Goal: Task Accomplishment & Management: Complete application form

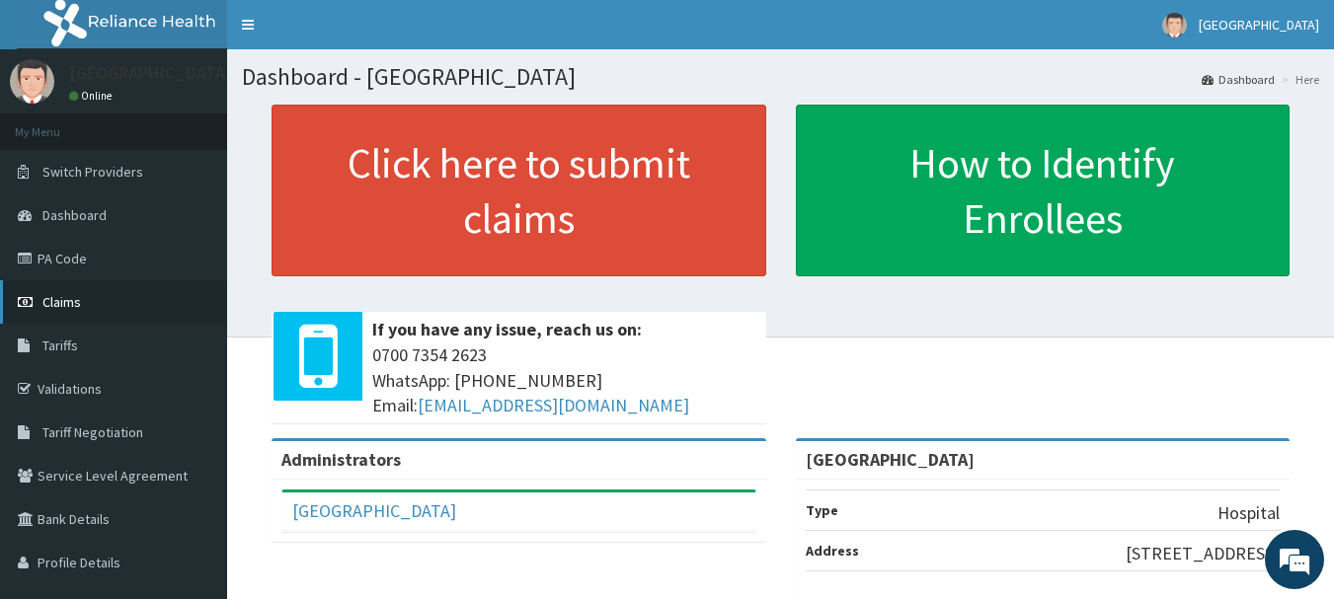
click at [81, 298] on span "Claims" at bounding box center [61, 302] width 39 height 18
click at [65, 250] on link "PA Code" at bounding box center [113, 258] width 227 height 43
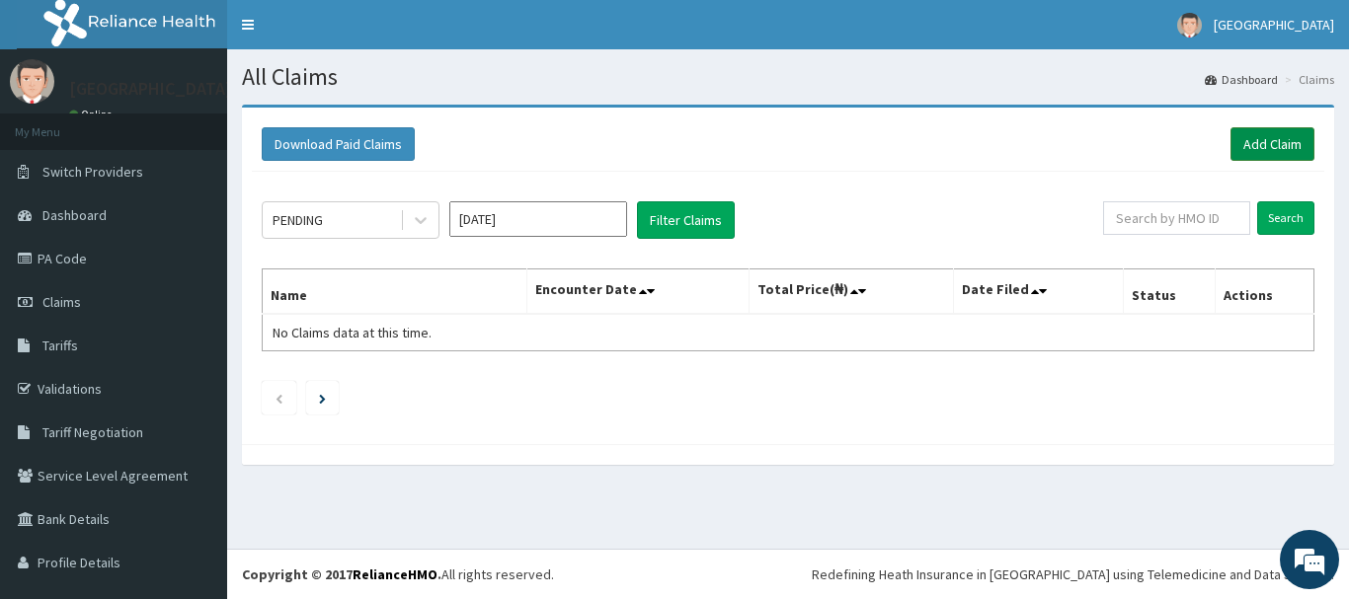
click at [1241, 143] on link "Add Claim" at bounding box center [1272, 144] width 84 height 34
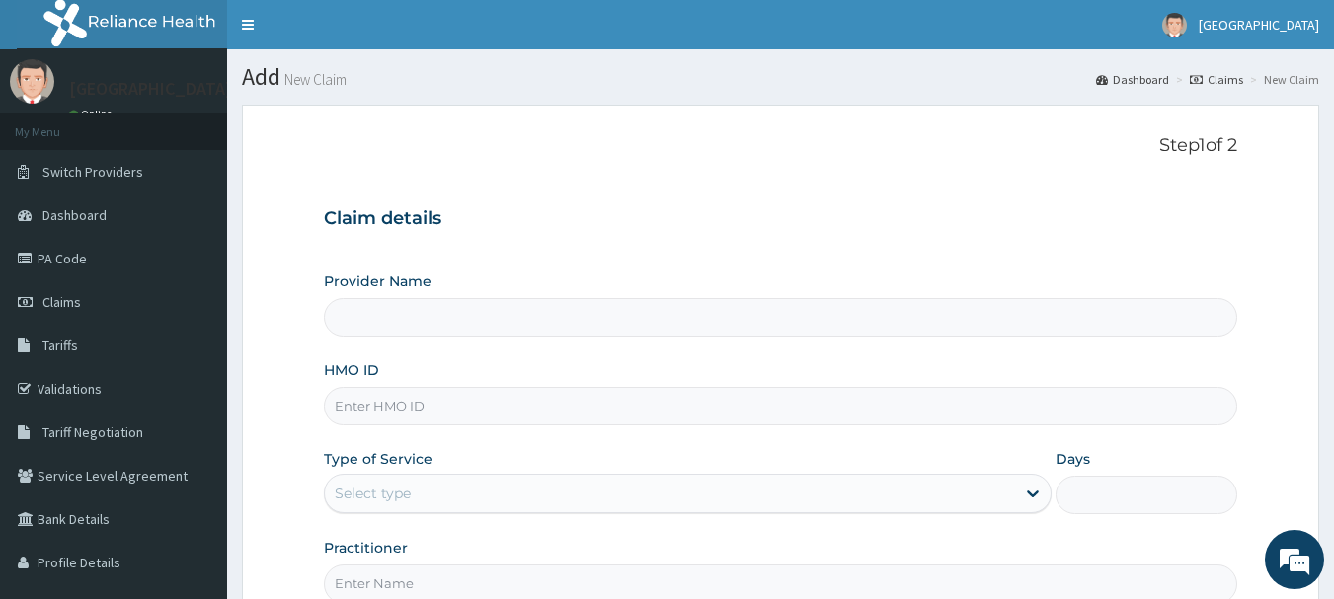
type input "[GEOGRAPHIC_DATA]"
click at [606, 394] on input "HMO ID" at bounding box center [781, 406] width 914 height 39
paste input "Def/10026/a"
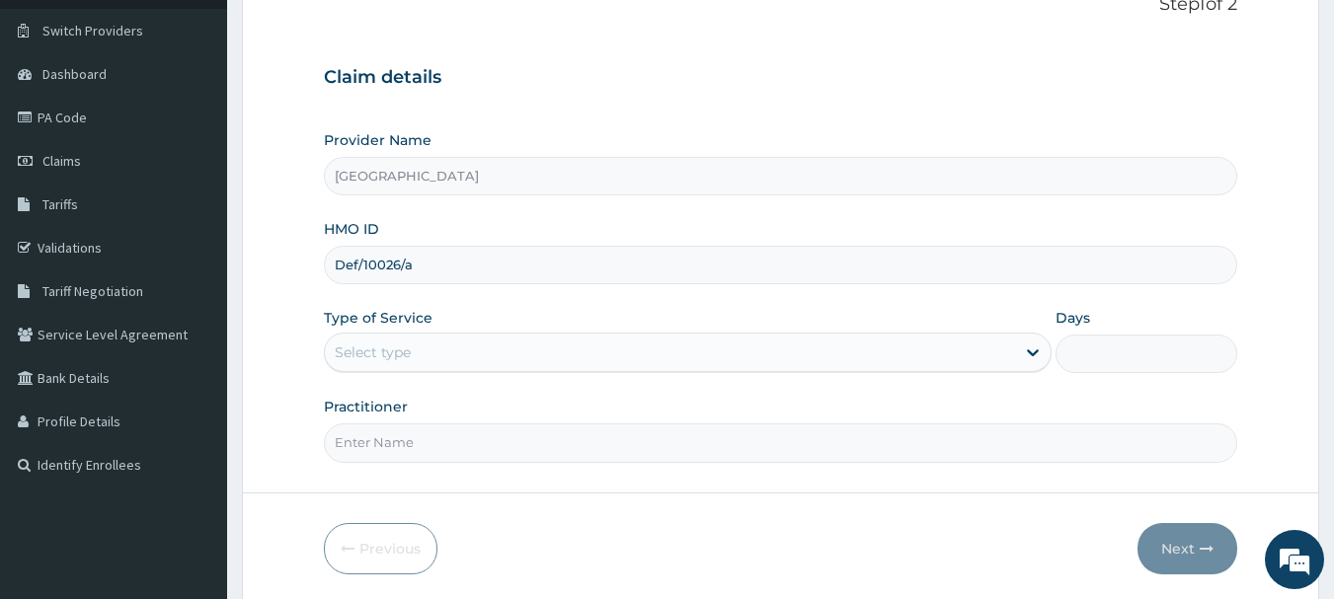
scroll to position [151, 0]
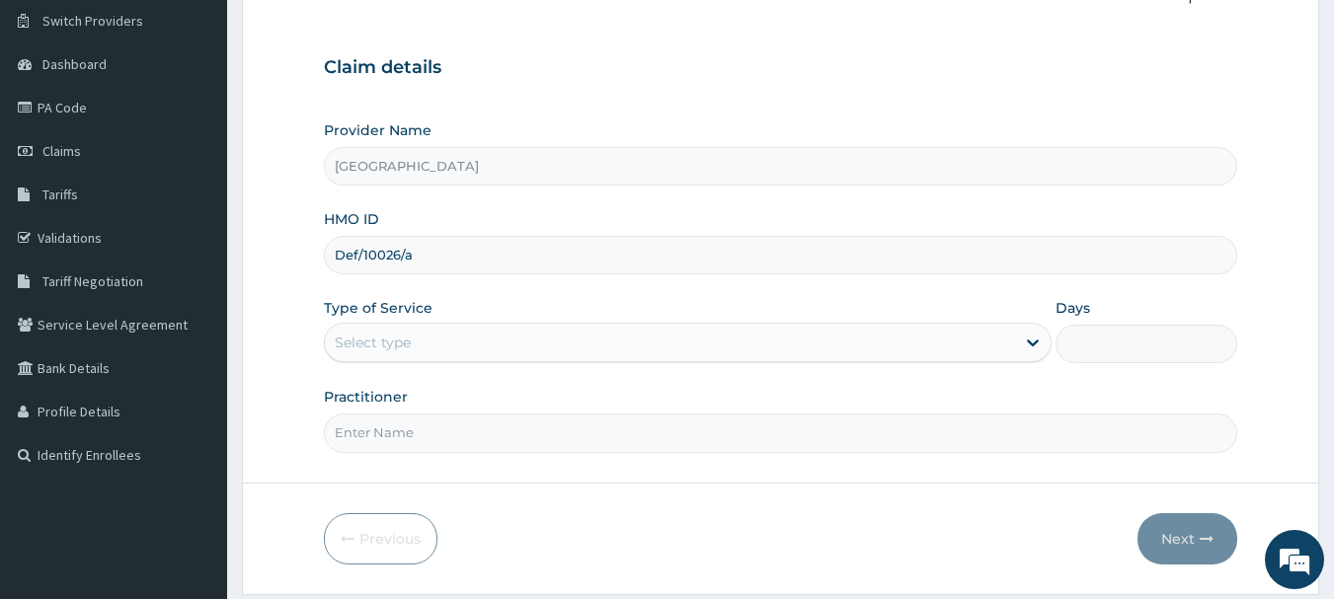
type input "Def/10026/a"
click at [804, 345] on div "Select type" at bounding box center [670, 343] width 690 height 32
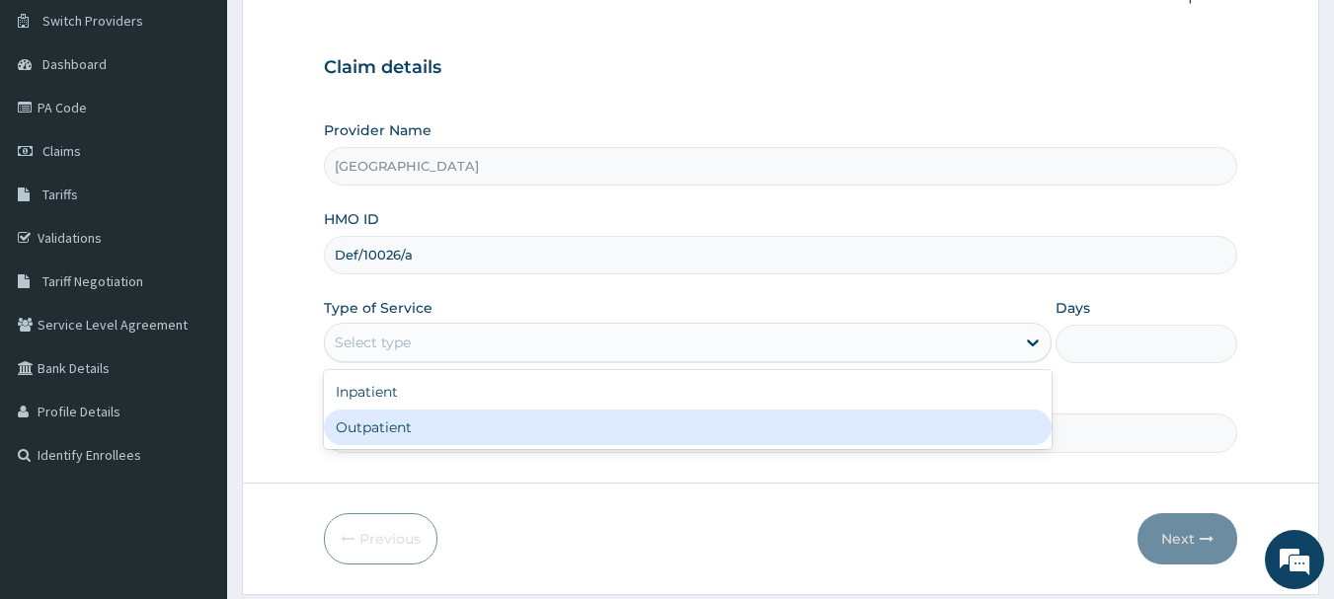
click at [758, 423] on div "Outpatient" at bounding box center [688, 428] width 728 height 36
type input "1"
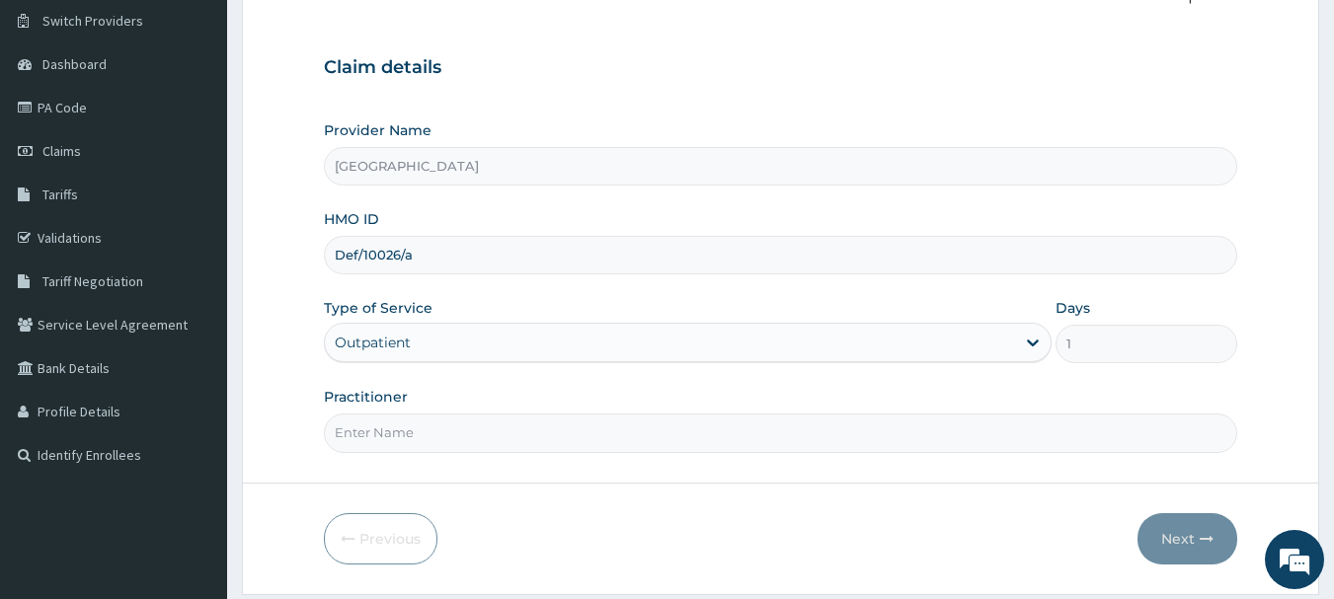
click at [701, 436] on input "Practitioner" at bounding box center [781, 433] width 914 height 39
type input "Dr.Akinwusi"
click at [494, 438] on input "Dr.Akinwusi" at bounding box center [781, 433] width 914 height 39
click at [1179, 535] on button "Next" at bounding box center [1187, 538] width 100 height 51
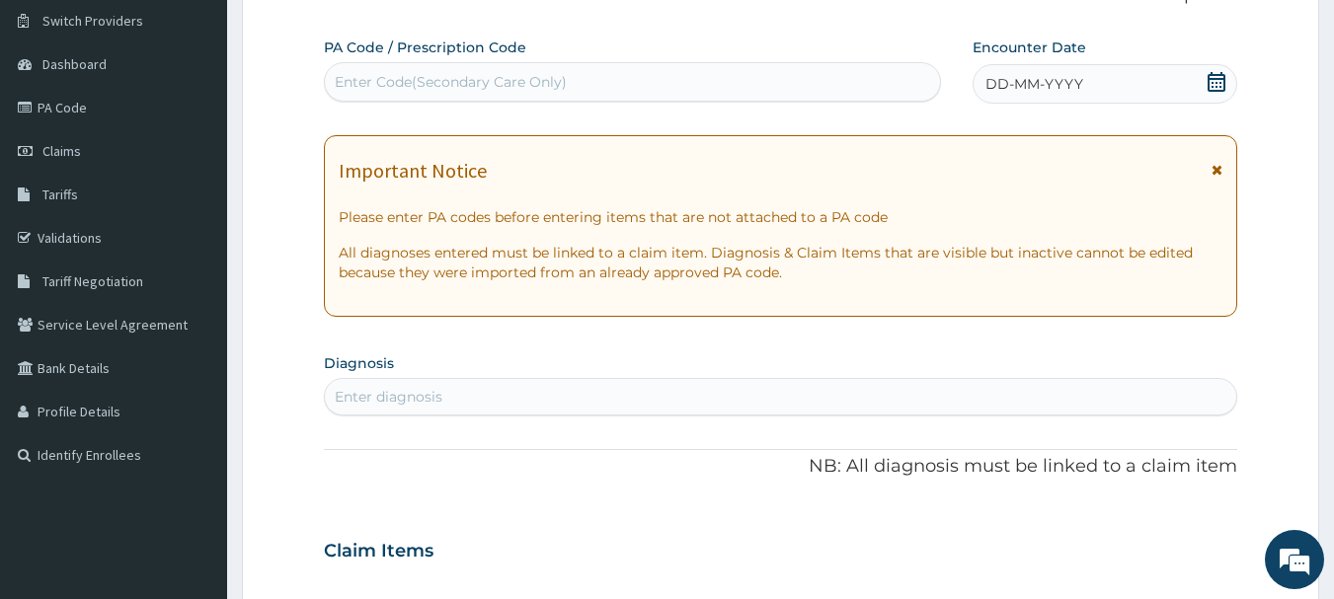
click at [1213, 85] on icon at bounding box center [1216, 82] width 20 height 20
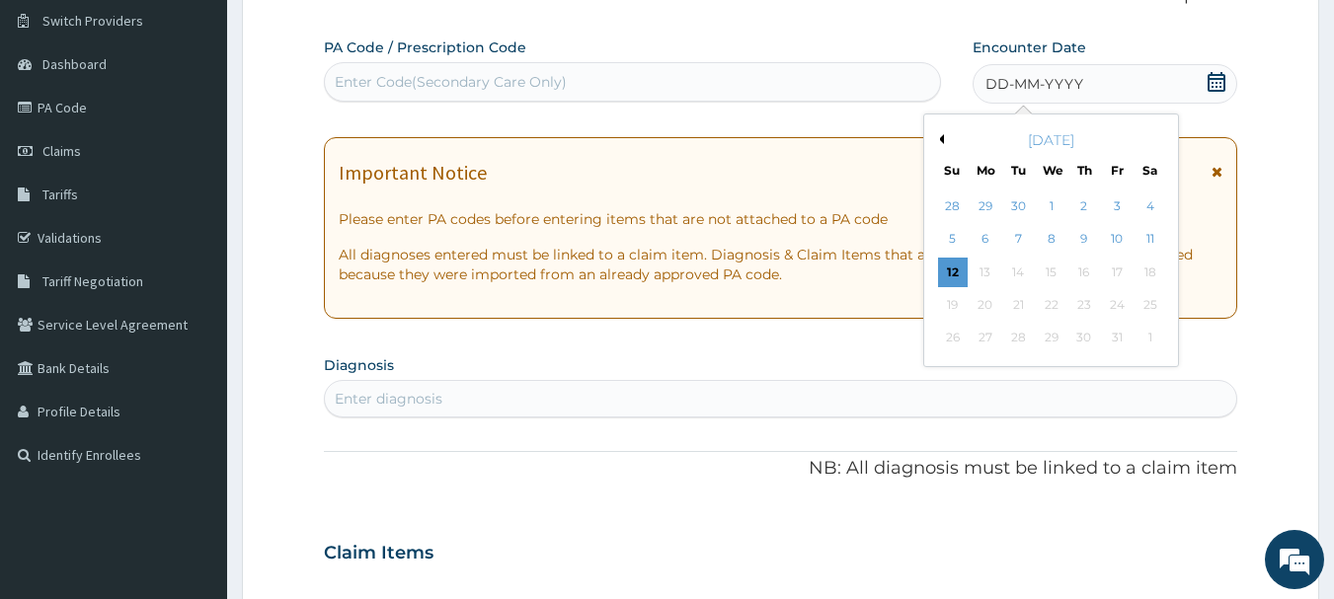
click at [944, 137] on div "October 2025" at bounding box center [1051, 140] width 238 height 20
click at [941, 139] on button "Previous Month" at bounding box center [939, 139] width 10 height 10
click at [985, 205] on div "1" at bounding box center [985, 207] width 30 height 30
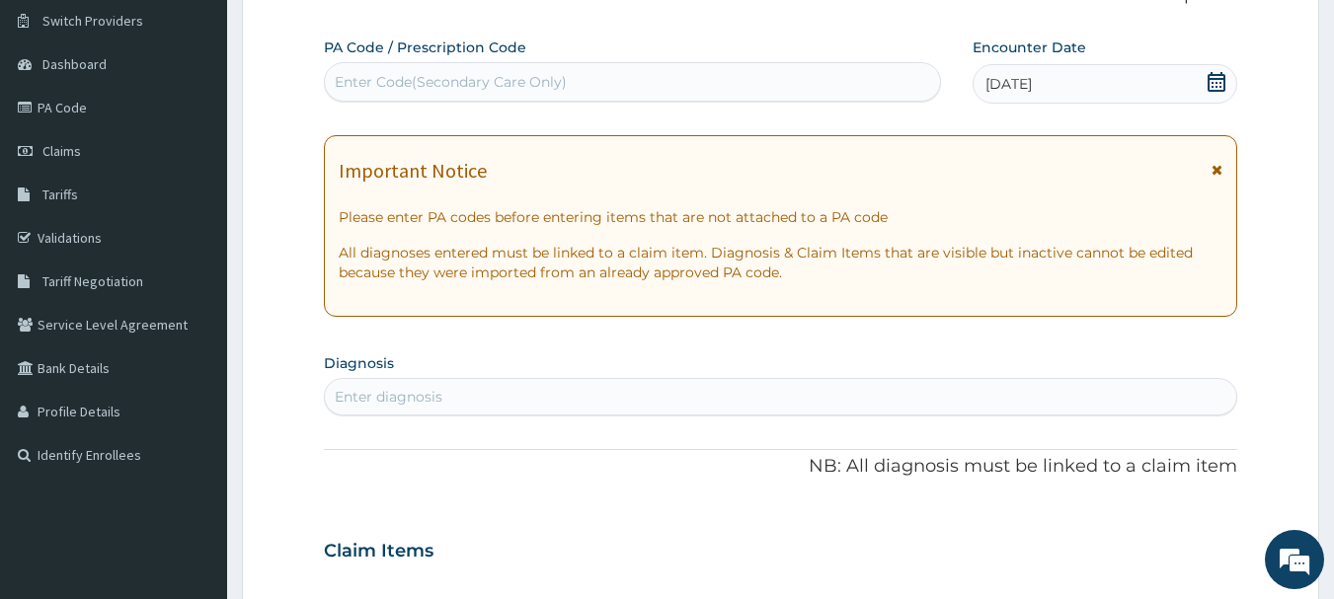
click at [721, 390] on div "Enter diagnosis" at bounding box center [781, 397] width 912 height 32
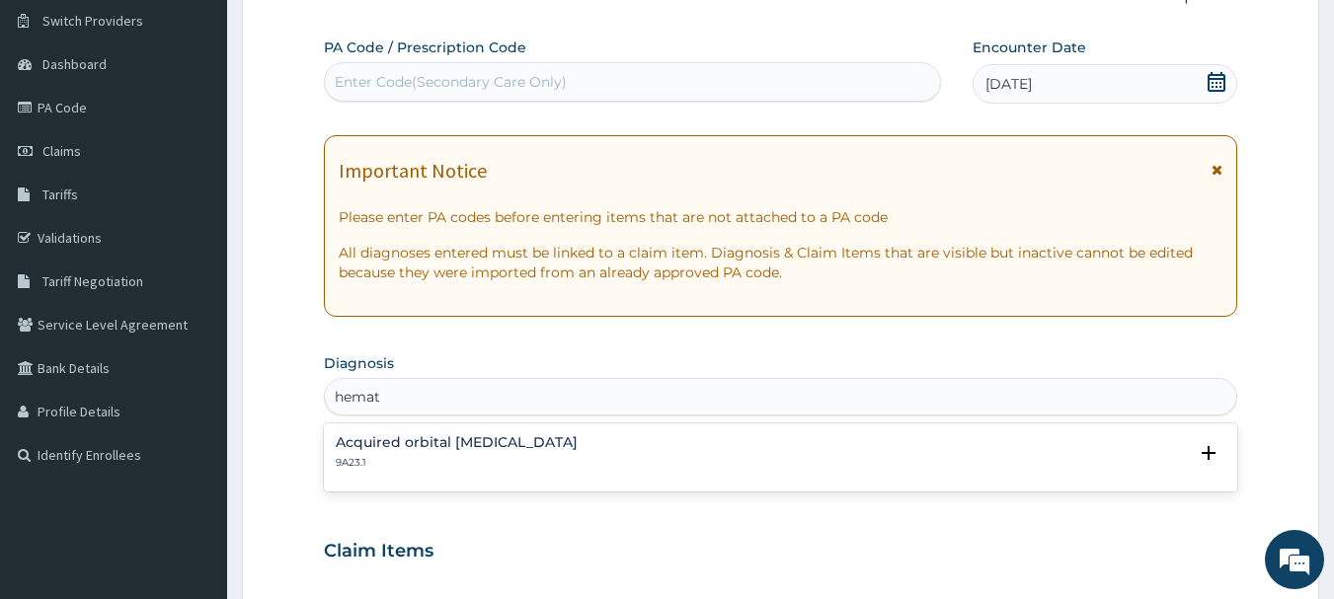
type input "hemat"
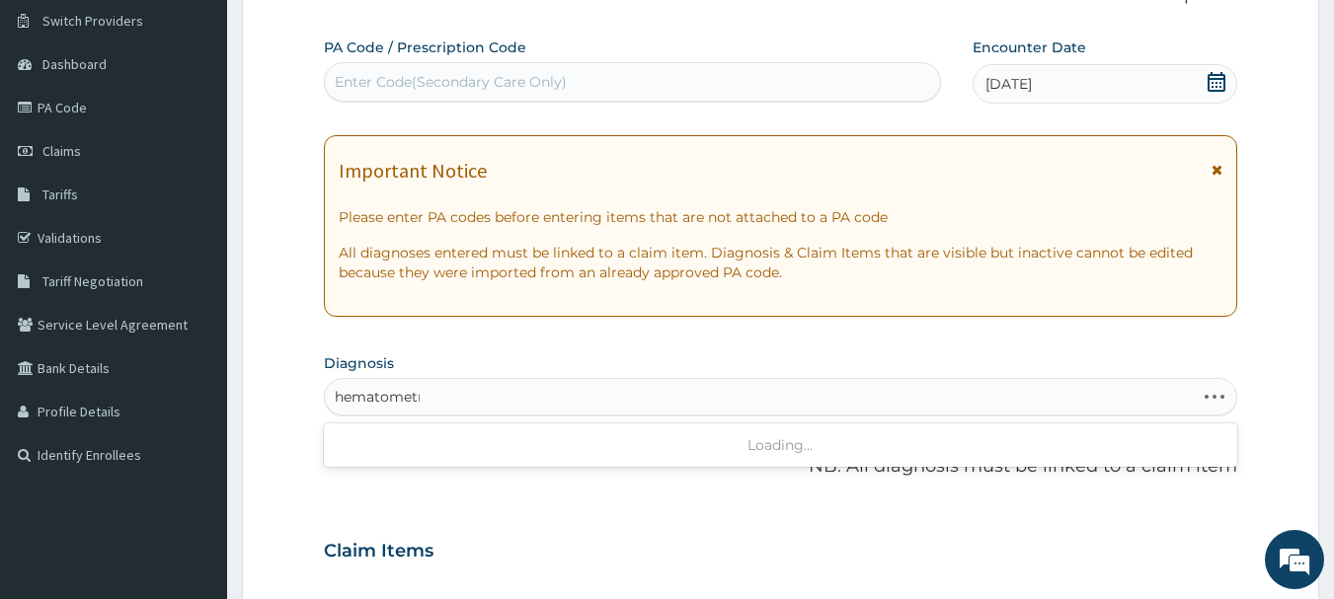
type input "hematometra"
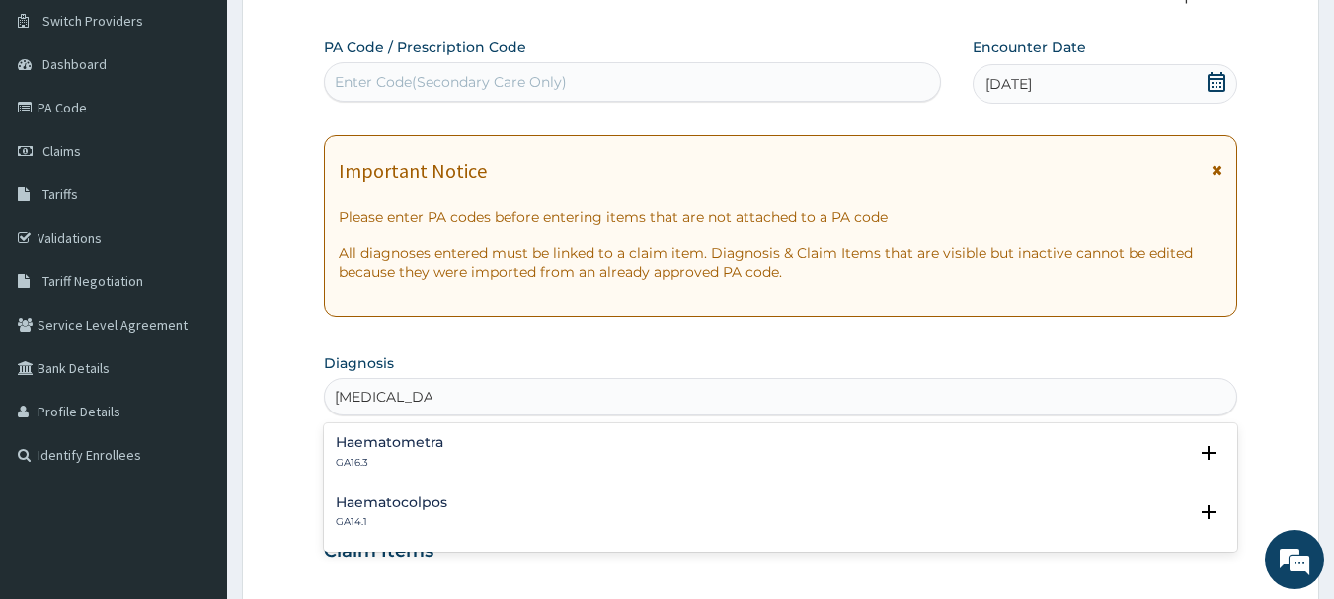
click at [420, 442] on h4 "Haematometra" at bounding box center [390, 442] width 108 height 15
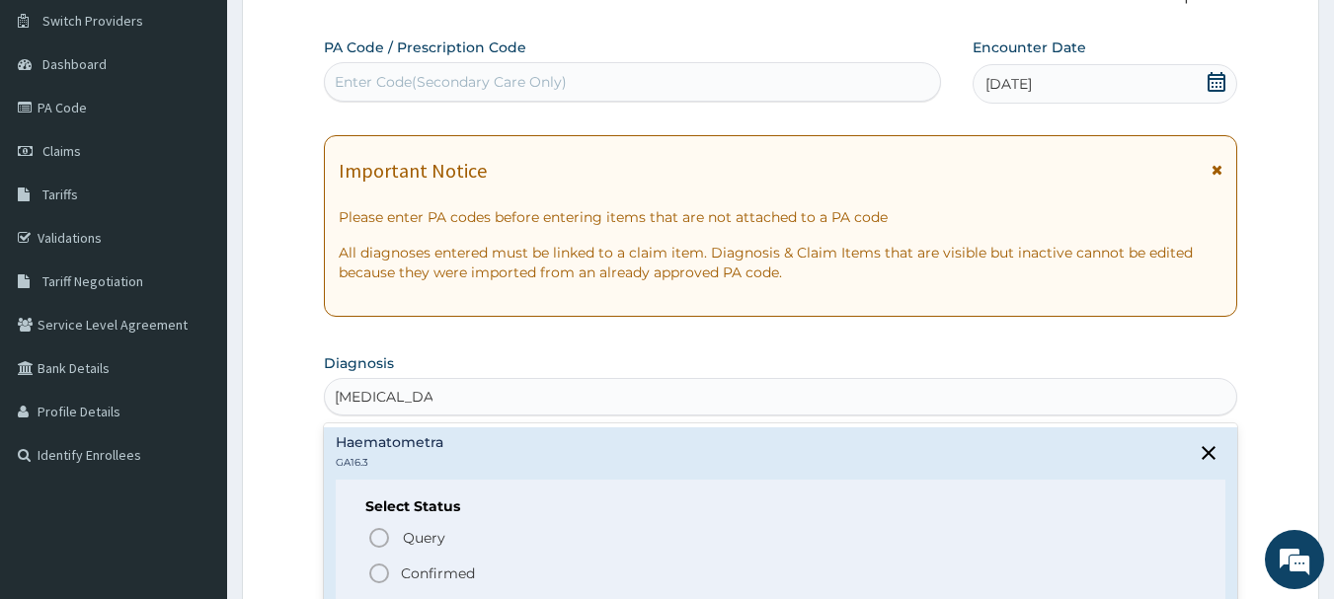
click at [374, 577] on icon "status option filled" at bounding box center [379, 574] width 24 height 24
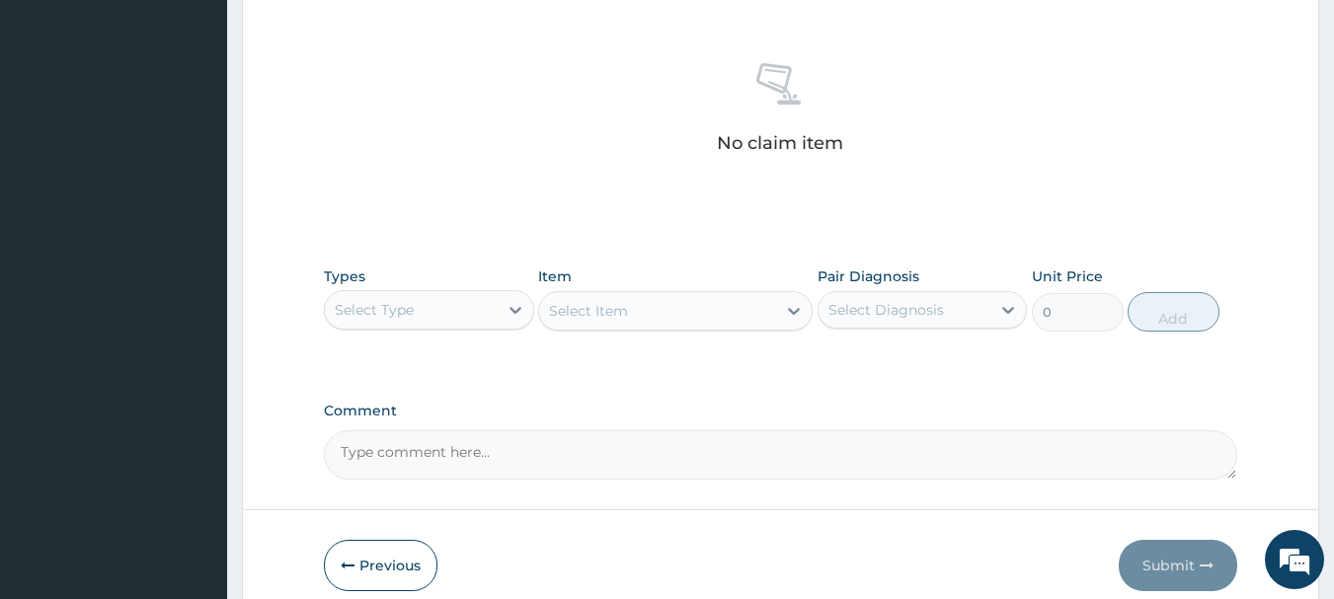
scroll to position [743, 0]
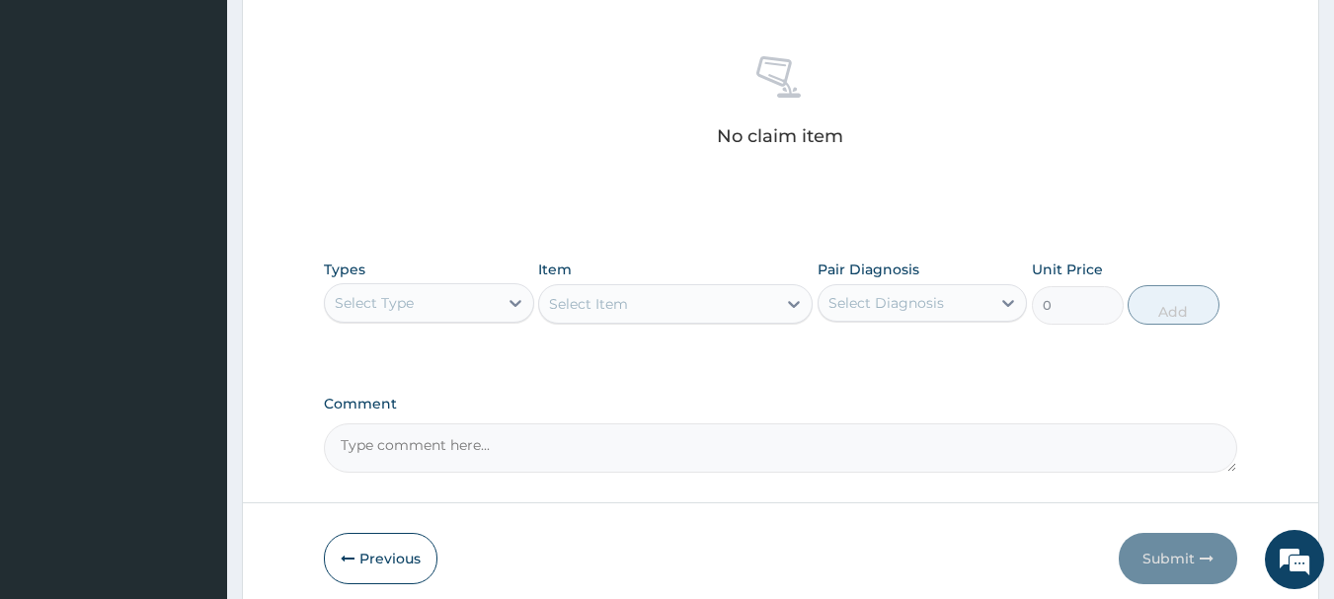
click at [480, 291] on div "Select Type" at bounding box center [411, 303] width 173 height 32
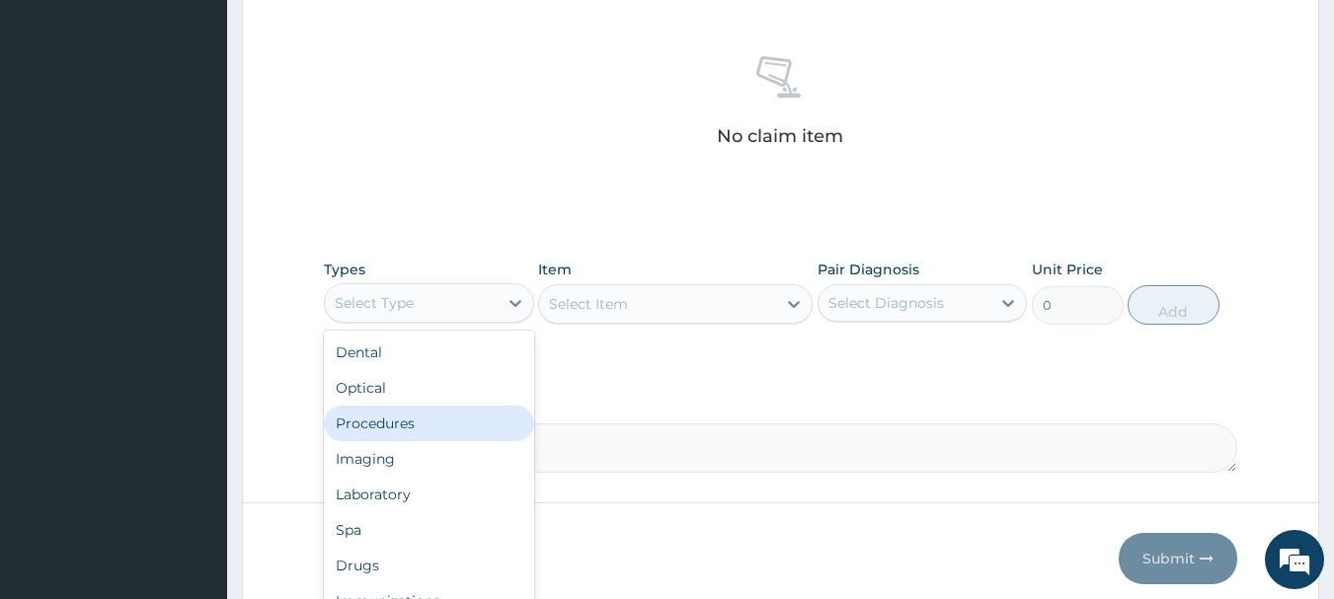
click at [485, 416] on div "Procedures" at bounding box center [429, 424] width 210 height 36
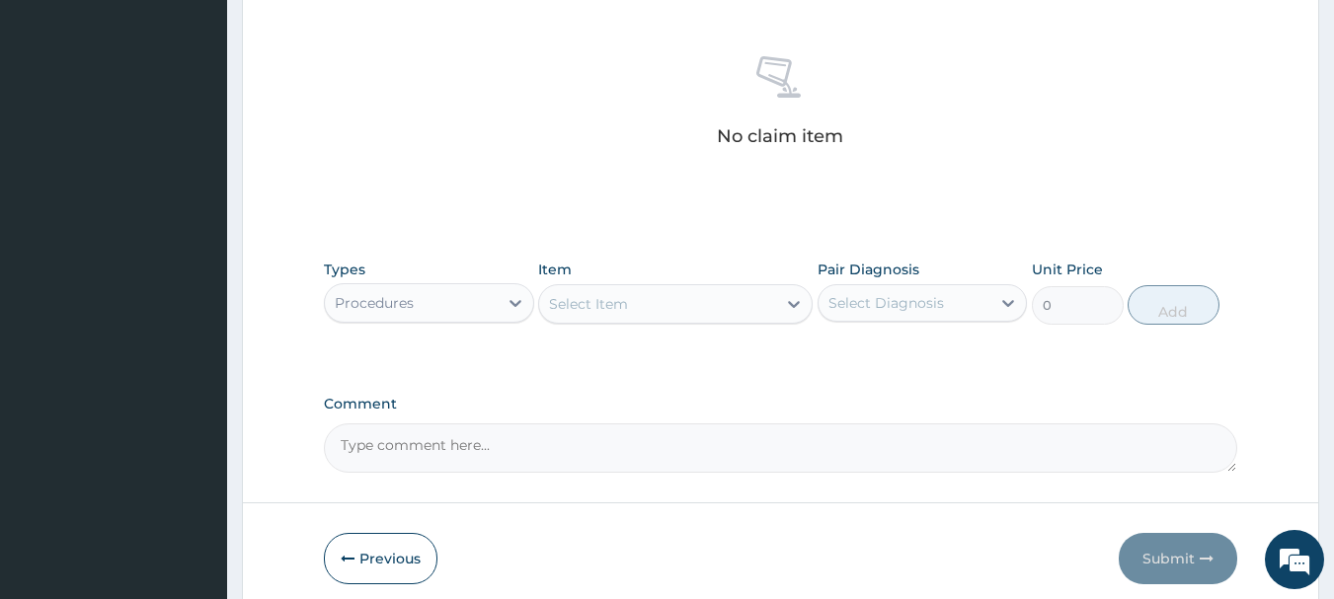
click at [643, 305] on div "Select Item" at bounding box center [657, 304] width 237 height 32
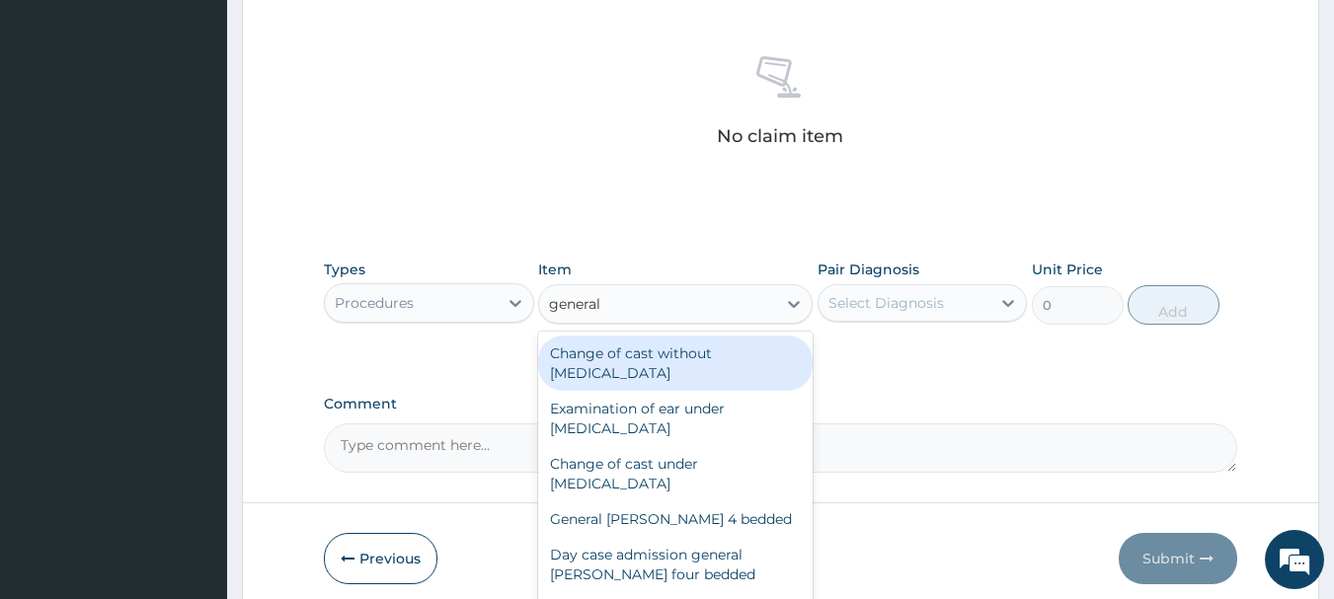
type input "general p"
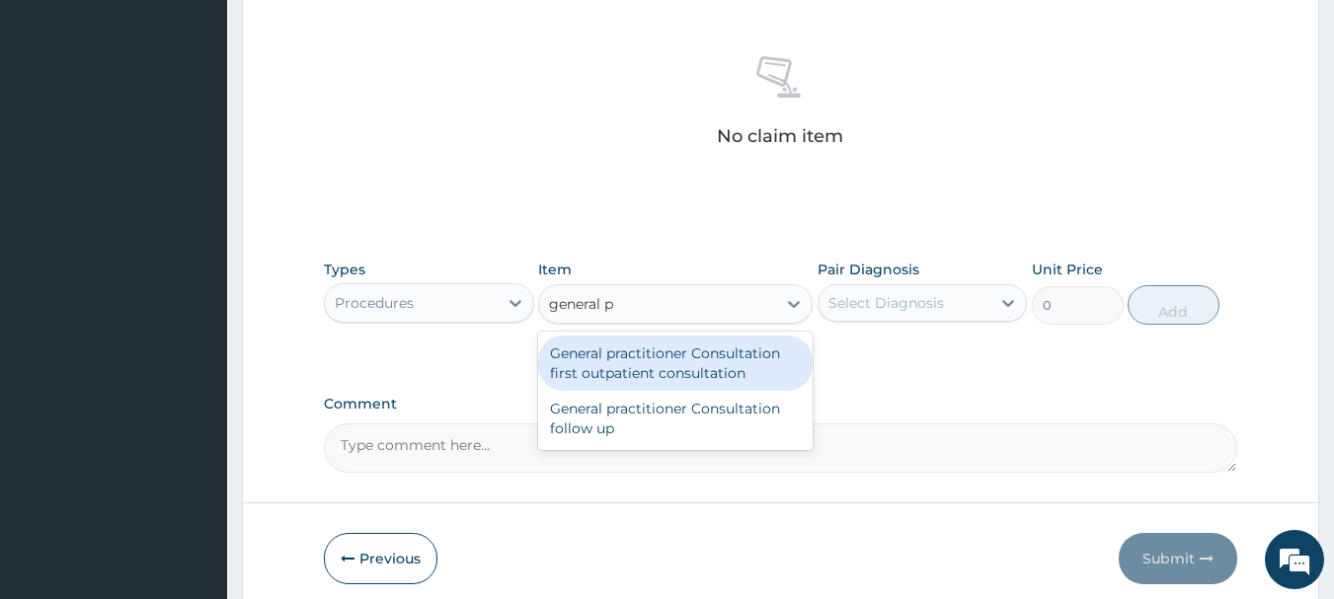
click at [680, 354] on div "General practitioner Consultation first outpatient consultation" at bounding box center [675, 363] width 274 height 55
type input "3000"
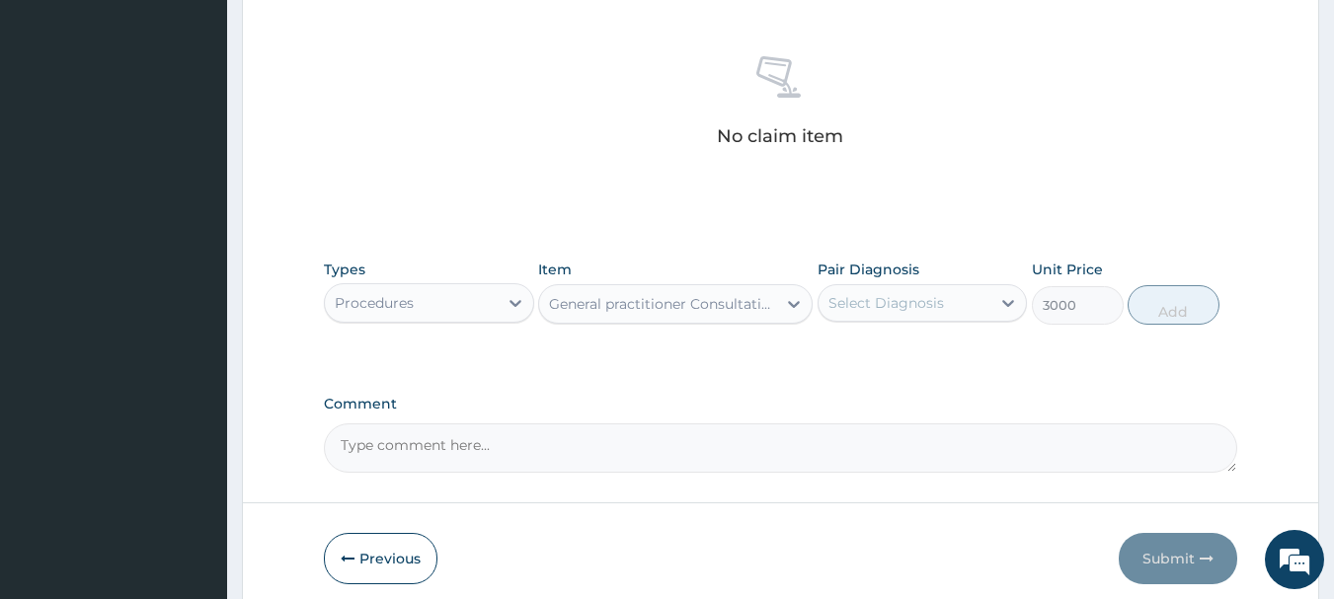
click at [907, 305] on div "Select Diagnosis" at bounding box center [886, 303] width 116 height 20
click at [912, 360] on label "Haematometra" at bounding box center [904, 352] width 108 height 20
checkbox input "true"
click at [1180, 309] on button "Add" at bounding box center [1173, 304] width 92 height 39
type input "0"
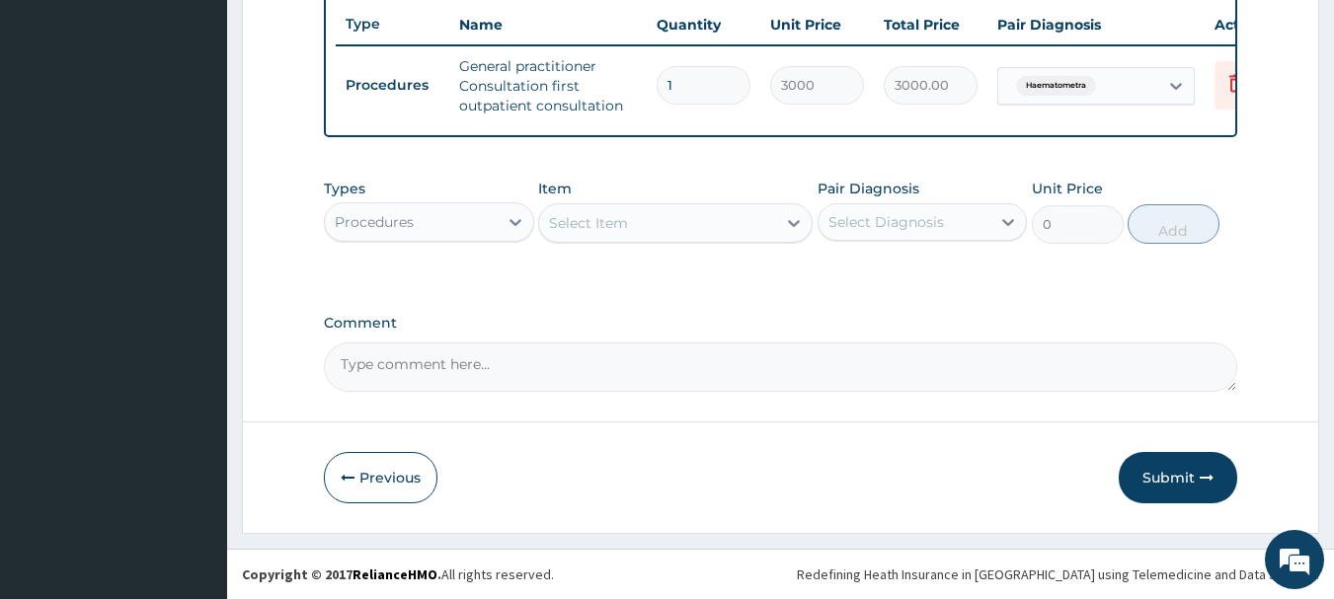
click at [469, 238] on div "Procedures" at bounding box center [411, 222] width 173 height 32
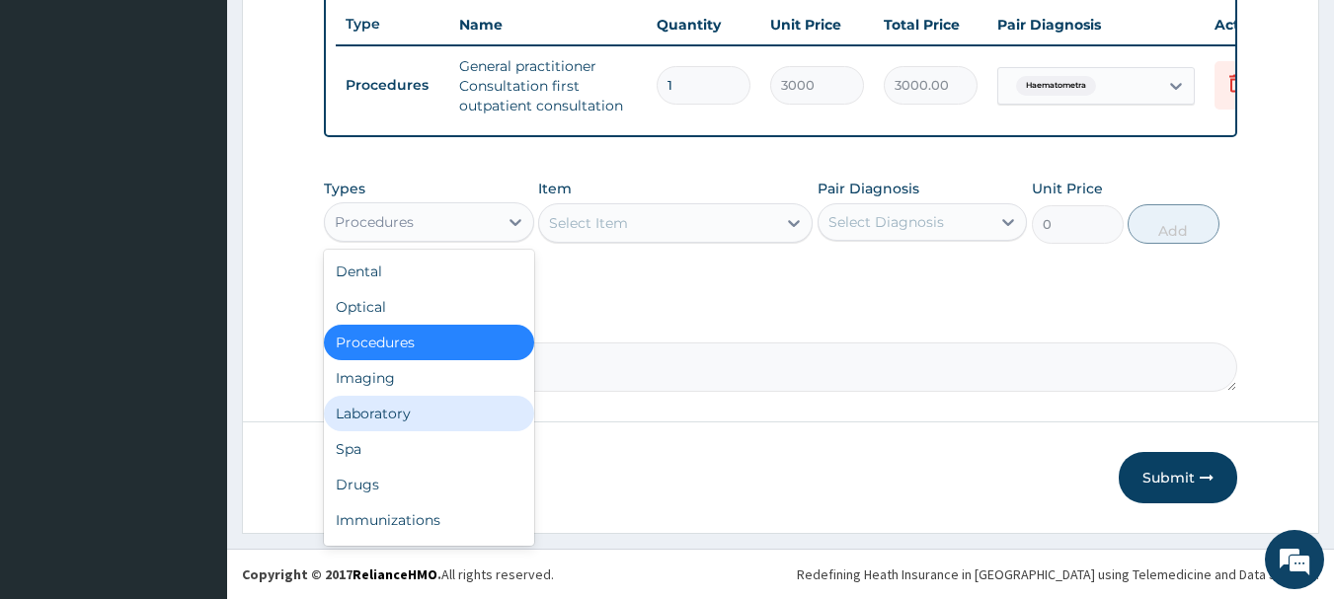
click at [428, 431] on div "Laboratory" at bounding box center [429, 414] width 210 height 36
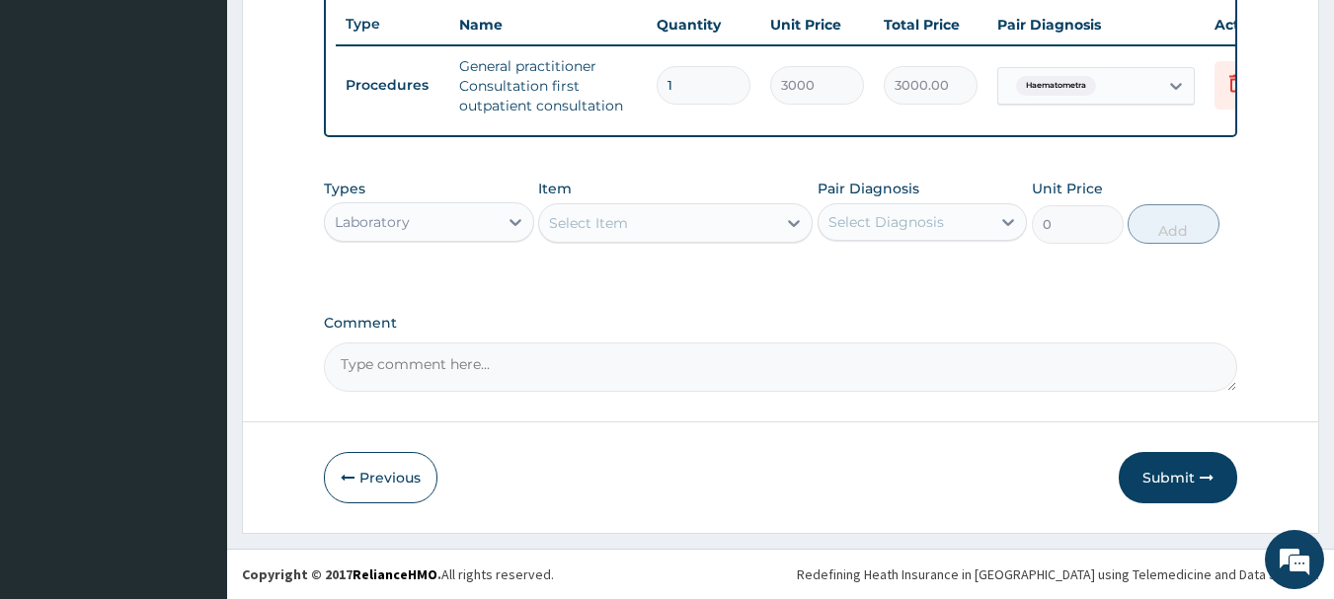
click at [691, 238] on div "Select Item" at bounding box center [657, 223] width 237 height 32
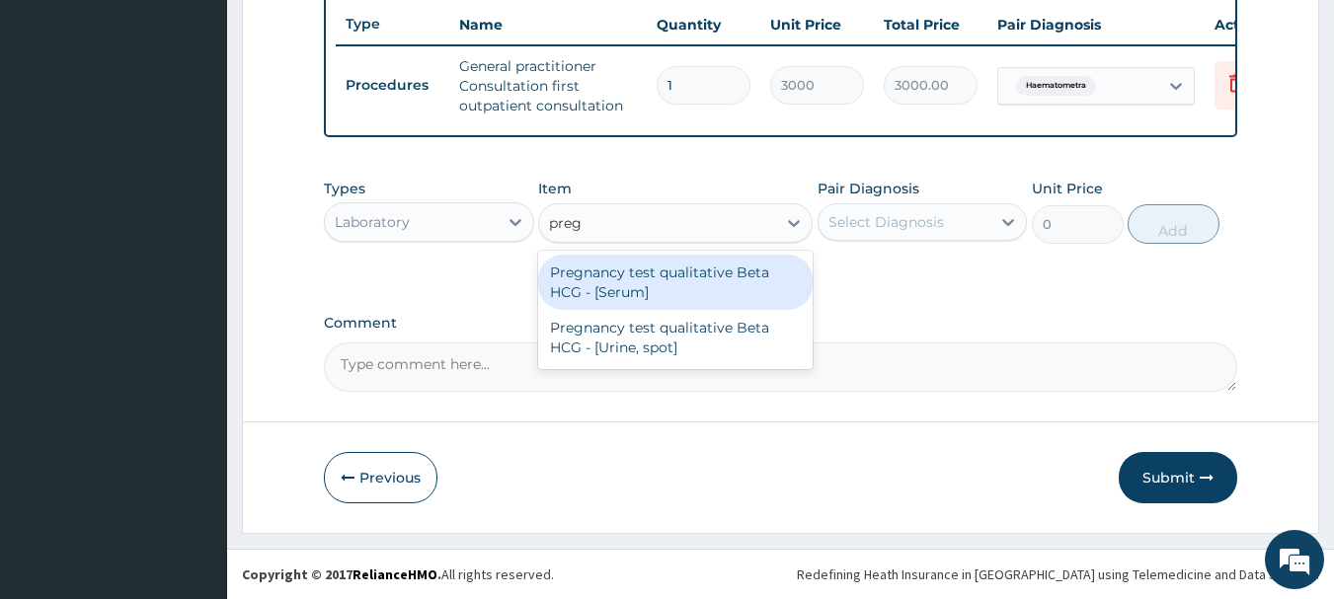
type input "pregn"
click at [700, 289] on div "Pregnancy test qualitative Beta HCG - [Serum]" at bounding box center [675, 282] width 274 height 55
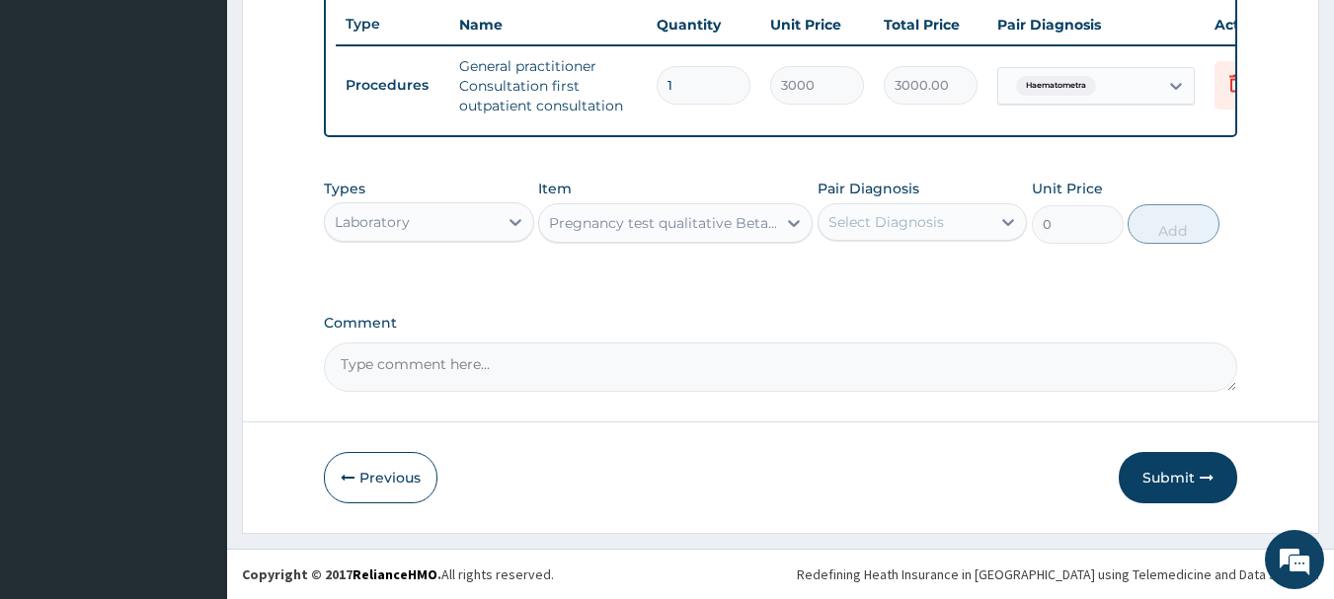
type input "1200"
click at [907, 232] on div "Select Diagnosis" at bounding box center [886, 222] width 116 height 20
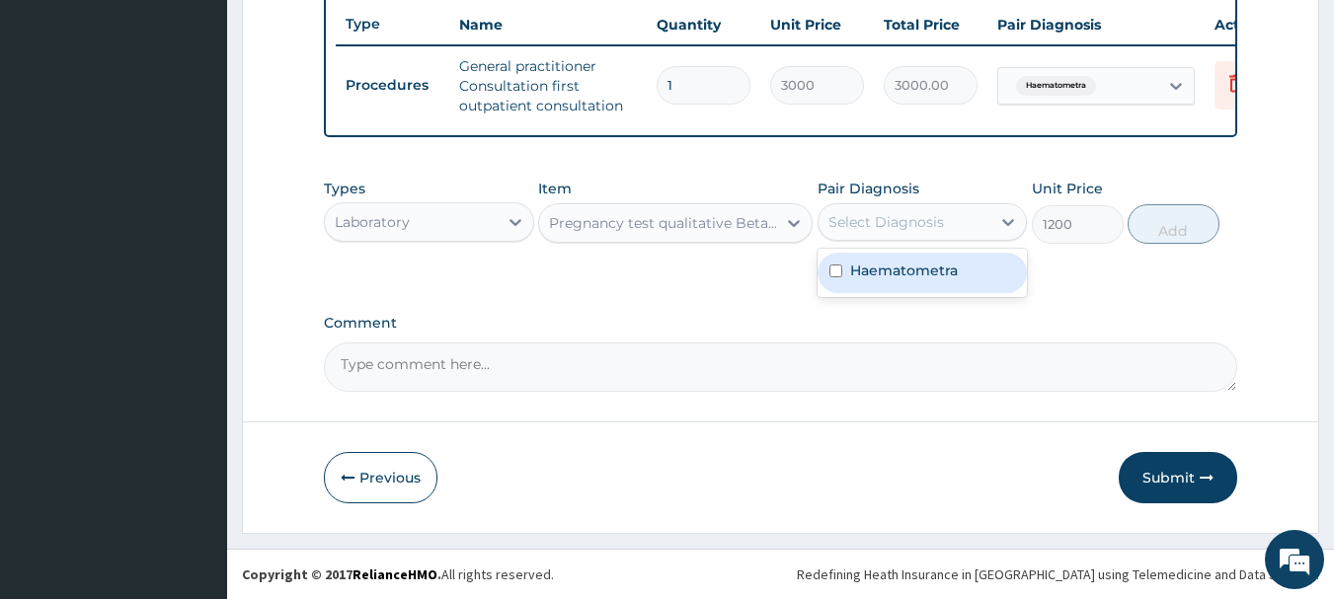
click at [911, 272] on label "Haematometra" at bounding box center [904, 271] width 108 height 20
checkbox input "true"
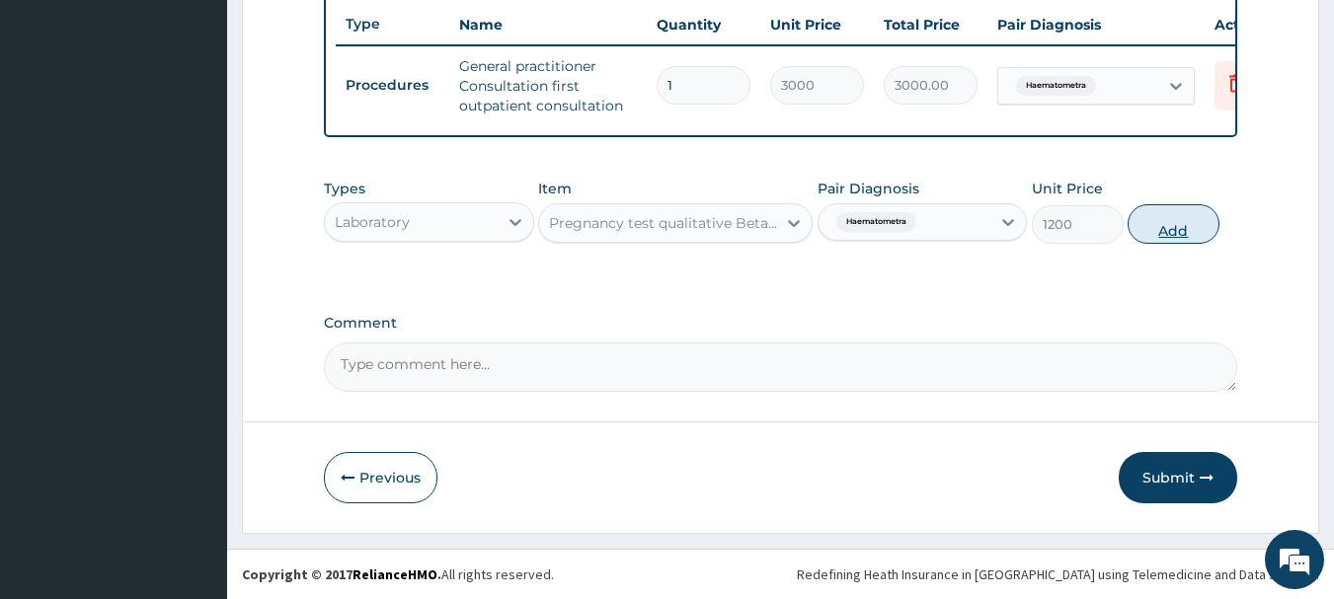
click at [1147, 244] on button "Add" at bounding box center [1173, 223] width 92 height 39
type input "0"
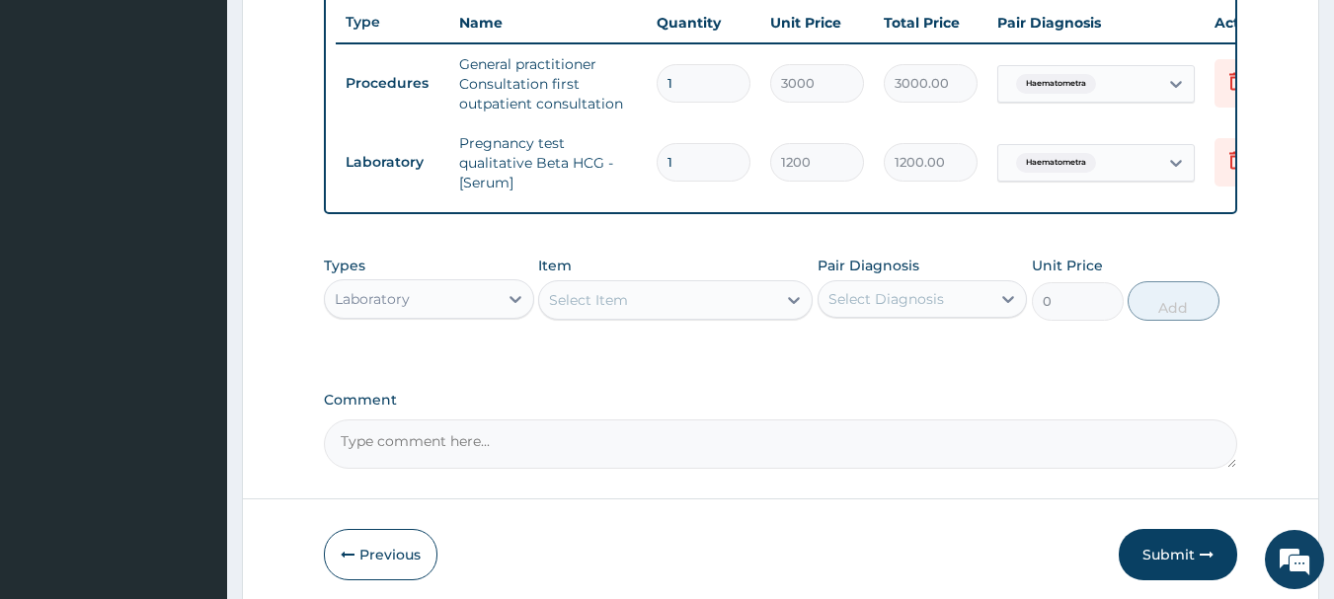
click at [464, 310] on div "Laboratory" at bounding box center [411, 299] width 173 height 32
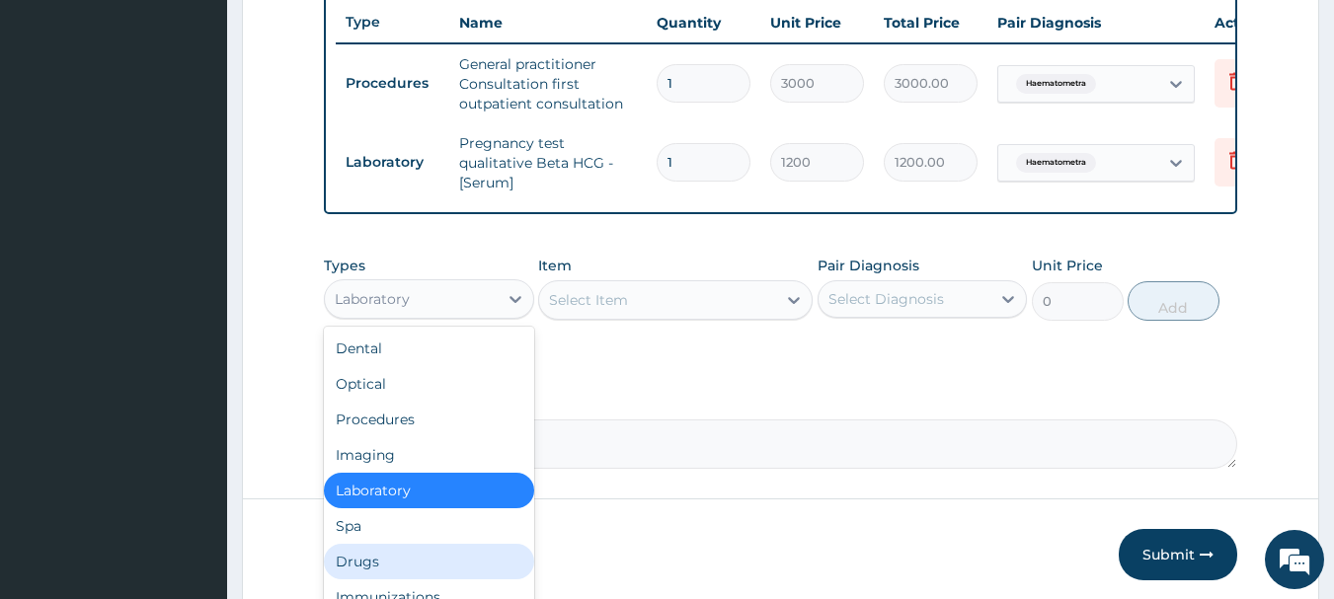
click at [403, 568] on div "Drugs" at bounding box center [429, 562] width 210 height 36
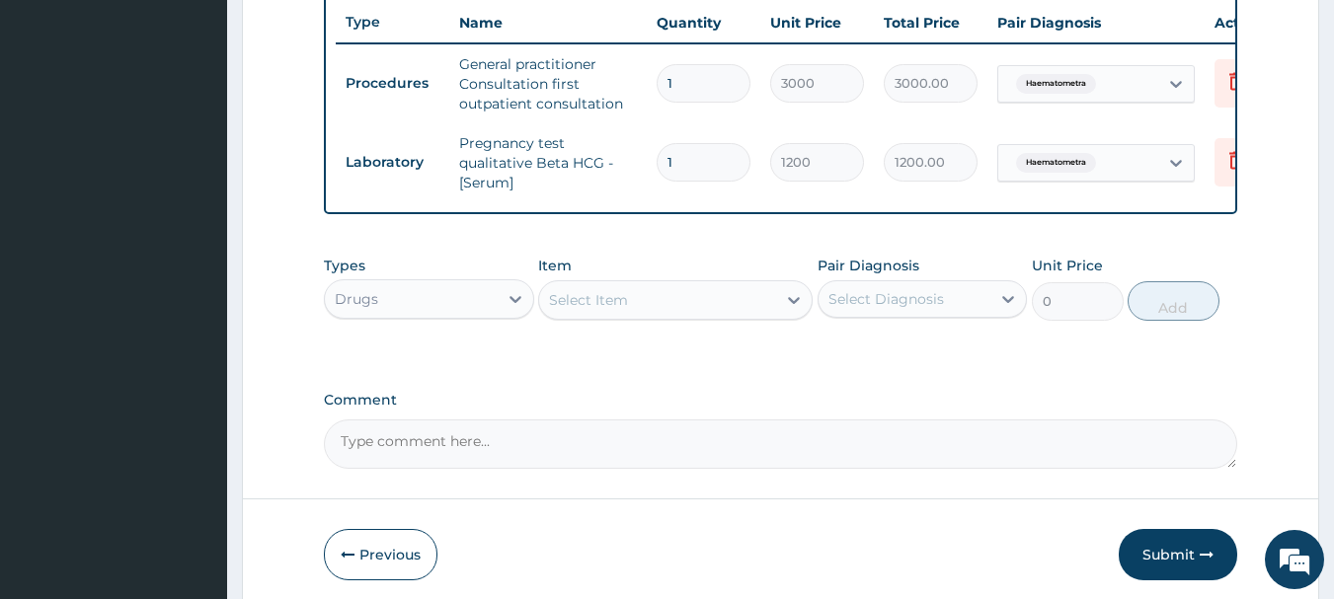
click at [702, 315] on div "Select Item" at bounding box center [657, 300] width 237 height 32
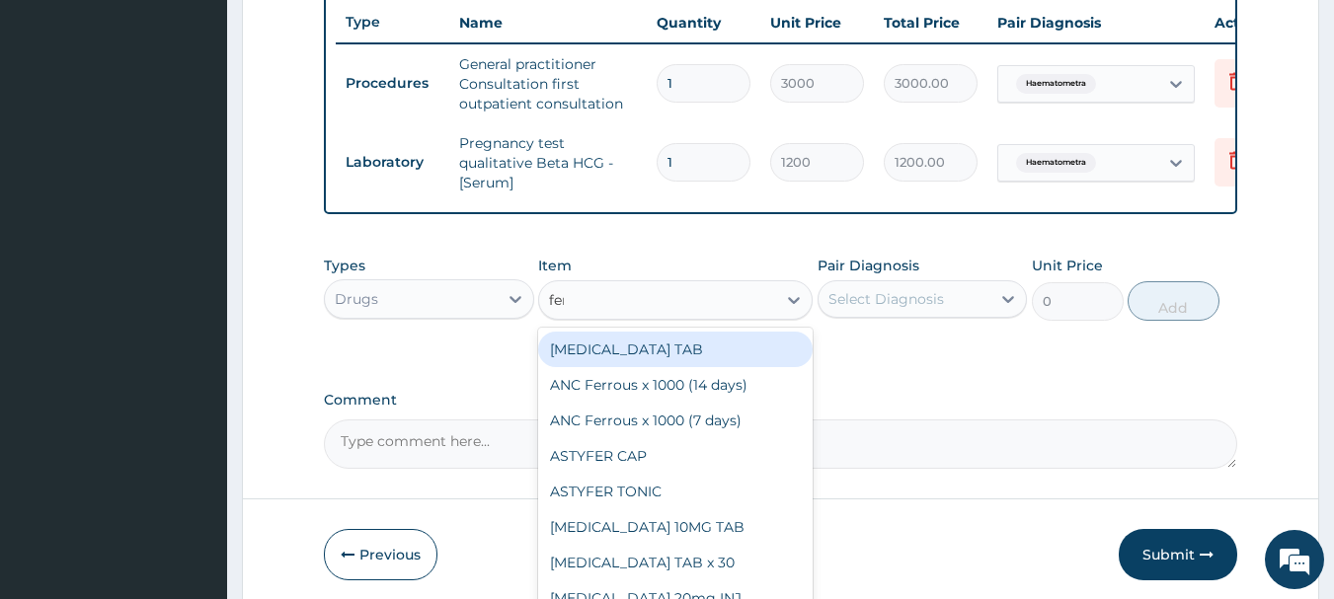
type input "ferr"
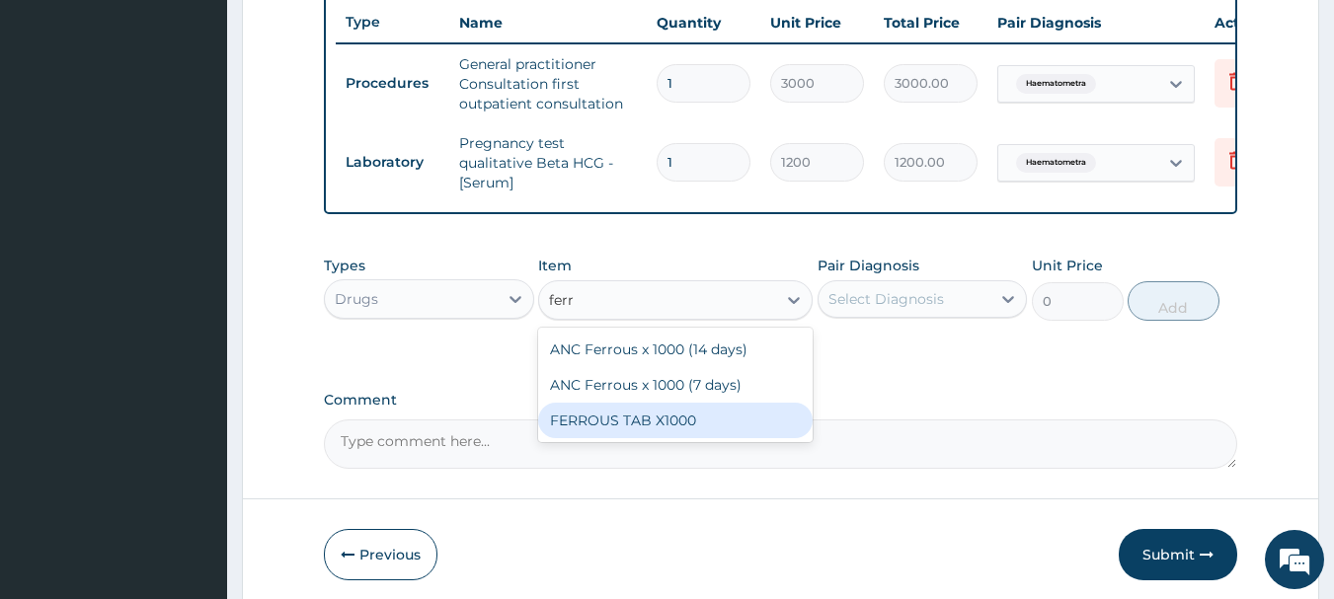
click at [686, 438] on div "FERROUS TAB X1000" at bounding box center [675, 421] width 274 height 36
type input "31.5"
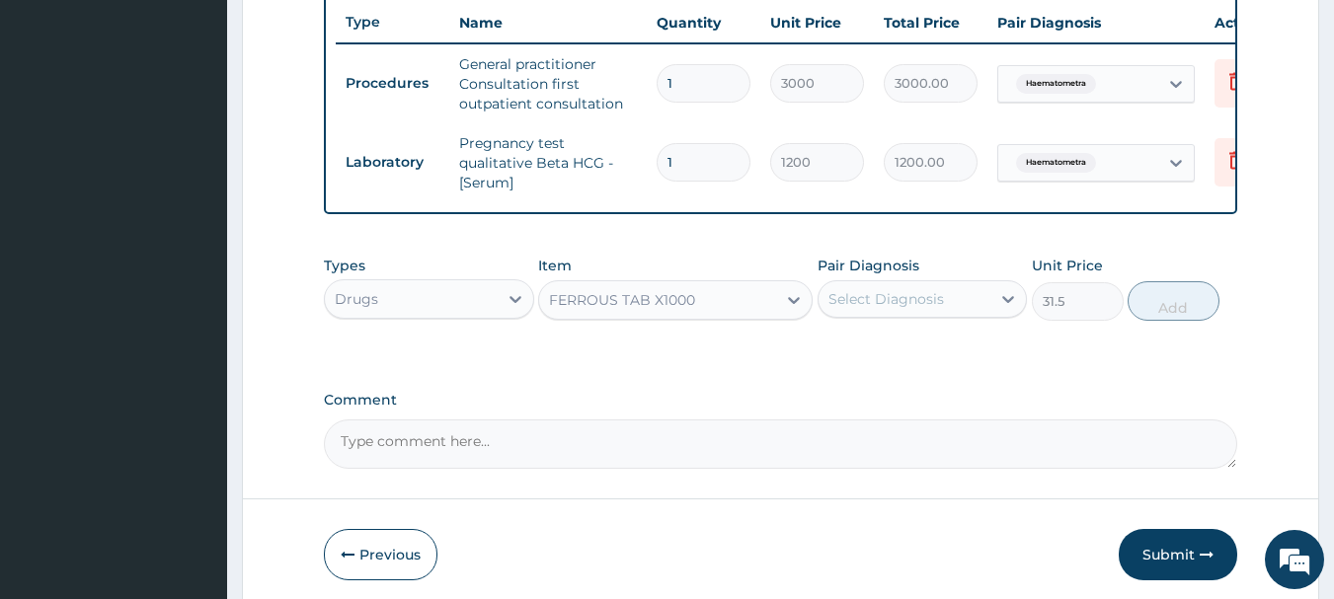
click at [917, 309] on div "Select Diagnosis" at bounding box center [886, 299] width 116 height 20
click at [922, 357] on label "Haematometra" at bounding box center [904, 348] width 108 height 20
checkbox input "true"
click at [1183, 318] on button "Add" at bounding box center [1173, 300] width 92 height 39
type input "0"
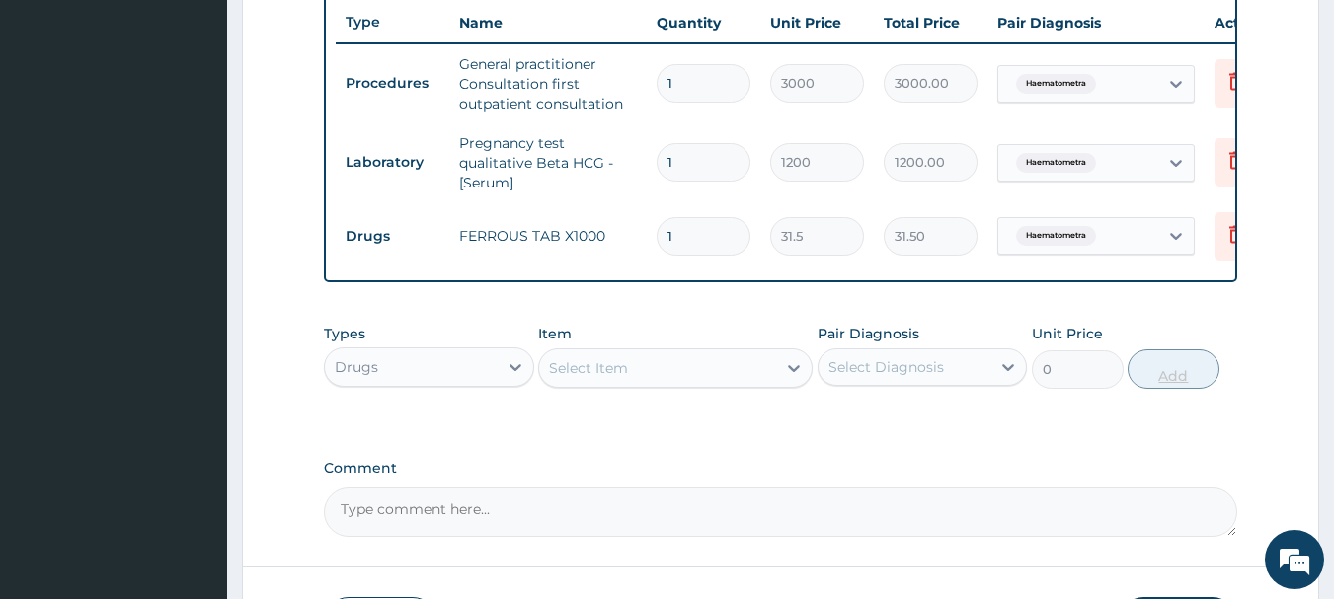
type input "0.00"
type input "4"
type input "126.00"
type input "42"
type input "1323.00"
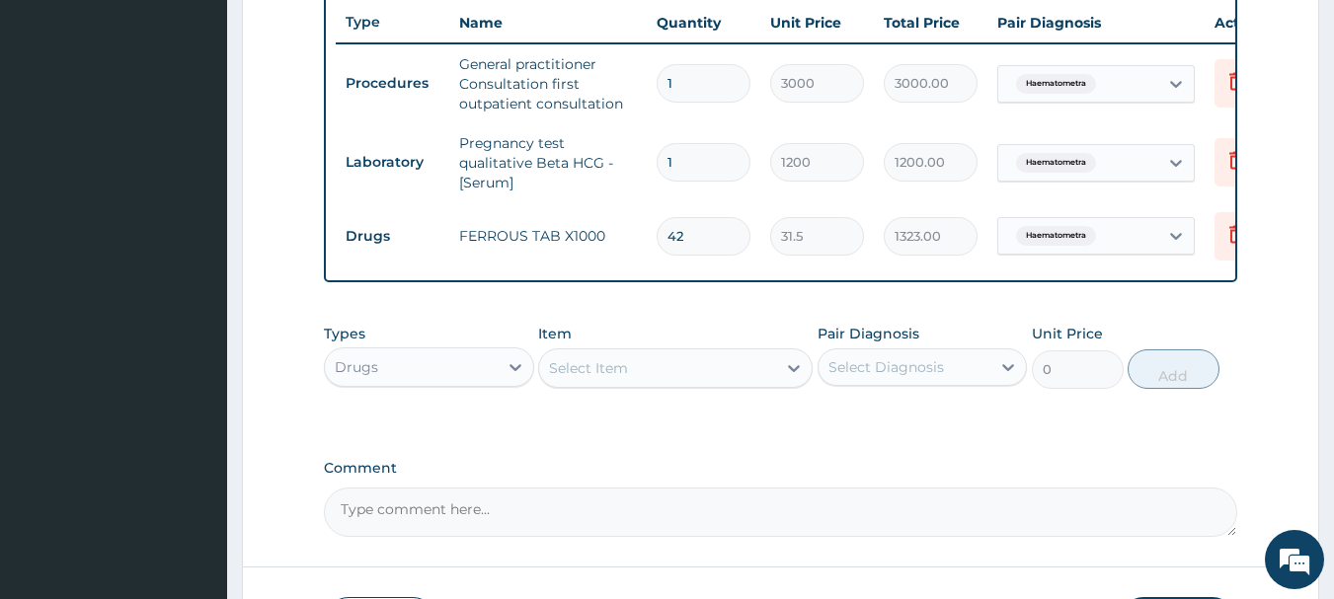
type input "42"
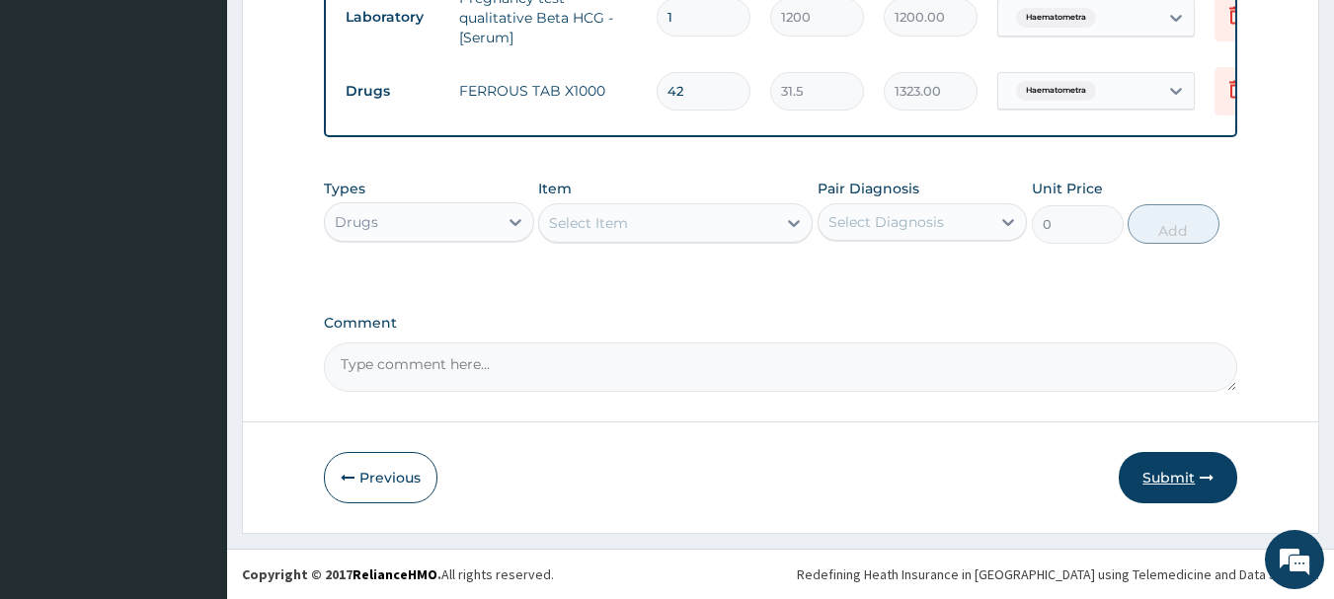
click at [1158, 470] on button "Submit" at bounding box center [1178, 477] width 118 height 51
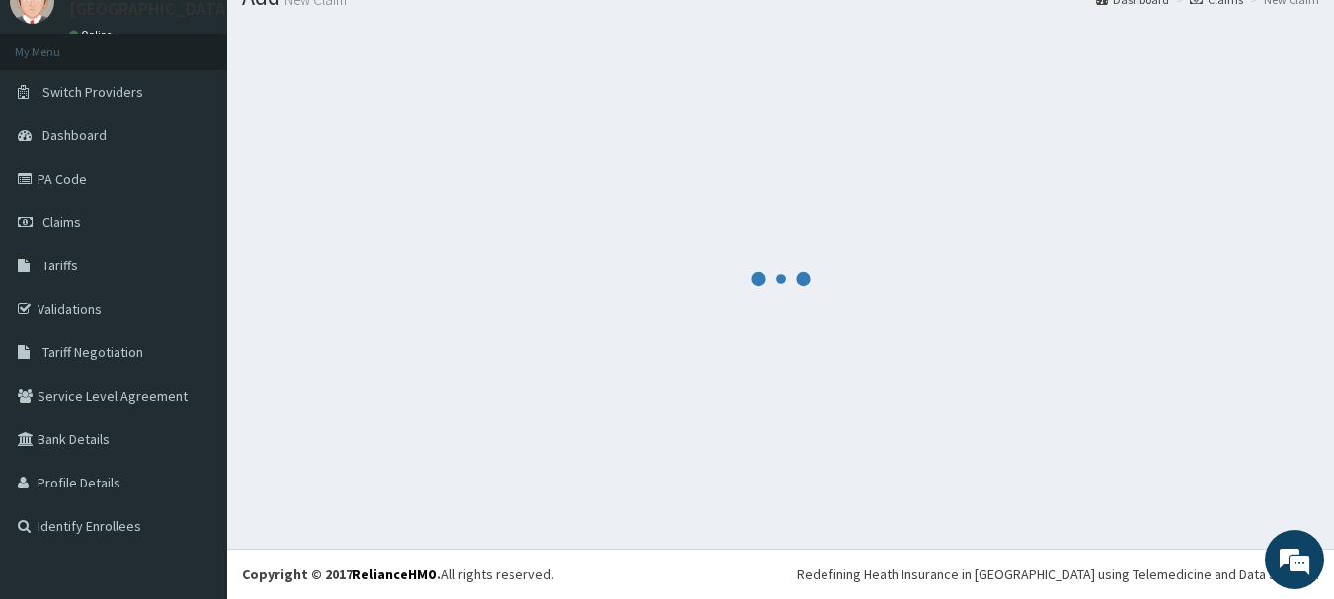
scroll to position [80, 0]
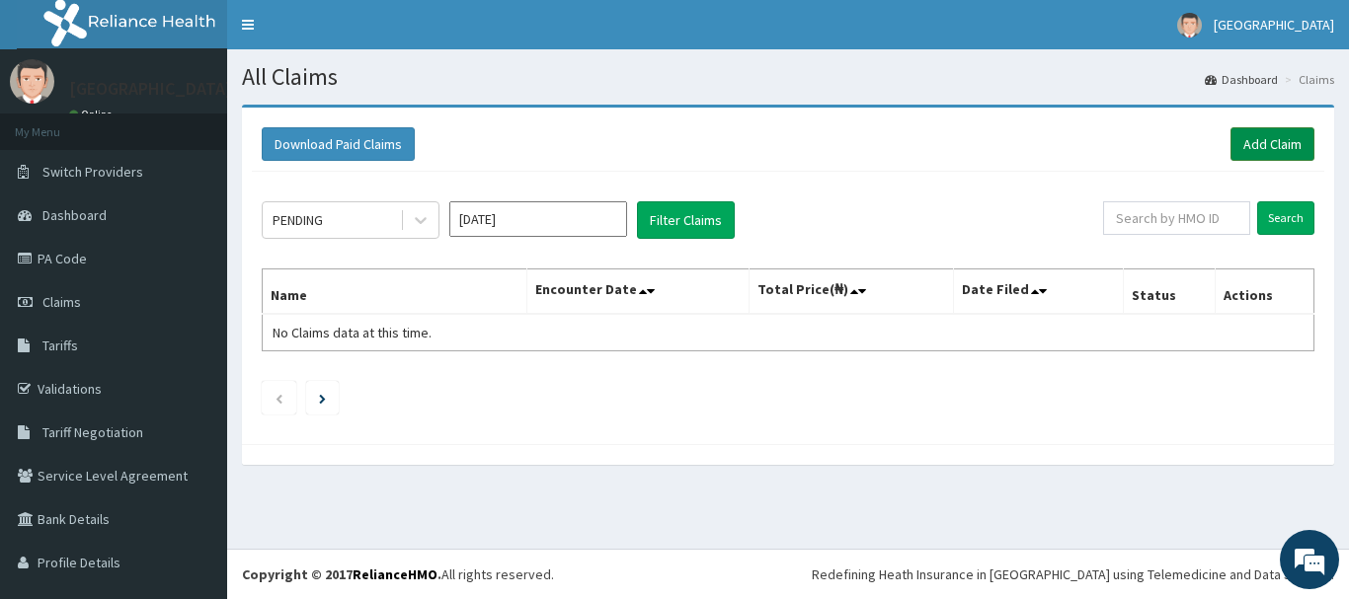
click at [1255, 151] on link "Add Claim" at bounding box center [1272, 144] width 84 height 34
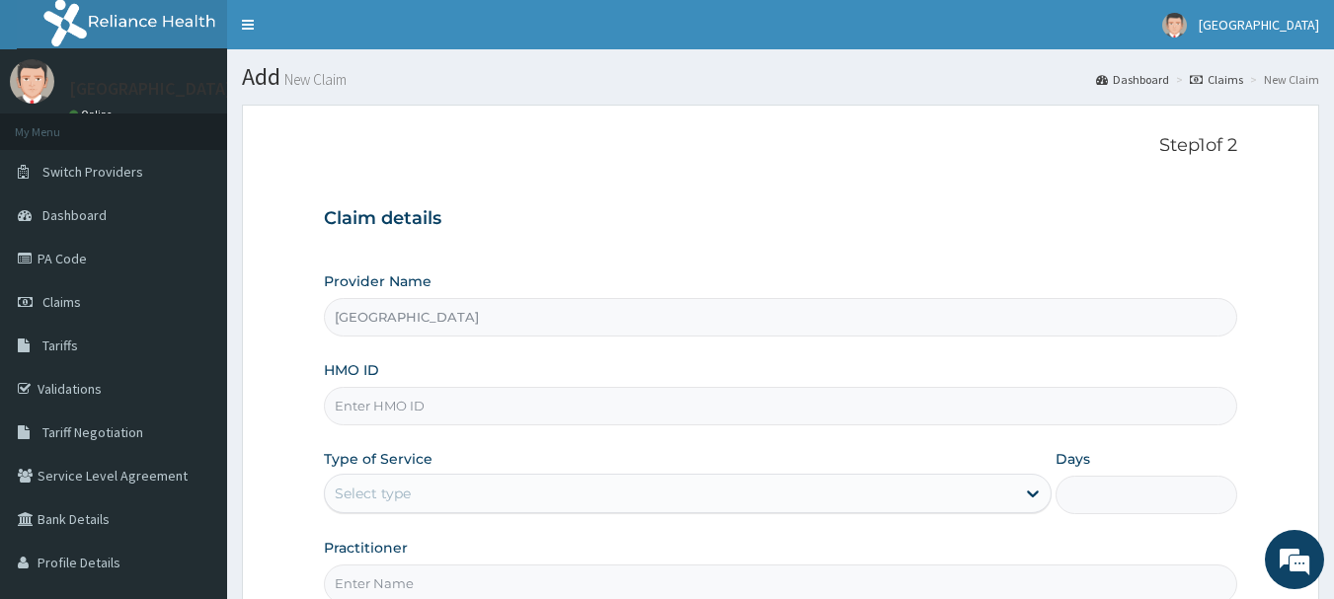
click at [690, 411] on input "HMO ID" at bounding box center [781, 406] width 914 height 39
paste input "Def/10040/a"
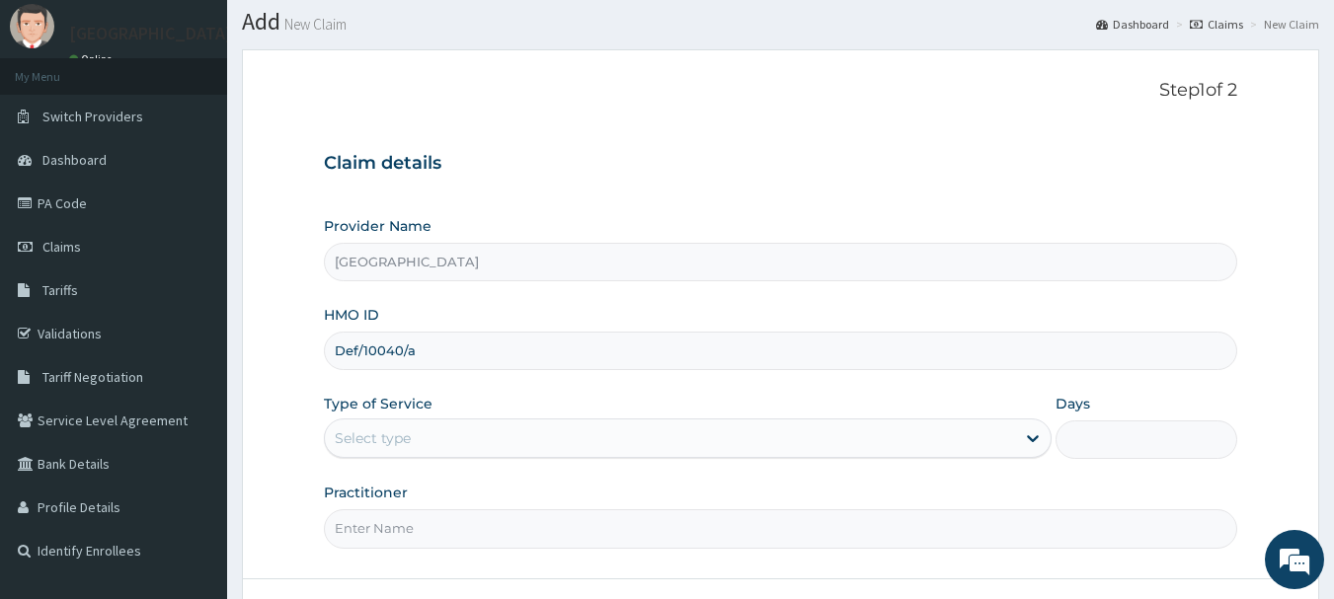
scroll to position [138, 0]
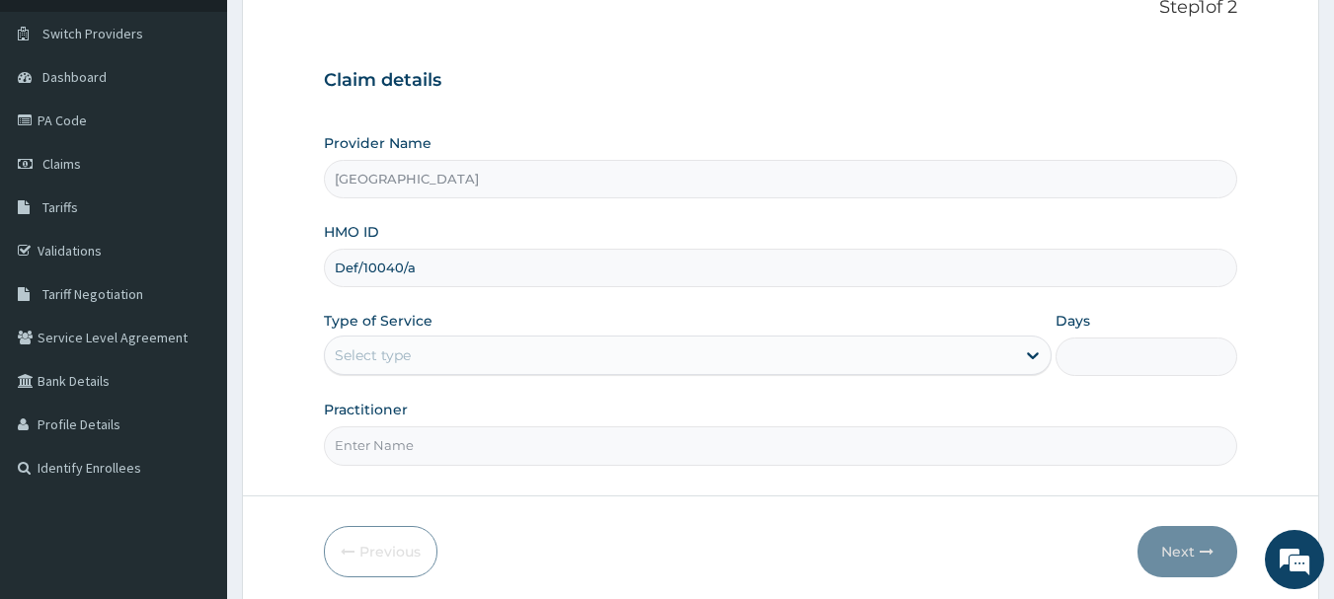
type input "Def/10040/a"
click at [502, 348] on div "Select type" at bounding box center [670, 356] width 690 height 32
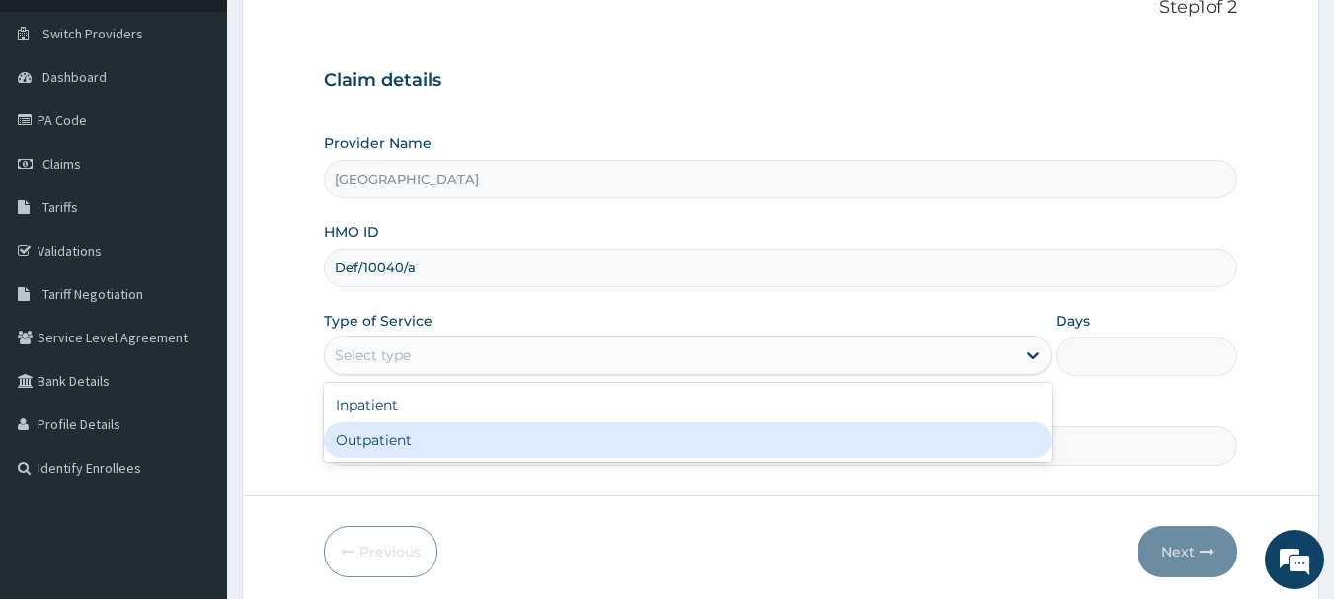
click at [491, 438] on div "Outpatient" at bounding box center [688, 441] width 728 height 36
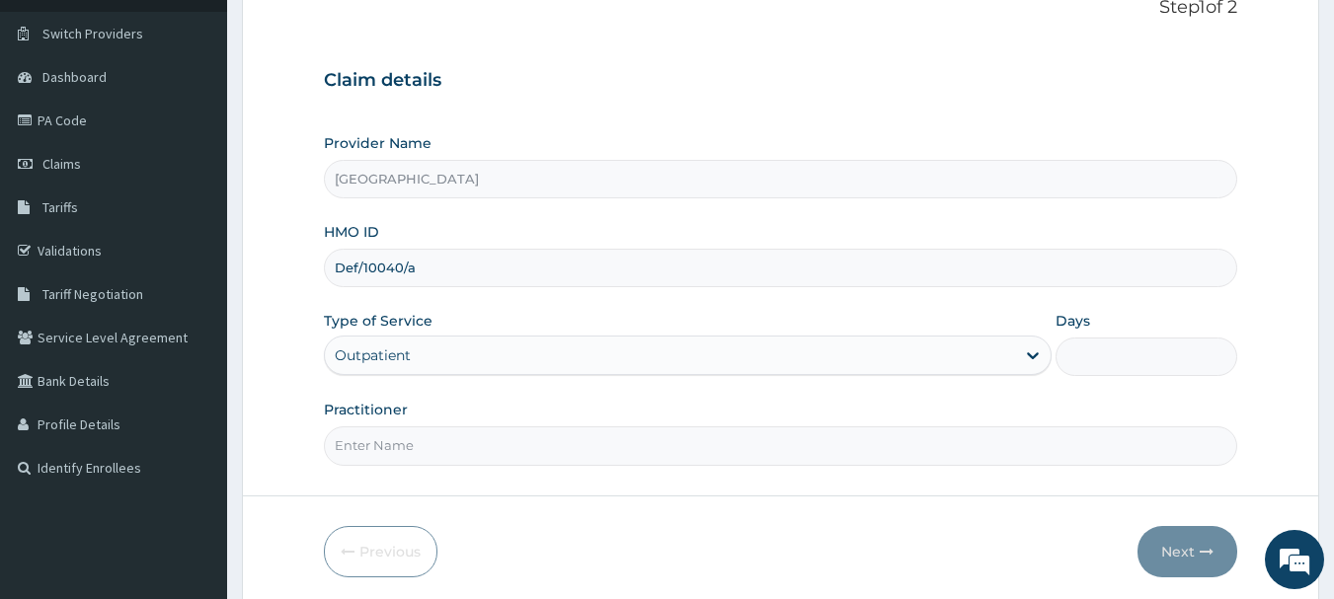
type input "1"
click at [491, 438] on input "Practitioner" at bounding box center [781, 445] width 914 height 39
type input "Dr.Akinwusi"
click at [1181, 552] on button "Next" at bounding box center [1187, 551] width 100 height 51
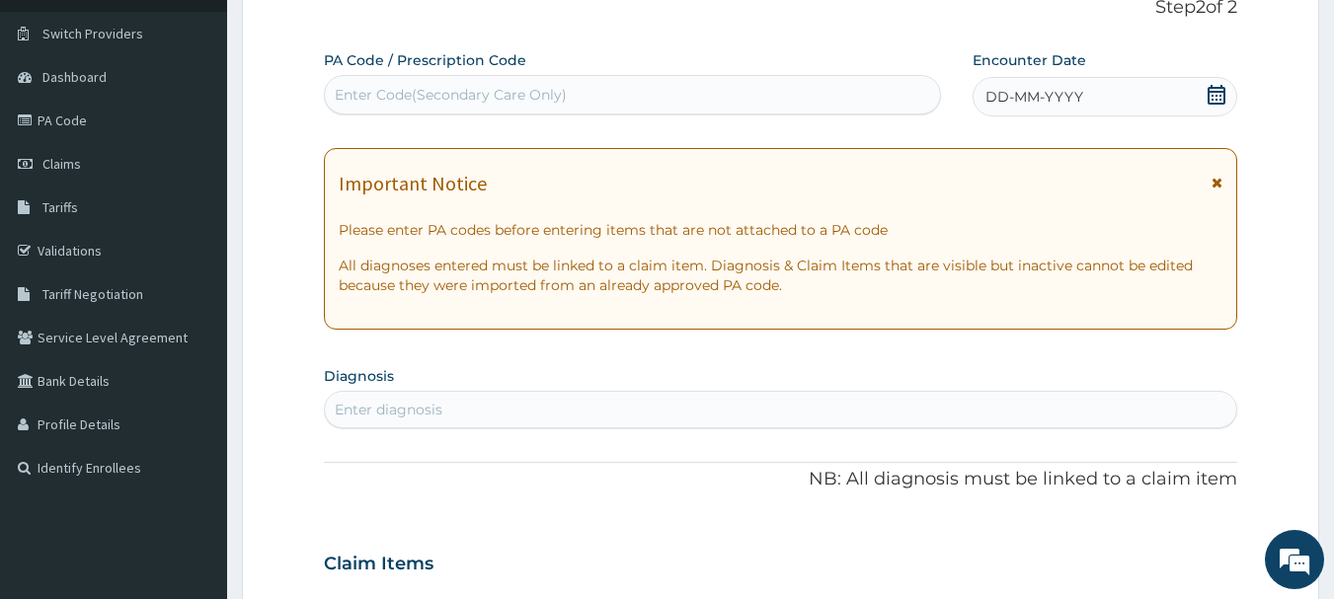
click at [1214, 94] on icon at bounding box center [1216, 95] width 20 height 20
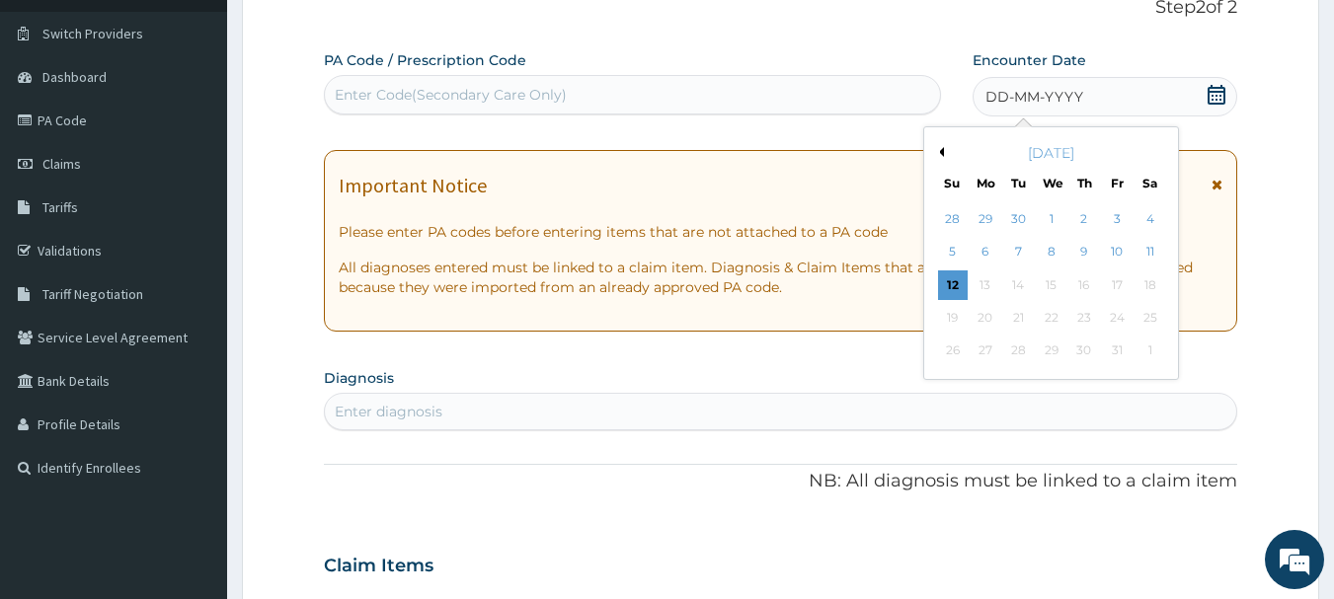
click at [941, 150] on button "Previous Month" at bounding box center [939, 152] width 10 height 10
click at [1112, 222] on div "5" at bounding box center [1117, 219] width 30 height 30
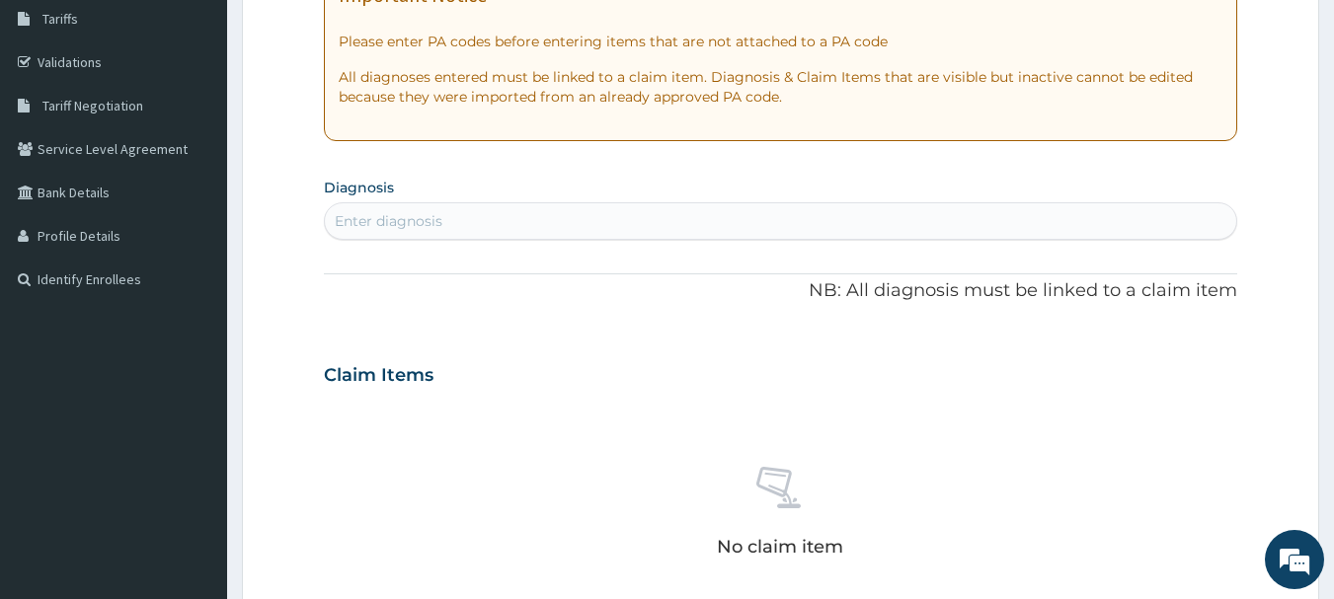
scroll to position [332, 0]
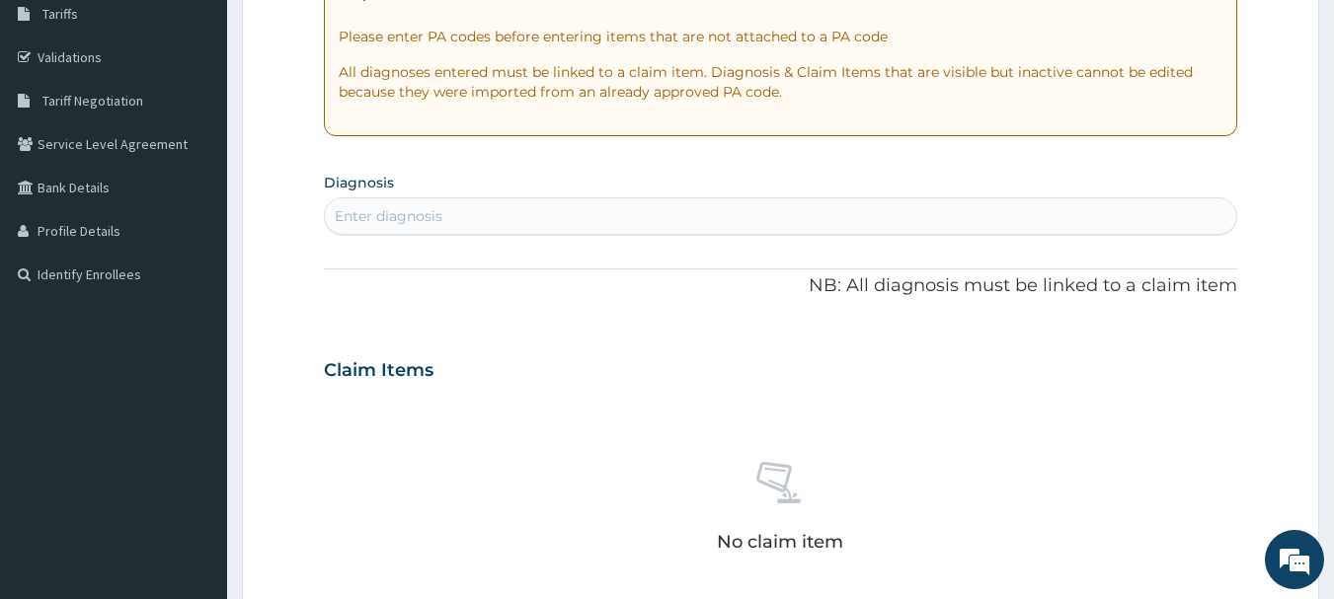
click at [677, 214] on div "Enter diagnosis" at bounding box center [781, 216] width 912 height 32
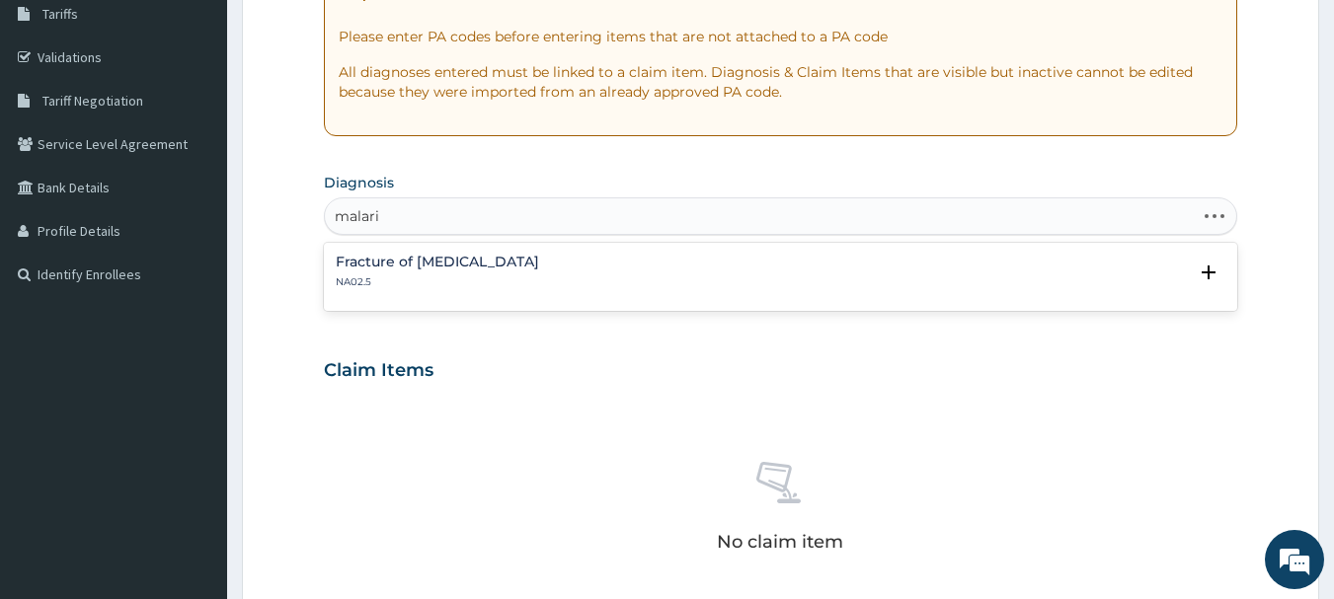
type input "malaria"
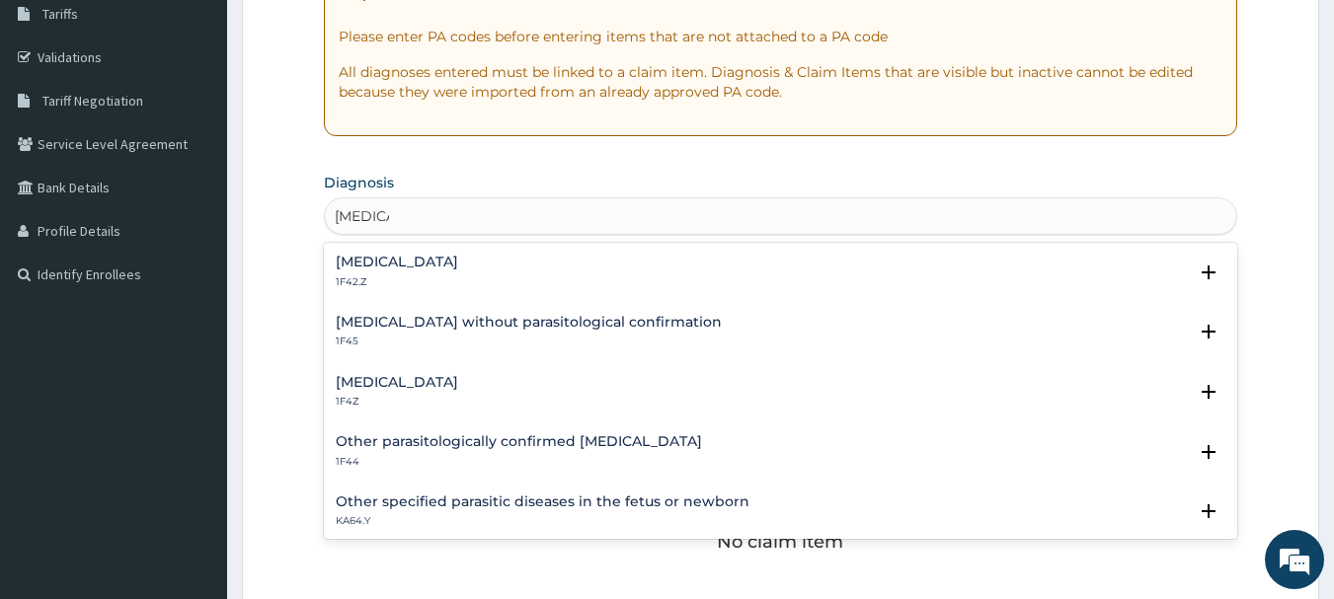
click at [427, 375] on h4 "Malaria, unspecified" at bounding box center [397, 382] width 122 height 15
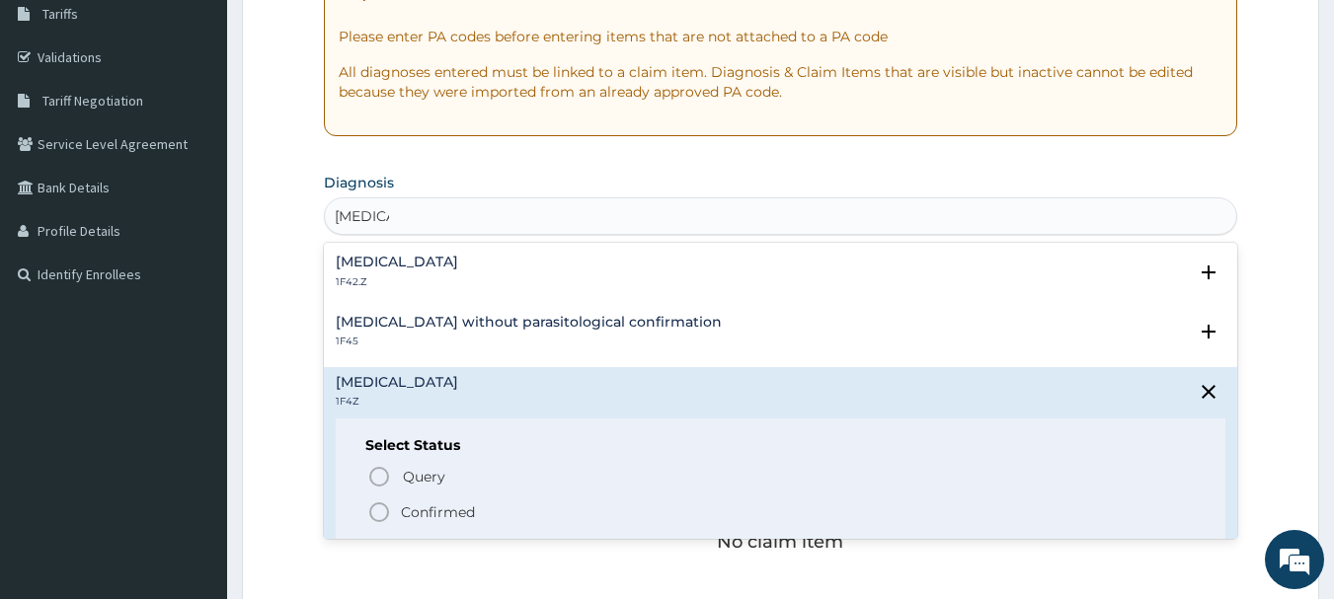
click at [377, 506] on icon "status option filled" at bounding box center [379, 513] width 24 height 24
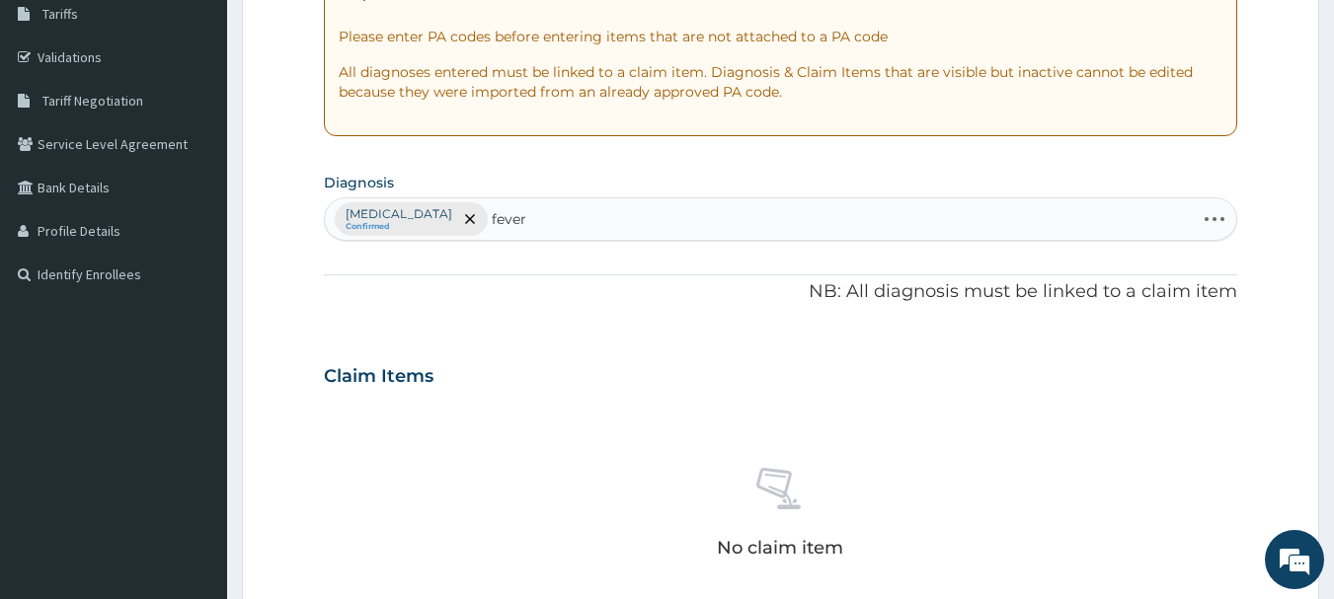
type input "fever"
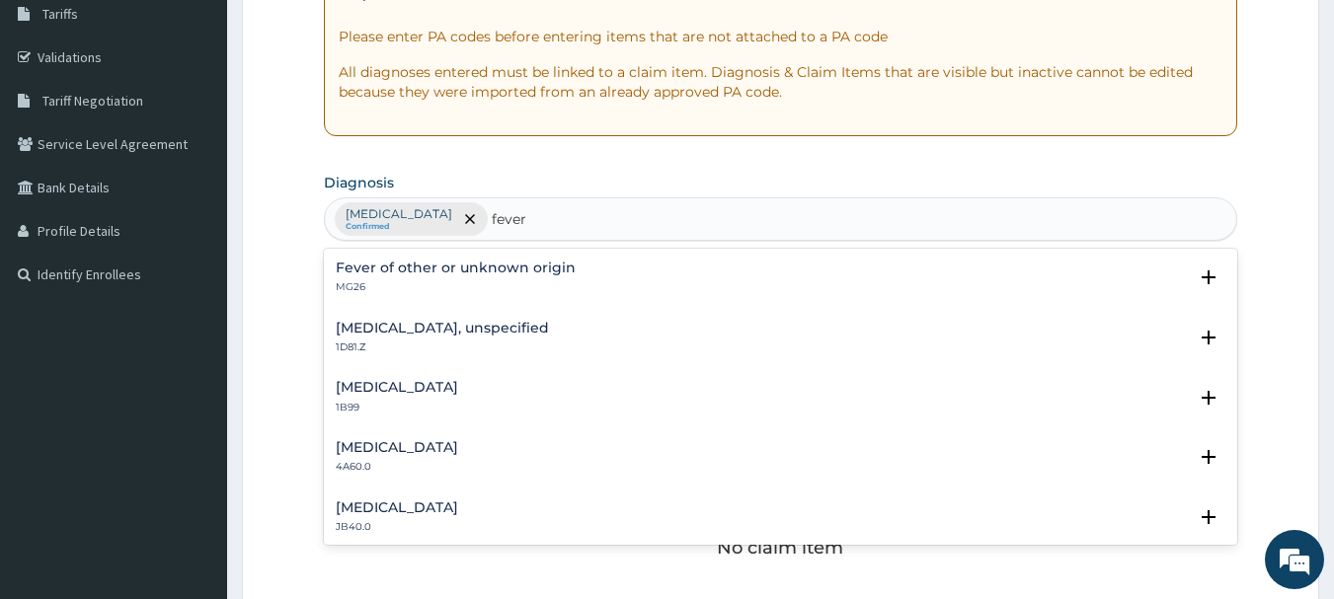
click at [420, 274] on h4 "Fever of other or unknown origin" at bounding box center [456, 268] width 240 height 15
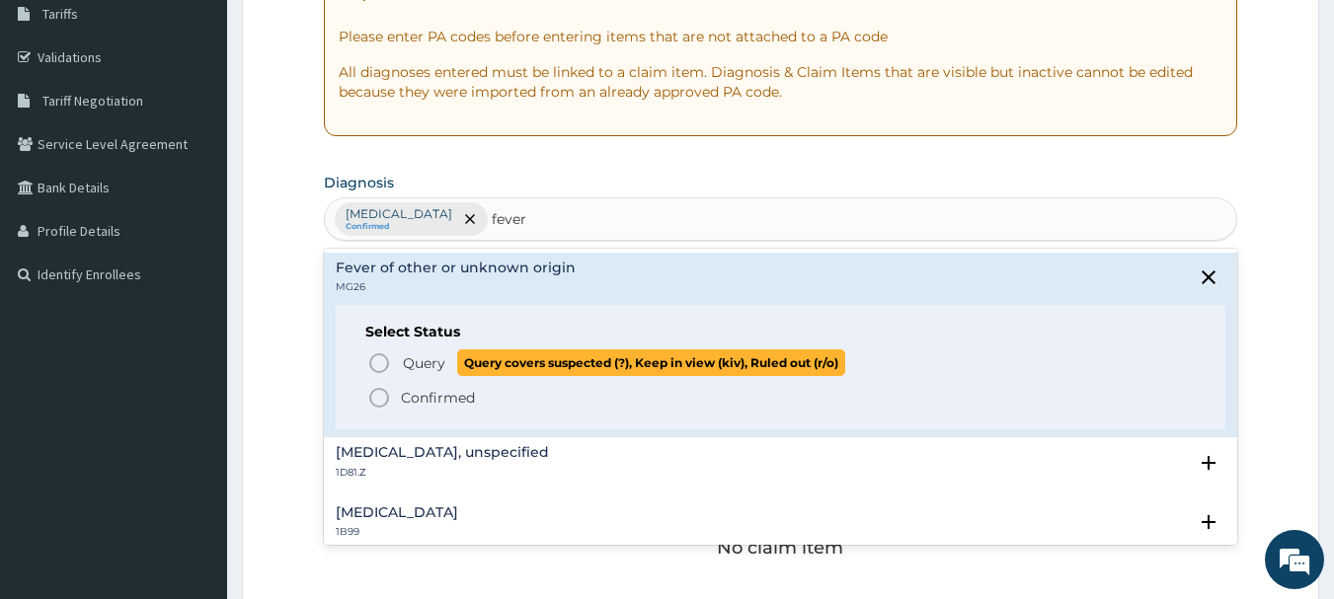
click at [379, 367] on icon "status option query" at bounding box center [379, 363] width 24 height 24
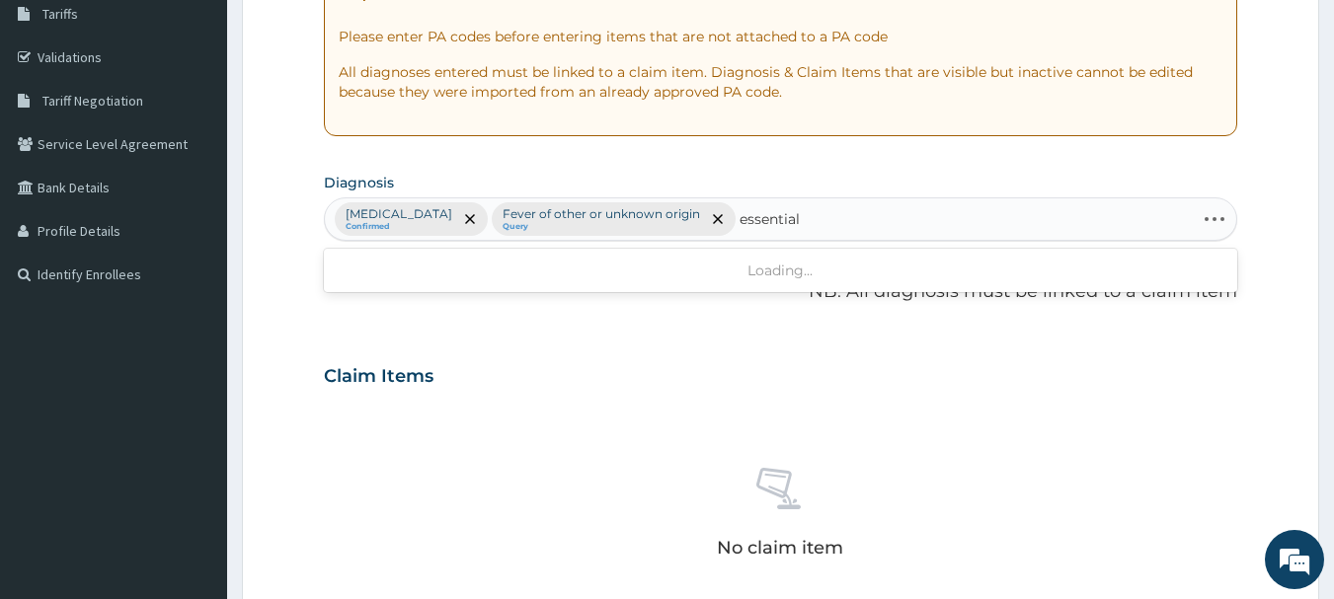
type input "essential"
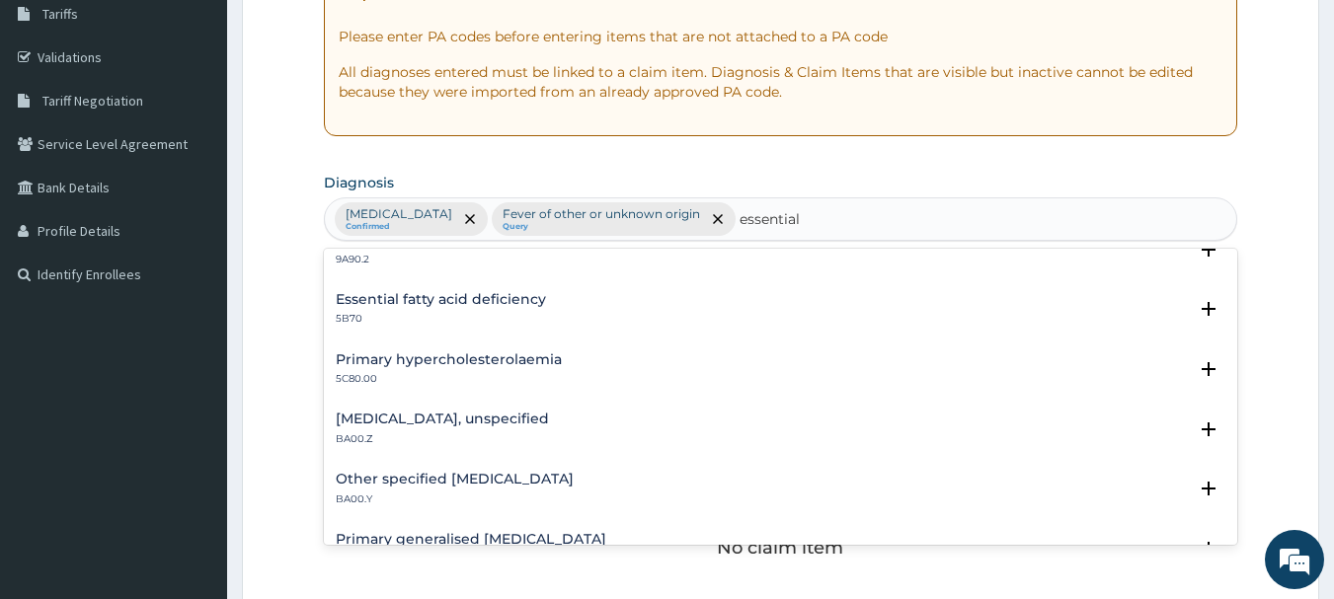
scroll to position [166, 0]
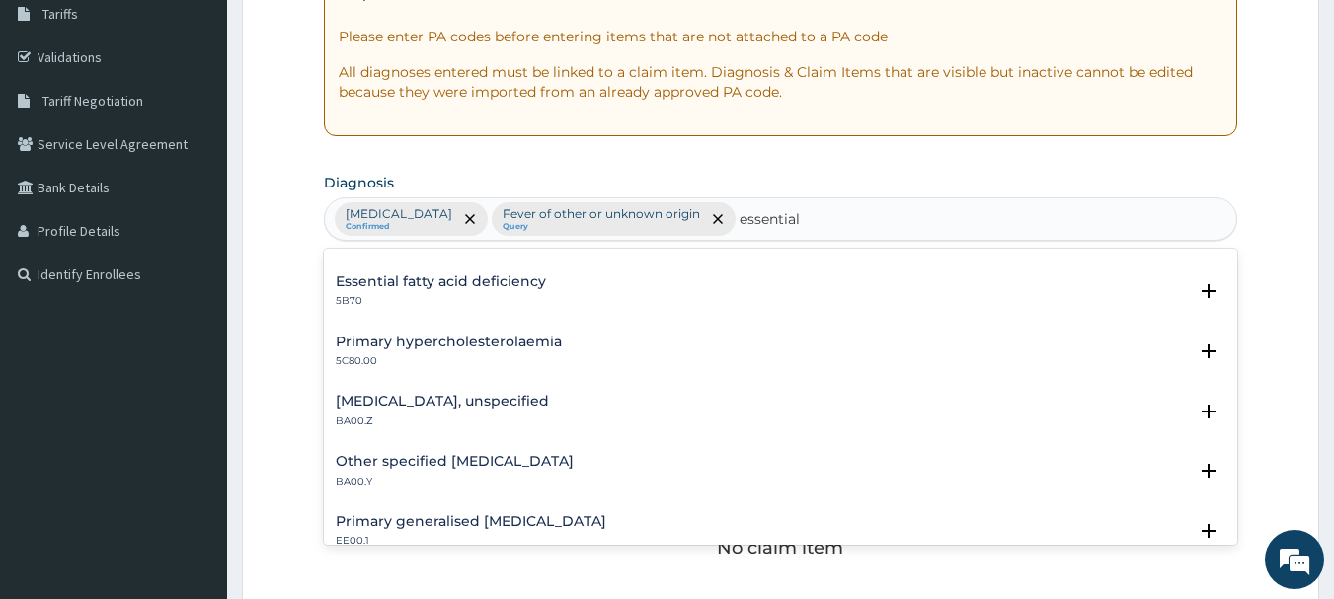
click at [510, 396] on h4 "[MEDICAL_DATA], unspecified" at bounding box center [442, 401] width 213 height 15
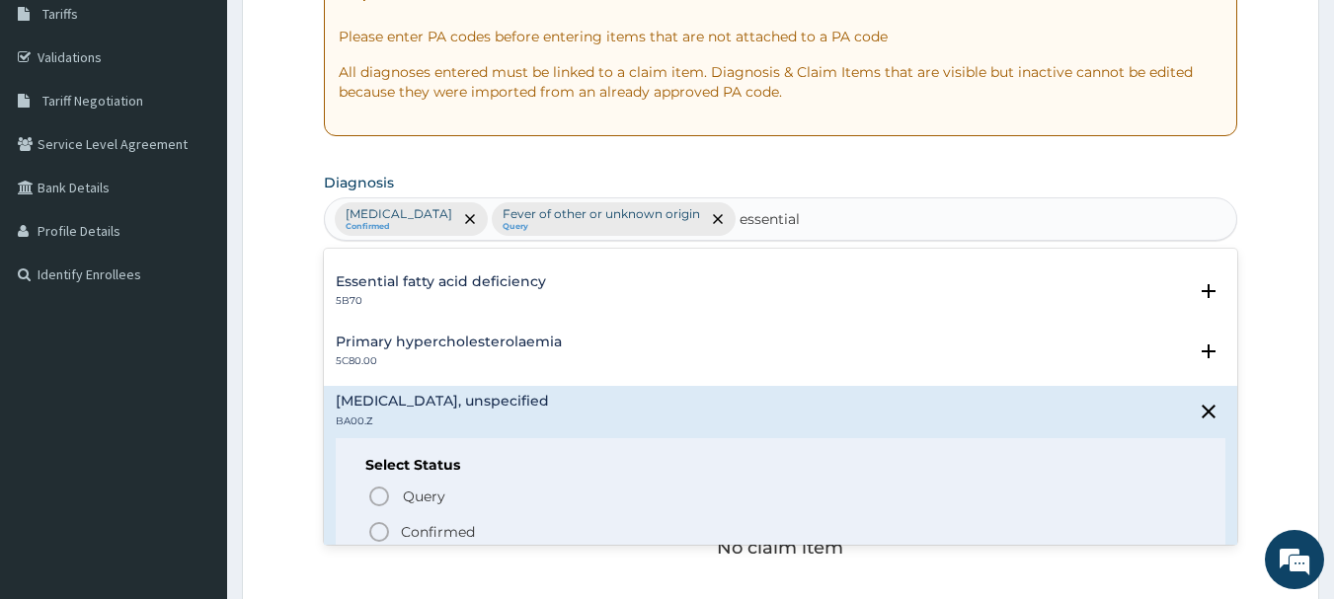
click at [383, 529] on icon "status option filled" at bounding box center [379, 532] width 24 height 24
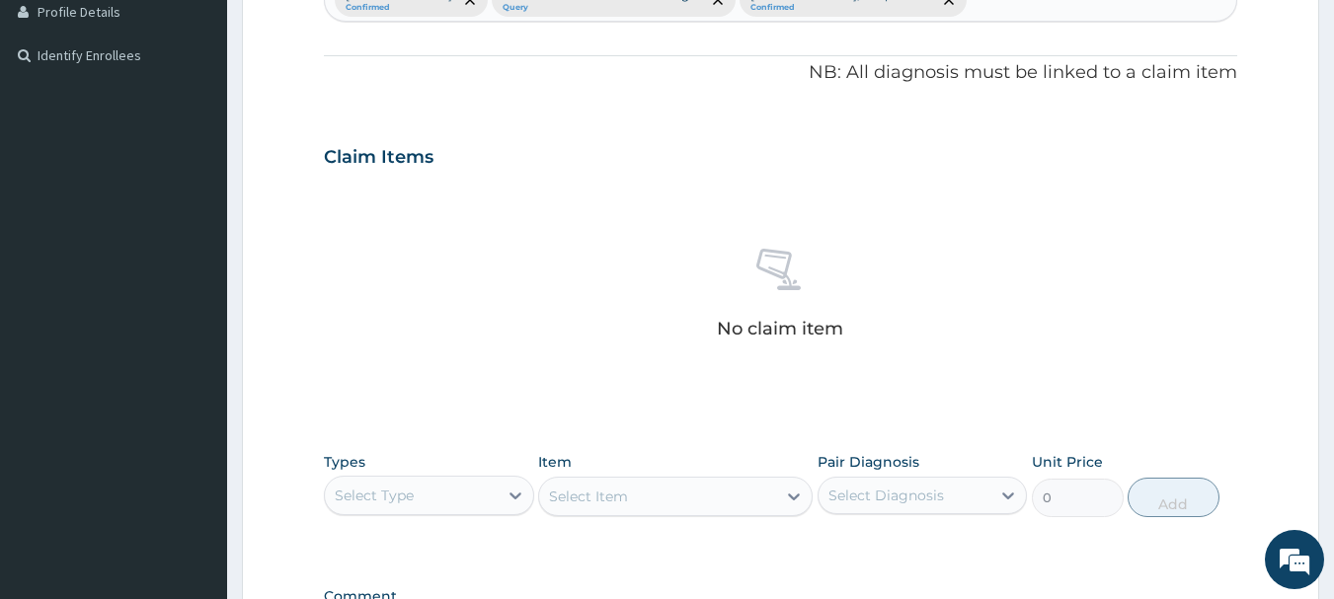
scroll to position [824, 0]
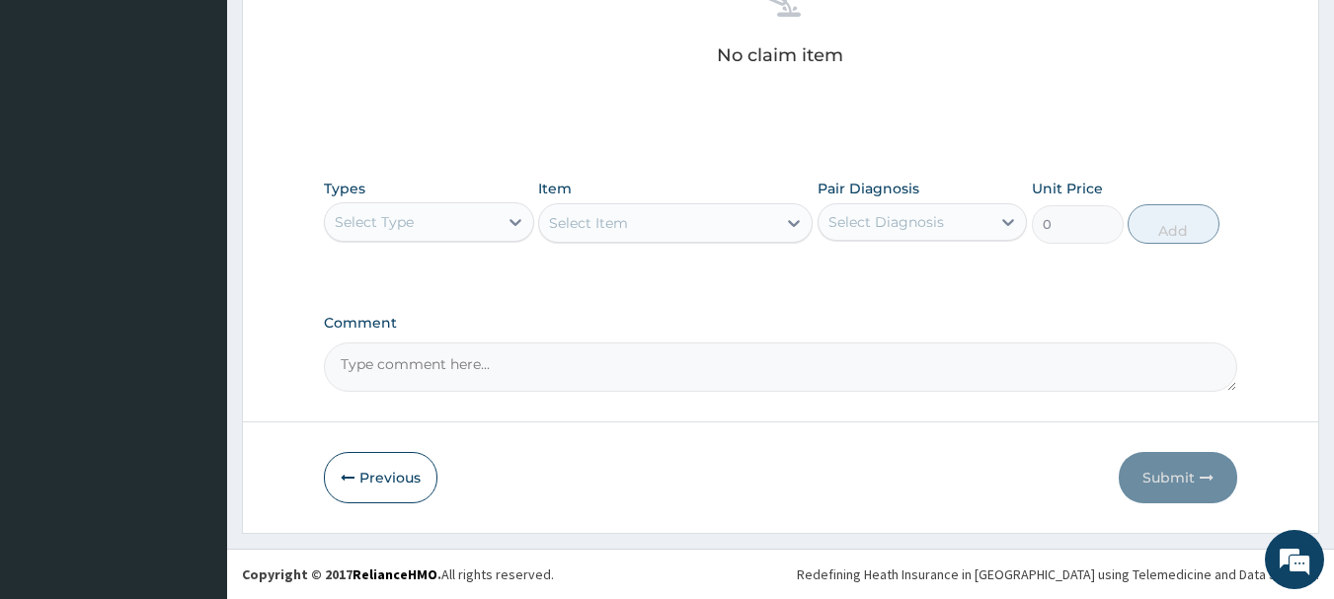
click at [472, 225] on div "Select Type" at bounding box center [411, 222] width 173 height 32
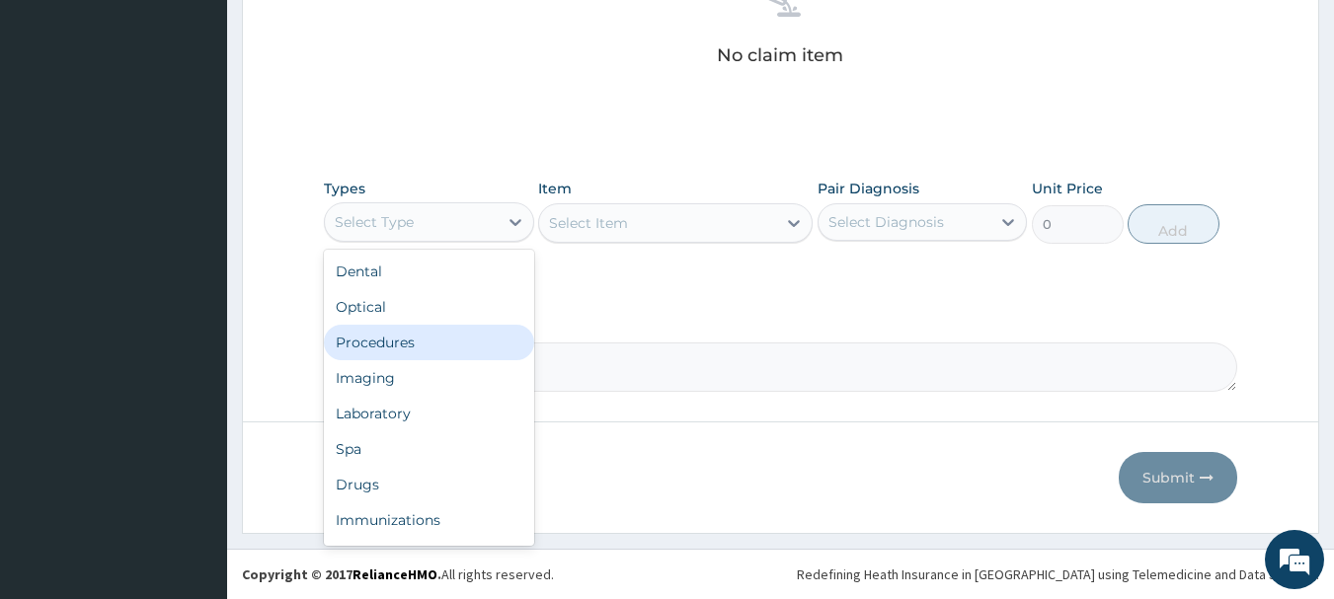
click at [442, 347] on div "Procedures" at bounding box center [429, 343] width 210 height 36
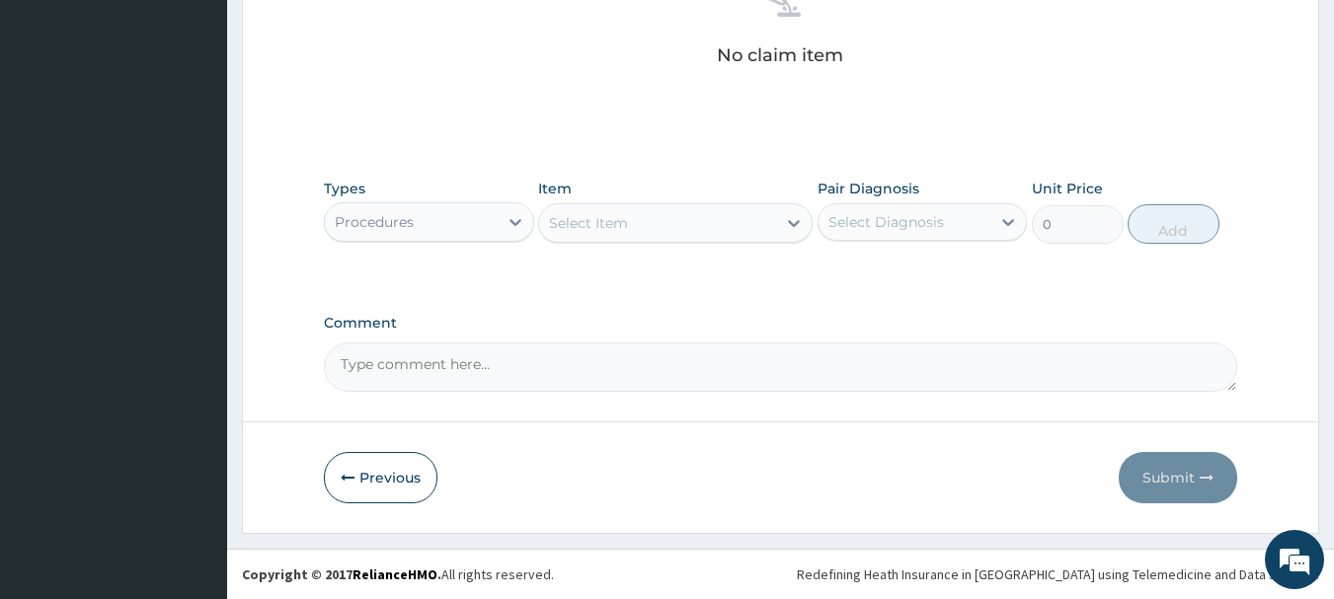
click at [724, 220] on div "Select Item" at bounding box center [657, 223] width 237 height 32
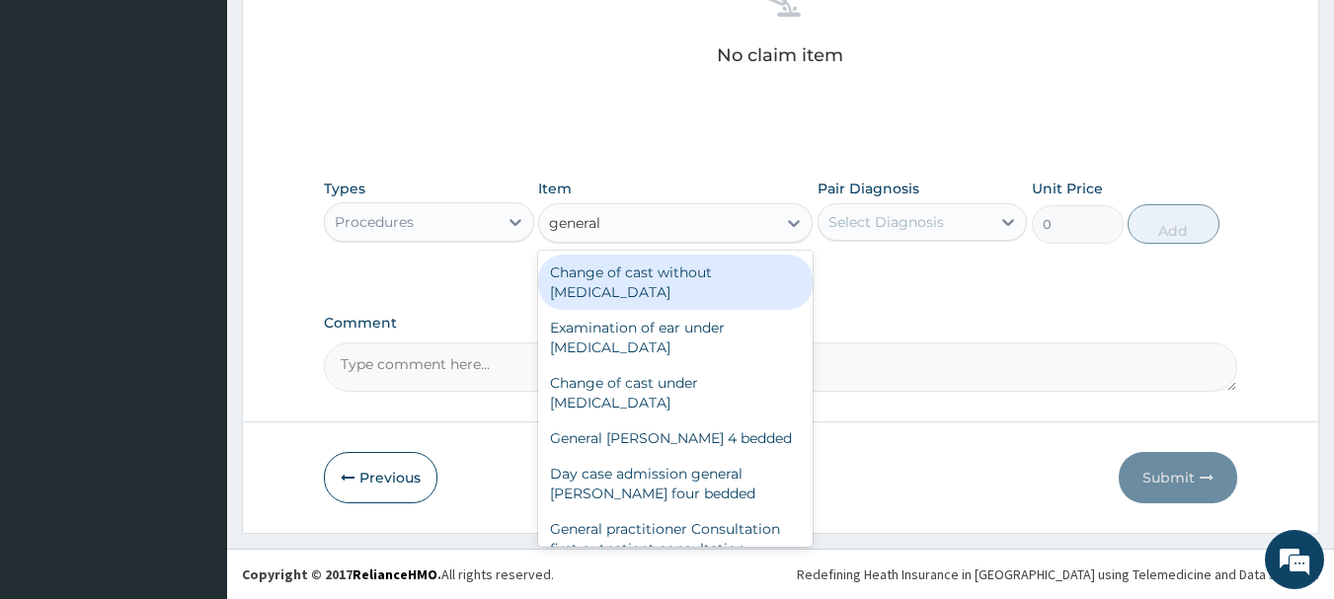
type input "general p"
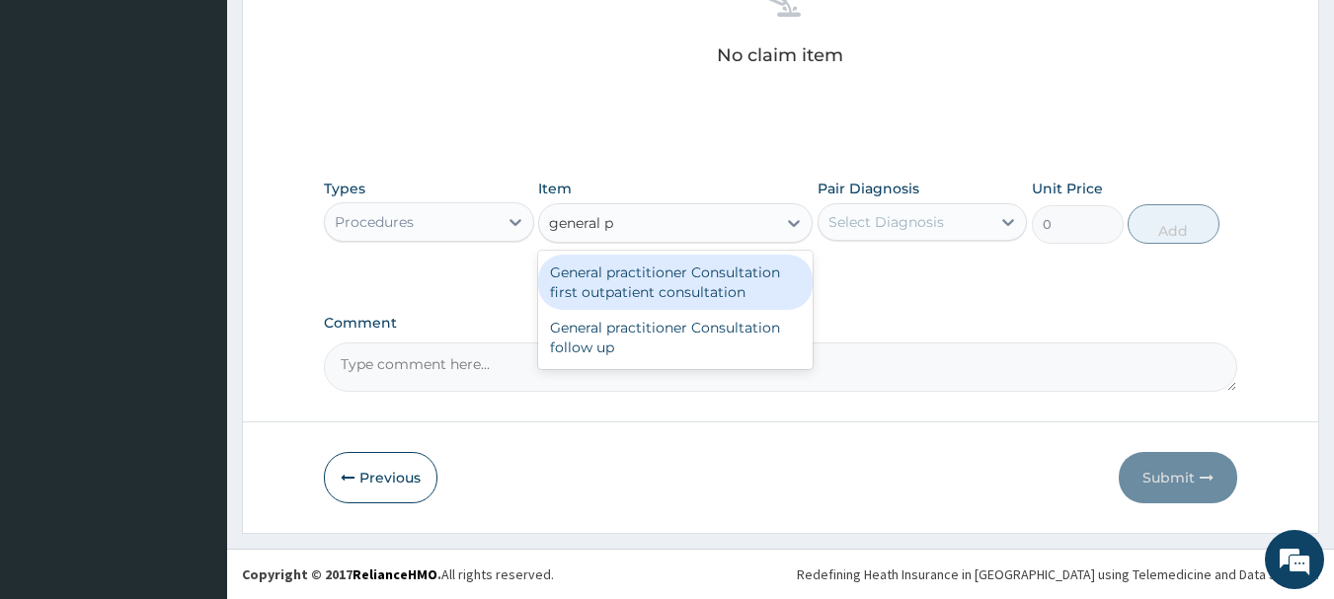
click at [733, 282] on div "General practitioner Consultation first outpatient consultation" at bounding box center [675, 282] width 274 height 55
type input "3000"
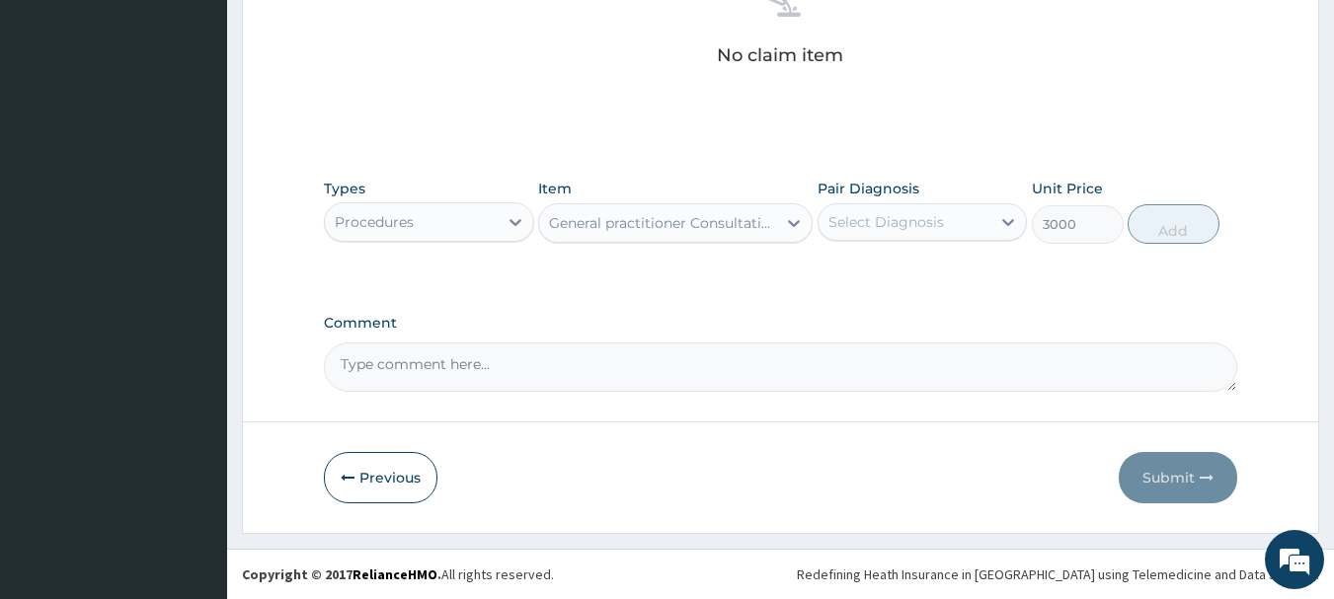
click at [862, 231] on div "Select Diagnosis" at bounding box center [886, 222] width 116 height 20
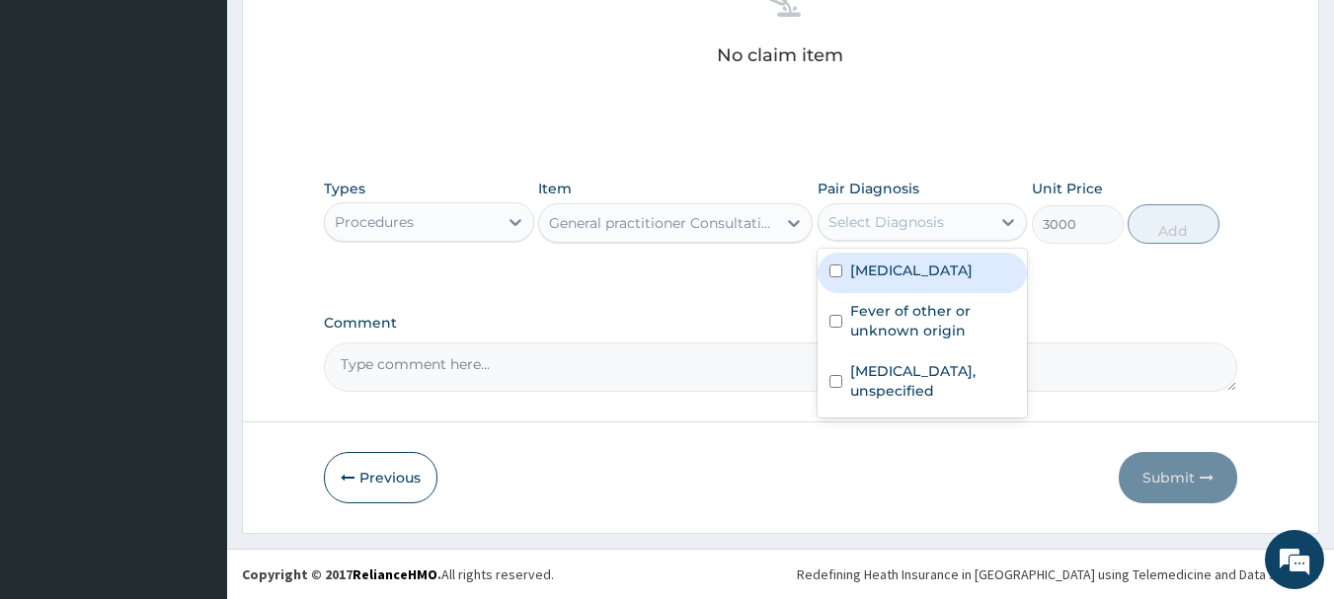
click at [876, 271] on label "[MEDICAL_DATA]" at bounding box center [911, 271] width 122 height 20
checkbox input "true"
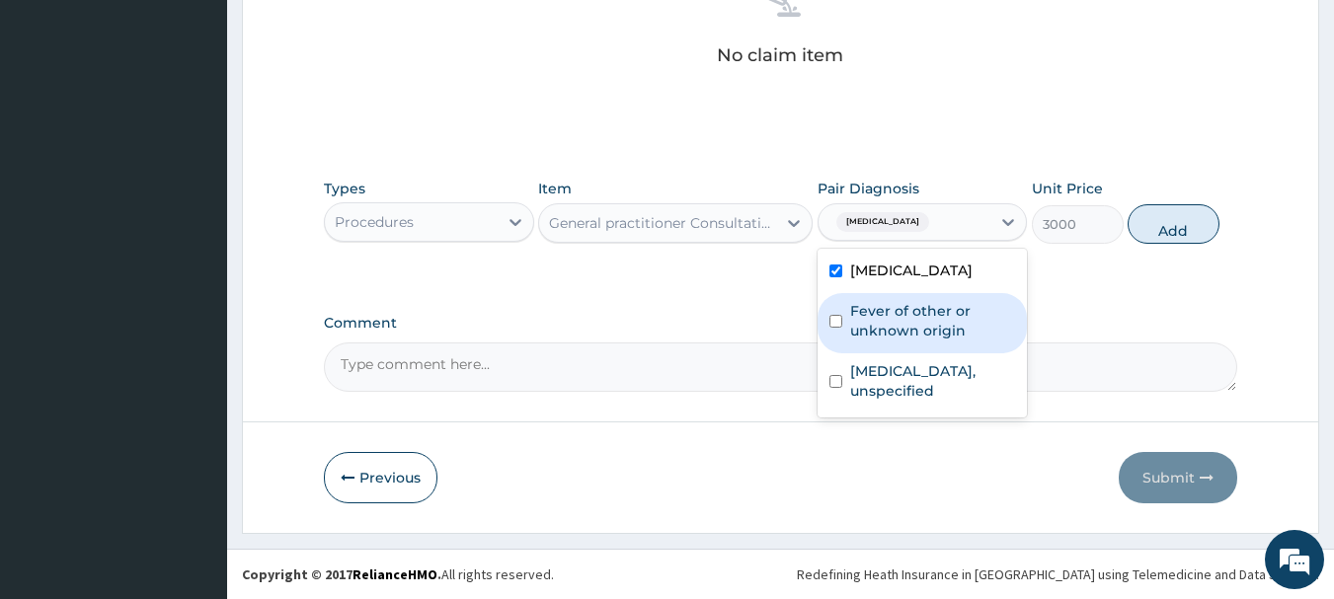
click at [904, 306] on label "Fever of other or unknown origin" at bounding box center [933, 320] width 166 height 39
checkbox input "true"
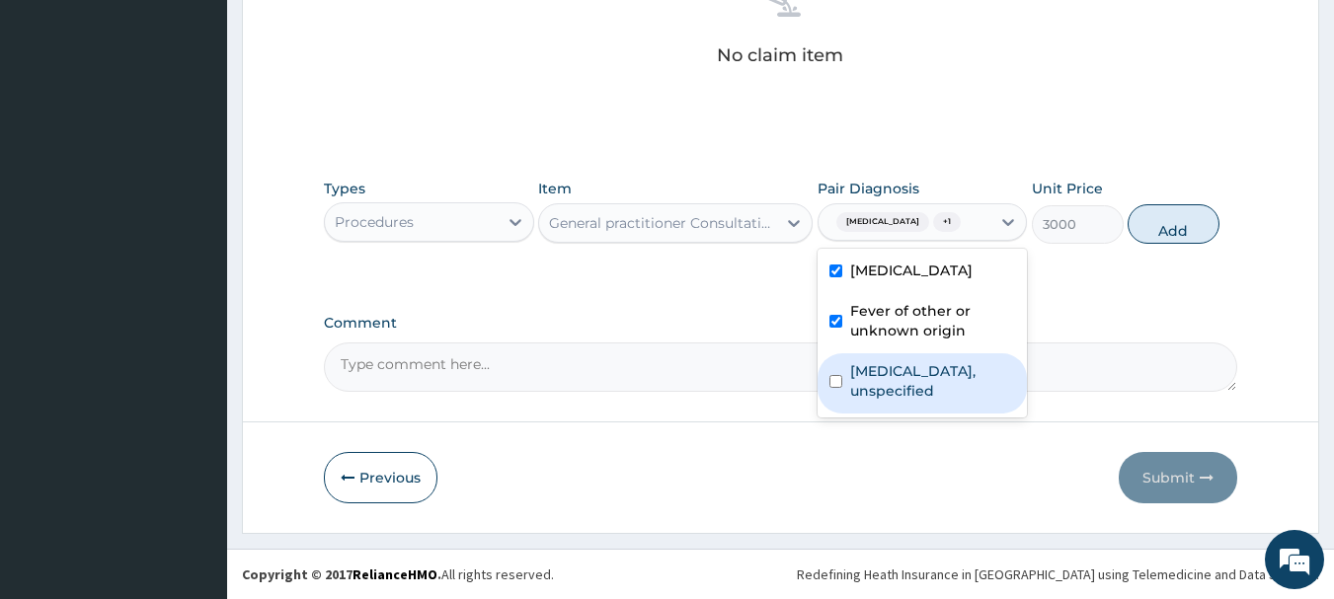
click at [921, 361] on label "[MEDICAL_DATA], unspecified" at bounding box center [933, 380] width 166 height 39
checkbox input "true"
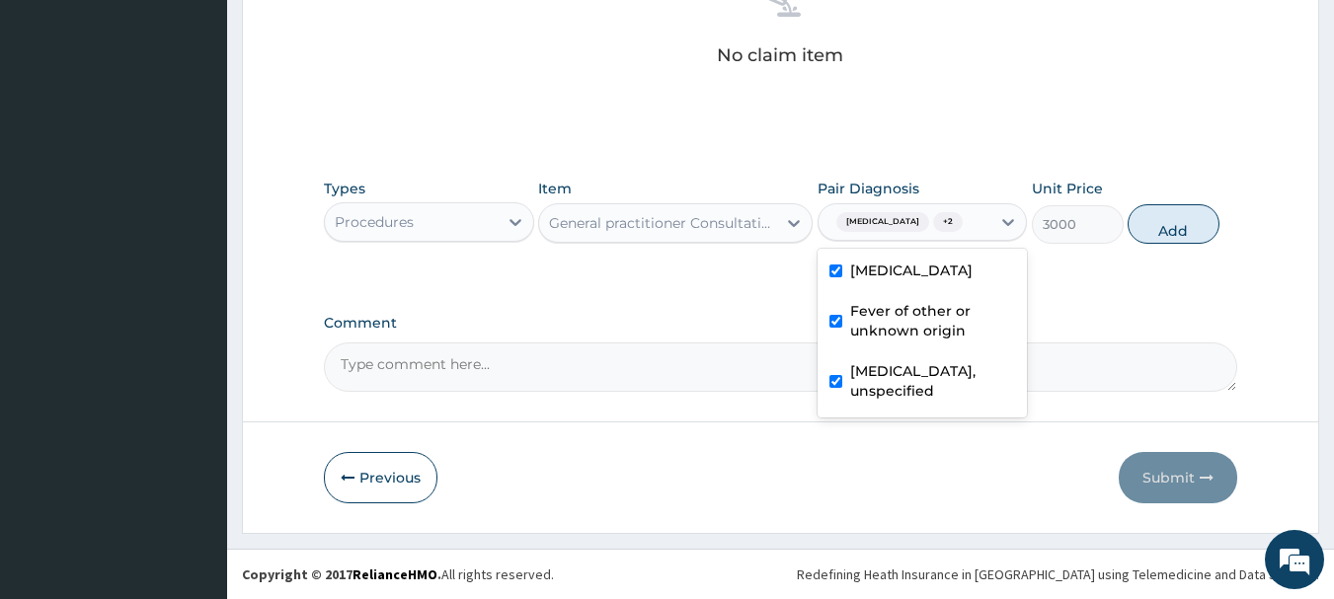
click at [1169, 226] on button "Add" at bounding box center [1173, 223] width 92 height 39
type input "0"
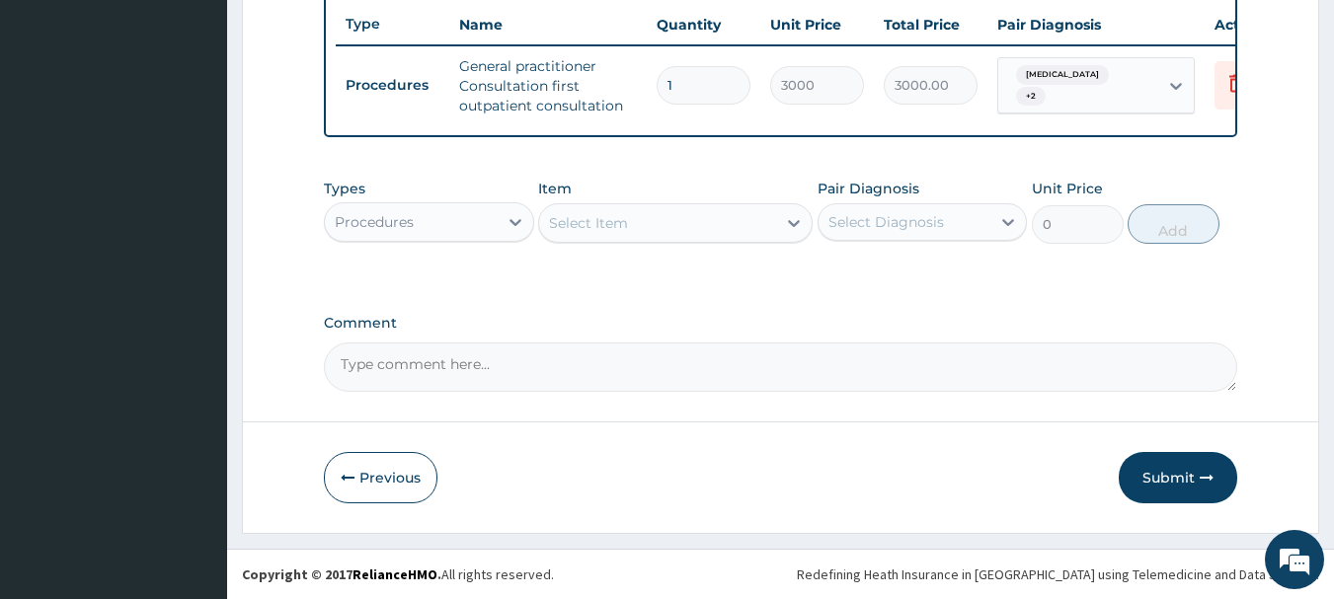
scroll to position [756, 0]
click at [467, 220] on div "Procedures" at bounding box center [411, 222] width 173 height 32
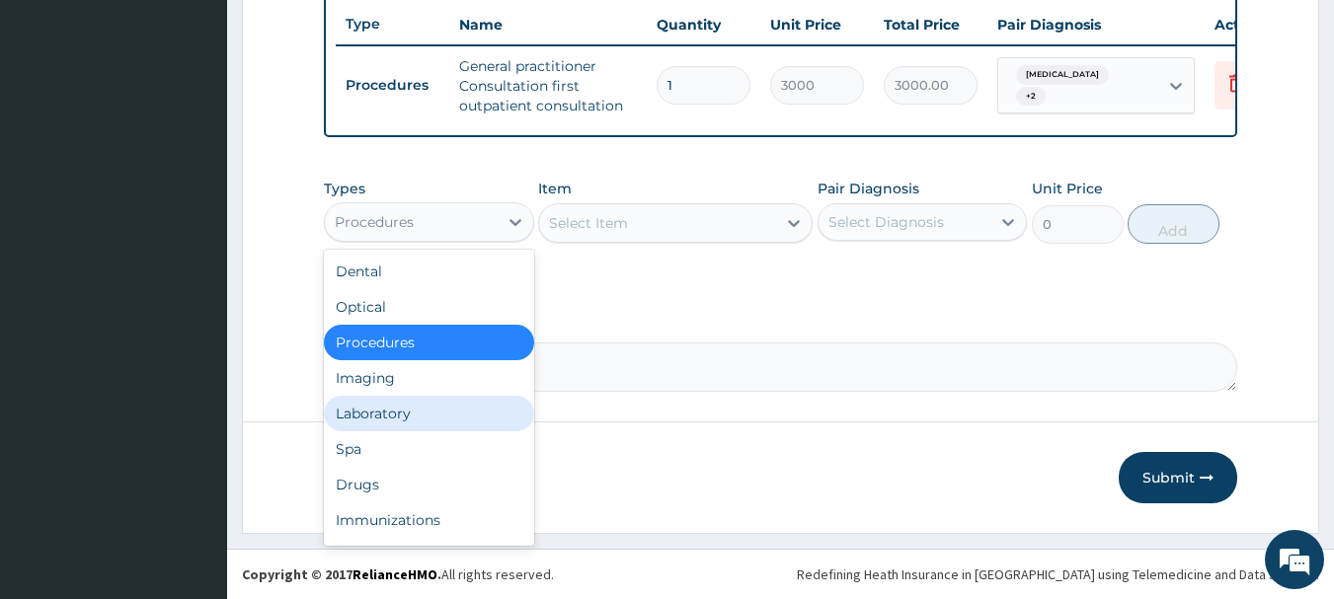
click at [421, 409] on div "Laboratory" at bounding box center [429, 414] width 210 height 36
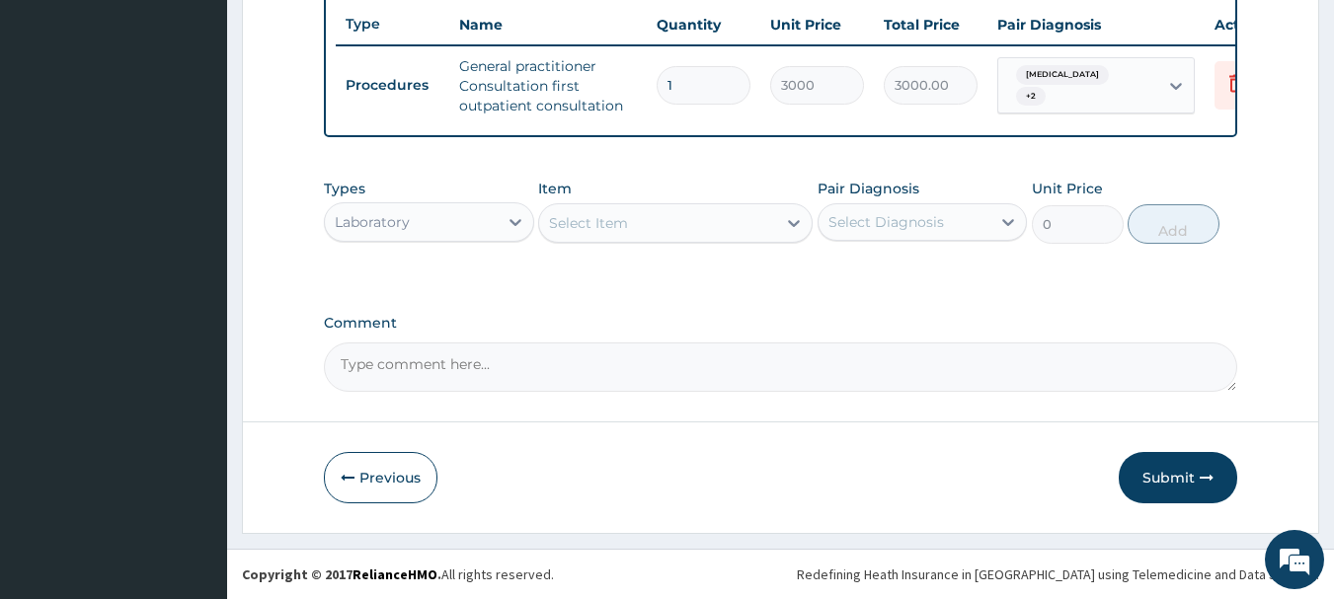
click at [719, 217] on div "Select Item" at bounding box center [657, 223] width 237 height 32
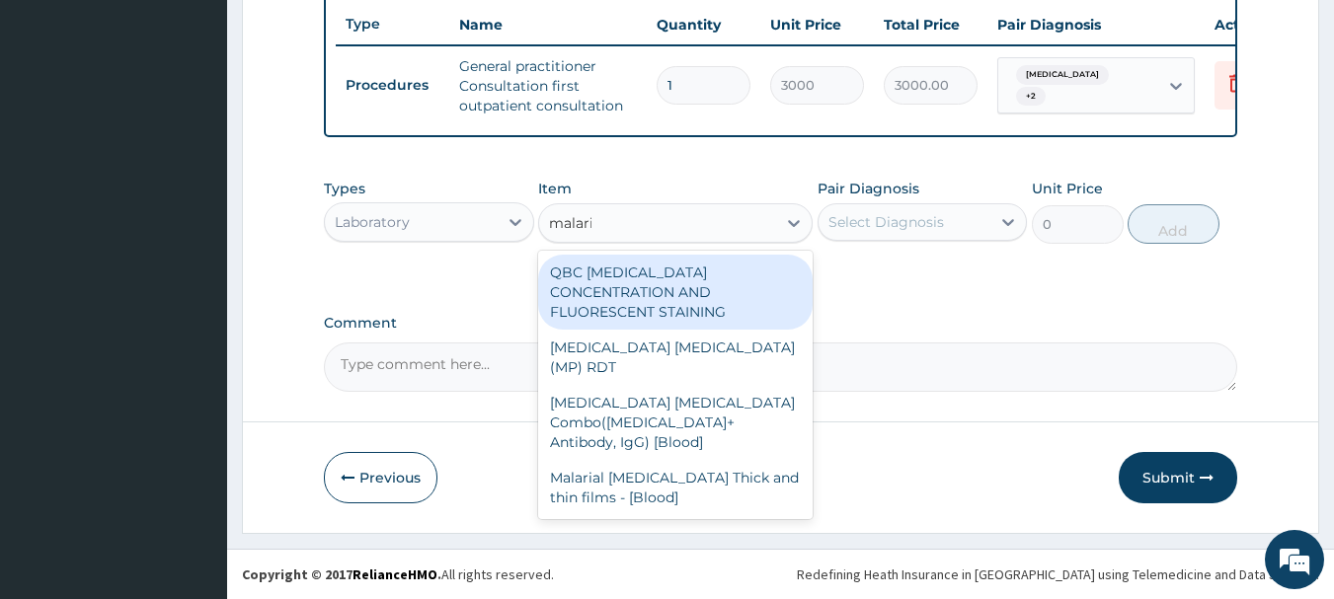
type input "[MEDICAL_DATA]"
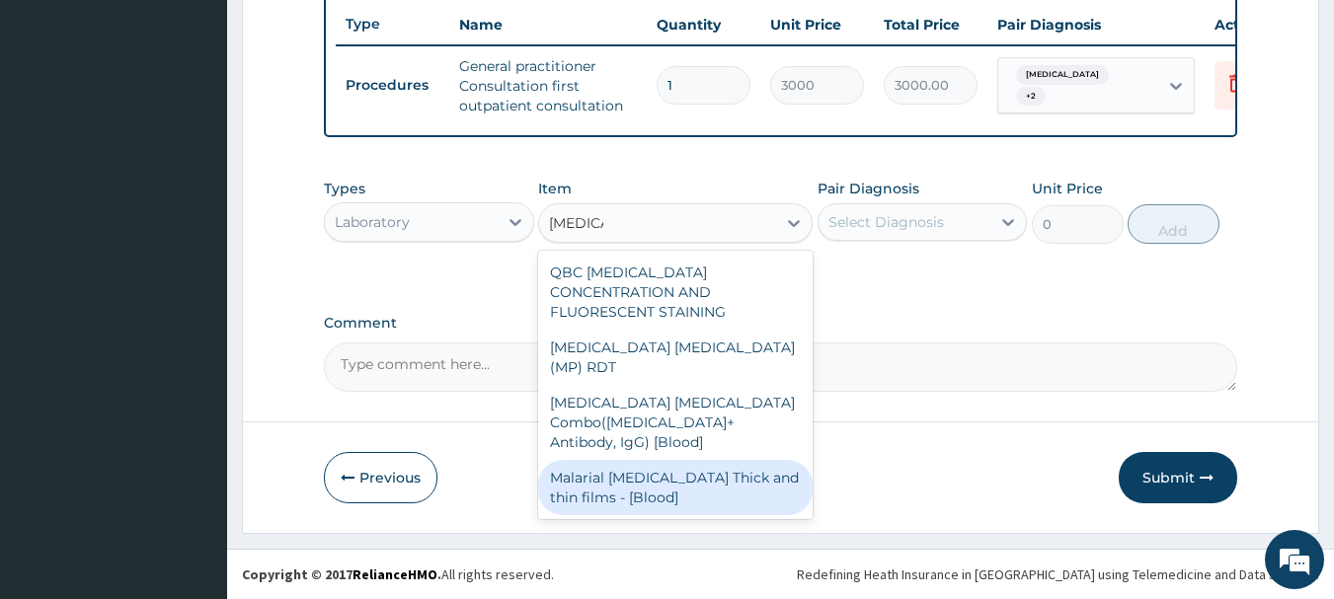
click at [736, 460] on div "Malarial [MEDICAL_DATA] Thick and thin films - [Blood]" at bounding box center [675, 487] width 274 height 55
type input "1500"
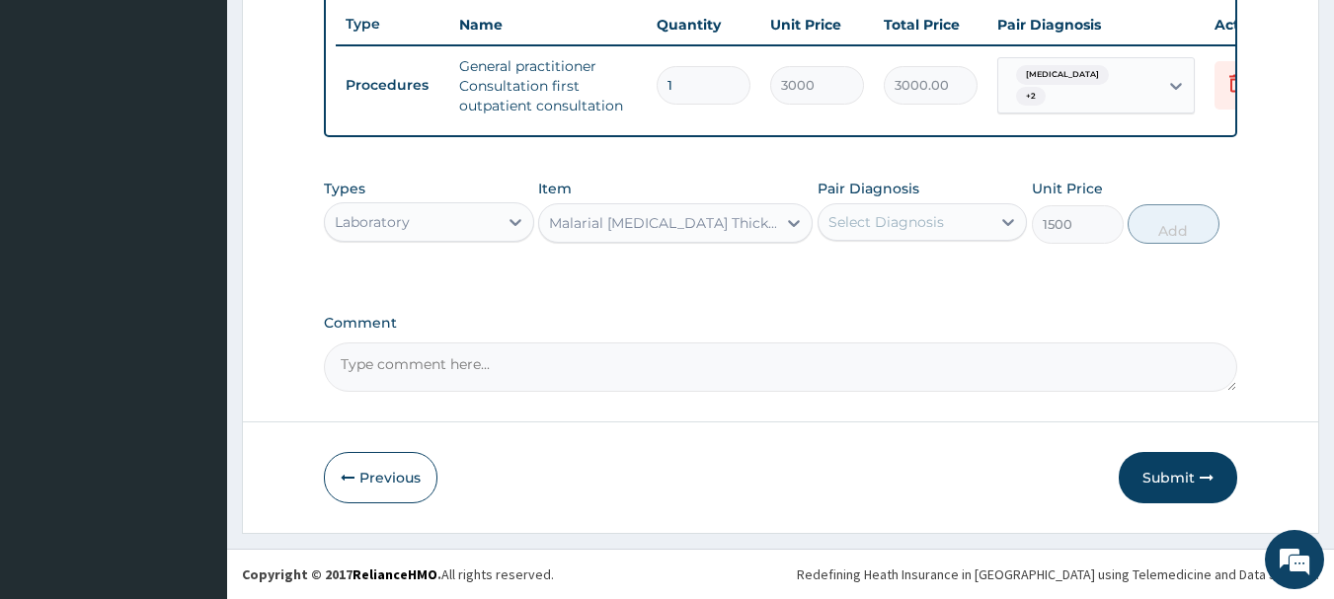
click at [882, 226] on div "Select Diagnosis" at bounding box center [886, 222] width 116 height 20
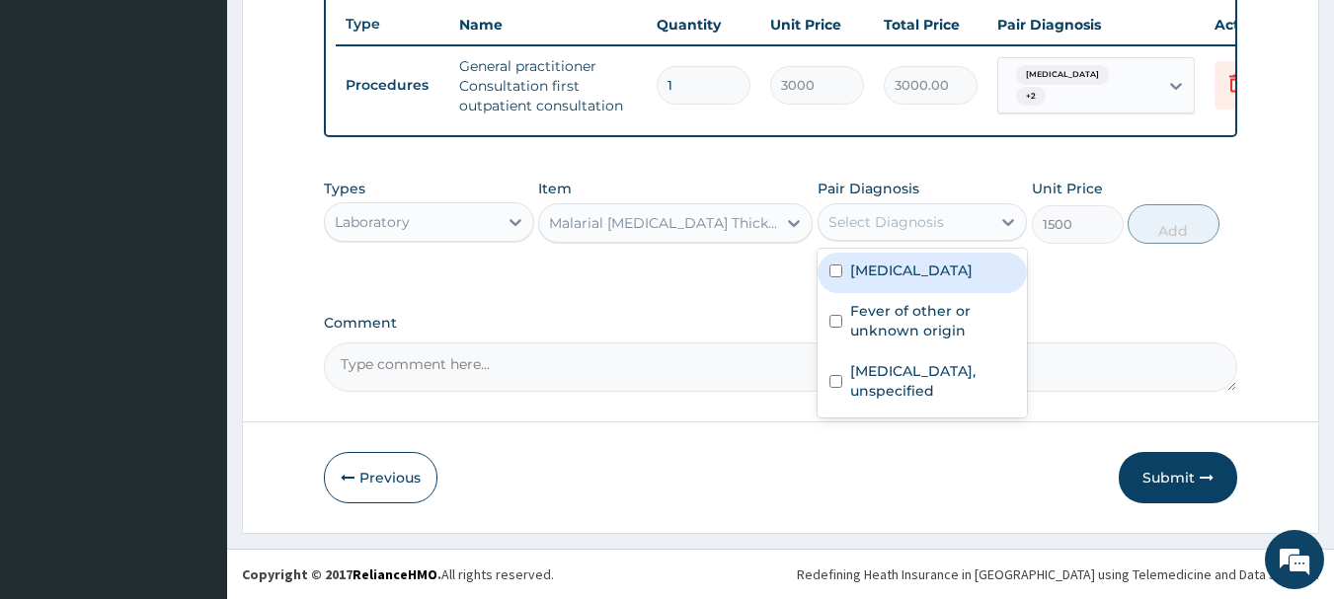
click at [886, 270] on label "[MEDICAL_DATA]" at bounding box center [911, 271] width 122 height 20
checkbox input "true"
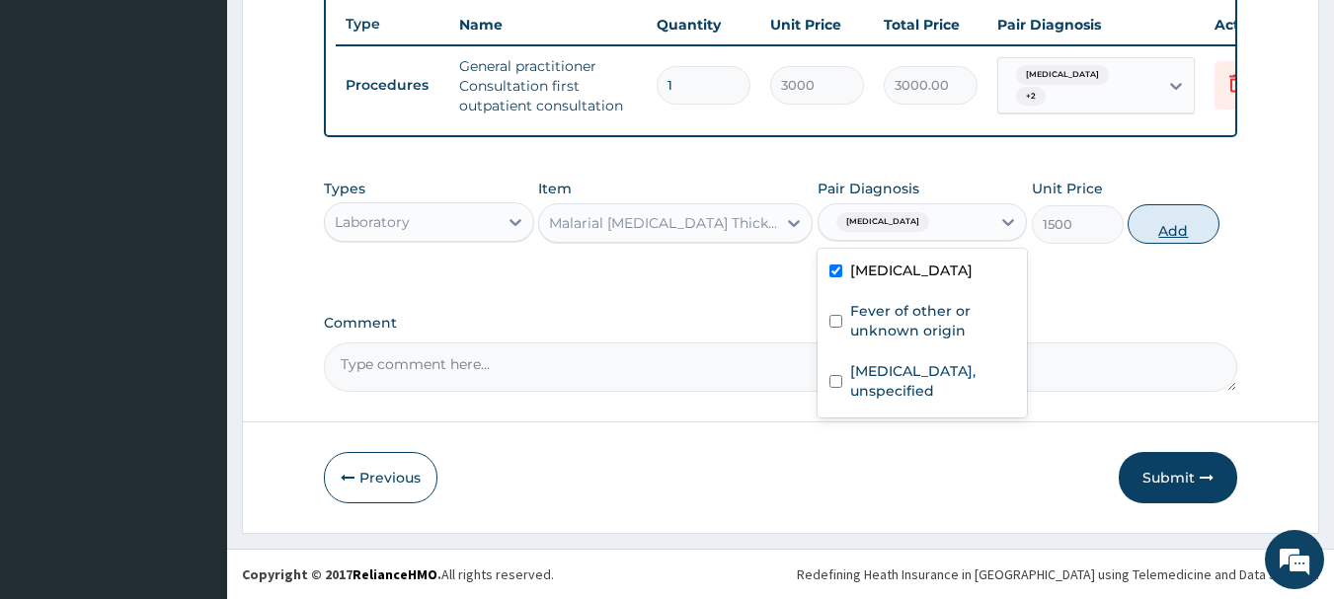
click at [1178, 229] on button "Add" at bounding box center [1173, 223] width 92 height 39
type input "0"
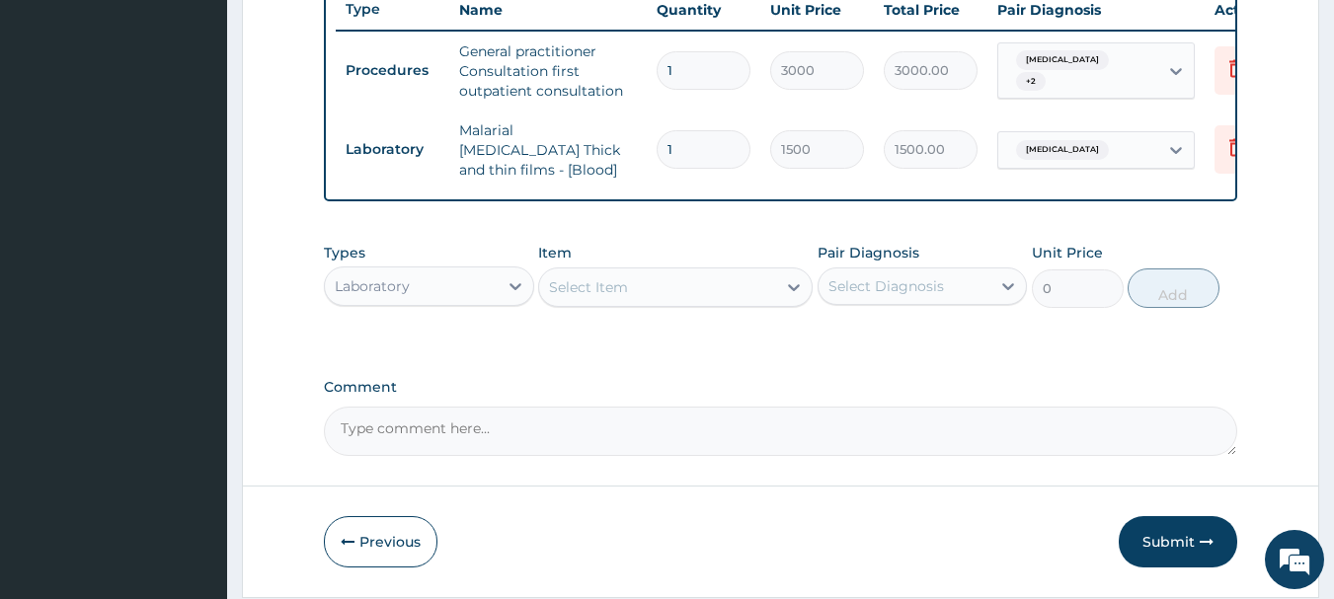
click at [660, 282] on div "Select Item" at bounding box center [657, 287] width 237 height 32
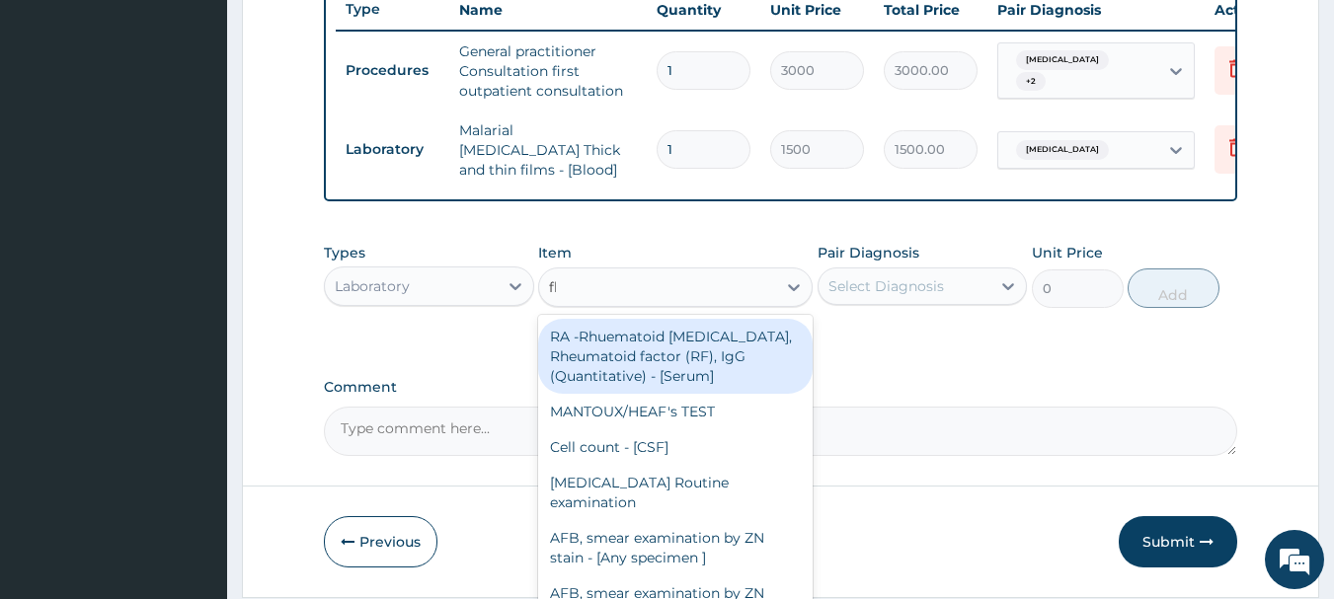
type input "fbc"
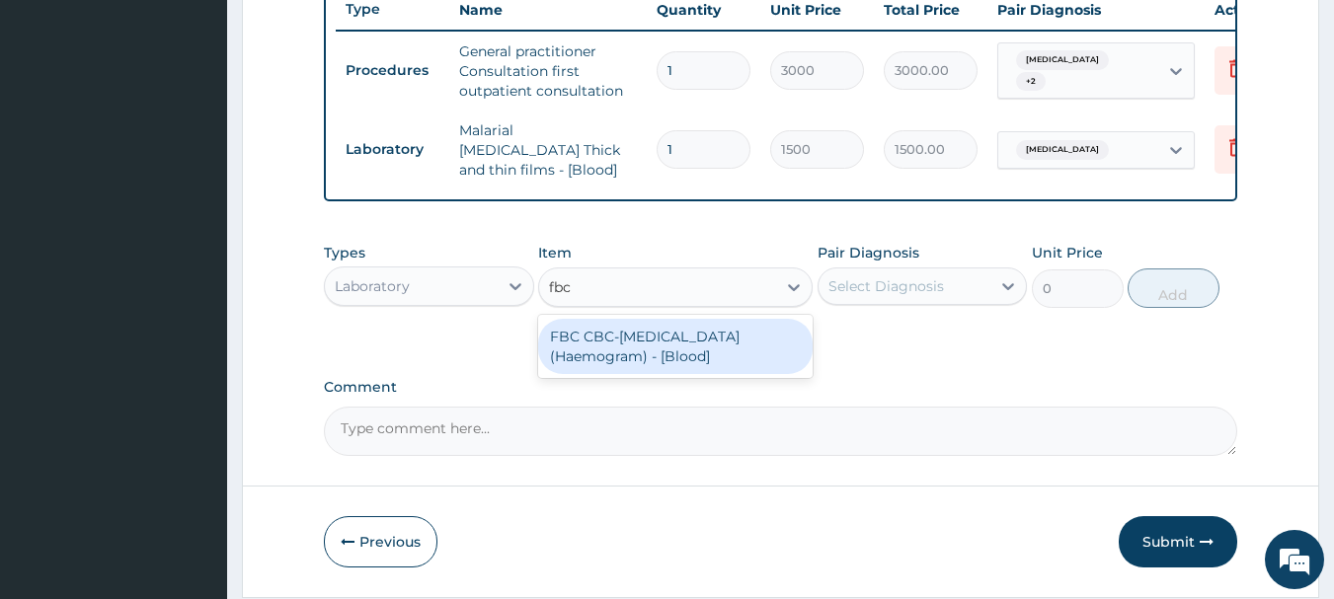
click at [691, 343] on div "FBC CBC-[MEDICAL_DATA] (Haemogram) - [Blood]" at bounding box center [675, 346] width 274 height 55
type input "3000"
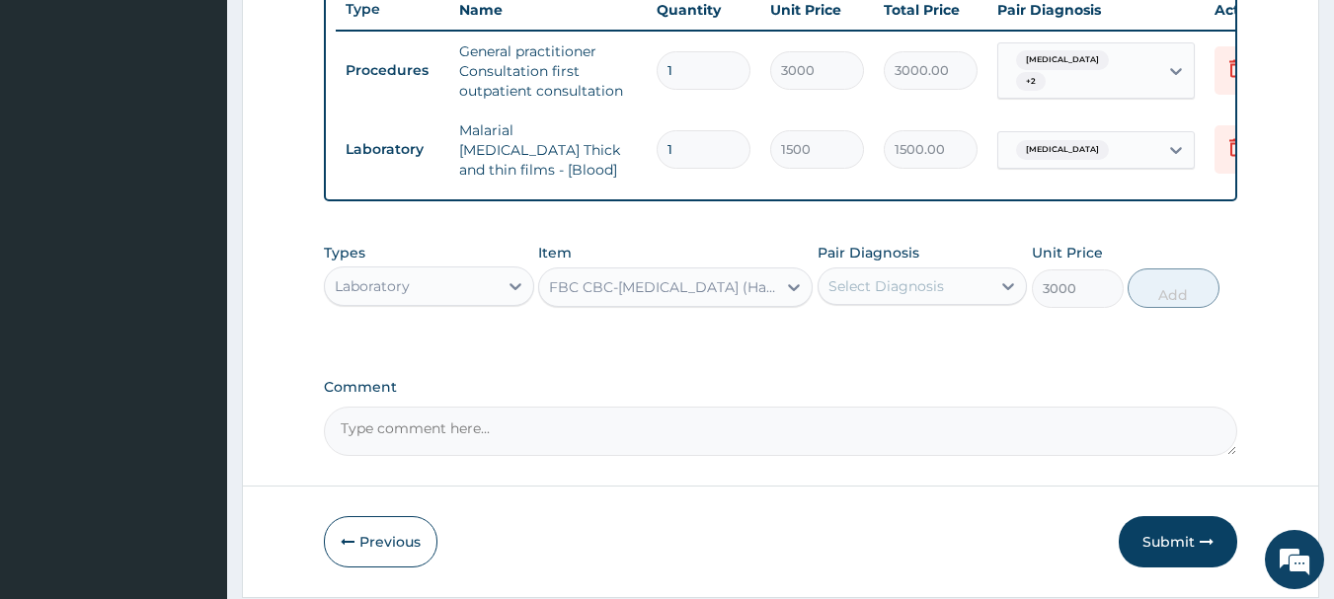
click at [898, 295] on div "Select Diagnosis" at bounding box center [886, 286] width 116 height 20
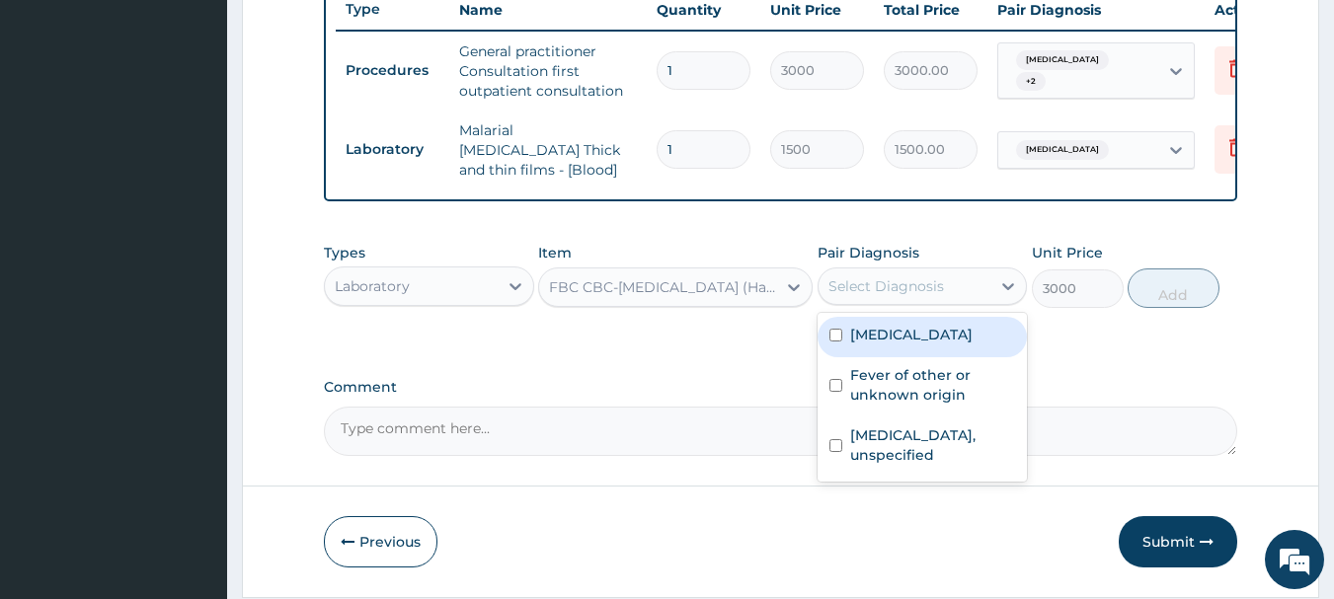
click at [901, 340] on label "[MEDICAL_DATA]" at bounding box center [911, 335] width 122 height 20
checkbox input "true"
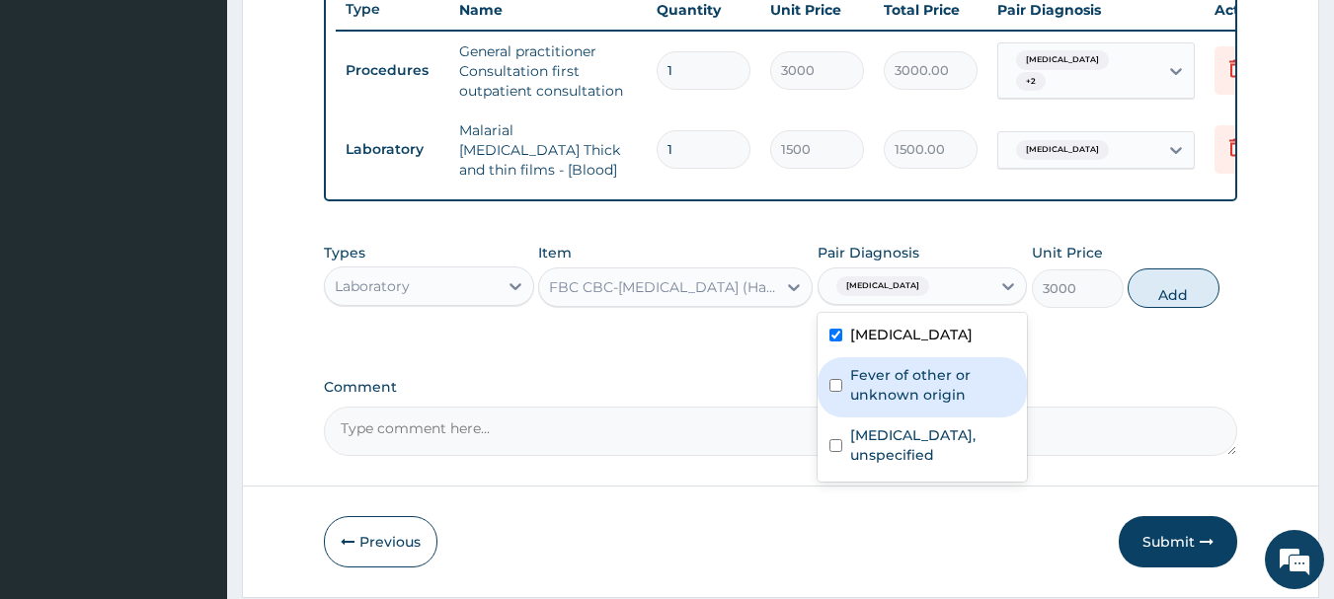
click at [910, 392] on label "Fever of other or unknown origin" at bounding box center [933, 384] width 166 height 39
checkbox input "true"
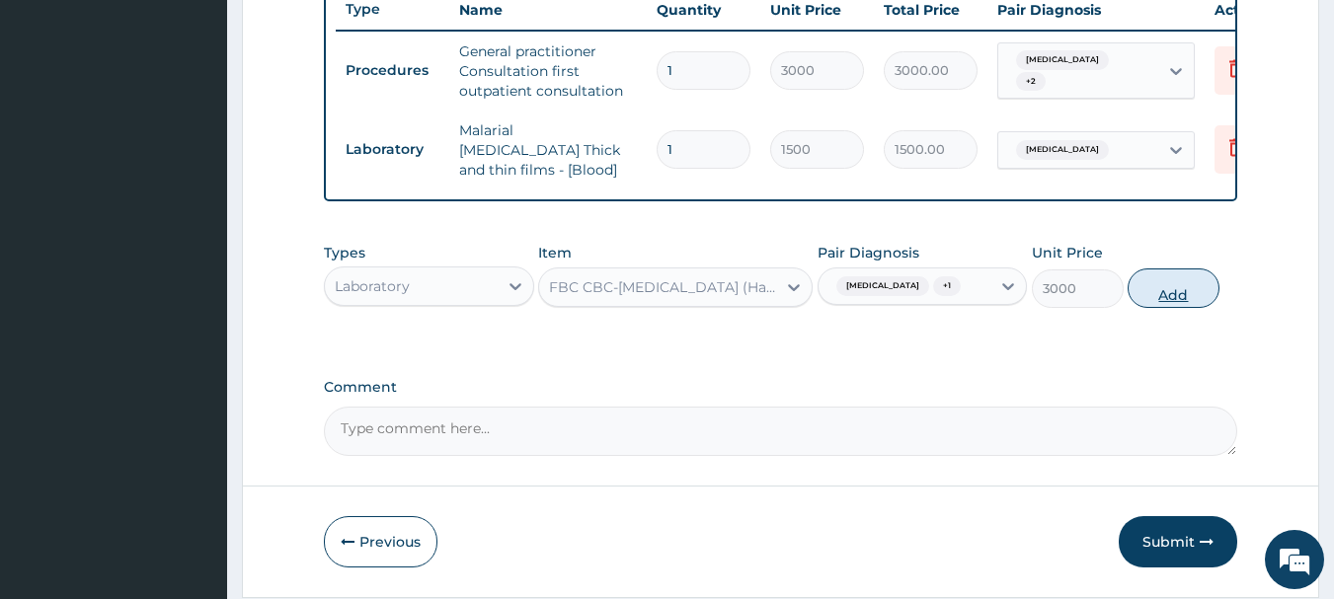
click at [1169, 299] on button "Add" at bounding box center [1173, 288] width 92 height 39
type input "0"
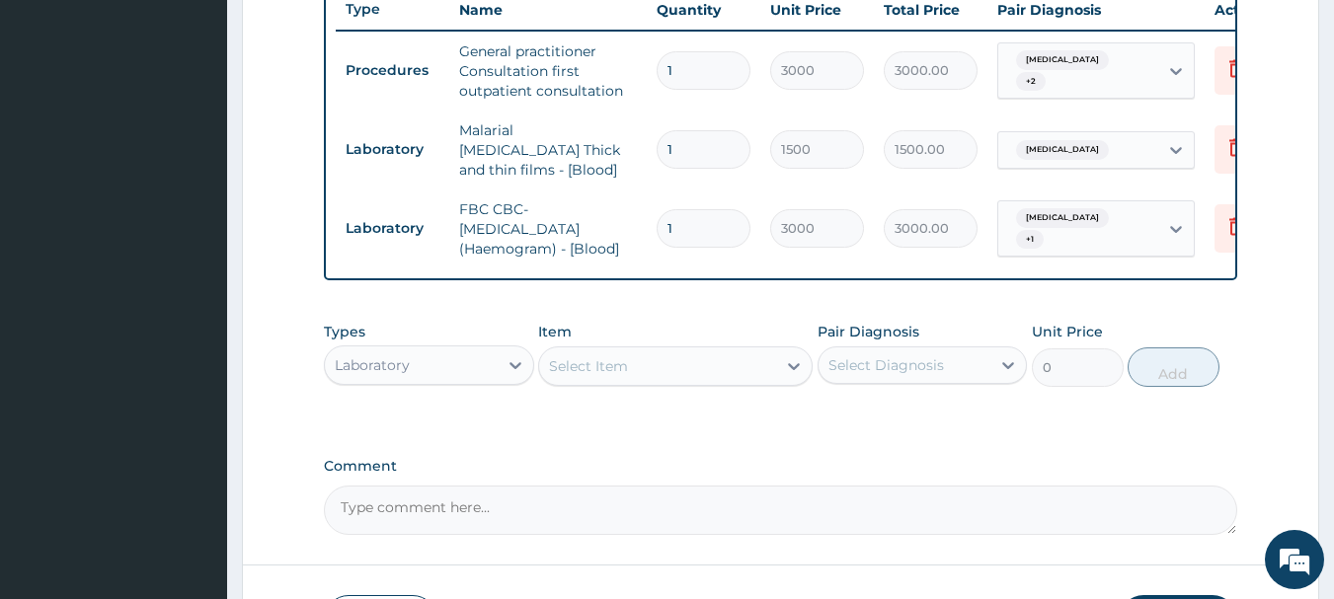
click at [471, 381] on div "Laboratory" at bounding box center [411, 365] width 173 height 32
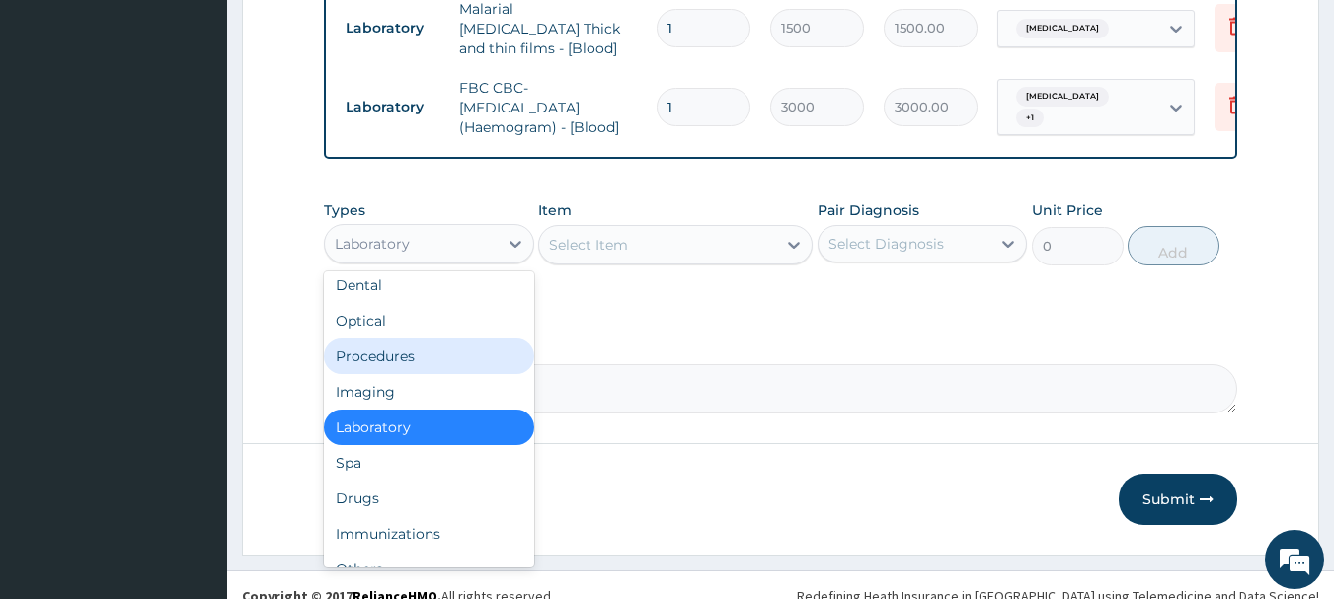
scroll to position [903, 0]
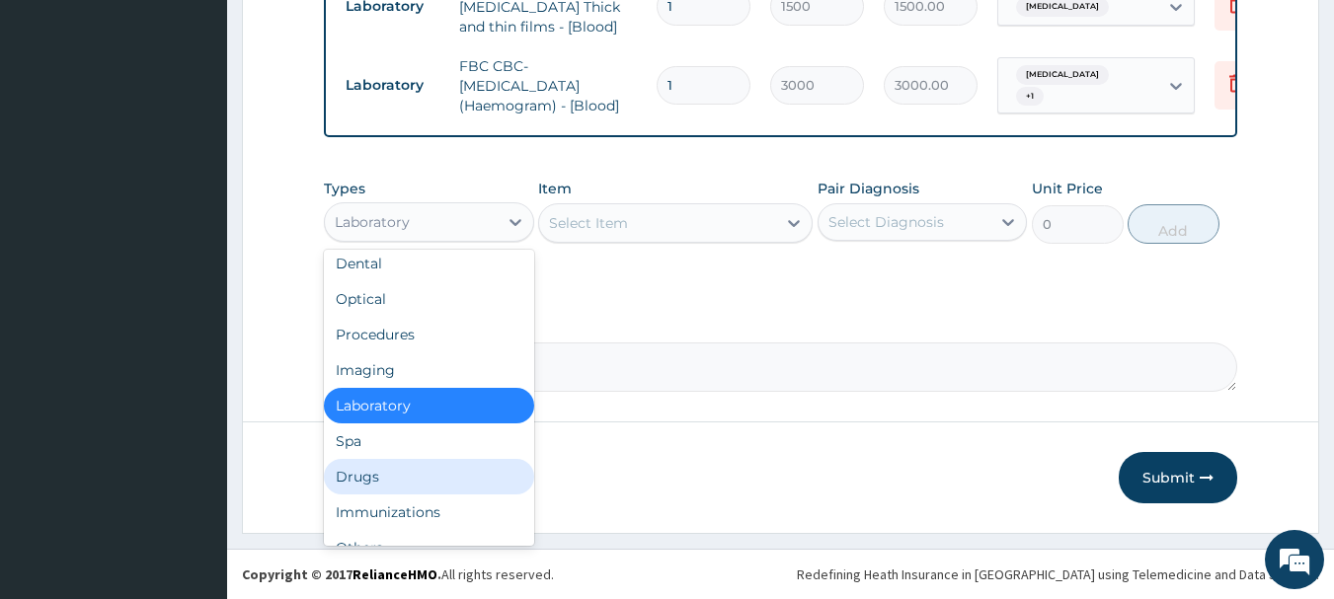
click at [392, 470] on div "Drugs" at bounding box center [429, 477] width 210 height 36
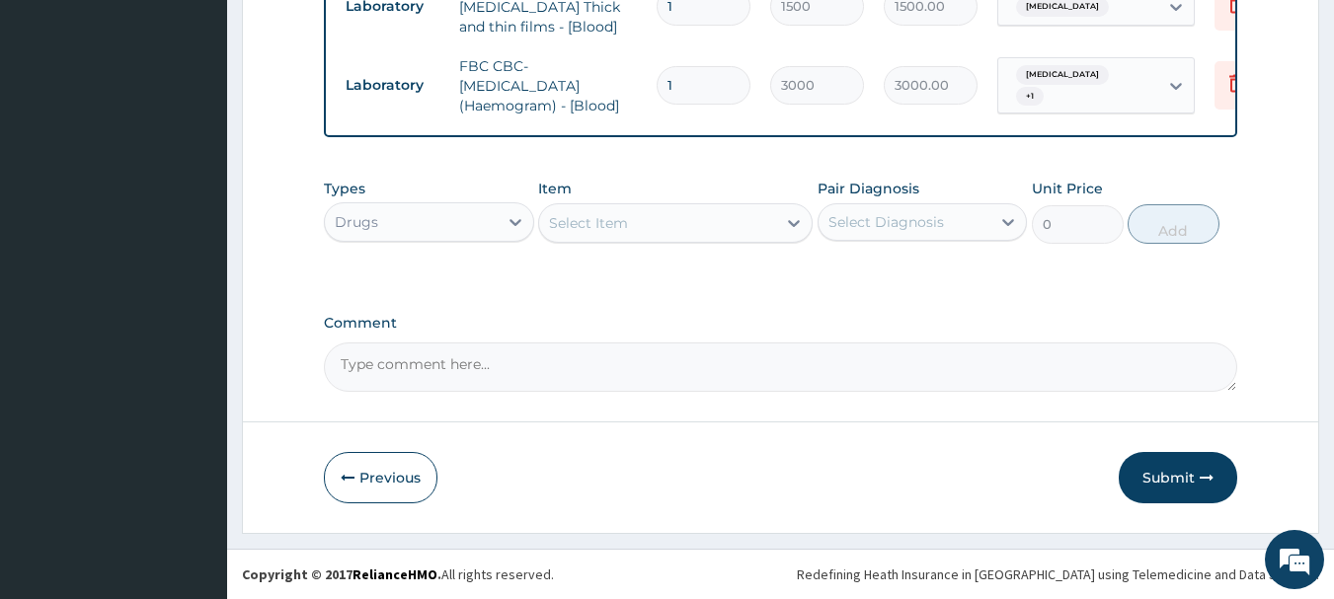
click at [697, 229] on div "Select Item" at bounding box center [657, 223] width 237 height 32
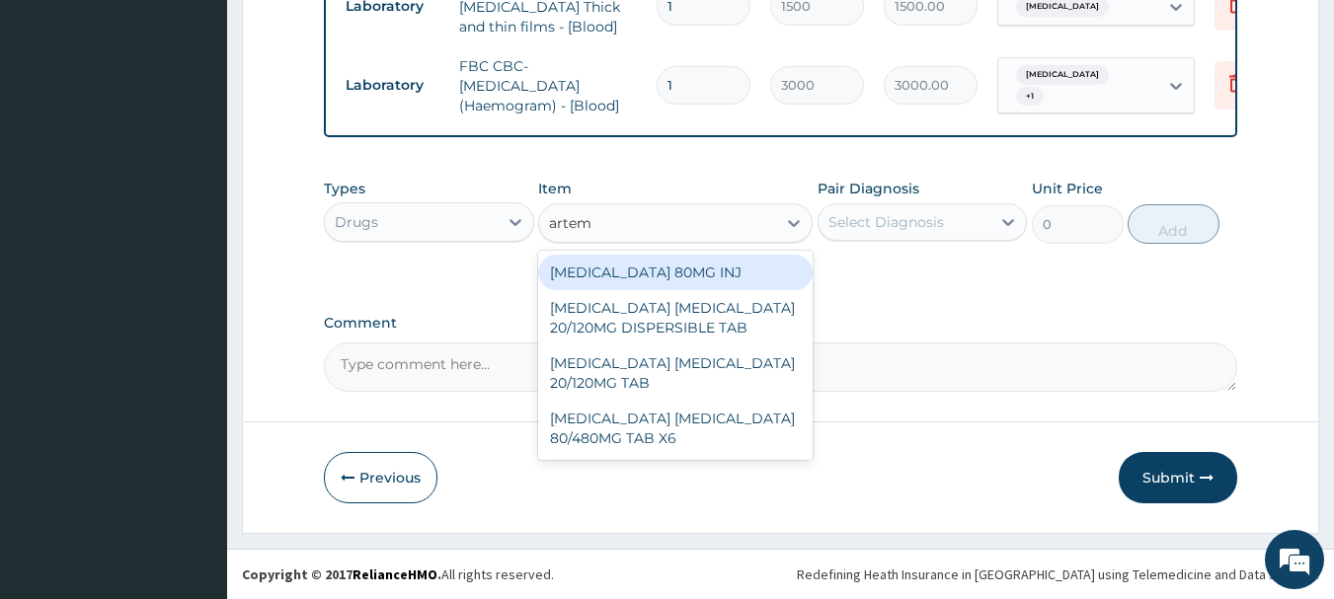
type input "arteme"
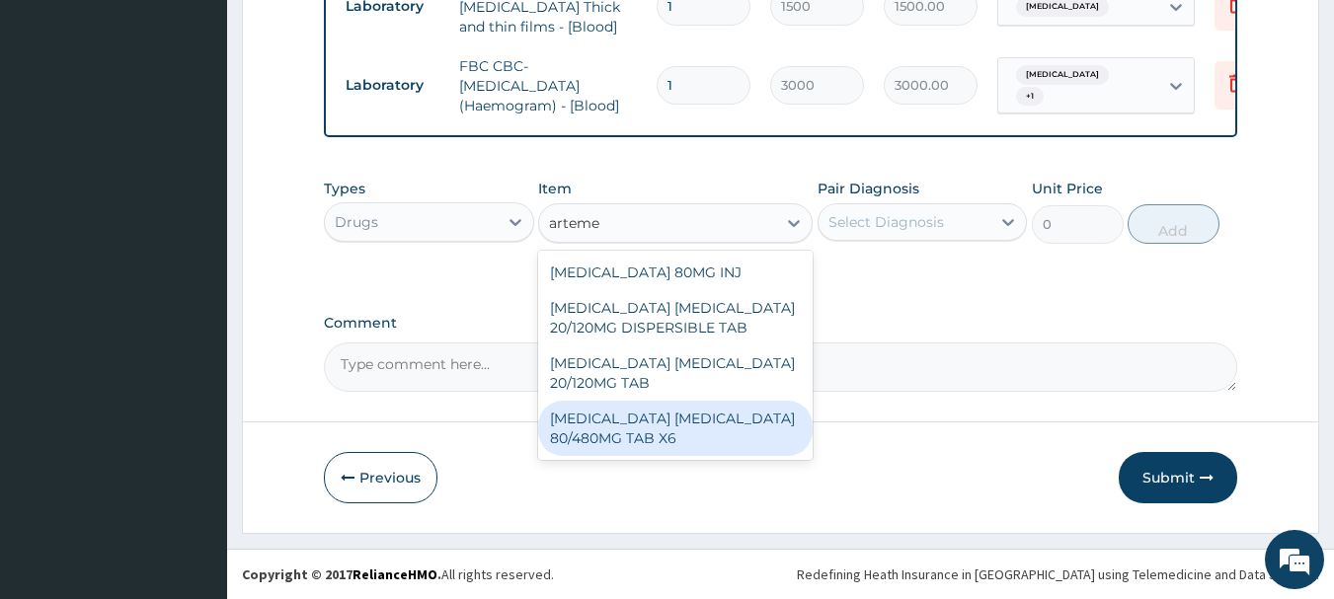
click at [707, 406] on div "[MEDICAL_DATA] [MEDICAL_DATA] 80/480MG TAB X6" at bounding box center [675, 428] width 274 height 55
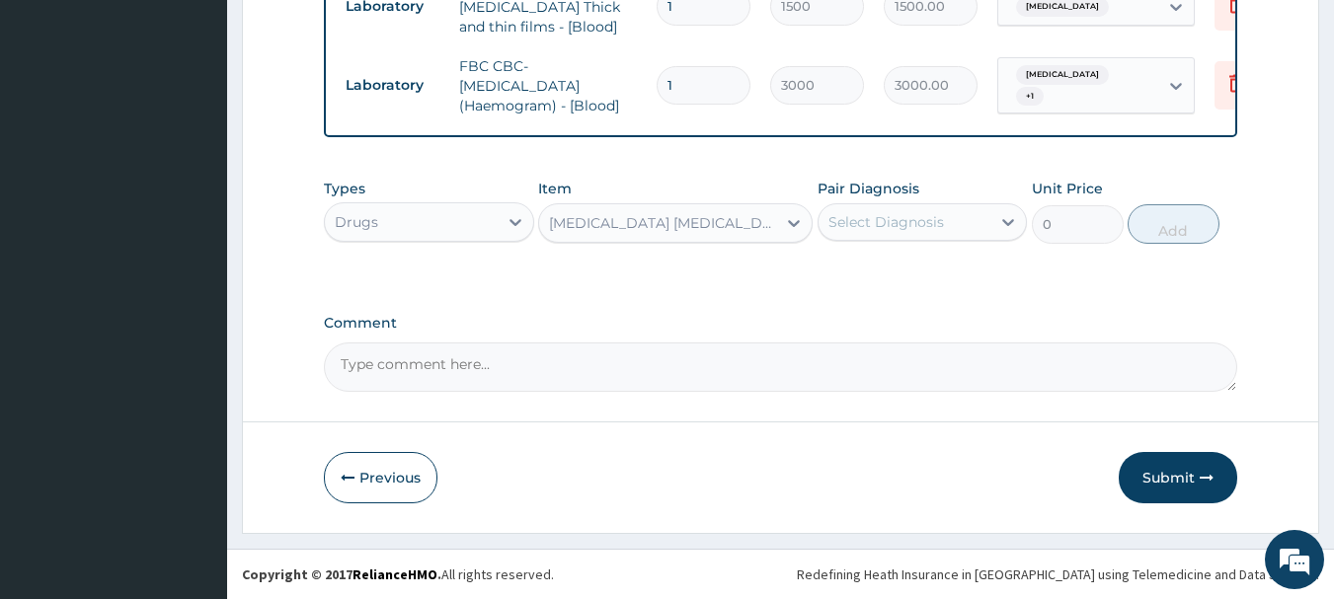
type input "520"
click at [919, 228] on div "Select Diagnosis" at bounding box center [886, 222] width 116 height 20
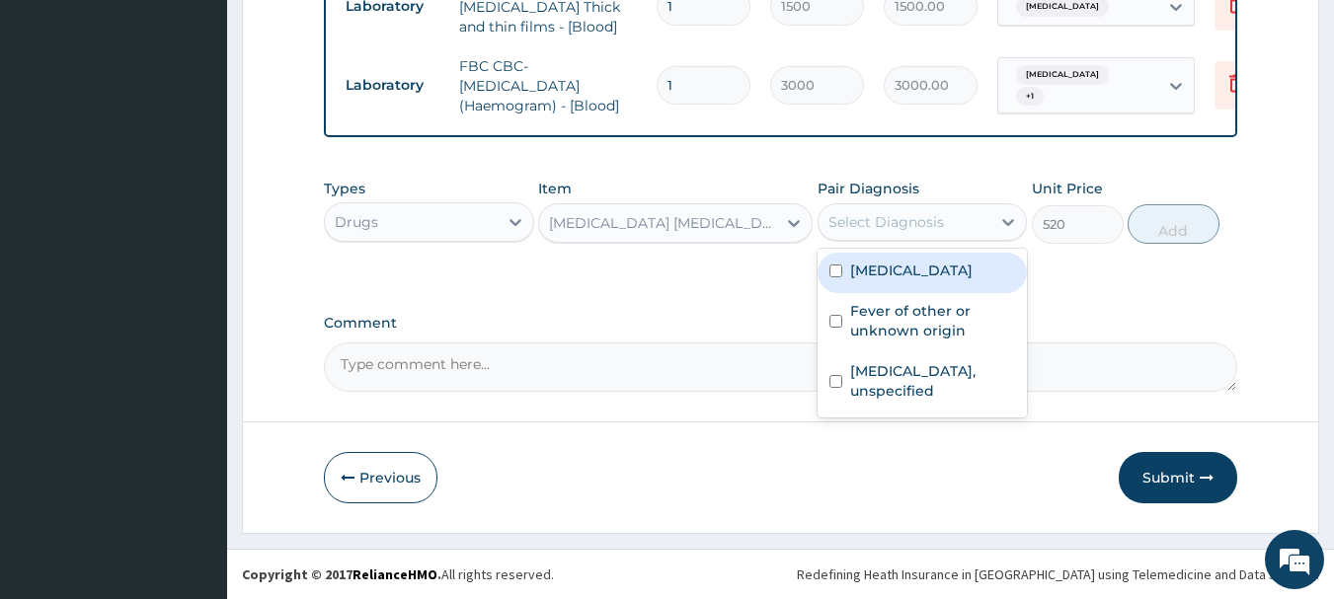
click at [922, 273] on label "[MEDICAL_DATA]" at bounding box center [911, 271] width 122 height 20
checkbox input "true"
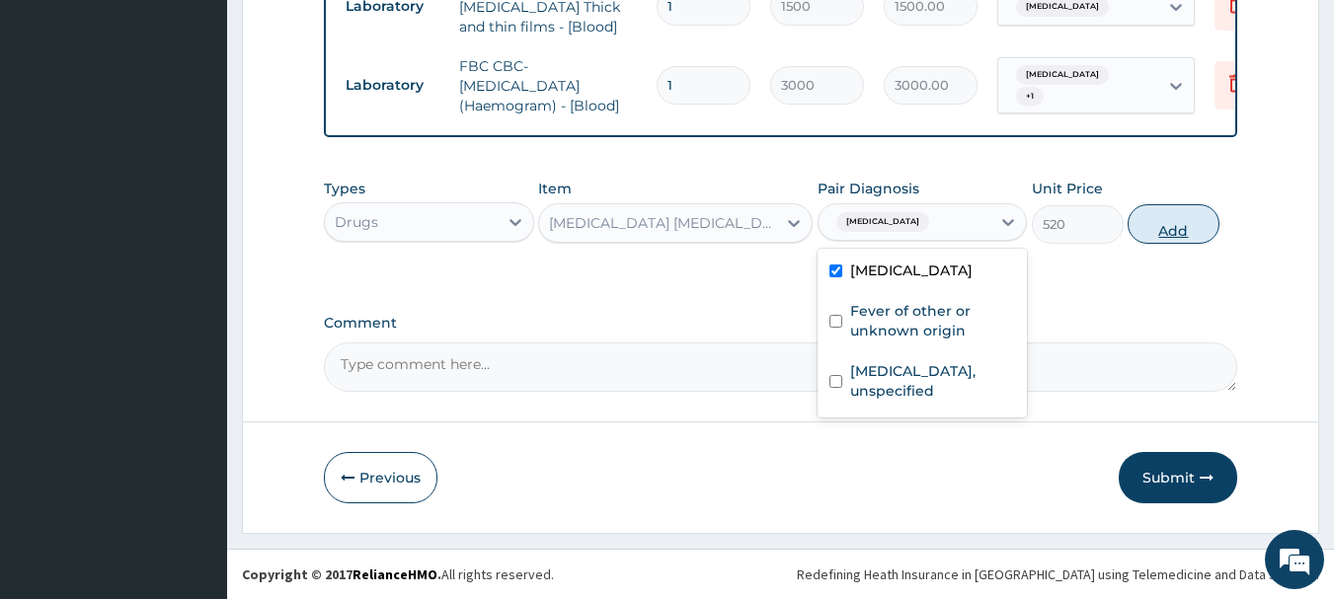
click at [1170, 229] on button "Add" at bounding box center [1173, 223] width 92 height 39
type input "0"
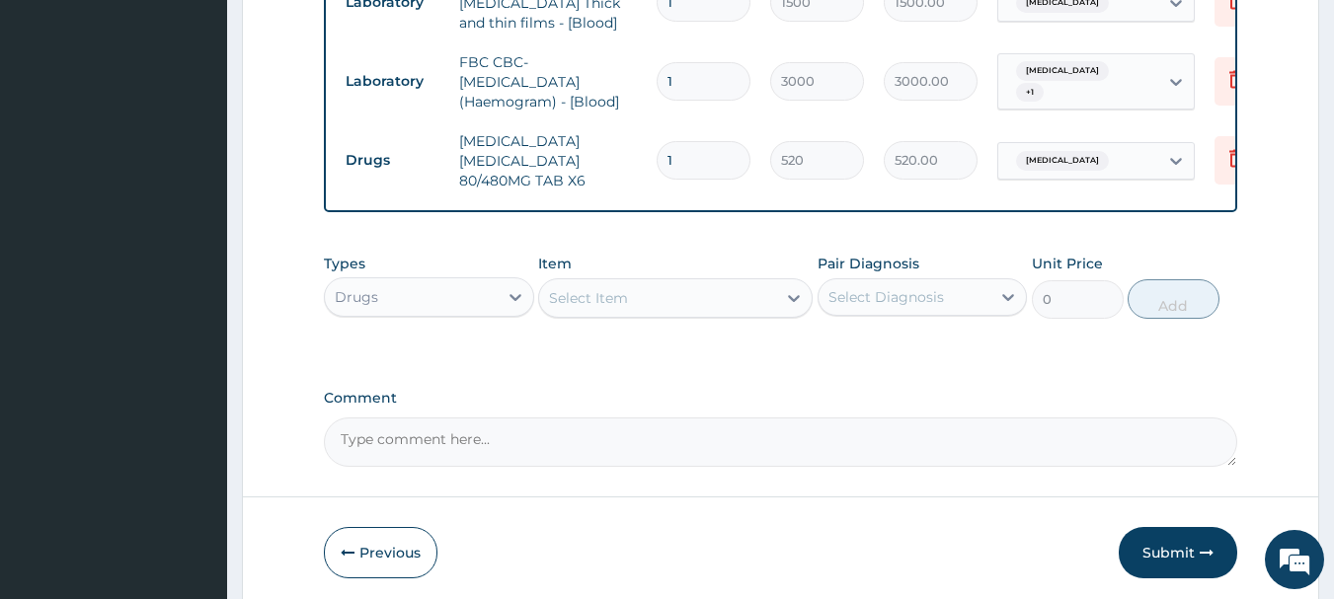
click at [632, 297] on div "Select Item" at bounding box center [657, 298] width 237 height 32
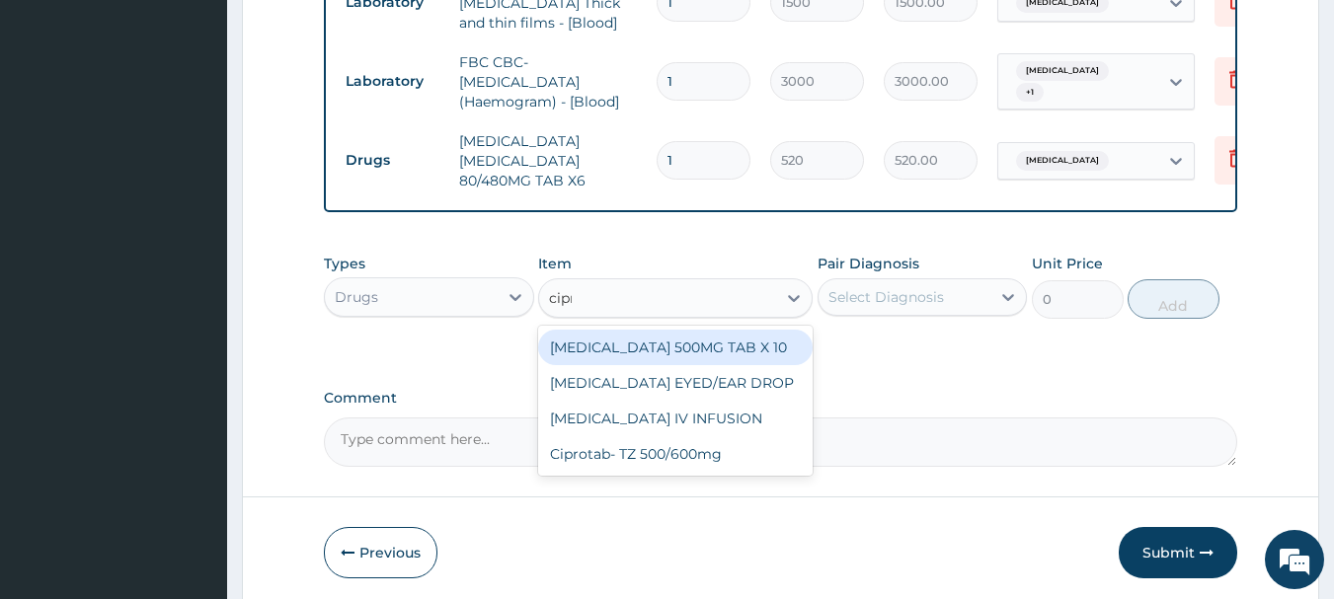
type input "cipro"
click at [669, 350] on div "[MEDICAL_DATA] 500MG TAB X 10" at bounding box center [675, 348] width 274 height 36
type input "90"
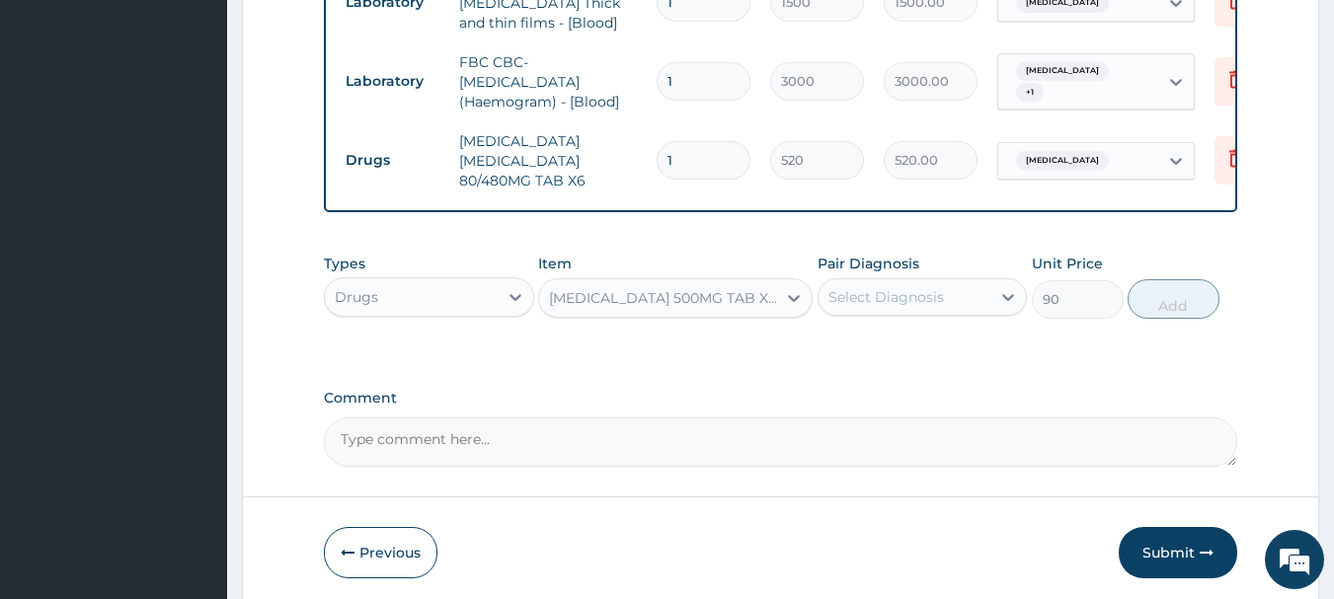
click at [855, 302] on div "Select Diagnosis" at bounding box center [886, 297] width 116 height 20
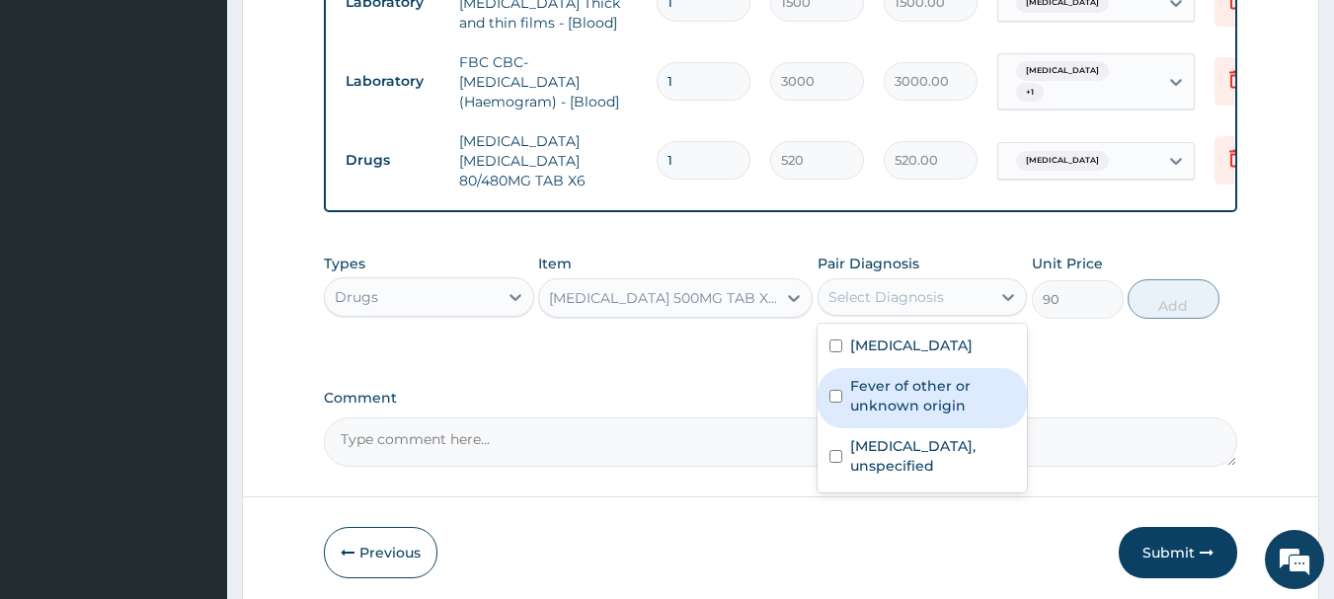
click at [914, 405] on label "Fever of other or unknown origin" at bounding box center [933, 395] width 166 height 39
checkbox input "true"
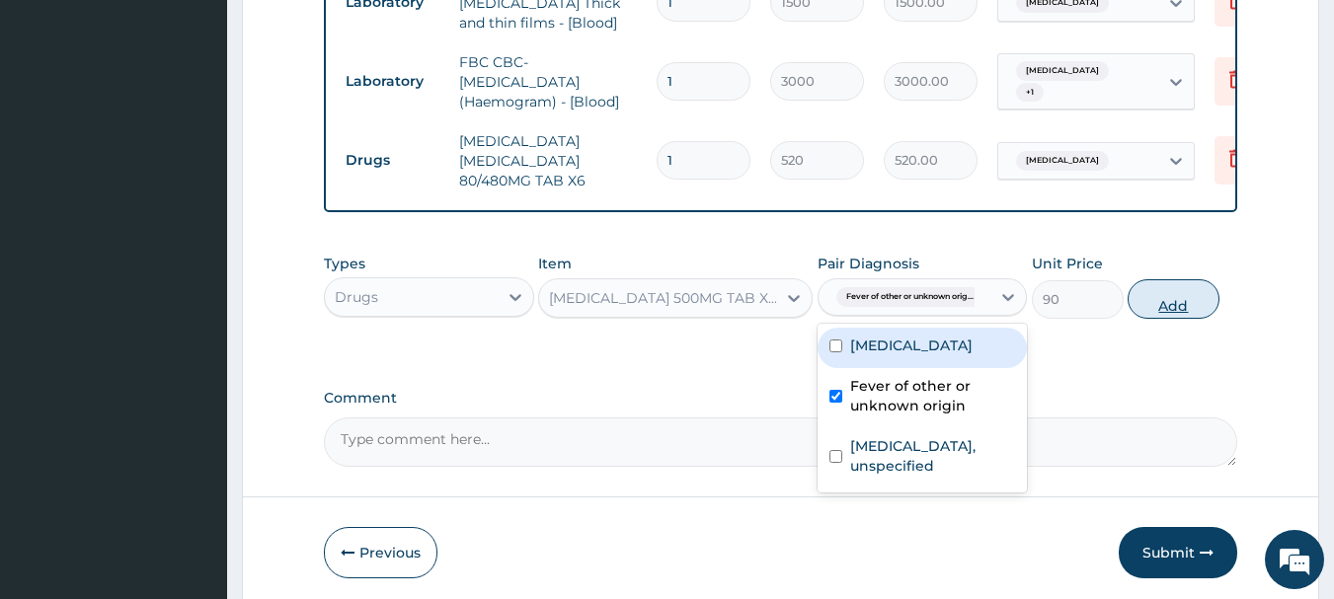
click at [1177, 305] on button "Add" at bounding box center [1173, 298] width 92 height 39
type input "0"
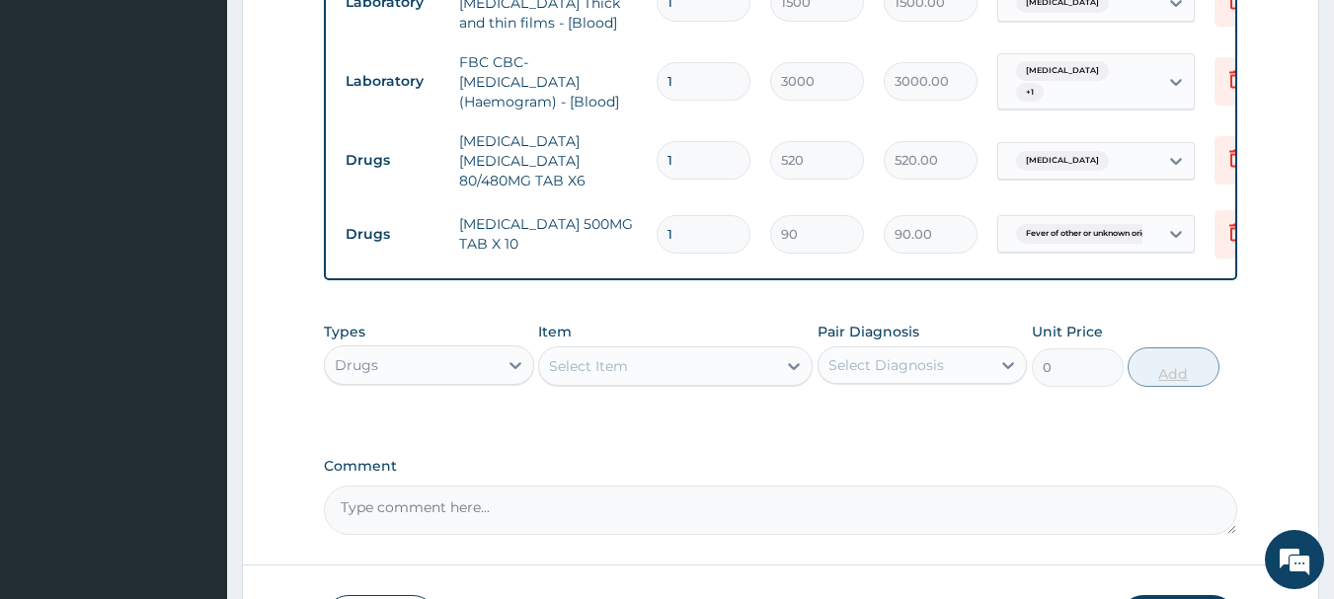
type input "14"
type input "1260.00"
type input "14"
click at [657, 373] on div "Select Item" at bounding box center [657, 366] width 237 height 32
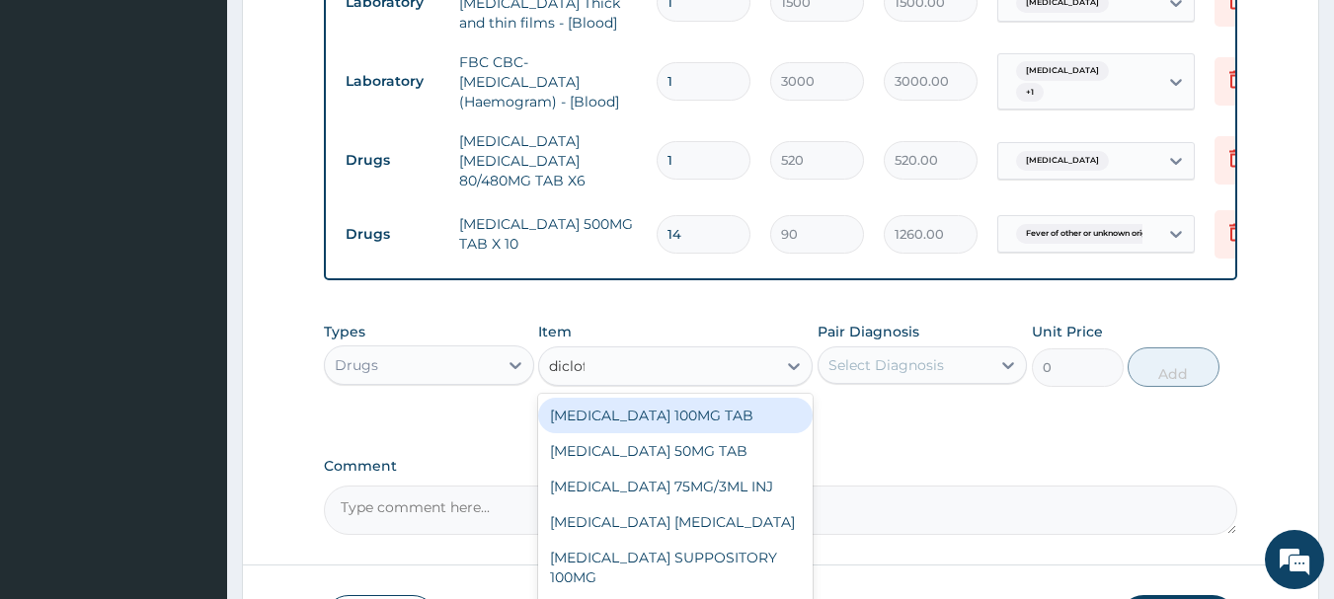
type input "diclofe"
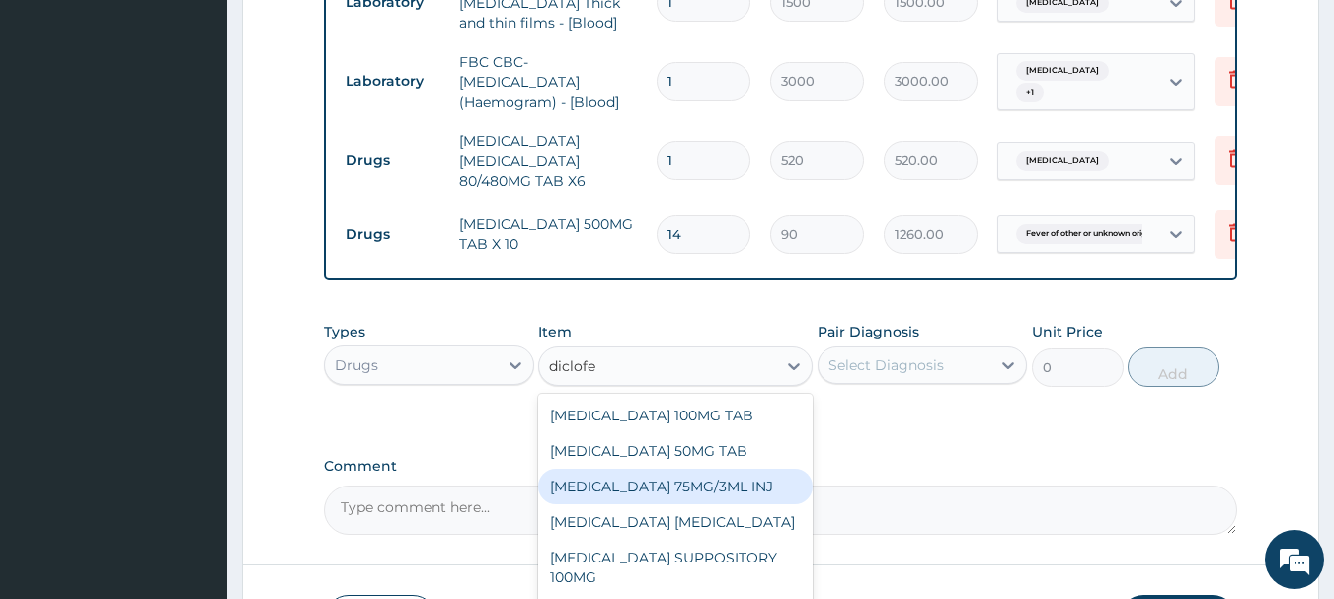
click at [674, 496] on div "[MEDICAL_DATA] 75MG/3ML INJ" at bounding box center [675, 487] width 274 height 36
type input "700"
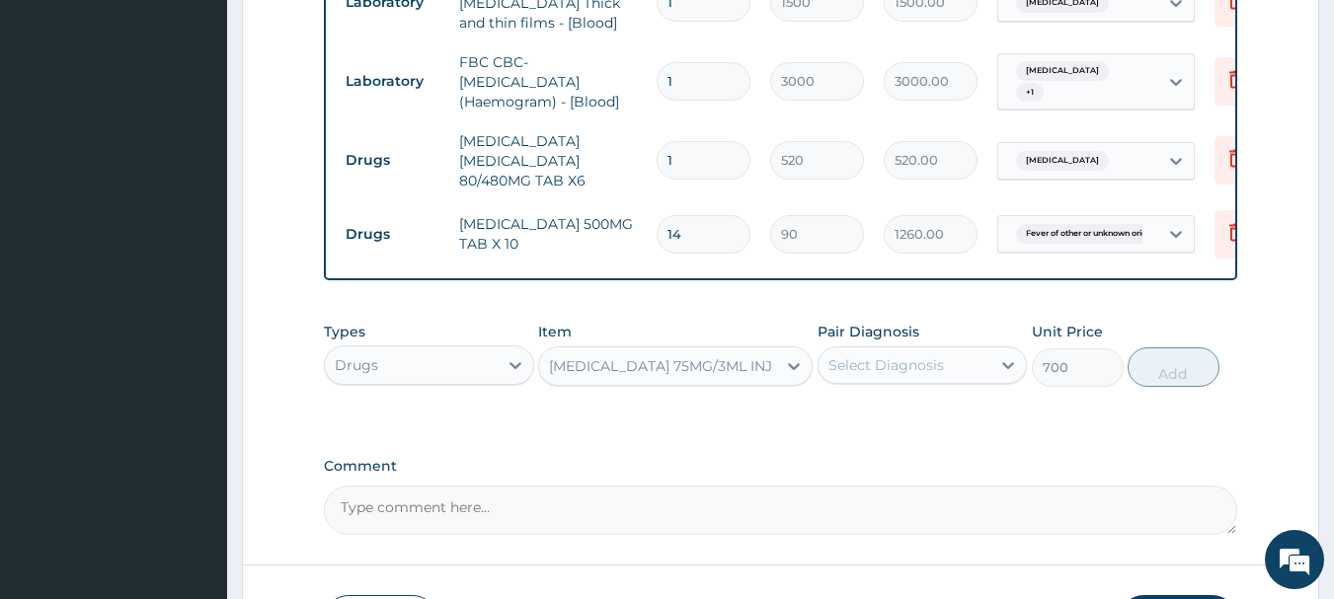
click at [890, 380] on div "Select Diagnosis" at bounding box center [904, 365] width 173 height 32
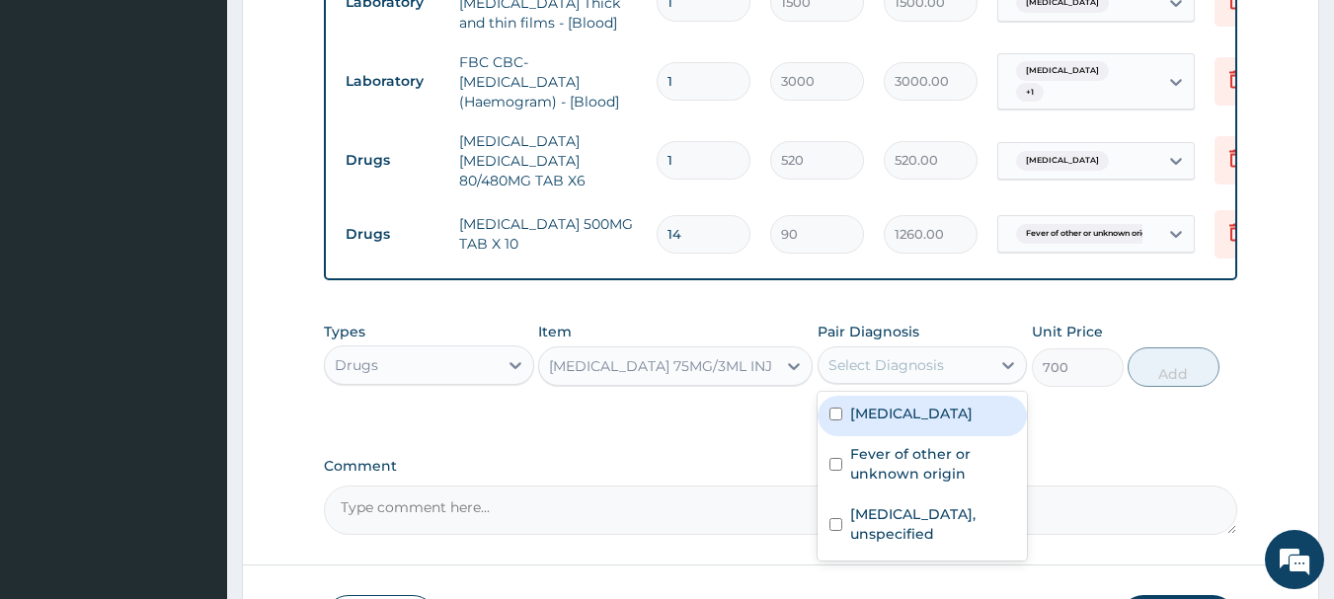
click at [902, 418] on label "[MEDICAL_DATA]" at bounding box center [911, 414] width 122 height 20
checkbox input "true"
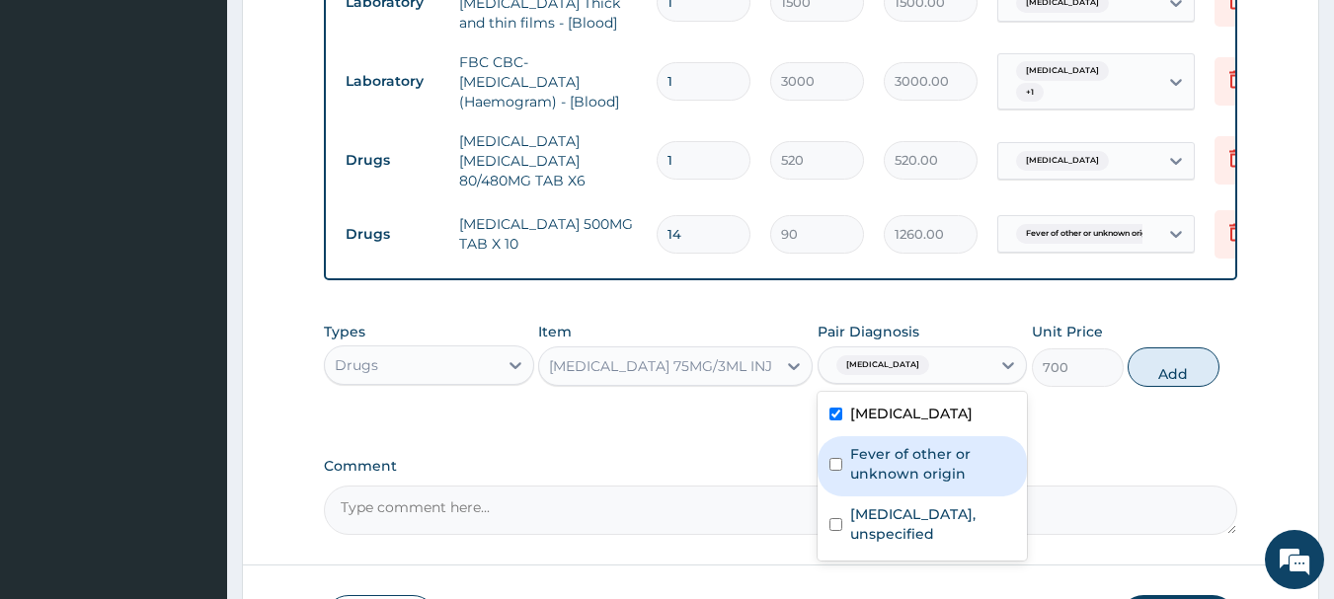
click at [938, 470] on label "Fever of other or unknown origin" at bounding box center [933, 463] width 166 height 39
checkbox input "true"
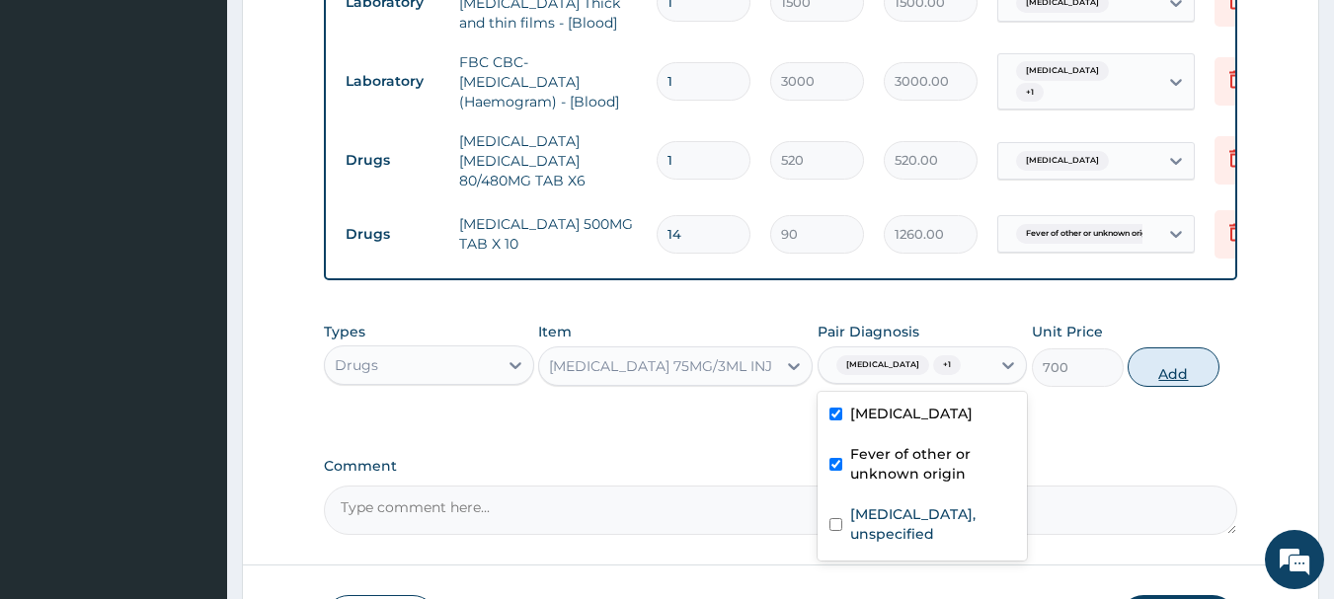
click at [1170, 372] on button "Add" at bounding box center [1173, 367] width 92 height 39
type input "0"
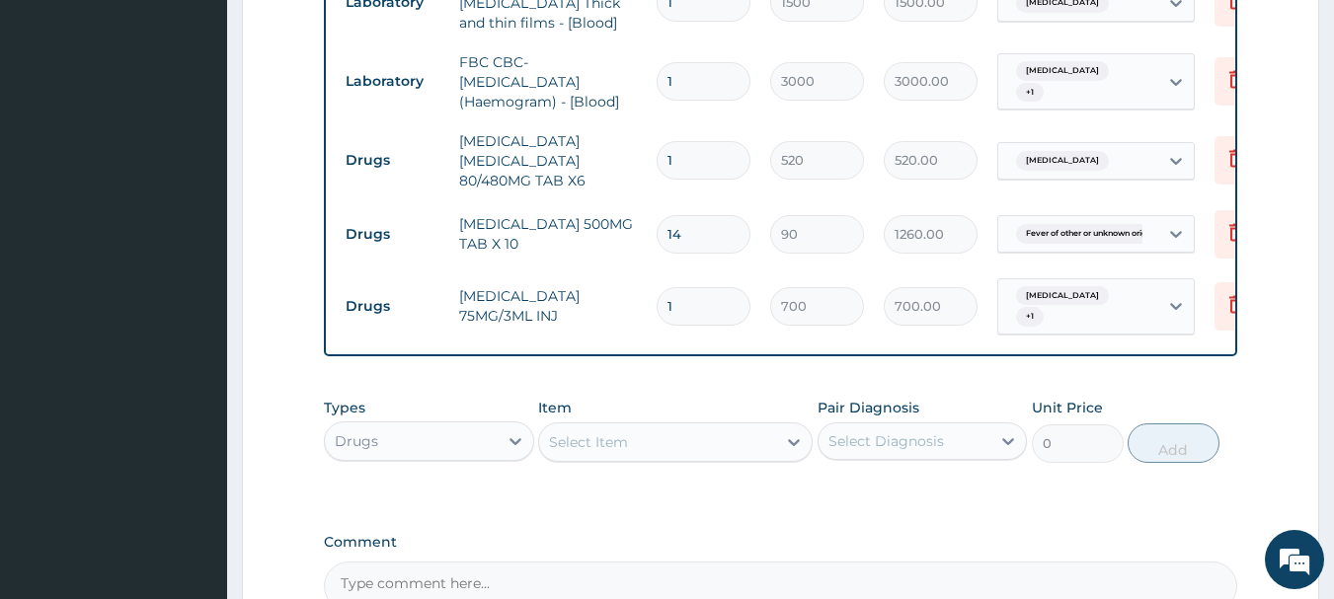
click at [624, 431] on div "Select Item" at bounding box center [657, 442] width 237 height 32
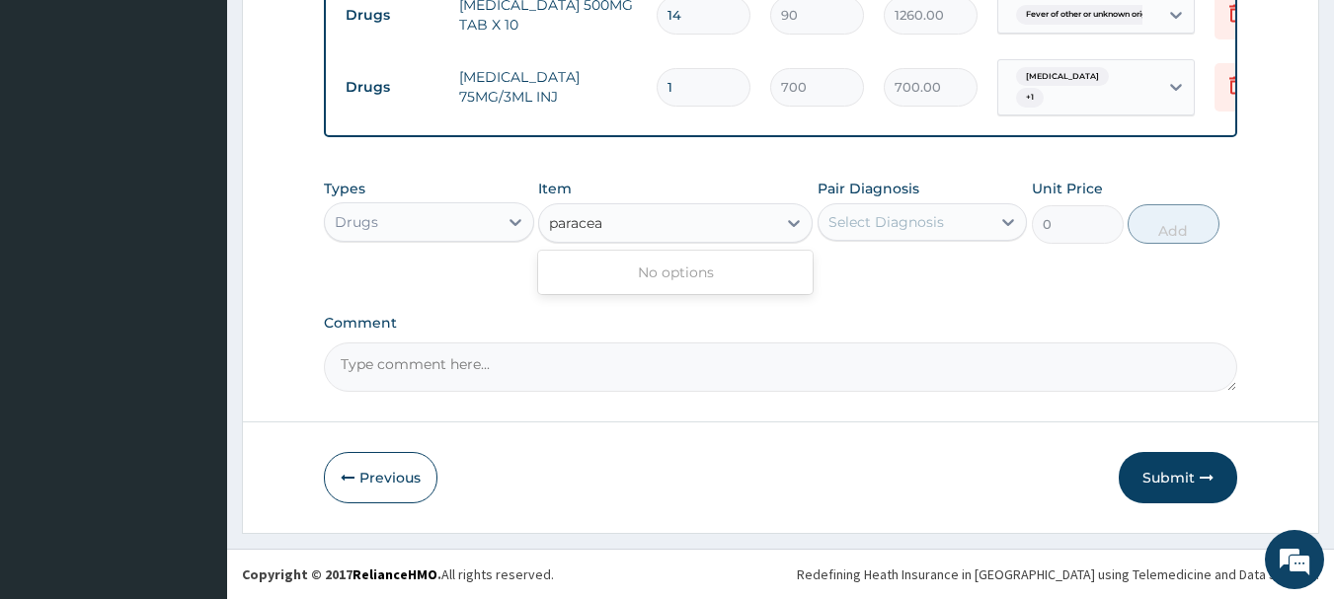
type input "parace"
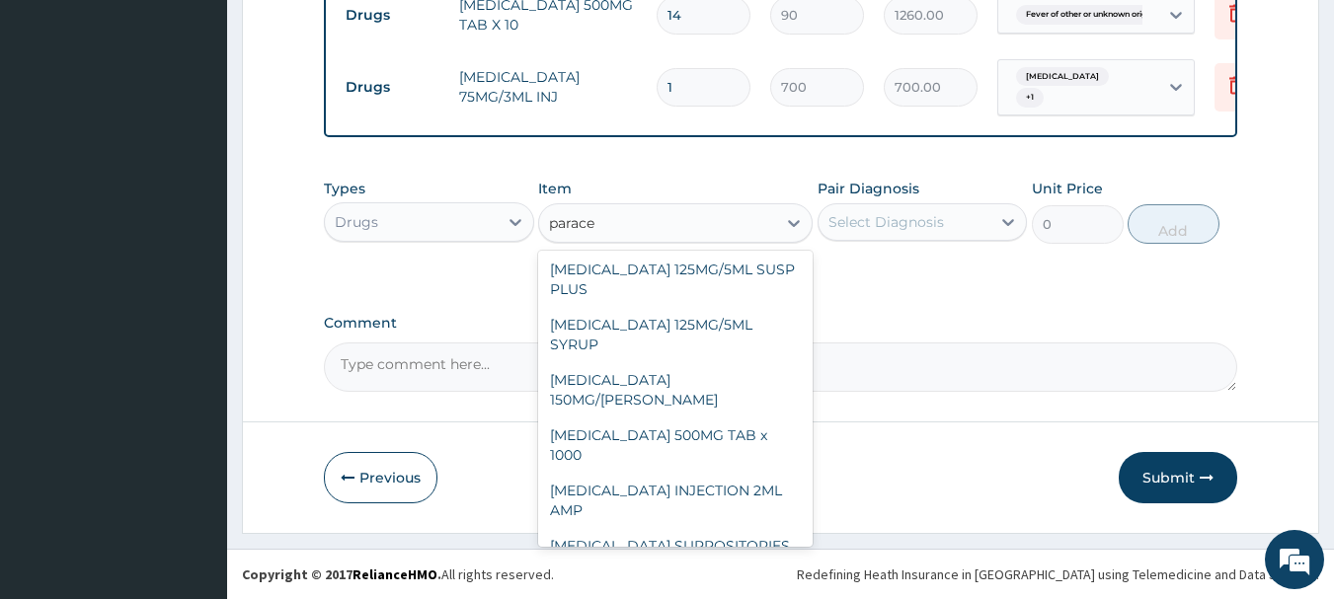
scroll to position [226, 0]
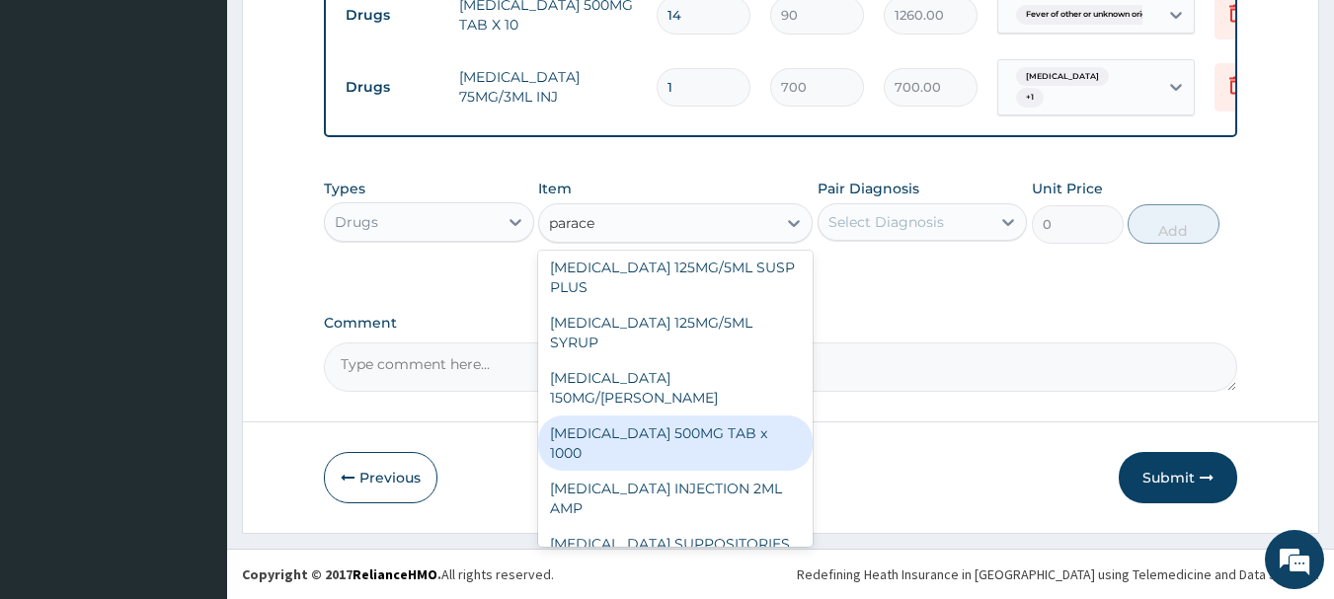
click at [707, 430] on div "[MEDICAL_DATA] 500MG TAB x 1000" at bounding box center [675, 443] width 274 height 55
type input "300"
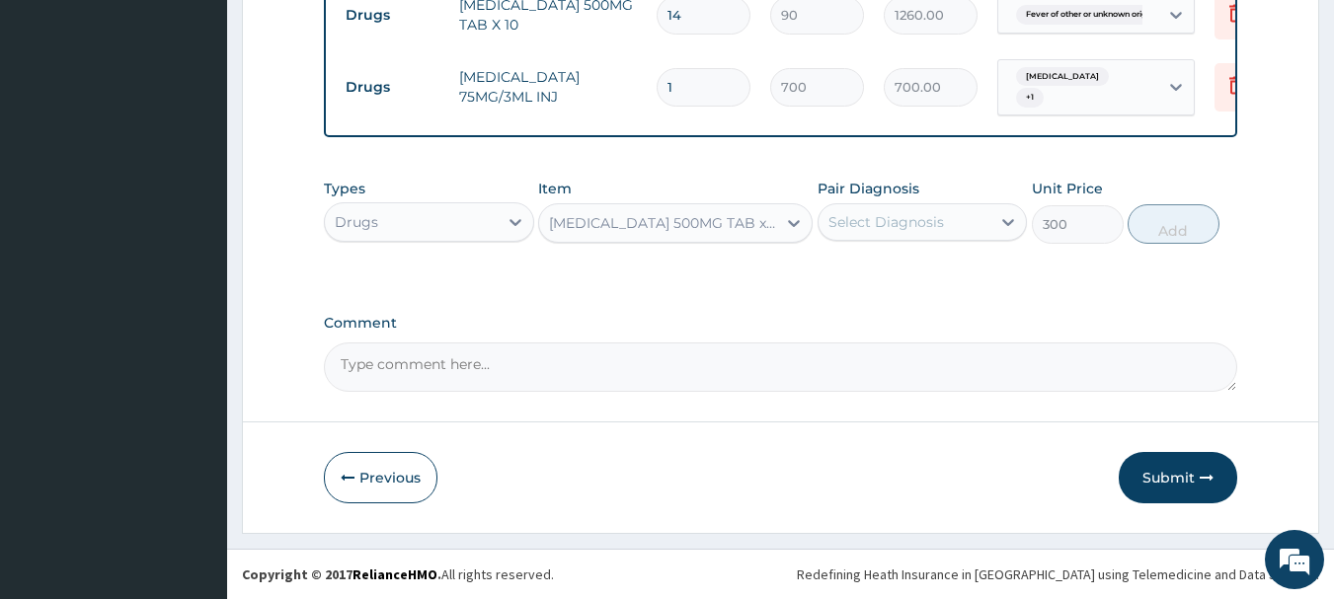
click at [933, 215] on div "Select Diagnosis" at bounding box center [886, 222] width 116 height 20
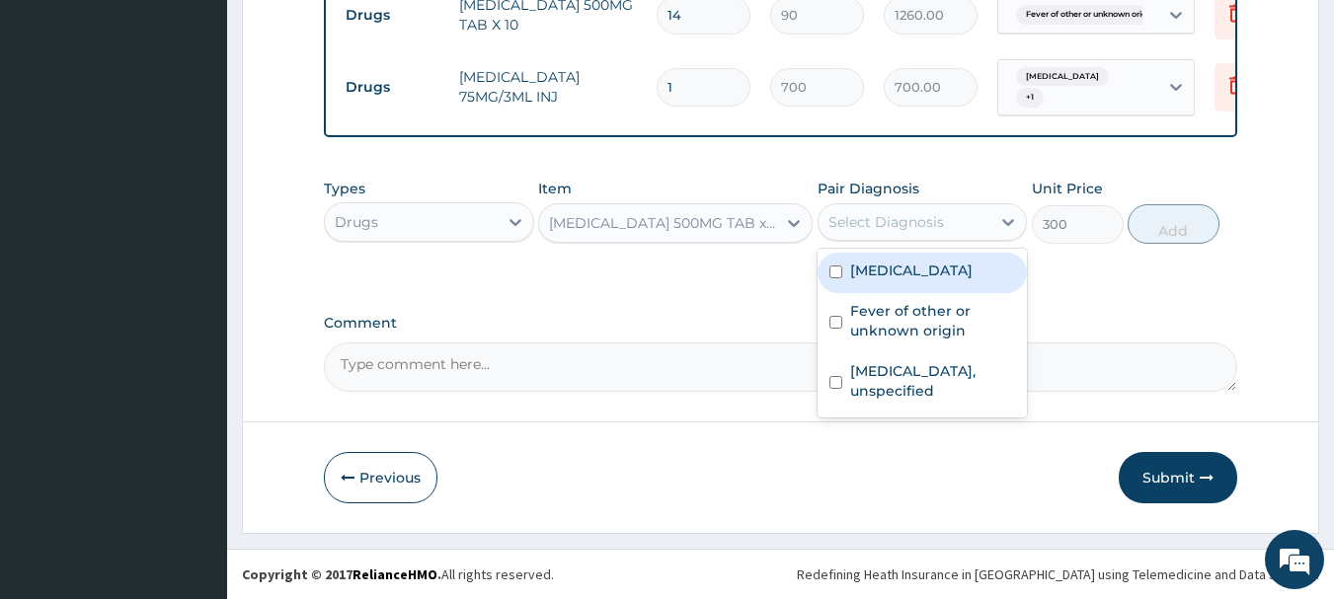
click at [932, 269] on label "[MEDICAL_DATA]" at bounding box center [911, 271] width 122 height 20
checkbox input "true"
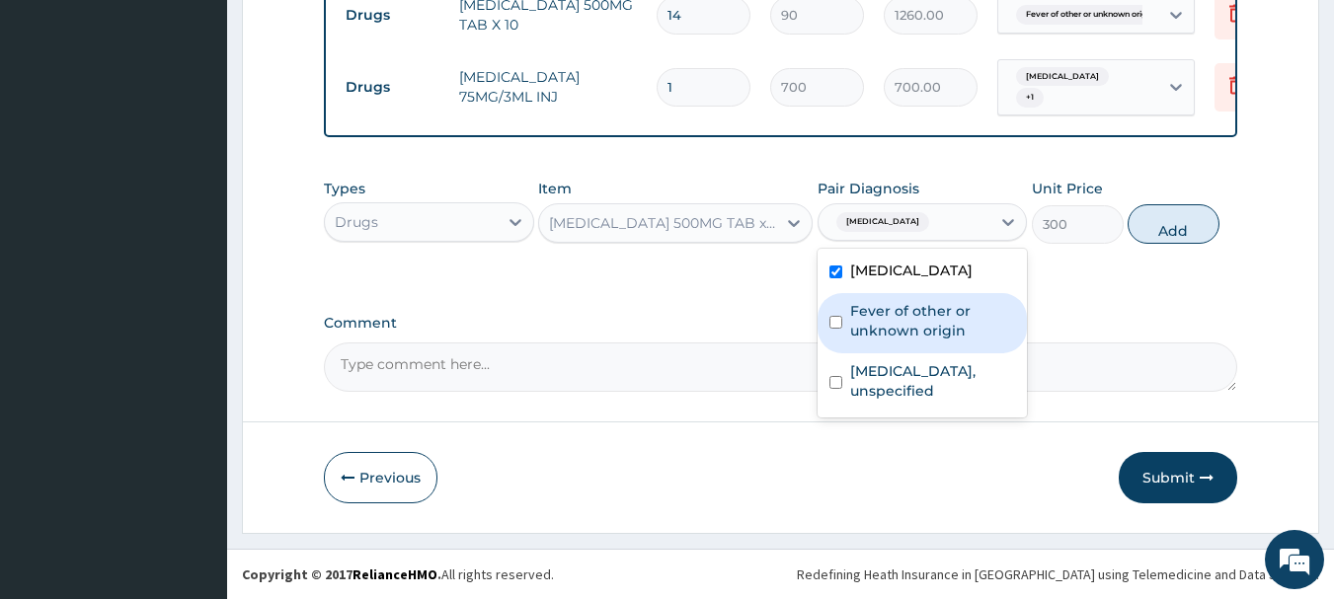
click at [935, 310] on label "Fever of other or unknown origin" at bounding box center [933, 320] width 166 height 39
checkbox input "true"
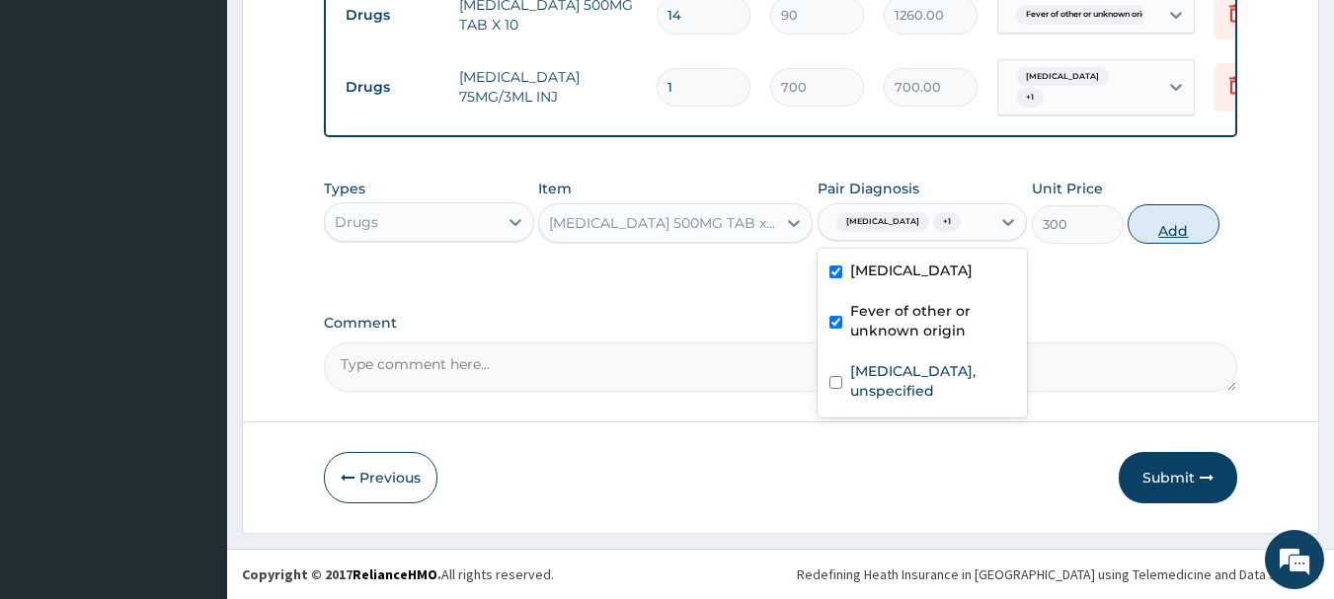
click at [1173, 241] on button "Add" at bounding box center [1173, 223] width 92 height 39
type input "0"
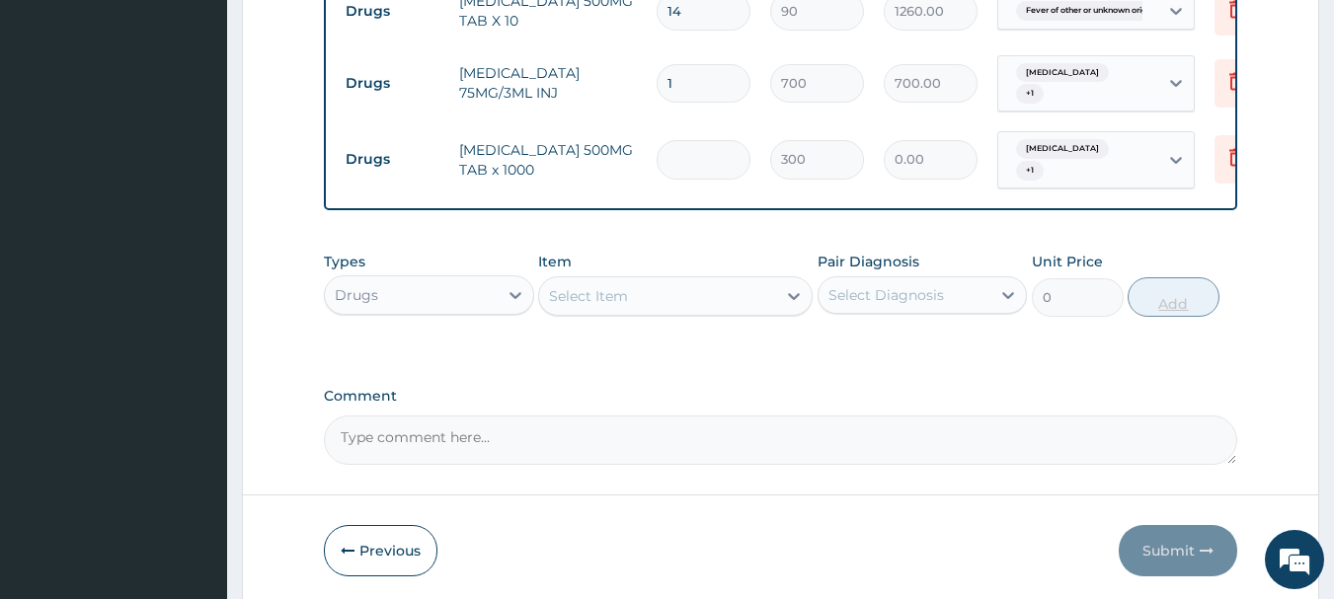
type input "0.00"
type input "3"
type input "900.00"
type input "3"
click at [642, 312] on div "Select Item" at bounding box center [657, 296] width 237 height 32
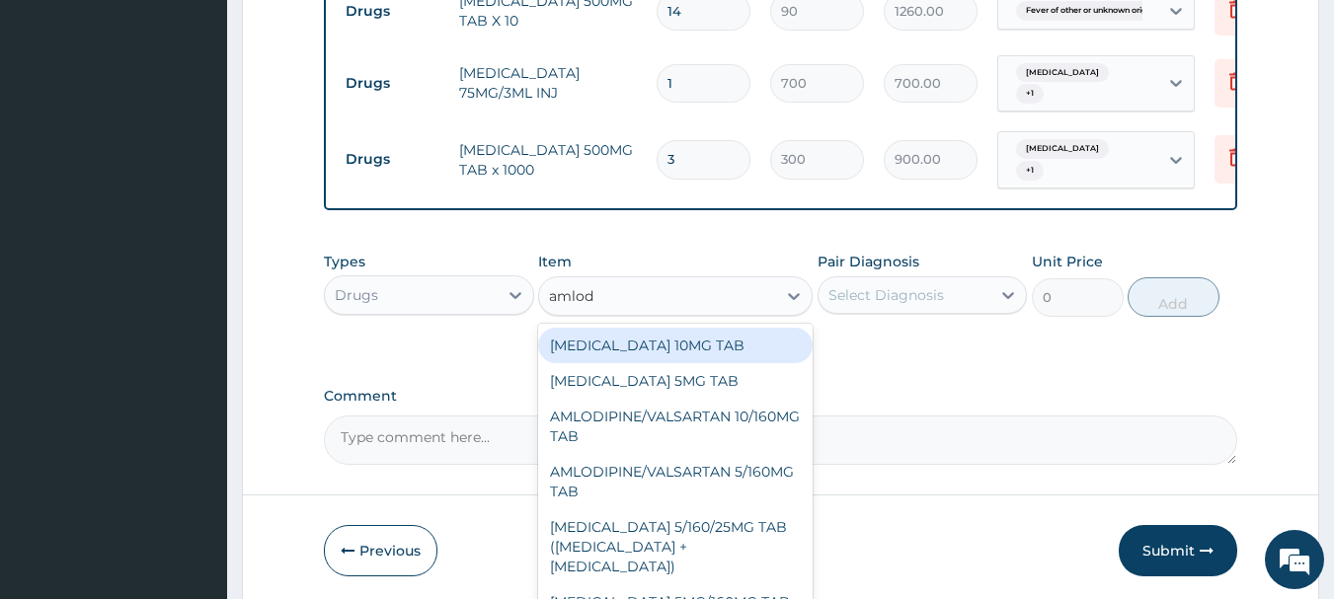
type input "amlodi"
click at [654, 343] on div "AMLODIPINE 10MG TAB" at bounding box center [675, 346] width 274 height 36
type input "56"
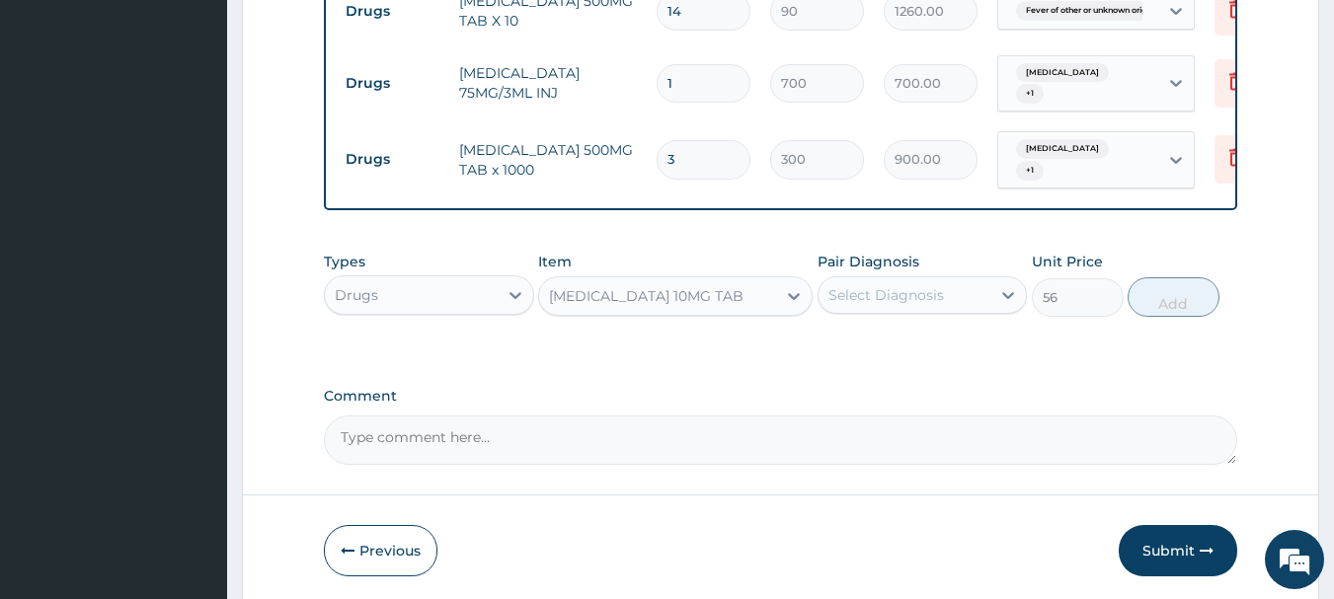
click at [859, 309] on div "Select Diagnosis" at bounding box center [904, 295] width 173 height 32
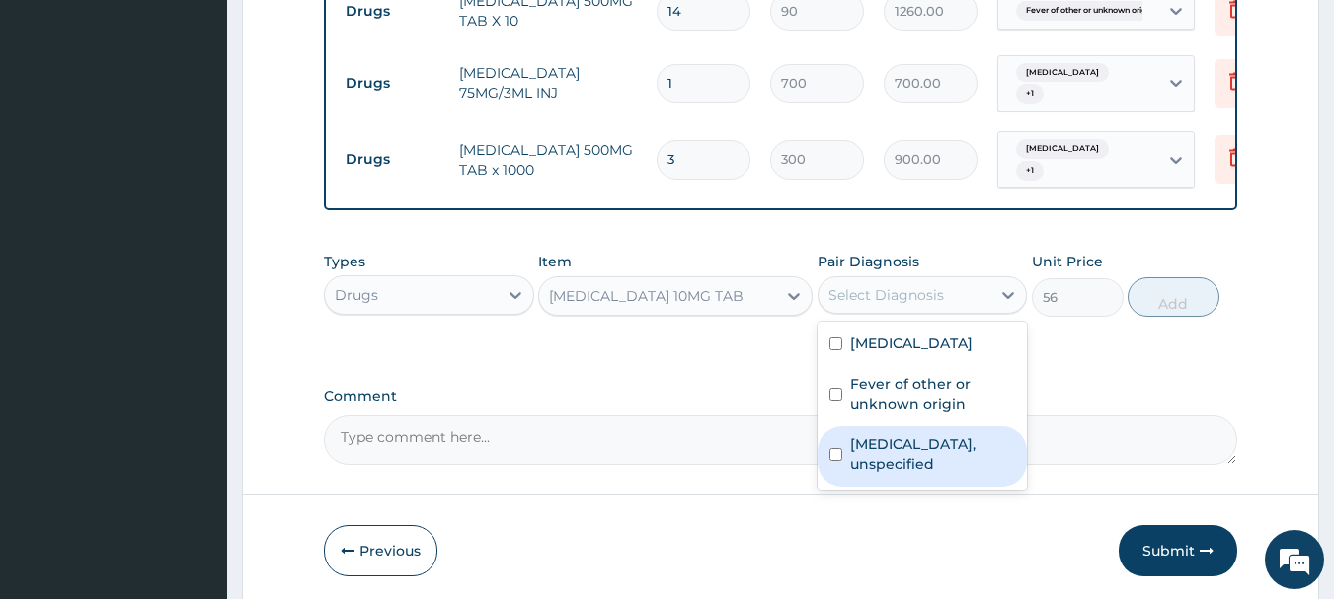
click at [906, 458] on label "Essential hypertension, unspecified" at bounding box center [933, 453] width 166 height 39
checkbox input "true"
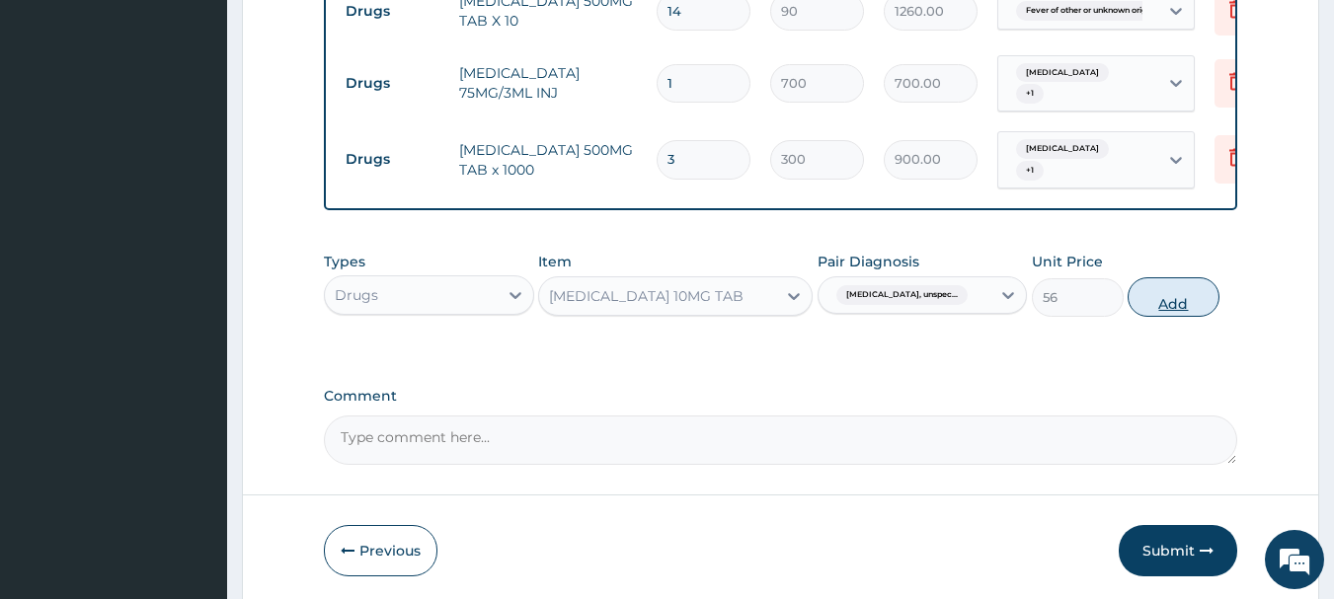
click at [1158, 309] on button "Add" at bounding box center [1173, 296] width 92 height 39
type input "0"
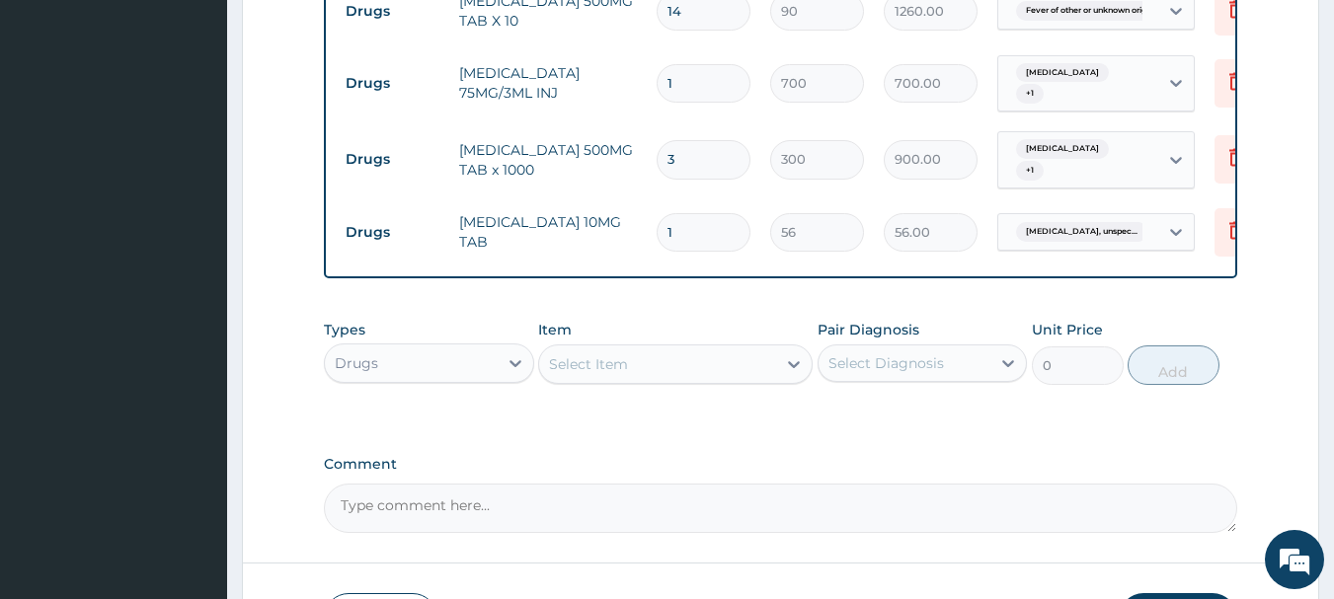
type input "14"
type input "784.00"
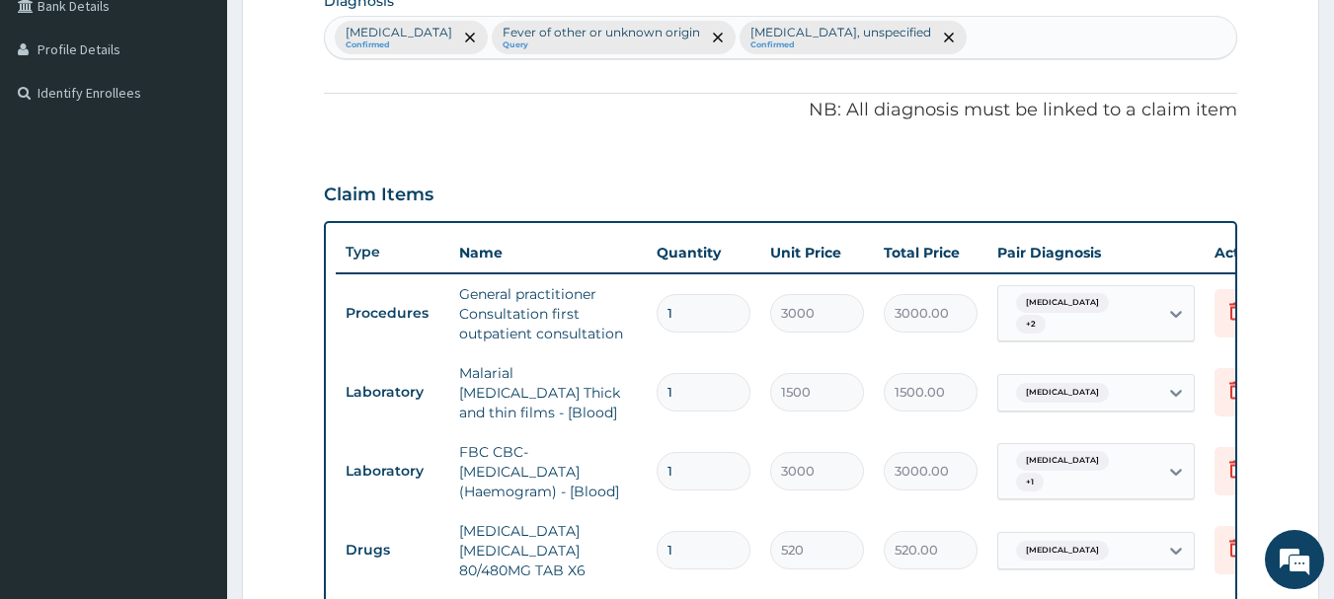
scroll to position [504, 0]
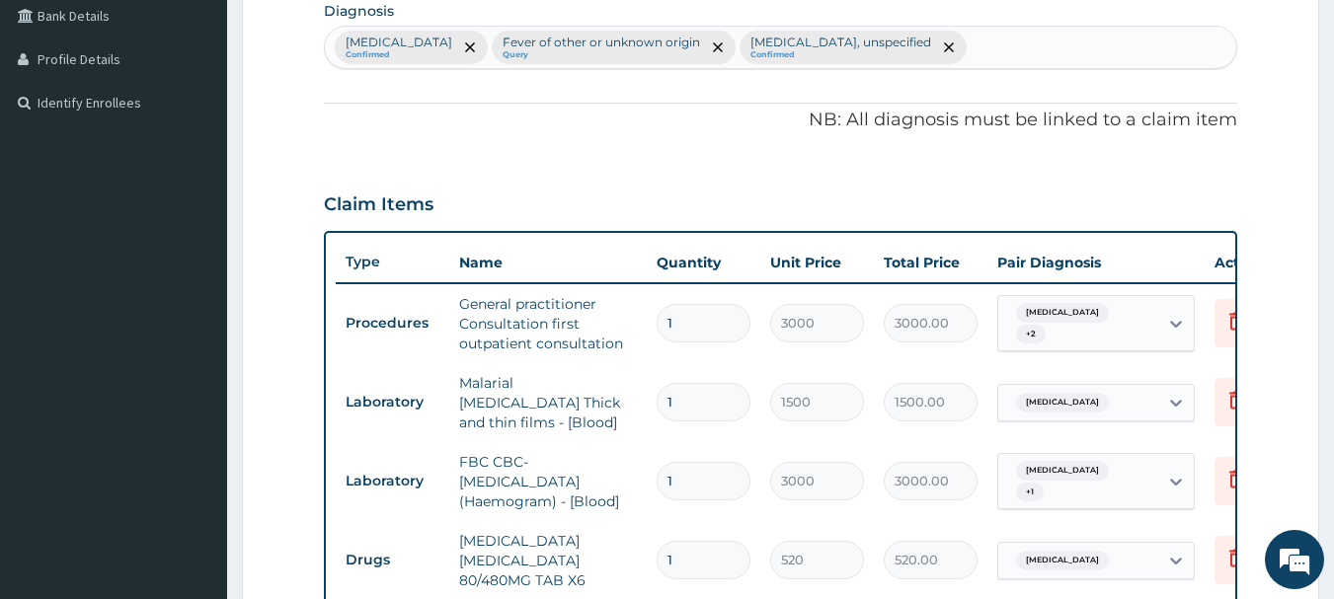
type input "14"
click at [1065, 51] on div "Malaria, unspecified Confirmed Fever of other or unknown origin Query Essential…" at bounding box center [781, 47] width 912 height 41
type input "[MEDICAL_DATA]"
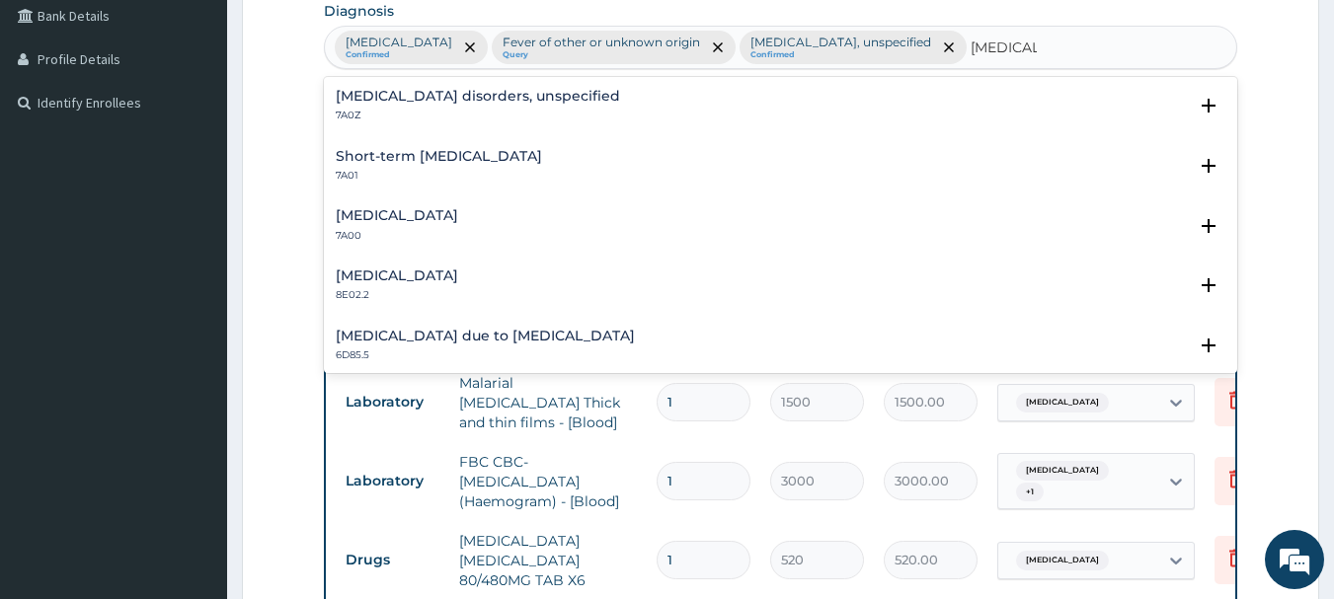
click at [458, 99] on h4 "[MEDICAL_DATA] disorders, unspecified" at bounding box center [478, 96] width 284 height 15
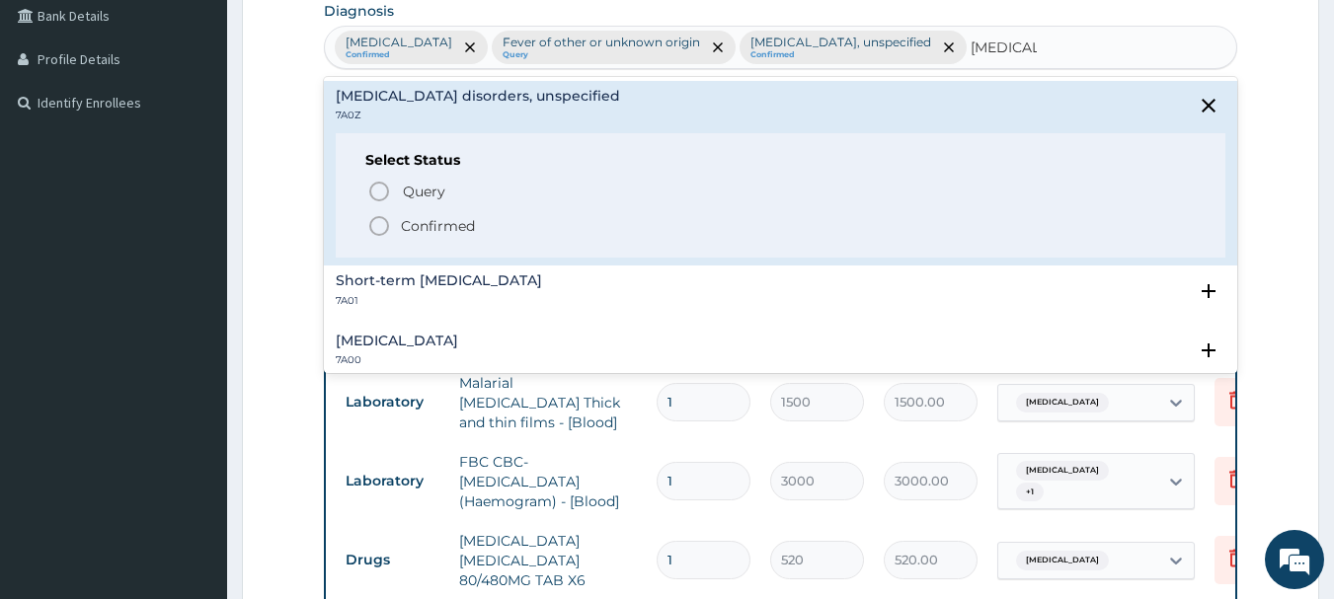
click at [378, 216] on icon "status option filled" at bounding box center [379, 226] width 24 height 24
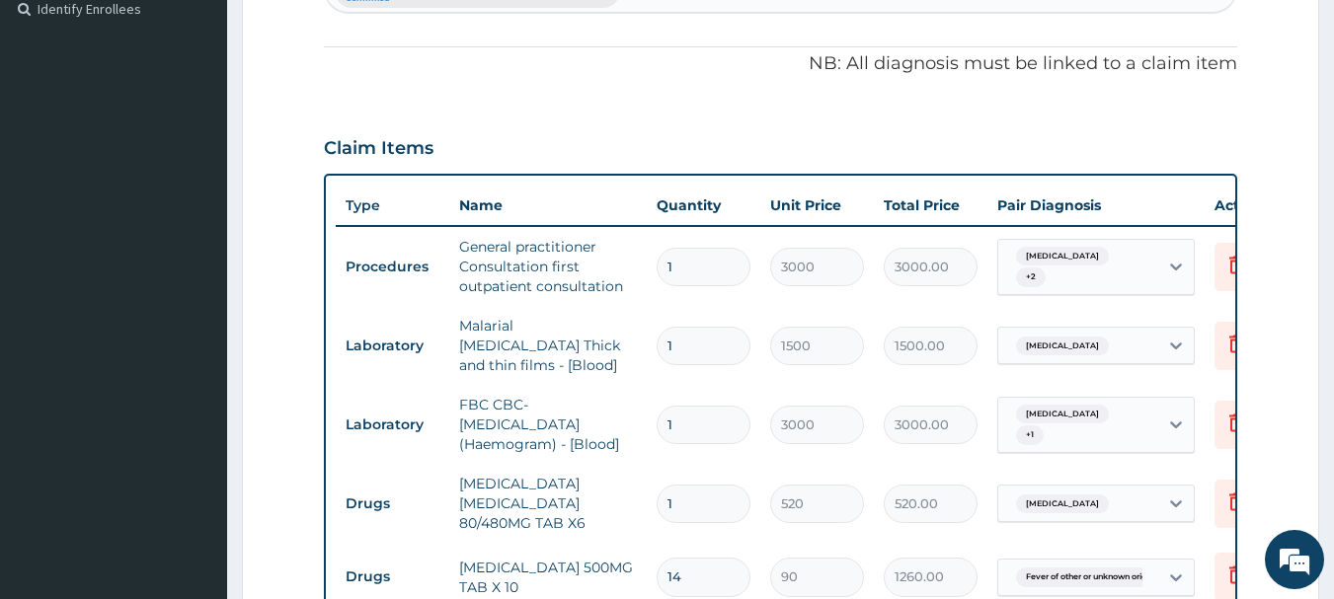
scroll to position [1145, 0]
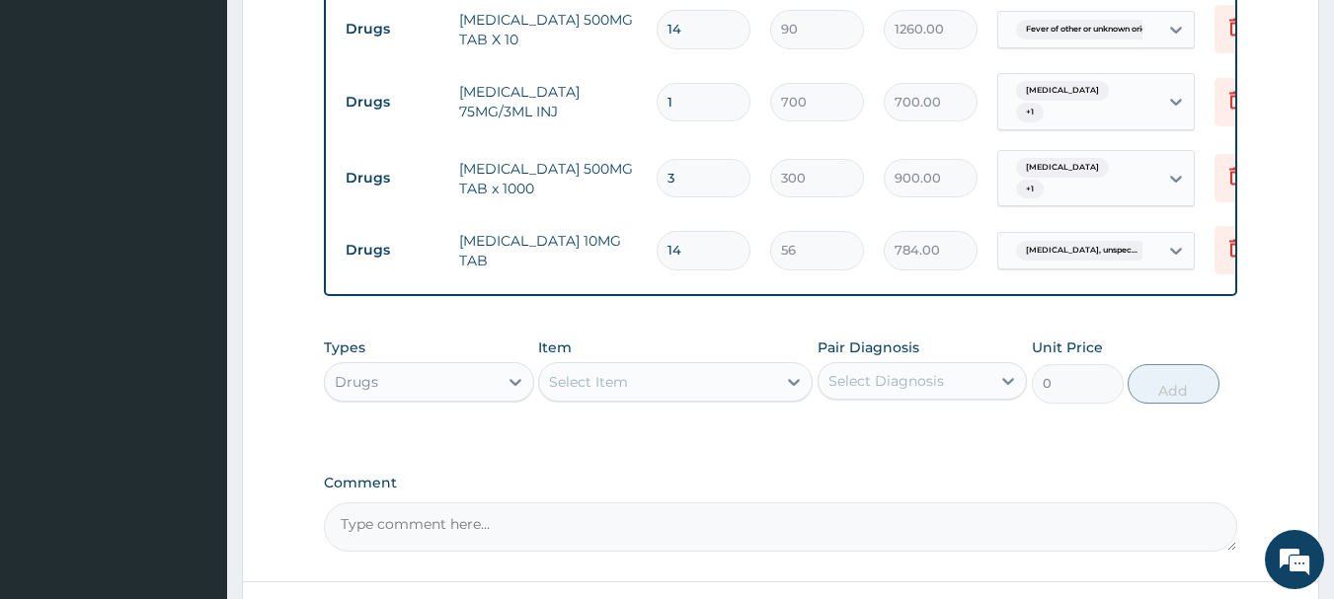
click at [686, 376] on div "Select Item" at bounding box center [657, 382] width 237 height 32
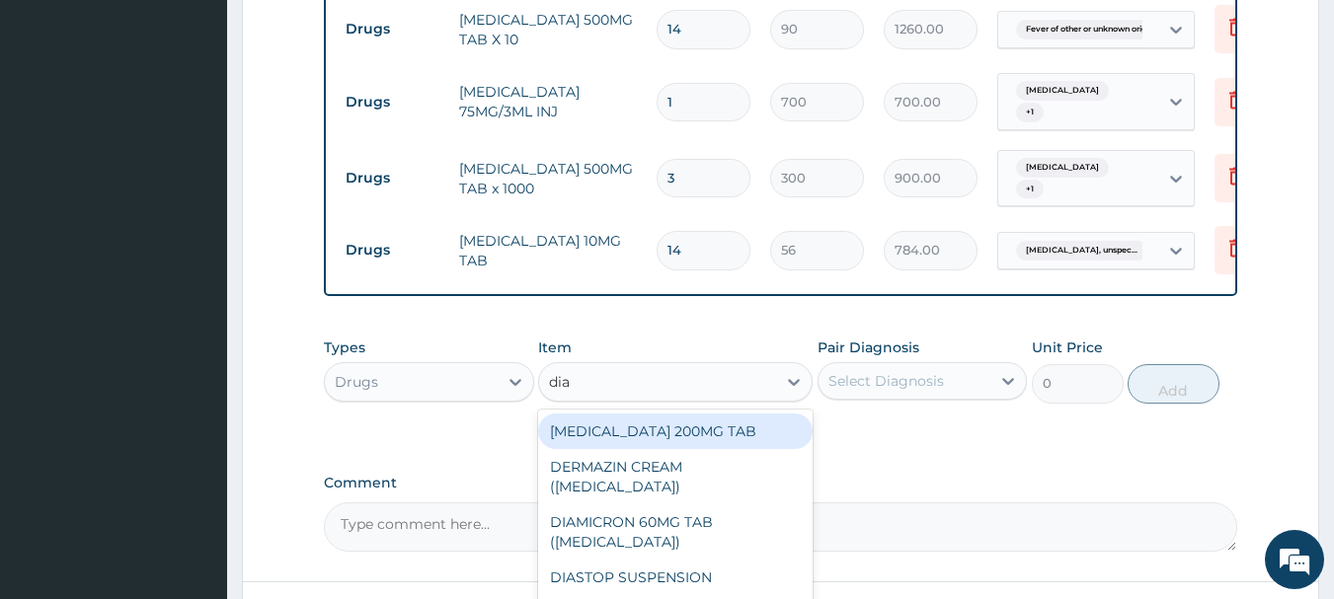
type input "[PERSON_NAME]"
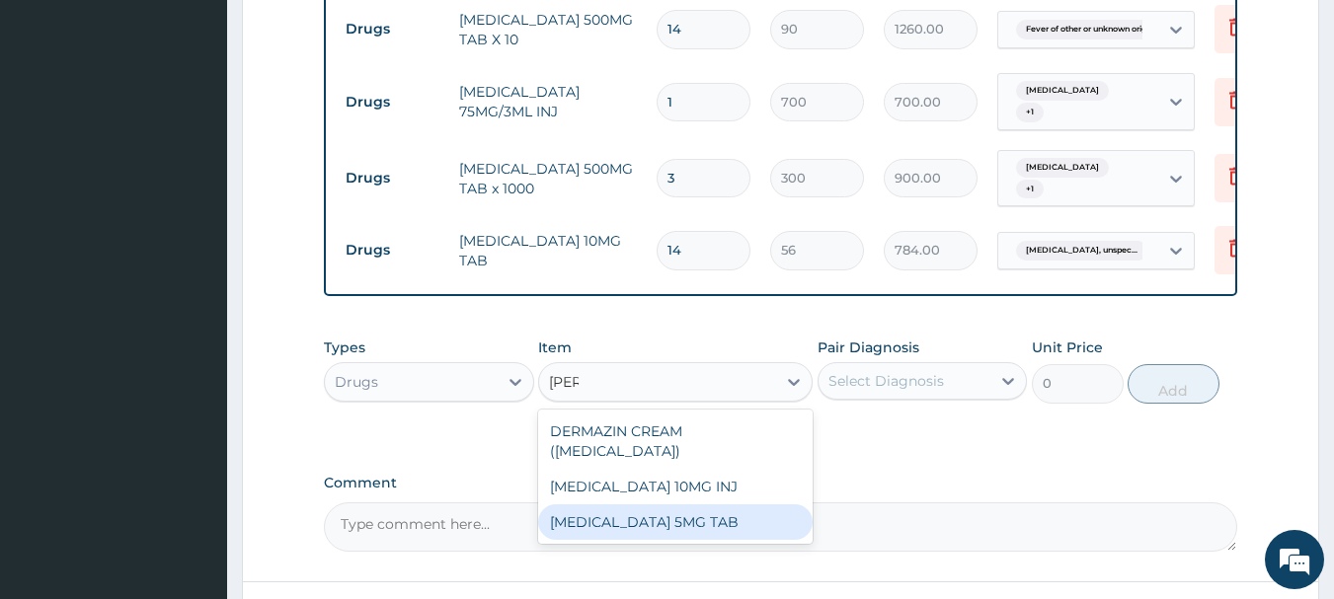
click at [698, 520] on div "[MEDICAL_DATA] 5MG TAB" at bounding box center [675, 522] width 274 height 36
type input "52.5"
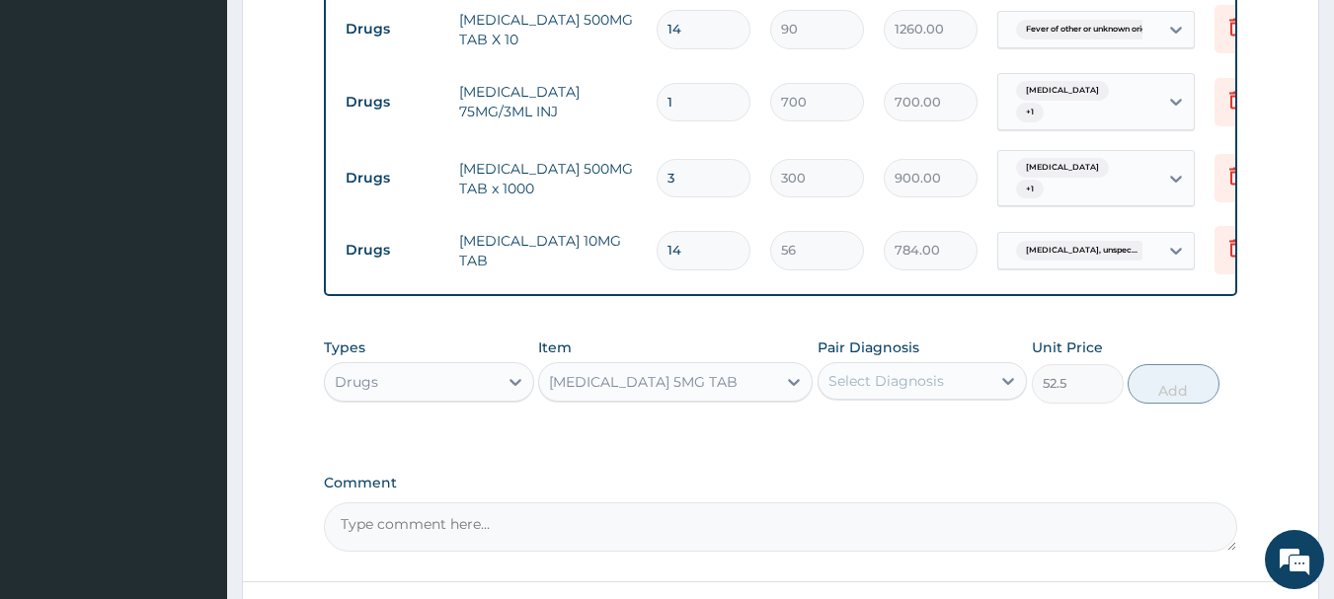
click at [880, 386] on div "Select Diagnosis" at bounding box center [886, 381] width 116 height 20
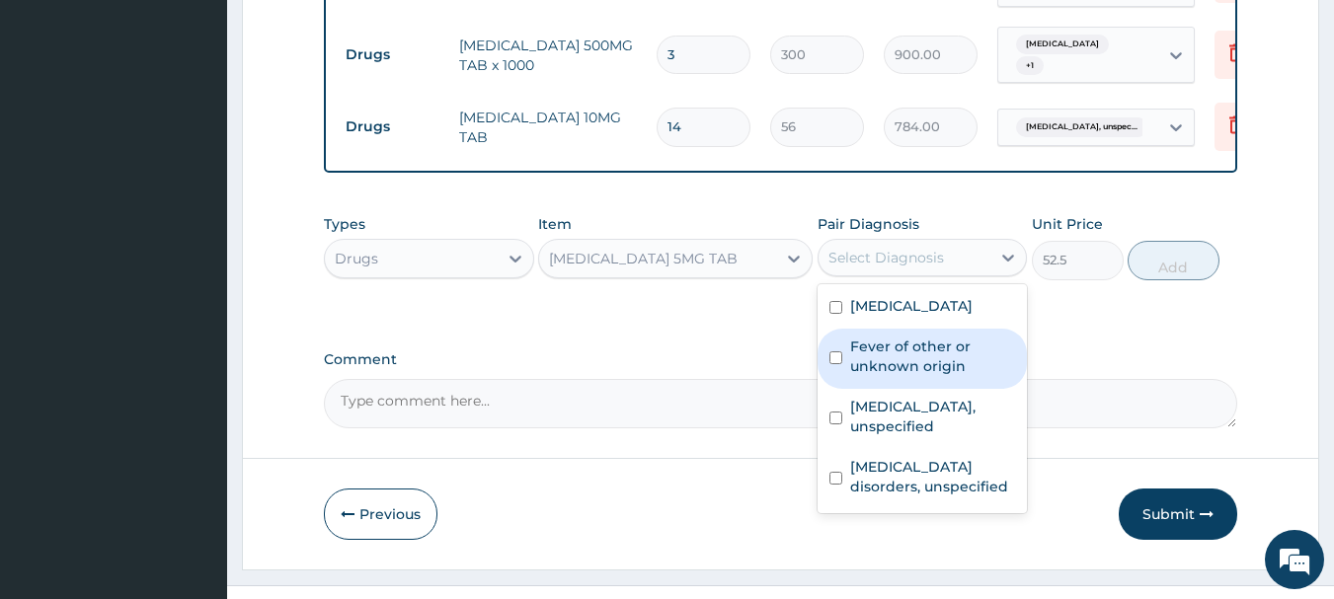
scroll to position [1309, 0]
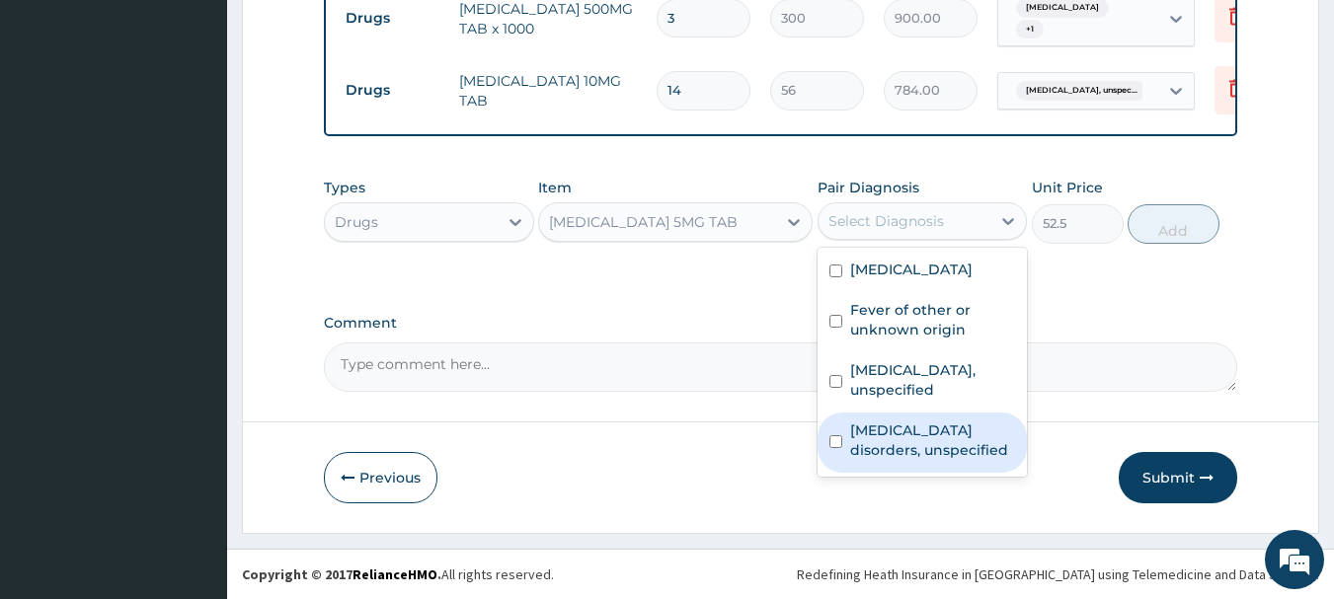
click at [902, 452] on label "[MEDICAL_DATA] disorders, unspecified" at bounding box center [933, 440] width 166 height 39
checkbox input "true"
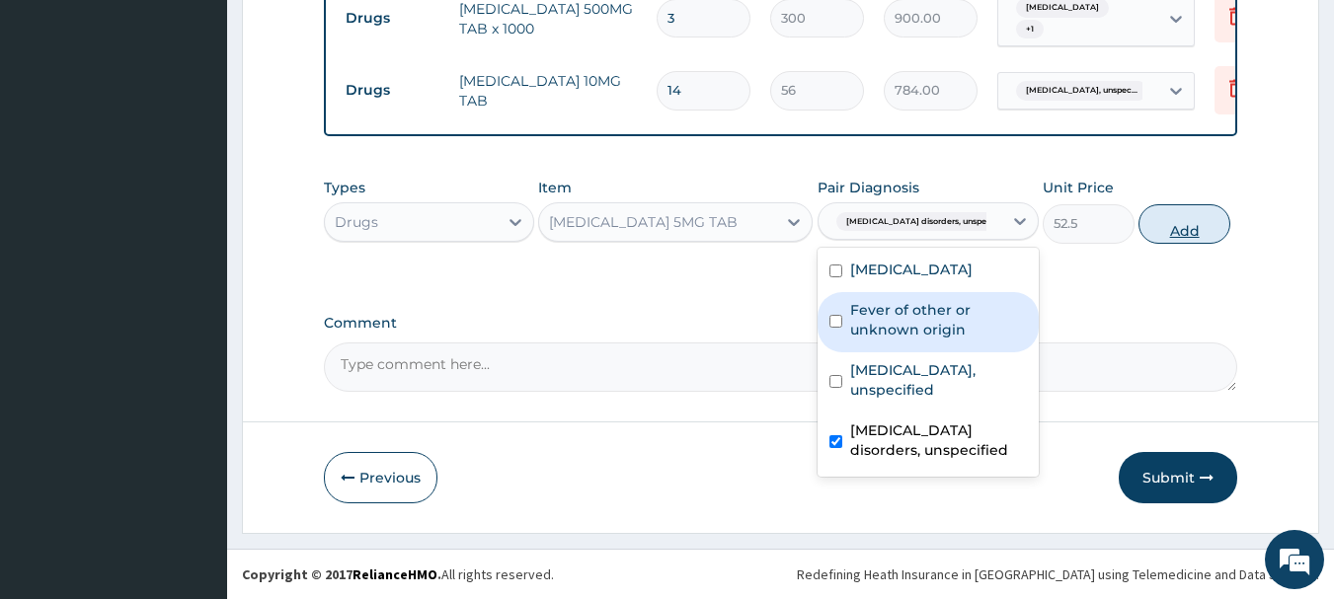
click at [1177, 236] on button "Add" at bounding box center [1184, 223] width 92 height 39
type input "0"
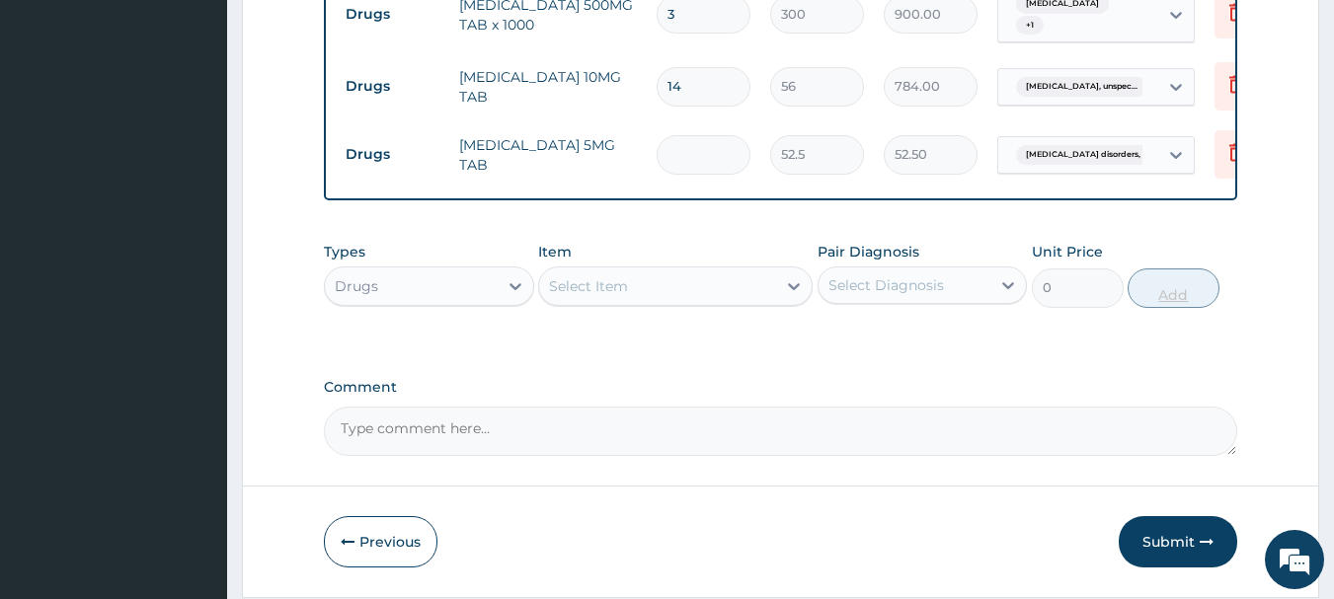
type input "0.00"
type input "4"
type input "210.00"
type input "4"
click at [1173, 537] on button "Submit" at bounding box center [1178, 541] width 118 height 51
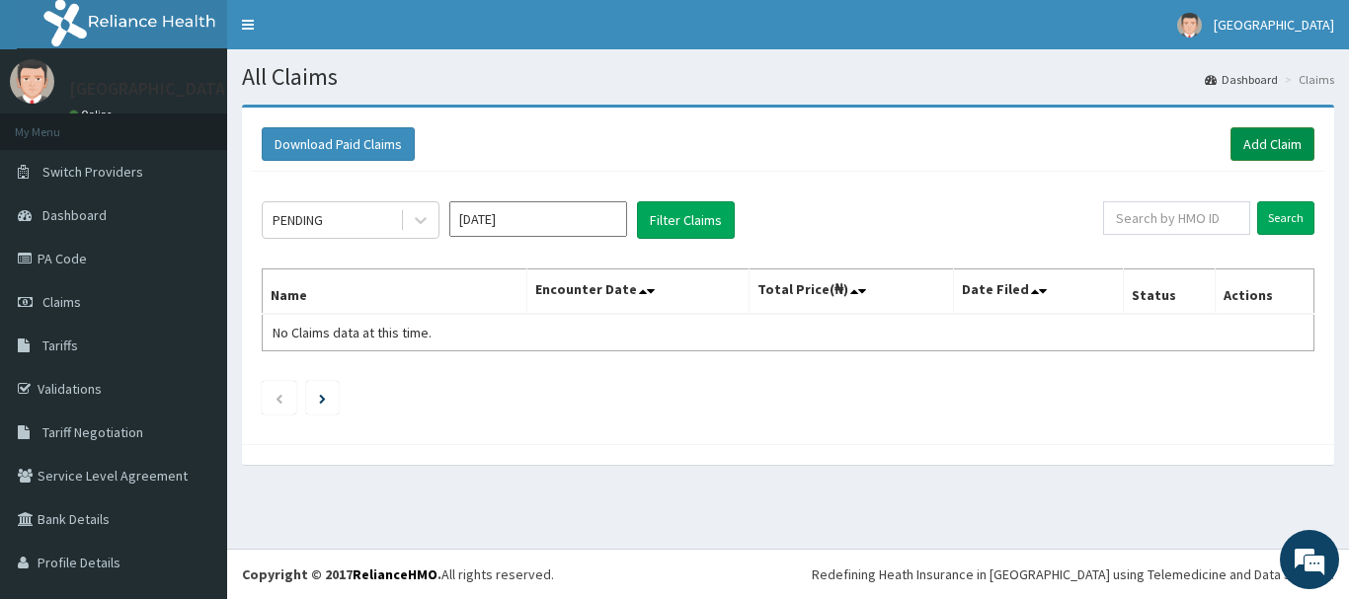
click at [1239, 135] on link "Add Claim" at bounding box center [1272, 144] width 84 height 34
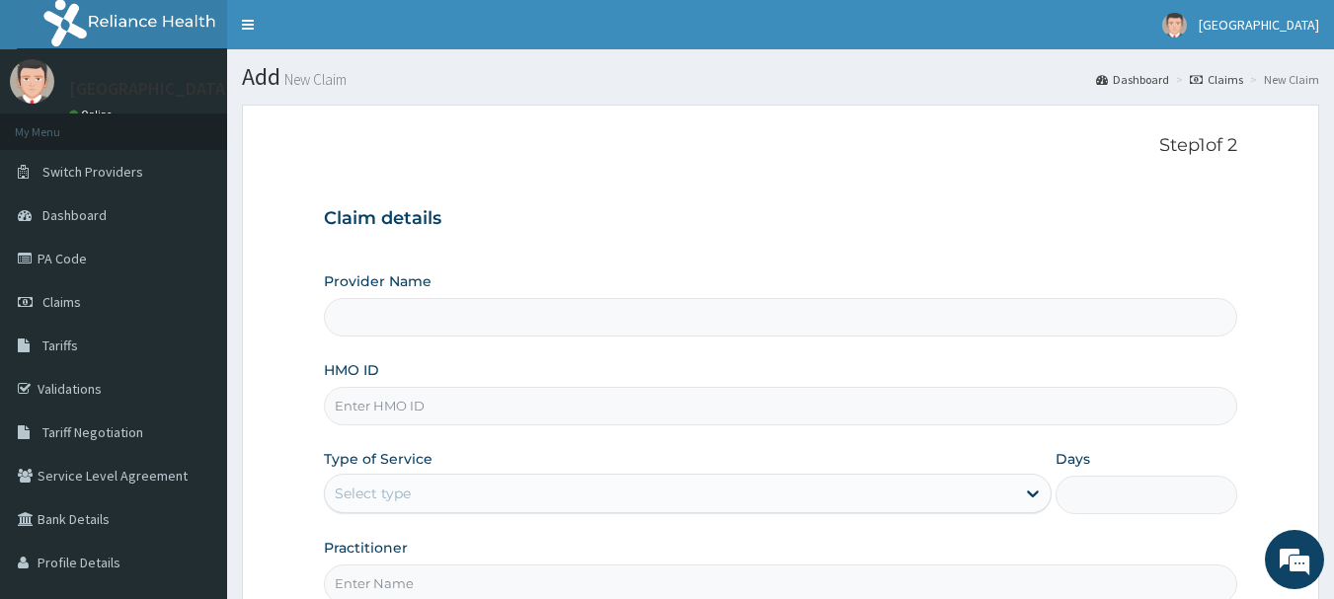
type input "[GEOGRAPHIC_DATA]"
click at [570, 425] on input "HMO ID" at bounding box center [781, 406] width 914 height 39
paste input "Def/10040/a"
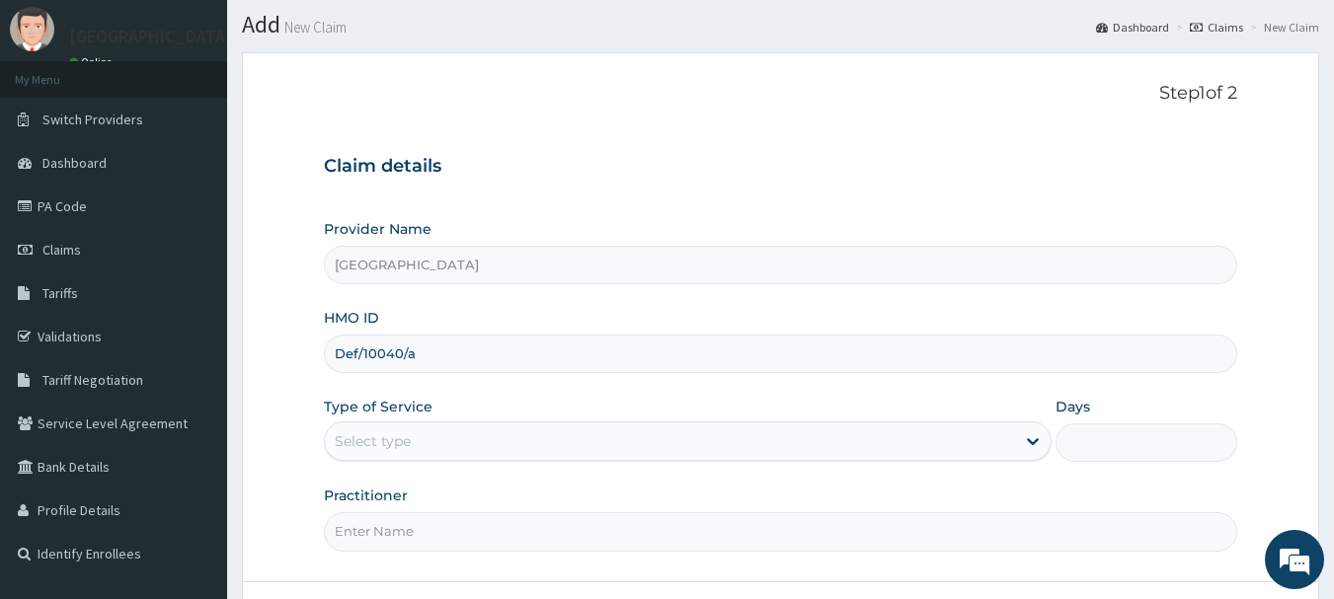
scroll to position [54, 0]
type input "Def/10040/a"
click at [559, 443] on div "Select type" at bounding box center [670, 440] width 690 height 32
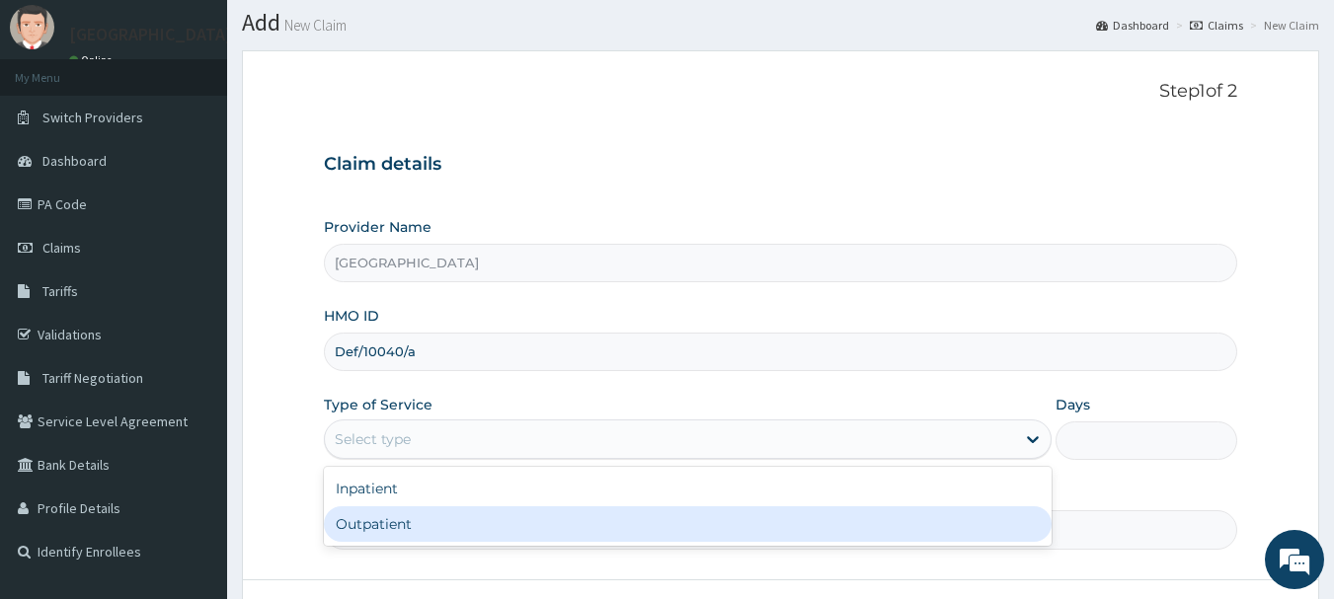
click at [568, 534] on div "Outpatient" at bounding box center [688, 524] width 728 height 36
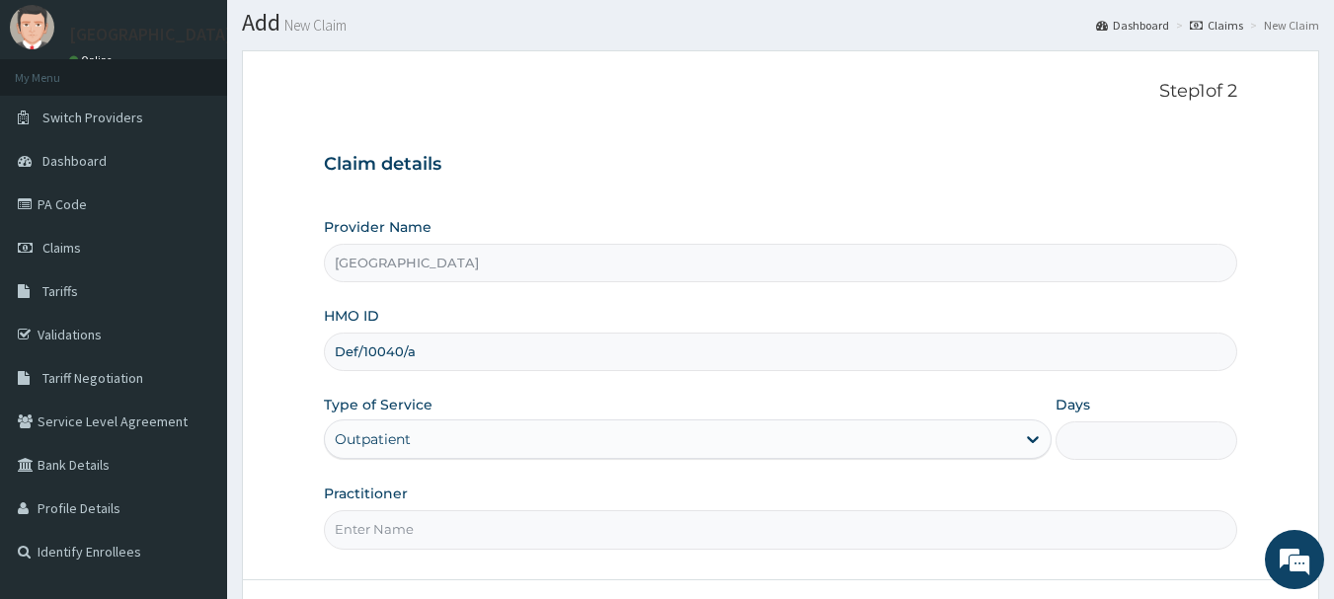
type input "1"
click at [749, 528] on input "Practitioner" at bounding box center [781, 529] width 914 height 39
type input "Dr.Akinwusi"
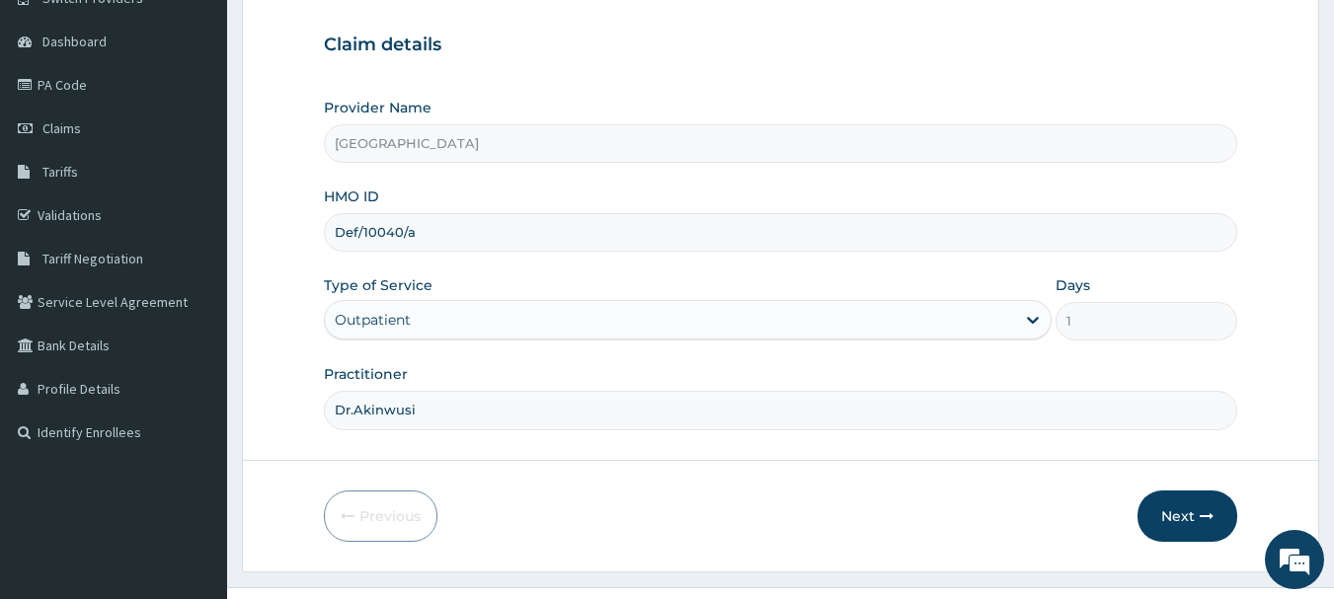
scroll to position [212, 0]
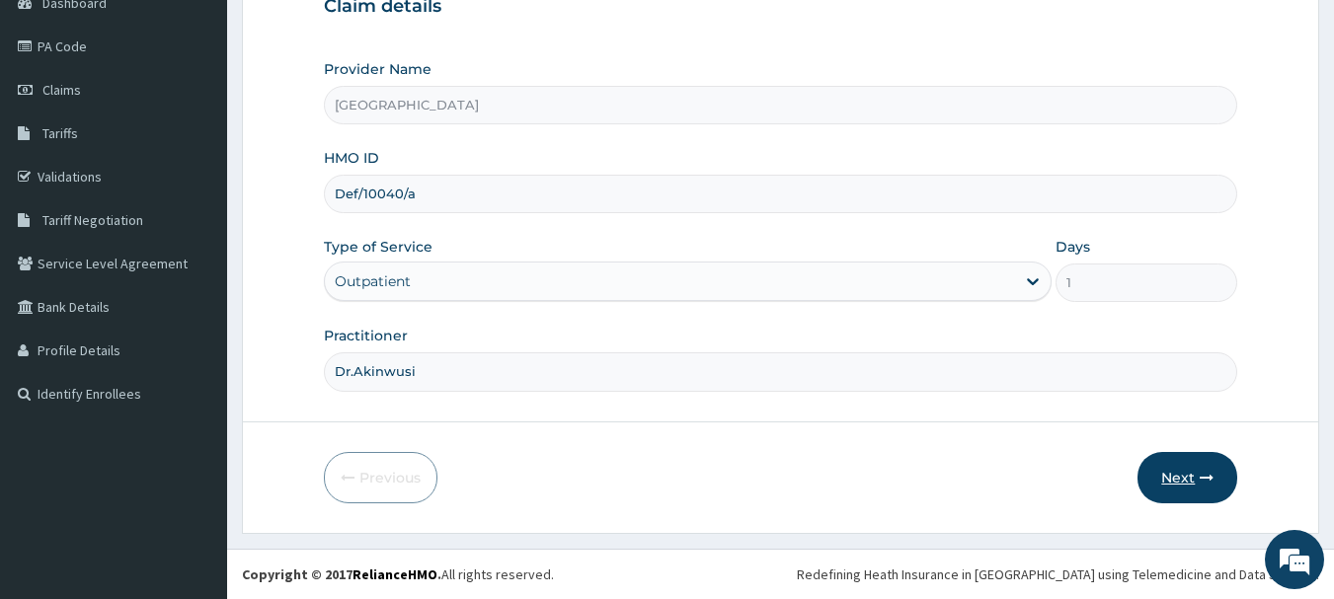
click at [1185, 478] on button "Next" at bounding box center [1187, 477] width 100 height 51
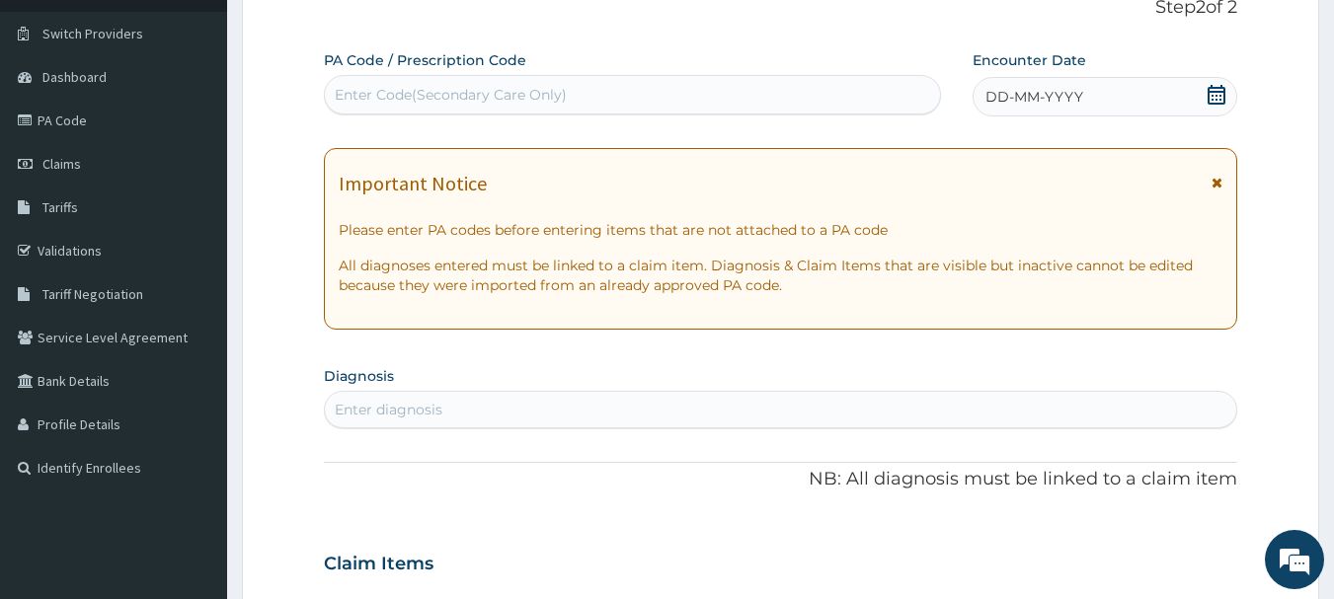
scroll to position [88, 0]
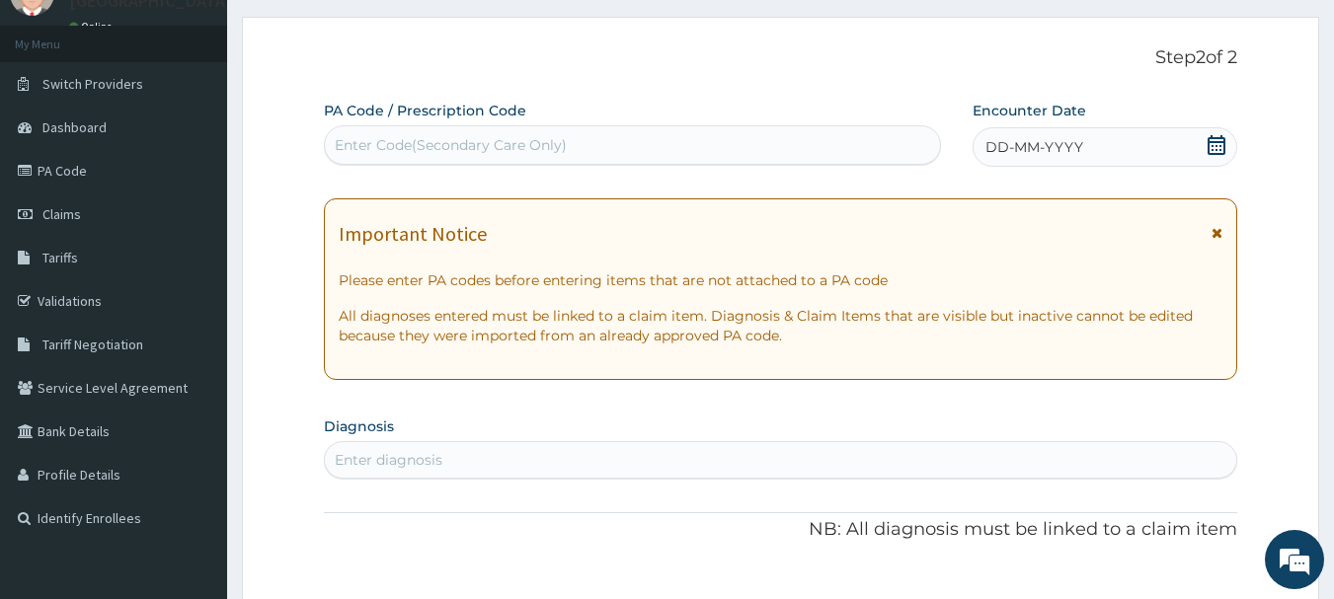
click at [1217, 144] on icon at bounding box center [1216, 145] width 20 height 20
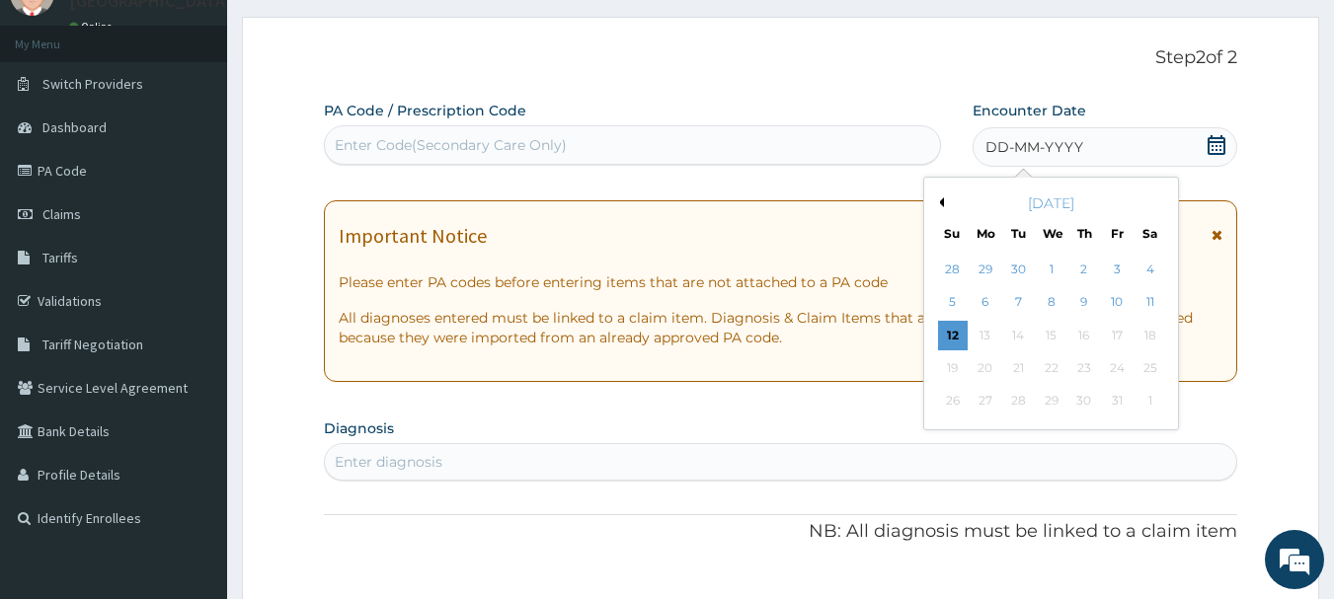
click at [941, 202] on button "Previous Month" at bounding box center [939, 202] width 10 height 10
click at [1051, 303] on div "10" at bounding box center [1052, 303] width 30 height 30
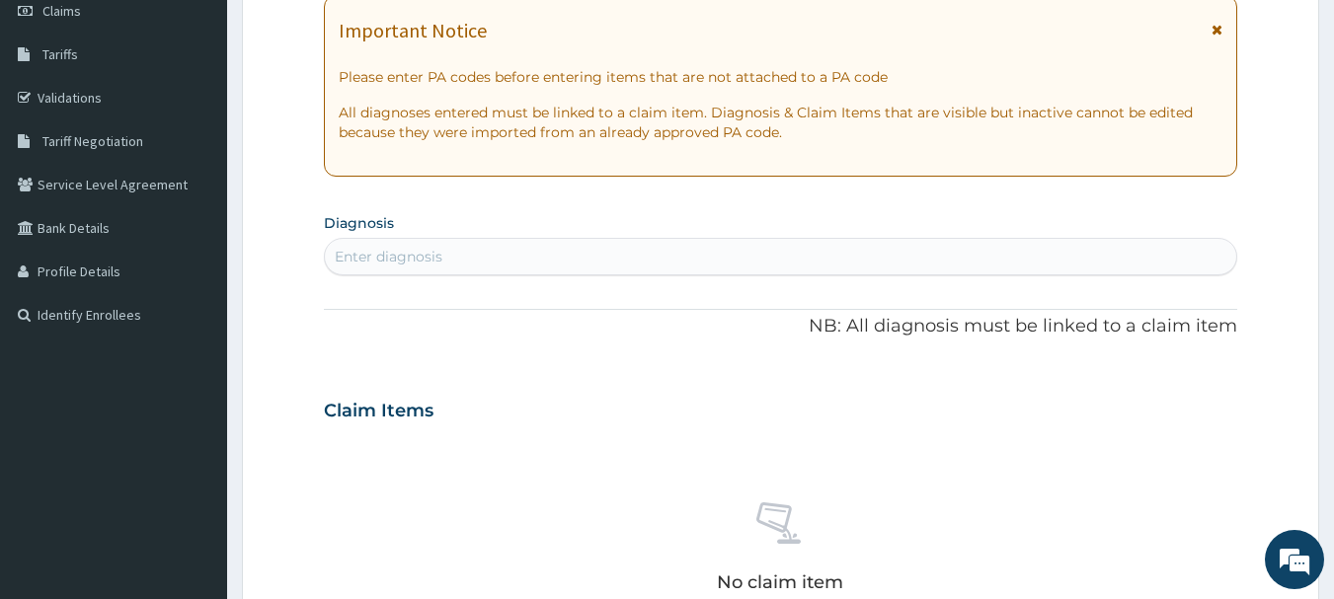
scroll to position [319, 0]
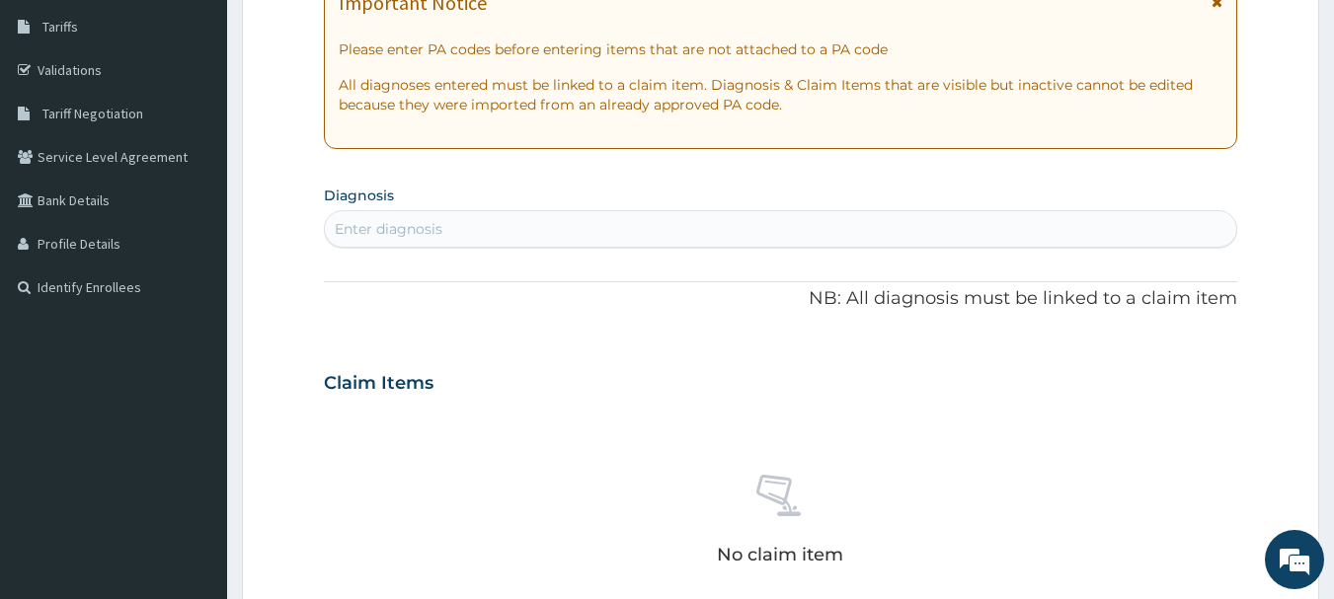
click at [589, 223] on div "Enter diagnosis" at bounding box center [781, 229] width 912 height 32
type input "anemia"
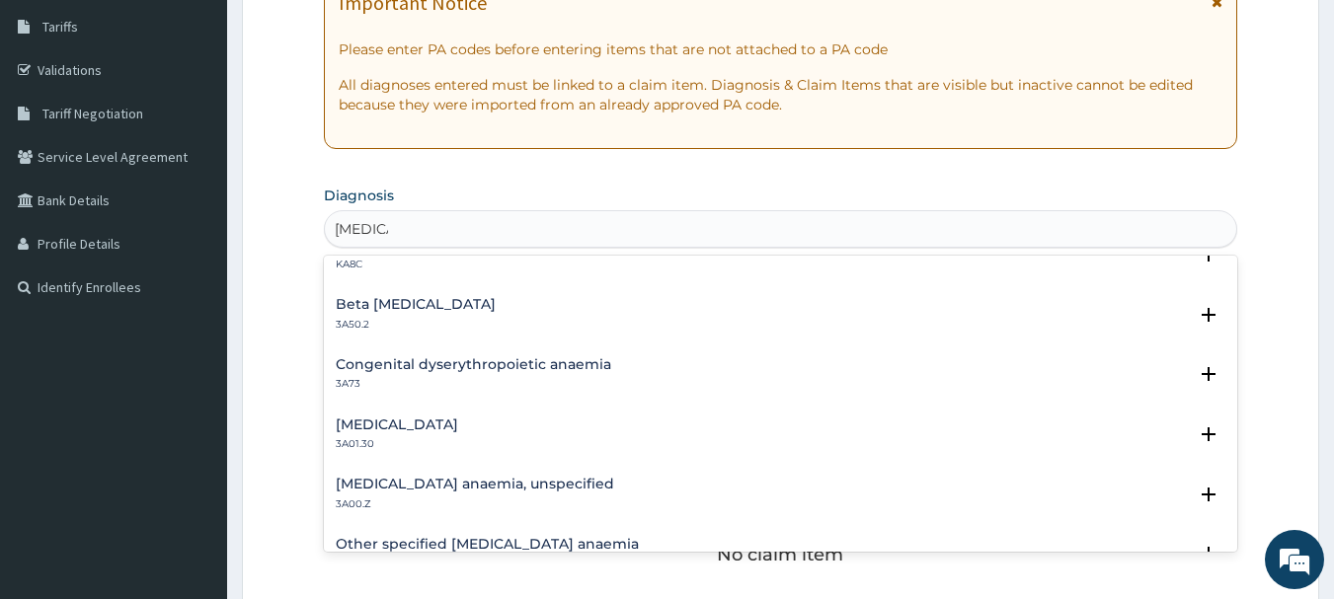
scroll to position [908, 0]
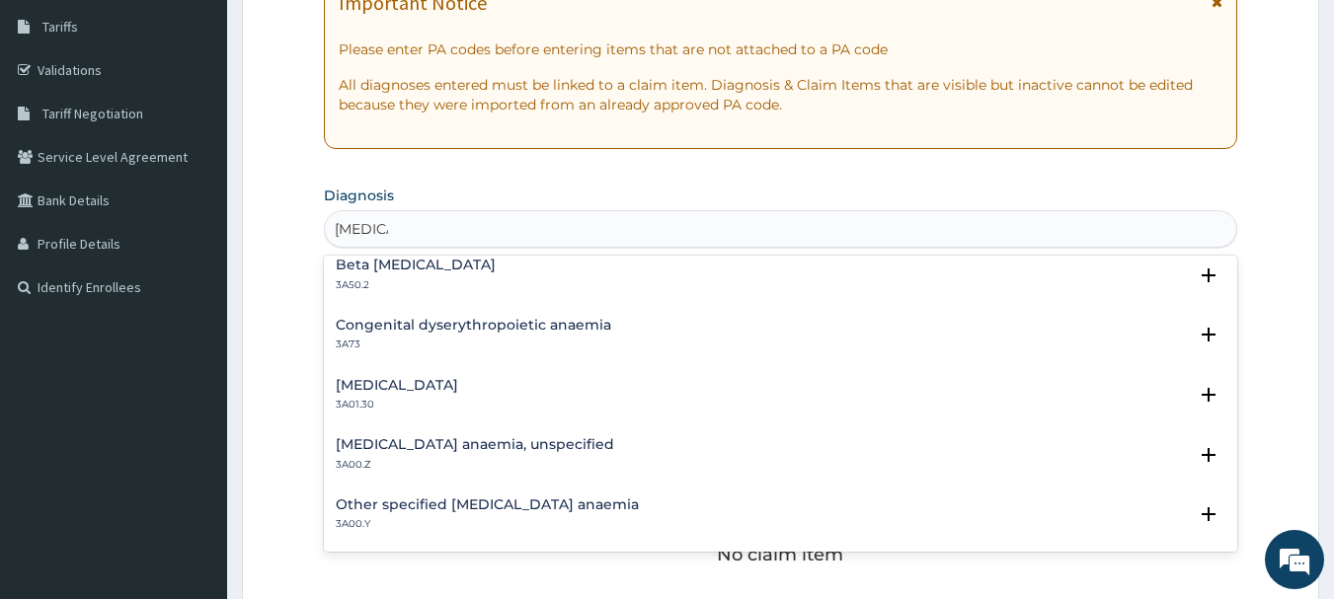
click at [554, 447] on h4 "Iron deficiency anaemia, unspecified" at bounding box center [475, 444] width 278 height 15
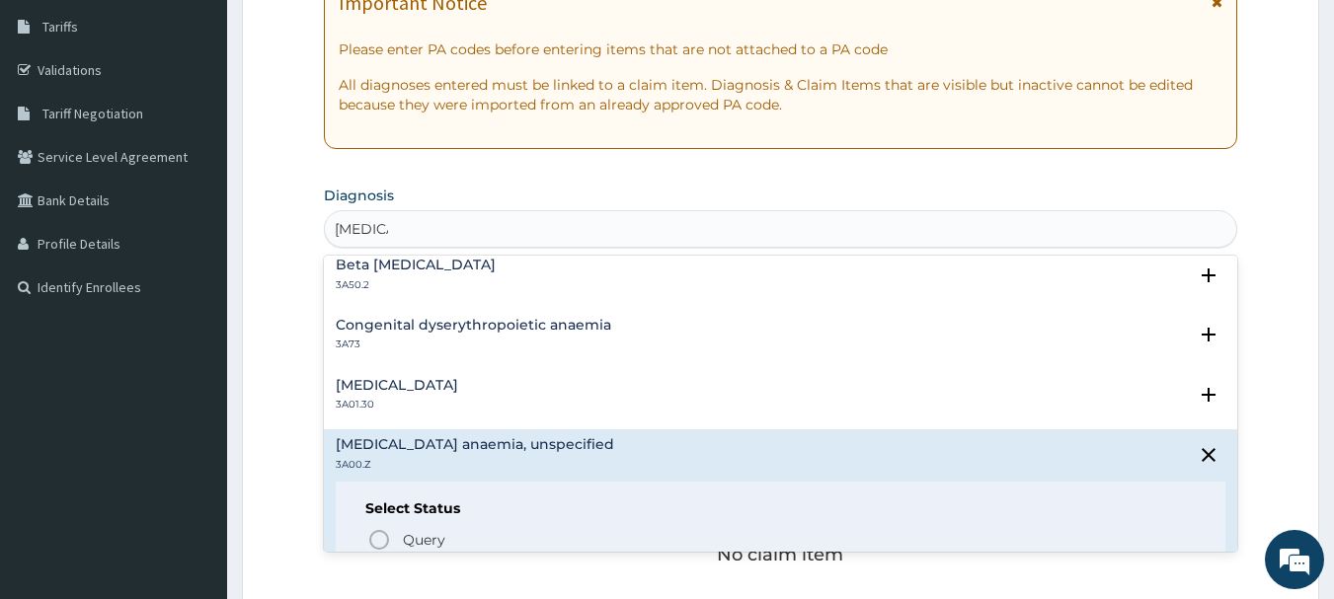
scroll to position [948, 0]
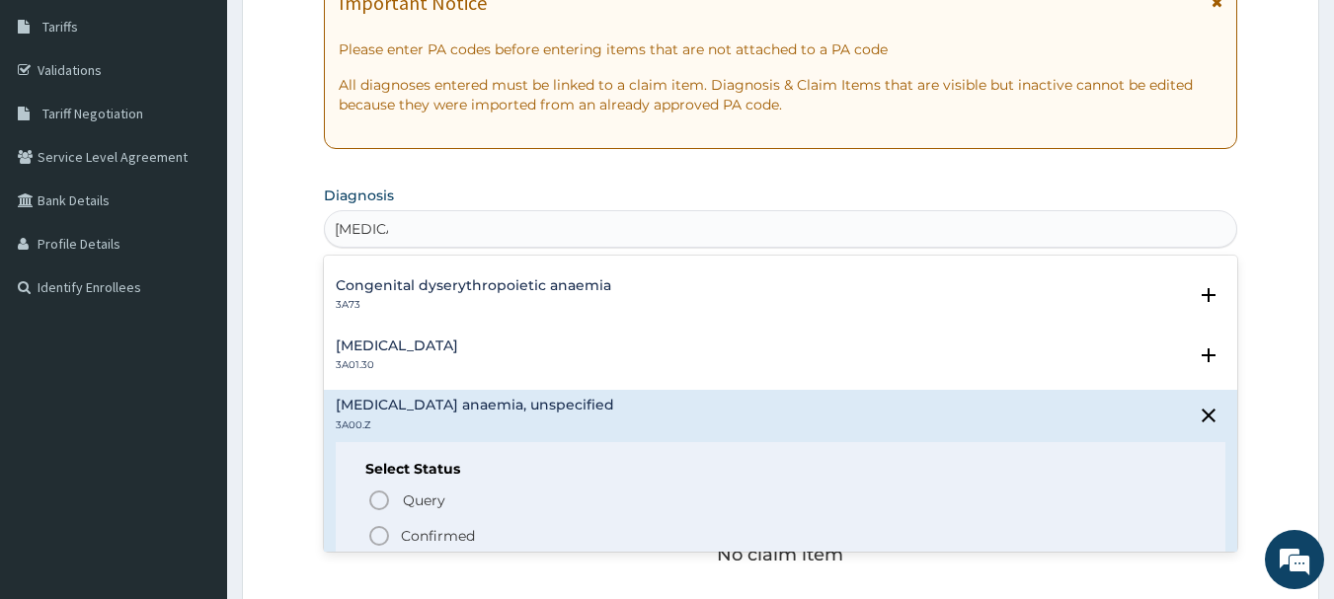
click at [373, 529] on circle "status option filled" at bounding box center [379, 536] width 18 height 18
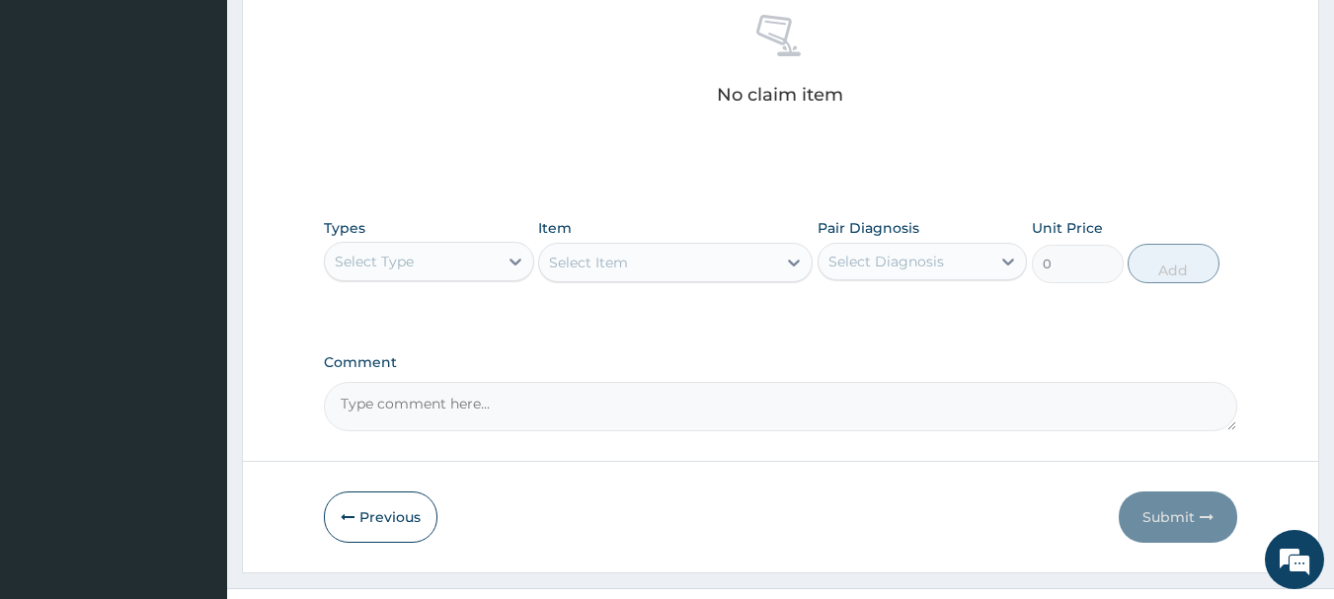
scroll to position [797, 0]
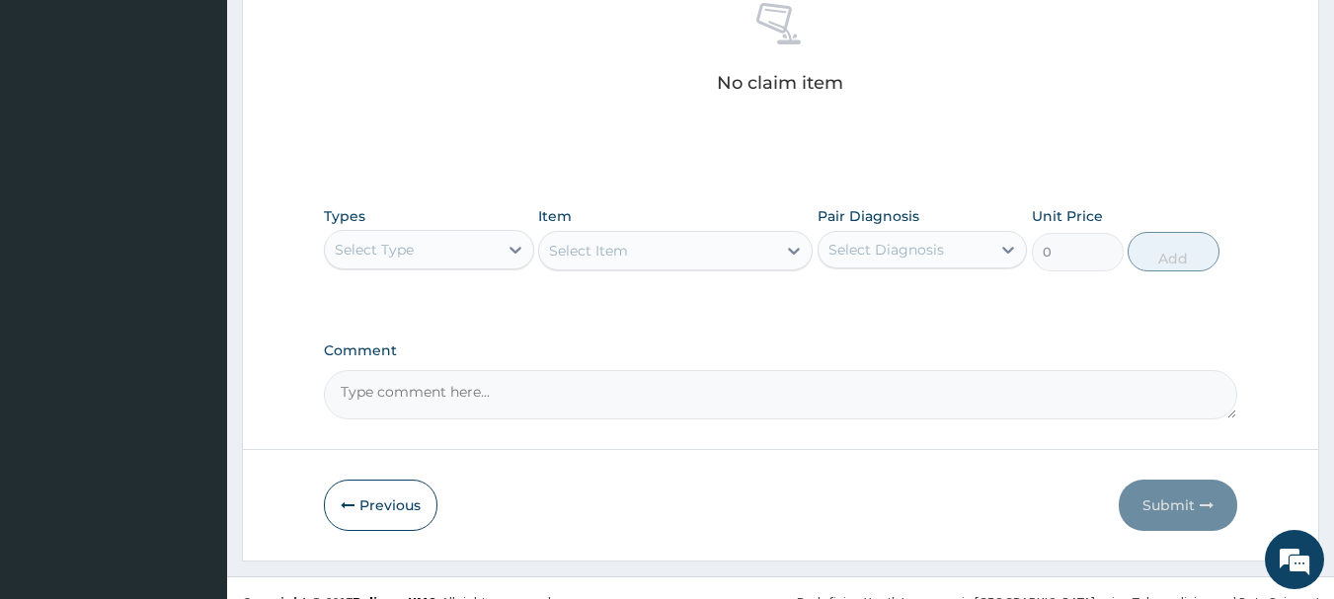
click at [472, 247] on div "Select Type" at bounding box center [411, 250] width 173 height 32
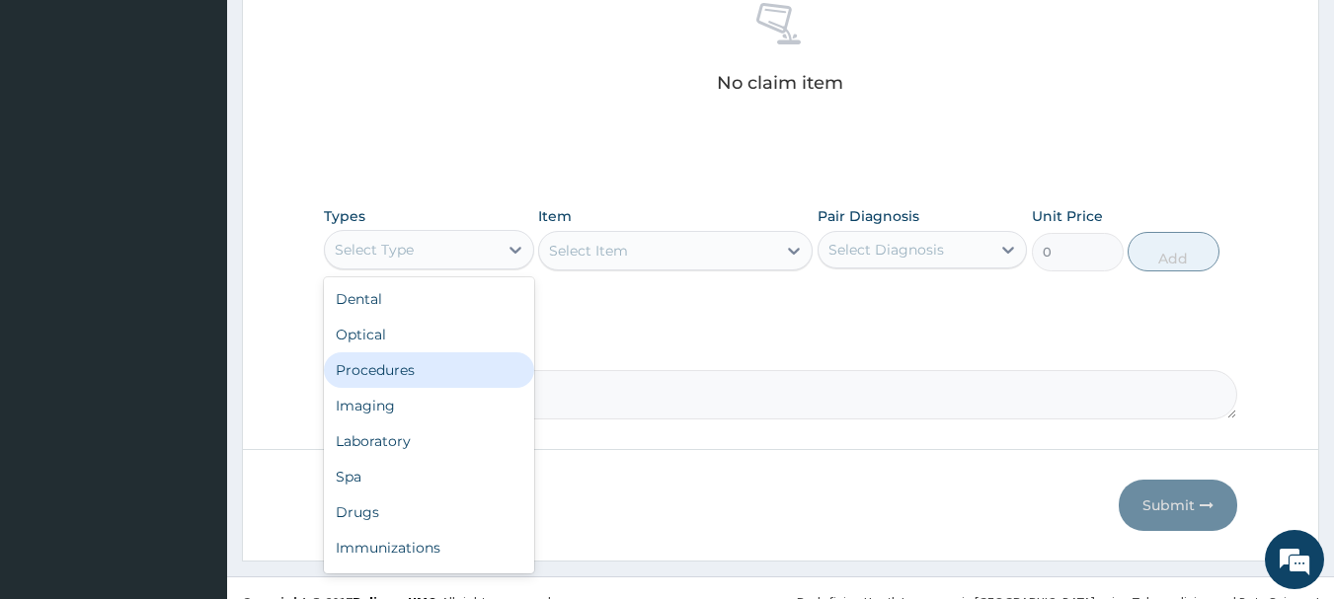
click at [456, 377] on div "Procedures" at bounding box center [429, 370] width 210 height 36
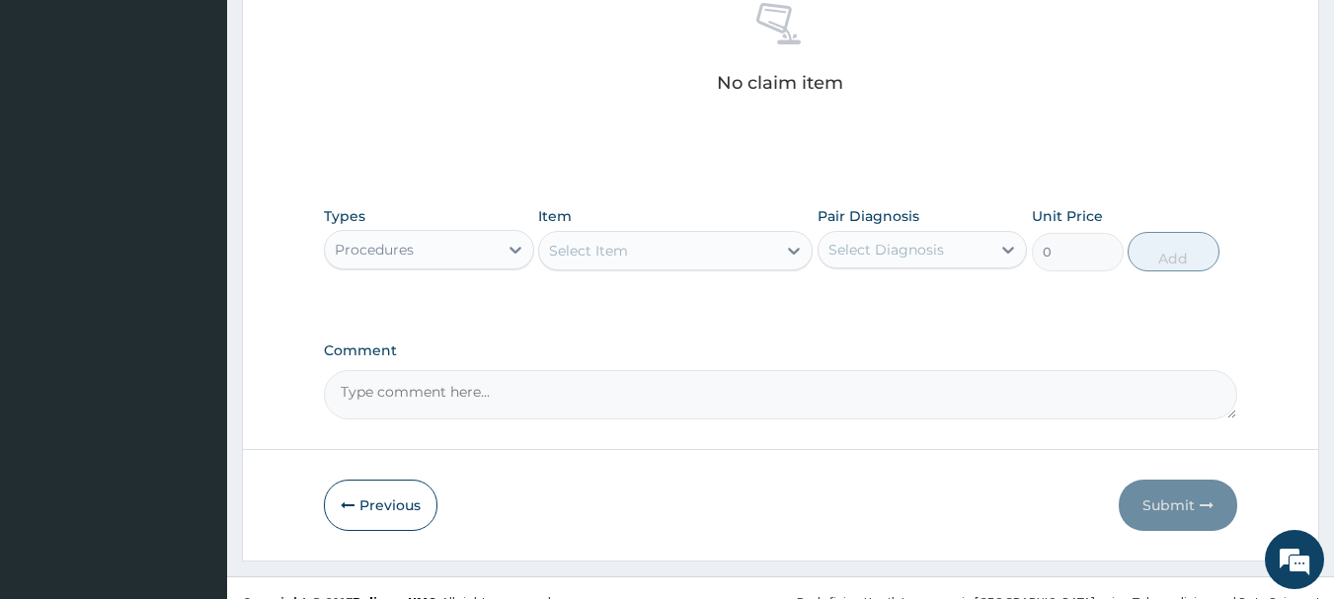
click at [647, 252] on div "Select Item" at bounding box center [657, 251] width 237 height 32
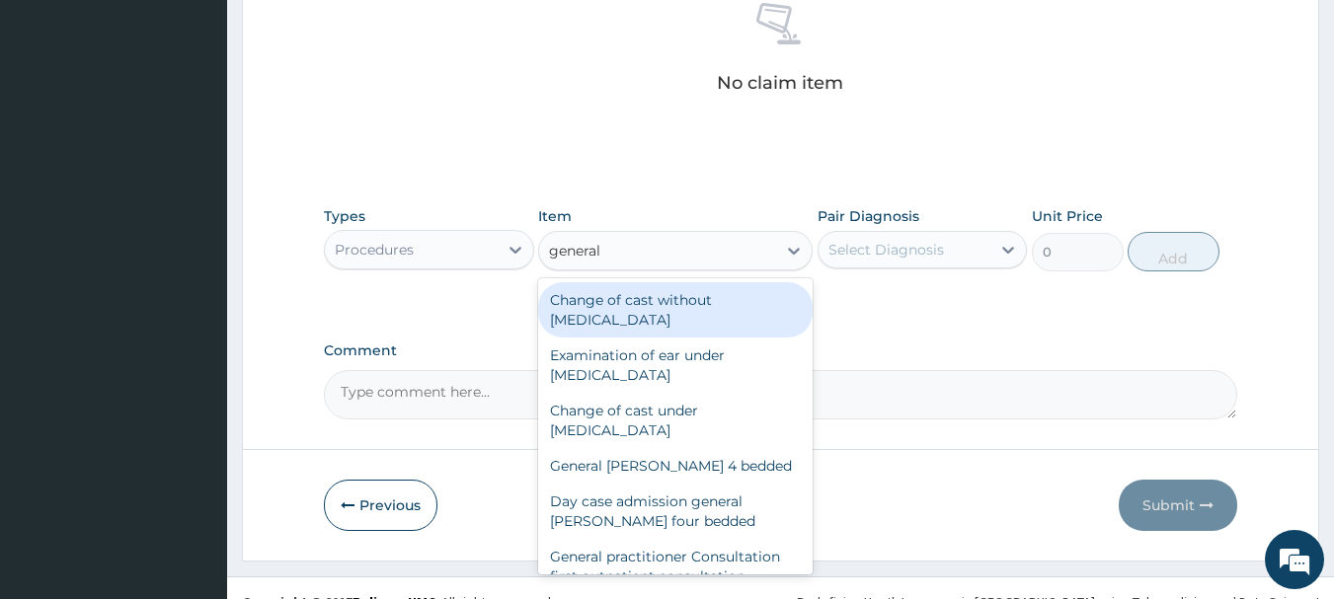
type input "general p"
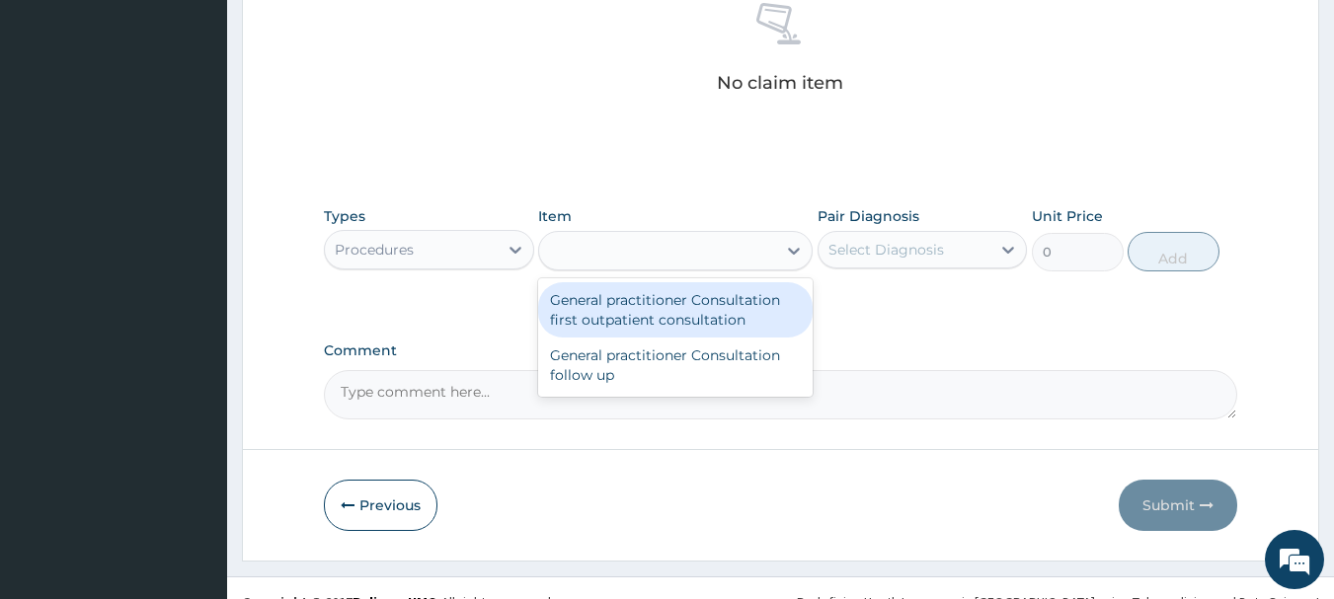
type input "3000"
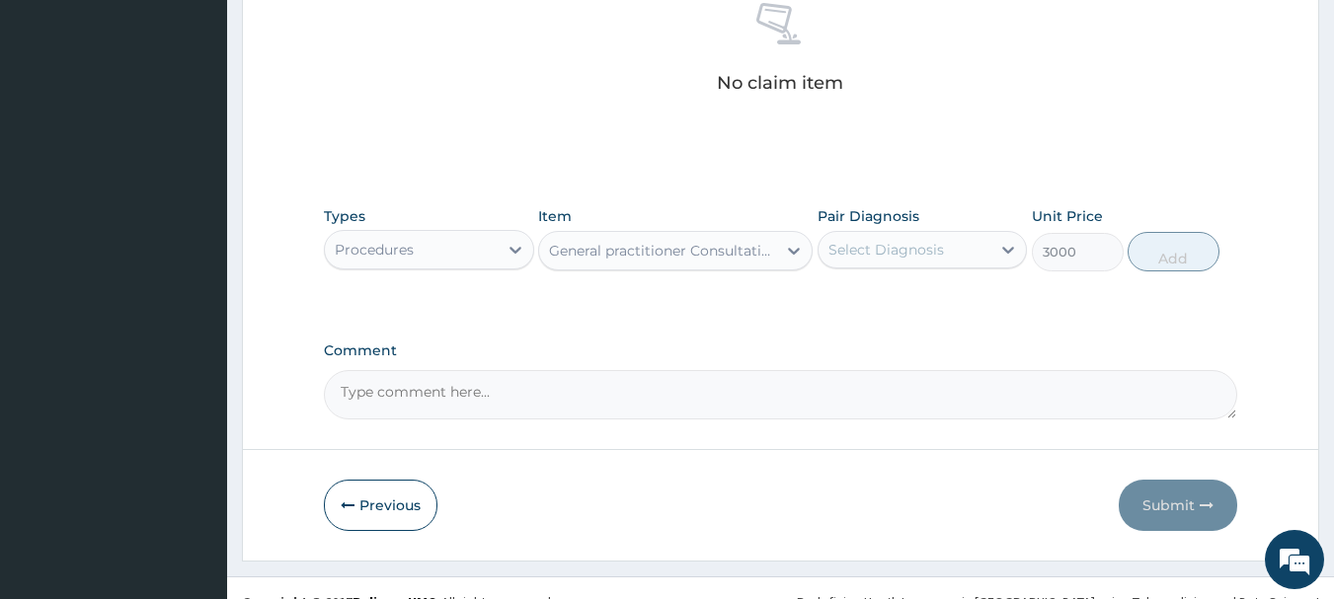
click at [942, 243] on div "Select Diagnosis" at bounding box center [886, 250] width 116 height 20
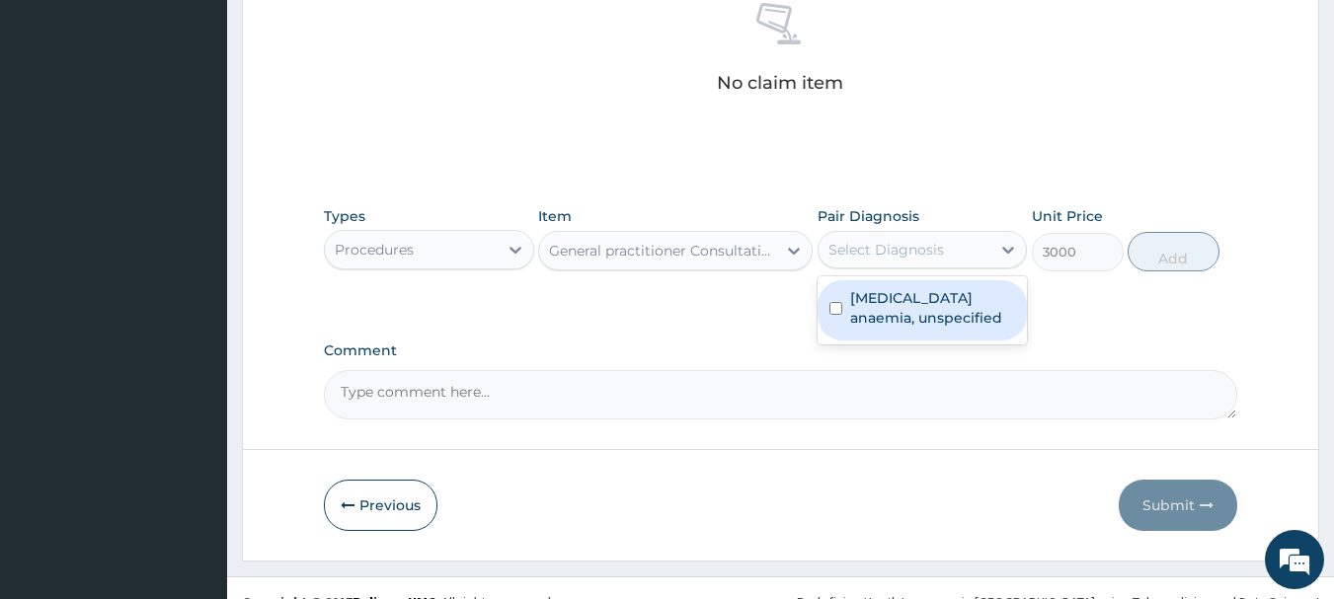
click at [939, 289] on label "Iron deficiency anaemia, unspecified" at bounding box center [933, 307] width 166 height 39
checkbox input "true"
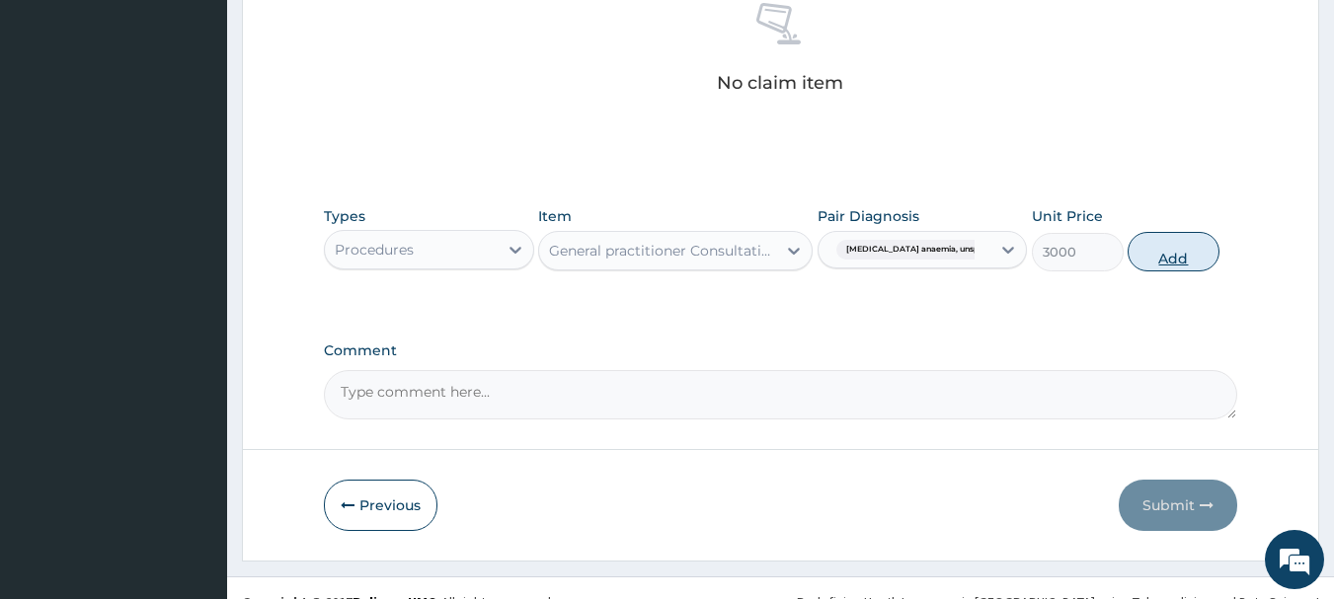
click at [1169, 260] on button "Add" at bounding box center [1173, 251] width 92 height 39
type input "0"
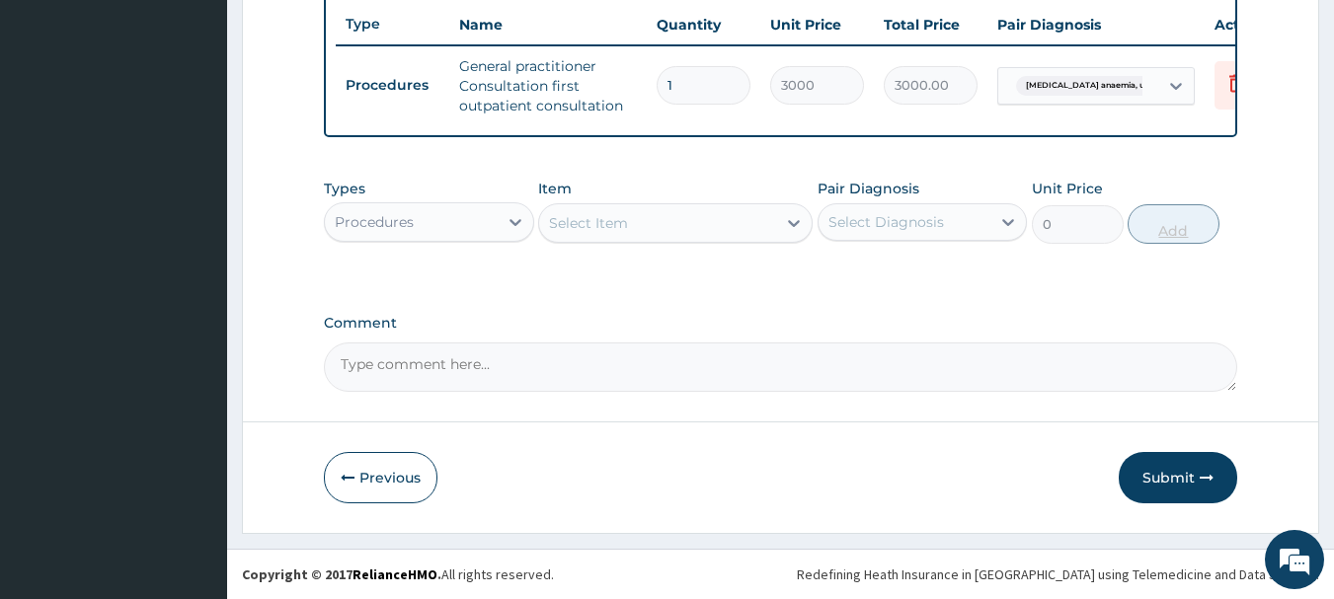
scroll to position [756, 0]
click at [473, 231] on div "Procedures" at bounding box center [411, 222] width 173 height 32
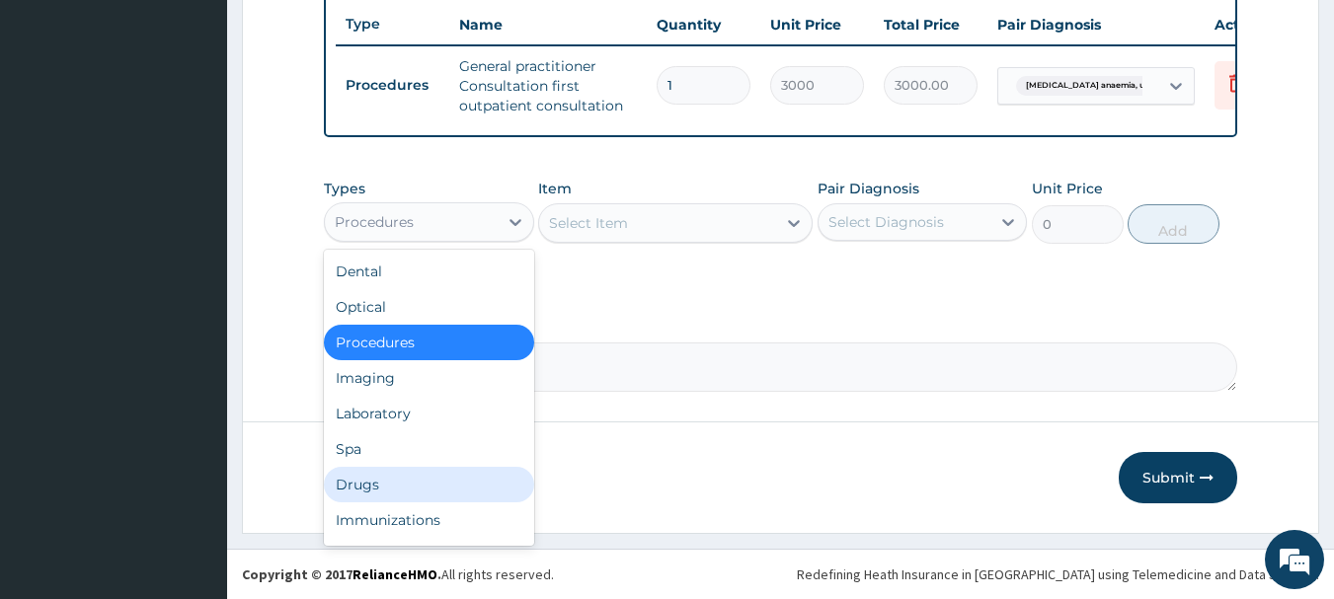
click at [405, 471] on div "Drugs" at bounding box center [429, 485] width 210 height 36
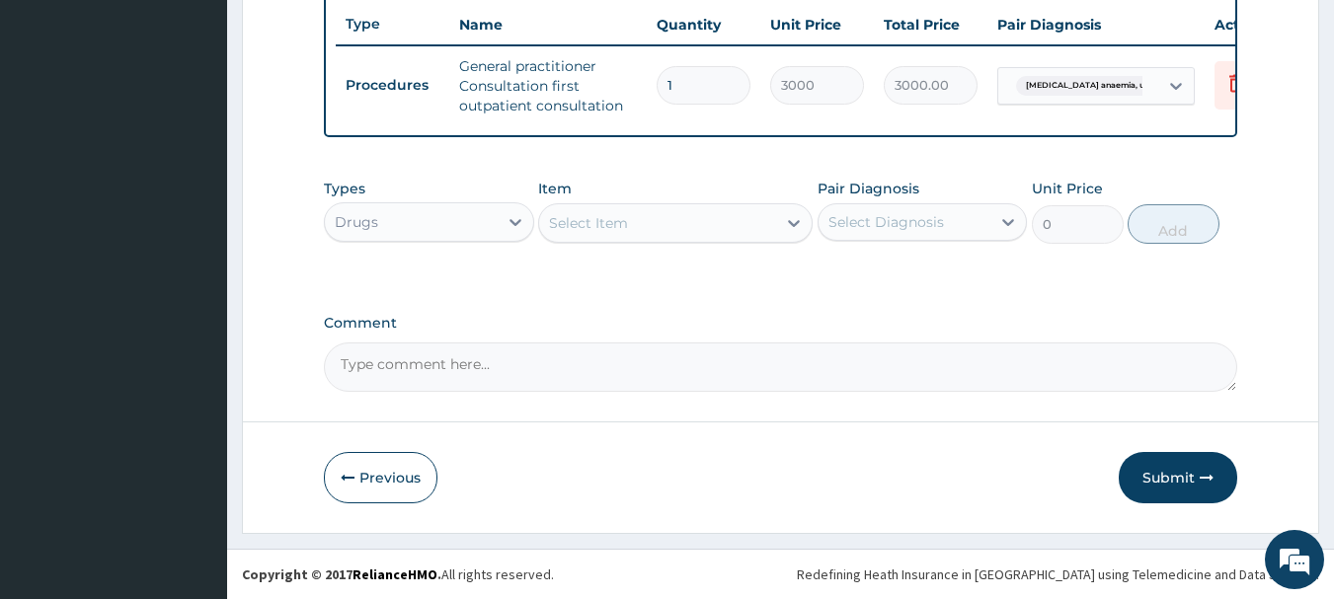
click at [588, 222] on div "Select Item" at bounding box center [588, 223] width 79 height 20
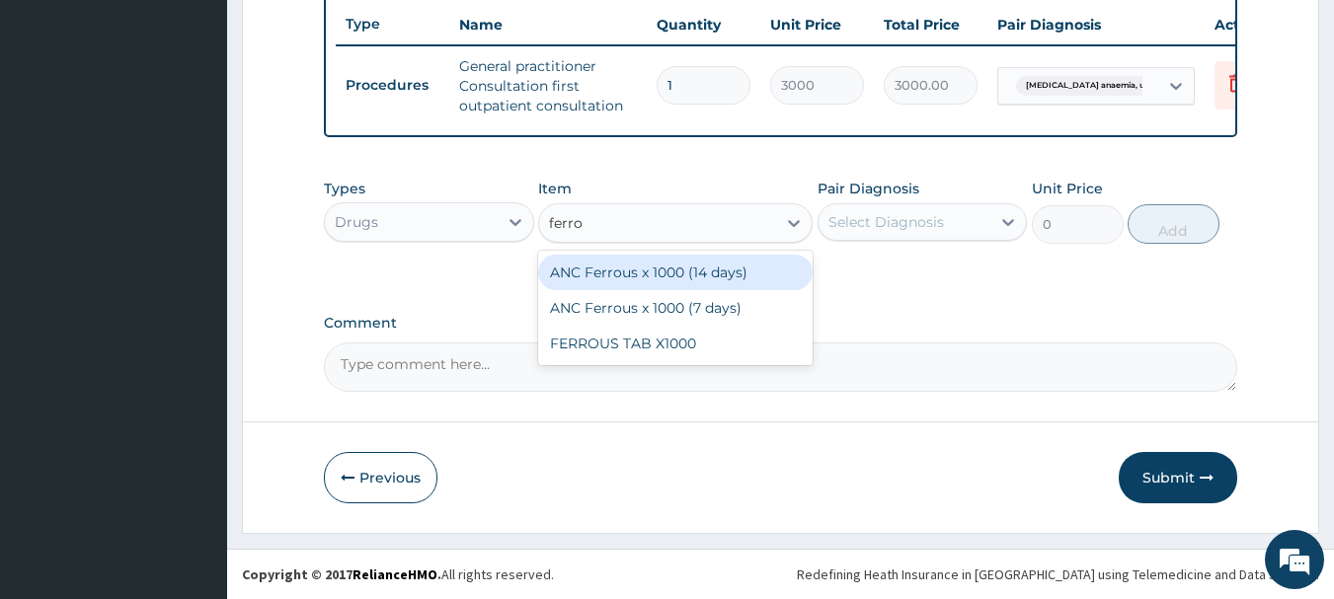
type input "ferrou"
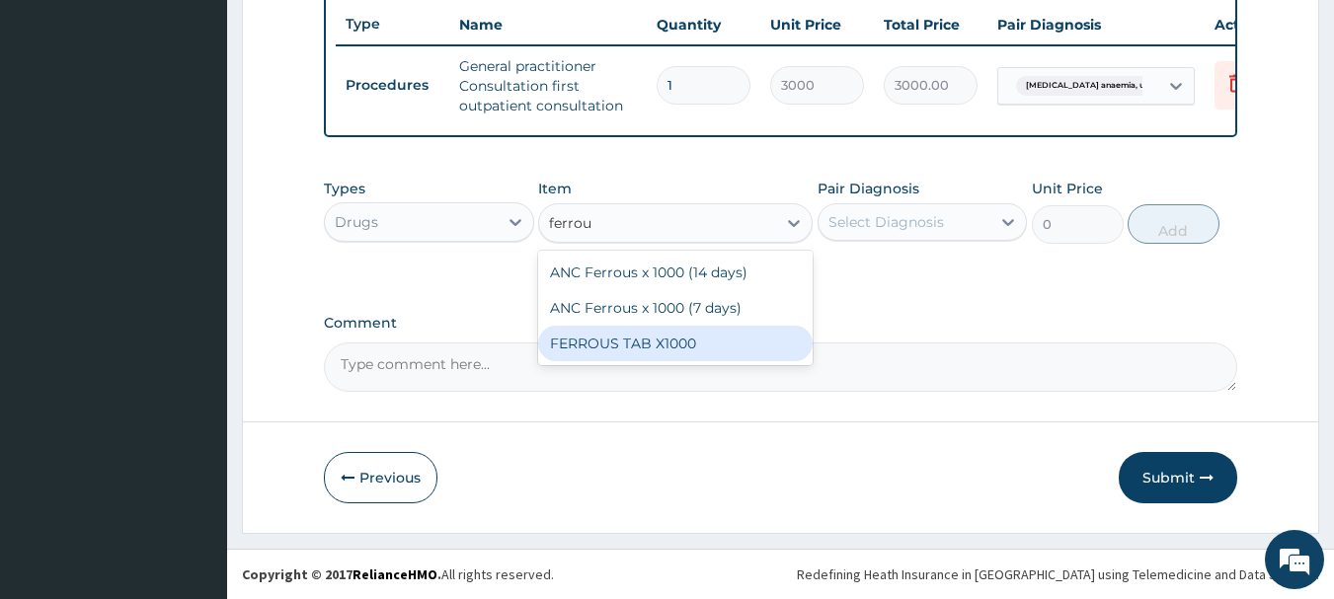
click at [625, 340] on div "FERROUS TAB X1000" at bounding box center [675, 344] width 274 height 36
type input "31.5"
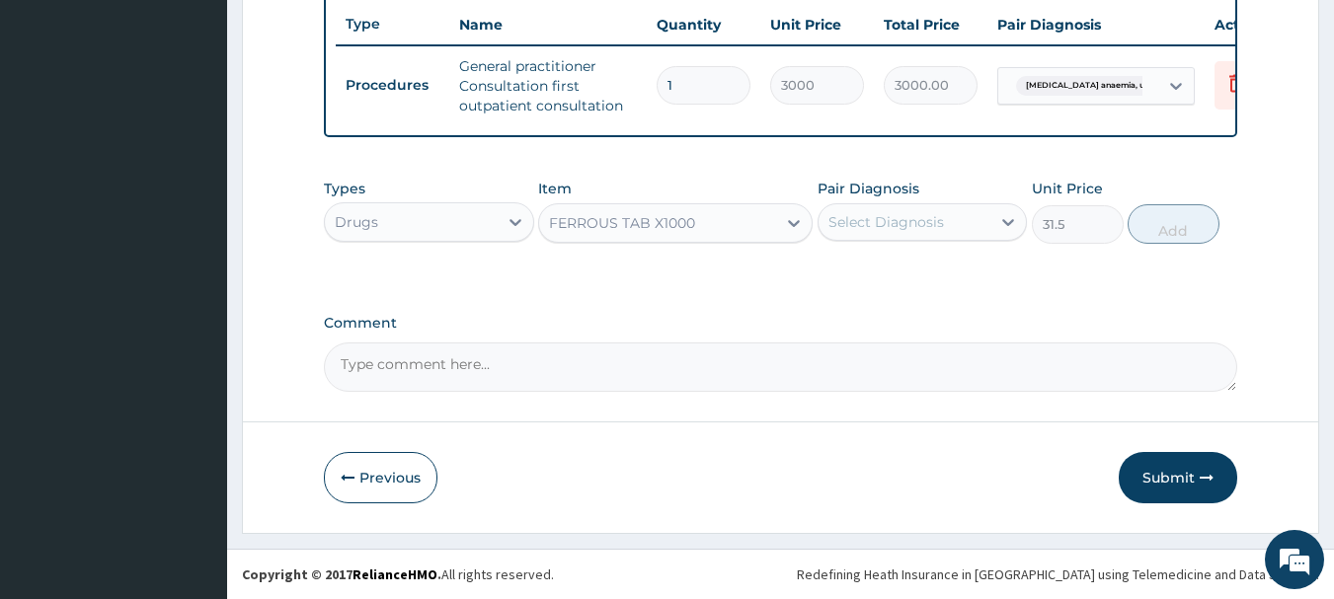
click at [891, 220] on div "Select Diagnosis" at bounding box center [886, 222] width 116 height 20
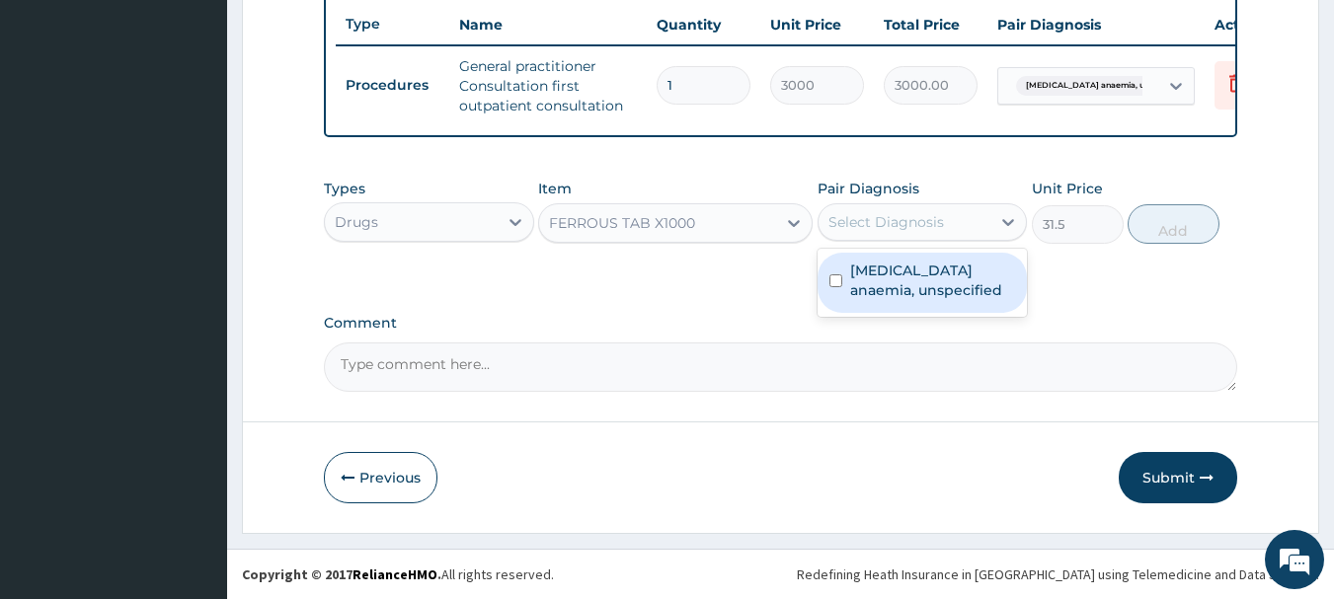
click at [901, 270] on label "Iron deficiency anaemia, unspecified" at bounding box center [933, 280] width 166 height 39
checkbox input "true"
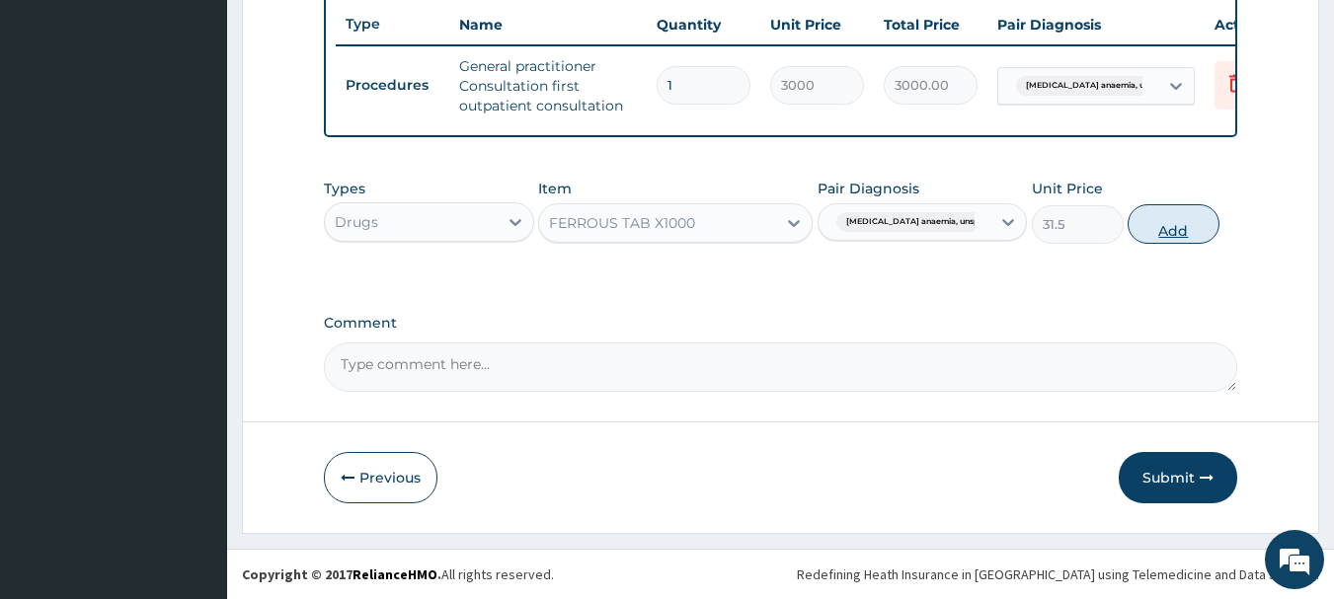
click at [1159, 233] on button "Add" at bounding box center [1173, 223] width 92 height 39
type input "0"
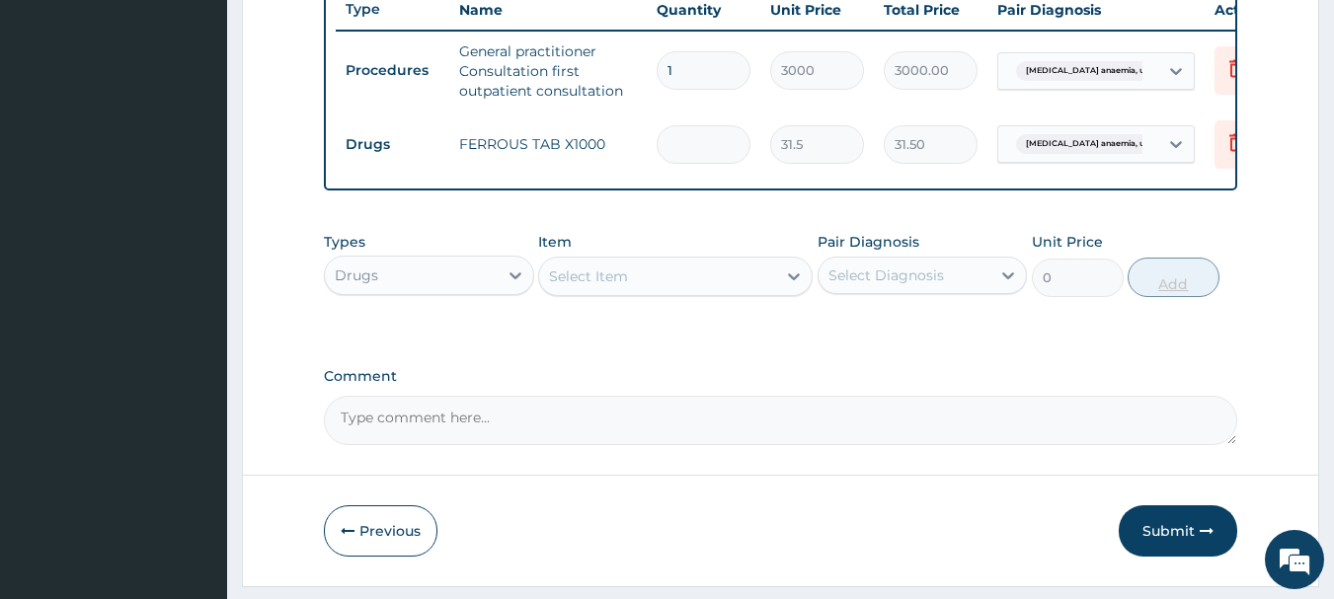
type input "0.00"
type input "8"
type input "252.00"
type input "84"
type input "2646.00"
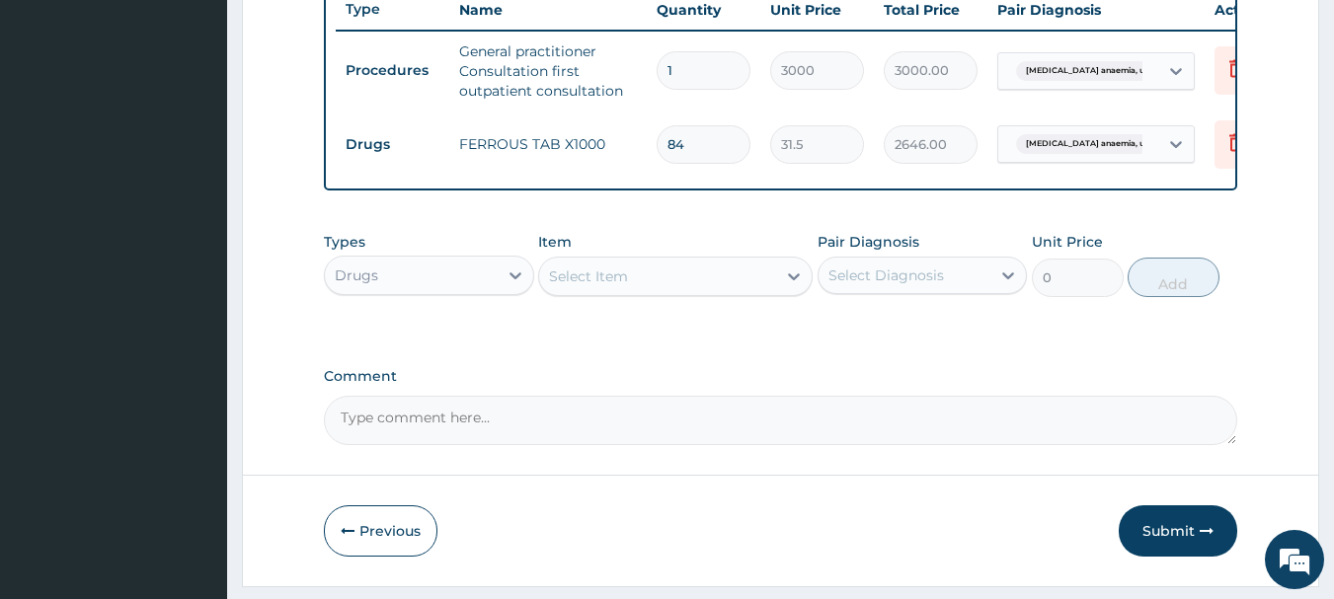
type input "84"
click at [758, 288] on div "Select Item" at bounding box center [657, 277] width 237 height 32
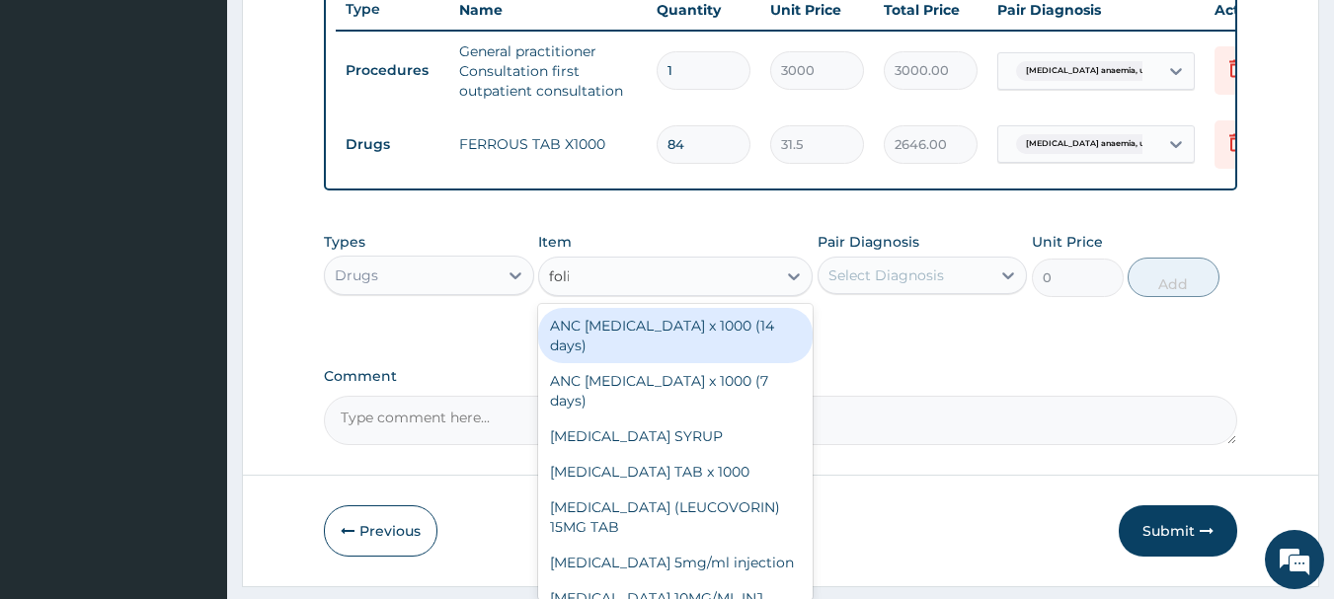
type input "folic"
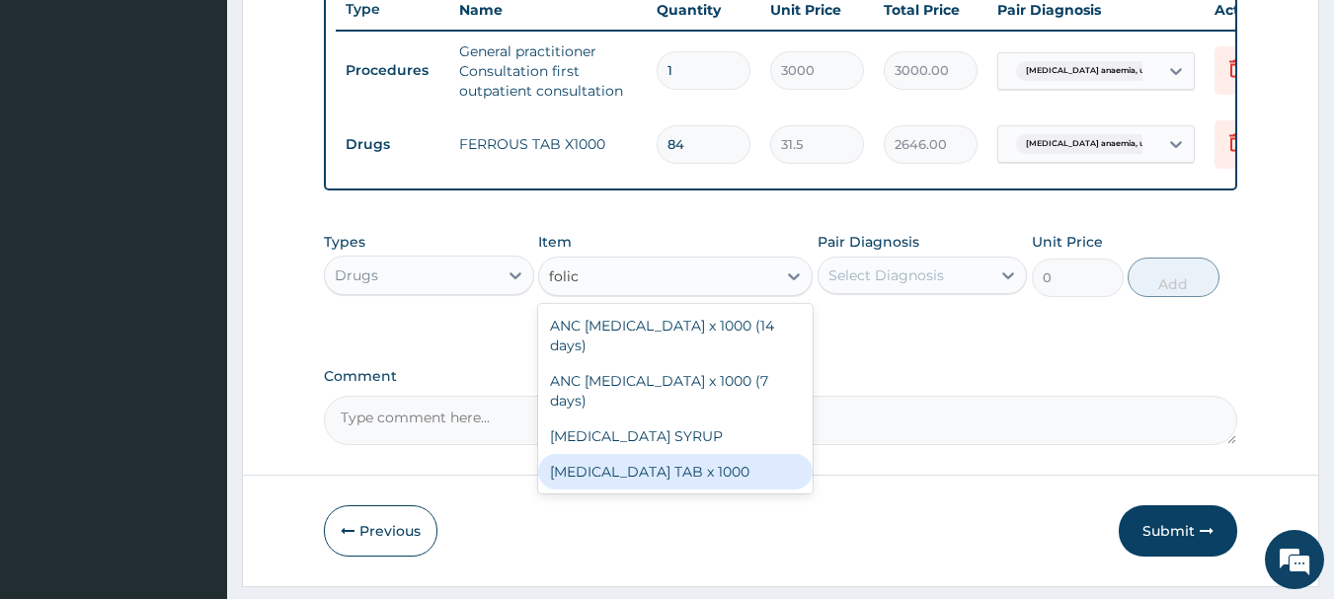
click at [697, 454] on div "[MEDICAL_DATA] TAB x 1000" at bounding box center [675, 472] width 274 height 36
type input "31.5"
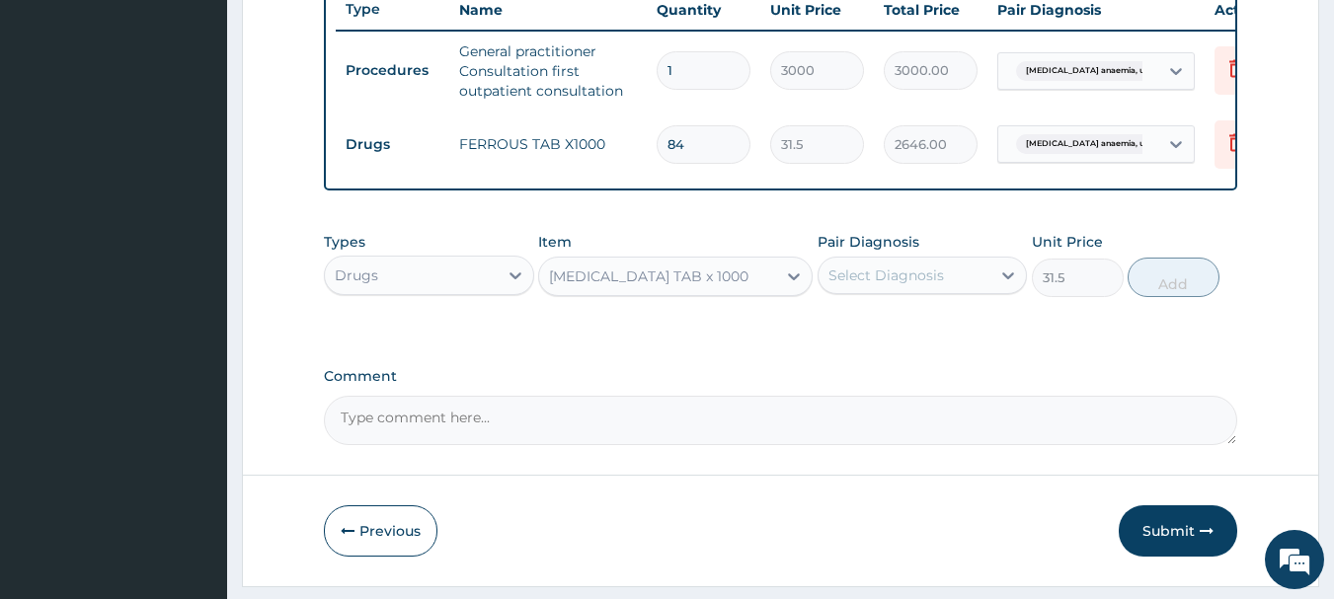
click at [939, 285] on div "Select Diagnosis" at bounding box center [886, 276] width 116 height 20
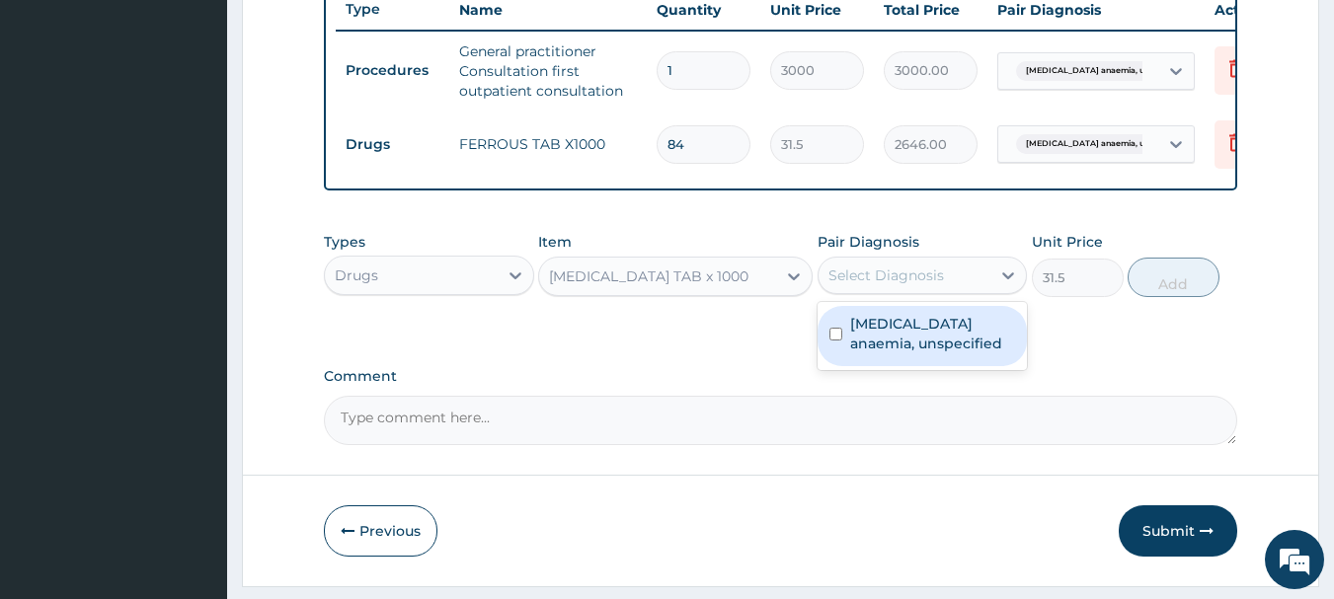
click at [933, 345] on label "Iron deficiency anaemia, unspecified" at bounding box center [933, 333] width 166 height 39
checkbox input "true"
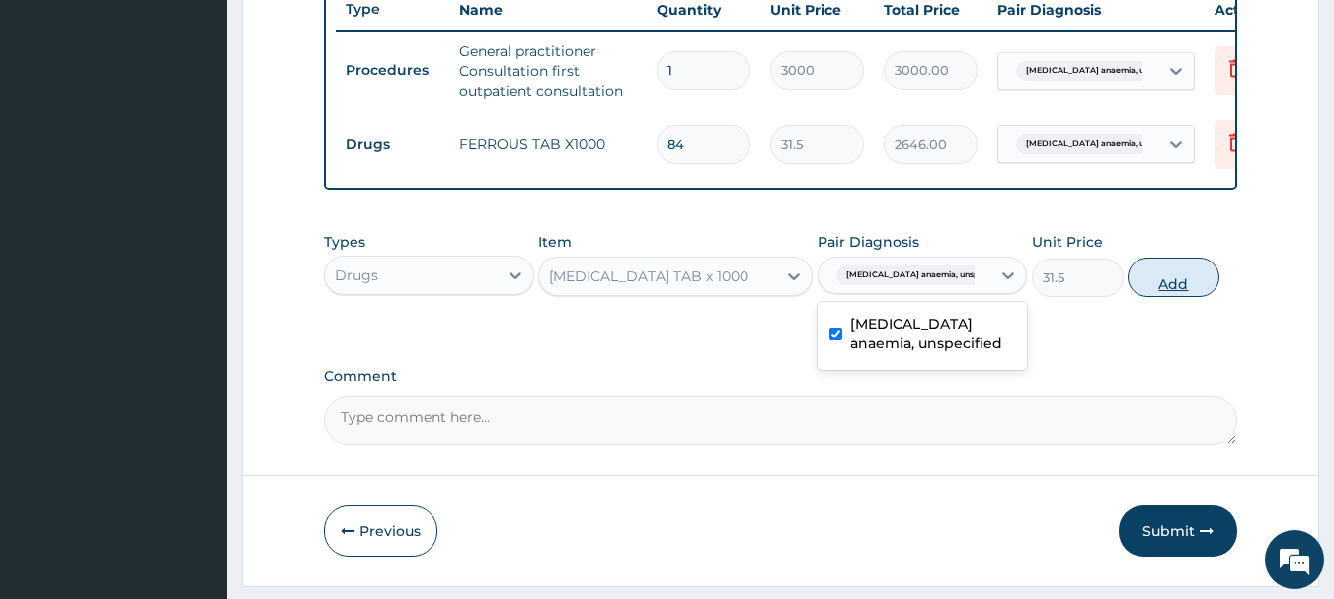
click at [1159, 297] on button "Add" at bounding box center [1173, 277] width 92 height 39
type input "0"
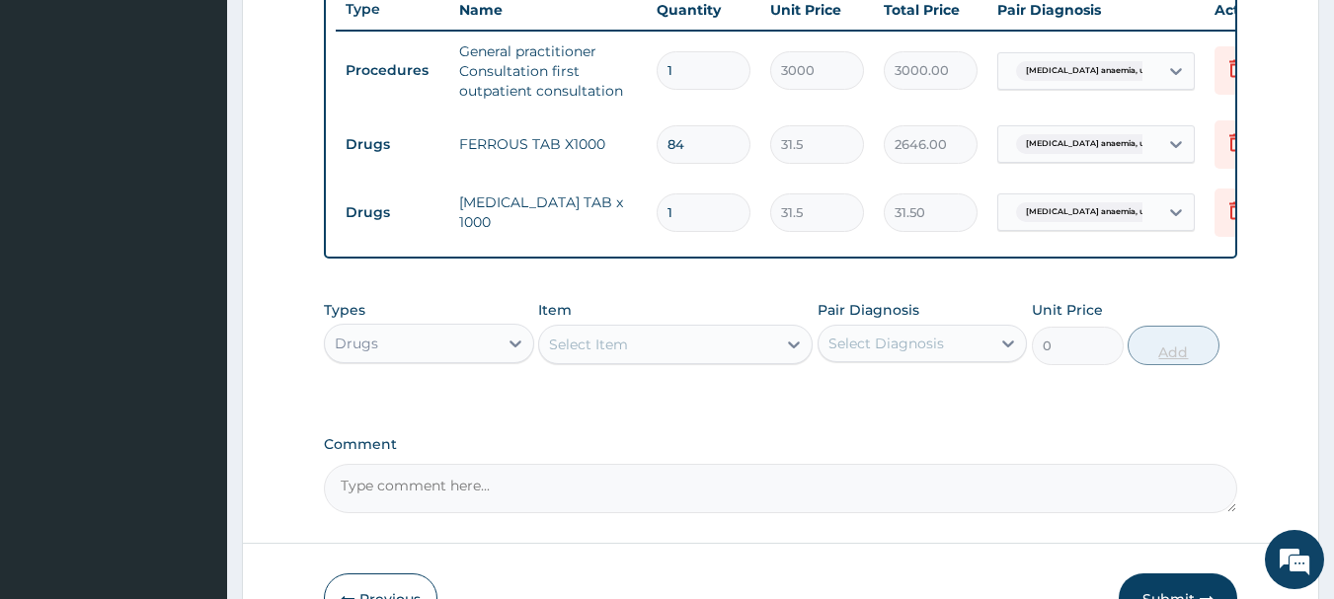
type input "14"
type input "441.00"
type input "14"
click at [504, 357] on div at bounding box center [516, 344] width 36 height 36
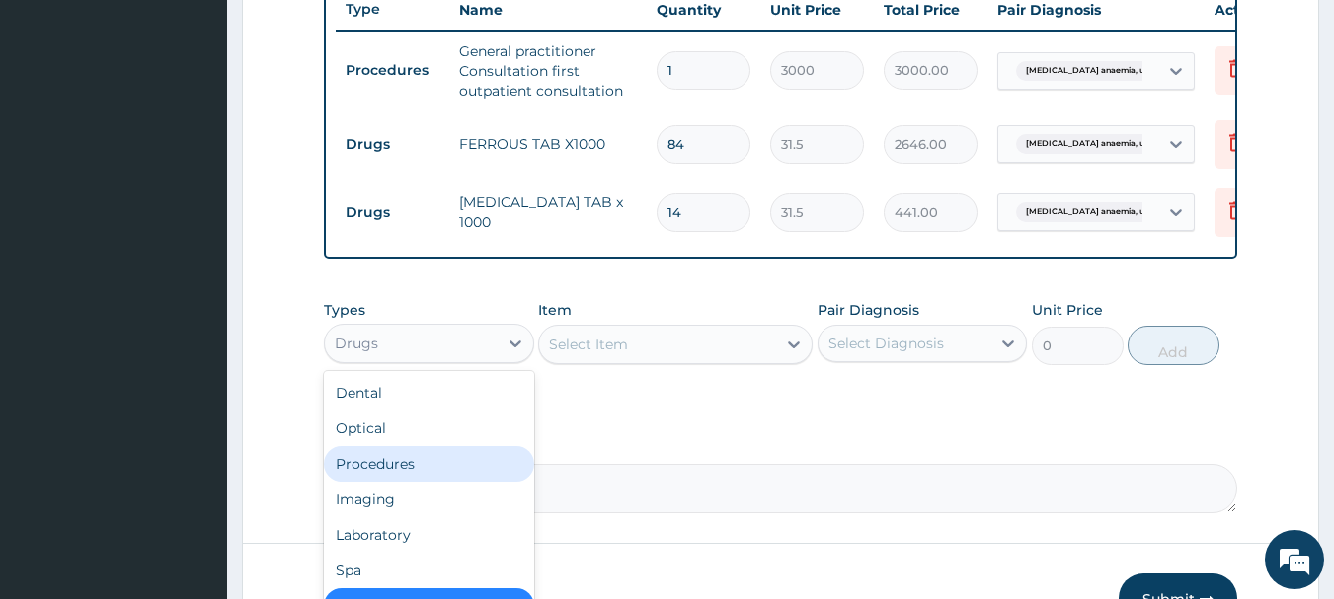
scroll to position [67, 0]
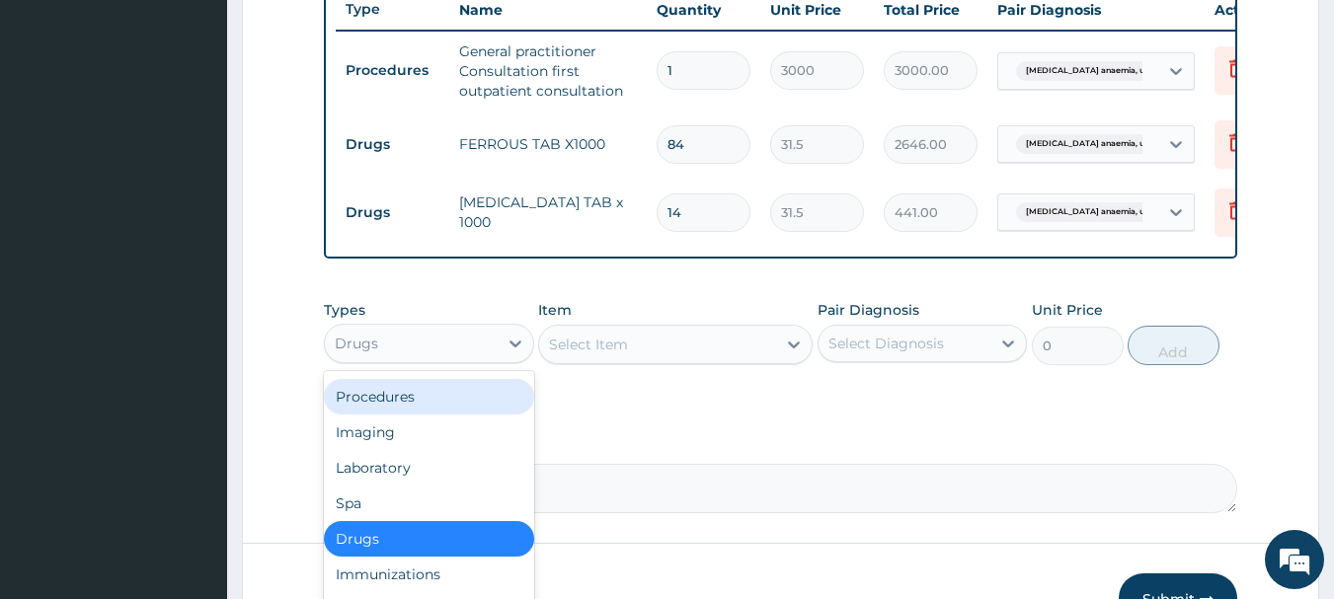
click at [456, 408] on div "Procedures" at bounding box center [429, 397] width 210 height 36
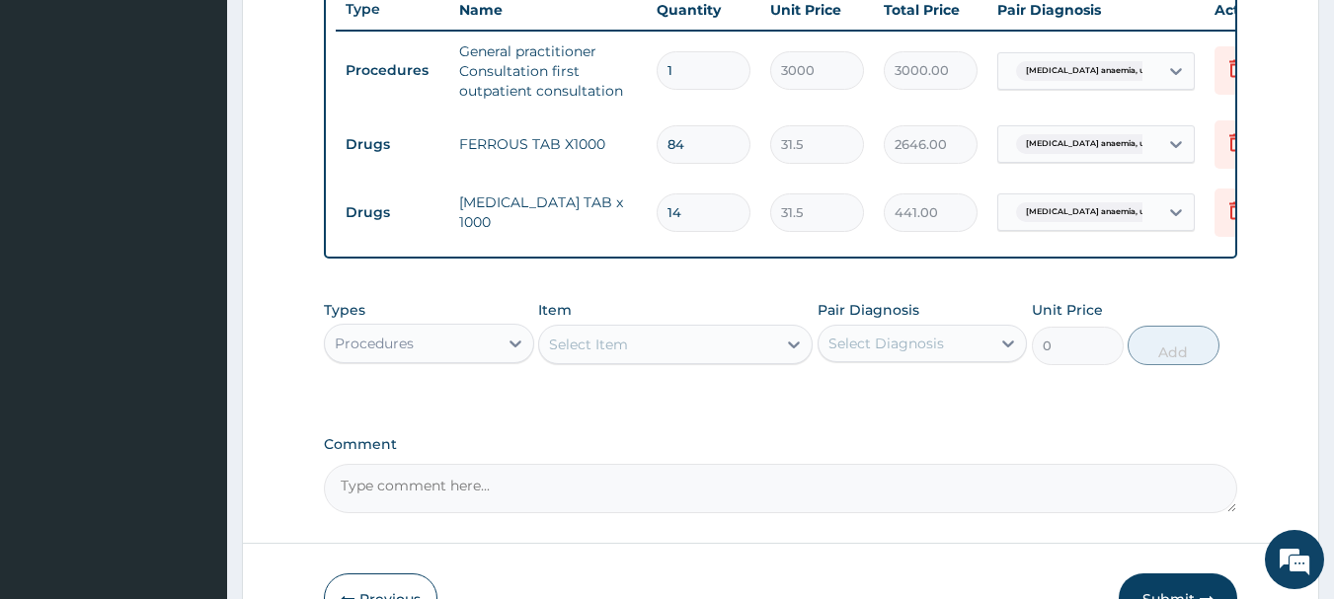
click at [631, 360] on div "Select Item" at bounding box center [657, 345] width 237 height 32
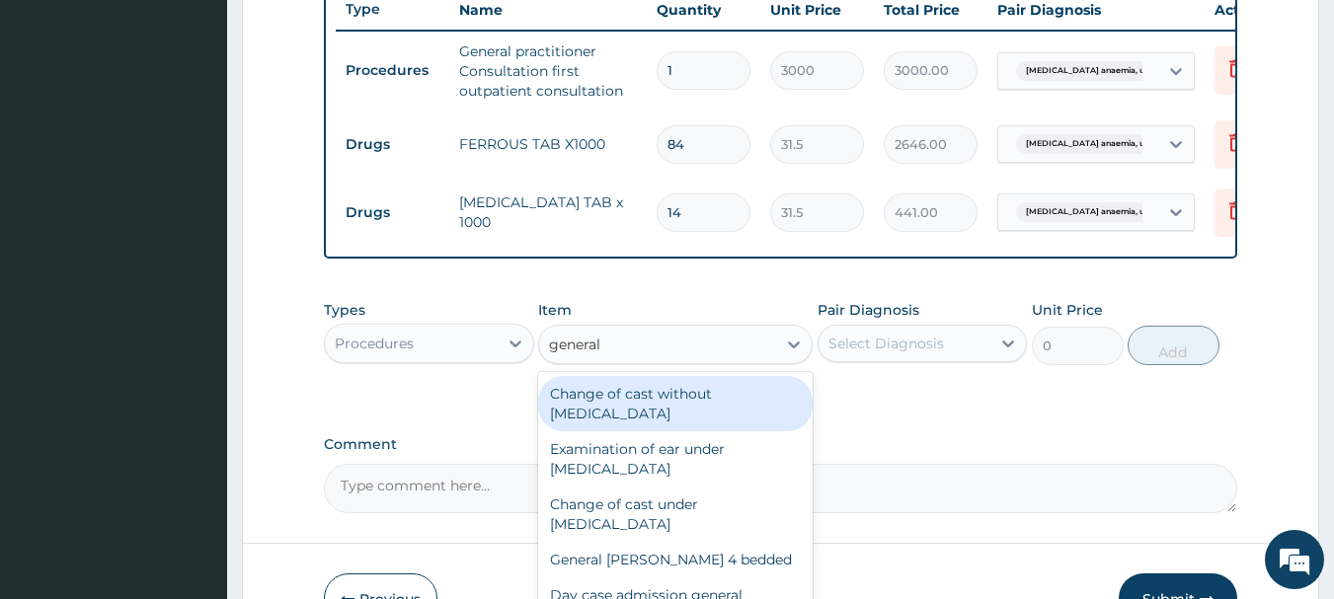
type input "general p"
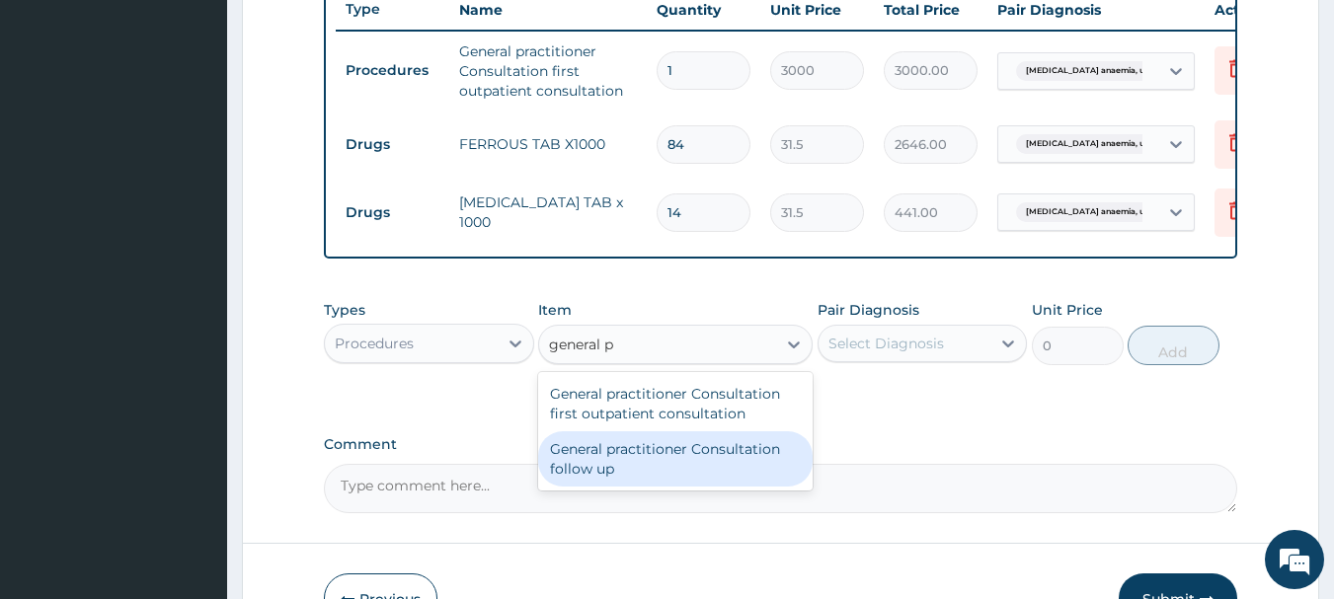
click at [656, 476] on div "General practitioner Consultation follow up" at bounding box center [675, 458] width 274 height 55
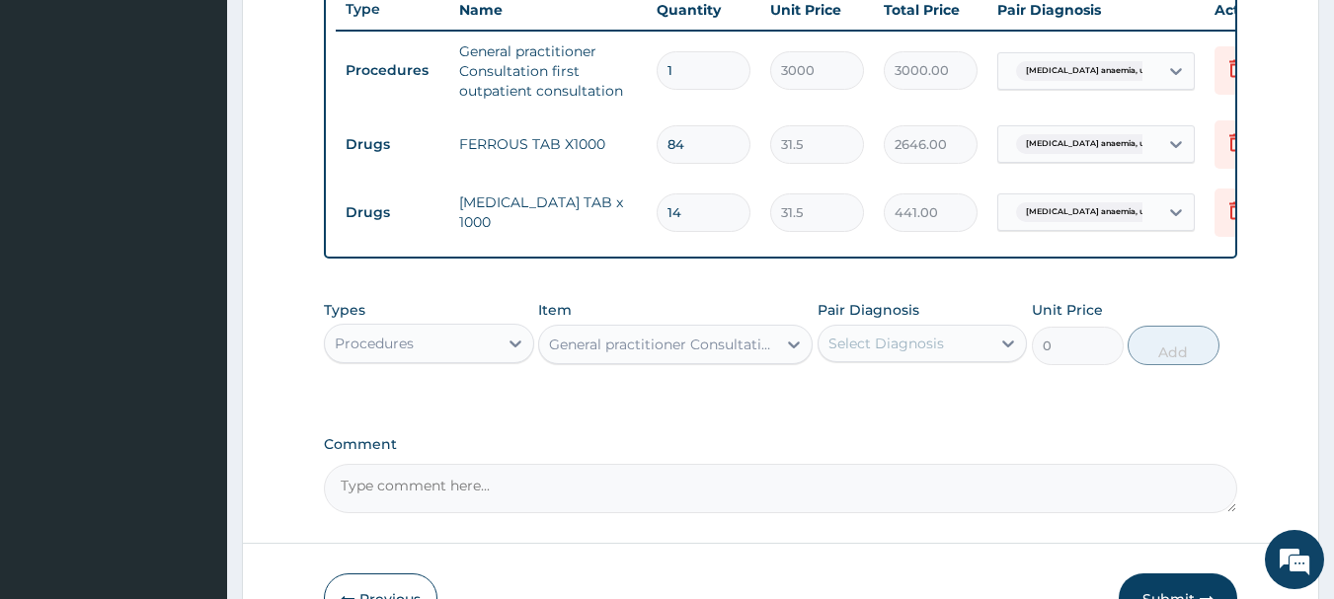
type input "2500"
click at [873, 353] on div "Select Diagnosis" at bounding box center [886, 344] width 116 height 20
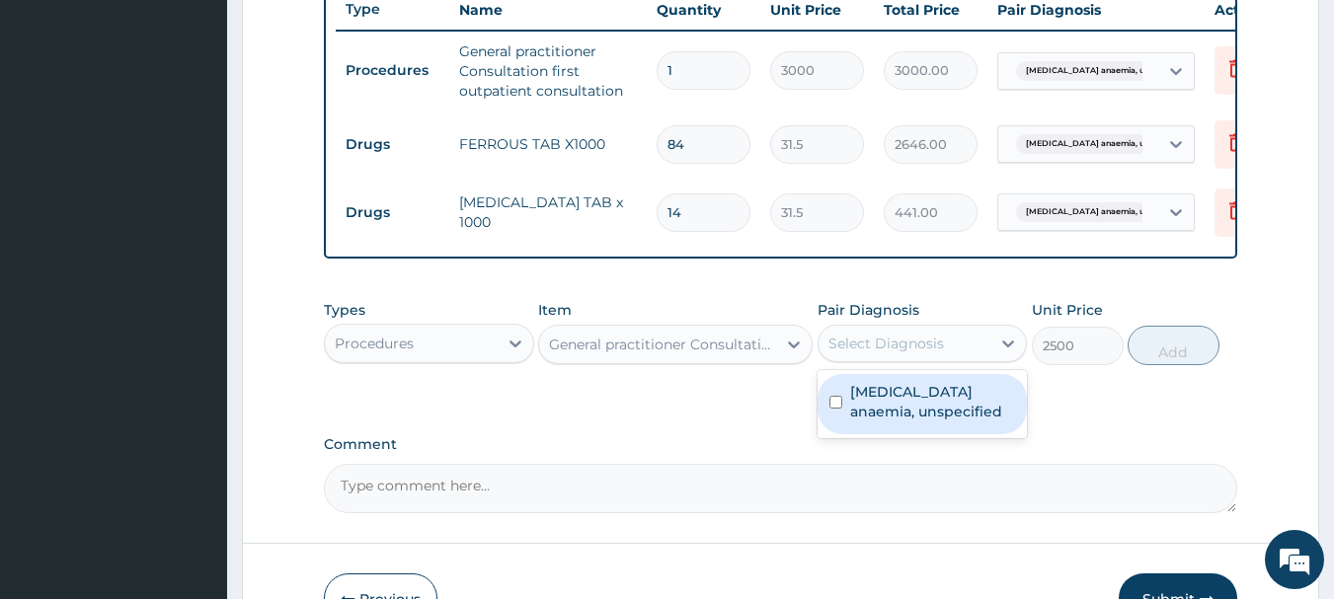
click at [885, 413] on label "Iron deficiency anaemia, unspecified" at bounding box center [933, 401] width 166 height 39
checkbox input "true"
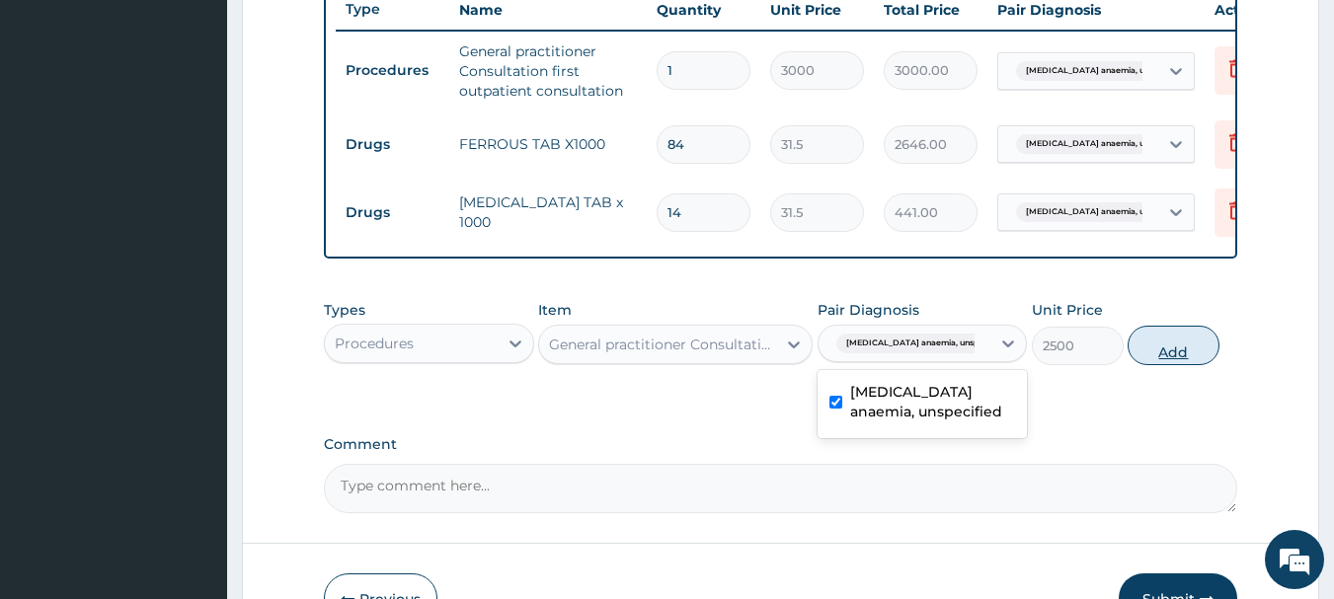
click at [1162, 365] on button "Add" at bounding box center [1173, 345] width 92 height 39
type input "0"
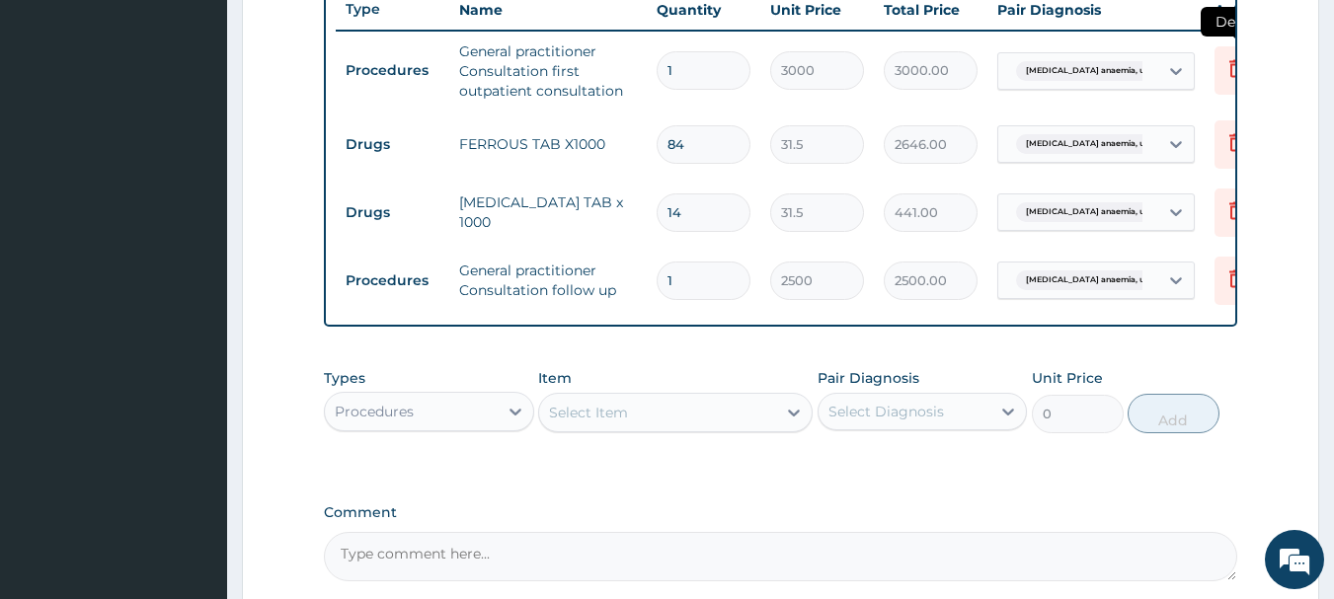
click at [1227, 71] on icon at bounding box center [1236, 68] width 24 height 24
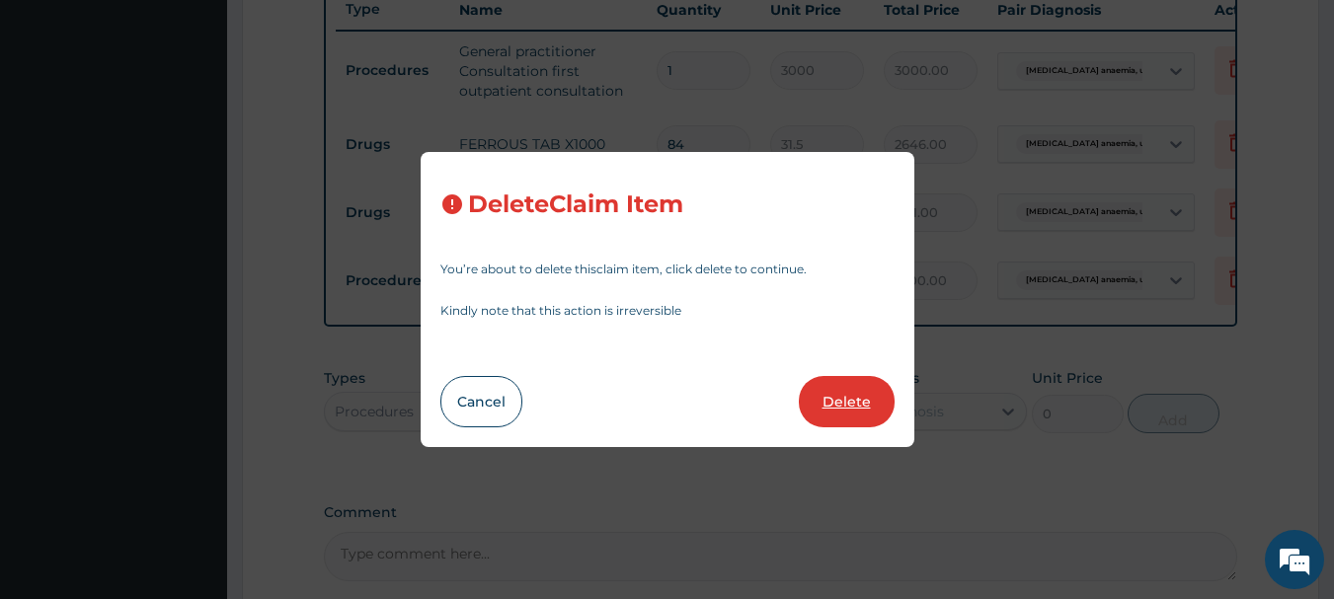
click at [836, 405] on button "Delete" at bounding box center [847, 401] width 96 height 51
type input "84"
type input "31.5"
type input "2646.00"
type input "14"
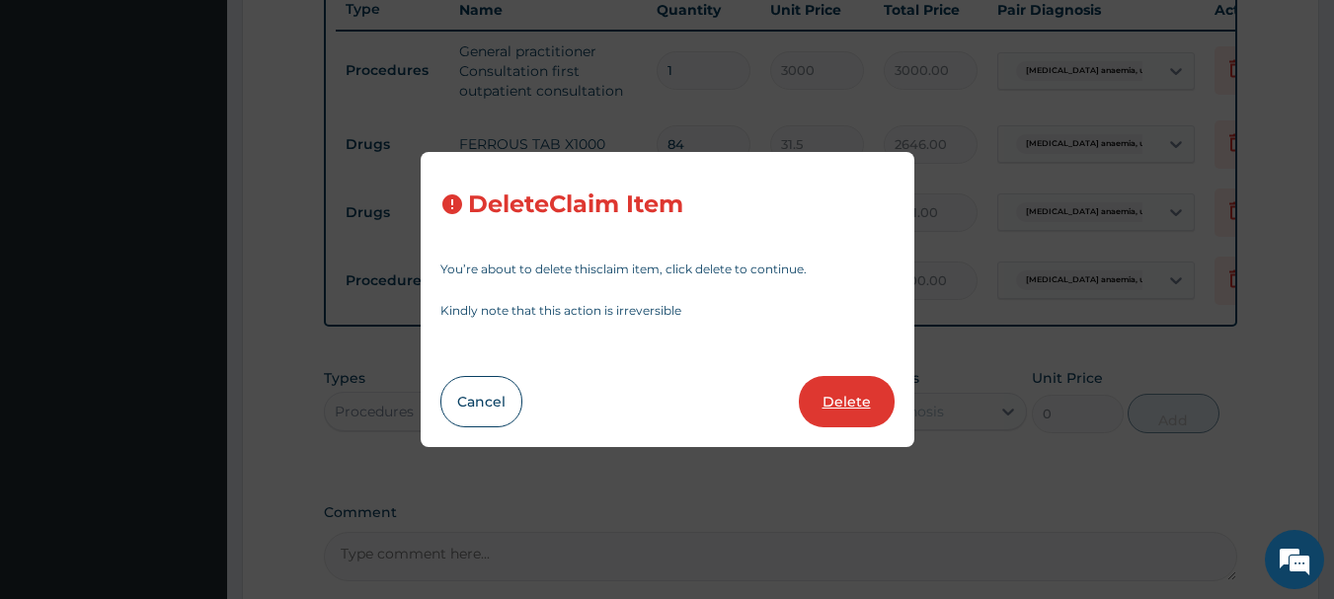
type input "441.00"
type input "1"
type input "2500"
type input "2500.00"
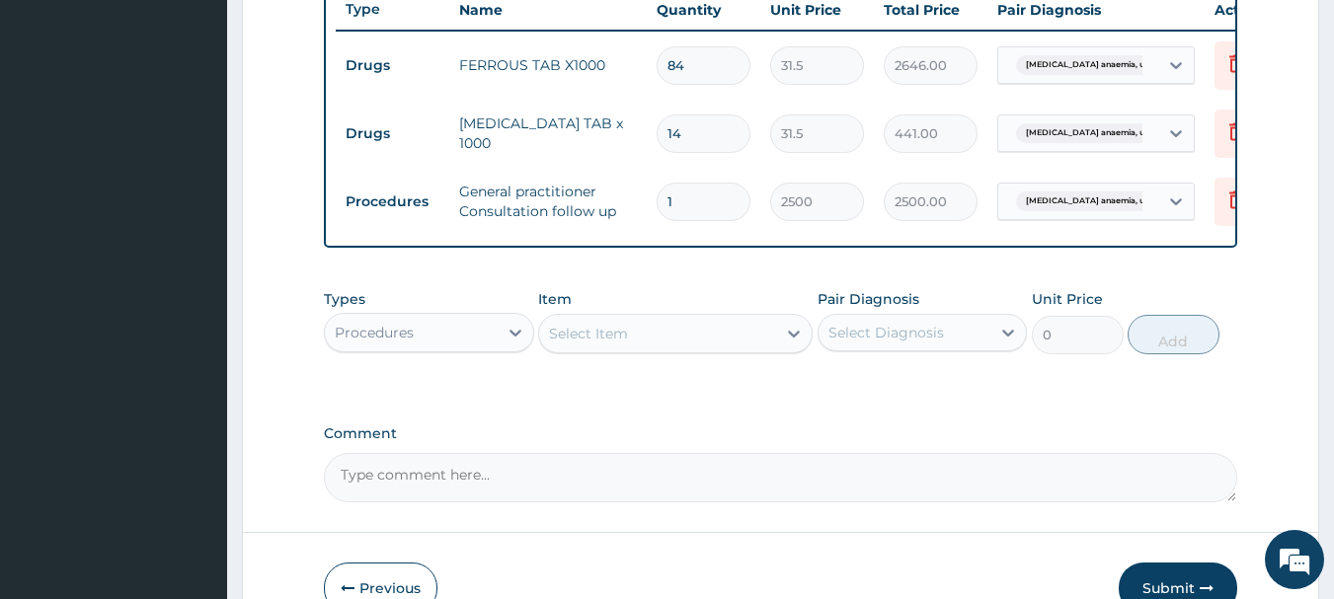
scroll to position [882, 0]
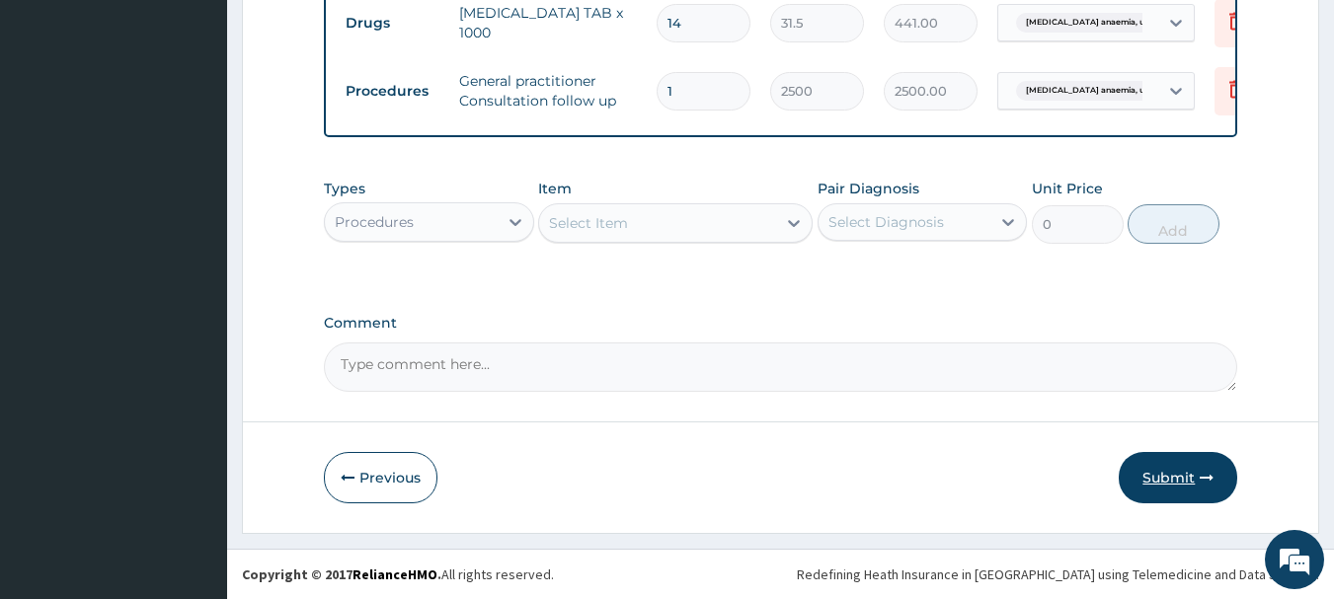
click at [1185, 470] on button "Submit" at bounding box center [1178, 477] width 118 height 51
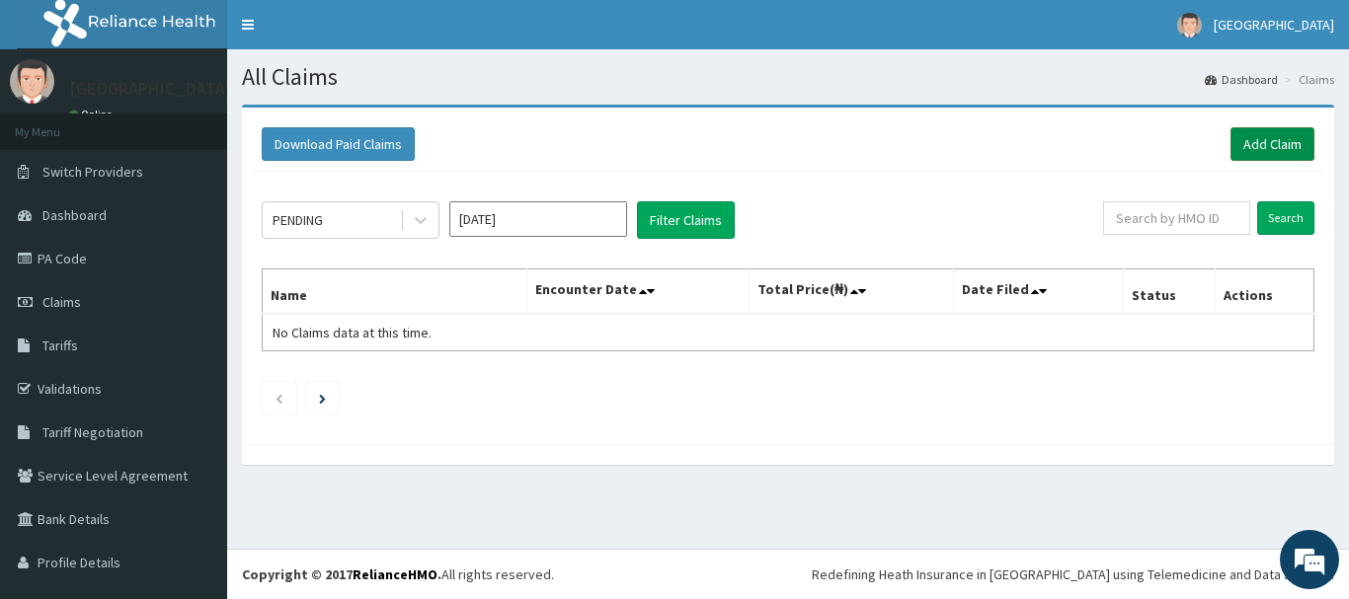
click at [1265, 143] on link "Add Claim" at bounding box center [1272, 144] width 84 height 34
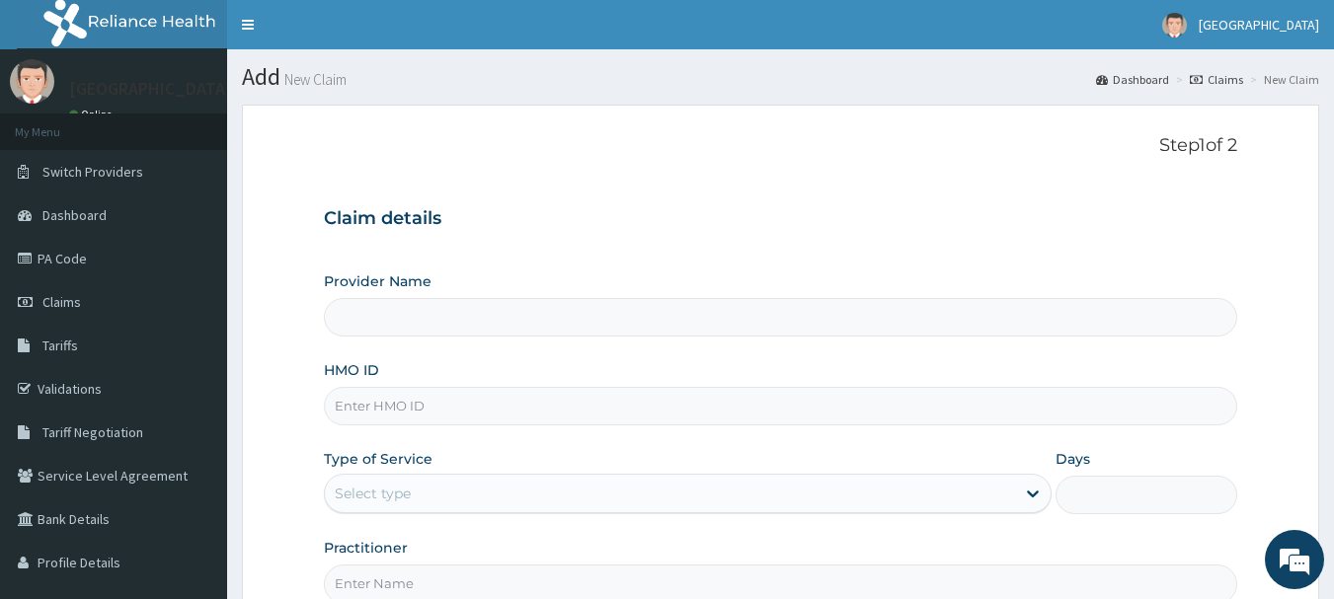
click at [518, 392] on input "HMO ID" at bounding box center [781, 406] width 914 height 39
paste input "Fcr/10073/e"
type input "Fcr/10073/e"
type input "[GEOGRAPHIC_DATA]"
type input "Fcr/10073/e"
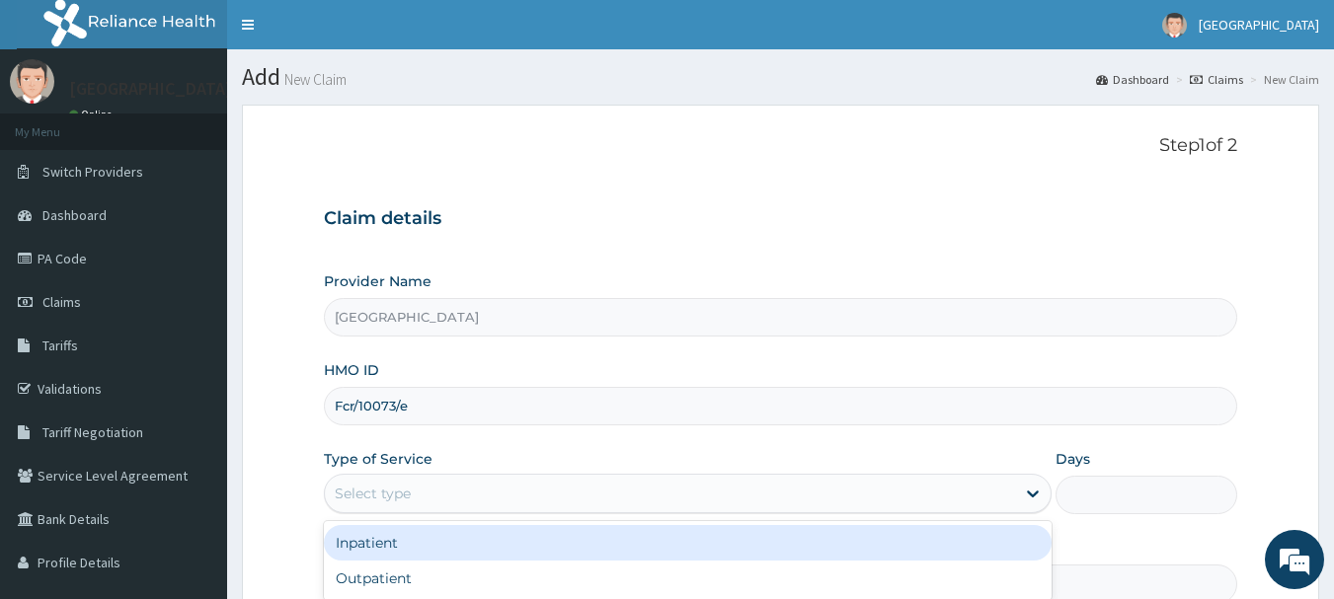
click at [796, 492] on div "Select type" at bounding box center [670, 494] width 690 height 32
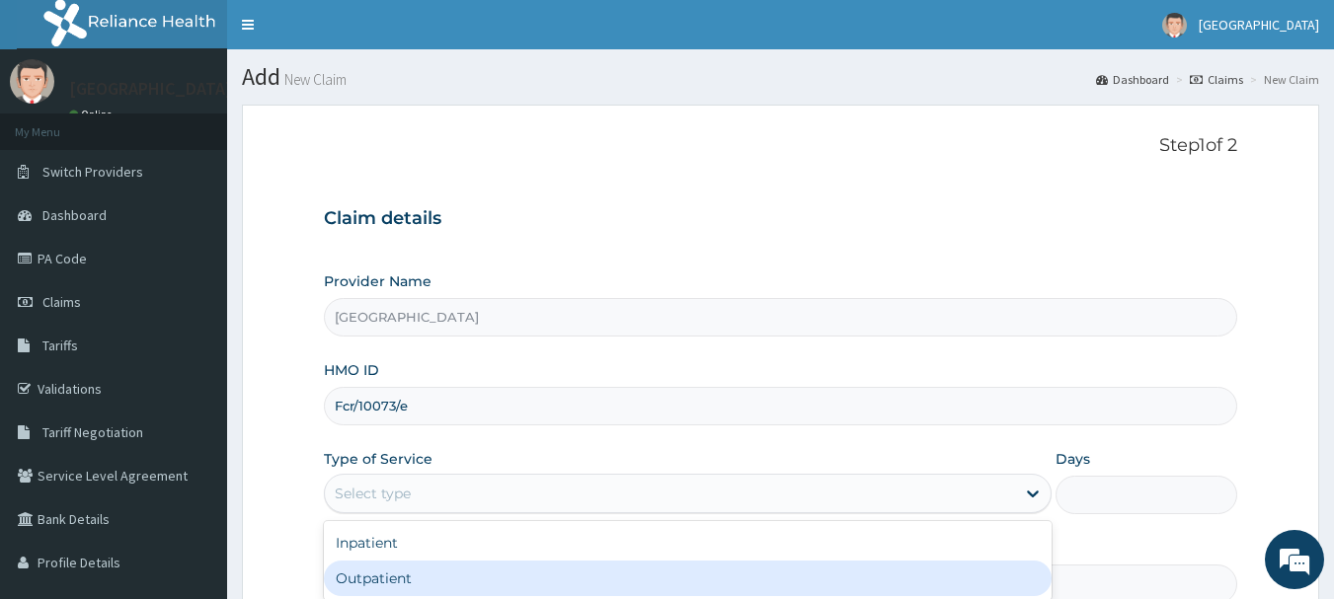
click at [765, 572] on div "Outpatient" at bounding box center [688, 579] width 728 height 36
type input "1"
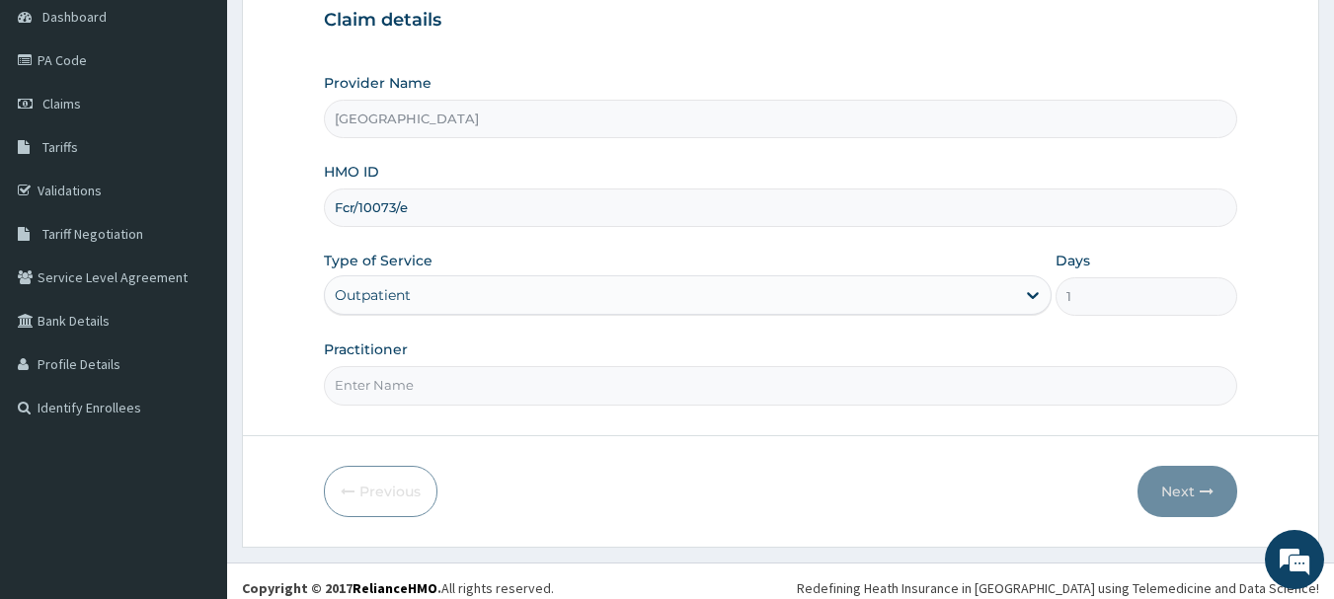
scroll to position [199, 0]
click at [590, 391] on input "Practitioner" at bounding box center [781, 384] width 914 height 39
type input "Dr.Akinwusi"
click at [1165, 490] on button "Next" at bounding box center [1187, 490] width 100 height 51
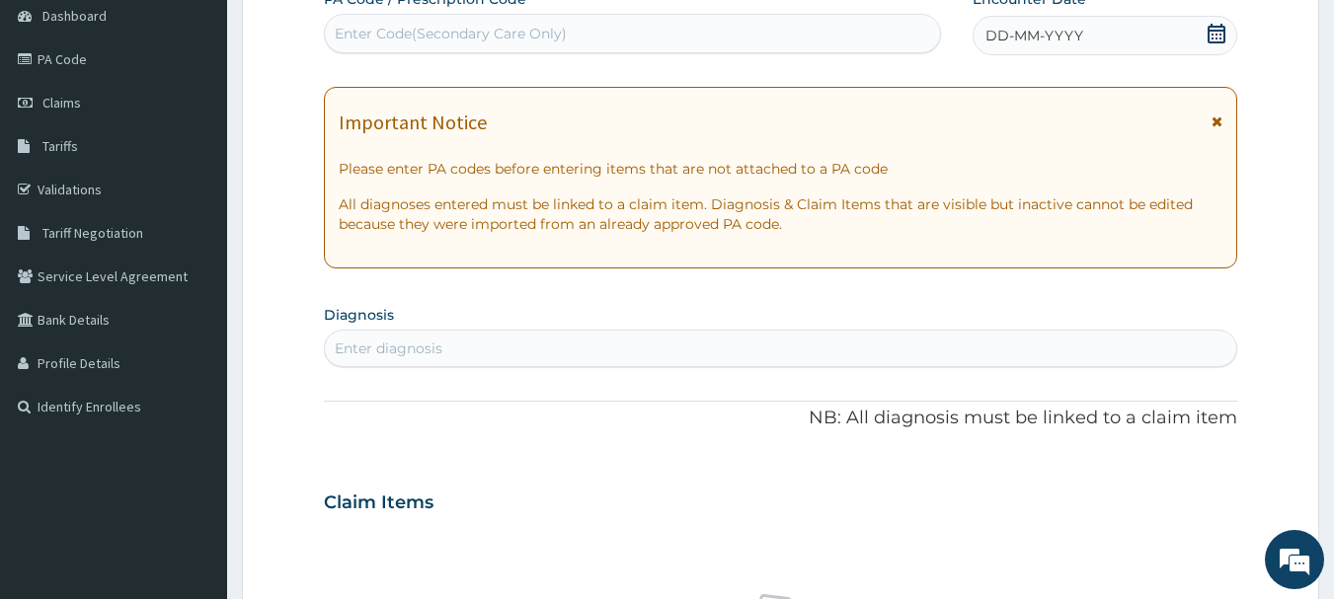
click at [1211, 37] on icon at bounding box center [1216, 34] width 20 height 20
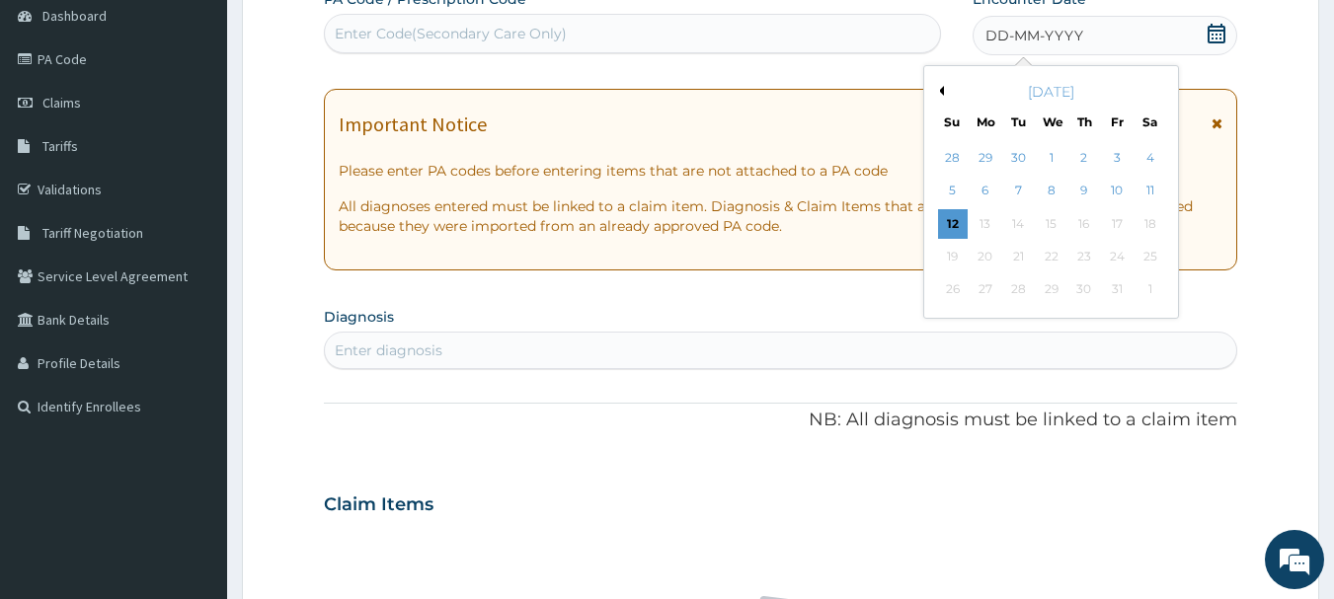
click at [1253, 78] on div "Previous Month [DATE] Su Mo Tu We Th Fr Sa 28 29 30 1 2 3 4 5 6 7 8 9 10 11 12 …" at bounding box center [1091, 194] width 336 height 259
click at [835, 27] on div "Enter Code(Secondary Care Only)" at bounding box center [633, 34] width 616 height 32
click at [792, 35] on div "Enter Code(Secondary Care Only)" at bounding box center [633, 34] width 616 height 32
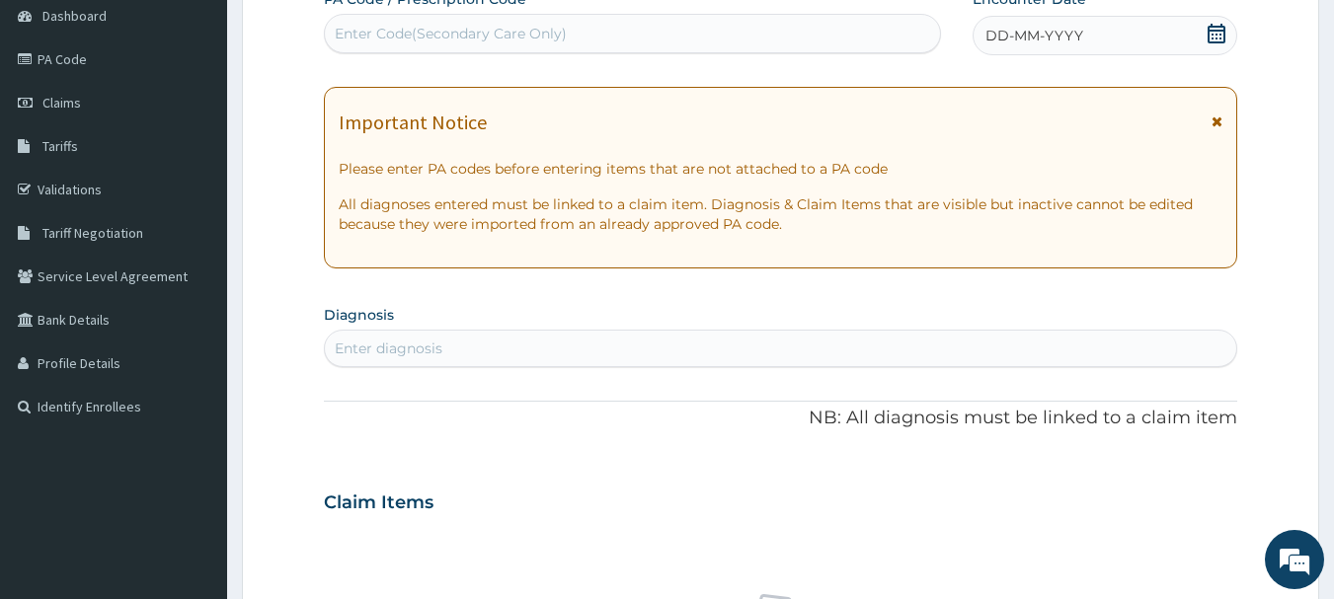
paste input "PA/4153DC"
type input "PA/4153DC"
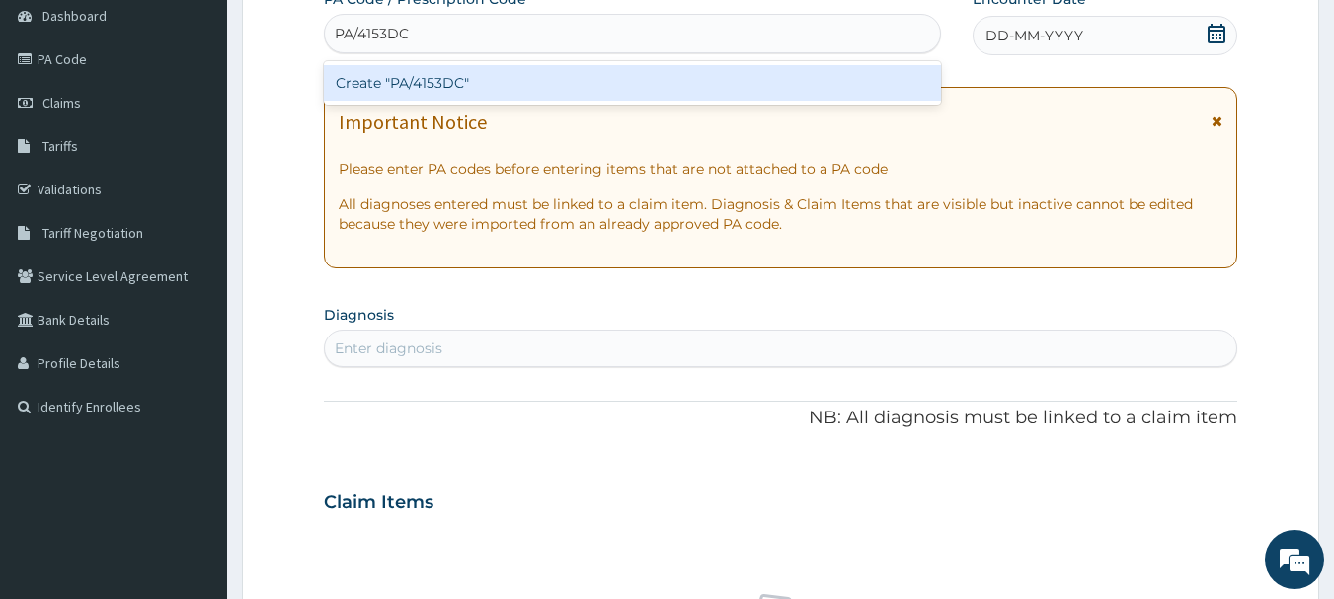
click at [698, 73] on div "Create "PA/4153DC"" at bounding box center [633, 83] width 618 height 36
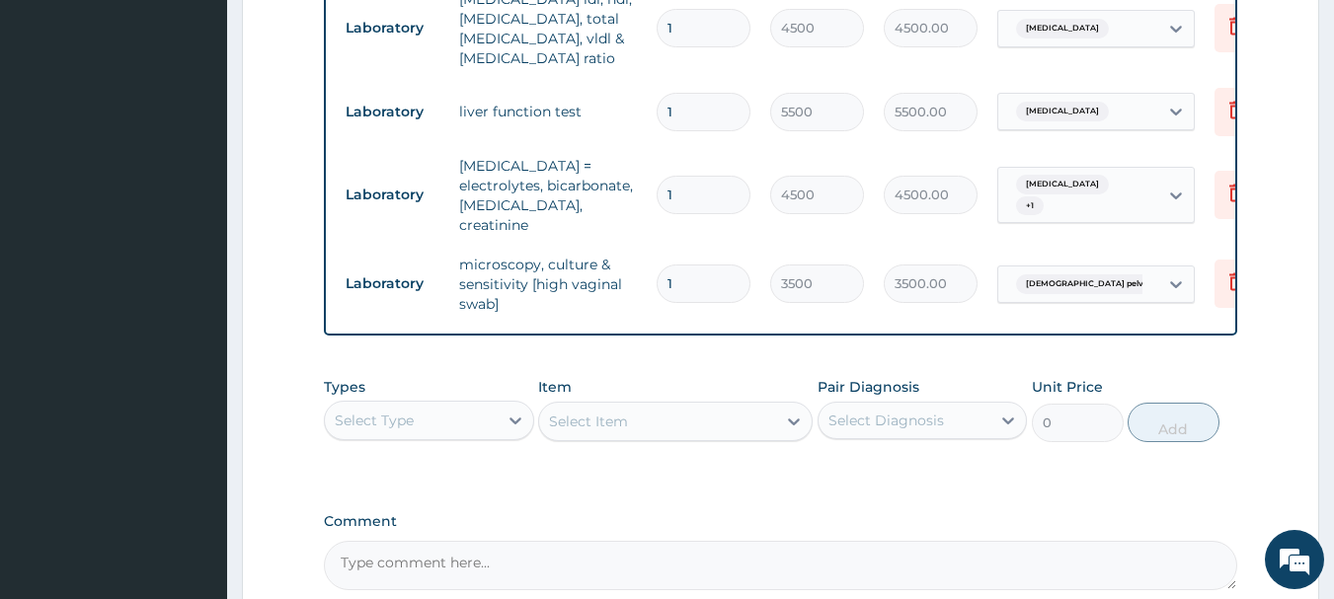
scroll to position [880, 0]
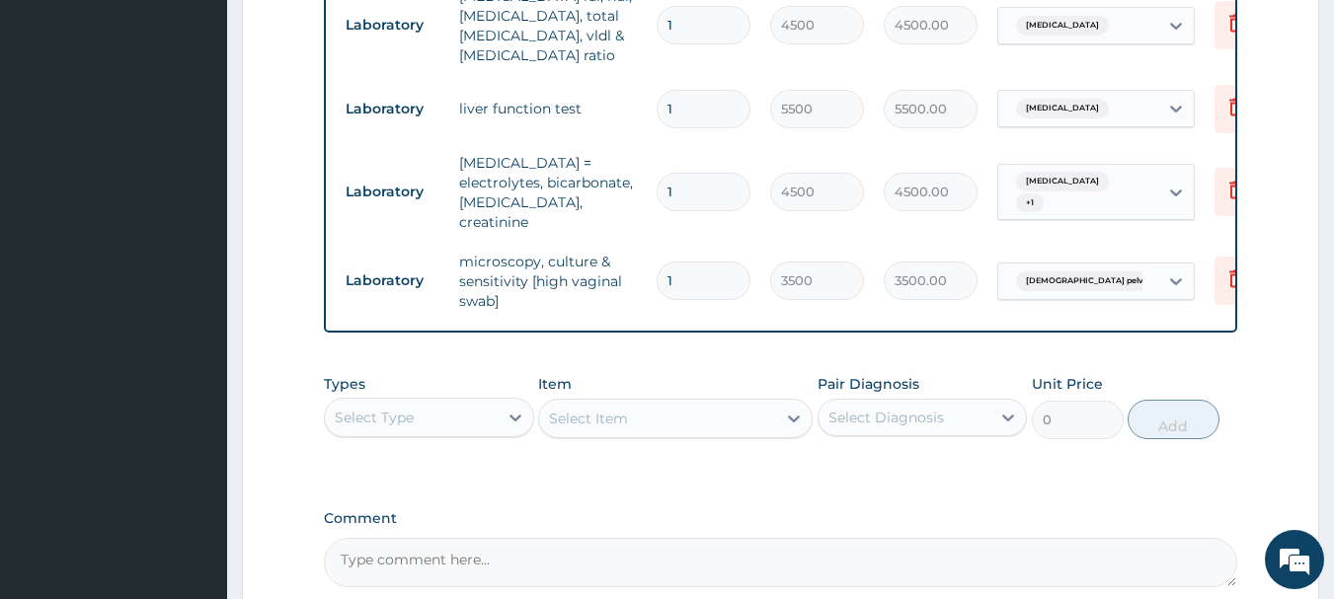
click at [488, 402] on div "Select Type" at bounding box center [411, 418] width 173 height 32
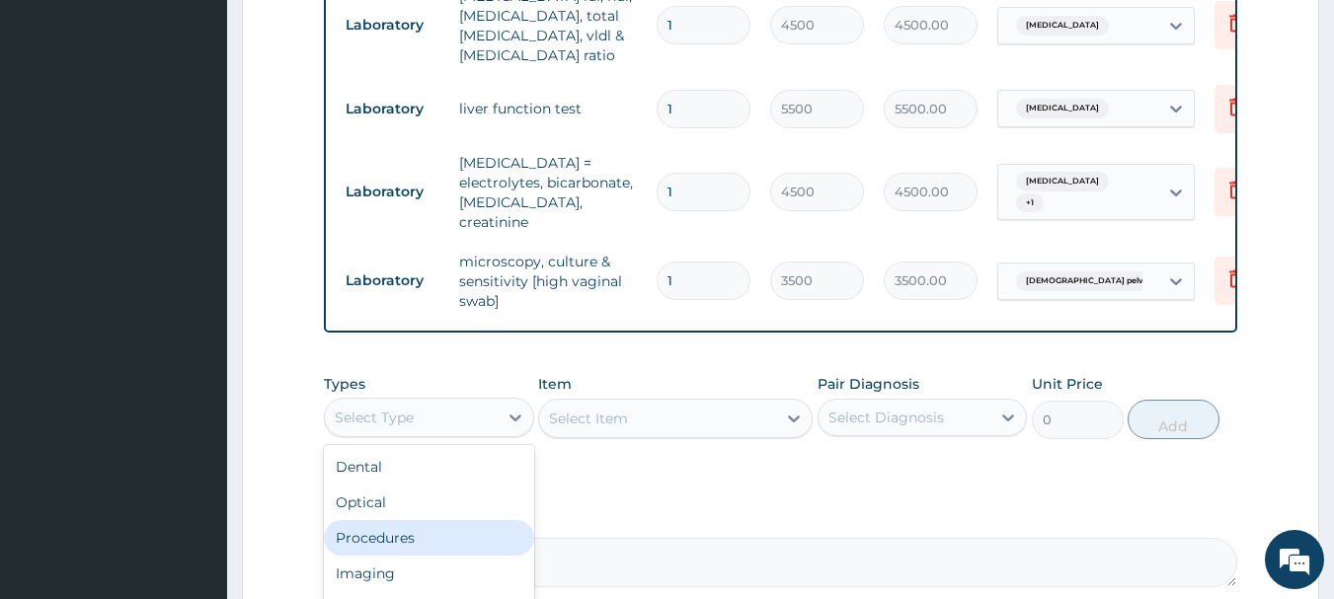
click at [473, 530] on div "Procedures" at bounding box center [429, 538] width 210 height 36
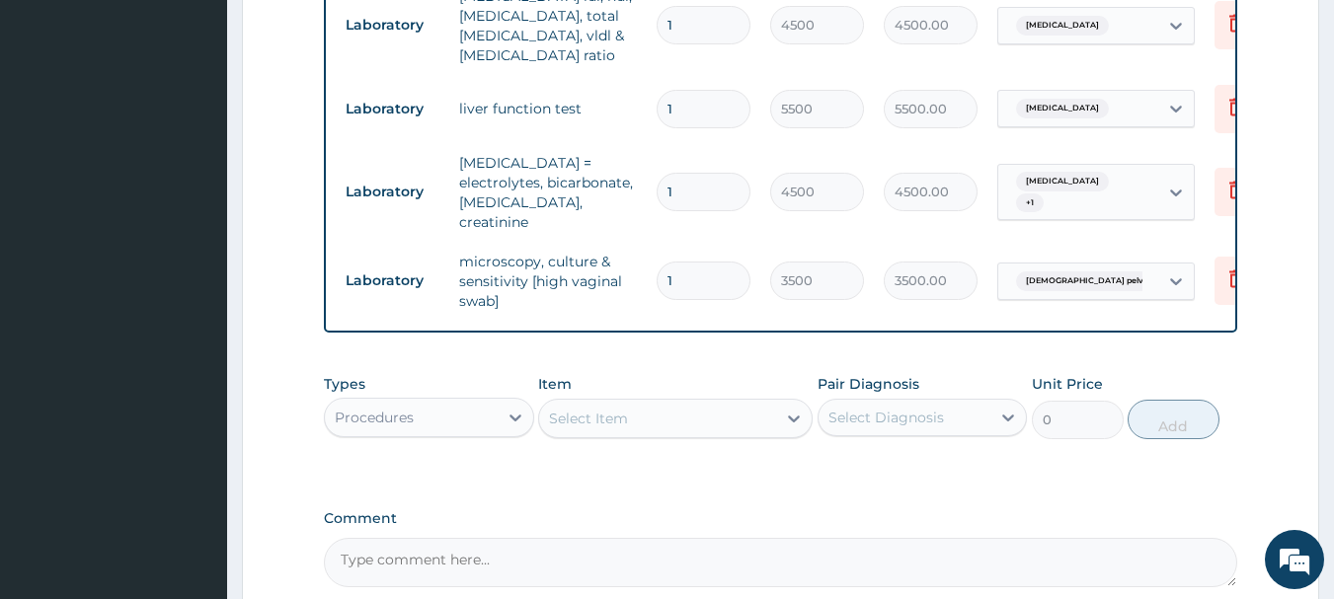
click at [669, 410] on div "Select Item" at bounding box center [657, 419] width 237 height 32
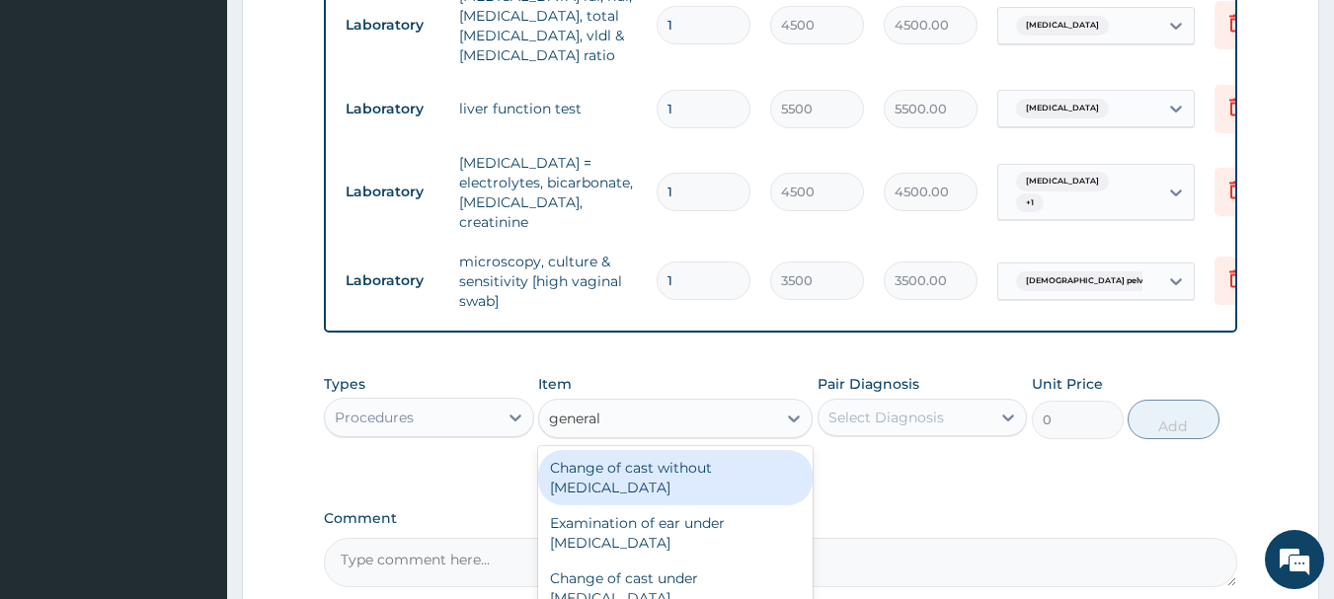
type input "general p"
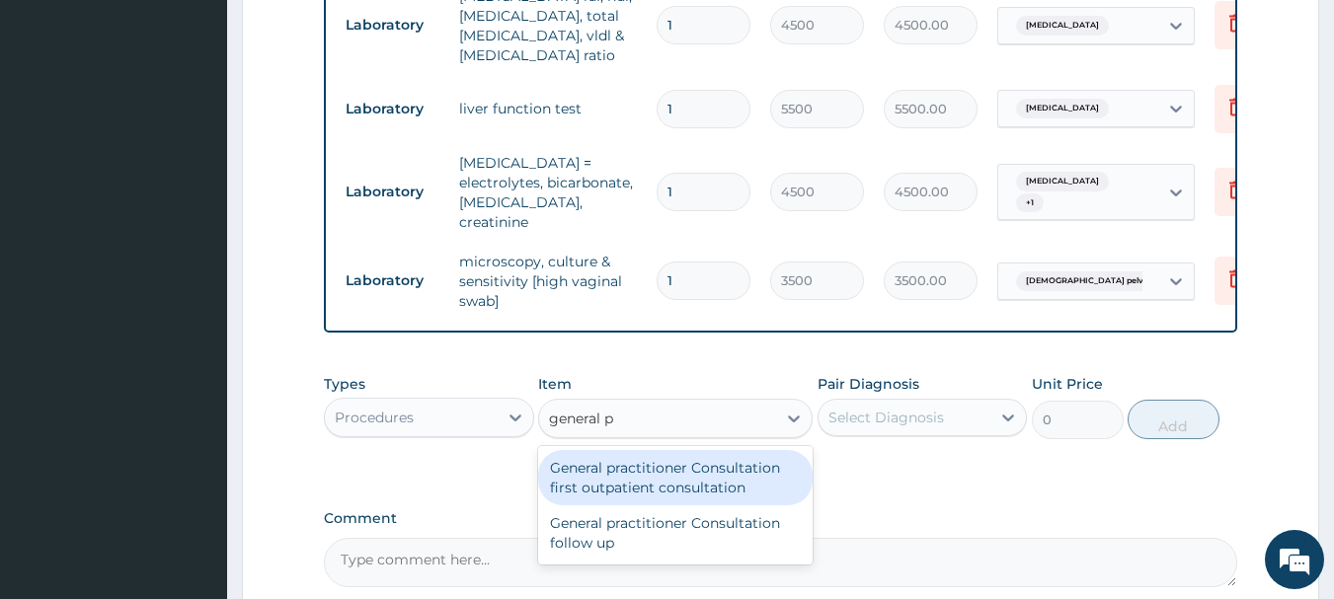
type input "3000"
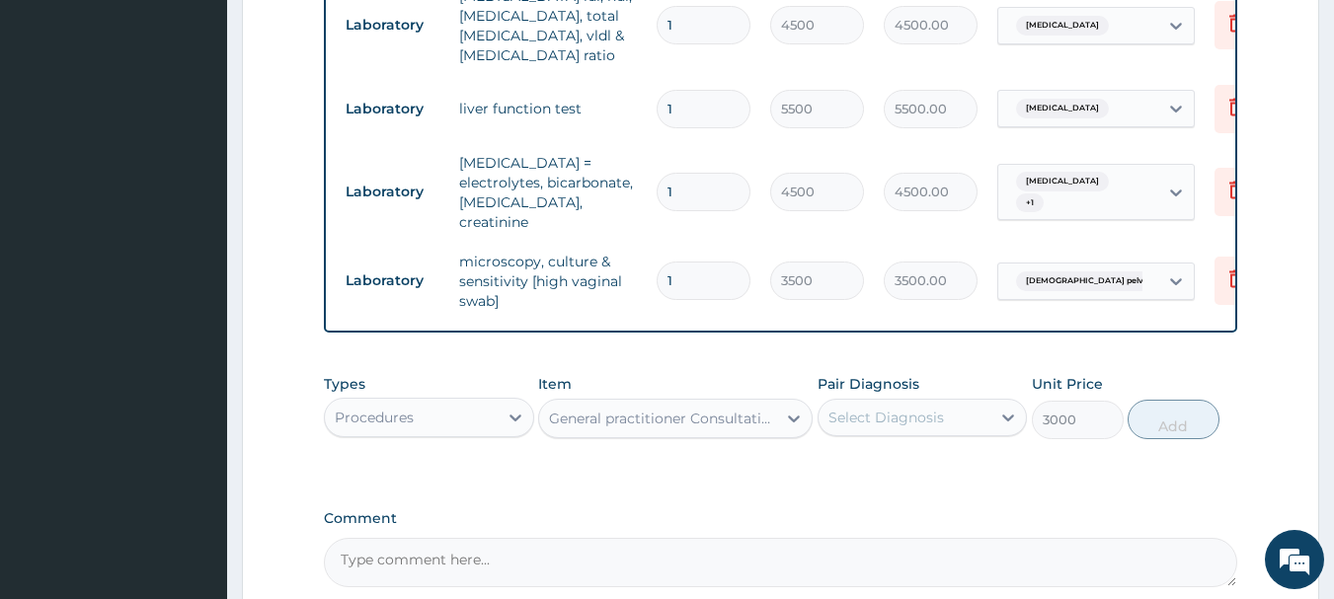
click at [849, 419] on div "Select Diagnosis" at bounding box center [886, 418] width 116 height 20
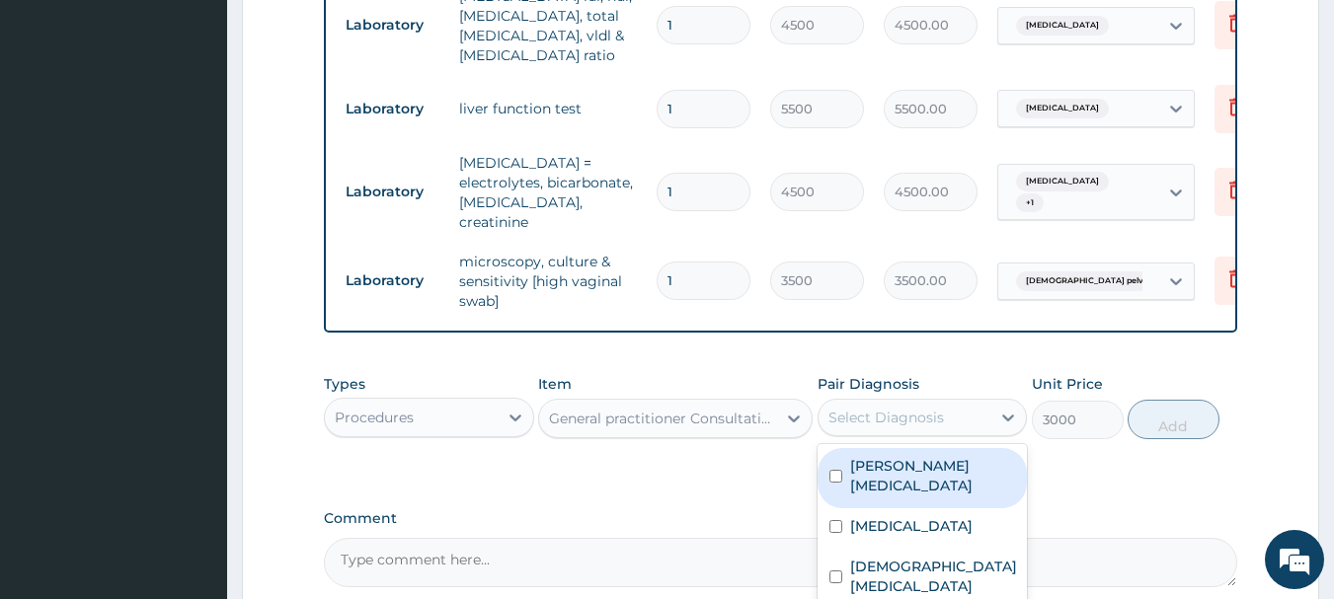
click at [882, 468] on label "[PERSON_NAME][MEDICAL_DATA]" at bounding box center [933, 475] width 166 height 39
checkbox input "true"
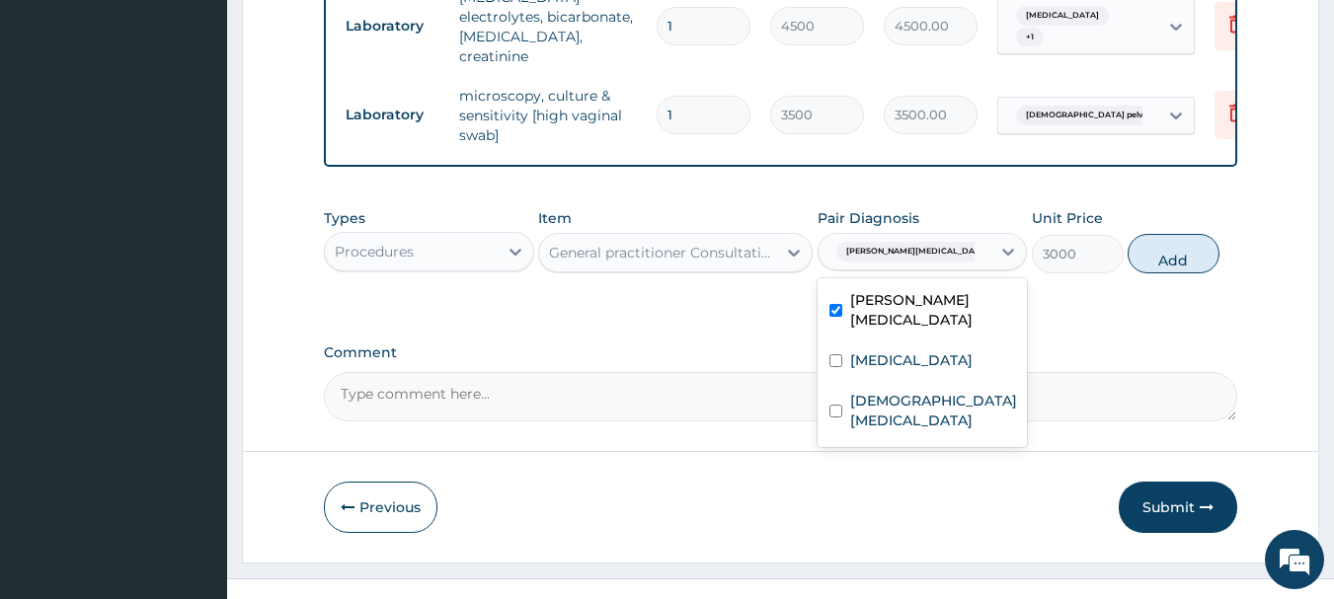
scroll to position [1070, 0]
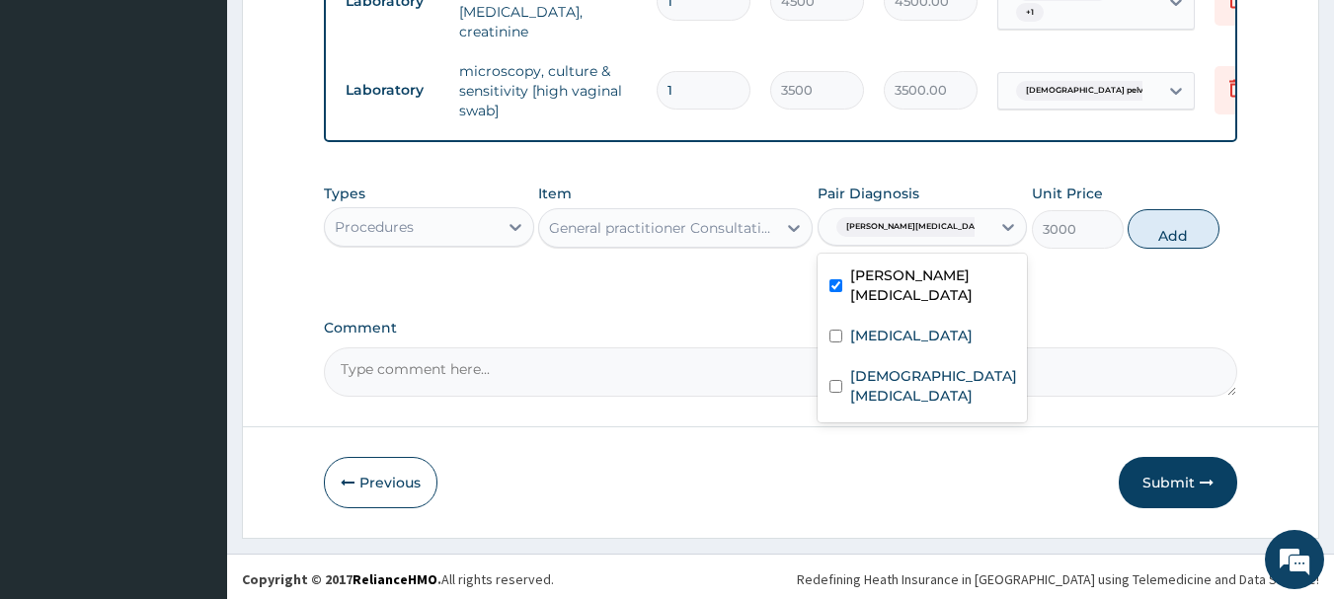
click at [907, 326] on label "Secondary hypertension" at bounding box center [911, 336] width 122 height 20
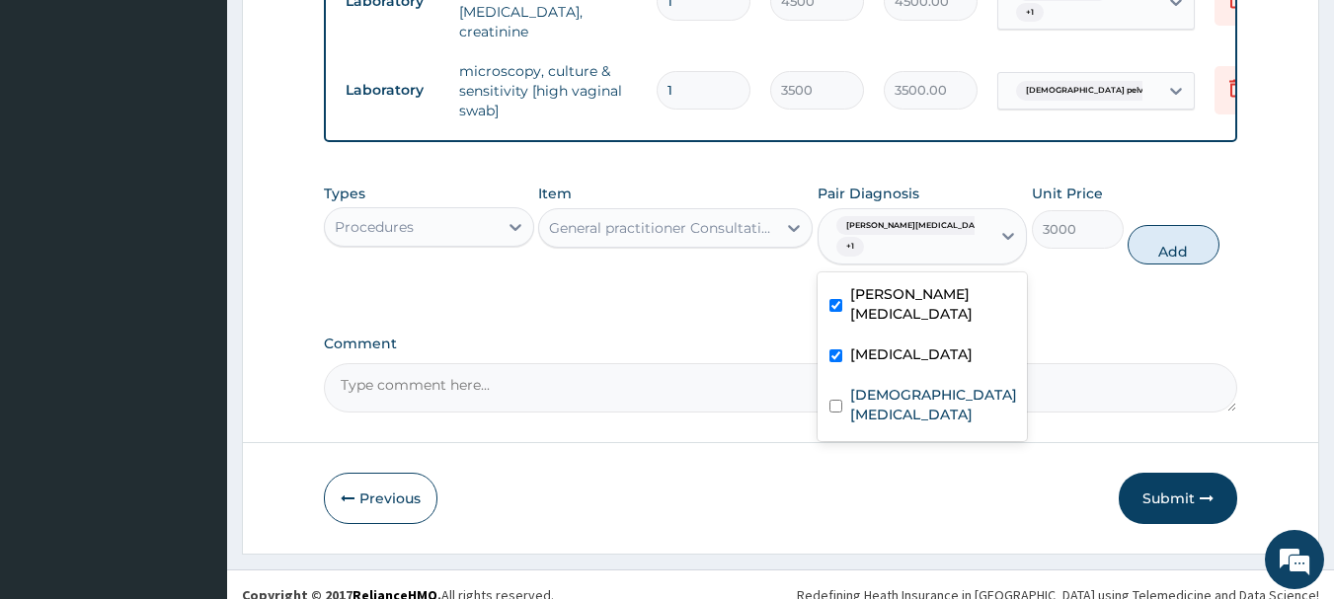
checkbox input "true"
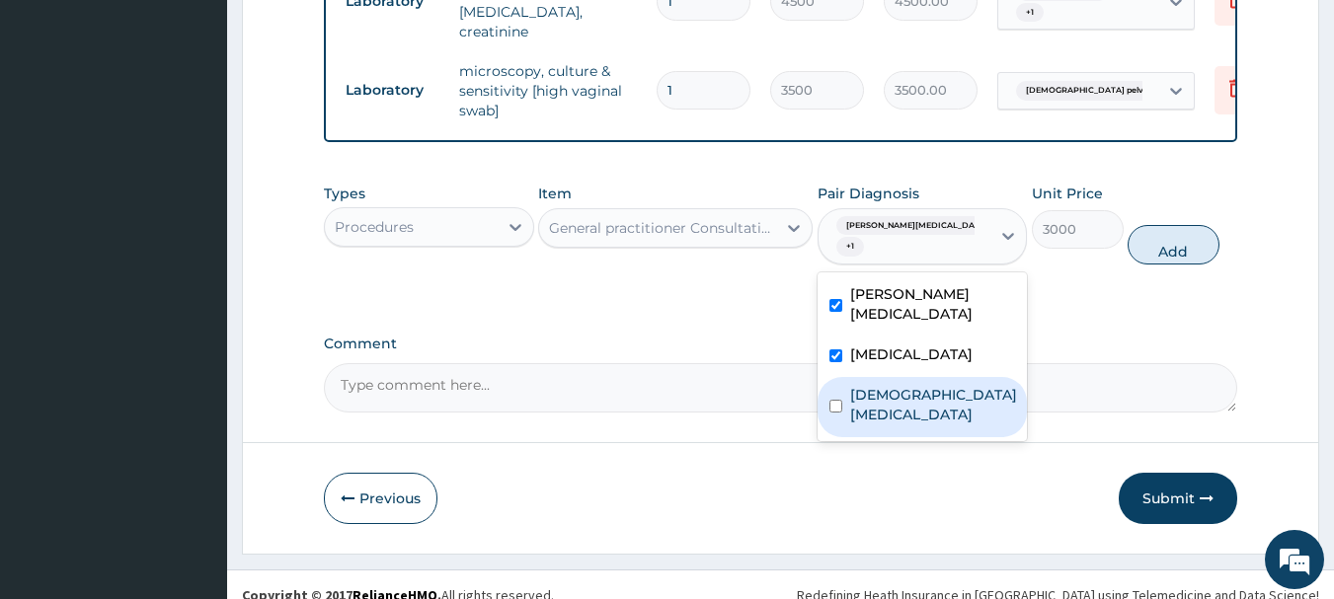
click at [837, 400] on input "checkbox" at bounding box center [835, 406] width 13 height 13
checkbox input "true"
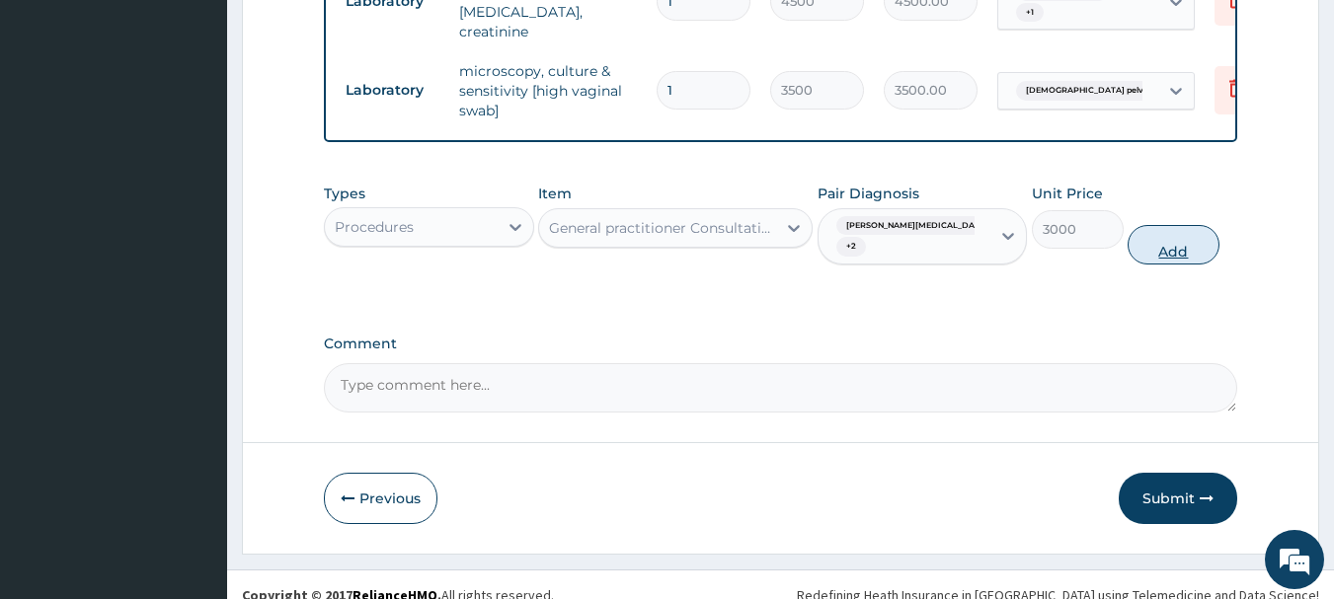
click at [1174, 232] on button "Add" at bounding box center [1173, 244] width 92 height 39
type input "0"
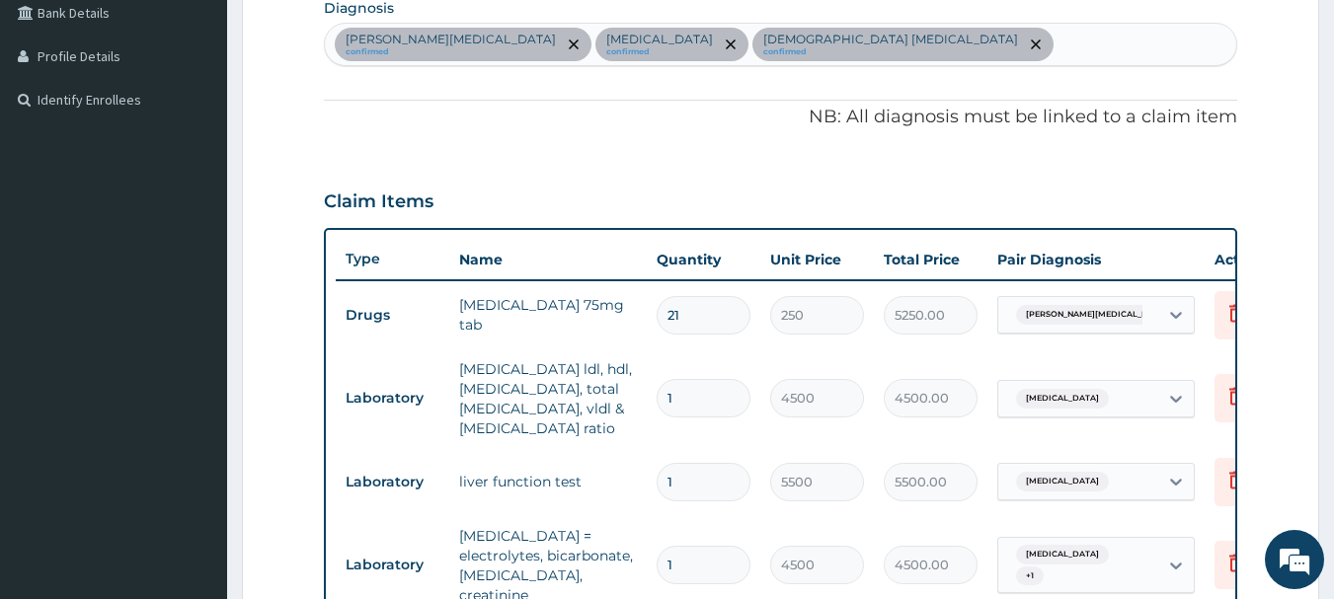
scroll to position [504, 0]
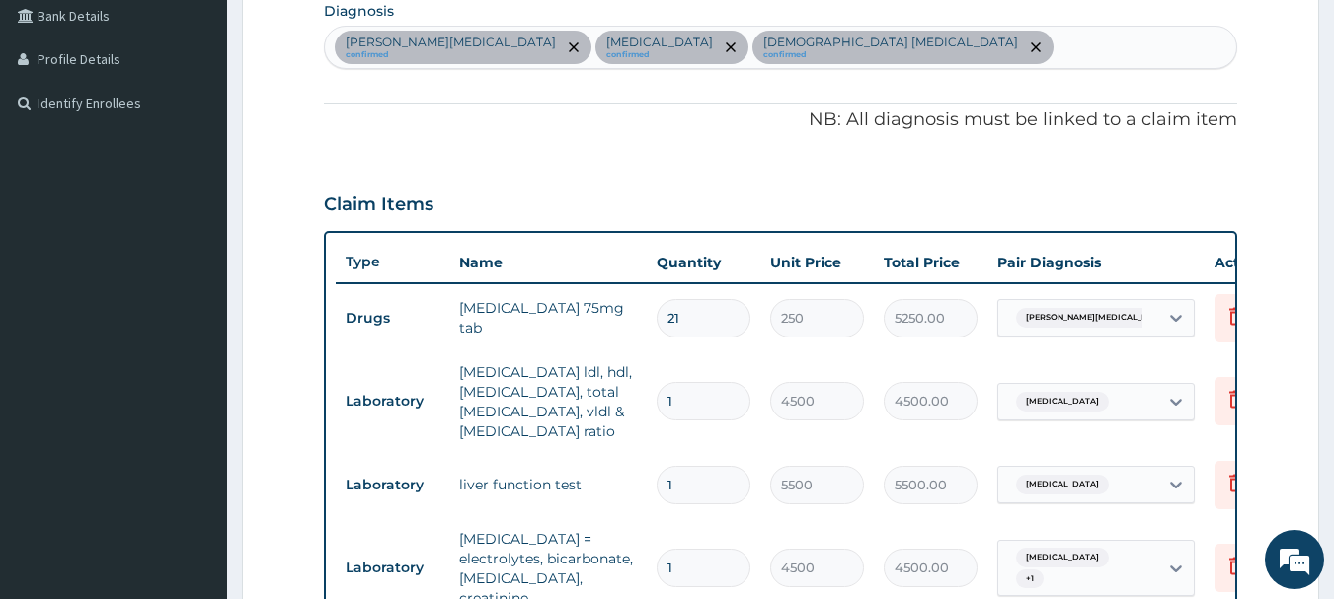
click at [984, 52] on div "MEDNIK syndrome confirmed Secondary hypertension confirmed Female pelvic inflam…" at bounding box center [781, 47] width 912 height 41
type input "[MEDICAL_DATA]"
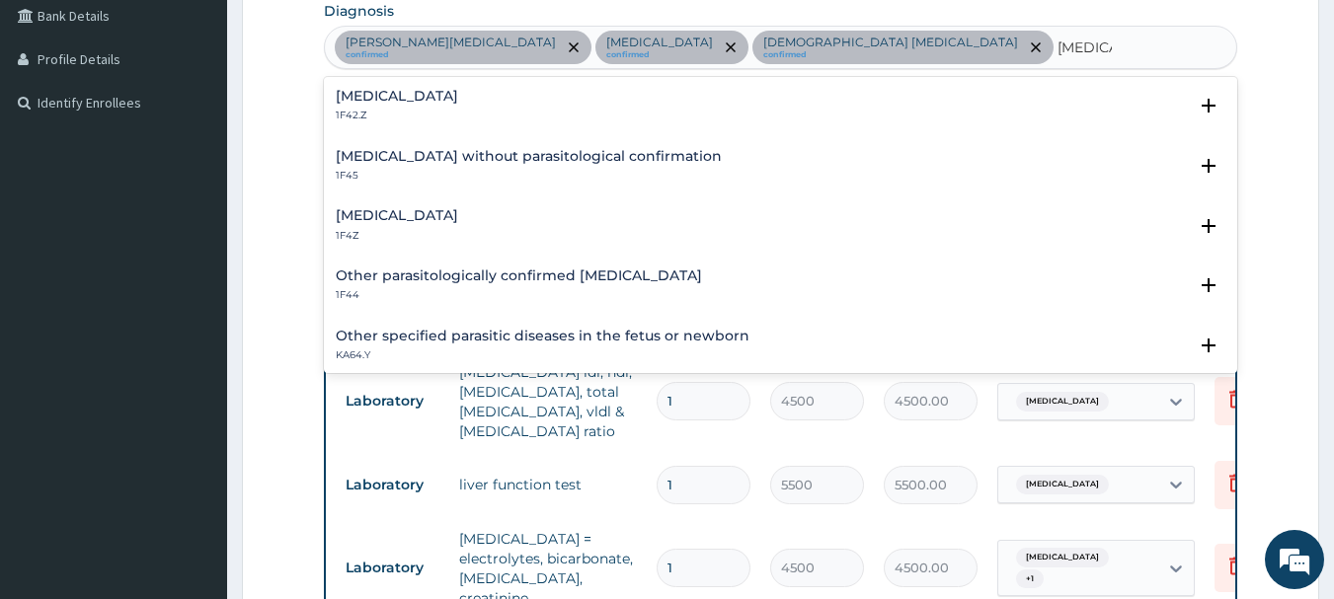
click at [458, 96] on h4 "[MEDICAL_DATA]" at bounding box center [397, 96] width 122 height 15
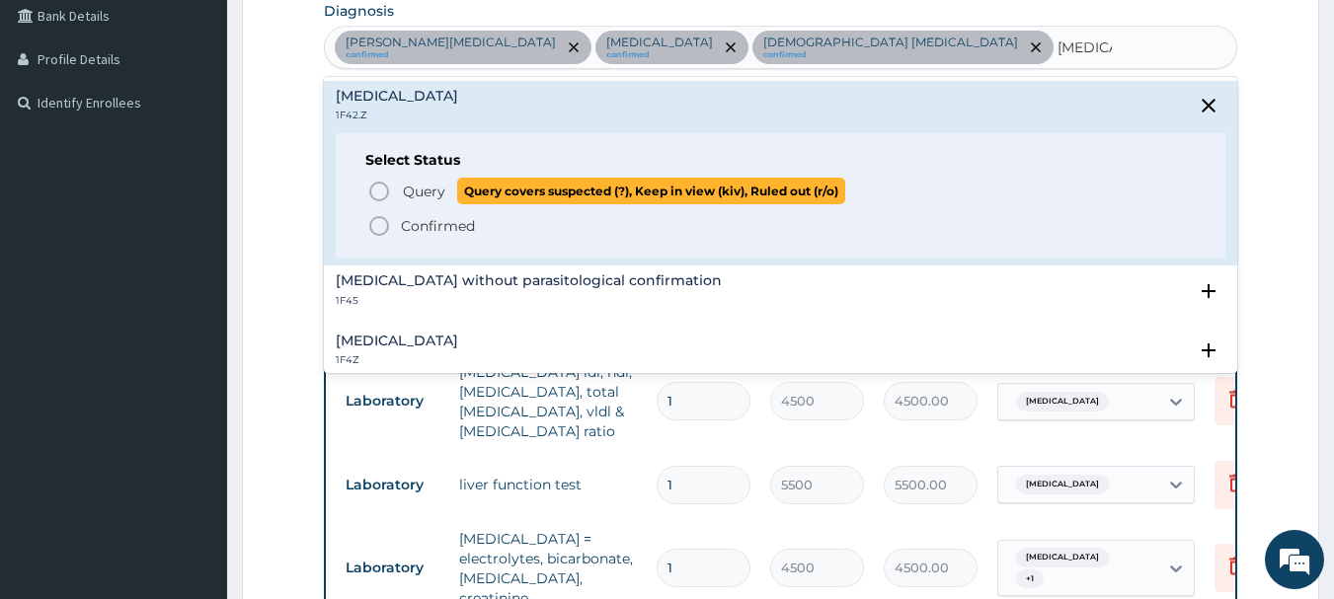
click at [380, 190] on icon "status option query" at bounding box center [379, 192] width 24 height 24
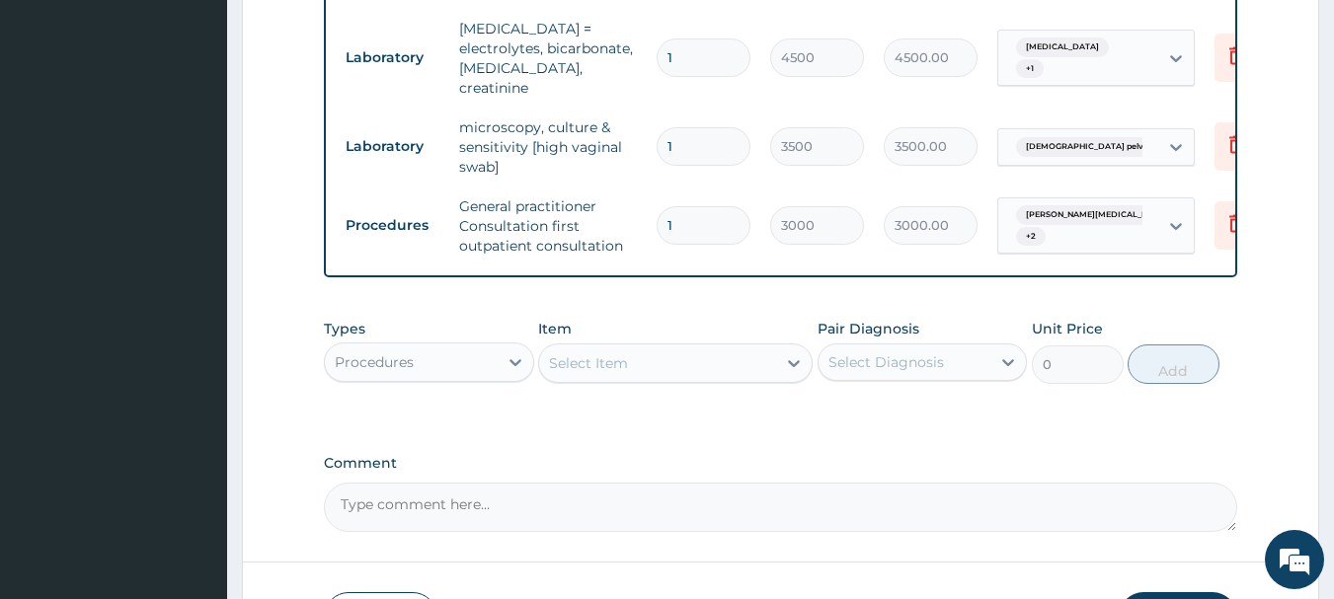
scroll to position [1057, 0]
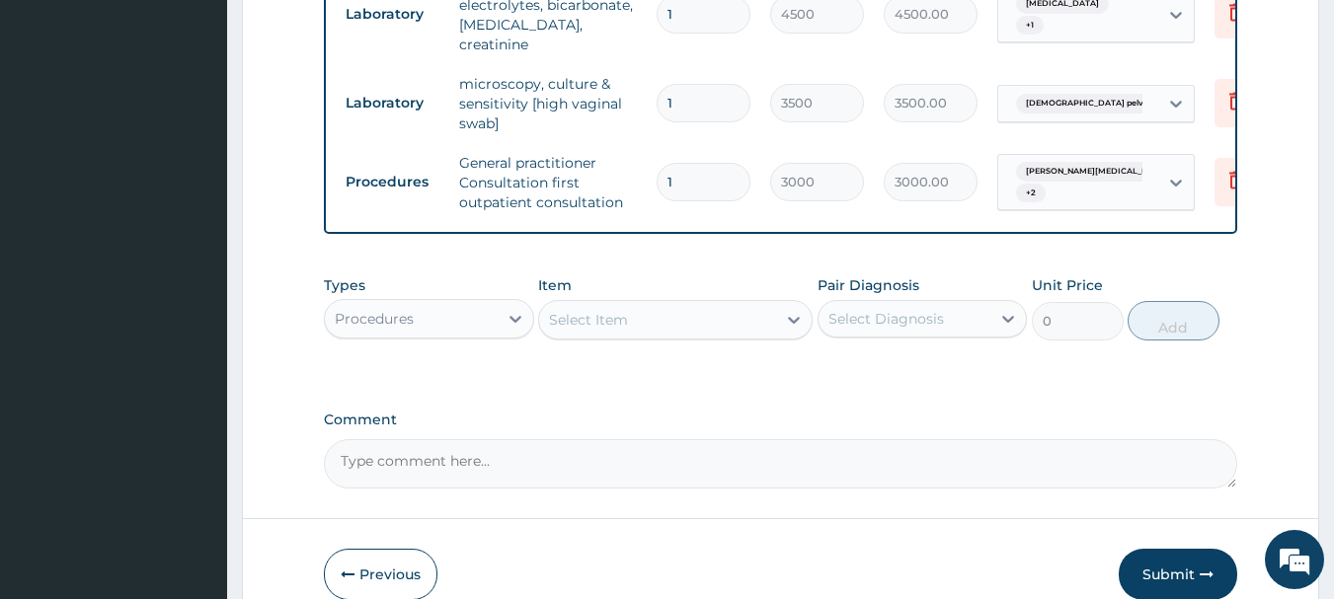
click at [439, 335] on div "Procedures" at bounding box center [411, 319] width 173 height 32
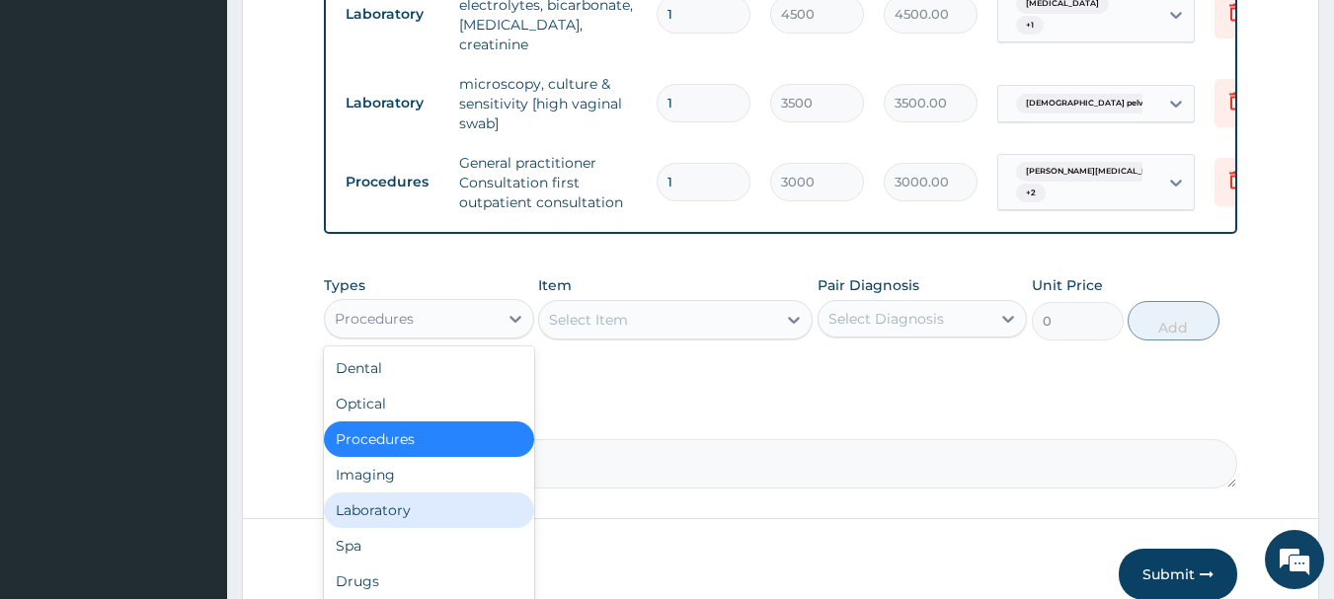
click at [446, 528] on div "Laboratory" at bounding box center [429, 511] width 210 height 36
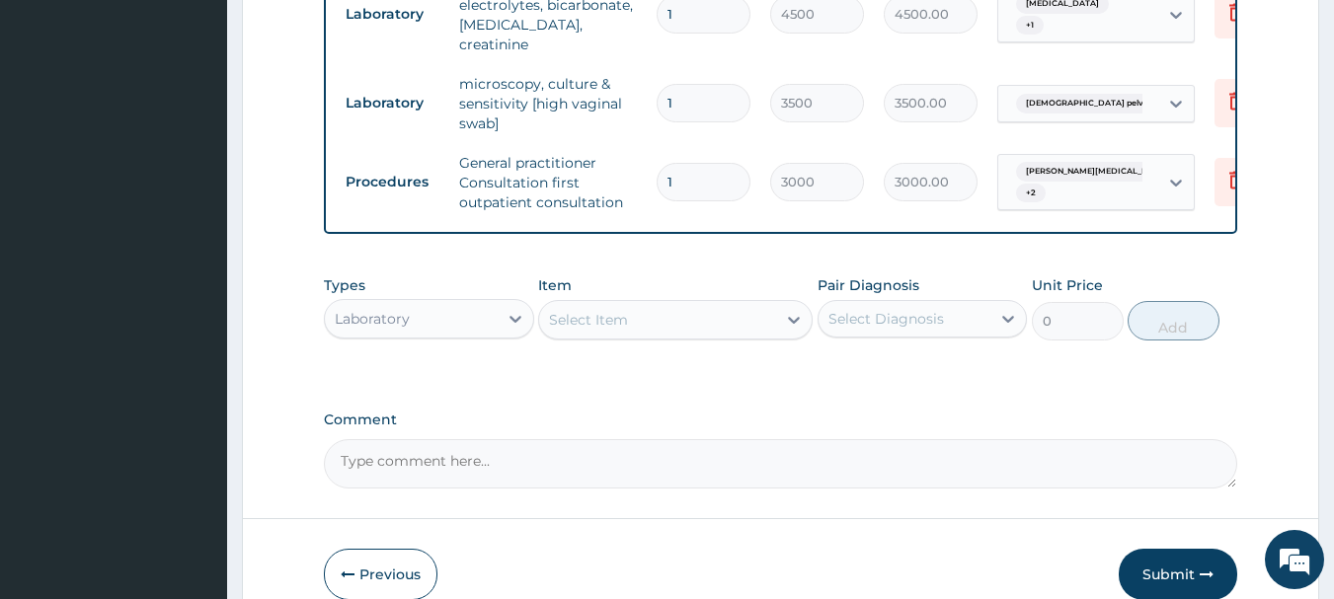
click at [623, 330] on div "Select Item" at bounding box center [588, 320] width 79 height 20
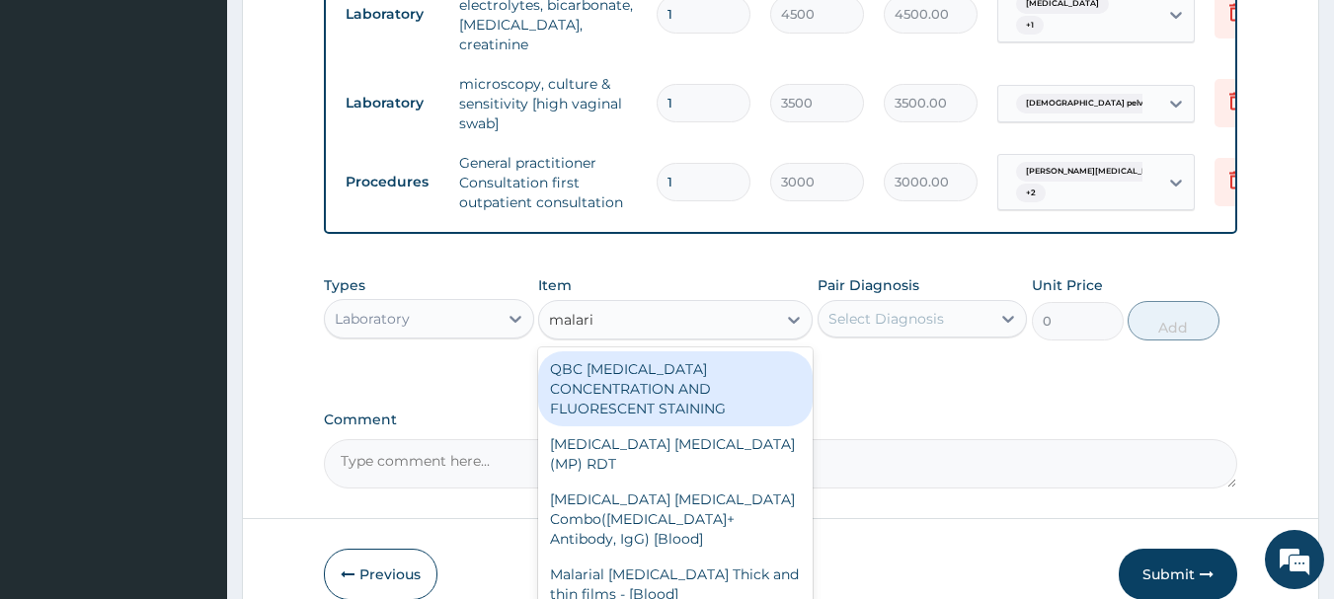
type input "malaria"
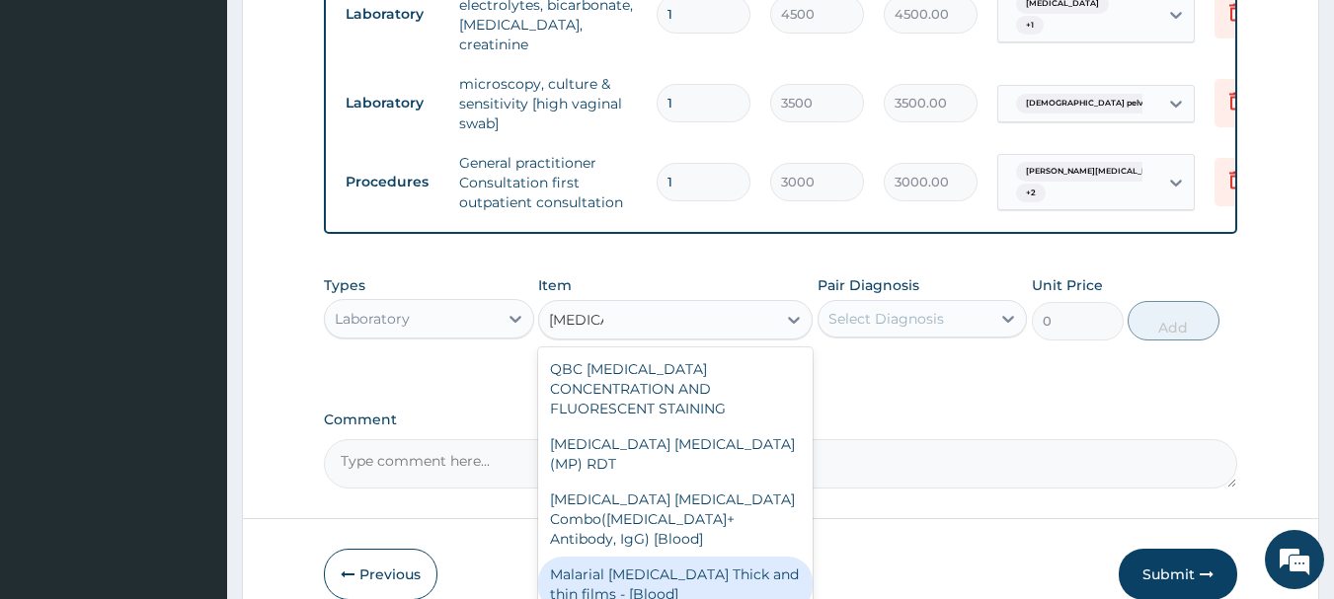
click at [684, 557] on div "Malarial Parasite Thick and thin films - [Blood]" at bounding box center [675, 584] width 274 height 55
type input "1500"
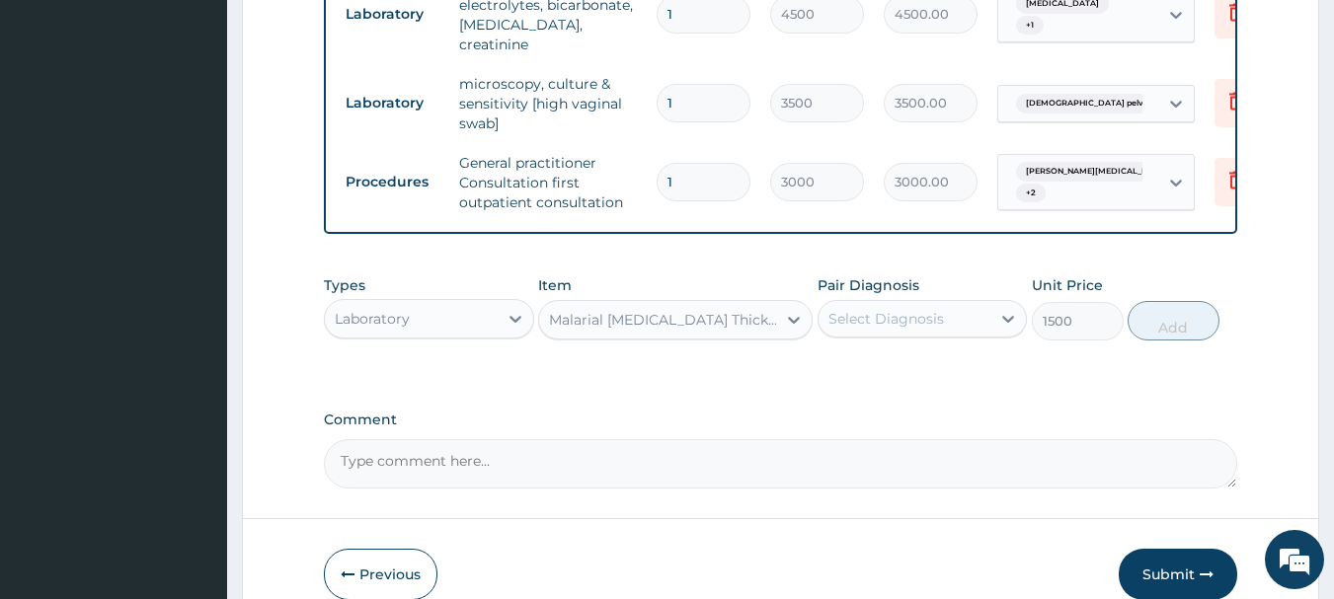
click at [876, 329] on div "Select Diagnosis" at bounding box center [886, 319] width 116 height 20
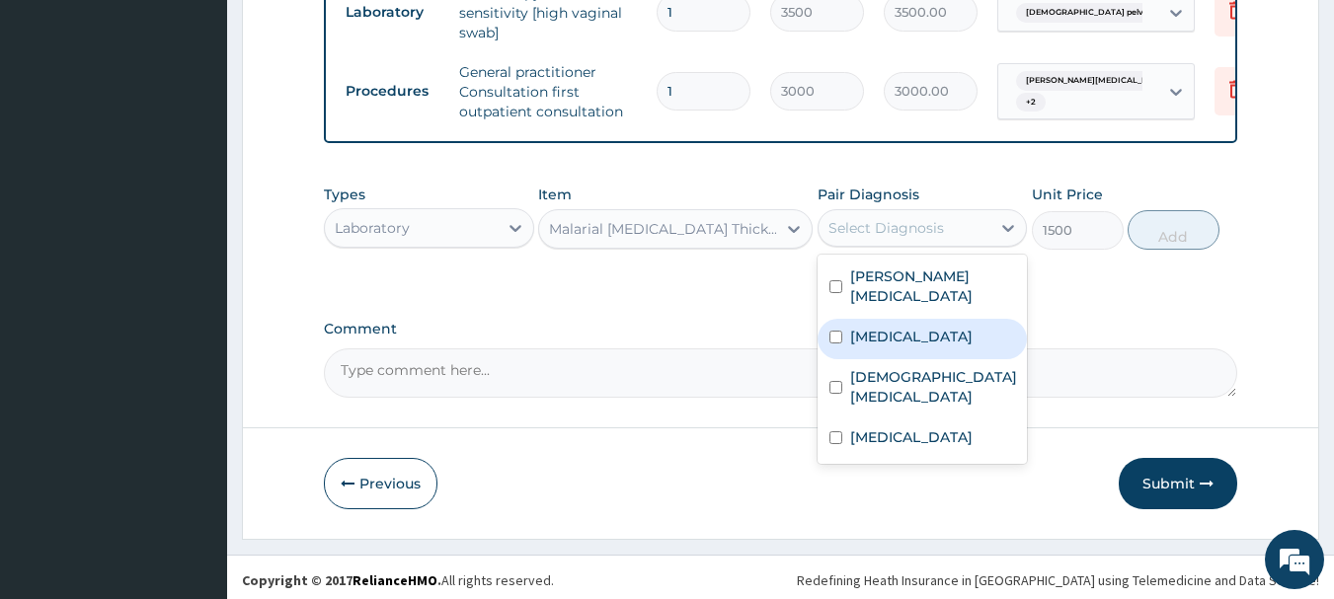
scroll to position [1187, 0]
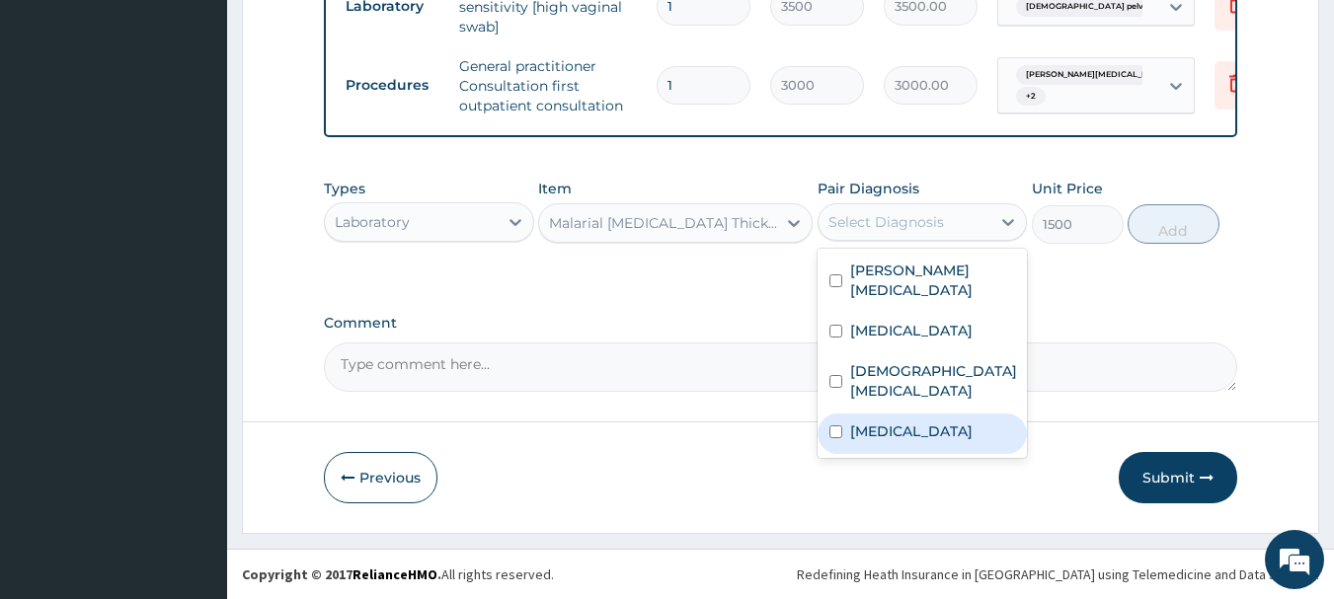
click at [961, 441] on label "Plasmodium malariae malaria without complication" at bounding box center [911, 432] width 122 height 20
checkbox input "true"
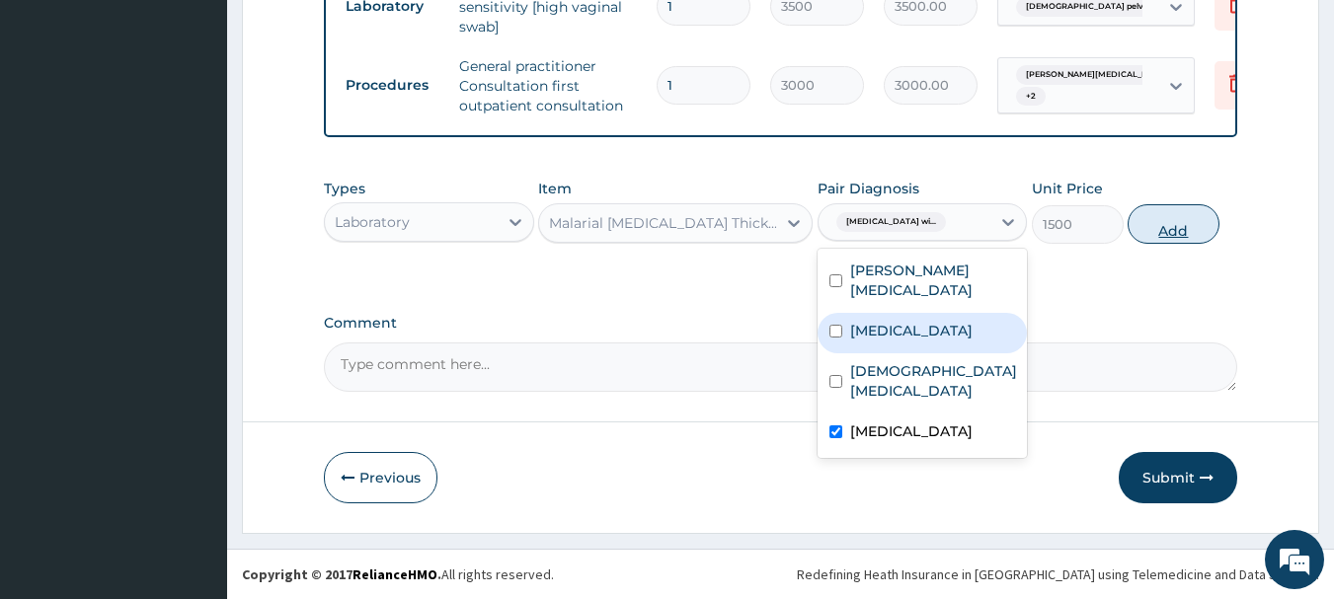
click at [1161, 233] on button "Add" at bounding box center [1173, 223] width 92 height 39
type input "0"
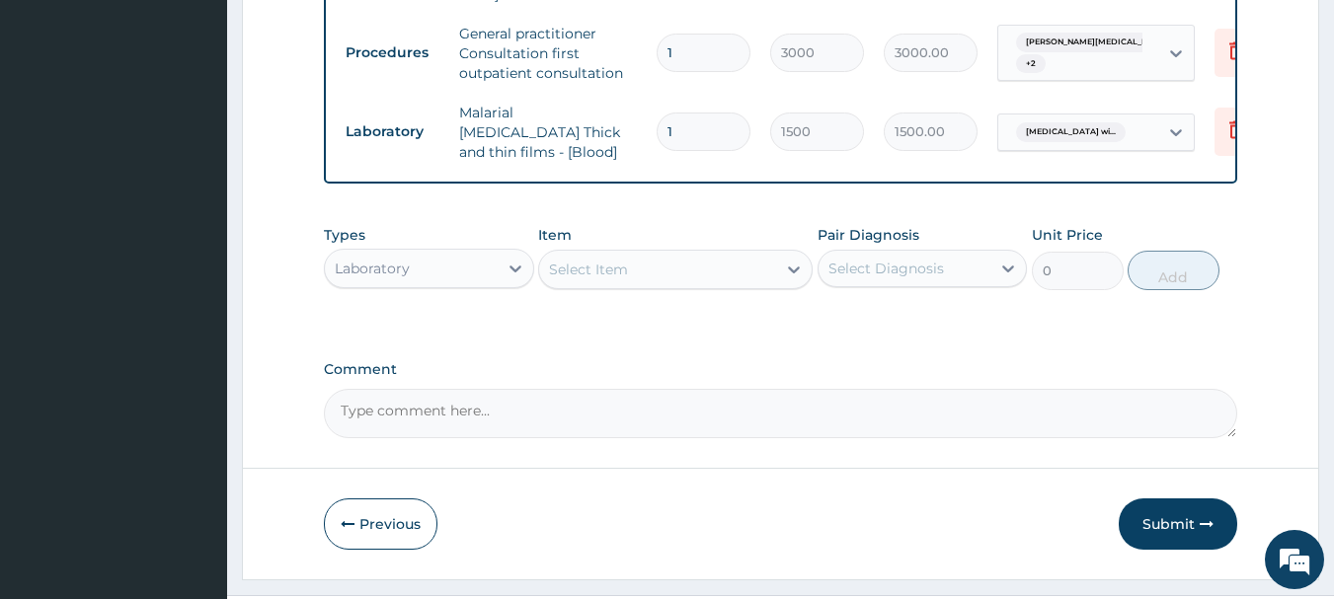
click at [705, 285] on div "Select Item" at bounding box center [657, 270] width 237 height 32
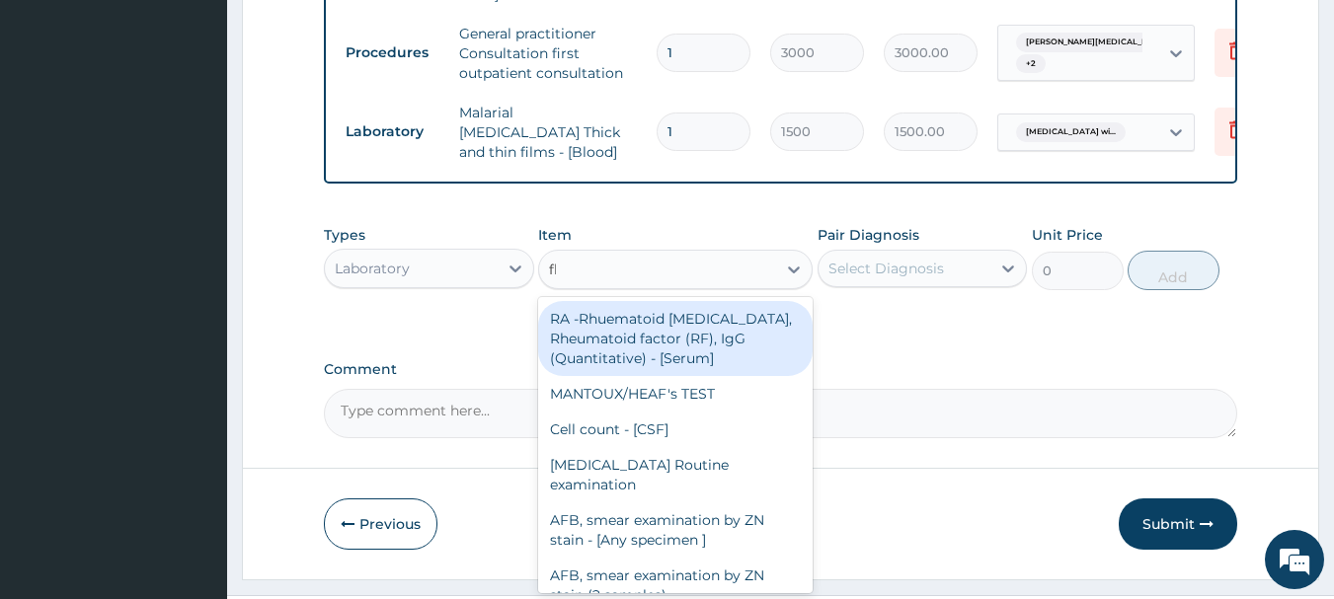
type input "fbc"
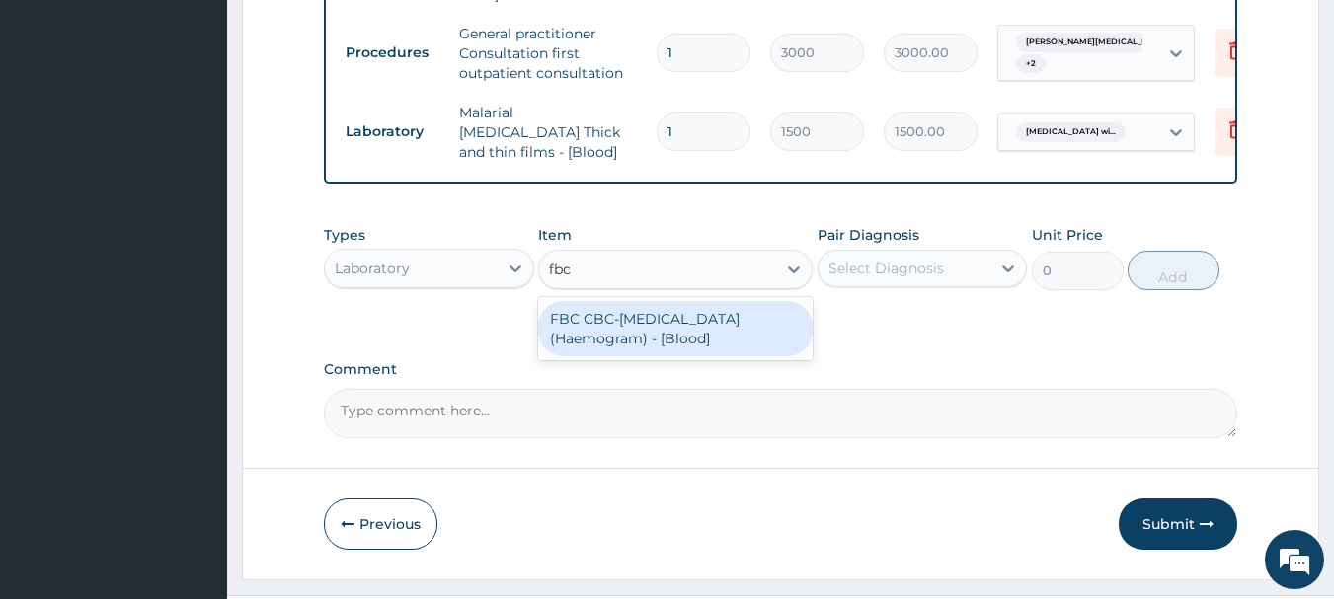
click at [723, 353] on div "FBC CBC-Complete Blood Count (Haemogram) - [Blood]" at bounding box center [675, 328] width 274 height 55
type input "3000"
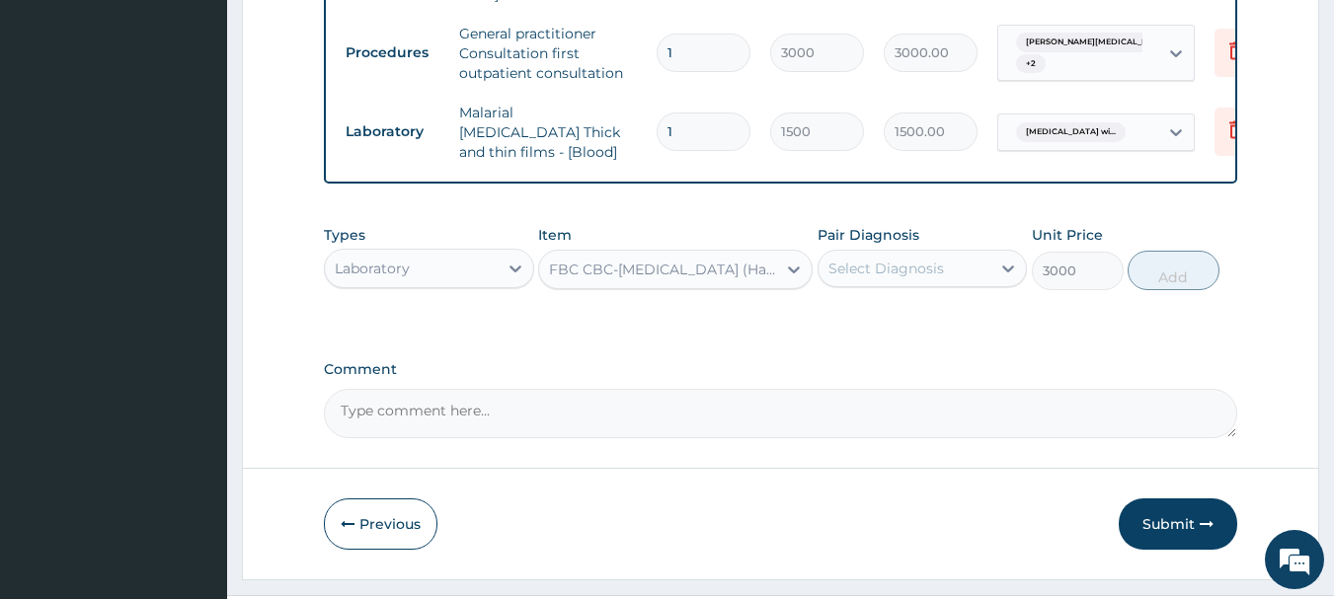
click at [883, 278] on div "Select Diagnosis" at bounding box center [886, 269] width 116 height 20
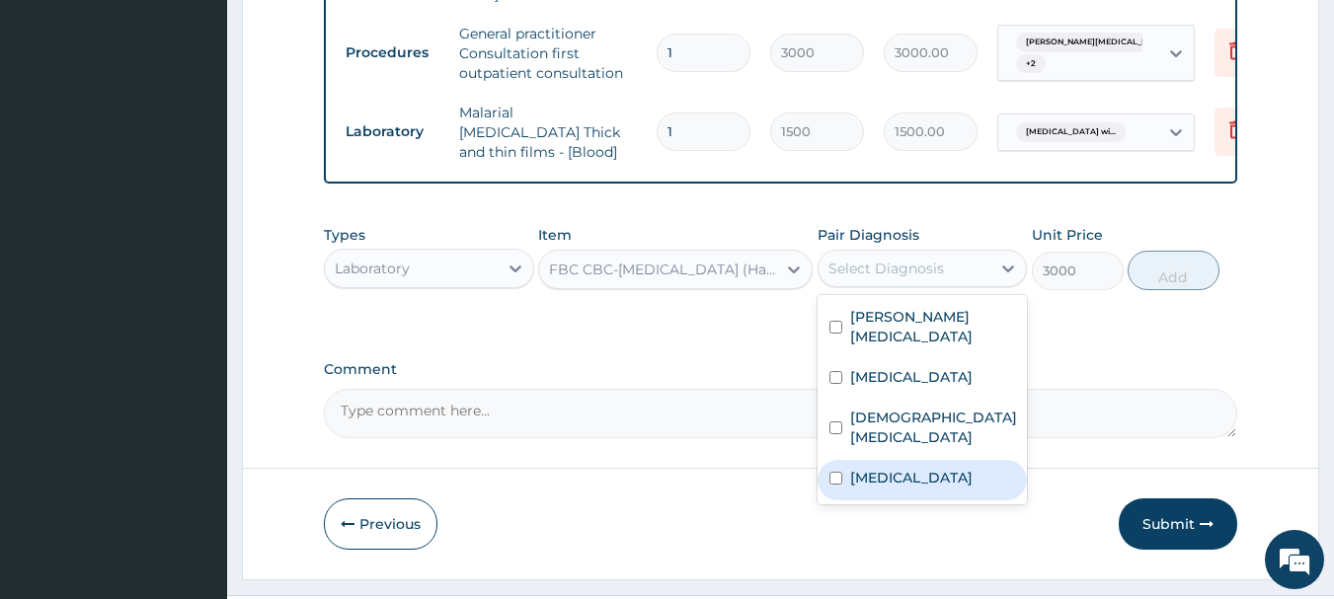
click at [956, 488] on label "Plasmodium malariae malaria without complication" at bounding box center [911, 478] width 122 height 20
checkbox input "true"
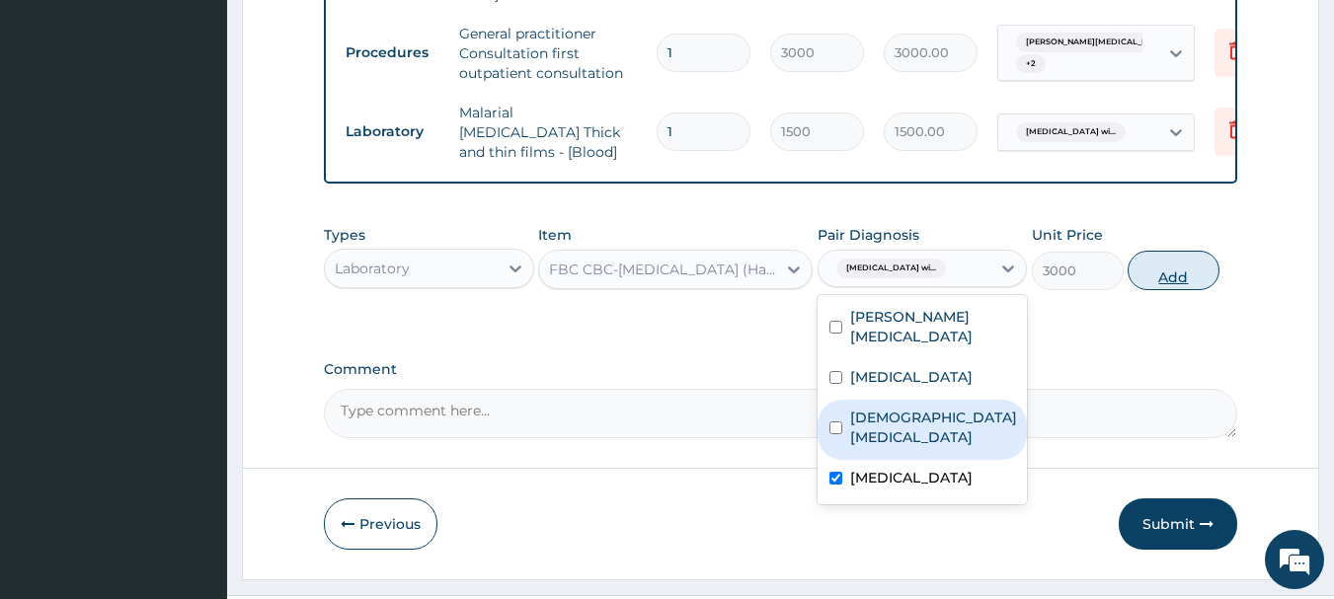
click at [1177, 290] on button "Add" at bounding box center [1173, 270] width 92 height 39
type input "0"
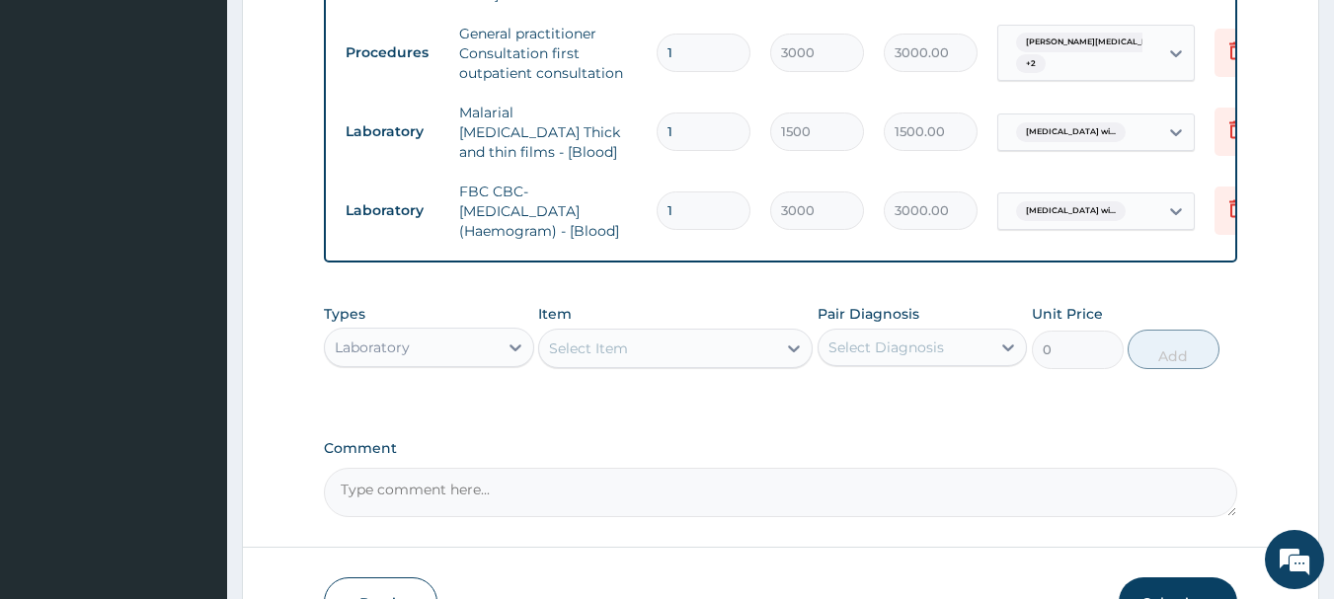
click at [460, 363] on div "Laboratory" at bounding box center [411, 348] width 173 height 32
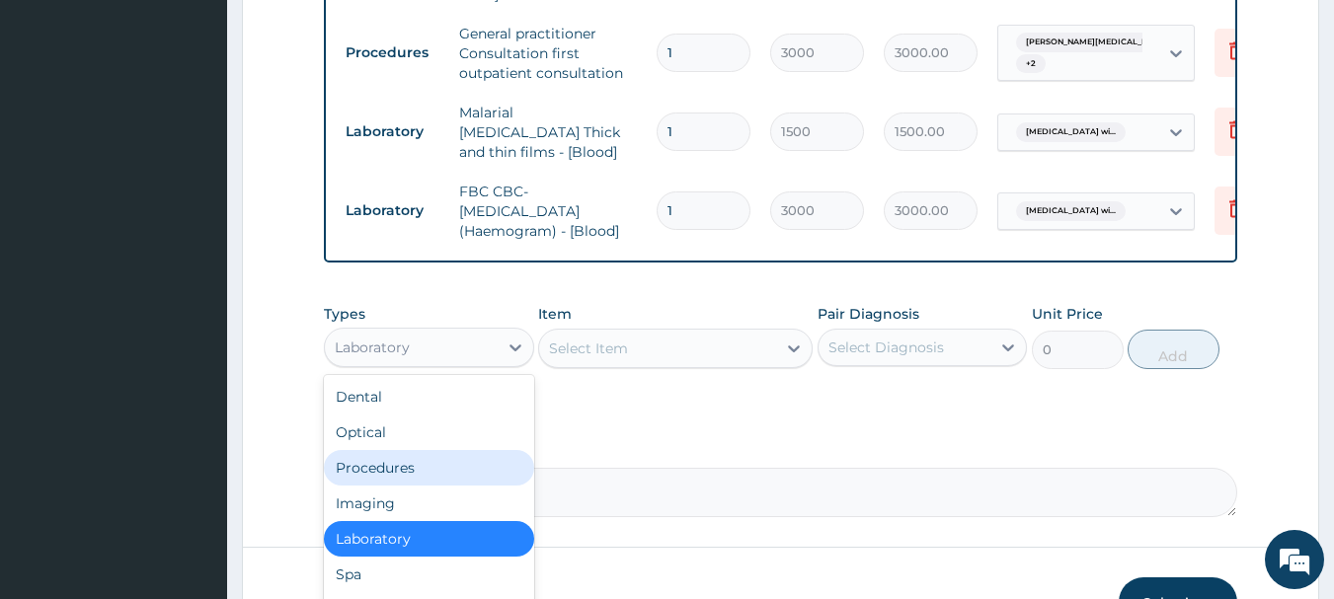
scroll to position [67, 0]
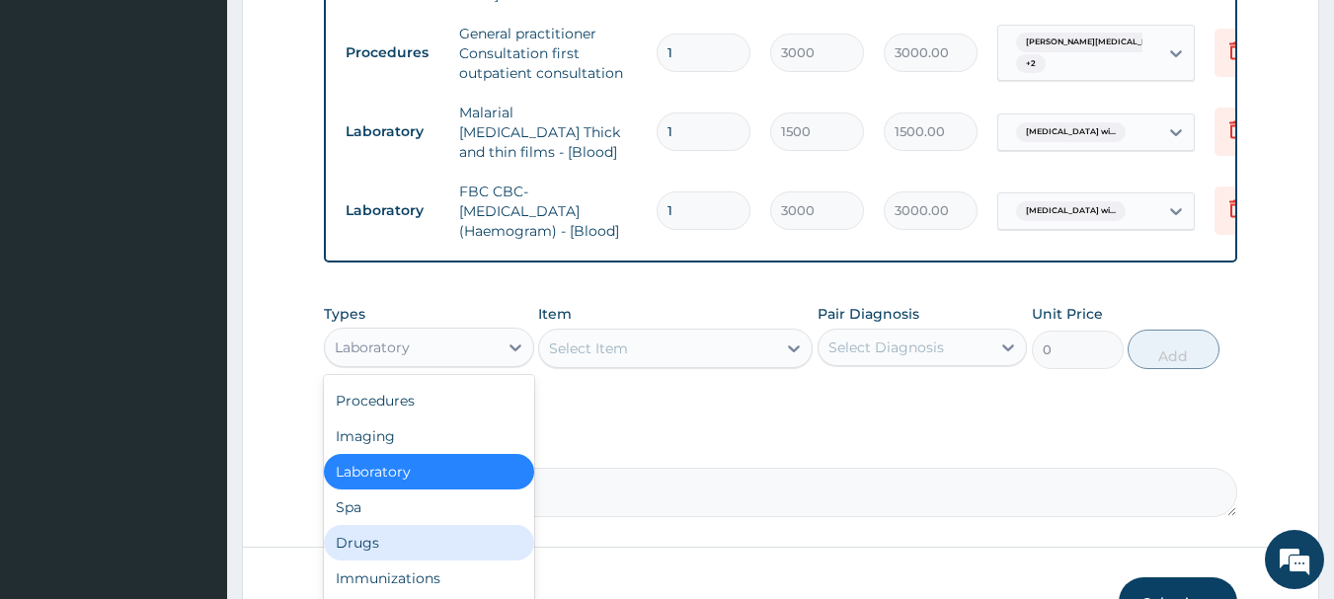
click at [437, 561] on div "Drugs" at bounding box center [429, 543] width 210 height 36
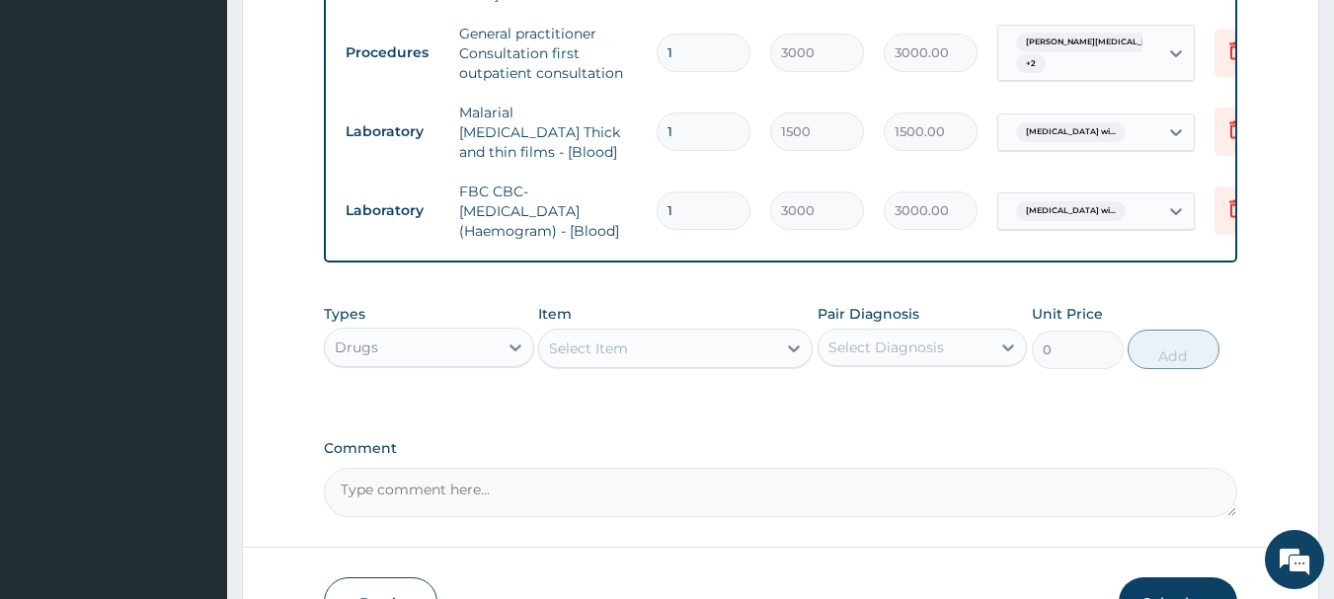
click at [688, 364] on div "Select Item" at bounding box center [657, 349] width 237 height 32
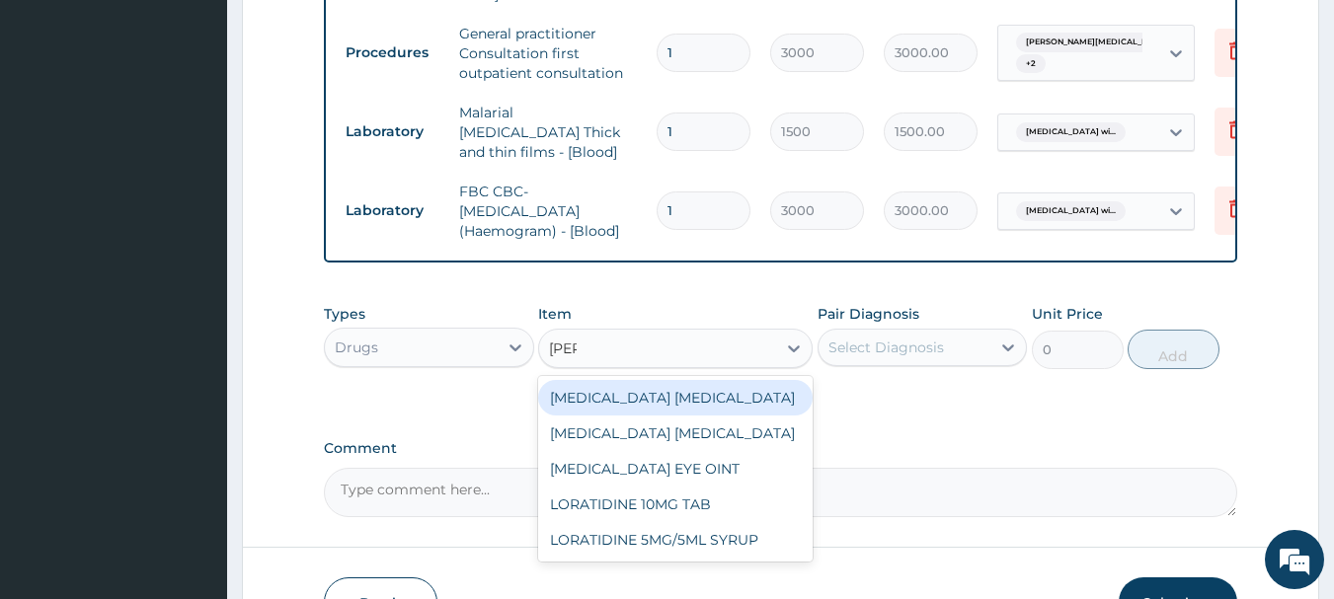
type input "lorat"
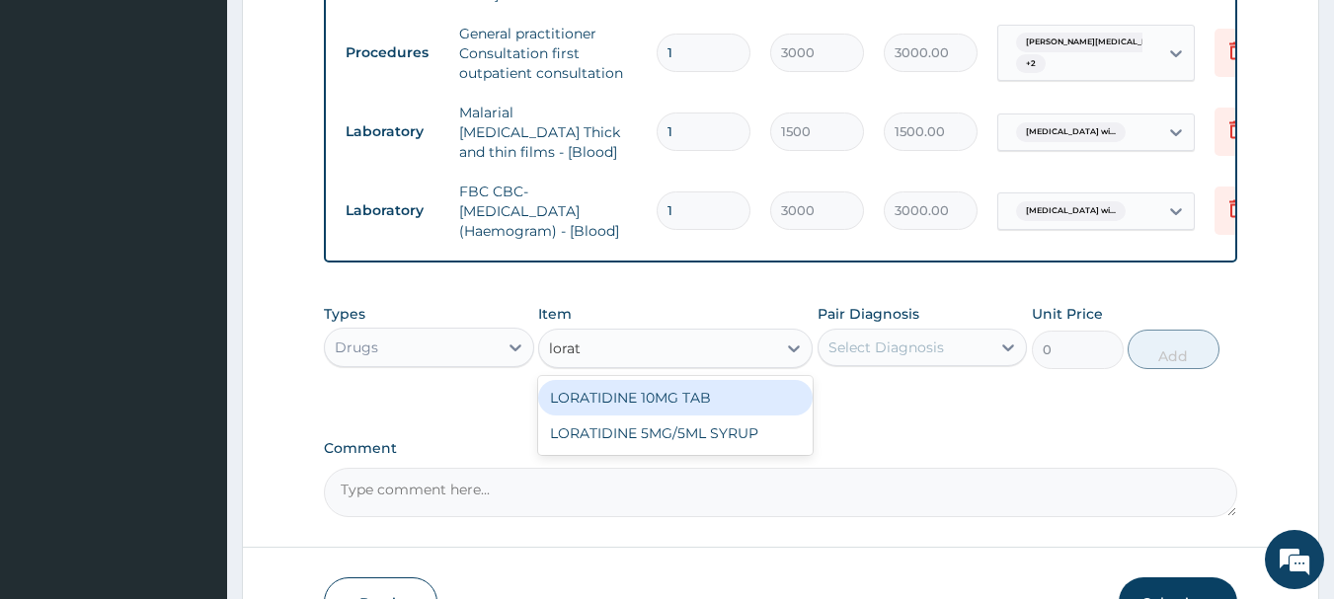
click at [693, 412] on div "LORATIDINE 10MG TAB" at bounding box center [675, 398] width 274 height 36
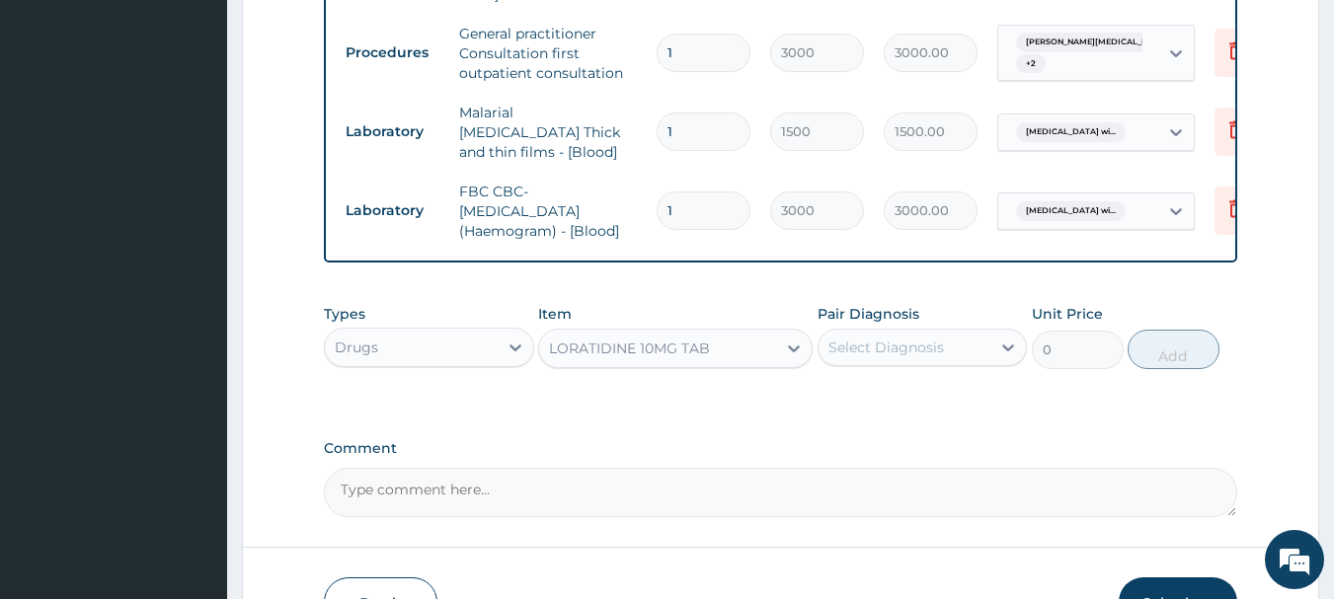
type input "52.5"
click at [885, 357] on div "Select Diagnosis" at bounding box center [886, 348] width 116 height 20
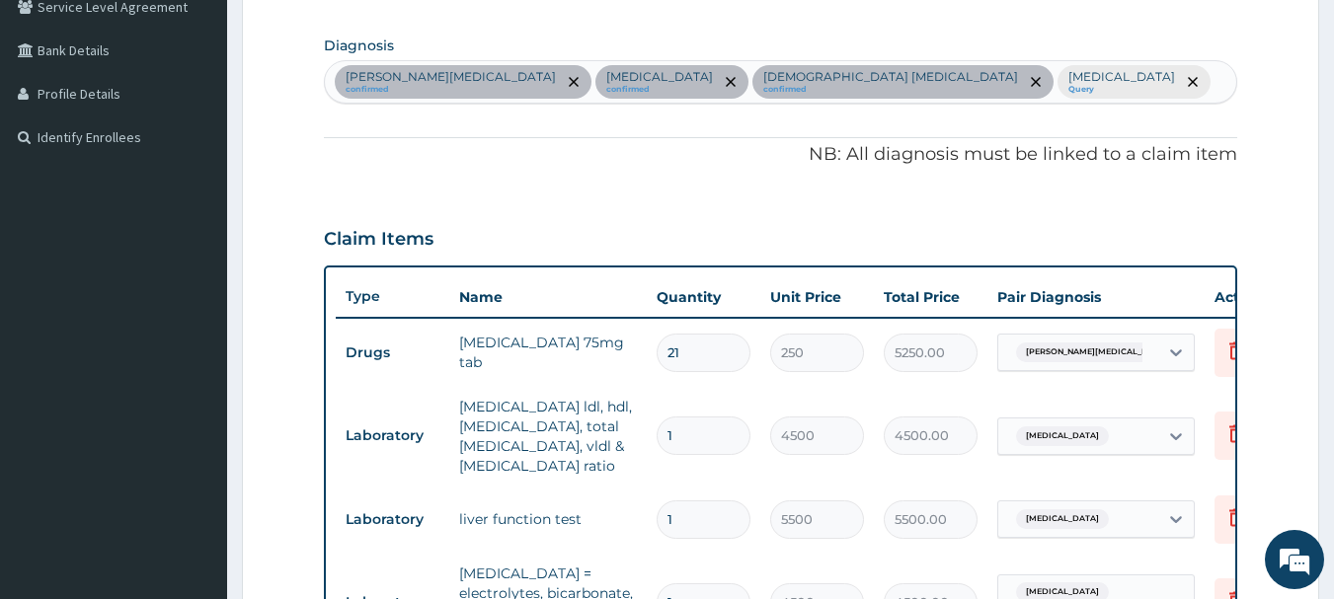
scroll to position [459, 0]
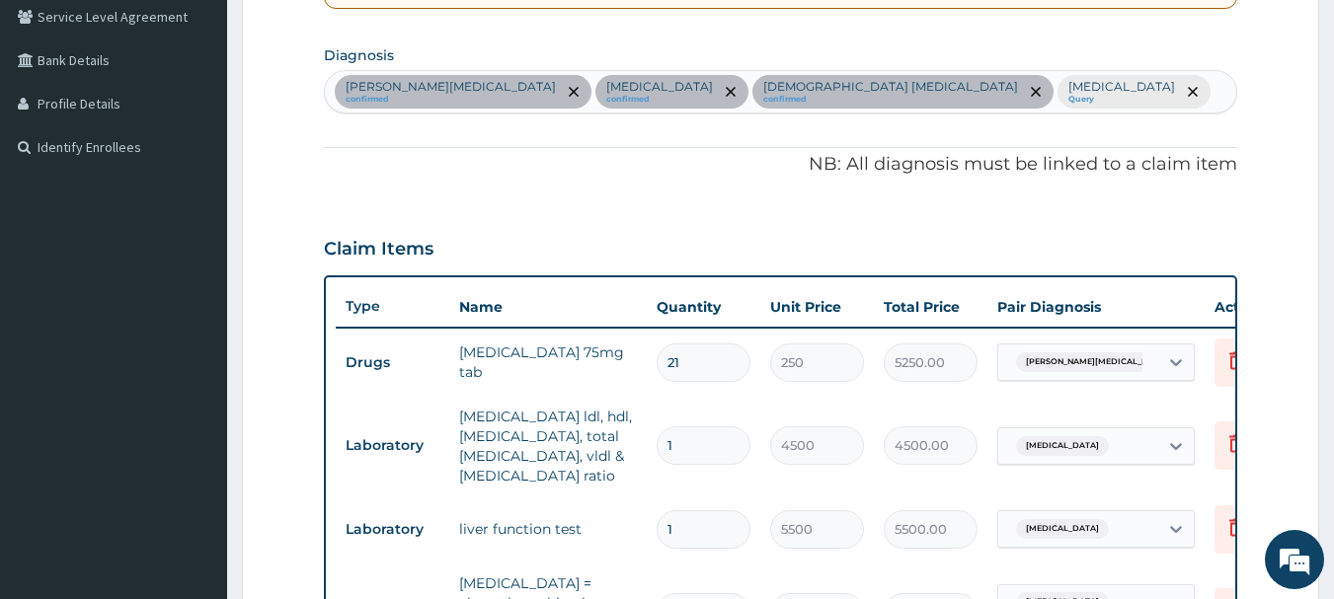
click at [837, 113] on div "MEDNIK syndrome confirmed Secondary hypertension confirmed Female pelvic inflam…" at bounding box center [781, 91] width 912 height 41
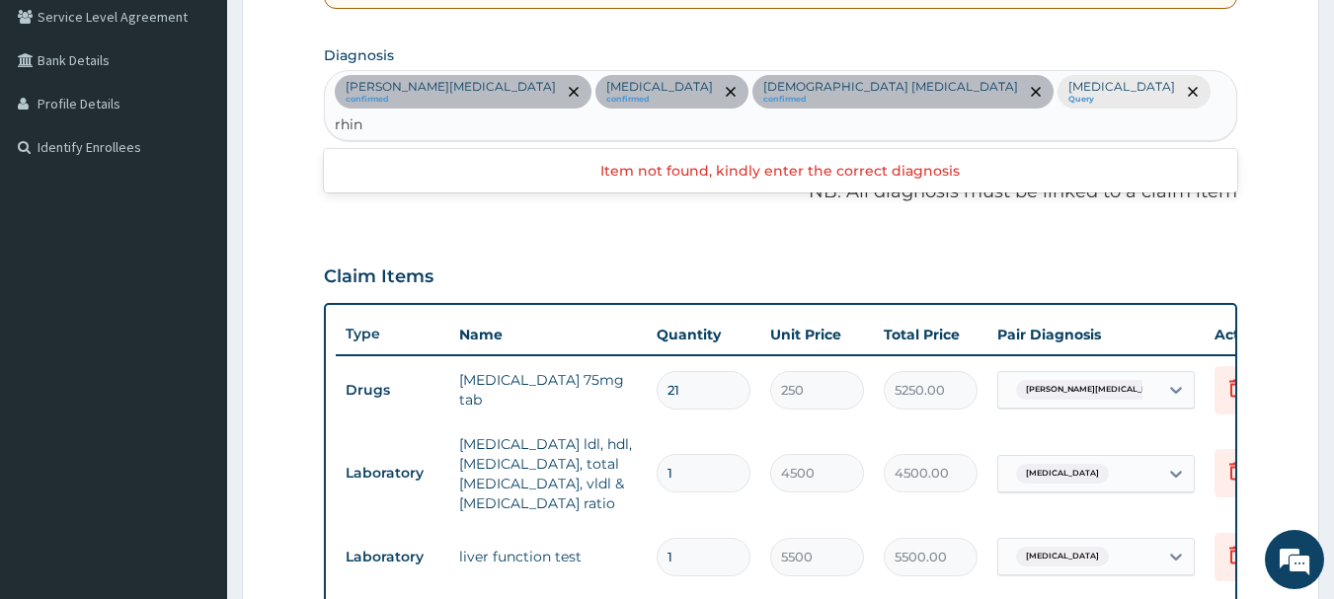
type input "rhinitis"
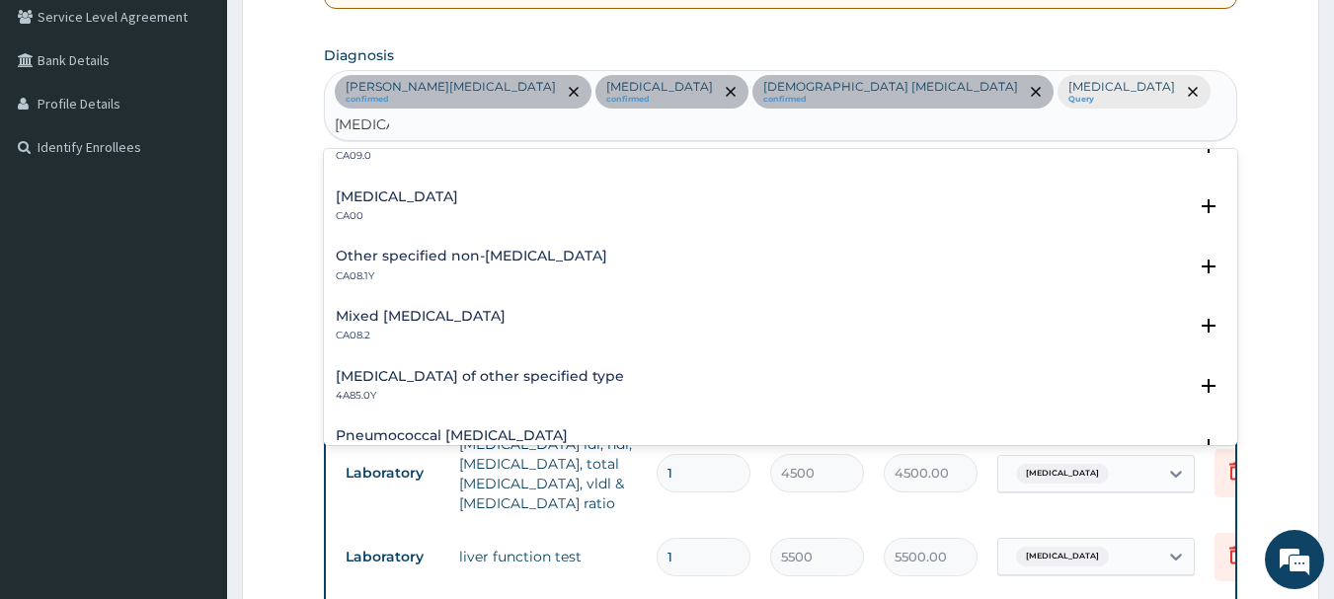
scroll to position [5, 0]
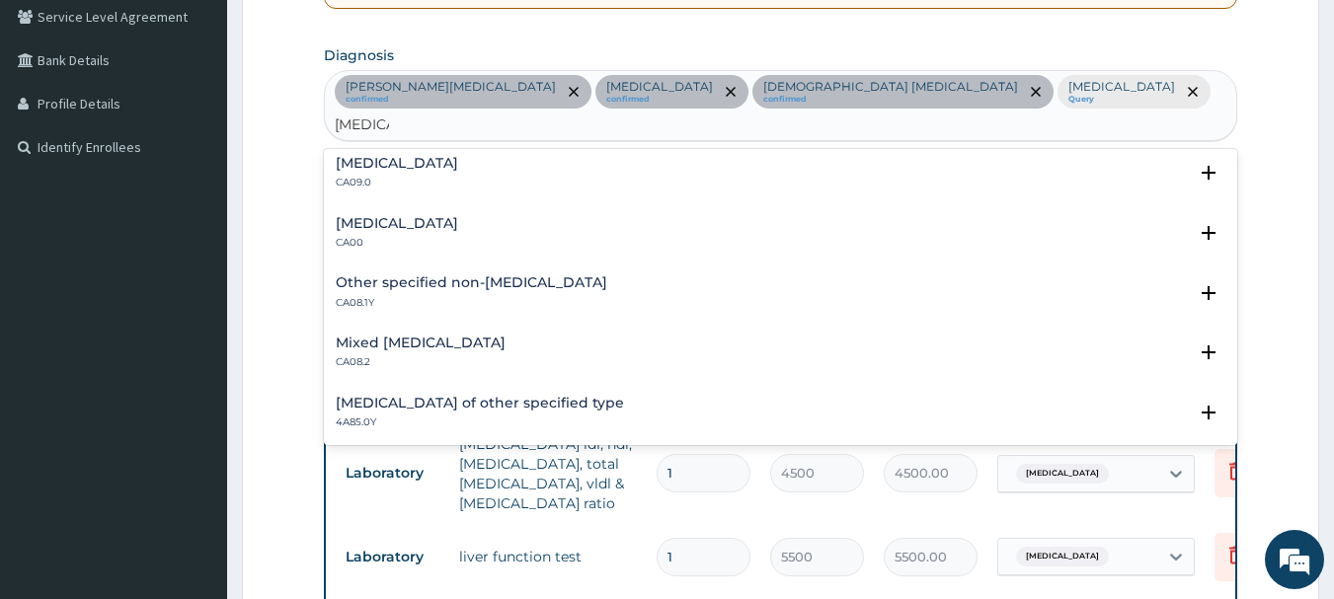
click at [401, 350] on h4 "Mixed rhinitis" at bounding box center [421, 343] width 170 height 15
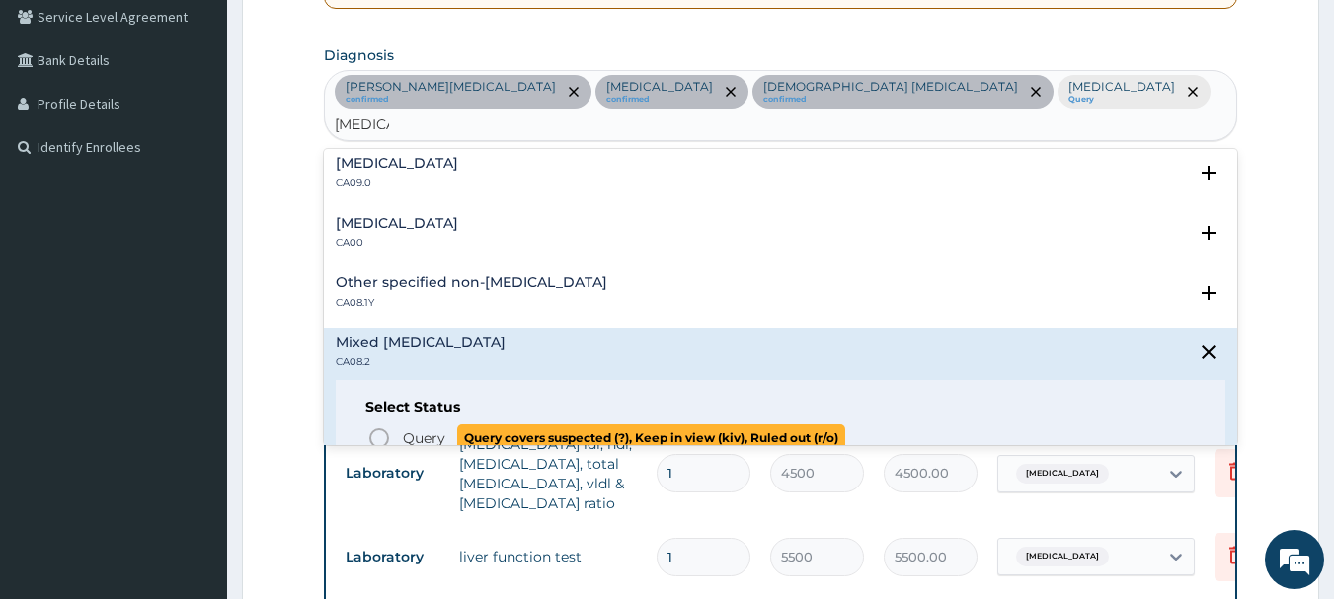
click at [379, 436] on icon "status option query" at bounding box center [379, 438] width 24 height 24
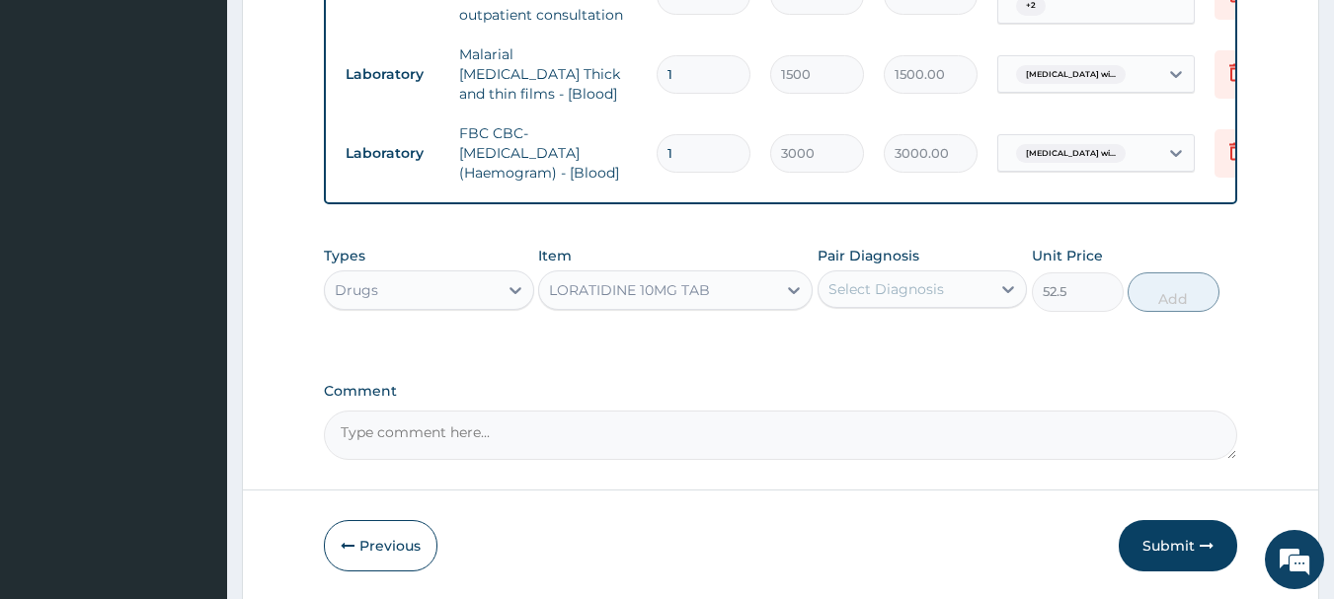
scroll to position [1334, 0]
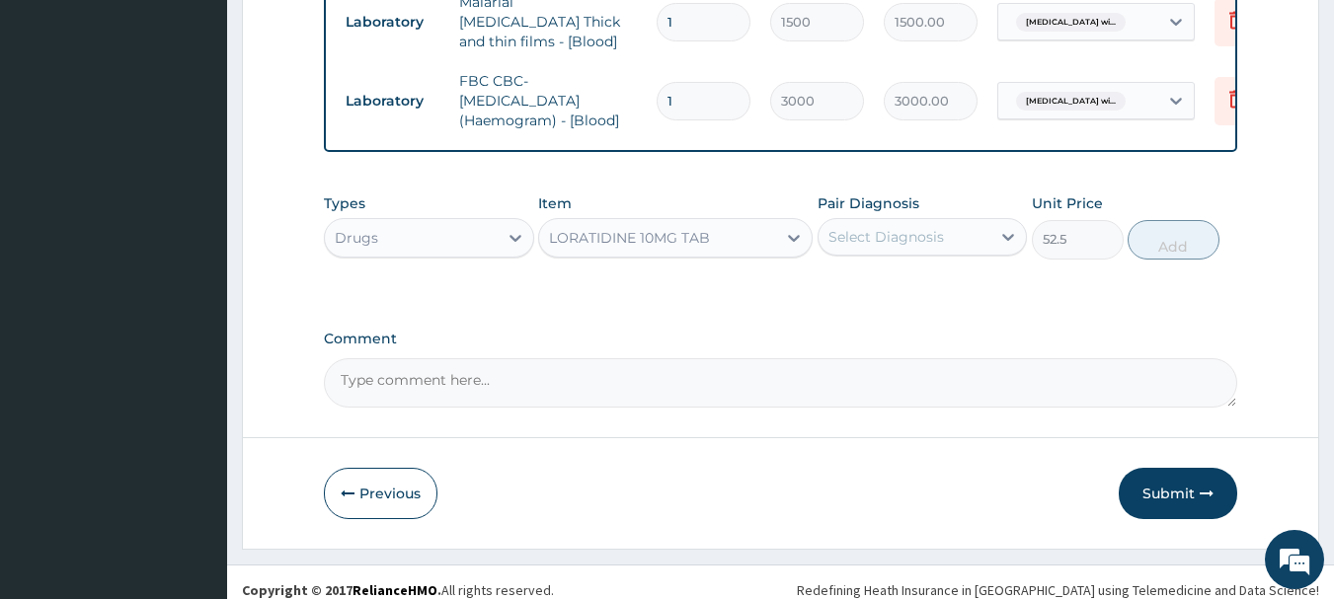
click at [891, 227] on div "Select Diagnosis" at bounding box center [886, 237] width 116 height 20
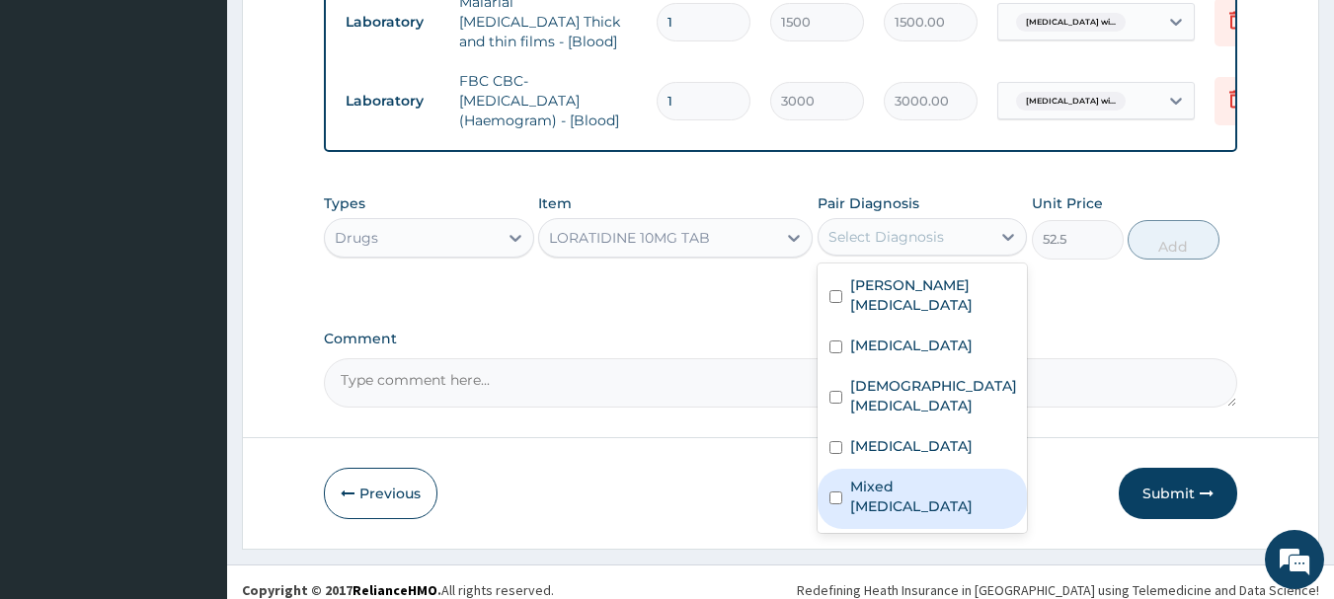
click at [922, 504] on label "Mixed rhinitis" at bounding box center [933, 496] width 166 height 39
checkbox input "true"
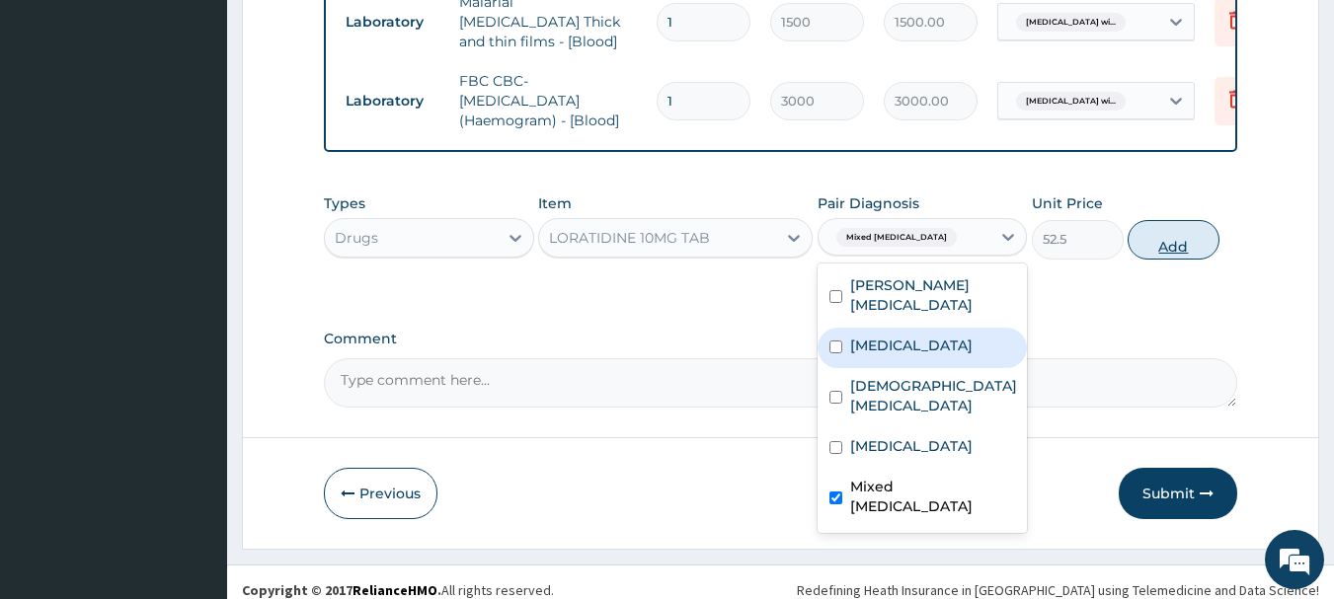
click at [1145, 224] on button "Add" at bounding box center [1173, 239] width 92 height 39
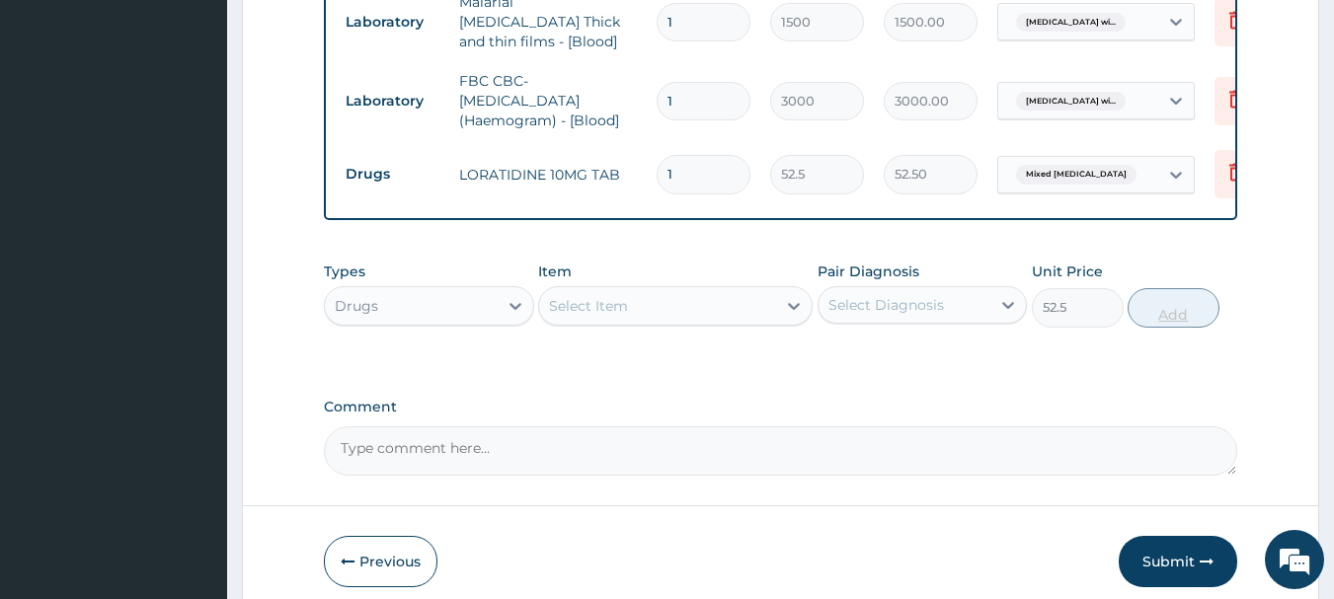
type input "0"
type input "0.00"
type input "5"
type input "262.50"
type input "5"
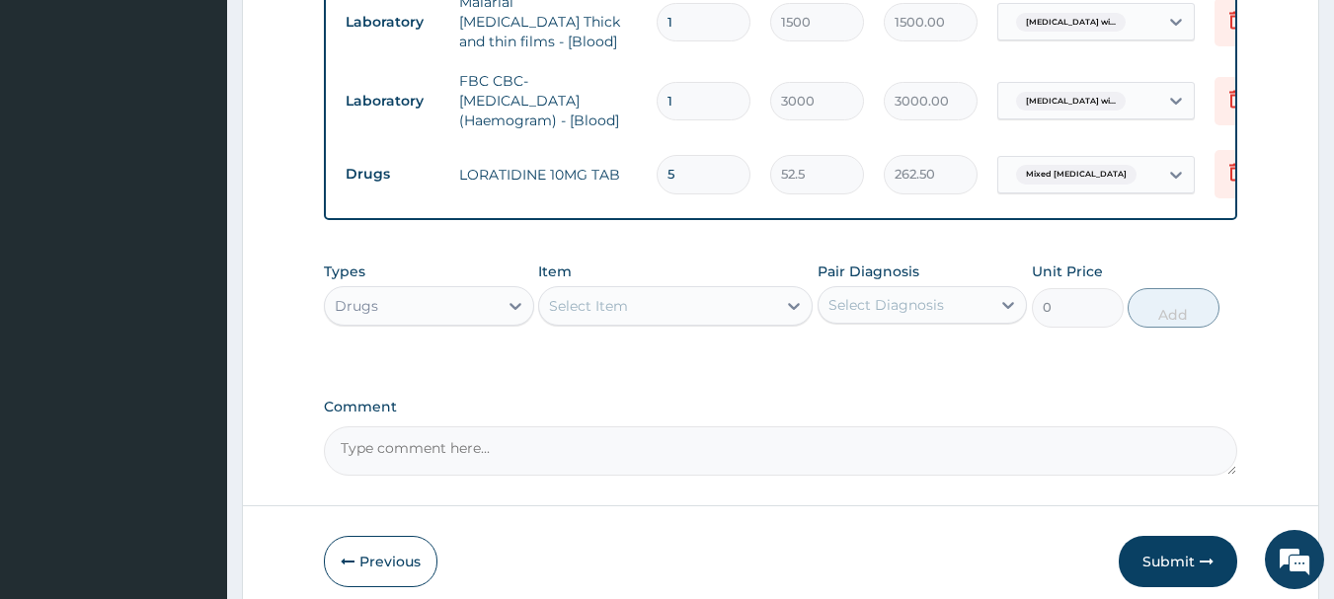
click at [606, 298] on div "Select Item" at bounding box center [588, 306] width 79 height 20
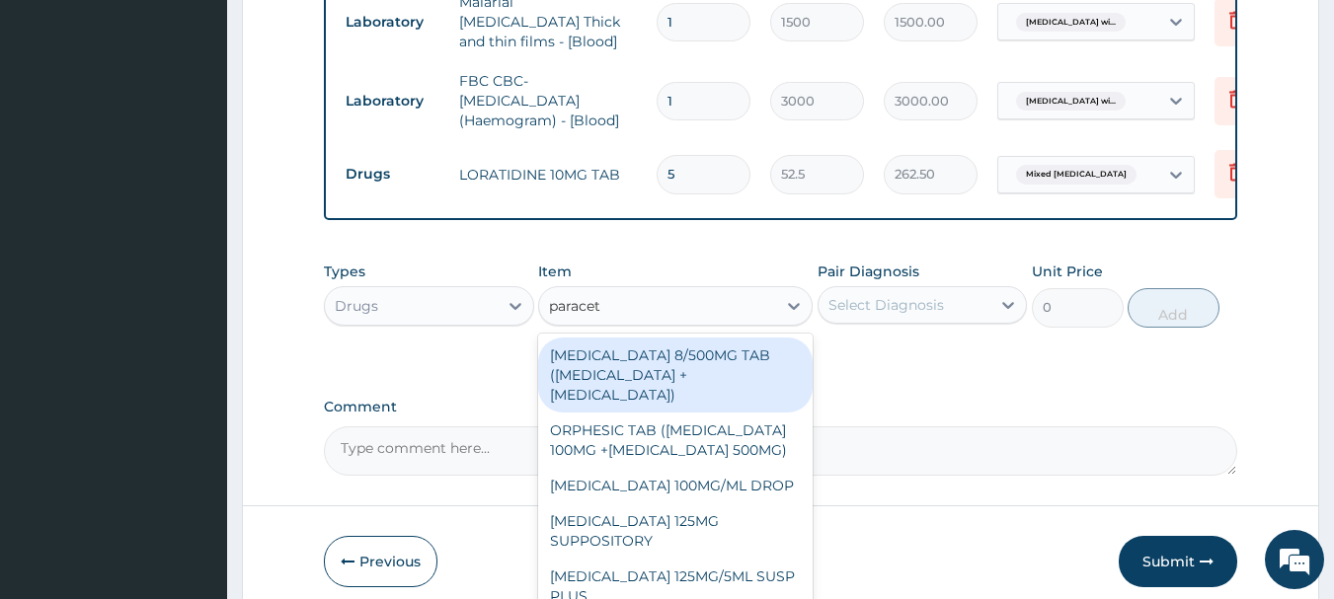
type input "paraceta"
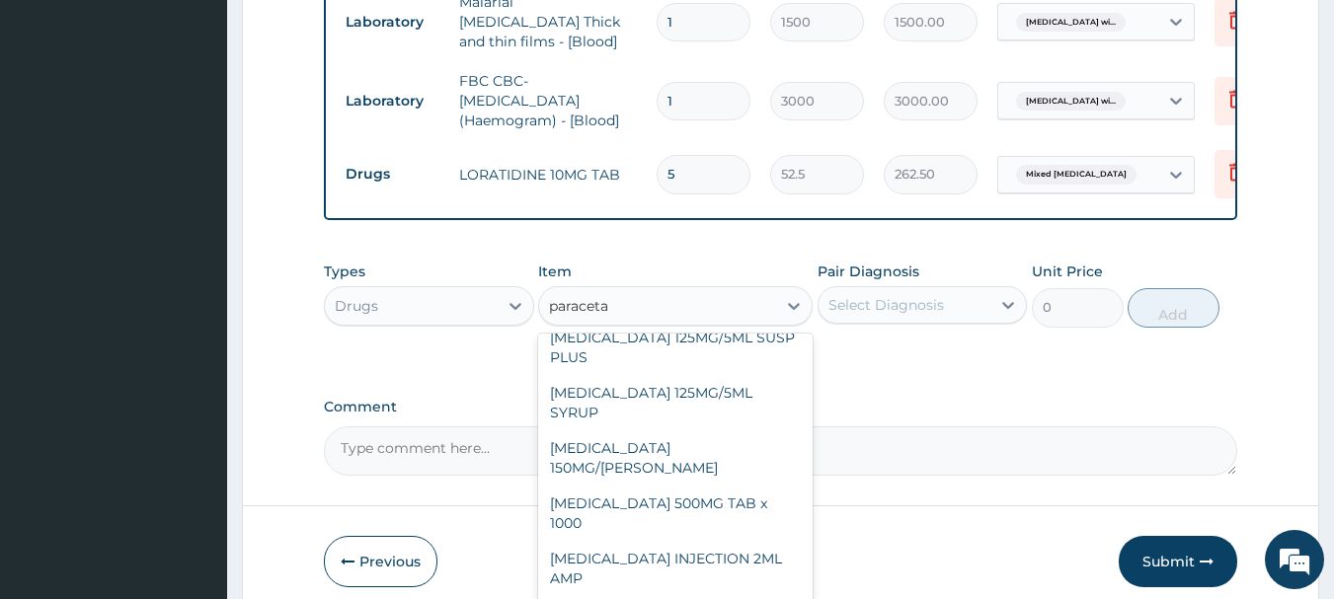
scroll to position [245, 0]
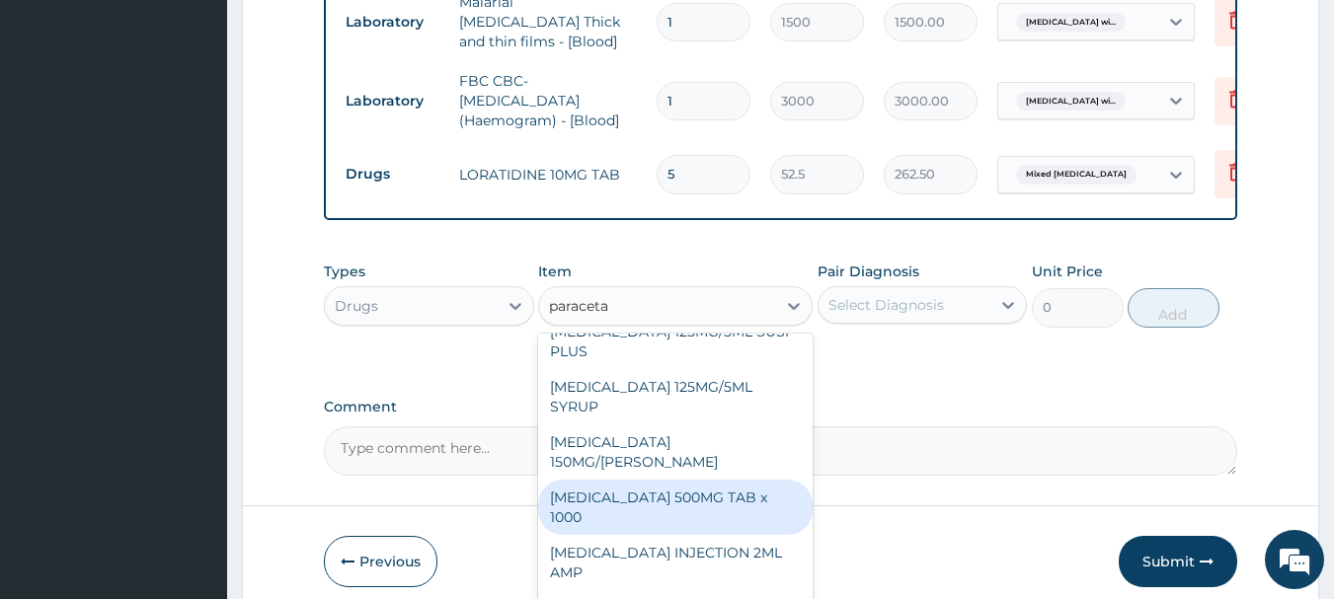
click at [724, 480] on div "[MEDICAL_DATA] 500MG TAB x 1000" at bounding box center [675, 507] width 274 height 55
type input "300"
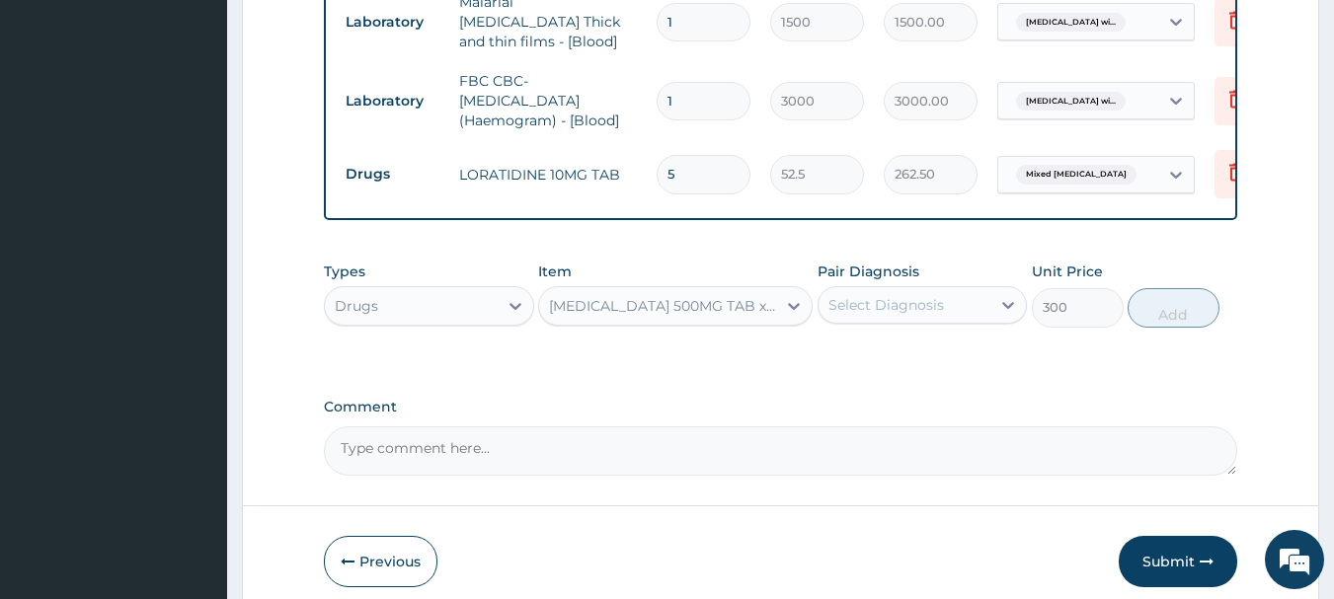
click at [889, 295] on div "Select Diagnosis" at bounding box center [886, 305] width 116 height 20
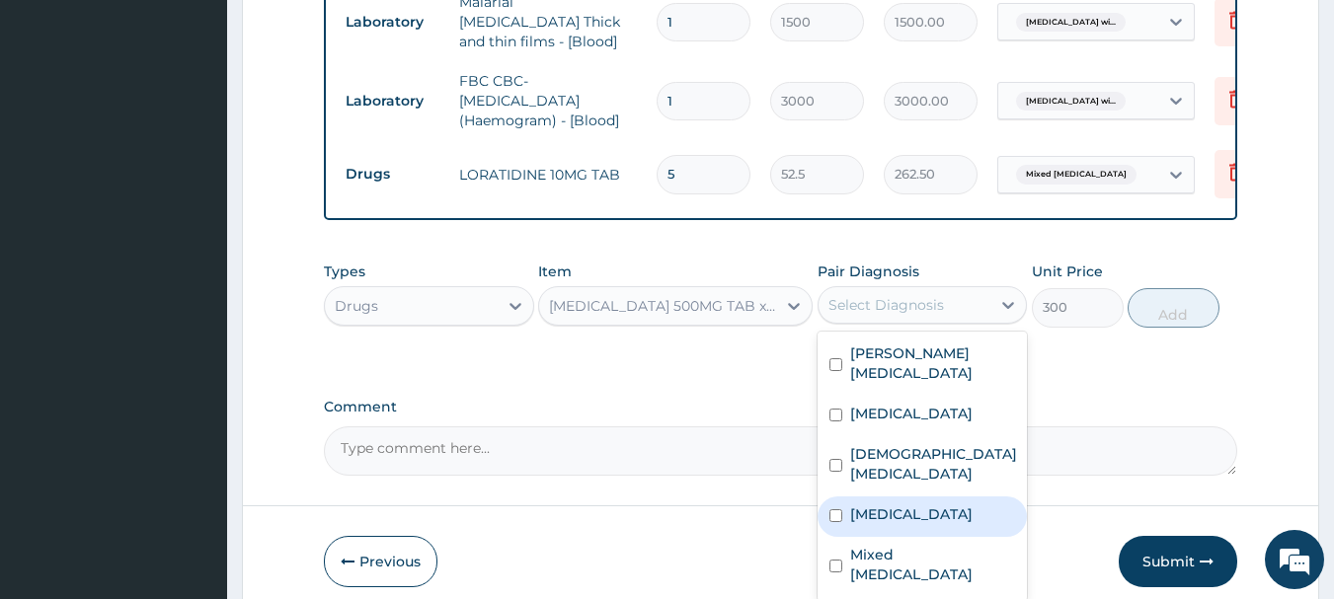
click at [924, 511] on label "[MEDICAL_DATA]" at bounding box center [911, 514] width 122 height 20
checkbox input "true"
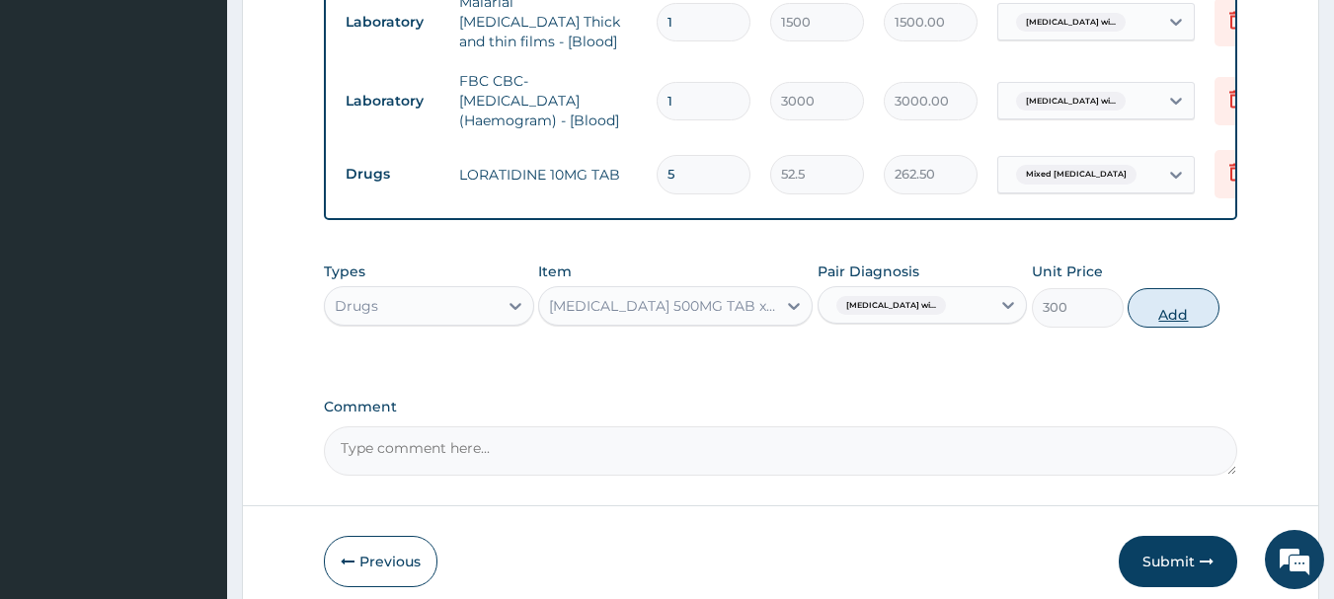
click at [1168, 302] on button "Add" at bounding box center [1173, 307] width 92 height 39
type input "0"
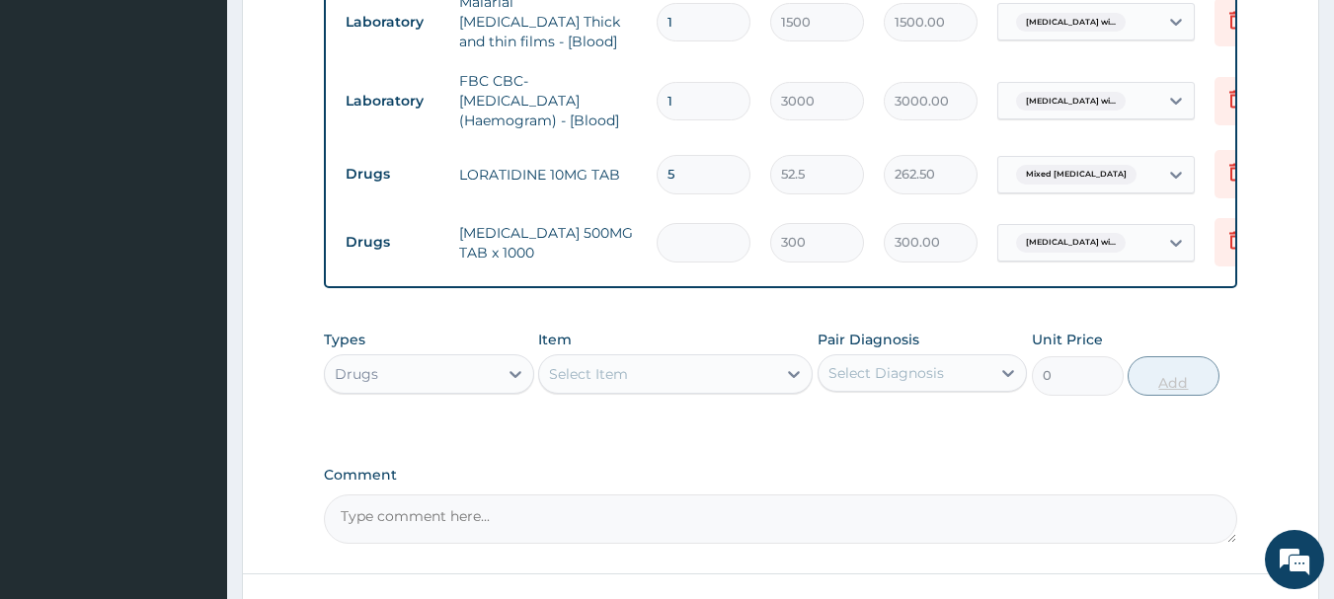
type input "0.00"
type input "5"
type input "1500.00"
type input "5"
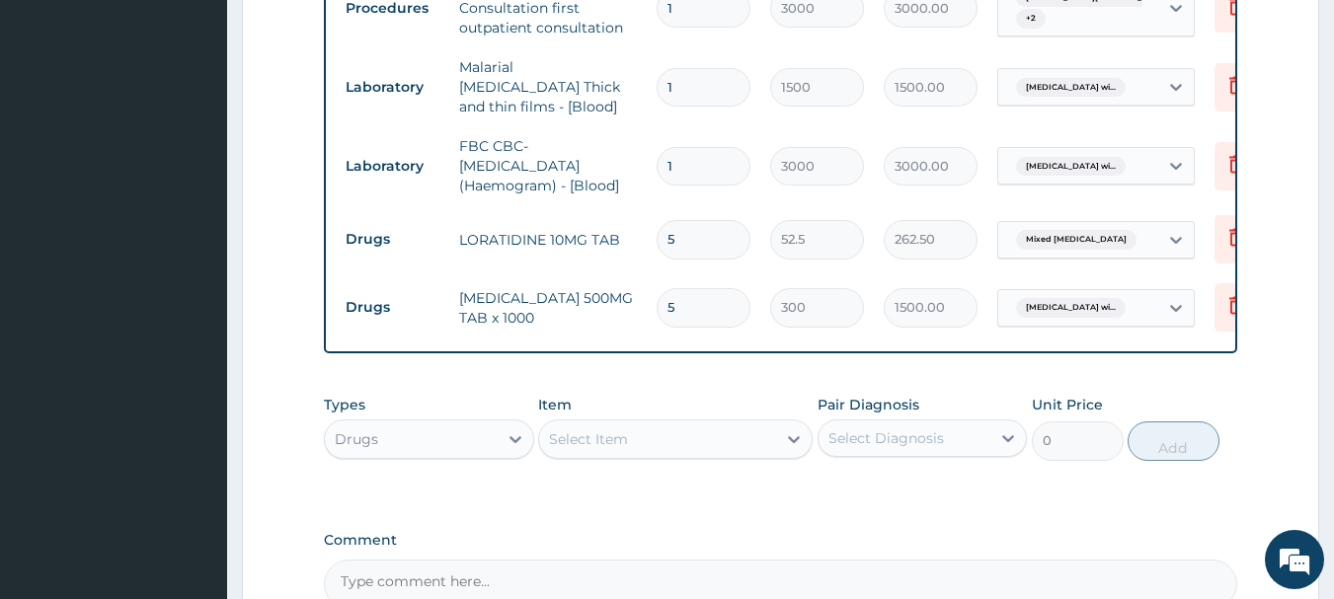
scroll to position [1286, 0]
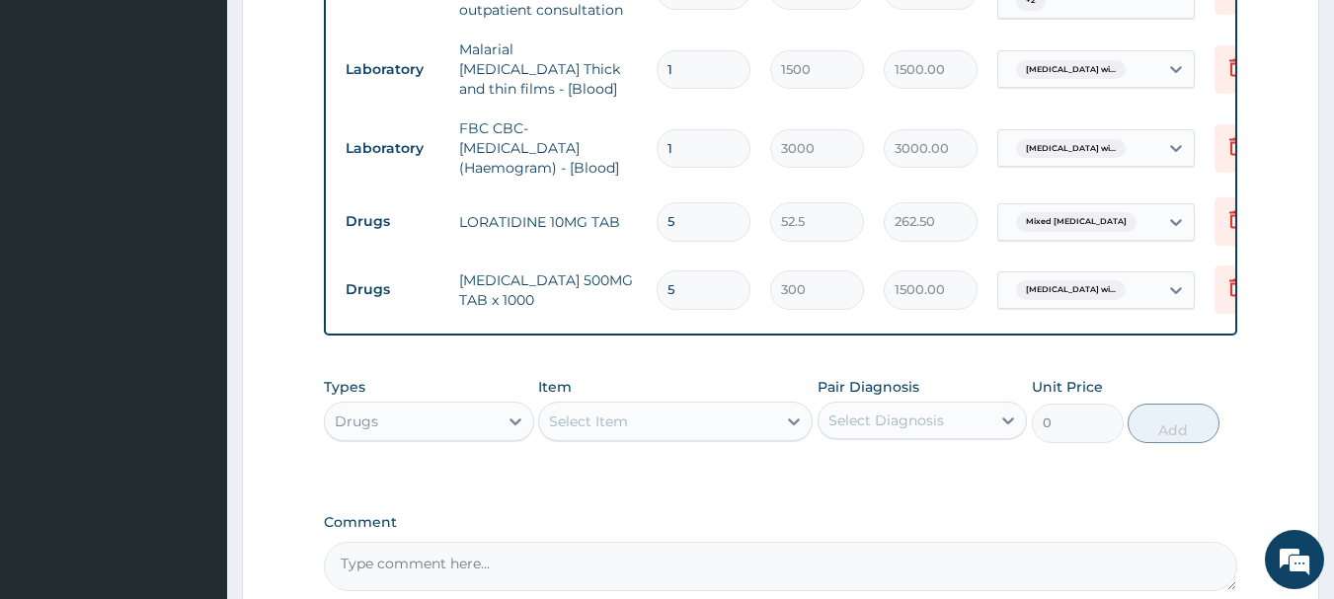
click at [627, 412] on div "Select Item" at bounding box center [588, 422] width 79 height 20
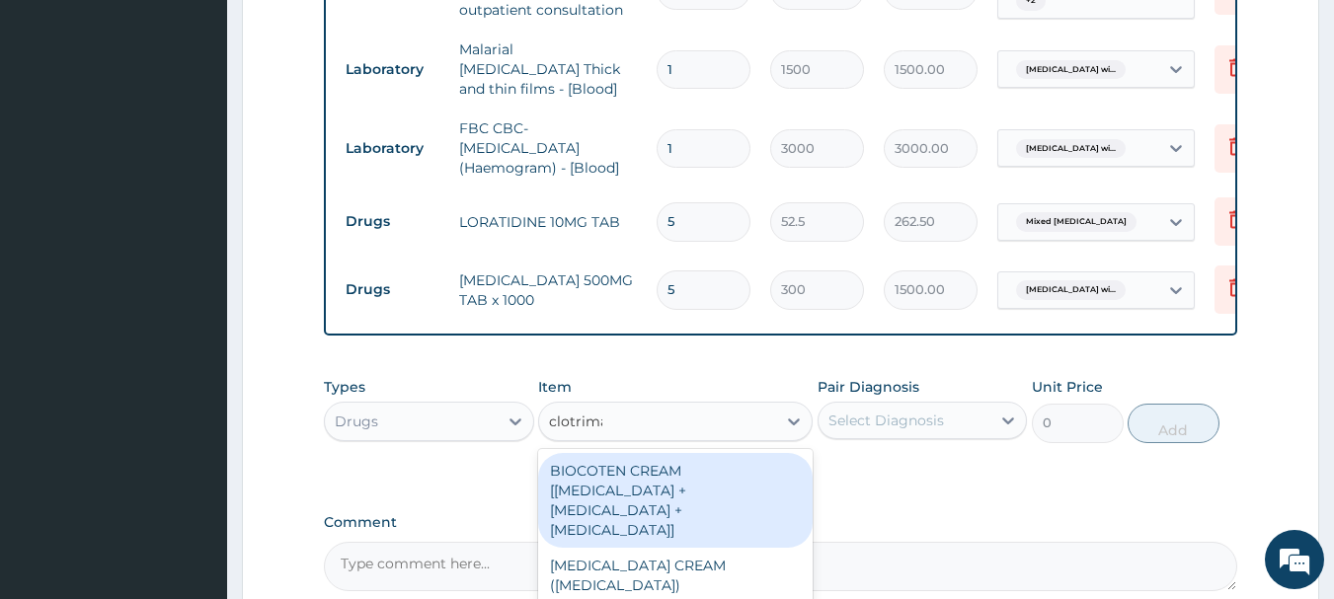
type input "clotrimaz"
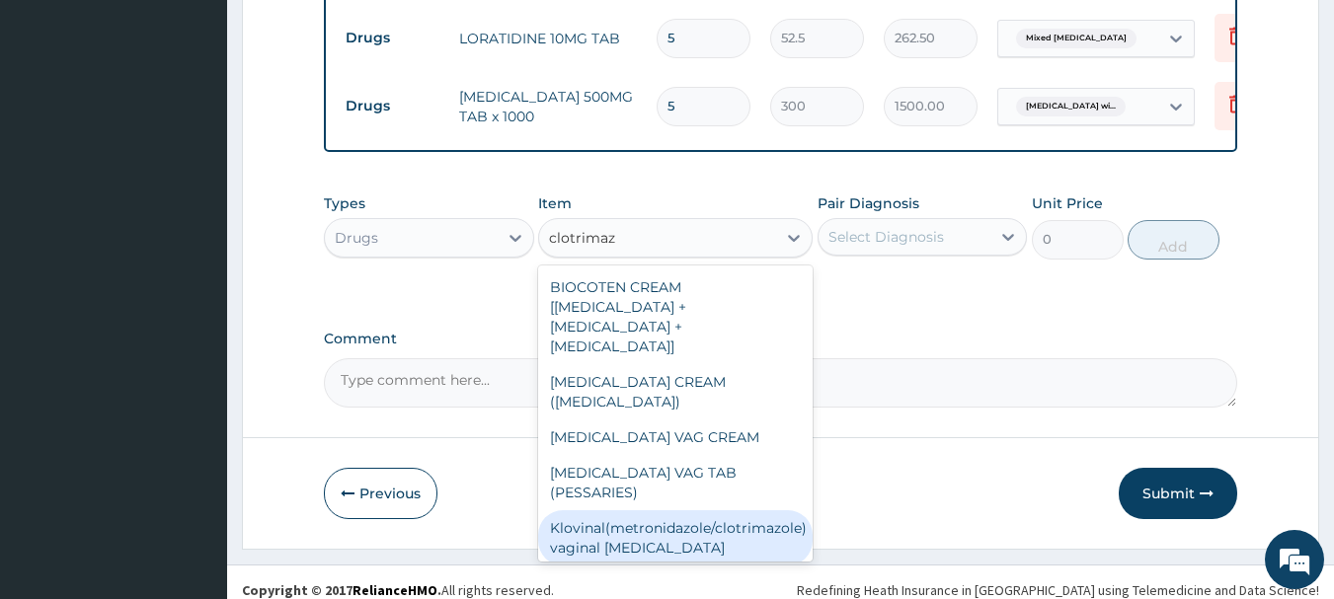
click at [710, 510] on div "Klovinal(metronidazole/clotrimazole) vaginal [MEDICAL_DATA]" at bounding box center [675, 537] width 274 height 55
type input "800"
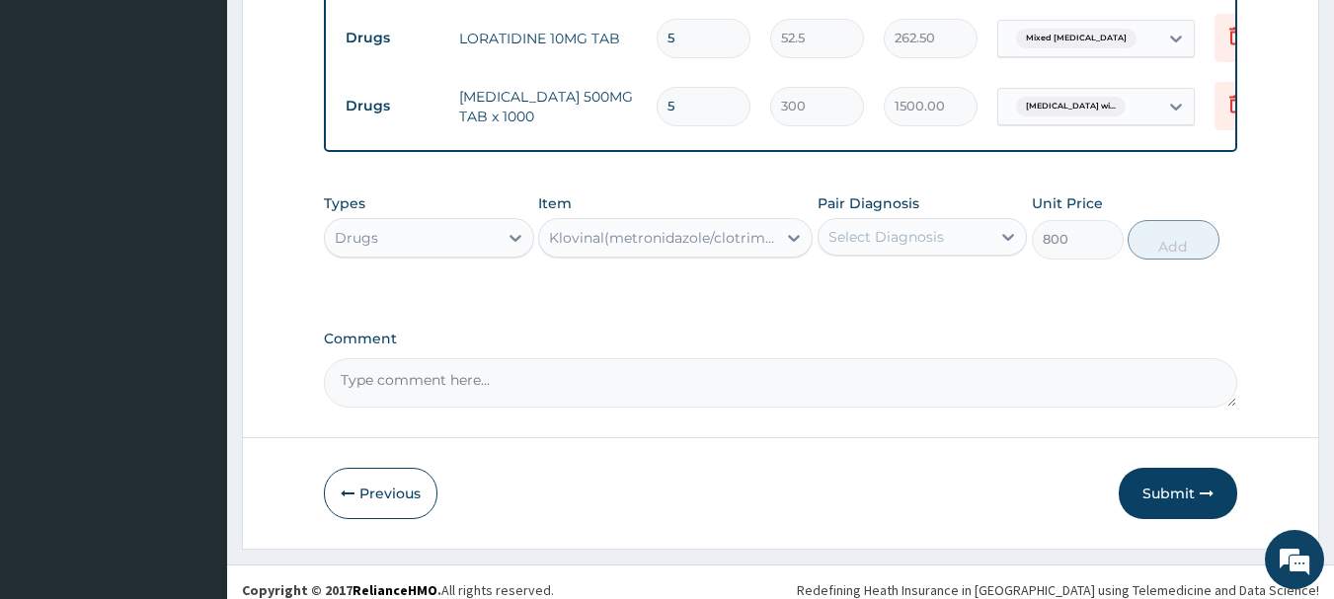
click at [735, 228] on div "Klovinal(metronidazole/clotrimazole) vaginal [MEDICAL_DATA]" at bounding box center [663, 238] width 229 height 20
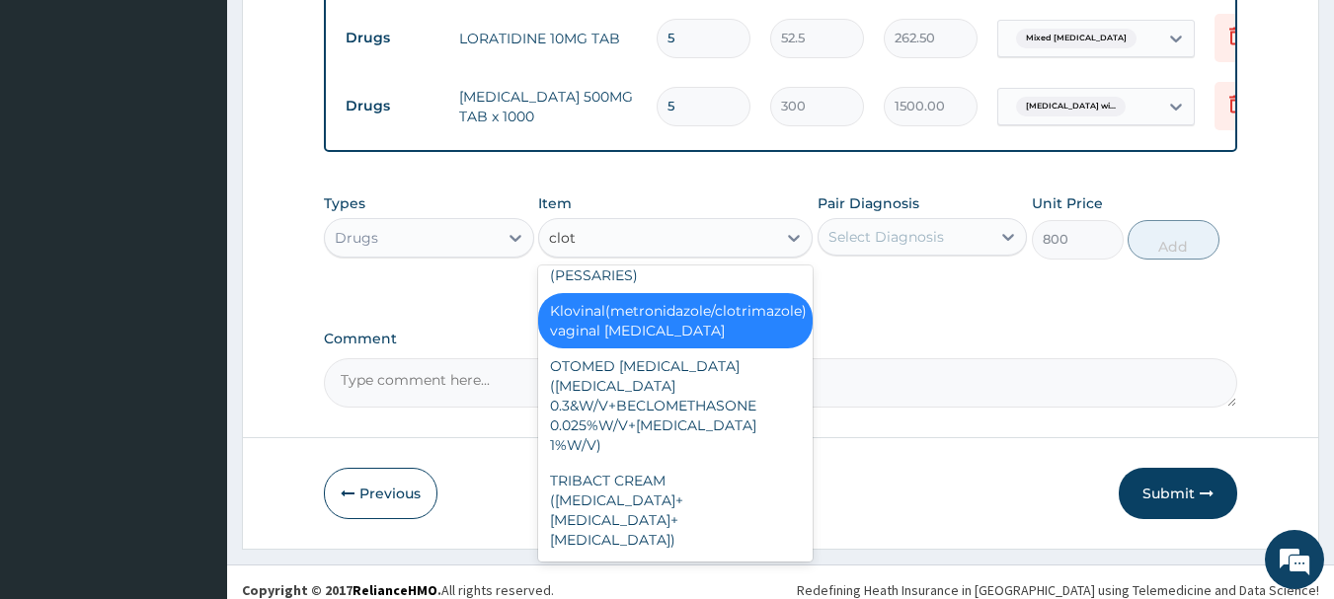
scroll to position [39, 0]
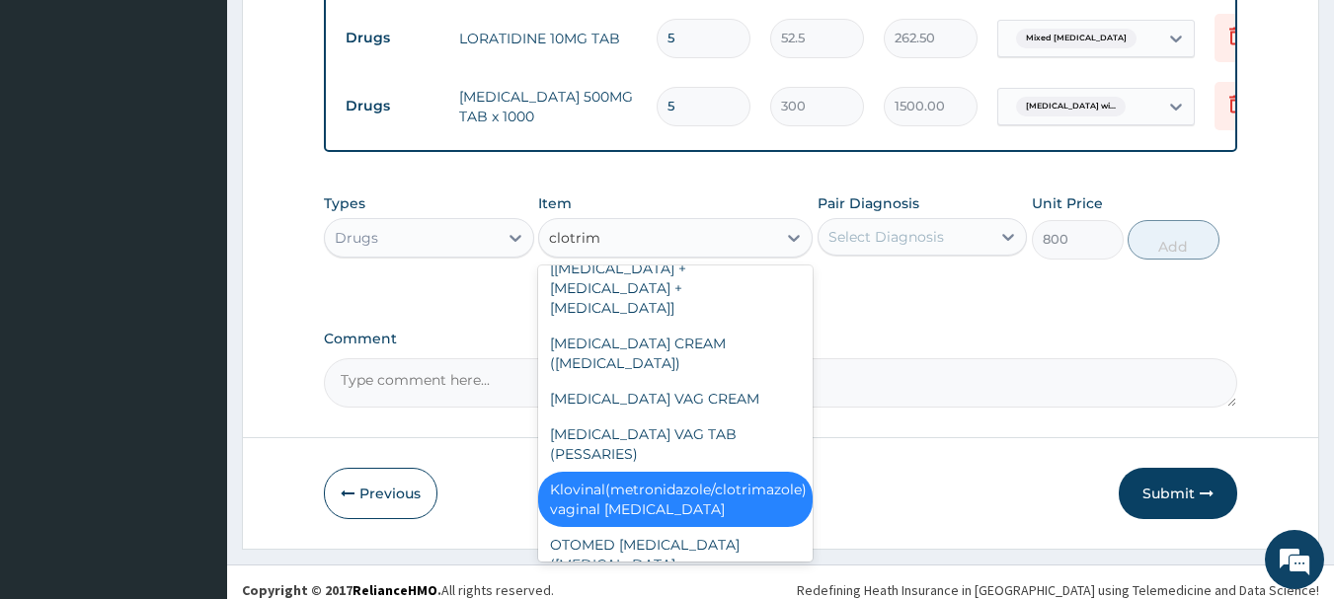
type input "clotrima"
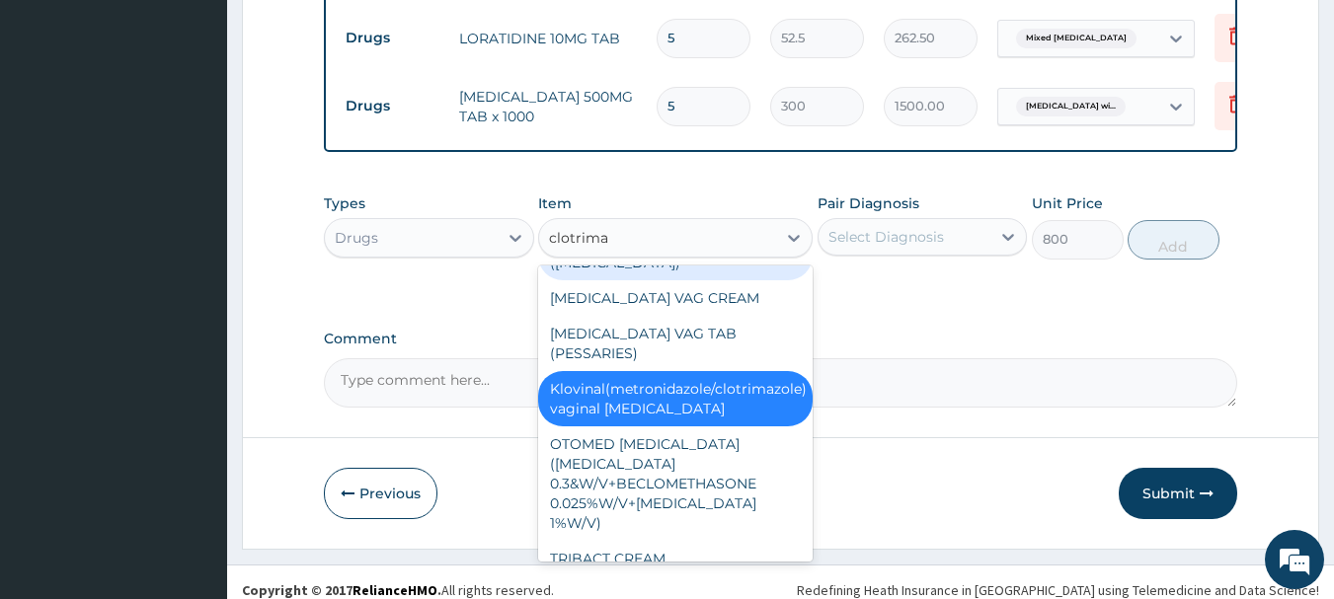
scroll to position [148, 0]
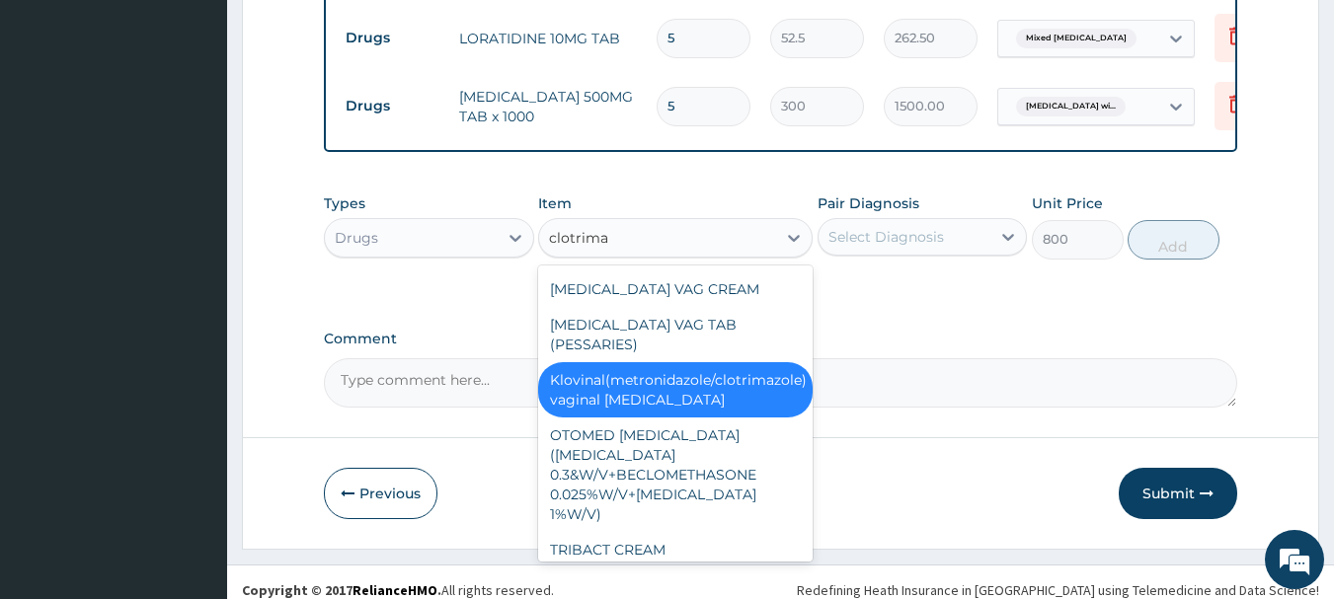
click at [698, 362] on div "Klovinal(metronidazole/clotrimazole) vaginal [MEDICAL_DATA]" at bounding box center [675, 389] width 274 height 55
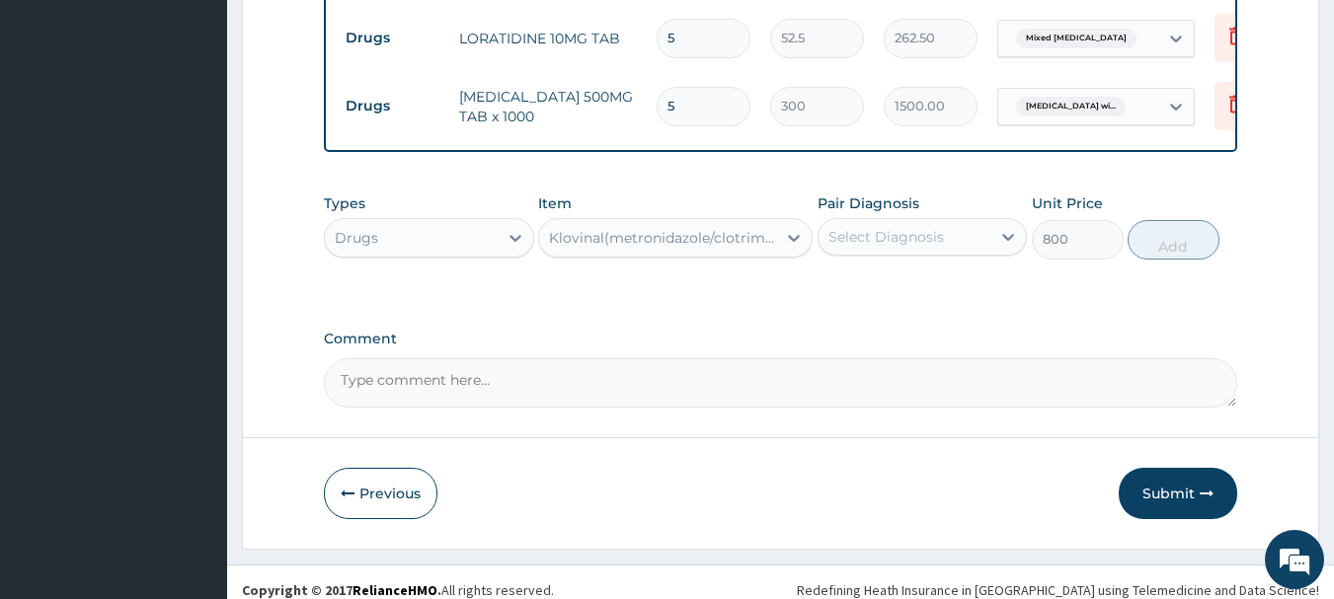
click at [867, 231] on div "Select Diagnosis" at bounding box center [886, 237] width 116 height 20
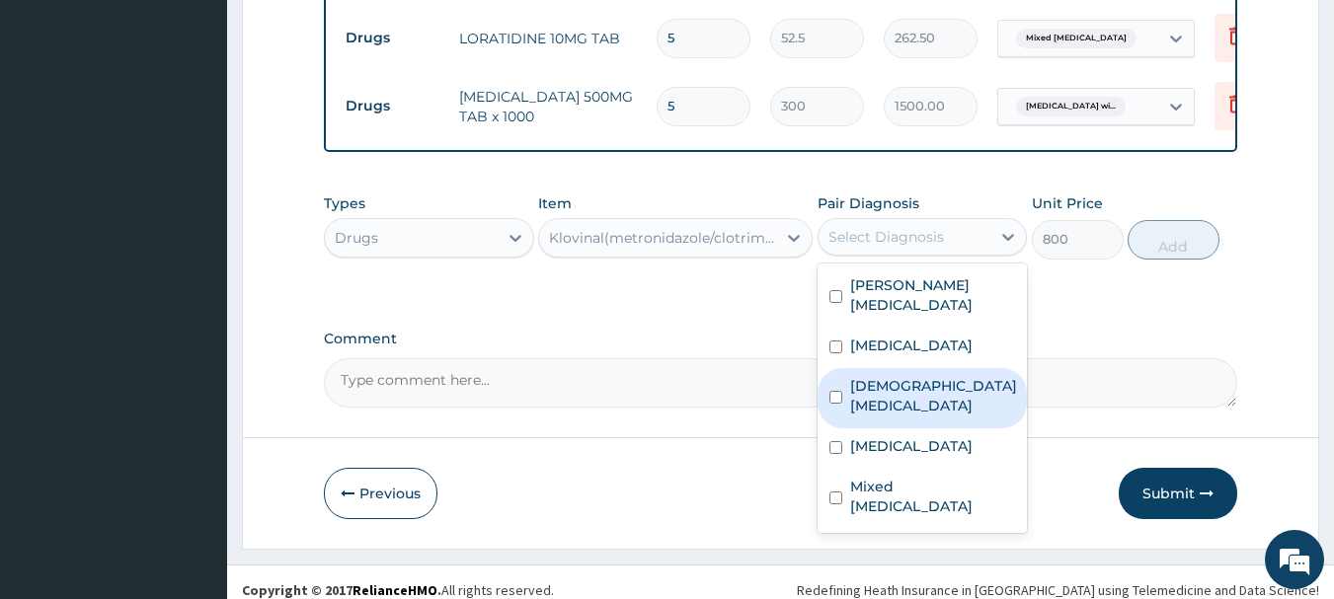
click at [920, 382] on label "Female pelvic inflammatory disease" at bounding box center [933, 395] width 167 height 39
checkbox input "true"
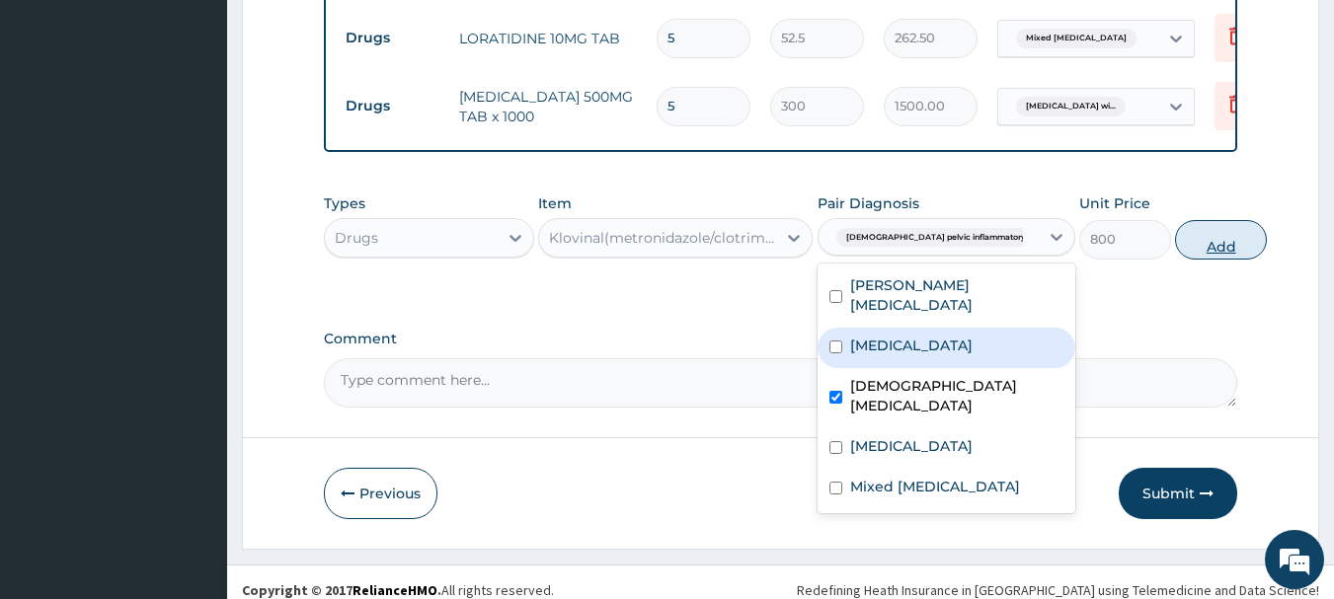
click at [1175, 238] on button "Add" at bounding box center [1221, 239] width 92 height 39
type input "0"
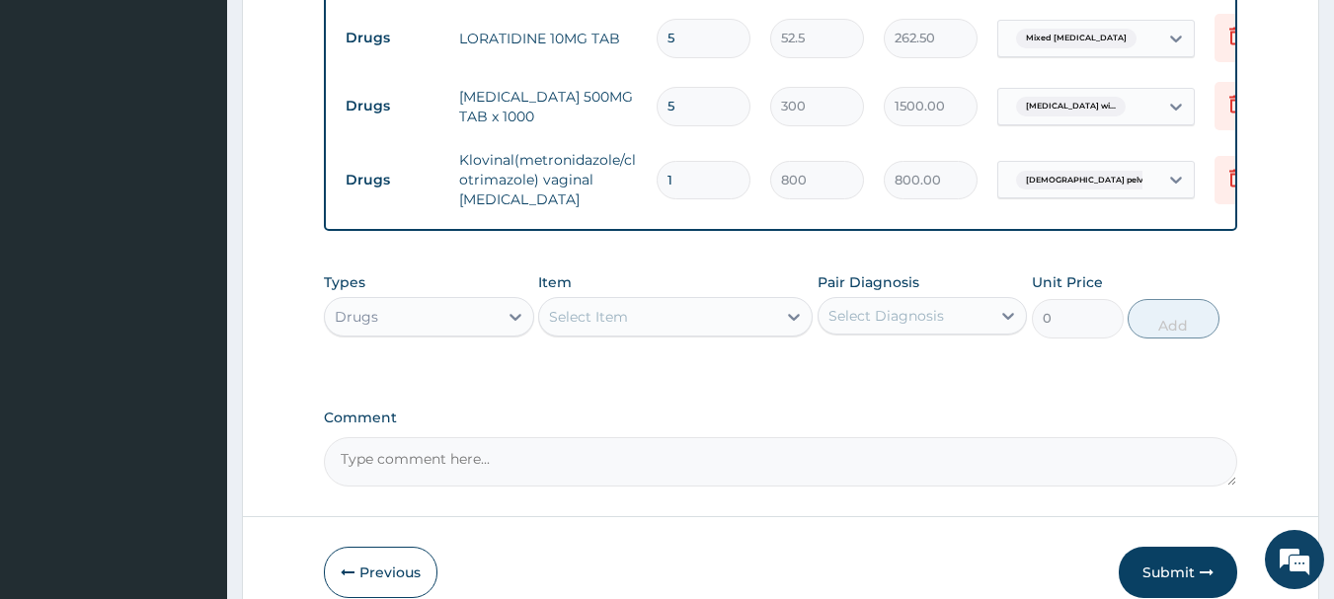
click at [702, 306] on div "Select Item" at bounding box center [657, 317] width 237 height 32
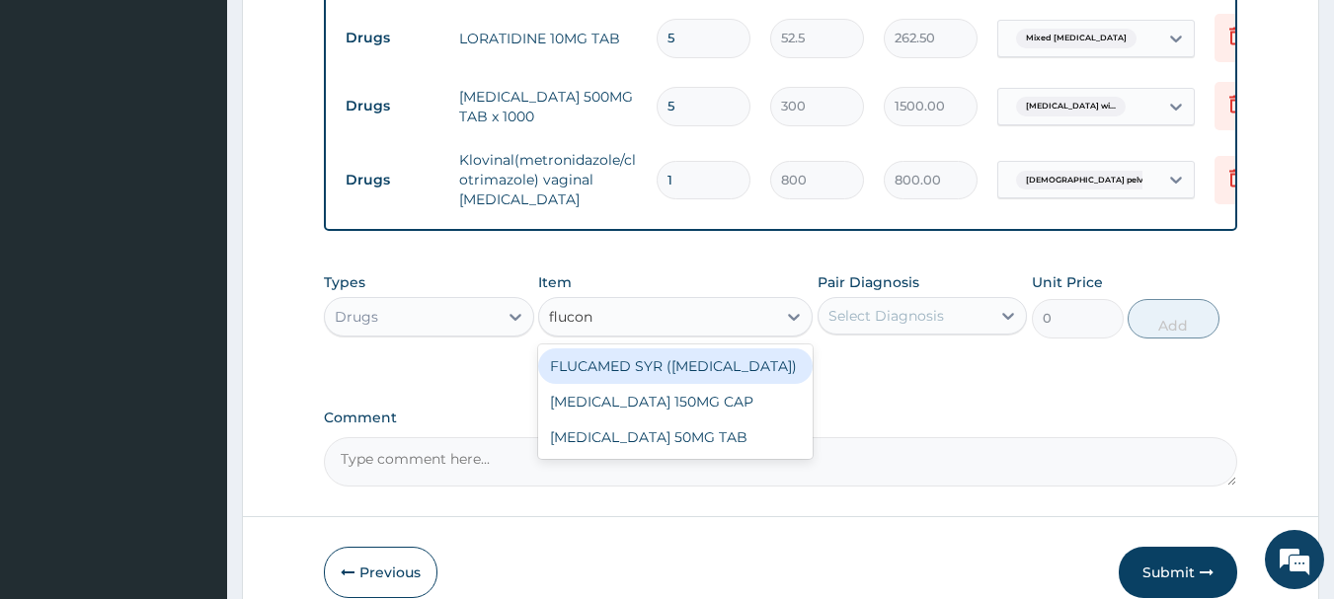
type input "flucona"
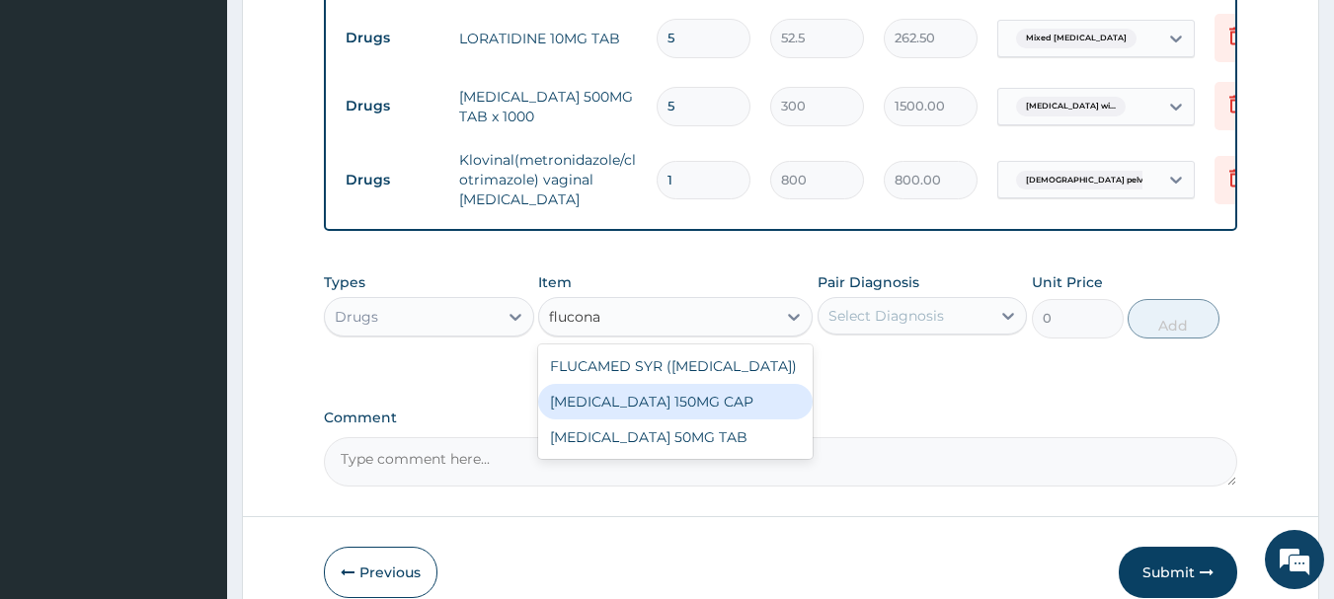
click at [720, 386] on div "[MEDICAL_DATA] 150MG CAP" at bounding box center [675, 402] width 274 height 36
type input "78.75"
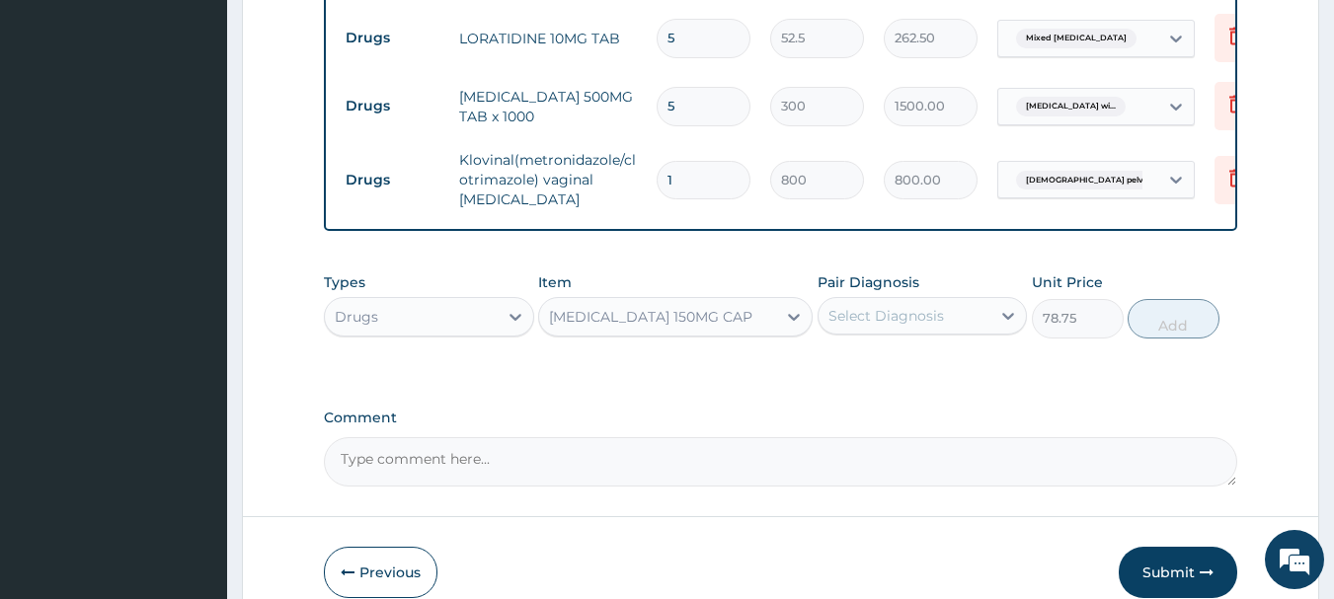
click at [882, 300] on div "Select Diagnosis" at bounding box center [904, 316] width 173 height 32
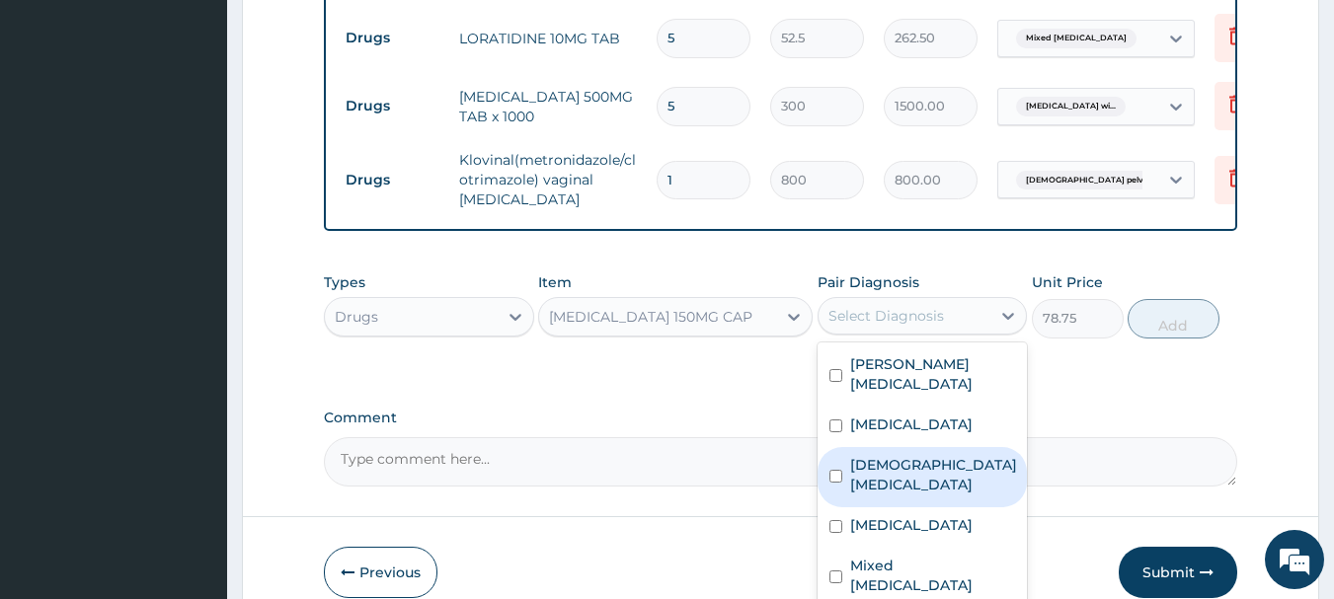
click at [927, 455] on label "Female pelvic inflammatory disease" at bounding box center [933, 474] width 167 height 39
checkbox input "true"
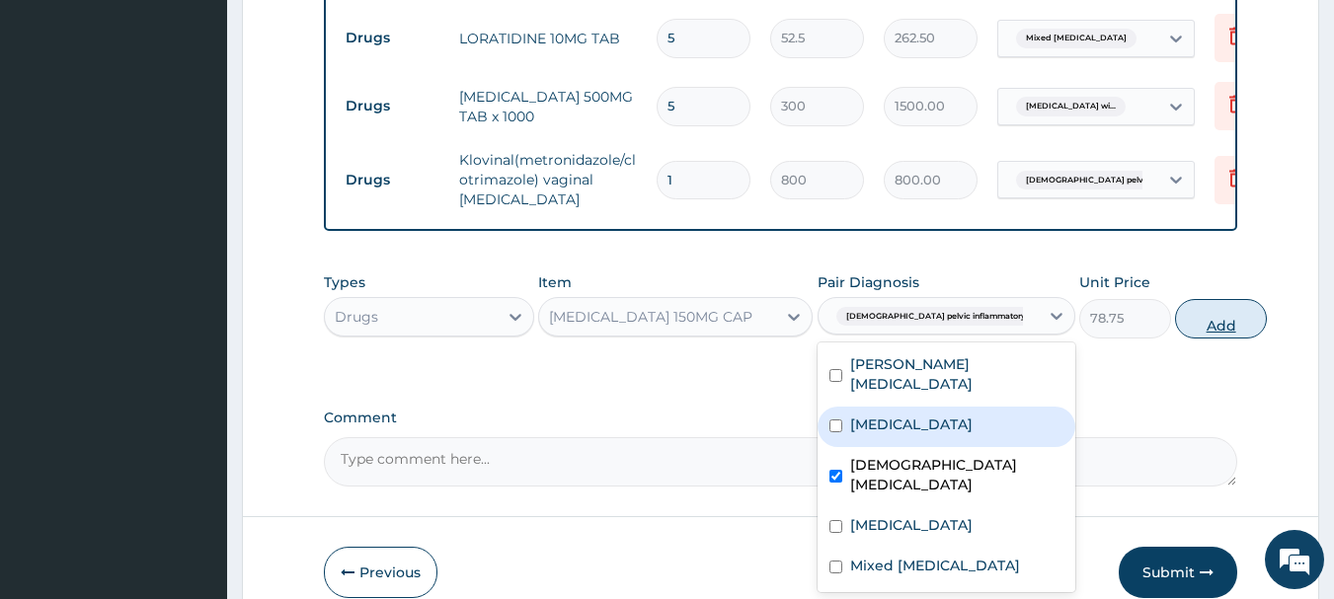
click at [1175, 312] on button "Add" at bounding box center [1221, 318] width 92 height 39
type input "0"
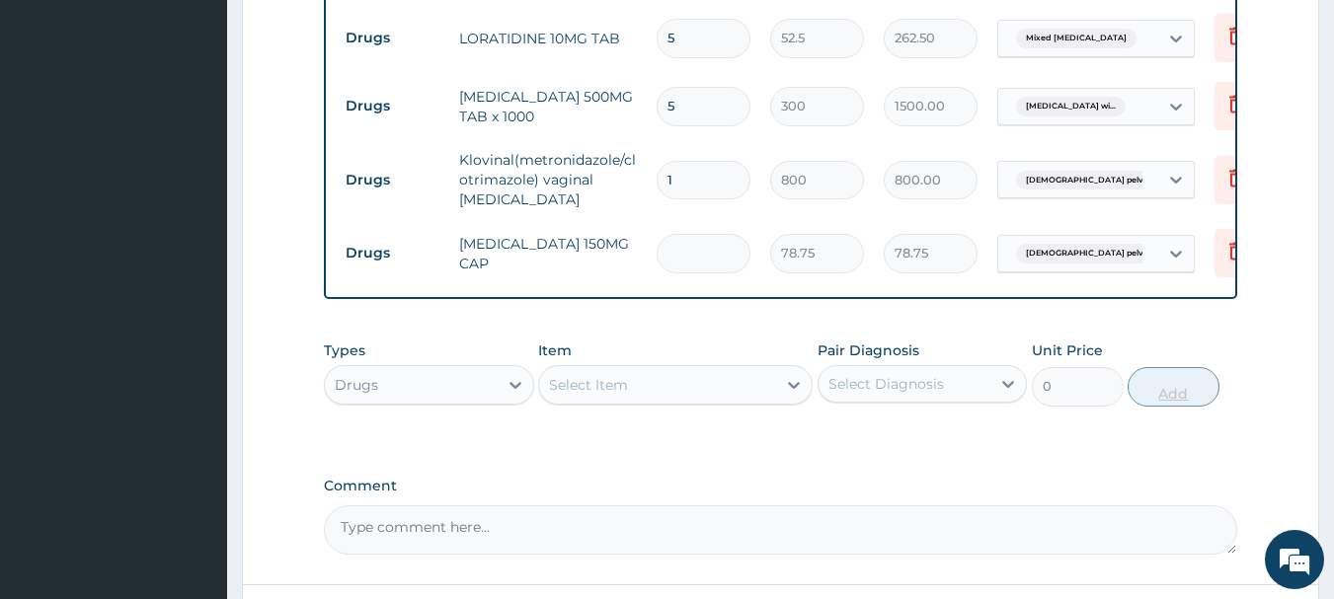
type input "0.00"
type input "7"
type input "551.25"
type input "7"
click at [645, 369] on div "Select Item" at bounding box center [657, 385] width 237 height 32
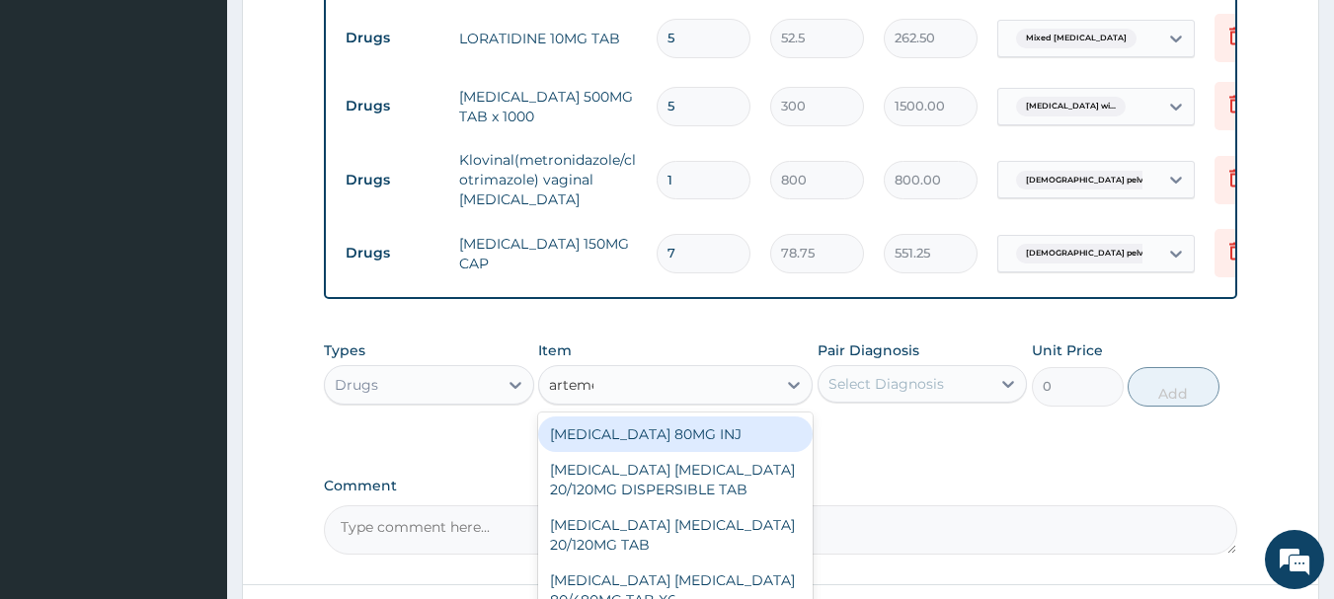
type input "artemet"
click at [653, 417] on div "[MEDICAL_DATA] 80MG INJ" at bounding box center [675, 435] width 274 height 36
type input "1400"
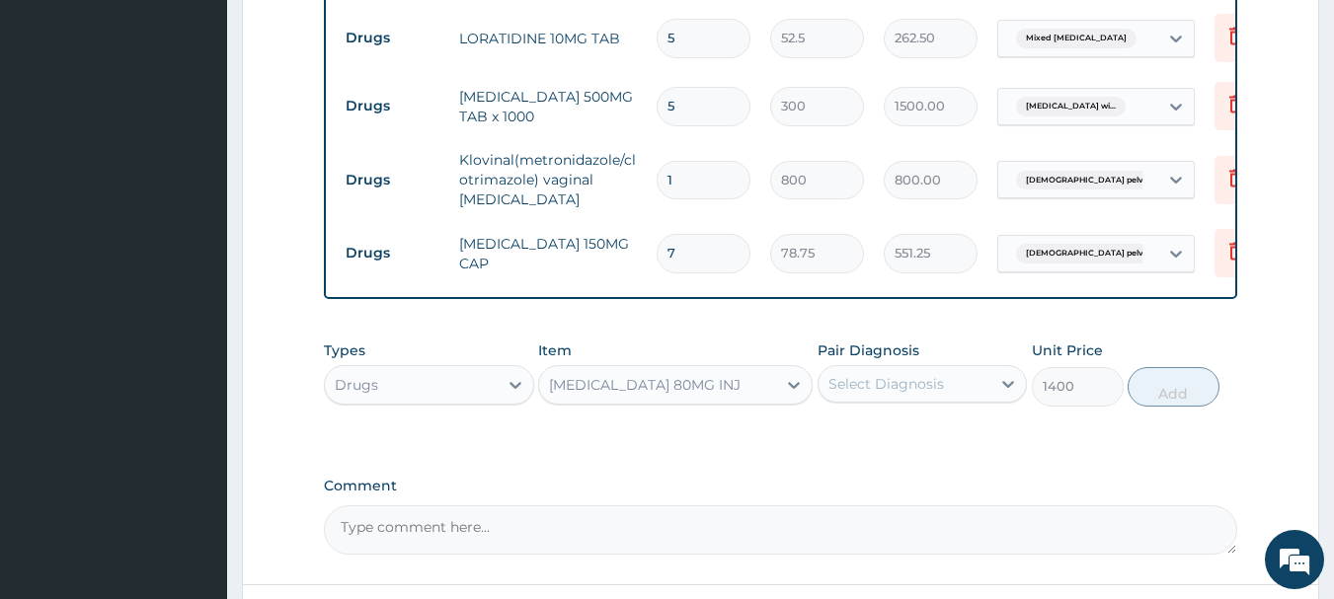
click at [851, 374] on div "Select Diagnosis" at bounding box center [886, 384] width 116 height 20
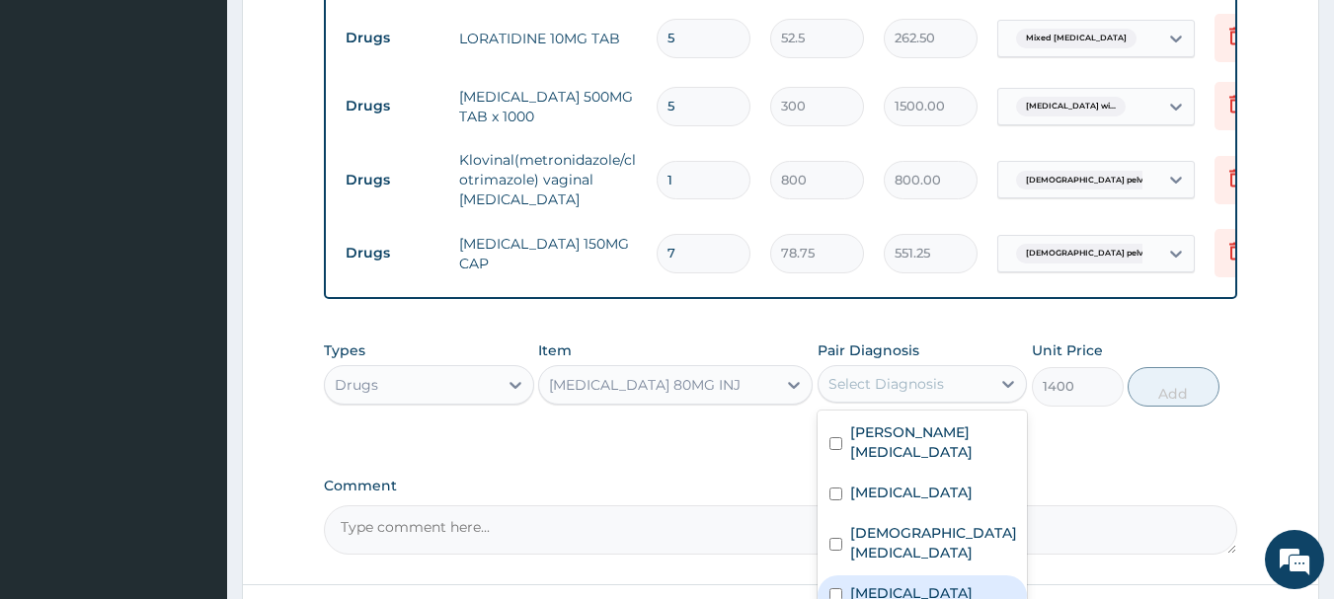
click at [979, 576] on div "[MEDICAL_DATA]" at bounding box center [922, 596] width 210 height 40
checkbox input "true"
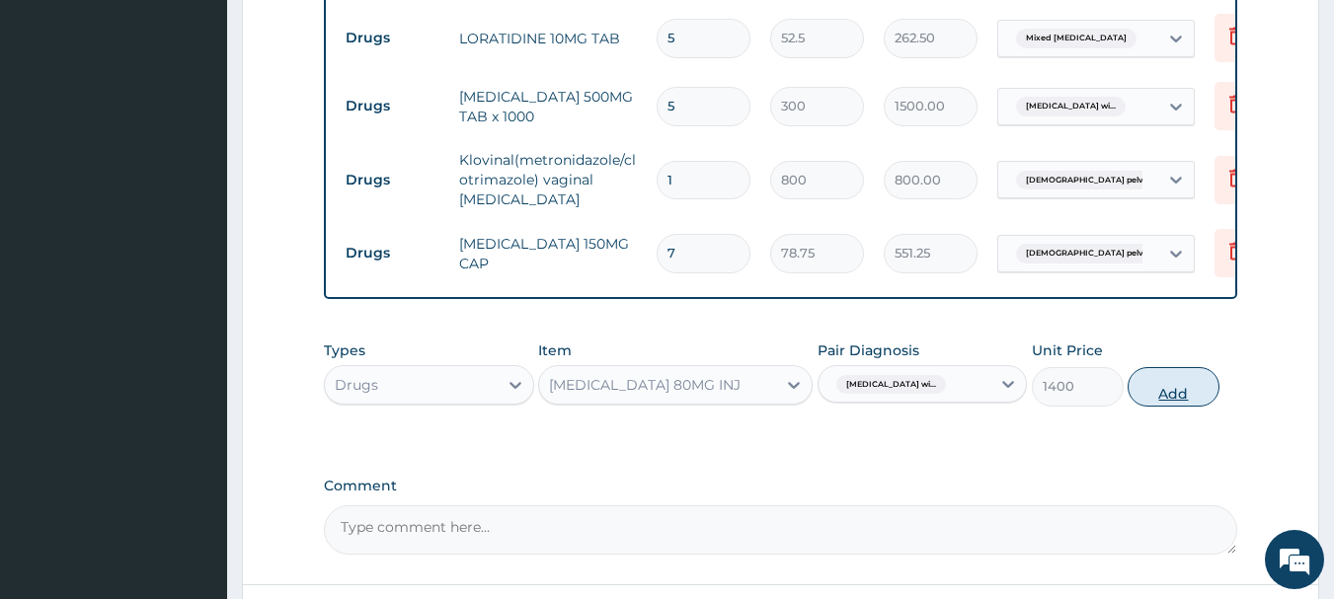
click at [1170, 380] on button "Add" at bounding box center [1173, 386] width 92 height 39
type input "0"
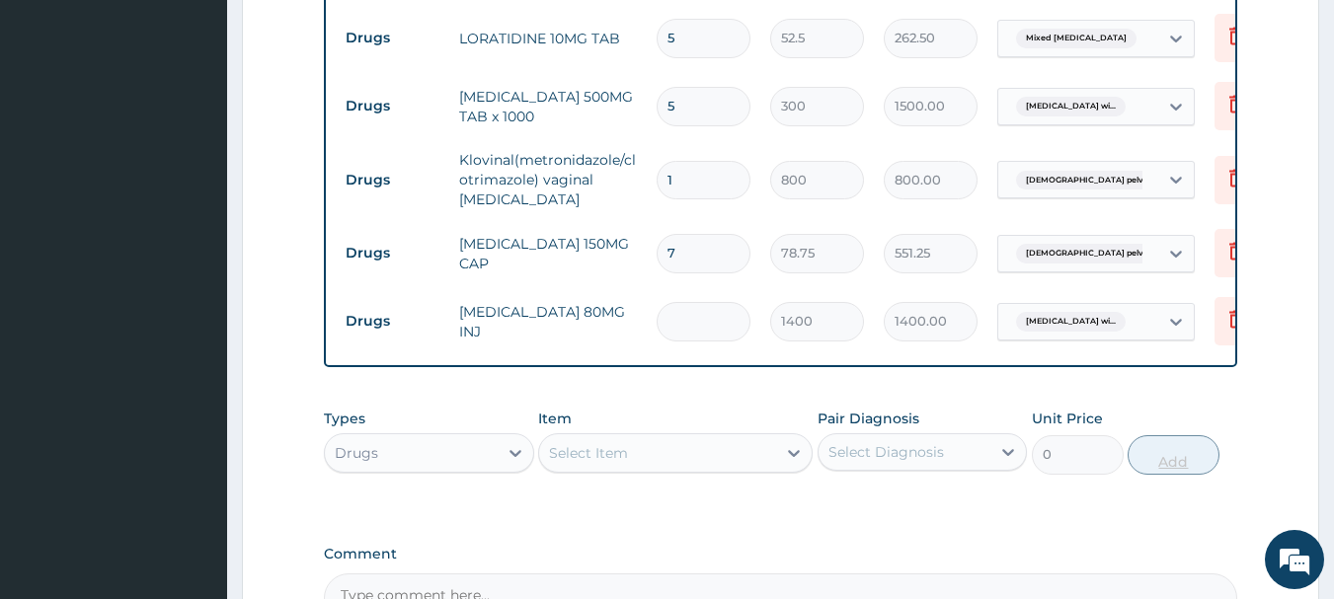
type input "0.00"
type input "6"
type input "8400.00"
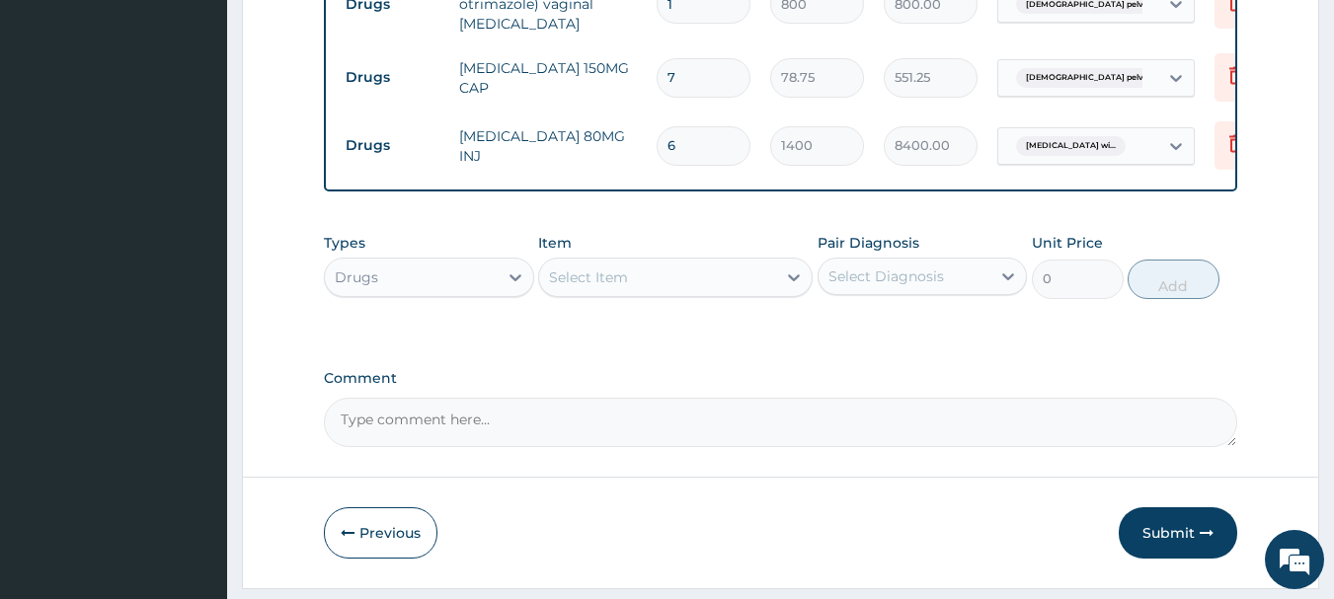
scroll to position [1685, 0]
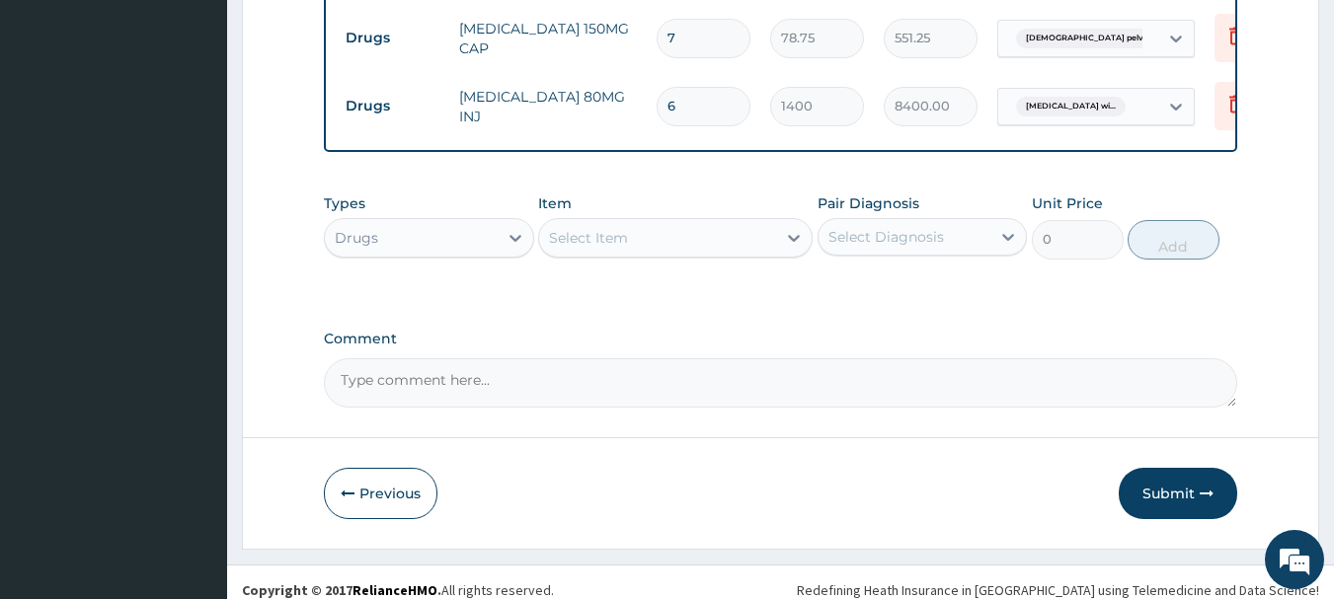
type input "6"
click at [672, 222] on div "Select Item" at bounding box center [657, 238] width 237 height 32
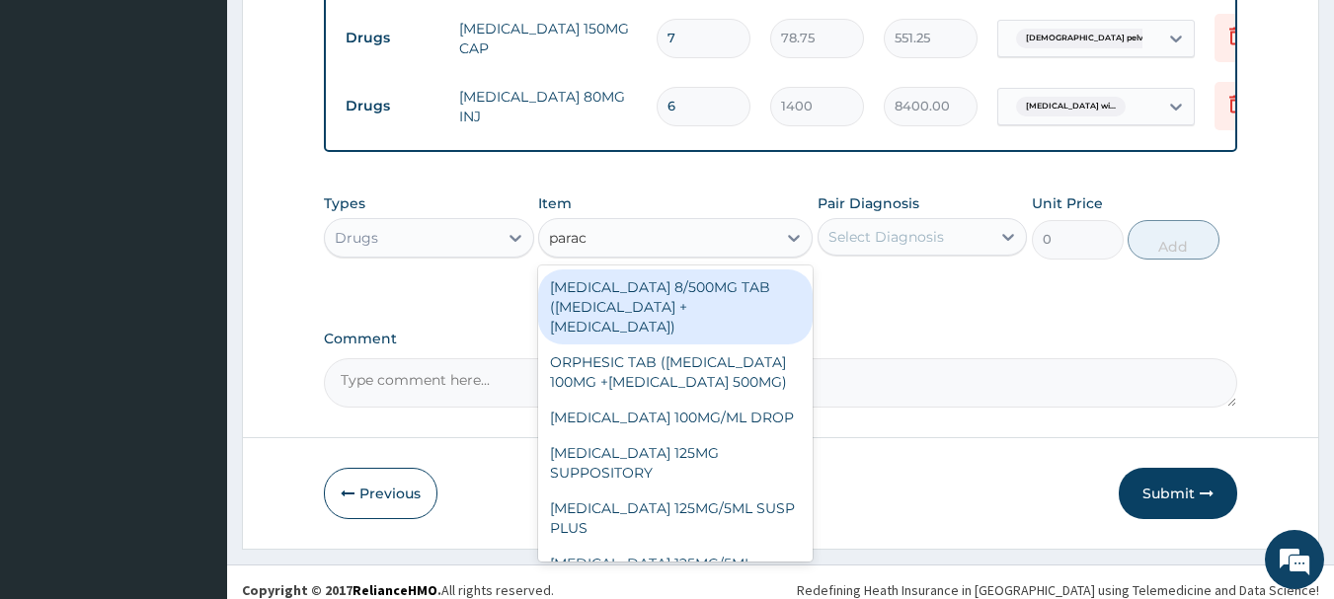
type input "parace"
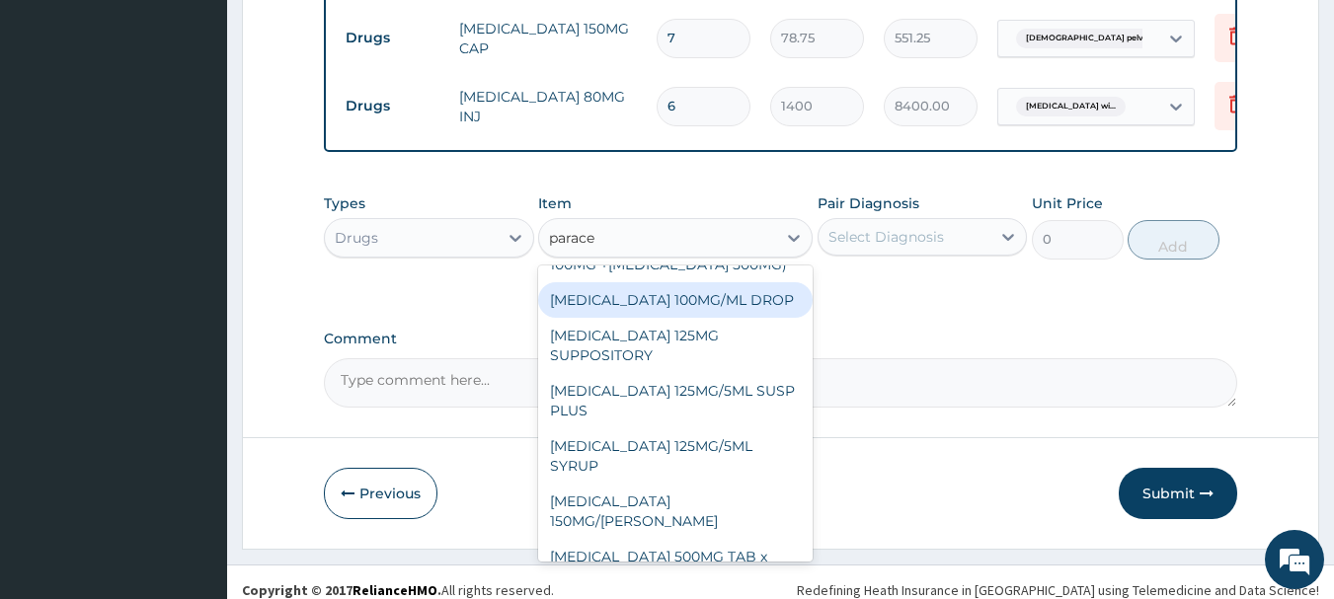
scroll to position [121, 0]
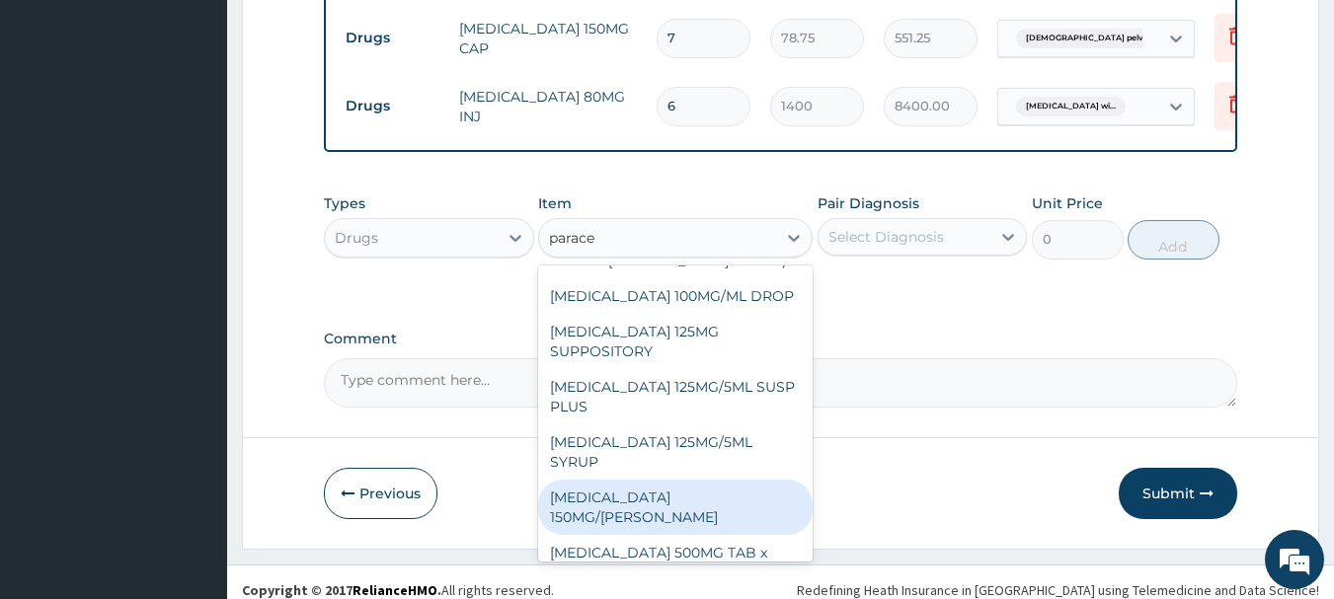
click at [750, 480] on div "[MEDICAL_DATA] 150MG/[PERSON_NAME]" at bounding box center [675, 507] width 274 height 55
type input "900"
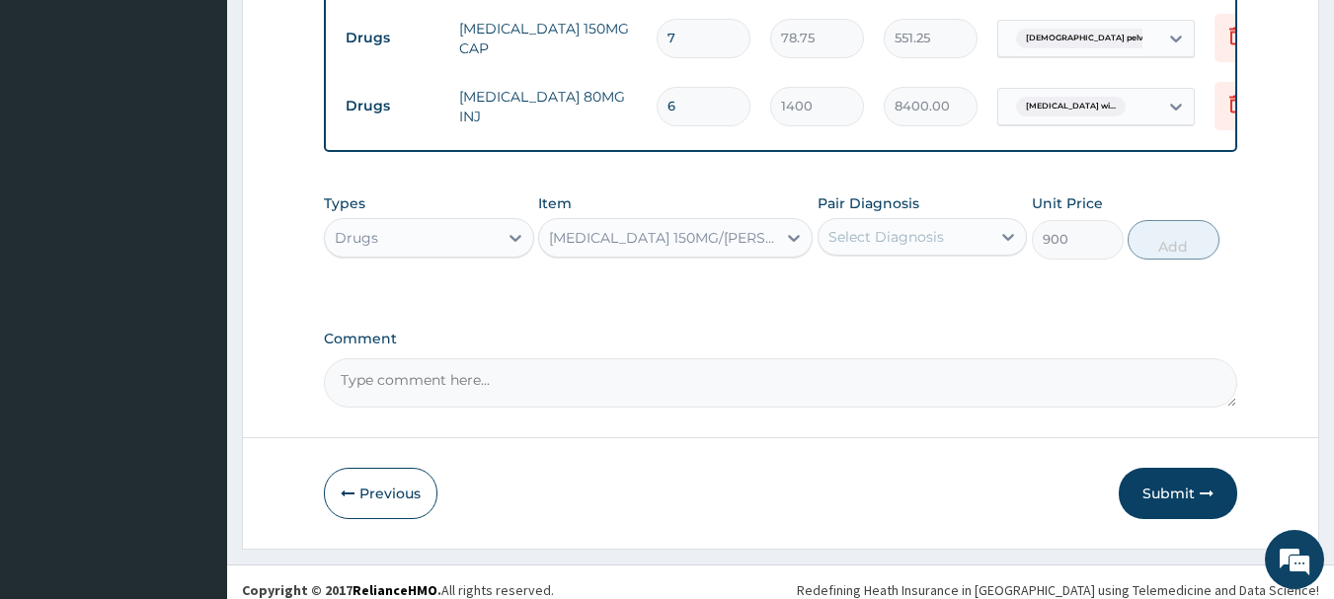
click at [911, 227] on div "Select Diagnosis" at bounding box center [886, 237] width 116 height 20
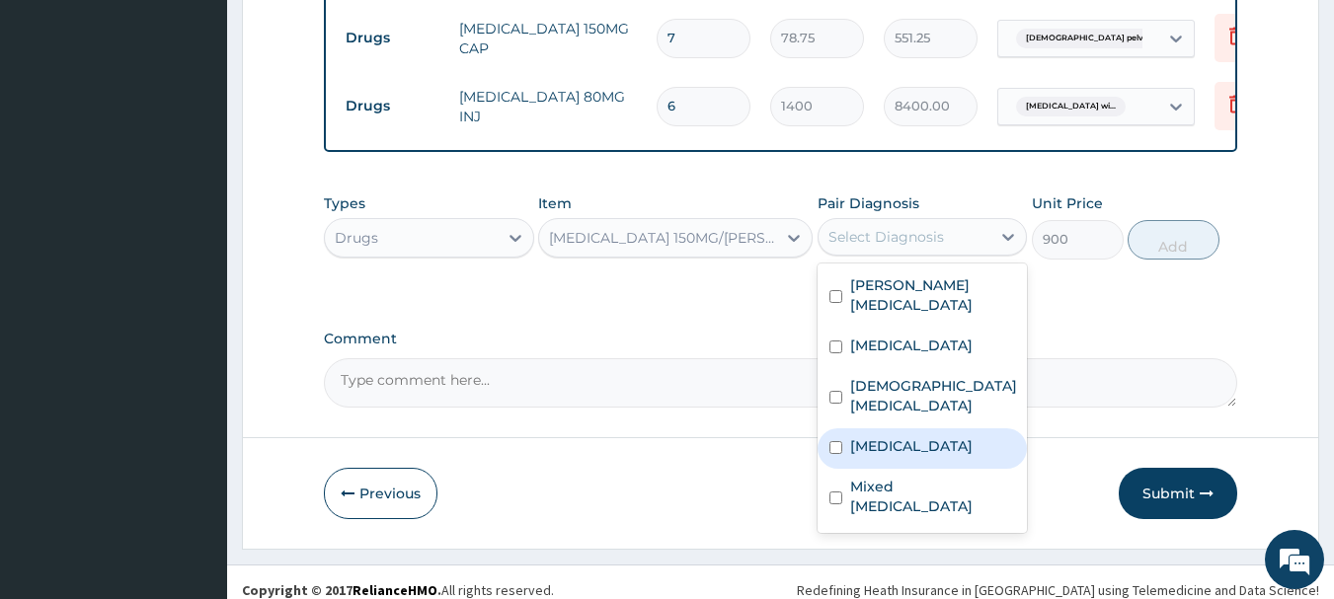
click at [932, 446] on label "[MEDICAL_DATA]" at bounding box center [911, 446] width 122 height 20
checkbox input "true"
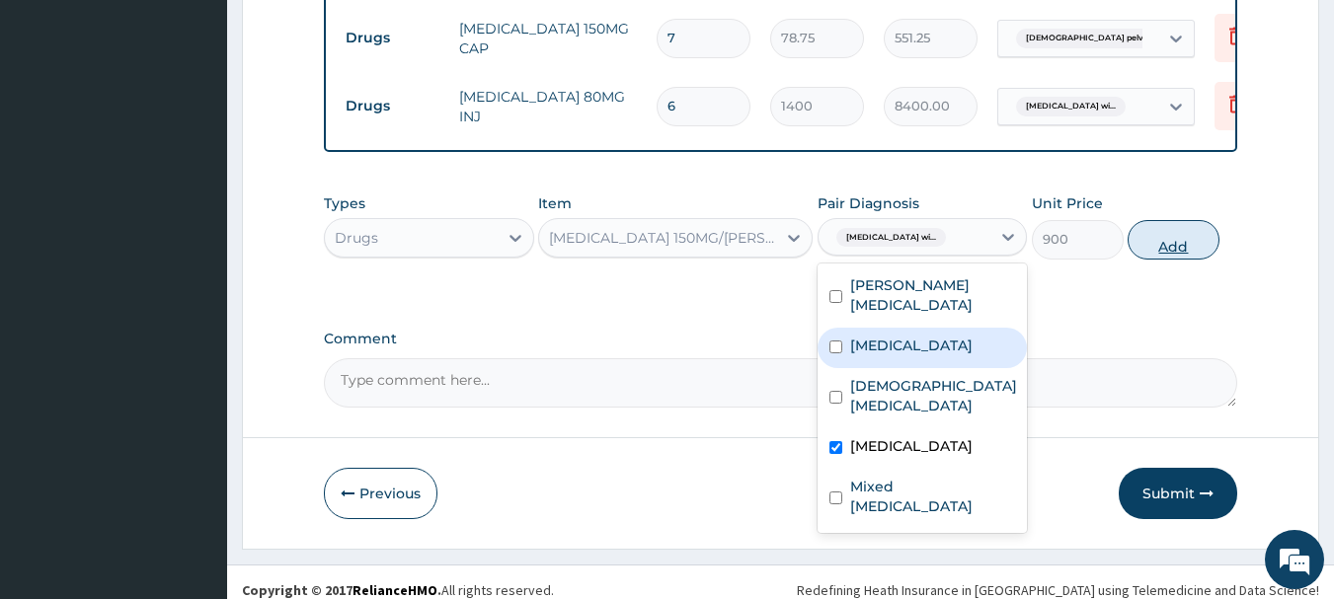
click at [1158, 223] on button "Add" at bounding box center [1173, 239] width 92 height 39
type input "0"
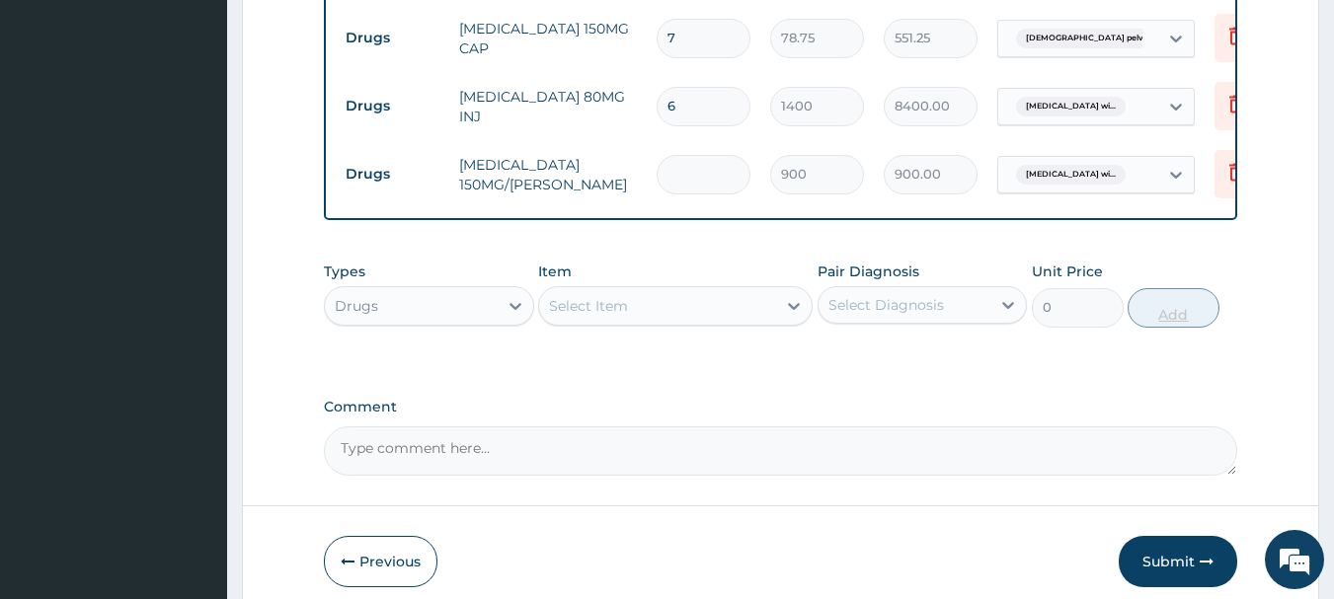
type input "0.00"
type input "3"
type input "2700.00"
type input "3"
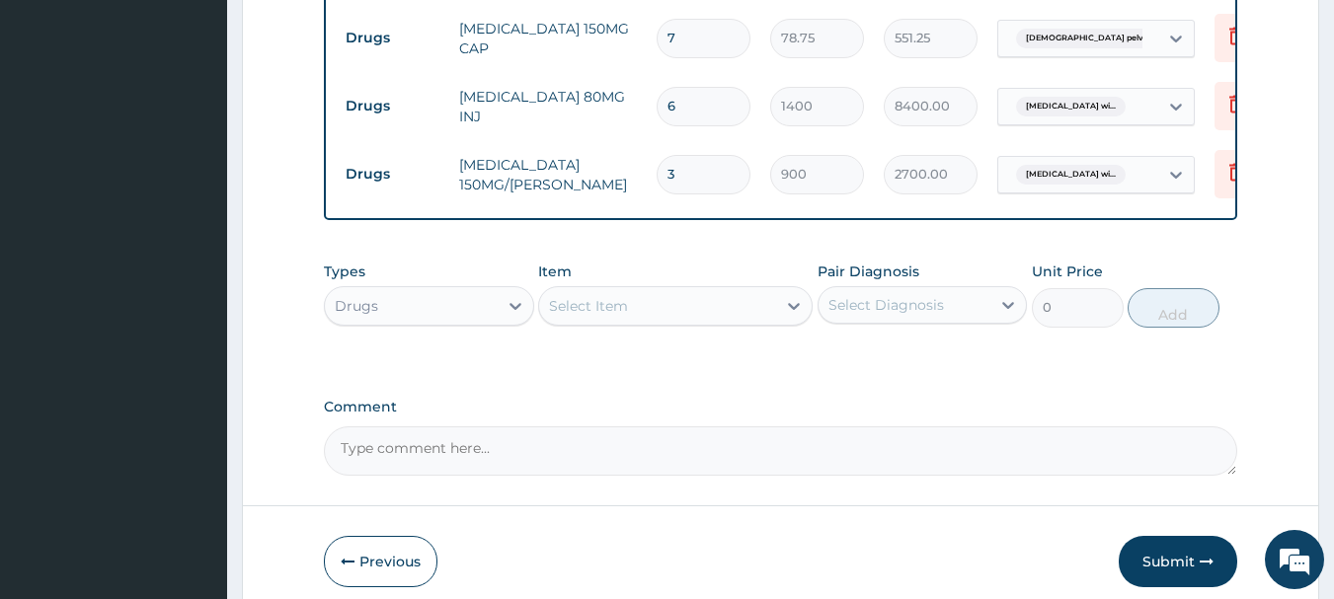
click at [675, 290] on div "Select Item" at bounding box center [657, 306] width 237 height 32
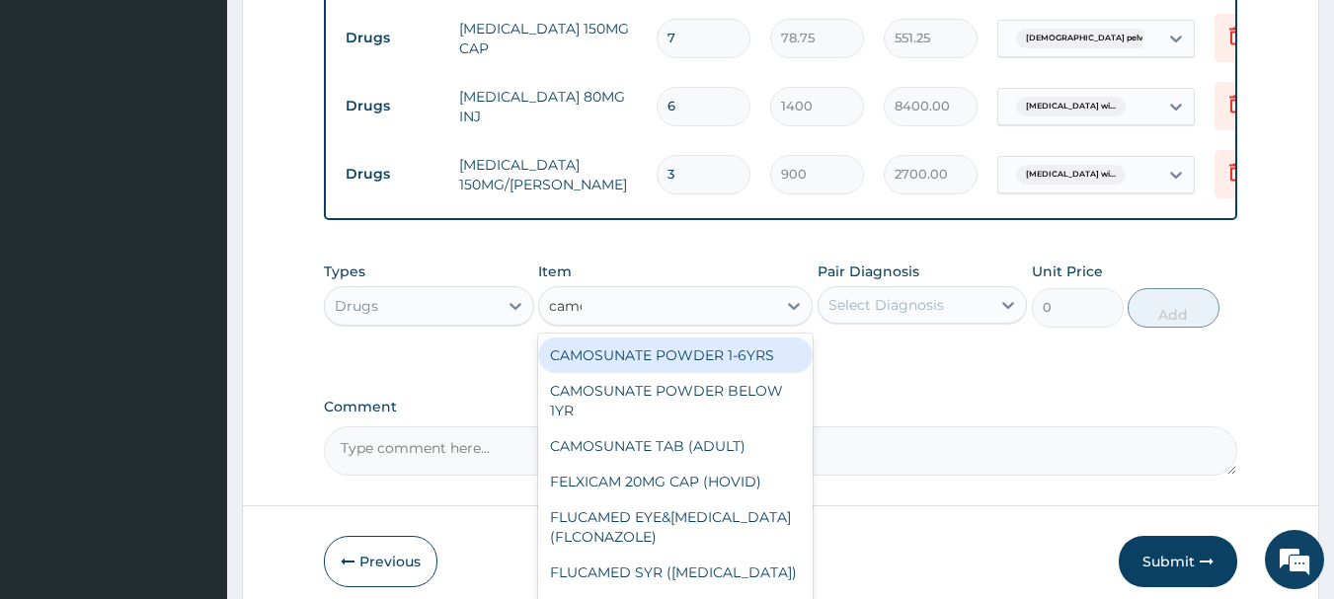
type input "camos"
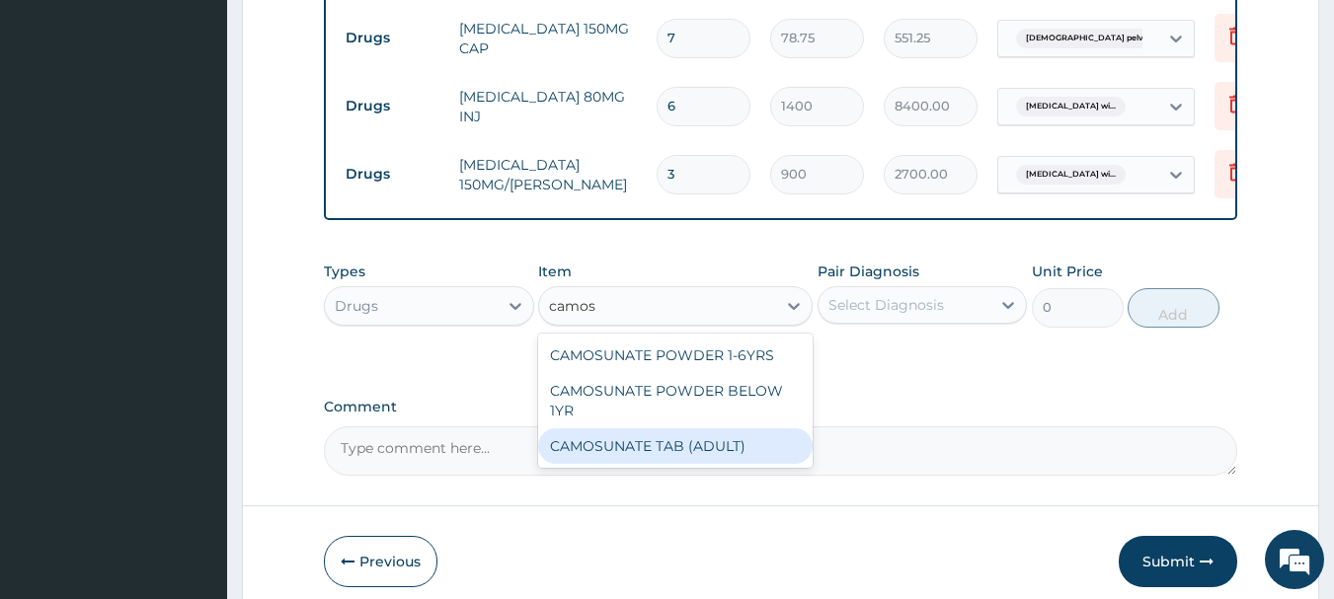
click at [693, 428] on div "CAMOSUNATE TAB (ADULT)" at bounding box center [675, 446] width 274 height 36
type input "157.5"
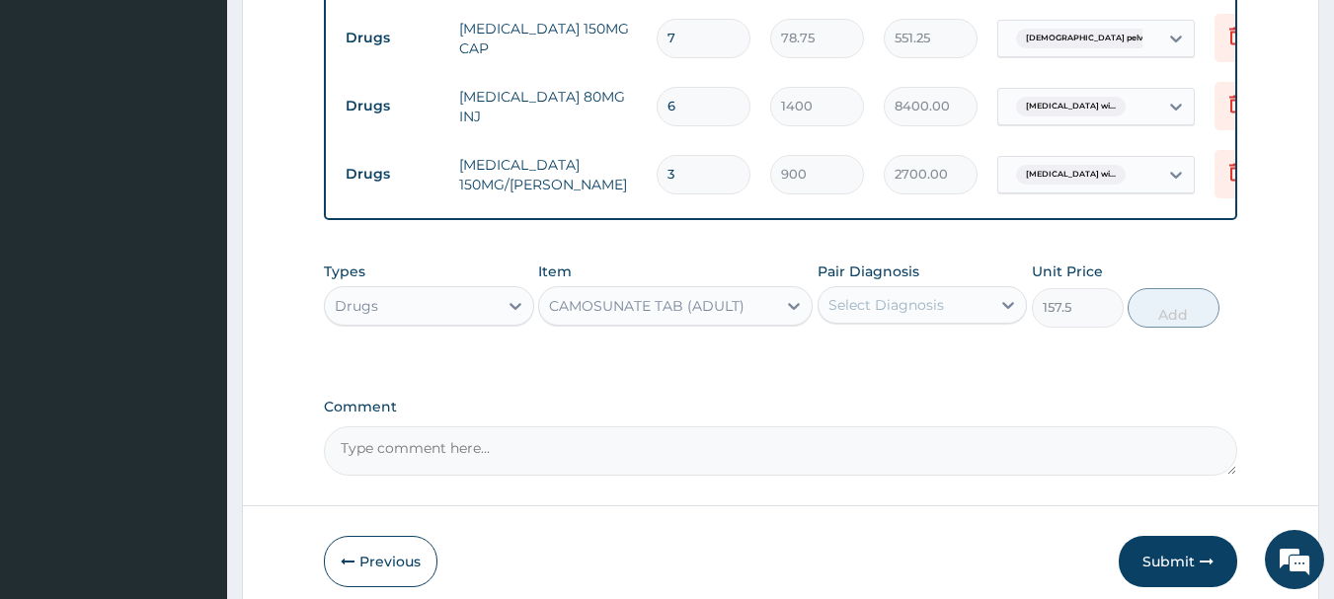
click at [878, 295] on div "Select Diagnosis" at bounding box center [886, 305] width 116 height 20
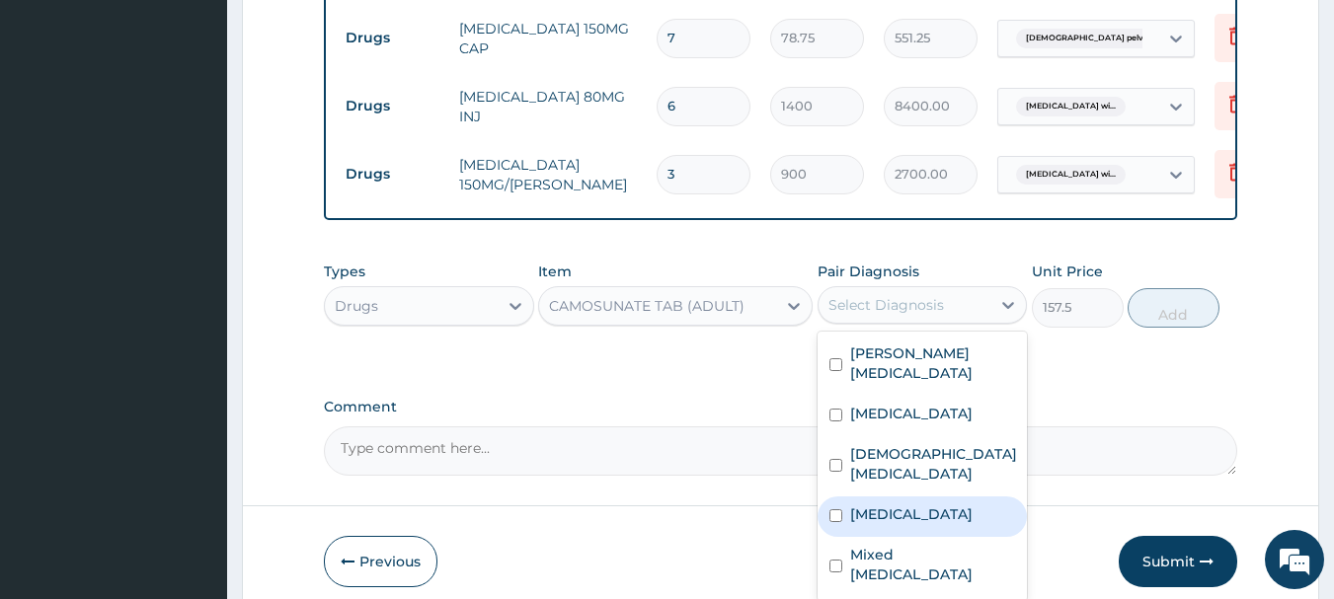
click at [924, 519] on label "[MEDICAL_DATA]" at bounding box center [911, 514] width 122 height 20
checkbox input "true"
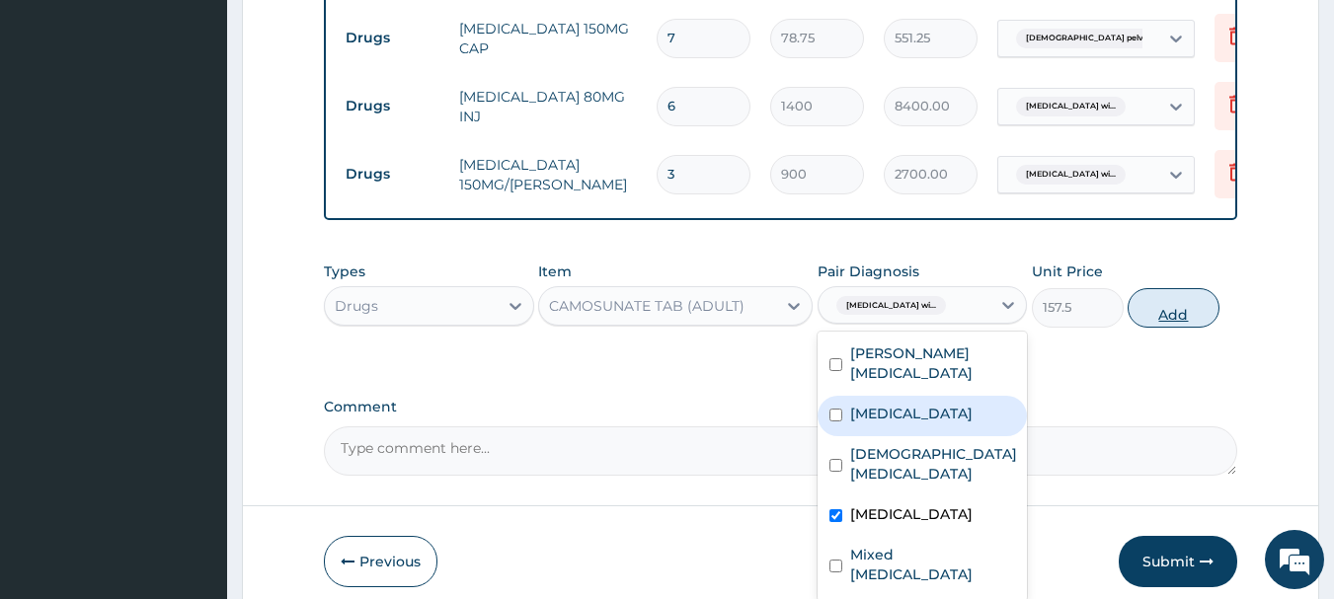
click at [1166, 298] on button "Add" at bounding box center [1173, 307] width 92 height 39
type input "0"
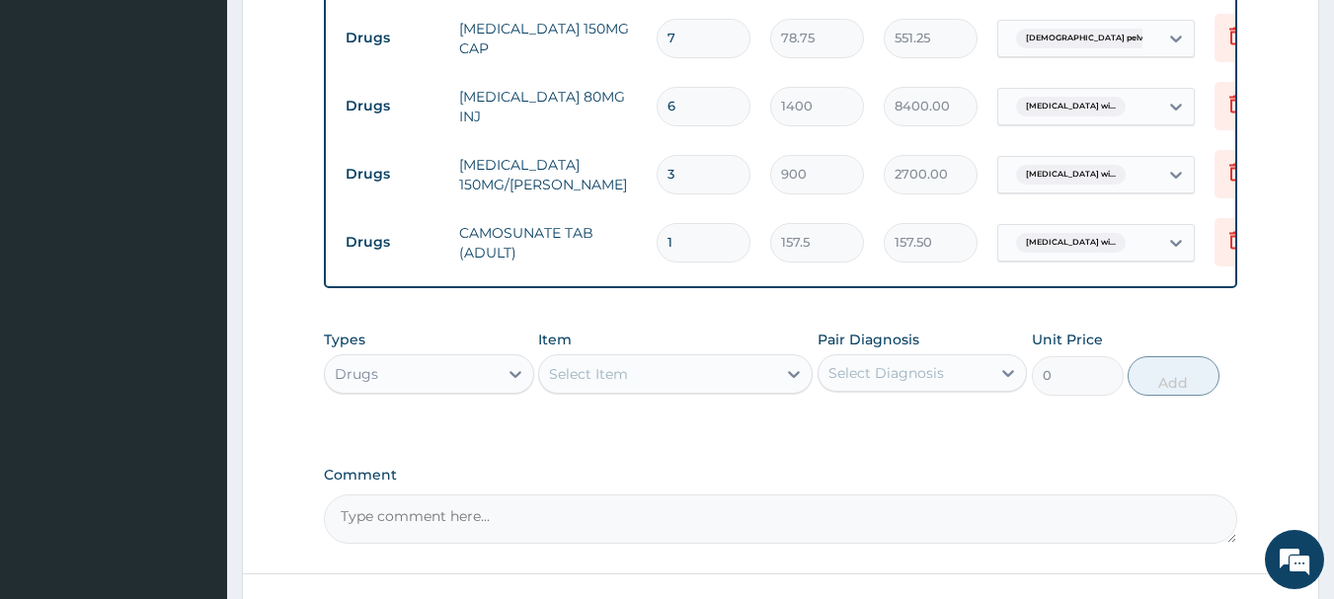
click at [731, 358] on div "Select Item" at bounding box center [657, 374] width 237 height 32
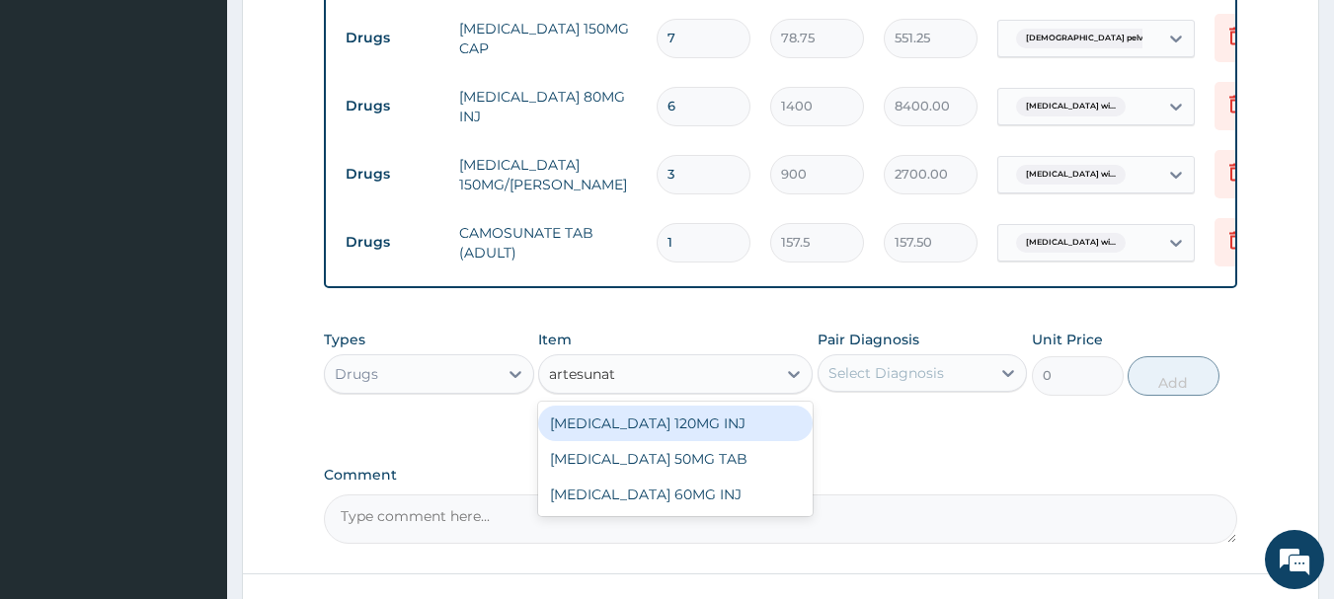
type input "artesunate"
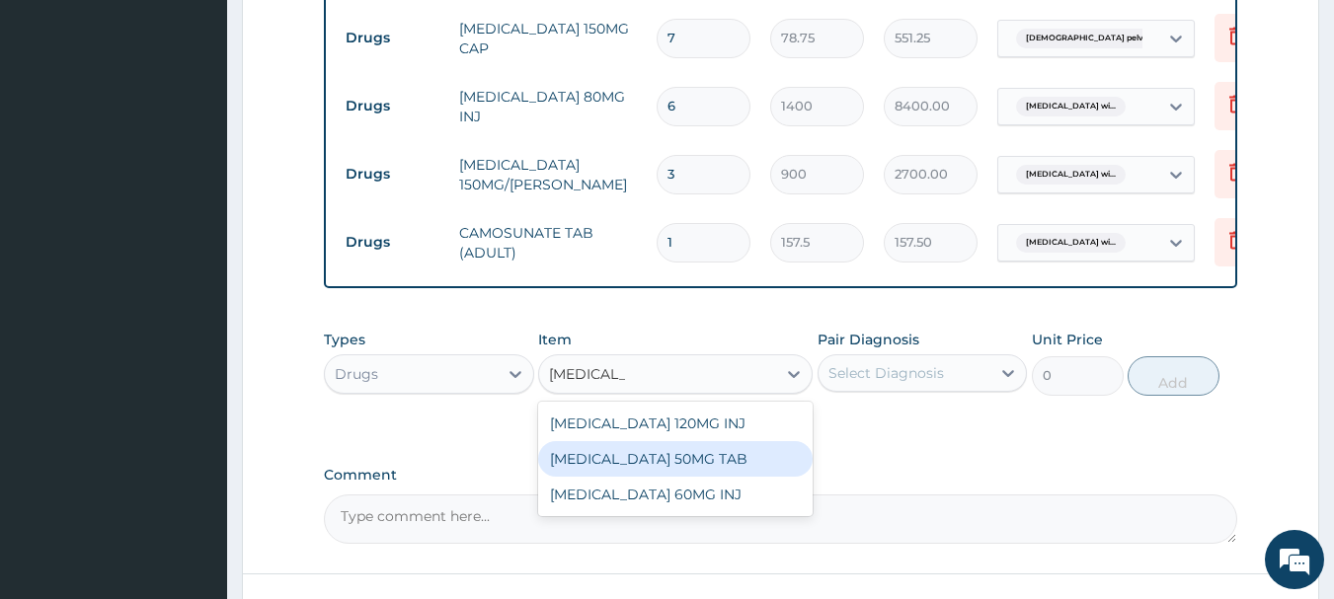
click at [709, 441] on div "ARTESUNATE 50MG TAB" at bounding box center [675, 459] width 274 height 36
type input "560.7"
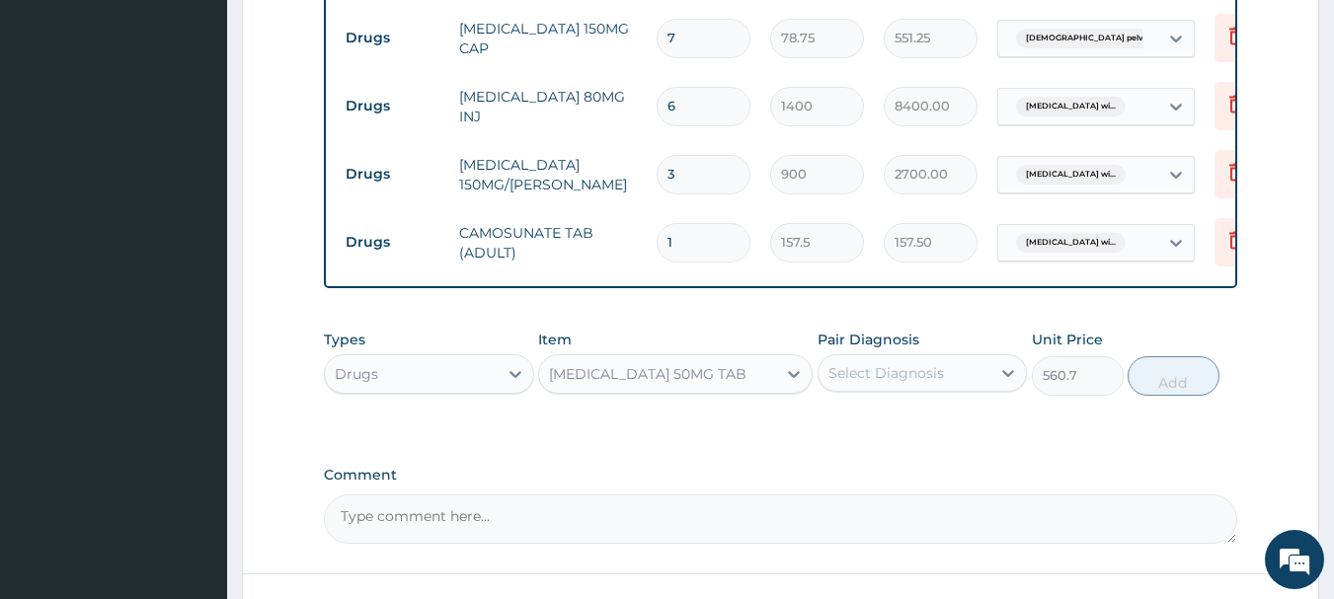
click at [904, 363] on div "Select Diagnosis" at bounding box center [886, 373] width 116 height 20
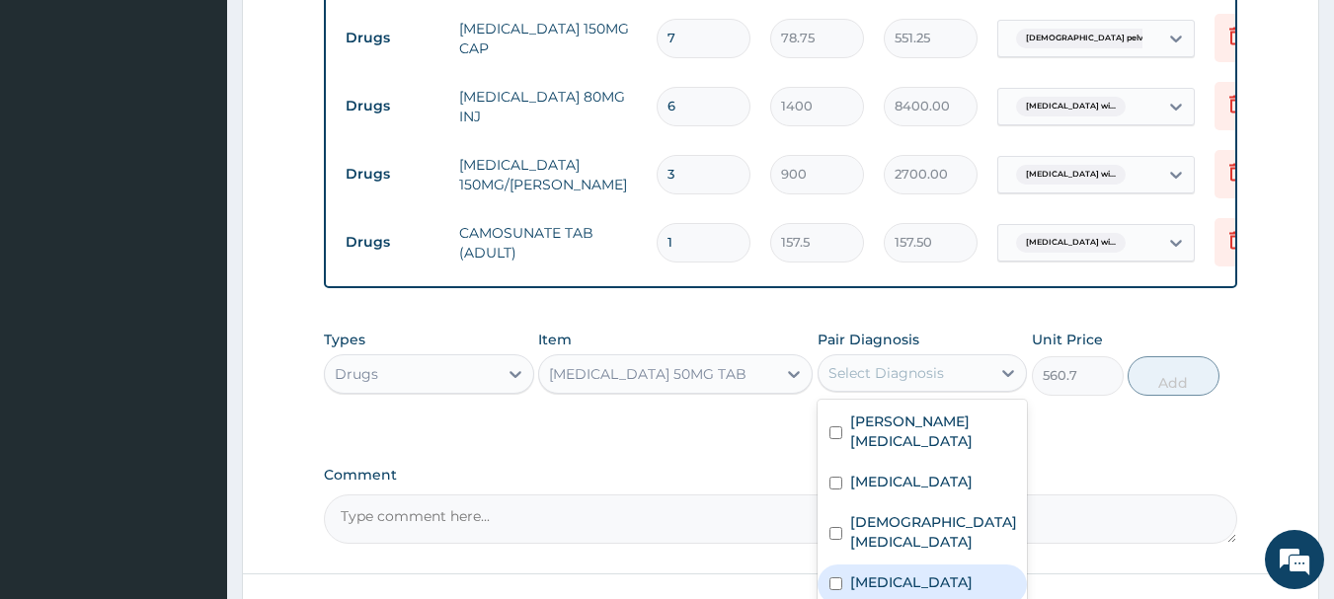
click at [957, 573] on label "Plasmodium malariae malaria without complication" at bounding box center [911, 583] width 122 height 20
checkbox input "true"
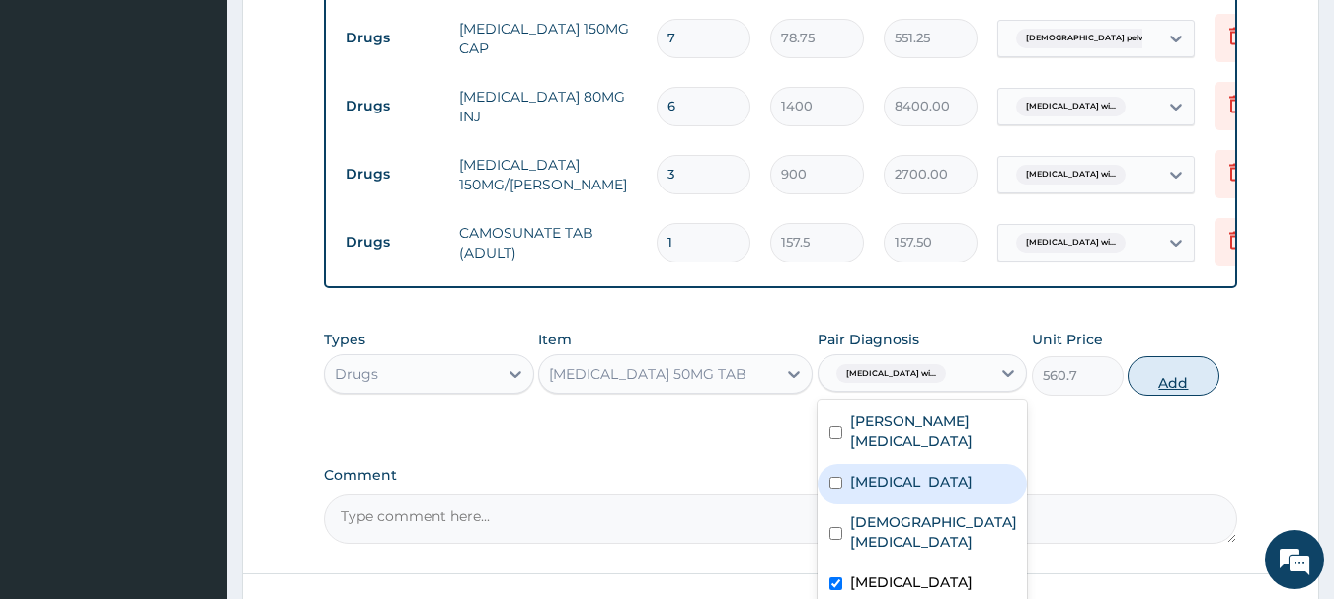
click at [1197, 374] on button "Add" at bounding box center [1173, 375] width 92 height 39
type input "0"
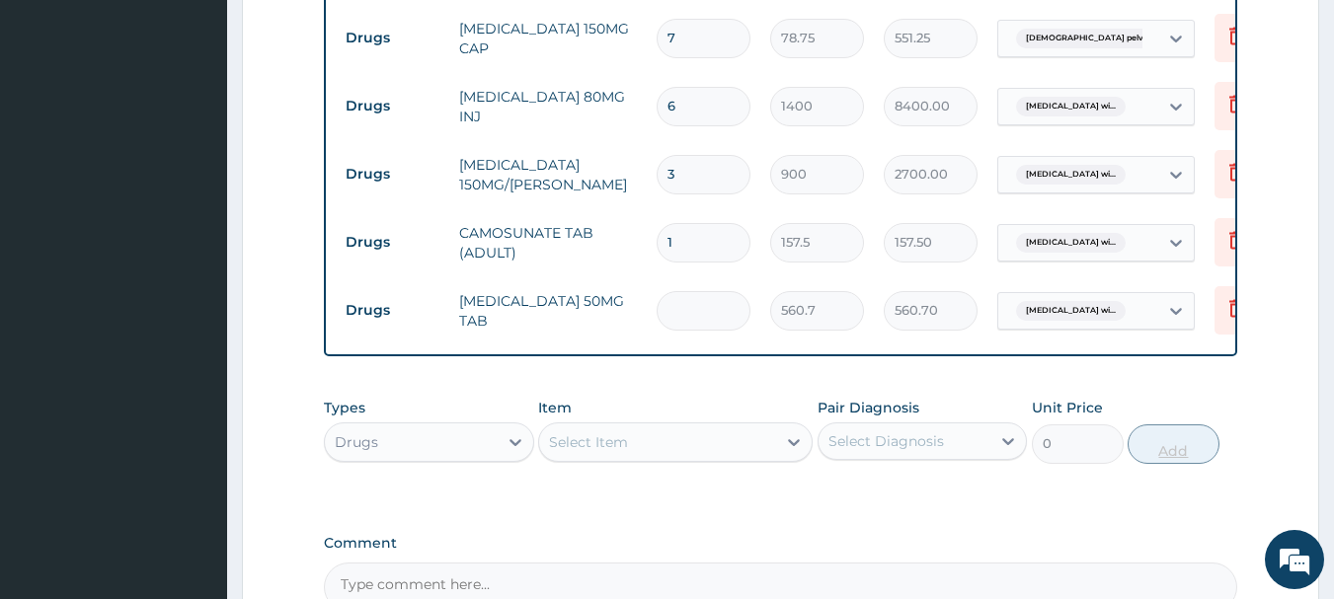
type input "0.00"
type input "3"
type input "1682.10"
type input "3"
click at [1227, 228] on icon at bounding box center [1236, 240] width 24 height 24
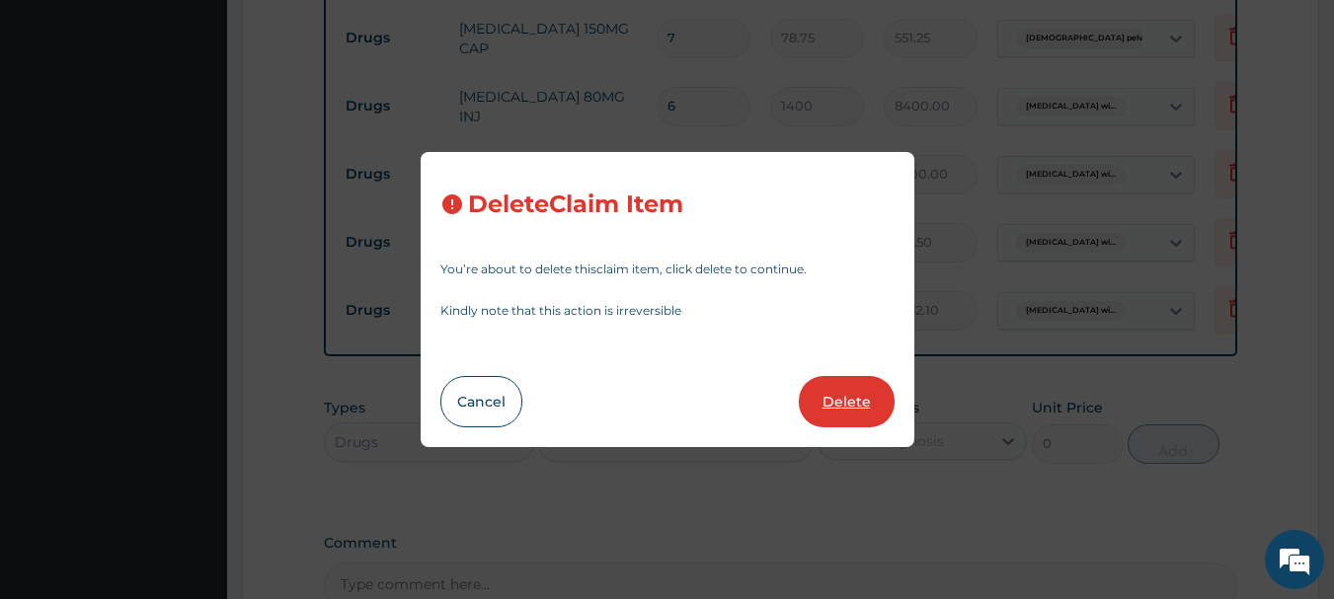
click at [844, 406] on button "Delete" at bounding box center [847, 401] width 96 height 51
type input "3"
type input "560.7"
type input "1682.10"
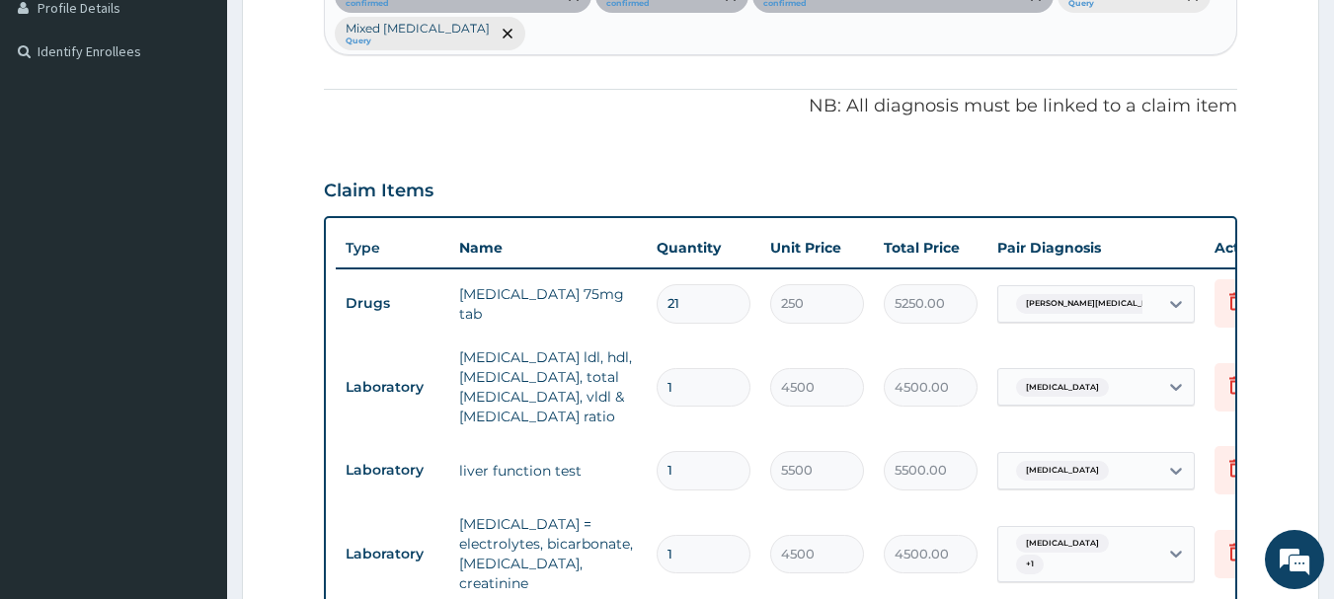
scroll to position [488, 0]
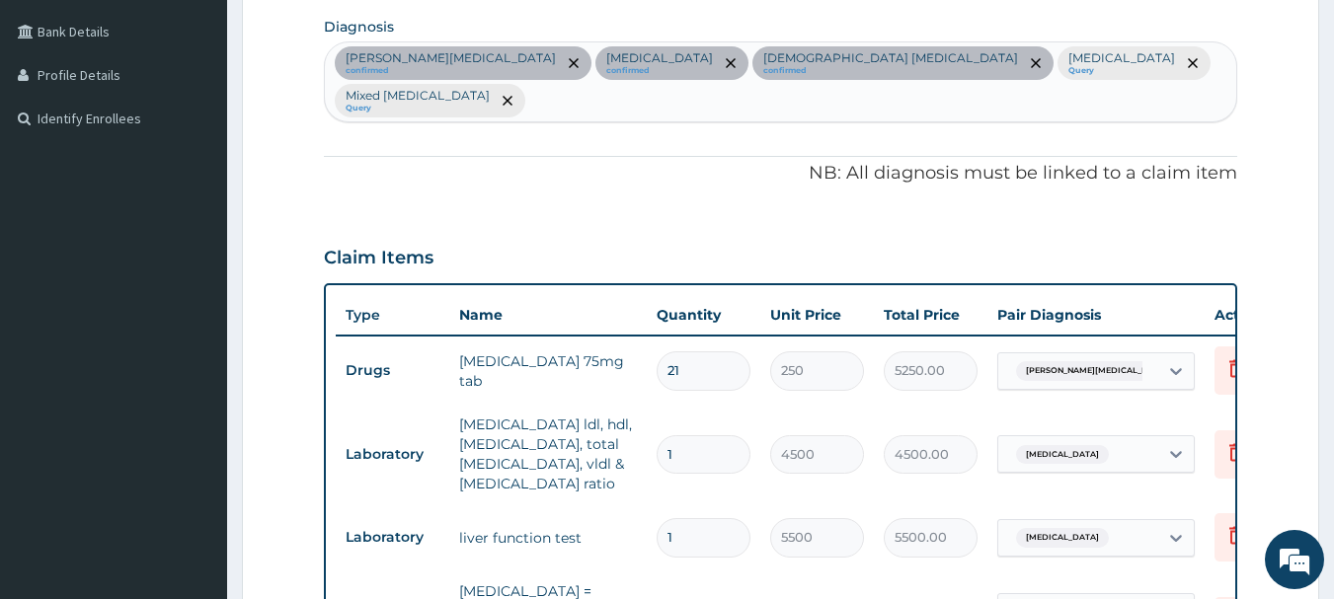
click at [964, 106] on div "MEDNIK syndrome confirmed Secondary hypertension confirmed Female pelvic inflam…" at bounding box center [781, 81] width 912 height 79
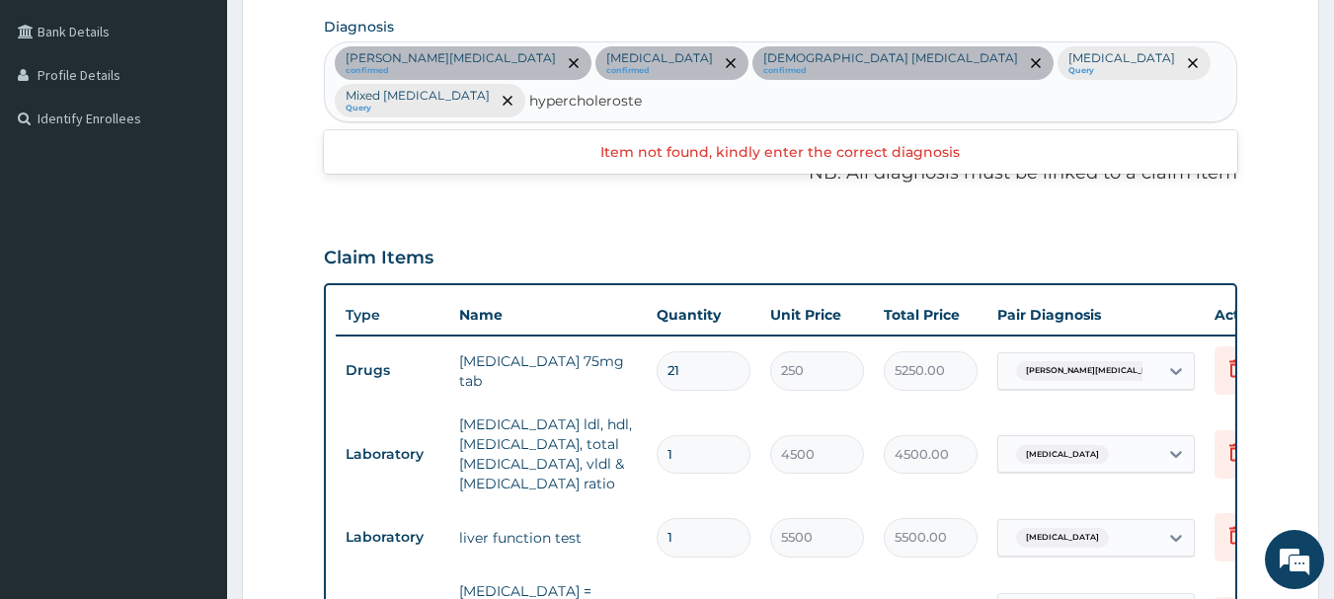
type input "hypercholeroste"
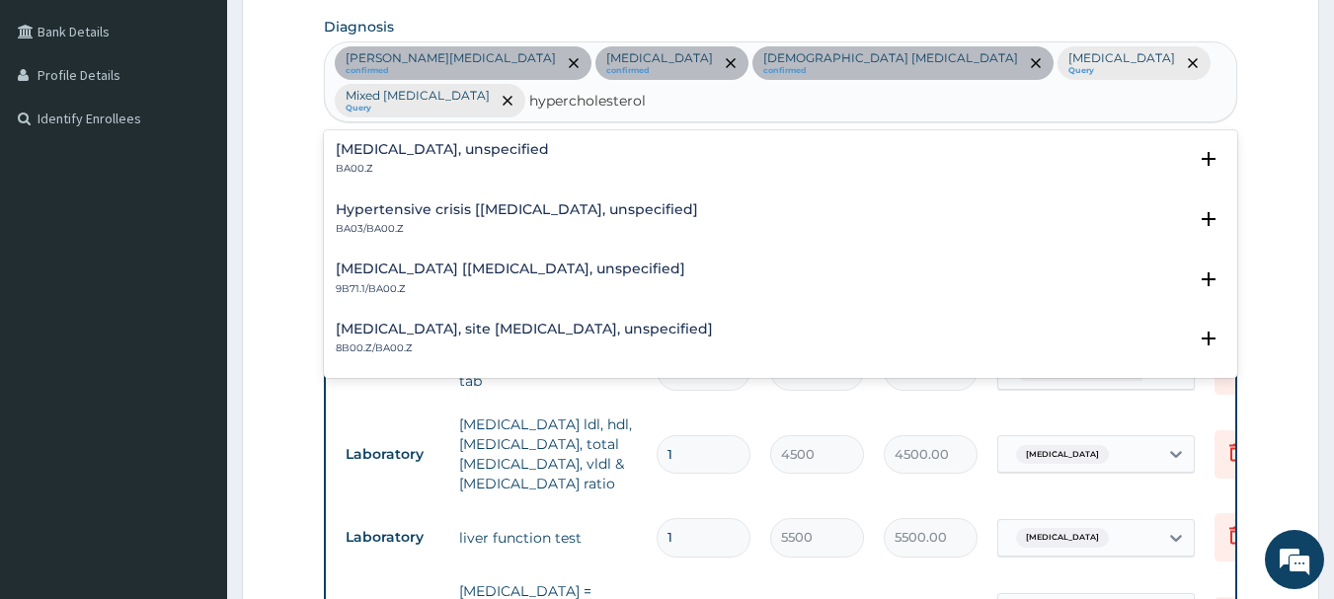
type input "hypercholesterol"
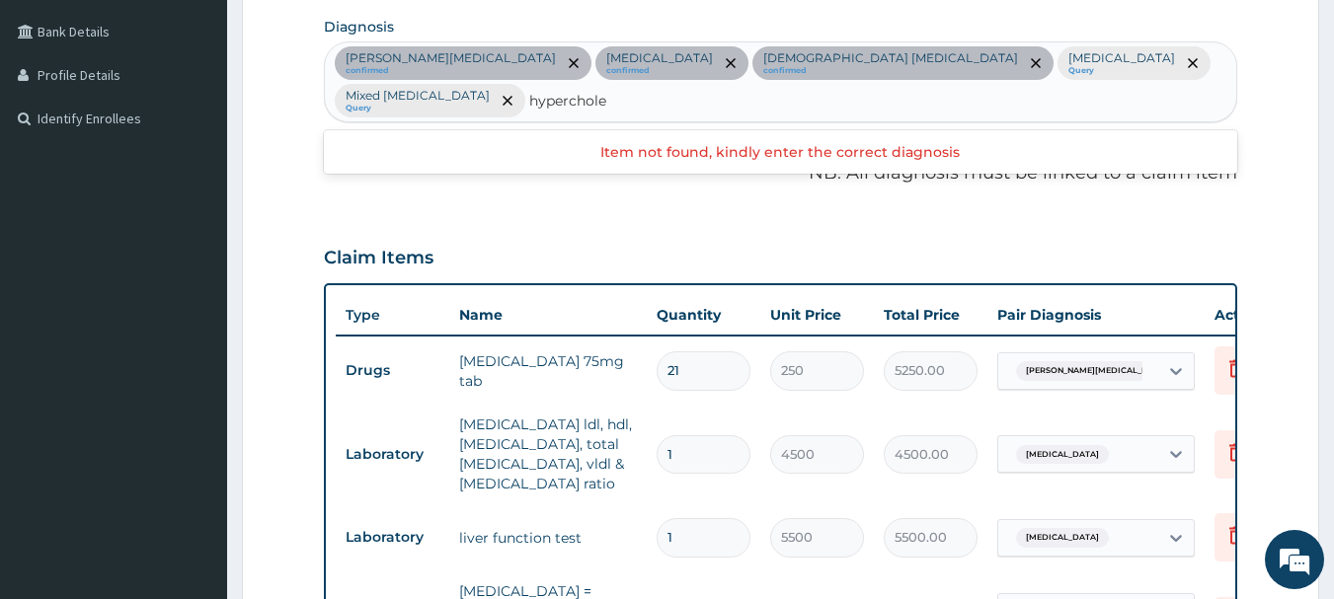
type input "hyperchole"
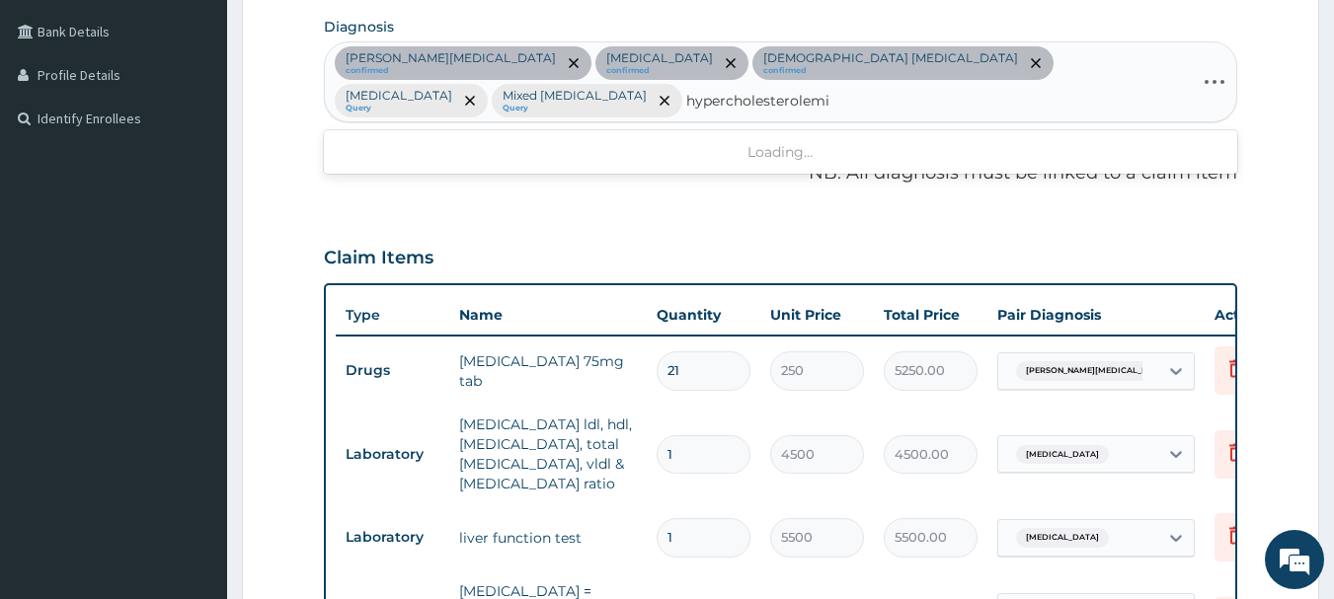
type input "hypercholesterolemia"
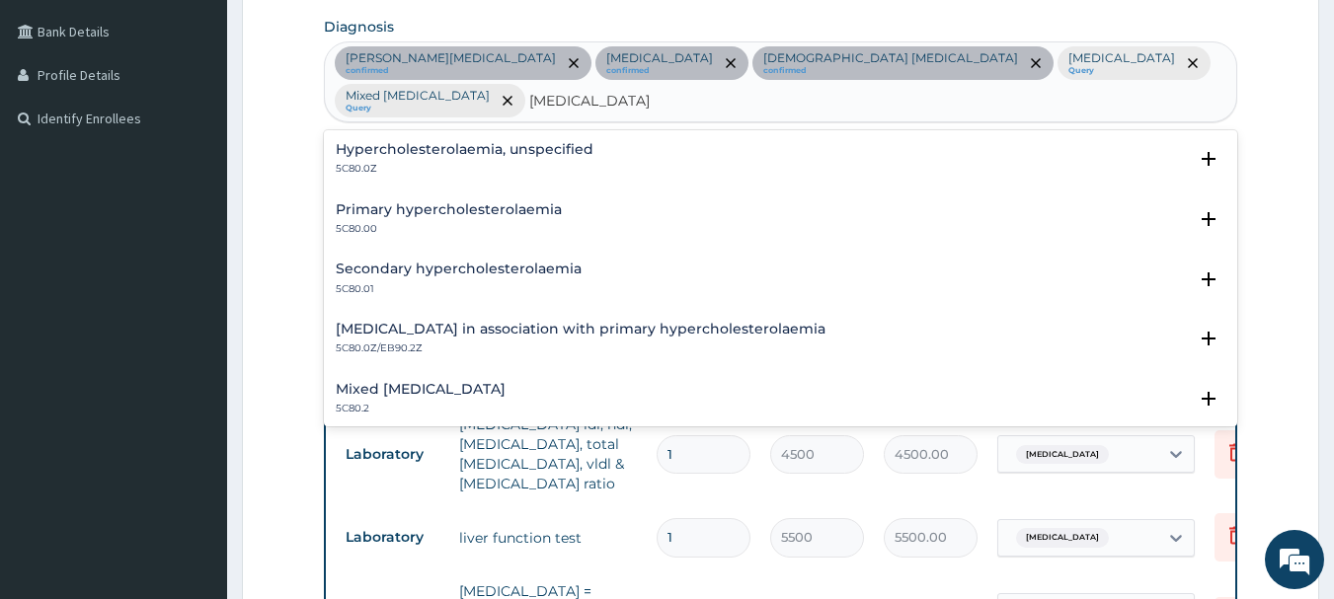
click at [449, 154] on h4 "Hypercholesterolaemia, unspecified" at bounding box center [465, 149] width 258 height 15
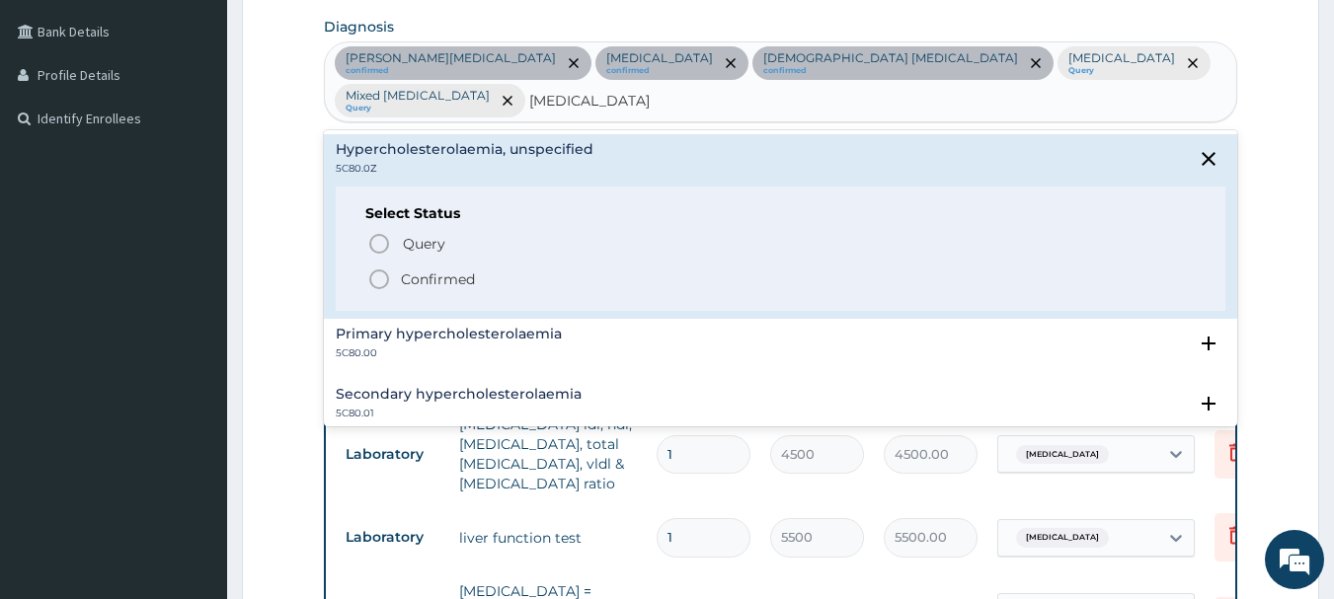
click at [377, 277] on icon "status option filled" at bounding box center [379, 280] width 24 height 24
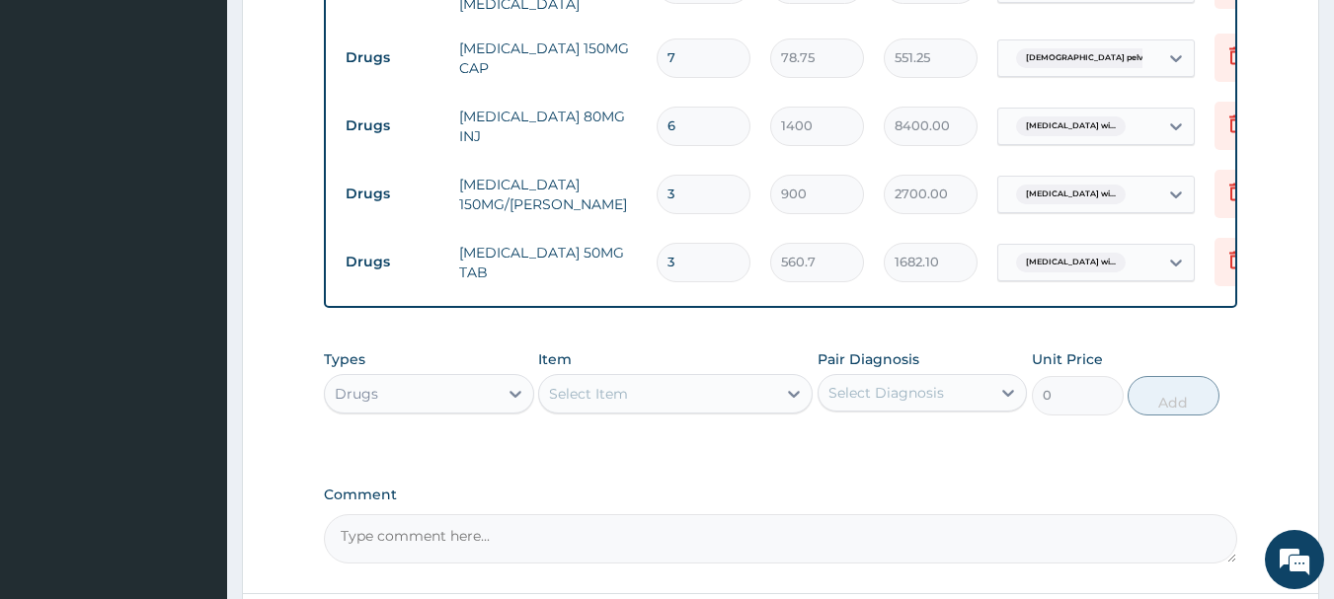
scroll to position [1805, 0]
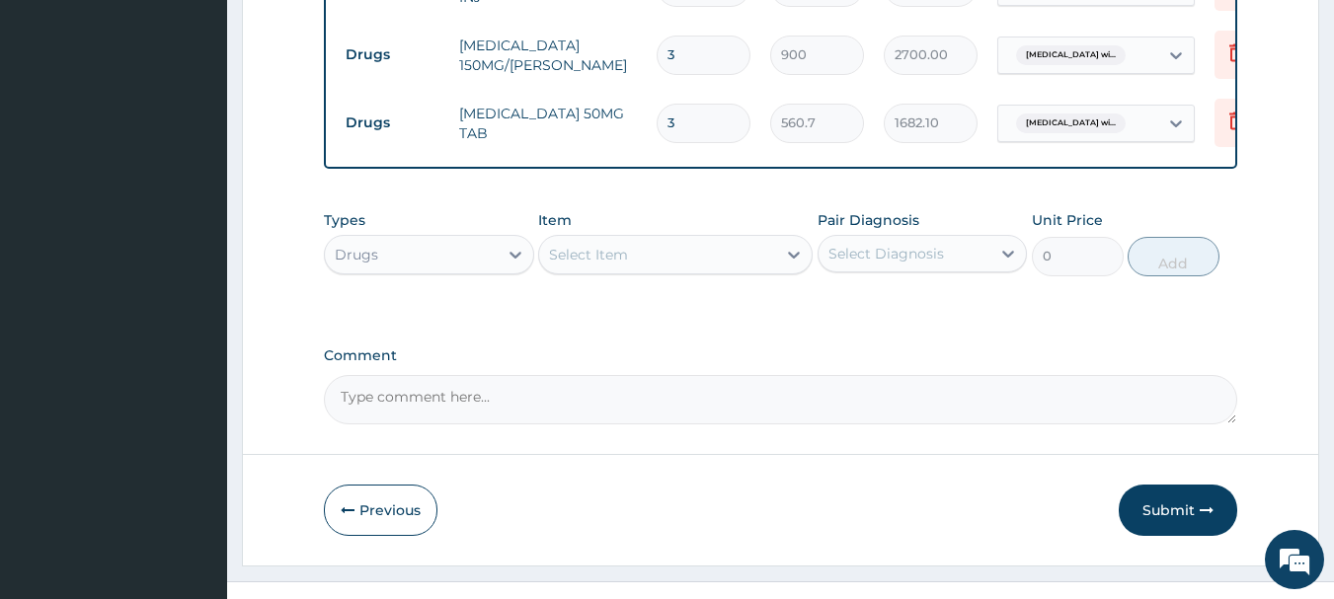
click at [645, 250] on div "Select Item" at bounding box center [657, 255] width 237 height 32
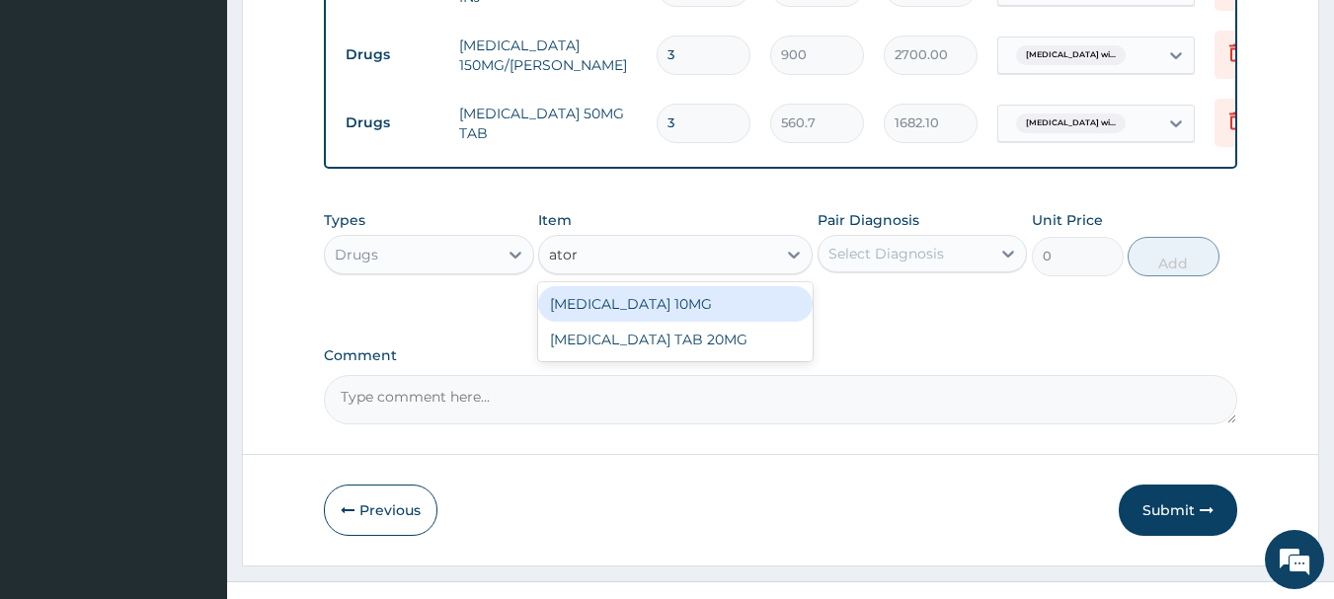
type input "atorv"
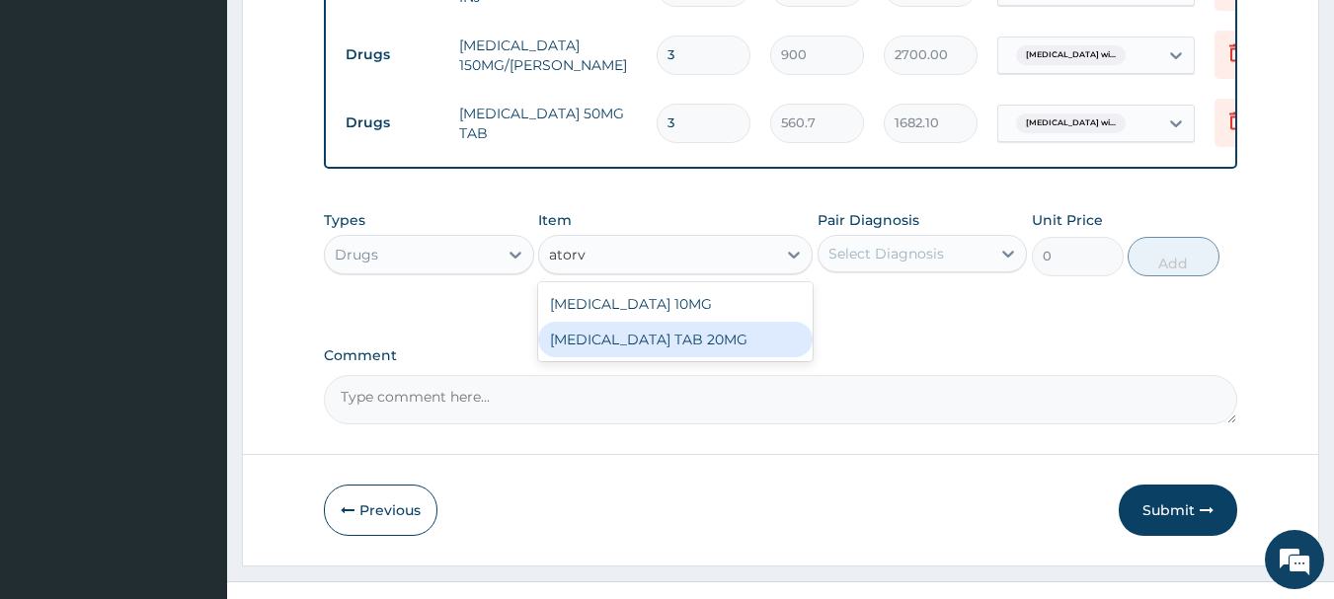
click at [674, 324] on div "[MEDICAL_DATA] TAB 20MG" at bounding box center [675, 340] width 274 height 36
type input "88.71975"
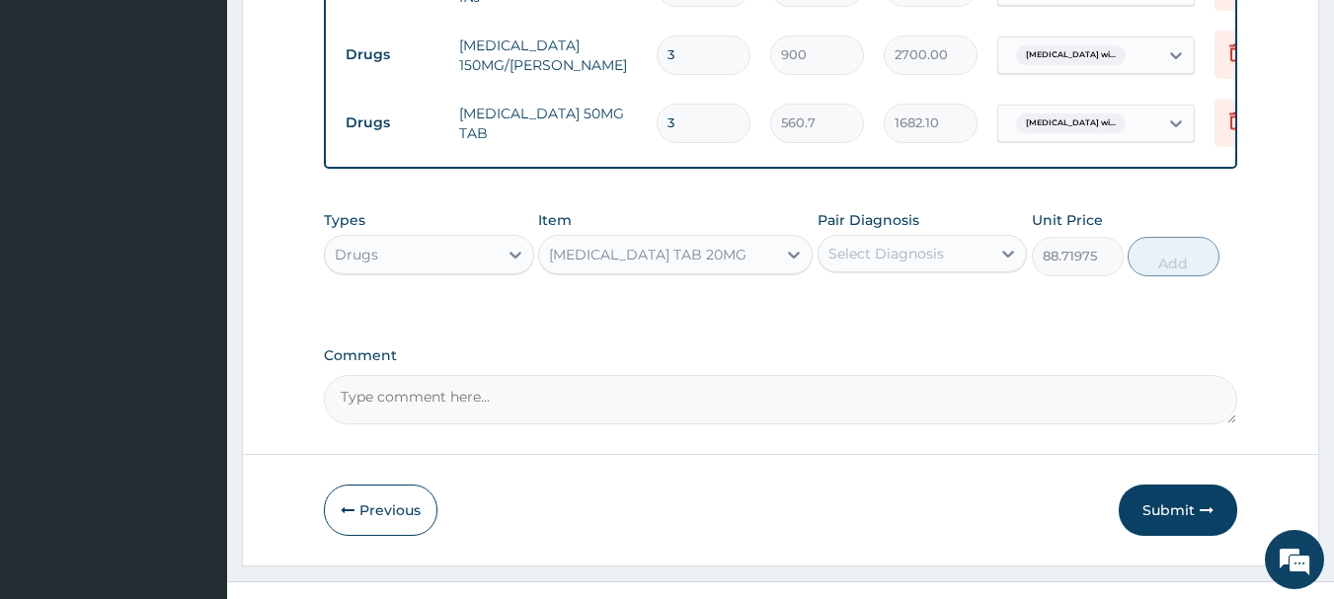
click at [938, 244] on div "Select Diagnosis" at bounding box center [886, 254] width 116 height 20
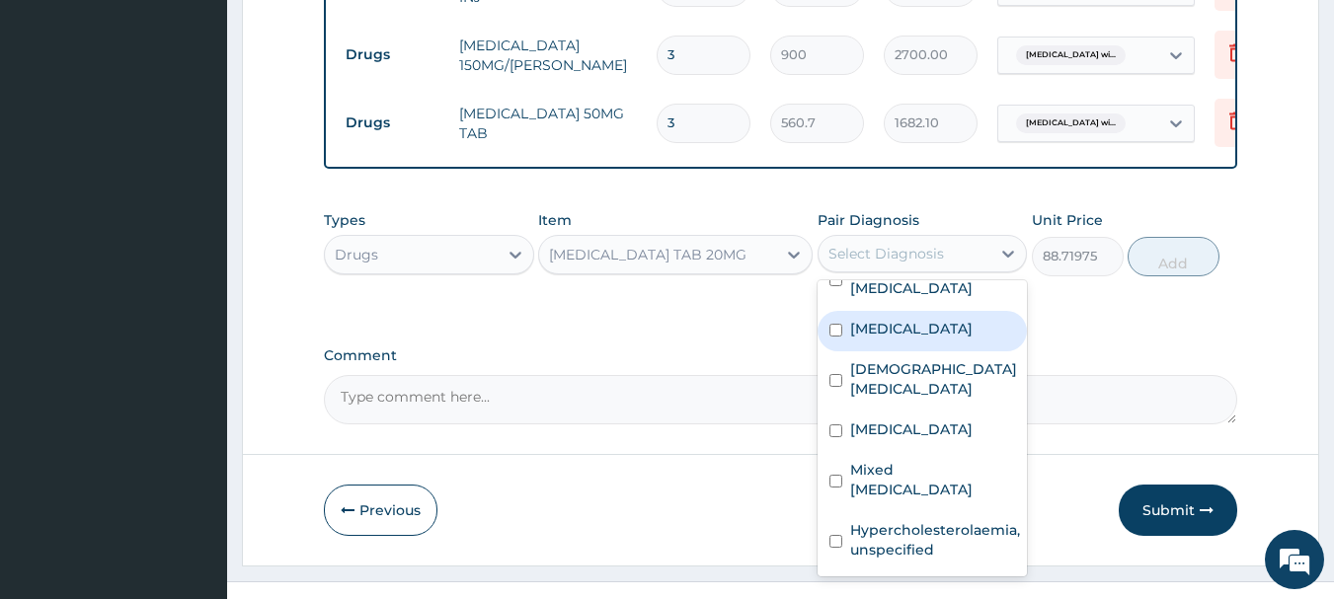
scroll to position [108, 0]
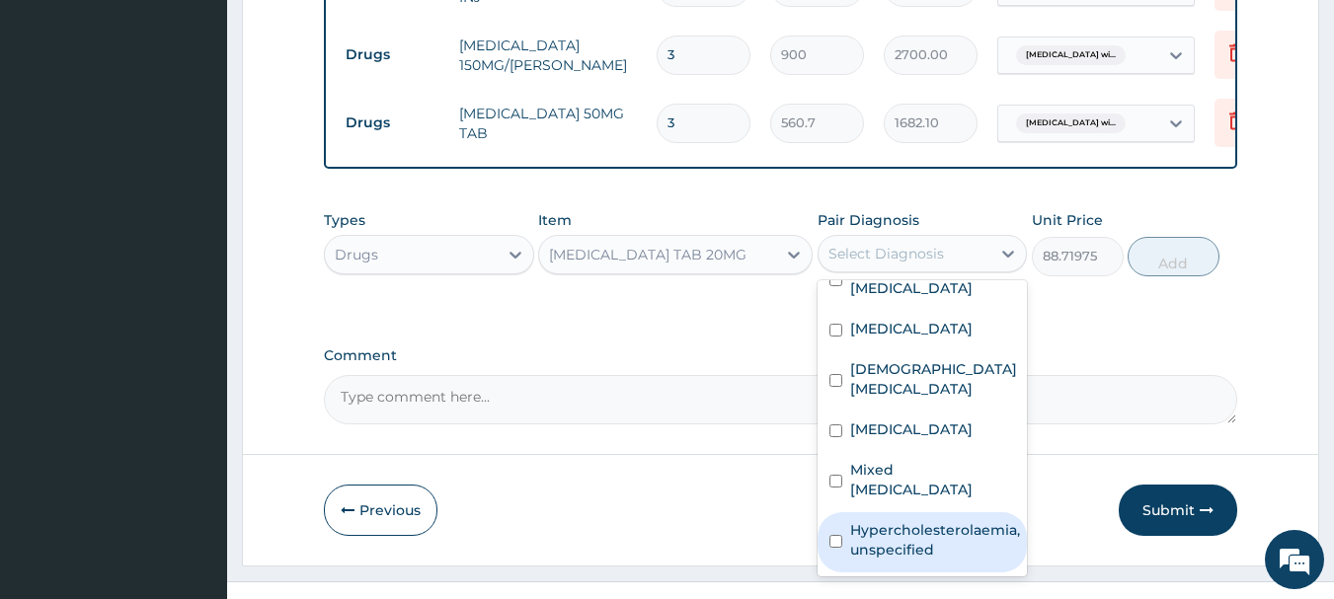
click at [978, 520] on label "Hypercholesterolaemia, unspecified" at bounding box center [935, 539] width 170 height 39
checkbox input "true"
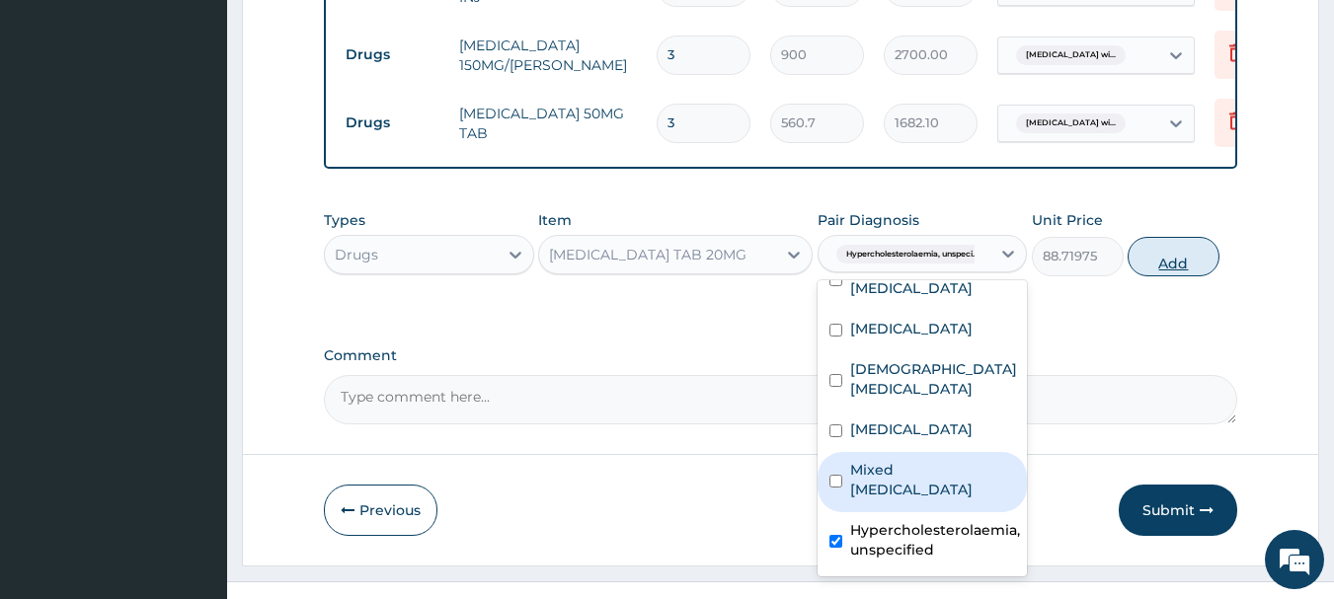
click at [1170, 248] on button "Add" at bounding box center [1173, 256] width 92 height 39
type input "0"
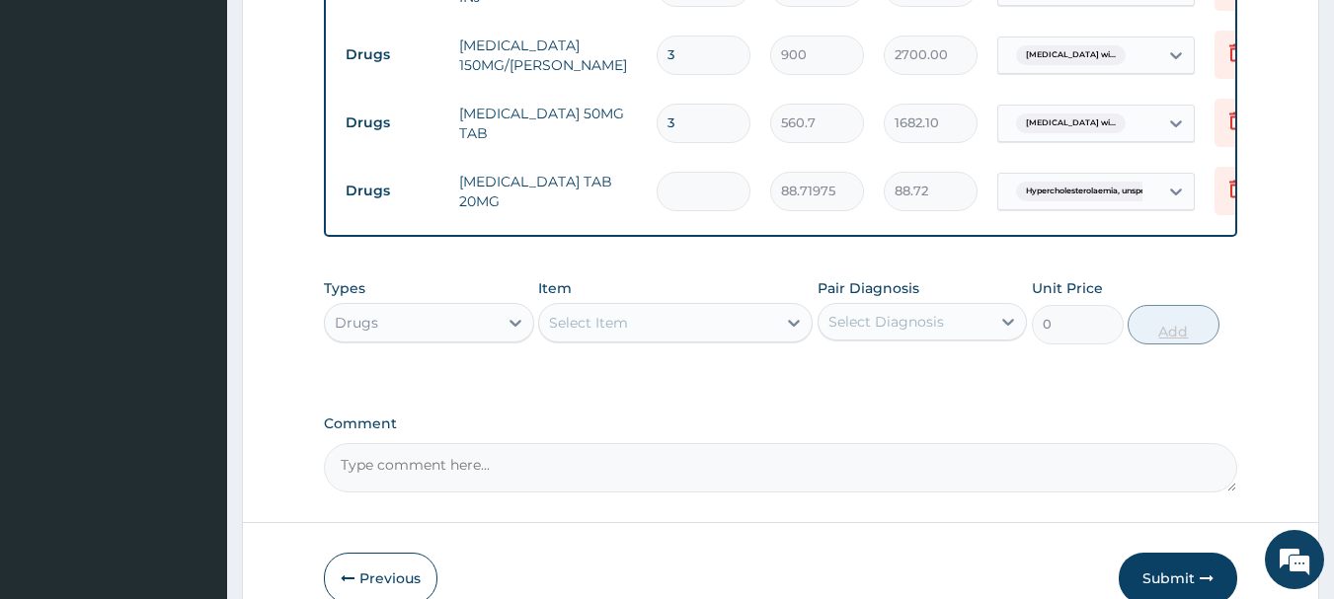
type input "0.00"
type input "2"
type input "177.44"
type input "28"
type input "2484.15"
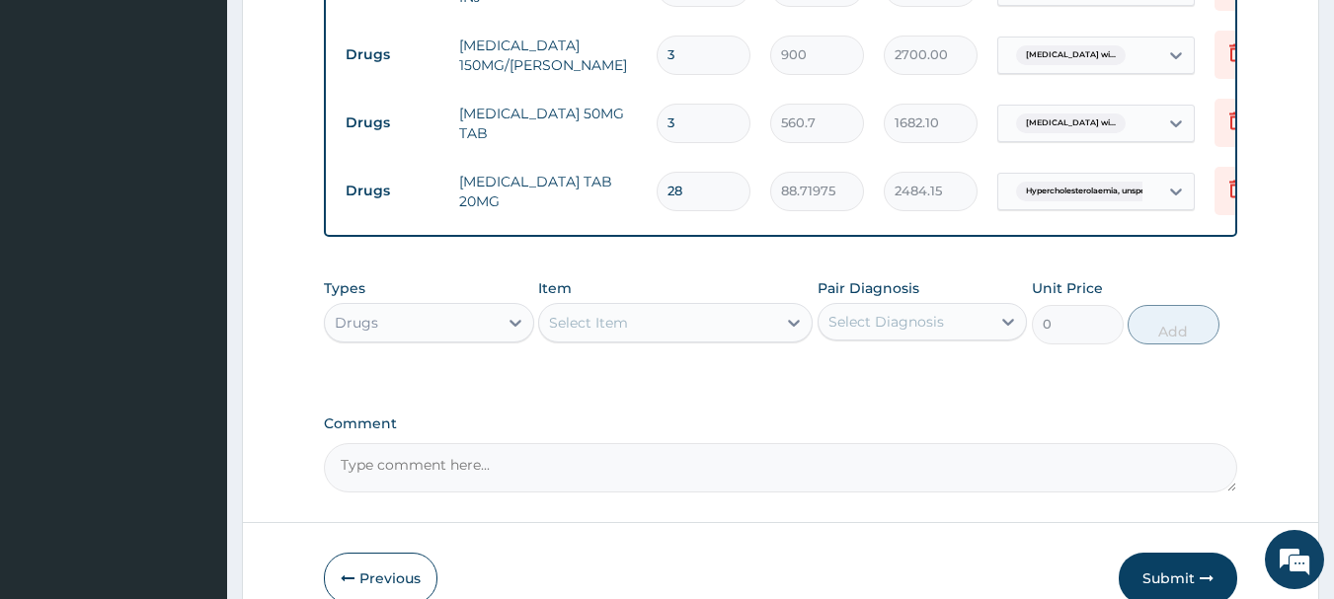
type input "28"
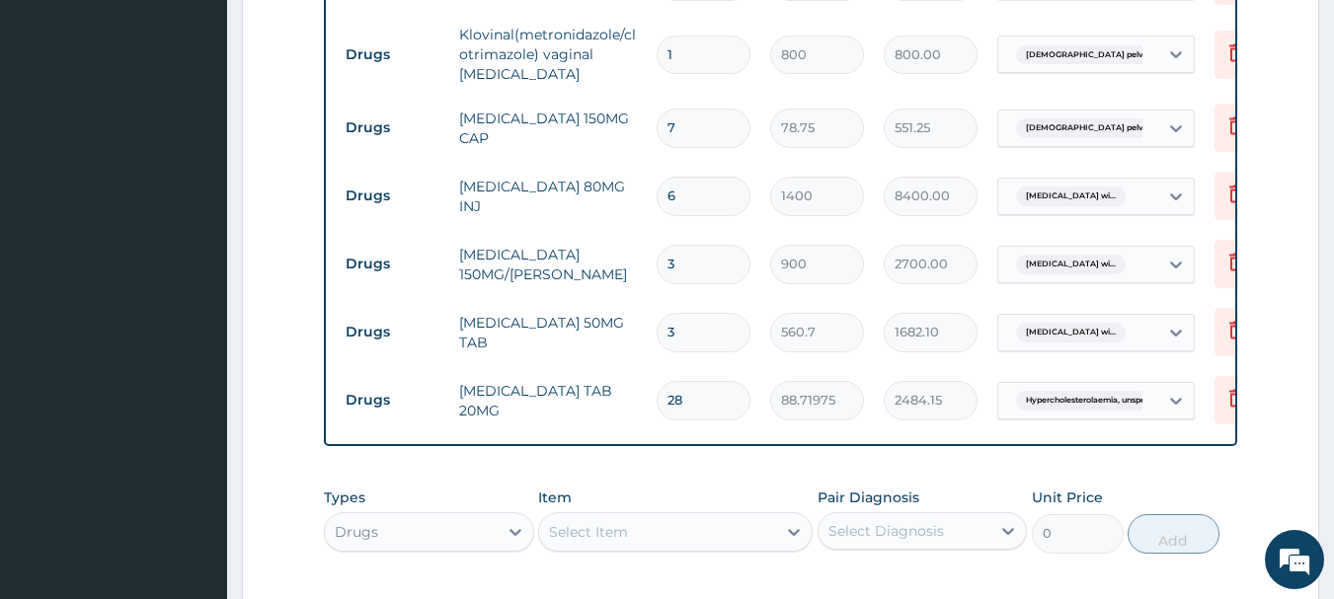
scroll to position [1591, 0]
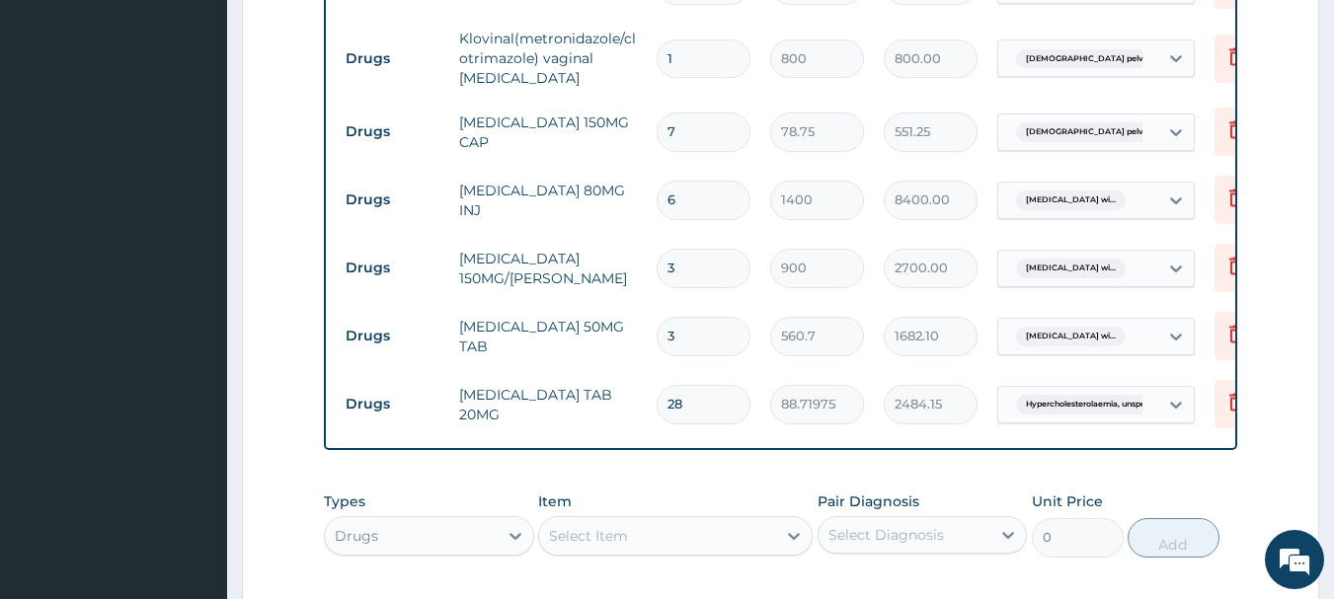
click at [688, 249] on input "3" at bounding box center [704, 268] width 94 height 39
type input "0.00"
type input "2"
type input "1800.00"
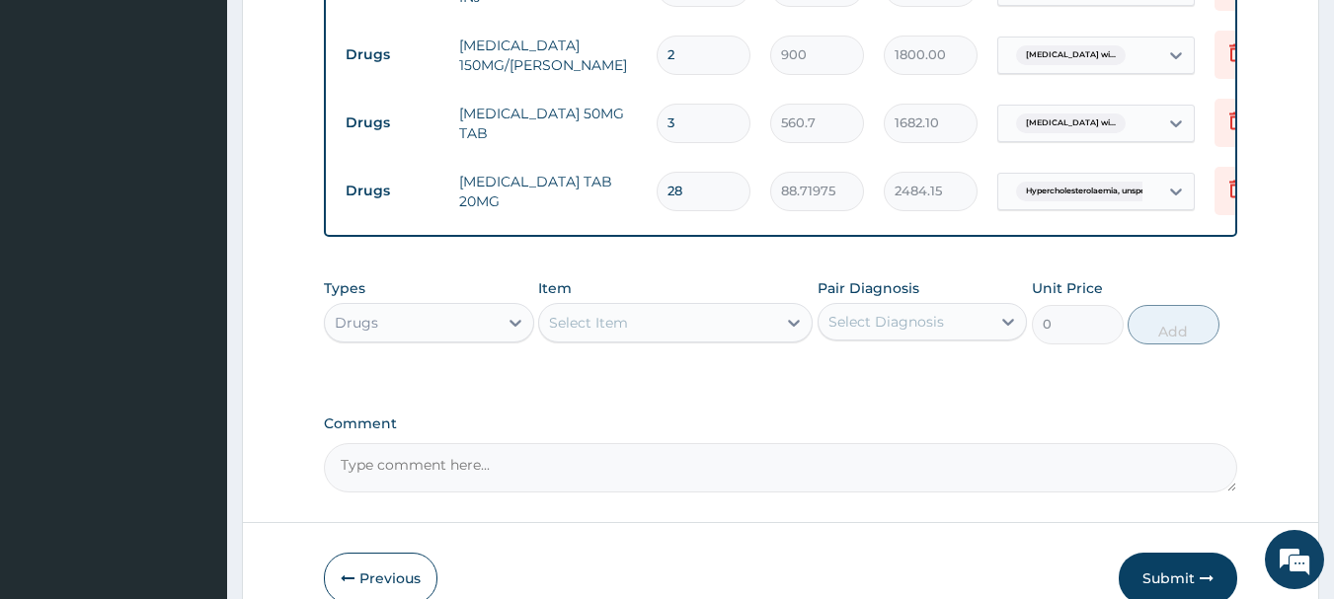
scroll to position [1826, 0]
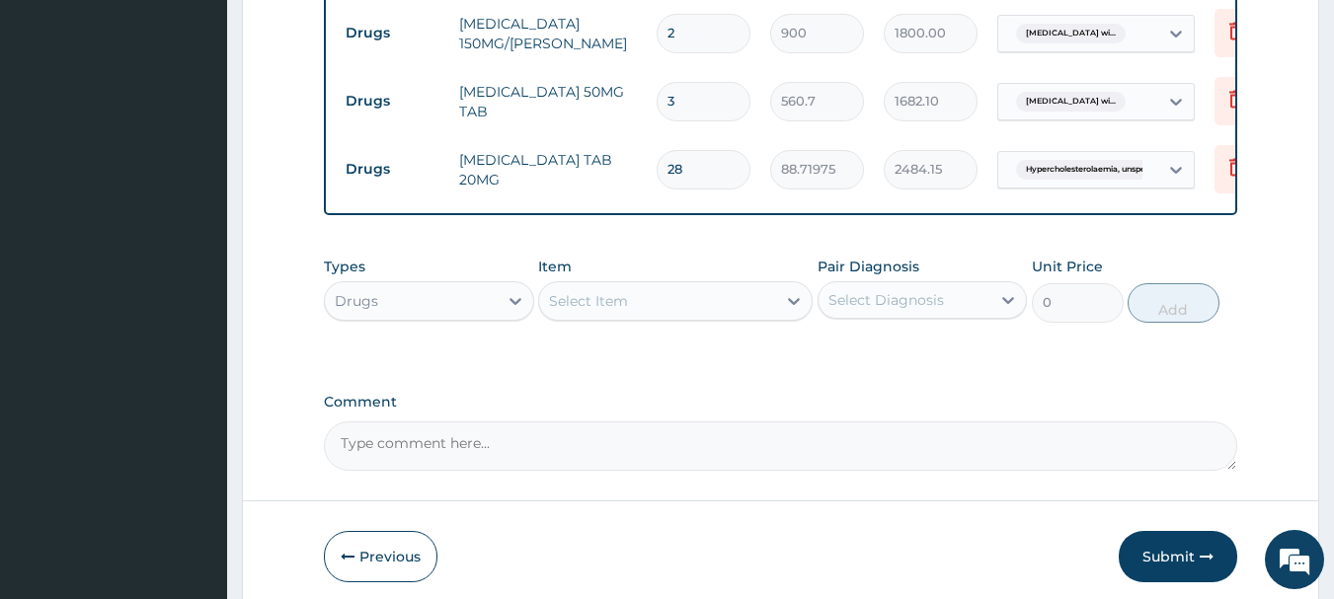
type input "2"
click at [581, 431] on textarea "Comment" at bounding box center [781, 446] width 914 height 49
paste textarea "ABNORMAL VAGINAL DISCHARGE RIGHT HAND NUMBNESS CATARRH FEVER HEADACHE"
paste textarea "PERIPHERAL NEUROPATHY PID ?MALARIA RHINITIS POOR BP CONTROL"
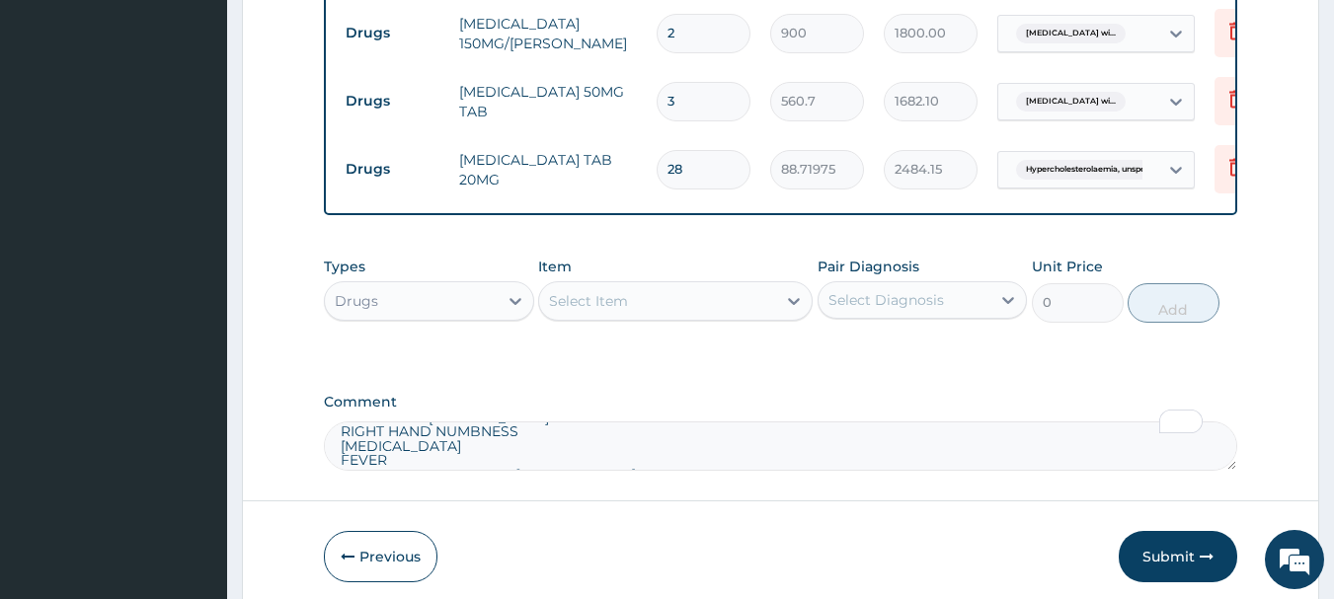
scroll to position [0, 0]
type textarea "ABNORMAL VAGINAL DISCHARGE RIGHT HAND NUMBNESS CATARRH FEVER HEADACHE PERIPHERA…"
click at [1144, 541] on button "Submit" at bounding box center [1178, 556] width 118 height 51
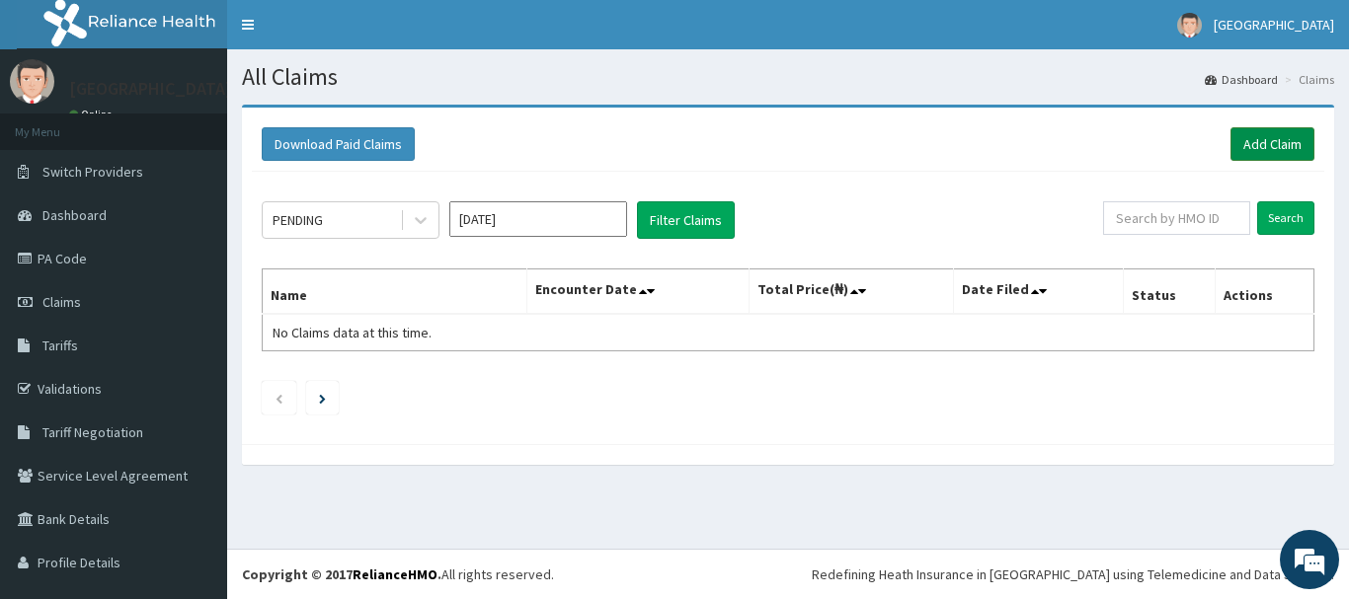
click at [1255, 143] on link "Add Claim" at bounding box center [1272, 144] width 84 height 34
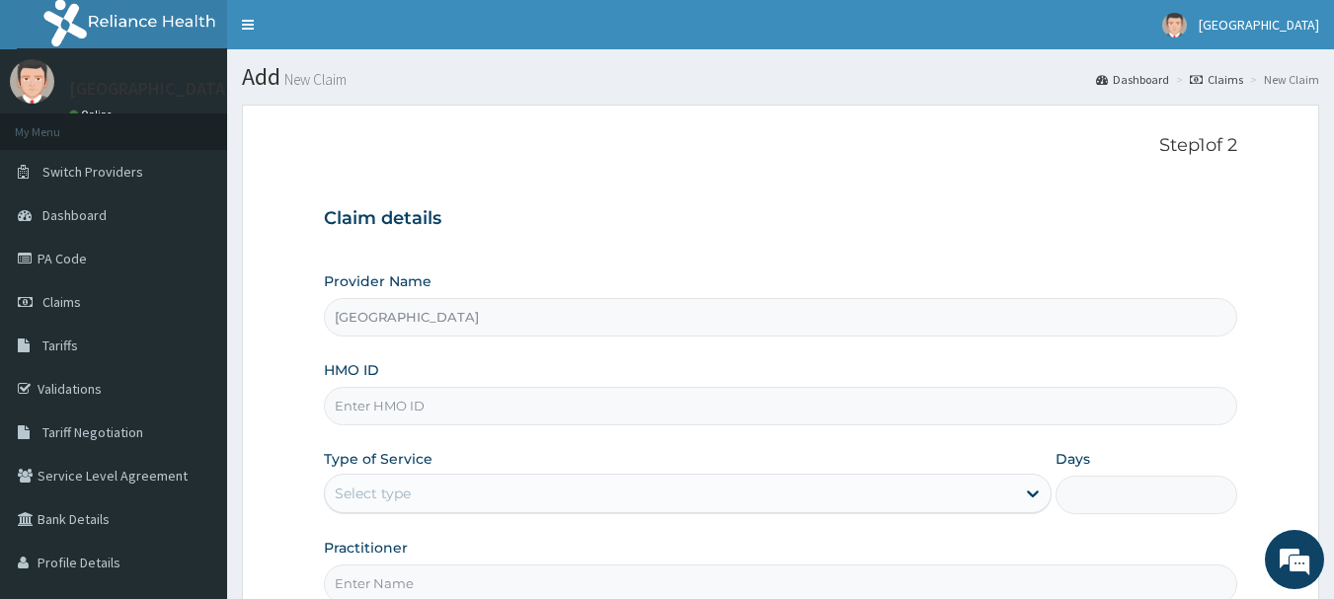
click at [501, 415] on input "HMO ID" at bounding box center [781, 406] width 914 height 39
paste input "Lim/10014/a"
type input "Lim/10014/a"
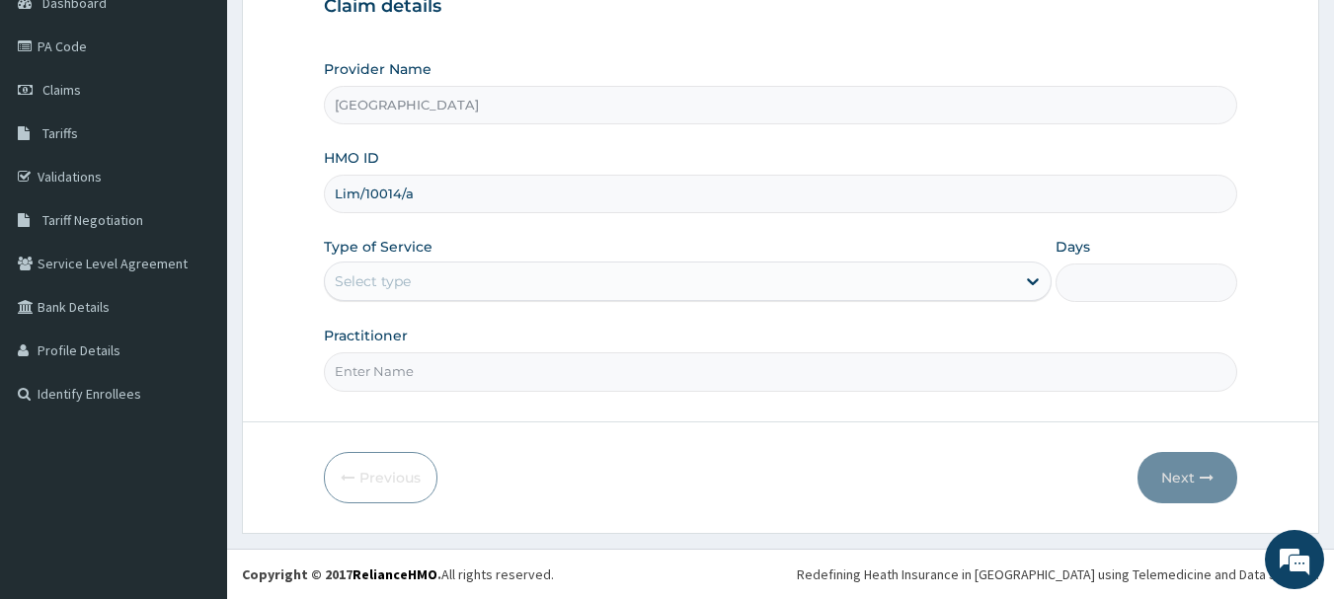
click at [574, 283] on div "Select type" at bounding box center [670, 282] width 690 height 32
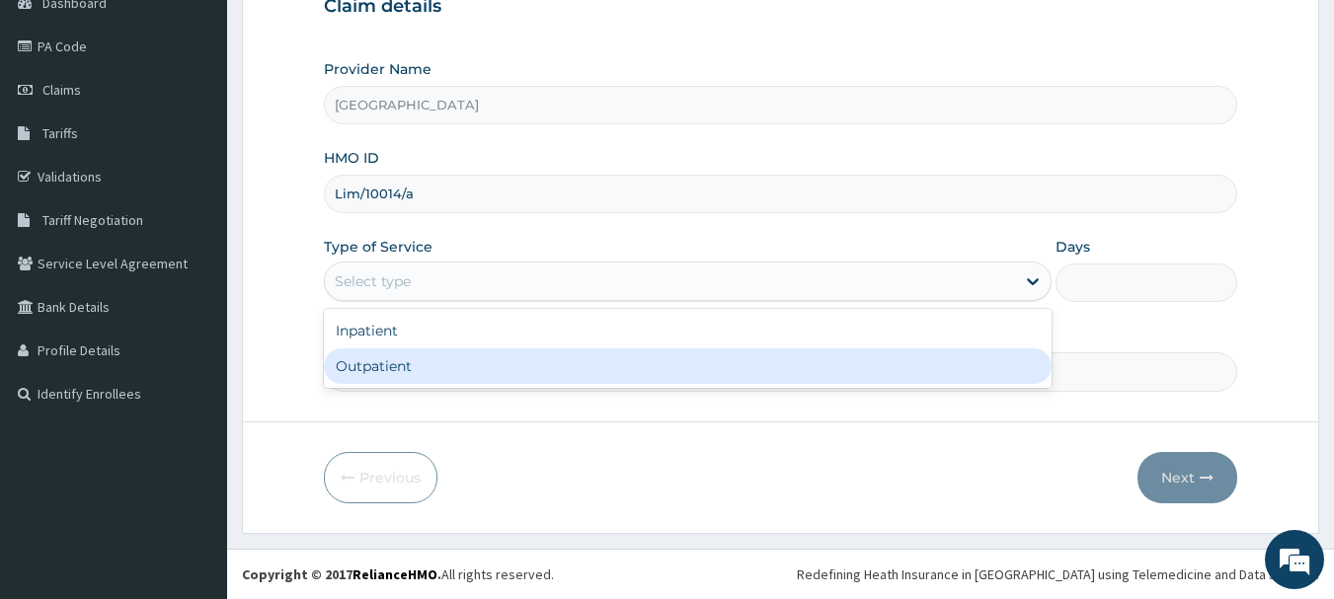
click at [555, 358] on div "Outpatient" at bounding box center [688, 367] width 728 height 36
type input "1"
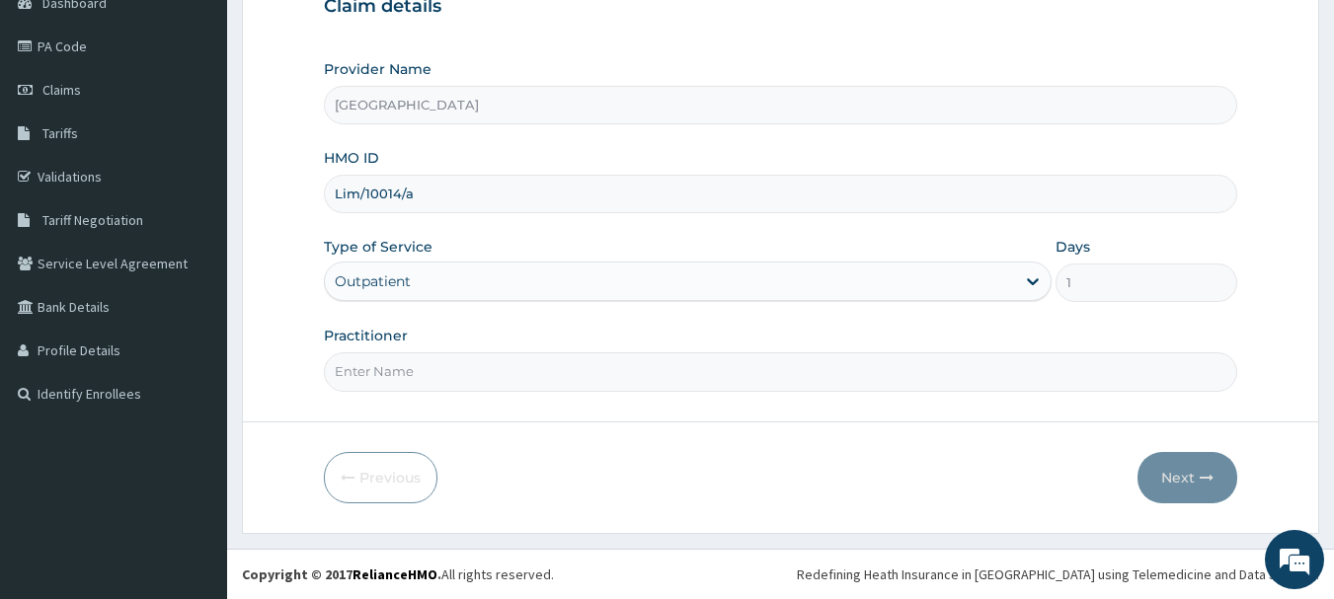
click at [589, 370] on input "Practitioner" at bounding box center [781, 371] width 914 height 39
type input "Dr.Akinwusi"
click at [1176, 477] on button "Next" at bounding box center [1187, 477] width 100 height 51
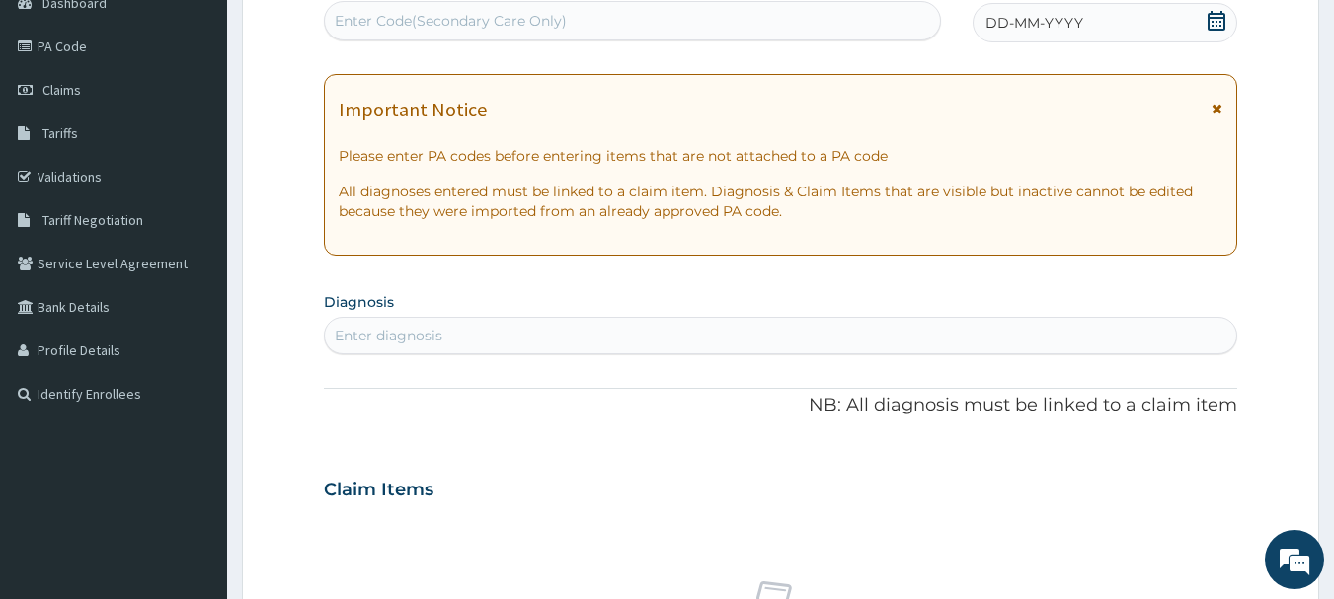
click at [1217, 24] on icon at bounding box center [1216, 21] width 20 height 20
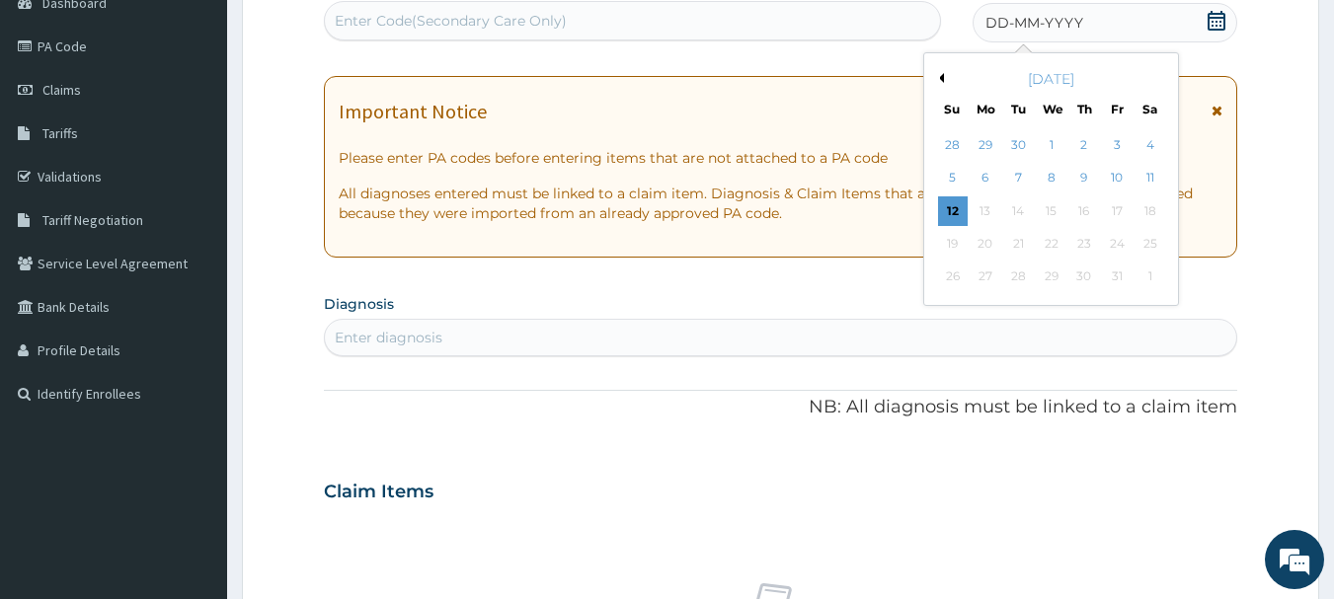
click at [940, 80] on button "Previous Month" at bounding box center [939, 78] width 10 height 10
click at [1143, 144] on div "6" at bounding box center [1150, 145] width 30 height 30
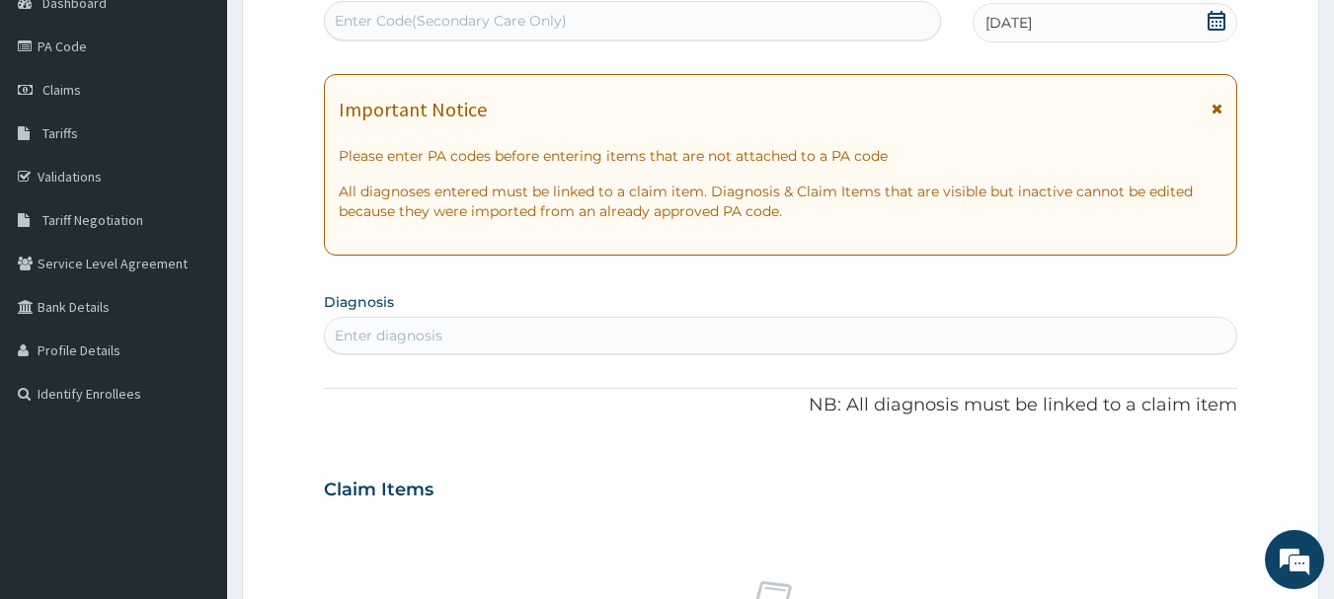
click at [787, 343] on div "Enter diagnosis" at bounding box center [781, 336] width 912 height 32
type input "[MEDICAL_DATA]"
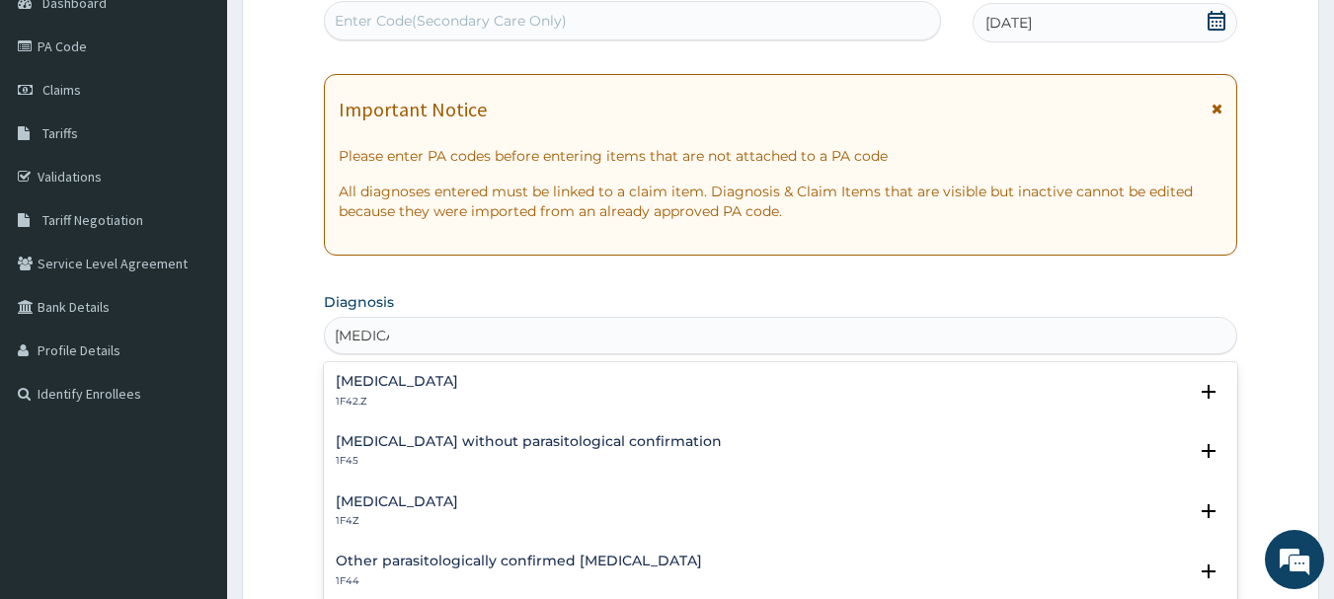
click at [458, 382] on h4 "[MEDICAL_DATA]" at bounding box center [397, 381] width 122 height 15
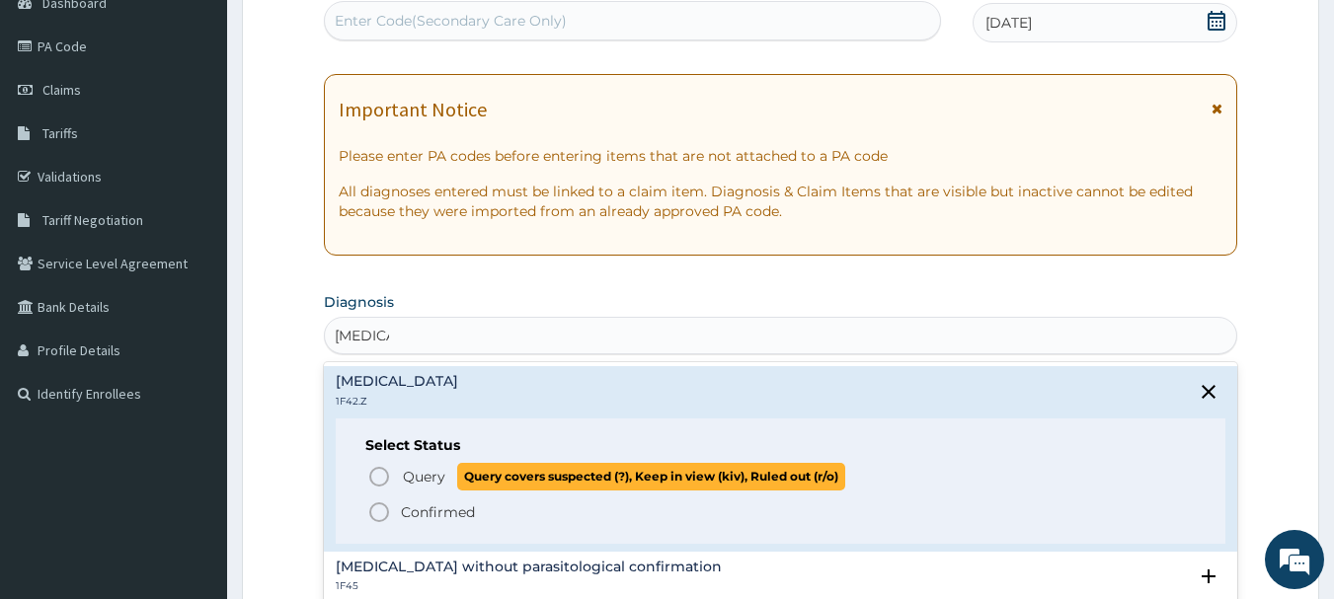
click at [379, 474] on icon "status option query" at bounding box center [379, 477] width 24 height 24
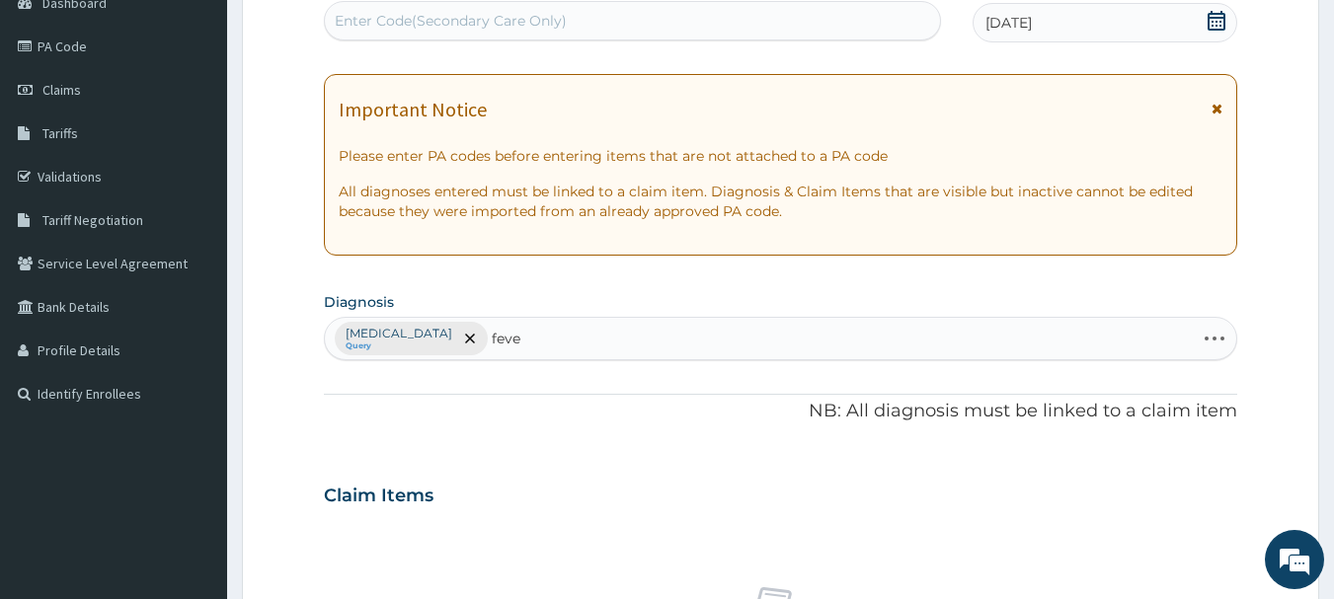
type input "fever"
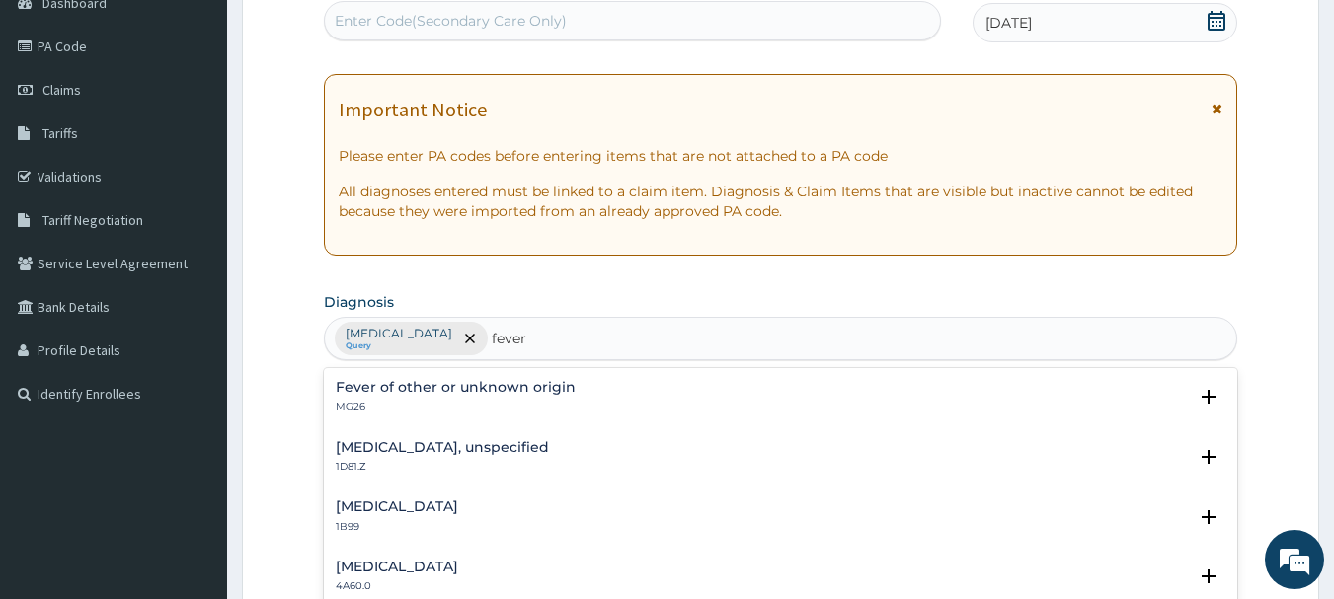
click at [428, 381] on h4 "Fever of other or unknown origin" at bounding box center [456, 387] width 240 height 15
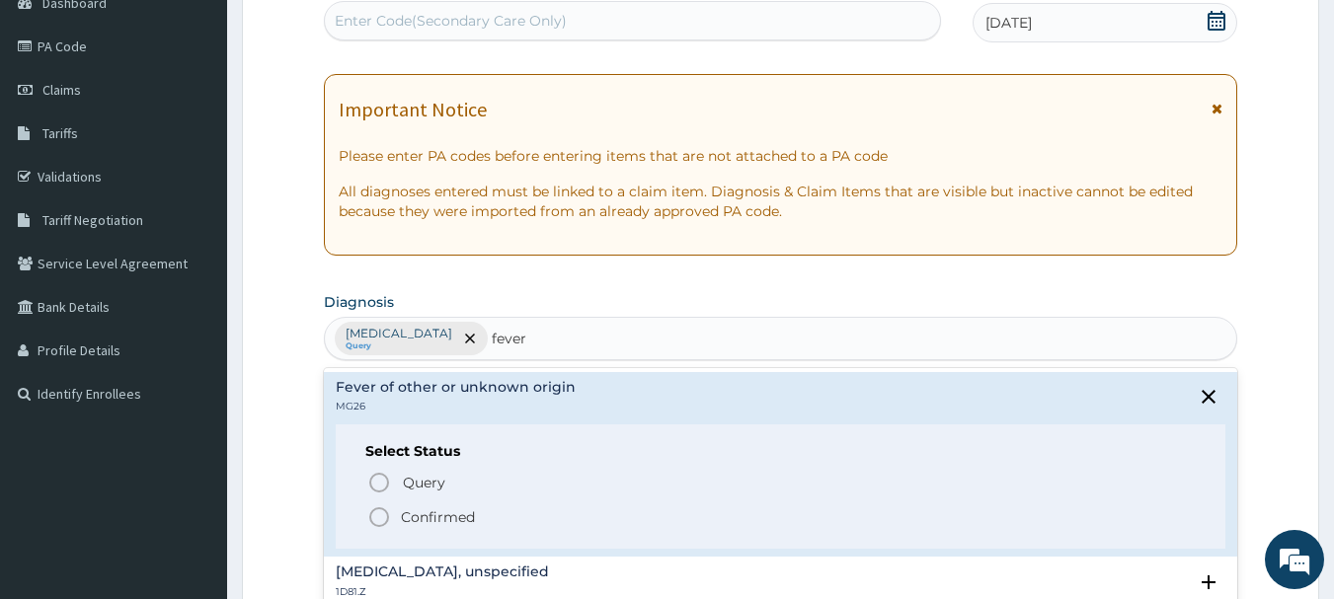
click at [383, 510] on circle "status option filled" at bounding box center [379, 517] width 18 height 18
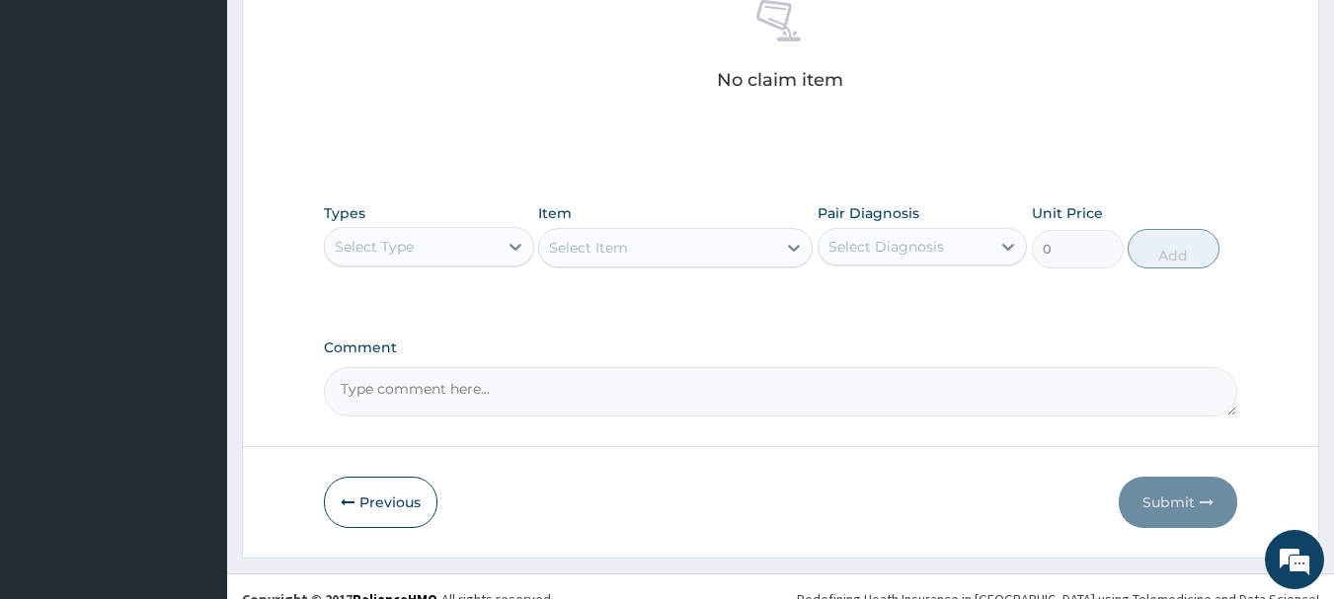
scroll to position [824, 0]
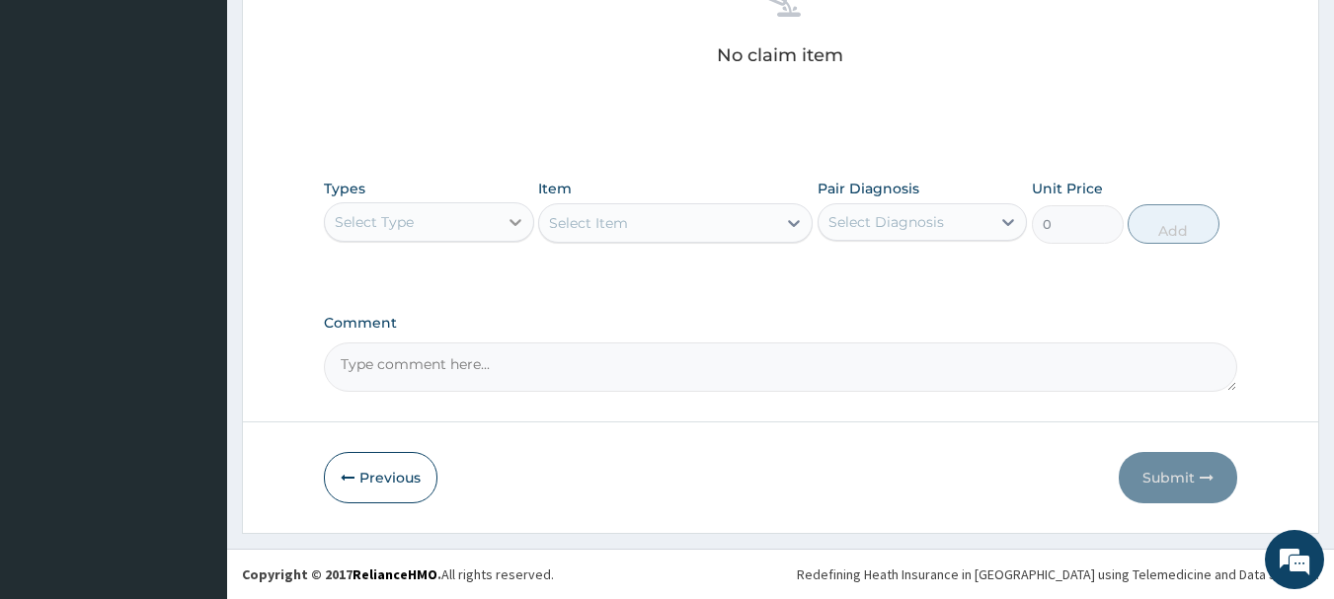
click at [515, 223] on icon at bounding box center [515, 222] width 12 height 7
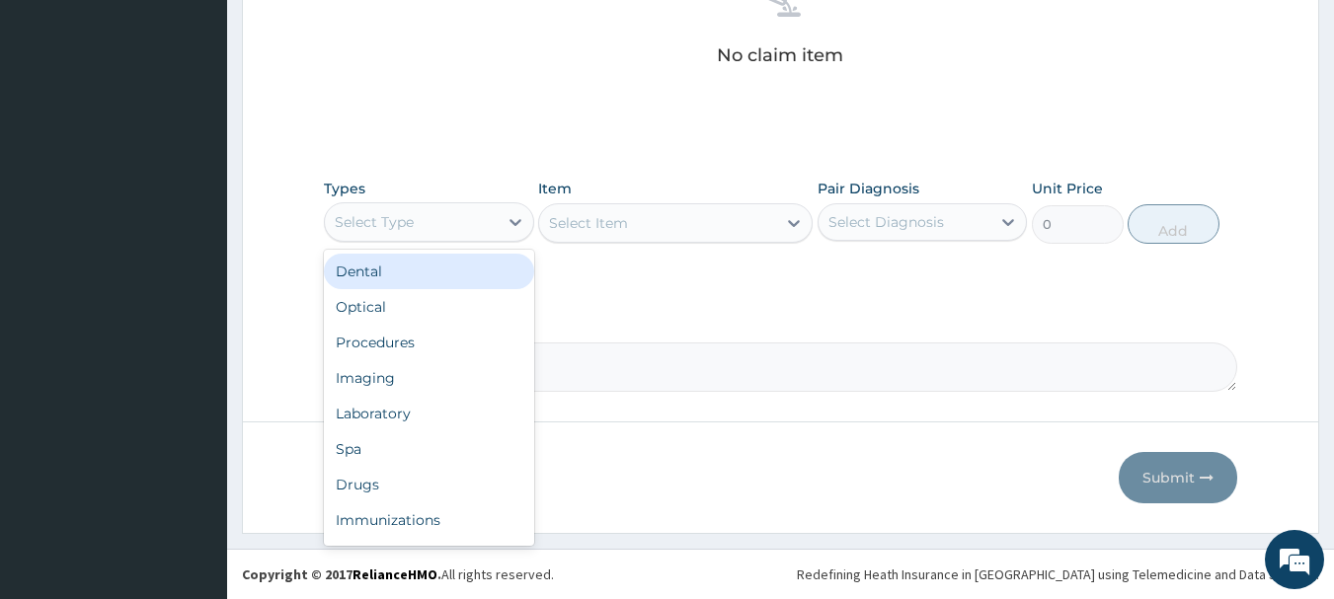
scroll to position [67, 0]
click at [441, 276] on div "Procedures" at bounding box center [429, 276] width 210 height 36
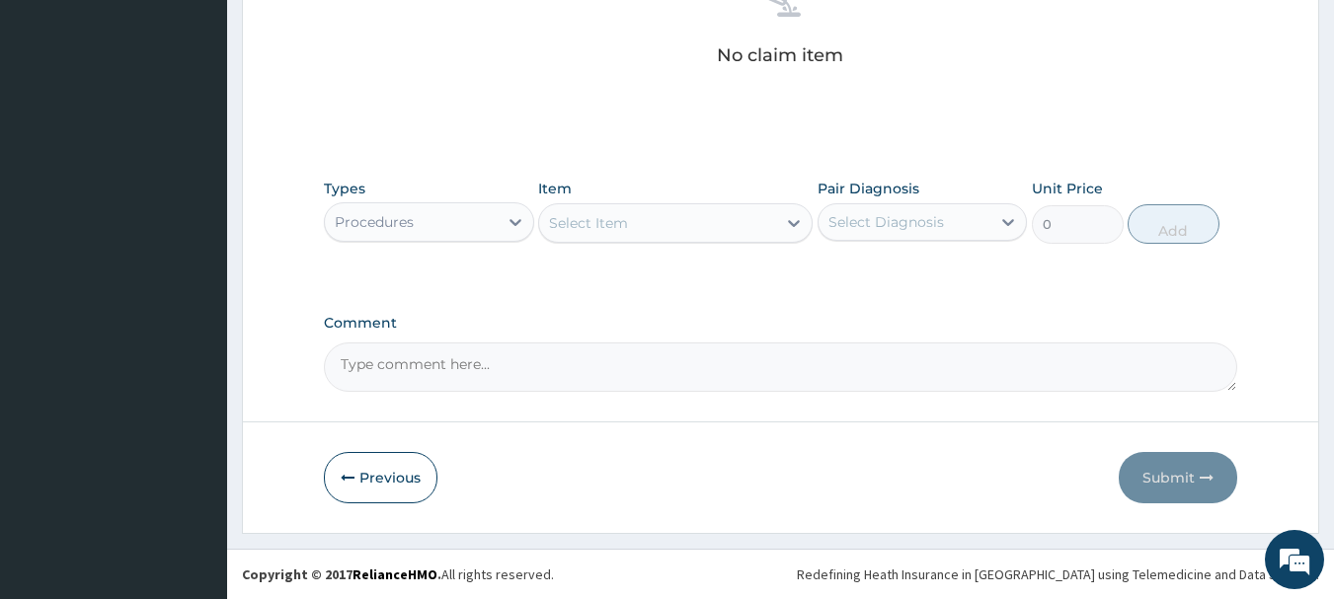
click at [716, 226] on div "Select Item" at bounding box center [657, 223] width 237 height 32
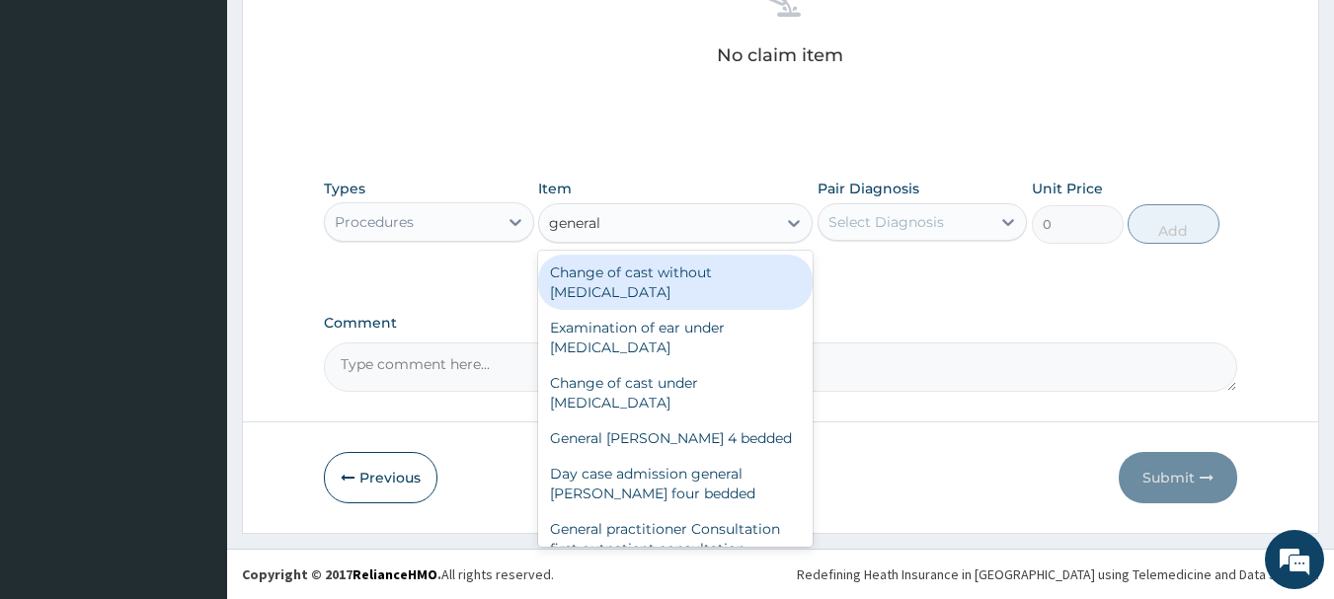
type input "general p"
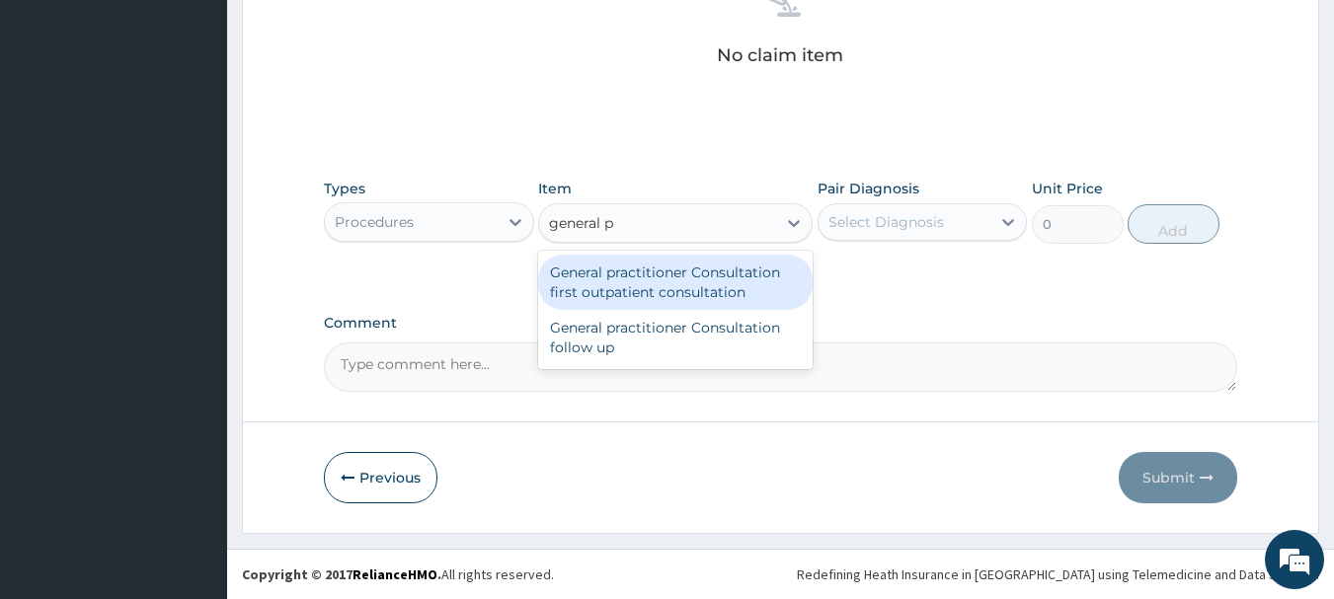
click at [714, 265] on div "General practitioner Consultation first outpatient consultation" at bounding box center [675, 282] width 274 height 55
type input "3000"
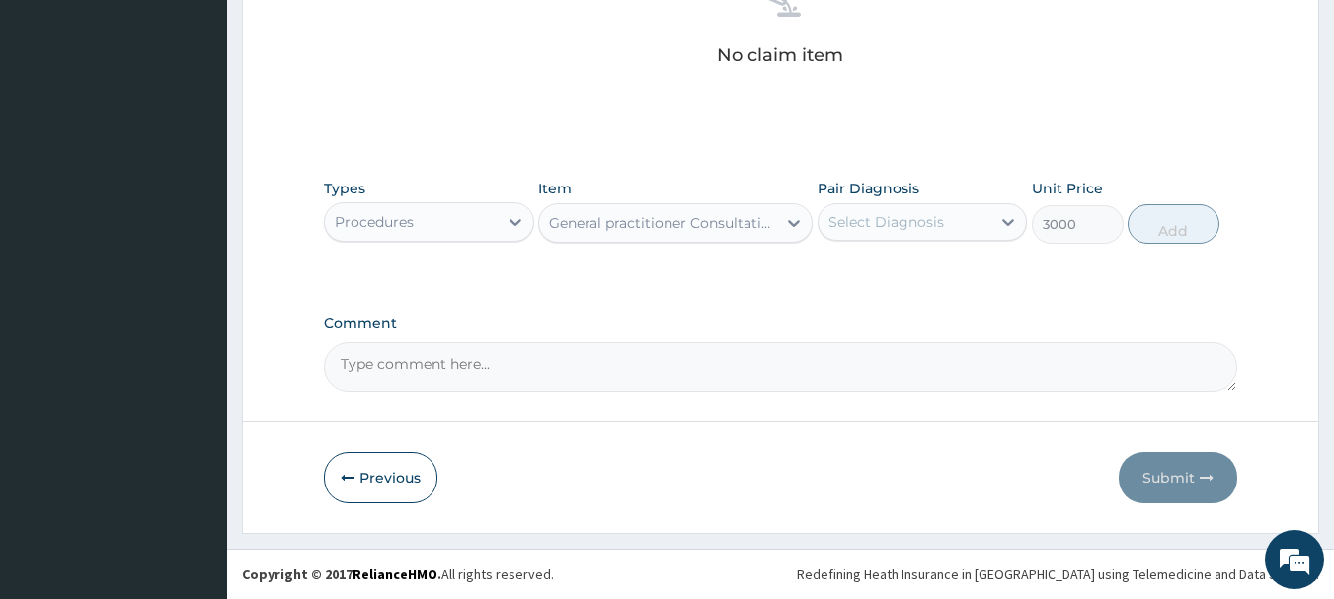
click at [860, 226] on div "Select Diagnosis" at bounding box center [886, 222] width 116 height 20
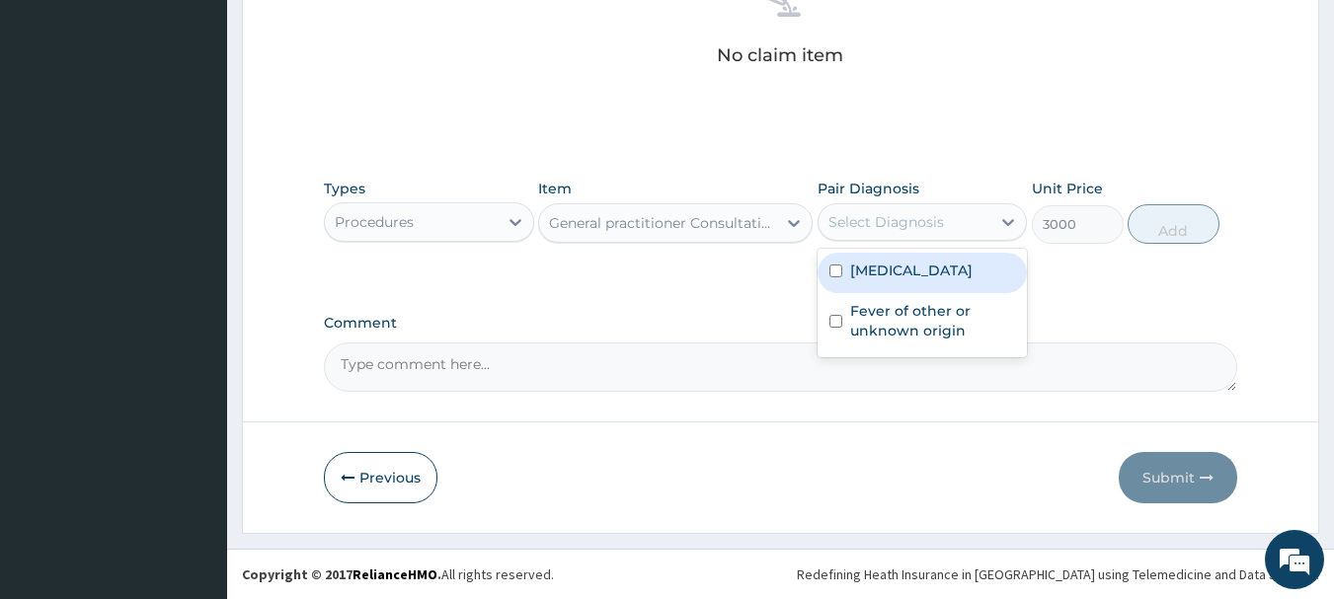
click at [880, 280] on label "[MEDICAL_DATA]" at bounding box center [911, 271] width 122 height 20
checkbox input "true"
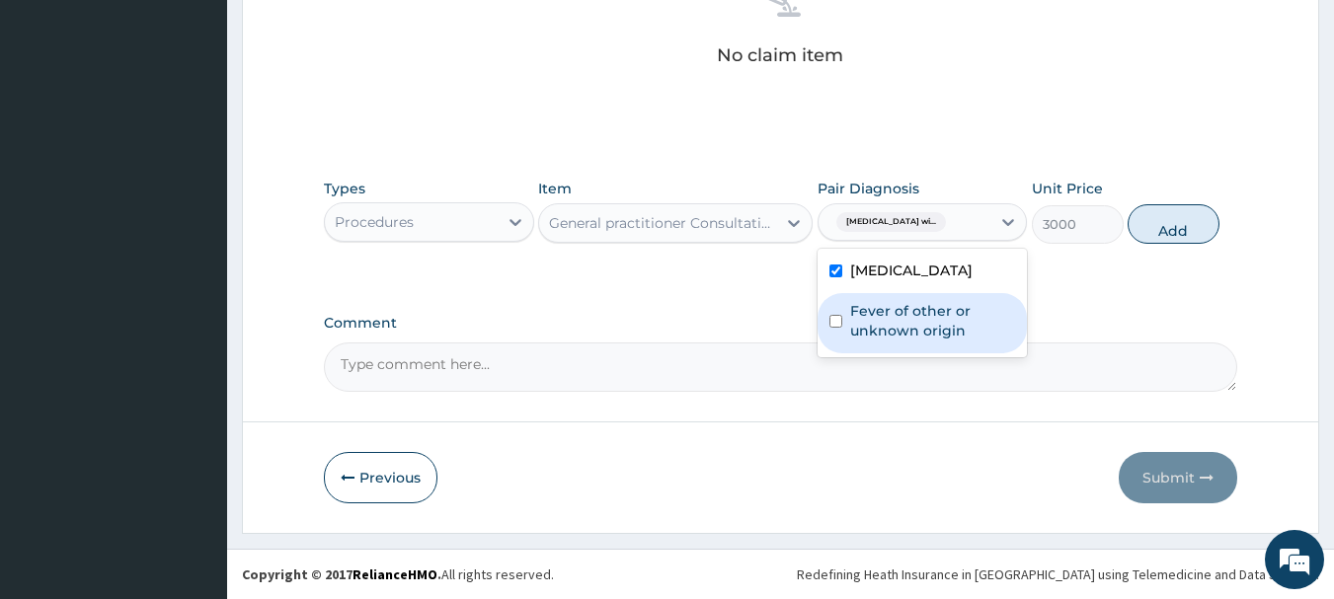
click at [899, 341] on label "Fever of other or unknown origin" at bounding box center [933, 320] width 166 height 39
checkbox input "true"
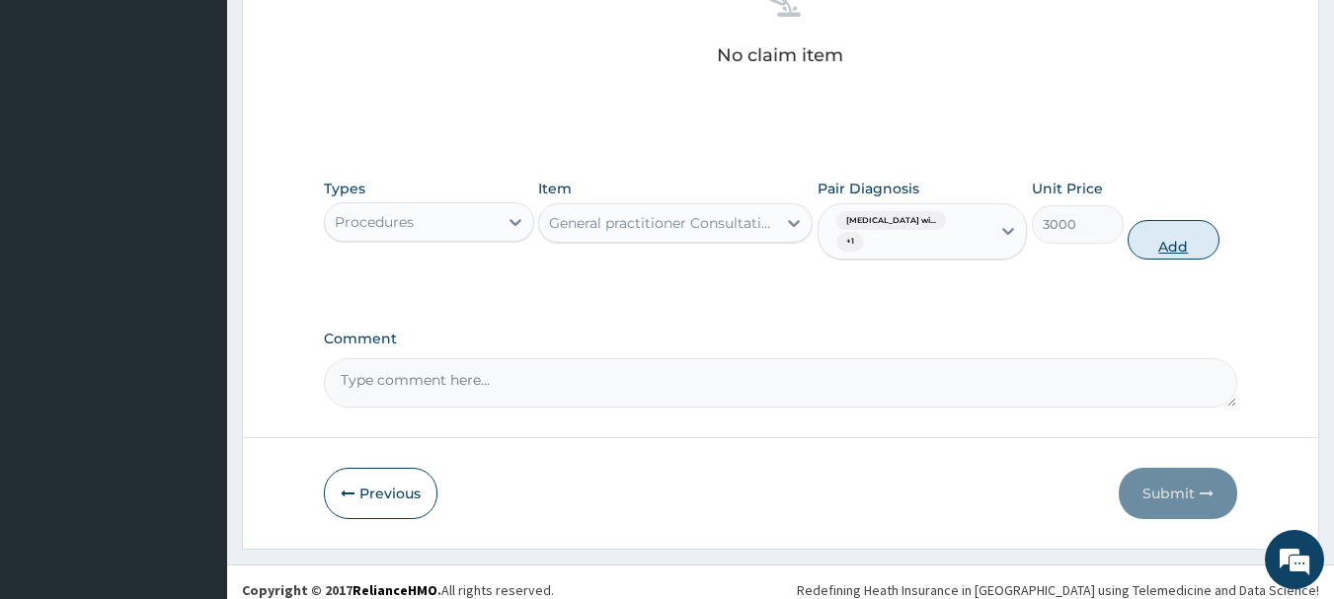
click at [1159, 248] on button "Add" at bounding box center [1173, 239] width 92 height 39
type input "0"
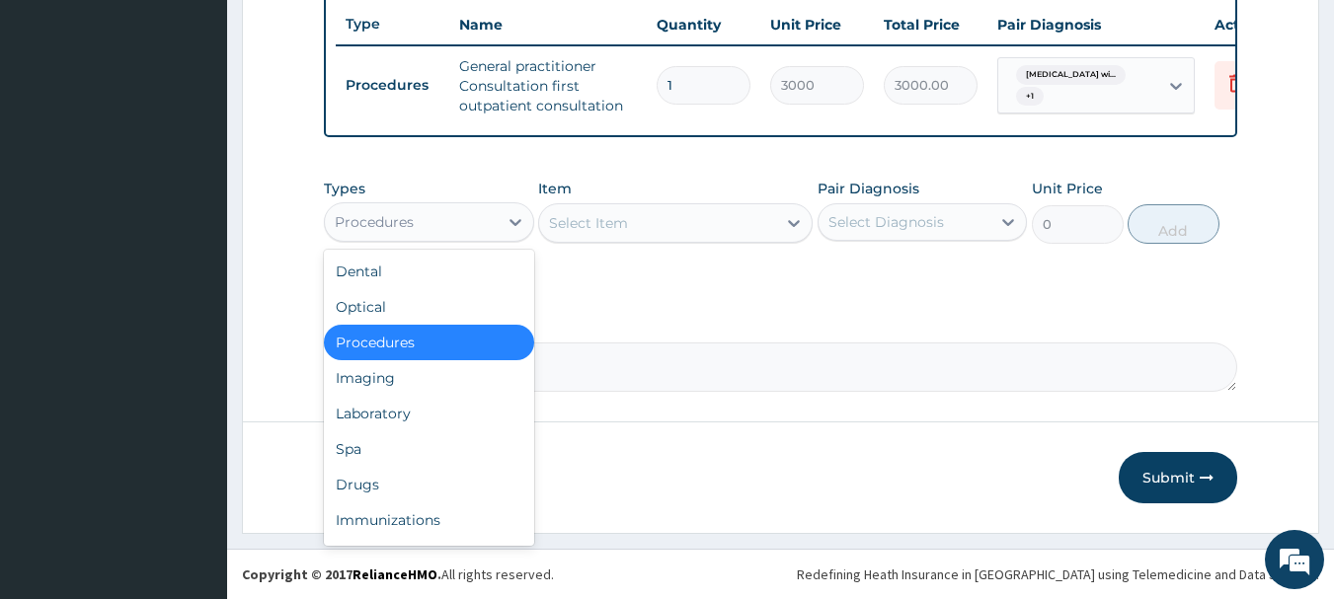
click at [443, 224] on div "Procedures" at bounding box center [411, 222] width 173 height 32
click at [440, 396] on div "Laboratory" at bounding box center [429, 414] width 210 height 36
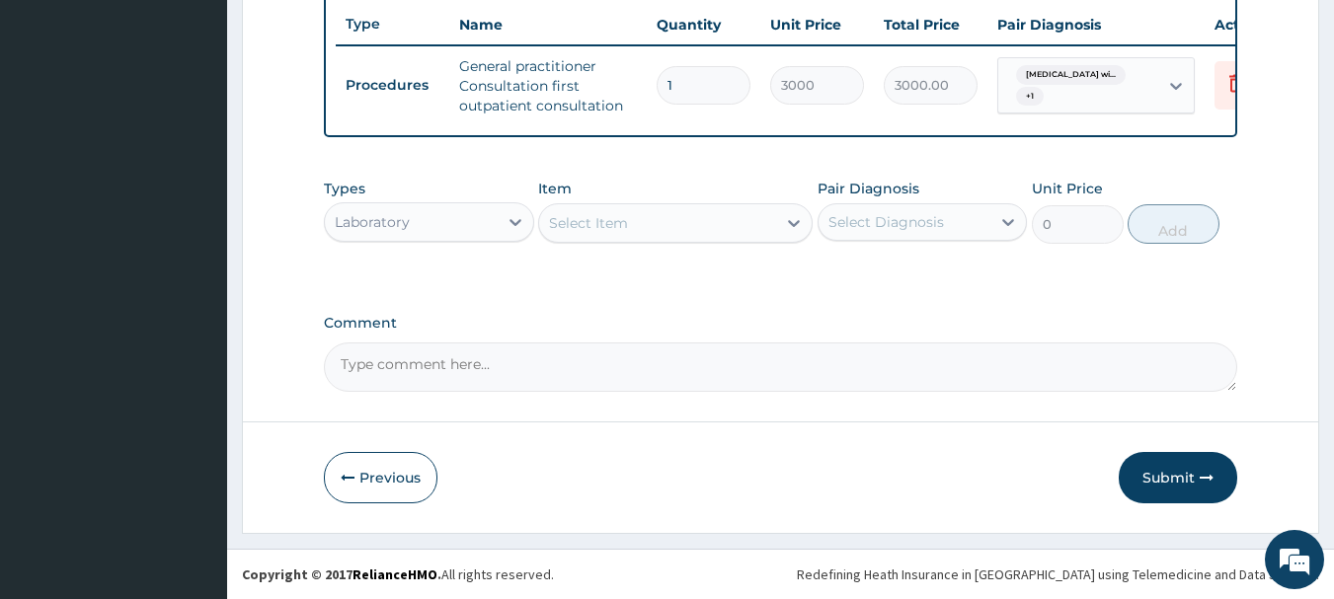
click at [654, 228] on div "Select Item" at bounding box center [657, 223] width 237 height 32
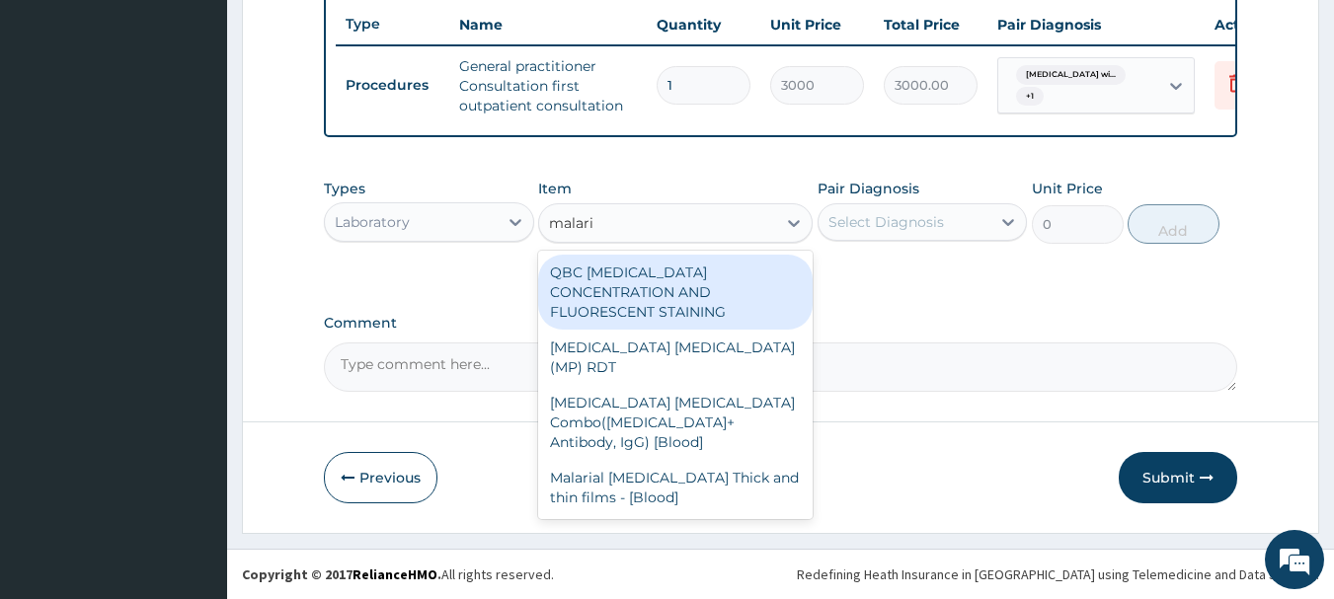
type input "[MEDICAL_DATA]"
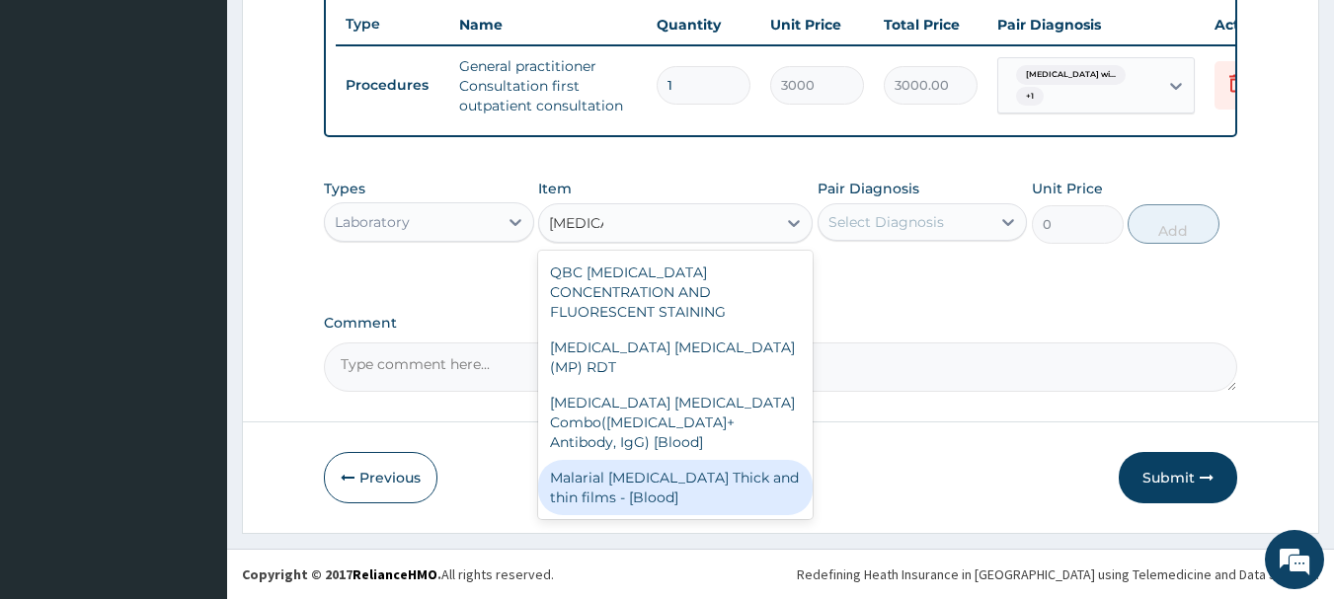
click at [701, 460] on div "Malarial [MEDICAL_DATA] Thick and thin films - [Blood]" at bounding box center [675, 487] width 274 height 55
type input "1500"
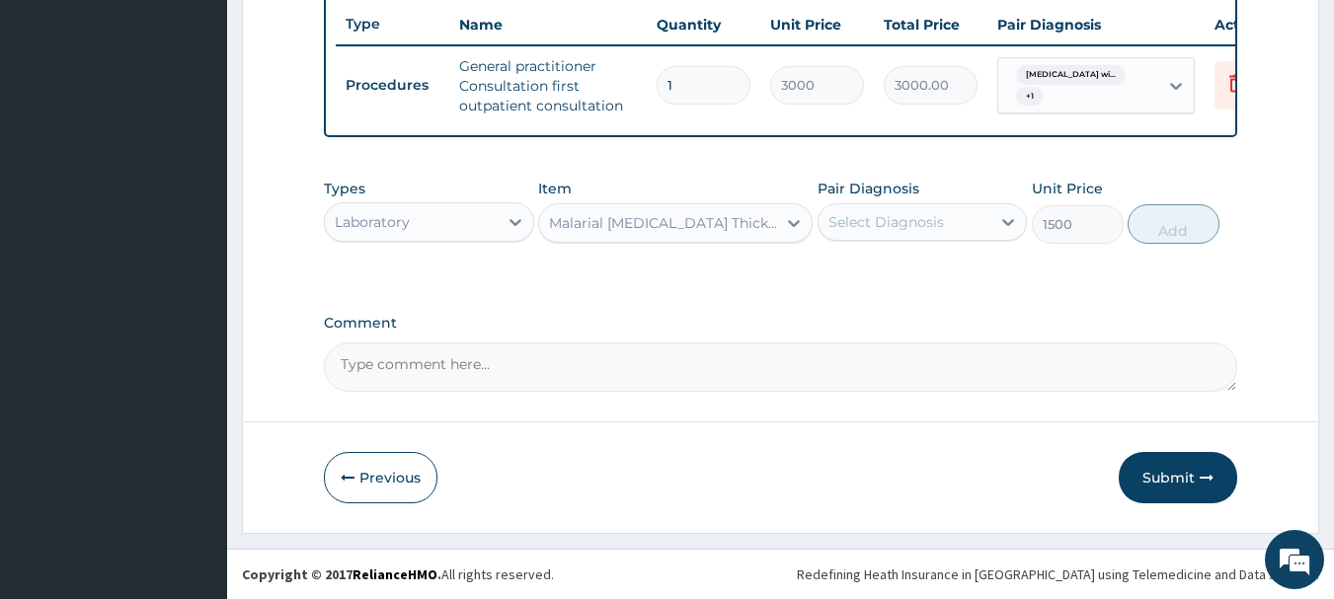
click at [929, 217] on div "Select Diagnosis" at bounding box center [886, 222] width 116 height 20
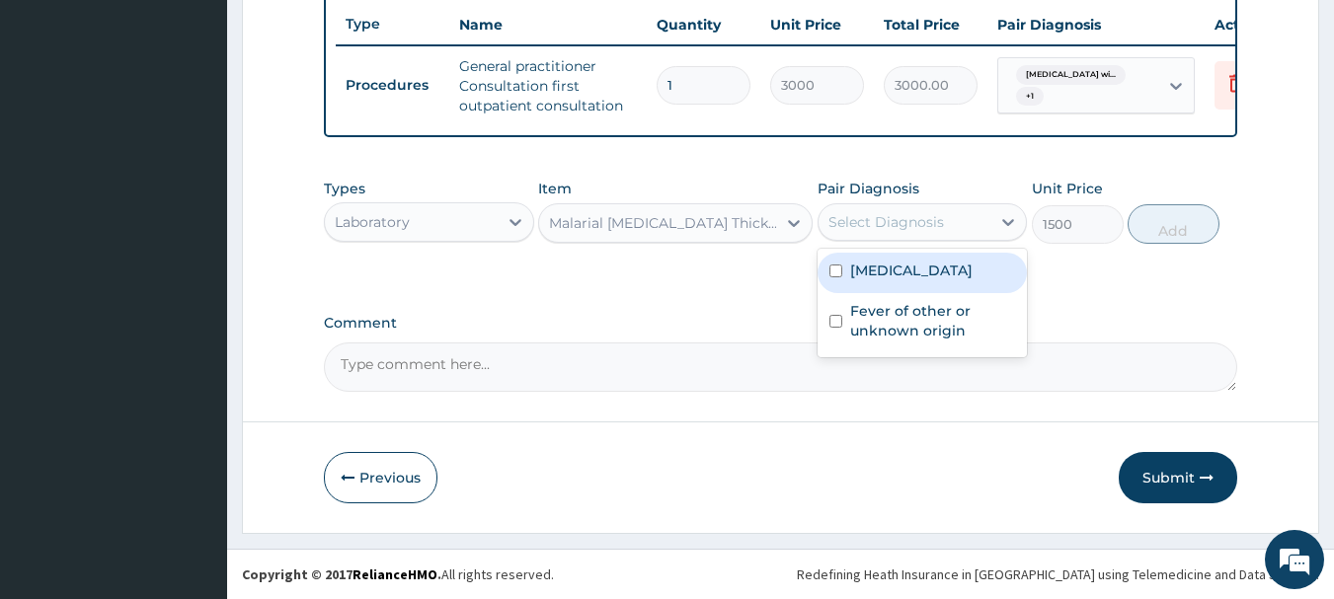
click at [935, 280] on label "[MEDICAL_DATA]" at bounding box center [911, 271] width 122 height 20
checkbox input "true"
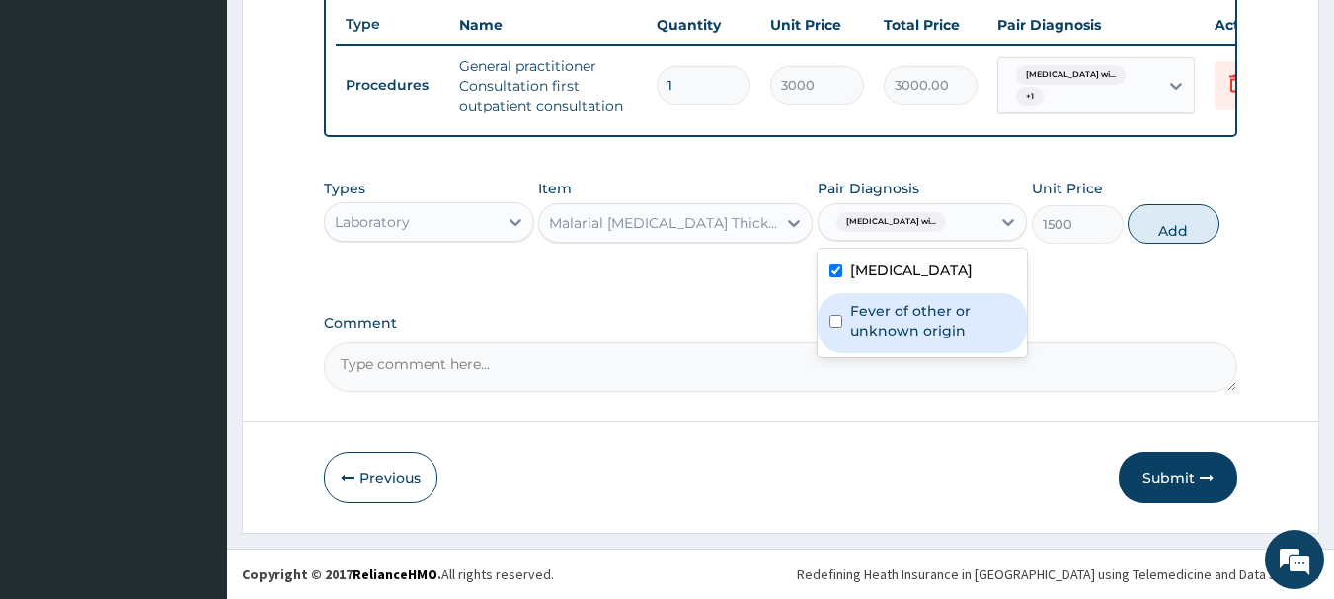
click at [948, 341] on label "Fever of other or unknown origin" at bounding box center [933, 320] width 166 height 39
checkbox input "true"
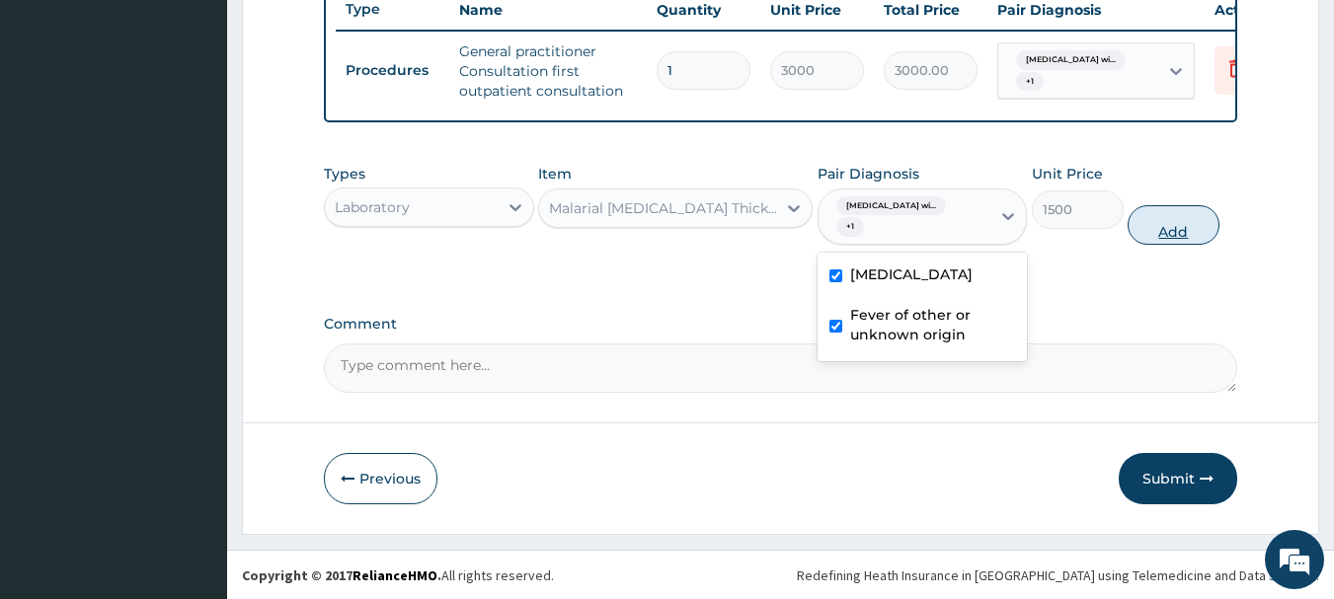
click at [1160, 245] on button "Add" at bounding box center [1173, 224] width 92 height 39
type input "0"
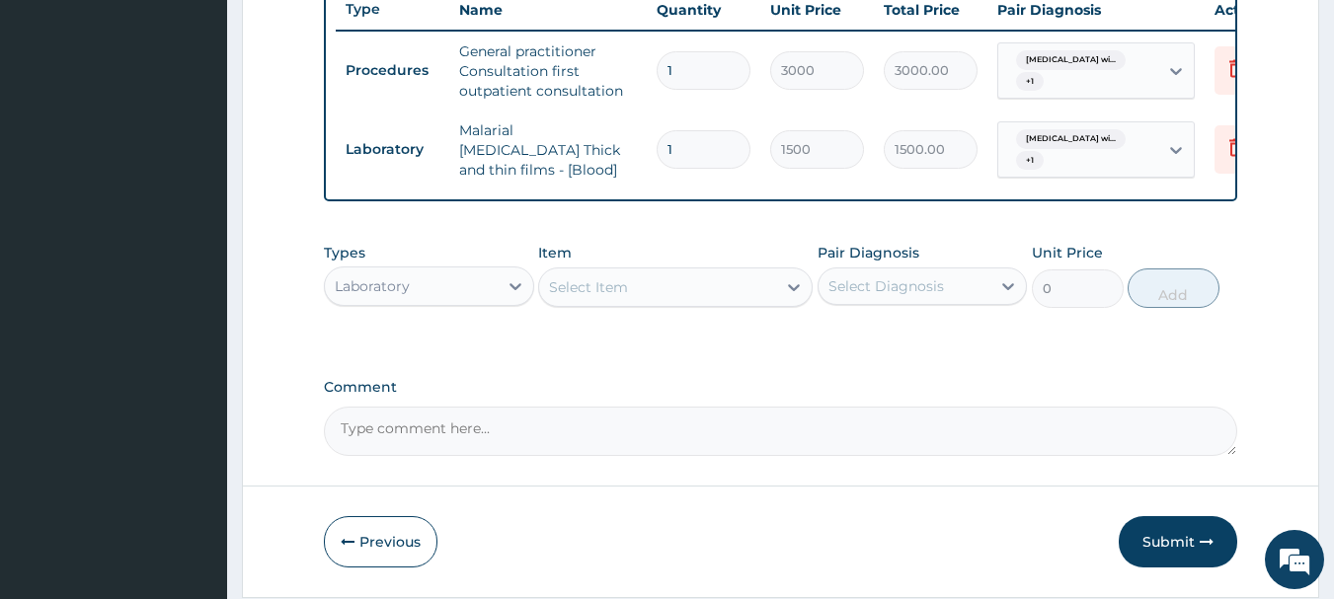
click at [646, 303] on div "Select Item" at bounding box center [657, 287] width 237 height 32
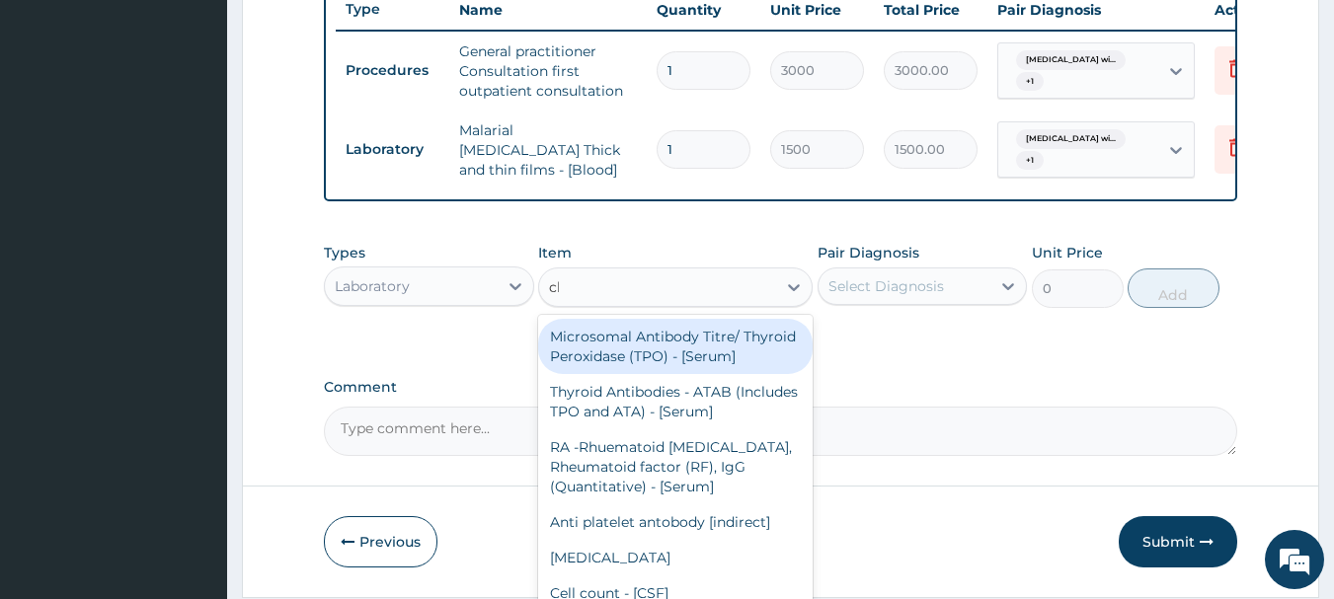
type input "cbc"
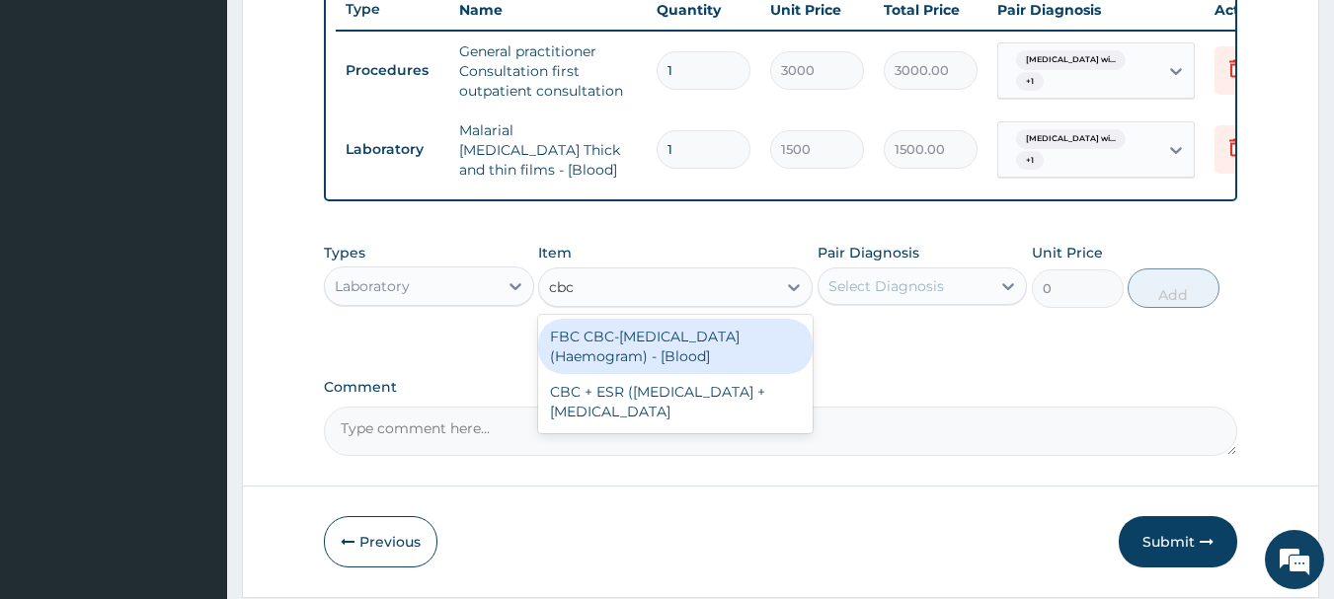
click at [675, 356] on div "FBC CBC-[MEDICAL_DATA] (Haemogram) - [Blood]" at bounding box center [675, 346] width 274 height 55
type input "3000"
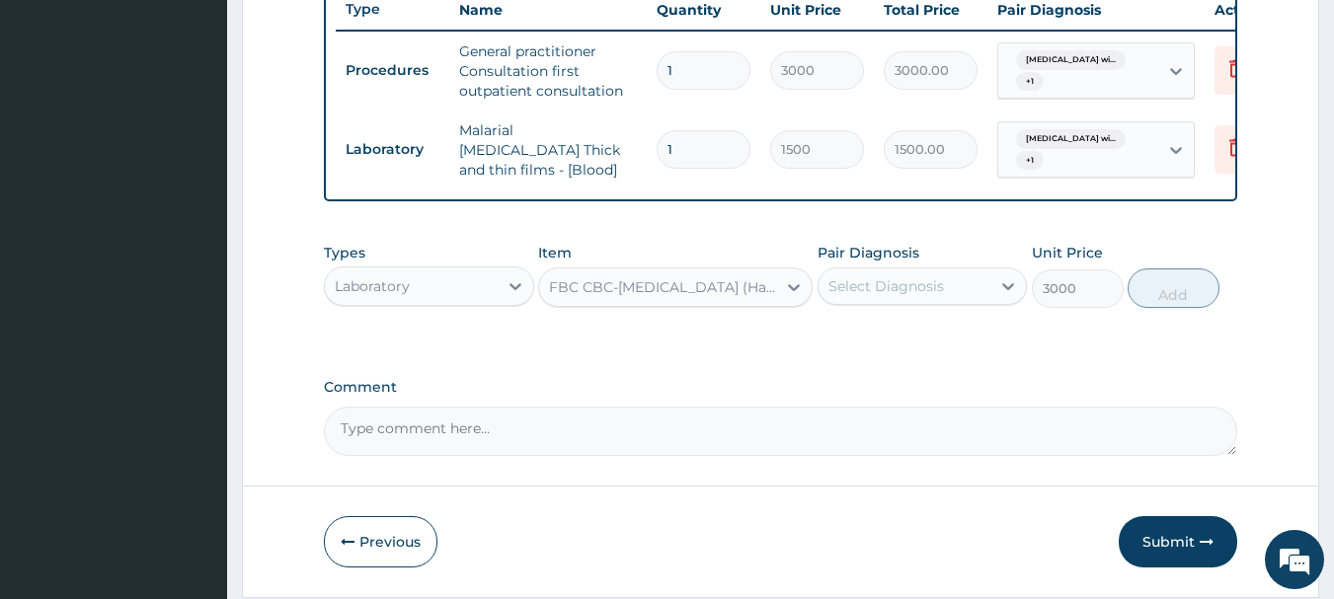
click at [881, 296] on div "Select Diagnosis" at bounding box center [886, 286] width 116 height 20
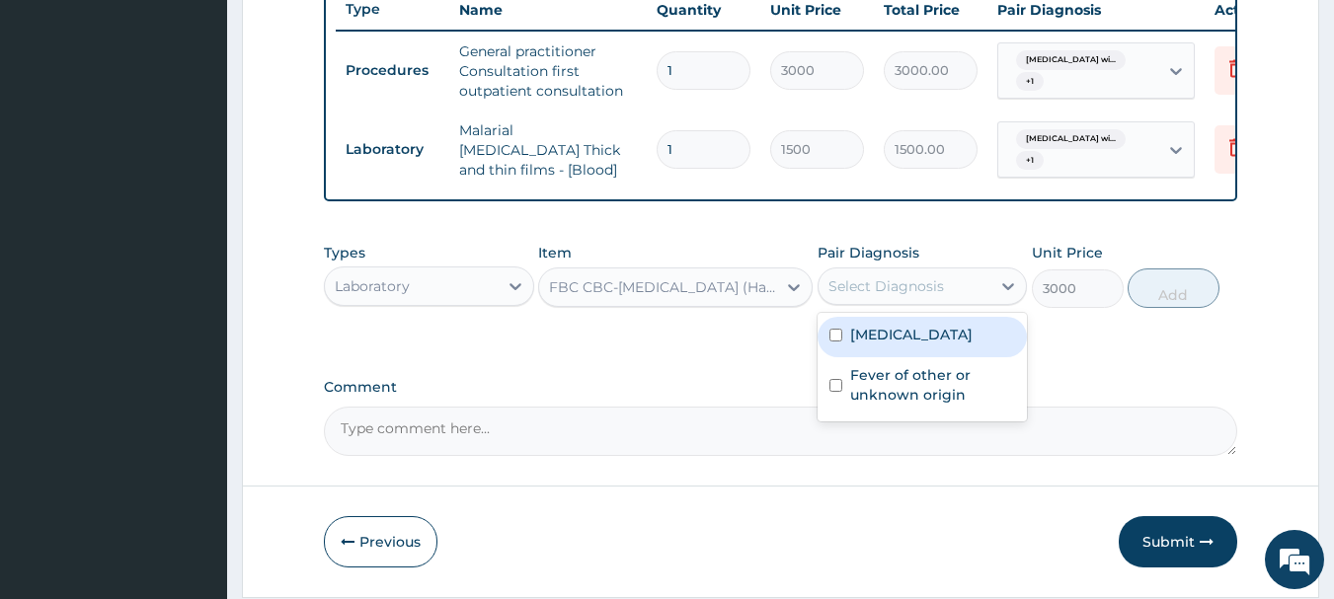
click at [897, 345] on label "[MEDICAL_DATA]" at bounding box center [911, 335] width 122 height 20
checkbox input "true"
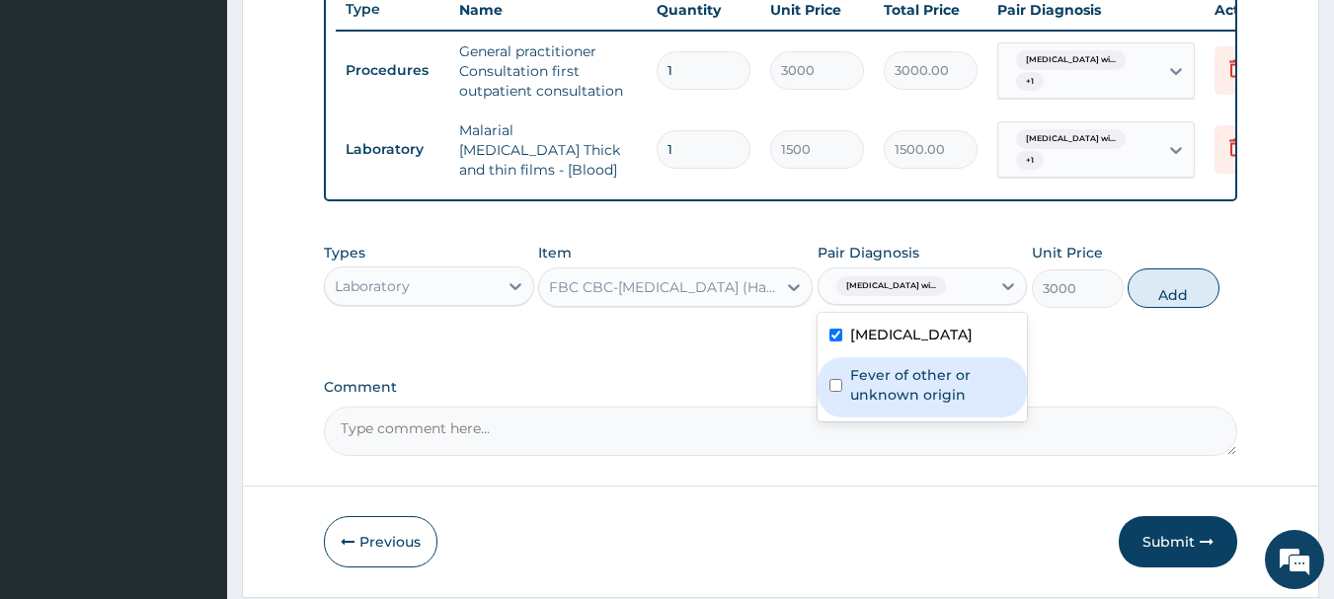
click at [935, 405] on label "Fever of other or unknown origin" at bounding box center [933, 384] width 166 height 39
checkbox input "true"
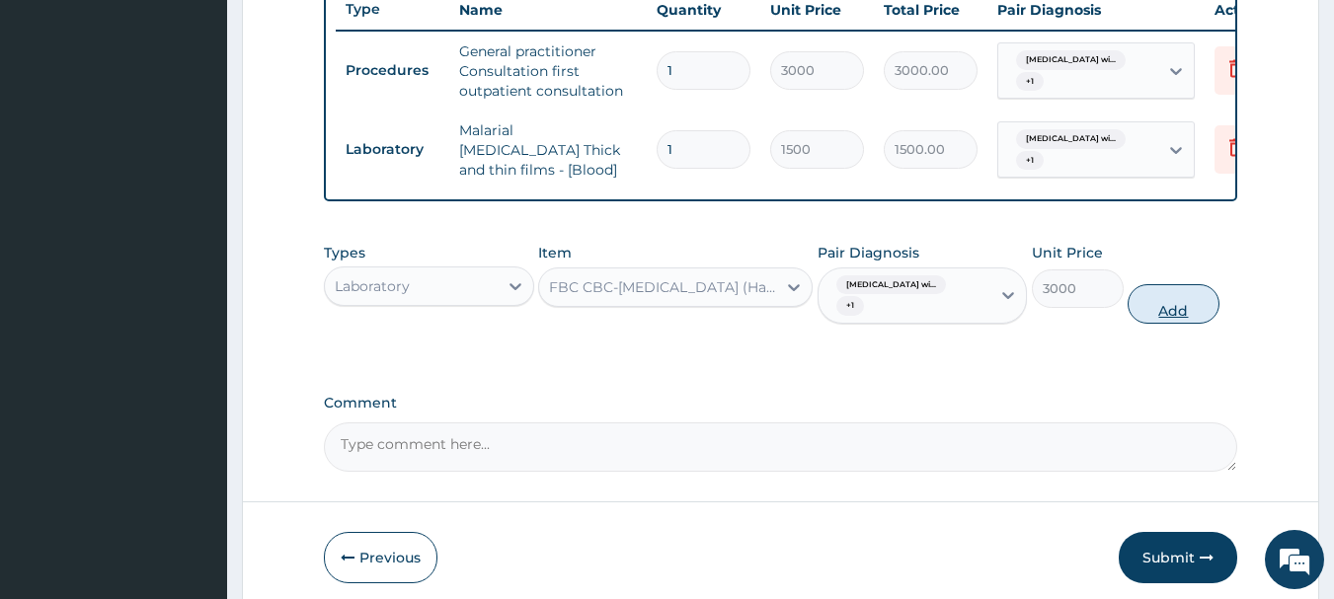
click at [1169, 314] on button "Add" at bounding box center [1173, 303] width 92 height 39
type input "0"
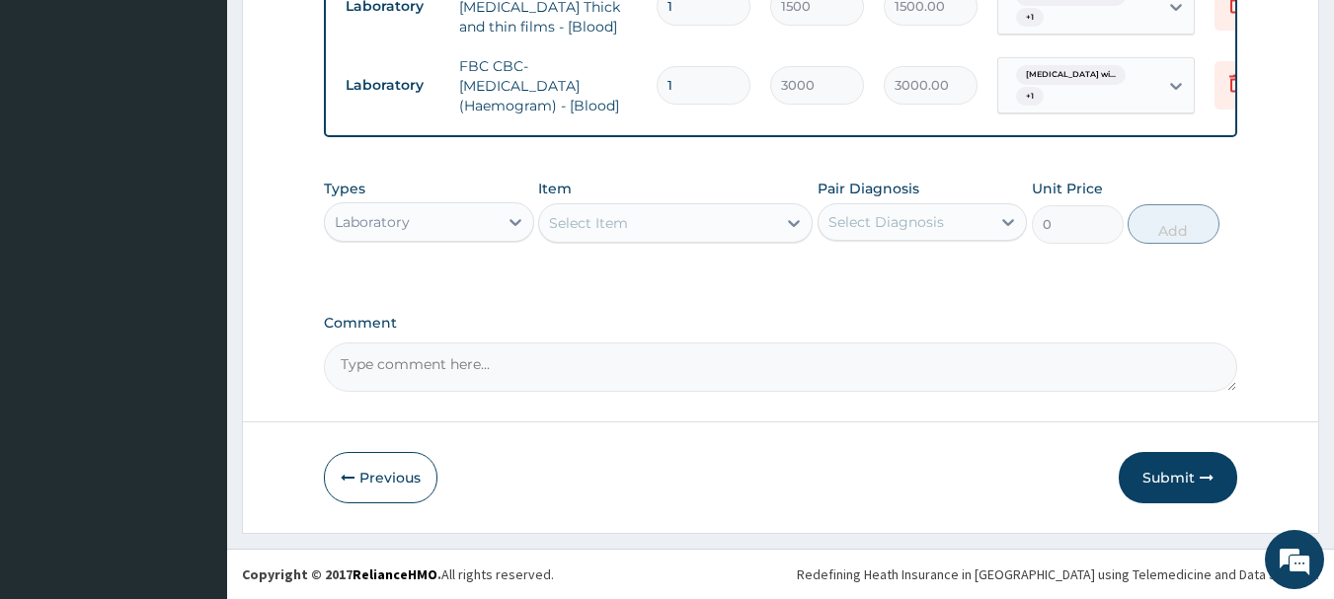
scroll to position [911, 0]
click at [414, 221] on div "Laboratory" at bounding box center [411, 222] width 173 height 32
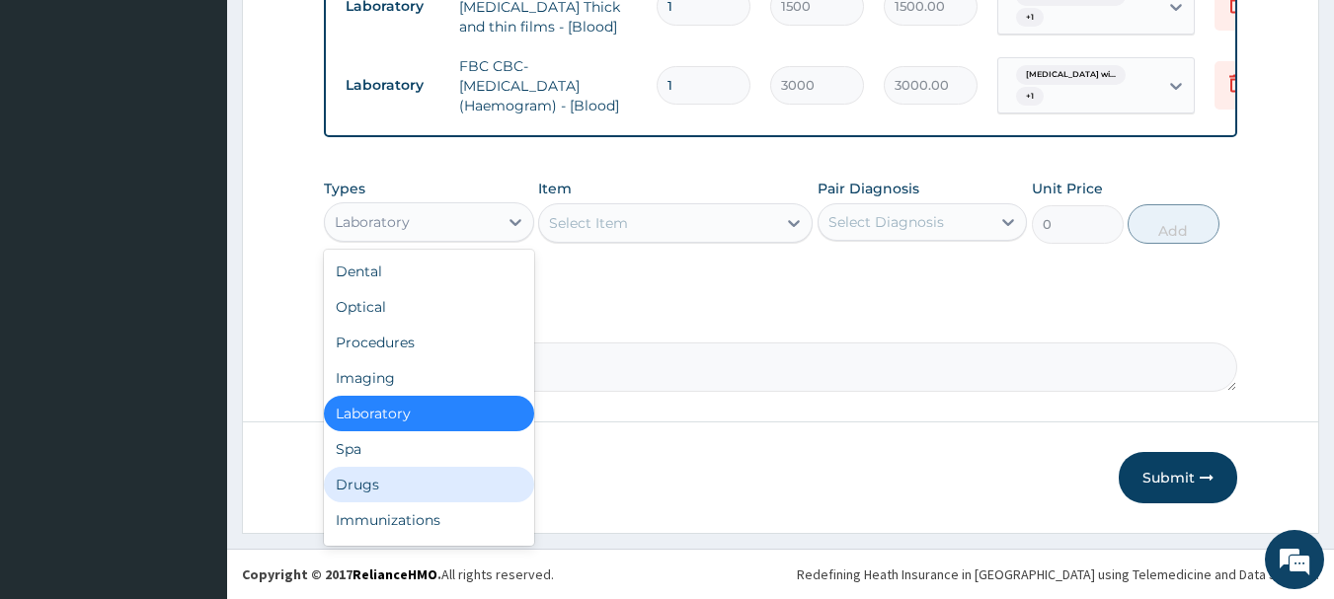
click at [415, 471] on div "Drugs" at bounding box center [429, 485] width 210 height 36
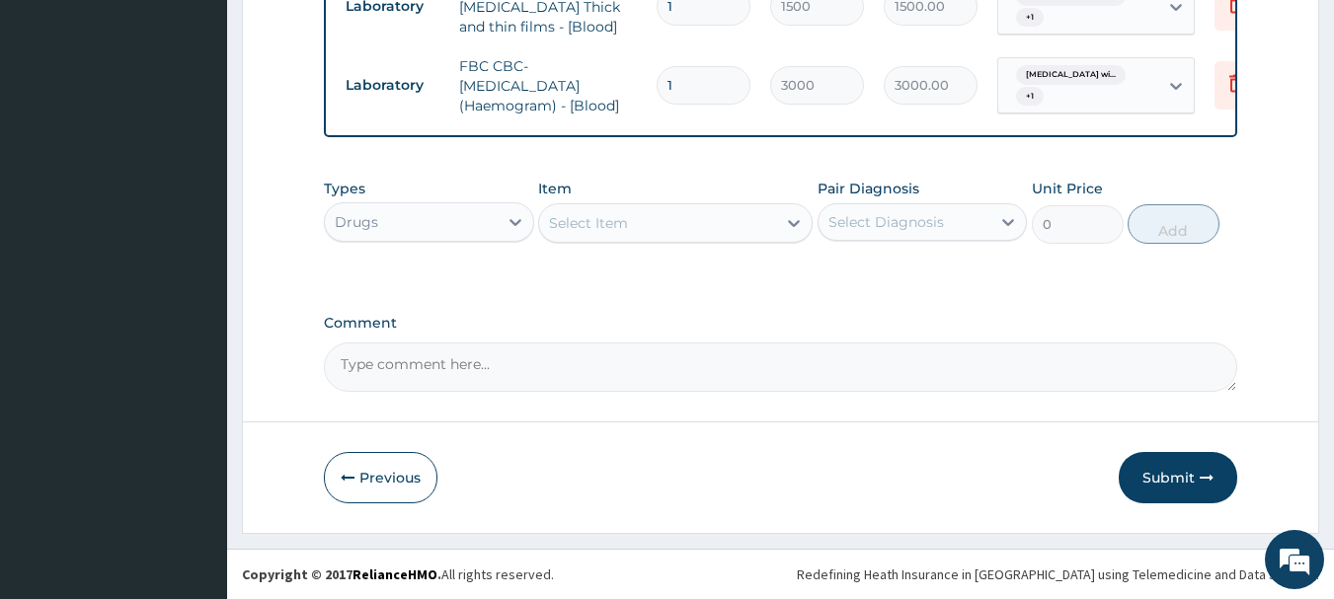
click at [709, 222] on div "Select Item" at bounding box center [657, 223] width 237 height 32
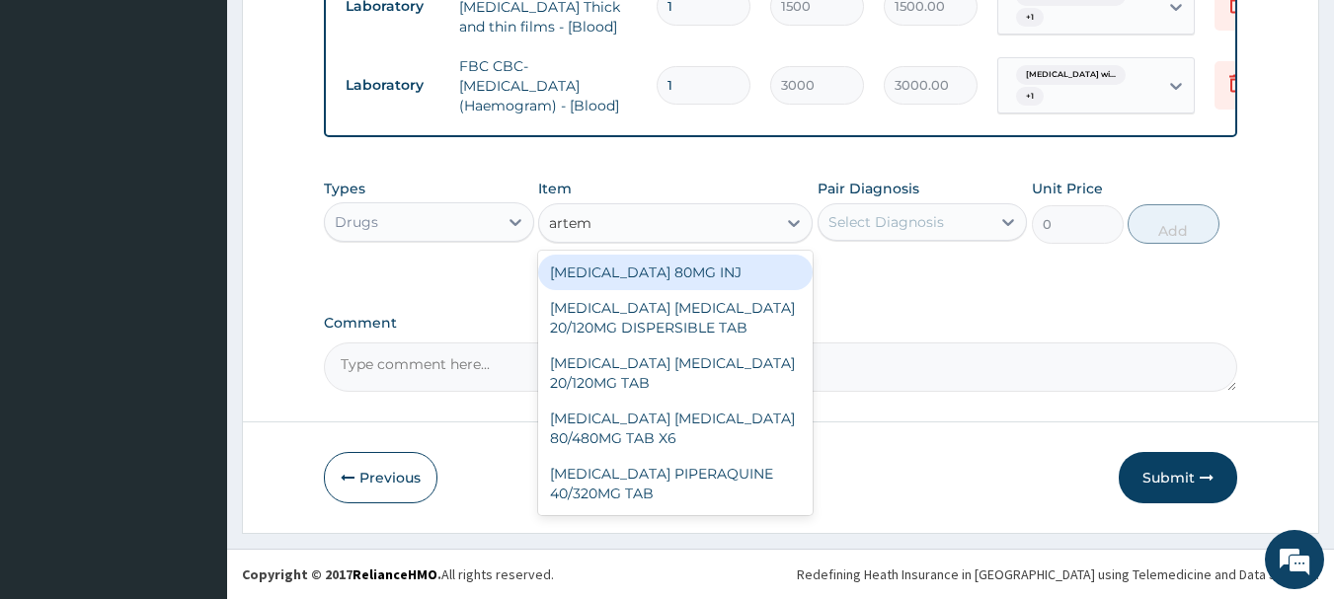
type input "arteme"
click at [711, 264] on div "ARTEMETHER 80MG INJ" at bounding box center [675, 273] width 274 height 36
type input "1400"
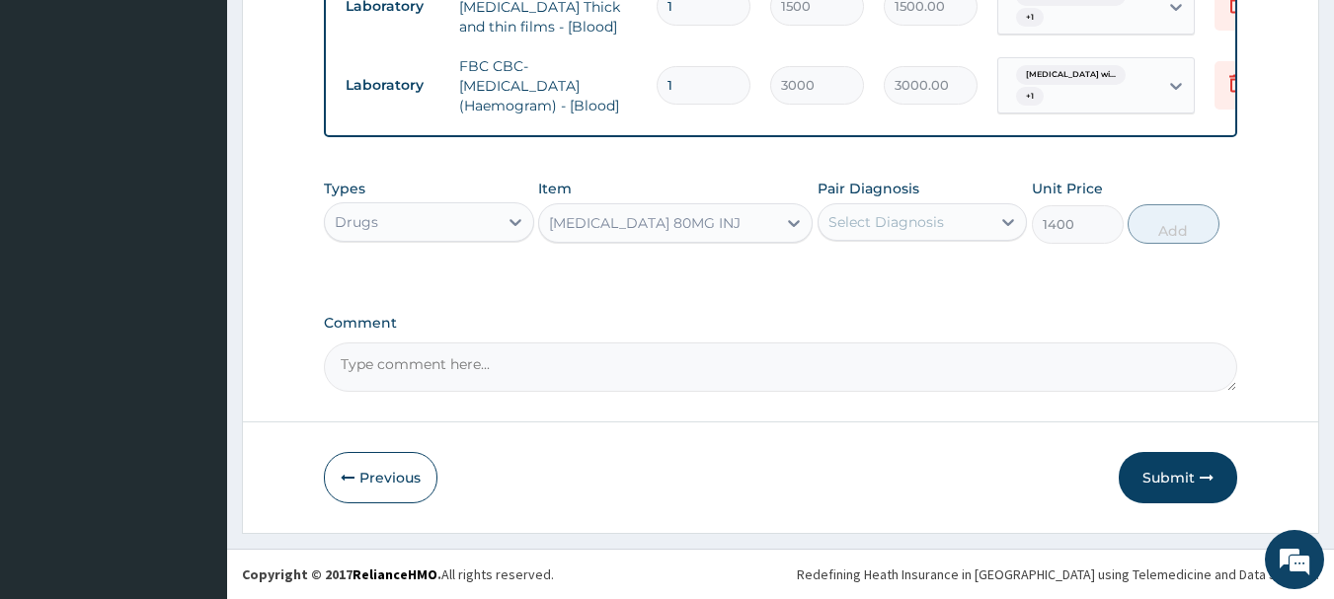
click at [877, 234] on div "Select Diagnosis" at bounding box center [904, 222] width 173 height 32
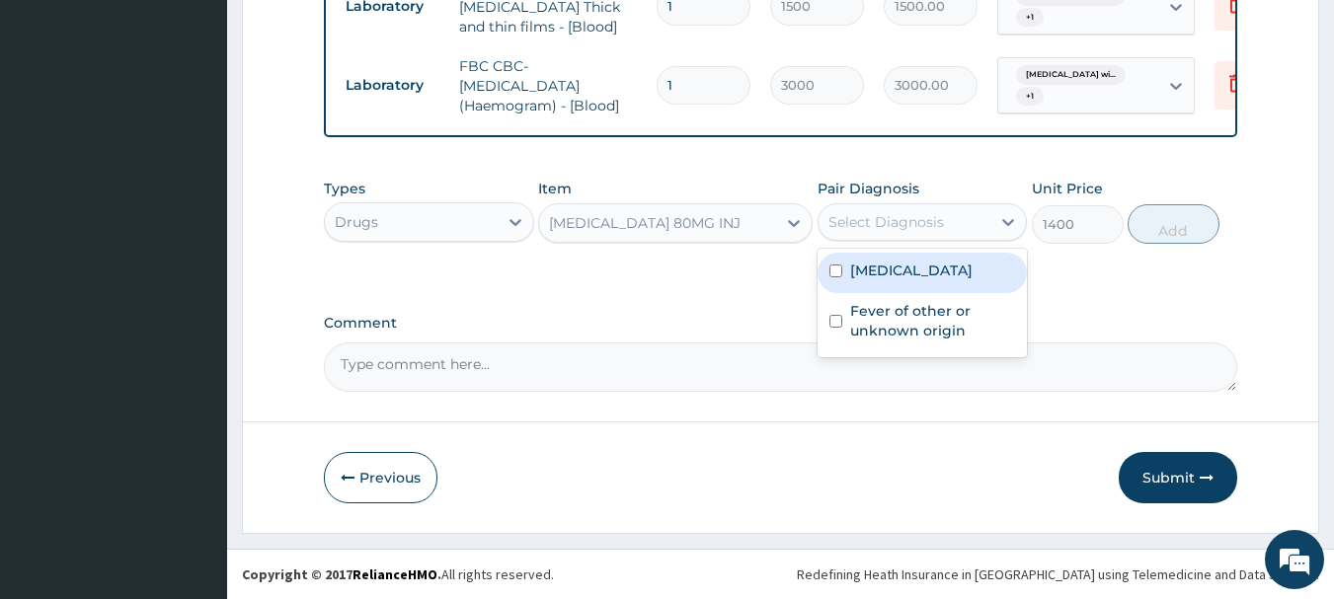
click at [902, 280] on label "Plasmodium malariae malaria without complication" at bounding box center [911, 271] width 122 height 20
checkbox input "true"
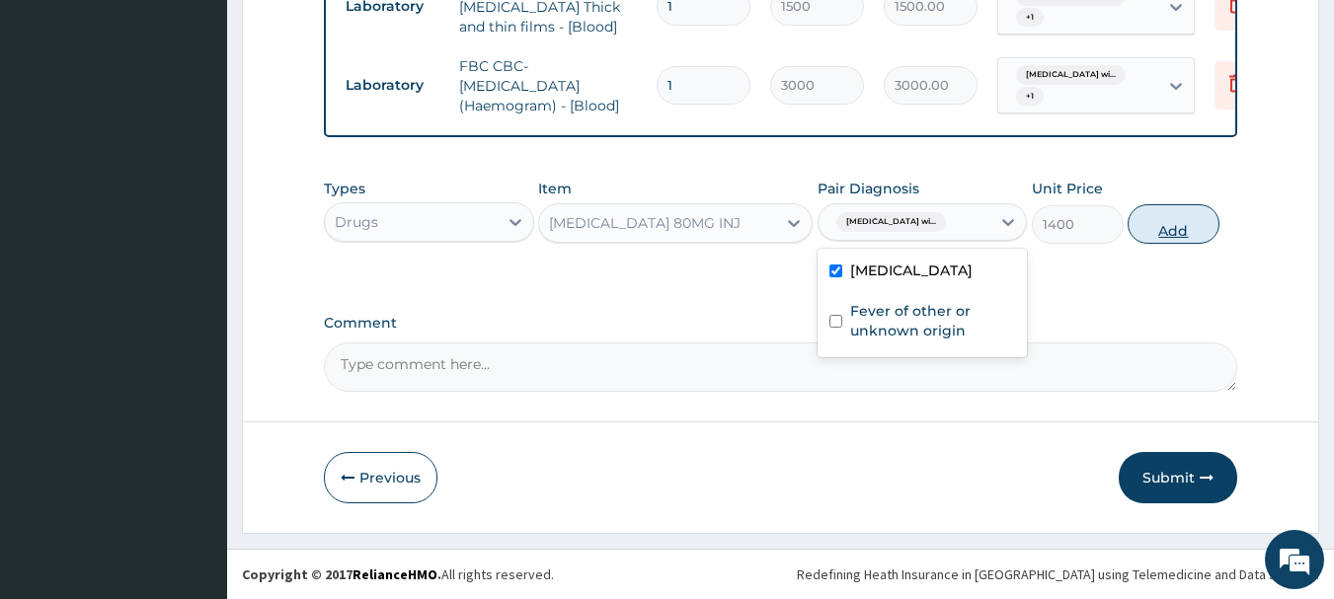
click at [1160, 232] on button "Add" at bounding box center [1173, 223] width 92 height 39
type input "0"
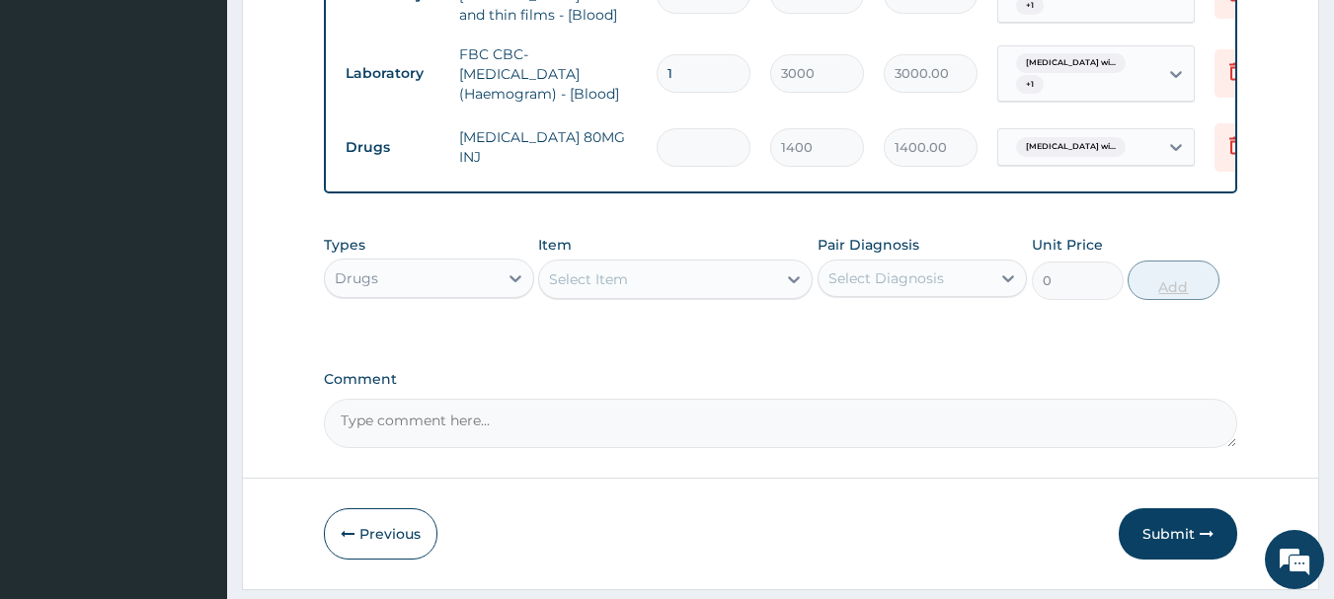
type input "6"
type input "8400.00"
type input "6"
click at [714, 282] on div "Select Item" at bounding box center [657, 280] width 237 height 32
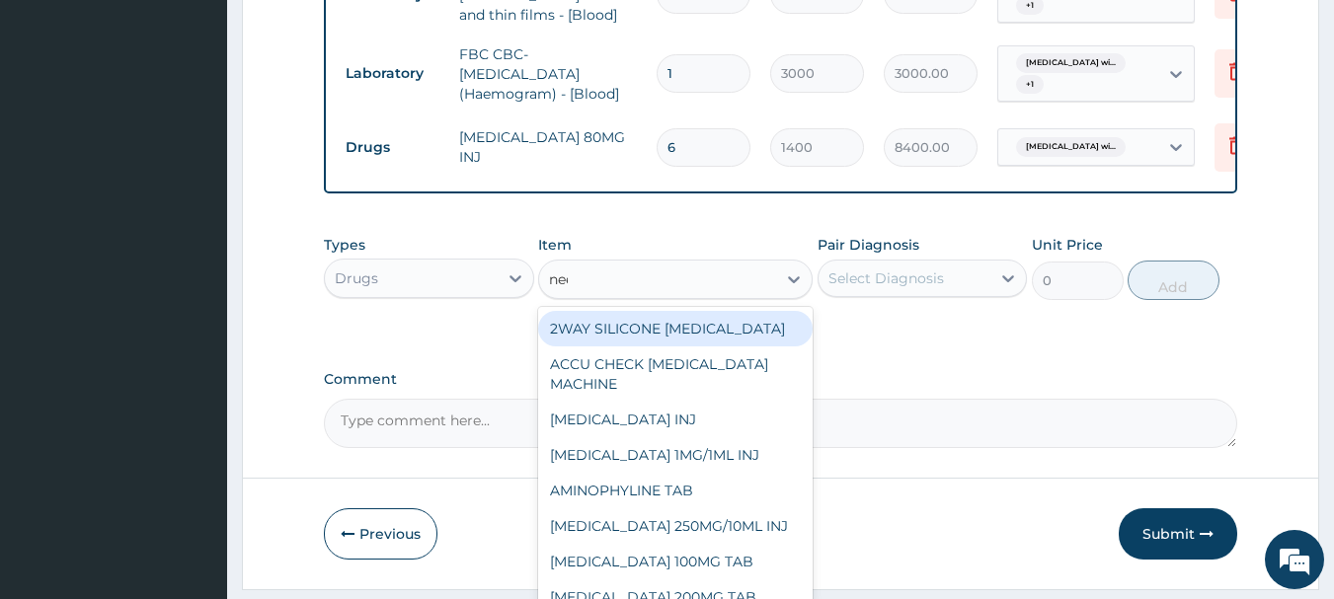
type input "need"
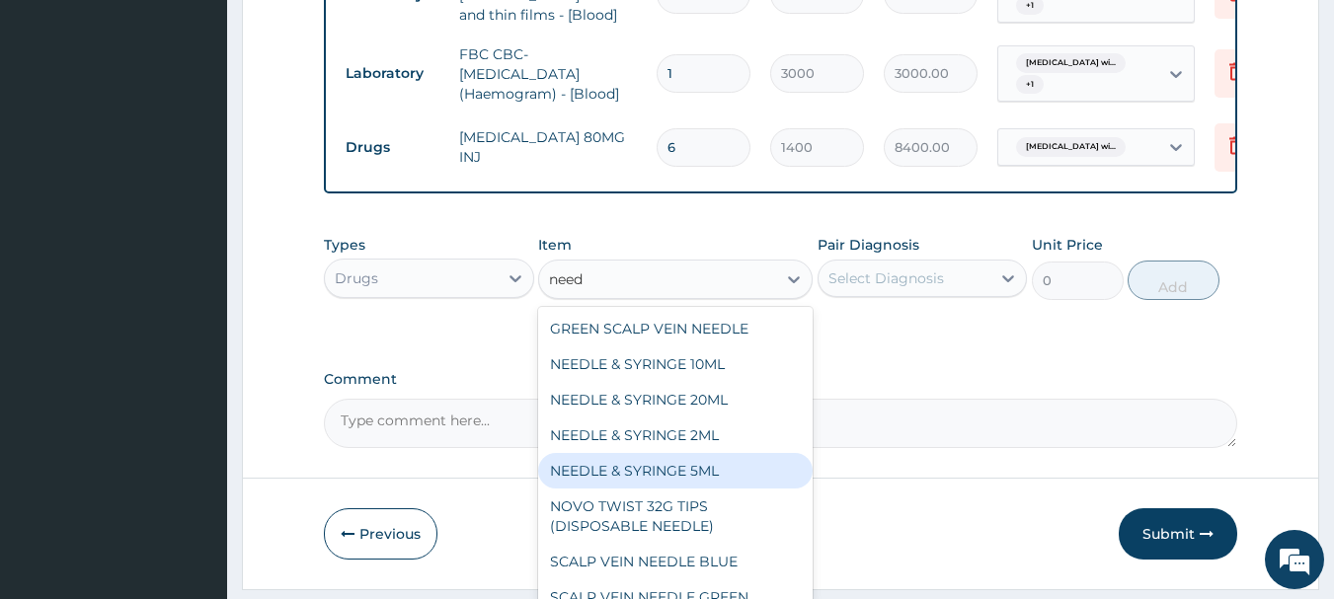
click at [708, 489] on div "NEEDLE & SYRINGE 5ML" at bounding box center [675, 471] width 274 height 36
type input "100"
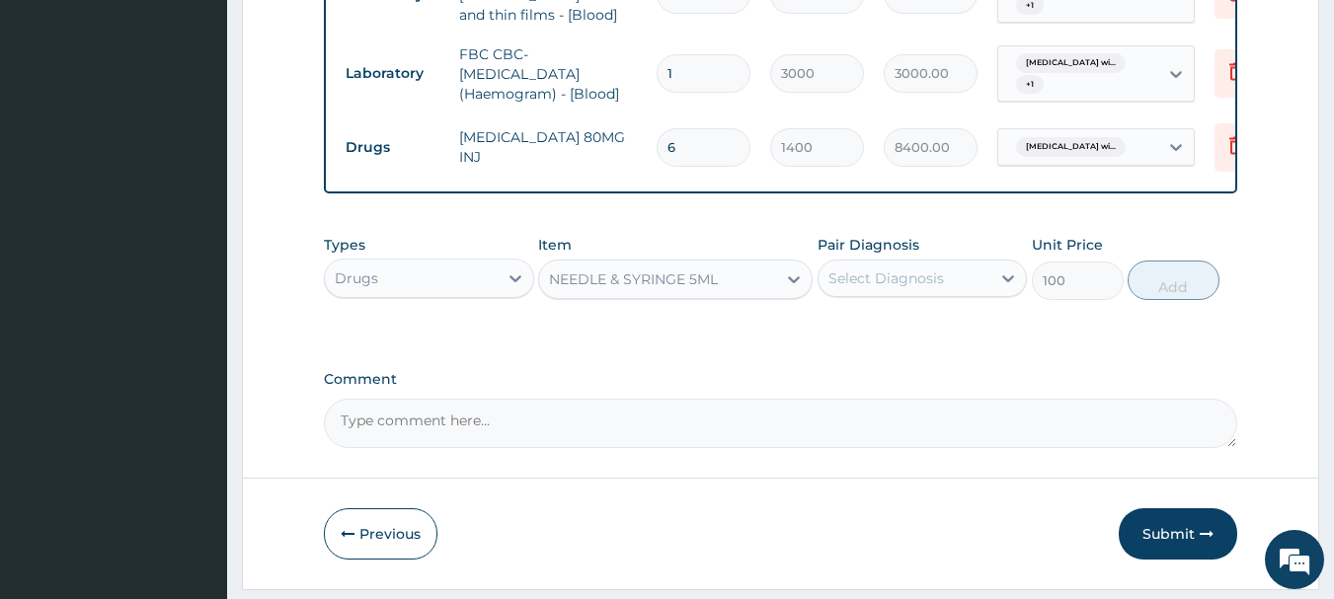
click at [938, 288] on div "Select Diagnosis" at bounding box center [886, 279] width 116 height 20
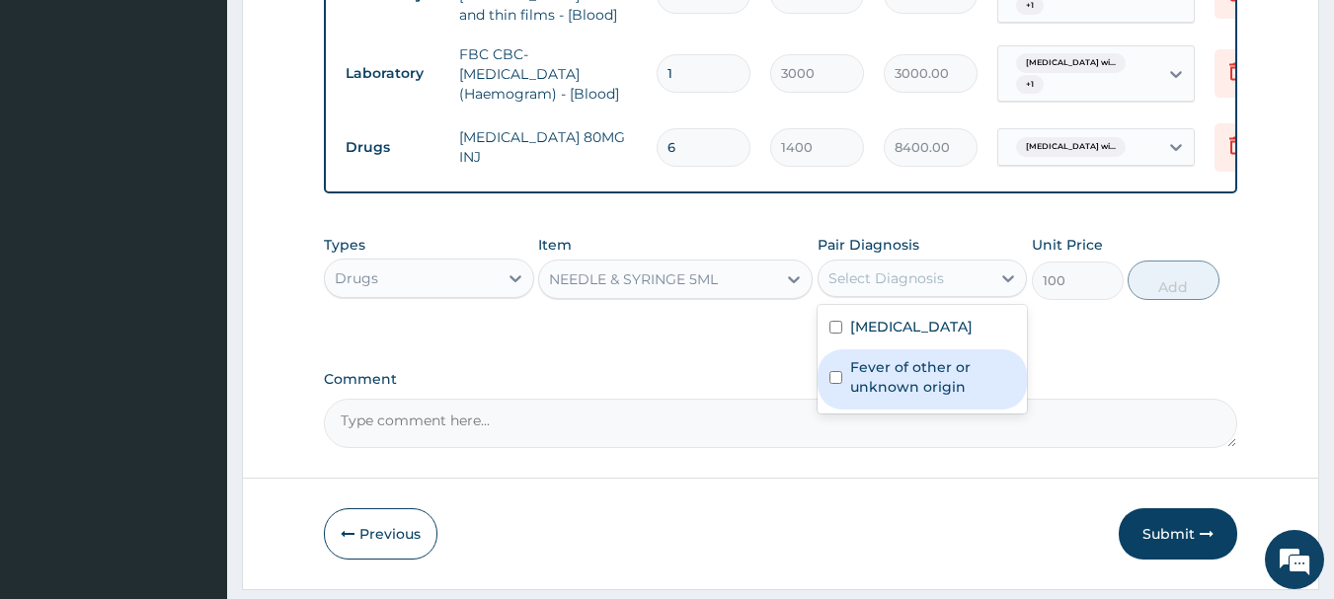
click at [952, 408] on div "Fever of other or unknown origin" at bounding box center [922, 379] width 210 height 60
checkbox input "true"
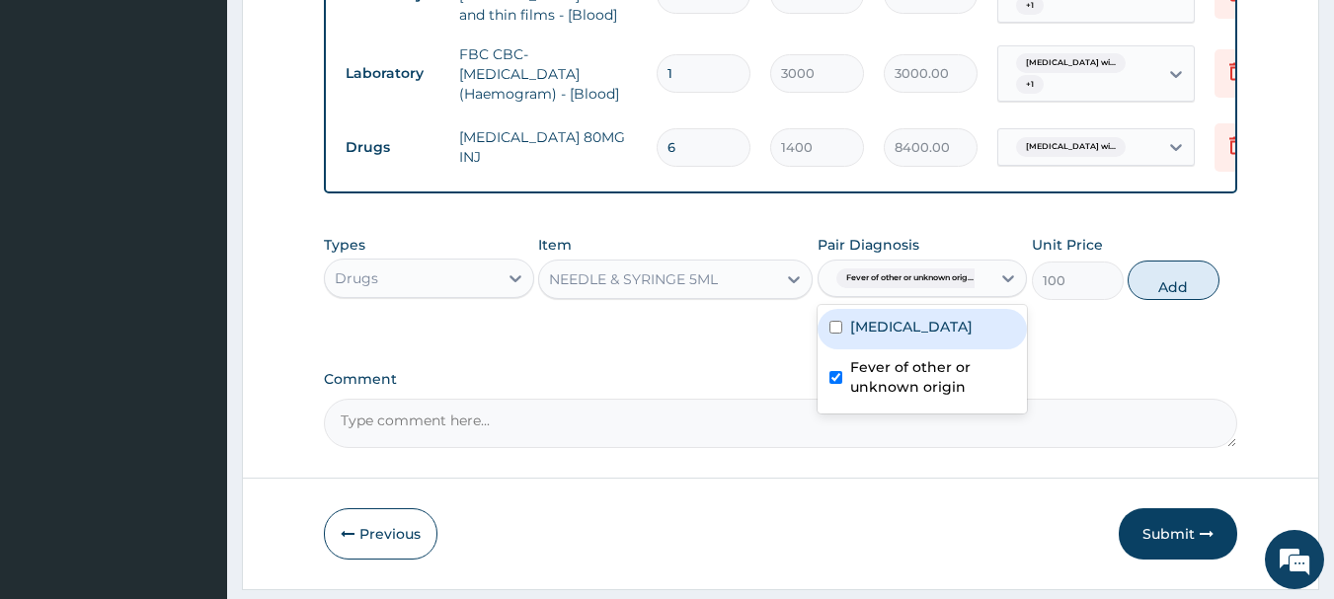
click at [953, 337] on label "Plasmodium malariae malaria without complication" at bounding box center [911, 327] width 122 height 20
checkbox input "true"
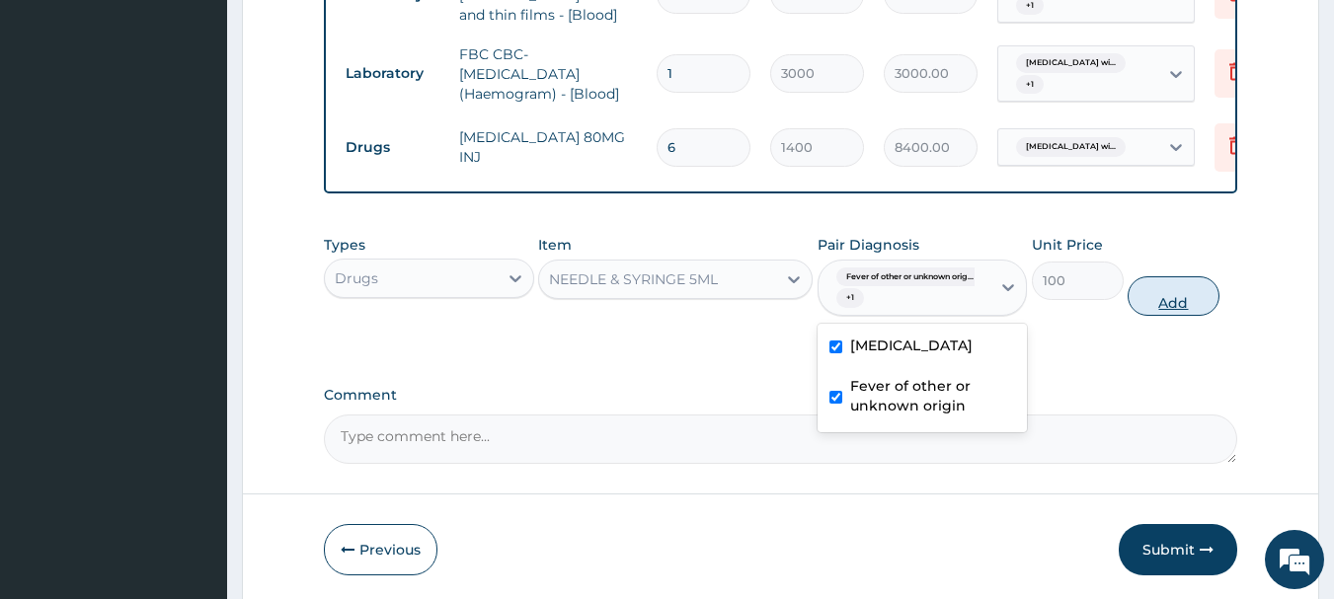
click at [1161, 309] on button "Add" at bounding box center [1173, 295] width 92 height 39
type input "0"
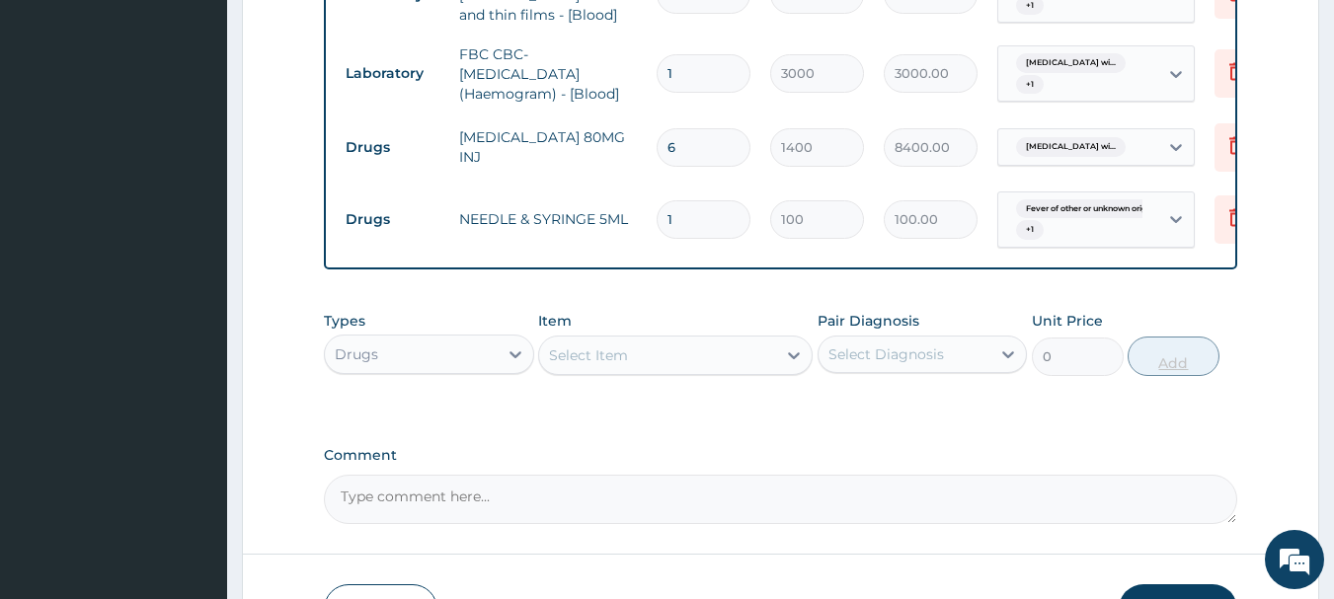
type input "0.00"
type input "6"
type input "600.00"
type input "6"
click at [641, 354] on div "Select Item" at bounding box center [657, 356] width 237 height 32
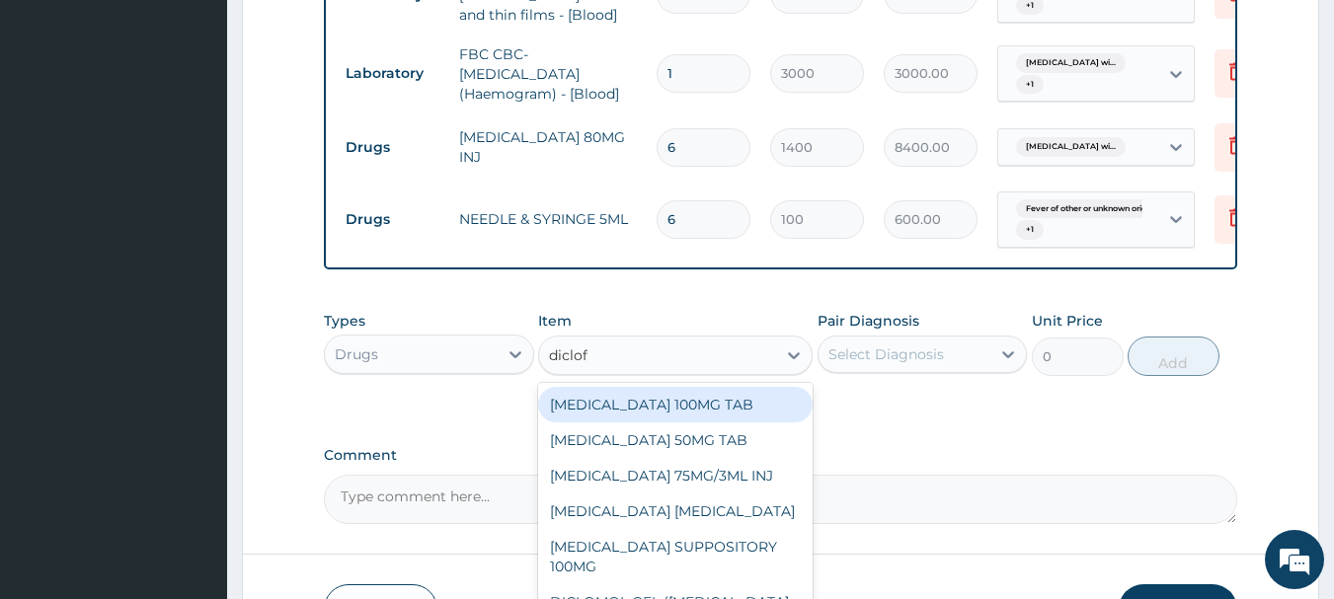
type input "diclofe"
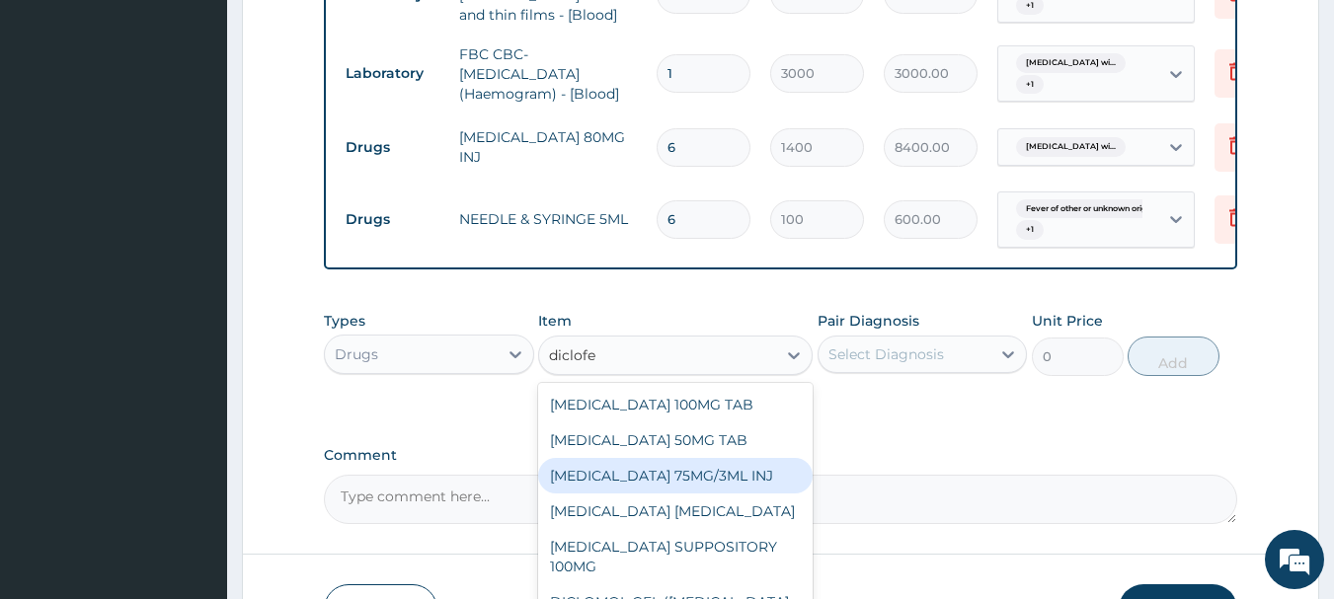
click at [707, 479] on div "DICLOFENAC 75MG/3ML INJ" at bounding box center [675, 476] width 274 height 36
type input "700"
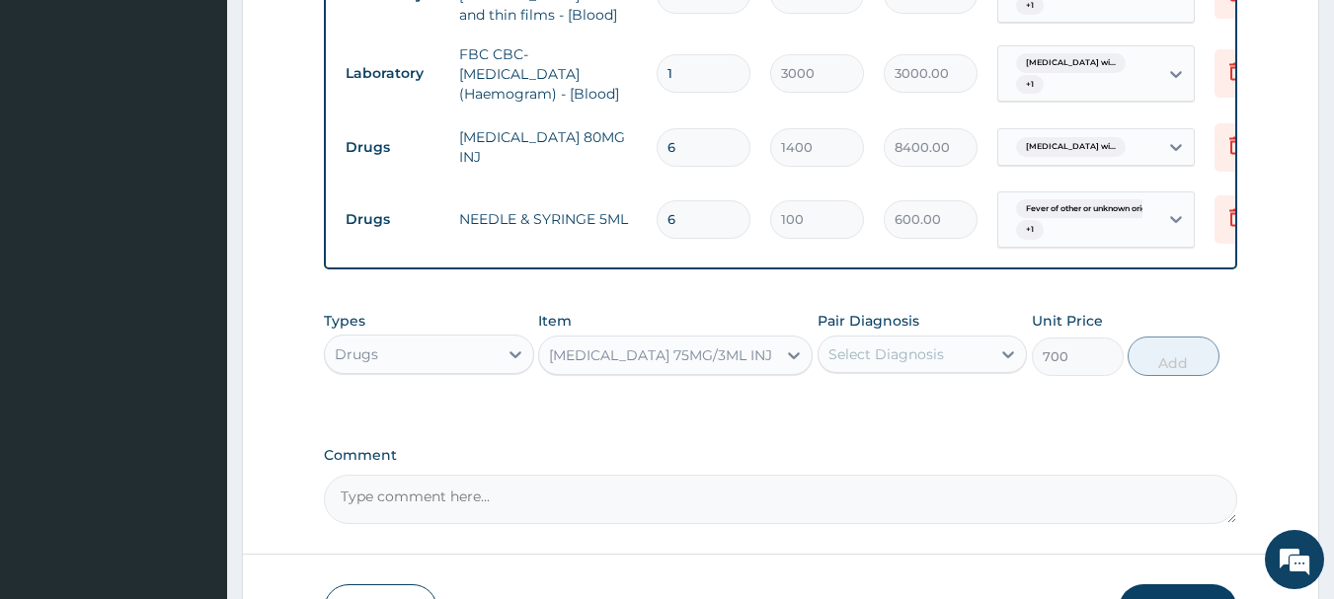
click at [930, 364] on div "Select Diagnosis" at bounding box center [886, 355] width 116 height 20
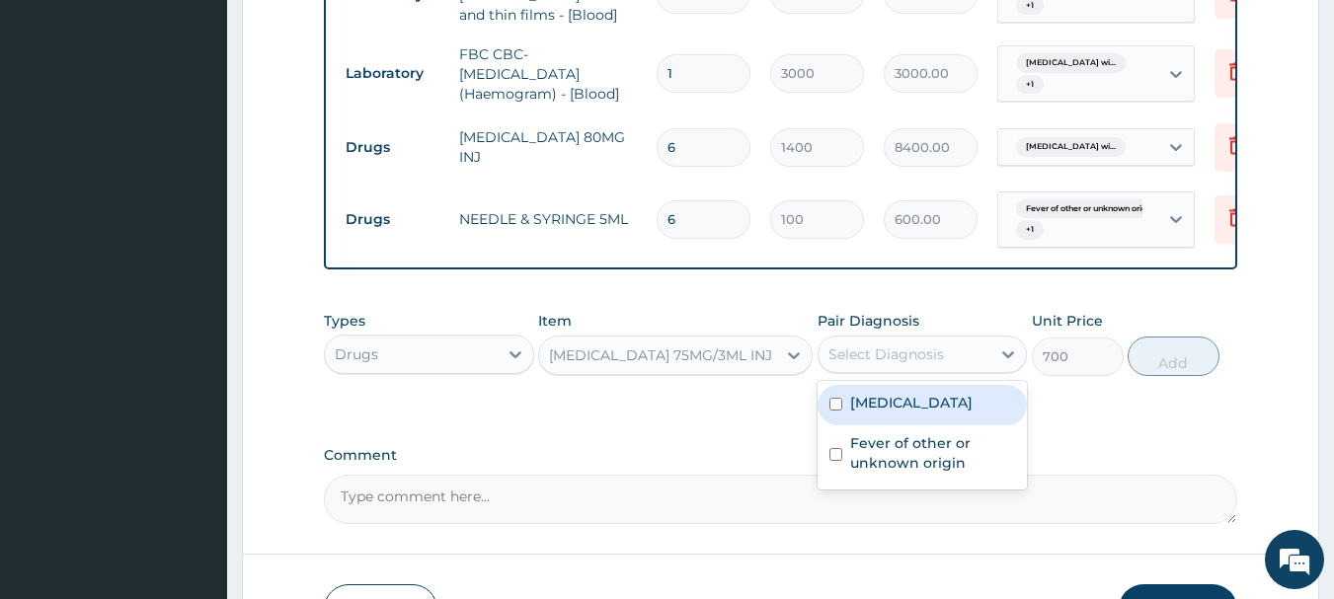
click at [956, 413] on label "Plasmodium malariae malaria without complication" at bounding box center [911, 403] width 122 height 20
checkbox input "true"
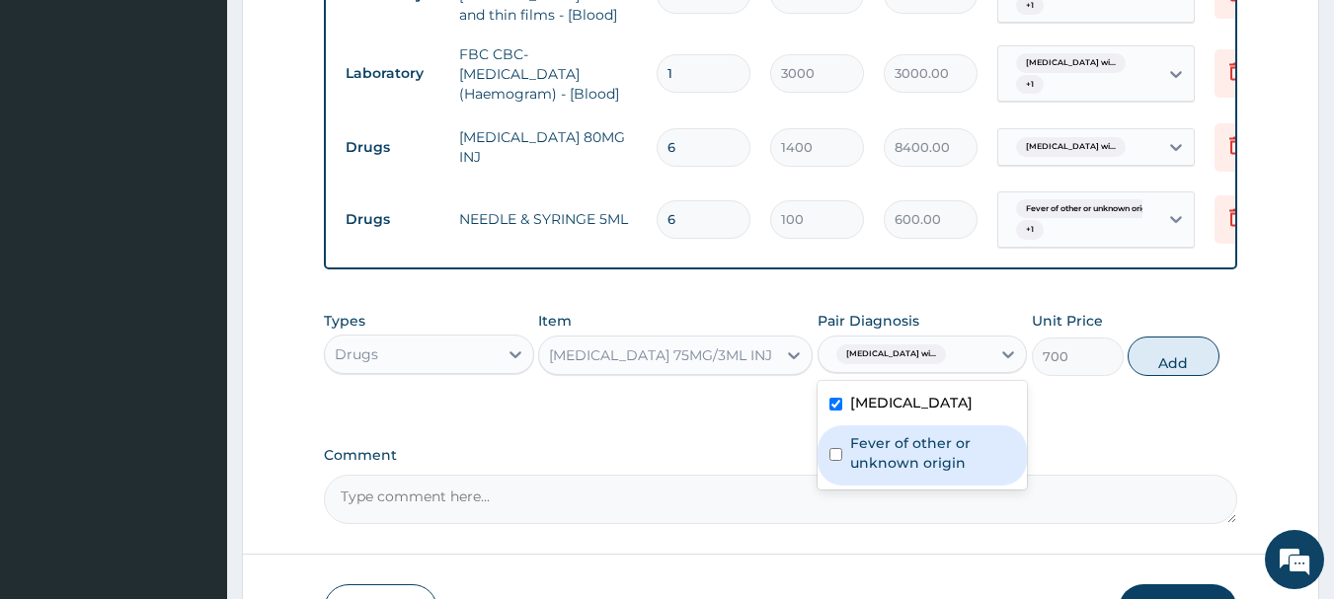
click at [967, 473] on label "Fever of other or unknown origin" at bounding box center [933, 452] width 166 height 39
checkbox input "true"
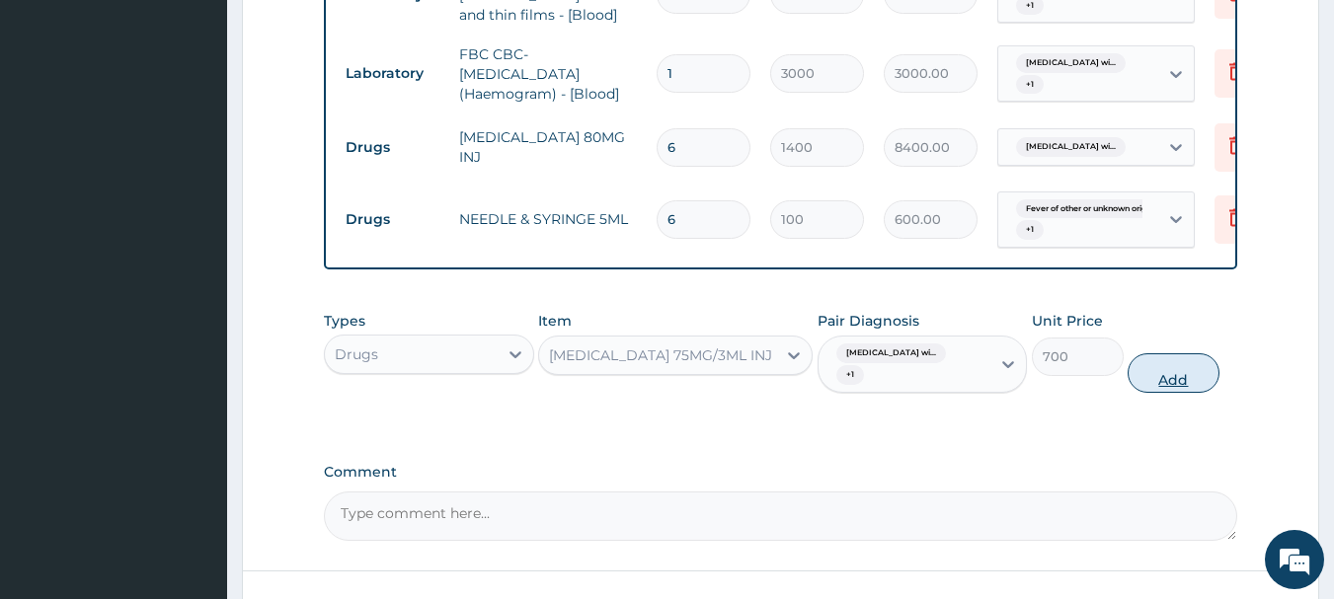
click at [1159, 380] on button "Add" at bounding box center [1173, 372] width 92 height 39
type input "0"
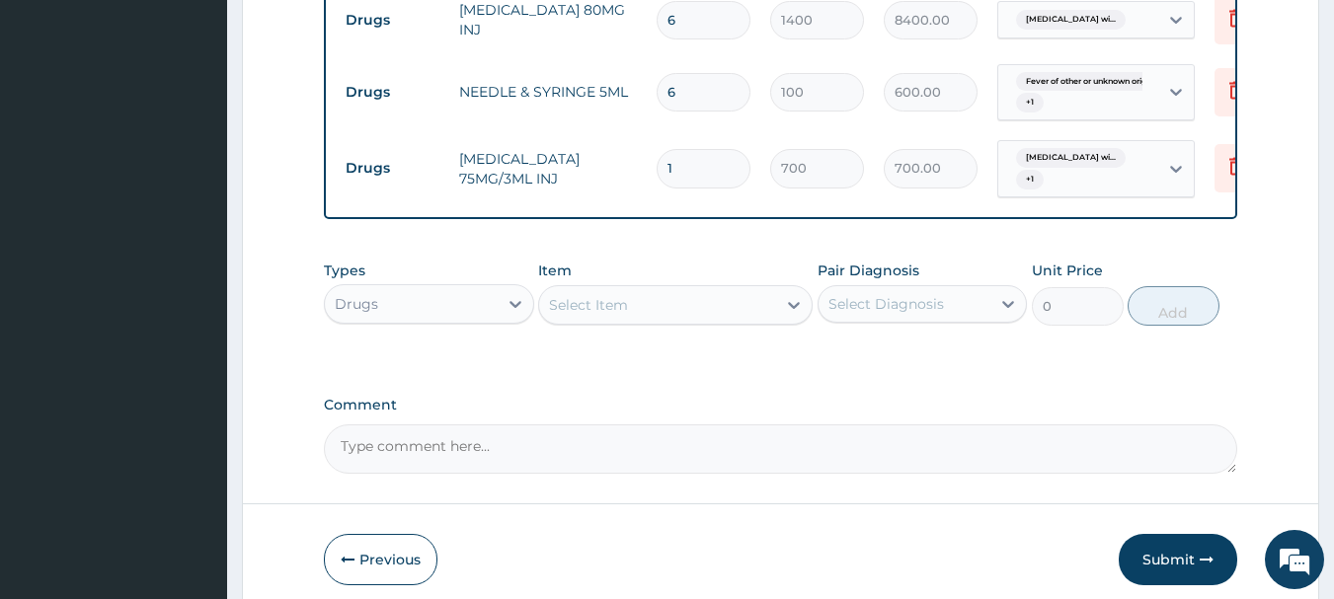
scroll to position [1132, 0]
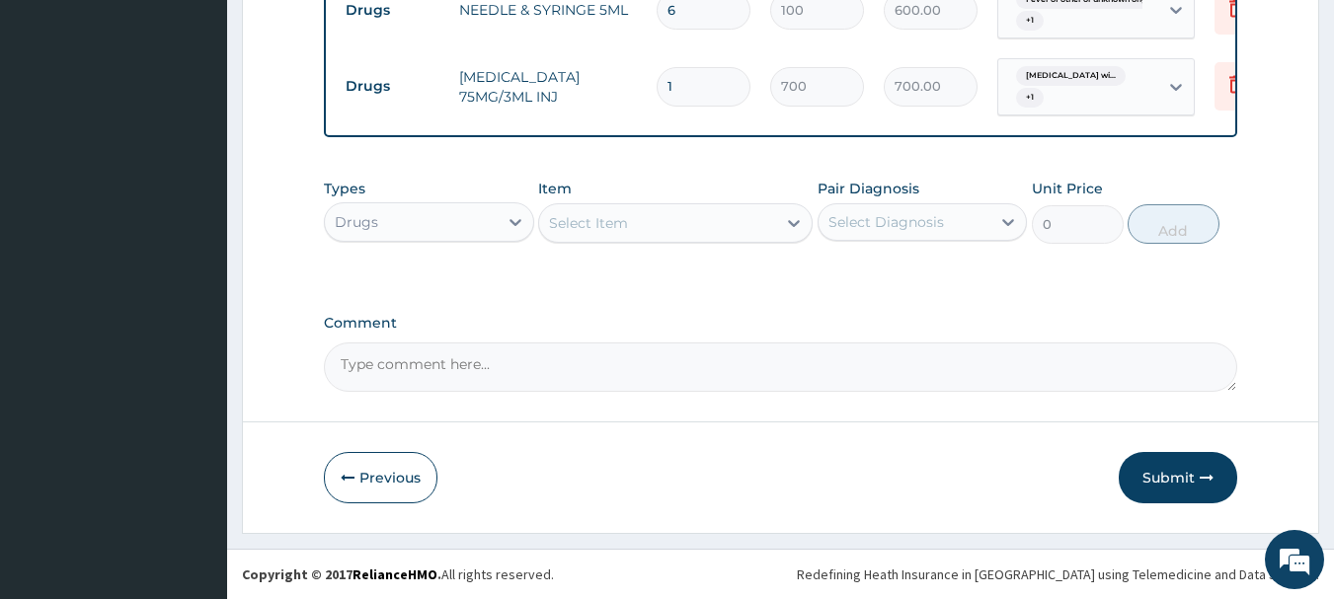
click at [589, 227] on div "Select Item" at bounding box center [588, 223] width 79 height 20
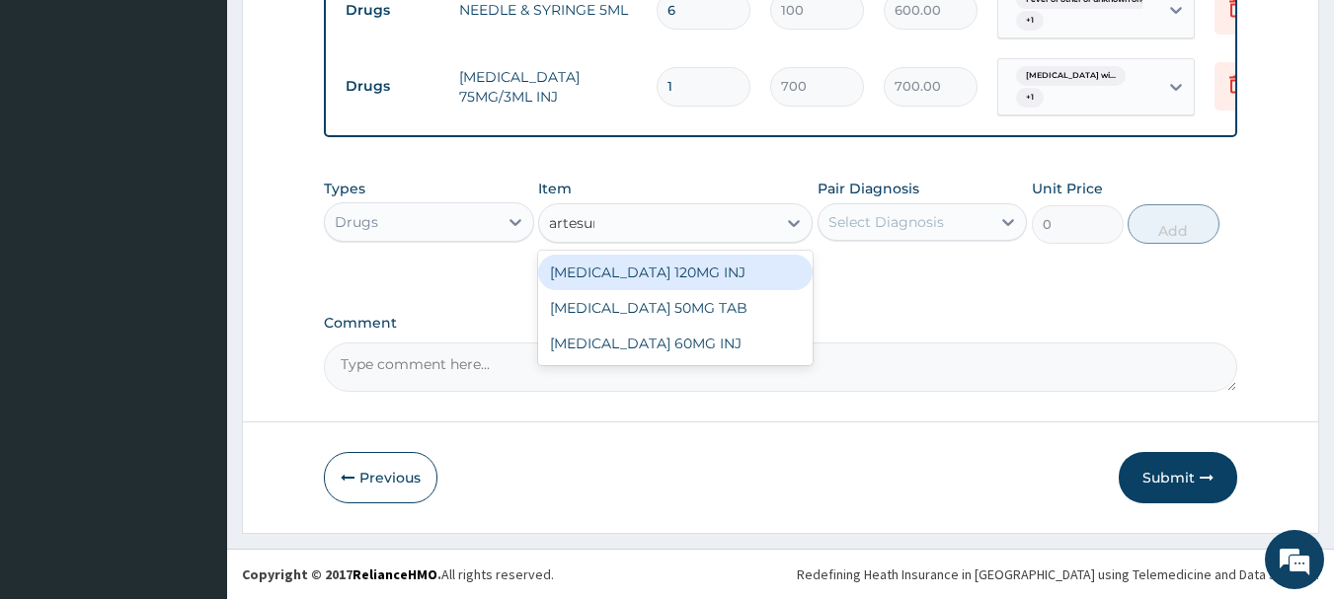
type input "artesuna"
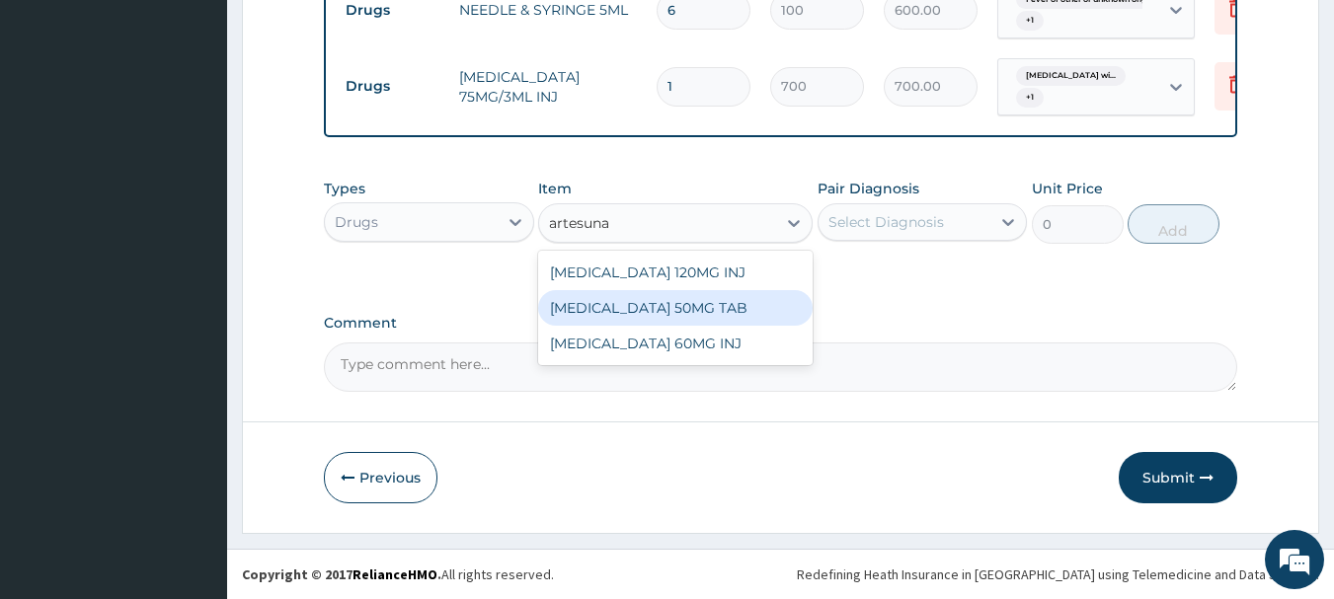
click at [654, 316] on div "ARTESUNATE 50MG TAB" at bounding box center [675, 308] width 274 height 36
type input "560.7"
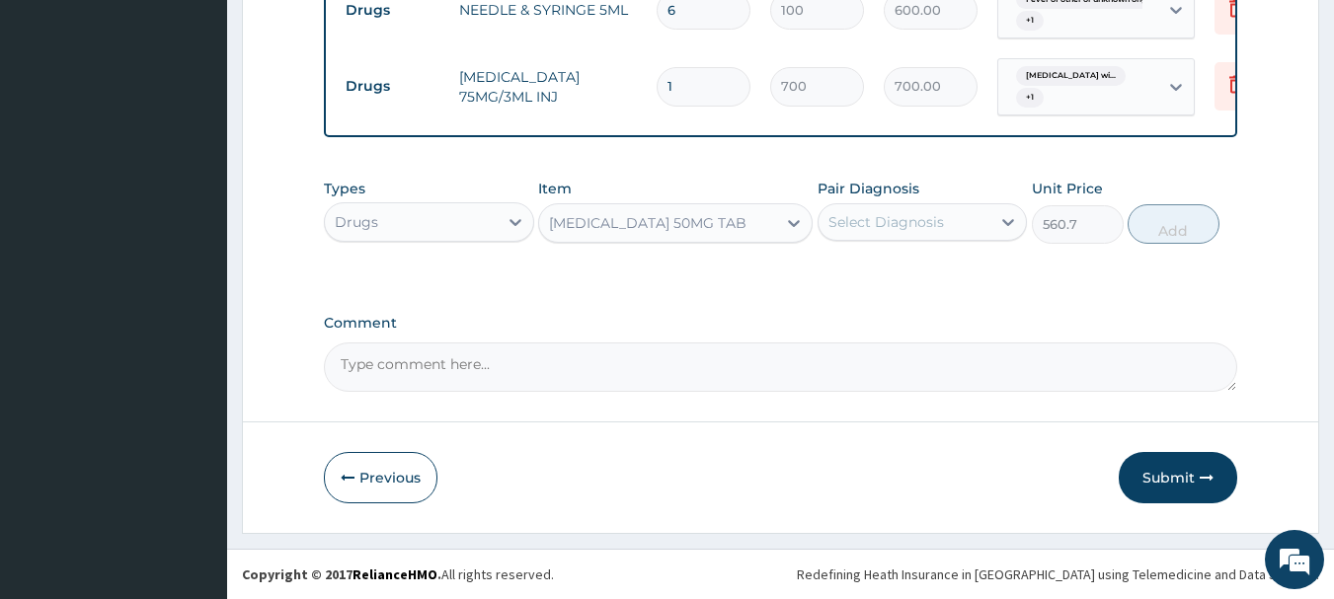
click at [878, 230] on div "Select Diagnosis" at bounding box center [886, 222] width 116 height 20
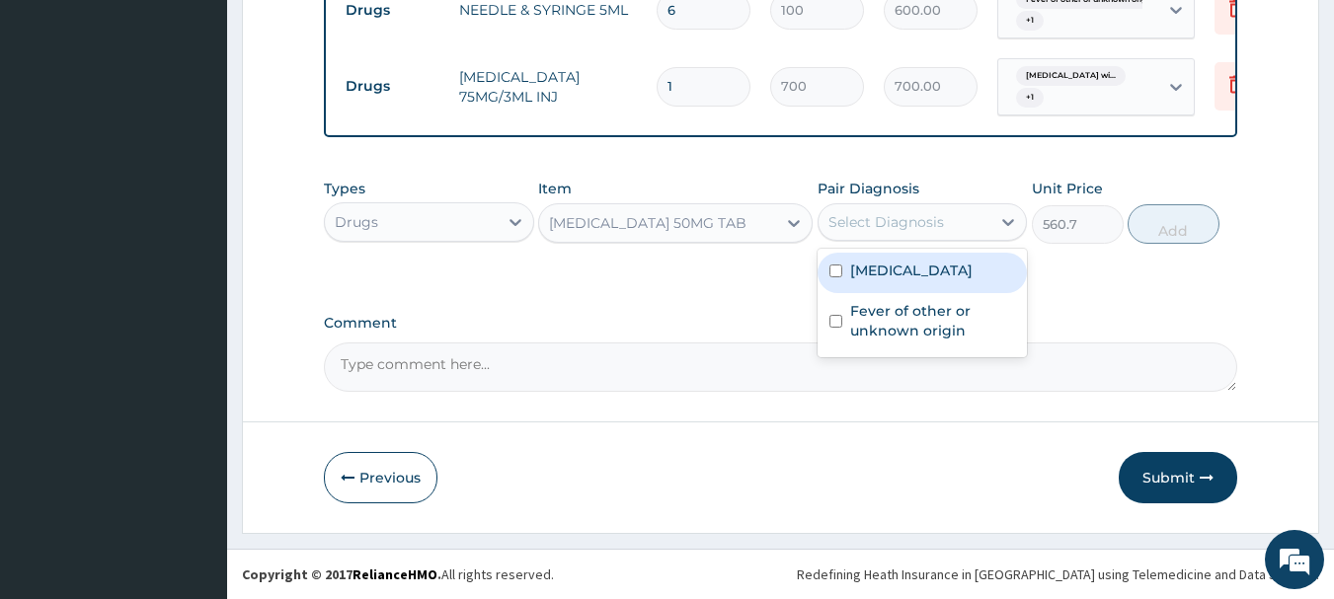
click at [896, 280] on label "Plasmodium malariae malaria without complication" at bounding box center [911, 271] width 122 height 20
checkbox input "true"
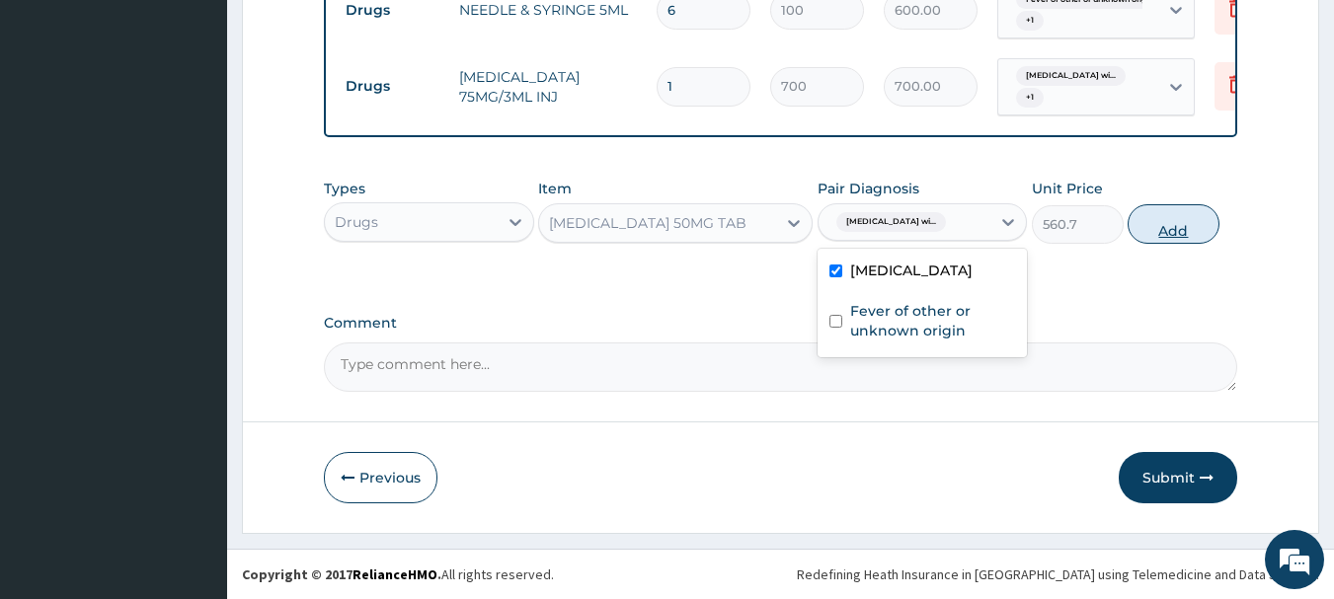
click at [1181, 234] on button "Add" at bounding box center [1173, 223] width 92 height 39
type input "0"
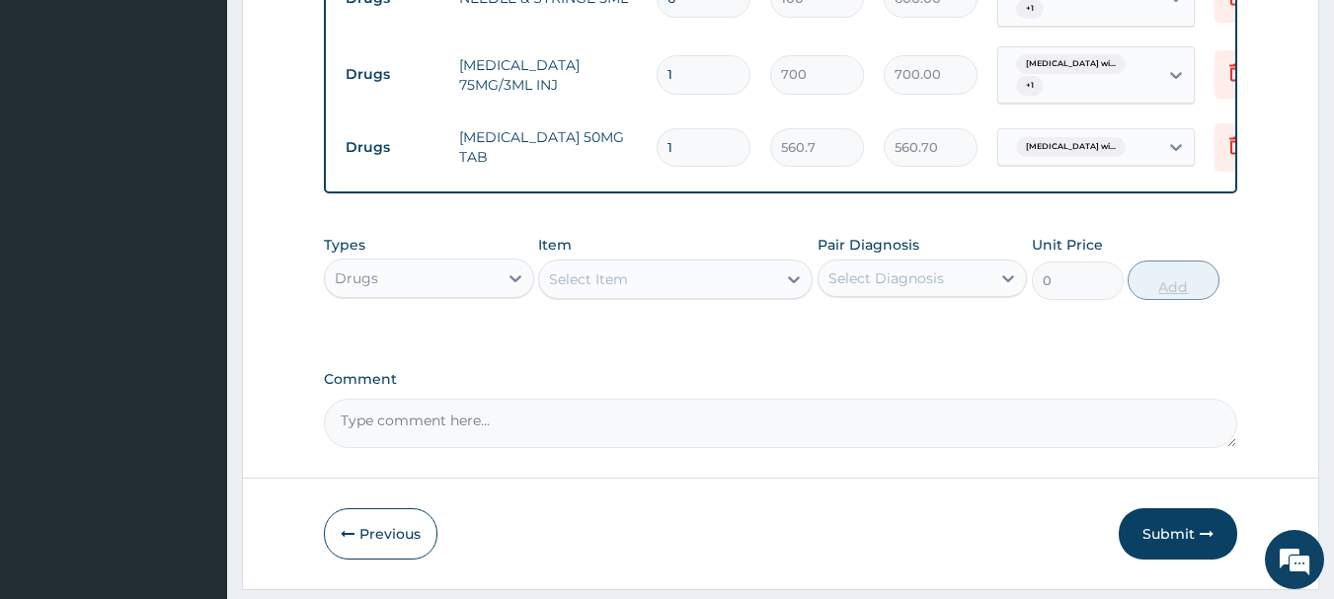
type input "0.00"
type input "3"
type input "1682.10"
type input "3"
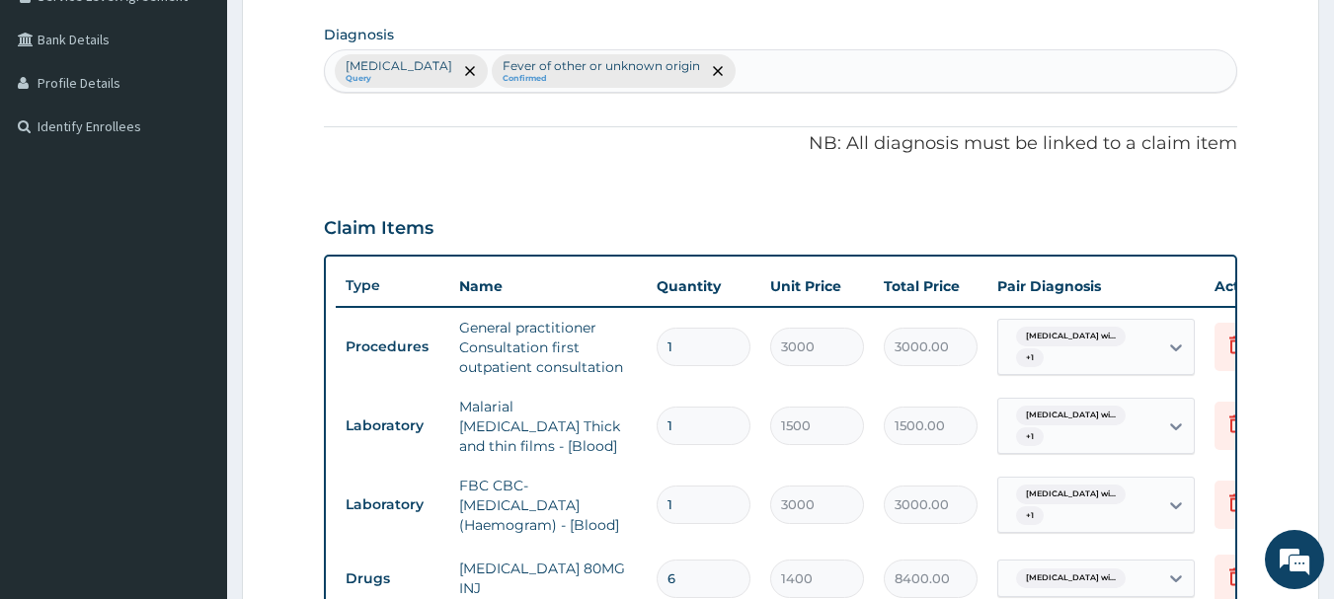
scroll to position [471, 0]
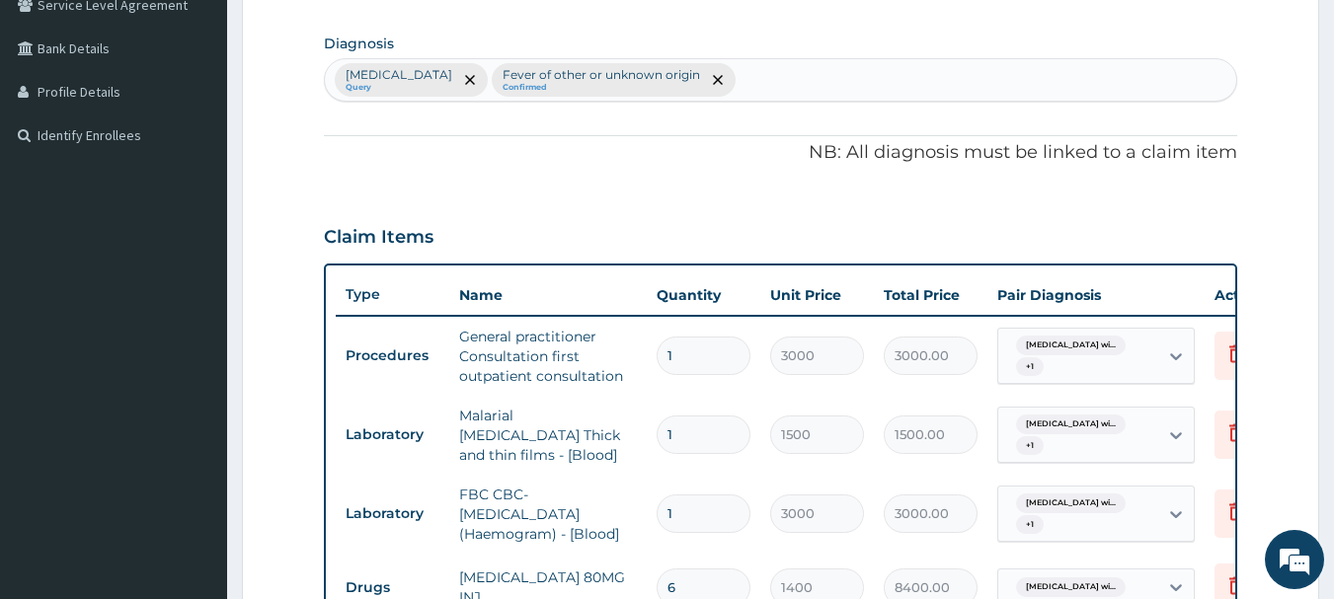
click at [1063, 89] on div "Plasmodium malariae malaria without complication Query Fever of other or unknow…" at bounding box center [781, 79] width 912 height 41
click at [1033, 82] on div "Plasmodium malariae malaria without complication Query Fever of other or unknow…" at bounding box center [781, 79] width 912 height 41
click at [965, 74] on div "Plasmodium malariae malaria without complication Query Fever of other or unknow…" at bounding box center [781, 79] width 912 height 41
type input "insomnia"
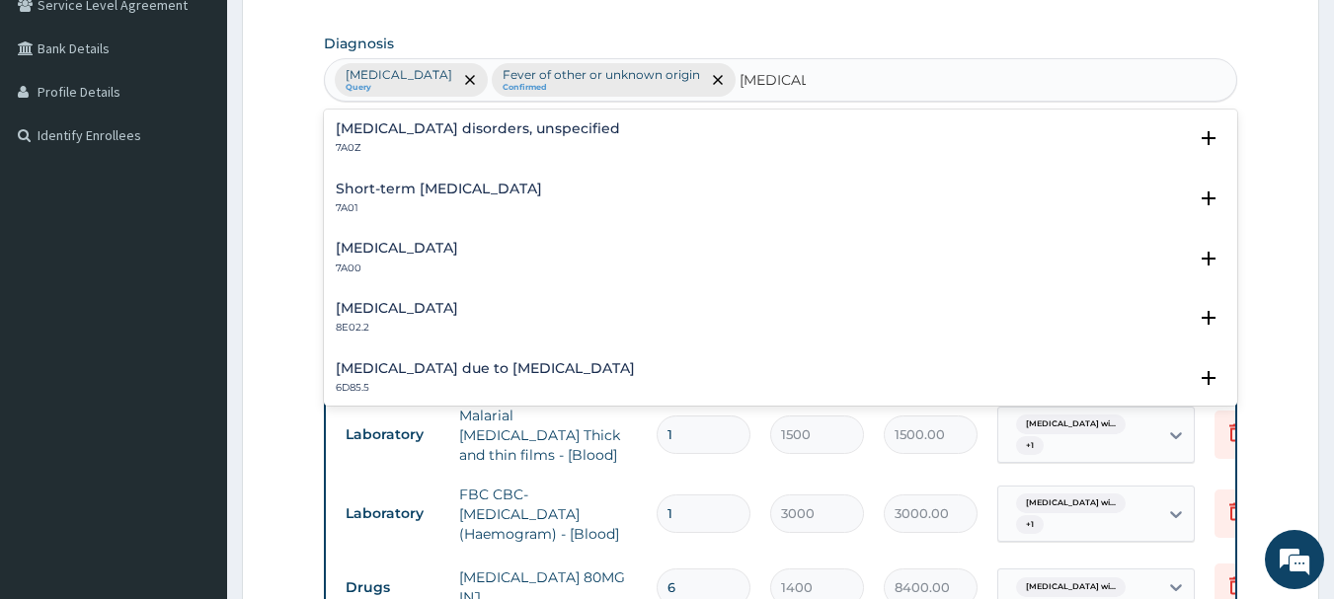
click at [449, 185] on h4 "Short-term insomnia" at bounding box center [439, 189] width 206 height 15
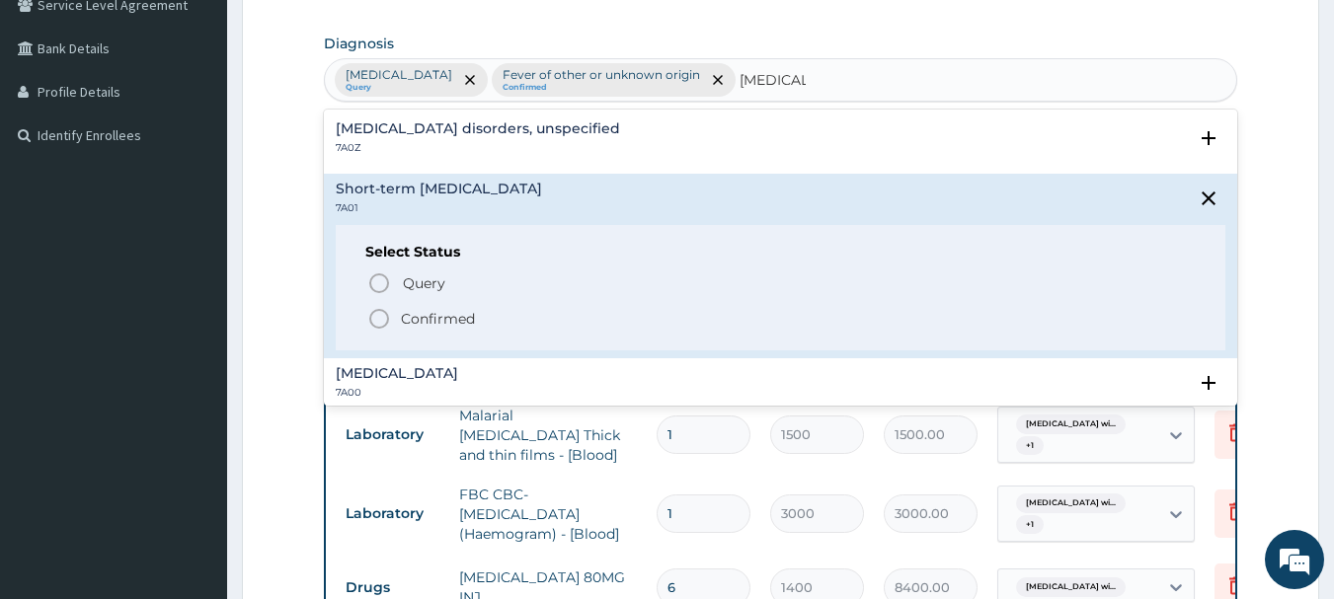
click at [374, 312] on circle "status option filled" at bounding box center [379, 319] width 18 height 18
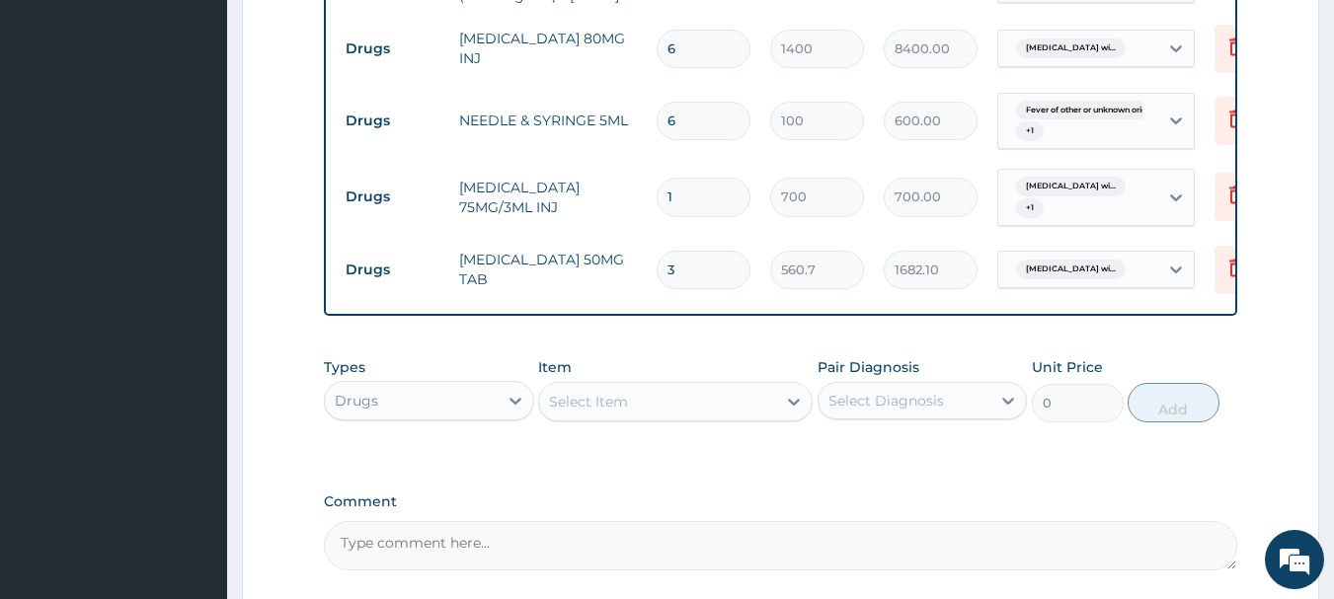
scroll to position [1142, 0]
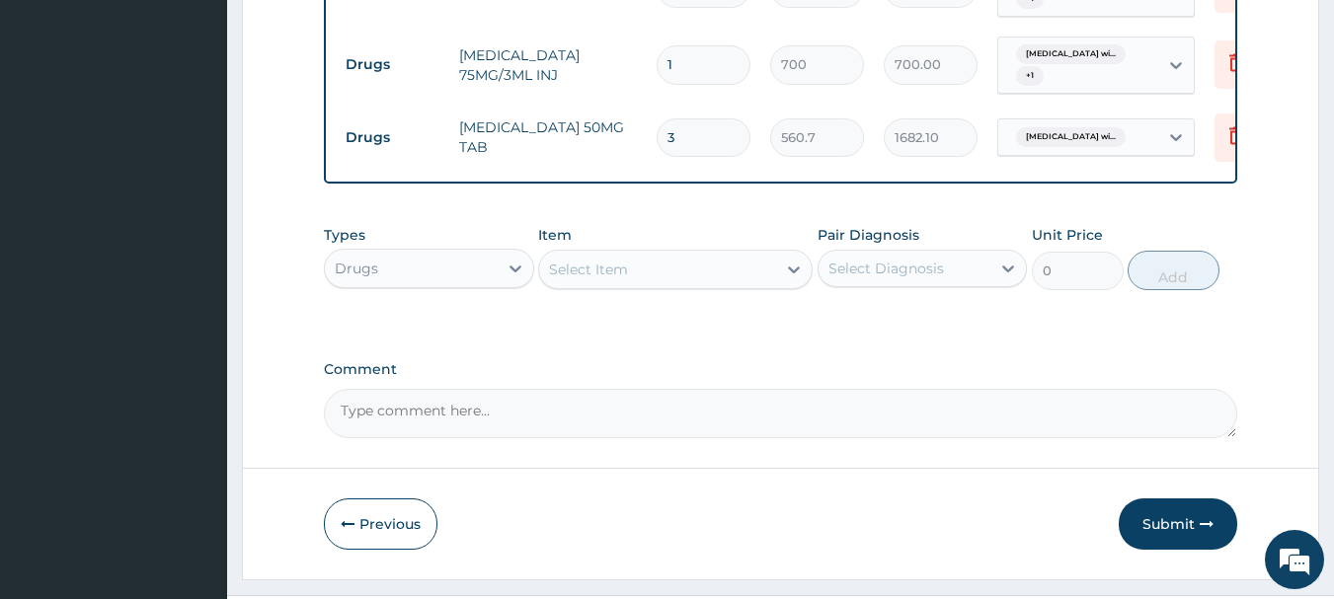
click at [664, 274] on div "Select Item" at bounding box center [657, 270] width 237 height 32
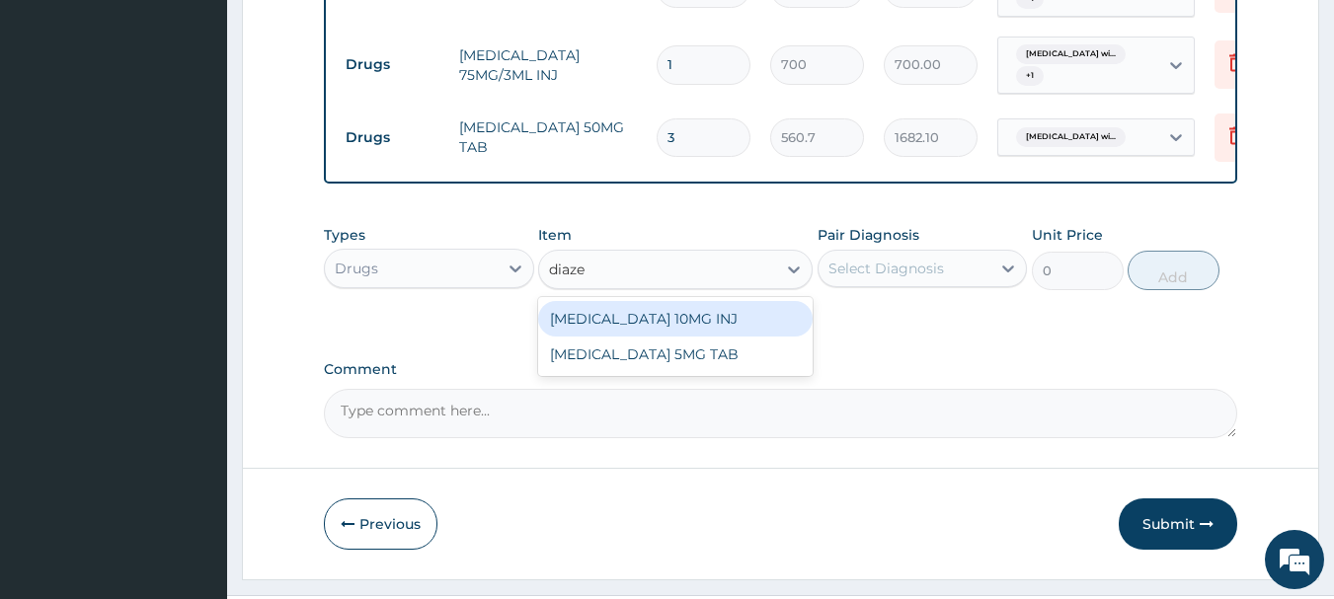
type input "diazep"
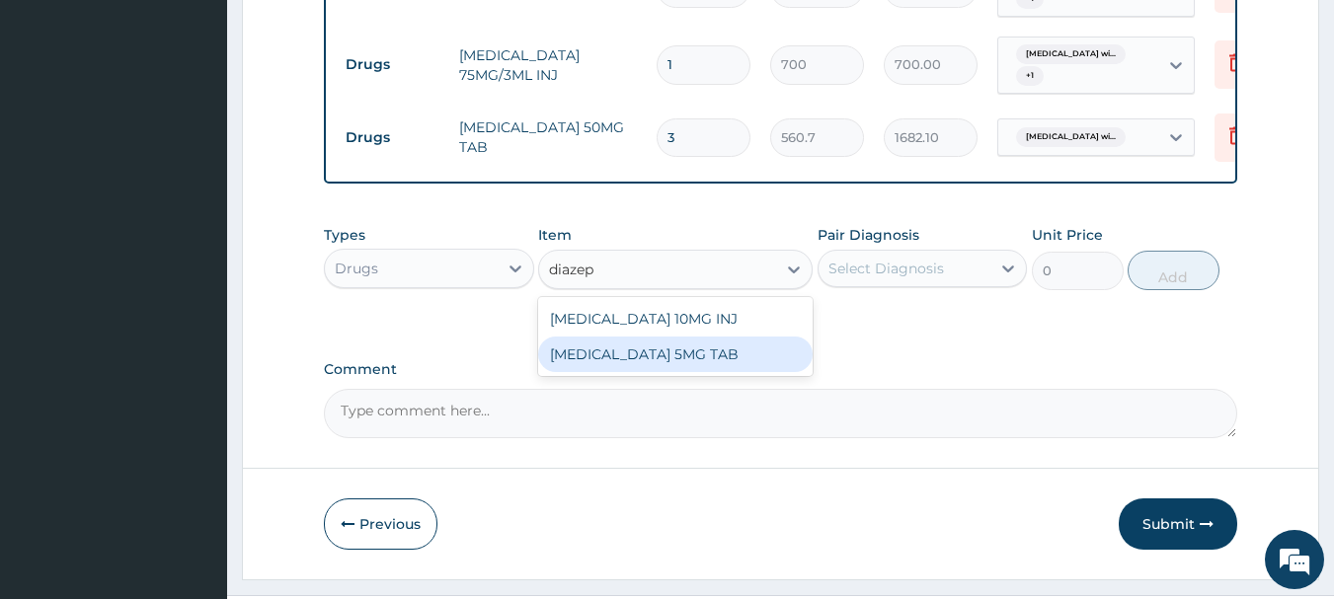
click at [684, 358] on div "[MEDICAL_DATA] 5MG TAB" at bounding box center [675, 355] width 274 height 36
type input "52.5"
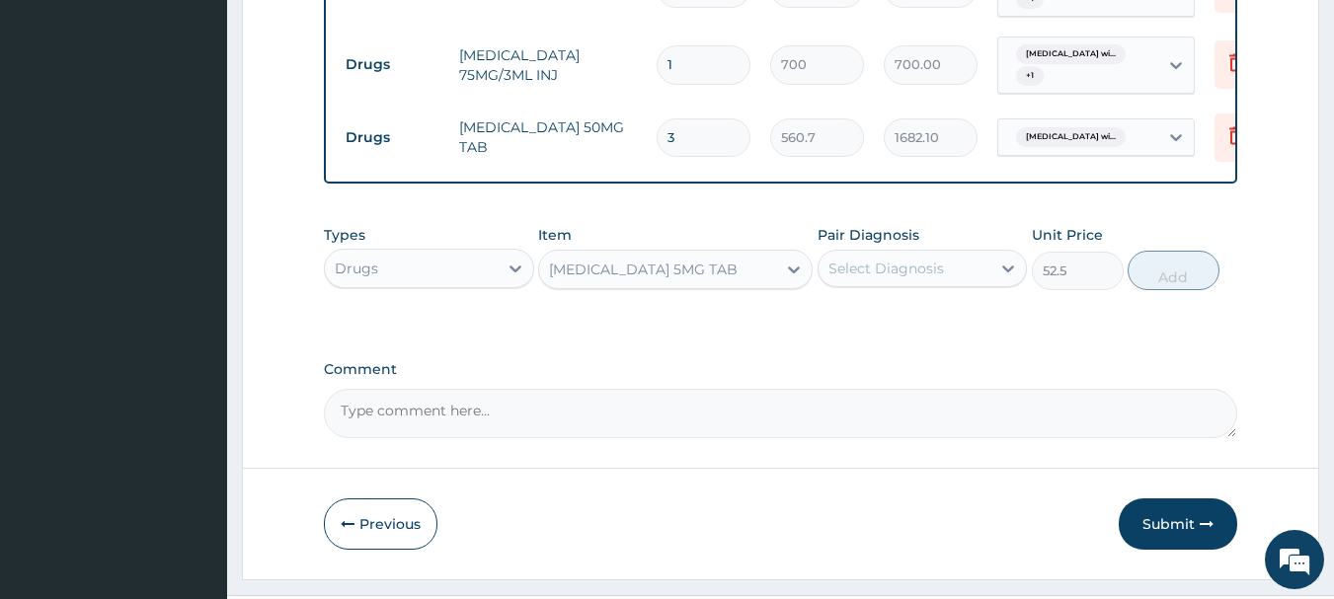
click at [899, 284] on div "Select Diagnosis" at bounding box center [904, 269] width 173 height 32
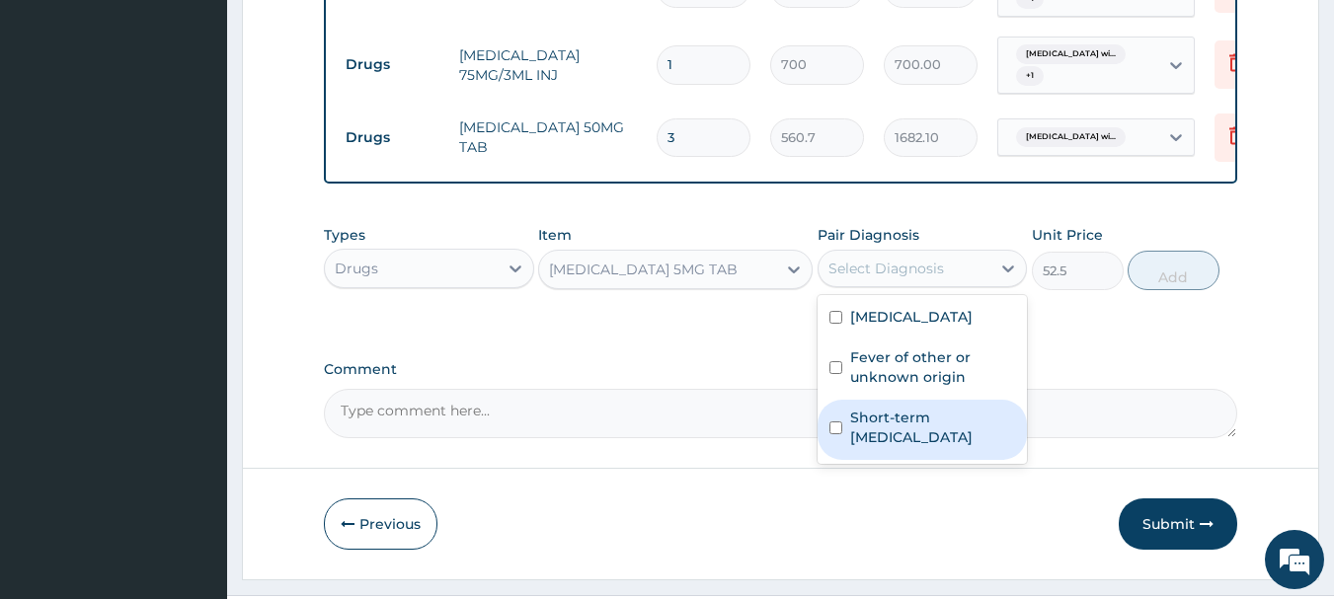
click at [933, 454] on div "Short-term insomnia" at bounding box center [922, 430] width 210 height 60
checkbox input "true"
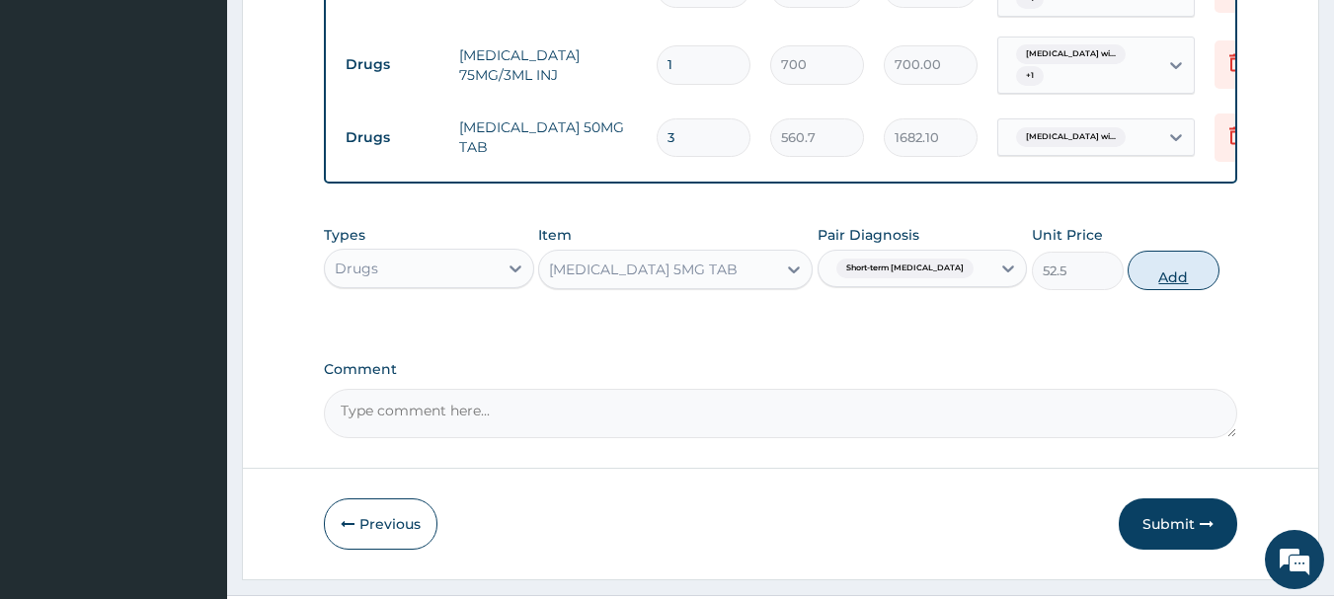
click at [1159, 285] on button "Add" at bounding box center [1173, 270] width 92 height 39
type input "0"
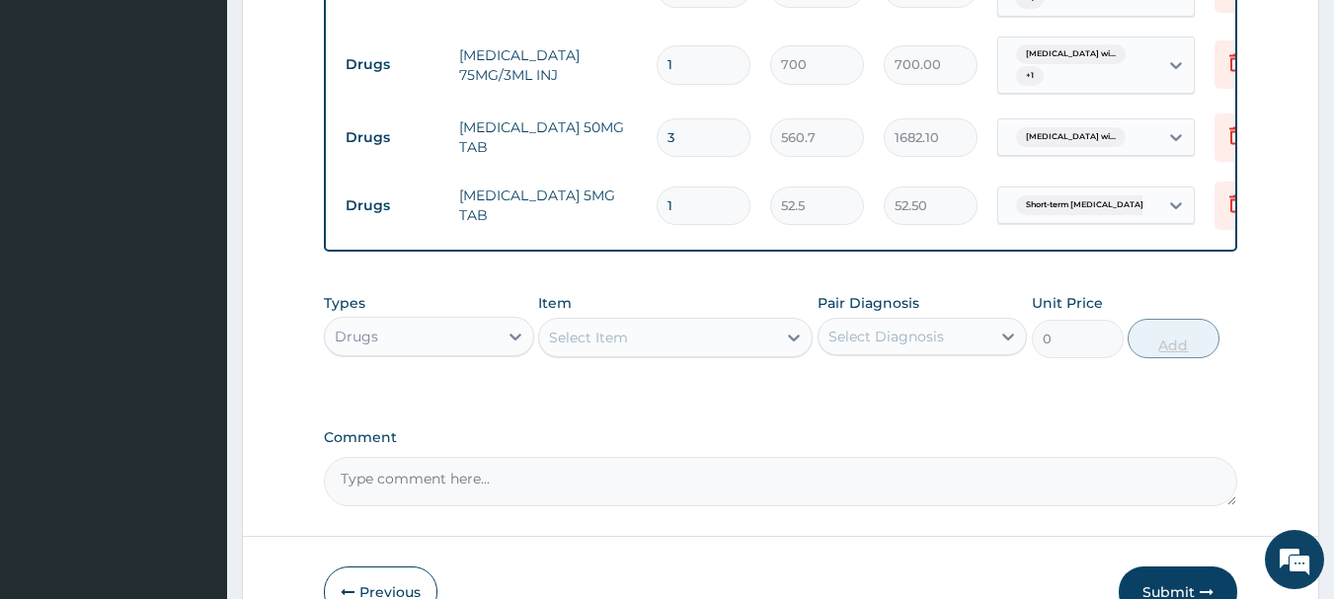
type input "0.00"
type input "6"
type input "315.00"
type input "6"
click at [686, 352] on div "Select Item" at bounding box center [657, 338] width 237 height 32
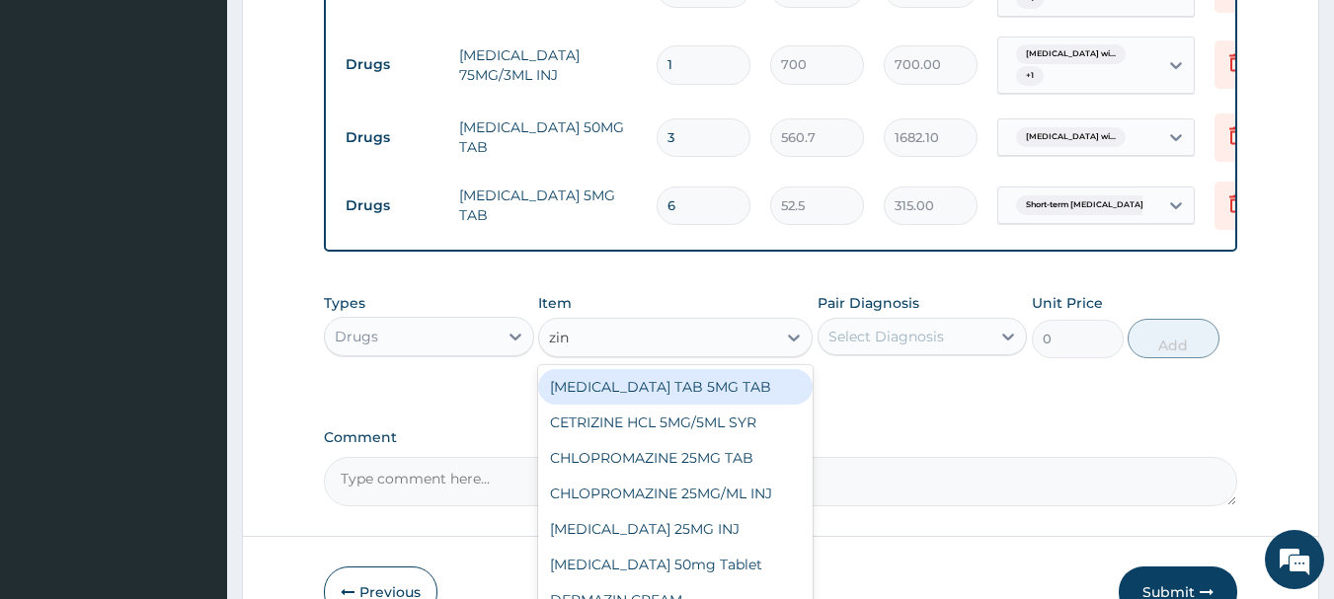
type input "zinc"
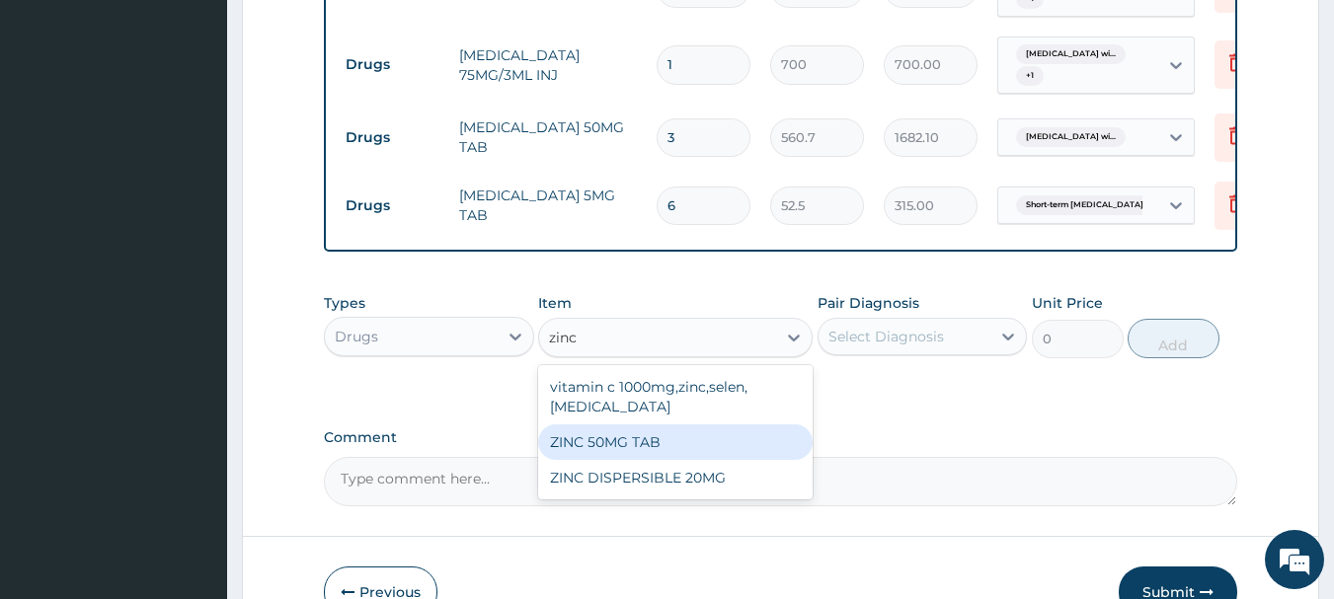
click at [694, 460] on div "ZINC 50MG TAB" at bounding box center [675, 443] width 274 height 36
type input "63"
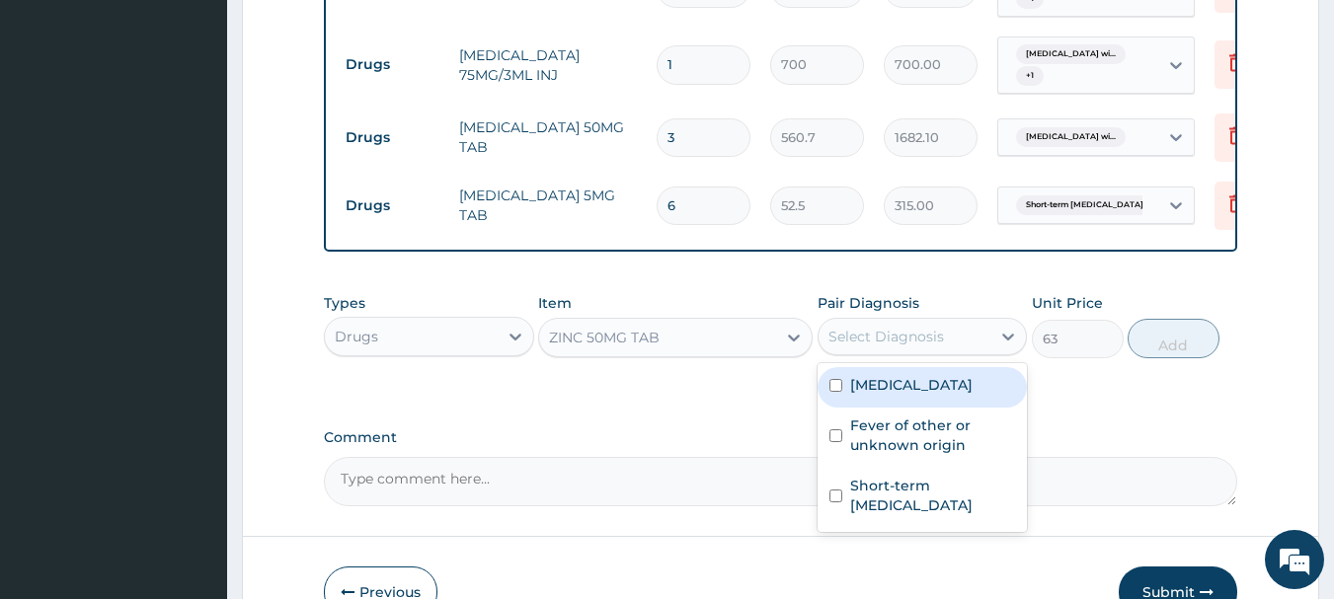
click at [902, 347] on div "Select Diagnosis" at bounding box center [886, 337] width 116 height 20
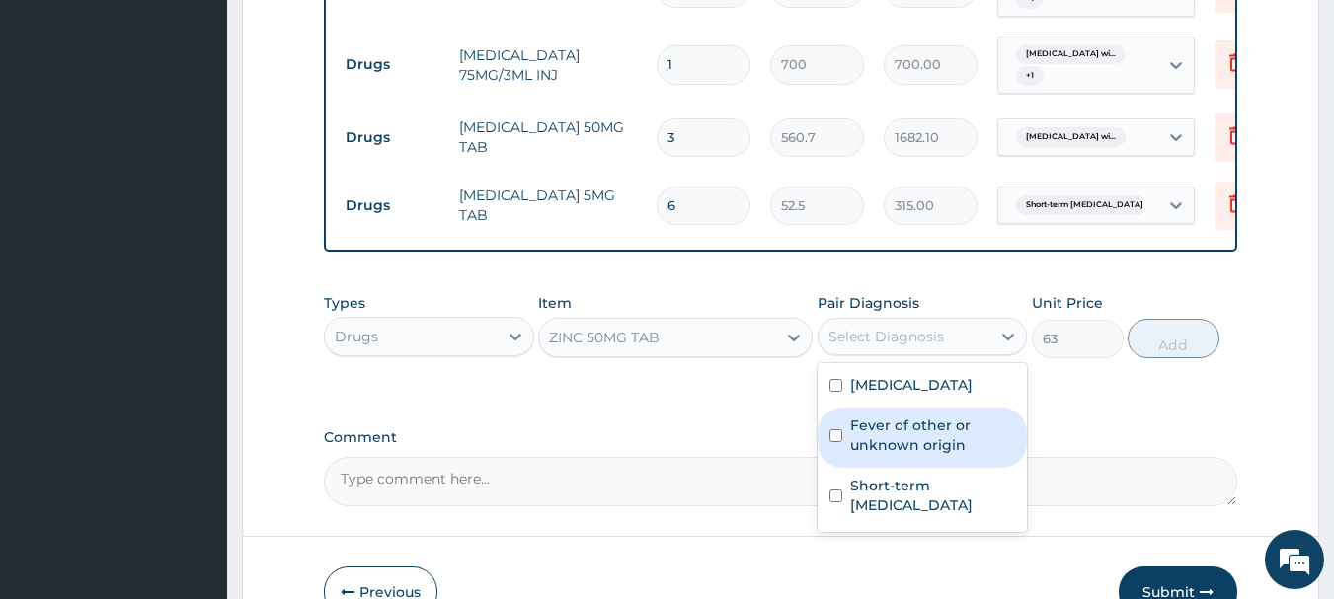
click at [925, 455] on label "Fever of other or unknown origin" at bounding box center [933, 435] width 166 height 39
checkbox input "true"
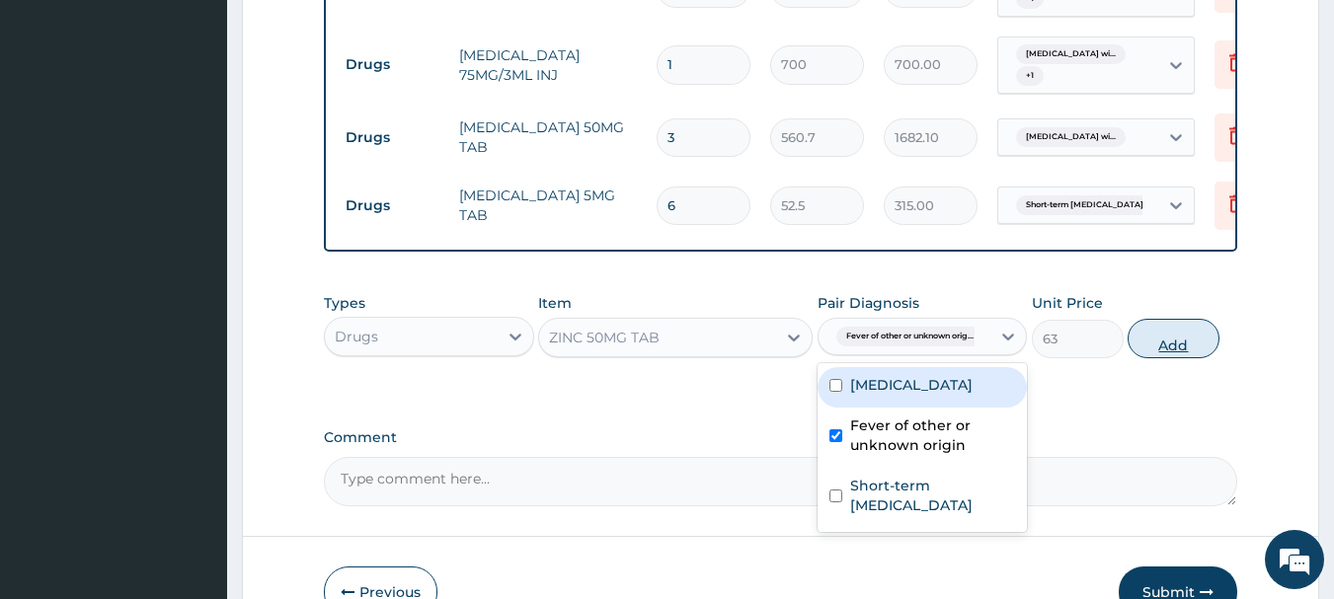
click at [1160, 357] on button "Add" at bounding box center [1173, 338] width 92 height 39
type input "0"
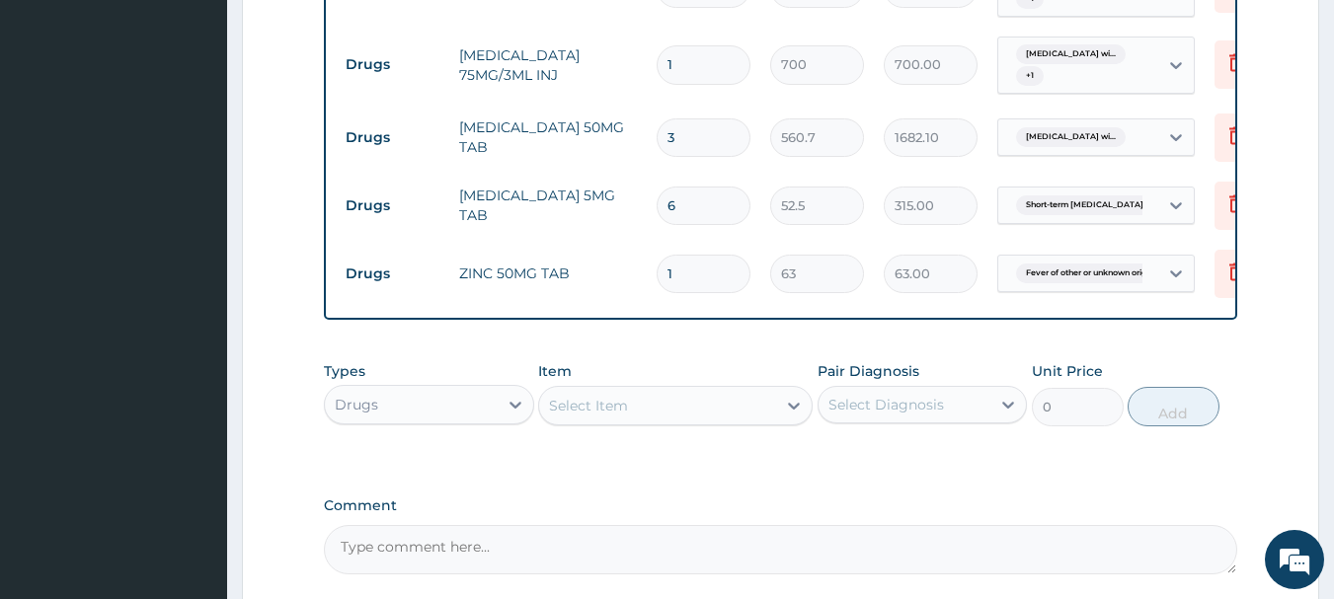
type input "0.00"
type input "7"
type input "441.00"
type input "7"
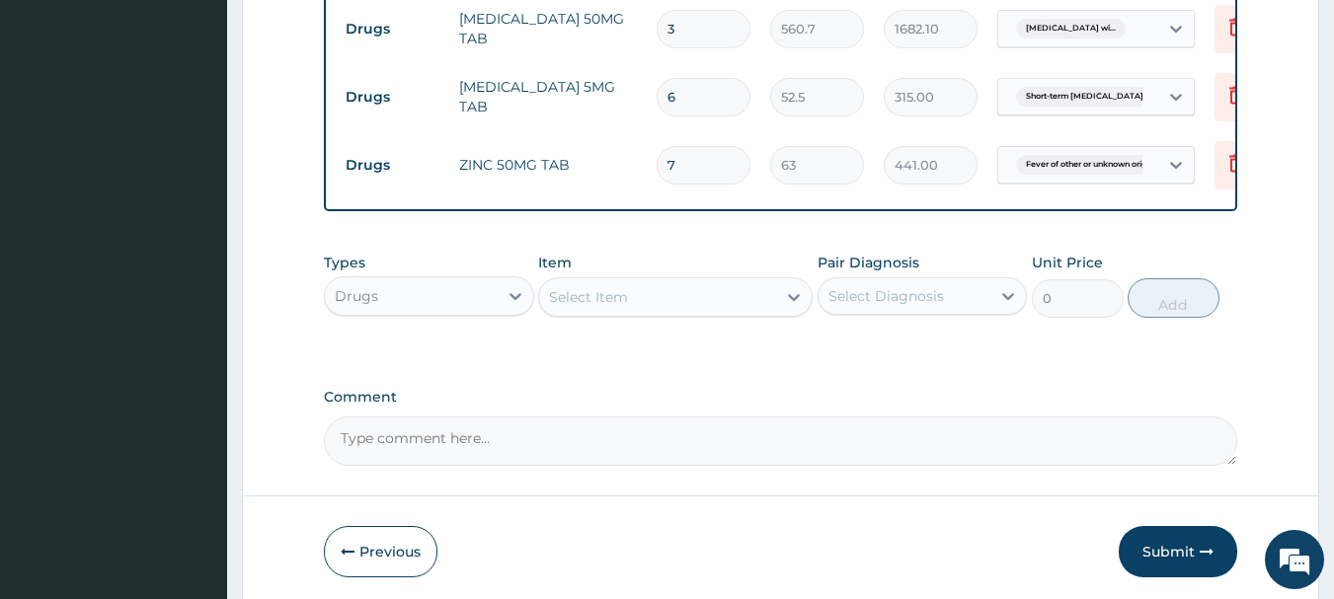
scroll to position [1268, 0]
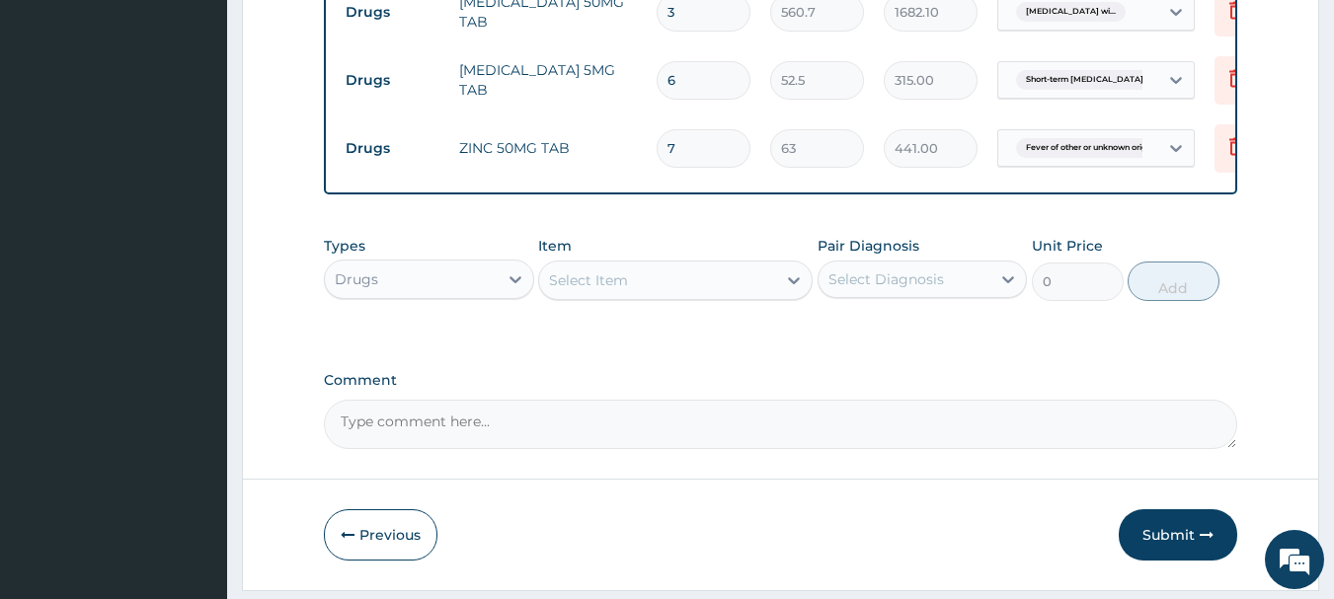
click at [707, 280] on div "Select Item" at bounding box center [657, 281] width 237 height 32
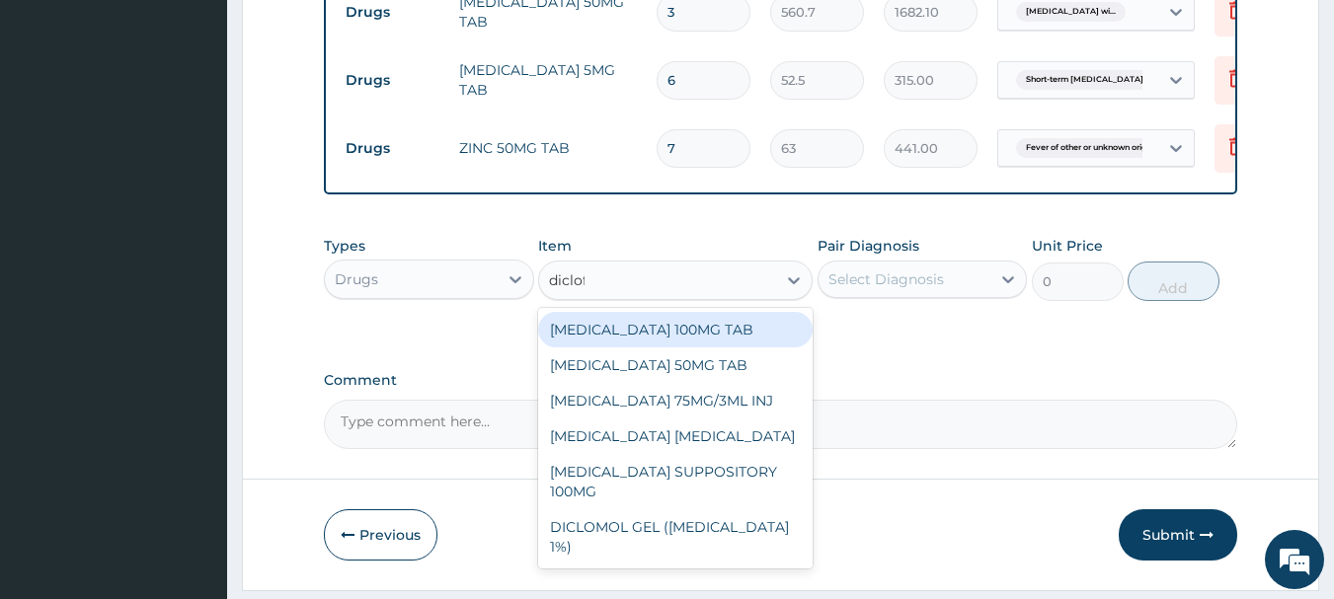
type input "diclofe"
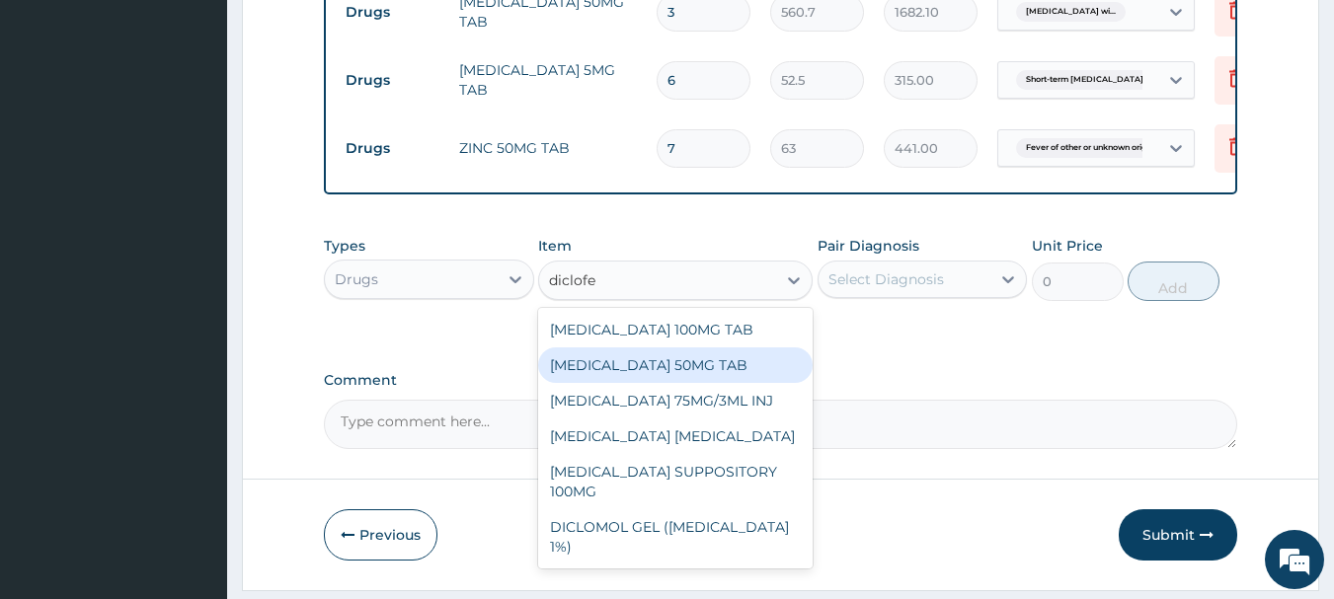
click at [703, 379] on div "[MEDICAL_DATA] 50MG TAB" at bounding box center [675, 366] width 274 height 36
type input "52.5"
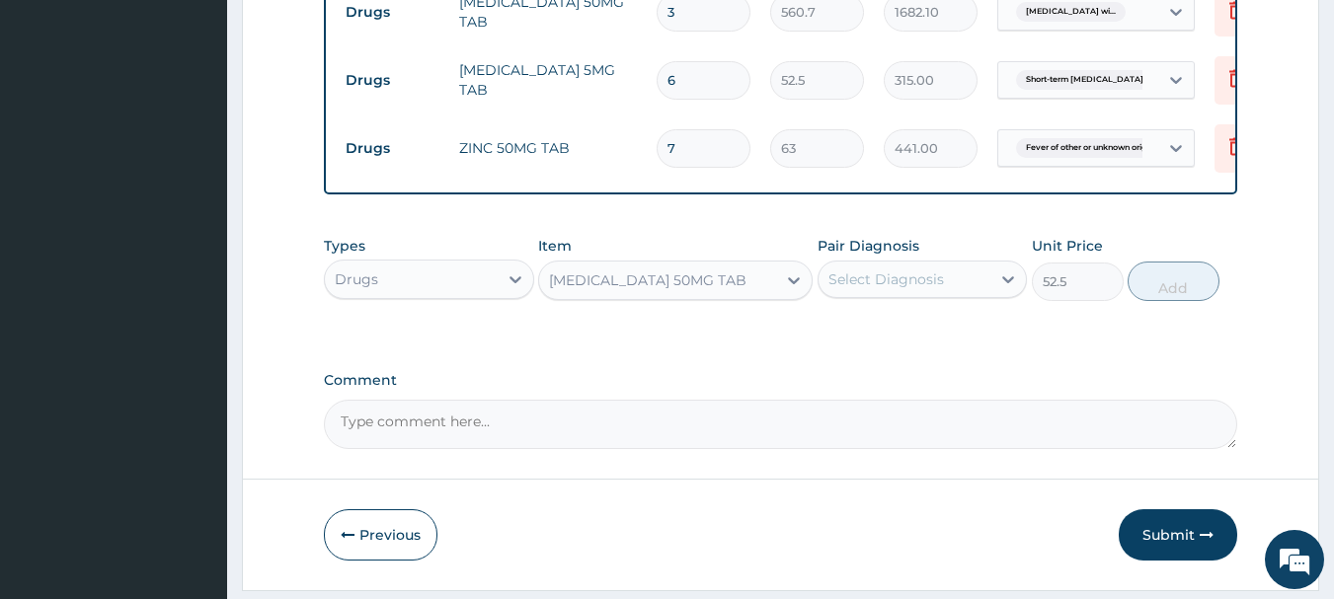
click at [893, 295] on div "Select Diagnosis" at bounding box center [904, 280] width 173 height 32
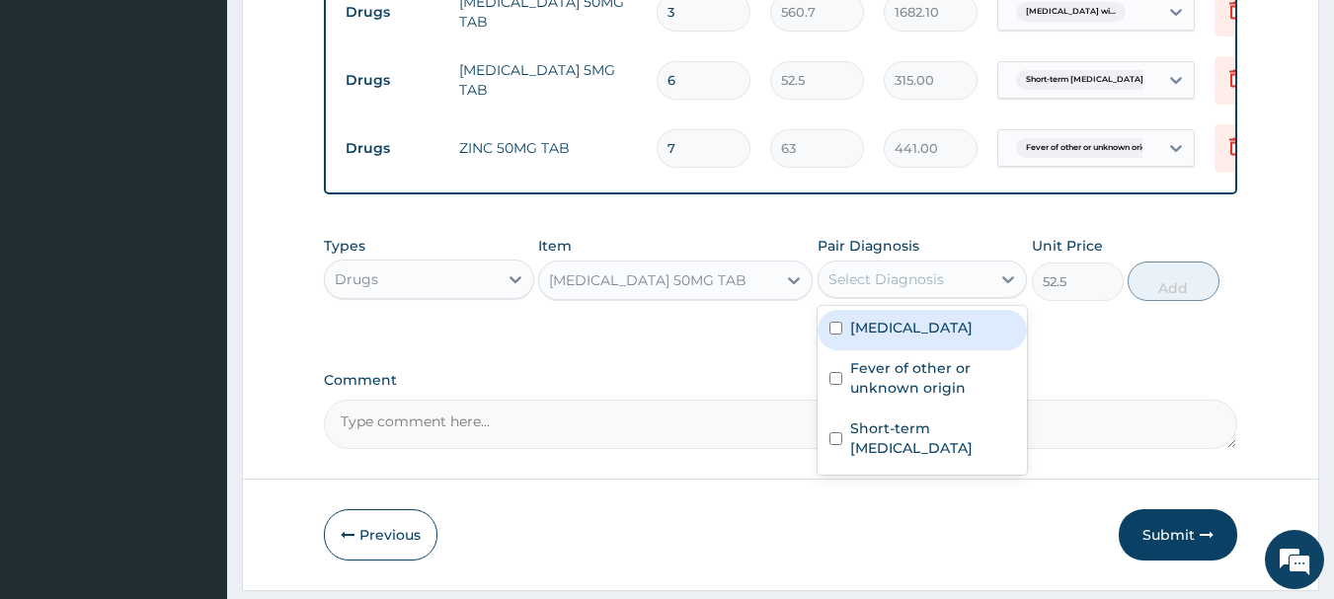
click at [903, 338] on label "Plasmodium malariae malaria without complication" at bounding box center [911, 328] width 122 height 20
checkbox input "true"
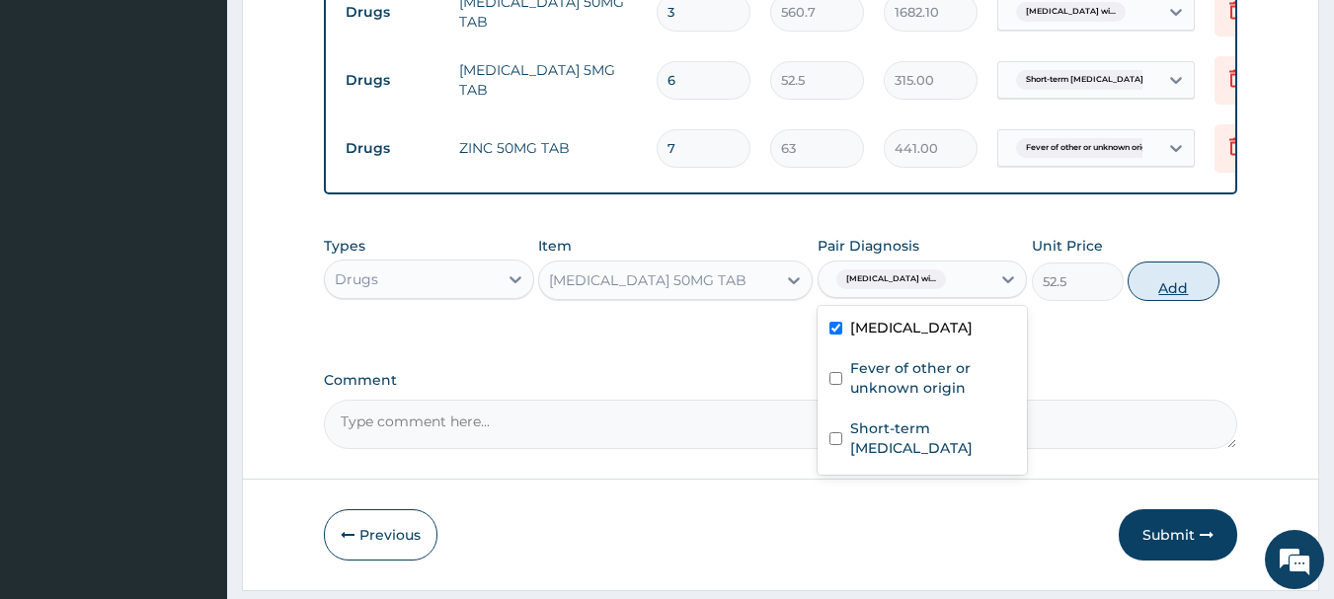
click at [1143, 301] on button "Add" at bounding box center [1173, 281] width 92 height 39
type input "0"
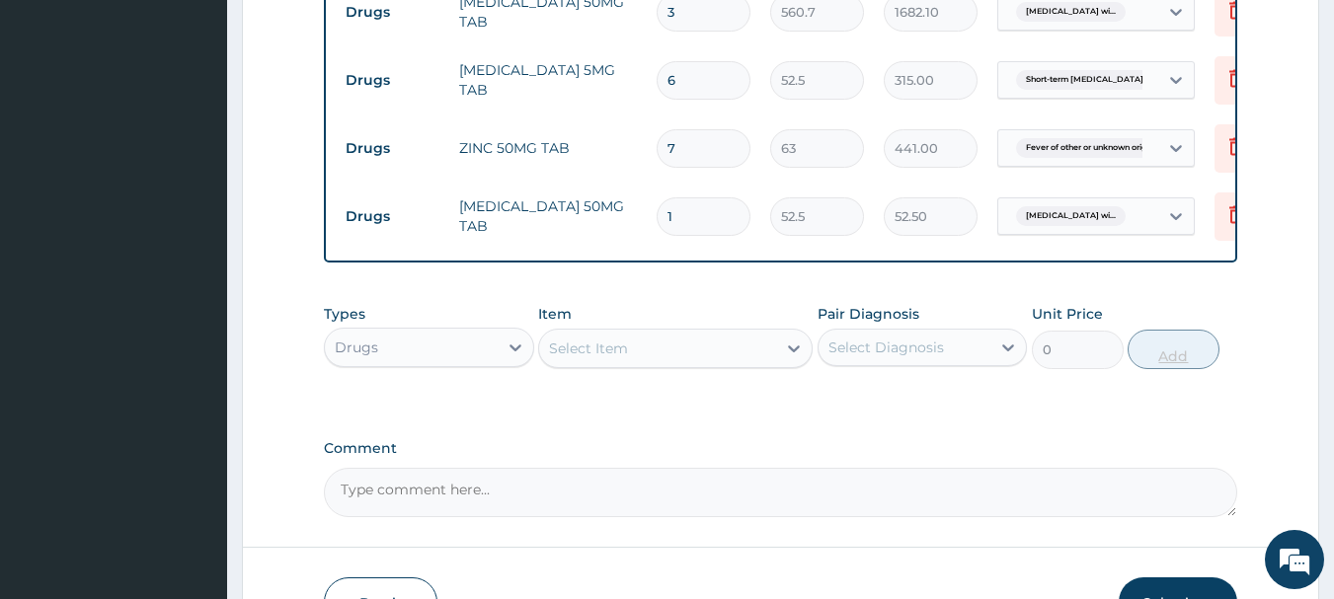
type input "10"
type input "525.00"
type input "10"
click at [452, 354] on div "Drugs" at bounding box center [411, 348] width 173 height 32
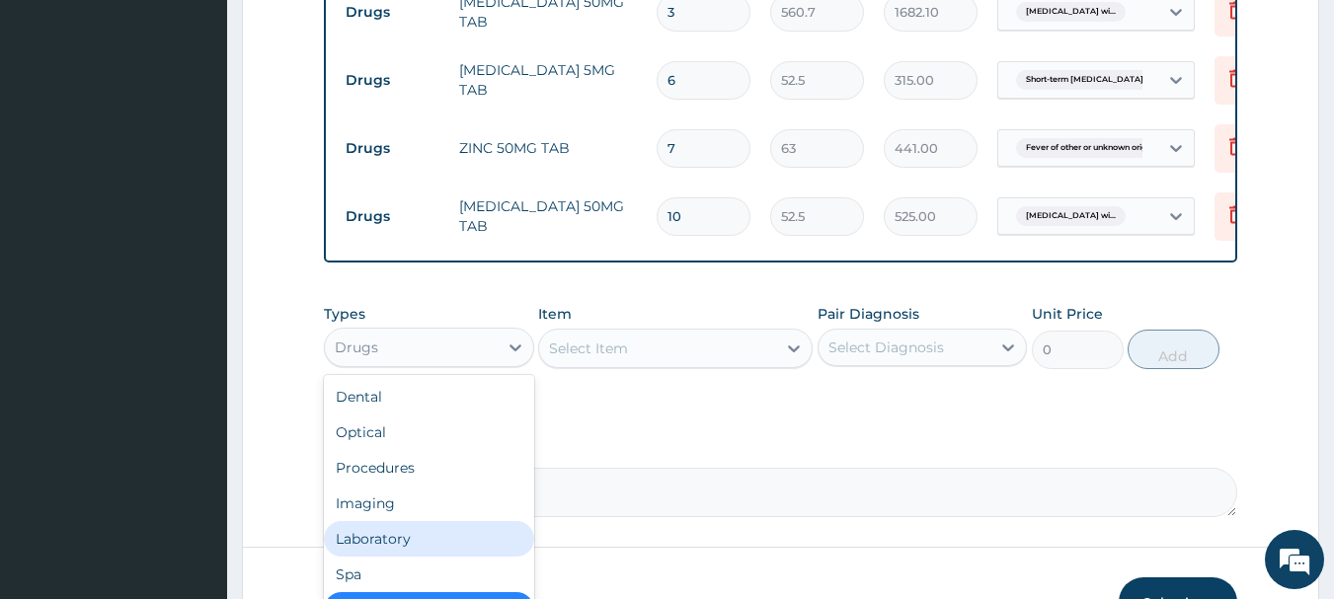
click at [461, 541] on div "Laboratory" at bounding box center [429, 539] width 210 height 36
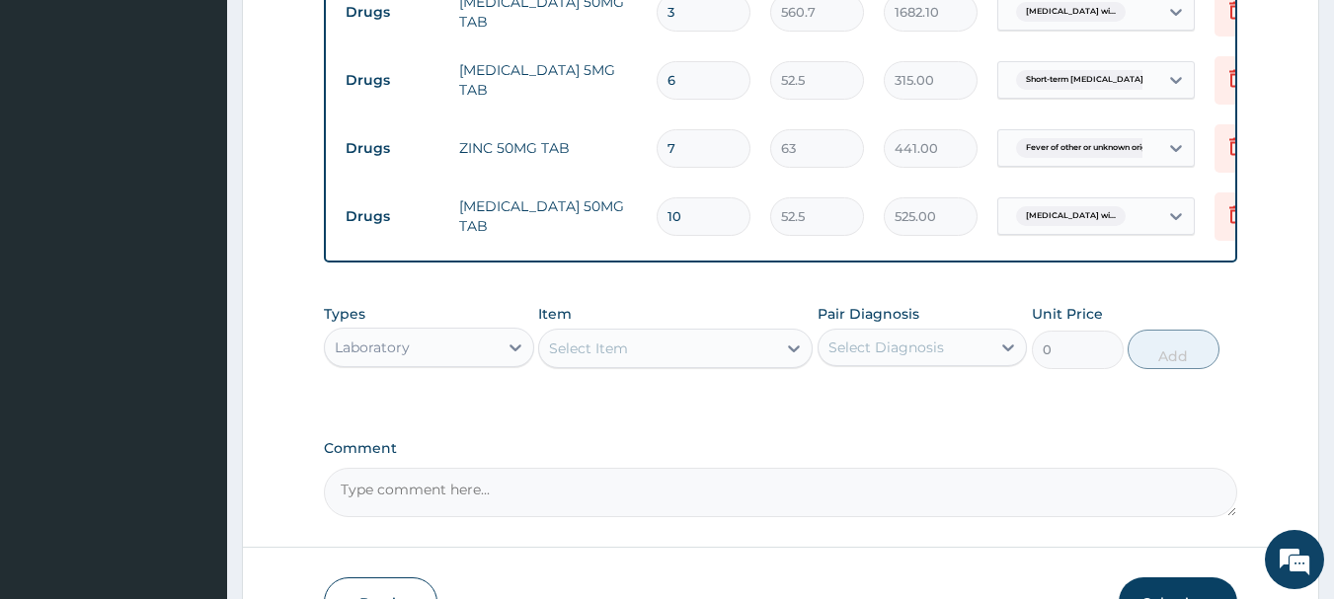
click at [643, 364] on div "Select Item" at bounding box center [657, 349] width 237 height 32
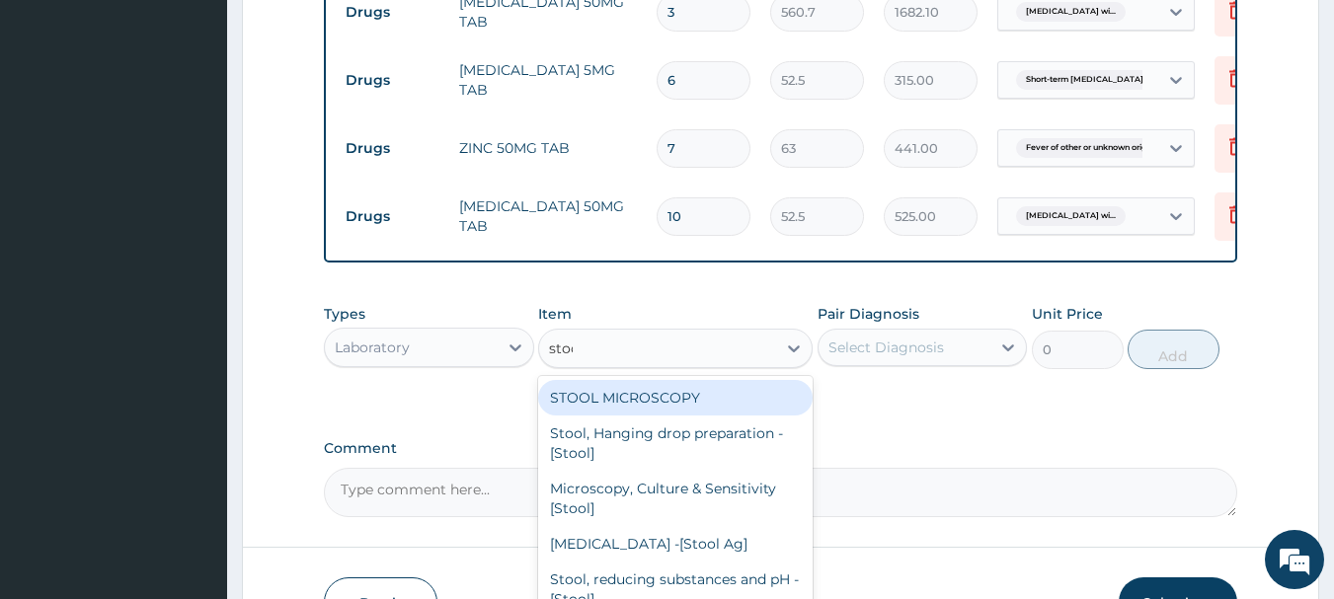
type input "stool"
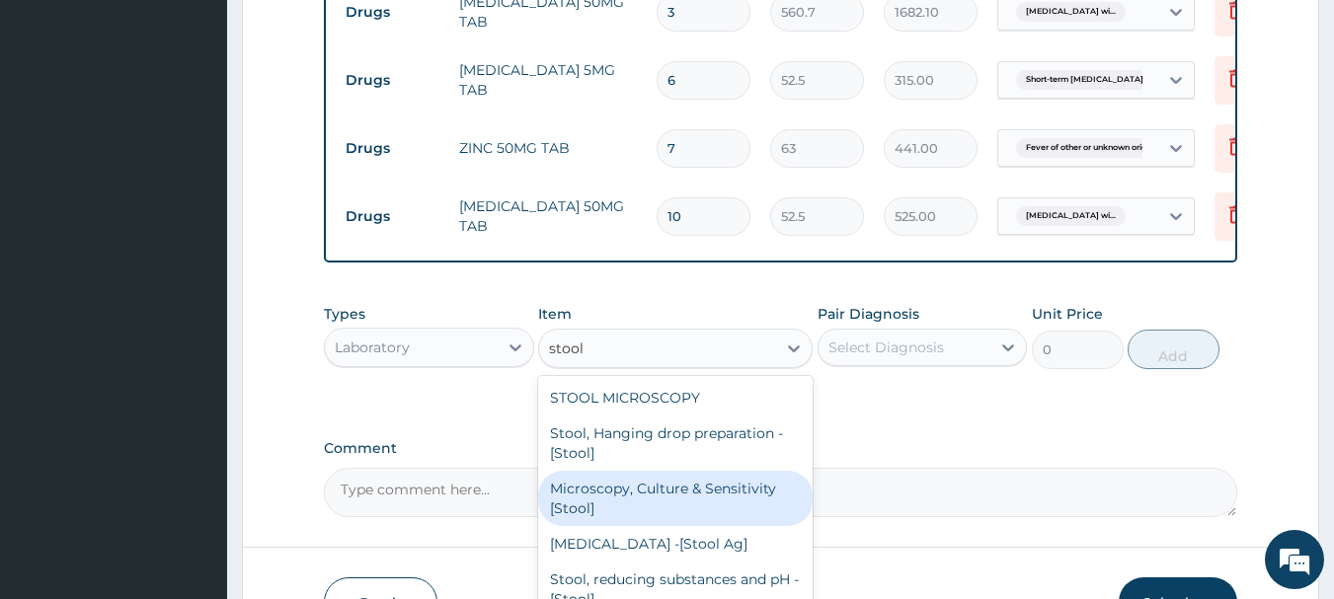
click at [683, 494] on div "Microscopy, Culture & Sensitivity [Stool]" at bounding box center [675, 498] width 274 height 55
type input "3500"
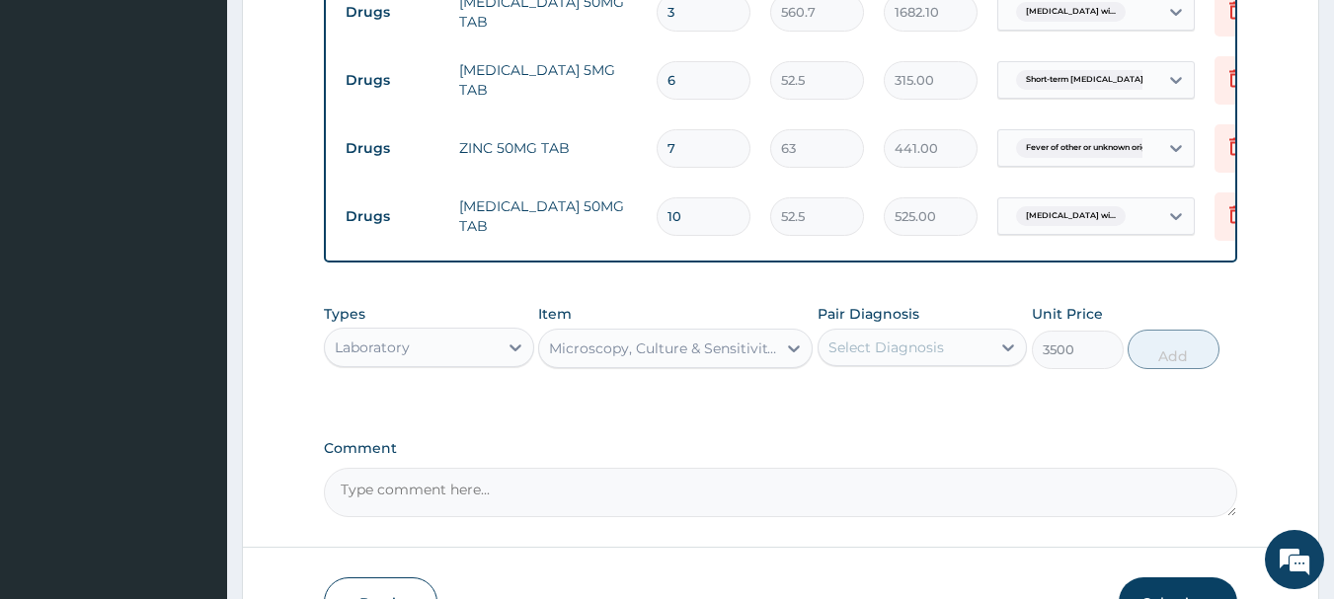
click at [939, 346] on div "Select Diagnosis" at bounding box center [904, 348] width 173 height 32
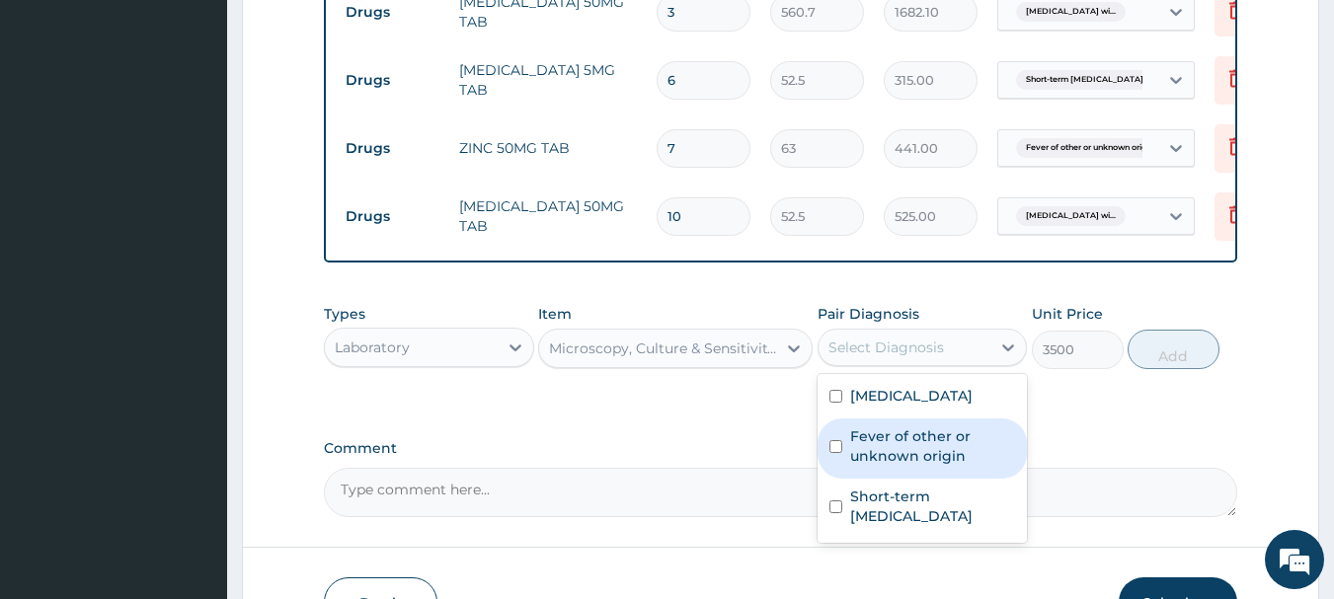
click at [959, 466] on label "Fever of other or unknown origin" at bounding box center [933, 445] width 166 height 39
checkbox input "true"
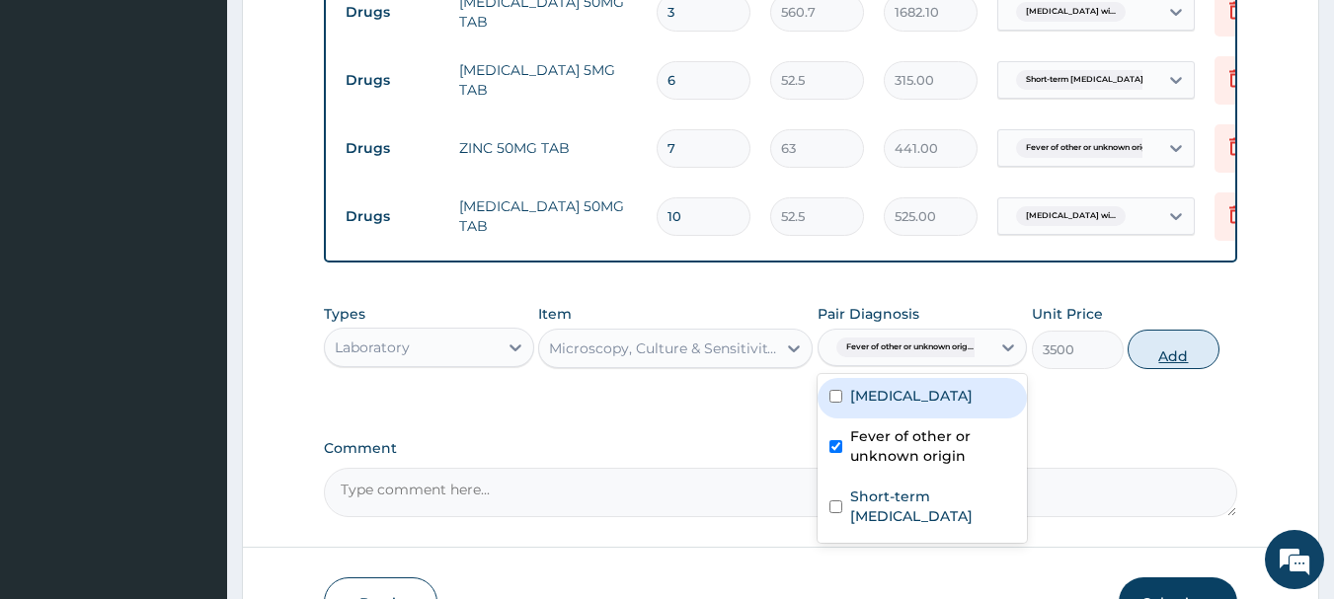
click at [1159, 369] on button "Add" at bounding box center [1173, 349] width 92 height 39
type input "0"
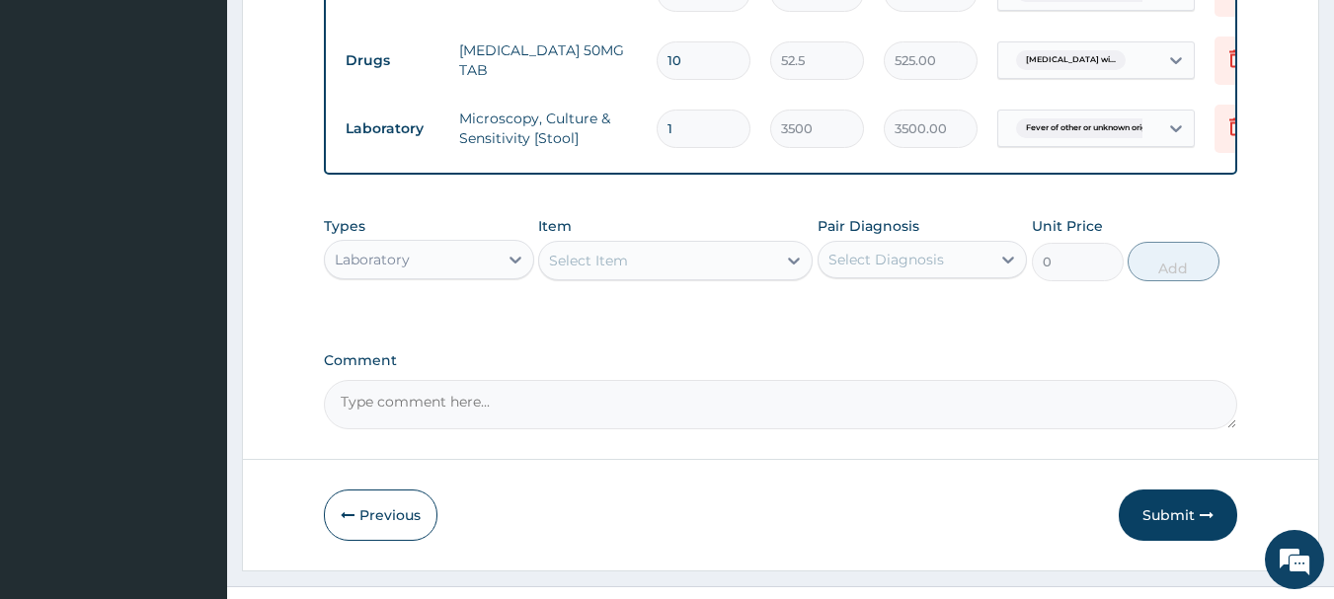
scroll to position [1473, 0]
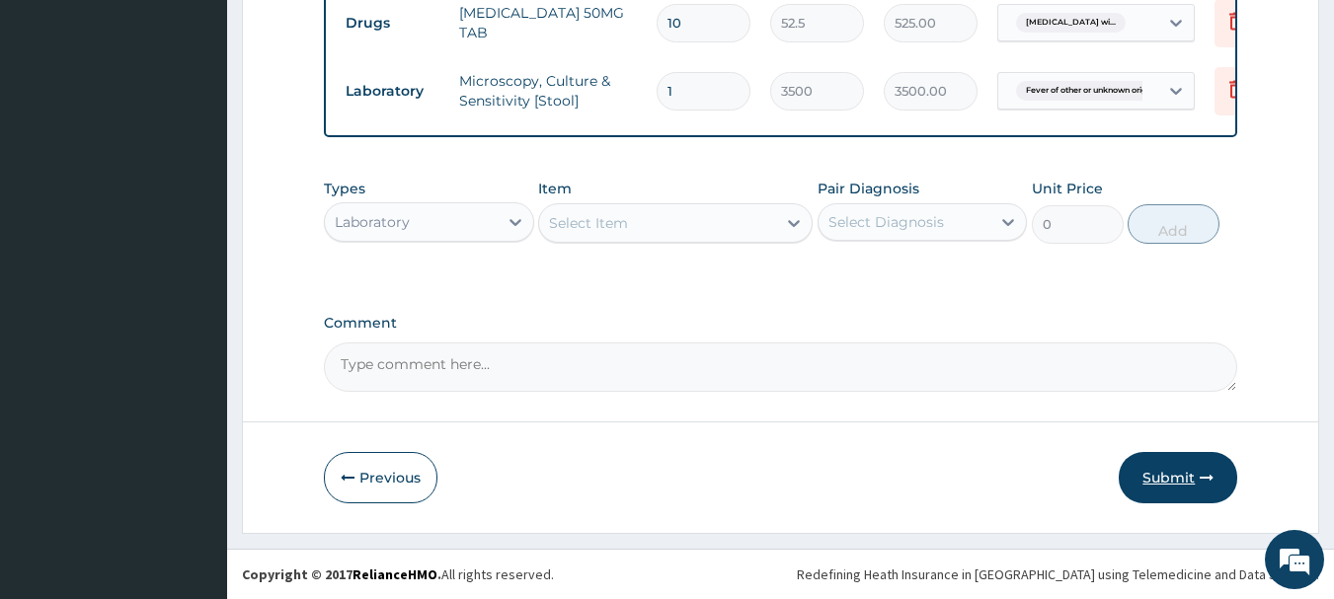
click at [1176, 482] on button "Submit" at bounding box center [1178, 477] width 118 height 51
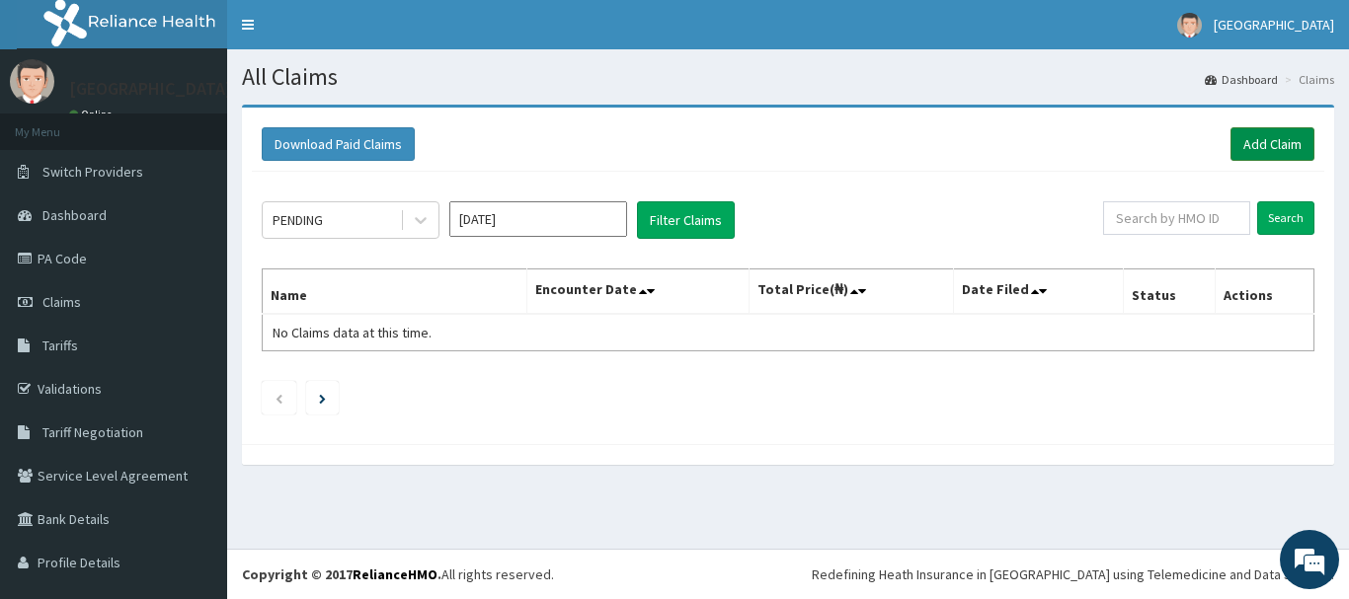
click at [1261, 149] on link "Add Claim" at bounding box center [1272, 144] width 84 height 34
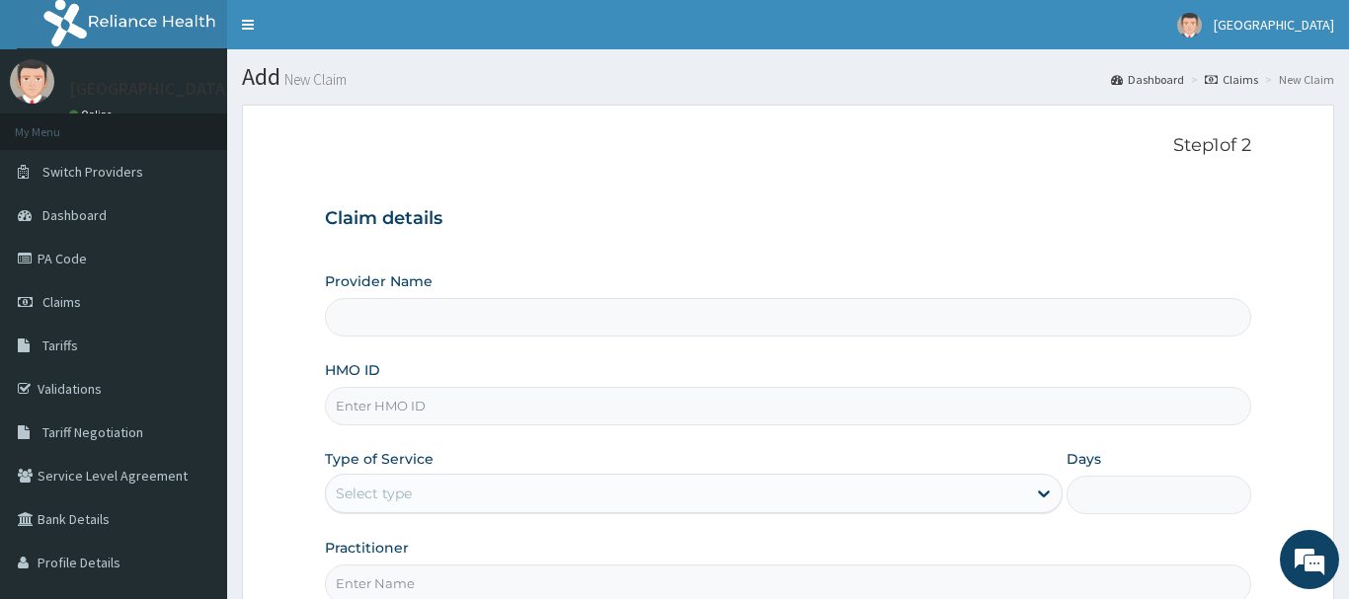
type input "[GEOGRAPHIC_DATA]"
click at [489, 405] on input "HMO ID" at bounding box center [781, 406] width 914 height 39
paste input "Lim/10014/a"
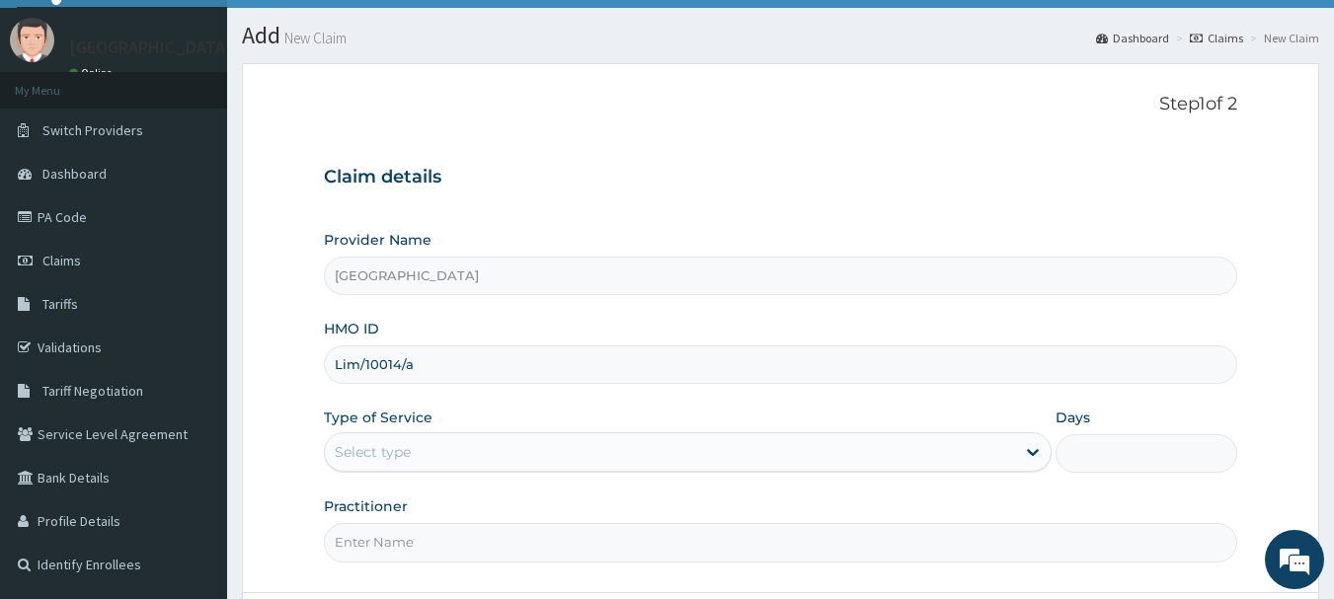
scroll to position [173, 0]
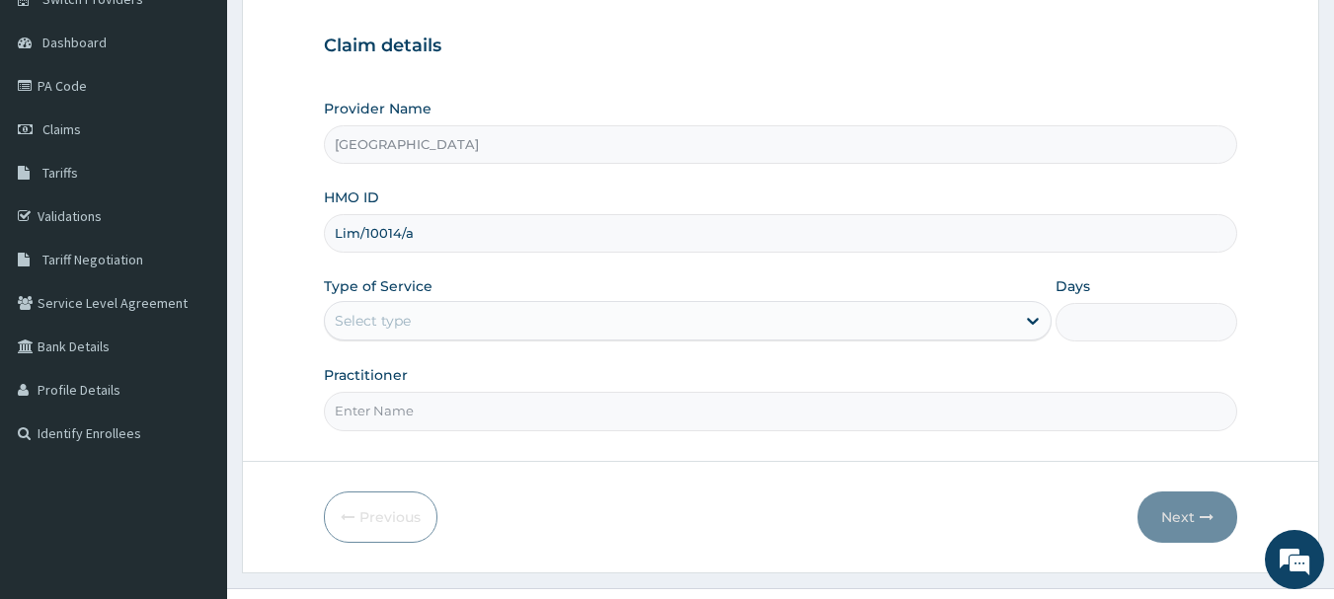
type input "Lim/10014/a"
click at [481, 322] on div "Select type" at bounding box center [670, 321] width 690 height 32
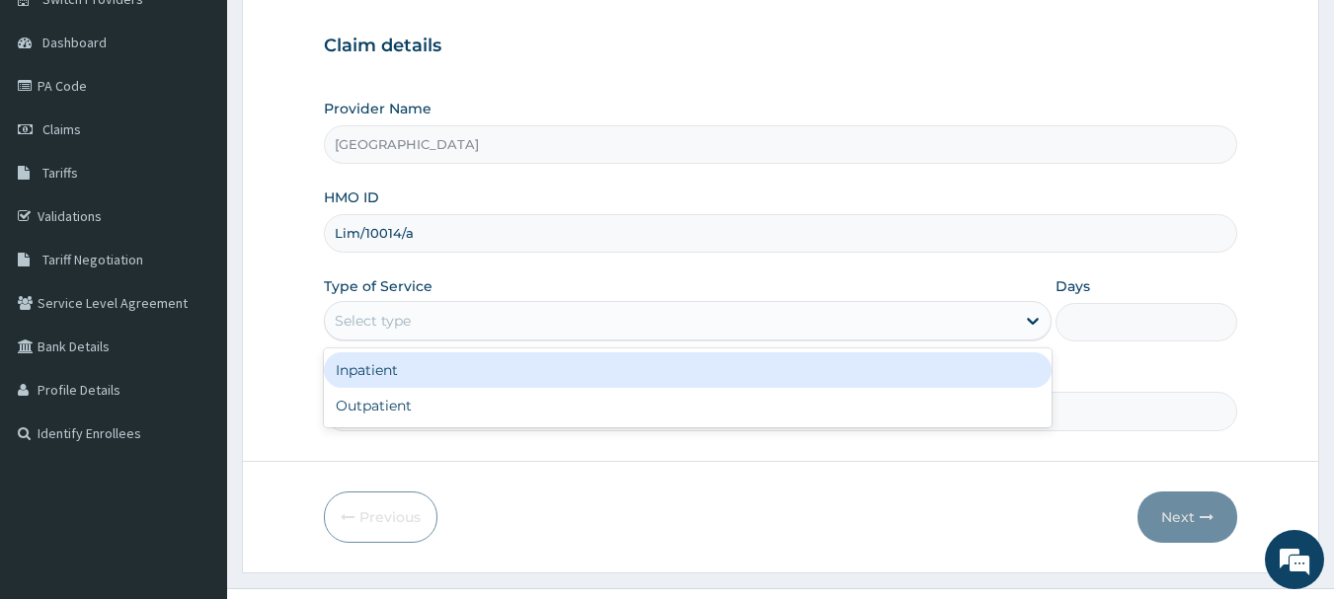
scroll to position [0, 0]
click at [461, 379] on div "Inpatient" at bounding box center [688, 370] width 728 height 36
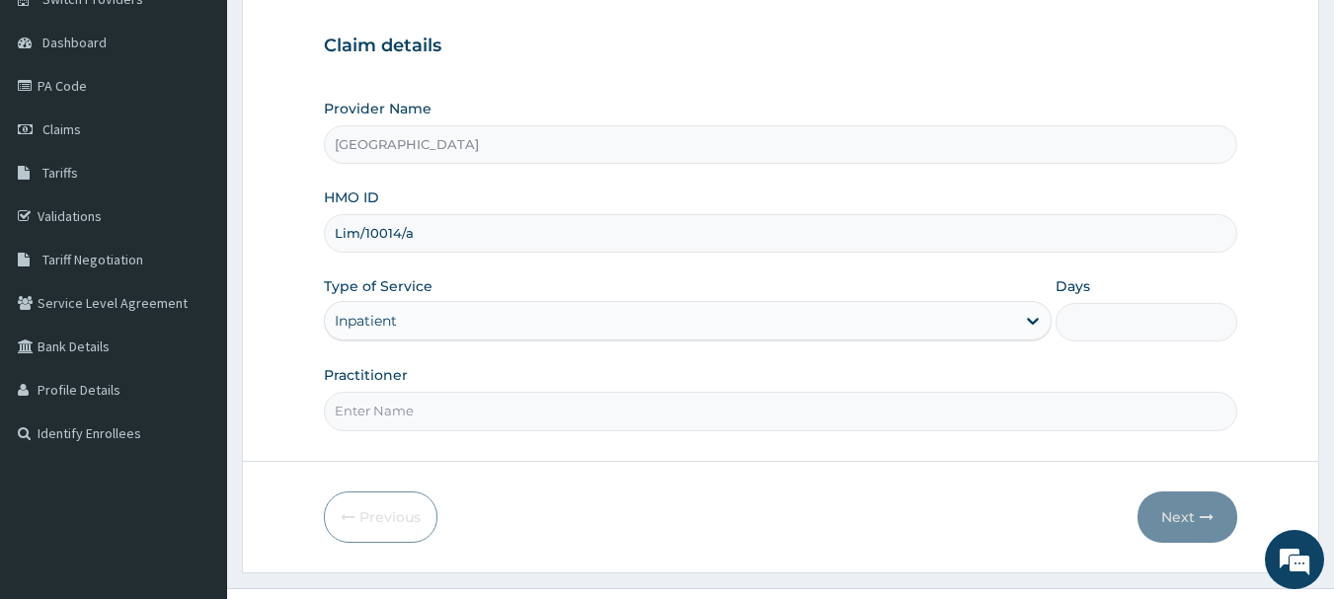
click at [463, 409] on input "Practitioner" at bounding box center [781, 411] width 914 height 39
type input "Dr.Akinwusi"
click at [1134, 339] on input "Days" at bounding box center [1146, 322] width 182 height 39
type input "2"
click at [1188, 525] on button "Next" at bounding box center [1187, 517] width 100 height 51
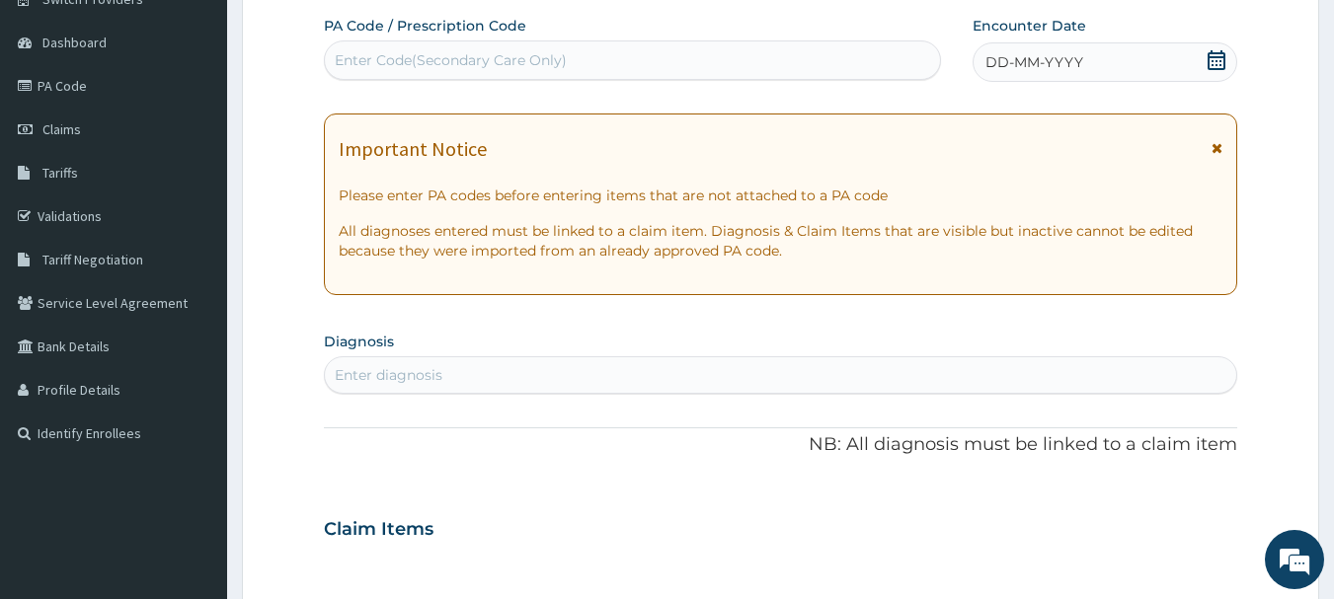
click at [742, 62] on div "Enter Code(Secondary Care Only)" at bounding box center [633, 60] width 616 height 32
paste input "PA/98EC88"
type input "PA/98EC88"
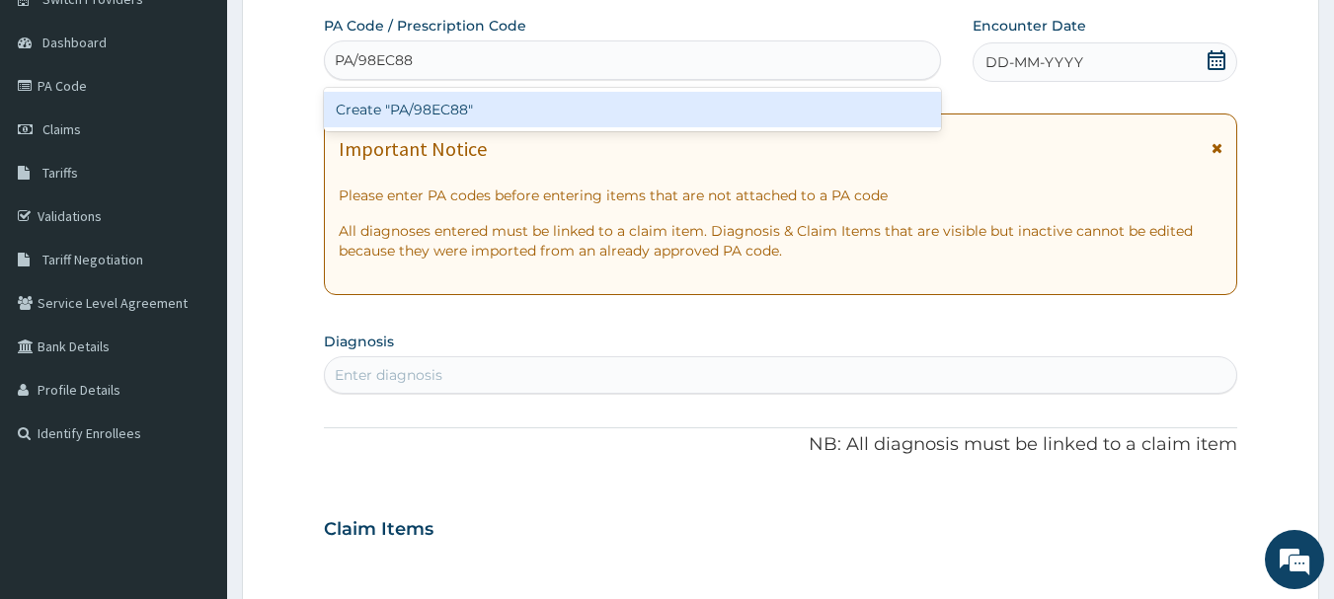
click at [739, 110] on div "Create "PA/98EC88"" at bounding box center [633, 110] width 618 height 36
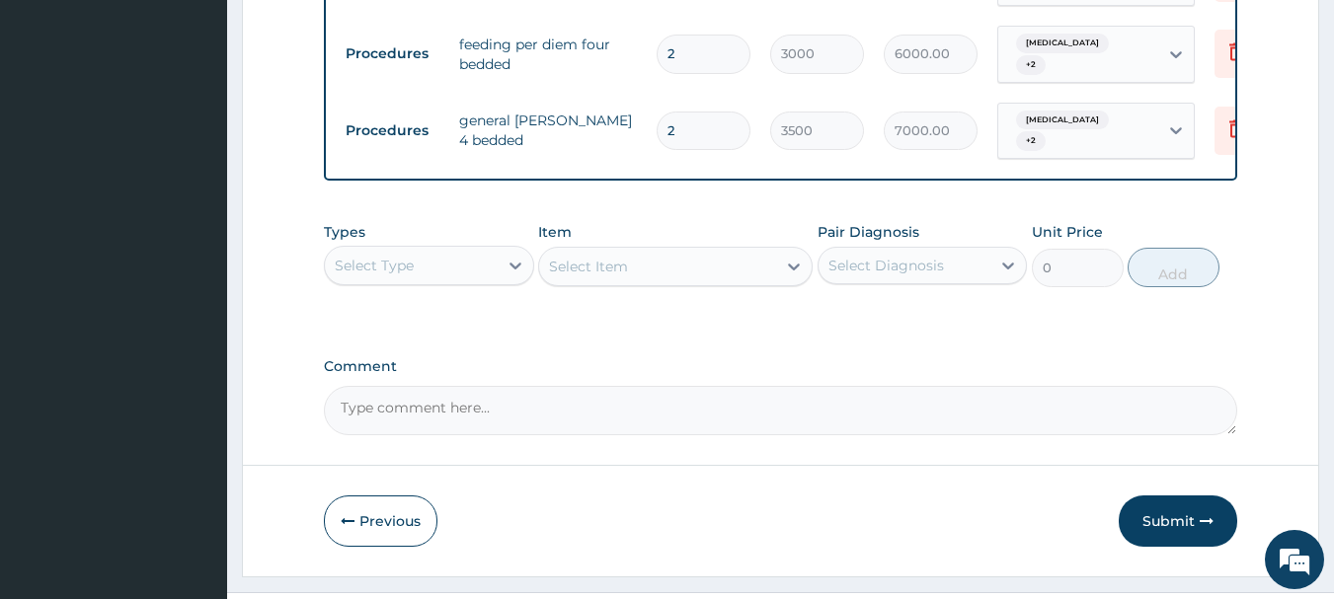
scroll to position [882, 0]
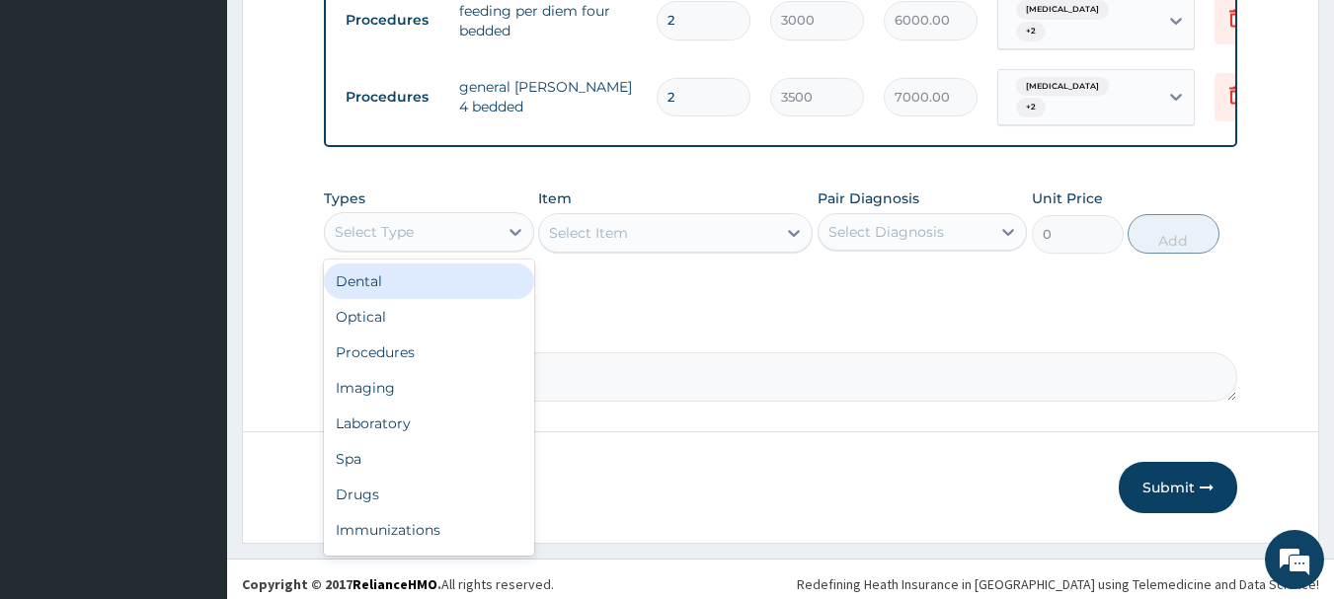
click at [464, 239] on div "Select Type" at bounding box center [411, 232] width 173 height 32
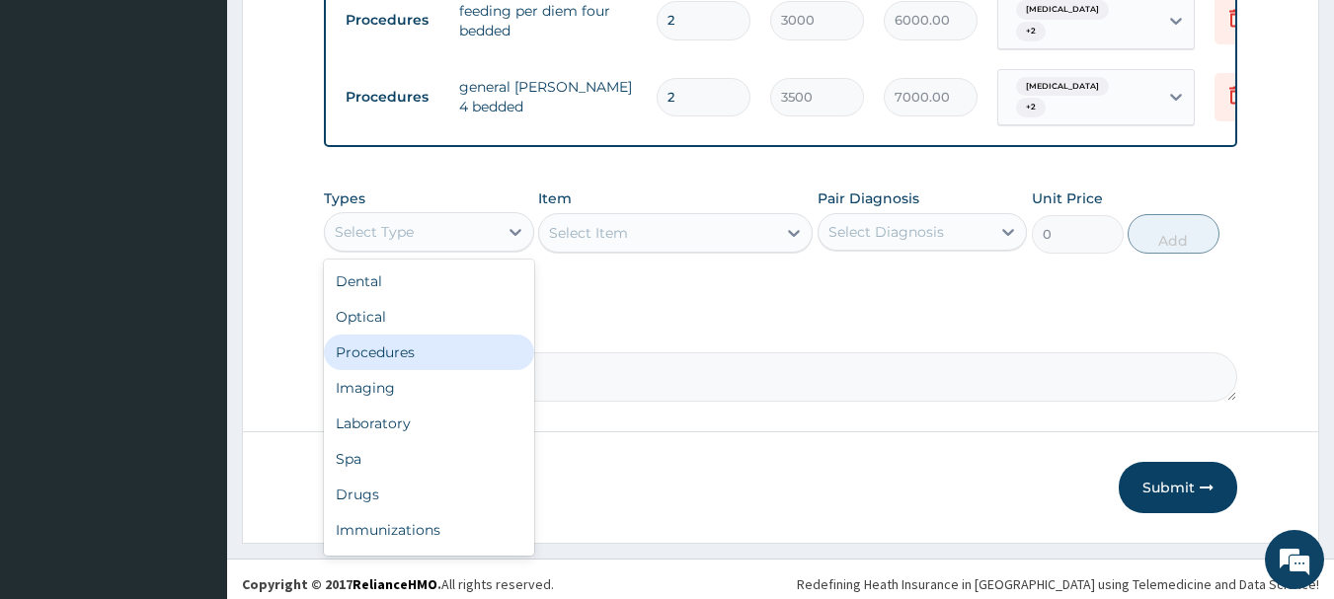
click at [439, 361] on div "Procedures" at bounding box center [429, 353] width 210 height 36
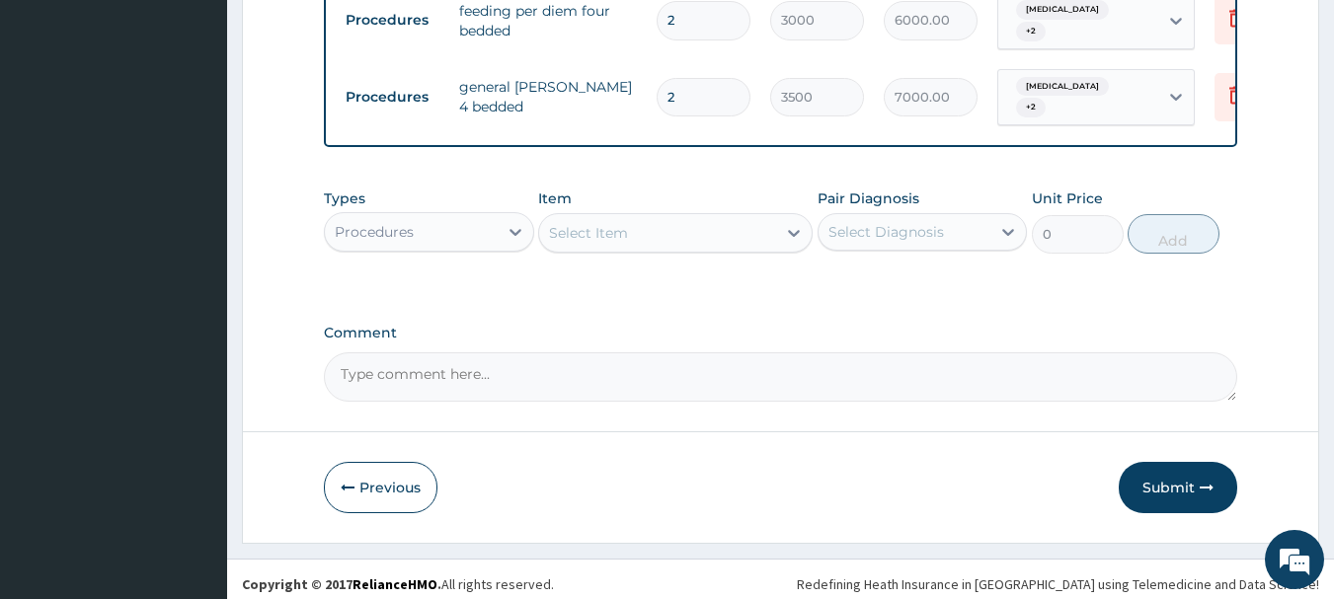
click at [597, 243] on div "Select Item" at bounding box center [588, 233] width 79 height 20
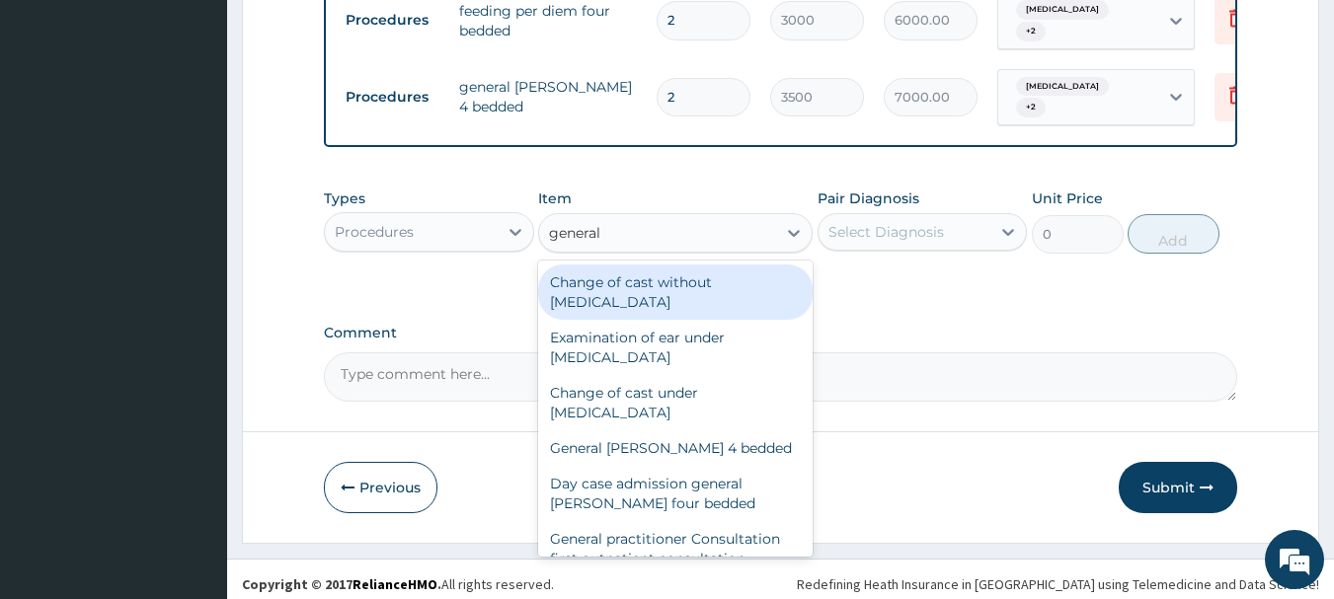
type input "general p"
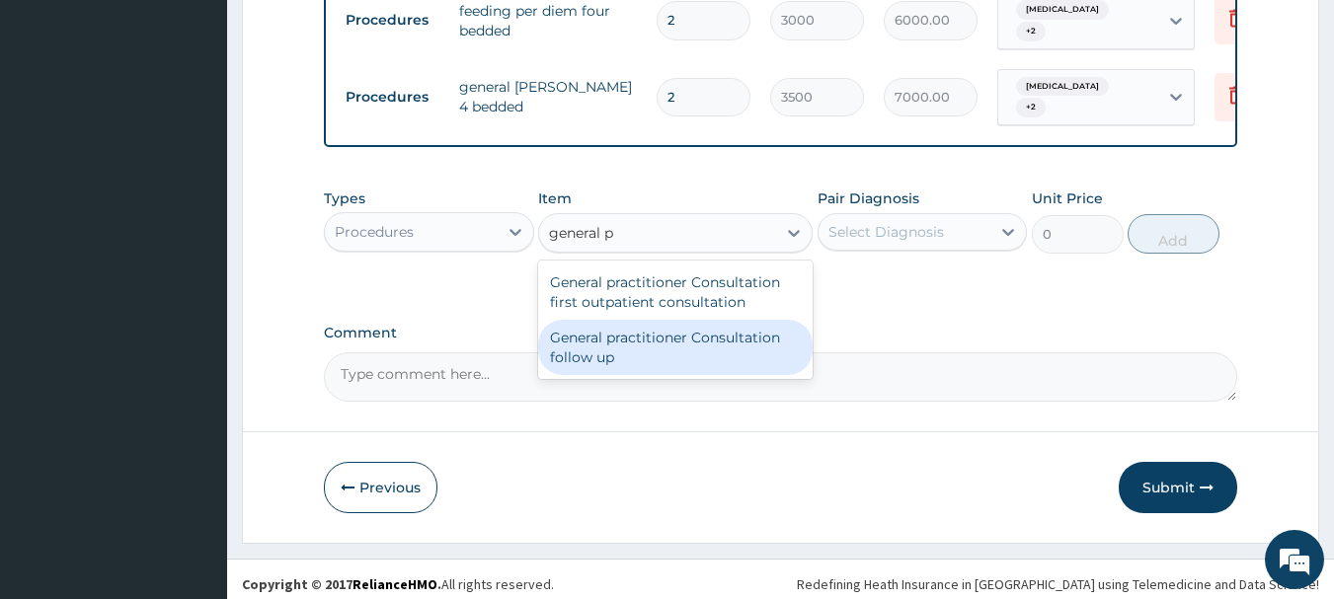
click at [571, 350] on div "General practitioner Consultation follow up" at bounding box center [675, 347] width 274 height 55
type input "2500"
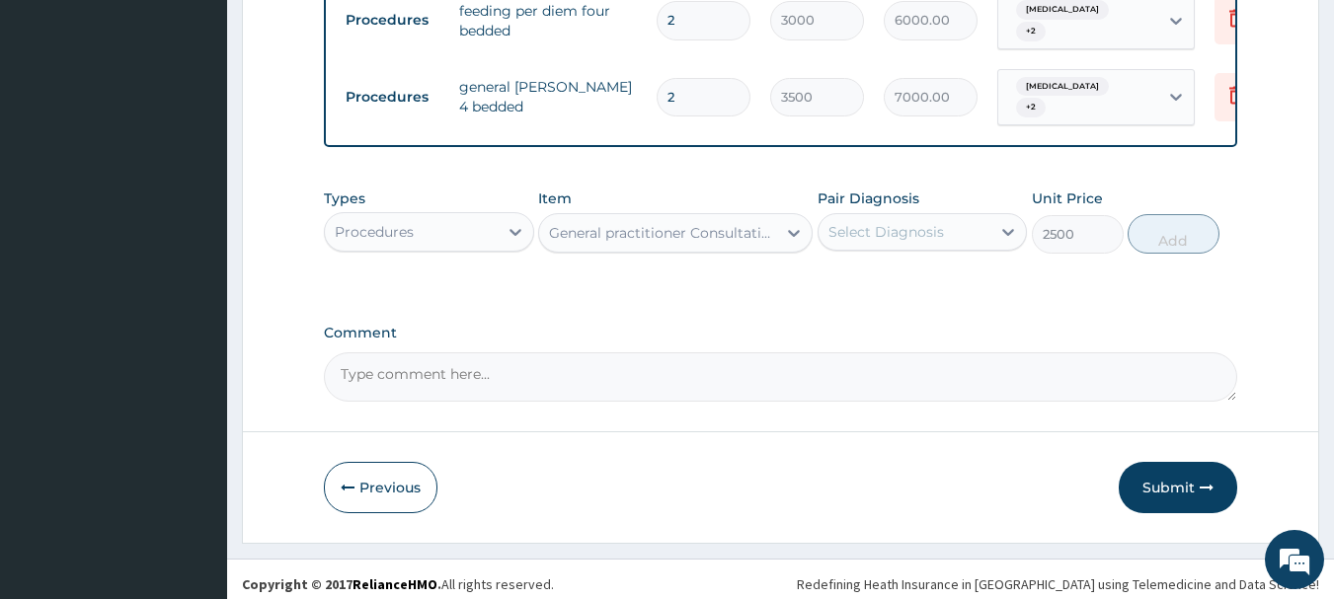
click at [895, 248] on div "Select Diagnosis" at bounding box center [904, 232] width 173 height 32
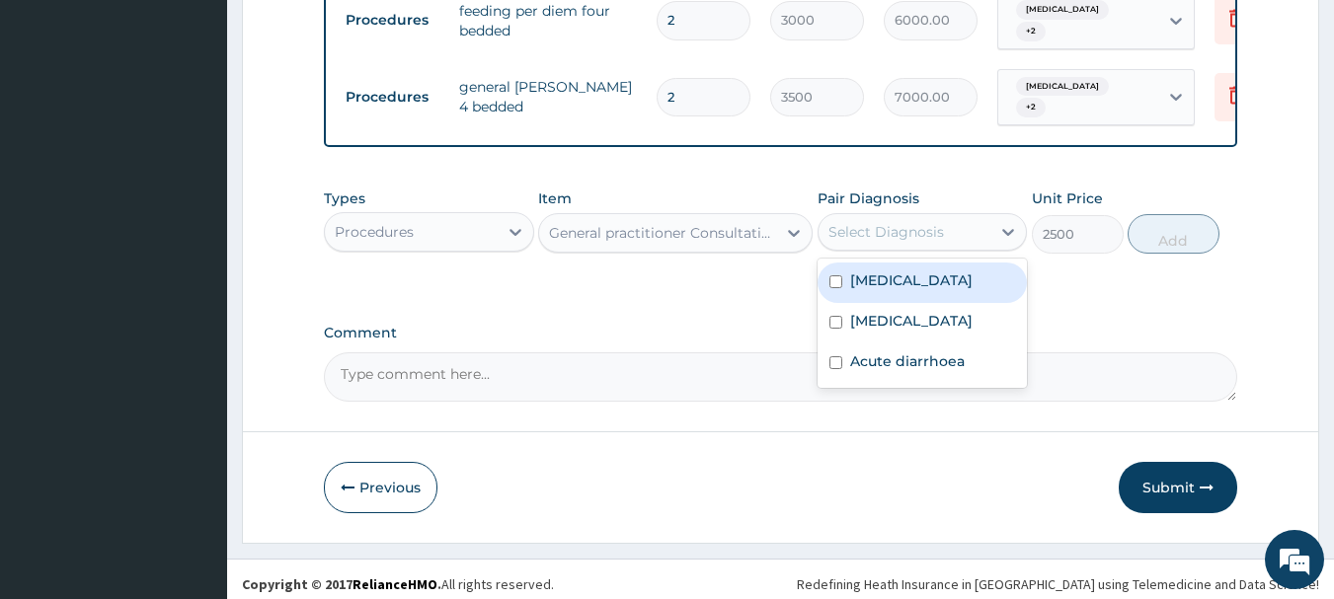
click at [910, 290] on label "Cachexia" at bounding box center [911, 281] width 122 height 20
checkbox input "true"
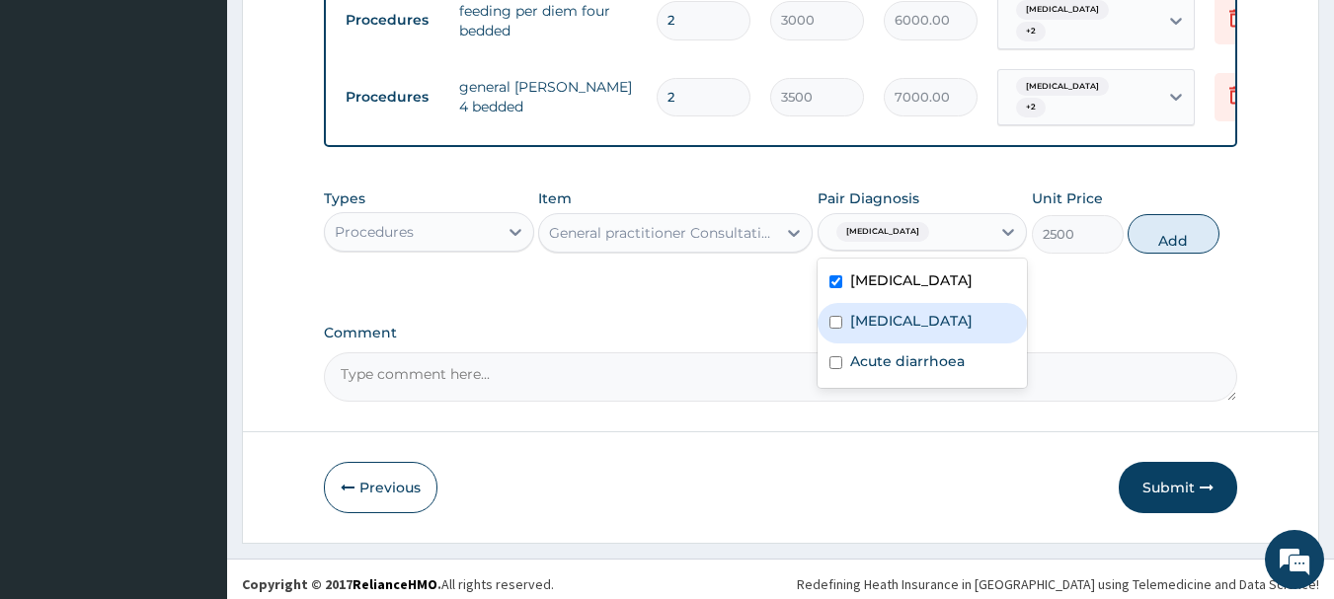
click at [928, 324] on label "Malabsorption syndrome" at bounding box center [911, 321] width 122 height 20
checkbox input "true"
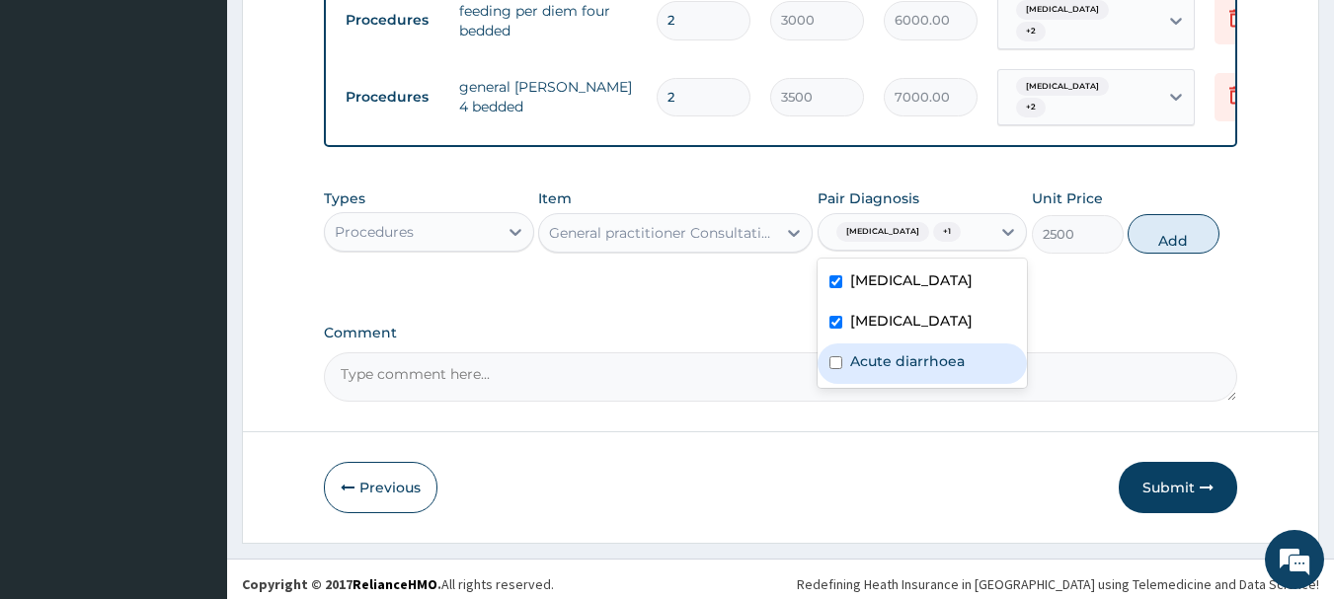
click at [953, 371] on label "Acute diarrhoea" at bounding box center [907, 361] width 115 height 20
checkbox input "true"
click at [1156, 249] on button "Add" at bounding box center [1173, 233] width 92 height 39
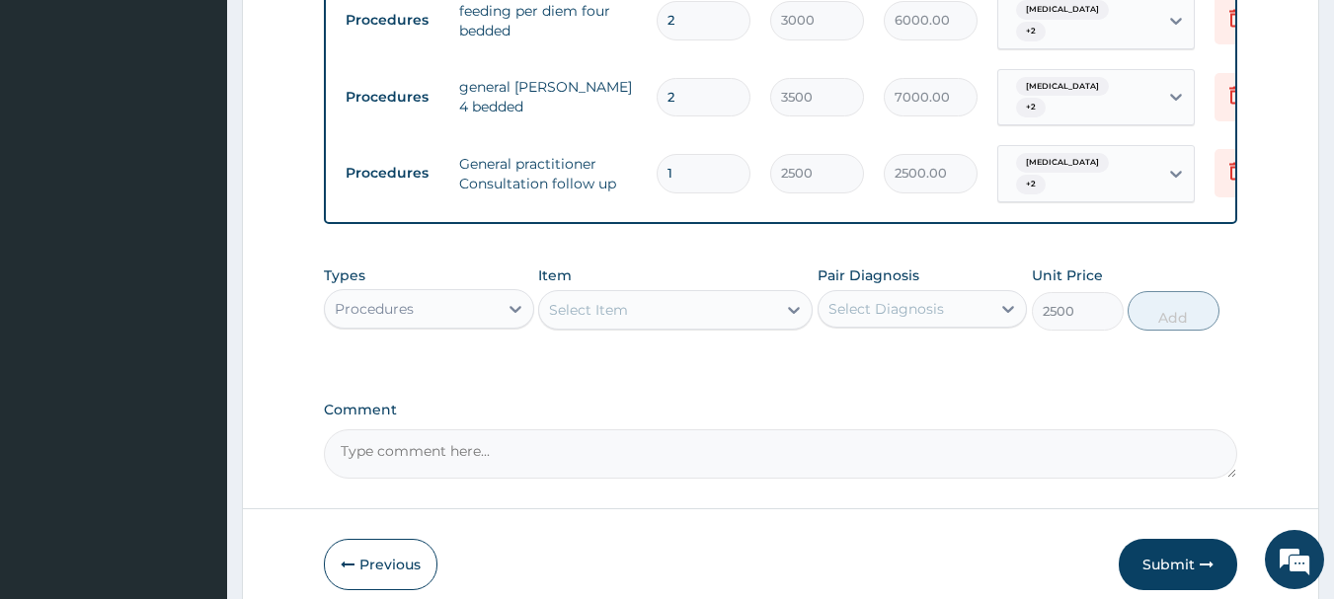
type input "0"
click at [477, 304] on div "Procedures" at bounding box center [411, 309] width 173 height 32
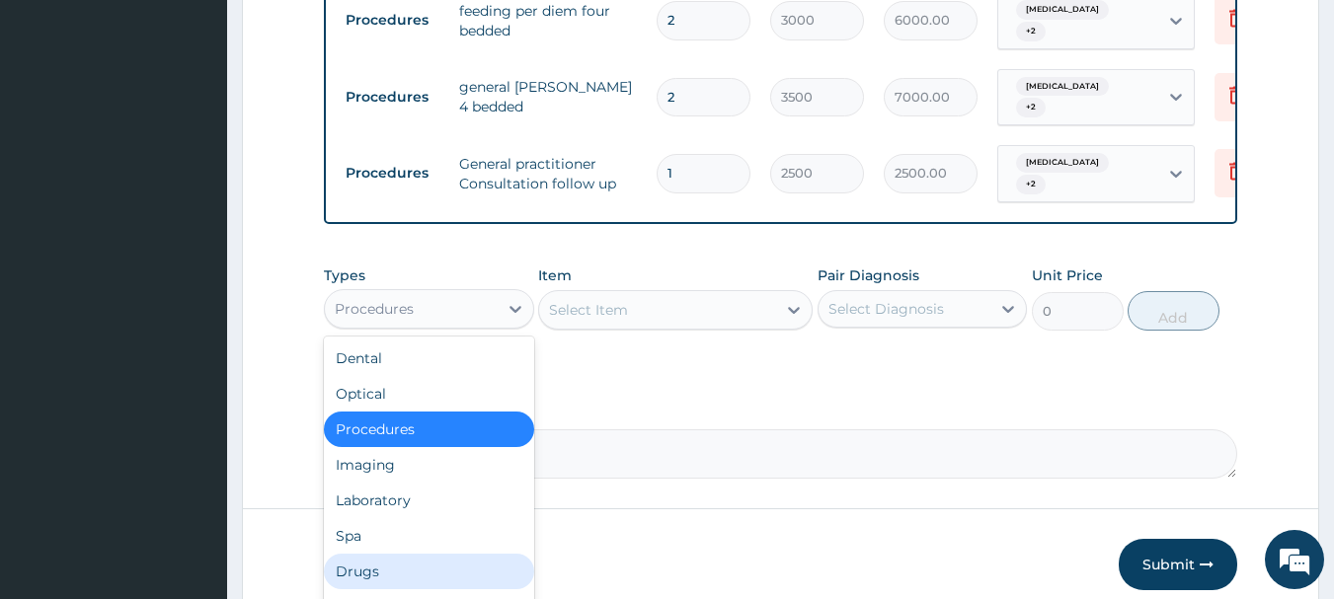
click at [445, 561] on div "Drugs" at bounding box center [429, 572] width 210 height 36
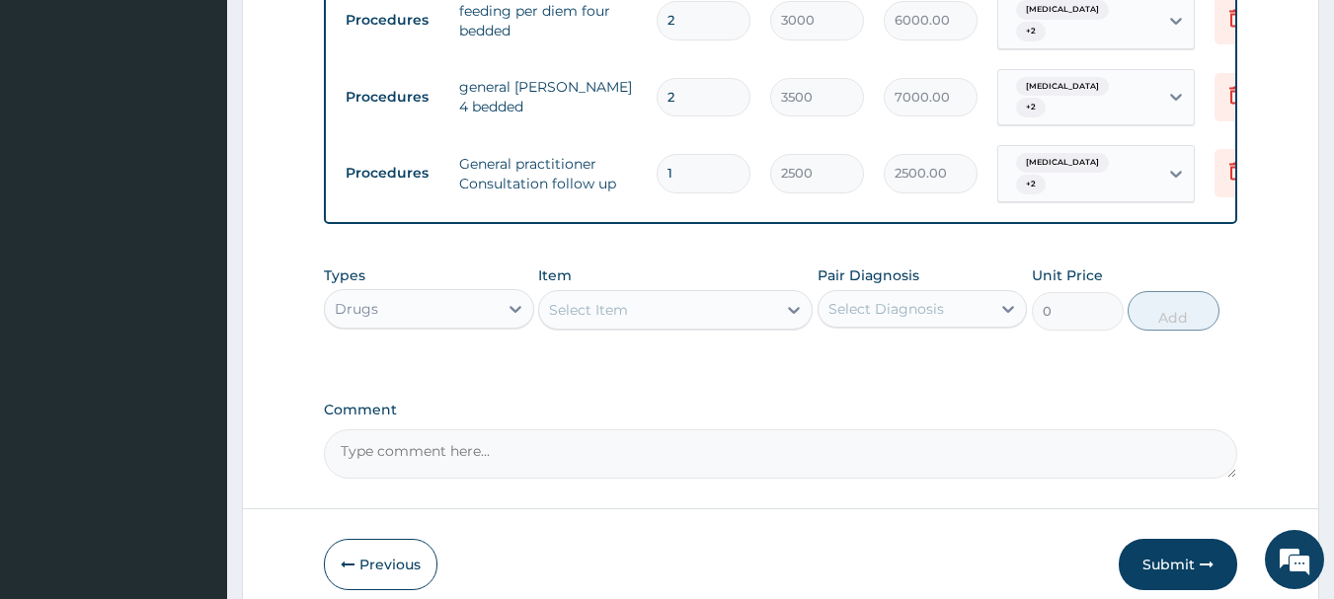
click at [689, 308] on div "Select Item" at bounding box center [657, 310] width 237 height 32
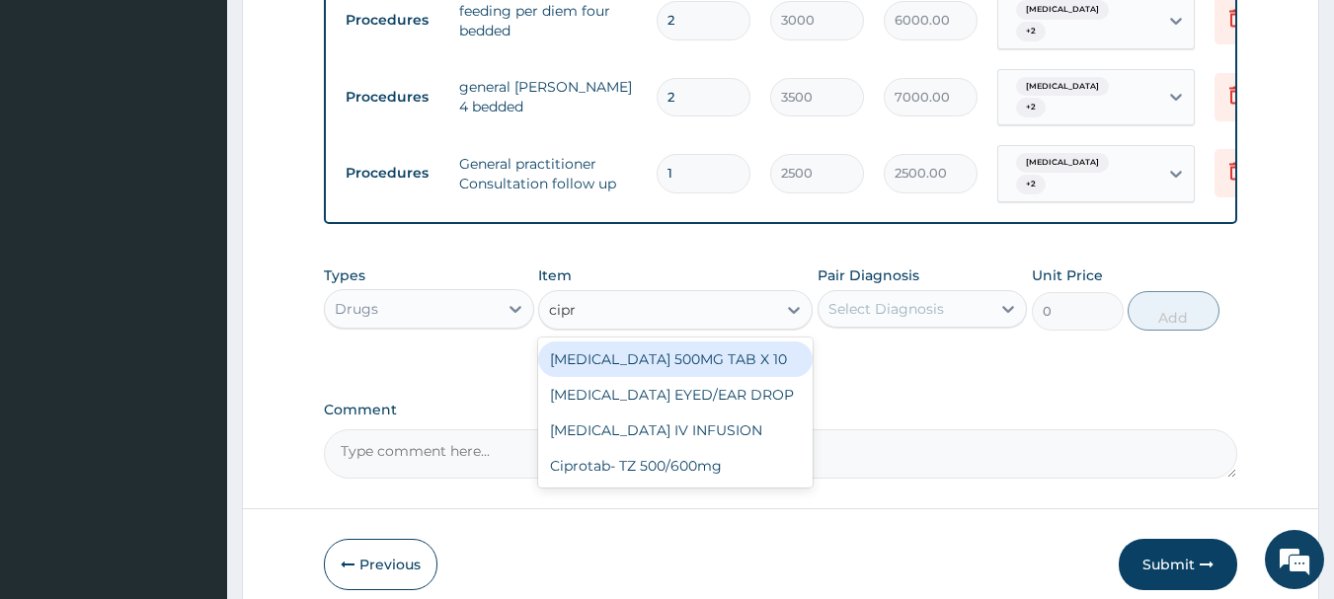
type input "cipro"
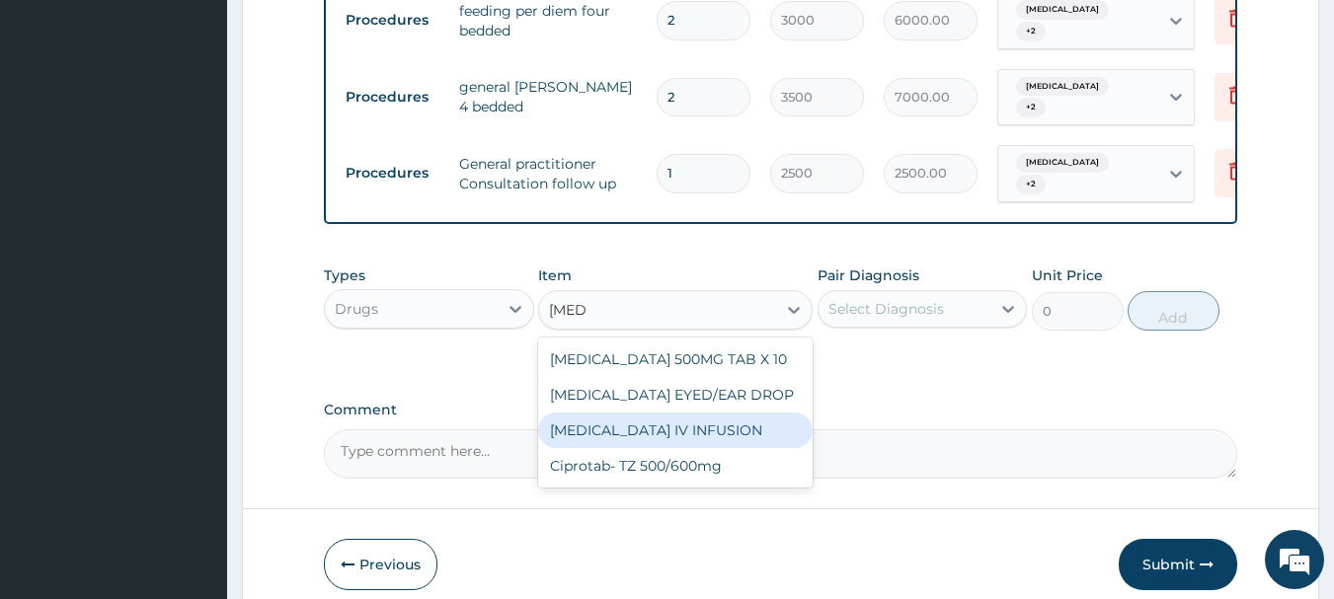
click at [704, 421] on div "[MEDICAL_DATA] IV INFUSION" at bounding box center [675, 431] width 274 height 36
type input "1575"
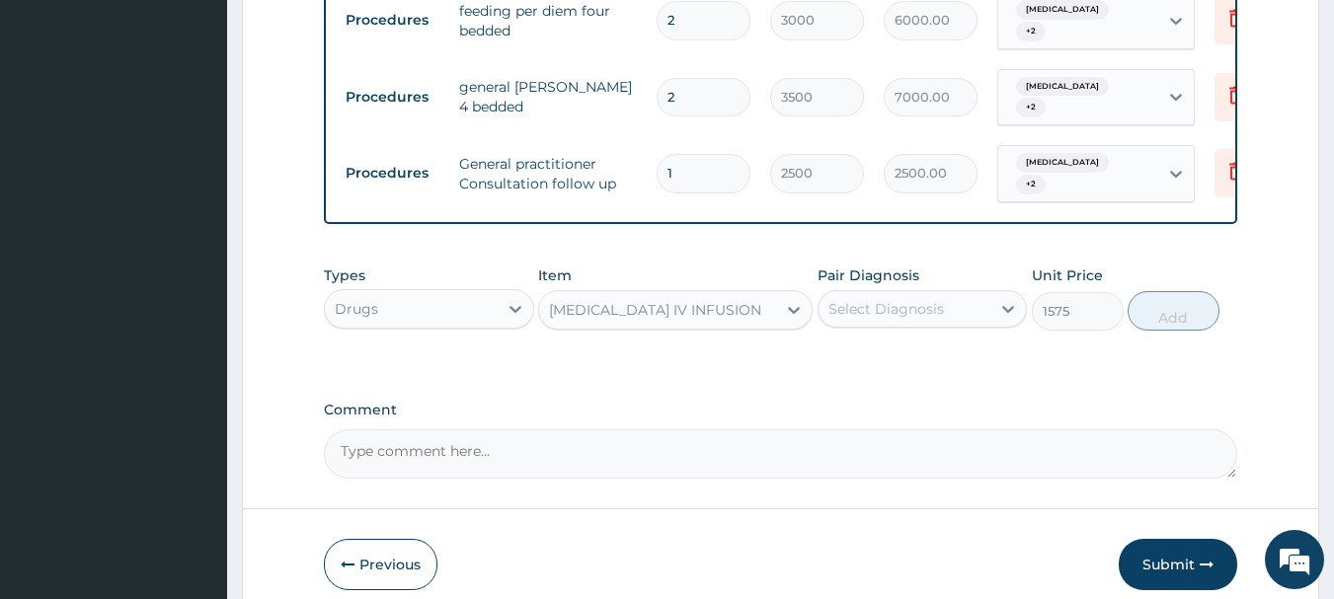
click at [873, 311] on div "Select Diagnosis" at bounding box center [886, 309] width 116 height 20
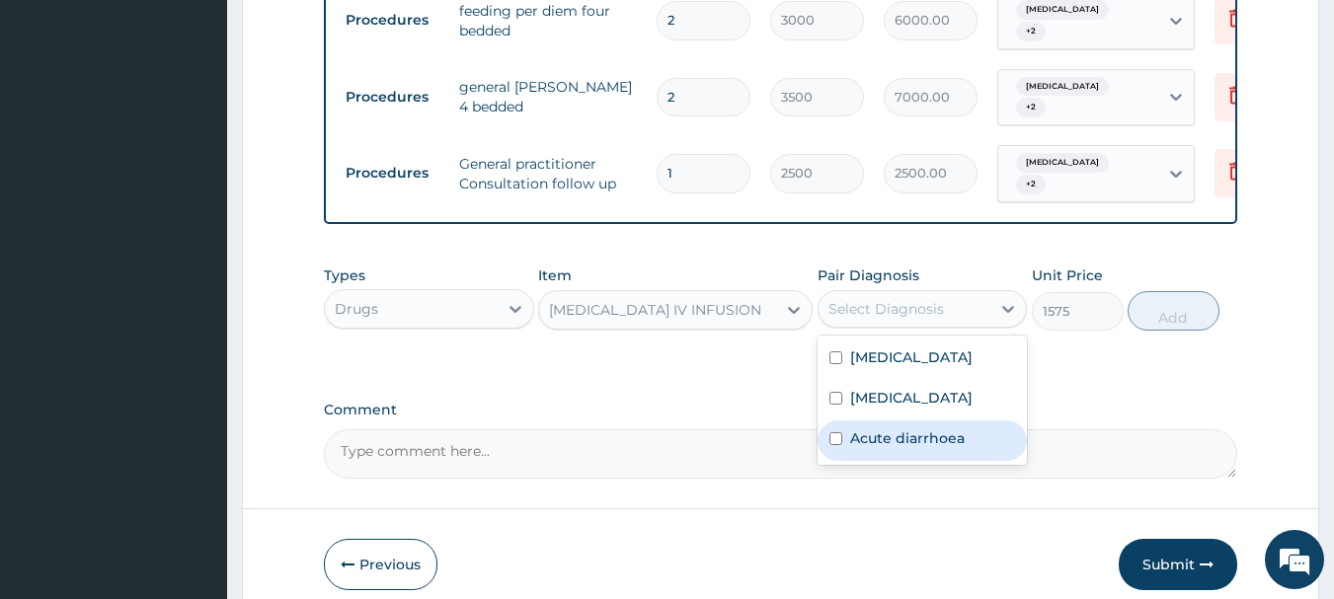
click at [934, 448] on label "Acute diarrhoea" at bounding box center [907, 438] width 115 height 20
checkbox input "true"
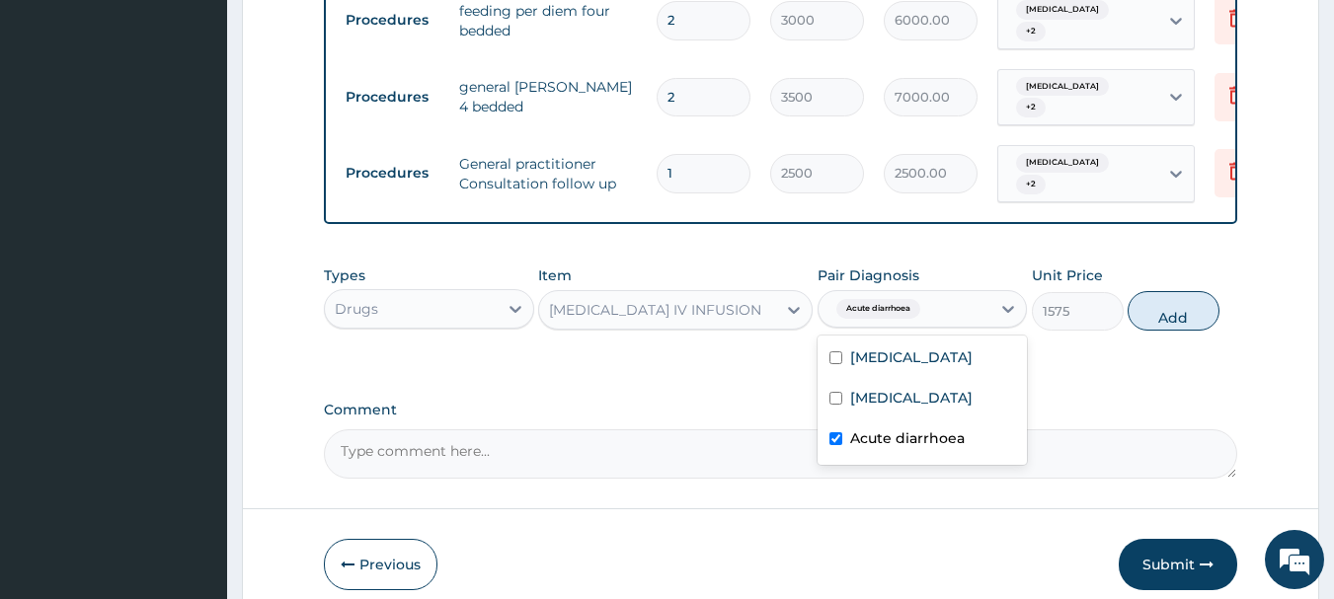
click at [936, 408] on label "Malabsorption syndrome" at bounding box center [911, 398] width 122 height 20
click at [936, 400] on label "Malabsorption syndrome" at bounding box center [911, 398] width 122 height 20
checkbox input "true"
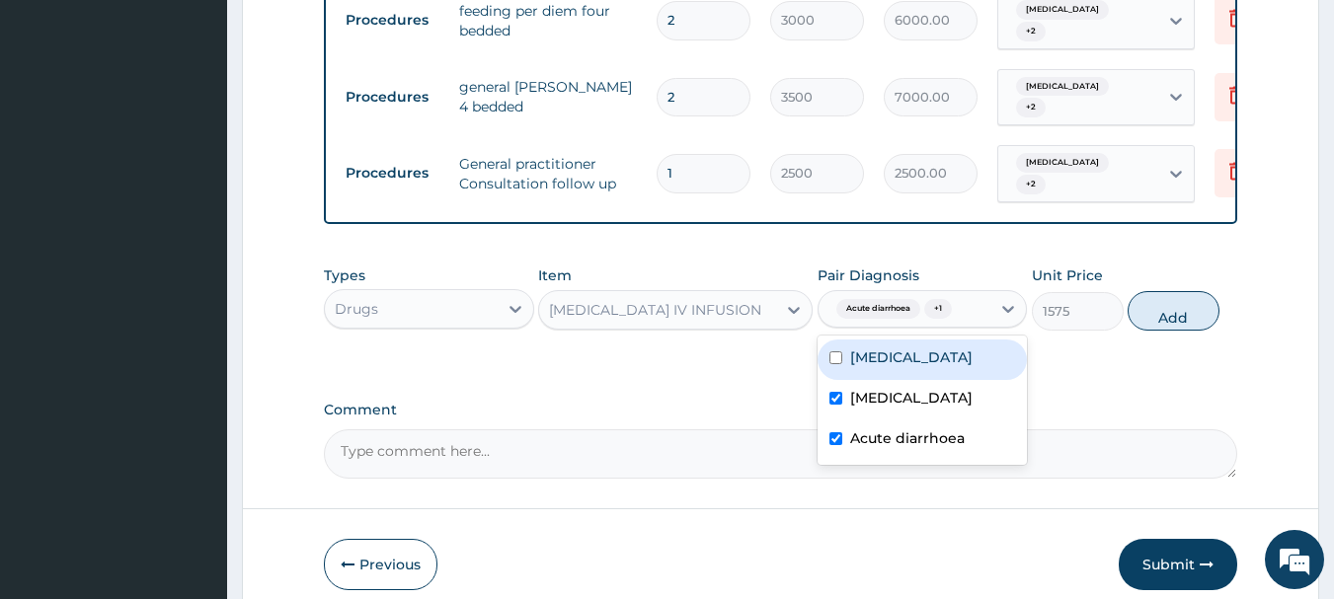
click at [947, 357] on div "Cachexia" at bounding box center [922, 360] width 210 height 40
click at [839, 354] on input "checkbox" at bounding box center [835, 357] width 13 height 13
click at [835, 354] on input "checkbox" at bounding box center [835, 357] width 13 height 13
checkbox input "true"
click at [1186, 313] on button "Add" at bounding box center [1173, 310] width 92 height 39
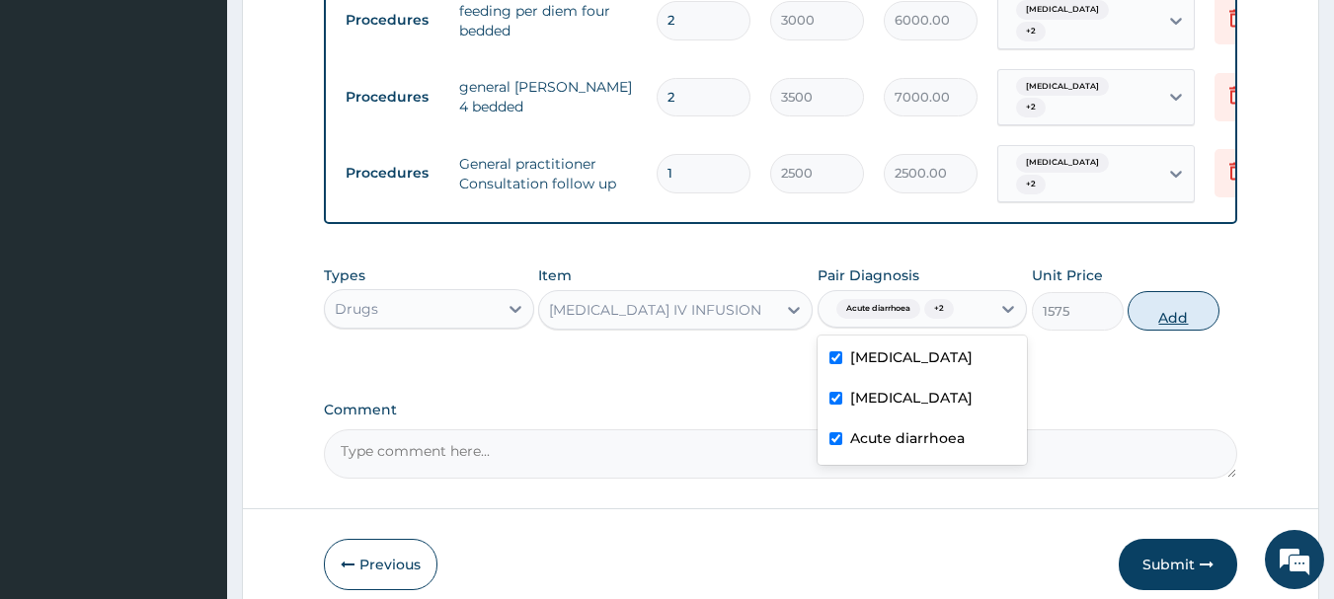
type input "0"
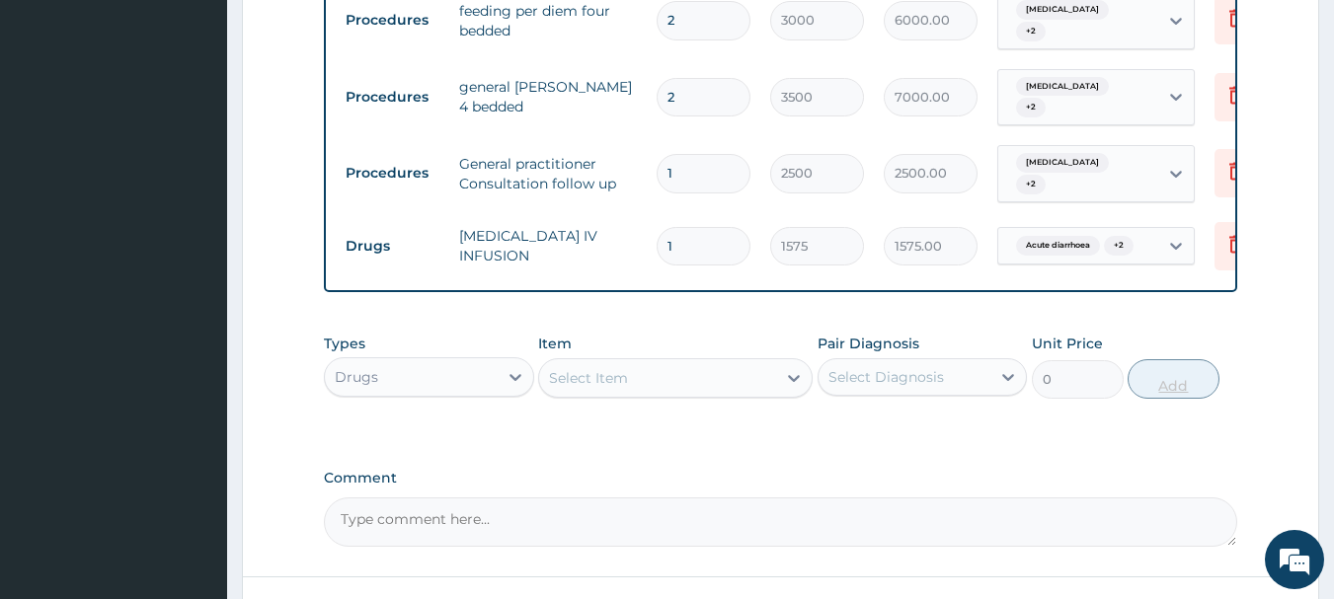
type input "0.00"
type input "4"
type input "6300.00"
type input "4"
click at [677, 367] on div "Select Item" at bounding box center [657, 378] width 237 height 32
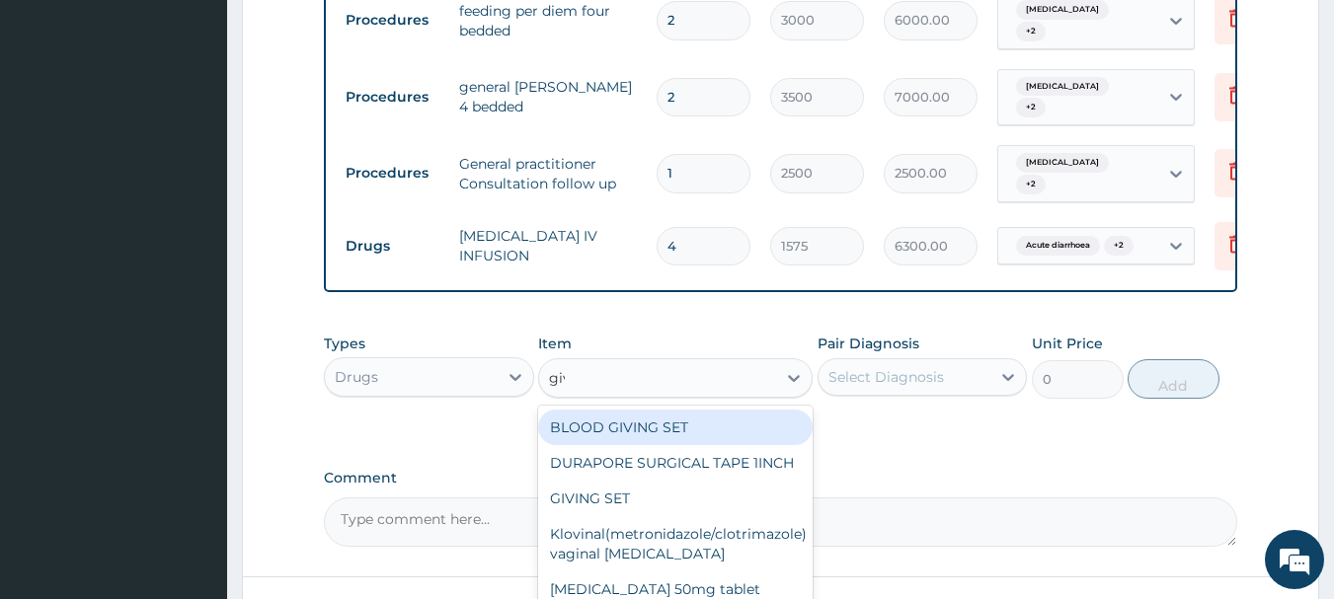
type input "givi"
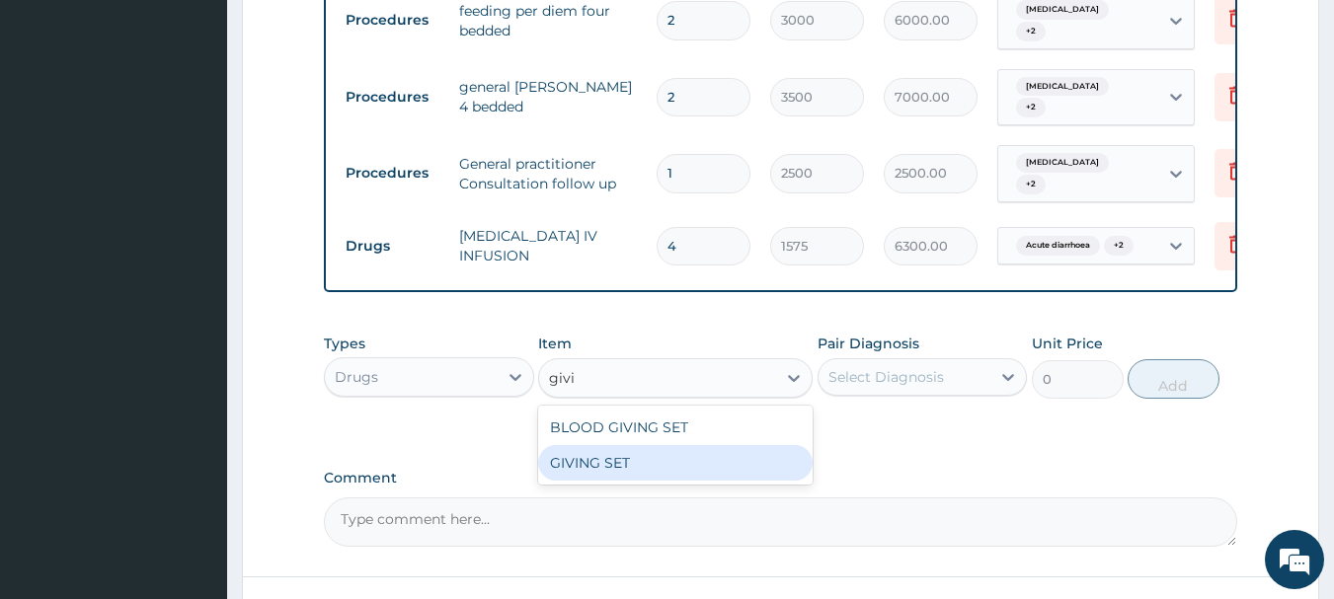
click at [676, 450] on div "GIVING SET" at bounding box center [675, 463] width 274 height 36
type input "525"
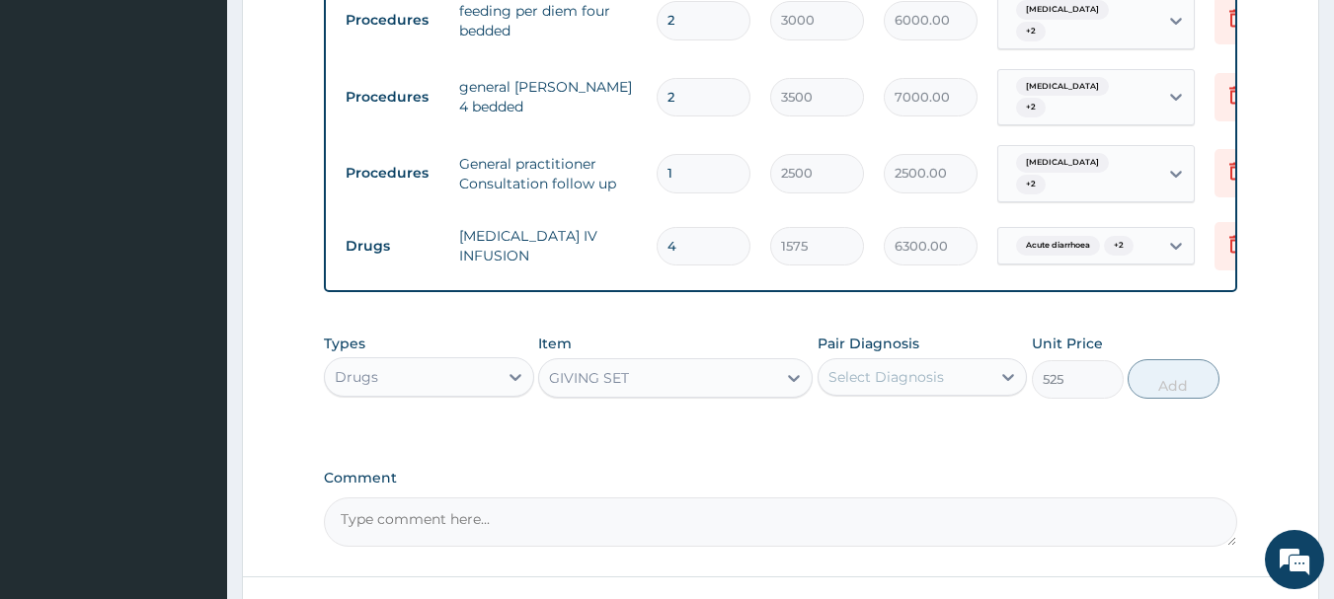
click at [870, 382] on div "Select Diagnosis" at bounding box center [886, 377] width 116 height 20
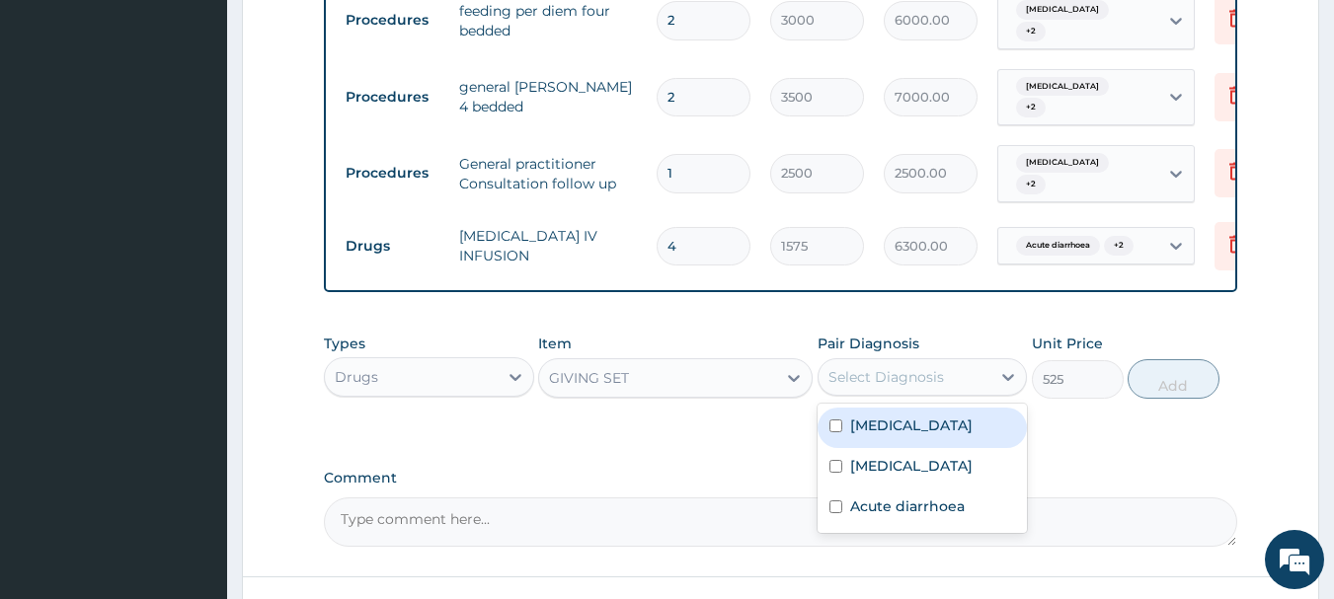
click at [940, 439] on div "Cachexia" at bounding box center [922, 428] width 210 height 40
checkbox input "true"
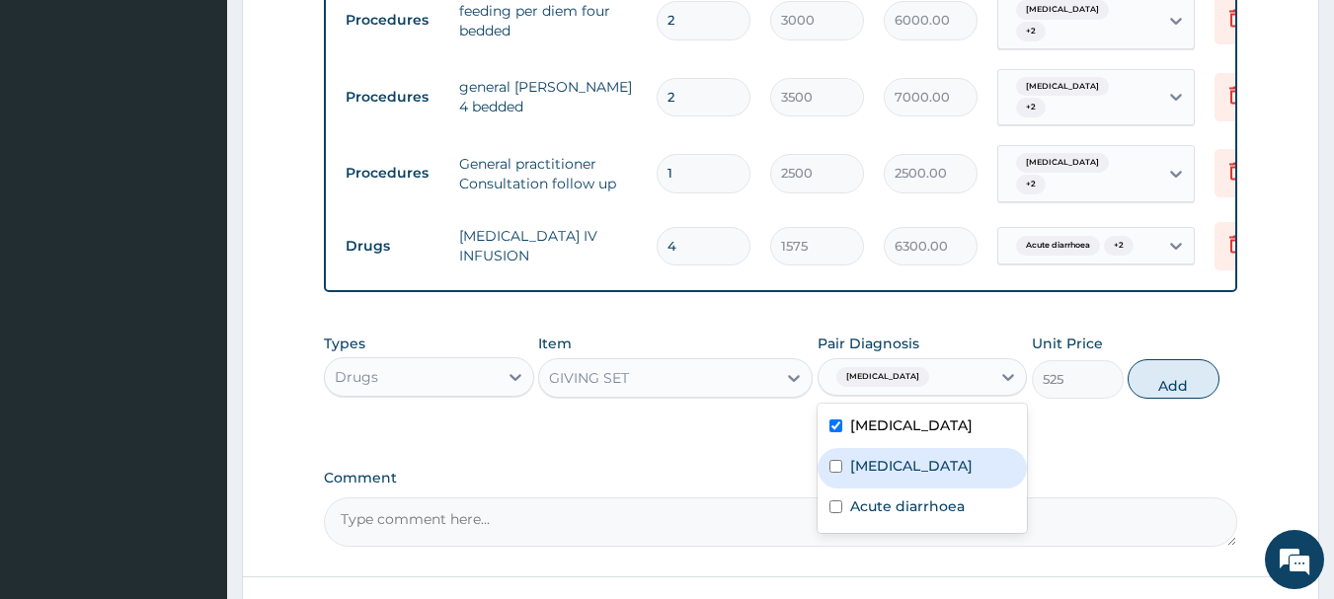
click at [953, 473] on label "Malabsorption syndrome" at bounding box center [911, 466] width 122 height 20
checkbox input "true"
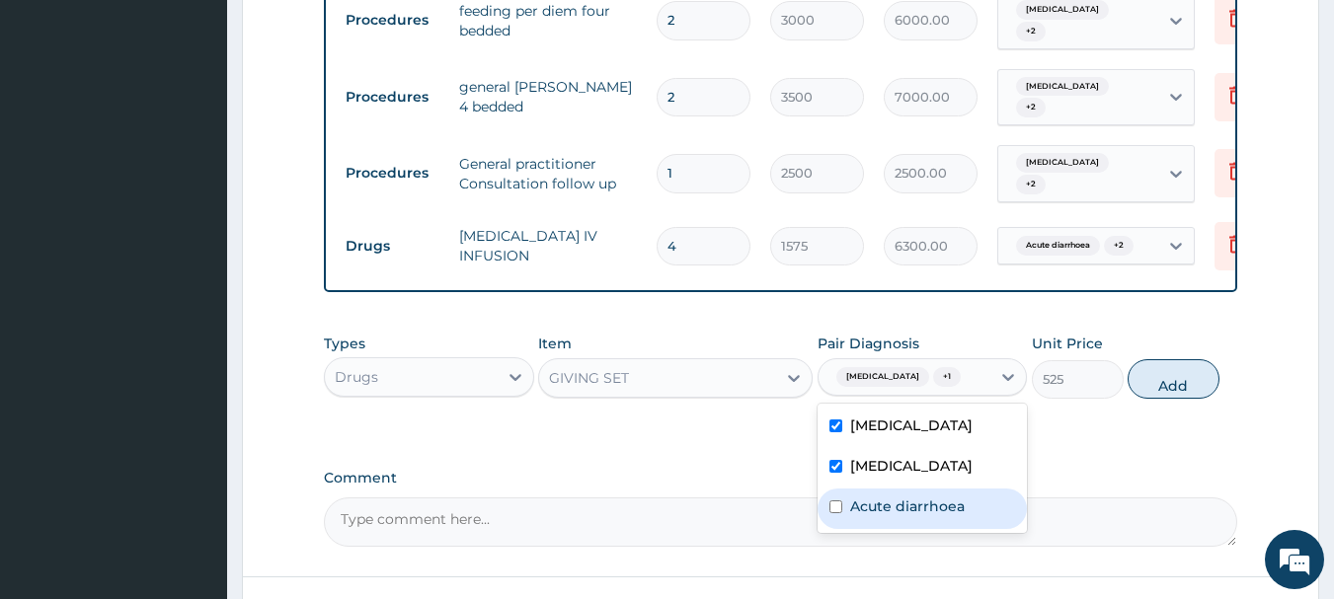
click at [963, 516] on label "Acute diarrhoea" at bounding box center [907, 507] width 115 height 20
checkbox input "true"
click at [1155, 381] on button "Add" at bounding box center [1173, 378] width 92 height 39
type input "0"
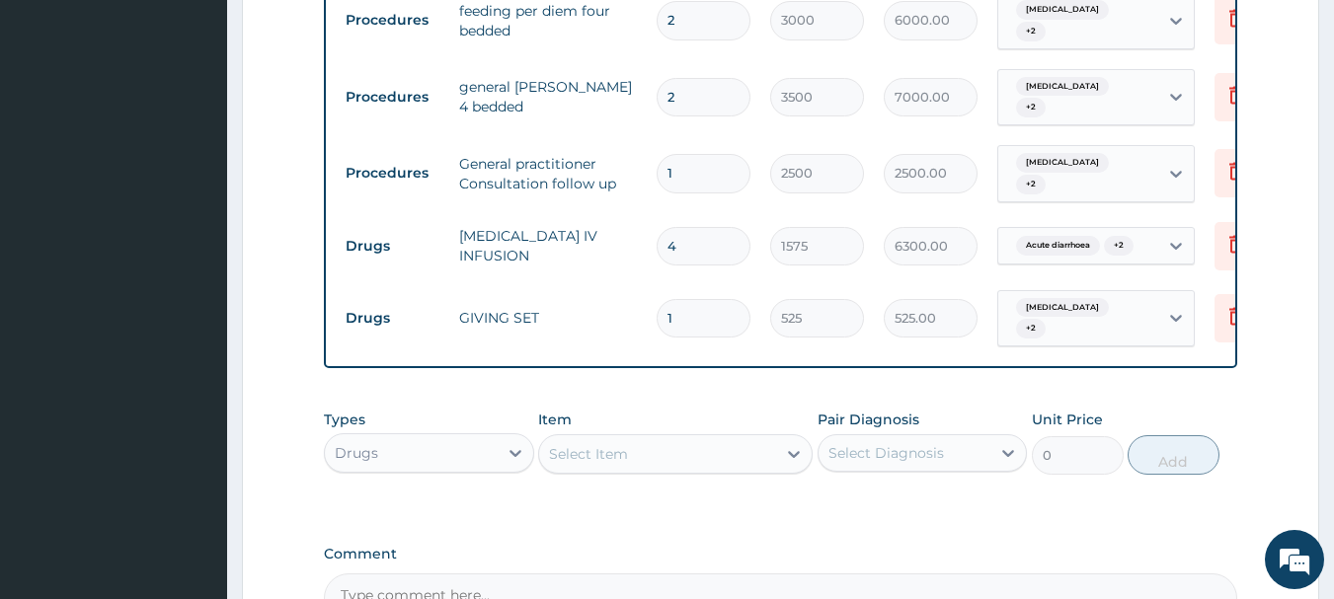
click at [623, 446] on div "Select Item" at bounding box center [588, 454] width 79 height 20
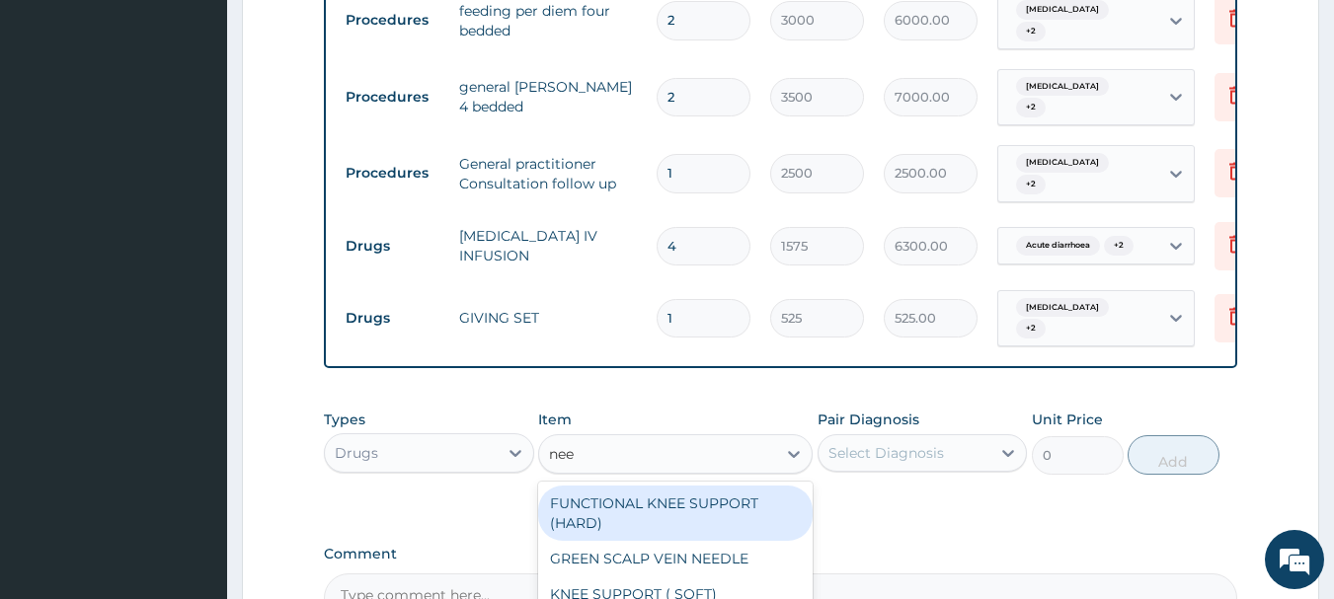
type input "need"
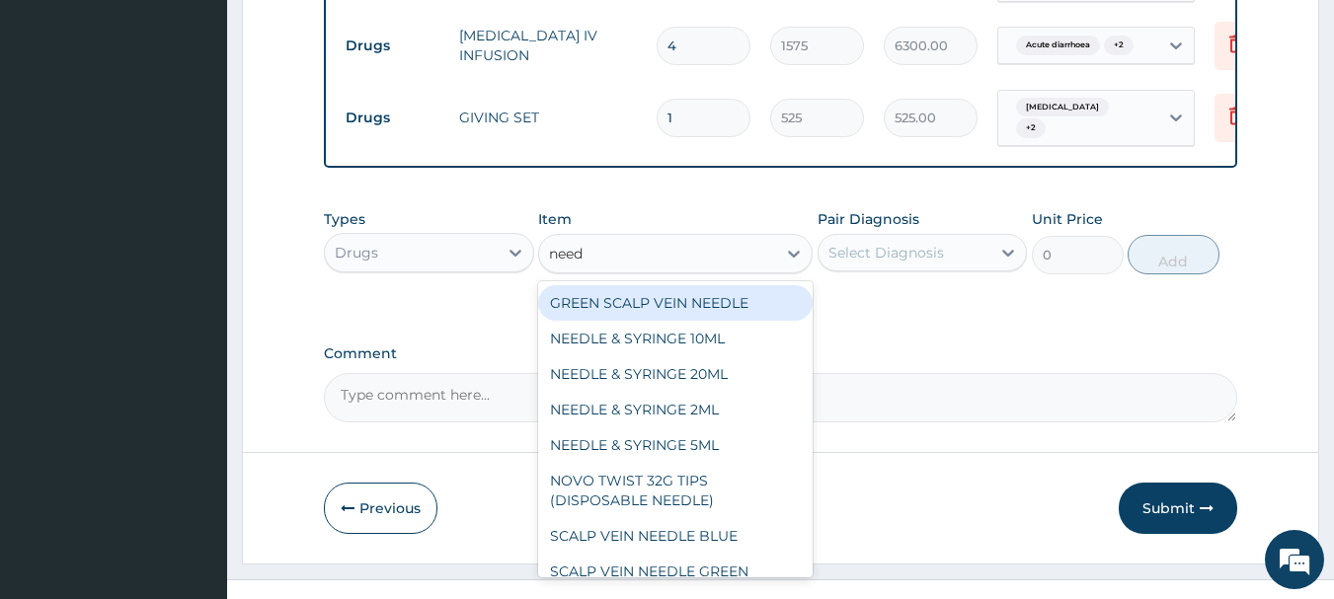
scroll to position [1088, 0]
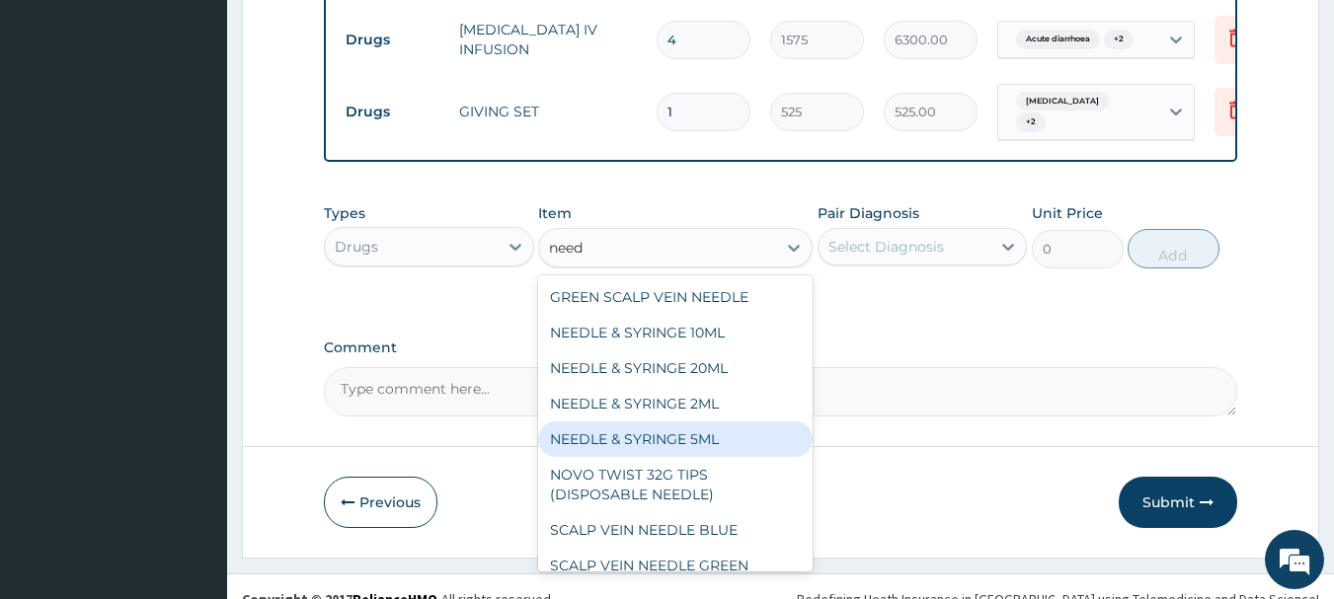
click at [754, 422] on div "NEEDLE & SYRINGE 5ML" at bounding box center [675, 440] width 274 height 36
type input "100"
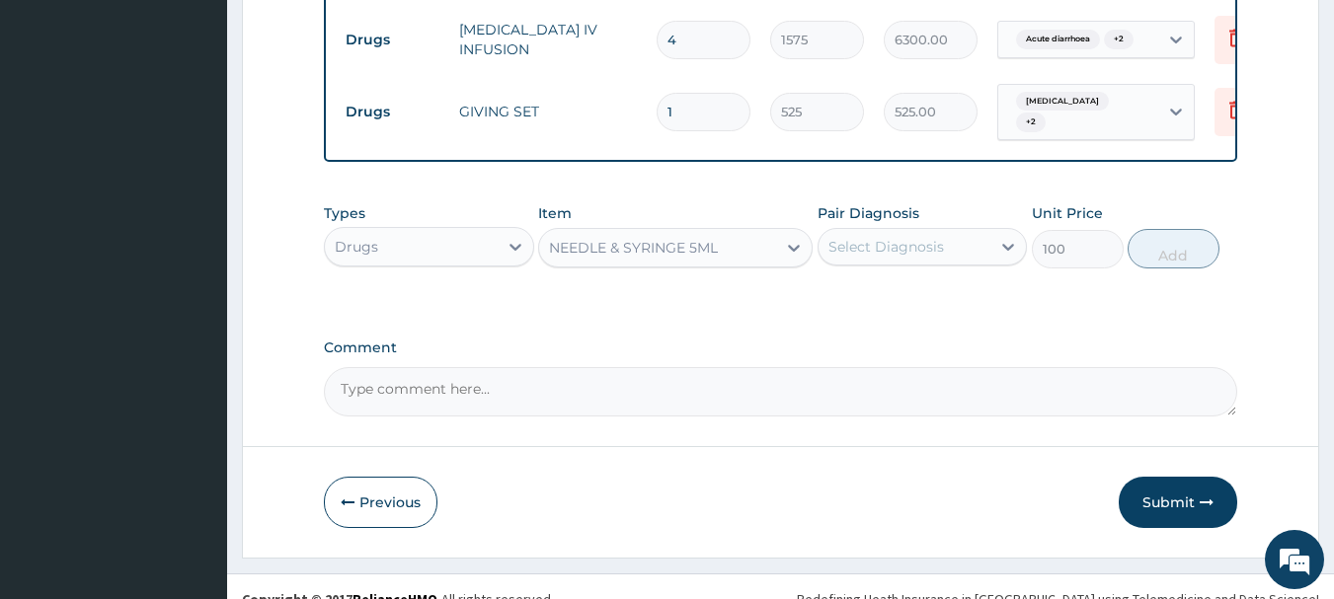
click at [879, 239] on div "Select Diagnosis" at bounding box center [886, 247] width 116 height 20
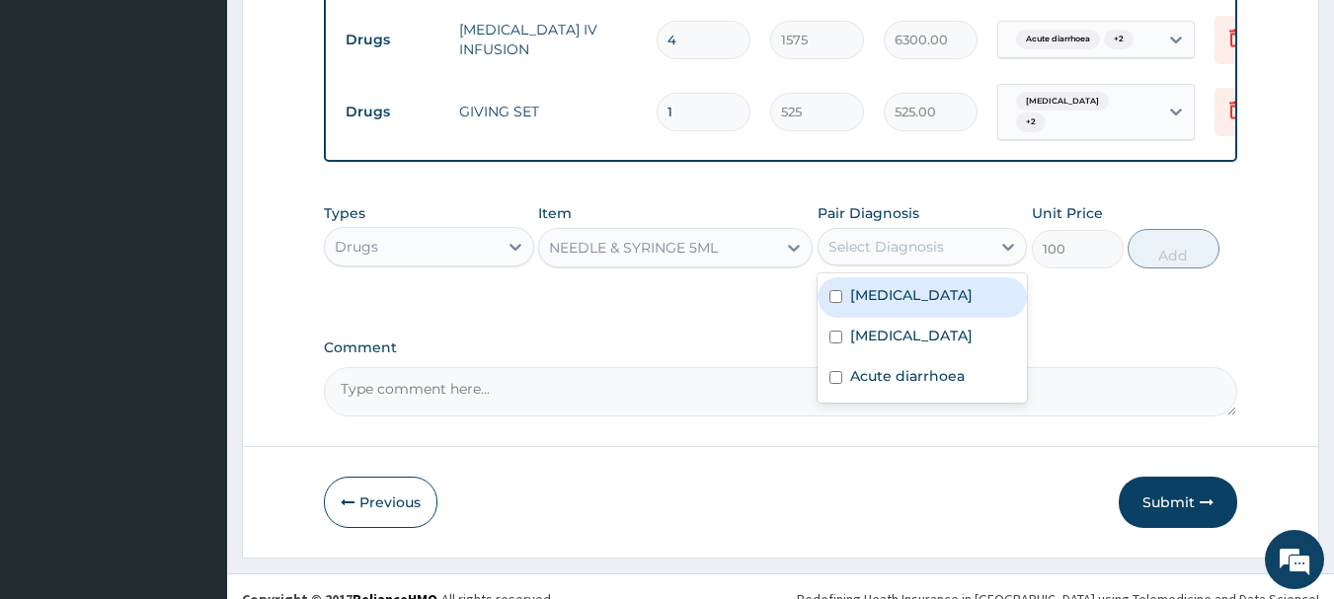
click at [908, 288] on label "Cachexia" at bounding box center [911, 295] width 122 height 20
checkbox input "true"
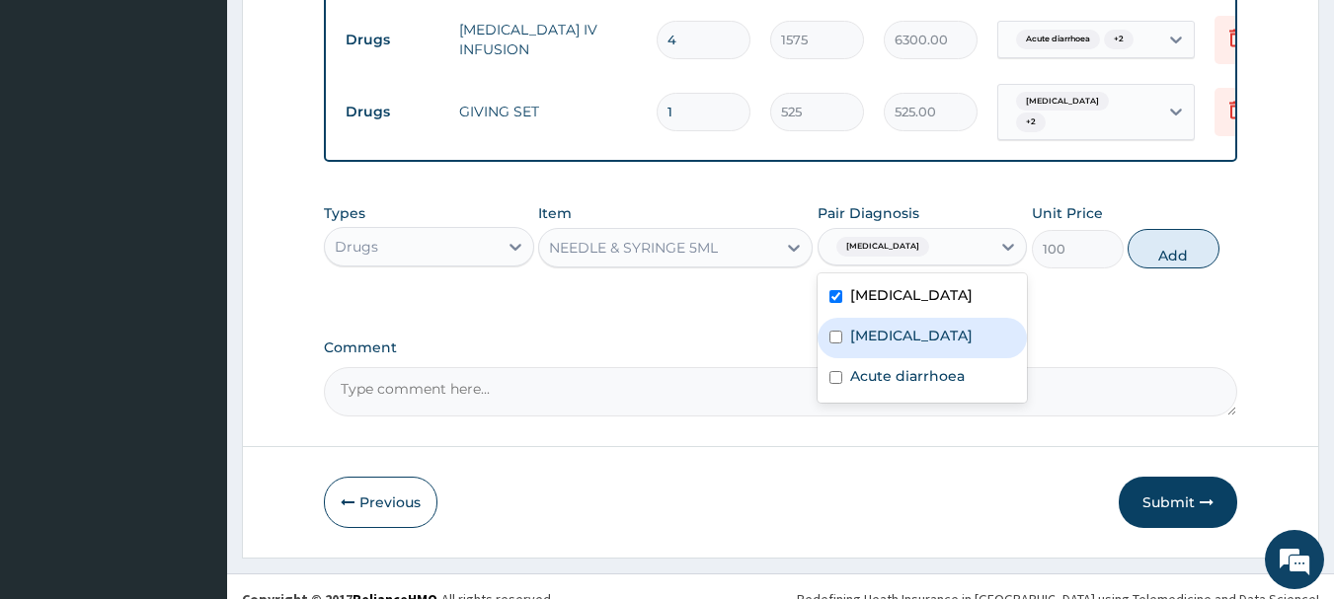
click at [921, 326] on label "Malabsorption syndrome" at bounding box center [911, 336] width 122 height 20
checkbox input "true"
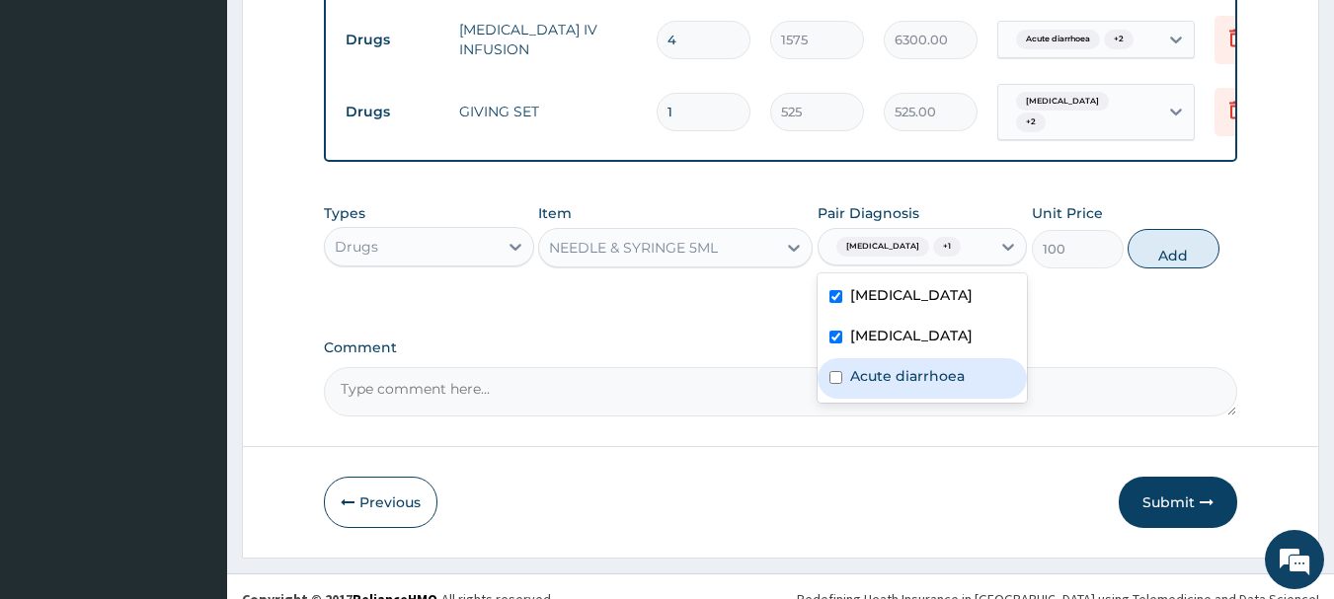
click at [948, 375] on label "Acute diarrhoea" at bounding box center [907, 376] width 115 height 20
checkbox input "true"
click at [1190, 246] on button "Add" at bounding box center [1173, 248] width 92 height 39
type input "0"
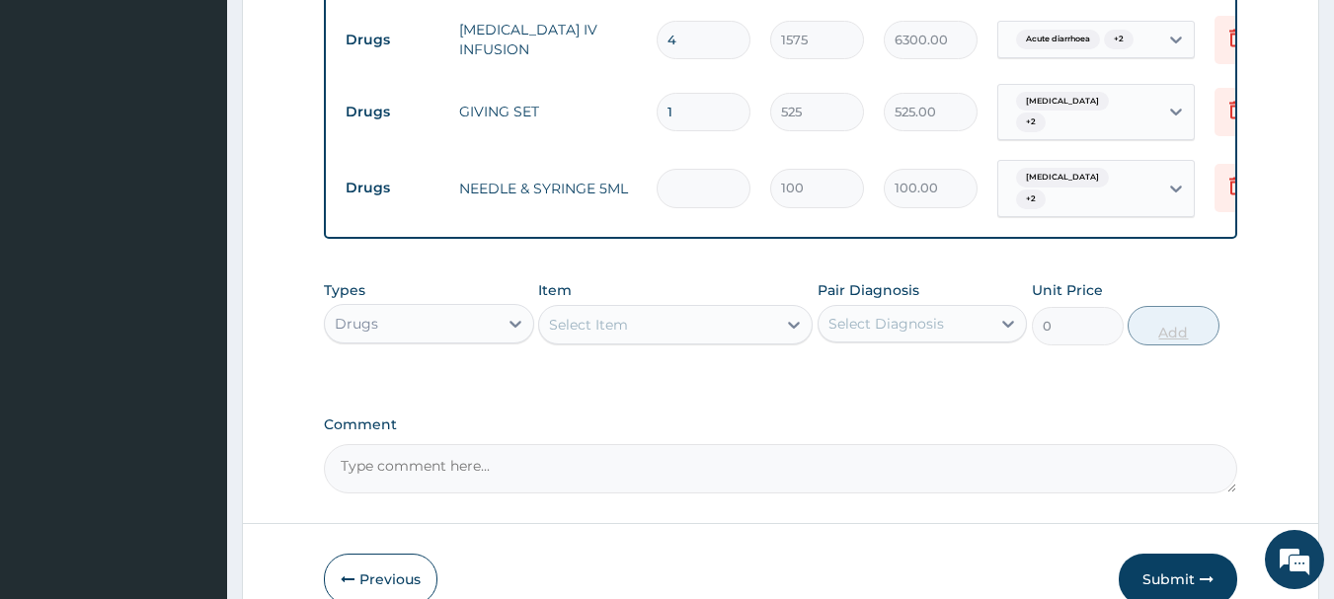
type input "0.00"
type input "6"
type input "600.00"
type input "6"
click at [604, 315] on div "Select Item" at bounding box center [588, 325] width 79 height 20
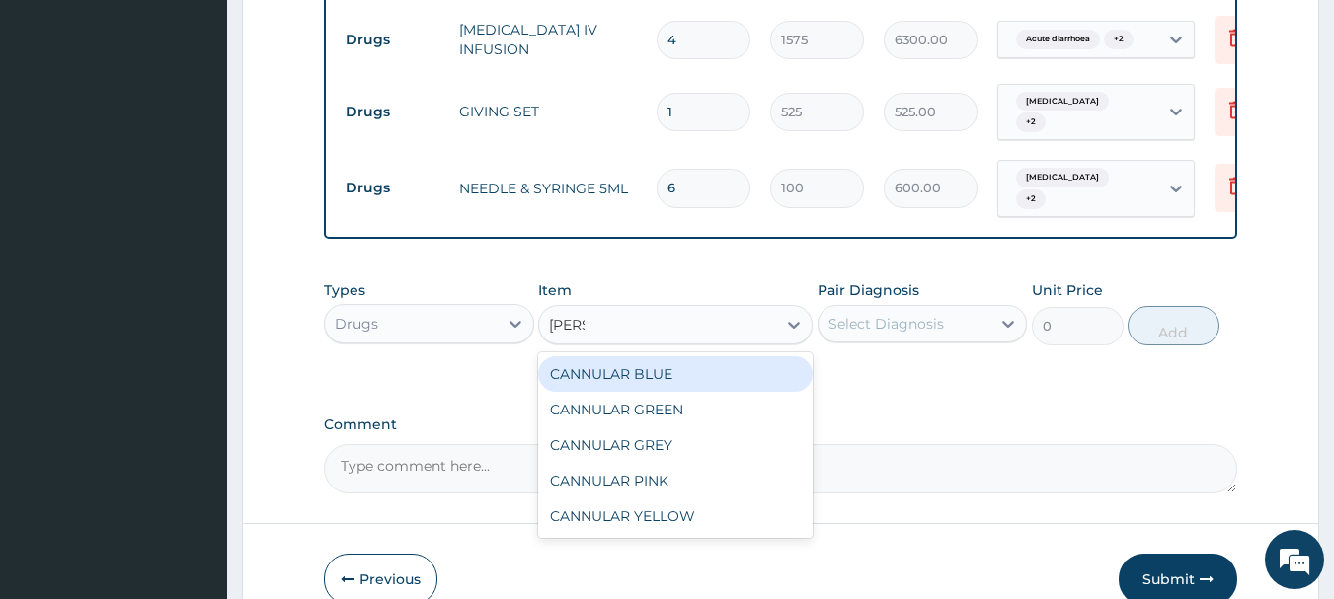
type input "cannu"
click at [646, 362] on div "CANNULAR BLUE" at bounding box center [675, 374] width 274 height 36
type input "525"
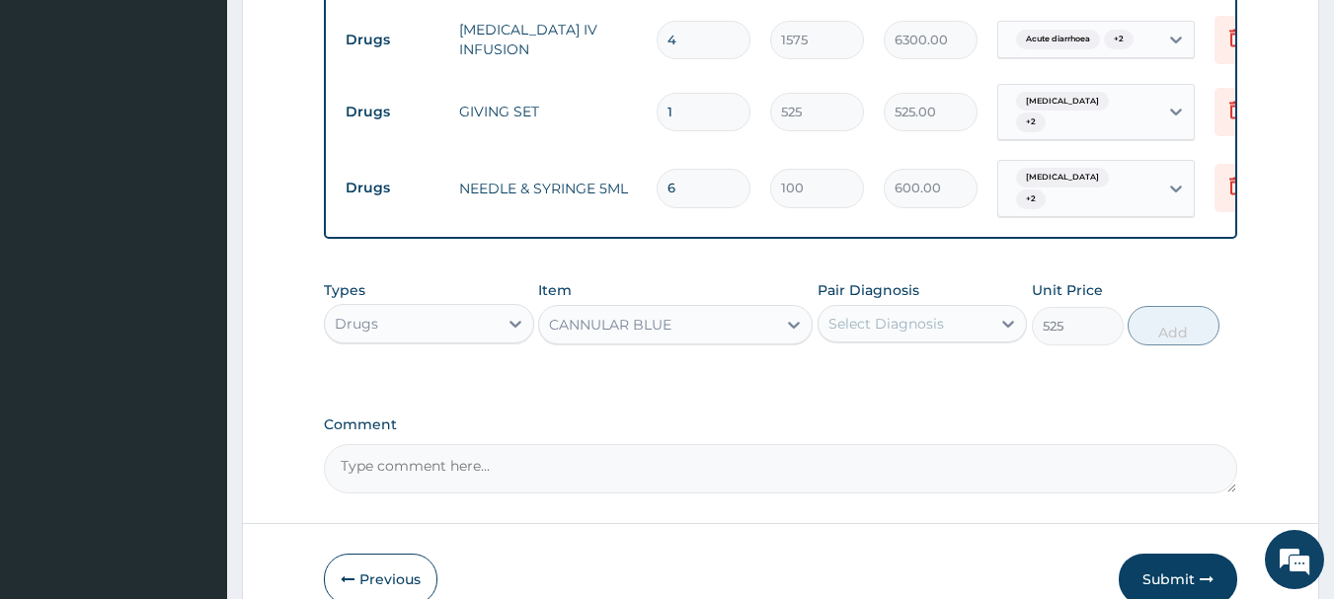
click at [872, 314] on div "Select Diagnosis" at bounding box center [886, 324] width 116 height 20
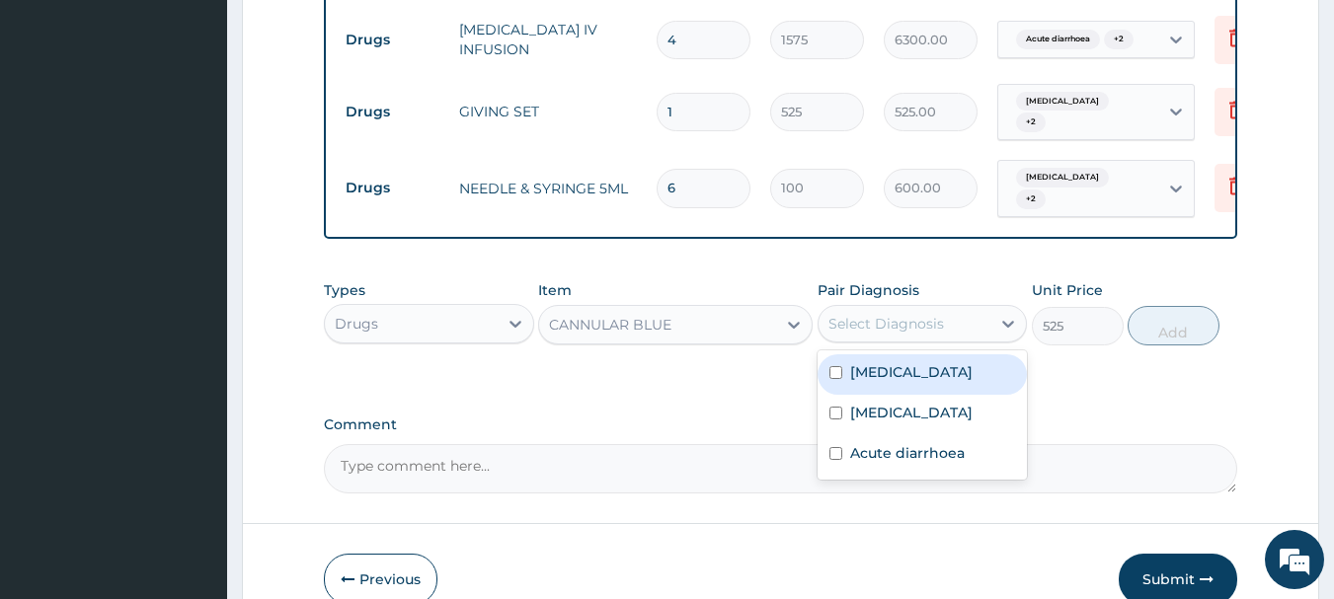
click at [886, 362] on label "Cachexia" at bounding box center [911, 372] width 122 height 20
checkbox input "true"
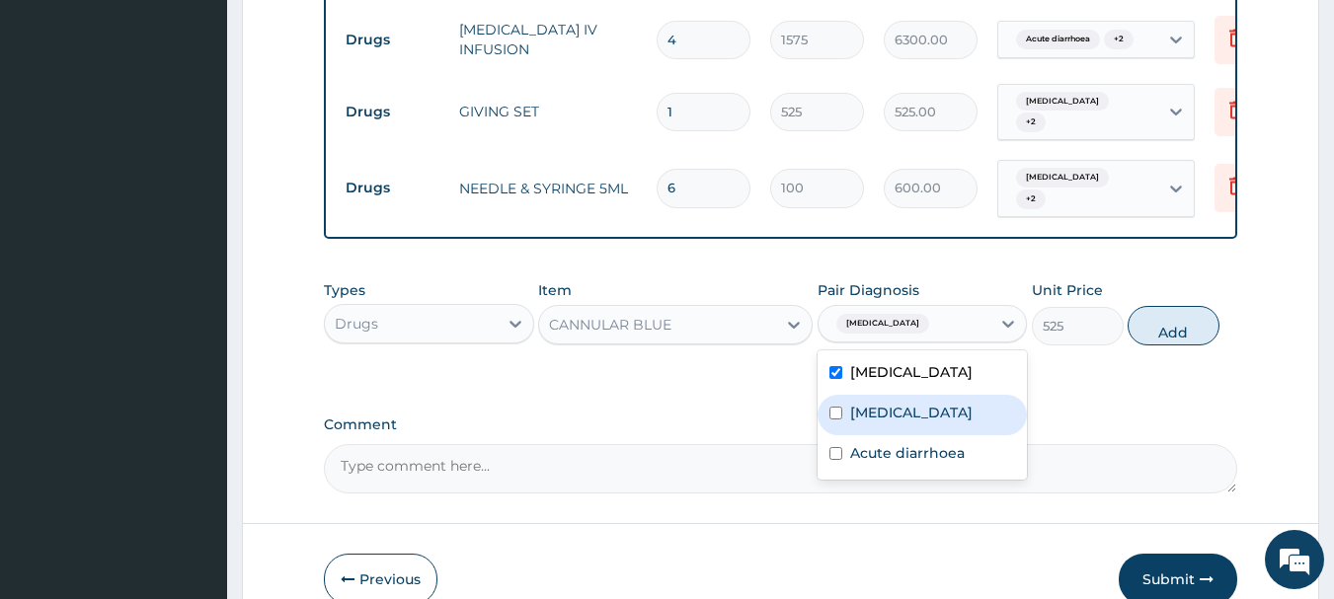
click at [922, 403] on label "Malabsorption syndrome" at bounding box center [911, 413] width 122 height 20
checkbox input "true"
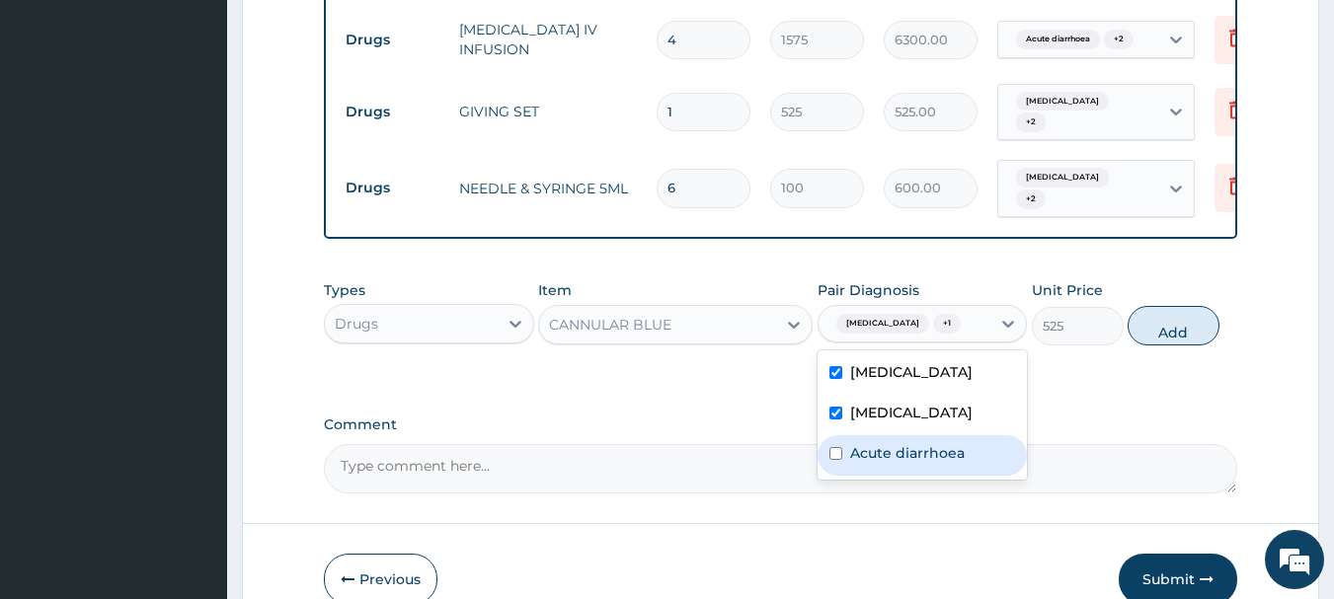
click at [938, 446] on label "Acute diarrhoea" at bounding box center [907, 453] width 115 height 20
checkbox input "true"
click at [1163, 310] on button "Add" at bounding box center [1173, 325] width 92 height 39
type input "0"
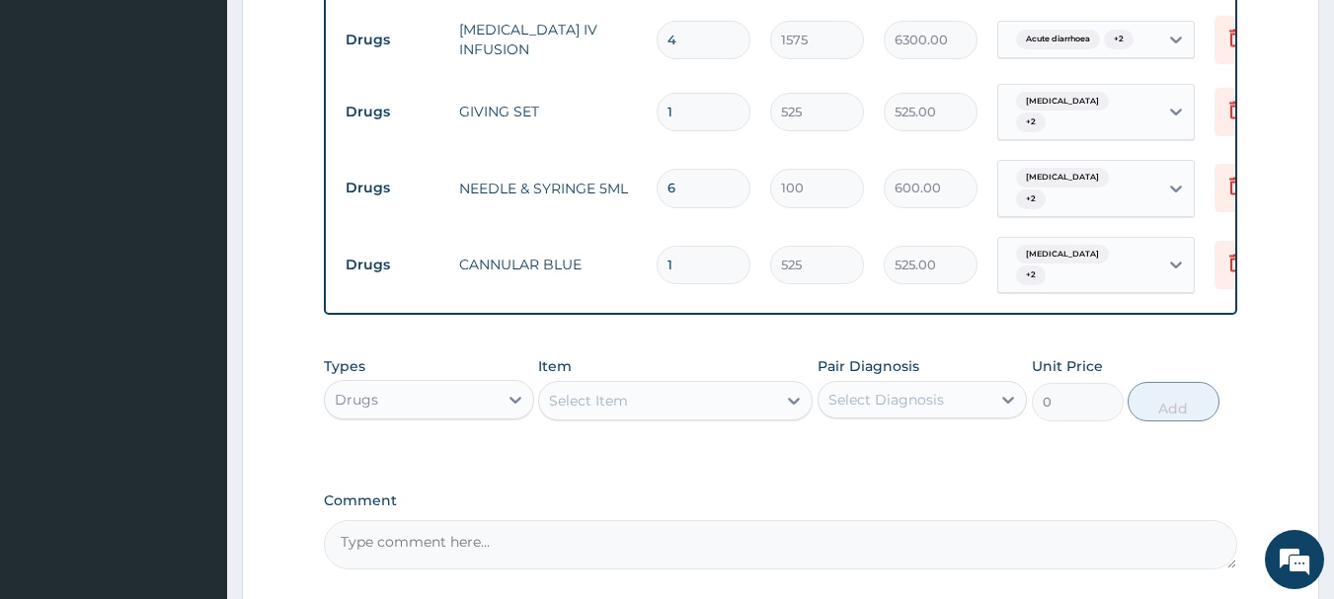
click at [580, 391] on div "Select Item" at bounding box center [588, 401] width 79 height 20
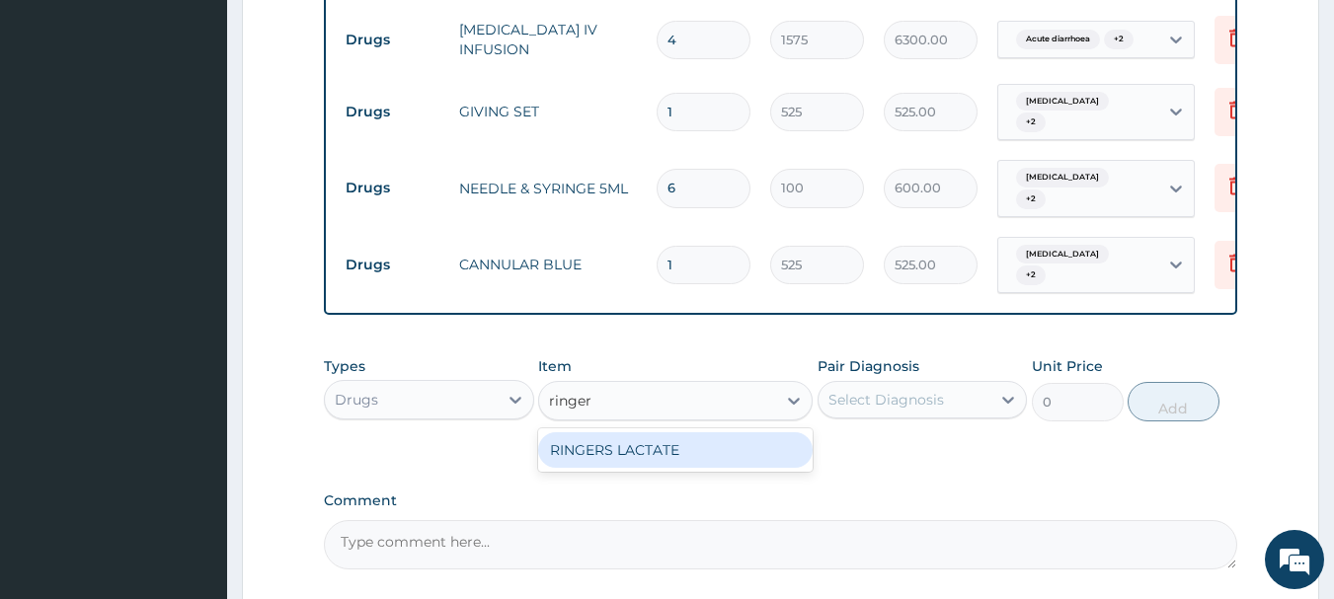
type input "ringers"
click at [612, 432] on div "RINGERS LACTATE" at bounding box center [675, 450] width 274 height 36
type input "2362.5"
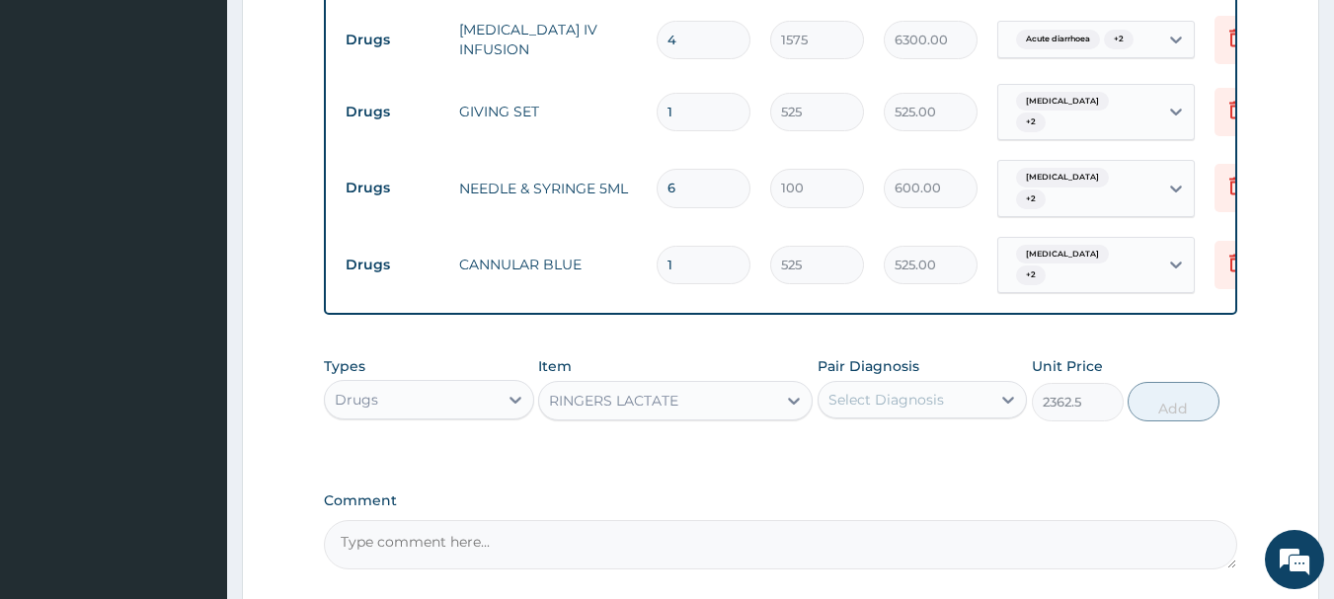
click at [848, 384] on div "Select Diagnosis" at bounding box center [904, 400] width 173 height 32
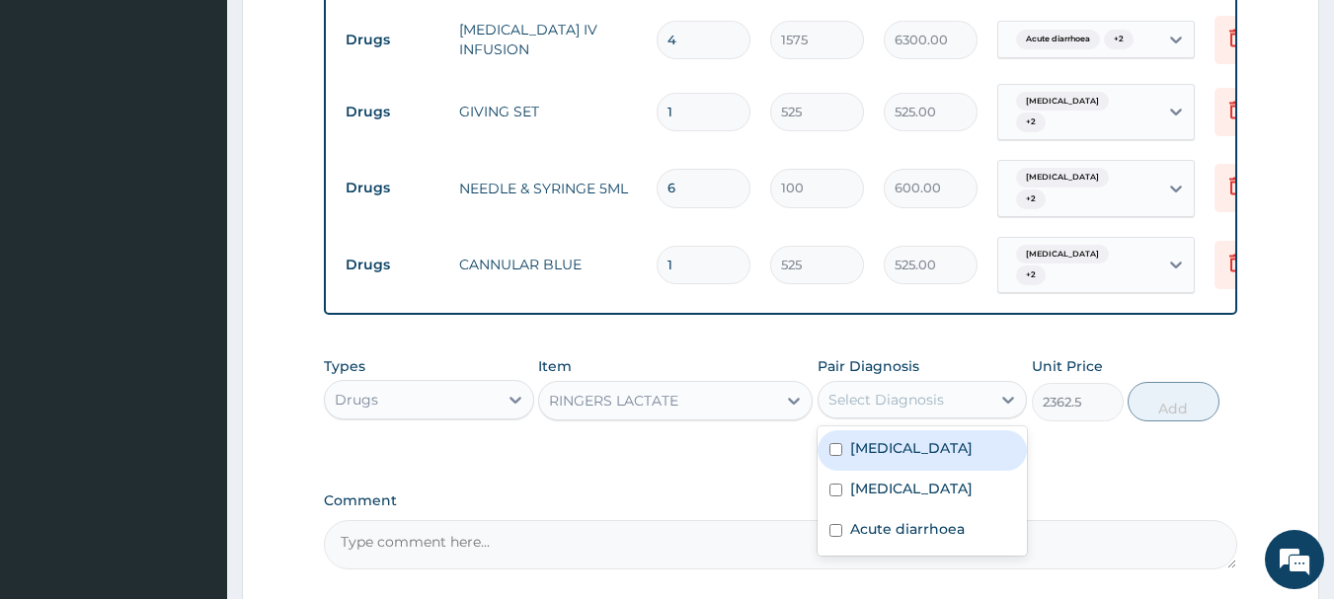
click at [866, 438] on label "Cachexia" at bounding box center [911, 448] width 122 height 20
checkbox input "true"
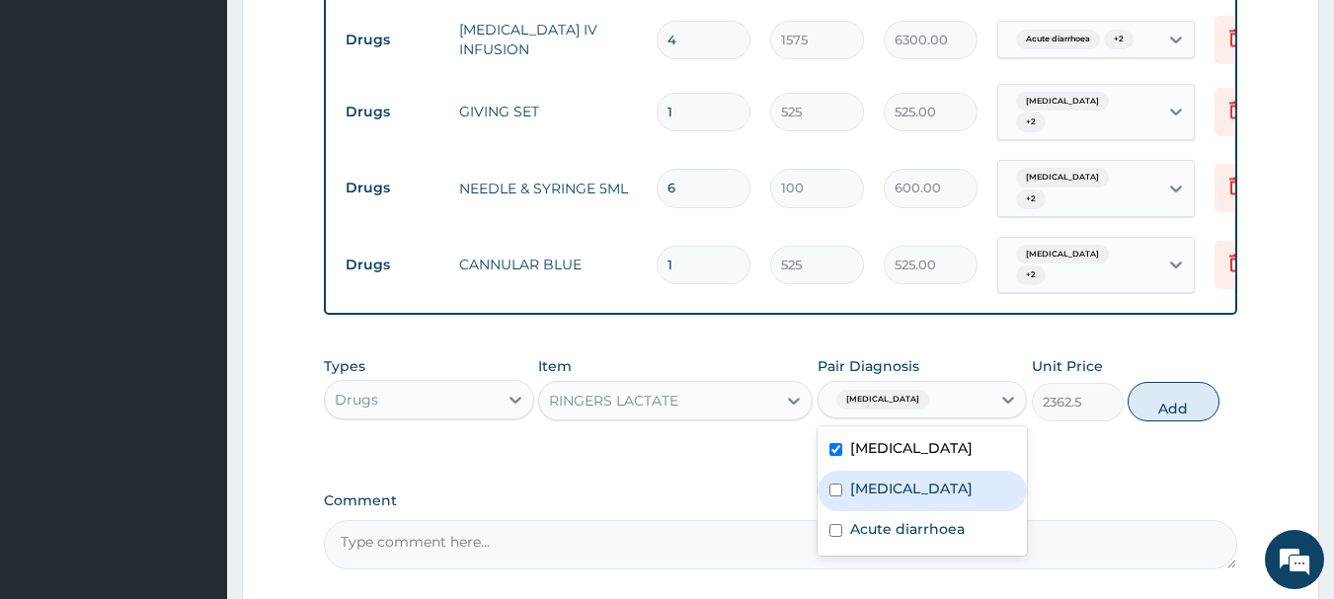
click at [879, 479] on label "Malabsorption syndrome" at bounding box center [911, 489] width 122 height 20
checkbox input "true"
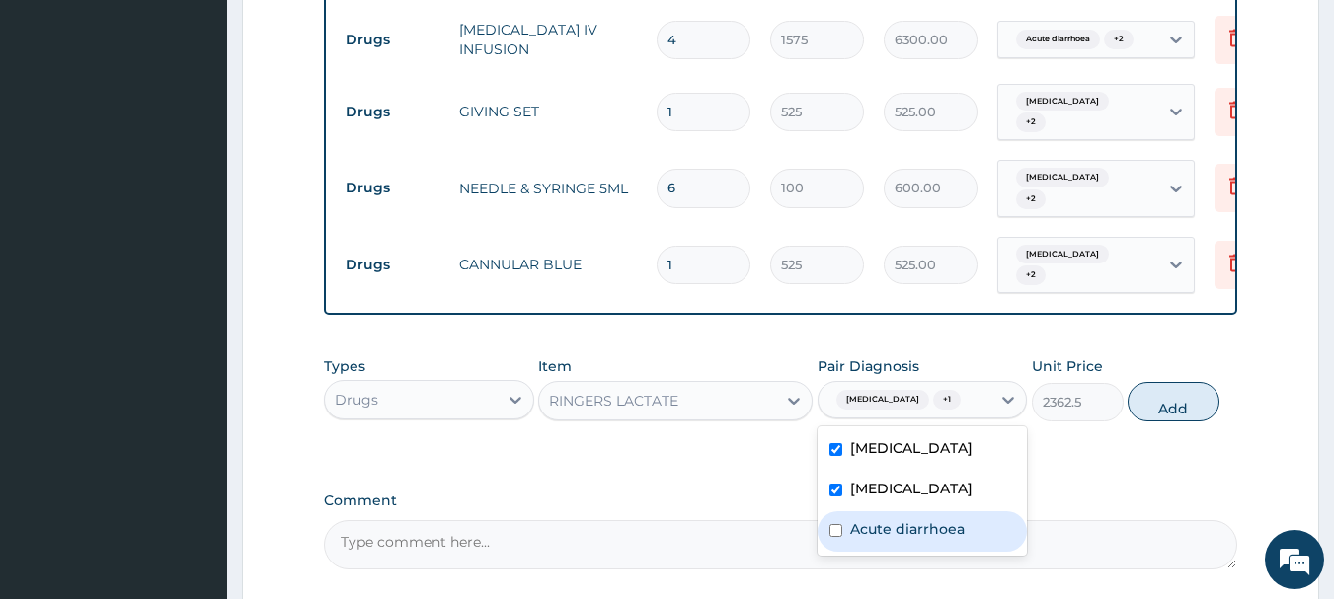
click at [897, 519] on label "Acute diarrhoea" at bounding box center [907, 529] width 115 height 20
checkbox input "true"
click at [1169, 389] on button "Add" at bounding box center [1173, 401] width 92 height 39
type input "0"
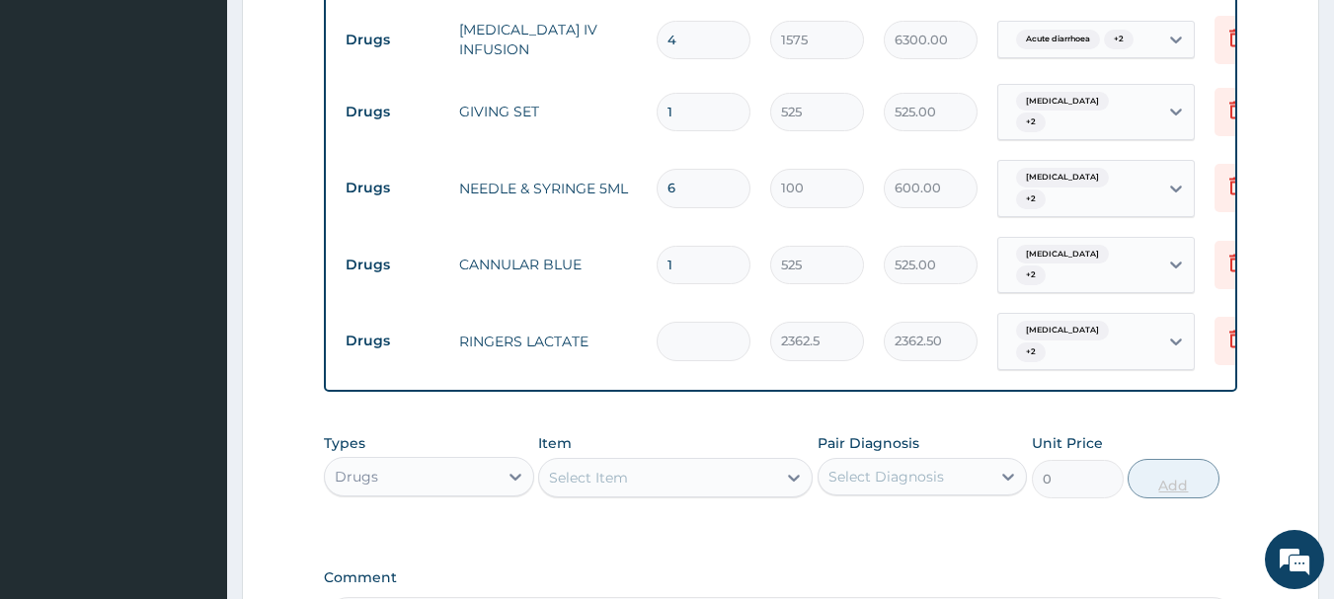
type input "0.00"
type input "3"
type input "7087.50"
type input "3"
click at [703, 462] on div "Select Item" at bounding box center [657, 478] width 237 height 32
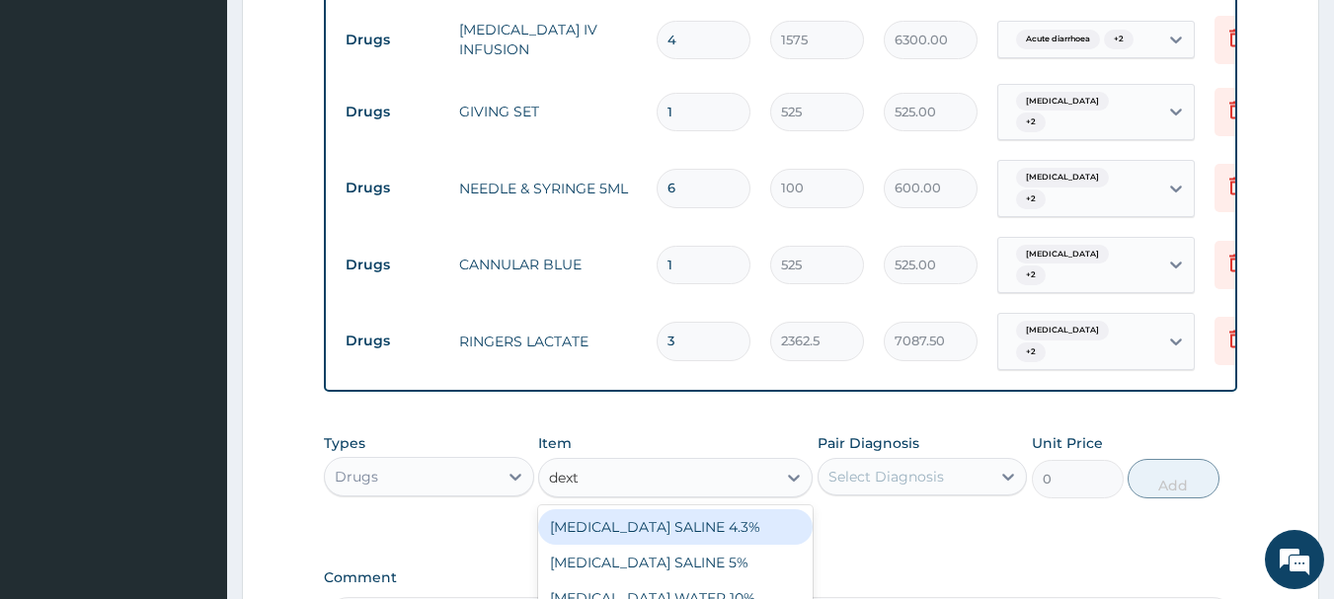
type input "dextr"
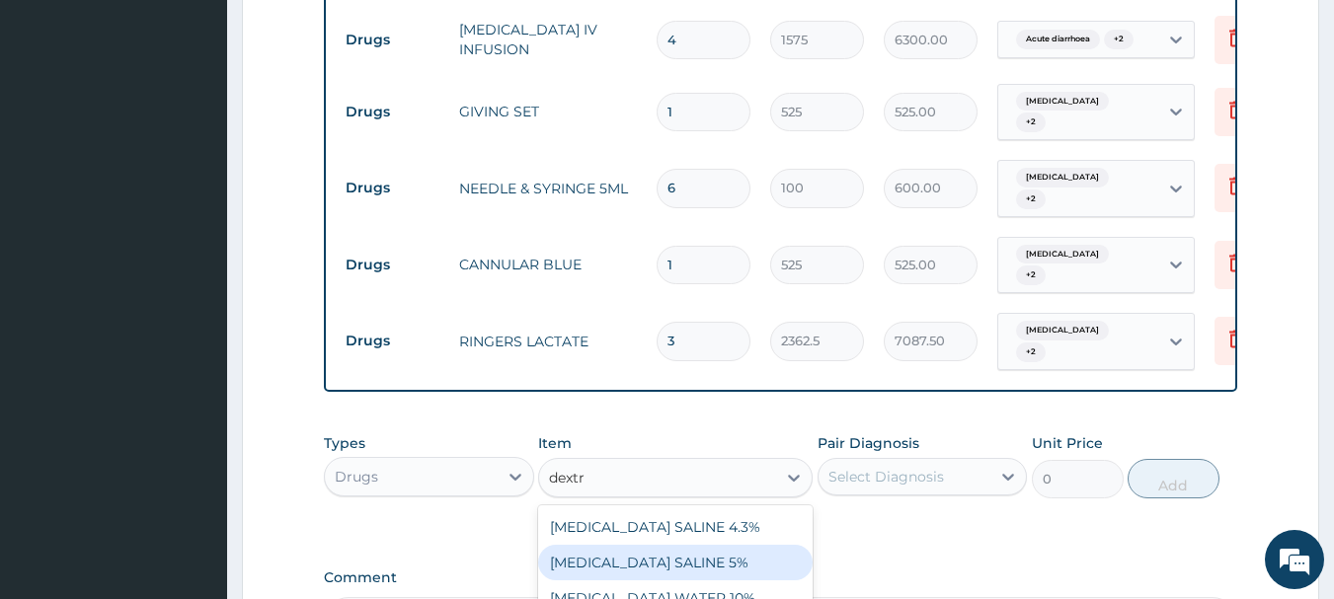
click at [706, 545] on div "[MEDICAL_DATA] SALINE 5%" at bounding box center [675, 563] width 274 height 36
type input "1400"
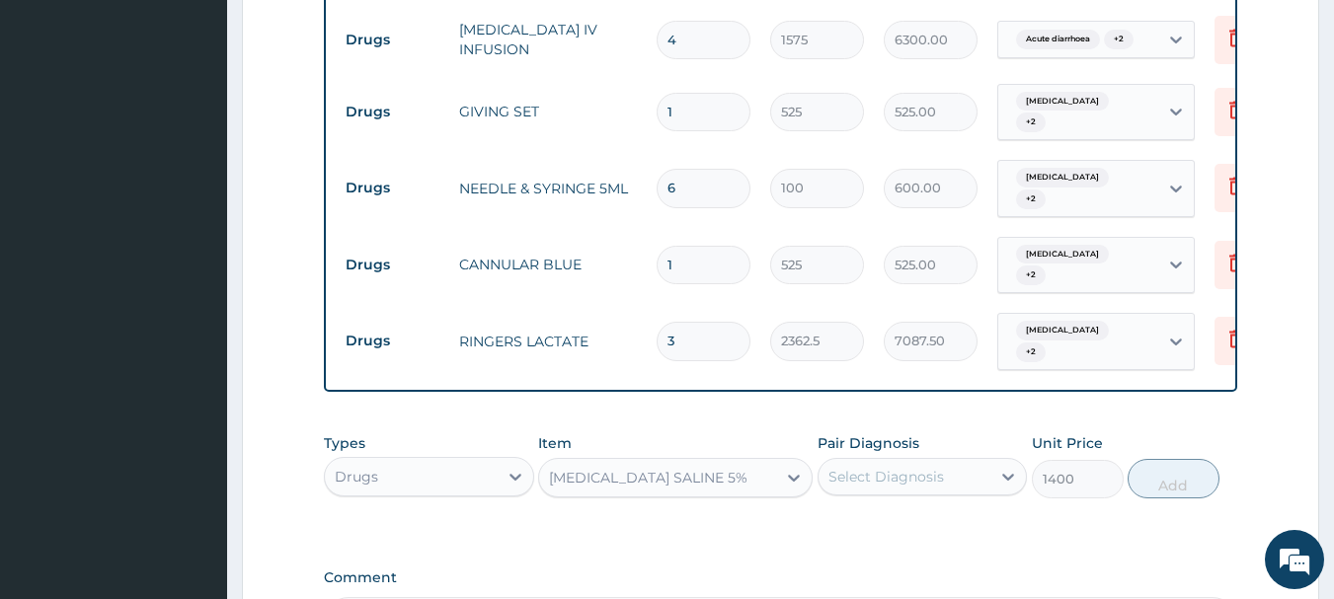
click at [917, 467] on div "Select Diagnosis" at bounding box center [886, 477] width 116 height 20
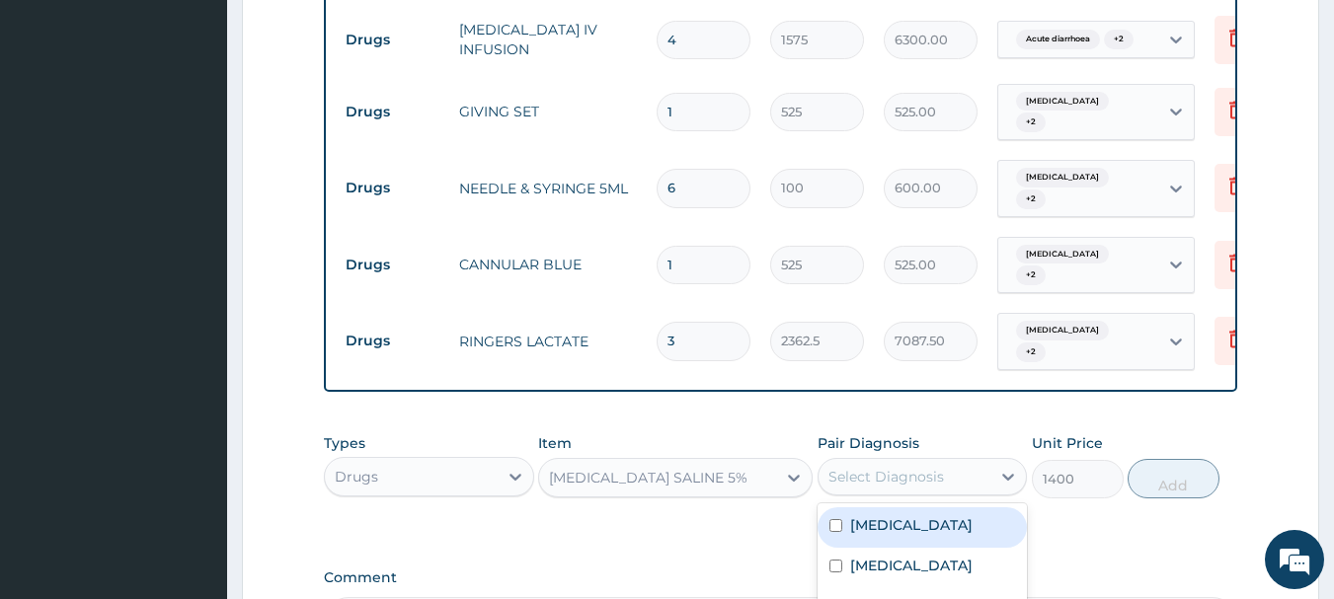
click at [935, 507] on div "Cachexia" at bounding box center [922, 527] width 210 height 40
checkbox input "true"
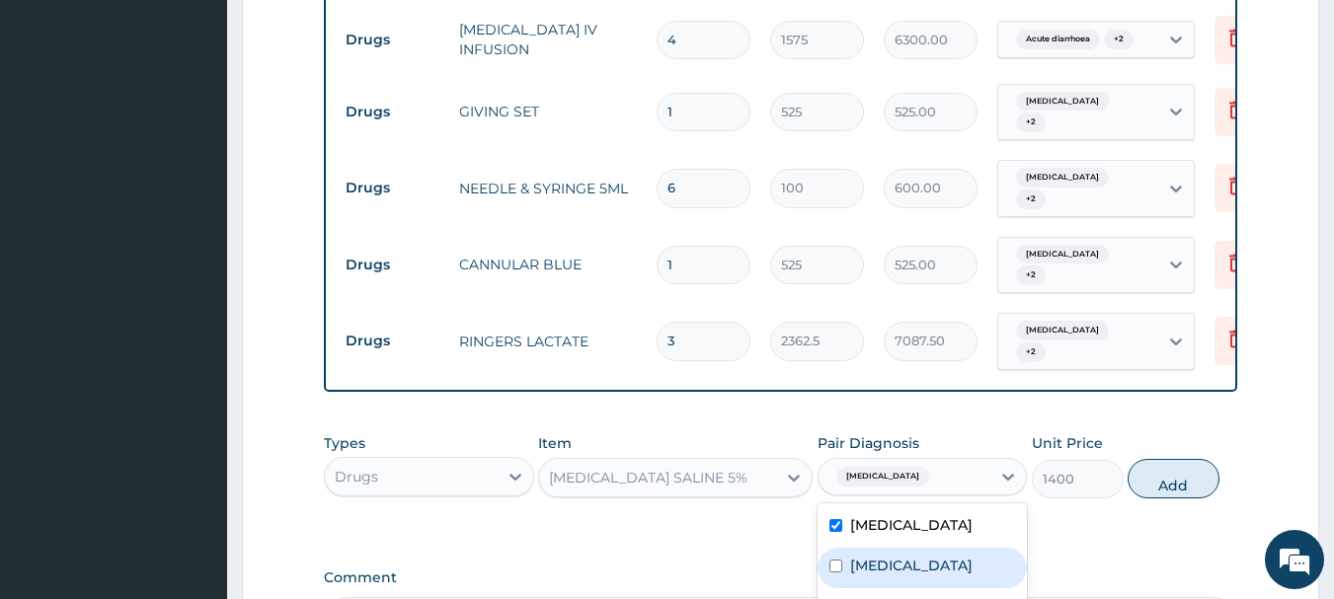
click at [972, 556] on label "Malabsorption syndrome" at bounding box center [911, 566] width 122 height 20
checkbox input "true"
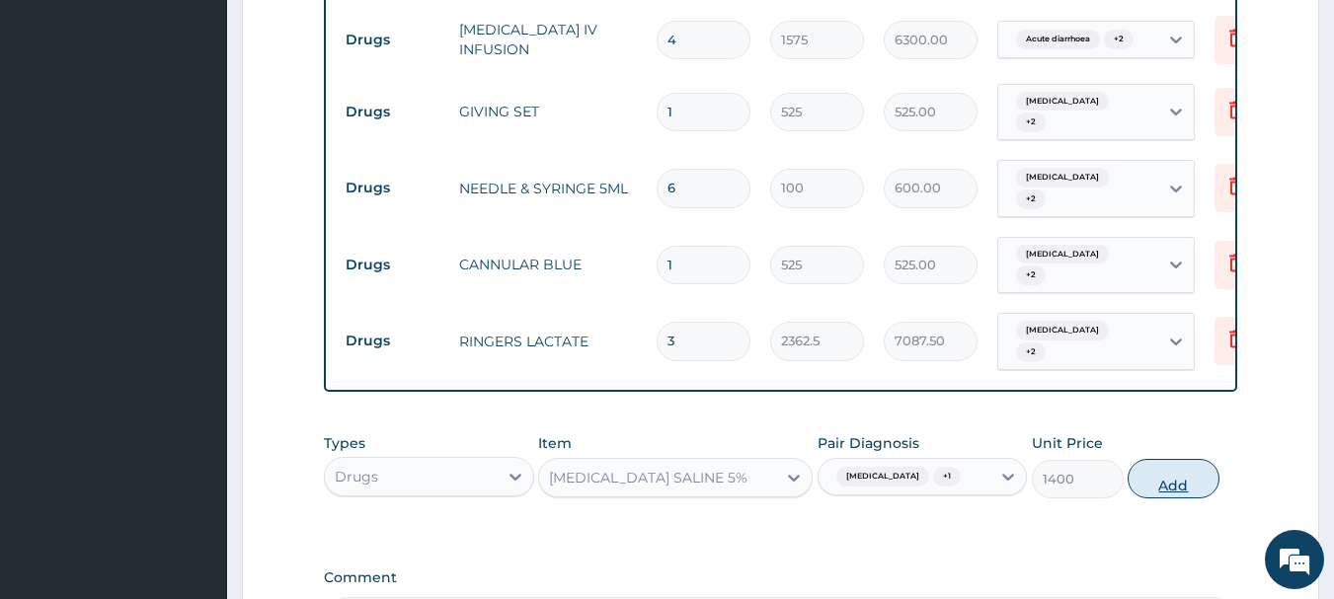
click at [1178, 459] on button "Add" at bounding box center [1173, 478] width 92 height 39
type input "0"
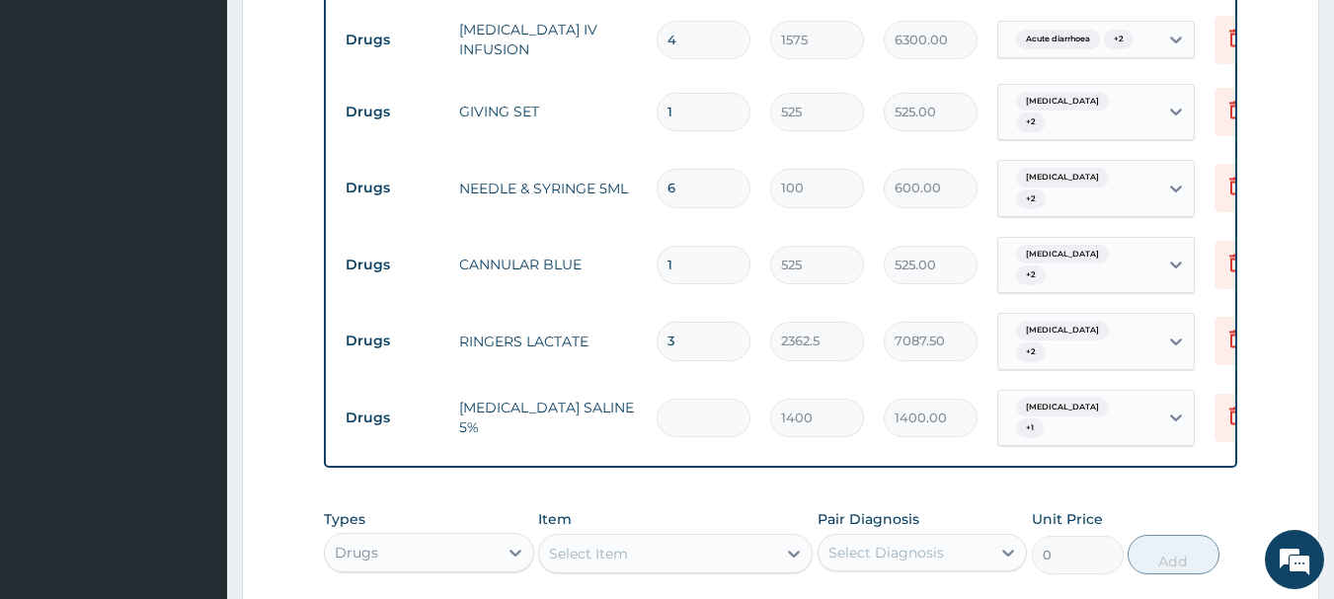
type input "0.00"
type input "2"
type input "2800.00"
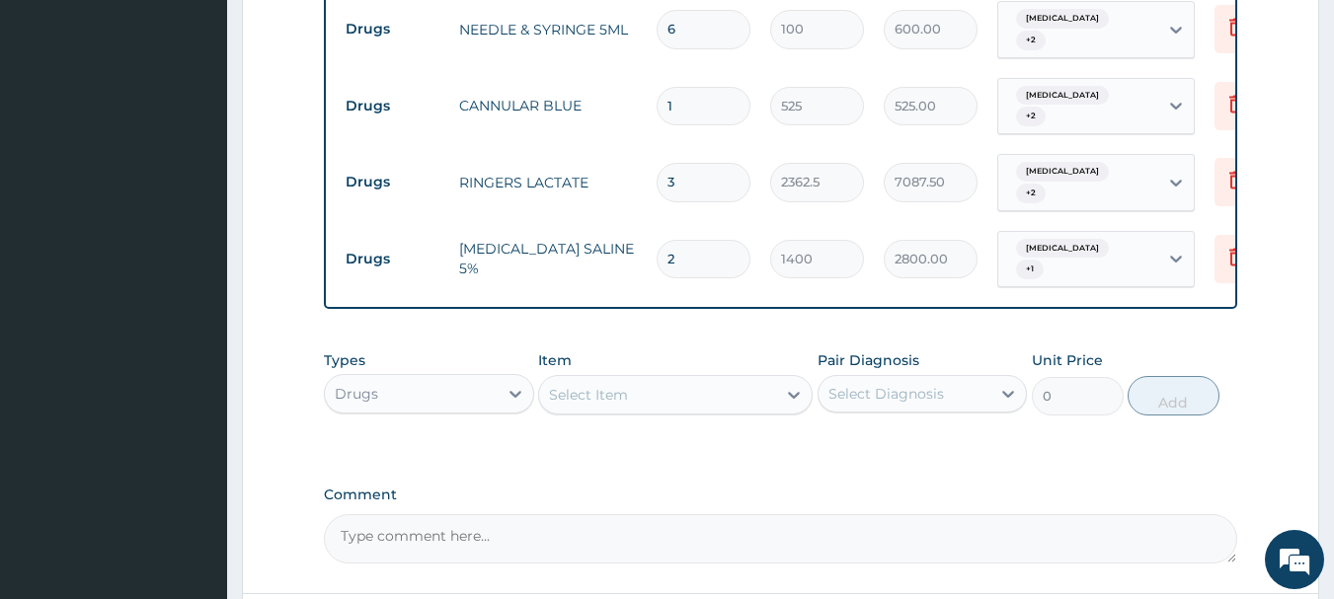
scroll to position [1288, 0]
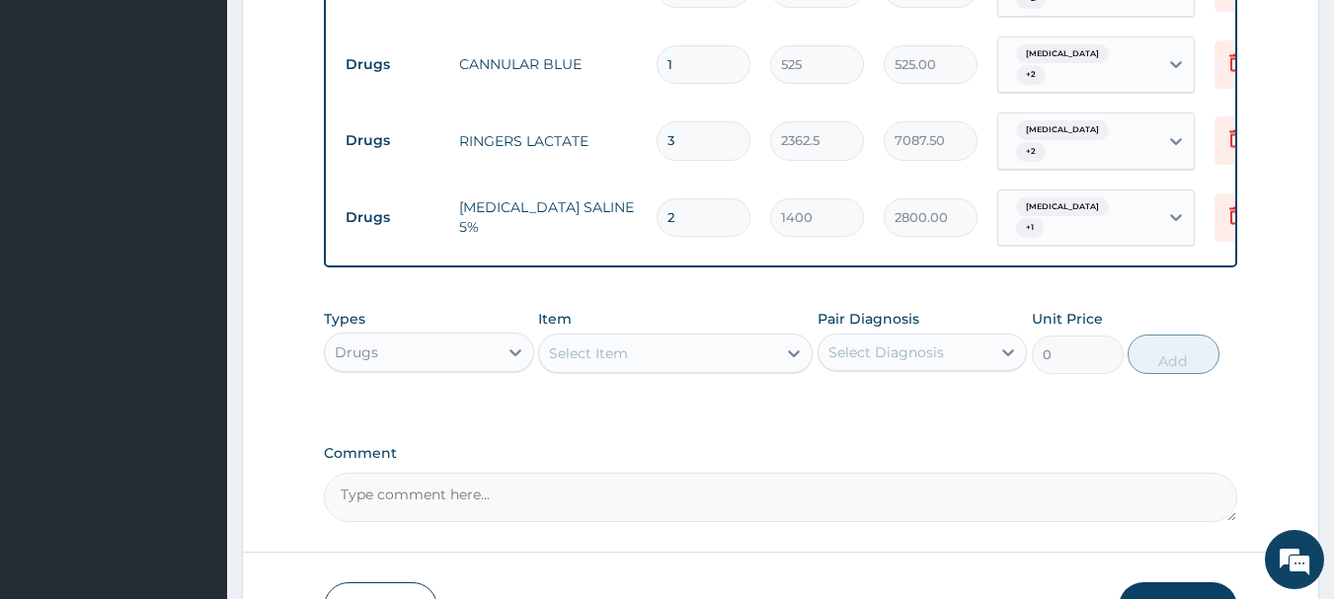
type input "2"
click at [582, 344] on div "Select Item" at bounding box center [588, 354] width 79 height 20
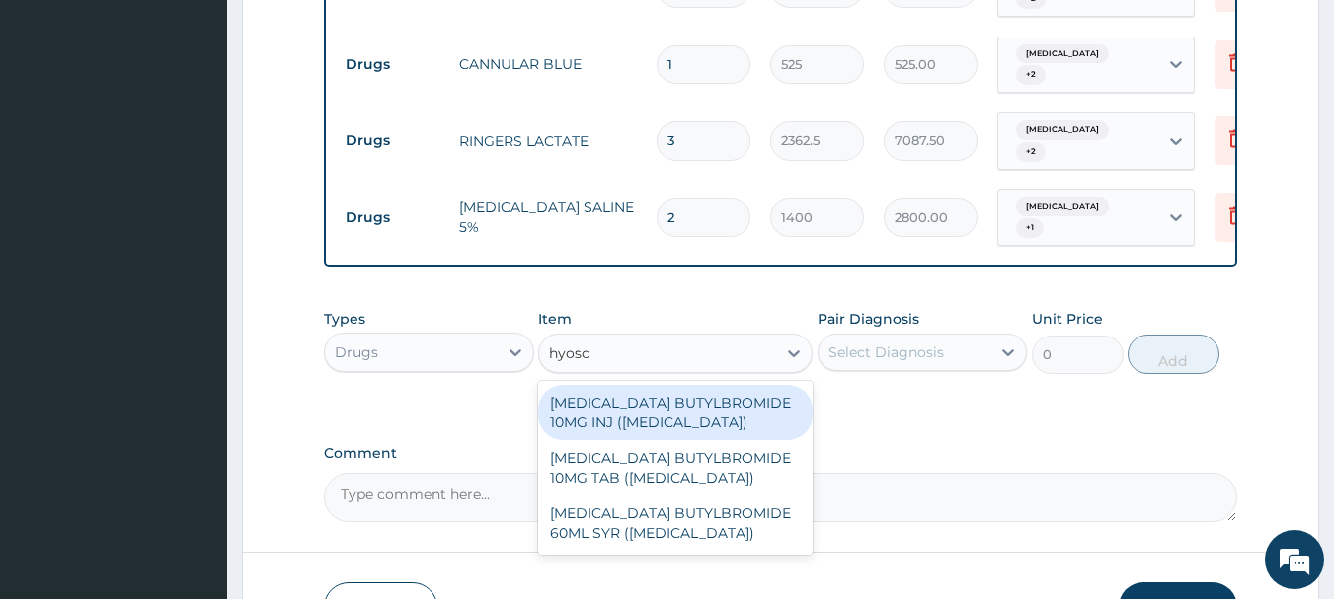
type input "hyosci"
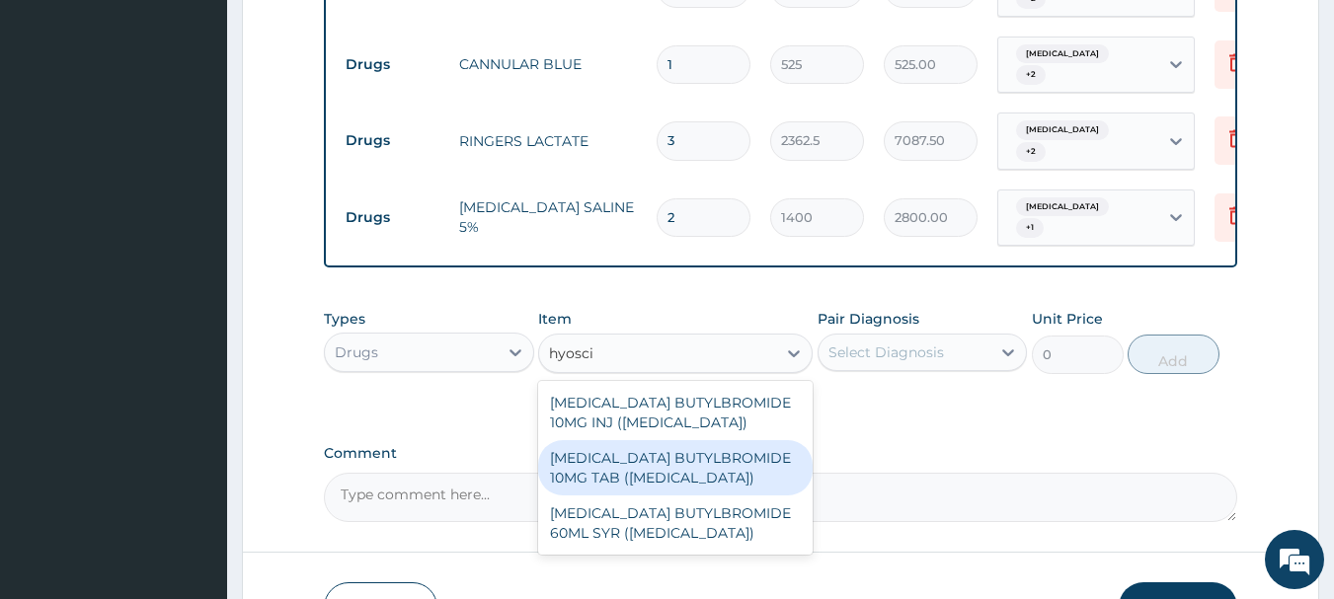
click at [630, 440] on div "[MEDICAL_DATA] BUTYLBROMIDE 10MG TAB ([MEDICAL_DATA])" at bounding box center [675, 467] width 274 height 55
type input "65"
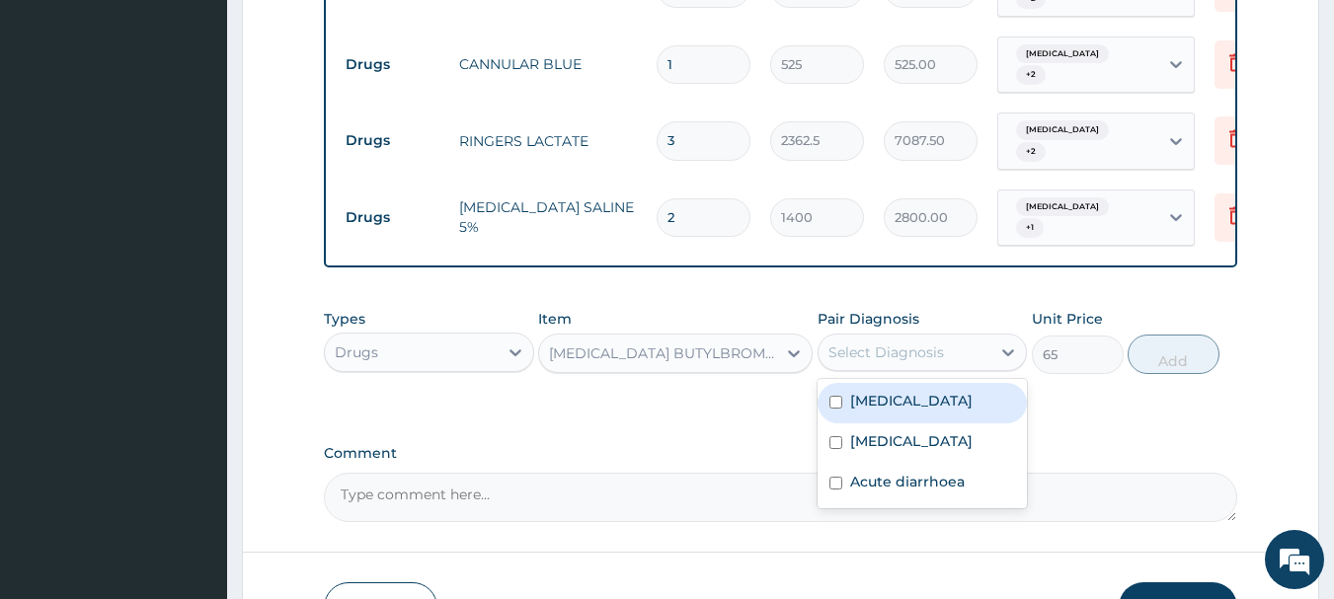
click at [924, 343] on div "Select Diagnosis" at bounding box center [886, 353] width 116 height 20
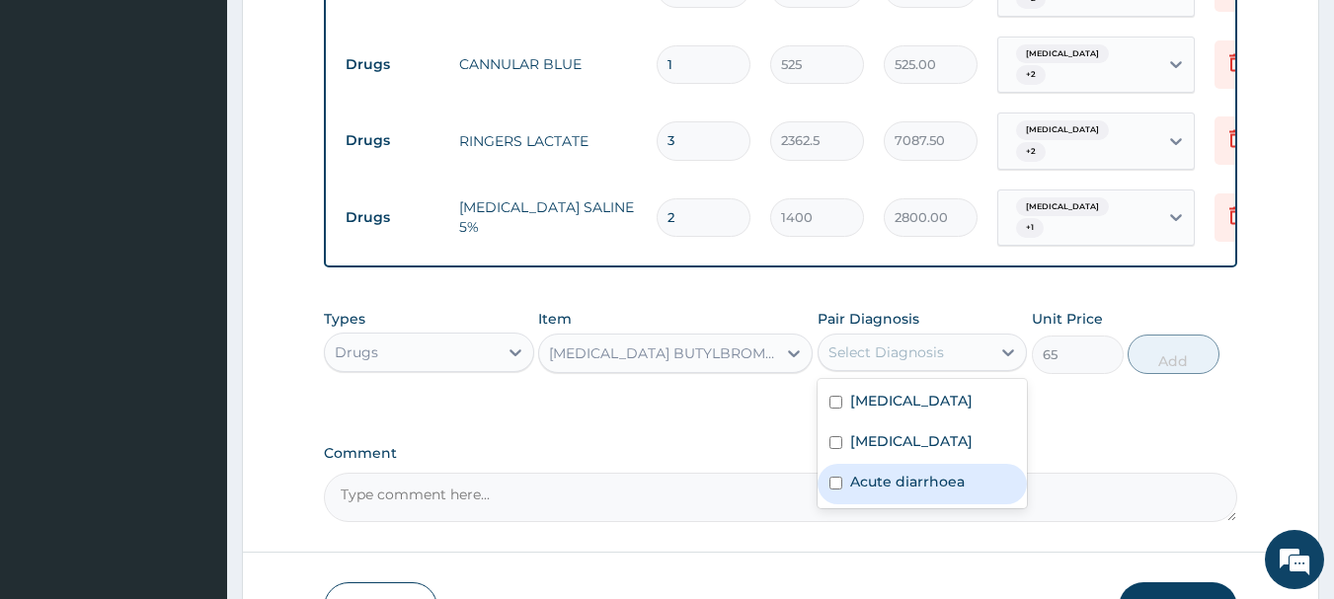
click at [942, 464] on div "Acute diarrhoea" at bounding box center [922, 484] width 210 height 40
checkbox input "true"
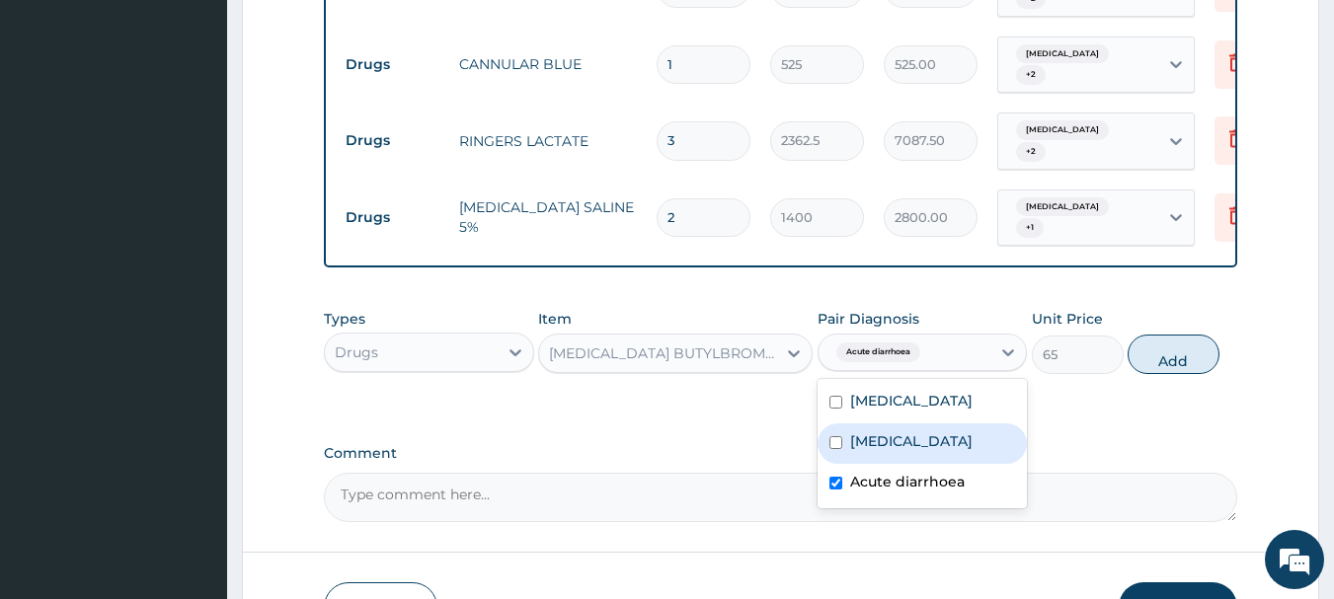
click at [945, 431] on label "Malabsorption syndrome" at bounding box center [911, 441] width 122 height 20
checkbox input "true"
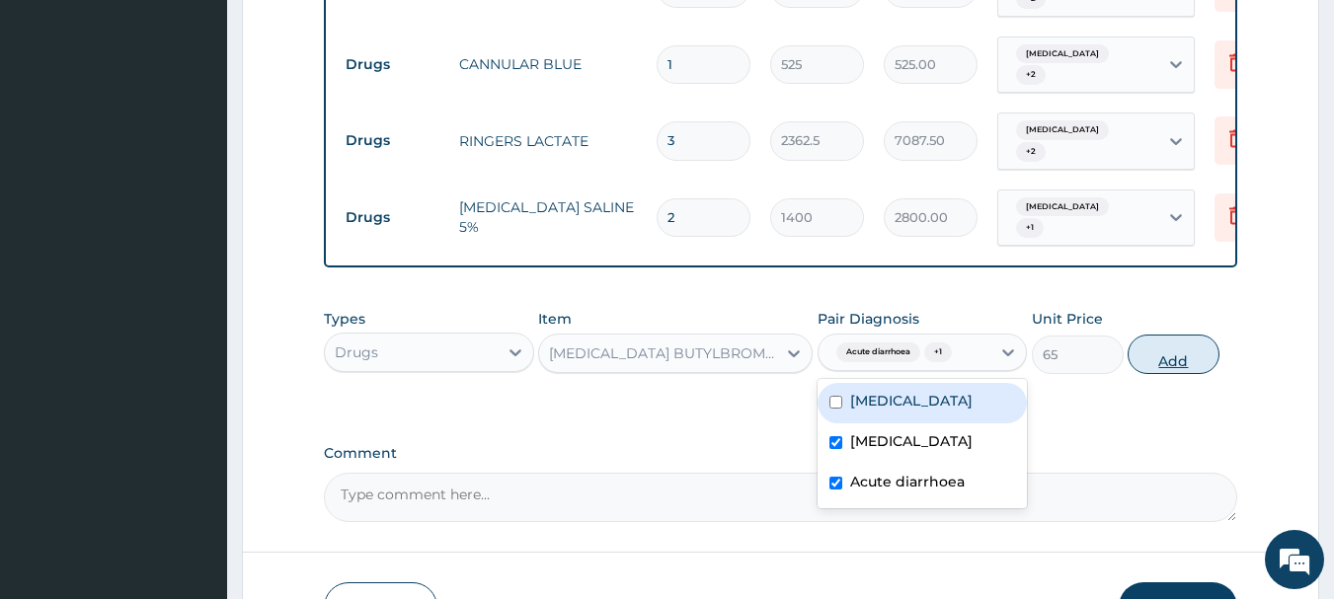
click at [1162, 335] on button "Add" at bounding box center [1173, 354] width 92 height 39
type input "0"
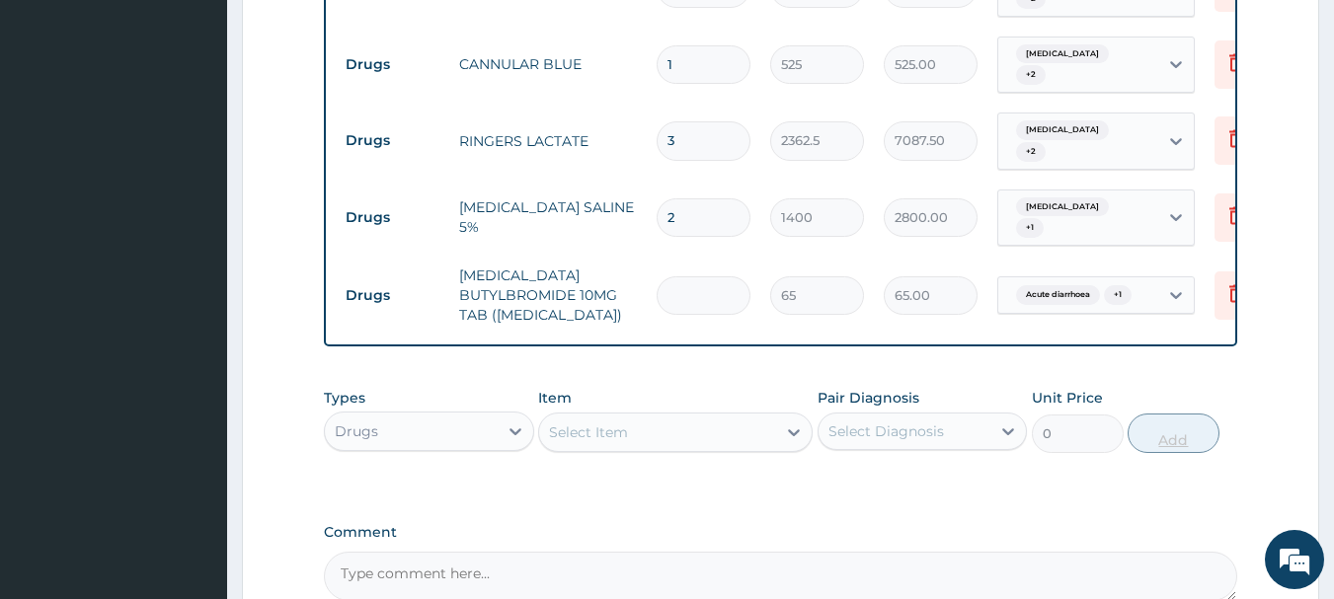
type input "0.00"
type input "2"
type input "130.00"
type input "20"
type input "1300.00"
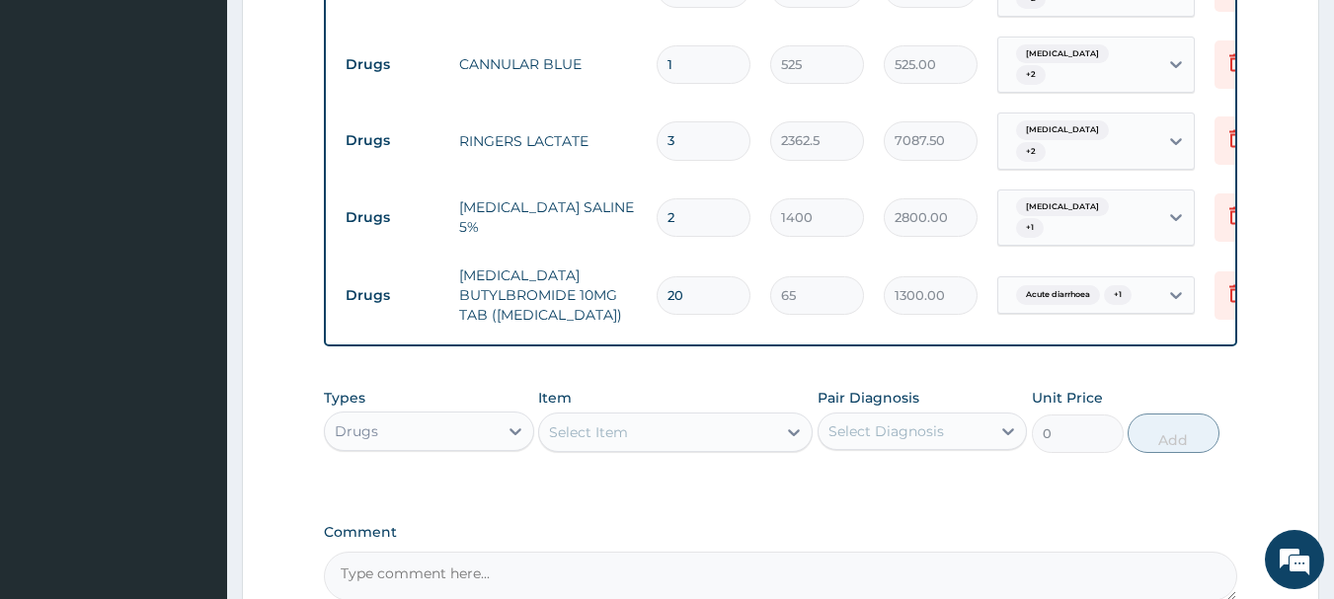
type input "20"
click at [728, 417] on div "Select Item" at bounding box center [657, 433] width 237 height 32
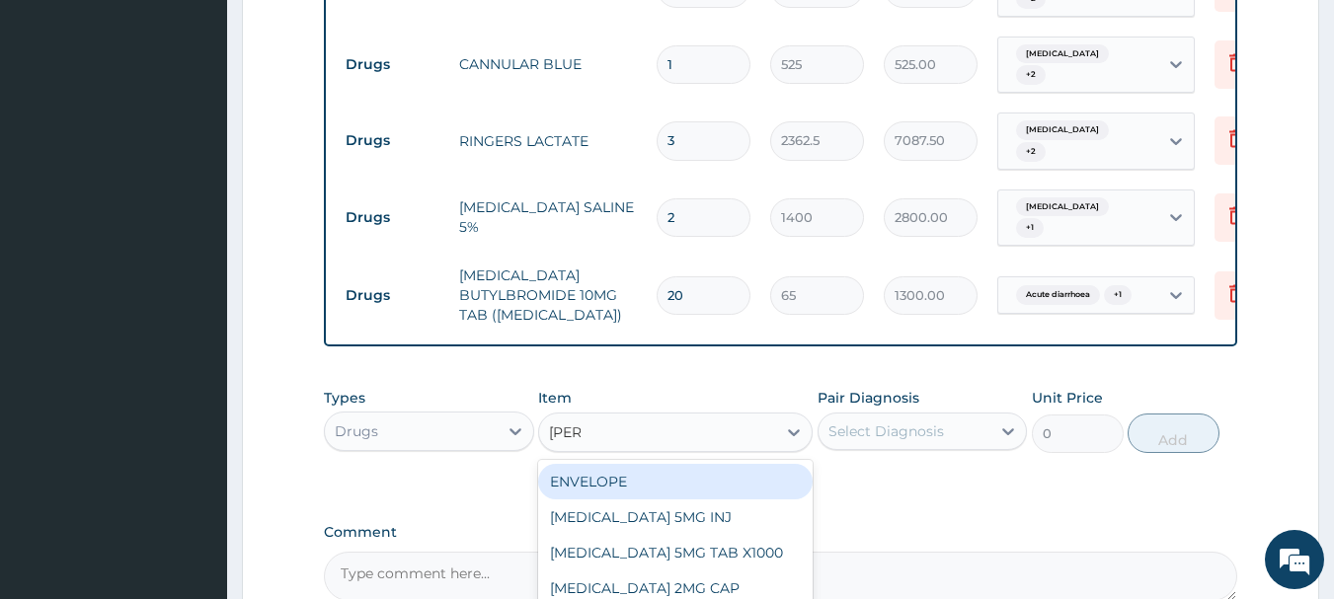
type input "lopera"
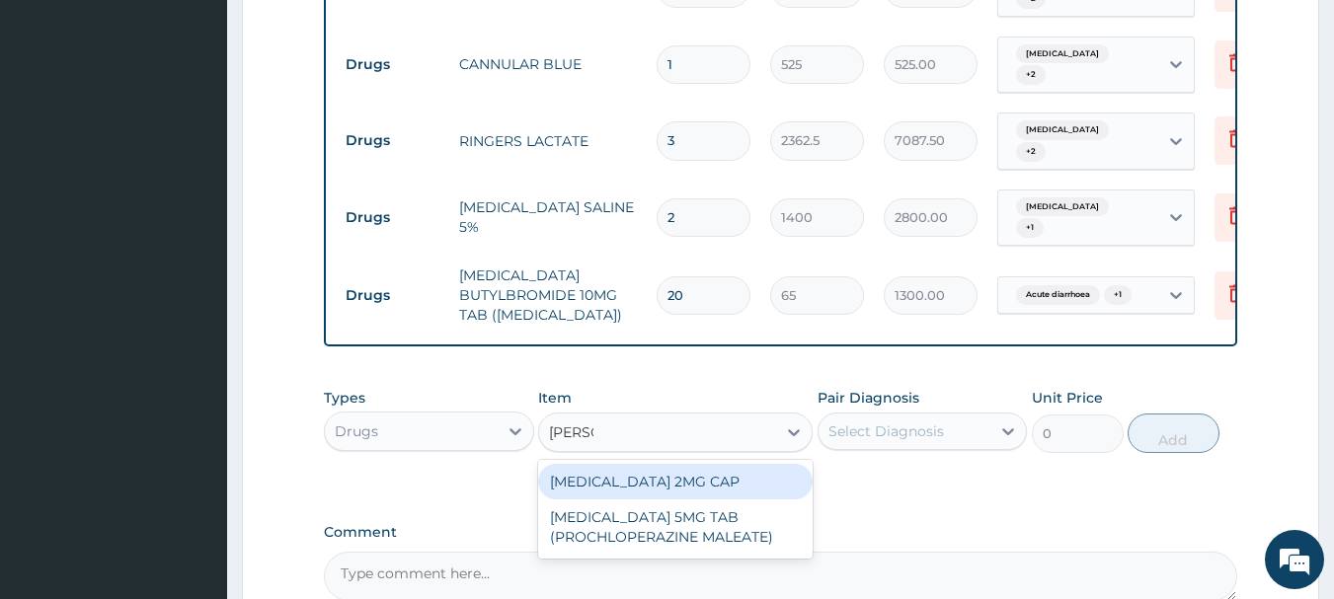
click at [727, 464] on div "[MEDICAL_DATA] 2MG CAP" at bounding box center [675, 482] width 274 height 36
type input "52.5"
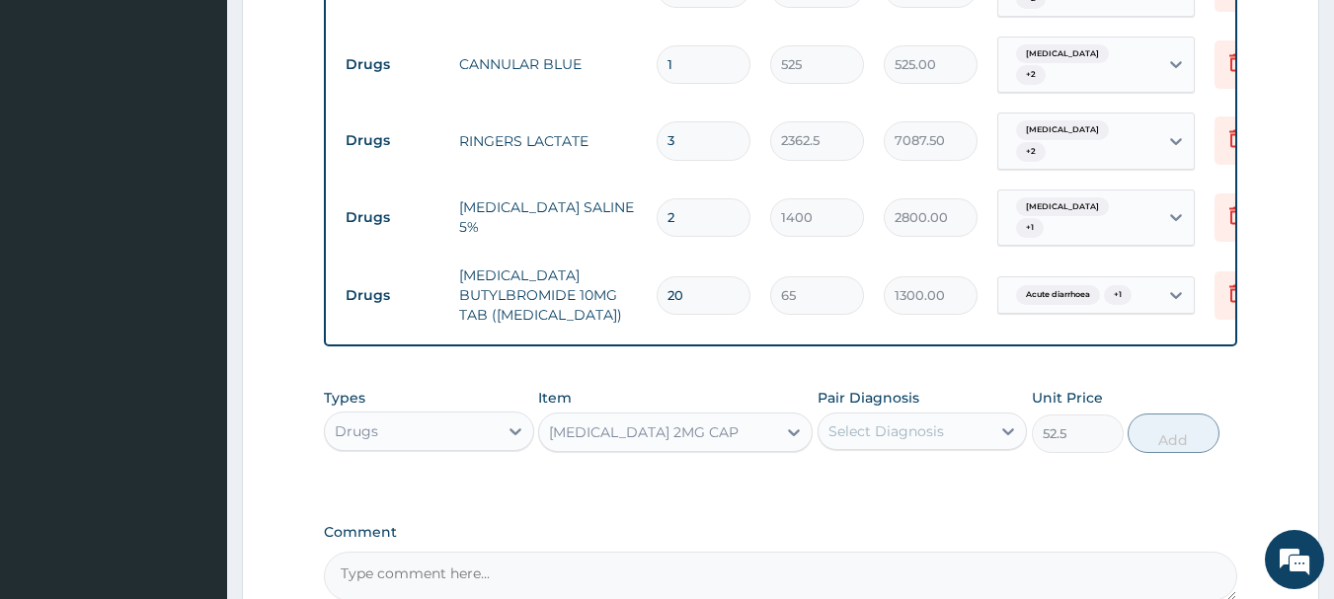
click at [901, 422] on div "Select Diagnosis" at bounding box center [886, 432] width 116 height 20
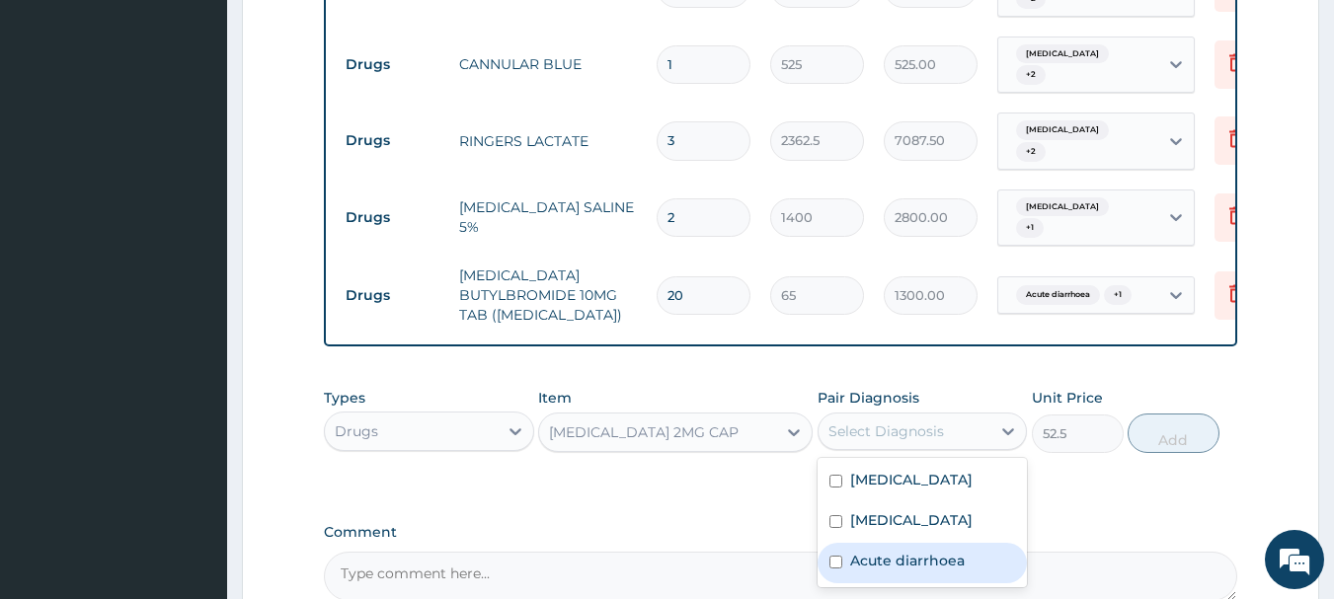
click at [927, 551] on label "Acute diarrhoea" at bounding box center [907, 561] width 115 height 20
checkbox input "true"
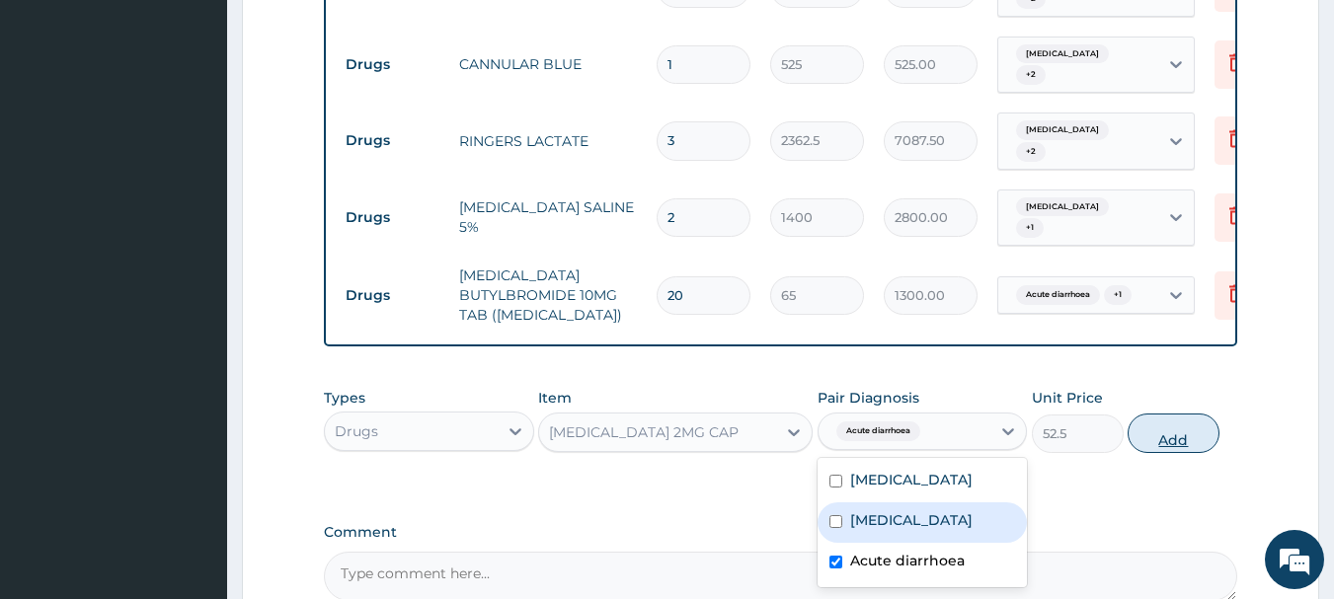
click at [1179, 414] on button "Add" at bounding box center [1173, 433] width 92 height 39
type input "0"
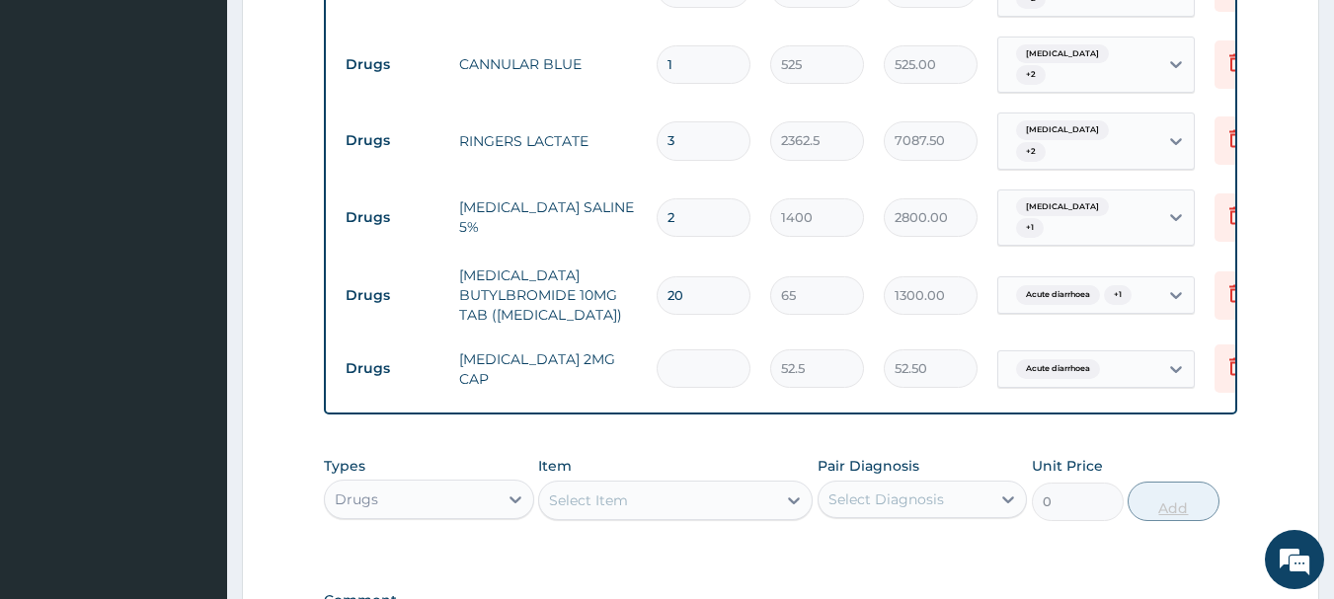
type input "0.00"
type input "7"
type input "367.50"
type input "7"
click at [623, 491] on div "Select Item" at bounding box center [588, 501] width 79 height 20
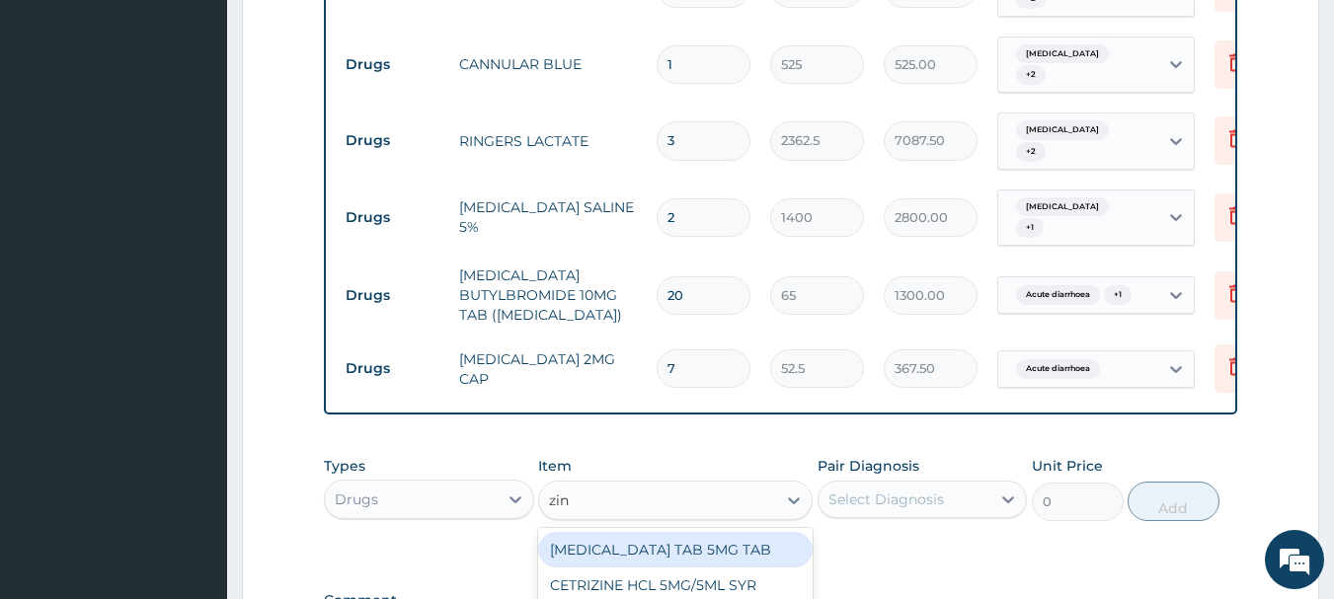
type input "zinc"
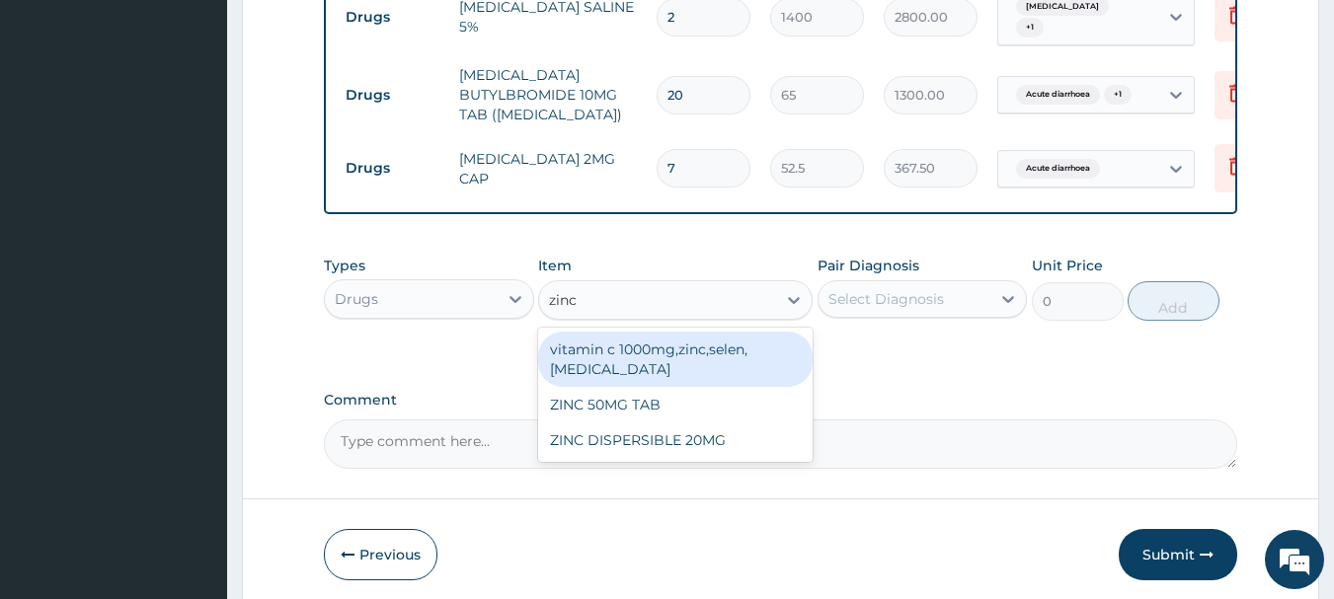
scroll to position [1515, 0]
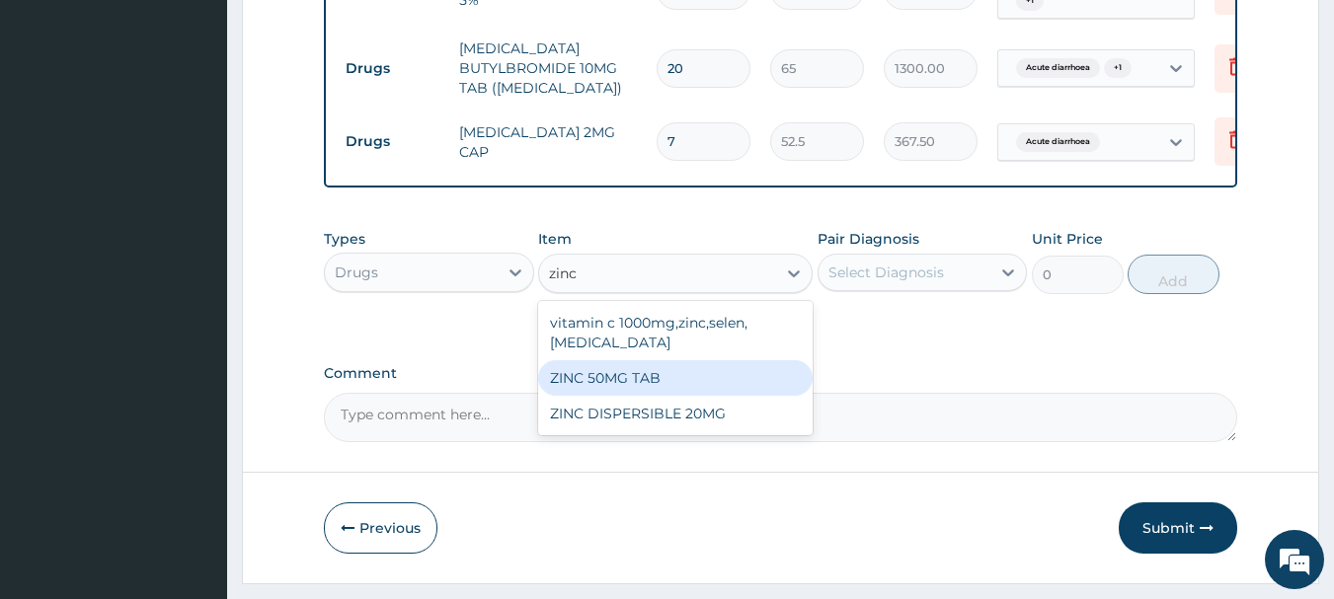
click at [673, 360] on div "ZINC 50MG TAB" at bounding box center [675, 378] width 274 height 36
type input "63"
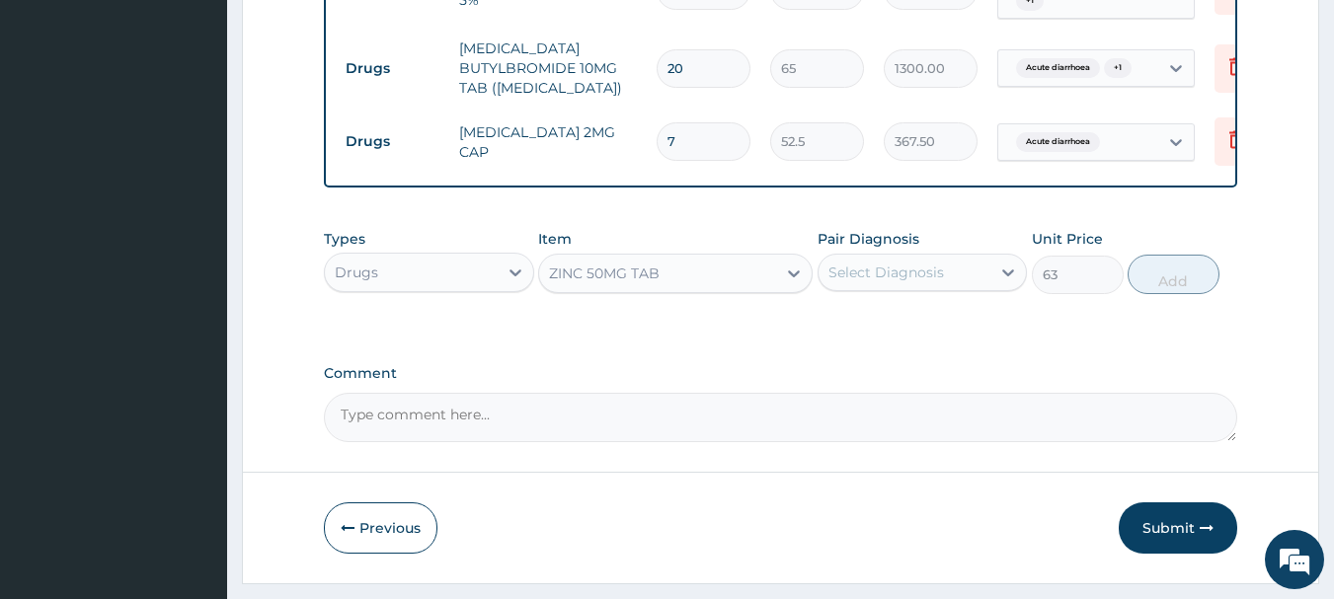
click at [942, 257] on div "Select Diagnosis" at bounding box center [904, 273] width 173 height 32
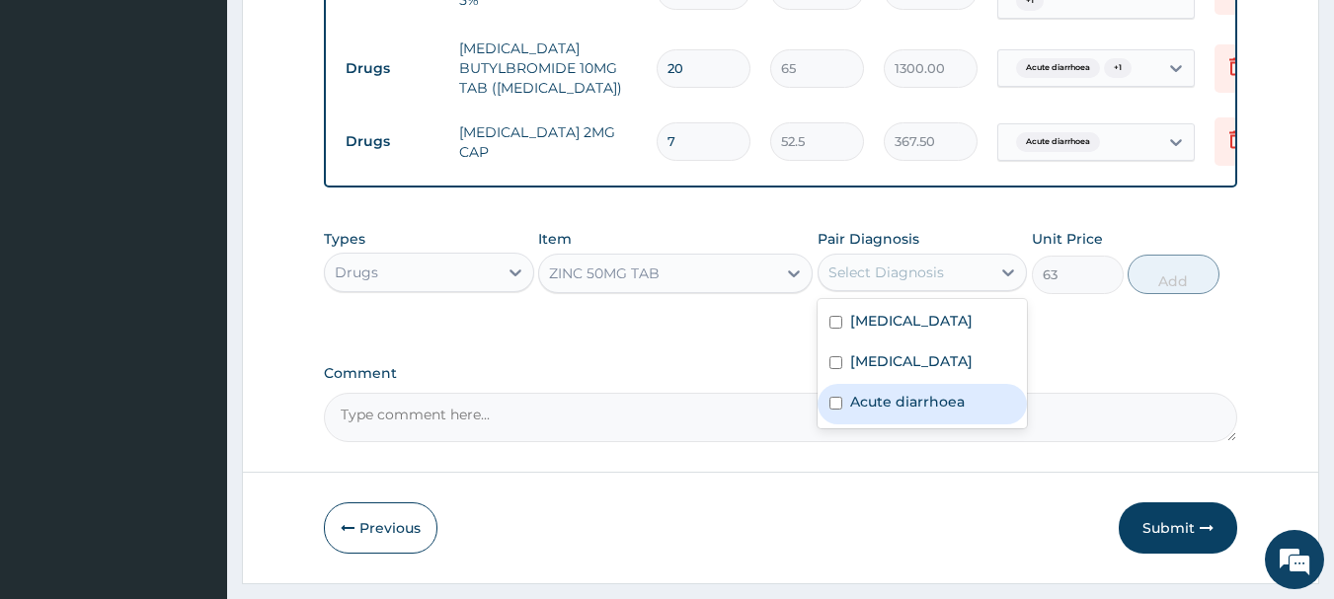
click at [942, 392] on label "Acute diarrhoea" at bounding box center [907, 402] width 115 height 20
checkbox input "true"
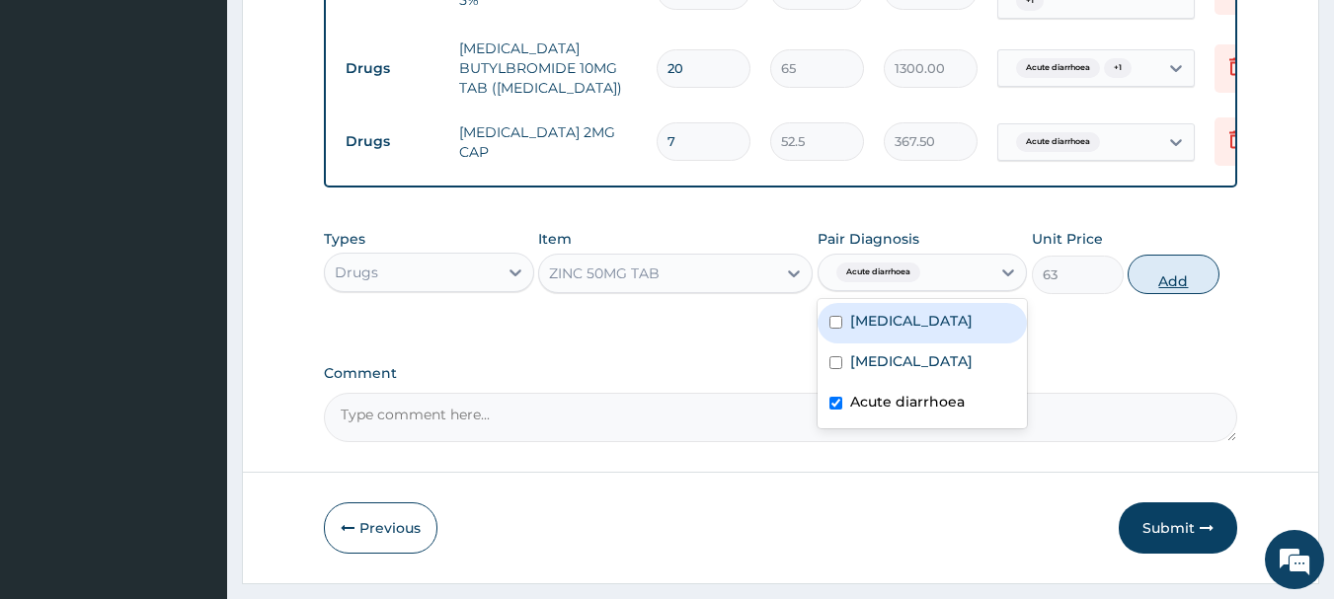
click at [1168, 255] on button "Add" at bounding box center [1173, 274] width 92 height 39
type input "0"
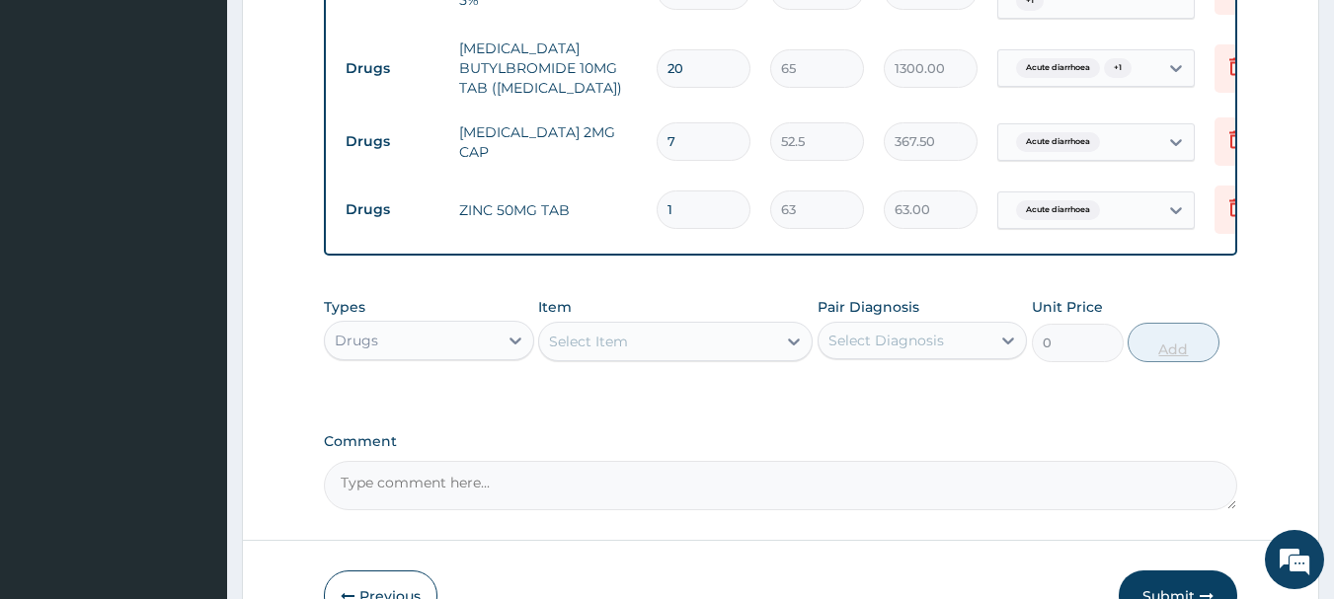
type input "10"
type input "630.00"
type input "10"
click at [642, 326] on div "Select Item" at bounding box center [657, 342] width 237 height 32
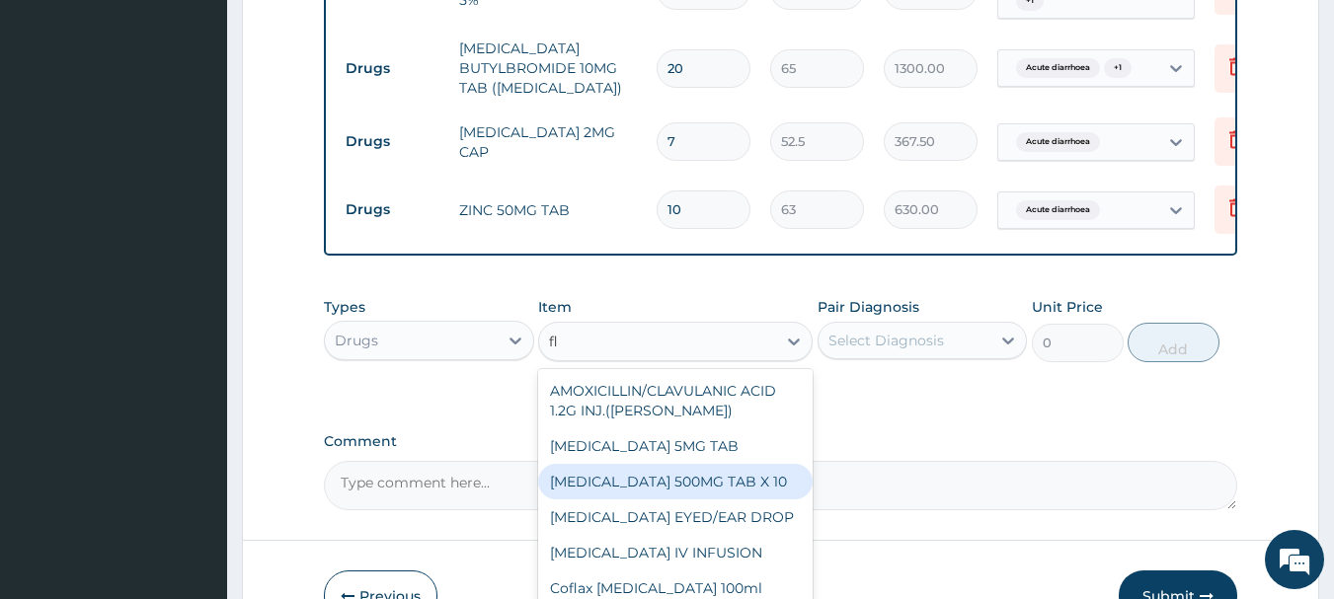
type input "f"
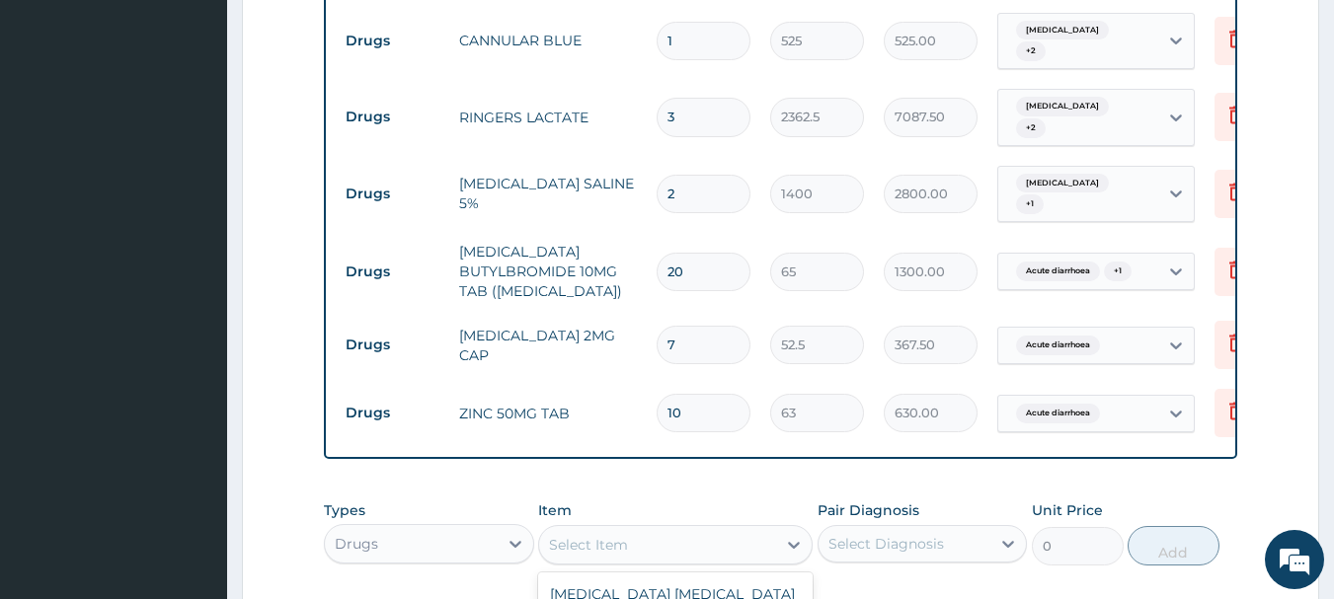
scroll to position [1300, 0]
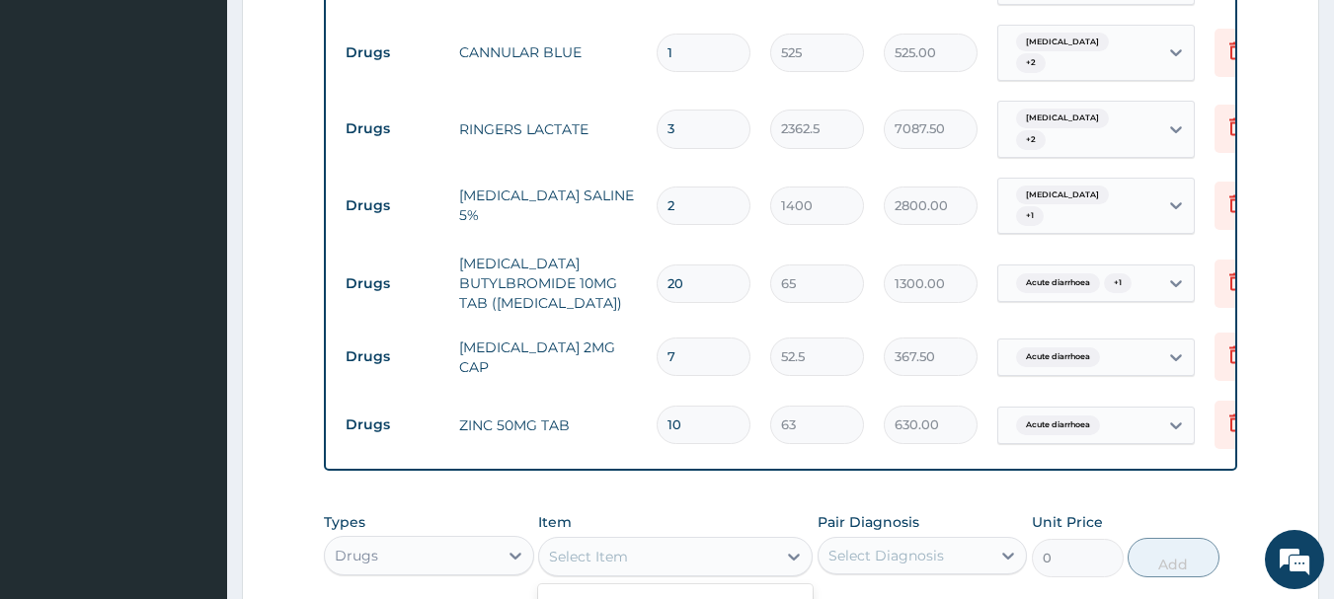
click at [712, 110] on input "3" at bounding box center [704, 129] width 94 height 39
click at [696, 110] on input "3" at bounding box center [704, 129] width 94 height 39
type input "0.00"
type input "4"
type input "9450.00"
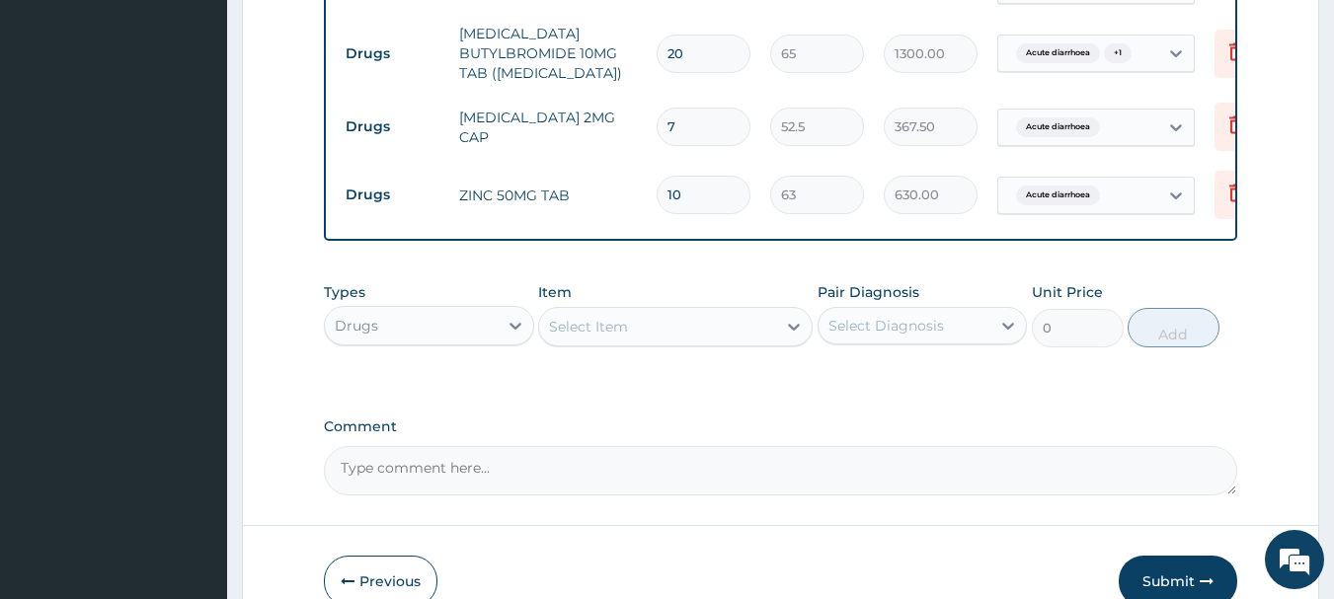
scroll to position [1590, 0]
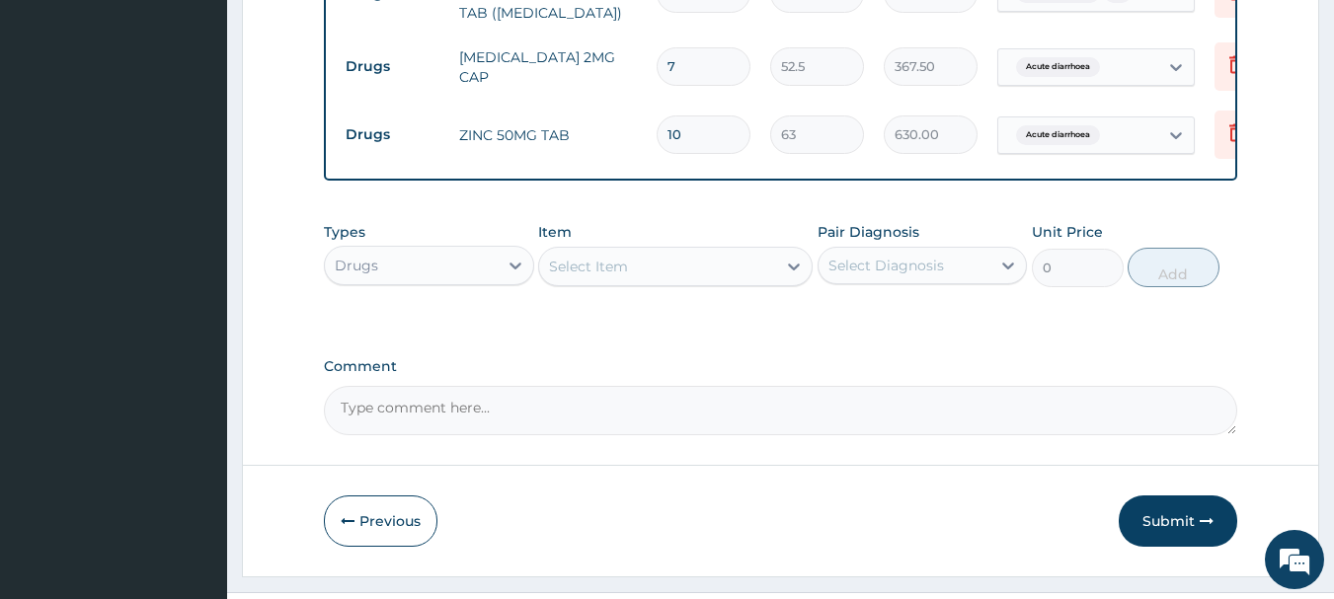
type input "4"
click at [655, 386] on textarea "Comment" at bounding box center [781, 410] width 914 height 49
paste textarea "ComplaintsRECURRENT DIARRHOEA, FATIGUE AND CACHEXIA Progress?MALABSORPTION R/O …"
type textarea "ComplaintsRECURRENT DIARRHOEA, FATIGUE AND CACHEXIA Progress?MALABSORPTION R/O …"
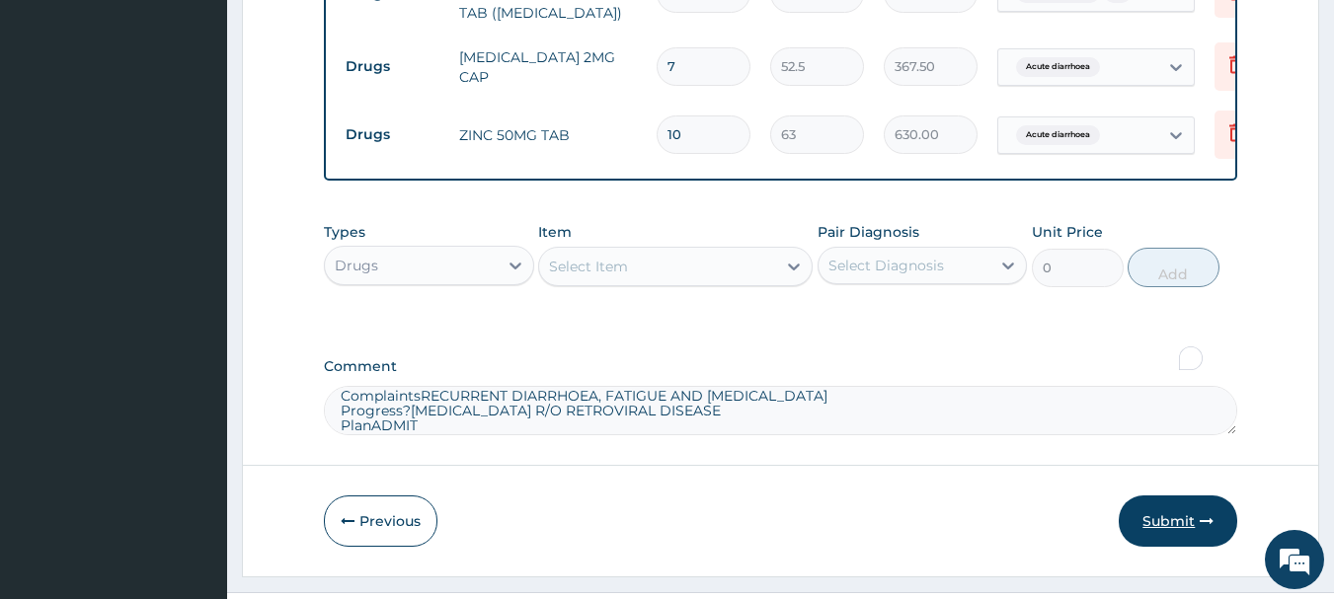
scroll to position [12, 0]
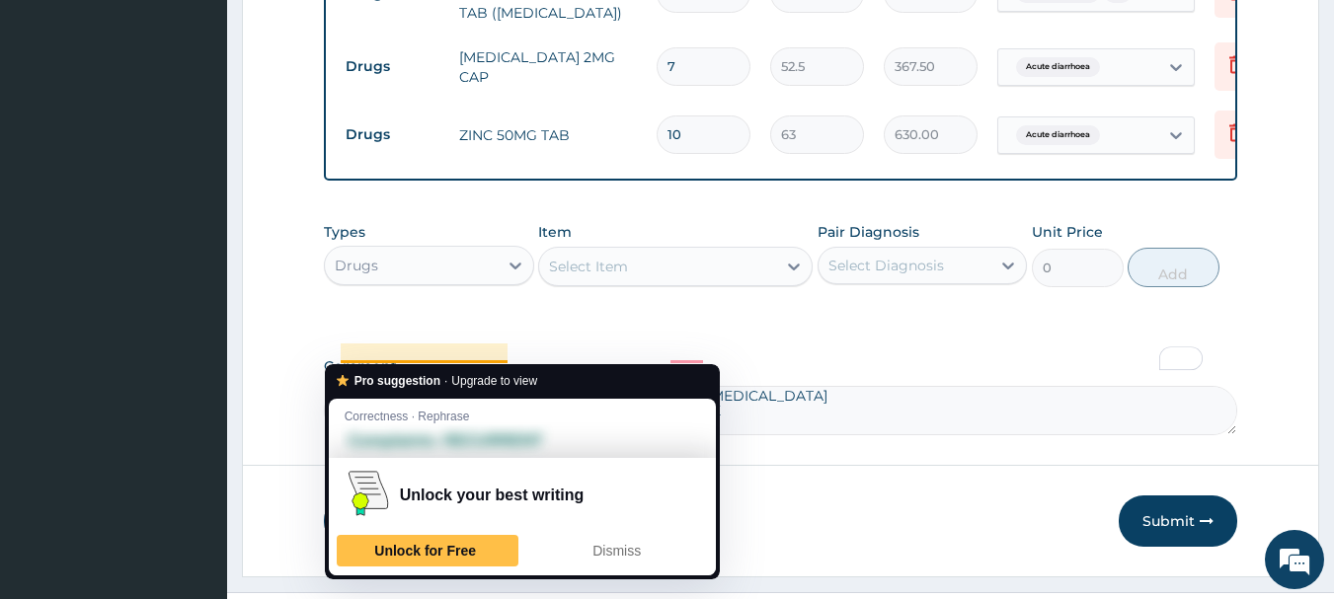
click at [422, 386] on textarea "ComplaintsRECURRENT DIARRHOEA, FATIGUE AND CACHEXIA Progress?MALABSORPTION R/O …" at bounding box center [781, 410] width 914 height 49
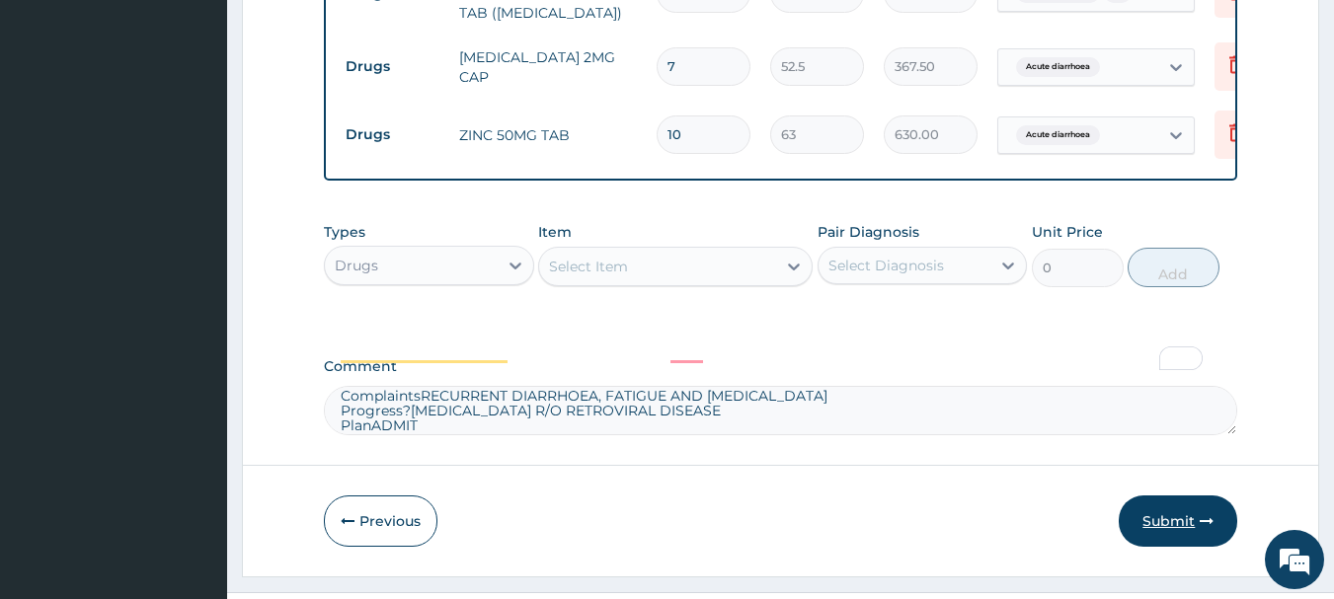
click at [1150, 496] on button "Submit" at bounding box center [1178, 521] width 118 height 51
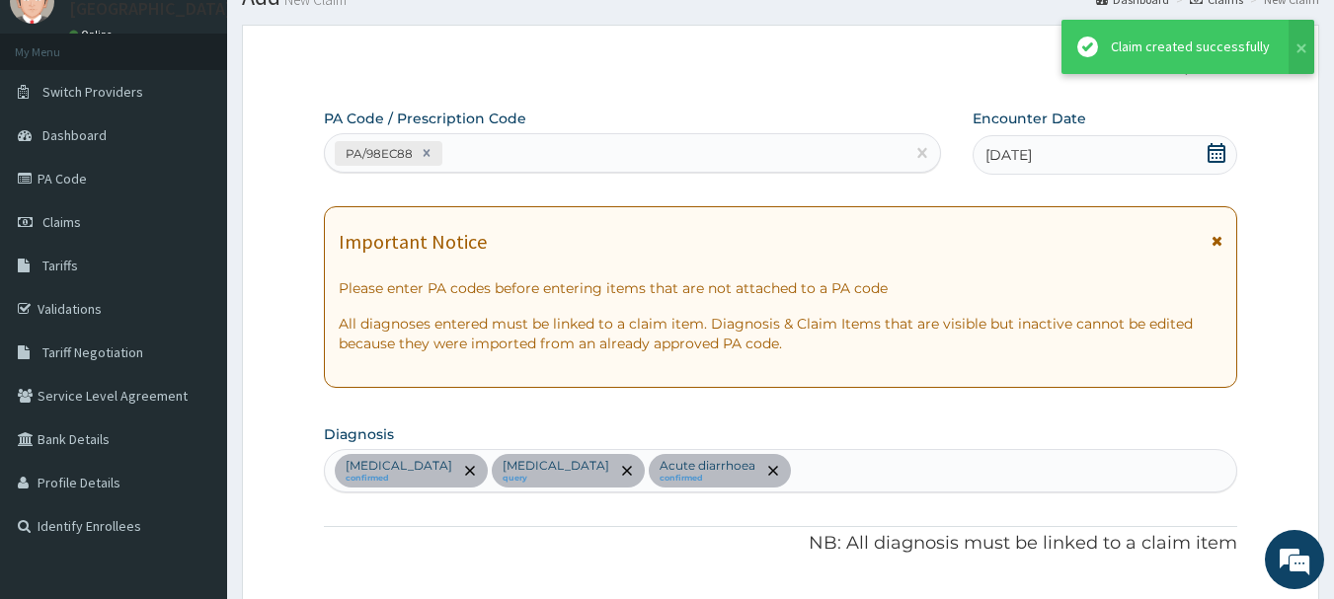
scroll to position [1590, 0]
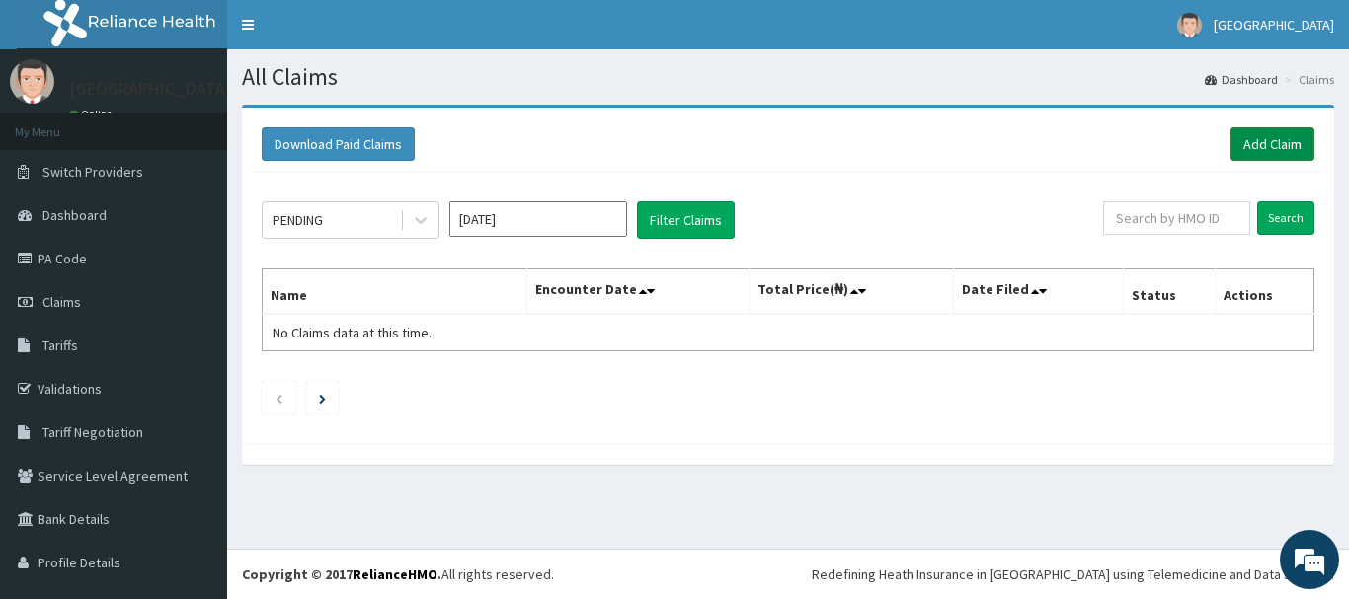
click at [1246, 142] on link "Add Claim" at bounding box center [1272, 144] width 84 height 34
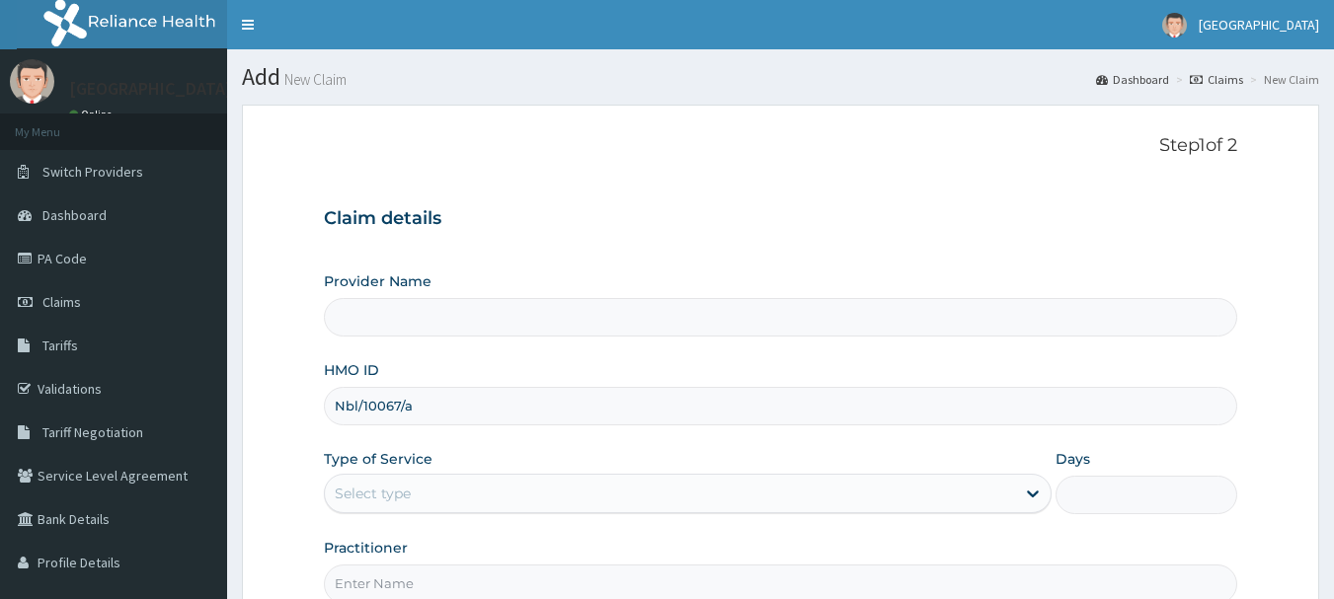
type input "[GEOGRAPHIC_DATA]"
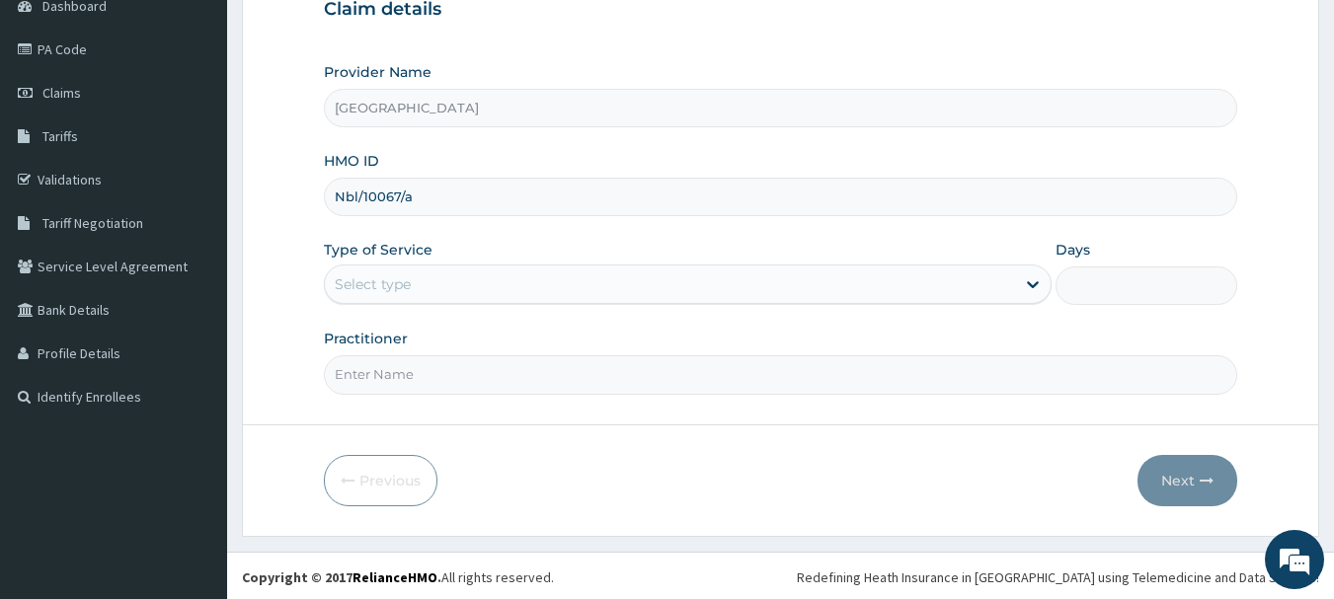
scroll to position [212, 0]
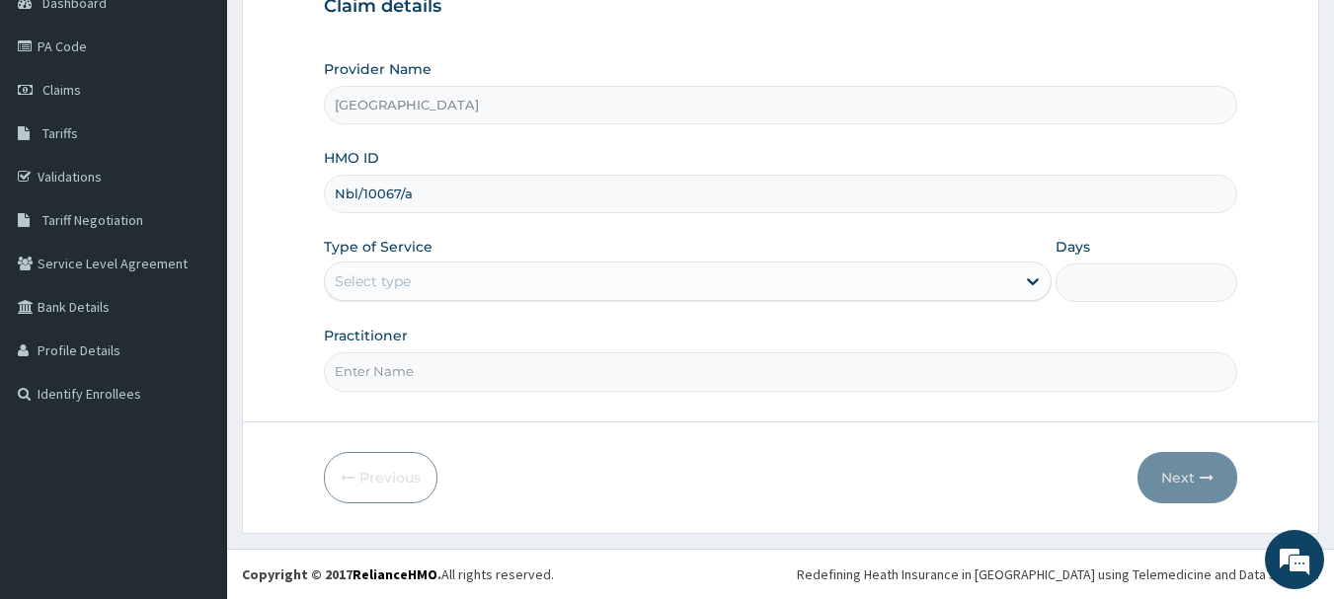
type input "Nbl/10067/a"
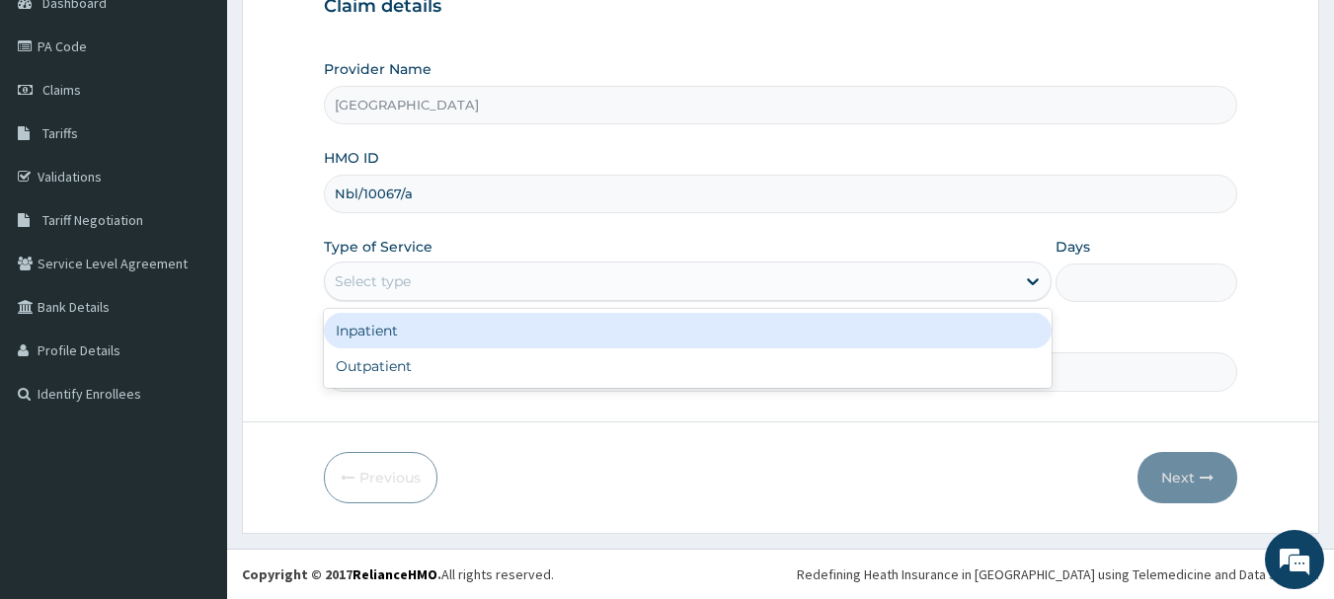
click at [500, 277] on div "Select type" at bounding box center [670, 282] width 690 height 32
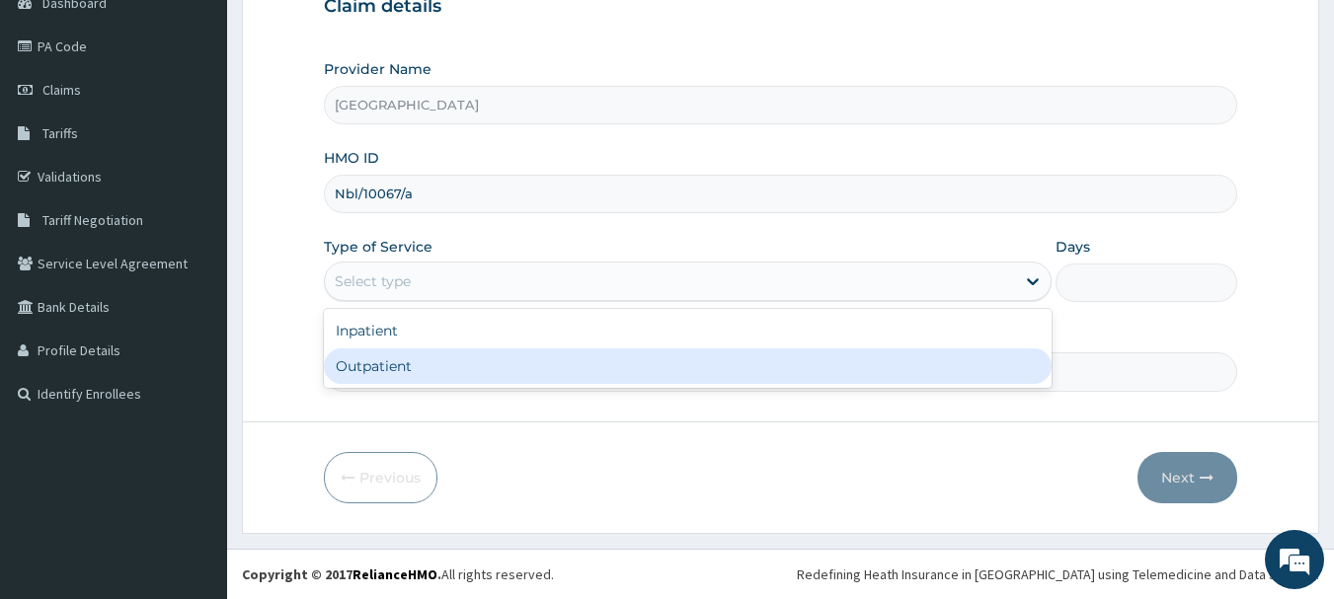
click at [494, 359] on div "Outpatient" at bounding box center [688, 367] width 728 height 36
type input "1"
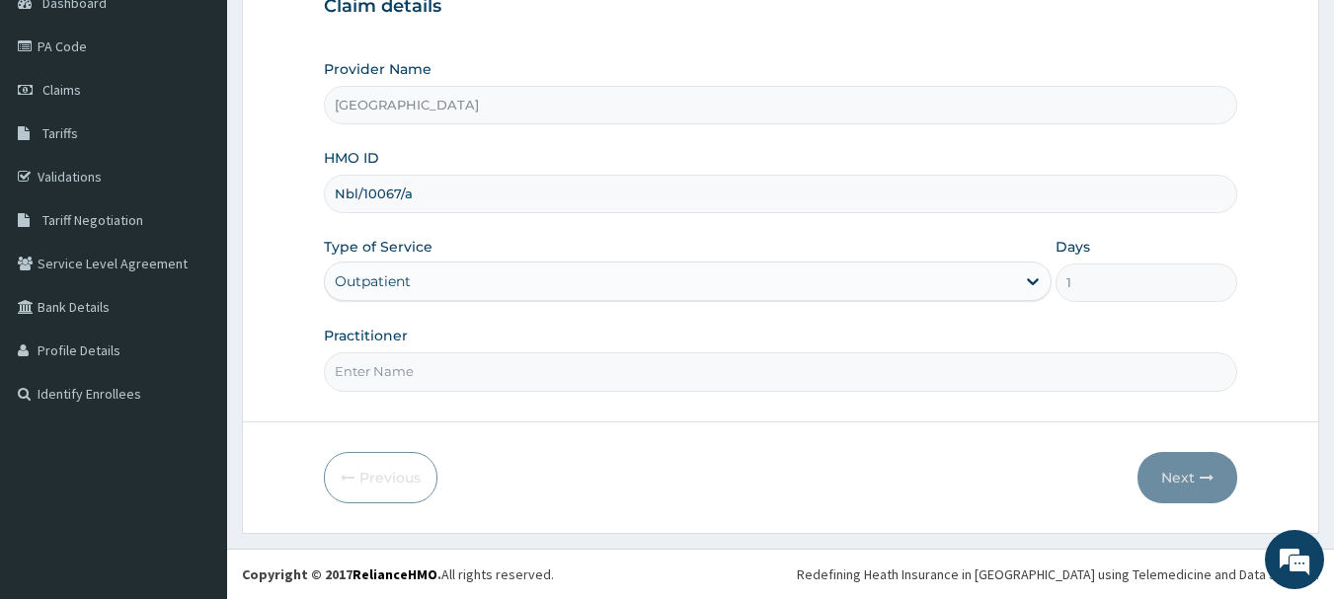
click at [490, 370] on input "Practitioner" at bounding box center [781, 371] width 914 height 39
type input "Dr.Akinwusi"
click at [1167, 474] on button "Next" at bounding box center [1187, 477] width 100 height 51
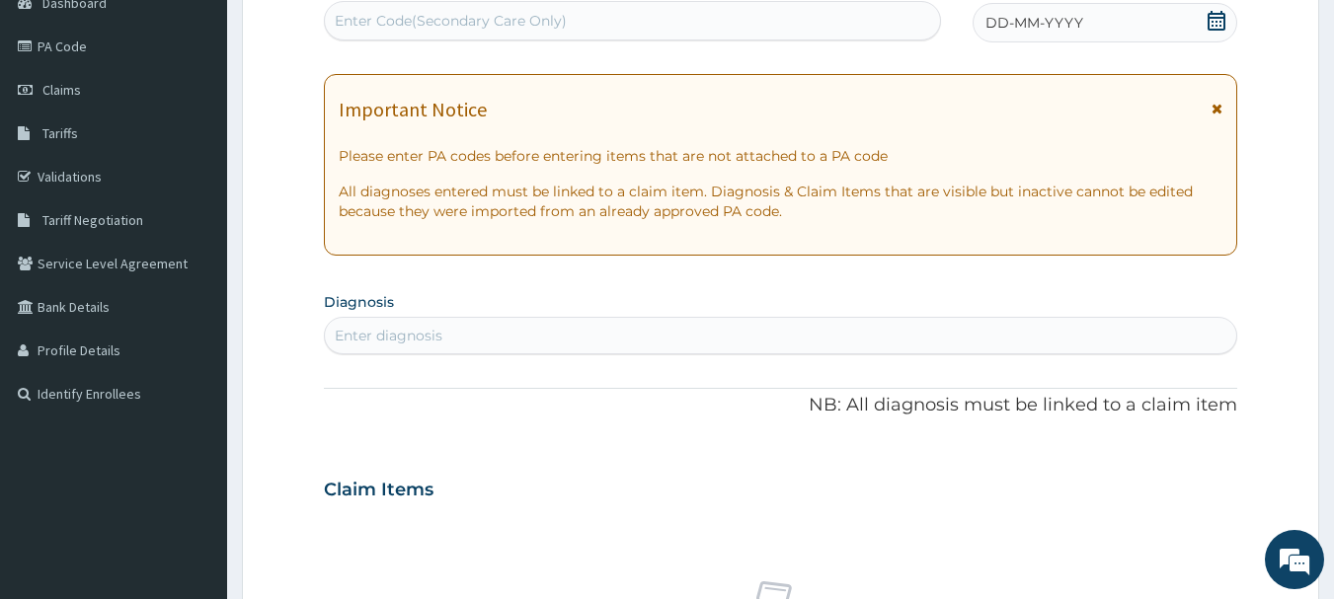
click at [1218, 18] on icon at bounding box center [1216, 21] width 18 height 20
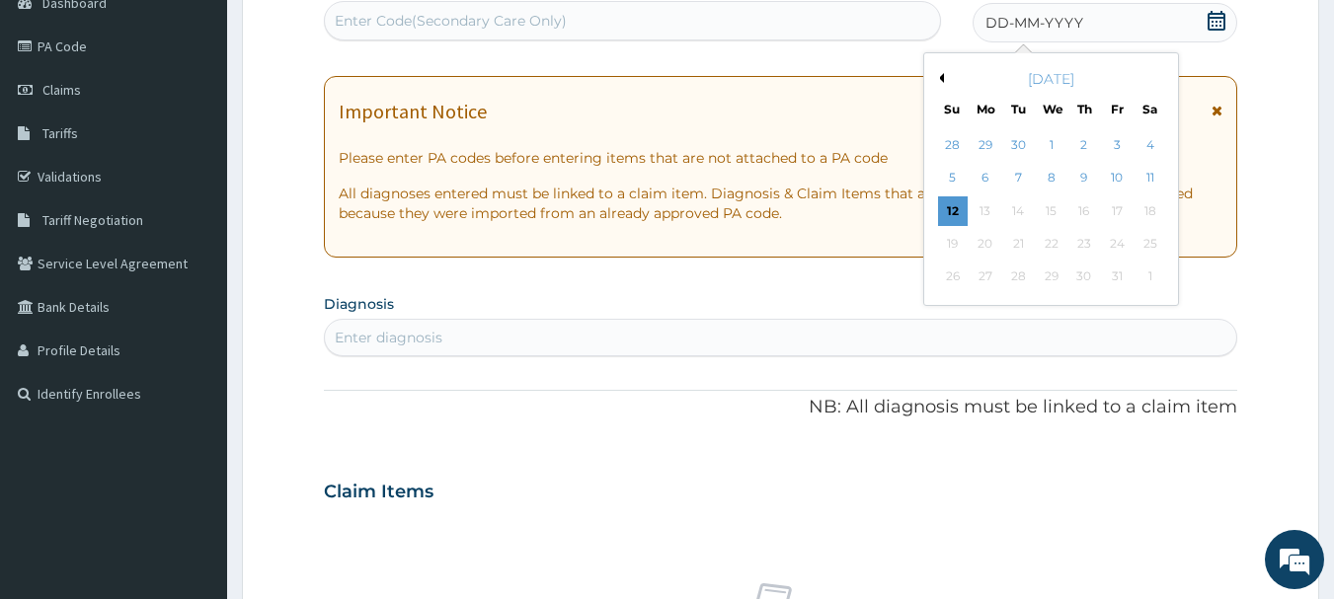
scroll to position [0, 0]
click at [941, 75] on button "Previous Month" at bounding box center [939, 78] width 10 height 10
click at [1154, 181] on div "13" at bounding box center [1150, 179] width 30 height 30
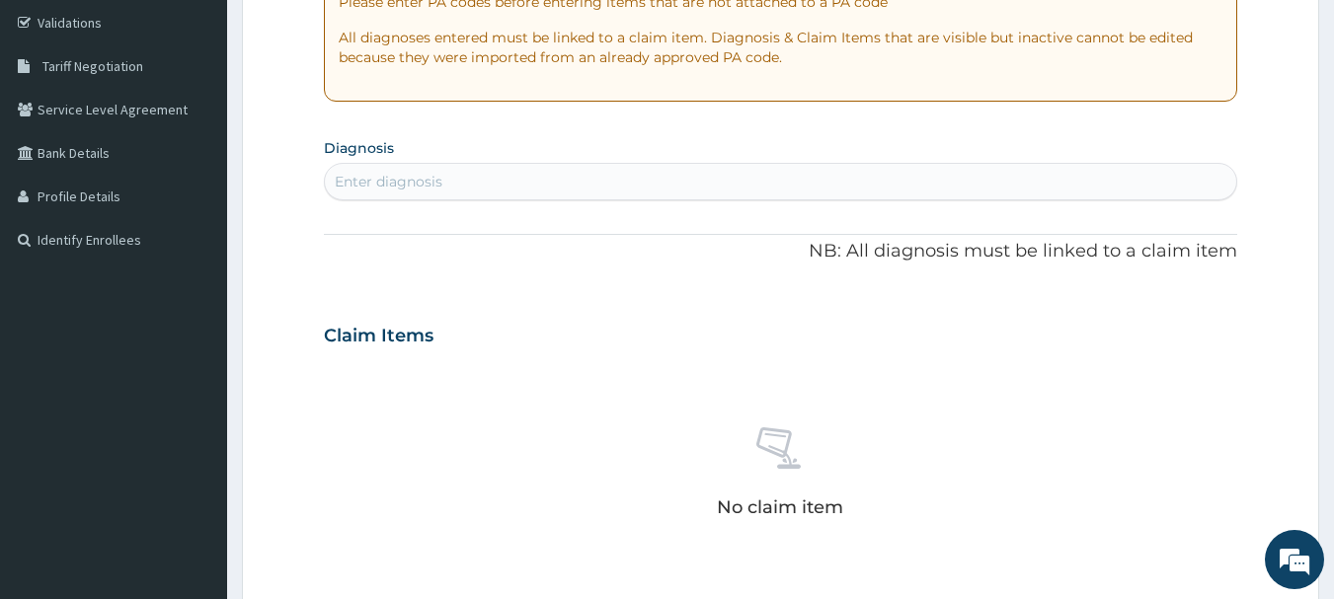
scroll to position [406, 0]
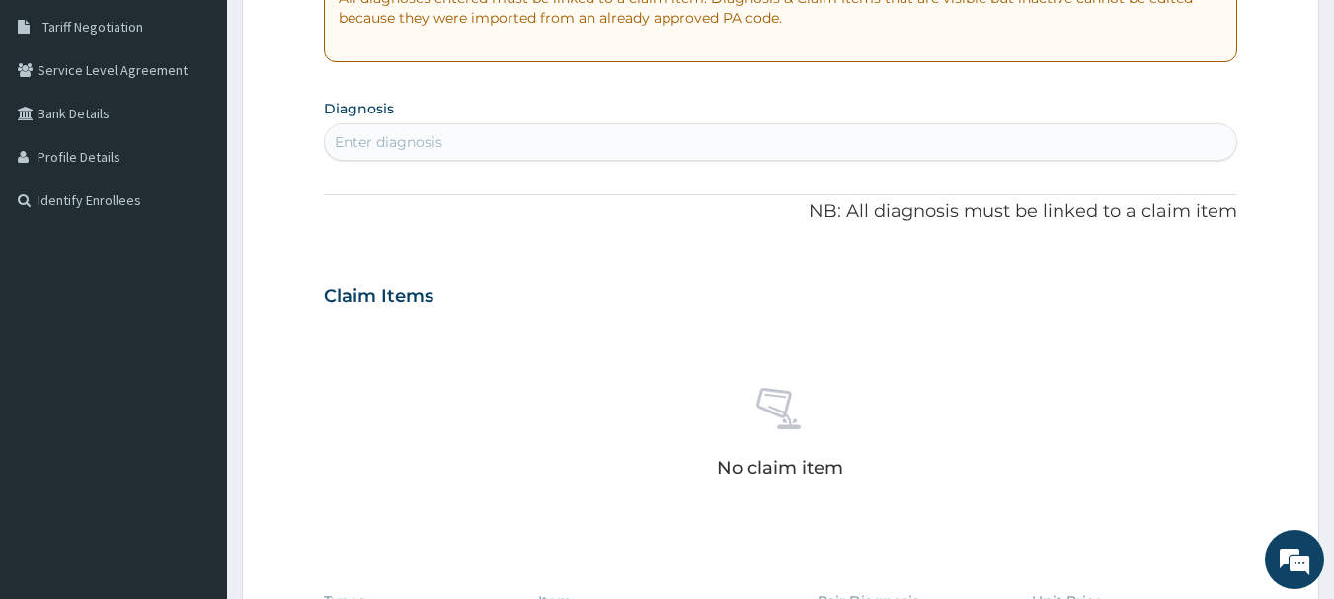
click at [833, 136] on div "Enter diagnosis" at bounding box center [781, 142] width 912 height 32
type input "[MEDICAL_DATA]"
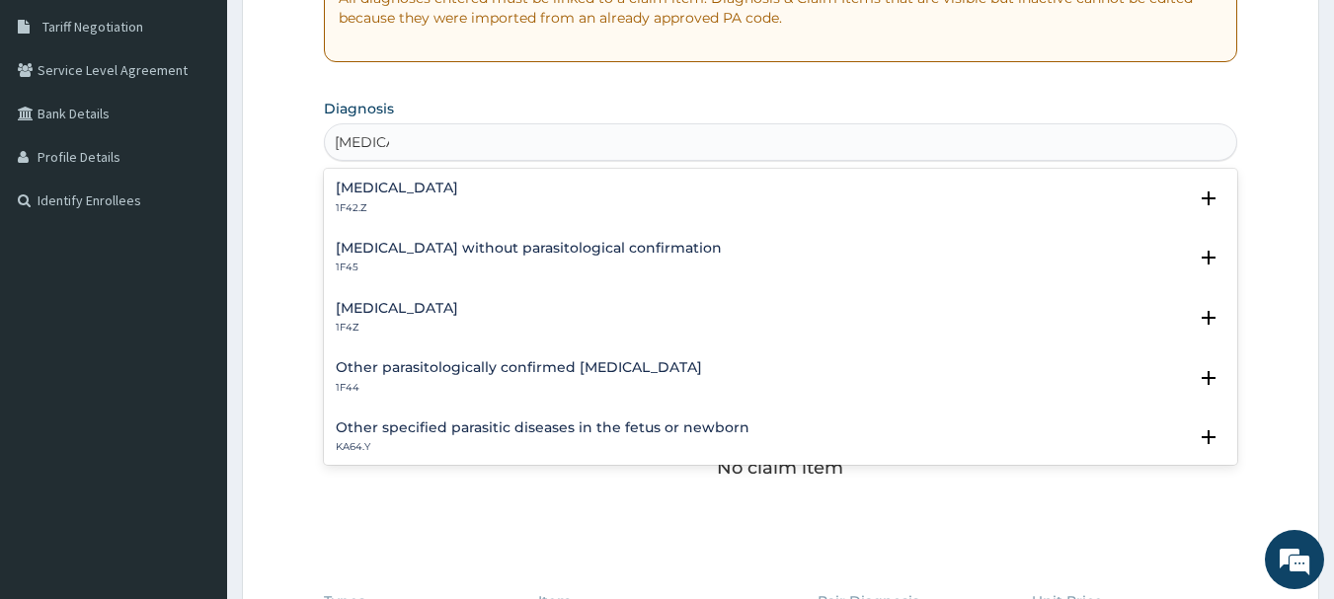
click at [458, 202] on p "1F42.Z" at bounding box center [397, 208] width 122 height 14
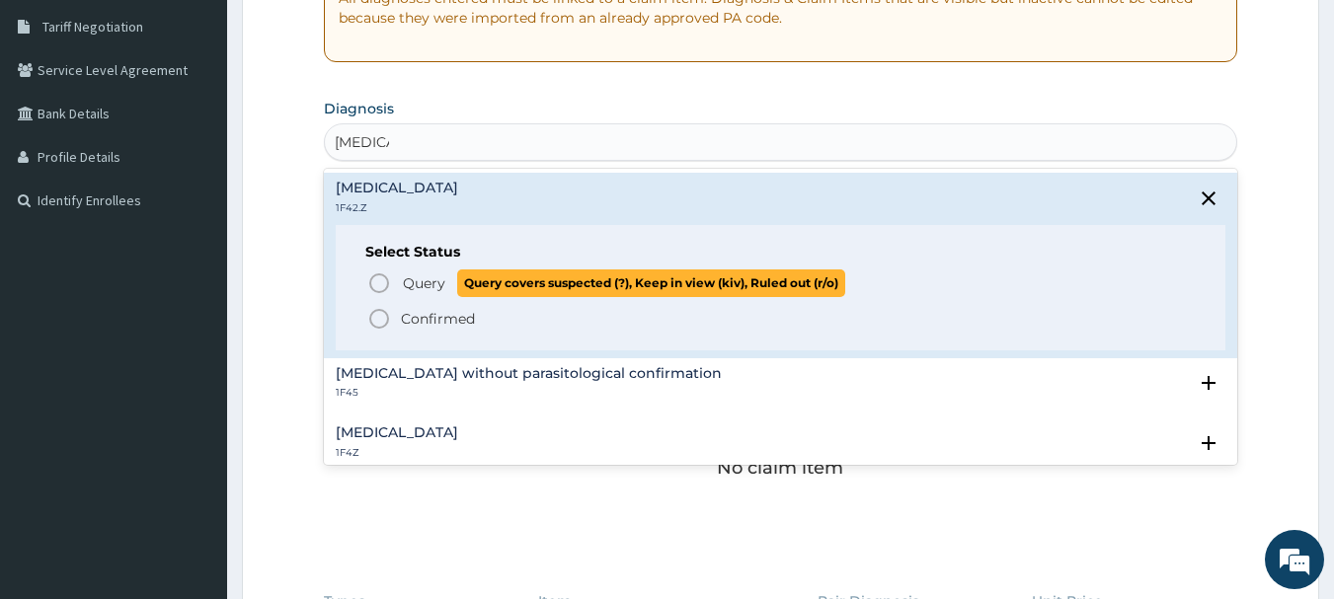
click at [376, 278] on icon "status option query" at bounding box center [379, 283] width 24 height 24
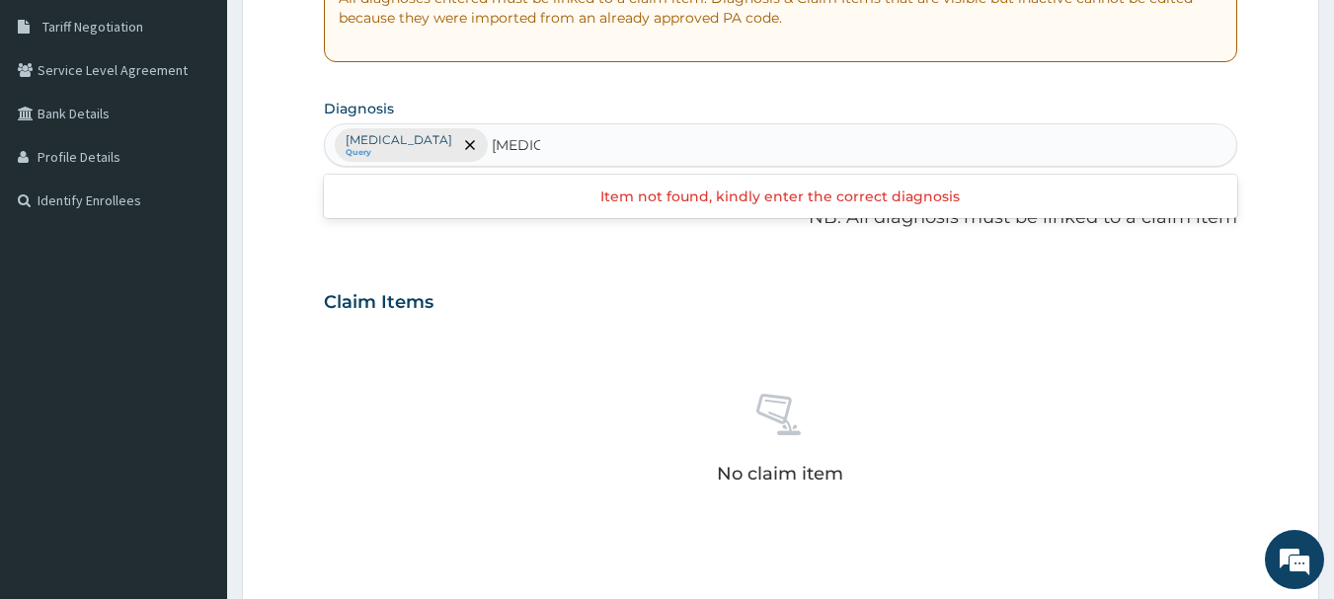
type input "[MEDICAL_DATA]"
type input "c"
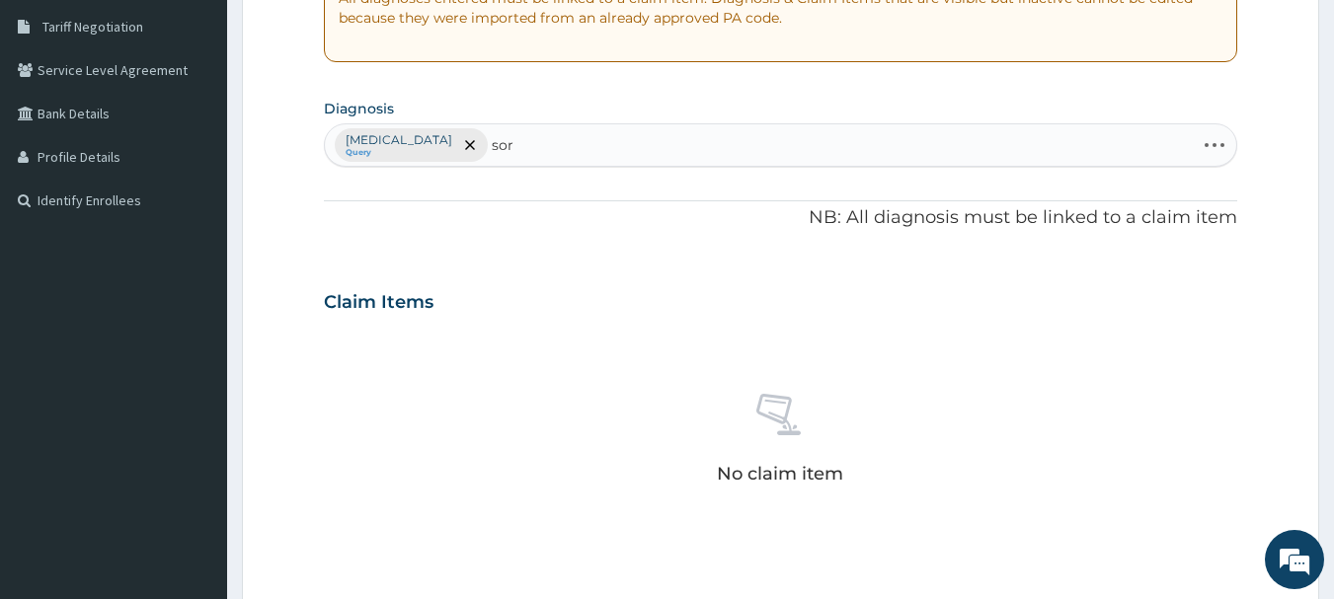
type input "sore"
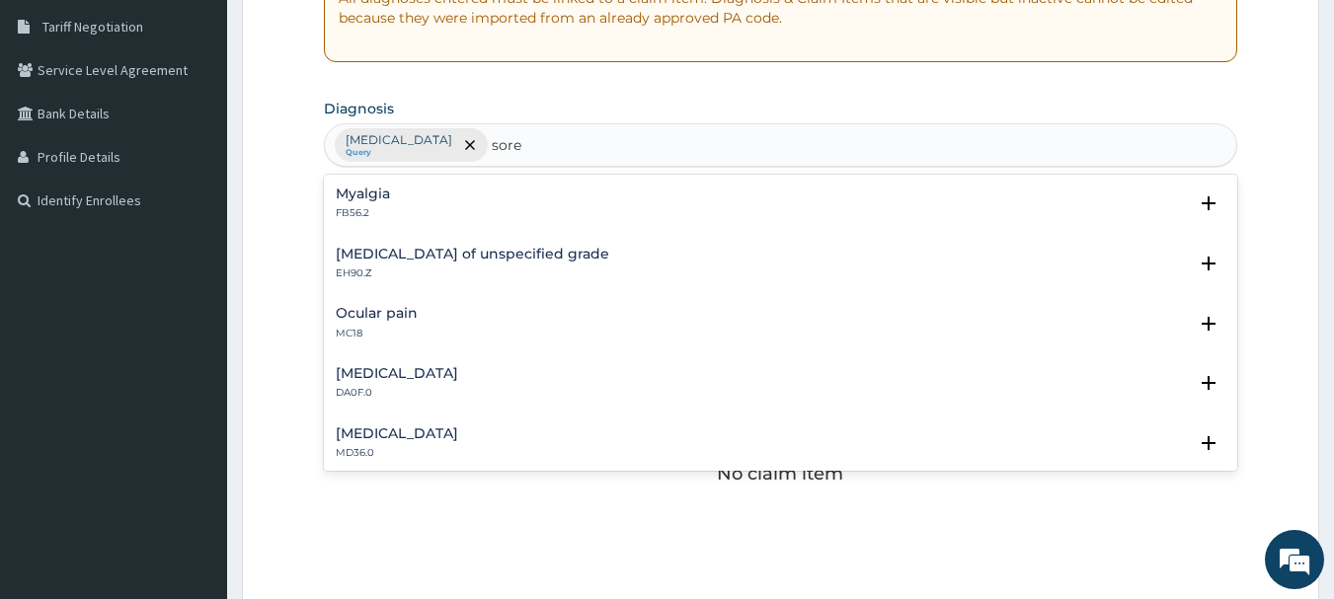
click at [412, 438] on h4 "[MEDICAL_DATA]" at bounding box center [397, 433] width 122 height 15
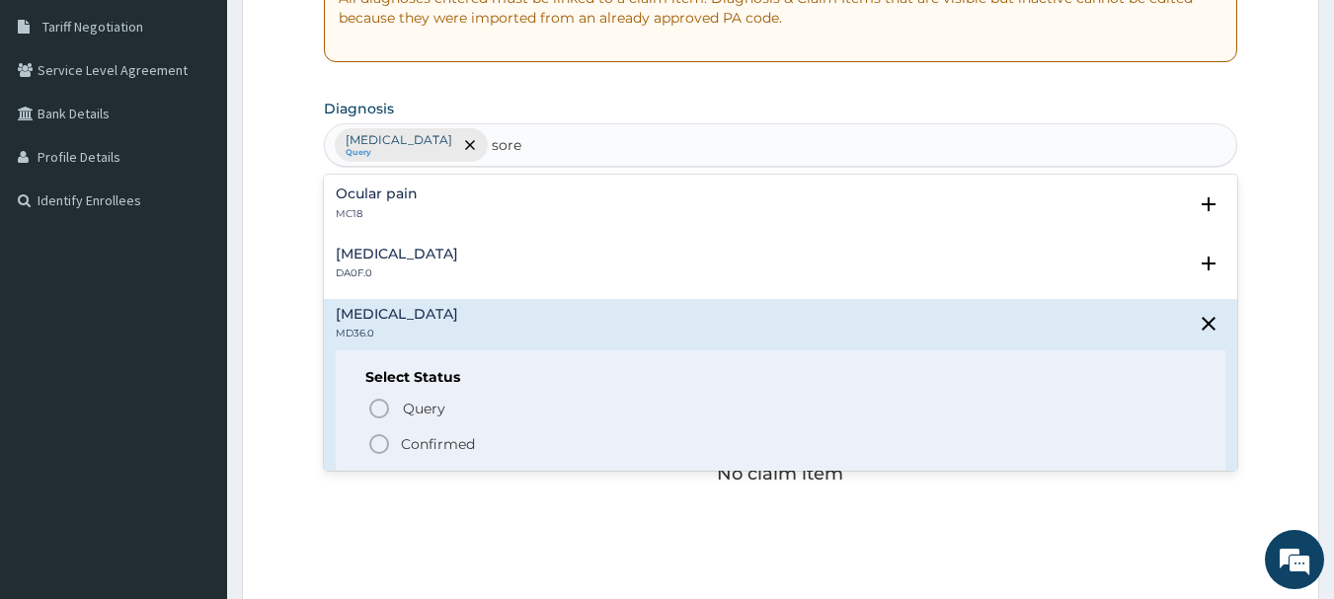
scroll to position [156, 0]
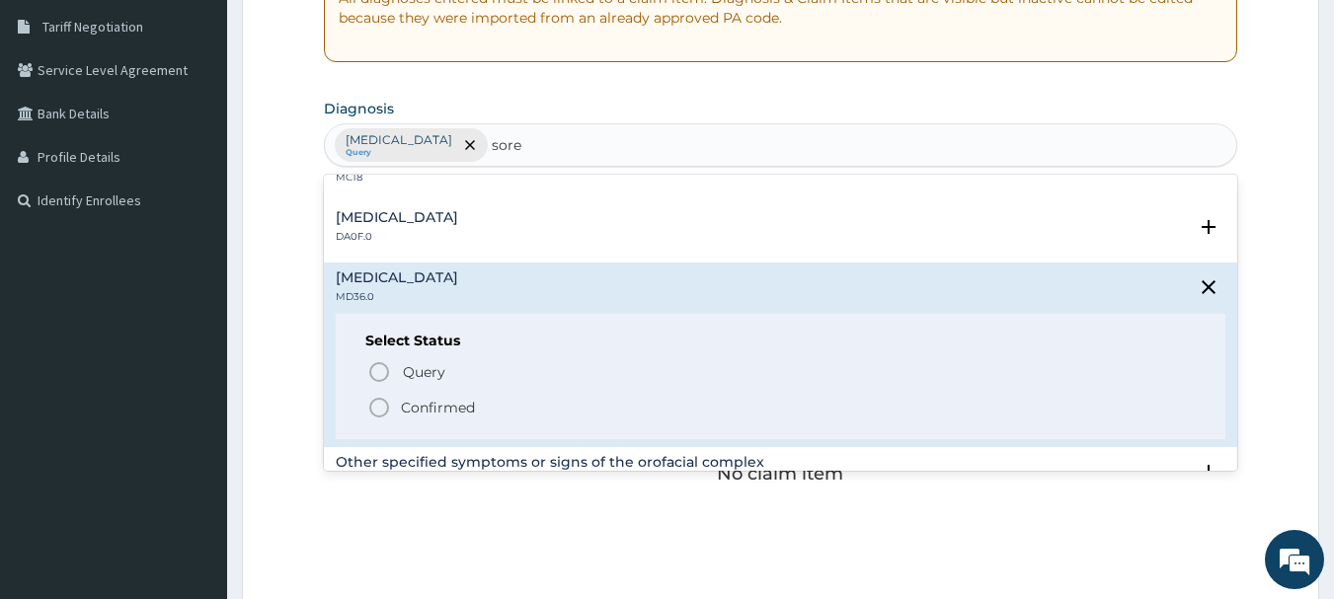
click at [380, 407] on icon "status option filled" at bounding box center [379, 408] width 24 height 24
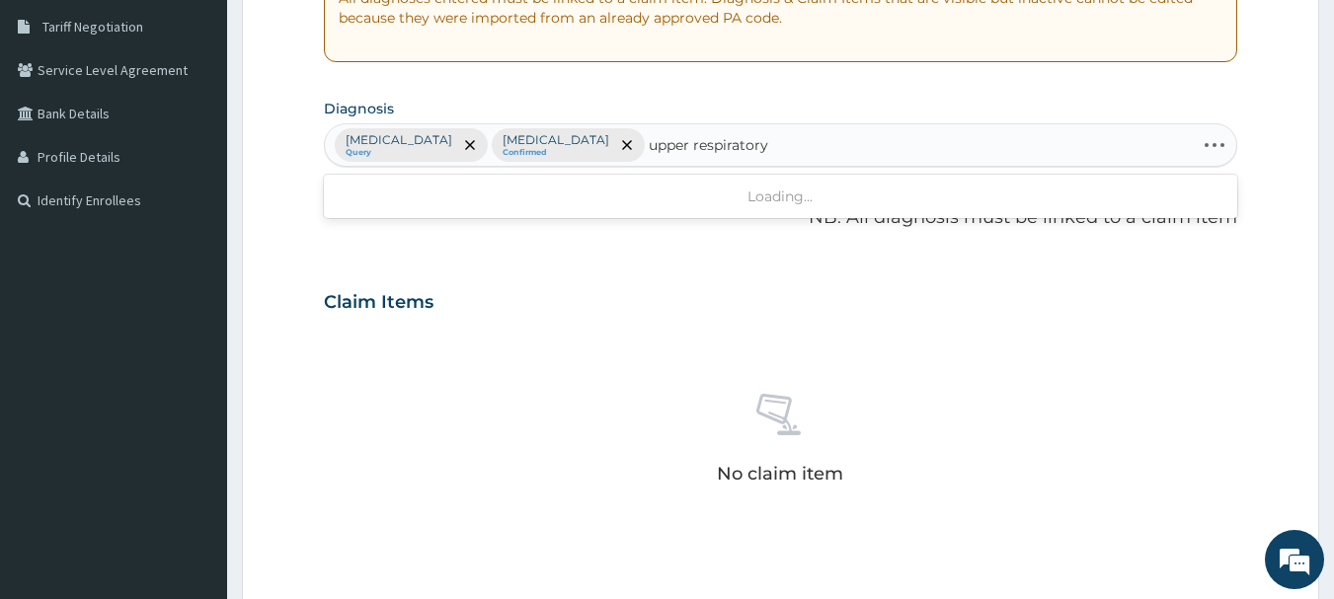
type input "upper respiratory"
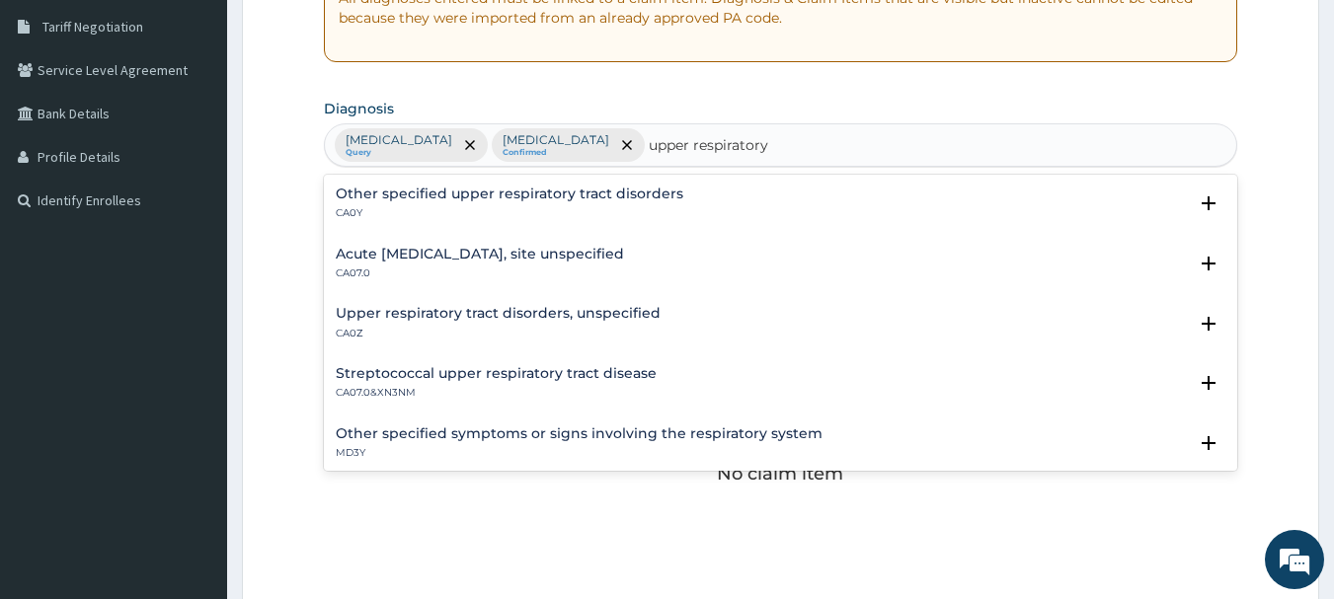
click at [404, 259] on h4 "Acute [MEDICAL_DATA], site unspecified" at bounding box center [480, 254] width 288 height 15
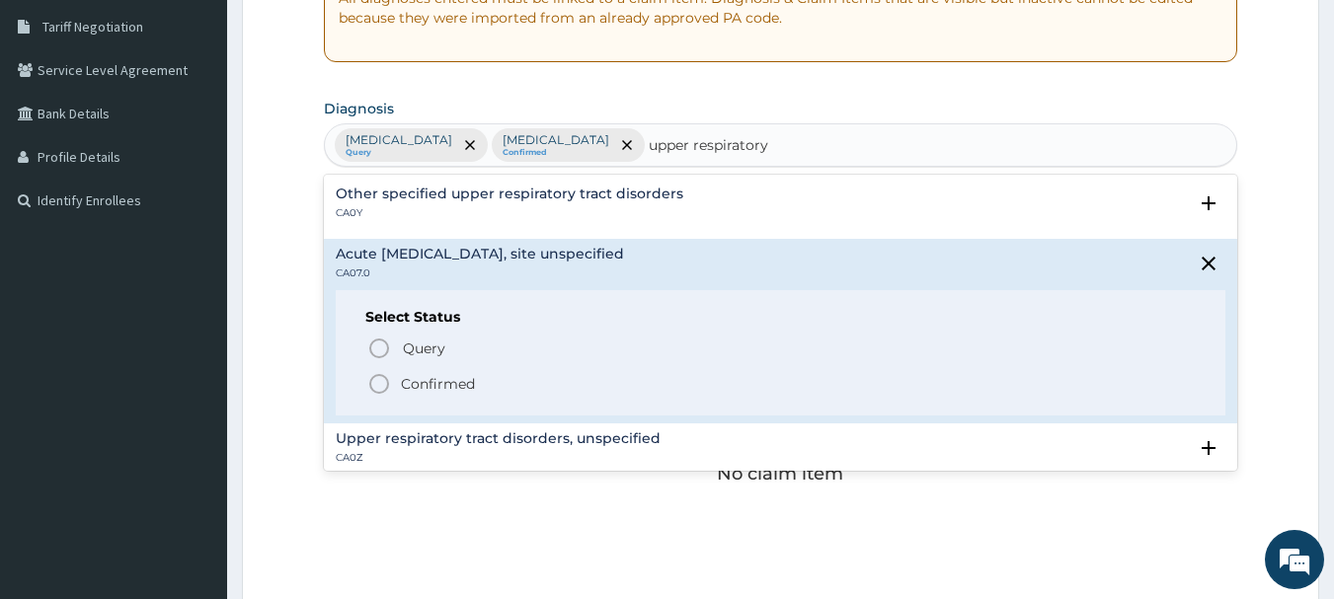
click at [382, 383] on icon "status option filled" at bounding box center [379, 384] width 24 height 24
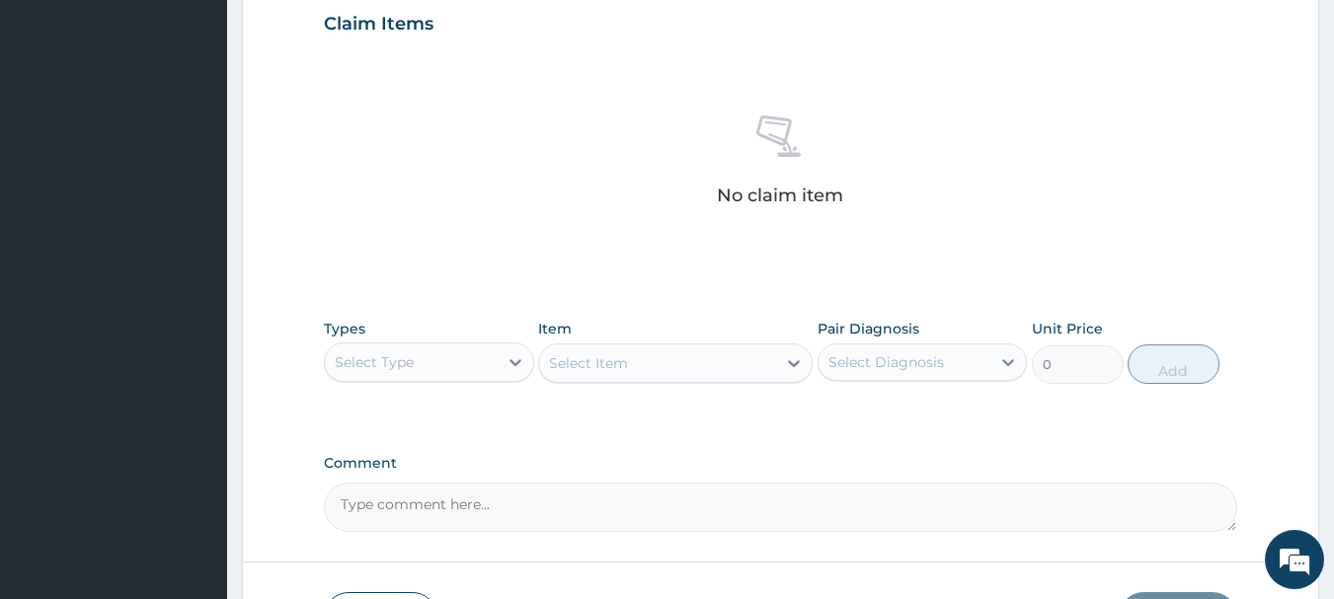
scroll to position [824, 0]
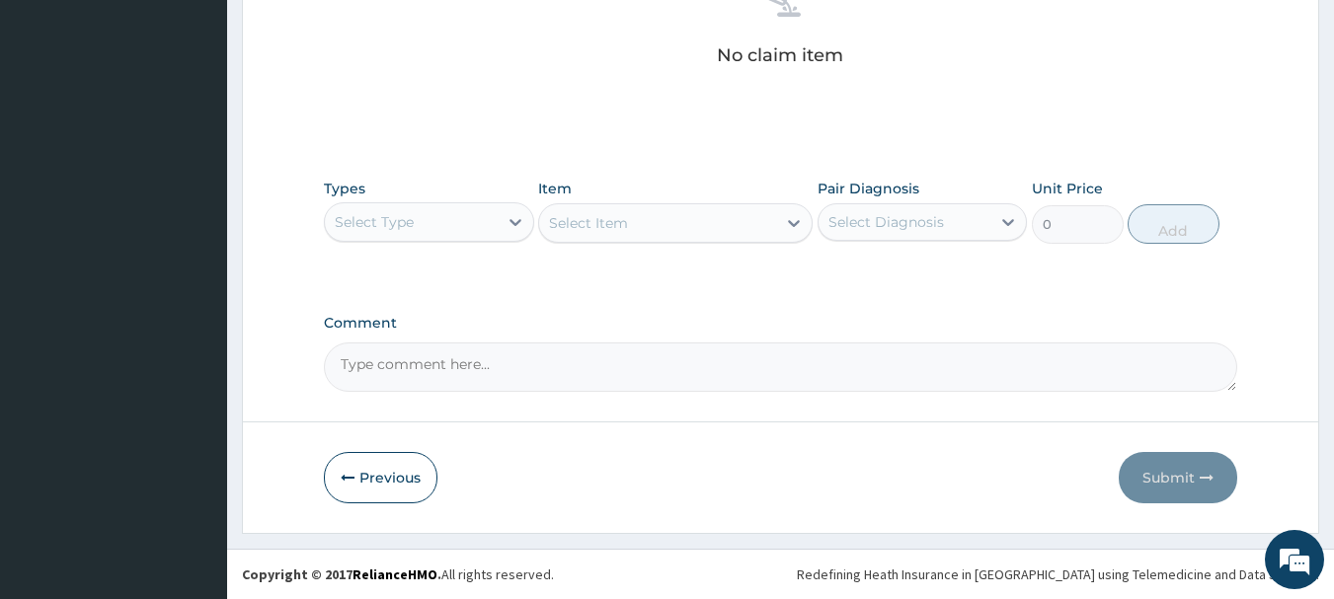
click at [467, 212] on div "Select Type" at bounding box center [411, 222] width 173 height 32
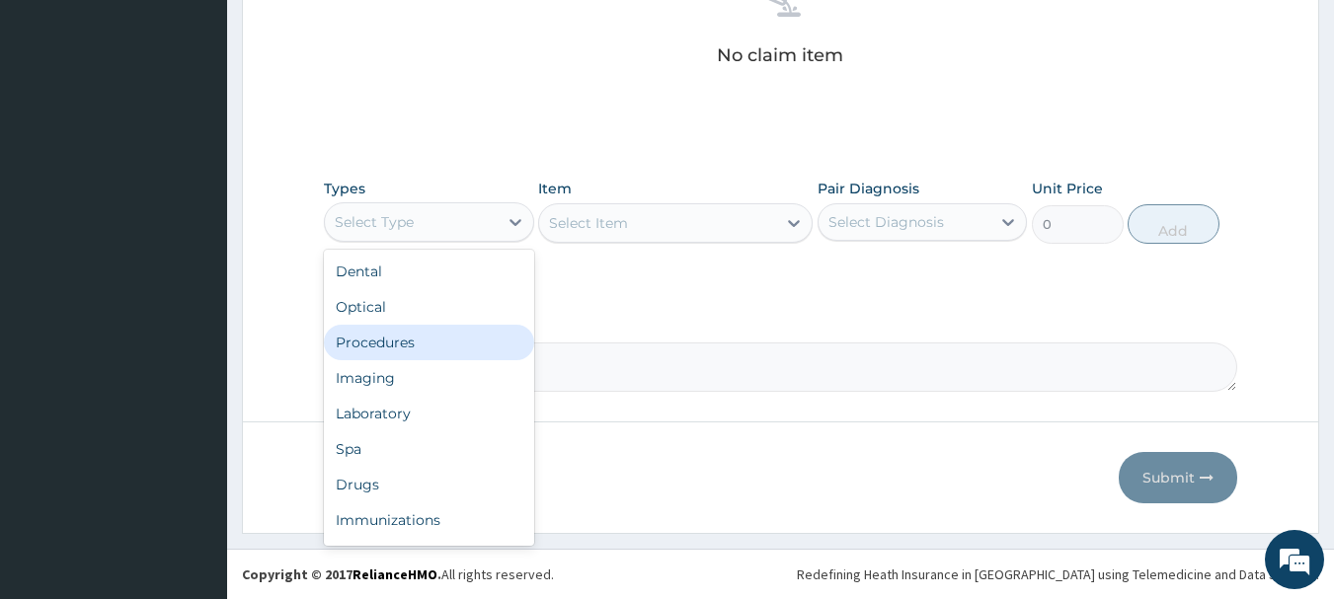
click at [471, 354] on div "Procedures" at bounding box center [429, 343] width 210 height 36
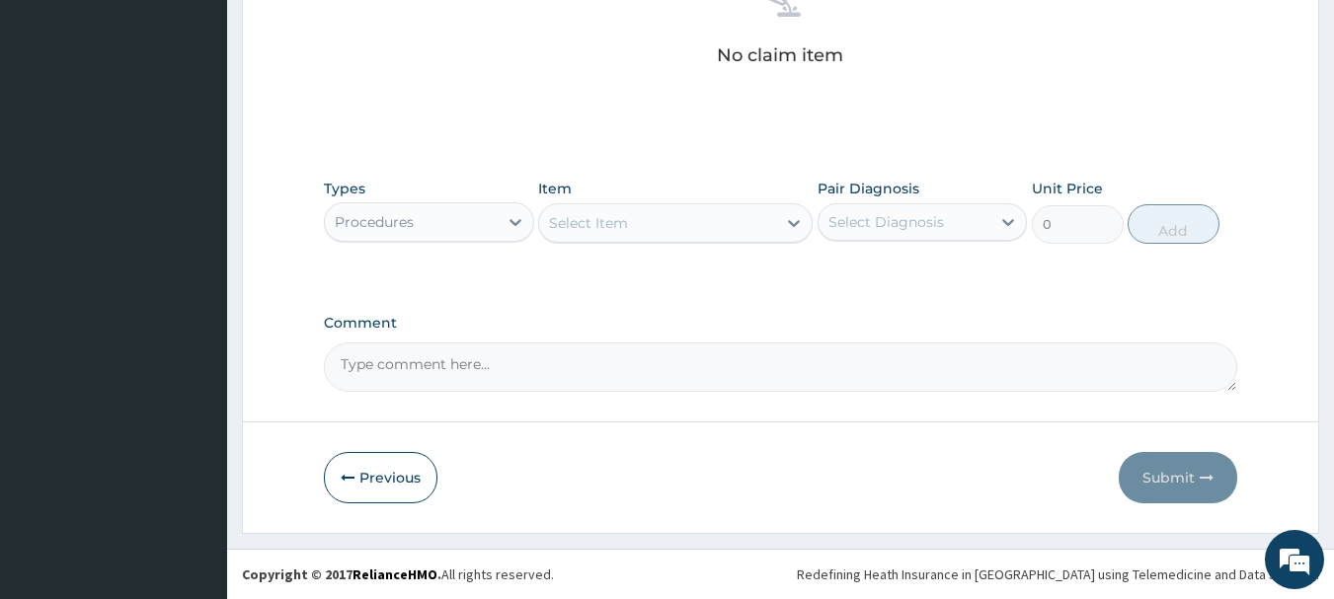
click at [668, 224] on div "Select Item" at bounding box center [657, 223] width 237 height 32
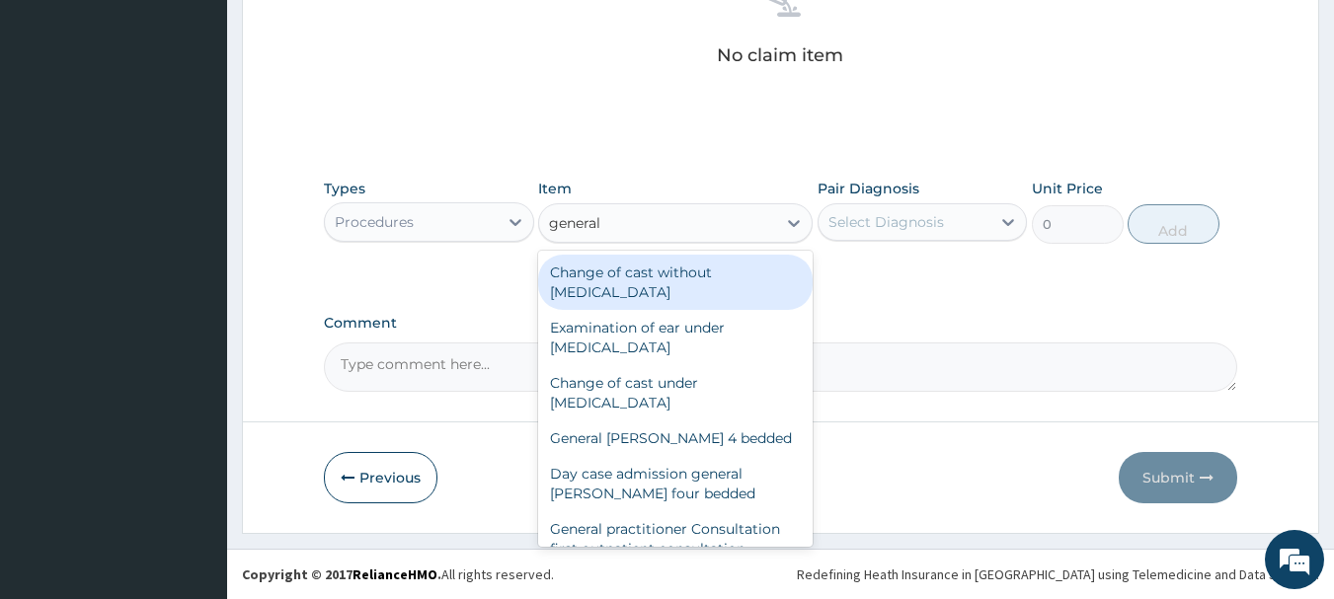
type input "general p"
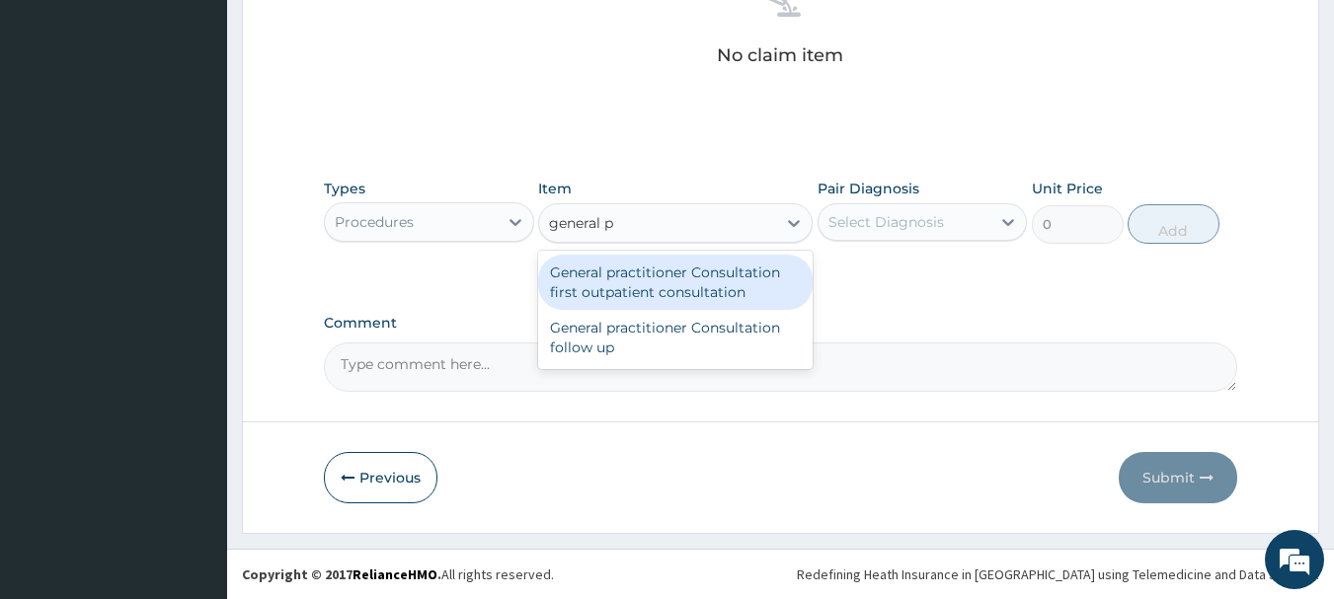
click at [700, 276] on div "General practitioner Consultation first outpatient consultation" at bounding box center [675, 282] width 274 height 55
type input "3000"
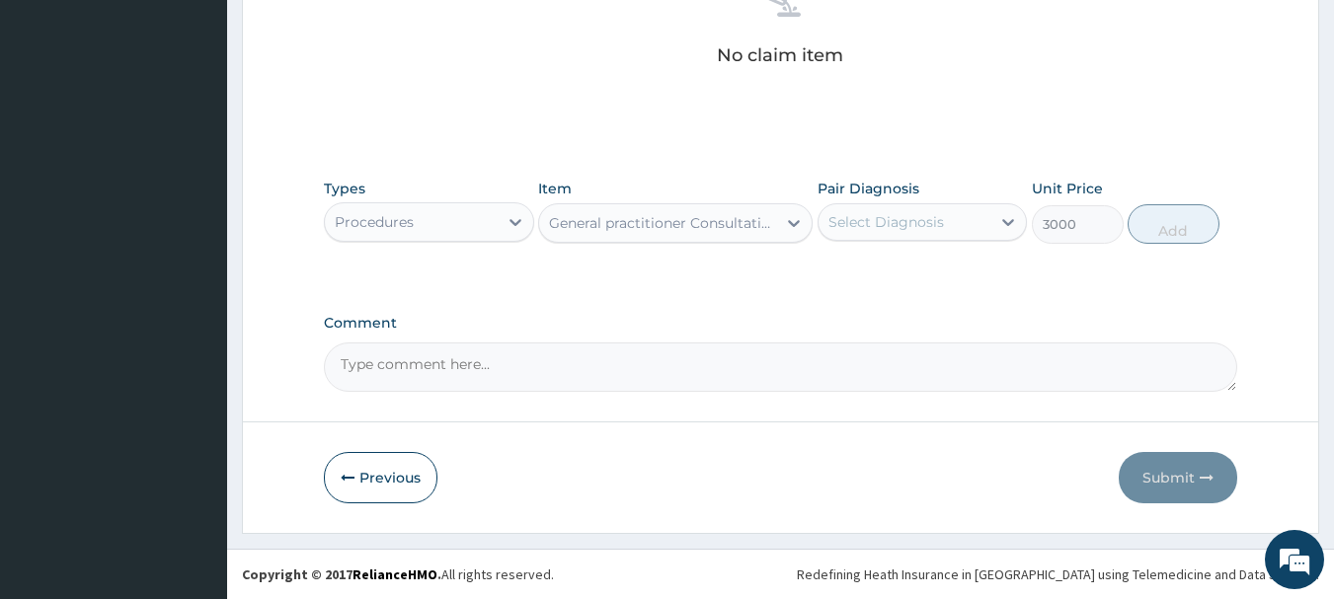
click at [862, 226] on div "Select Diagnosis" at bounding box center [886, 222] width 116 height 20
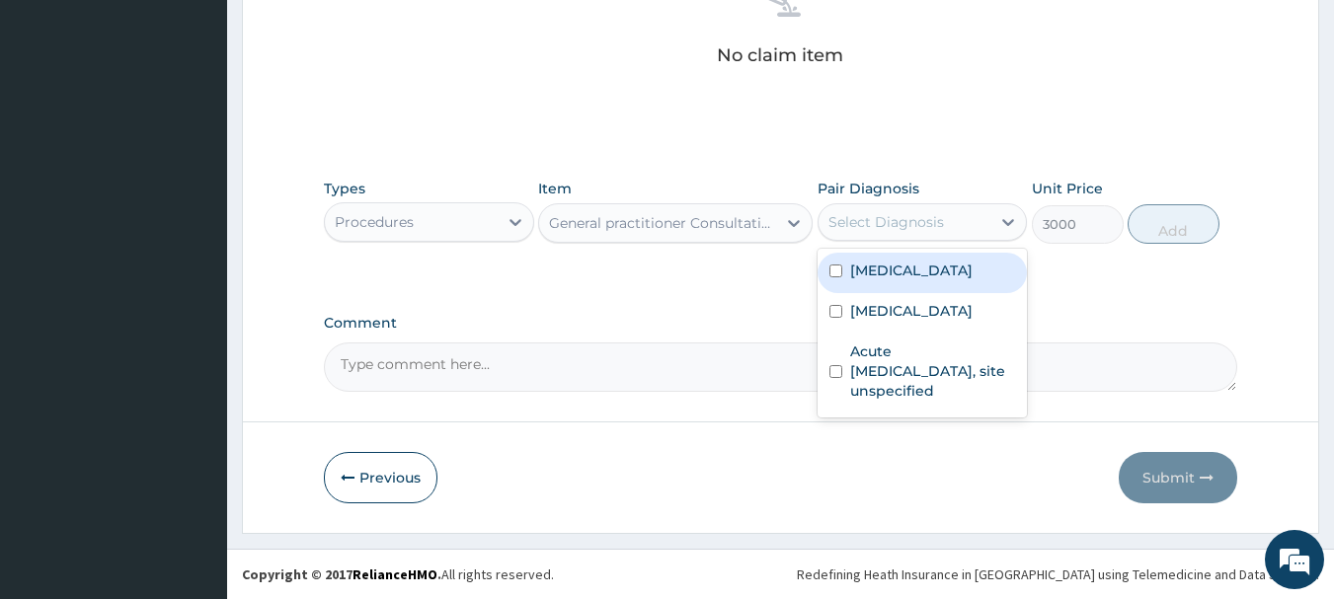
click at [873, 280] on label "[MEDICAL_DATA]" at bounding box center [911, 271] width 122 height 20
checkbox input "true"
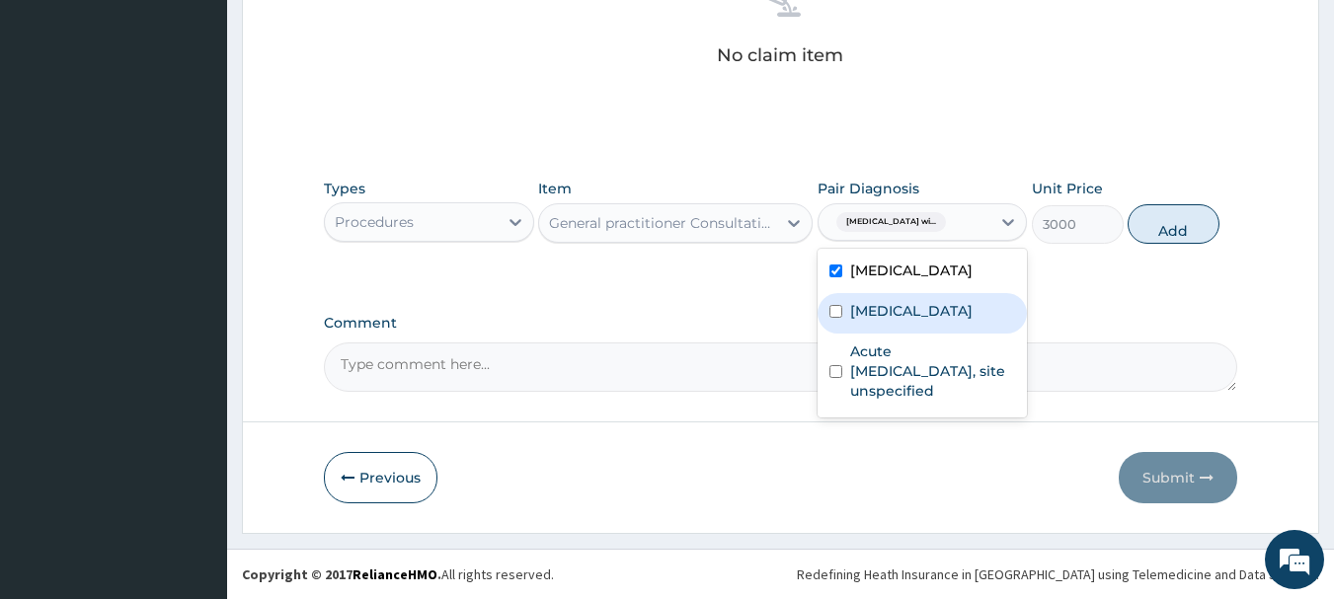
click at [887, 321] on label "Pain in throat" at bounding box center [911, 311] width 122 height 20
checkbox input "true"
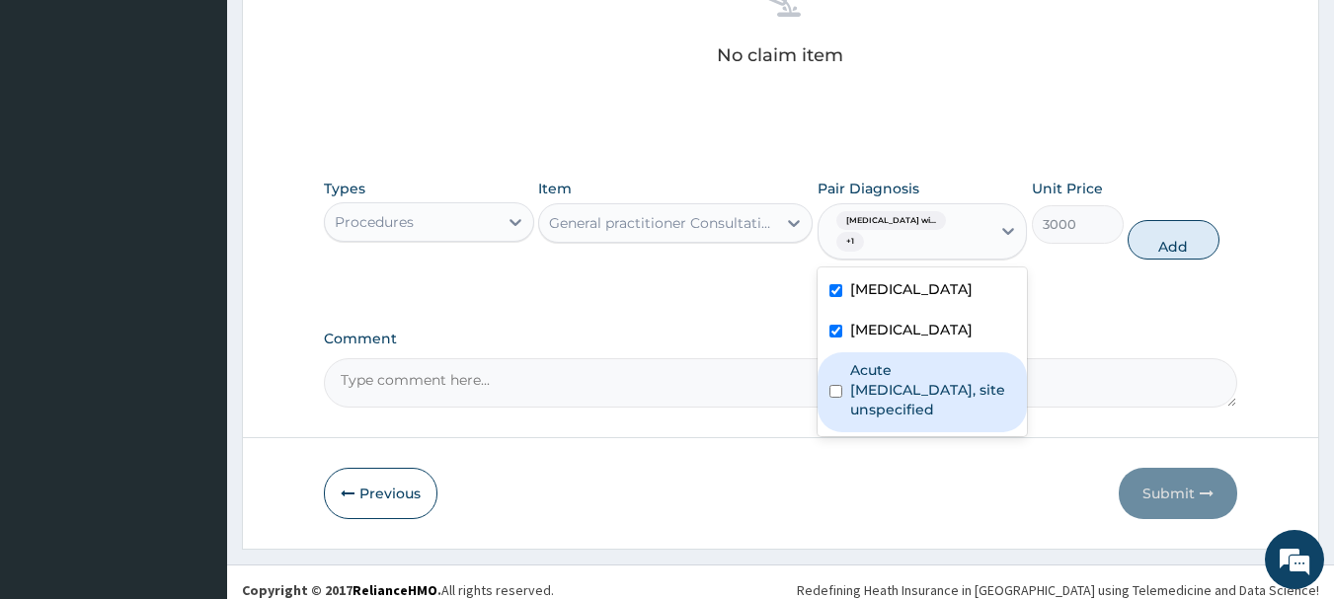
click at [915, 419] on label "Acute upper respiratory infection, site unspecified" at bounding box center [933, 389] width 166 height 59
checkbox input "true"
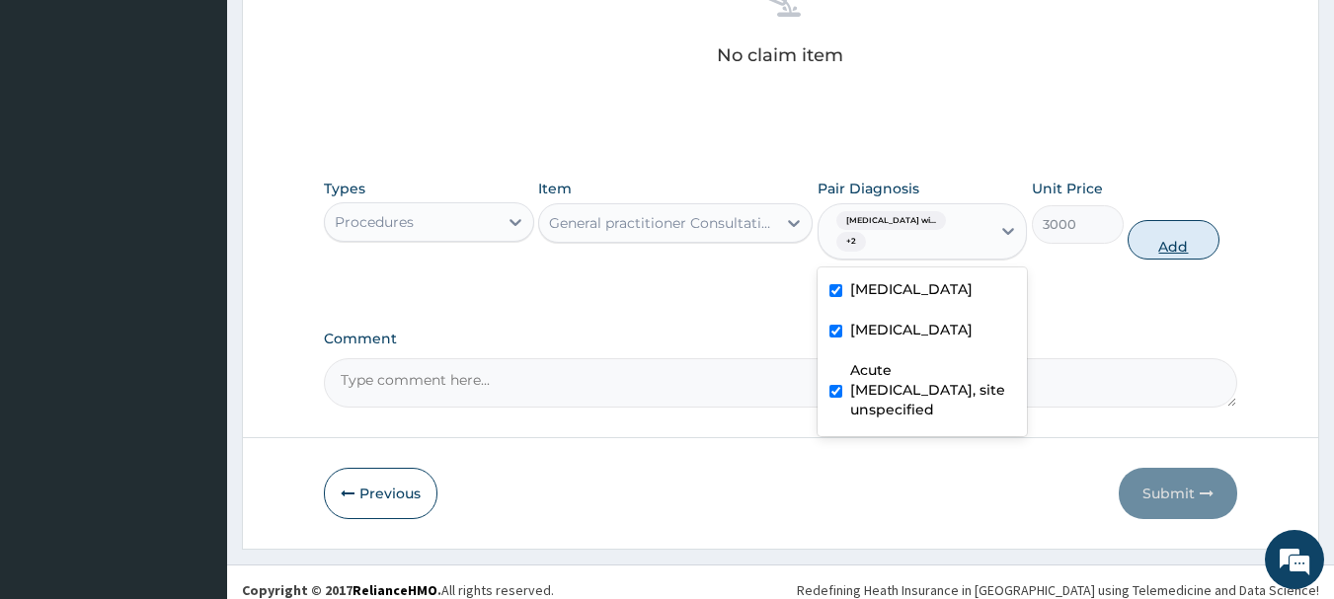
click at [1192, 246] on button "Add" at bounding box center [1173, 239] width 92 height 39
type input "0"
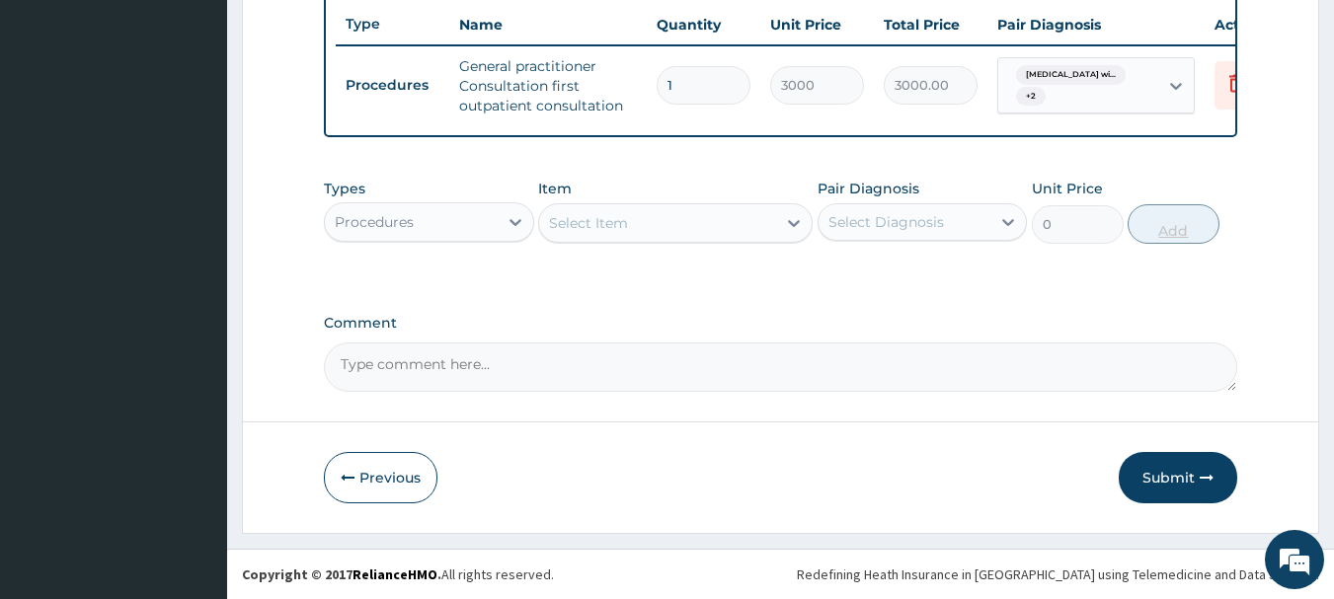
scroll to position [756, 0]
click at [394, 220] on div "Procedures" at bounding box center [374, 222] width 79 height 20
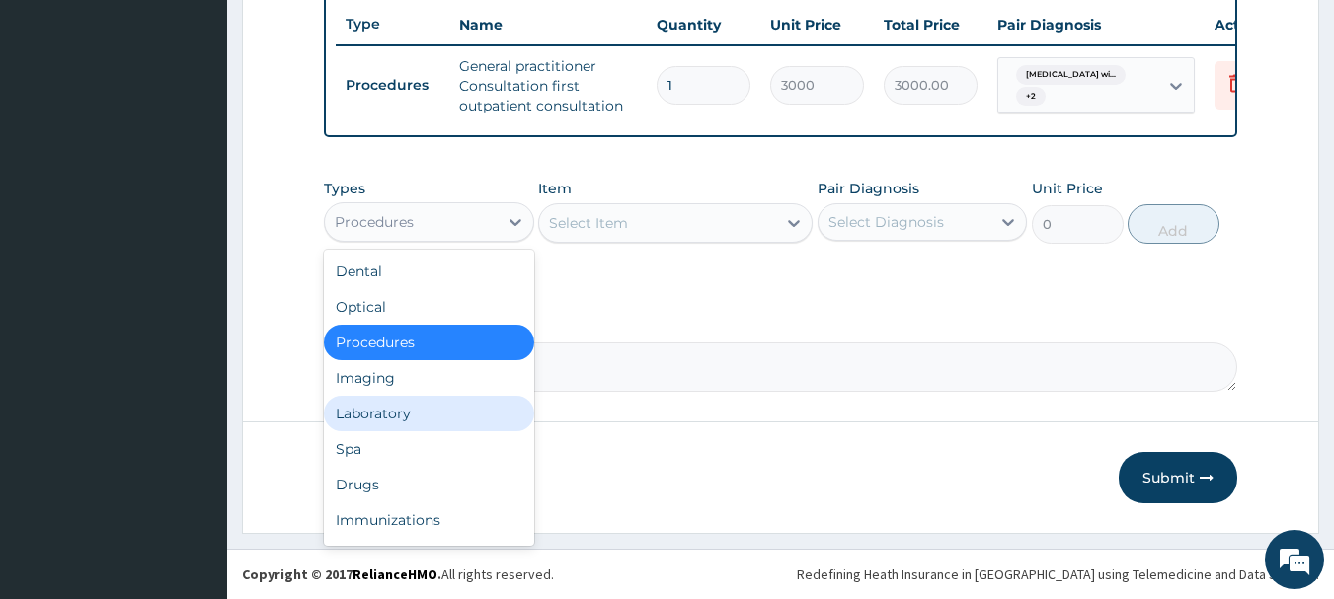
click at [397, 402] on div "Laboratory" at bounding box center [429, 414] width 210 height 36
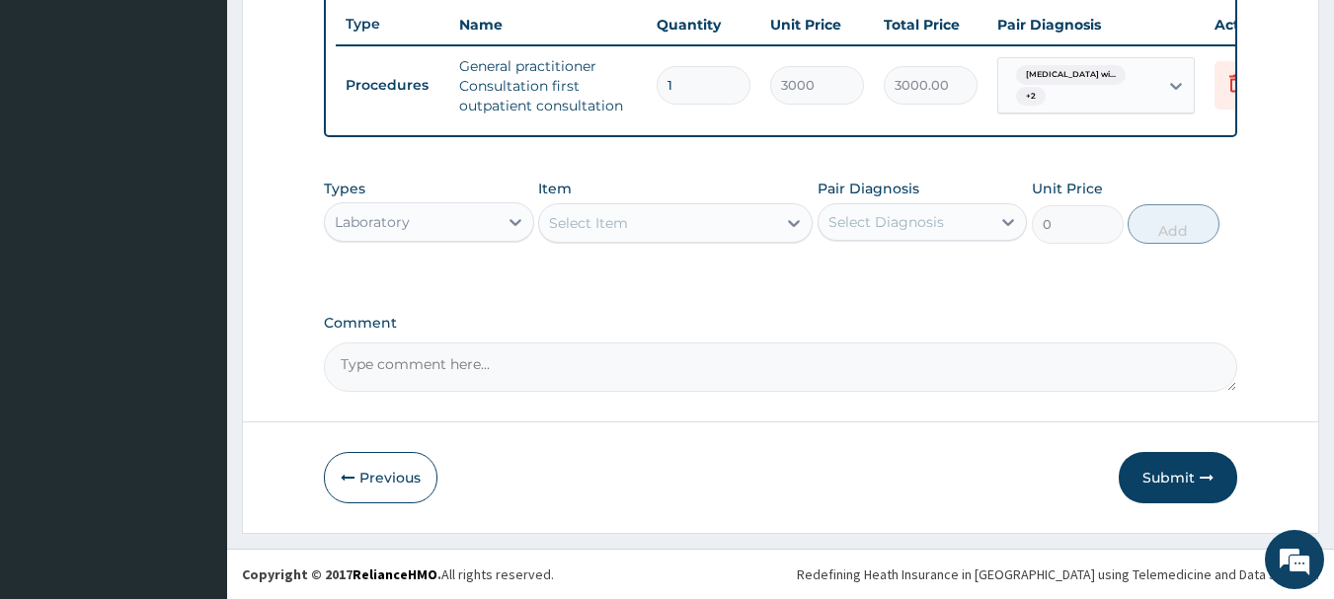
click at [648, 229] on div "Select Item" at bounding box center [657, 223] width 237 height 32
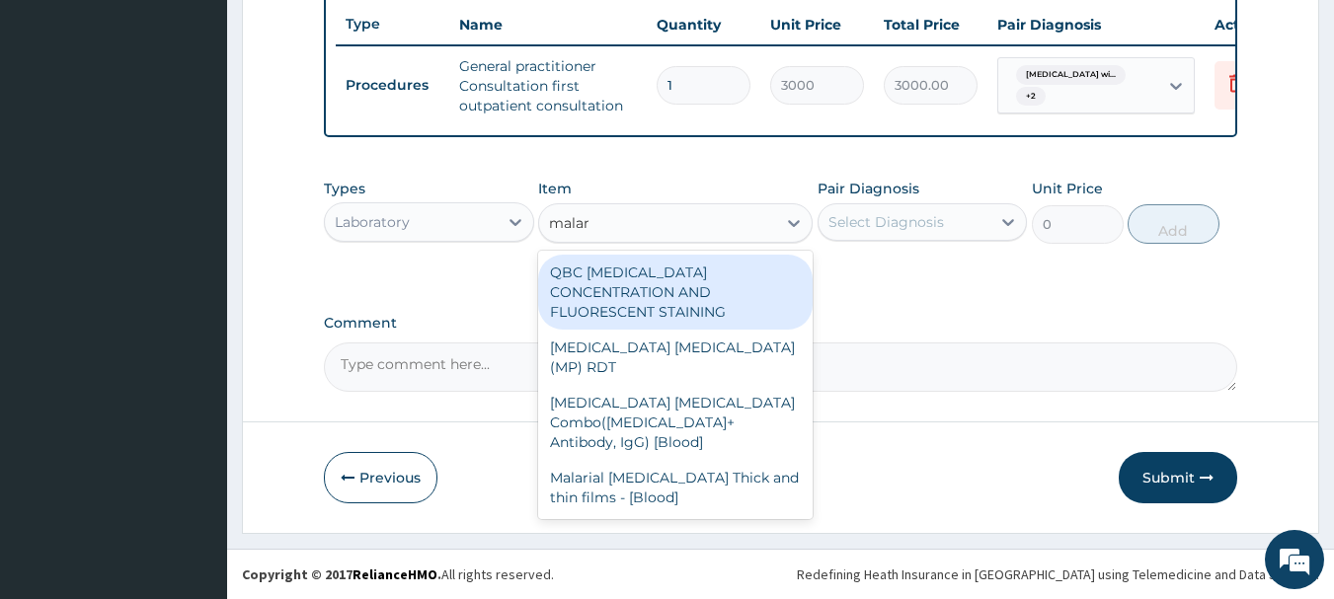
type input "malari"
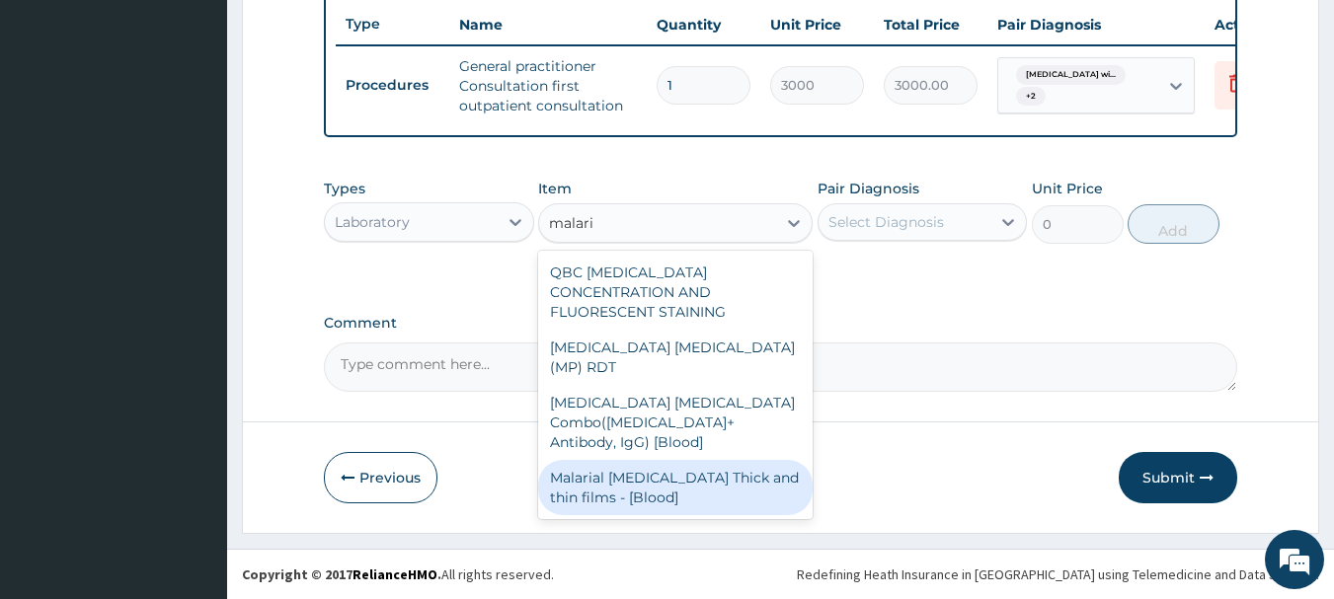
click at [675, 460] on div "Malarial Parasite Thick and thin films - [Blood]" at bounding box center [675, 487] width 274 height 55
type input "1500"
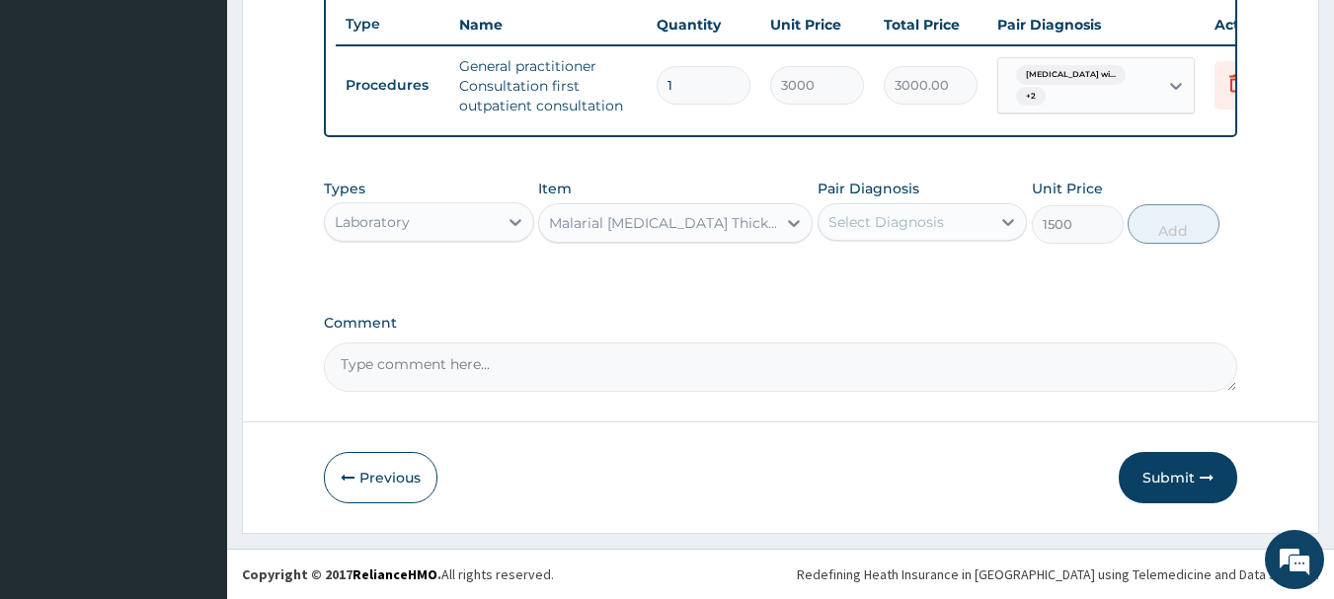
click at [885, 218] on div "Select Diagnosis" at bounding box center [886, 222] width 116 height 20
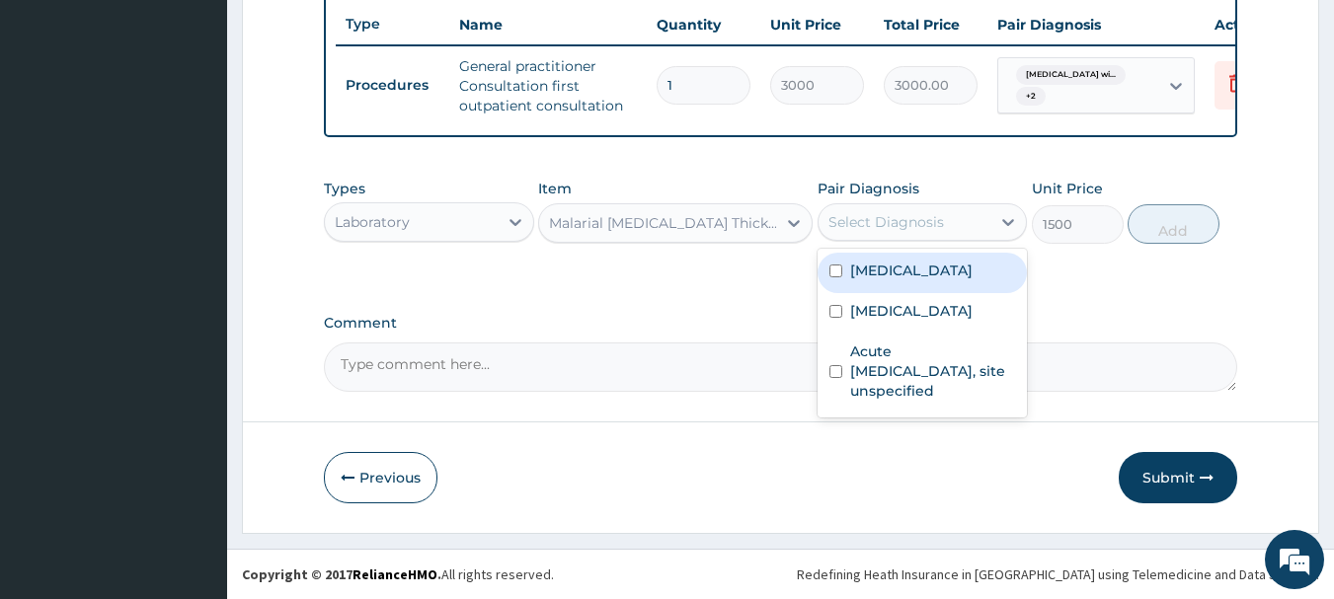
click at [899, 280] on label "Plasmodium malariae malaria without complication" at bounding box center [911, 271] width 122 height 20
checkbox input "true"
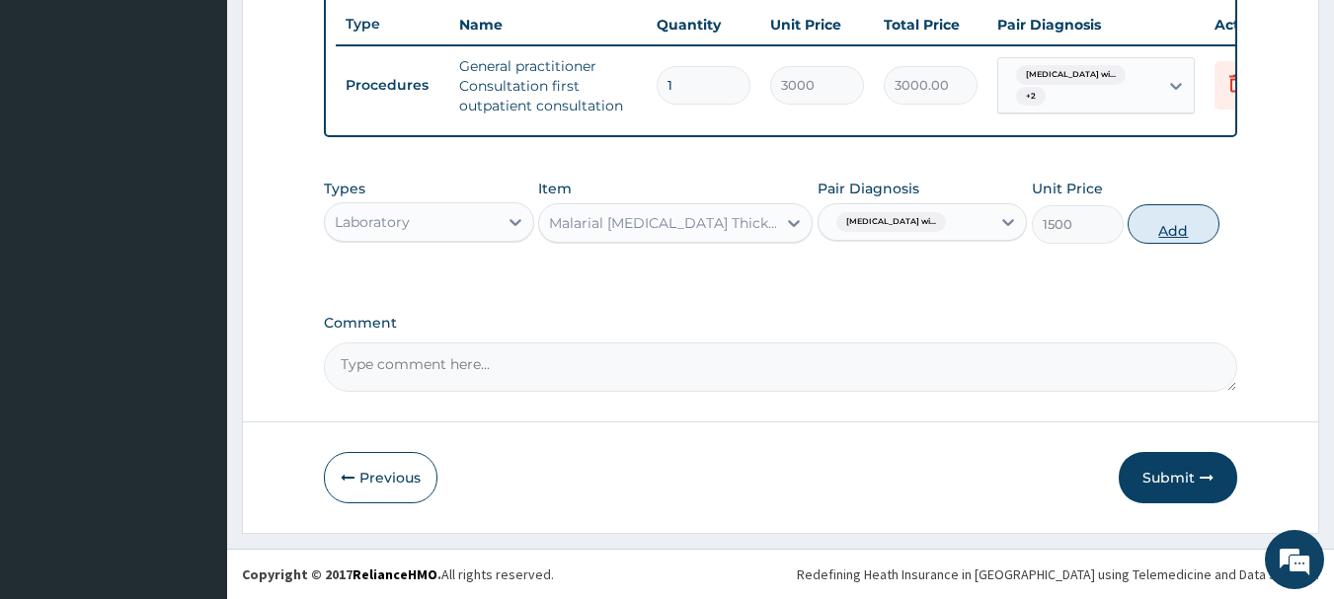
click at [1163, 231] on button "Add" at bounding box center [1173, 223] width 92 height 39
type input "0"
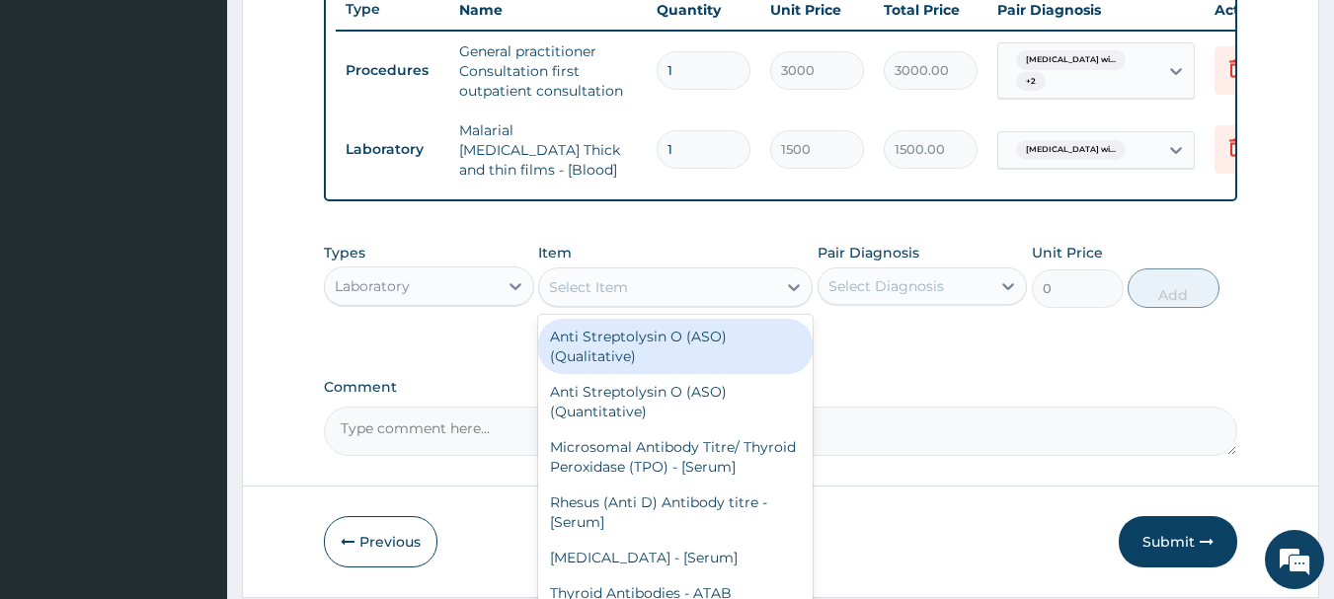
click at [587, 288] on div "Select Item" at bounding box center [588, 287] width 79 height 20
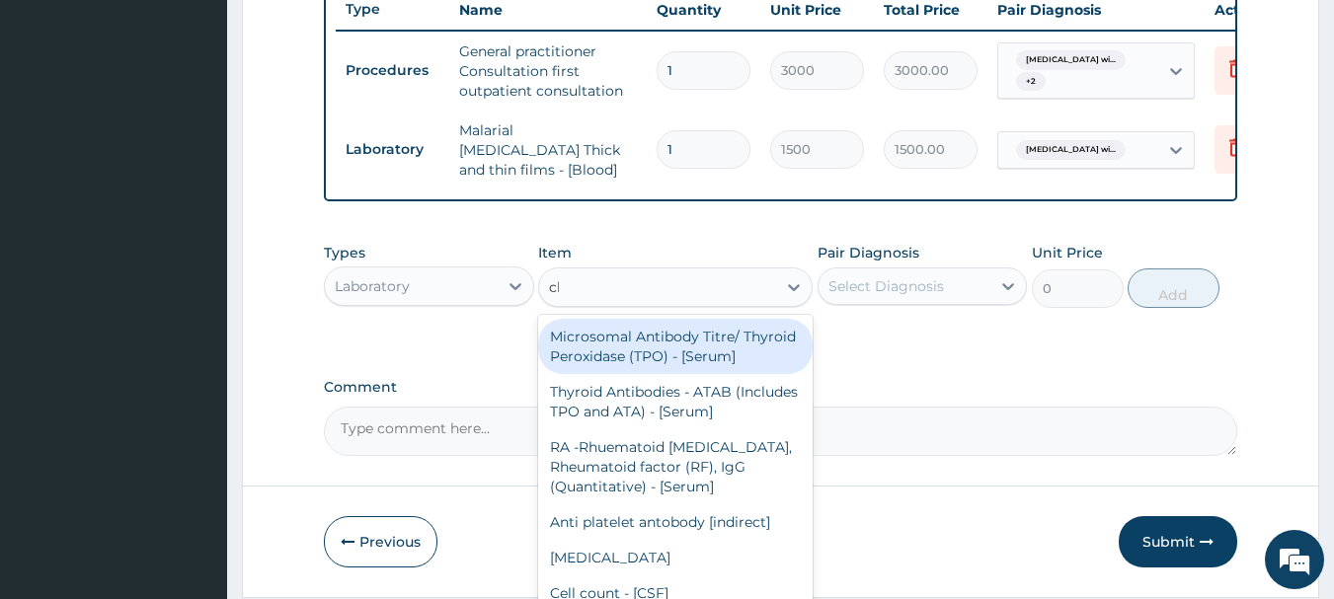
type input "cbc"
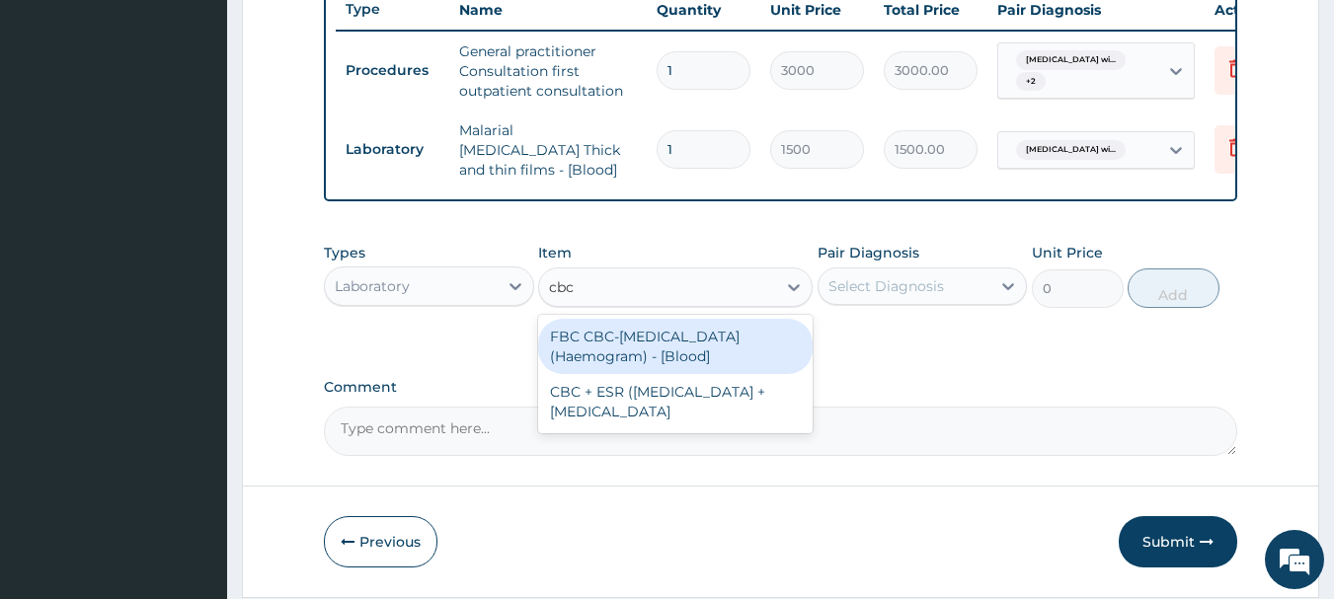
click at [615, 348] on div "FBC CBC-[MEDICAL_DATA] (Haemogram) - [Blood]" at bounding box center [675, 346] width 274 height 55
type input "3000"
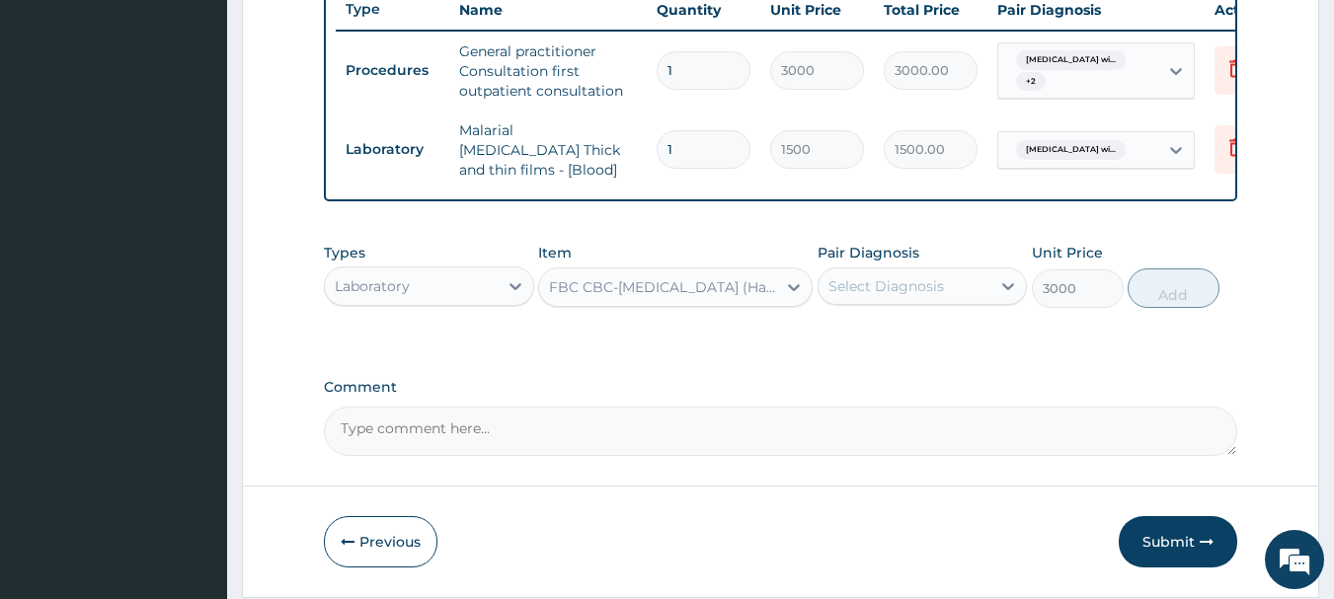
click at [916, 277] on div "Select Diagnosis" at bounding box center [904, 287] width 173 height 32
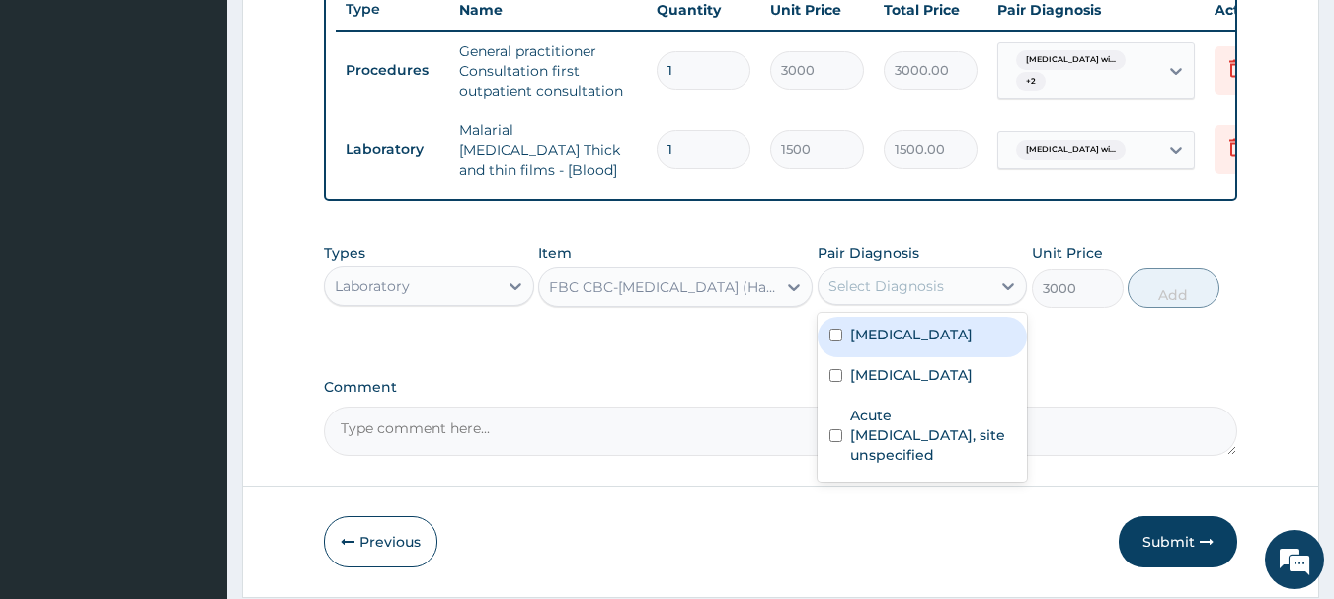
click at [924, 345] on label "[MEDICAL_DATA]" at bounding box center [911, 335] width 122 height 20
checkbox input "true"
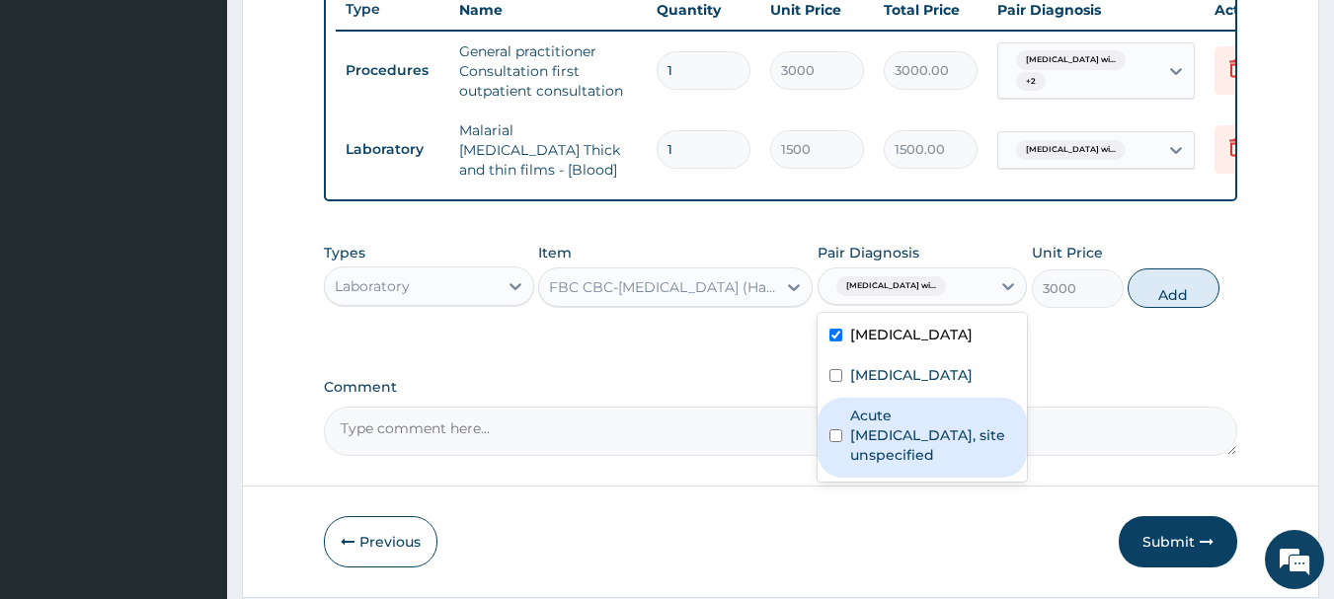
click at [942, 460] on label "Acute upper respiratory infection, site unspecified" at bounding box center [933, 435] width 166 height 59
checkbox input "true"
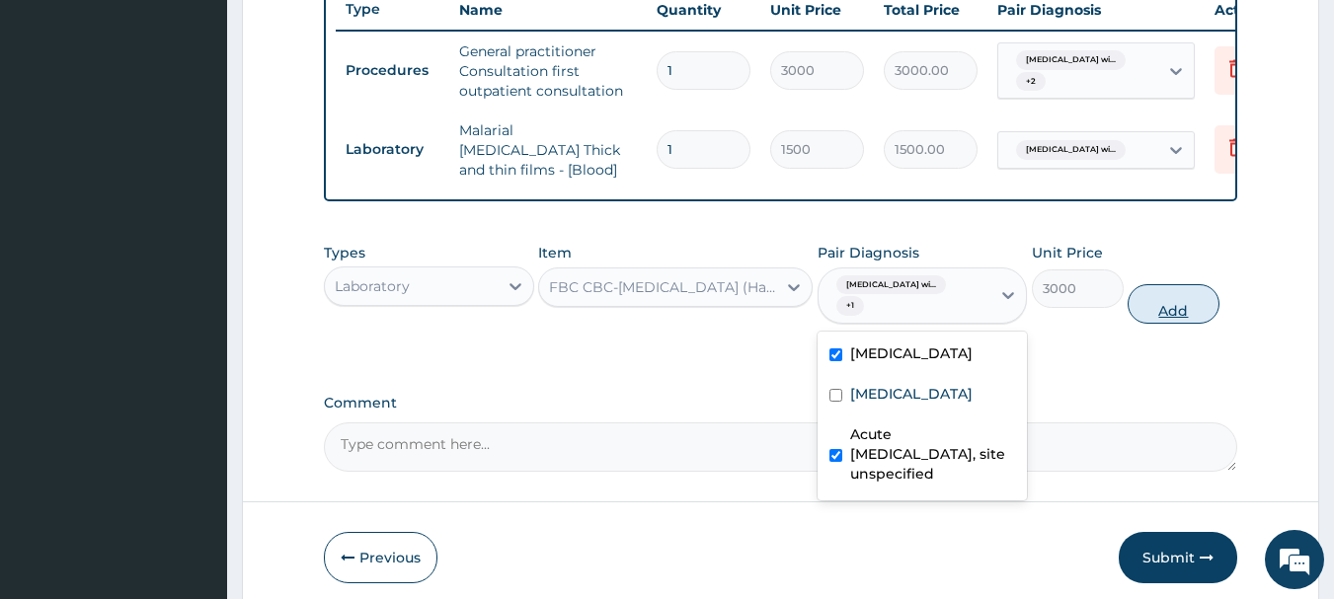
click at [1170, 321] on button "Add" at bounding box center [1173, 303] width 92 height 39
type input "0"
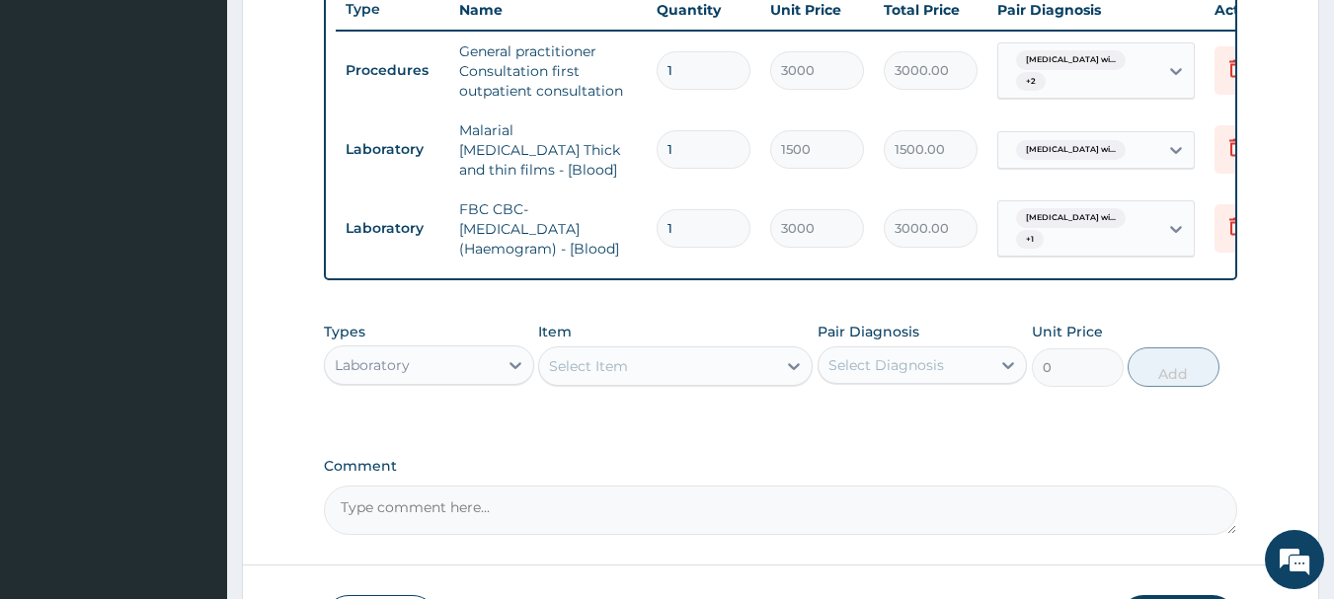
scroll to position [903, 0]
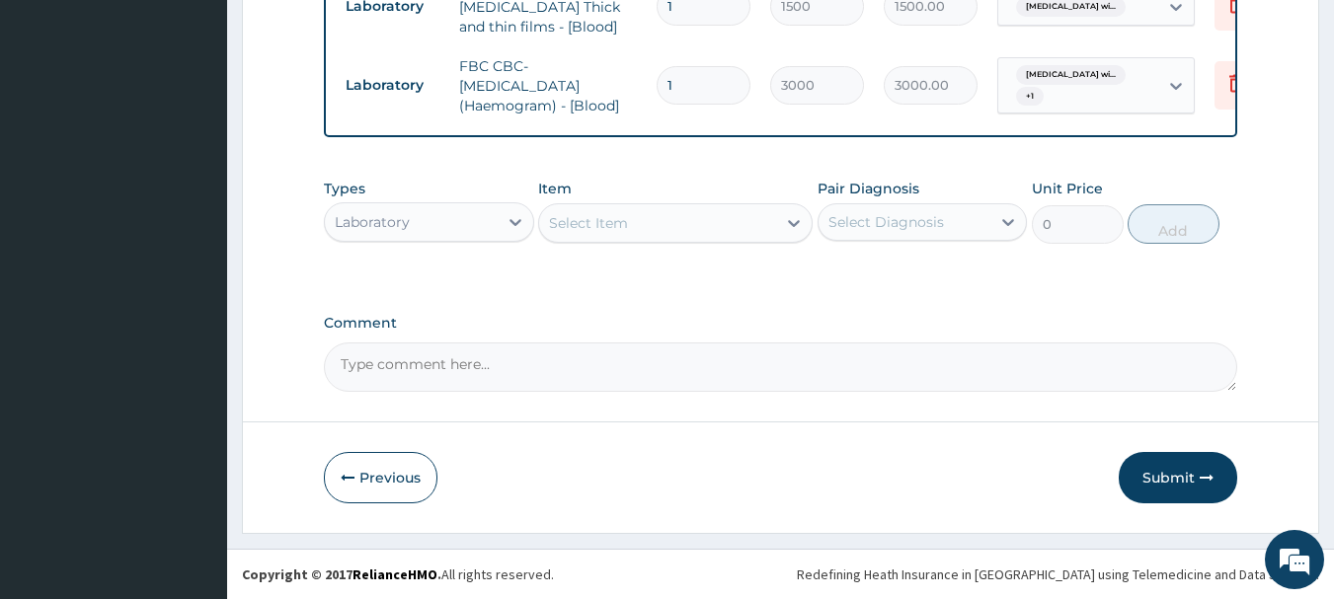
click at [455, 214] on div "Laboratory" at bounding box center [411, 222] width 173 height 32
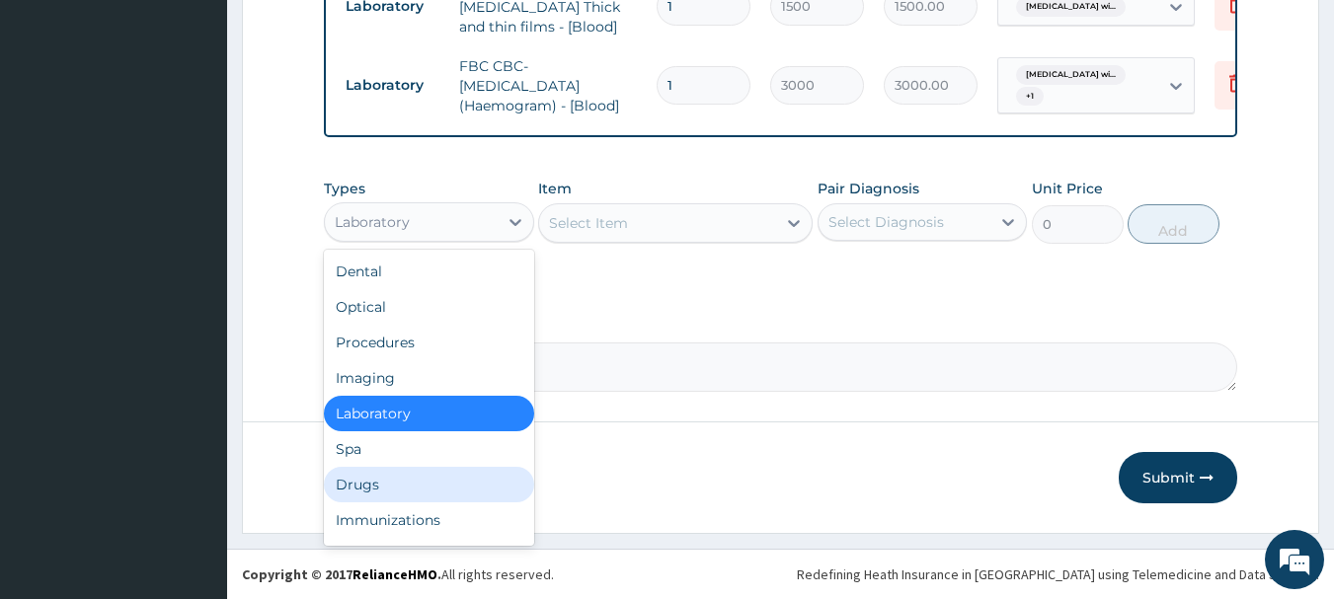
click at [426, 483] on div "Drugs" at bounding box center [429, 485] width 210 height 36
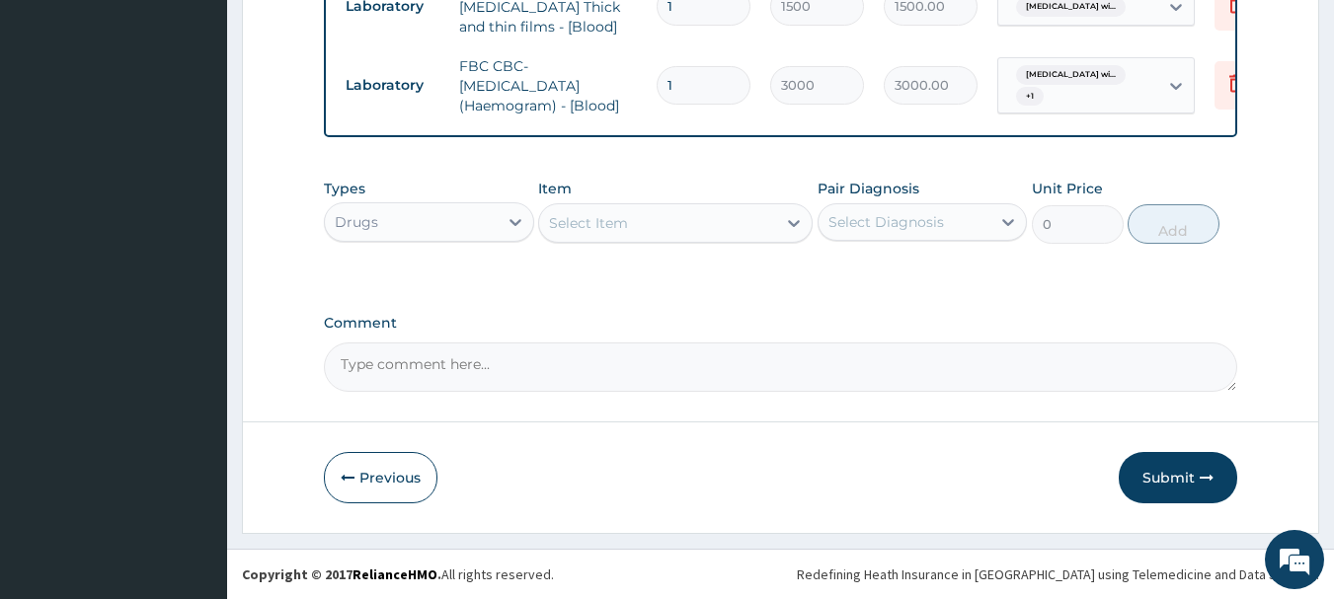
click at [657, 229] on div "Select Item" at bounding box center [657, 223] width 237 height 32
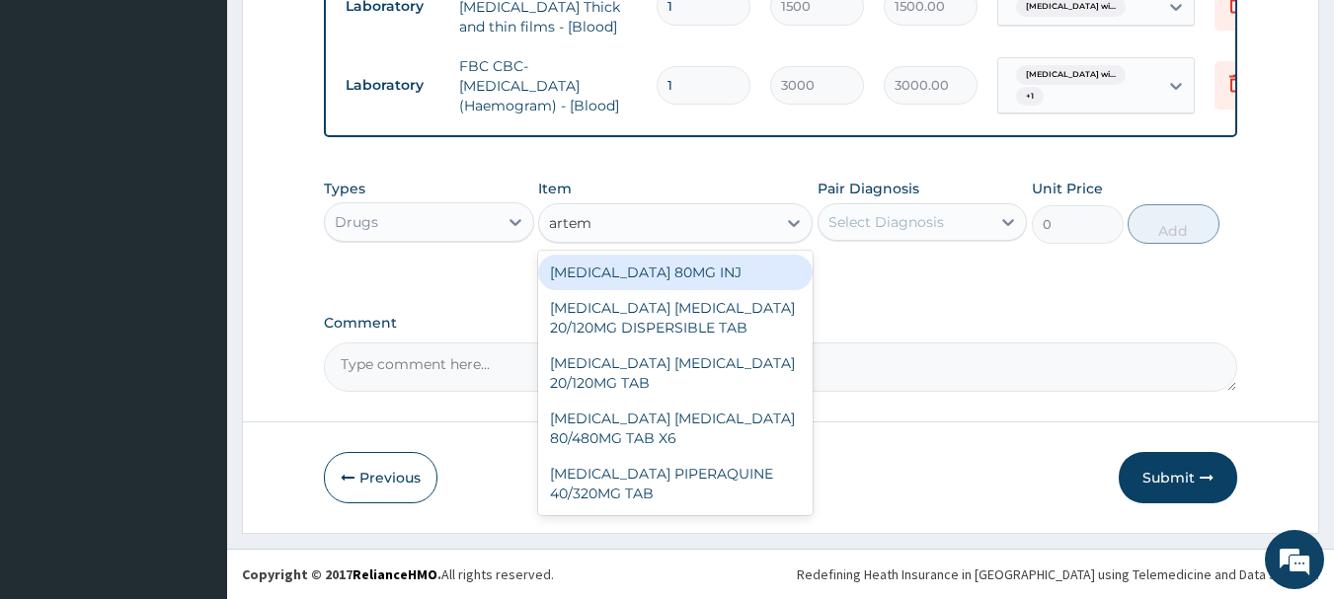
type input "arteme"
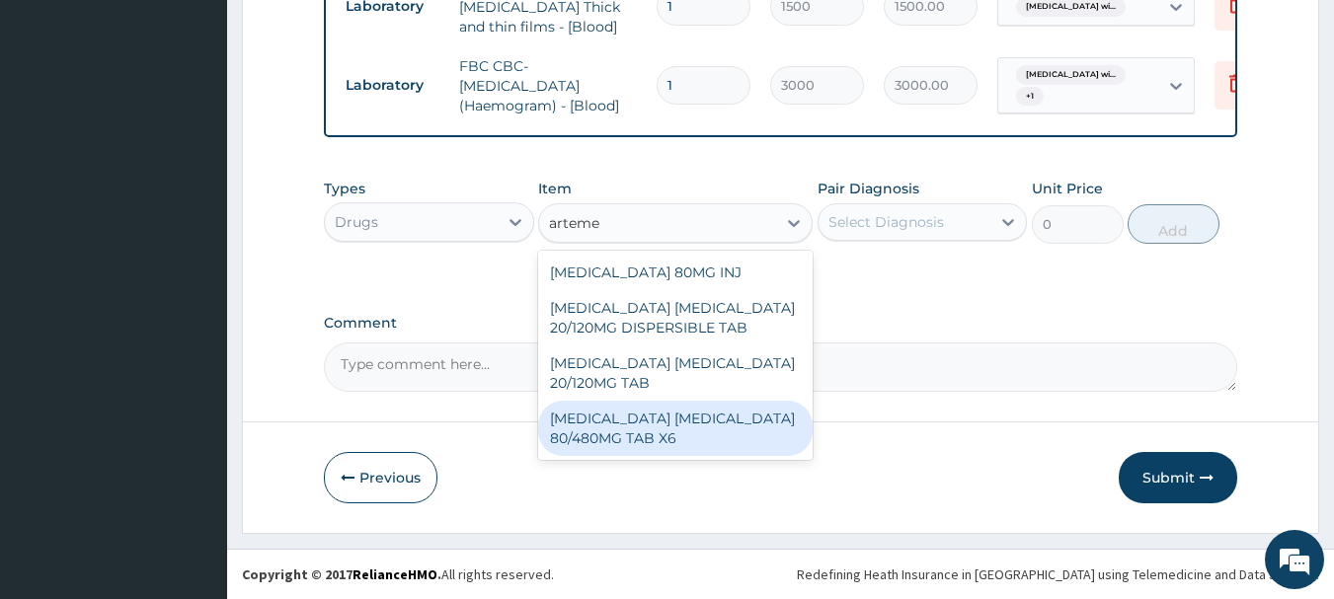
click at [691, 416] on div "[MEDICAL_DATA] [MEDICAL_DATA] 80/480MG TAB X6" at bounding box center [675, 428] width 274 height 55
type input "520"
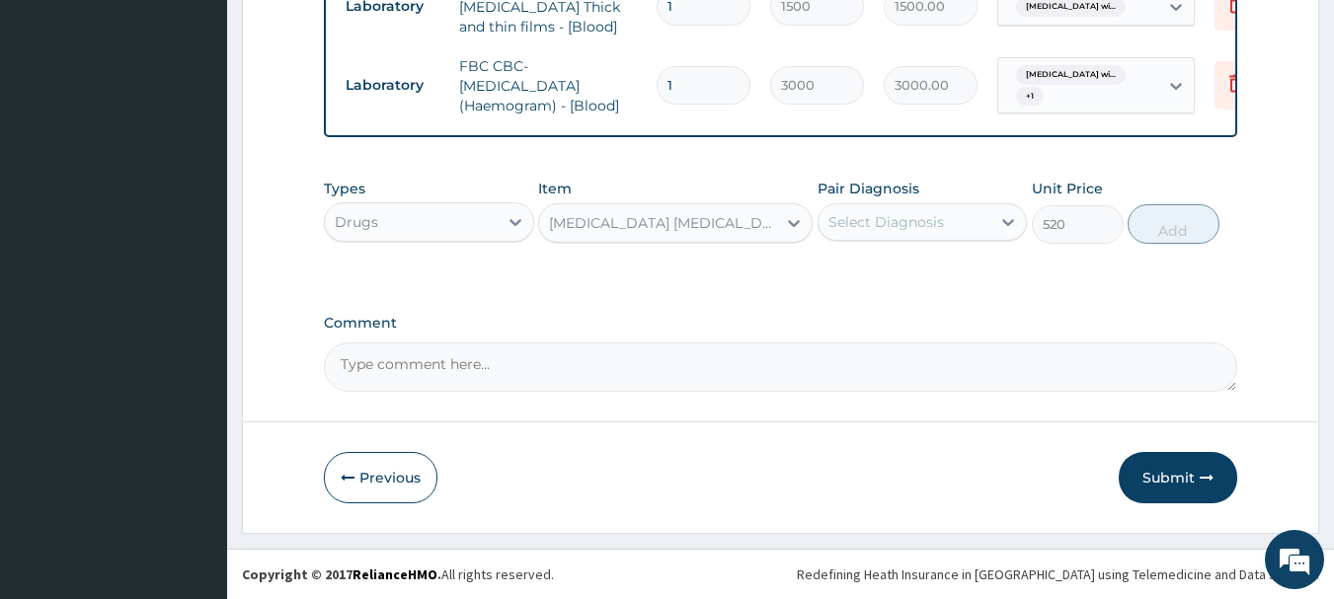
click at [938, 227] on div "Select Diagnosis" at bounding box center [886, 222] width 116 height 20
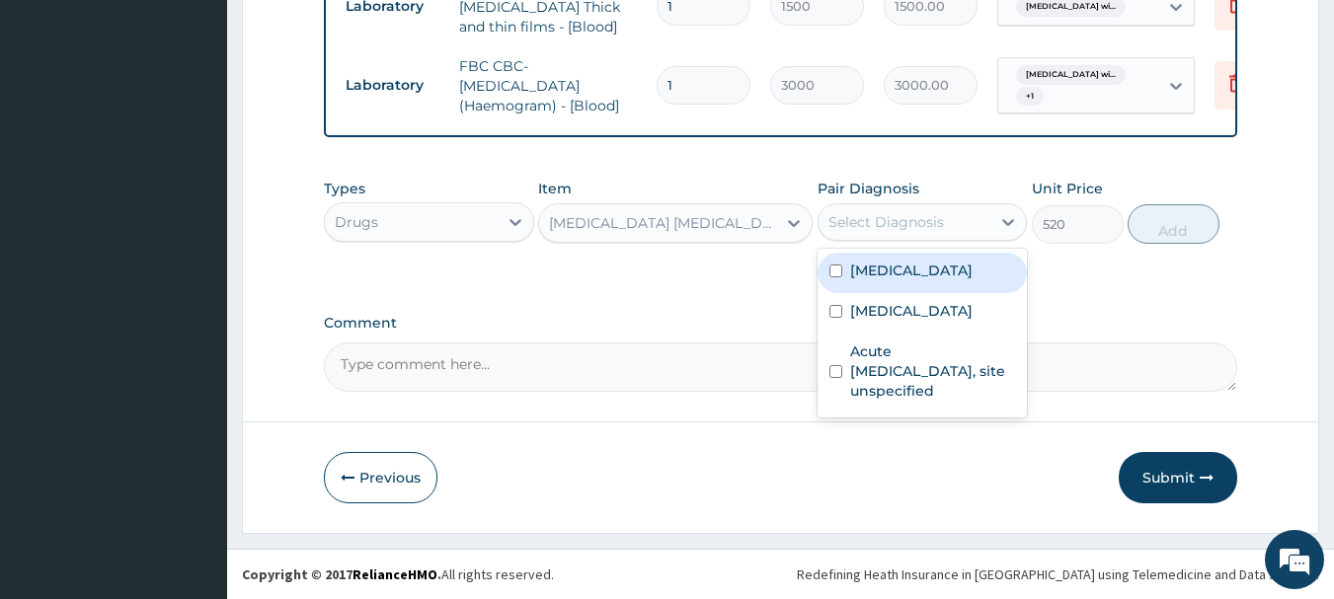
click at [936, 280] on label "[MEDICAL_DATA]" at bounding box center [911, 271] width 122 height 20
checkbox input "true"
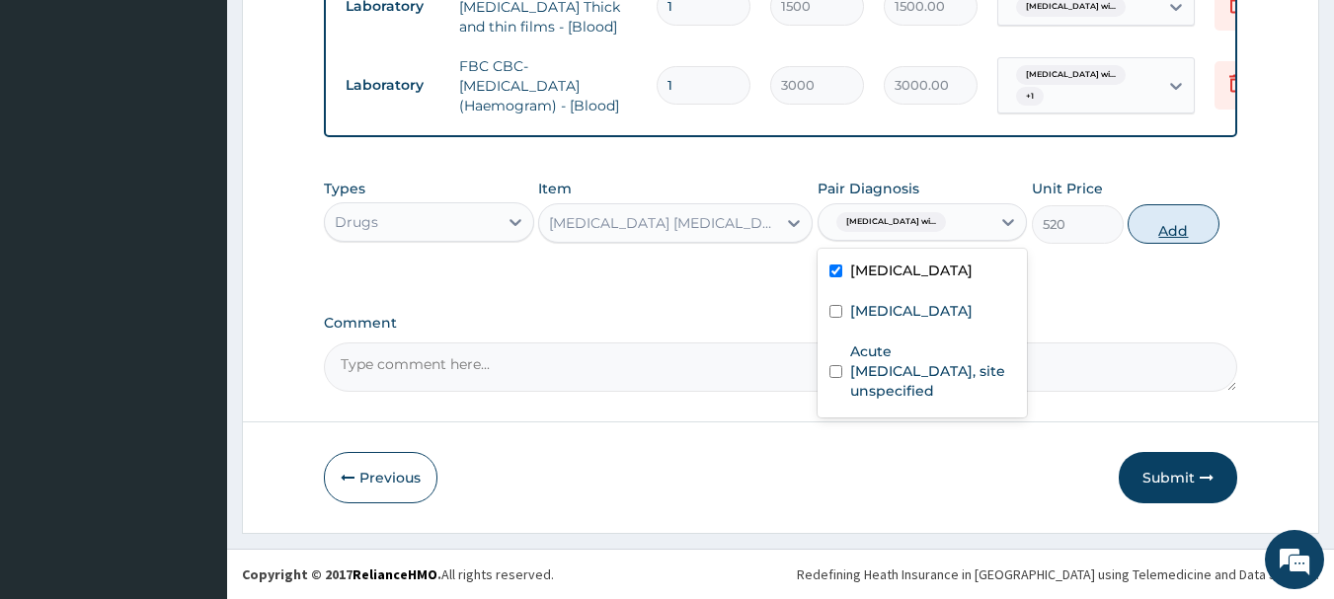
click at [1175, 229] on button "Add" at bounding box center [1173, 223] width 92 height 39
type input "0"
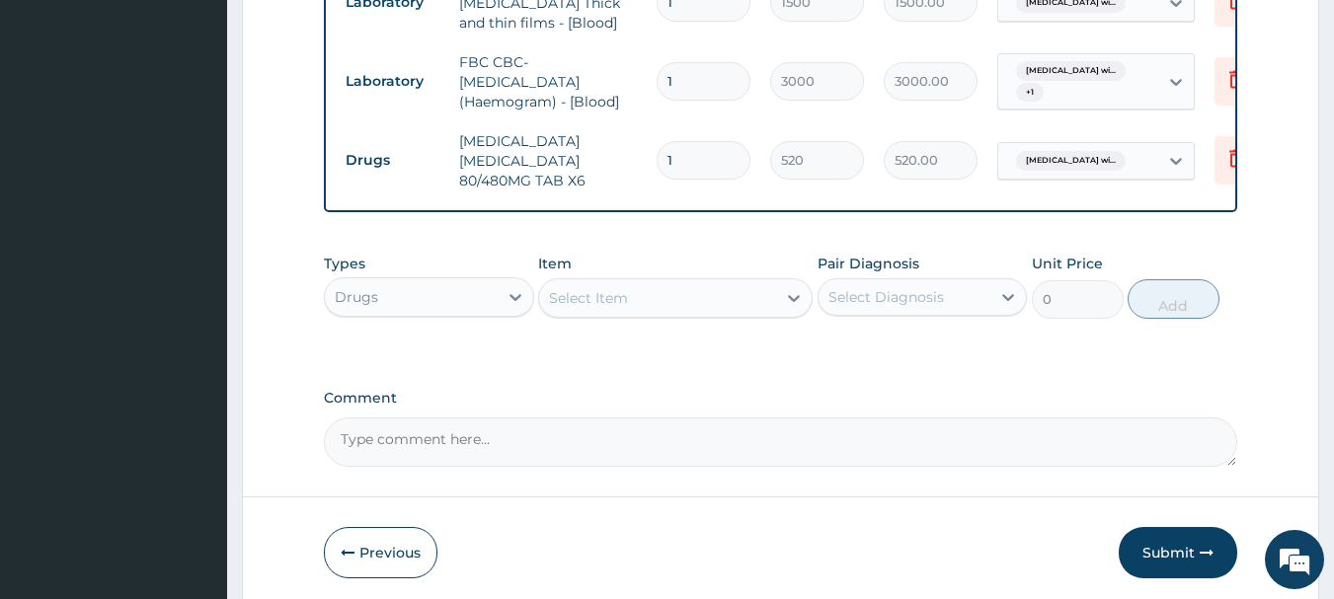
click at [612, 297] on div "Select Item" at bounding box center [588, 298] width 79 height 20
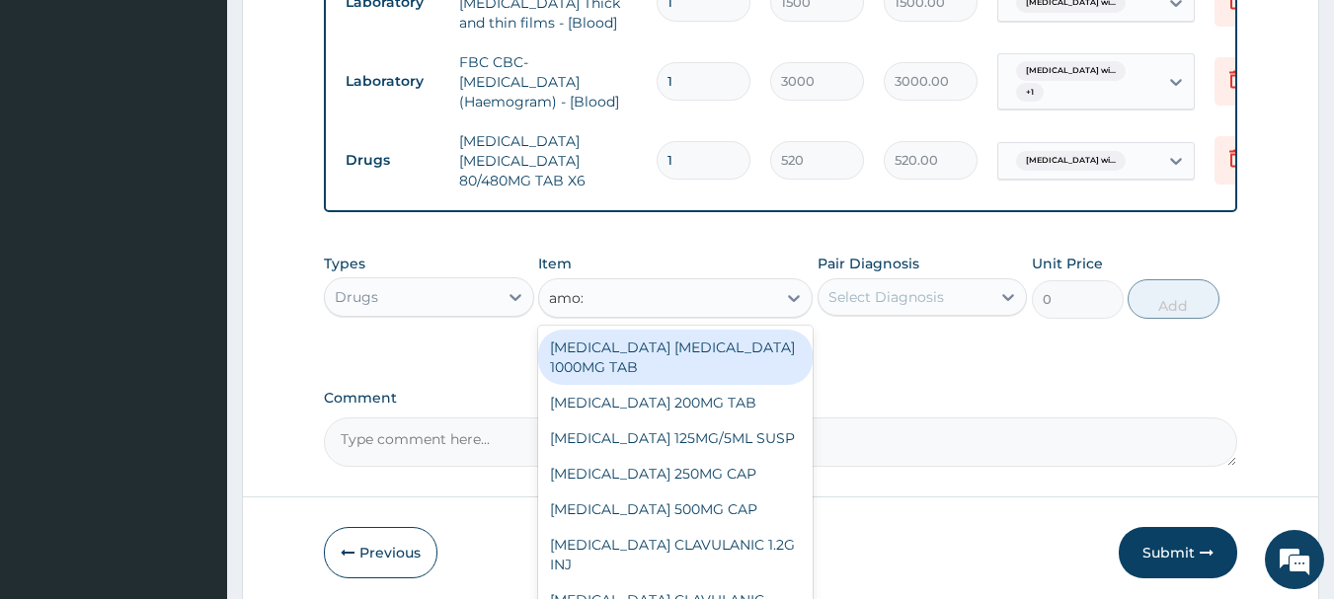
type input "amoxi"
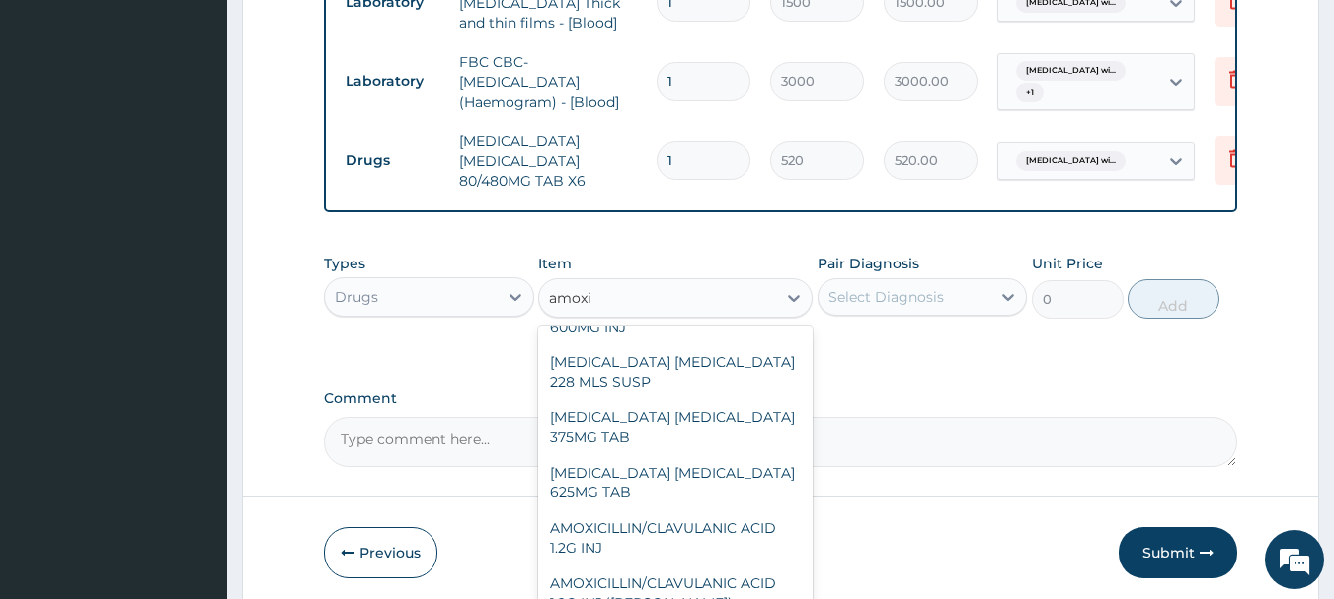
scroll to position [268, 0]
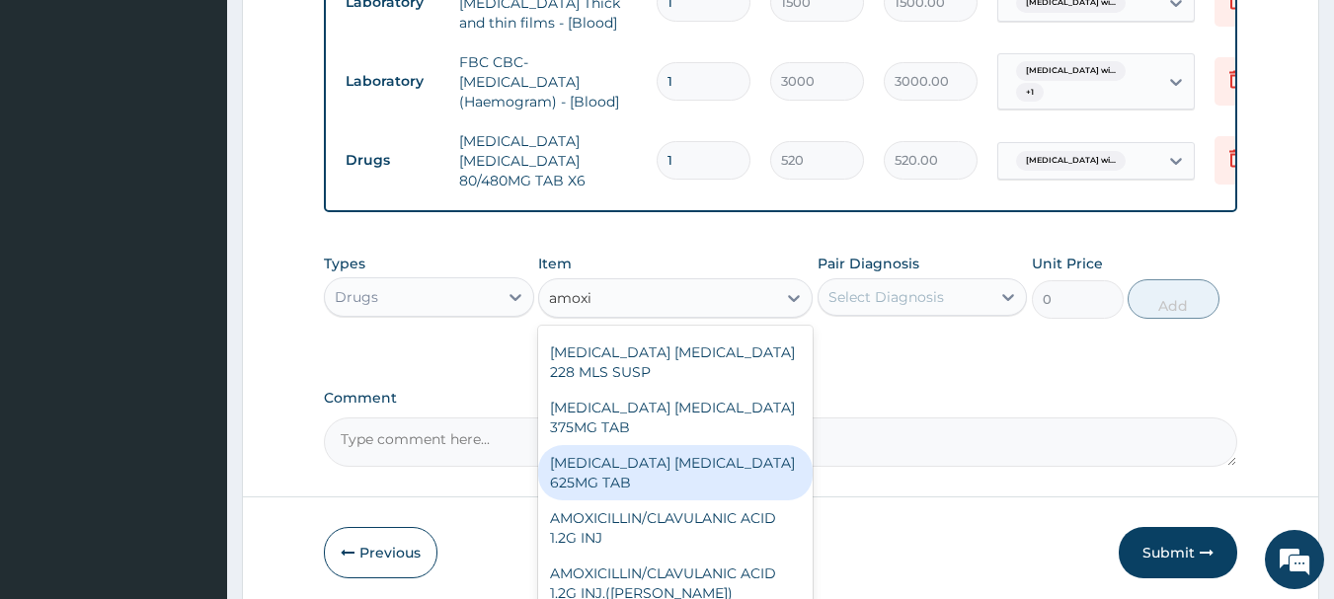
click at [728, 477] on div "[MEDICAL_DATA] [MEDICAL_DATA] 625MG TAB" at bounding box center [675, 472] width 274 height 55
type input "140.62503"
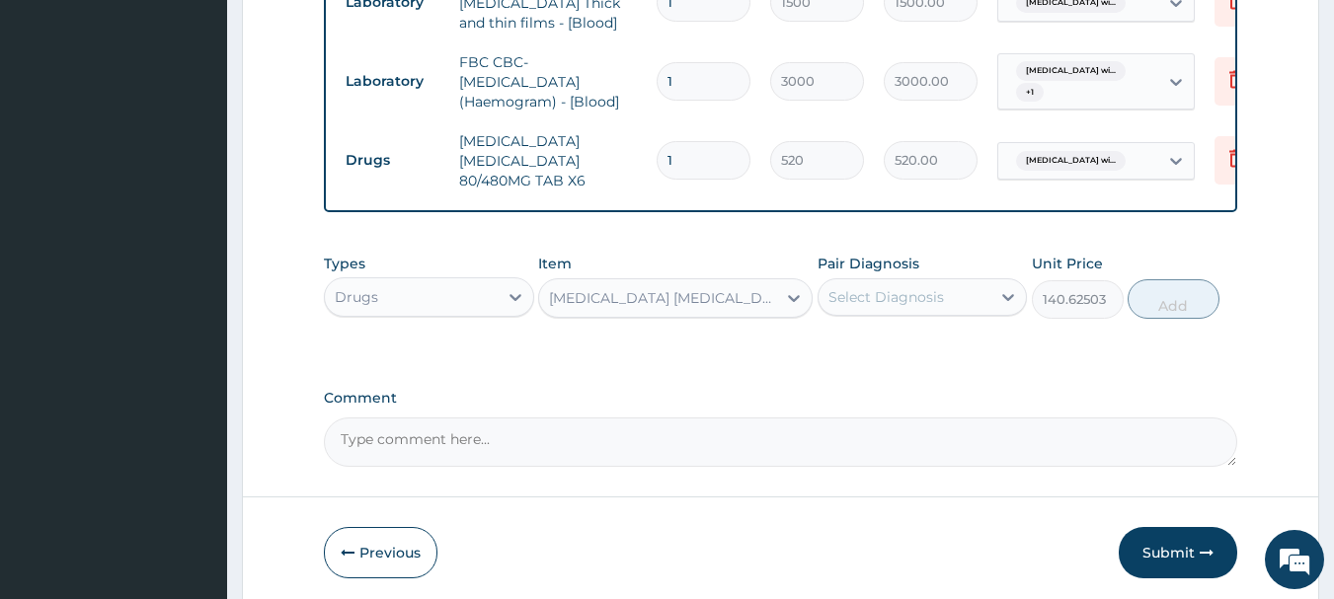
click at [891, 297] on div "Select Diagnosis" at bounding box center [886, 297] width 116 height 20
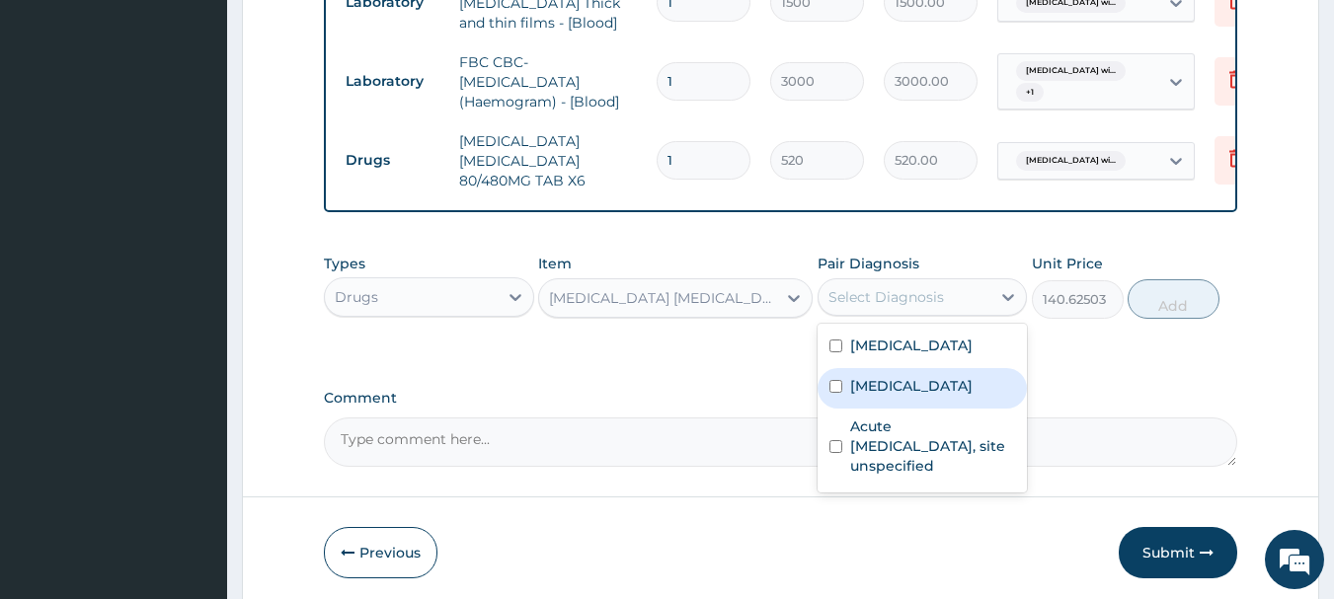
click at [916, 396] on label "Pain in throat" at bounding box center [911, 386] width 122 height 20
checkbox input "true"
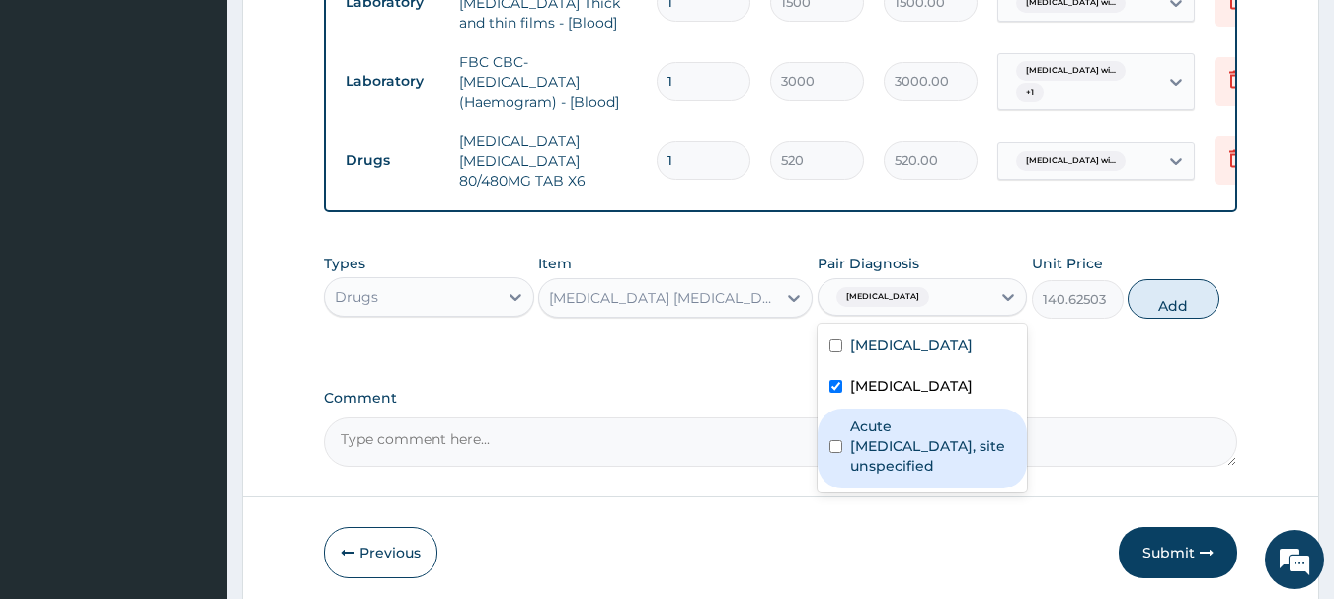
click at [924, 476] on label "Acute upper respiratory infection, site unspecified" at bounding box center [933, 446] width 166 height 59
checkbox input "true"
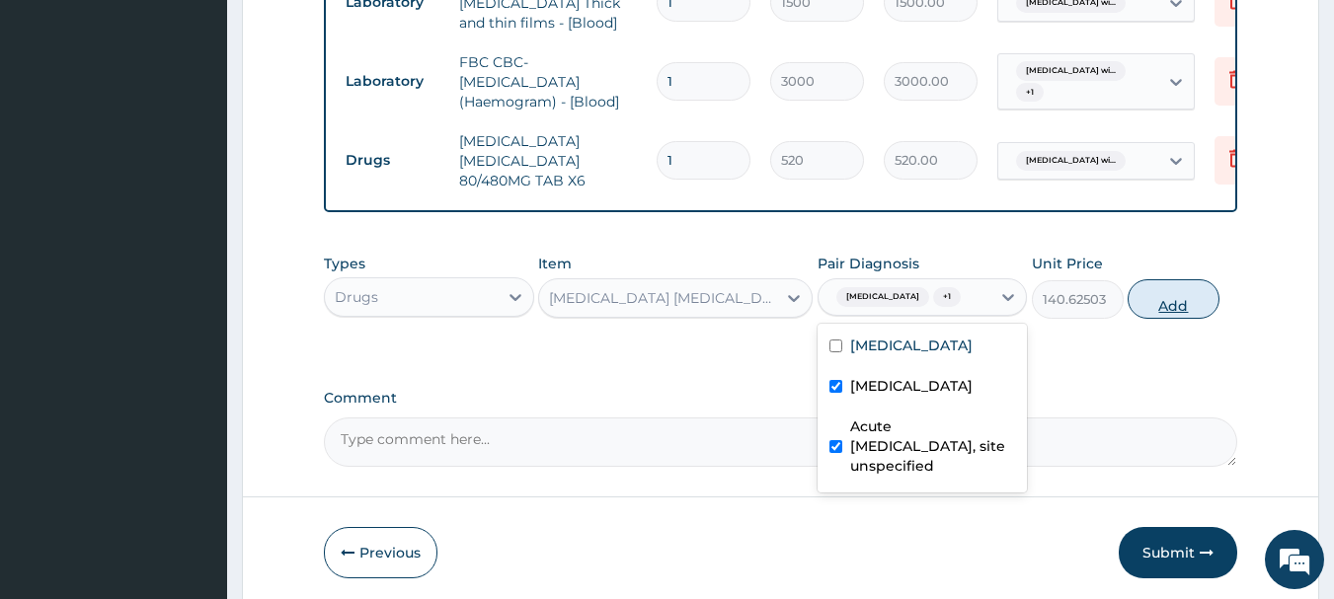
click at [1183, 307] on button "Add" at bounding box center [1173, 298] width 92 height 39
type input "0"
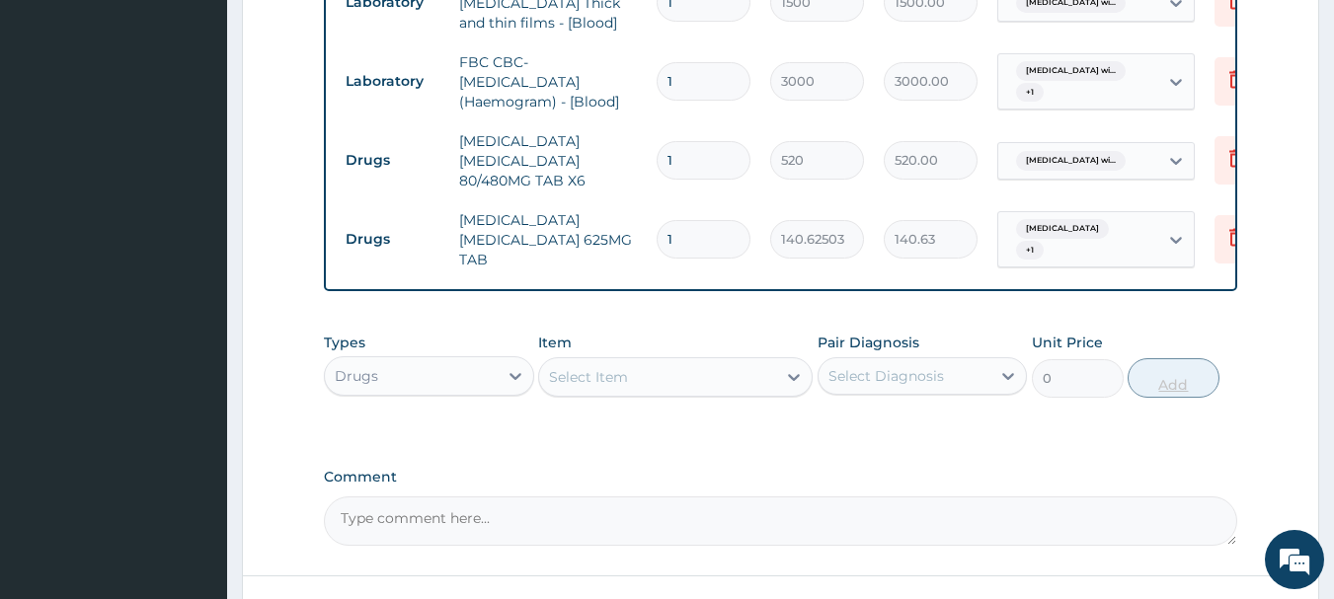
type input "14"
type input "1968.75"
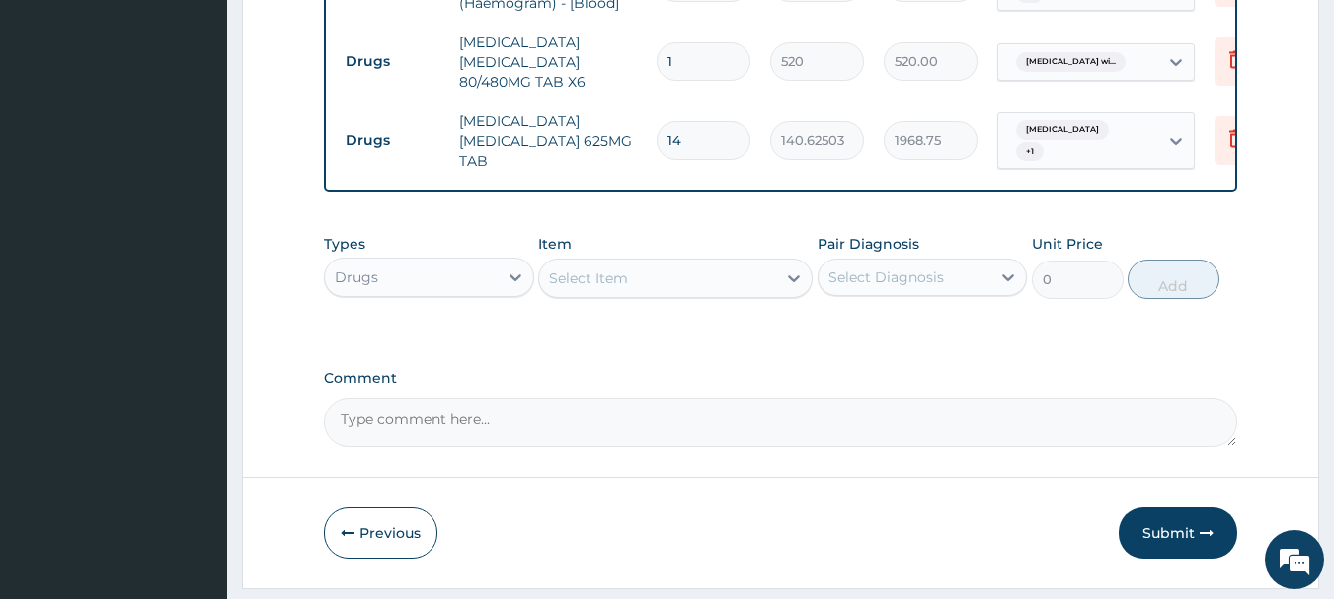
scroll to position [1061, 0]
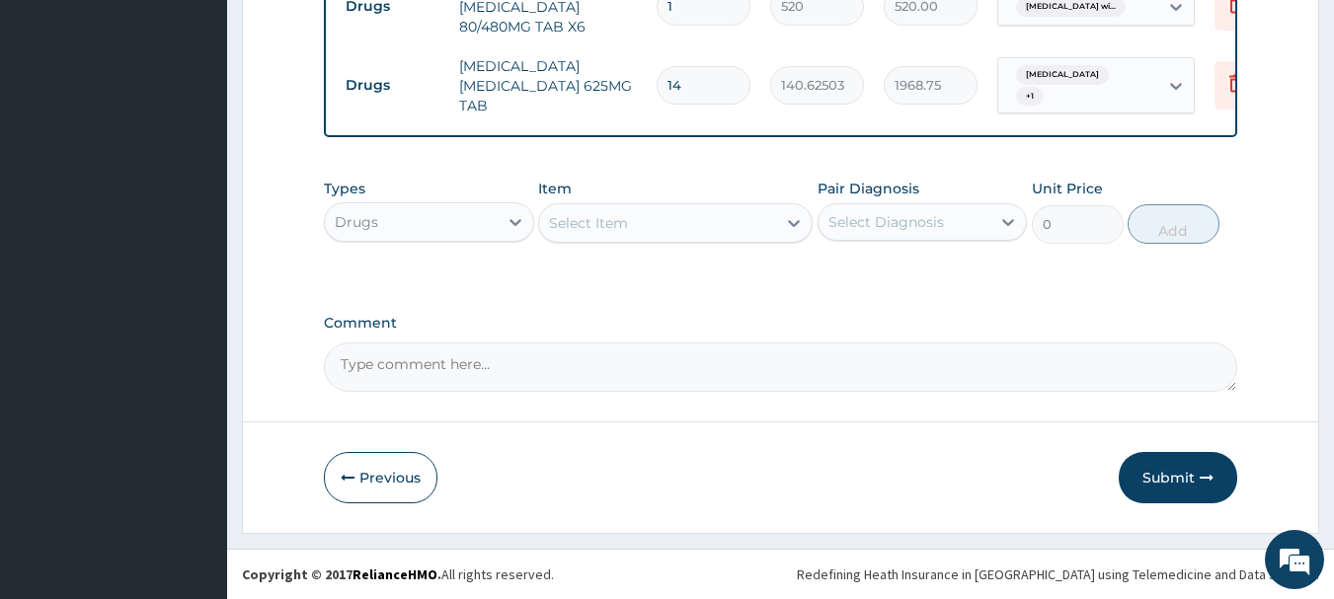
type input "14"
click at [587, 217] on div "Select Item" at bounding box center [588, 223] width 79 height 20
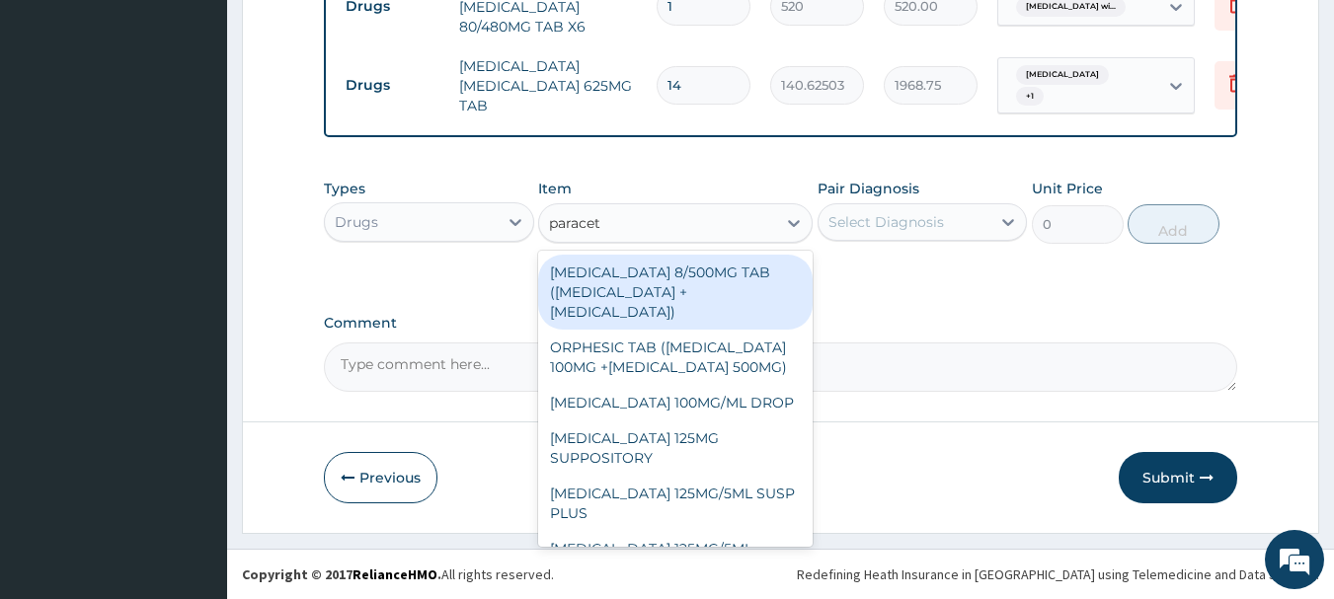
type input "paraceta"
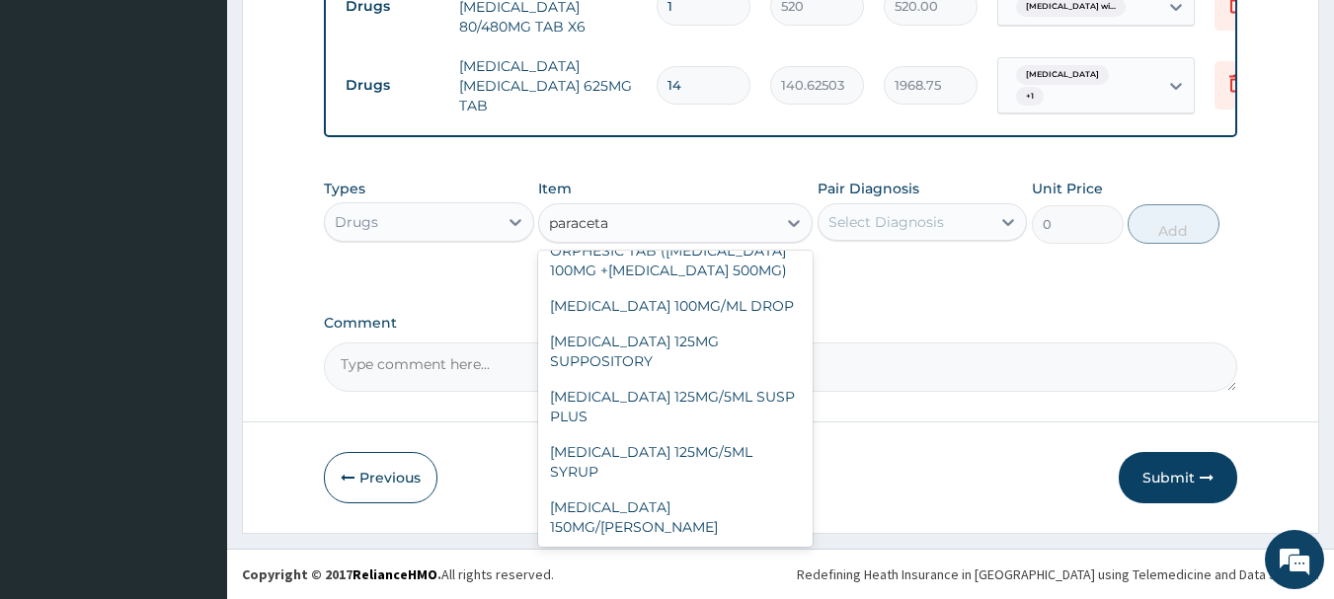
scroll to position [152, 0]
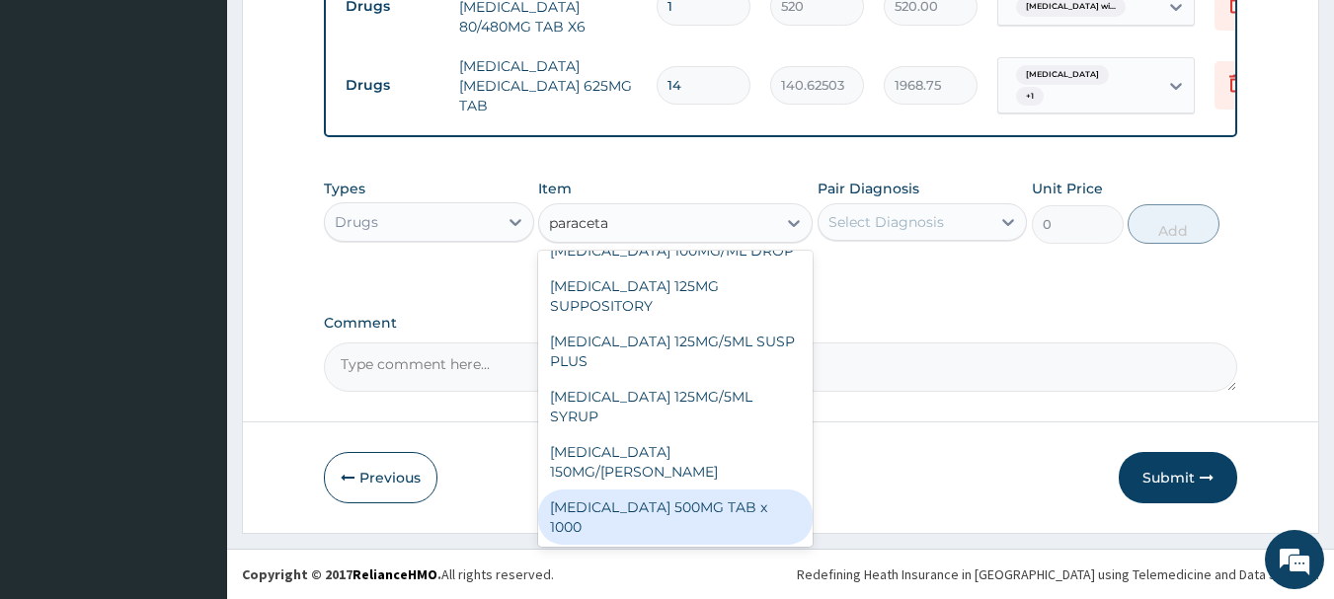
click at [746, 491] on div "PARACETAMOL 500MG TAB x 1000" at bounding box center [675, 517] width 274 height 55
type input "300"
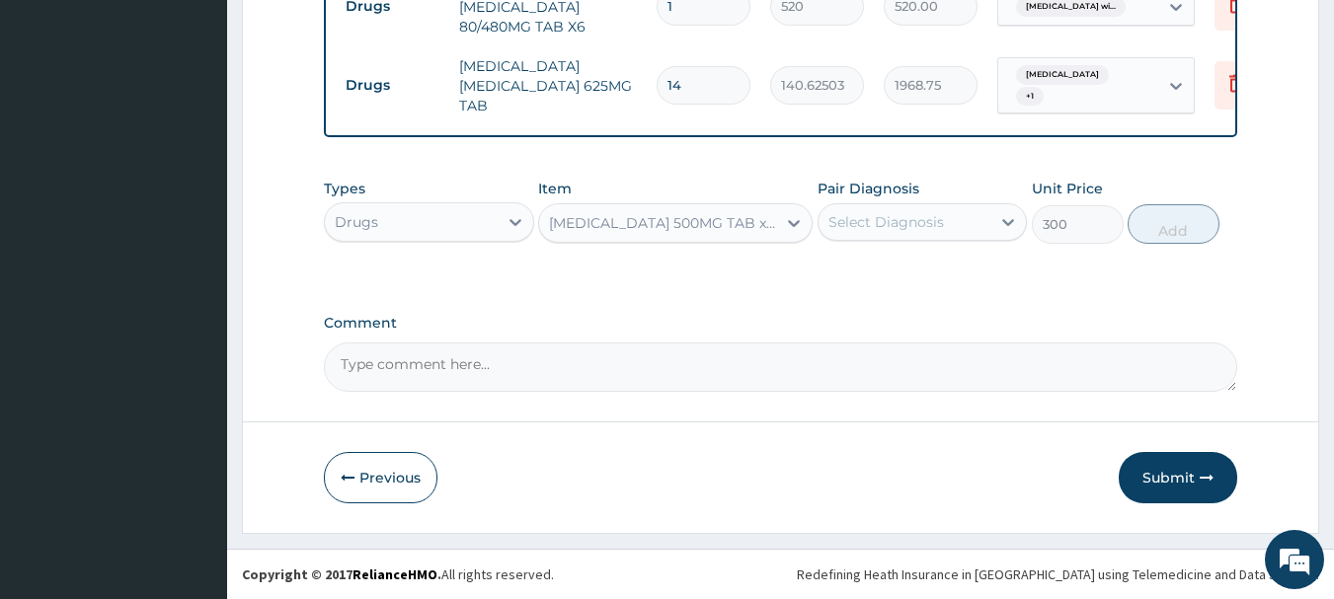
click at [965, 221] on div "Select Diagnosis" at bounding box center [904, 222] width 173 height 32
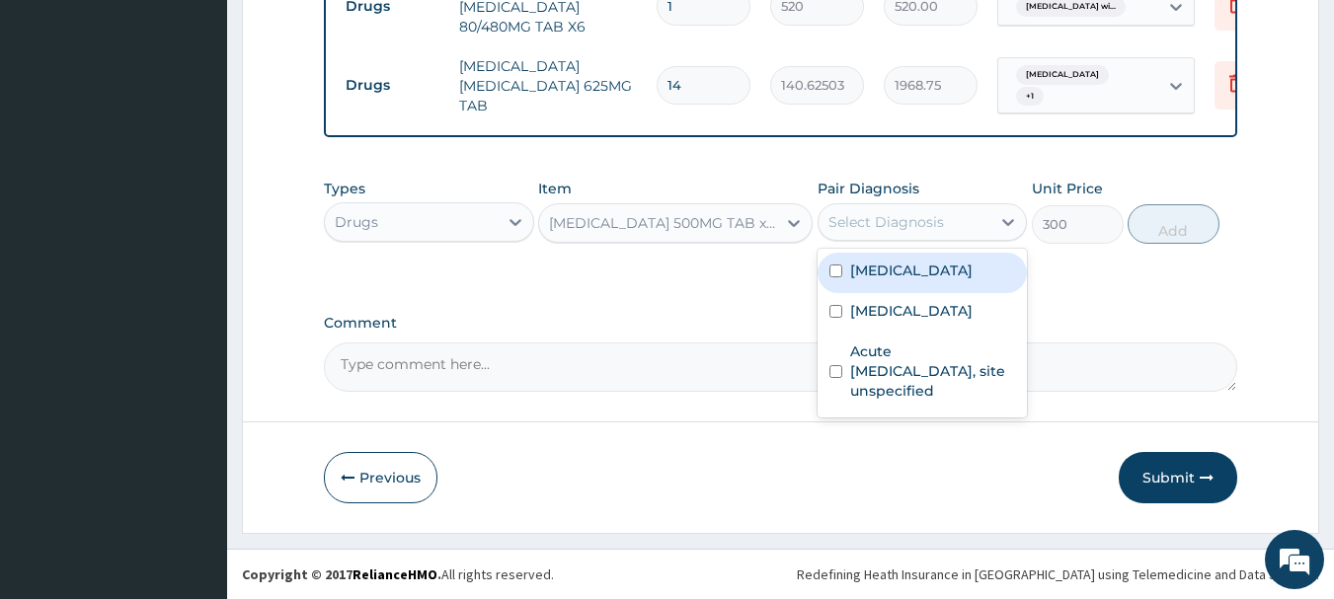
click at [952, 280] on label "Plasmodium malariae malaria without complication" at bounding box center [911, 271] width 122 height 20
checkbox input "true"
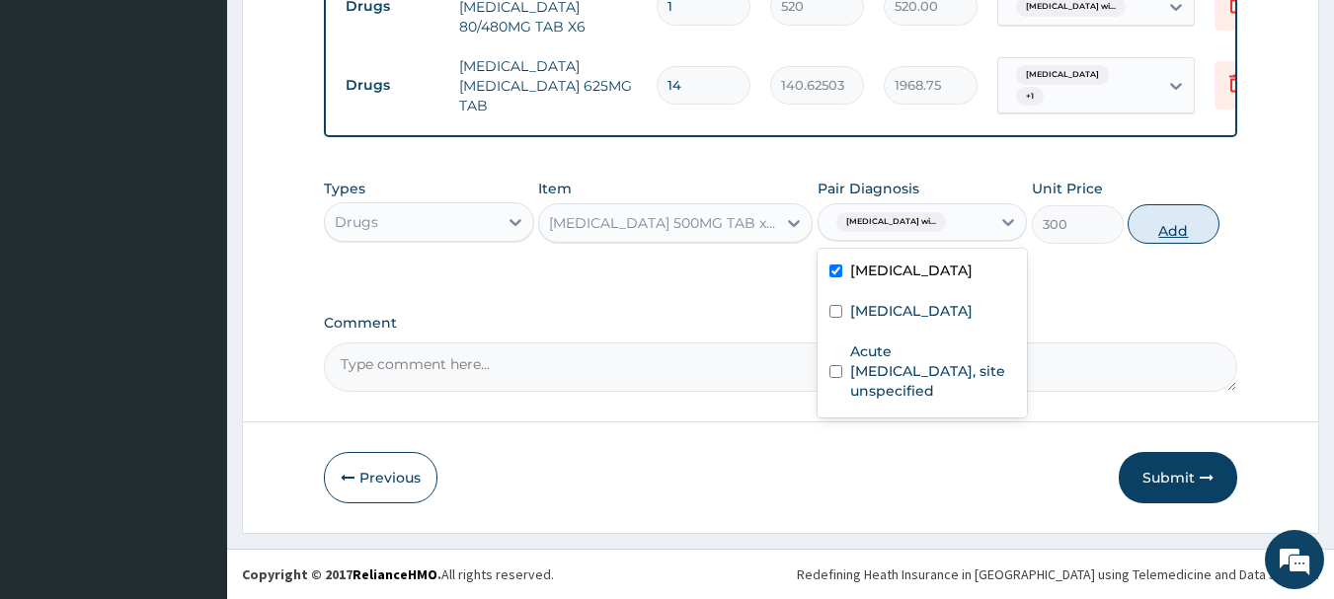
click at [1156, 235] on button "Add" at bounding box center [1173, 223] width 92 height 39
type input "0"
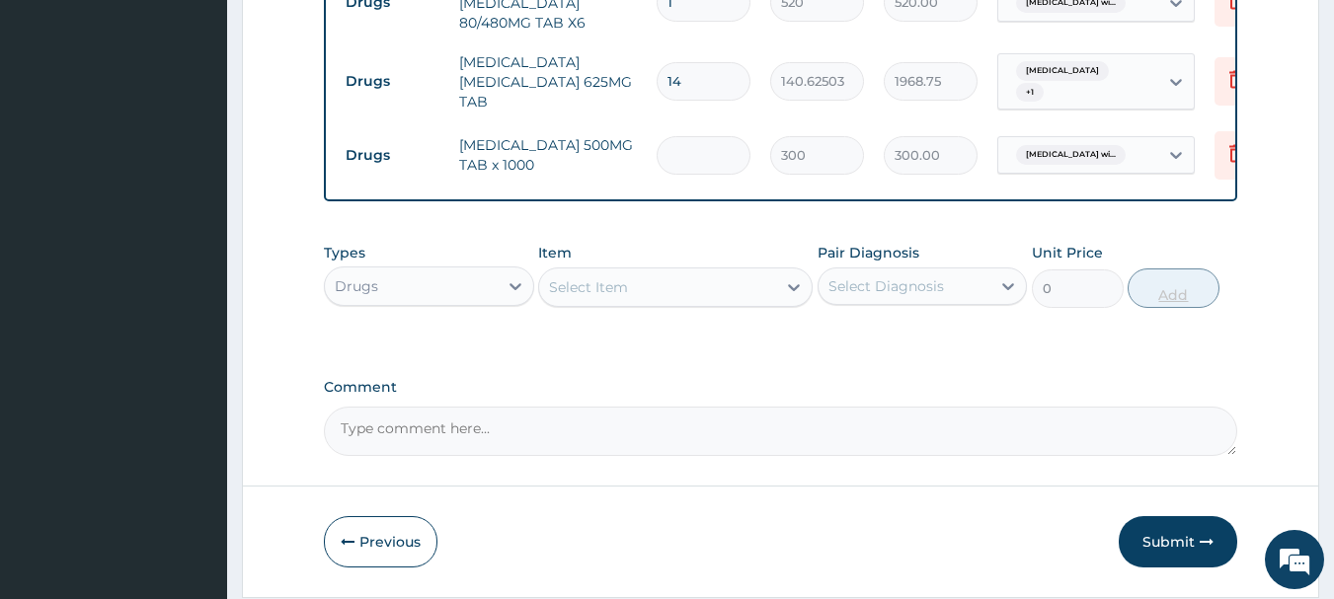
type input "0.00"
type input "4"
type input "1200.00"
type input "4"
click at [680, 303] on div "Select Item" at bounding box center [657, 287] width 237 height 32
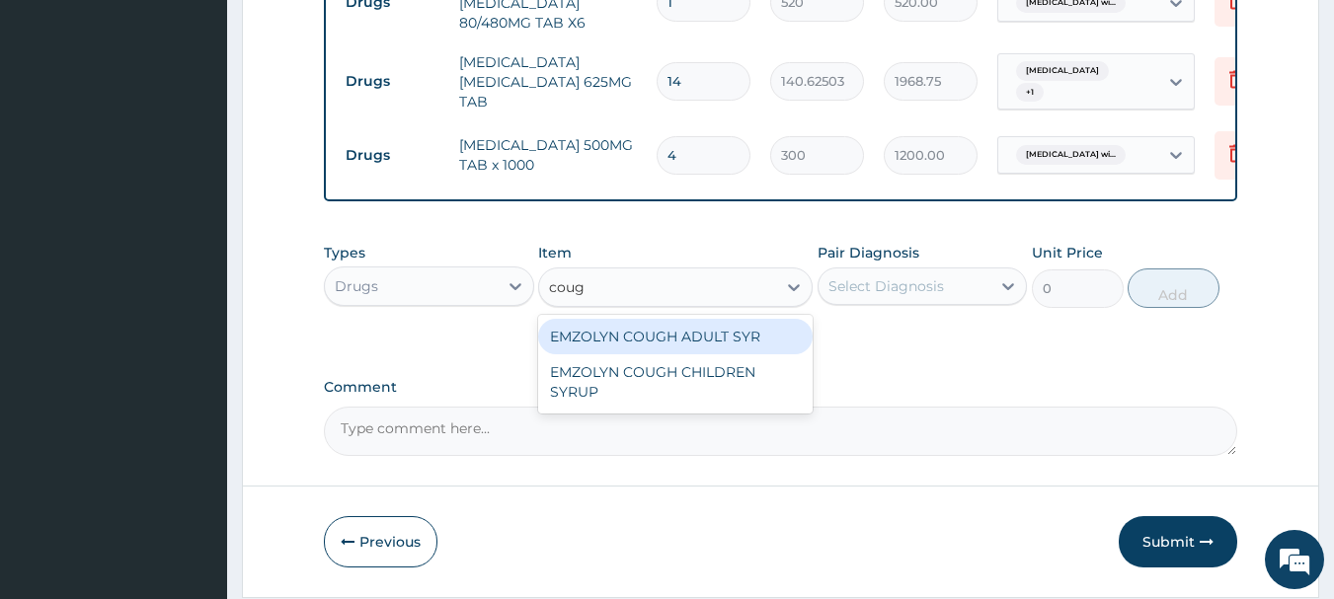
type input "cough"
click at [689, 334] on div "EMZOLYN COUGH ADULT SYR" at bounding box center [675, 337] width 274 height 36
type input "900"
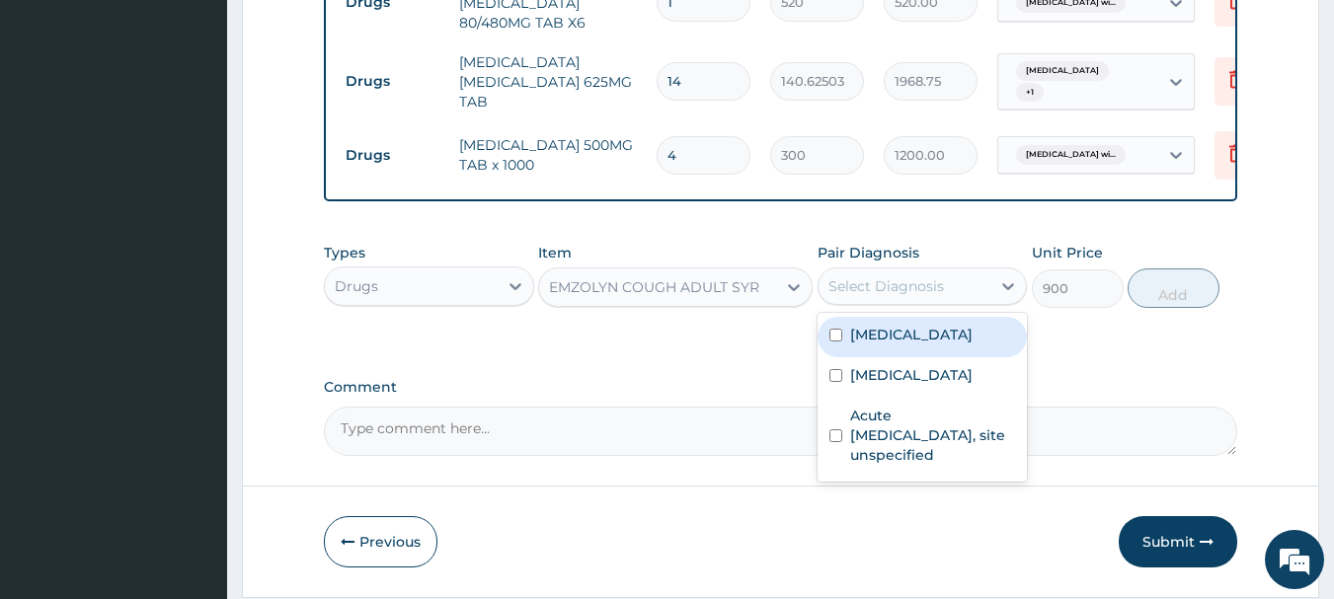
click at [852, 295] on div "Select Diagnosis" at bounding box center [886, 286] width 116 height 20
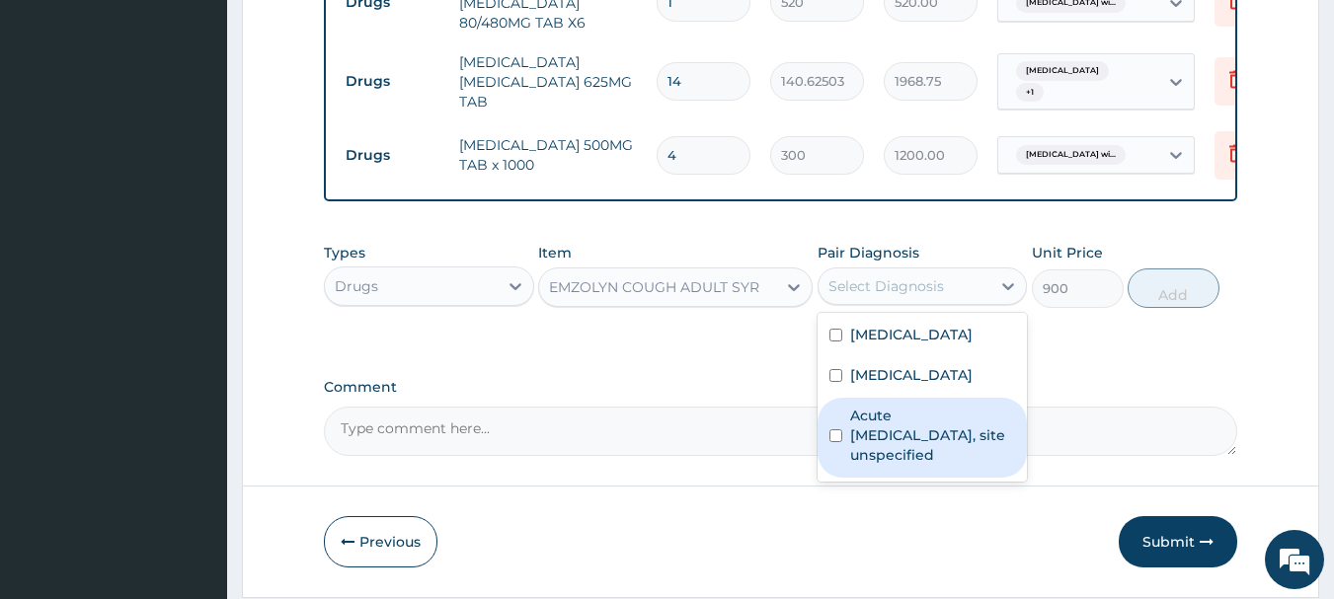
click at [895, 465] on label "Acute upper respiratory infection, site unspecified" at bounding box center [933, 435] width 166 height 59
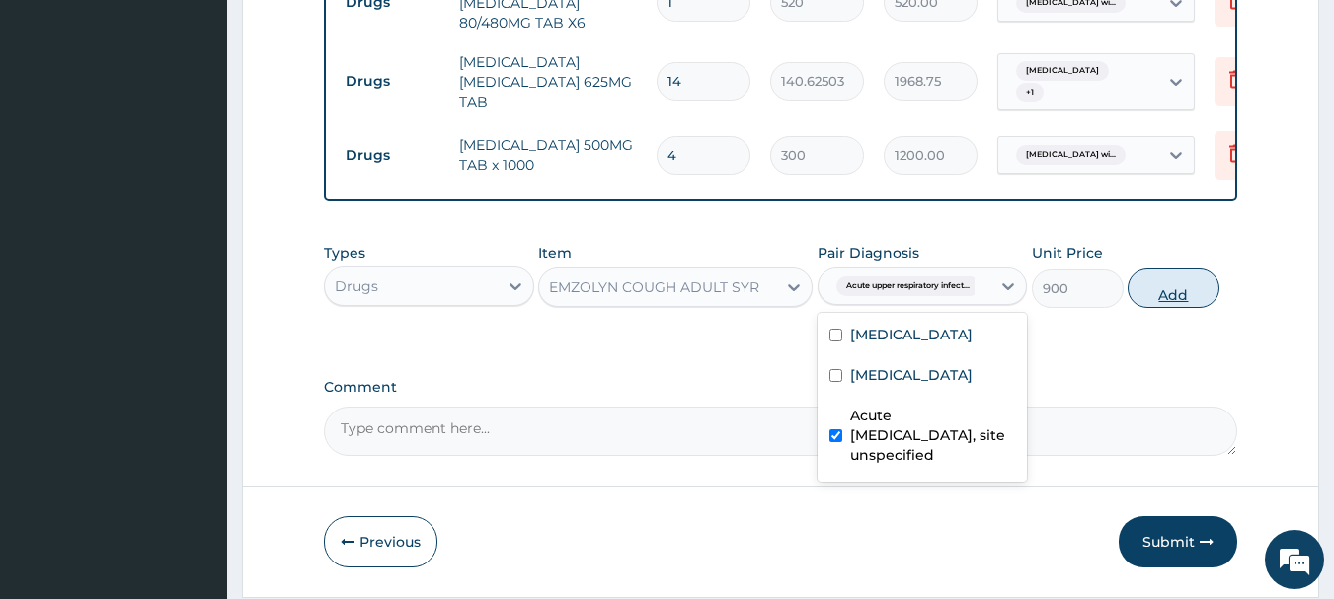
checkbox input "true"
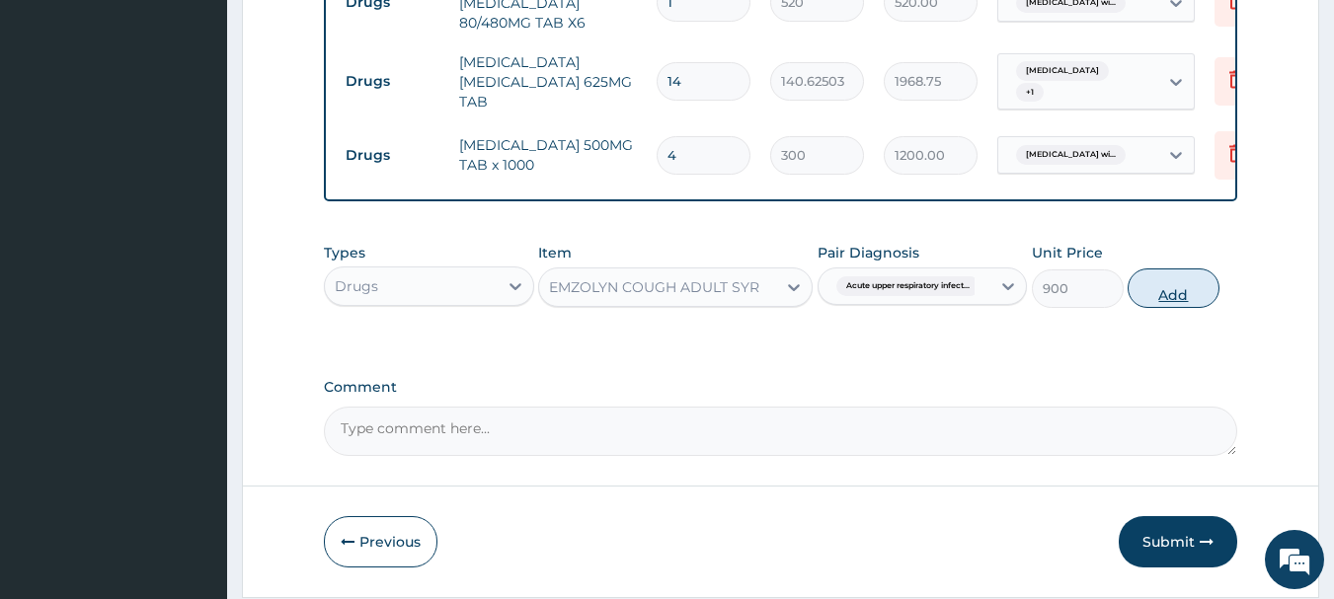
click at [1172, 301] on button "Add" at bounding box center [1173, 288] width 92 height 39
type input "0"
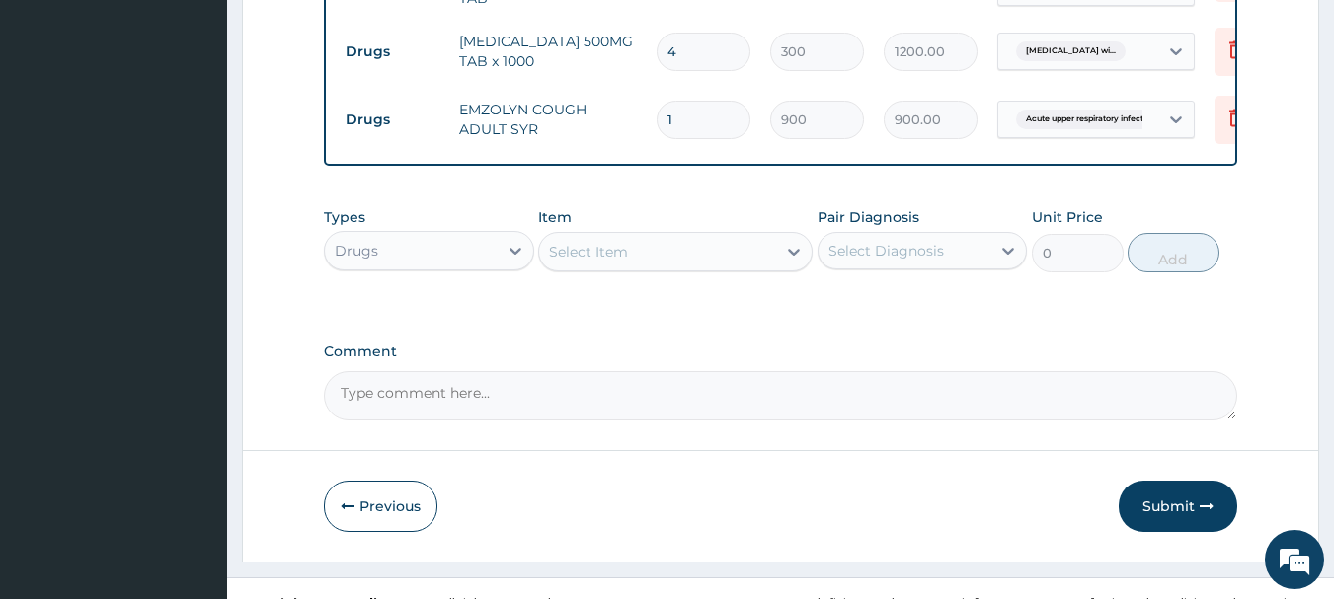
scroll to position [1198, 0]
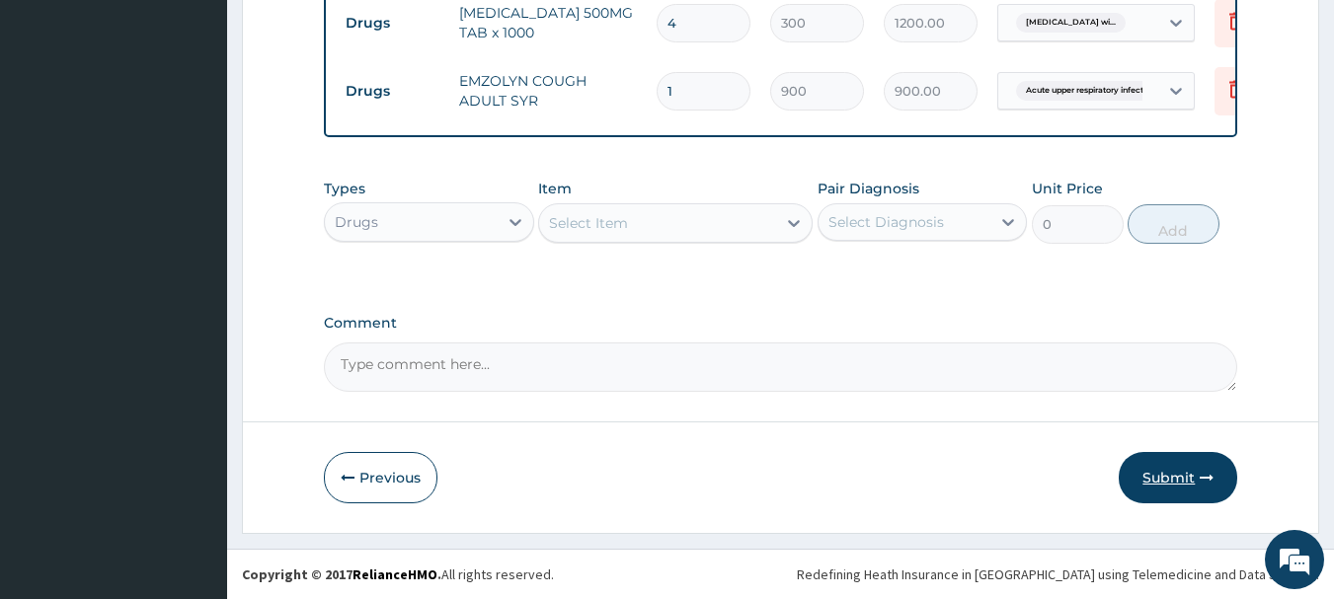
click at [1170, 481] on button "Submit" at bounding box center [1178, 477] width 118 height 51
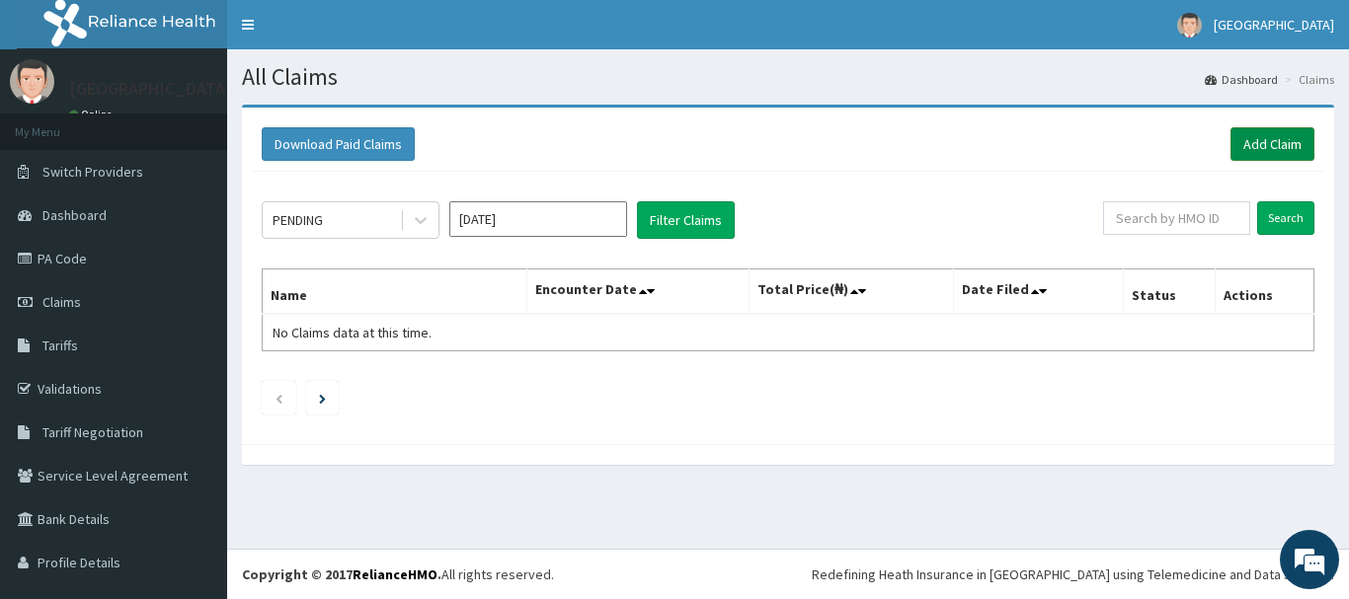
click at [1239, 139] on link "Add Claim" at bounding box center [1272, 144] width 84 height 34
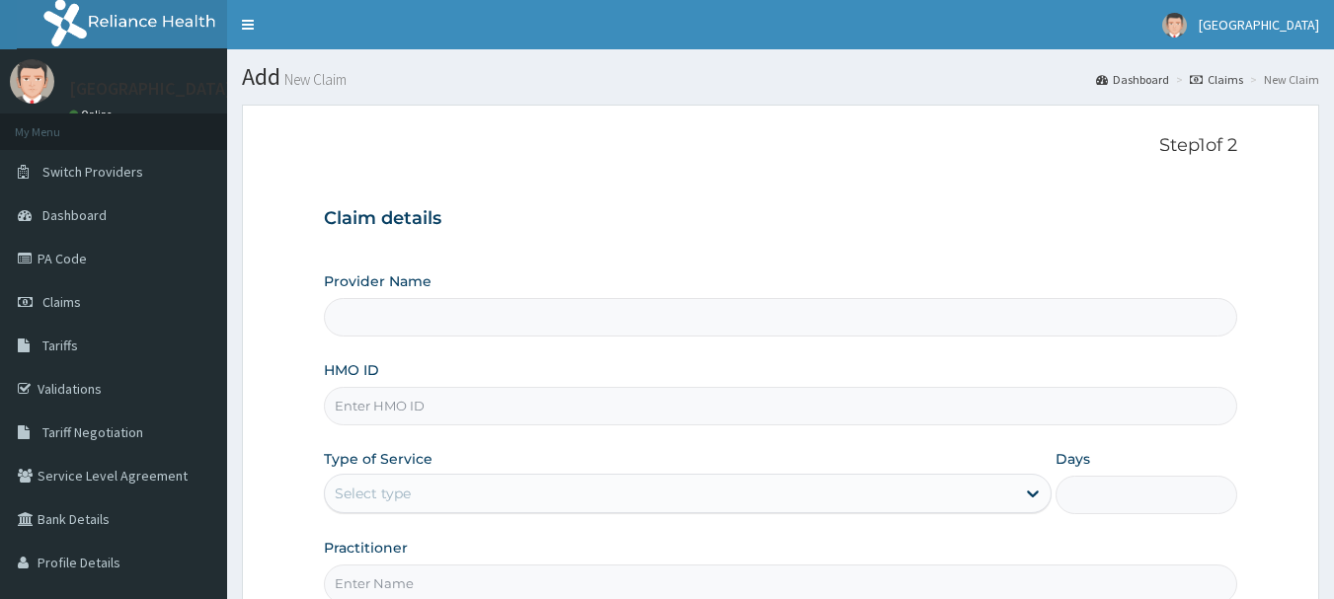
click at [556, 394] on input "HMO ID" at bounding box center [781, 406] width 914 height 39
paste input "acq/10089/a"
type input "acq/10089/a"
type input "[GEOGRAPHIC_DATA]"
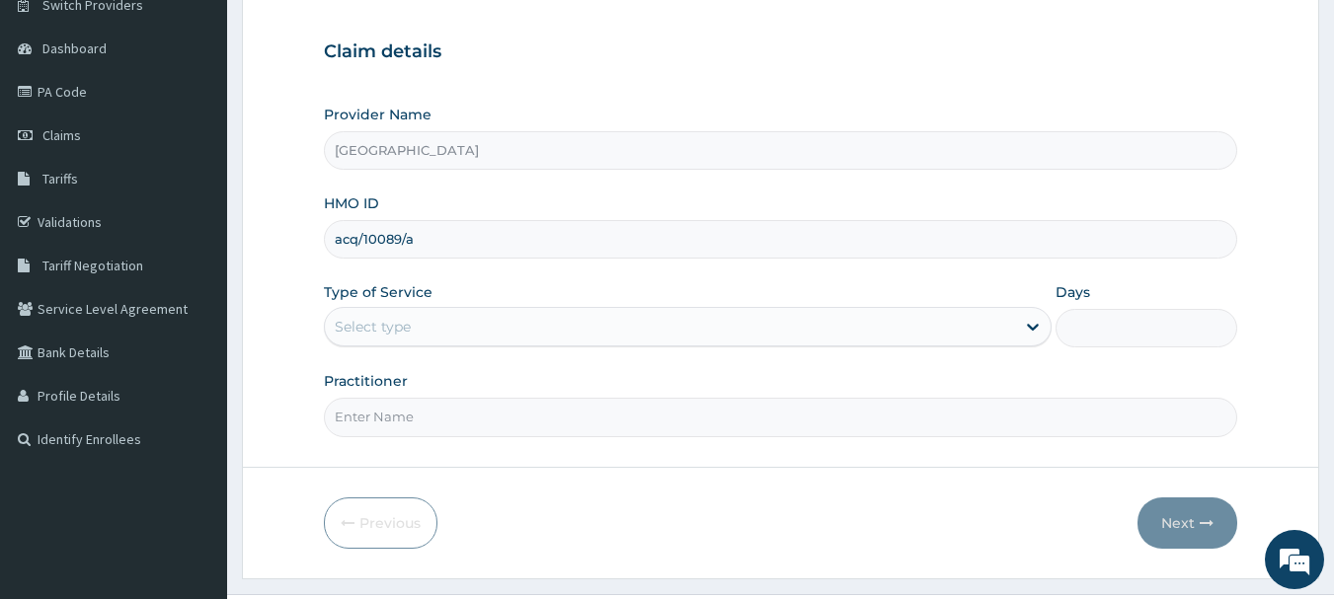
scroll to position [212, 0]
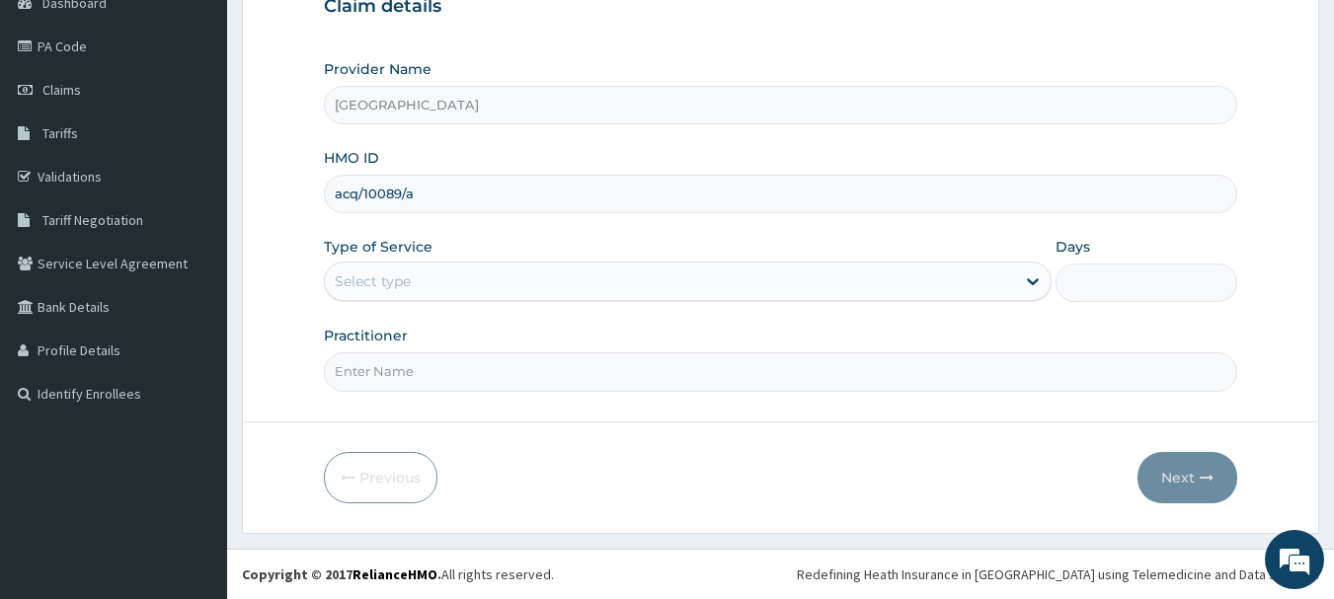
type input "acq/10089/a"
click at [733, 278] on div "Select type" at bounding box center [670, 282] width 690 height 32
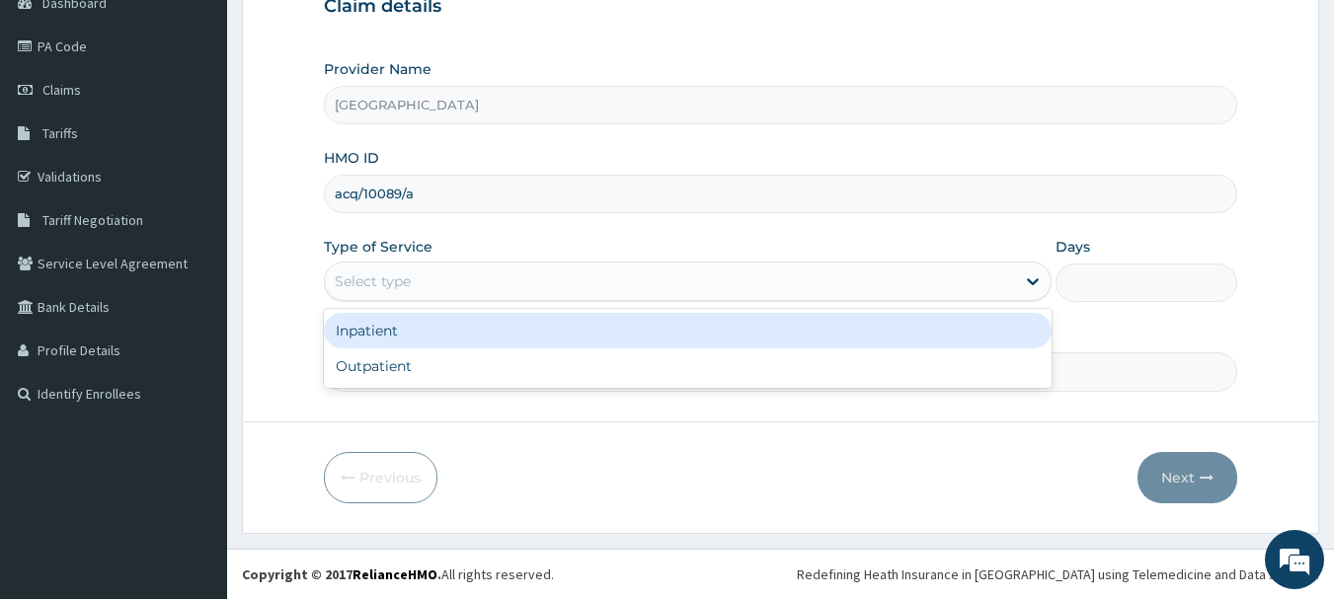
click at [744, 330] on div "Inpatient" at bounding box center [688, 331] width 728 height 36
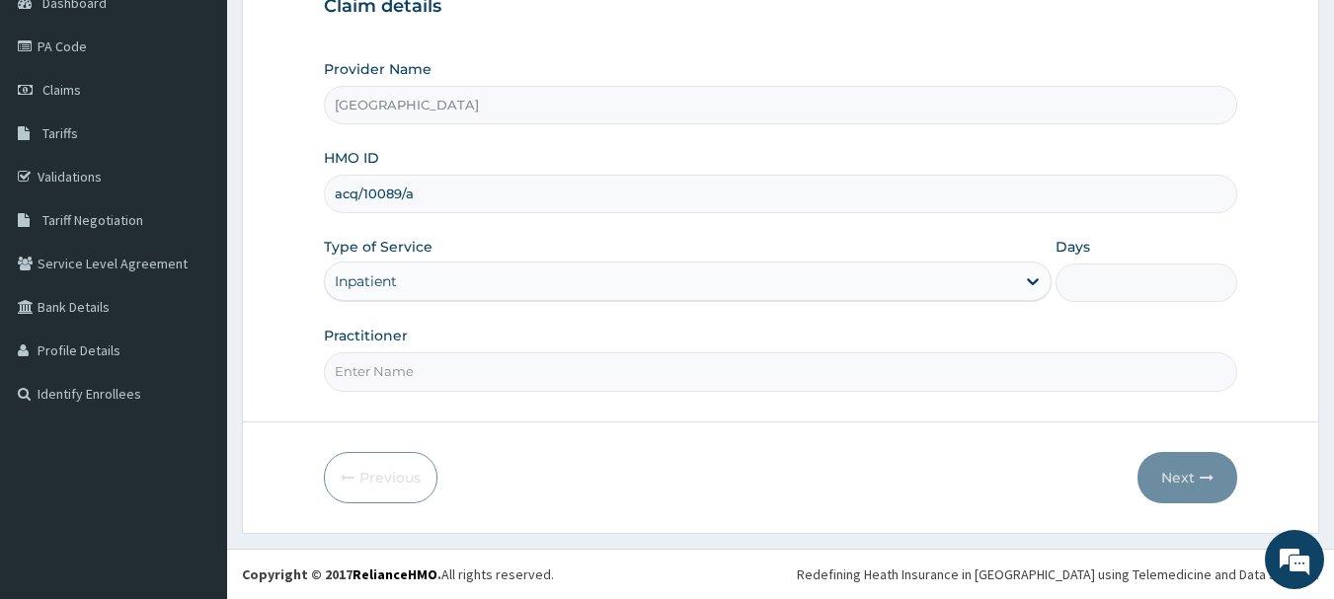
click at [1094, 279] on input "Days" at bounding box center [1146, 283] width 182 height 39
type input "2"
click at [804, 381] on input "Practitioner" at bounding box center [781, 371] width 914 height 39
type input "Dr.Akinwusi"
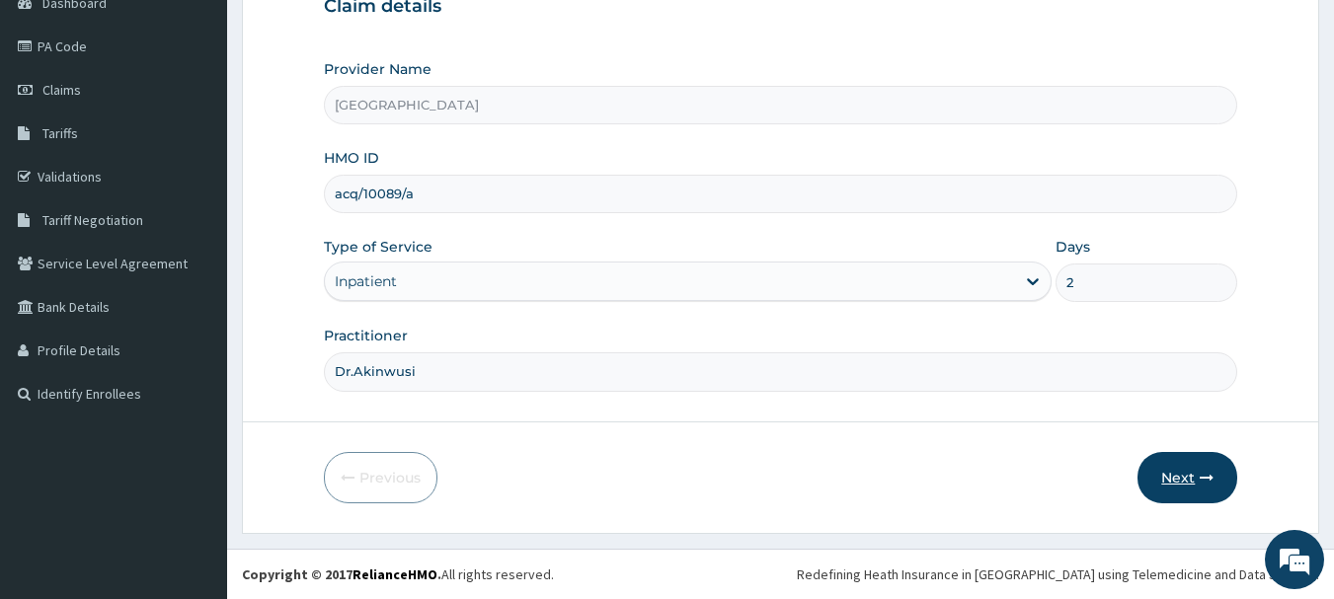
click at [1159, 478] on button "Next" at bounding box center [1187, 477] width 100 height 51
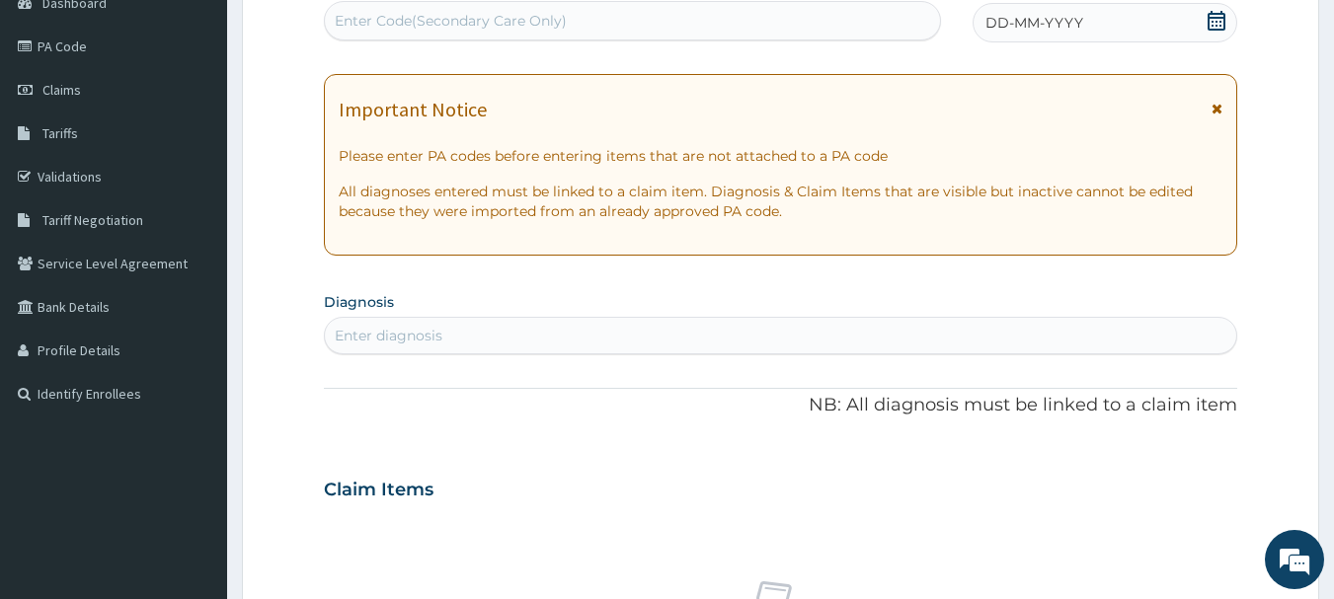
click at [740, 8] on div "Enter Code(Secondary Care Only)" at bounding box center [633, 21] width 616 height 32
paste input "PA/2D1A88"
type input "PA/2D1A88"
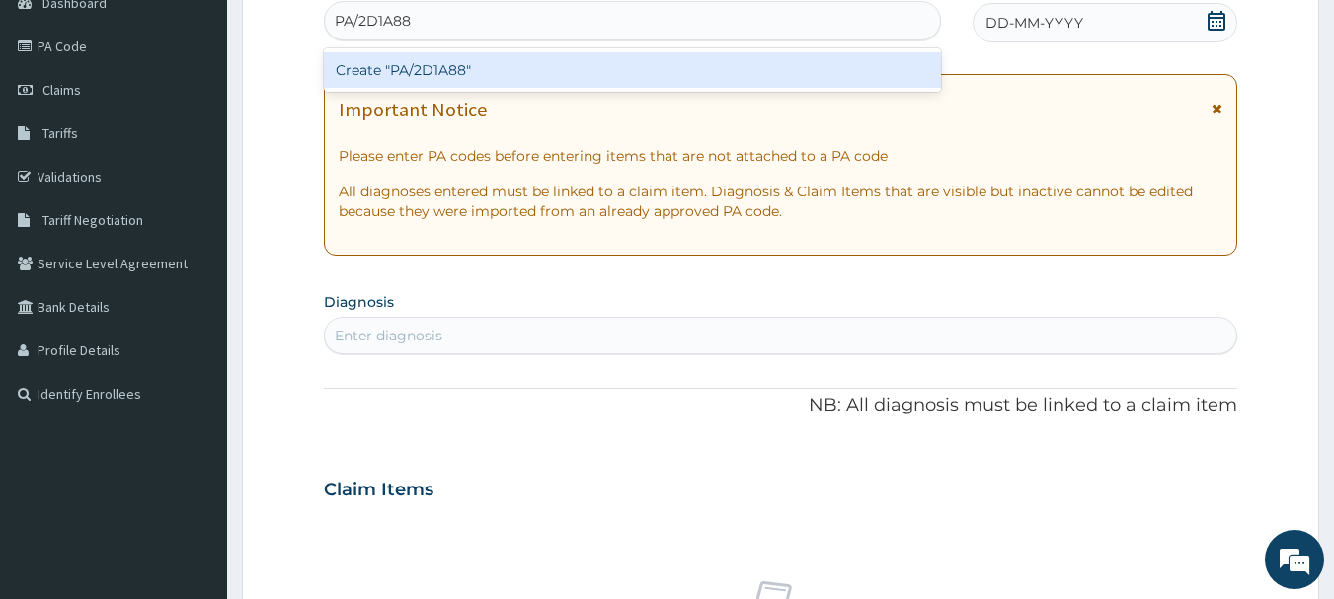
click at [664, 56] on div "Create "PA/2D1A88"" at bounding box center [633, 70] width 618 height 36
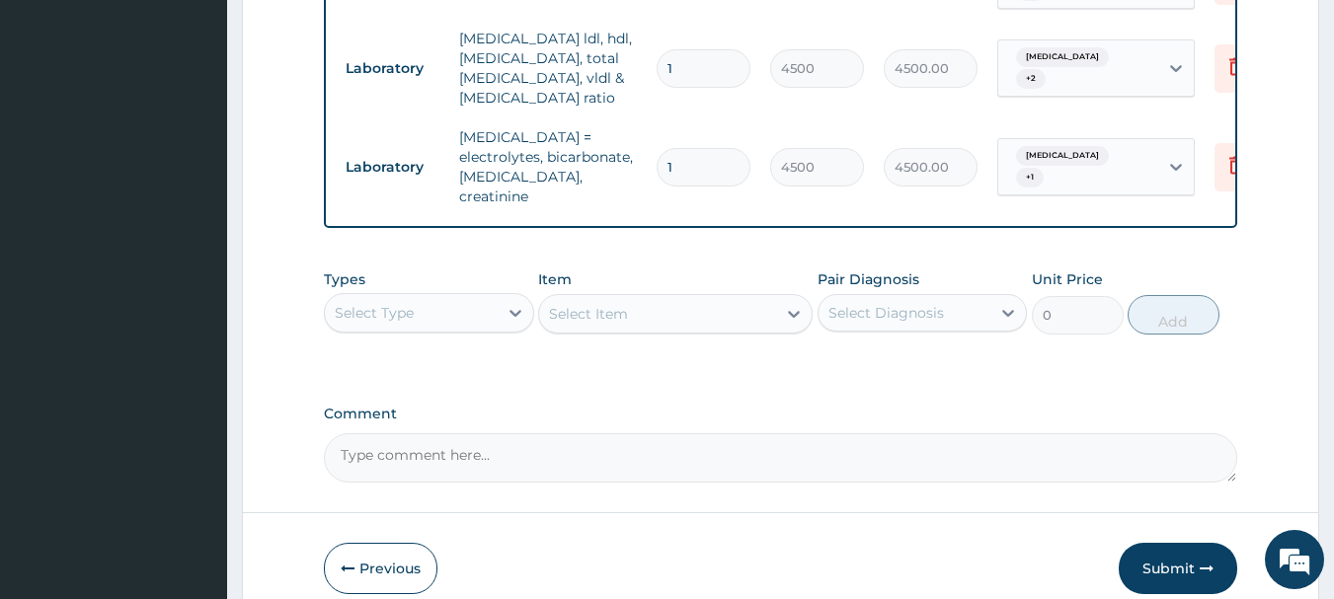
scroll to position [931, 0]
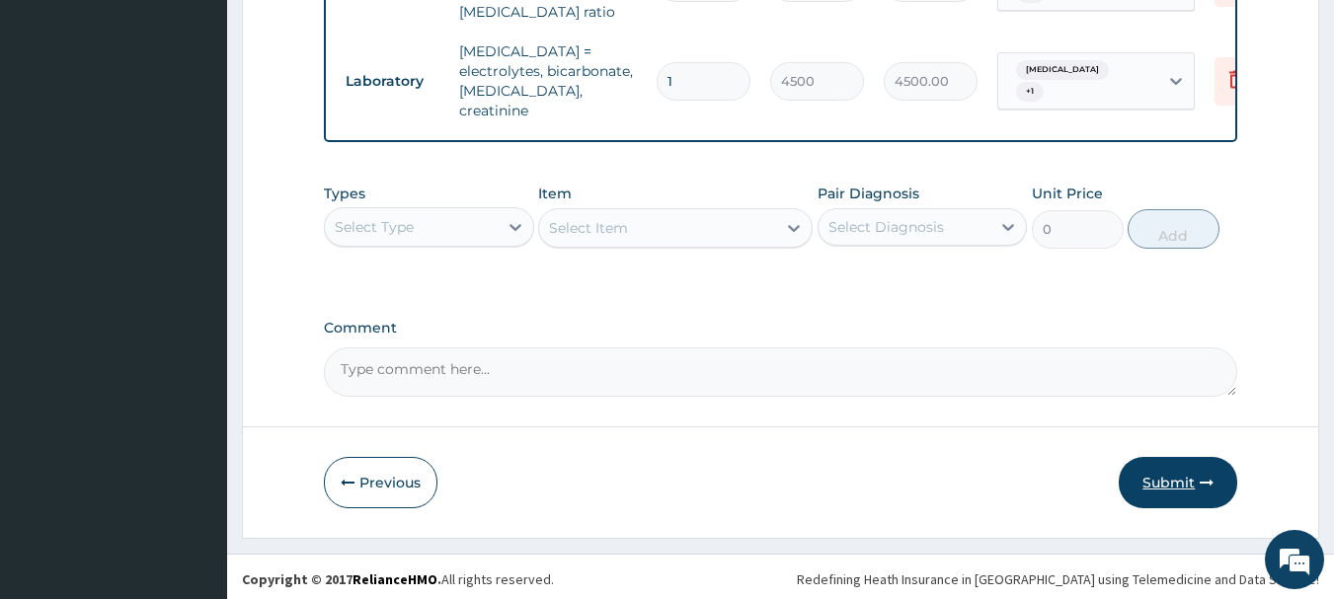
click at [1175, 473] on button "Submit" at bounding box center [1178, 482] width 118 height 51
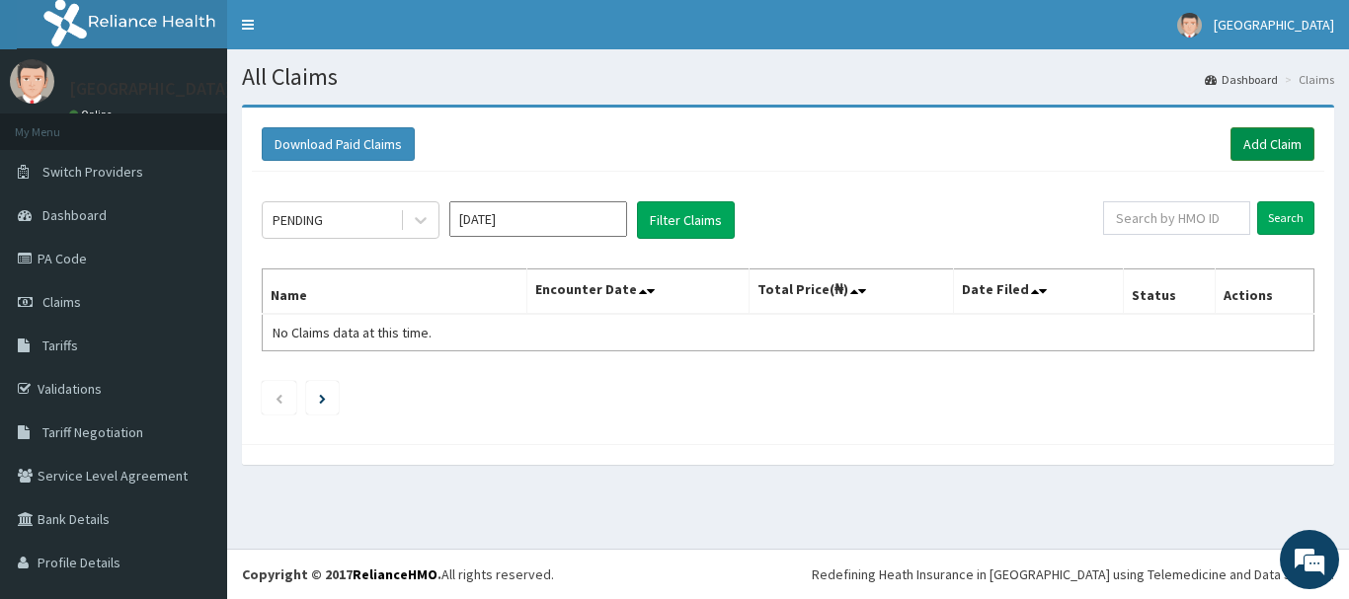
click at [1248, 146] on link "Add Claim" at bounding box center [1272, 144] width 84 height 34
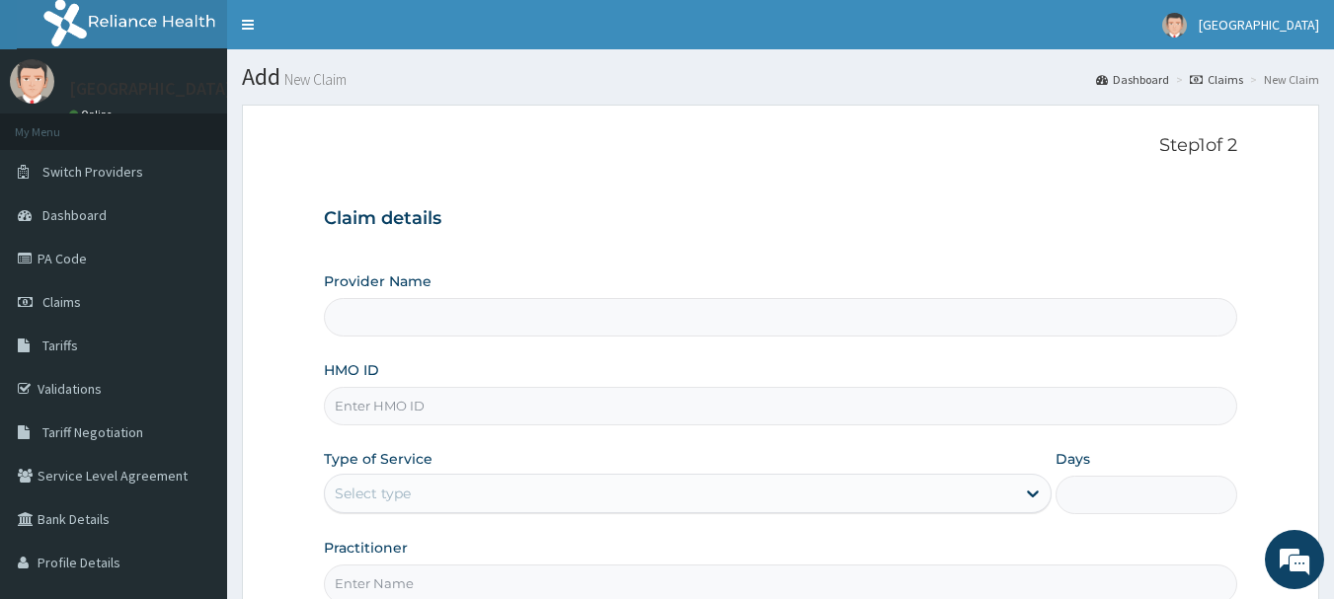
click at [701, 405] on input "HMO ID" at bounding box center [781, 406] width 914 height 39
type input "[GEOGRAPHIC_DATA]"
paste input "acq/10089/a"
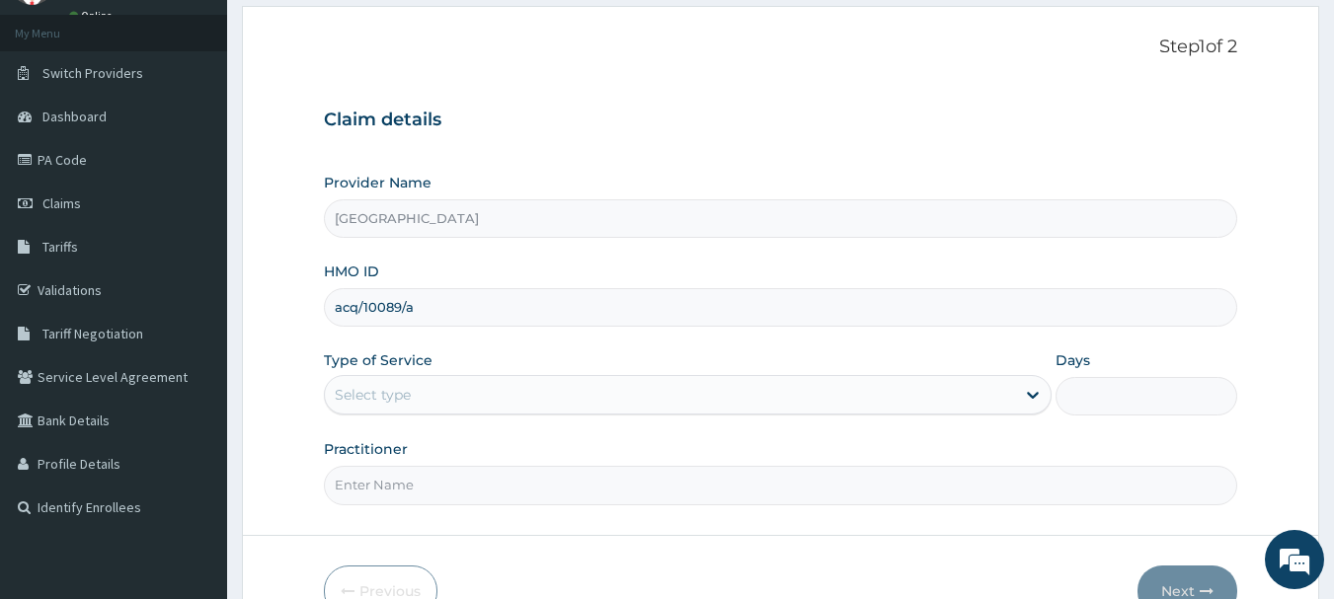
scroll to position [212, 0]
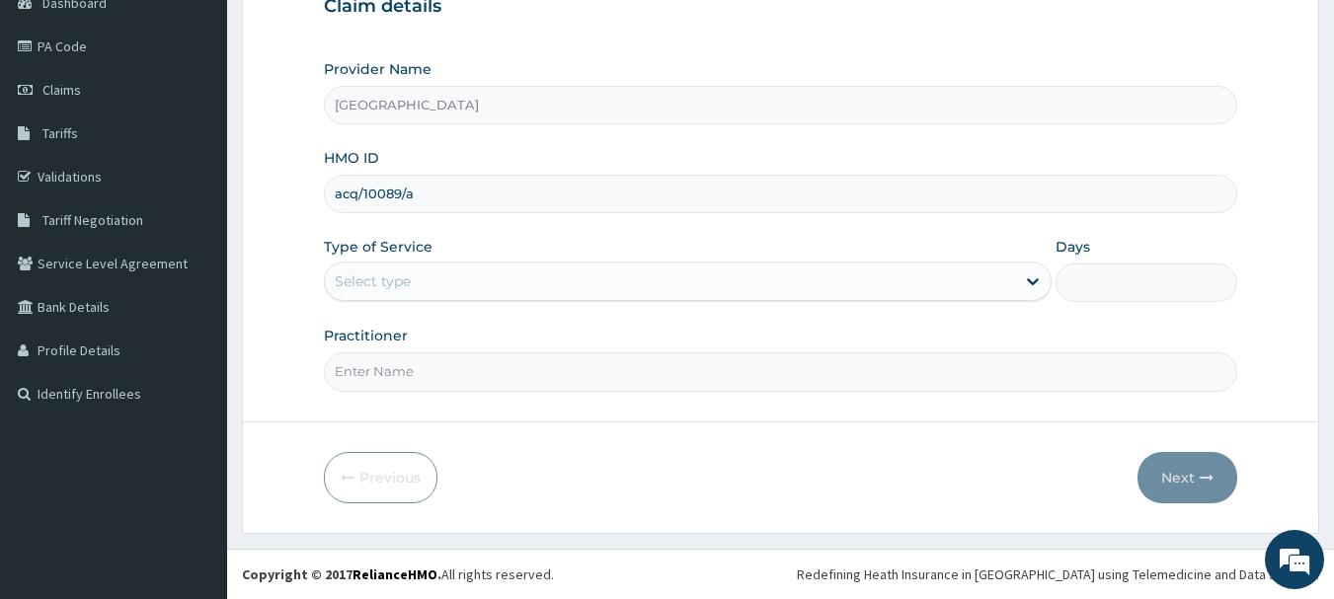
type input "acq/10089/a"
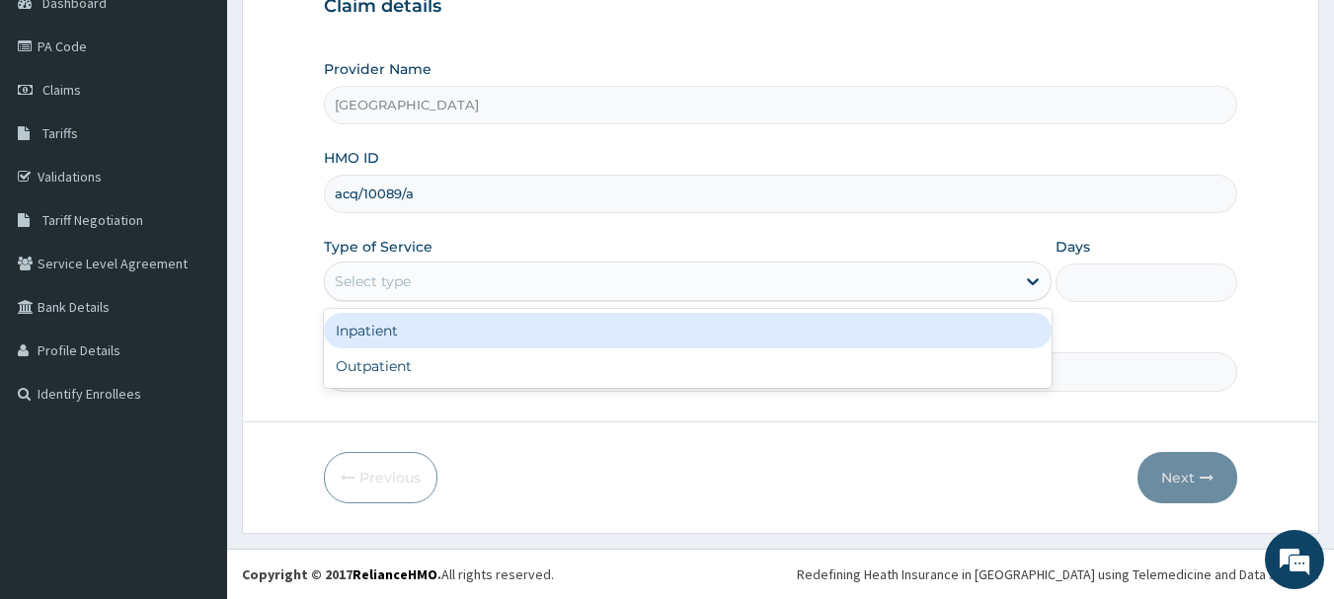
click at [602, 273] on div "Select type" at bounding box center [670, 282] width 690 height 32
click at [592, 321] on div "Inpatient" at bounding box center [688, 331] width 728 height 36
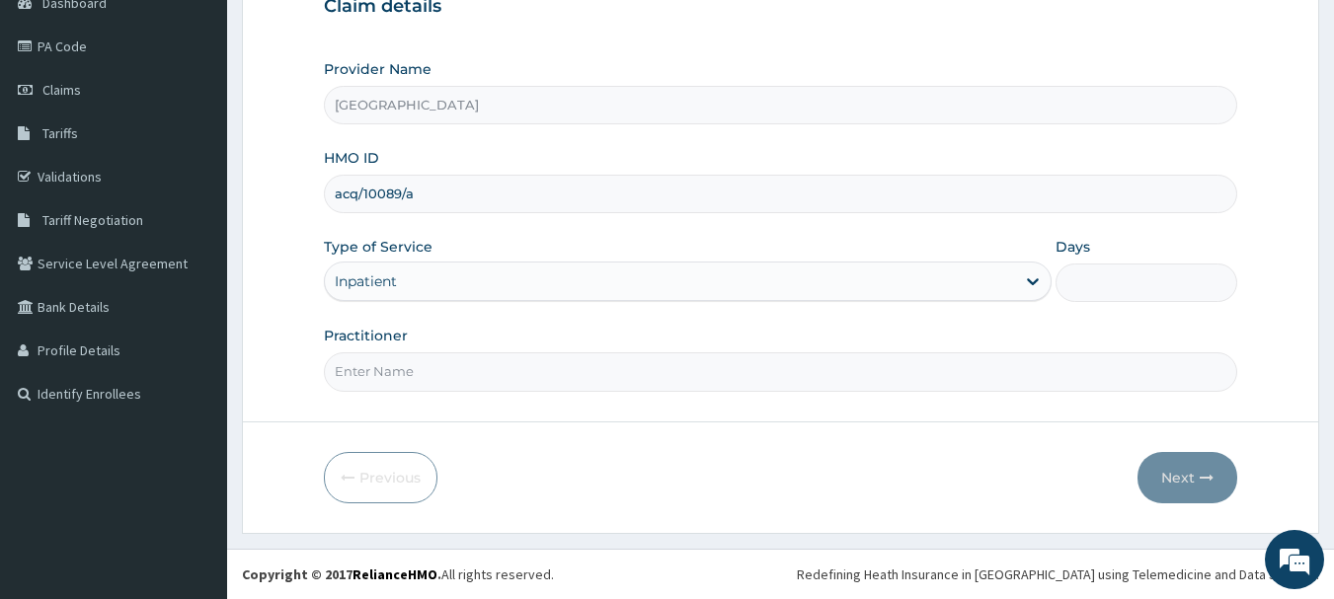
click at [1116, 291] on input "Days" at bounding box center [1146, 283] width 182 height 39
type input "2"
click at [880, 372] on input "Practitioner" at bounding box center [781, 371] width 914 height 39
type input "Dr.Akinwusi"
click at [1180, 478] on button "Next" at bounding box center [1187, 477] width 100 height 51
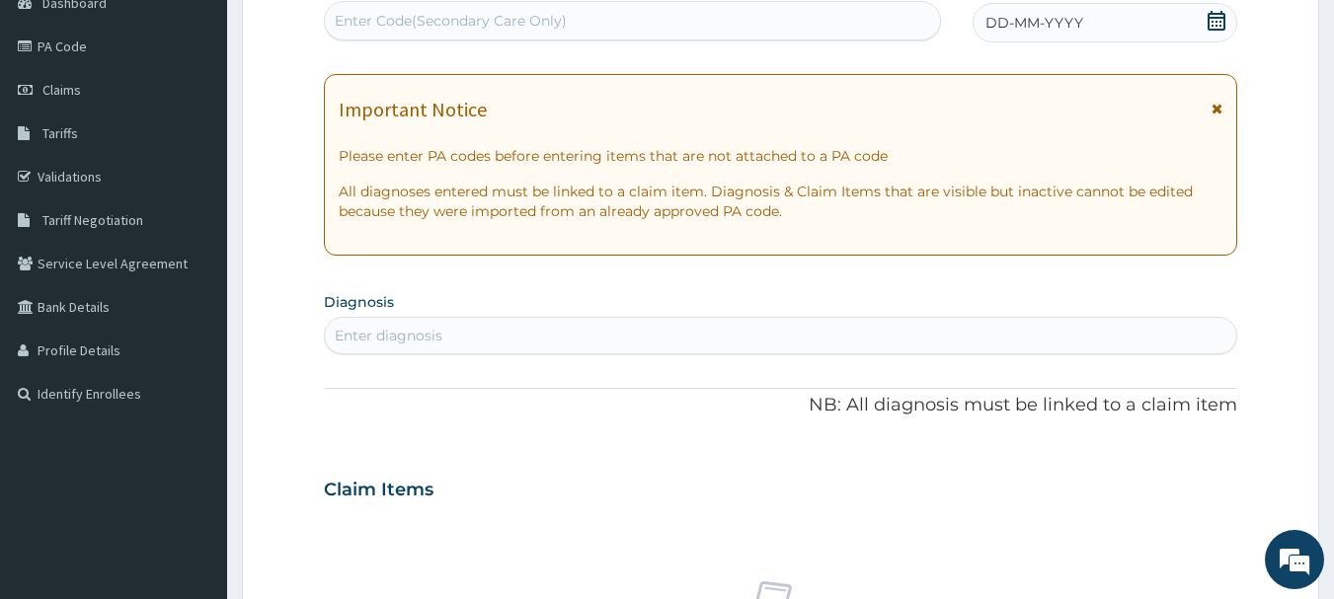
click at [832, 20] on div "Enter Code(Secondary Care Only)" at bounding box center [633, 21] width 616 height 32
paste input "PA/57C2E5"
type input "PA/57C2E5"
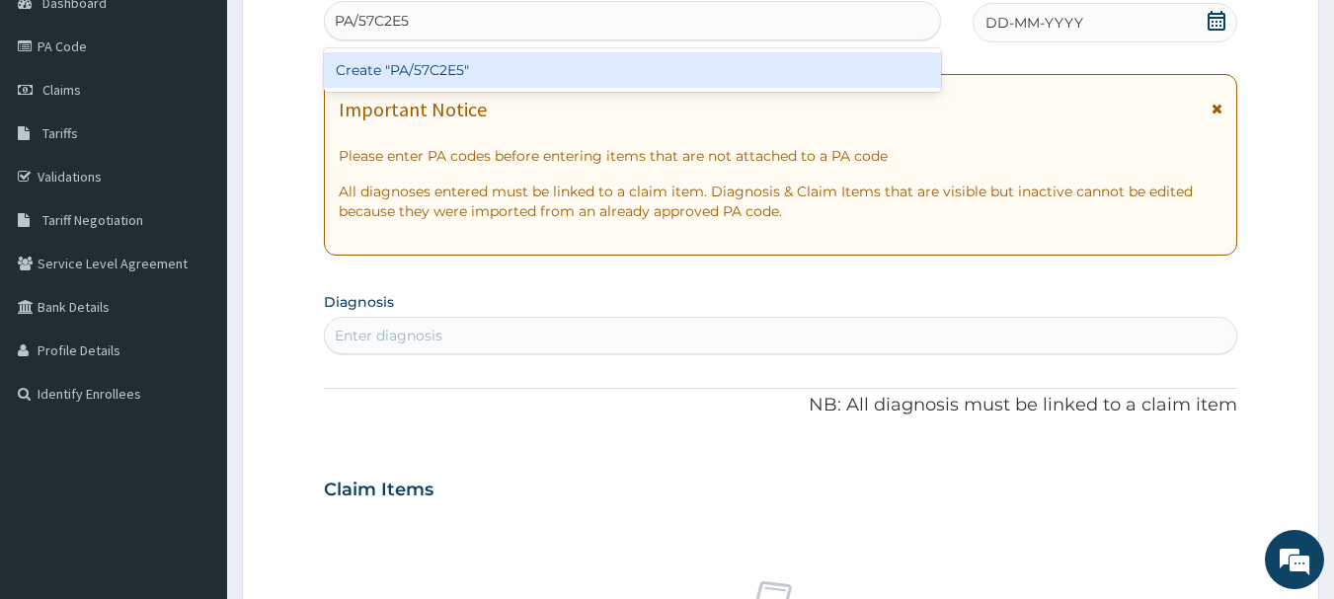
click at [832, 60] on div "Create "PA/57C2E5"" at bounding box center [633, 70] width 618 height 36
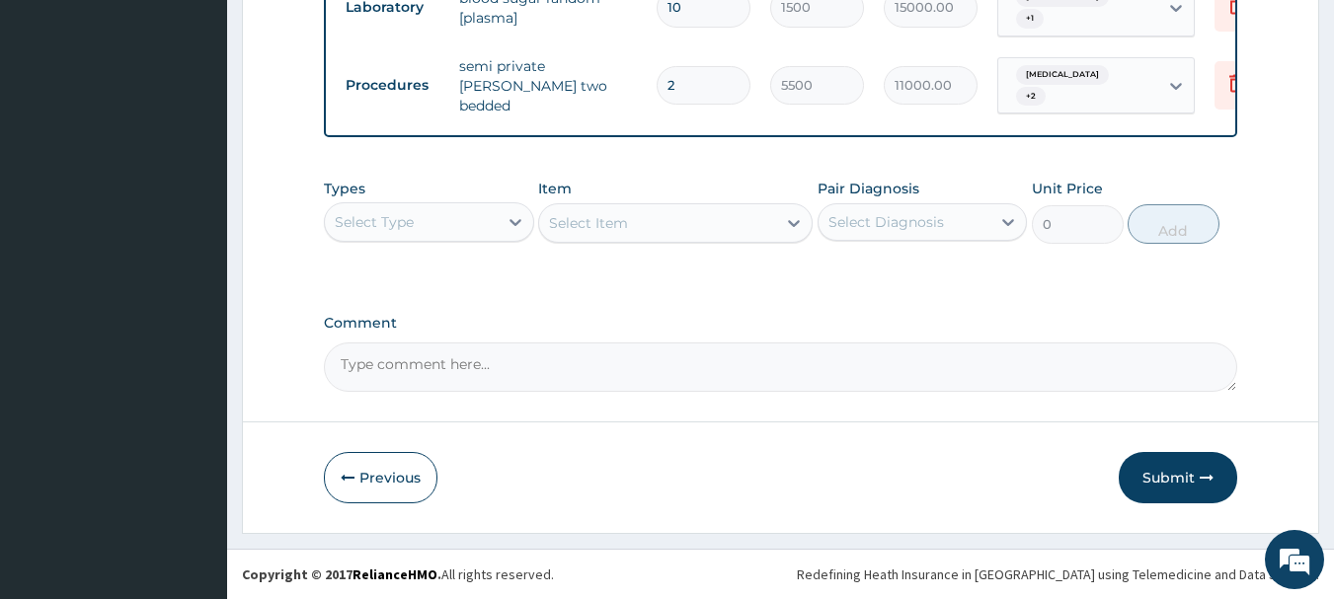
scroll to position [898, 0]
click at [438, 224] on div "Select Type" at bounding box center [411, 222] width 173 height 32
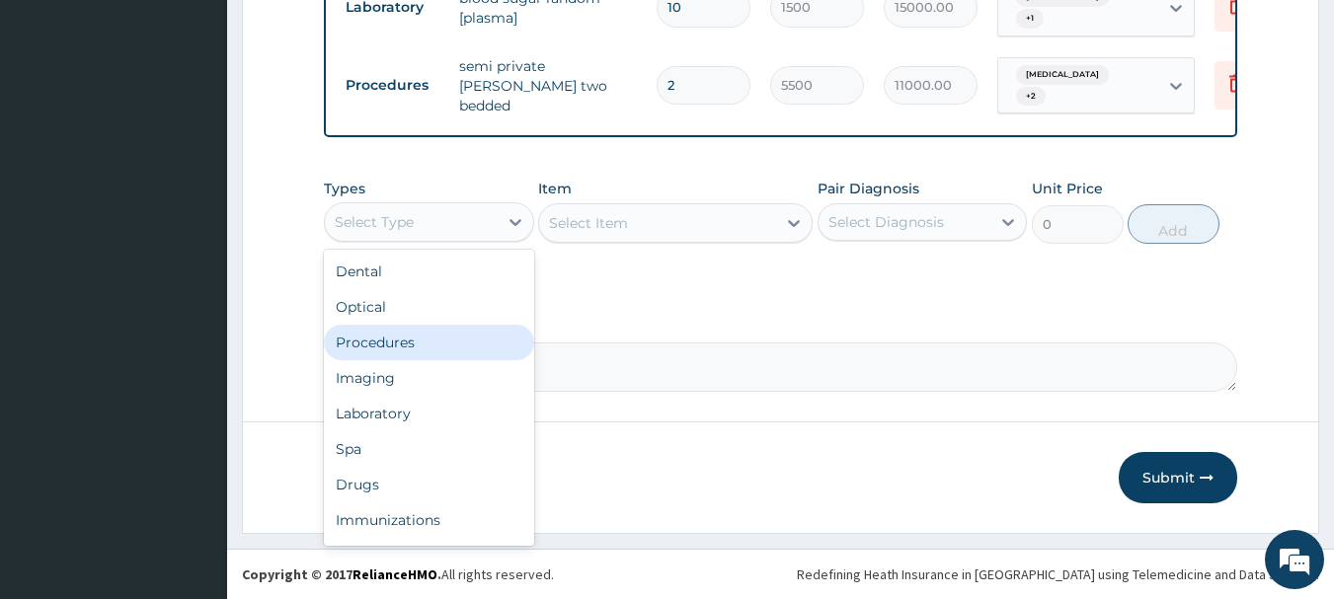
click at [434, 340] on div "Procedures" at bounding box center [429, 343] width 210 height 36
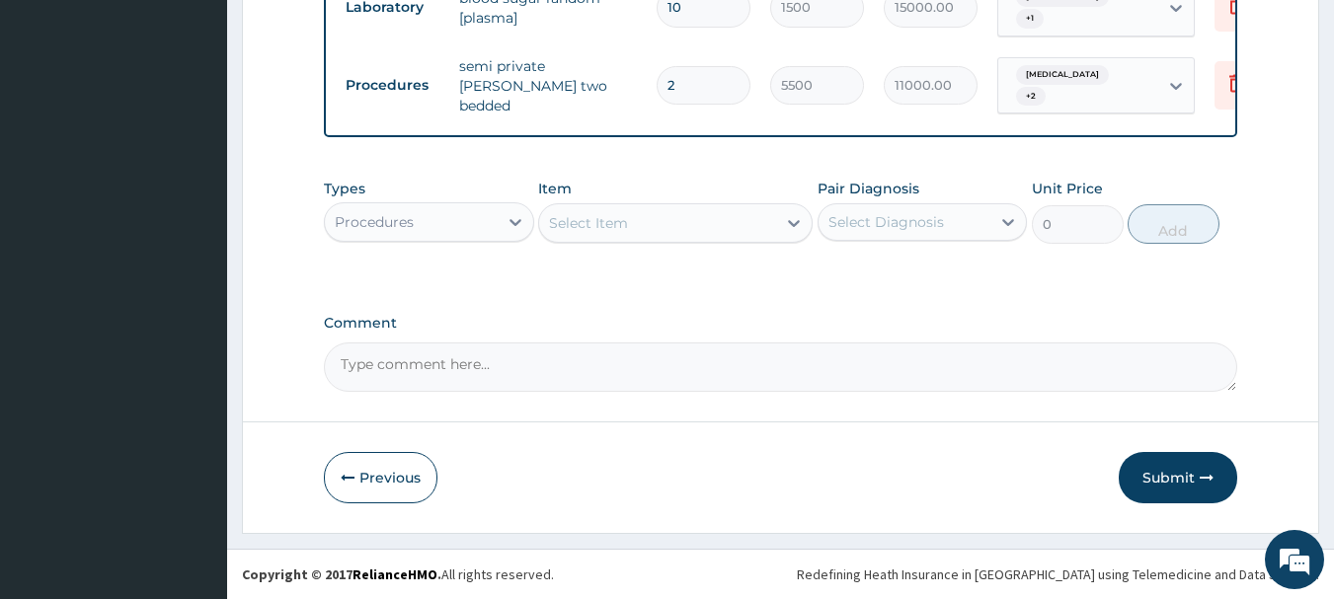
click at [635, 220] on div "Select Item" at bounding box center [657, 223] width 237 height 32
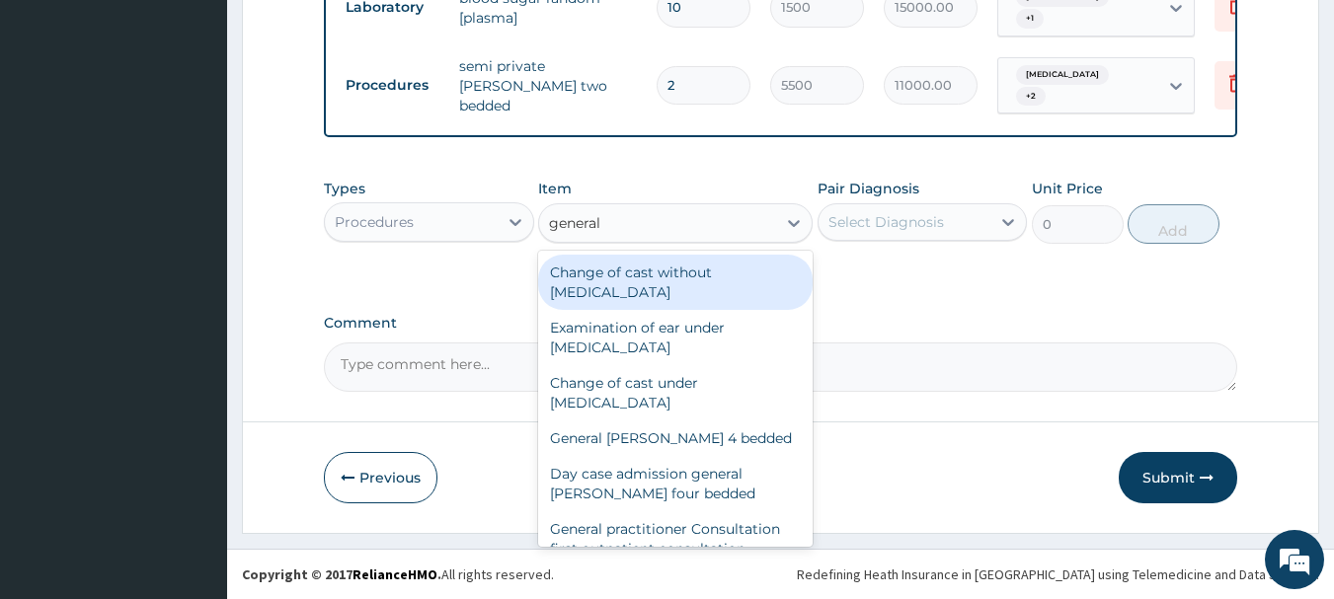
type input "general p"
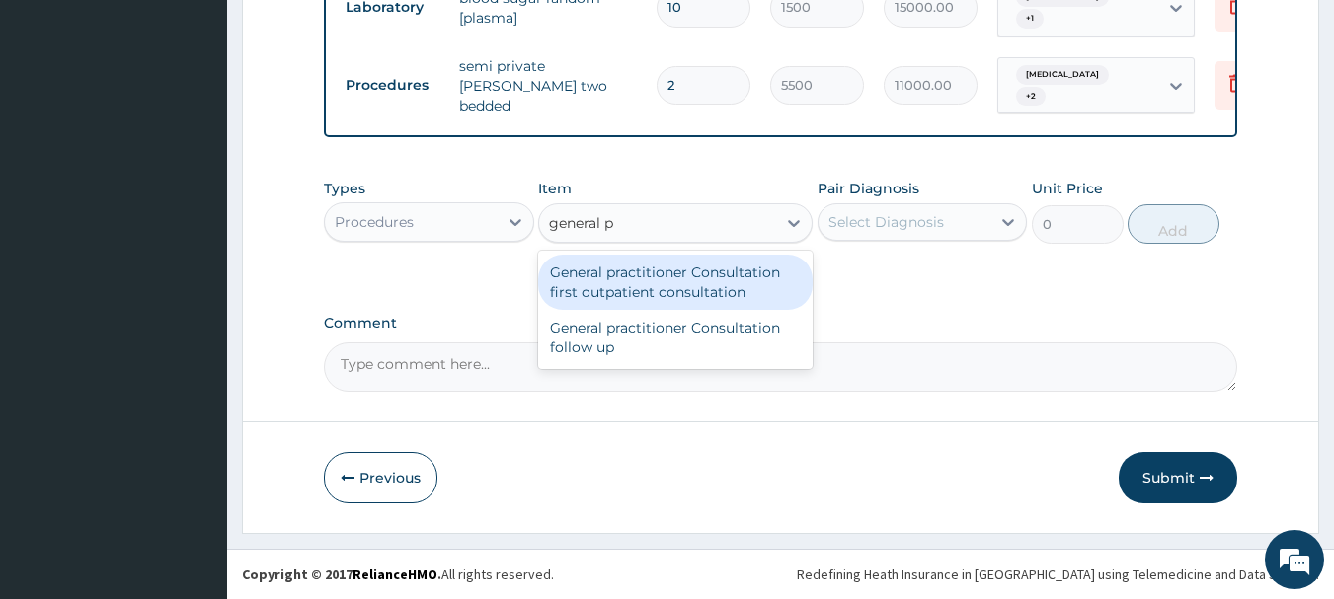
type input "3000"
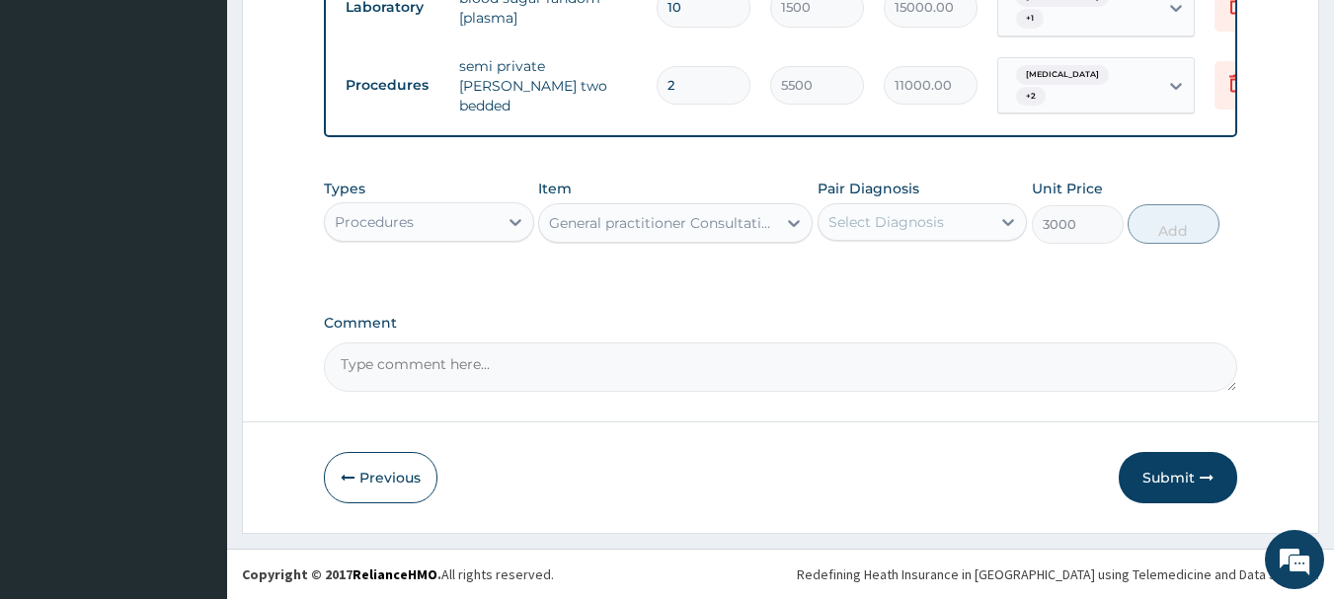
click at [856, 219] on div "Select Diagnosis" at bounding box center [886, 222] width 116 height 20
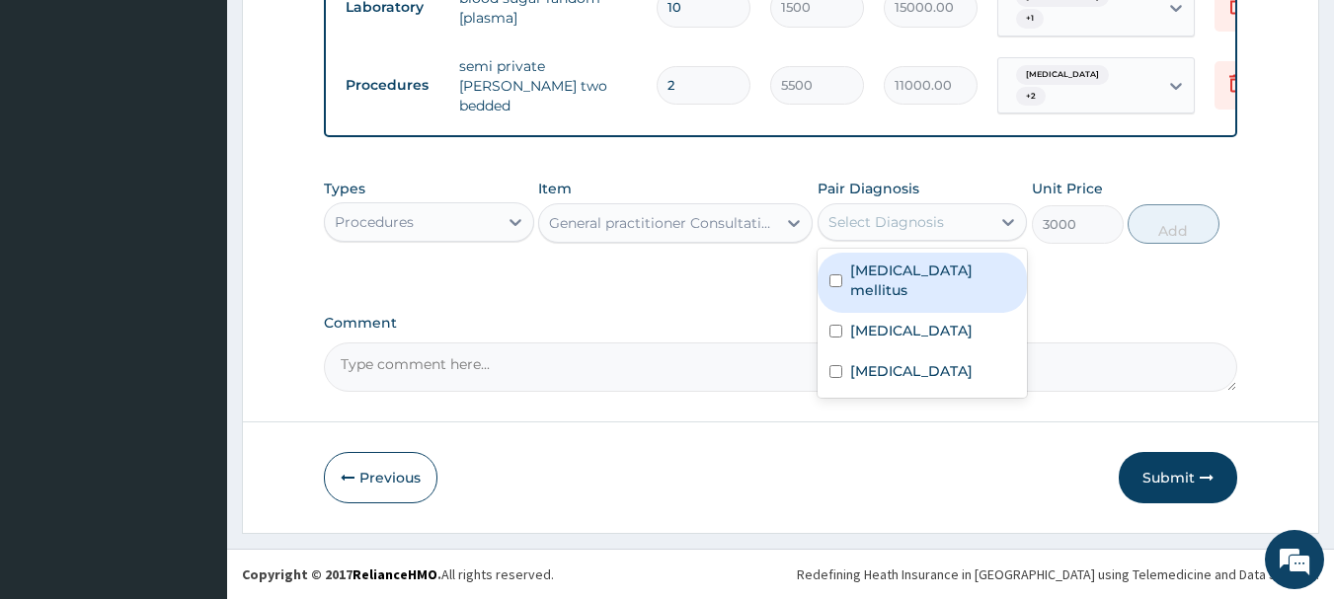
click at [887, 296] on label "[MEDICAL_DATA] mellitus" at bounding box center [933, 280] width 166 height 39
checkbox input "true"
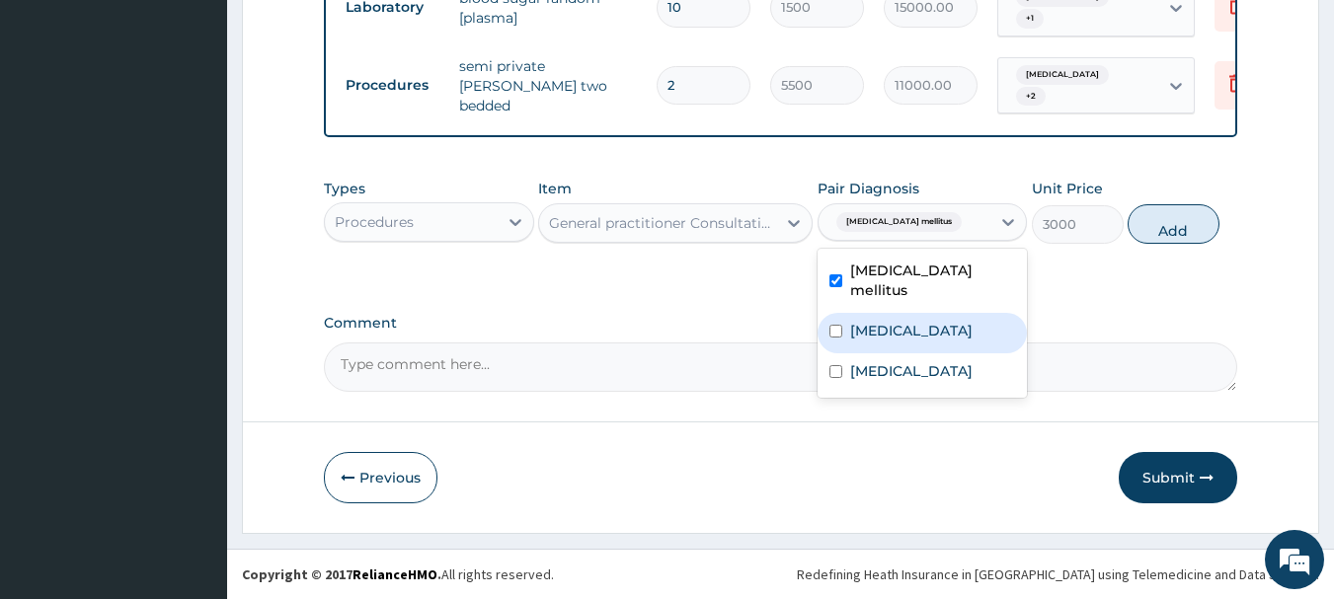
click at [905, 342] on div "[MEDICAL_DATA]" at bounding box center [922, 333] width 210 height 40
checkbox input "true"
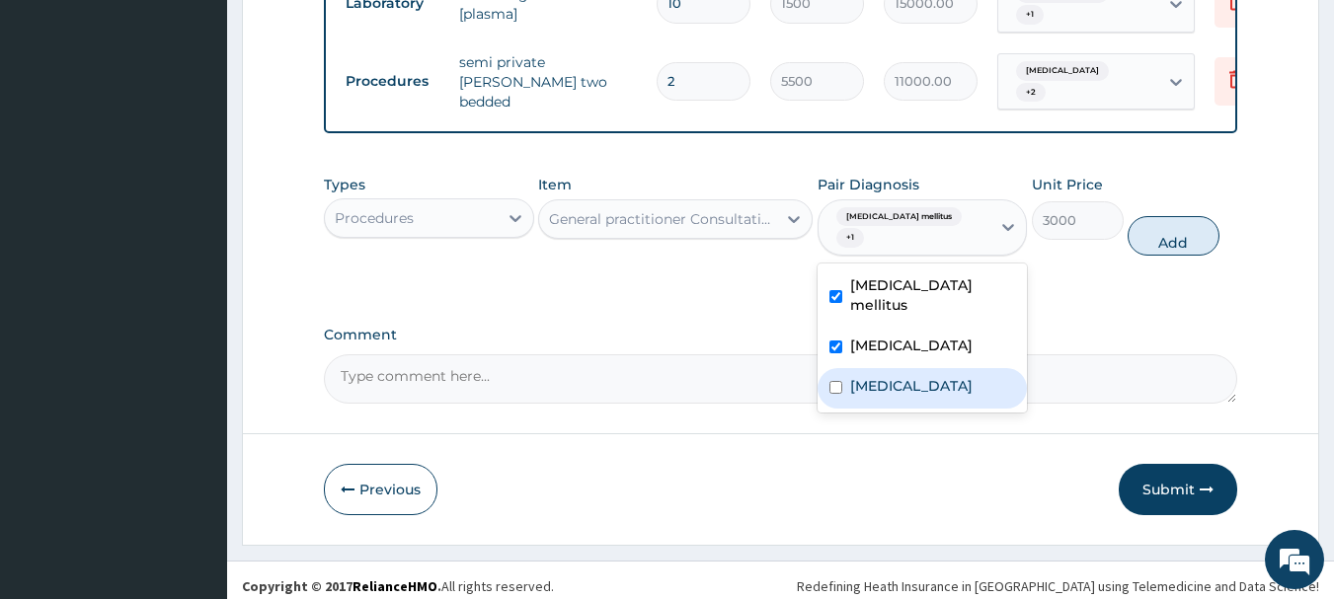
click at [922, 389] on label "[MEDICAL_DATA]" at bounding box center [911, 386] width 122 height 20
checkbox input "true"
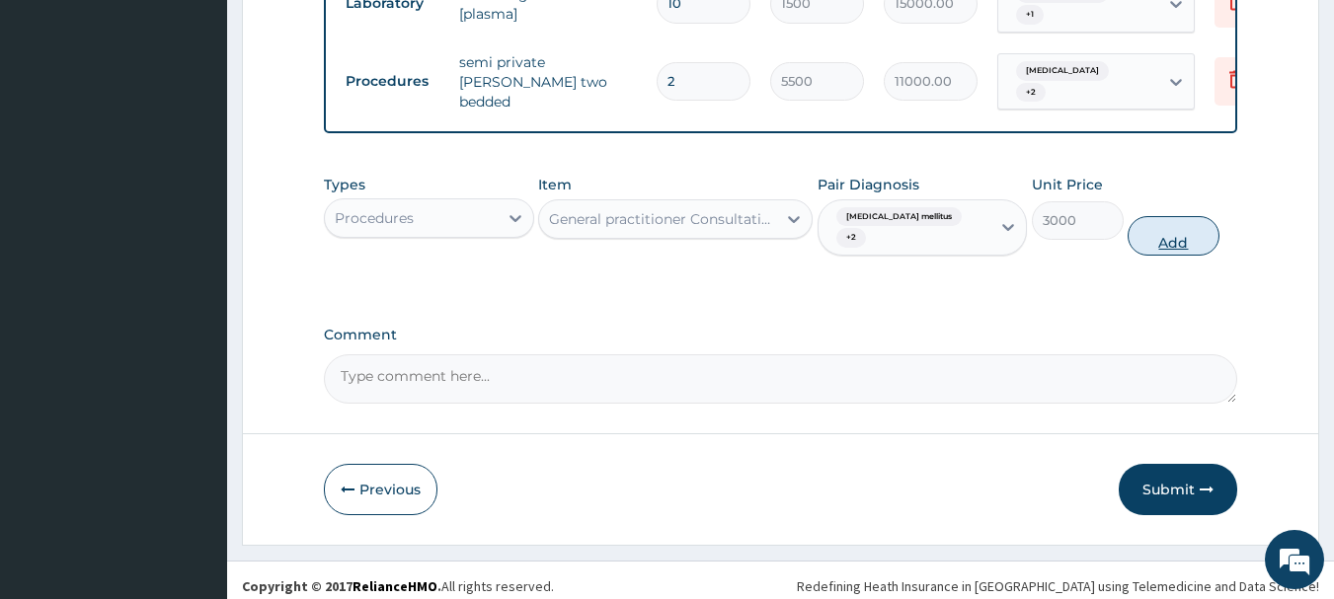
click at [1165, 253] on button "Add" at bounding box center [1173, 235] width 92 height 39
type input "0"
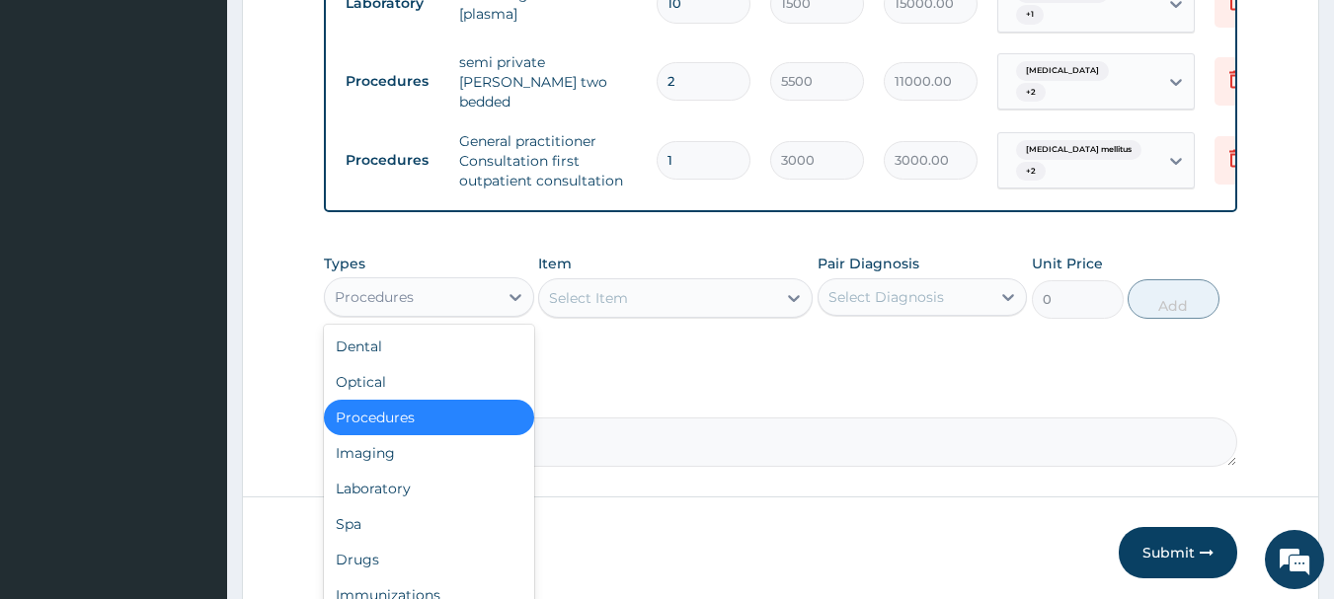
click at [420, 313] on div "Procedures" at bounding box center [411, 297] width 173 height 32
click at [416, 481] on div "Laboratory" at bounding box center [429, 489] width 210 height 36
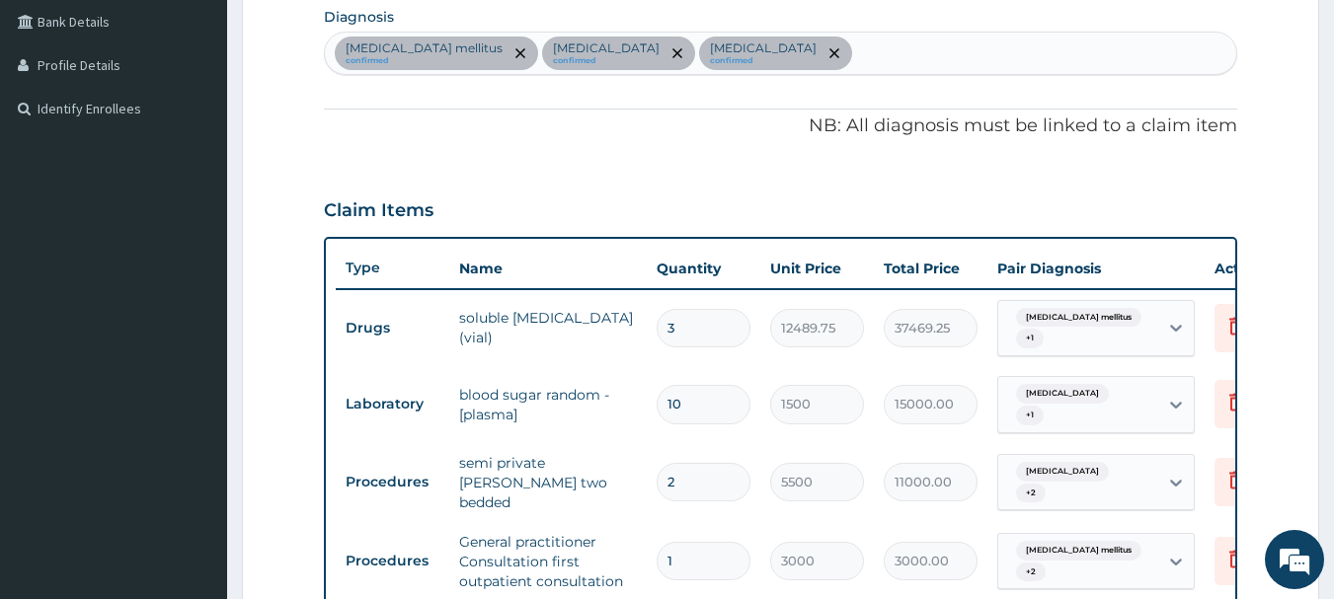
scroll to position [487, 0]
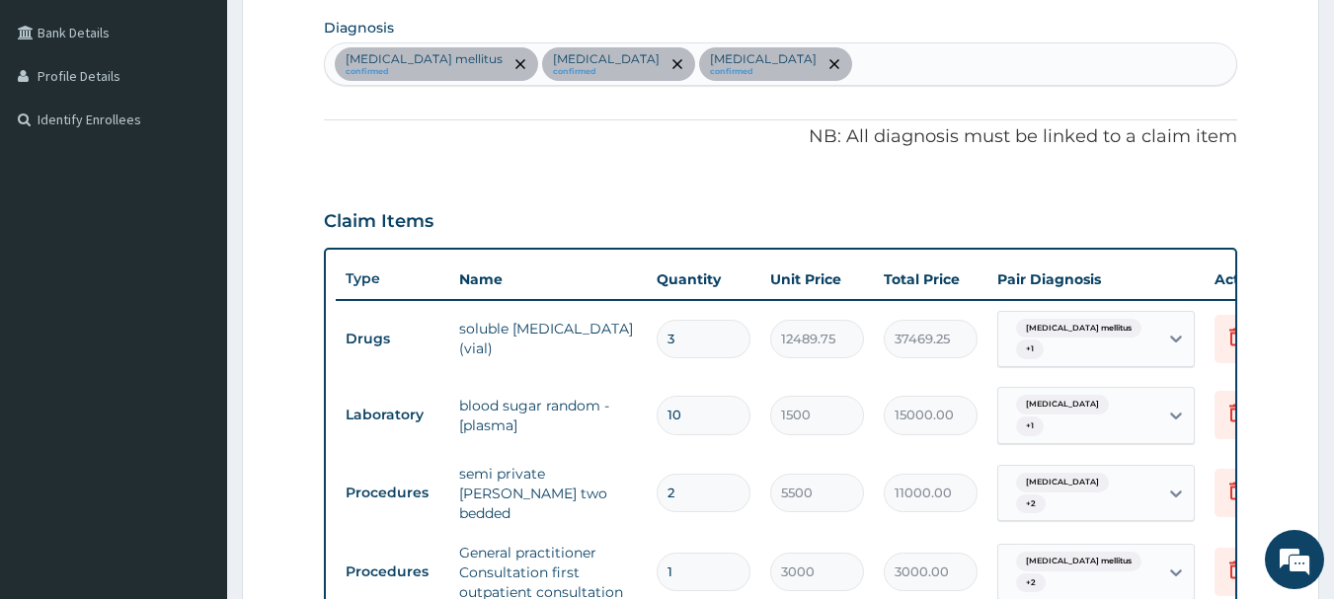
click at [963, 63] on div "[MEDICAL_DATA] mellitus confirmed [MEDICAL_DATA] confirmed [MEDICAL_DATA] confi…" at bounding box center [781, 63] width 912 height 41
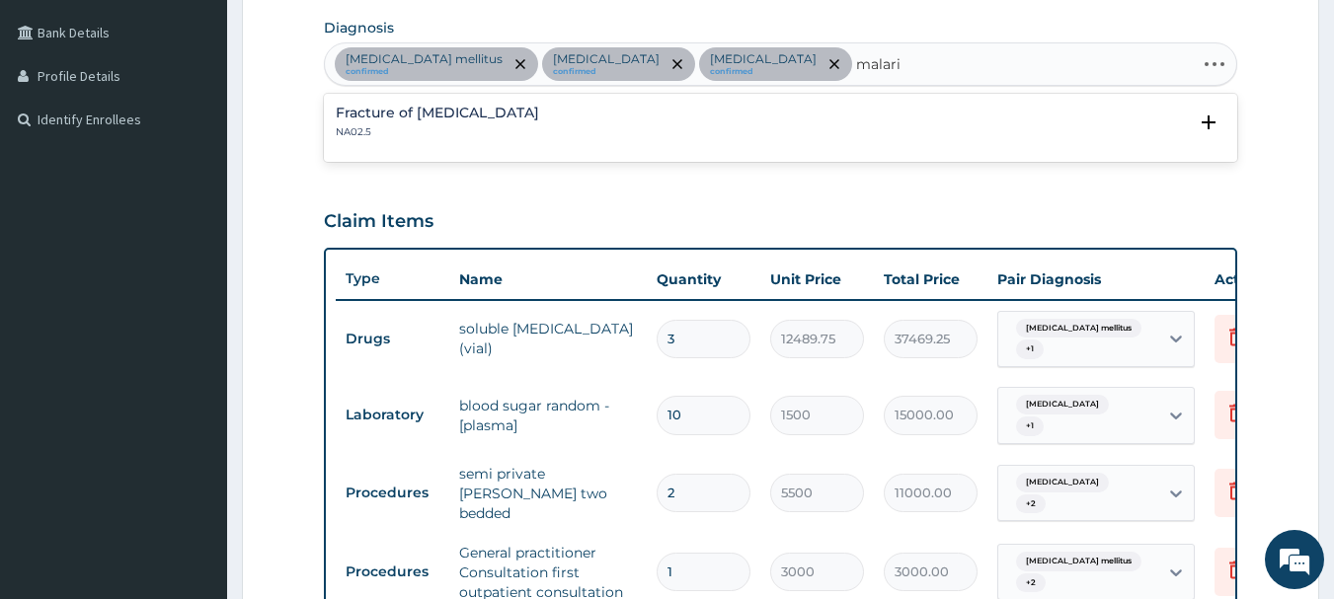
type input "[MEDICAL_DATA]"
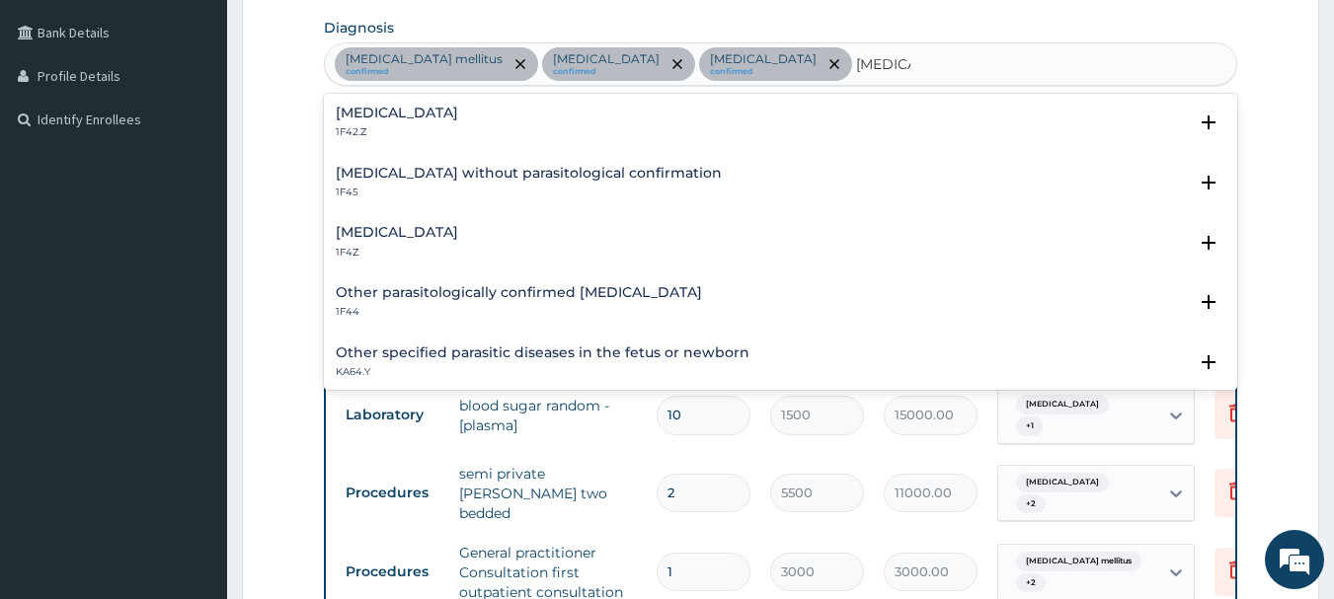
click at [458, 114] on h4 "[MEDICAL_DATA]" at bounding box center [397, 113] width 122 height 15
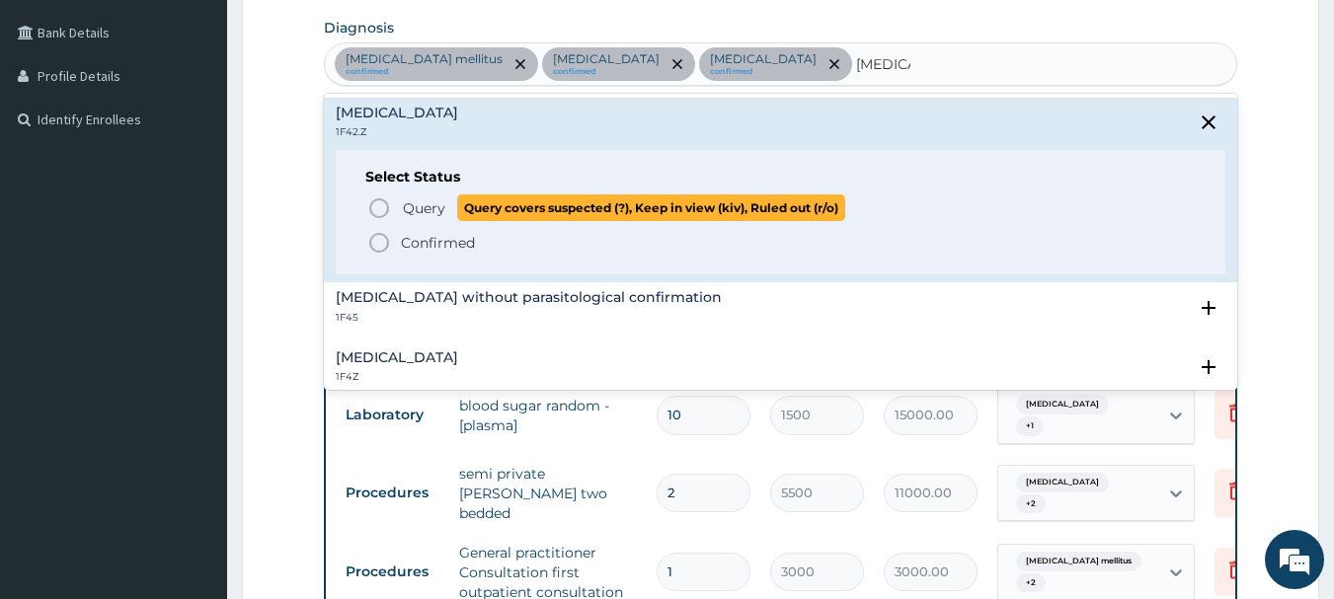
click at [379, 207] on icon "status option query" at bounding box center [379, 208] width 24 height 24
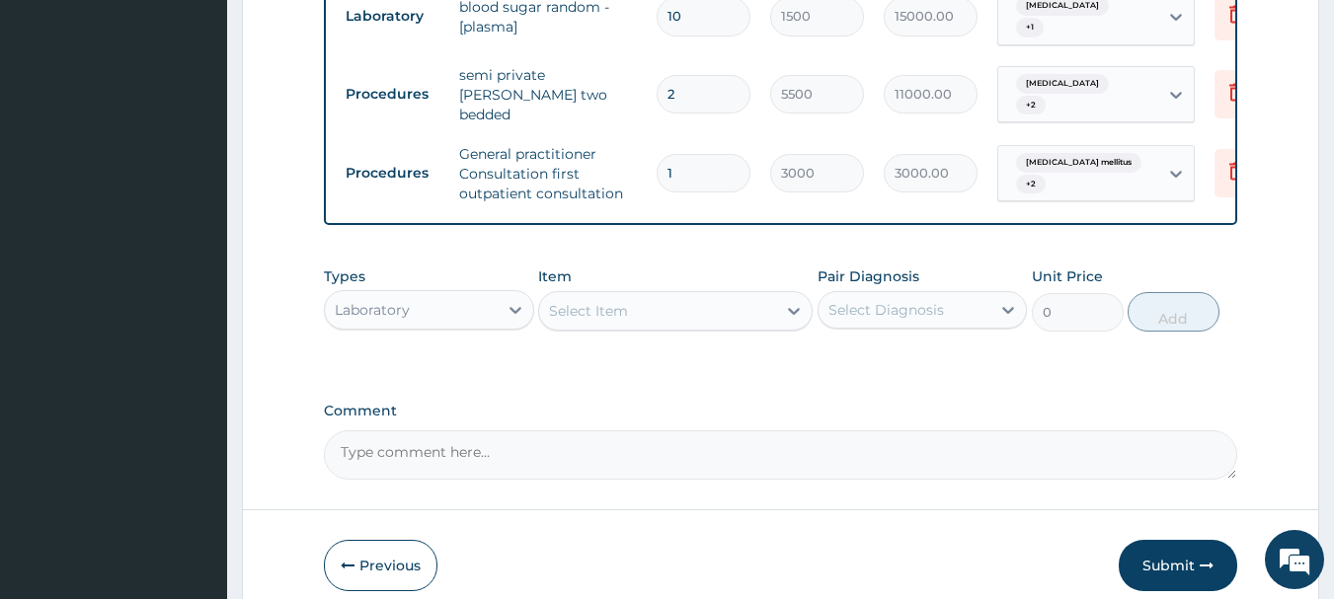
scroll to position [1005, 0]
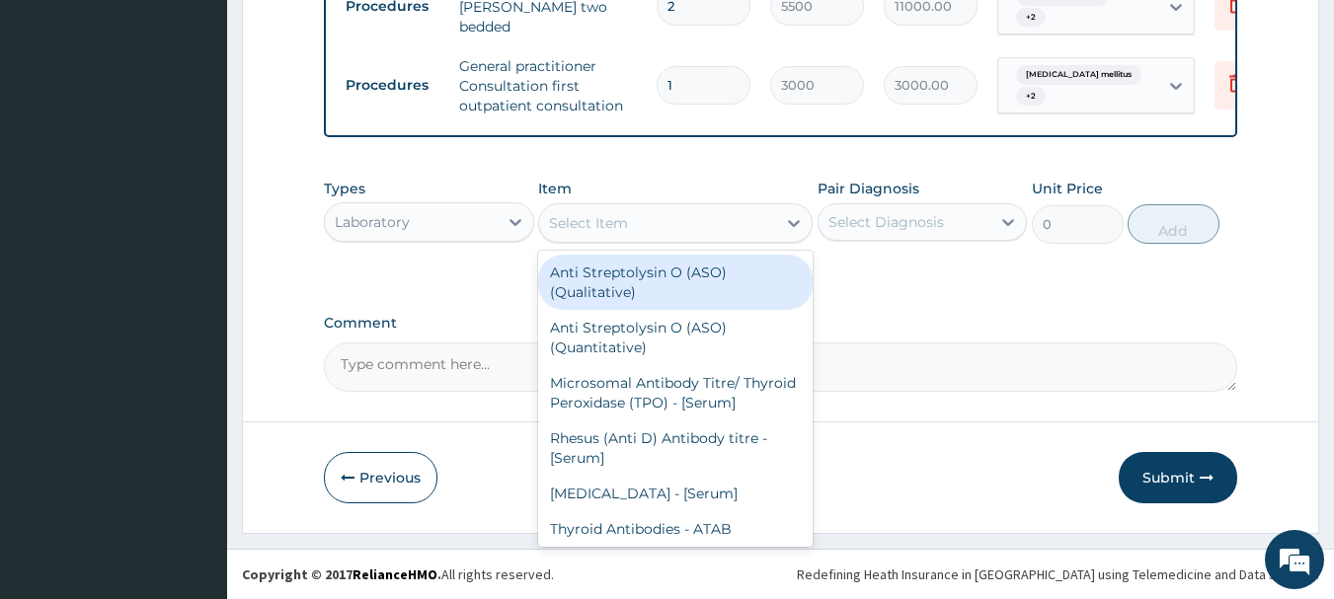
click at [667, 228] on div "Select Item" at bounding box center [657, 223] width 237 height 32
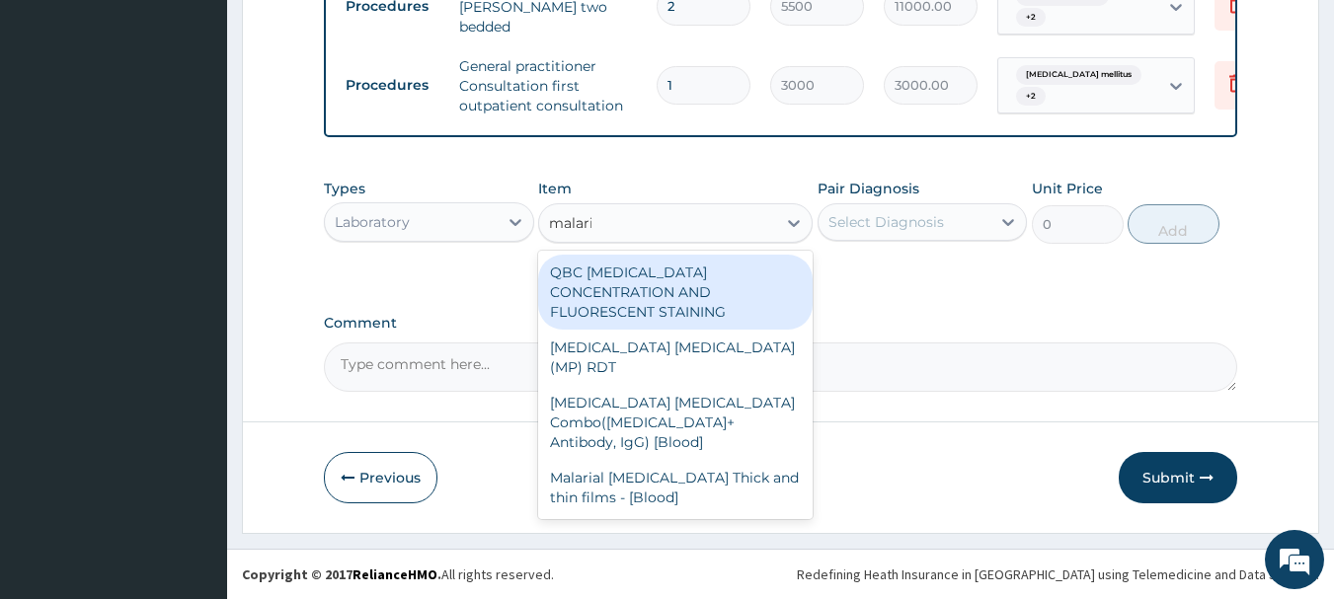
type input "[MEDICAL_DATA]"
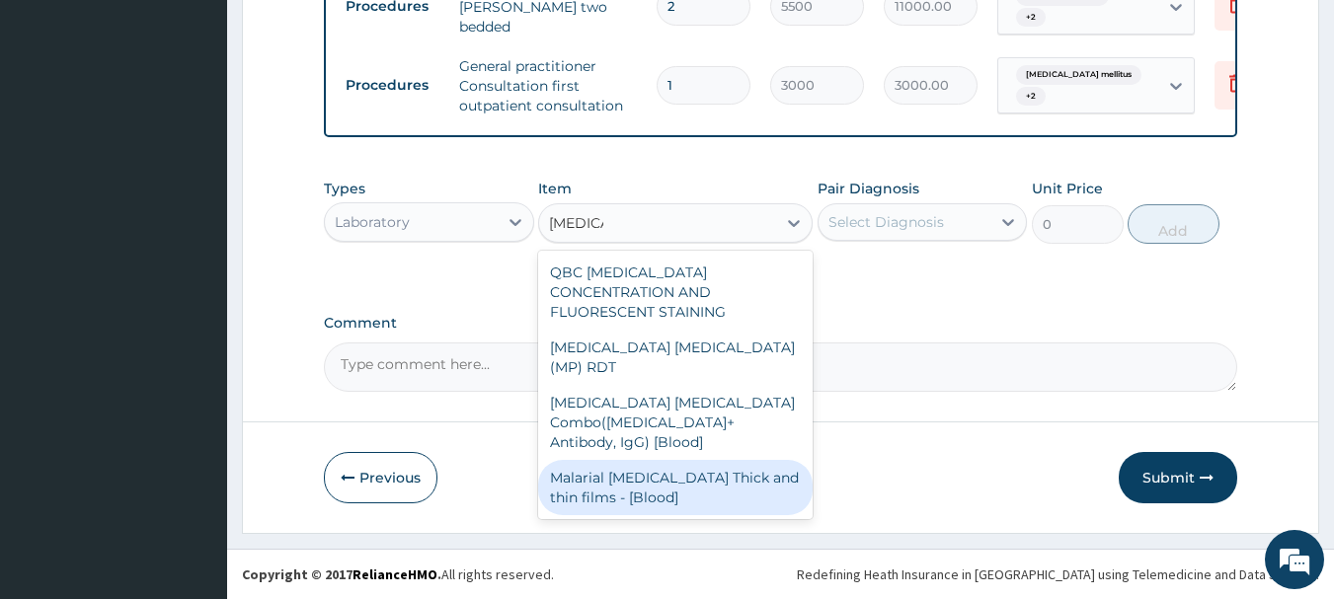
click at [692, 460] on div "Malarial [MEDICAL_DATA] Thick and thin films - [Blood]" at bounding box center [675, 487] width 274 height 55
type input "1500"
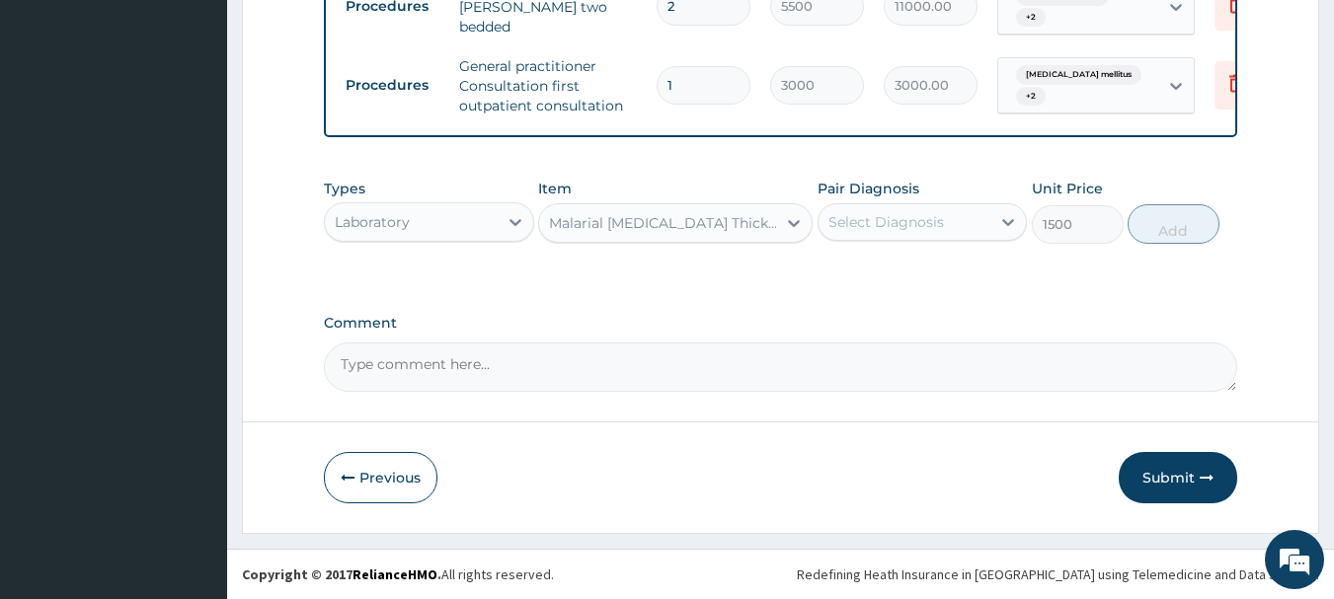
click at [873, 220] on div "Select Diagnosis" at bounding box center [886, 222] width 116 height 20
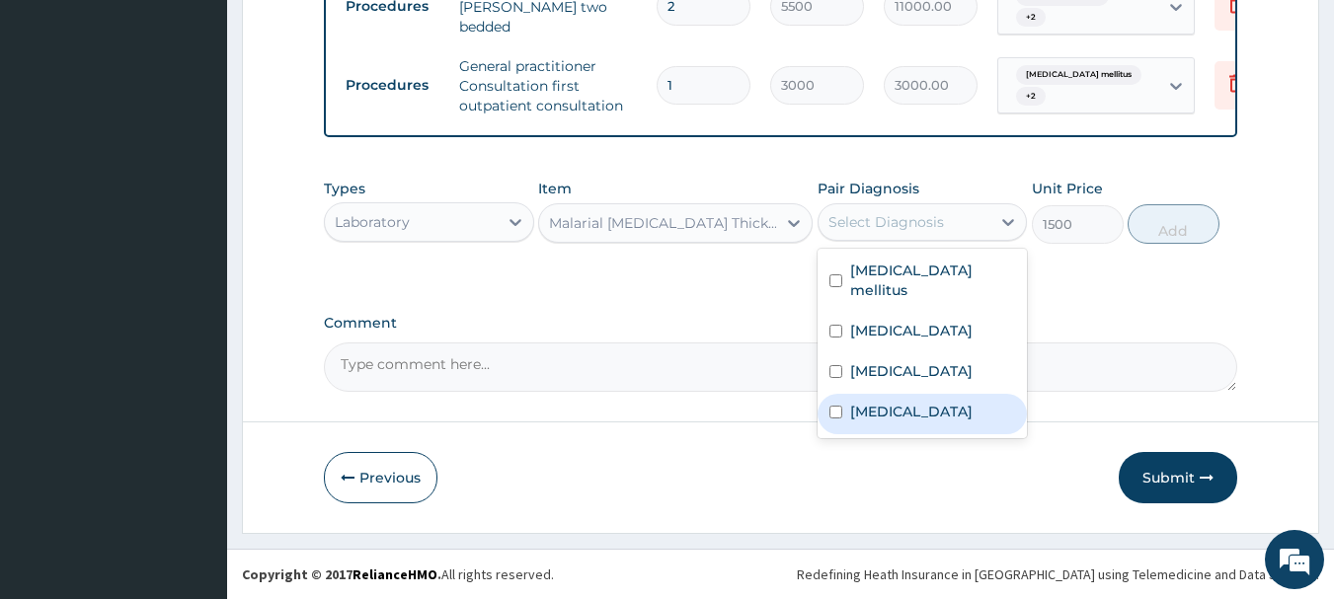
click at [918, 422] on label "[MEDICAL_DATA]" at bounding box center [911, 412] width 122 height 20
checkbox input "true"
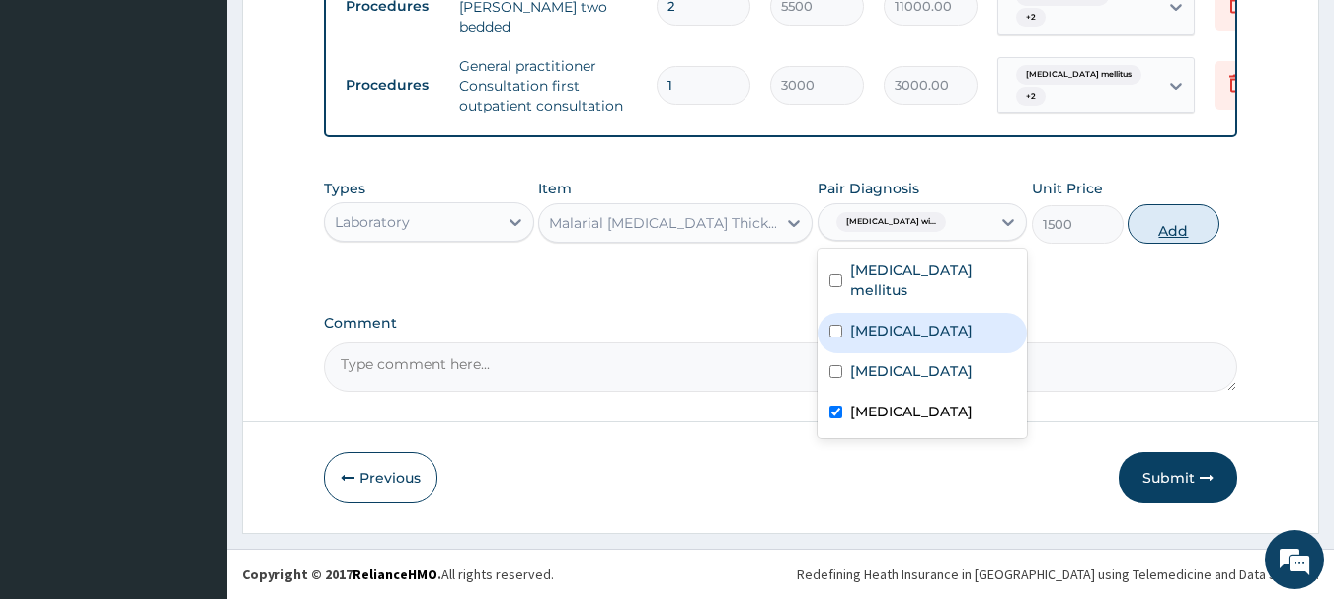
click at [1155, 235] on button "Add" at bounding box center [1173, 223] width 92 height 39
type input "0"
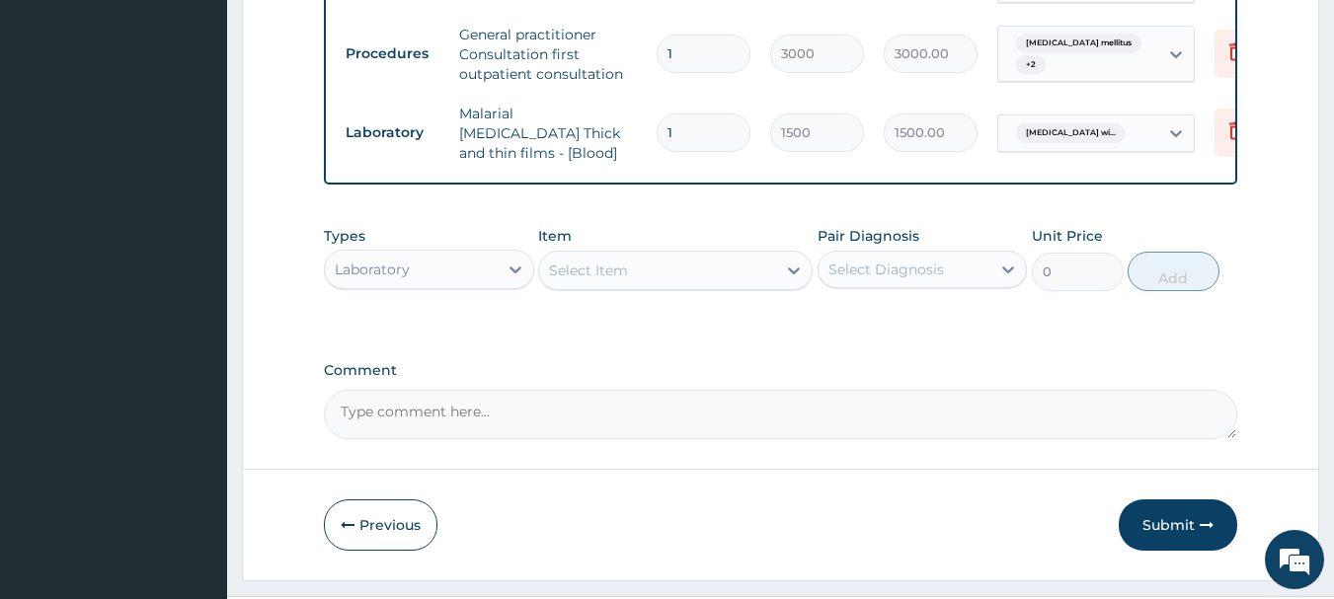
click at [706, 286] on div "Select Item" at bounding box center [657, 271] width 237 height 32
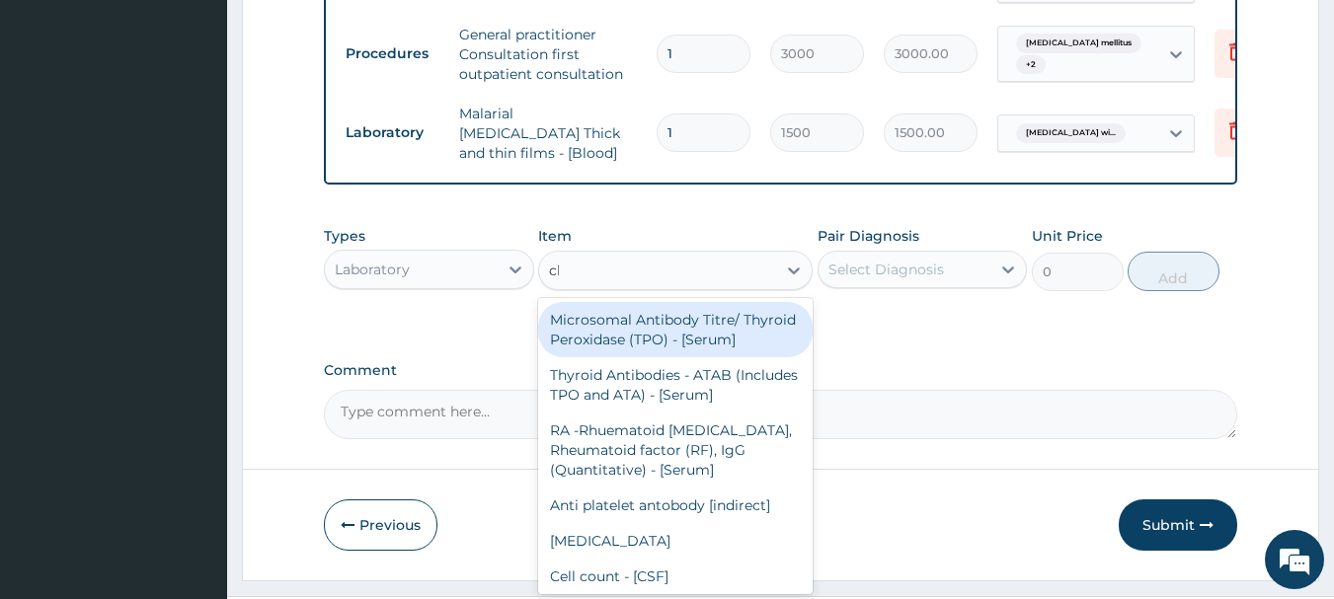
type input "cbc"
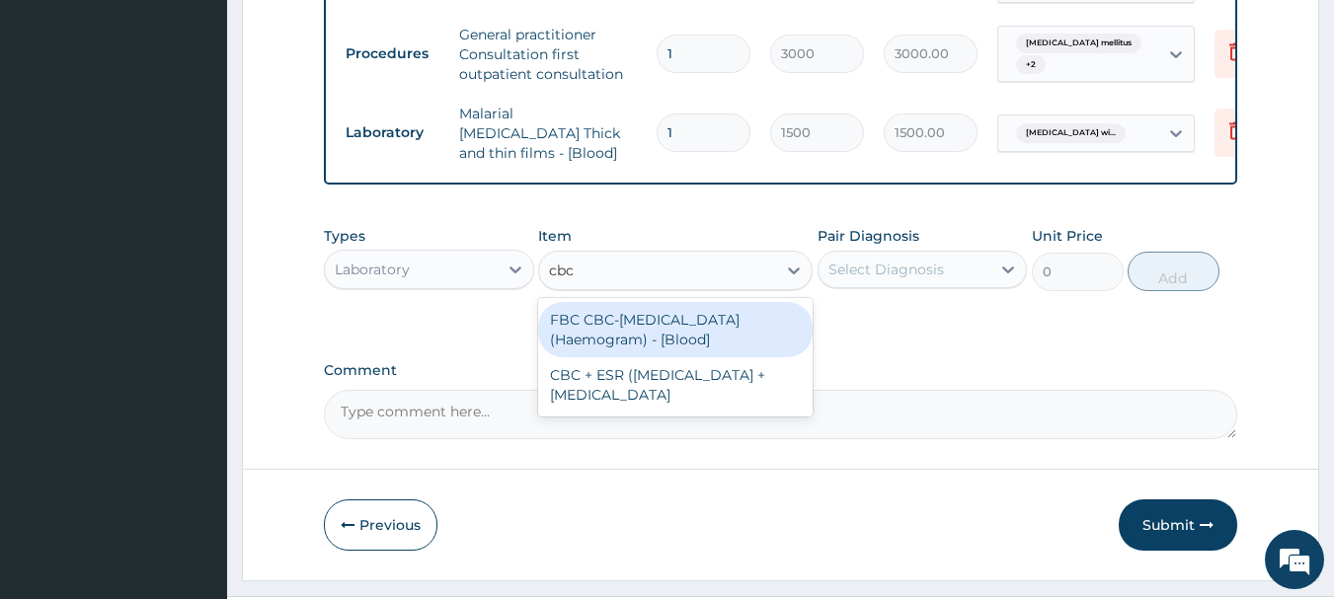
click at [715, 343] on div "FBC CBC-[MEDICAL_DATA] (Haemogram) - [Blood]" at bounding box center [675, 329] width 274 height 55
type input "3000"
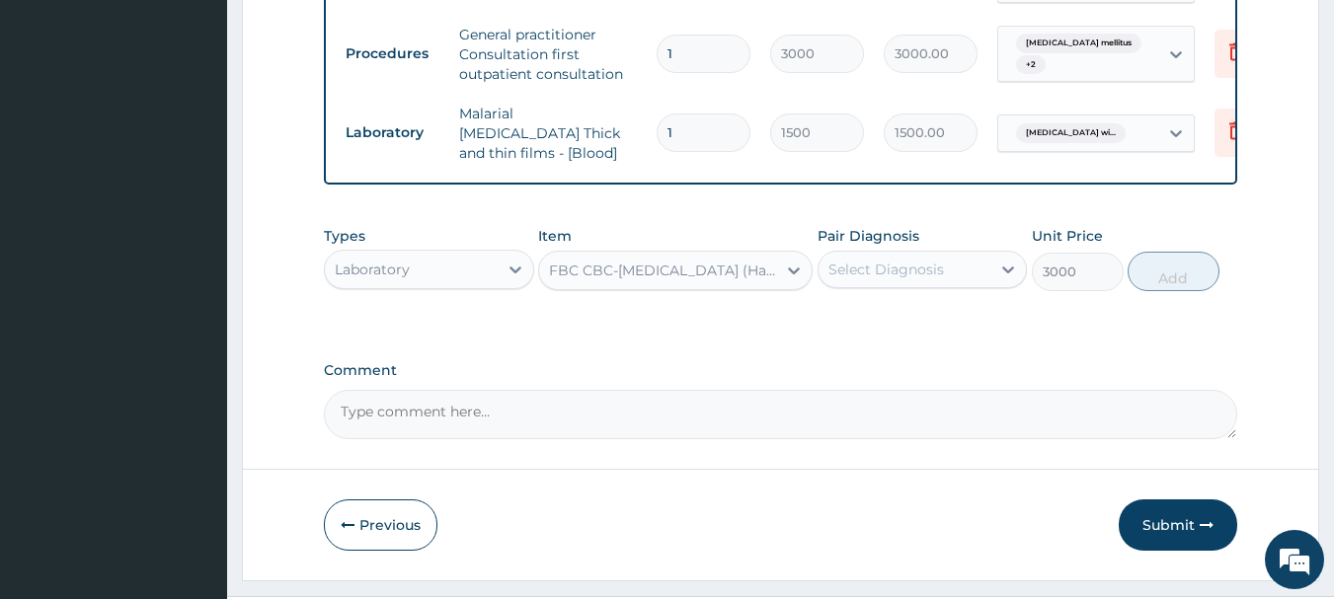
click at [863, 279] on div "Select Diagnosis" at bounding box center [886, 270] width 116 height 20
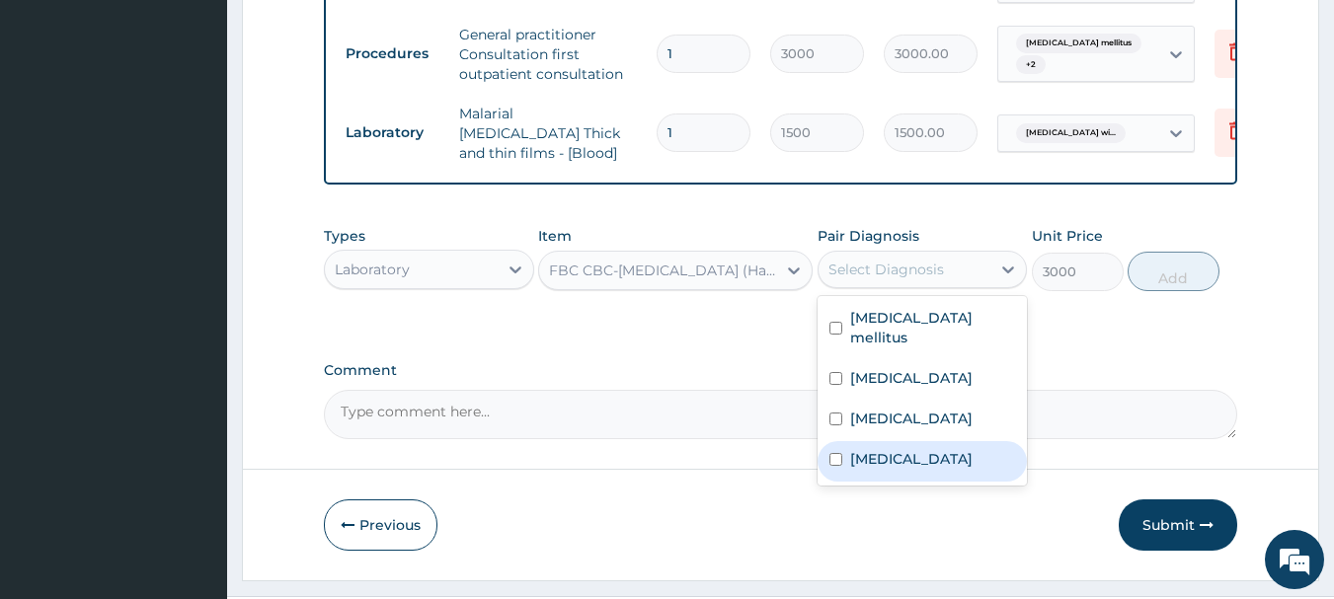
click at [919, 469] on label "[MEDICAL_DATA]" at bounding box center [911, 459] width 122 height 20
checkbox input "true"
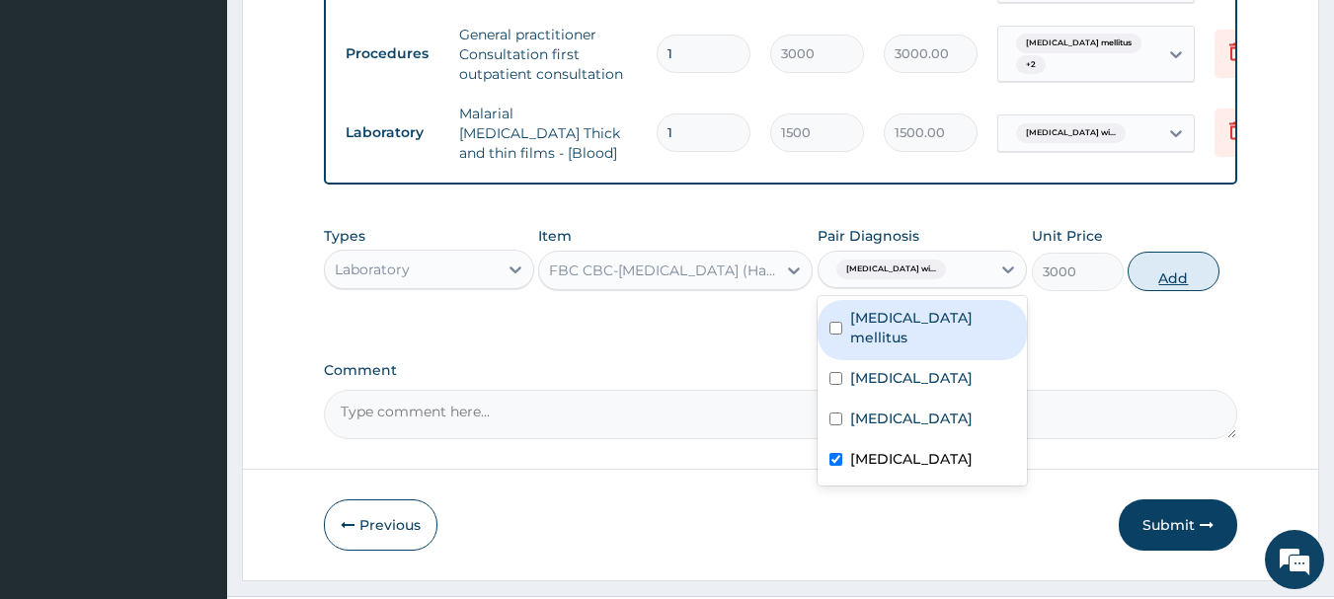
click at [1169, 291] on button "Add" at bounding box center [1173, 271] width 92 height 39
type input "0"
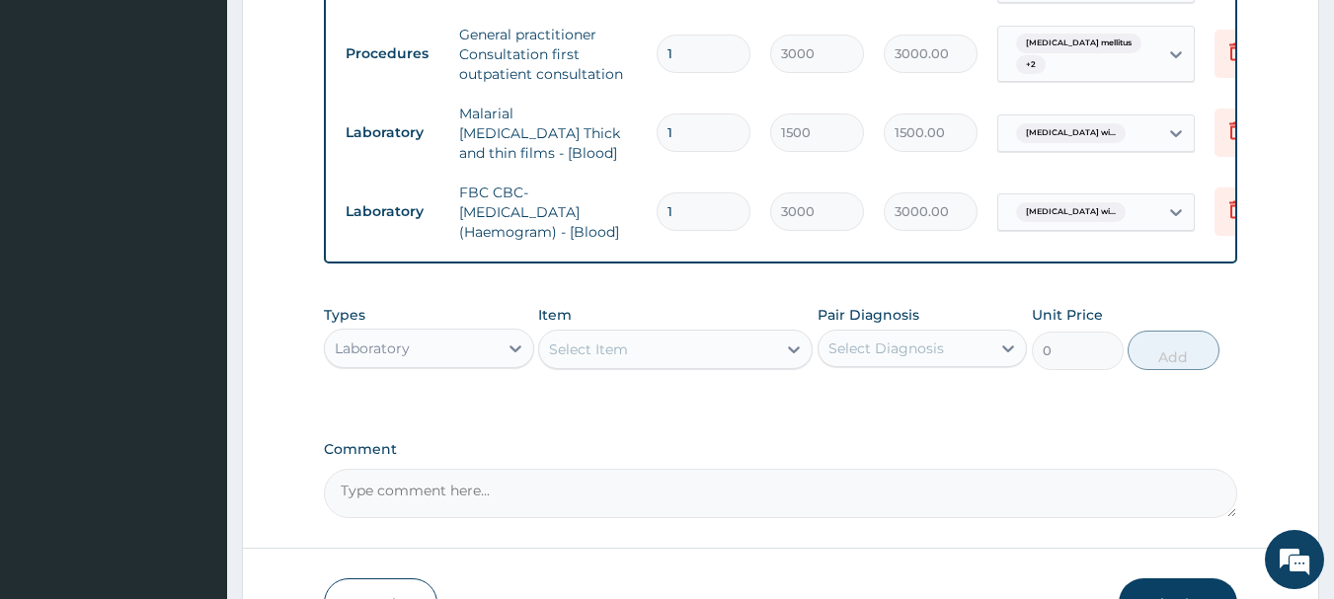
click at [488, 364] on div "Laboratory" at bounding box center [411, 349] width 173 height 32
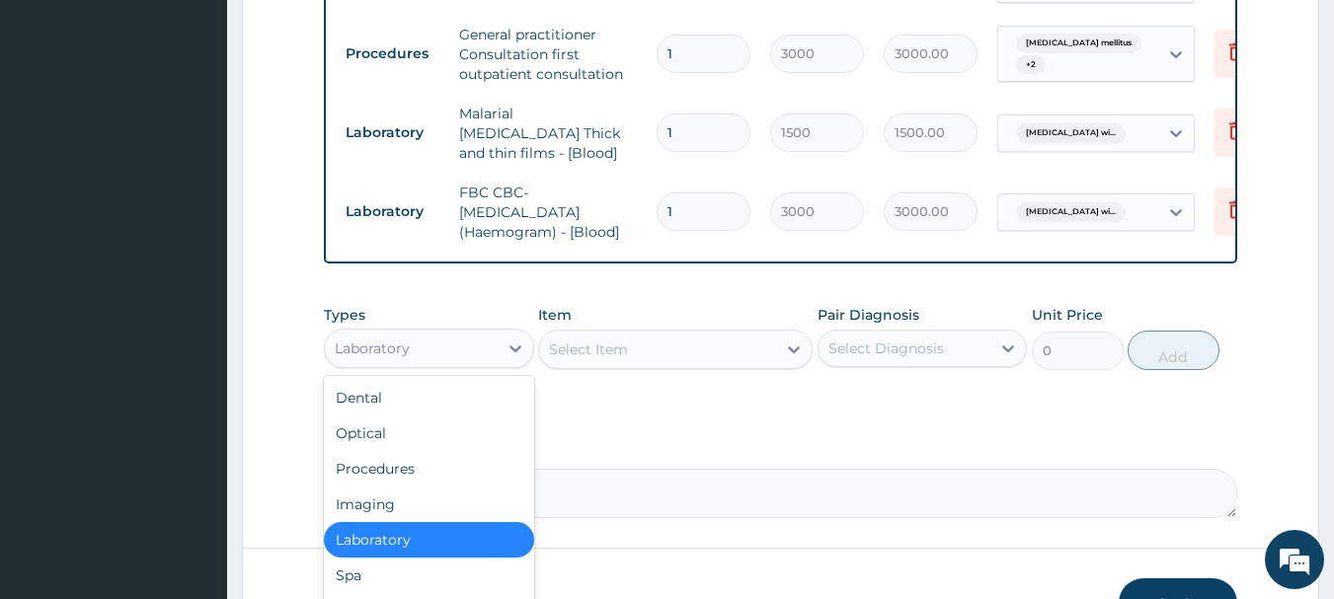
scroll to position [1152, 0]
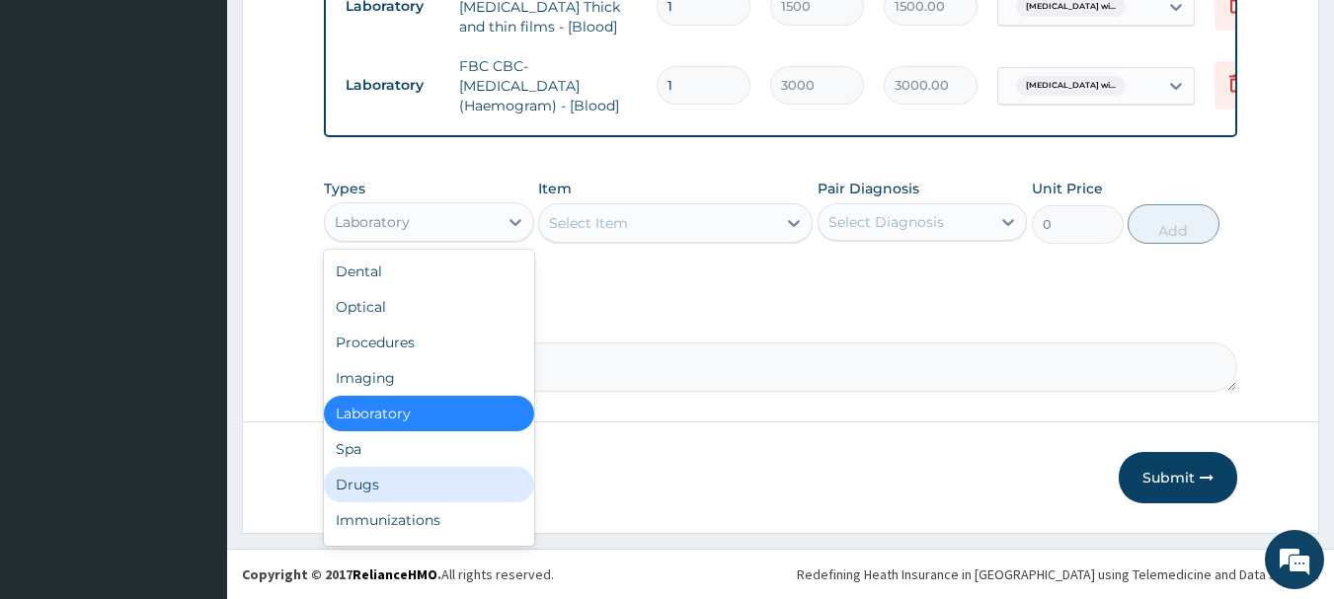
click at [386, 475] on div "Drugs" at bounding box center [429, 485] width 210 height 36
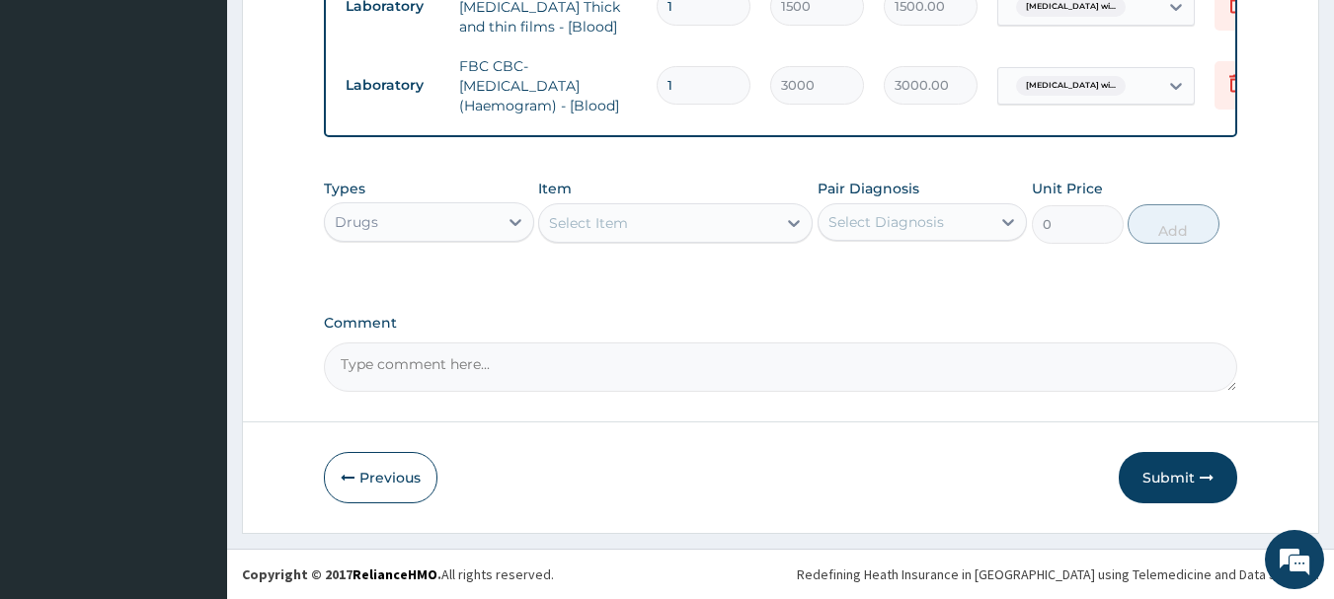
click at [640, 218] on div "Select Item" at bounding box center [657, 223] width 237 height 32
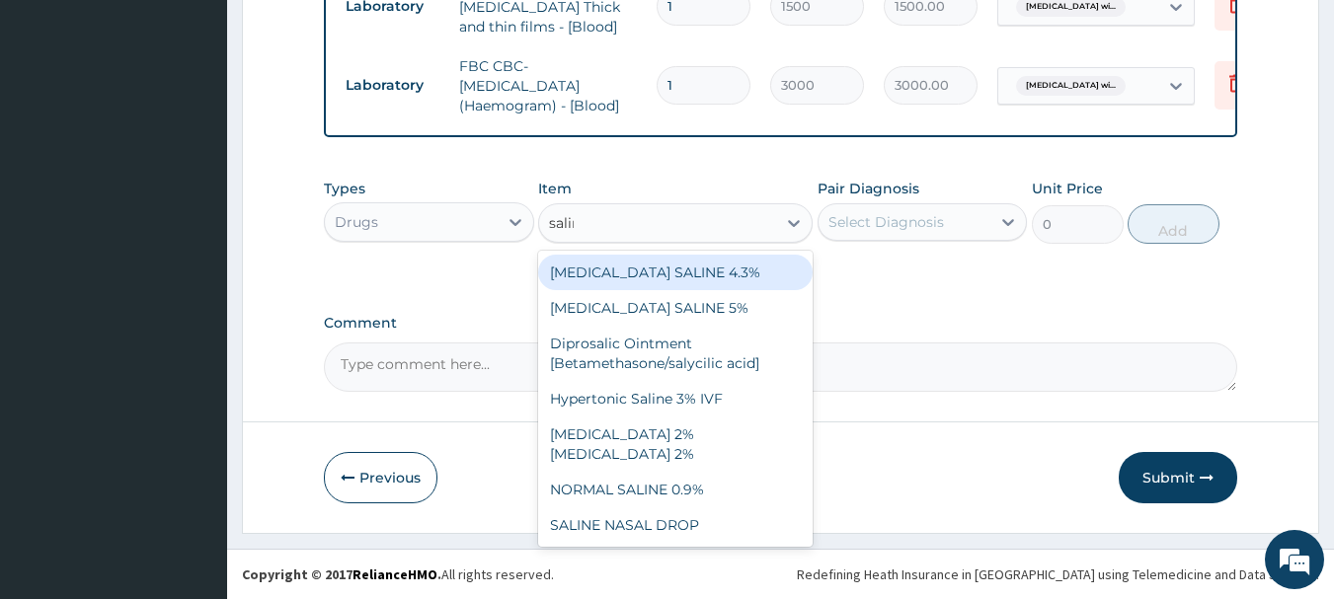
type input "saline"
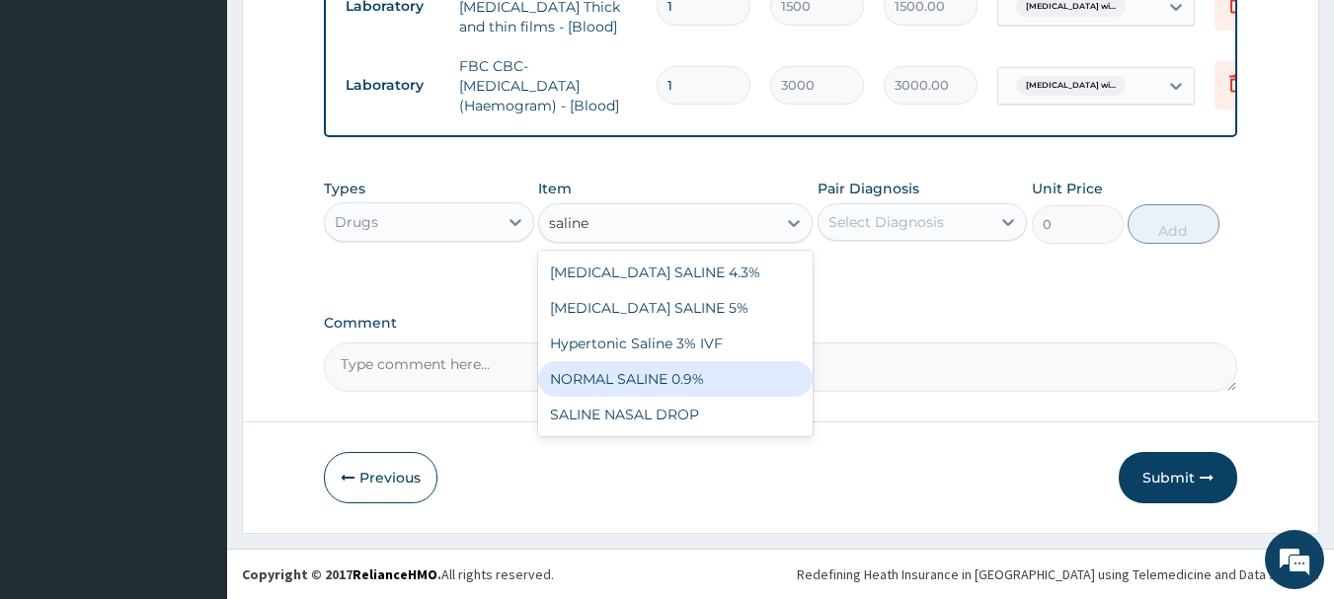
click at [678, 365] on div "NORMAL SALINE 0.9%" at bounding box center [675, 379] width 274 height 36
type input "1400"
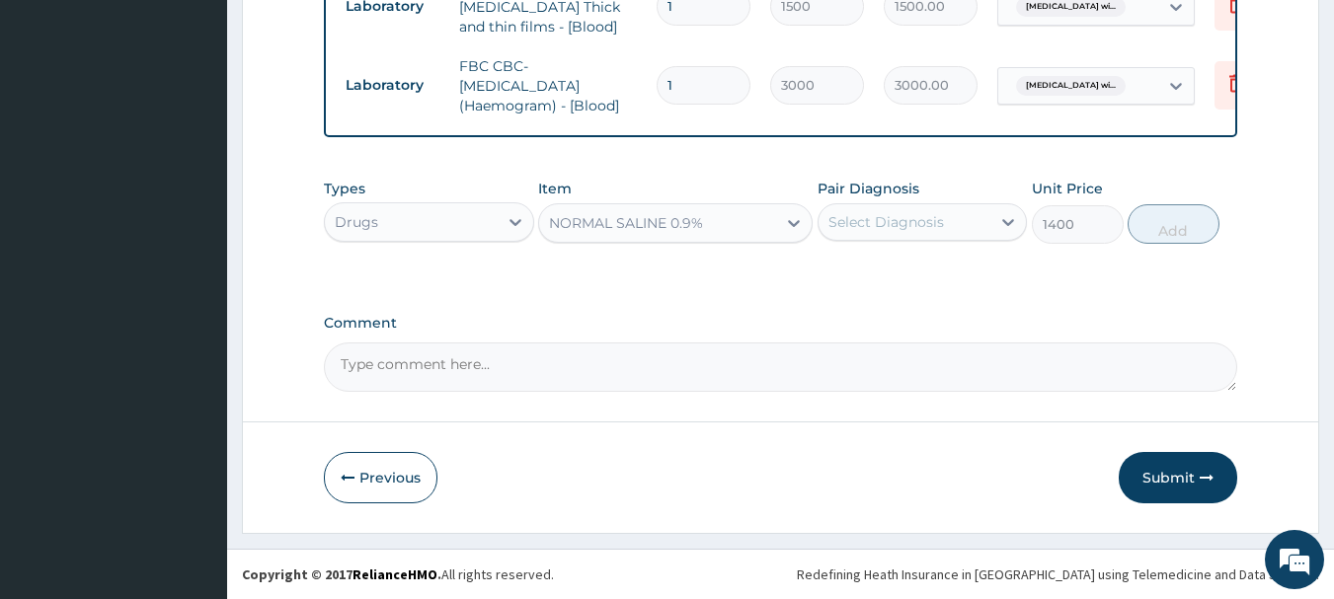
click at [932, 228] on div "Select Diagnosis" at bounding box center [886, 222] width 116 height 20
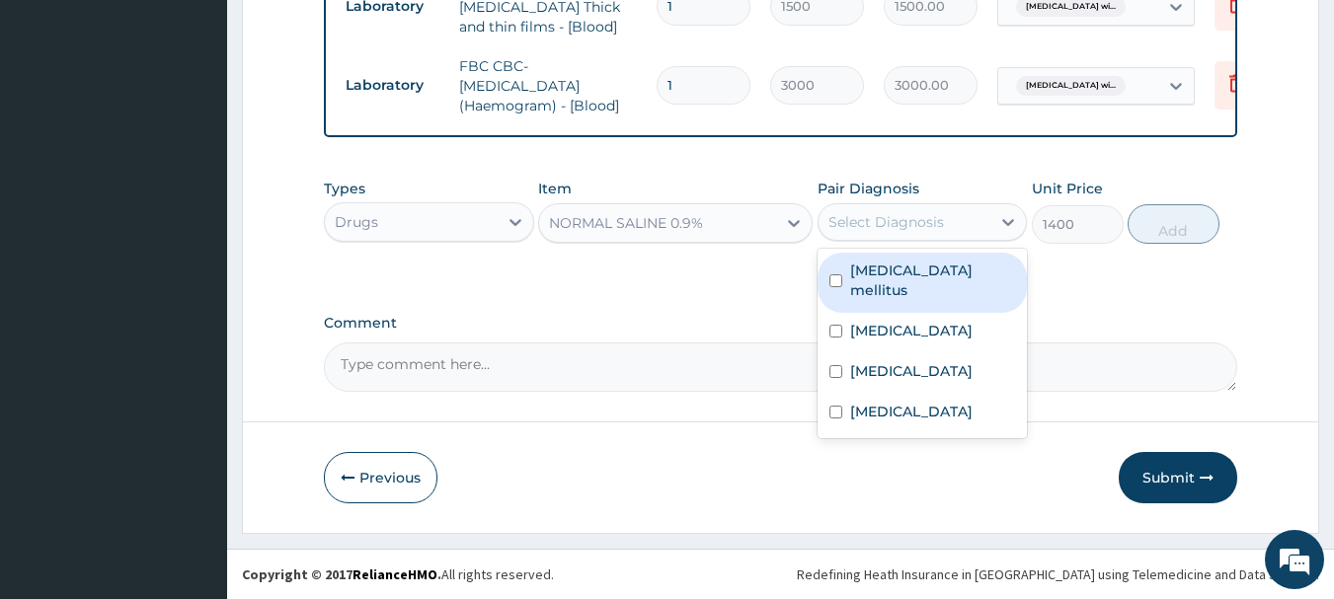
click at [927, 276] on label "[MEDICAL_DATA] mellitus" at bounding box center [933, 280] width 166 height 39
checkbox input "true"
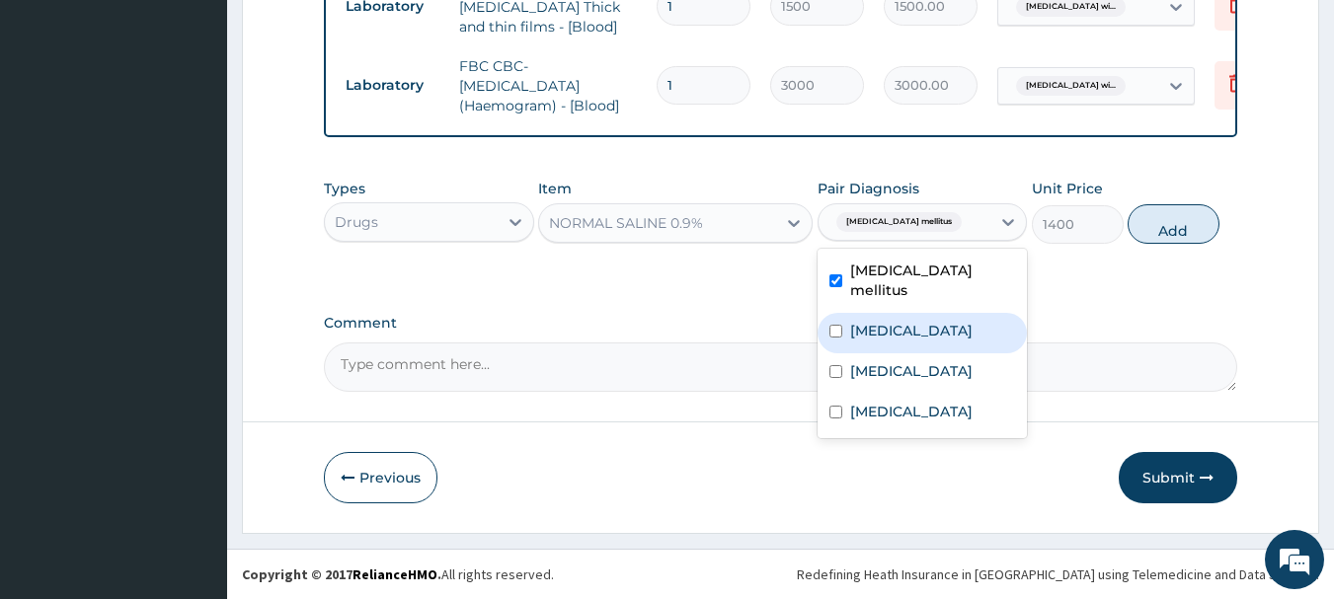
click at [937, 325] on label "[MEDICAL_DATA]" at bounding box center [911, 331] width 122 height 20
checkbox input "true"
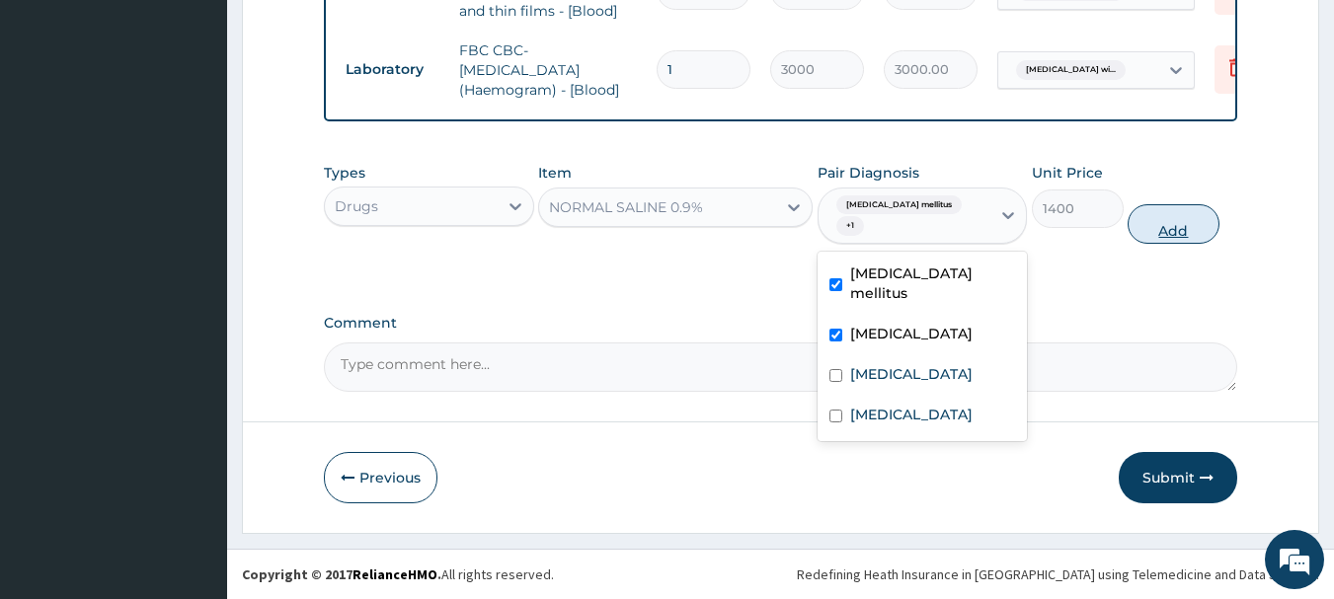
click at [1165, 244] on button "Add" at bounding box center [1173, 223] width 92 height 39
type input "0"
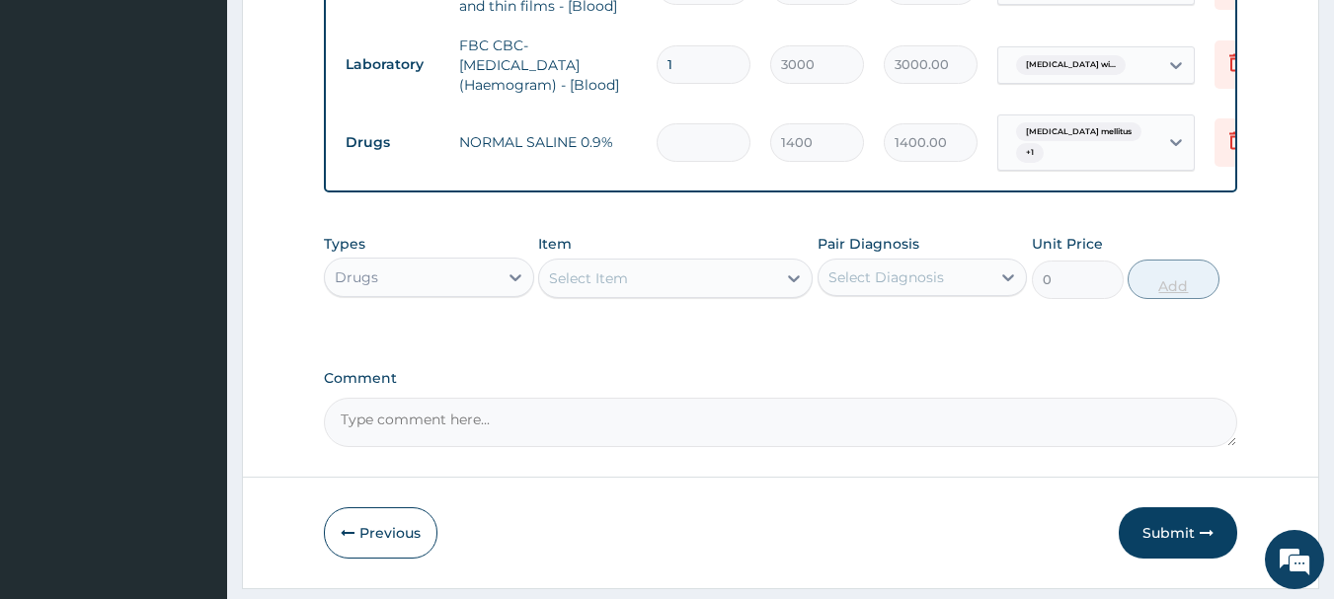
type input "0.00"
type input "7"
type input "9800.00"
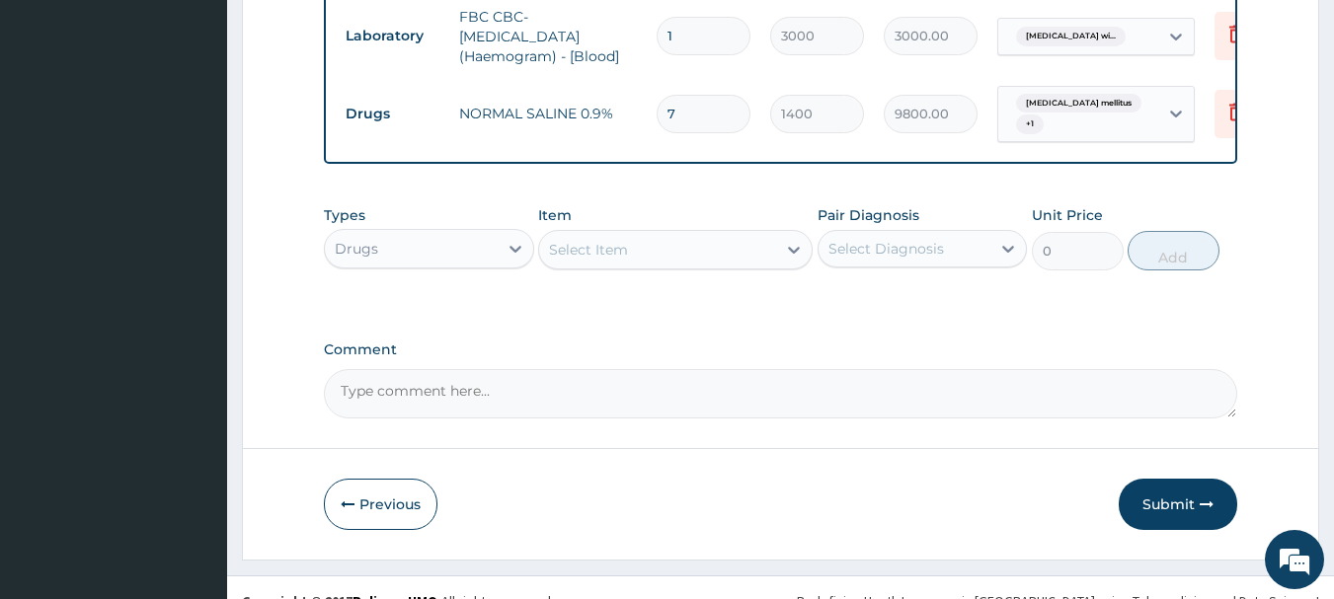
scroll to position [1201, 0]
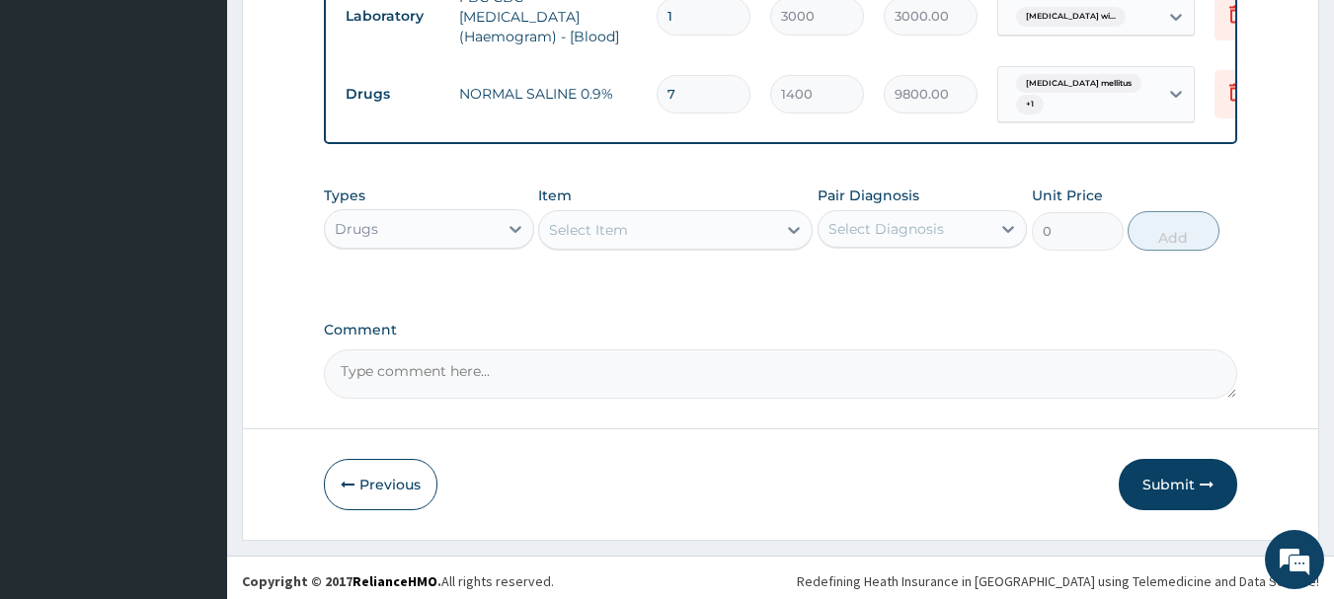
type input "7"
click at [678, 246] on div "Select Item" at bounding box center [657, 230] width 237 height 32
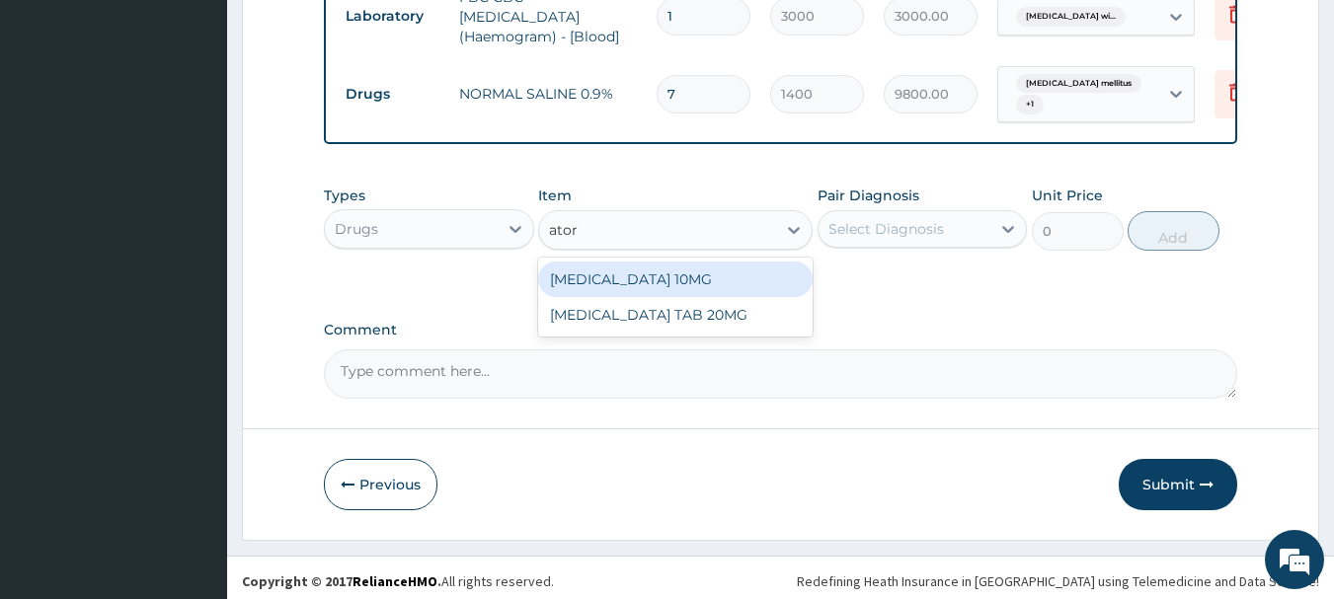
type input "atorv"
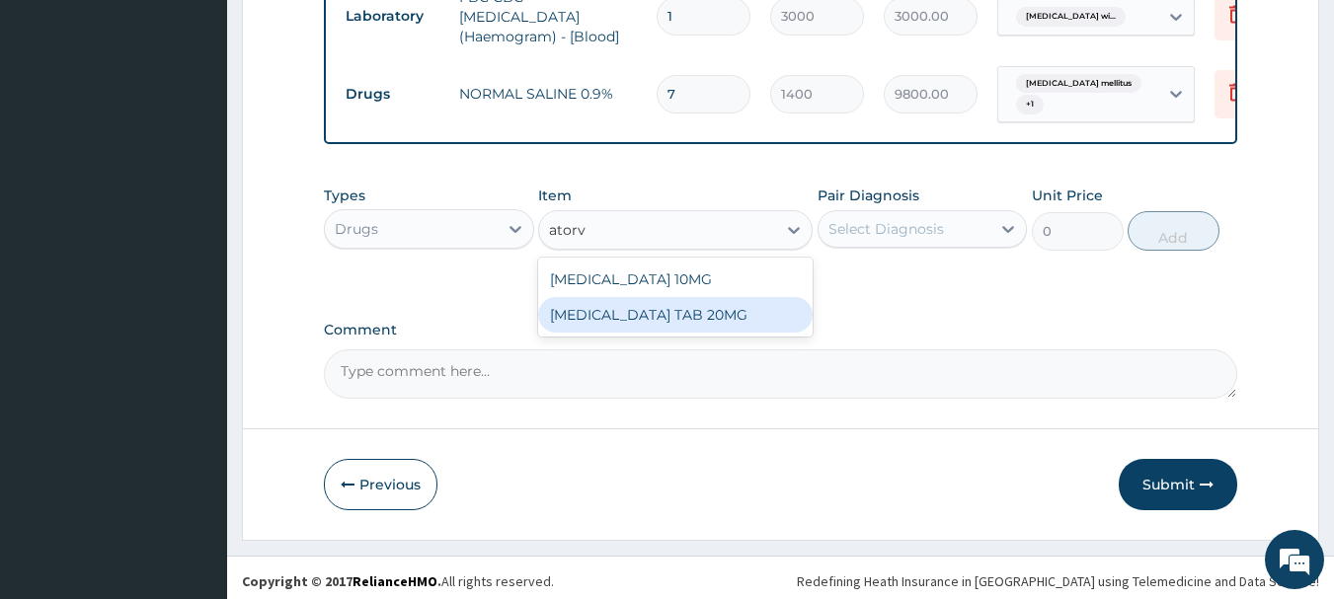
click at [689, 333] on div "[MEDICAL_DATA] TAB 20MG" at bounding box center [675, 315] width 274 height 36
type input "88.71975"
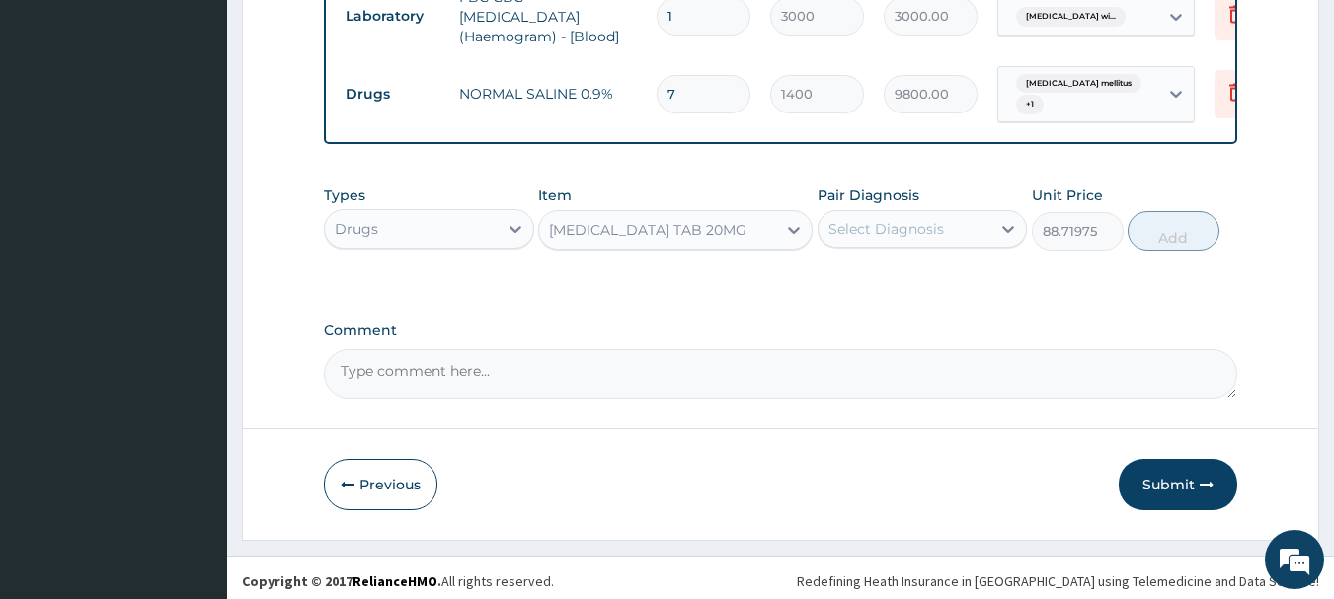
click at [868, 239] on div "Select Diagnosis" at bounding box center [886, 229] width 116 height 20
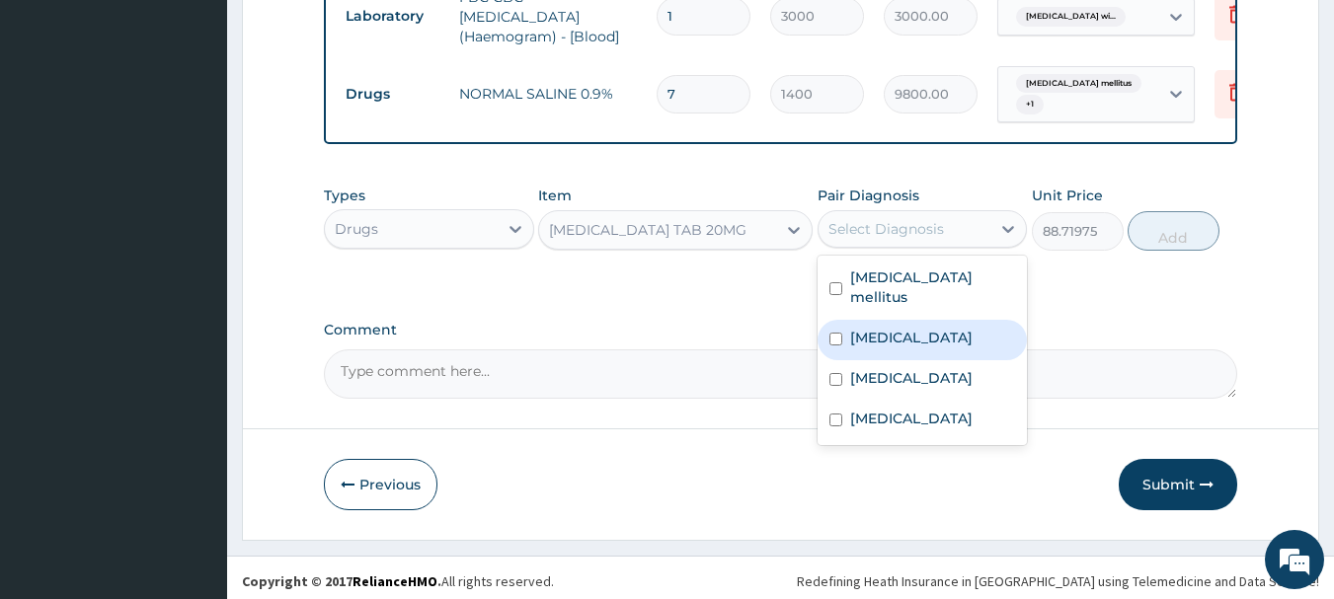
click at [918, 348] on label "[MEDICAL_DATA]" at bounding box center [911, 338] width 122 height 20
checkbox input "true"
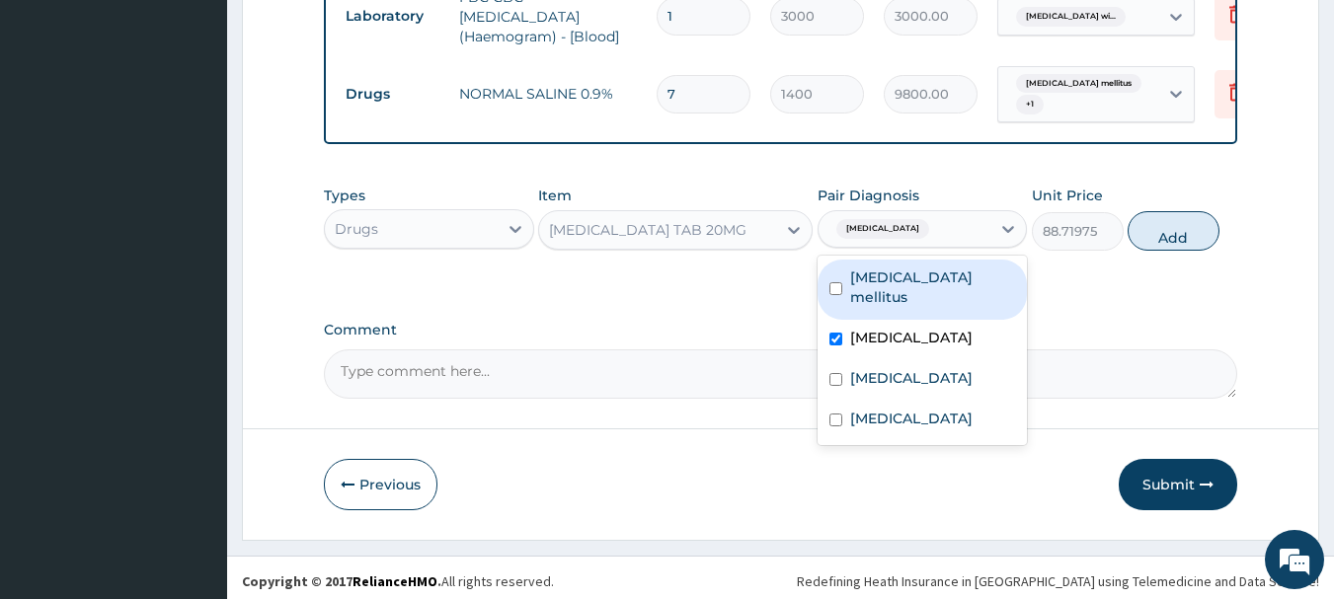
click at [931, 307] on label "[MEDICAL_DATA] mellitus" at bounding box center [933, 287] width 166 height 39
checkbox input "true"
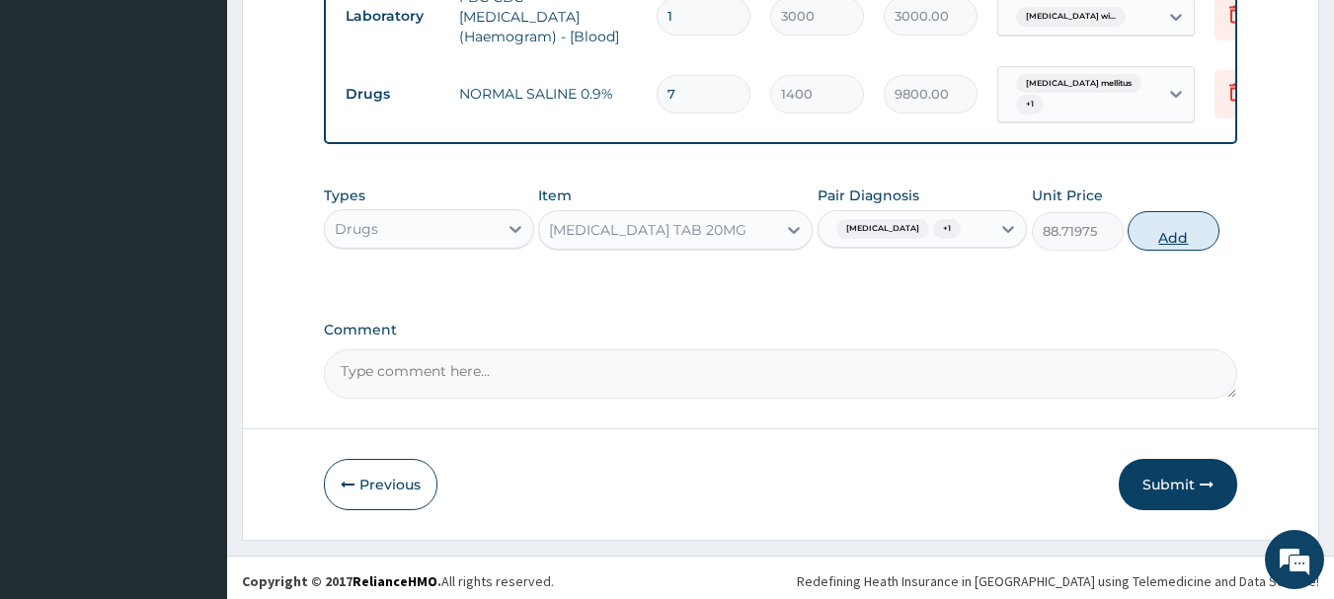
click at [1169, 251] on button "Add" at bounding box center [1173, 230] width 92 height 39
type input "0"
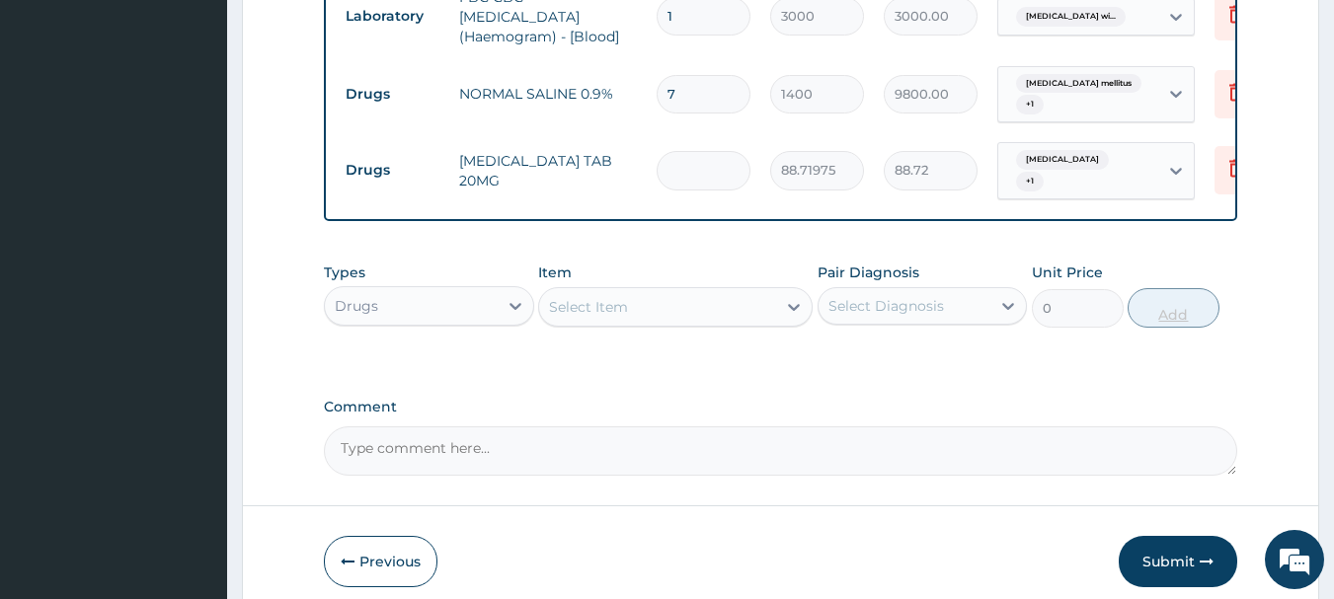
type input "0.00"
type input "2"
type input "177.44"
type input "28"
type input "2484.15"
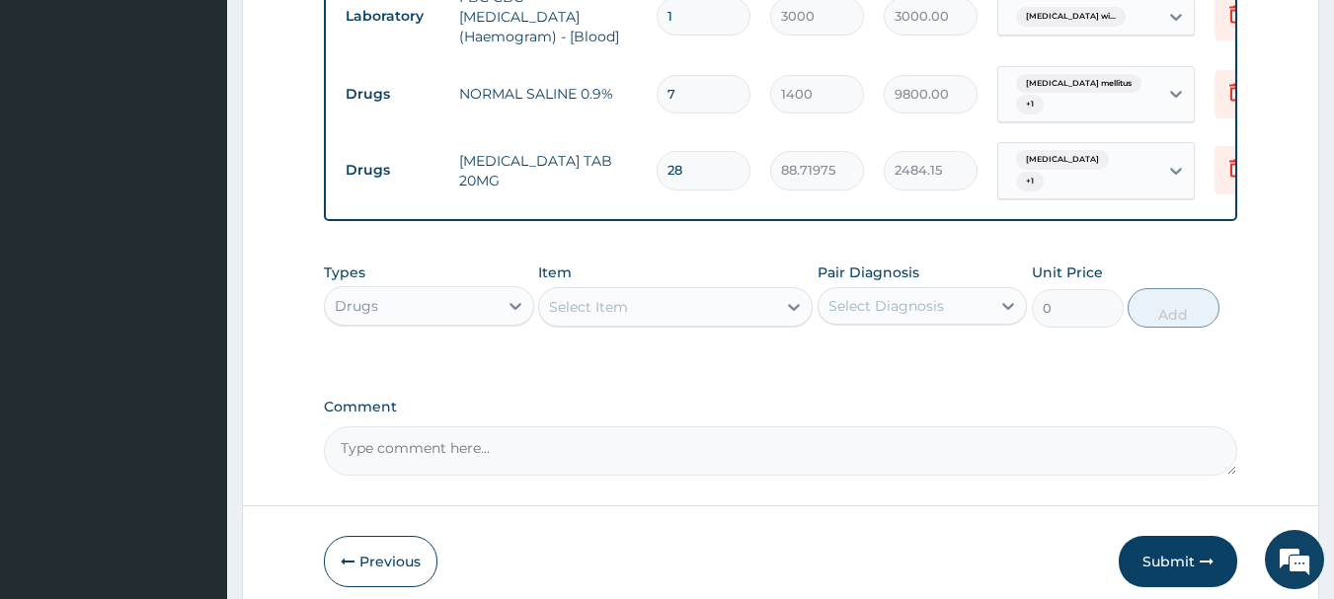
type input "28"
click at [693, 308] on div "Select Item" at bounding box center [657, 307] width 237 height 32
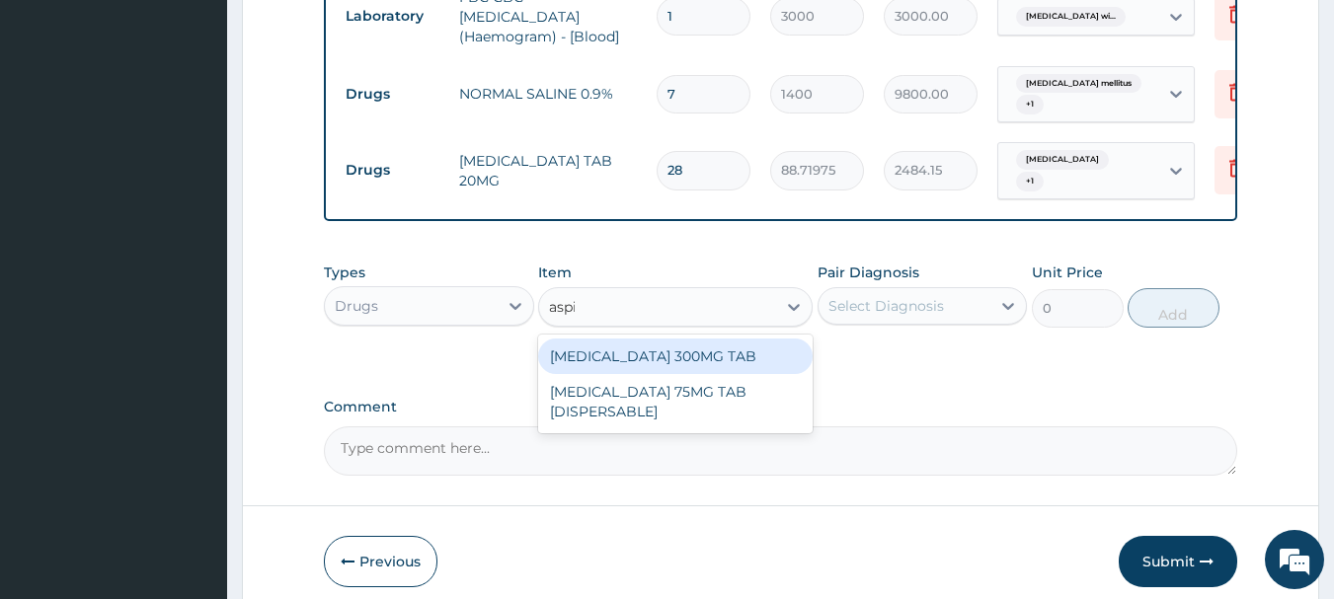
type input "aspir"
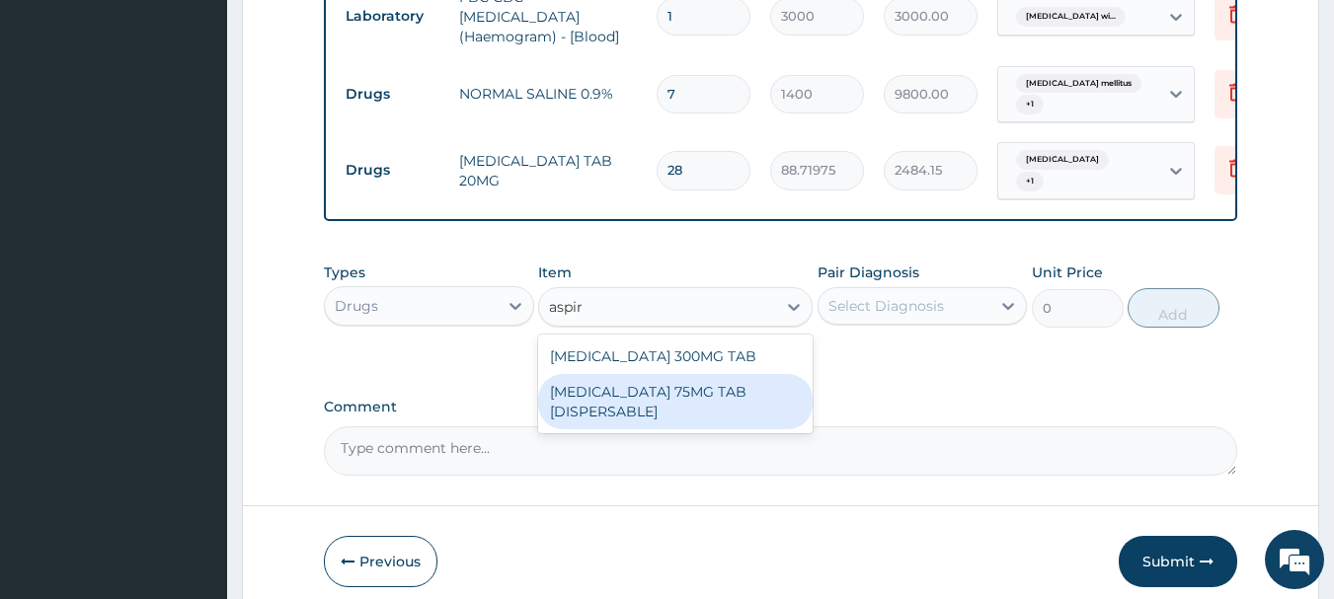
click at [727, 397] on div "[MEDICAL_DATA] 75MG TAB [DISPERSABLE]" at bounding box center [675, 401] width 274 height 55
type input "52.5"
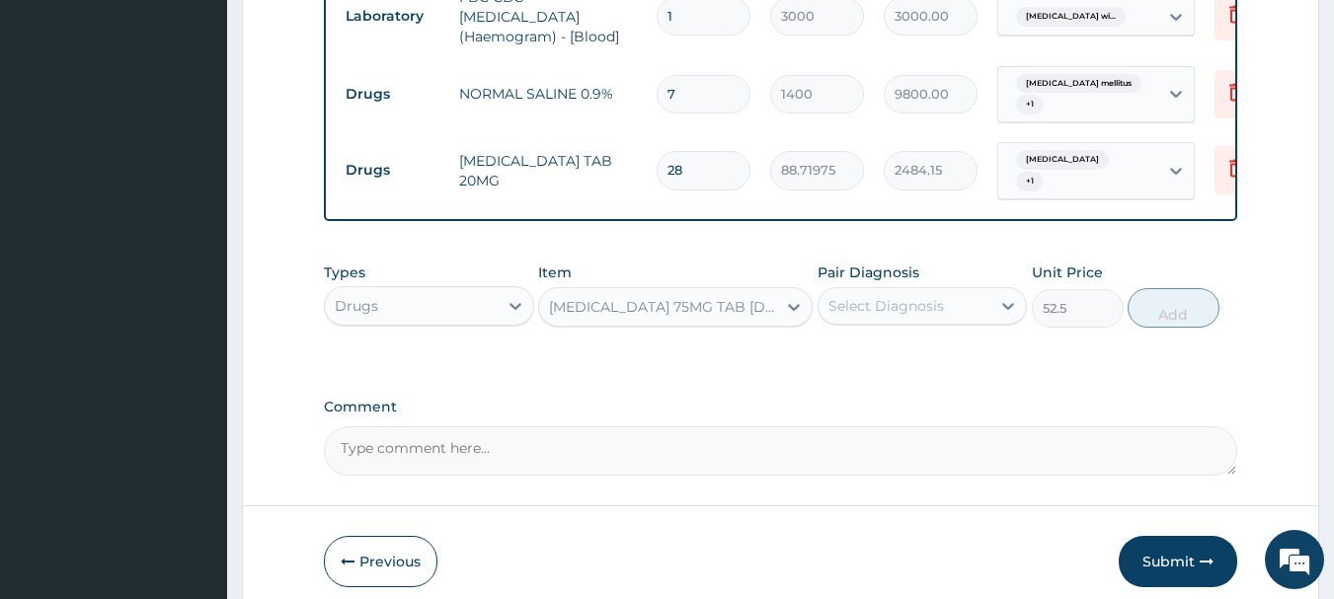
click at [884, 315] on div "Select Diagnosis" at bounding box center [886, 306] width 116 height 20
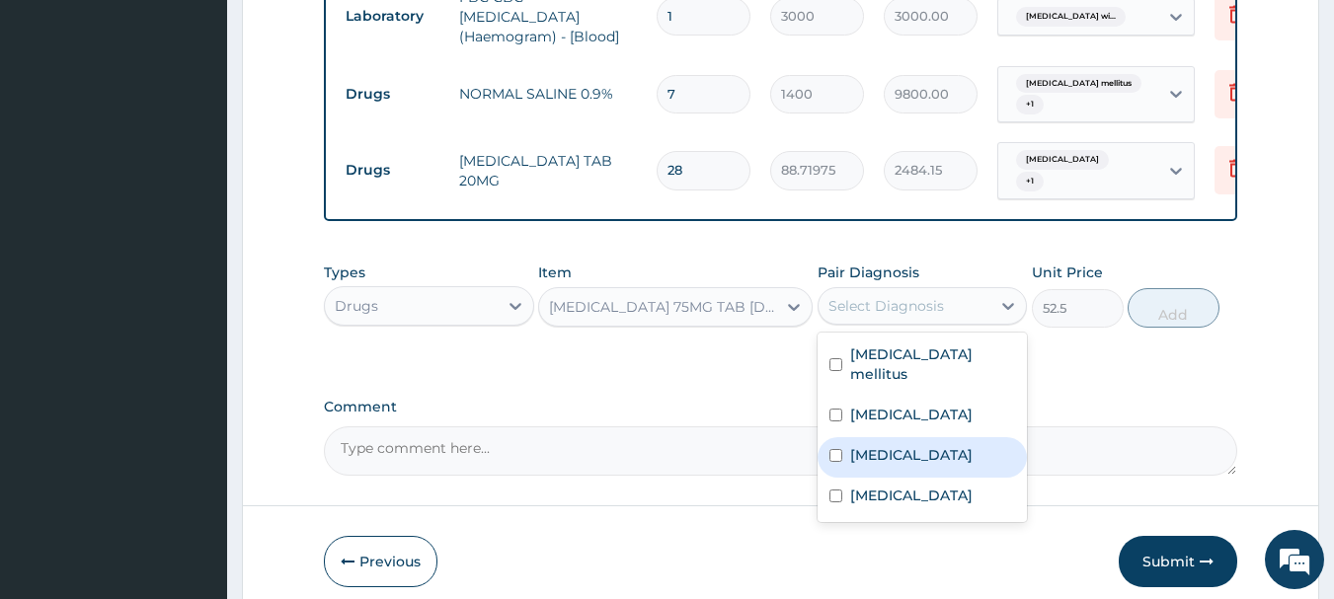
click at [922, 465] on label "[MEDICAL_DATA]" at bounding box center [911, 455] width 122 height 20
checkbox input "true"
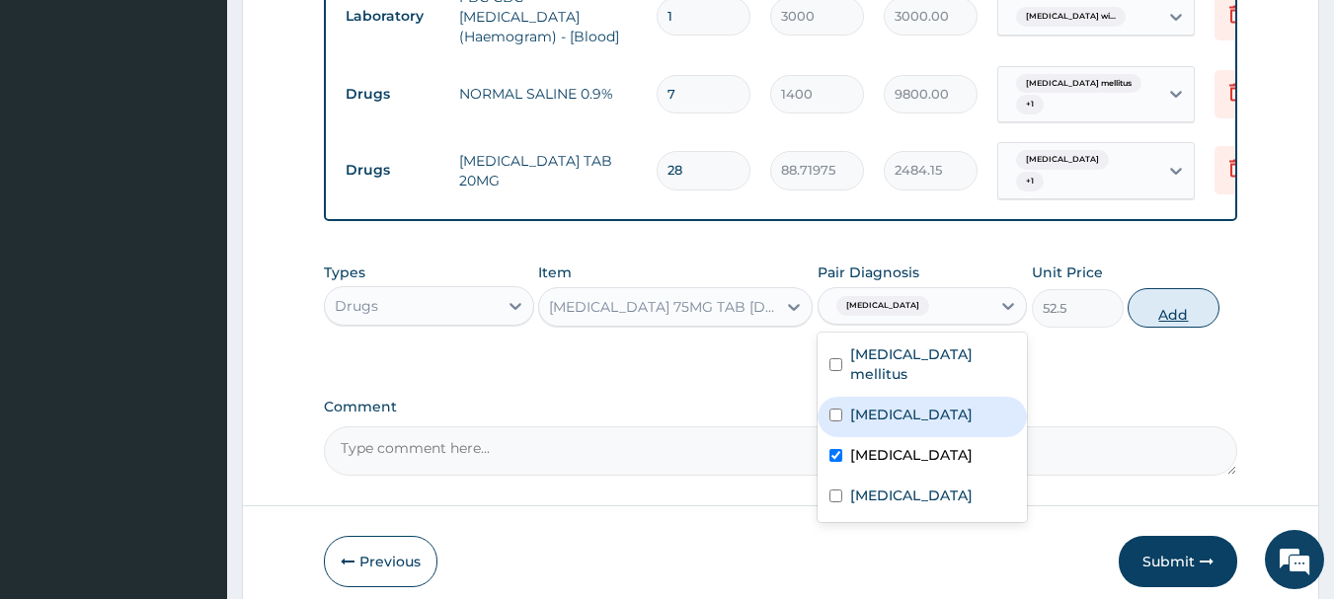
click at [1175, 319] on button "Add" at bounding box center [1173, 307] width 92 height 39
type input "0"
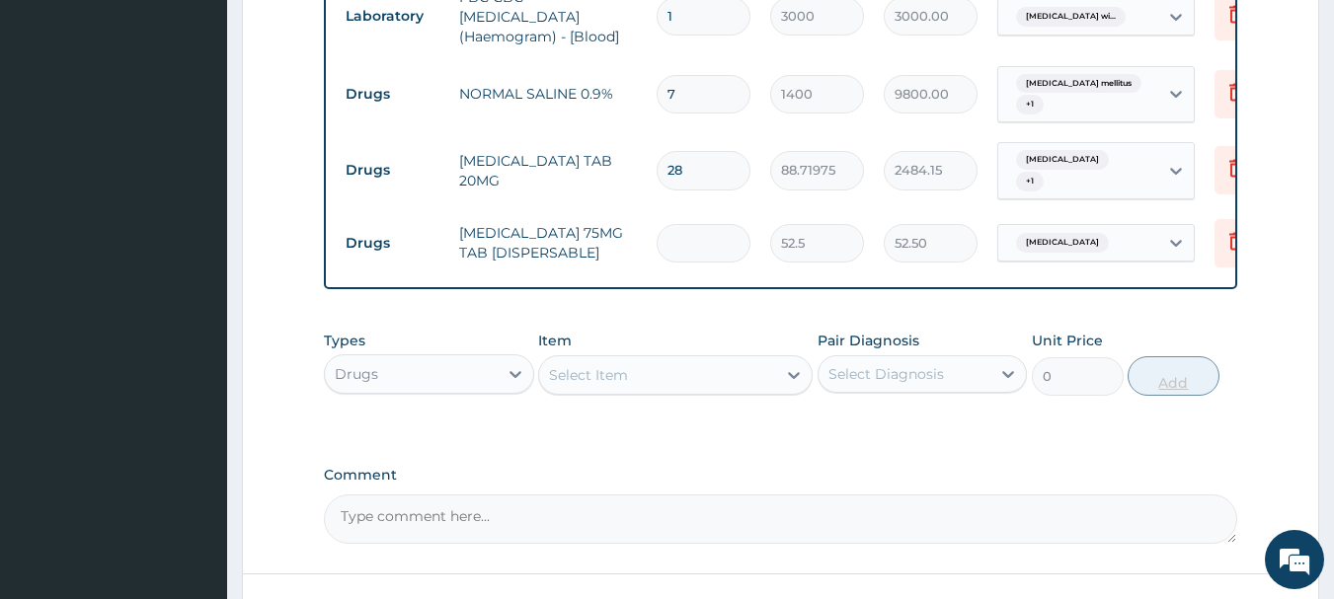
type input "0.00"
type input "2"
type input "105.00"
type input "28"
type input "1470.00"
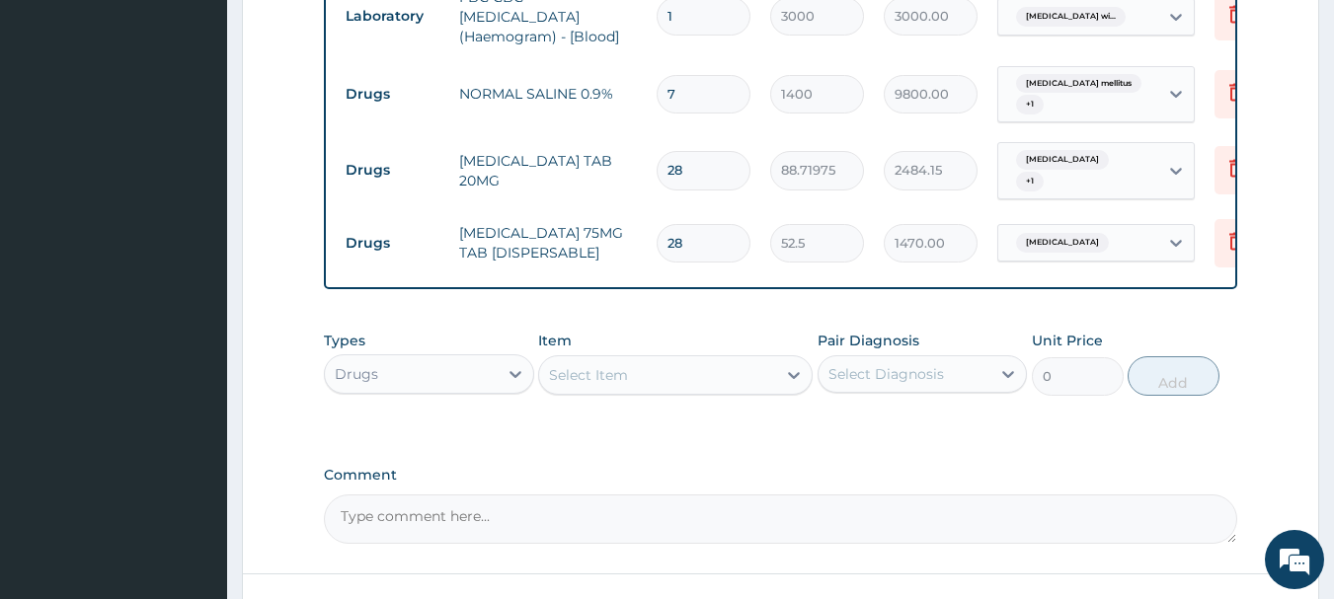
type input "28"
click at [685, 372] on div "Select Item" at bounding box center [657, 375] width 237 height 32
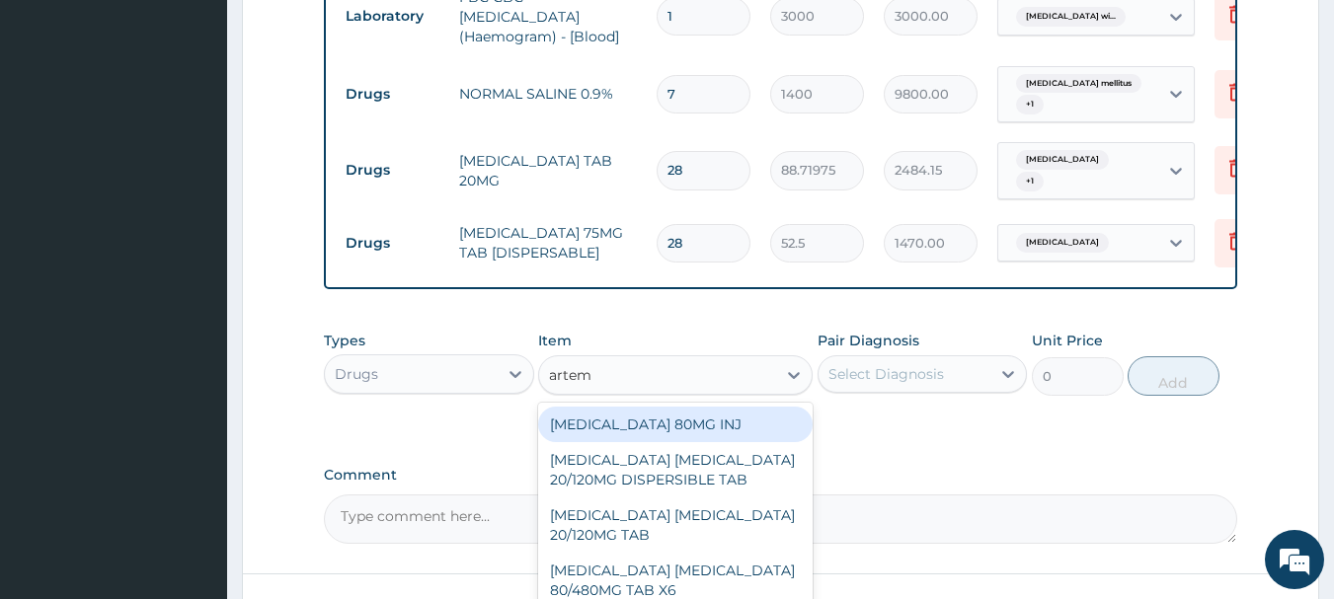
type input "arteme"
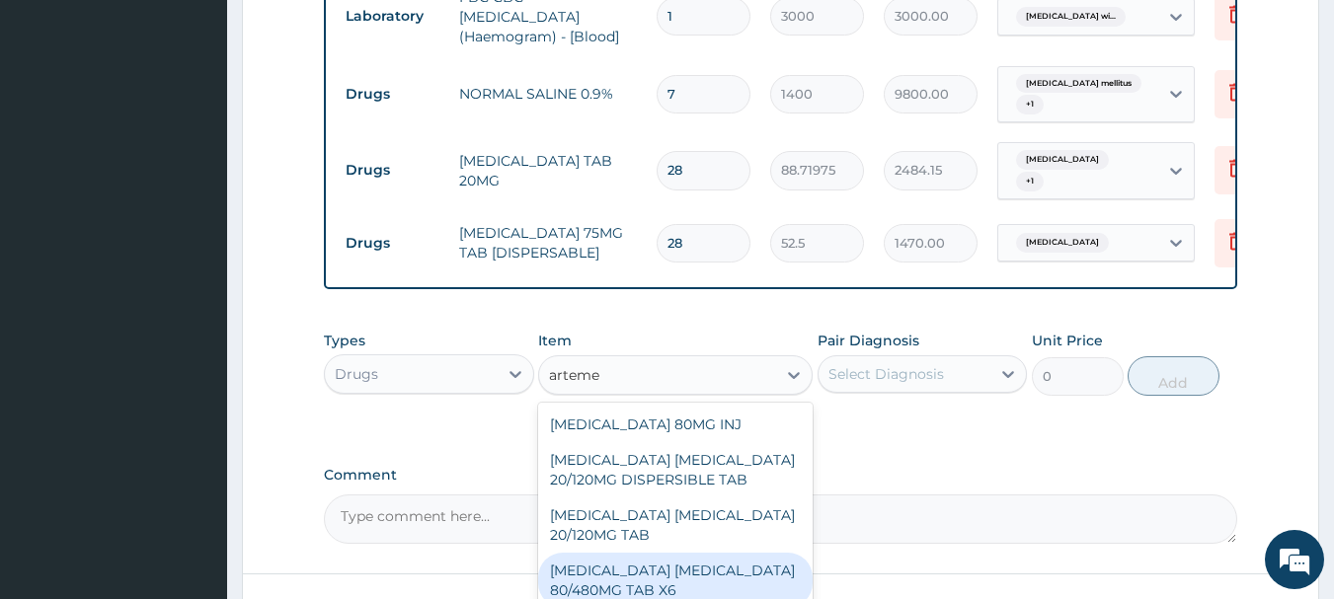
click at [728, 581] on div "[MEDICAL_DATA] [MEDICAL_DATA] 80/480MG TAB X6" at bounding box center [675, 580] width 274 height 55
type input "520"
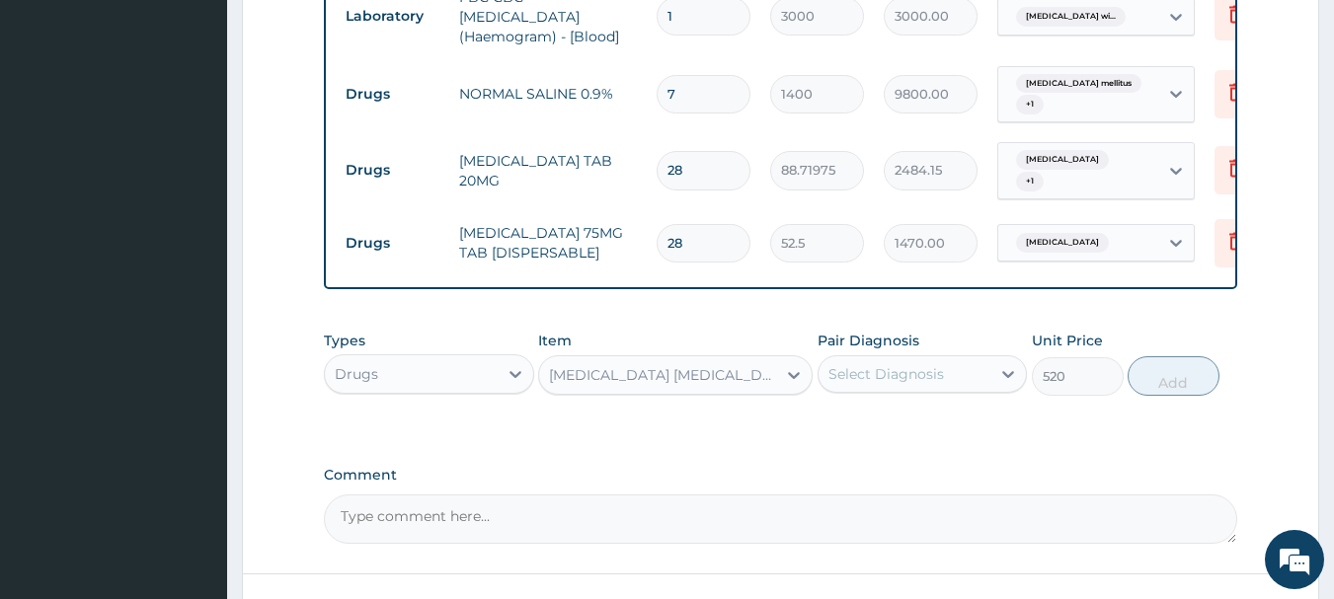
click at [957, 390] on div "Select Diagnosis" at bounding box center [904, 374] width 173 height 32
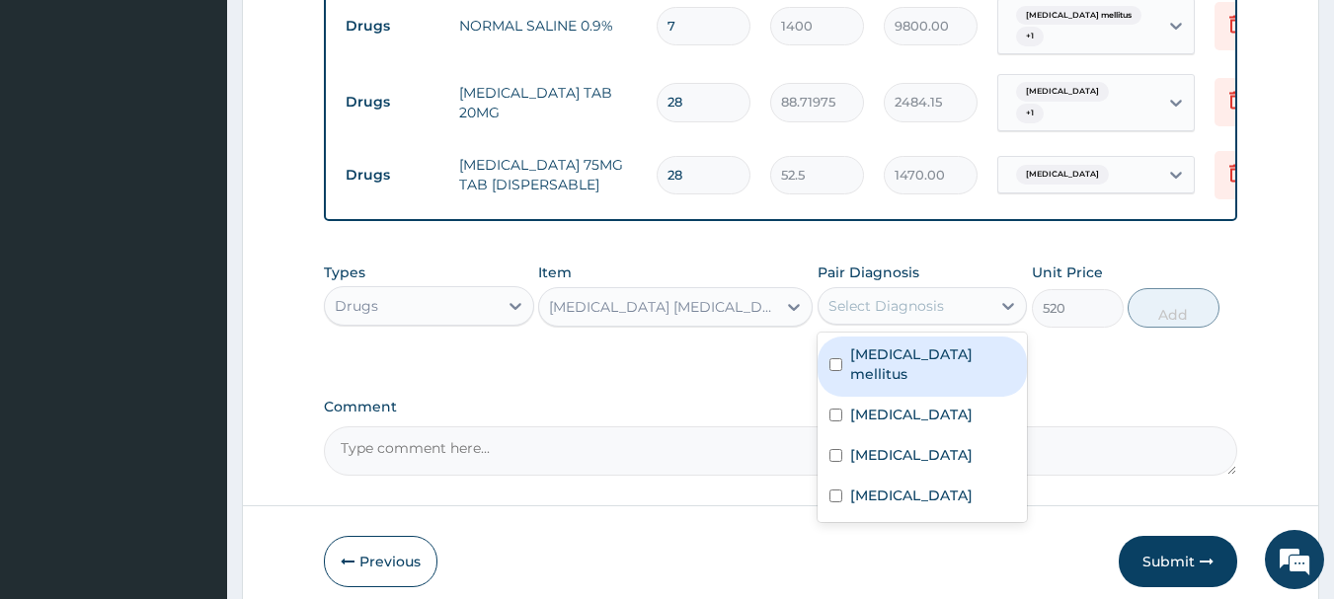
scroll to position [1364, 0]
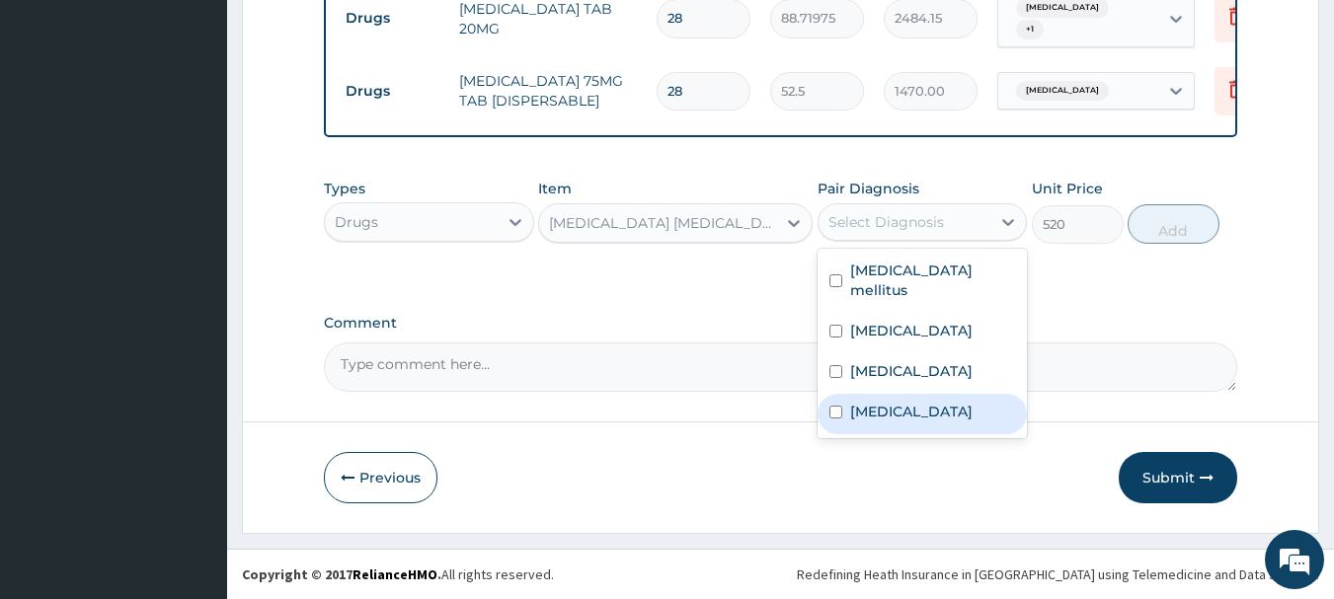
click at [944, 422] on label "[MEDICAL_DATA]" at bounding box center [911, 412] width 122 height 20
checkbox input "true"
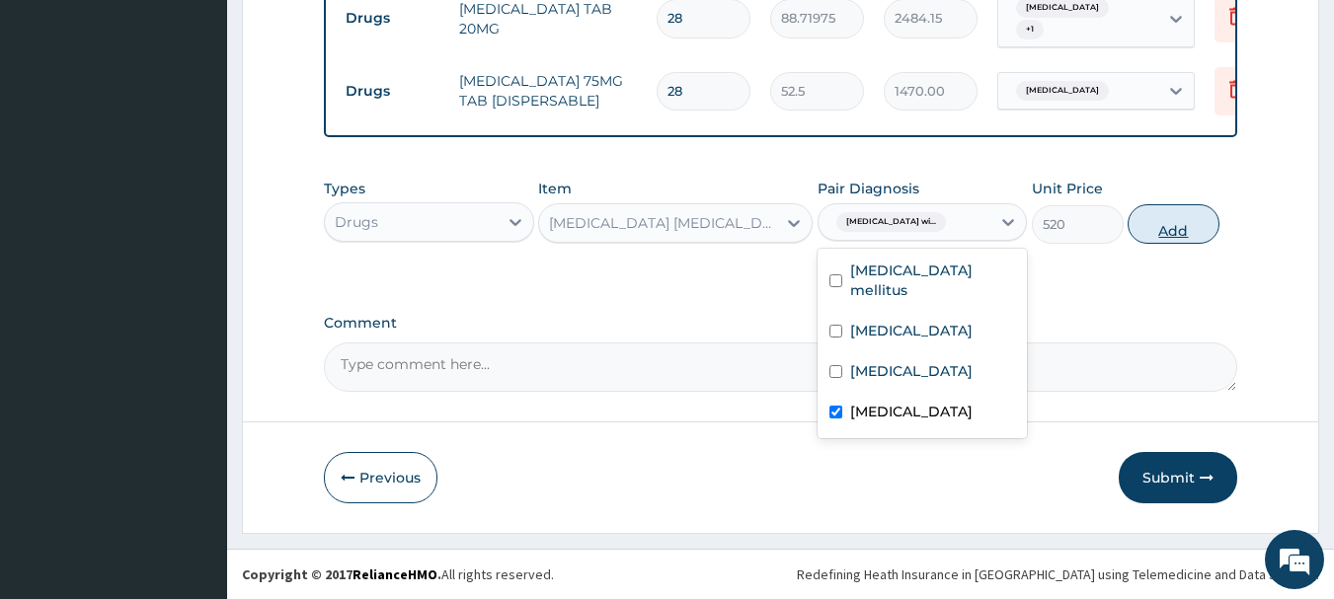
click at [1166, 229] on button "Add" at bounding box center [1173, 223] width 92 height 39
type input "0"
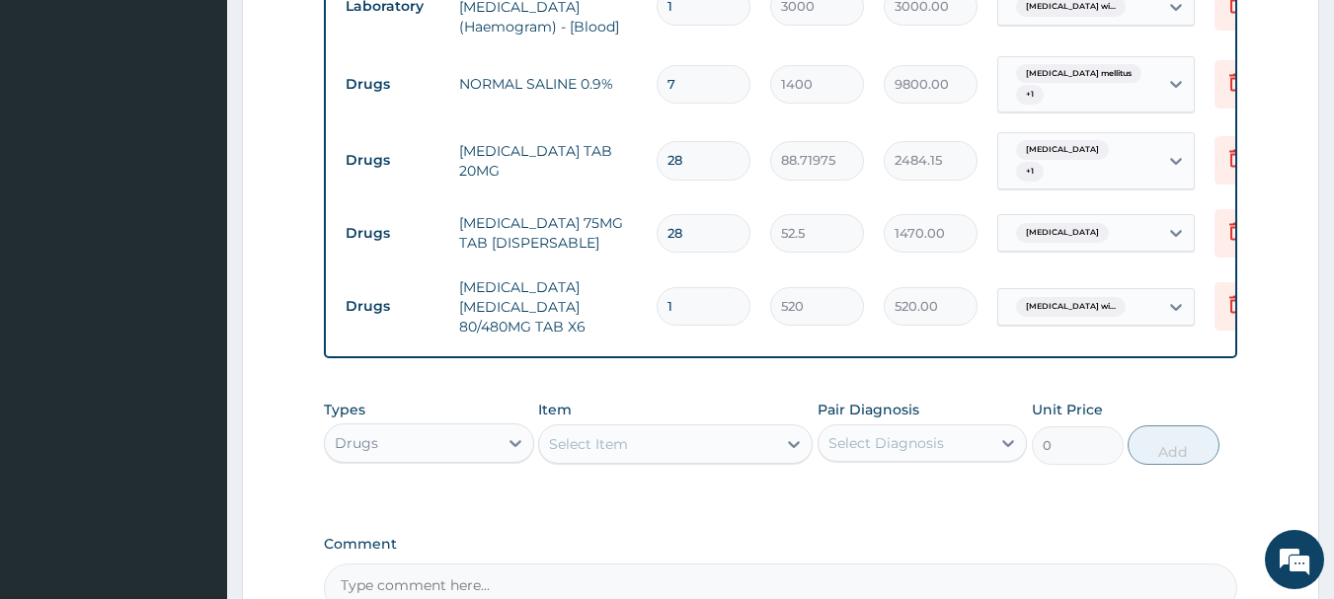
scroll to position [1360, 0]
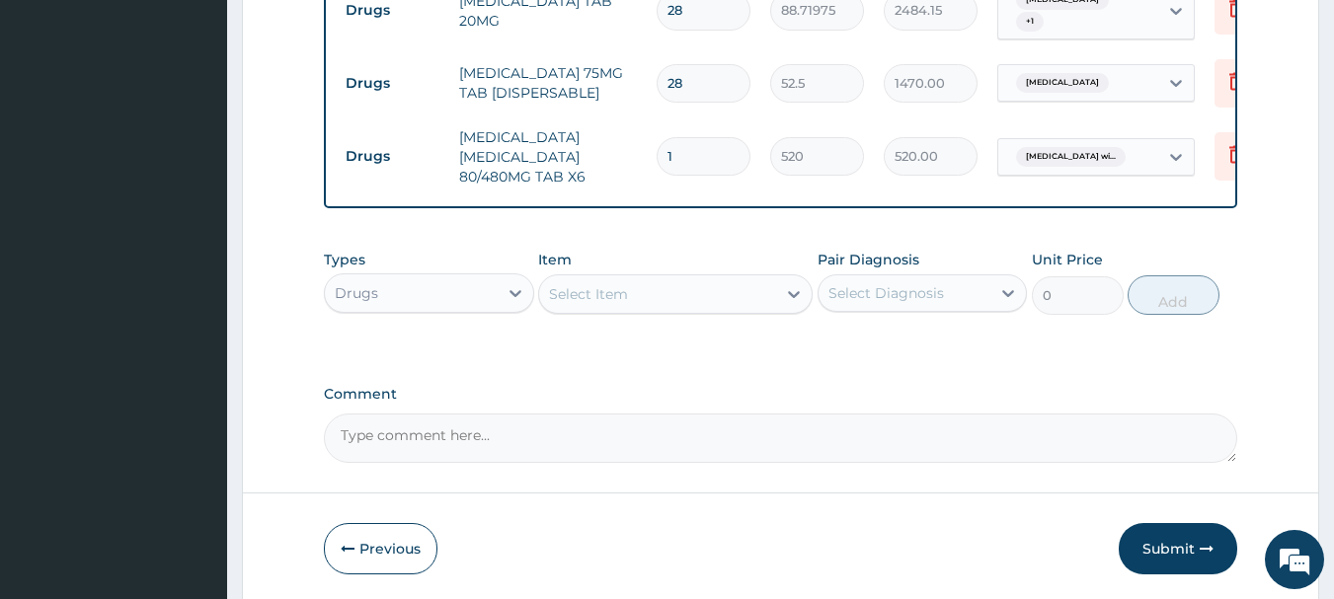
click at [584, 448] on textarea "Comment" at bounding box center [781, 438] width 914 height 49
paste textarea "EASY FATIGABILITY [MEDICAL_DATA] [MEDICAL_DATA] WEIGHT LOSS"
paste textarea "?T2DM POOR BP CONTROL R/O [MEDICAL_DATA]"
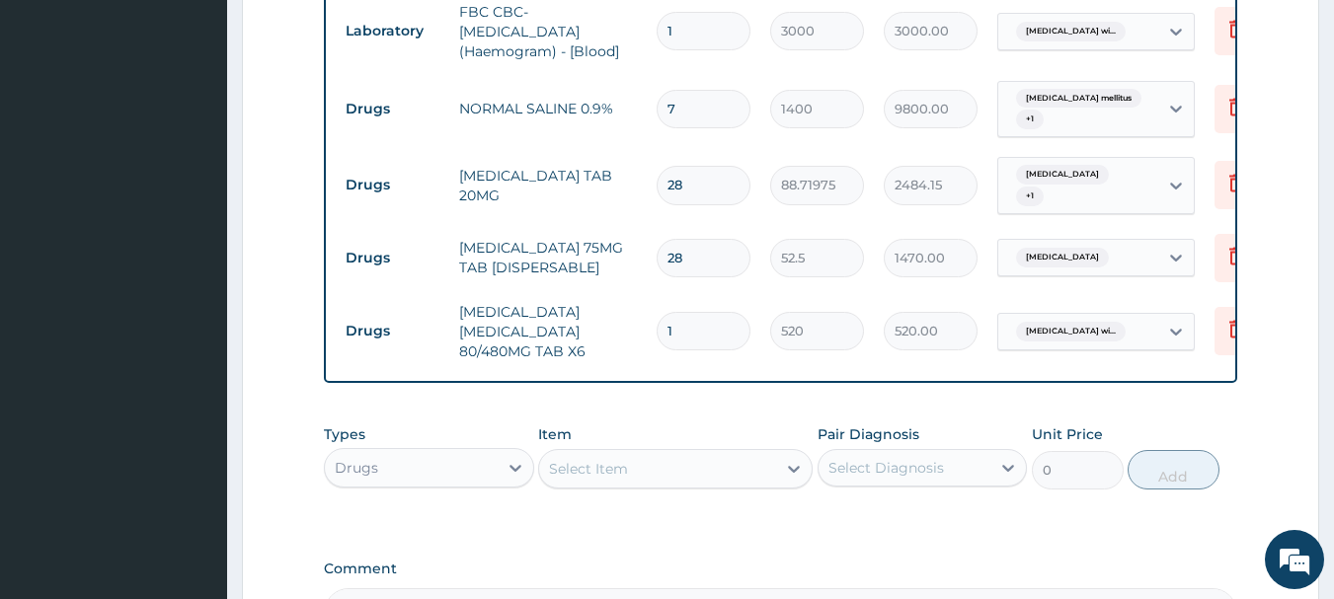
scroll to position [1426, 0]
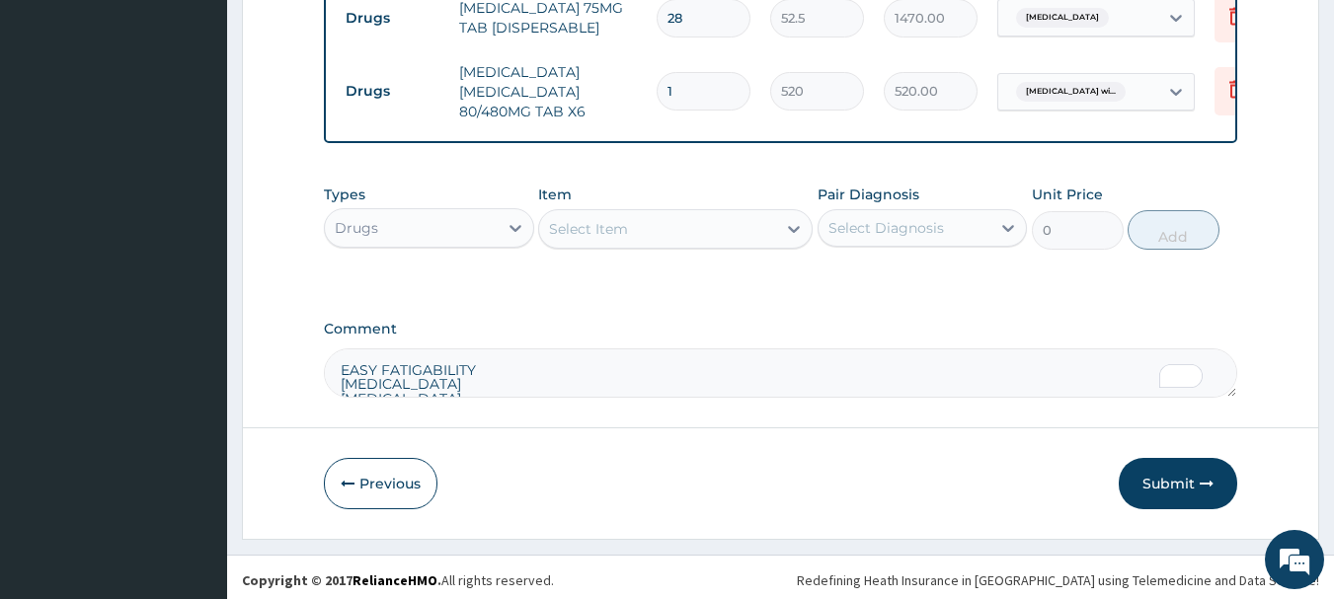
type textarea "EASY FATIGABILITY [MEDICAL_DATA] [MEDICAL_DATA] WEIGHT LOSS ?T2DM POOR BP CONTR…"
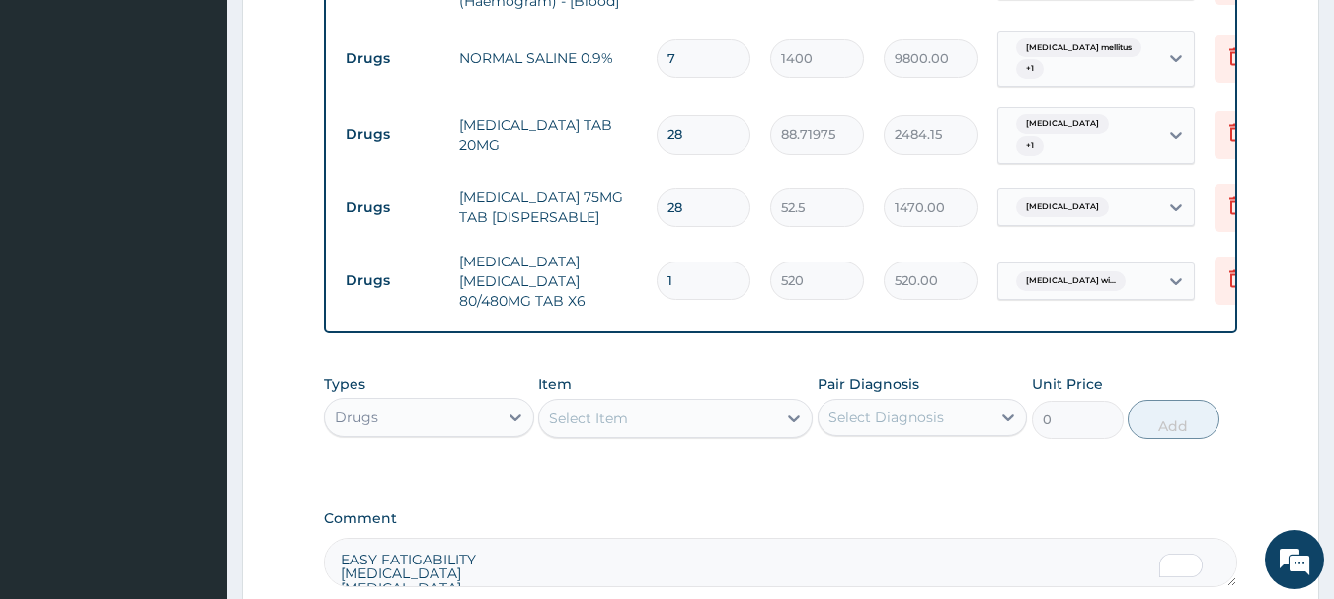
scroll to position [1443, 0]
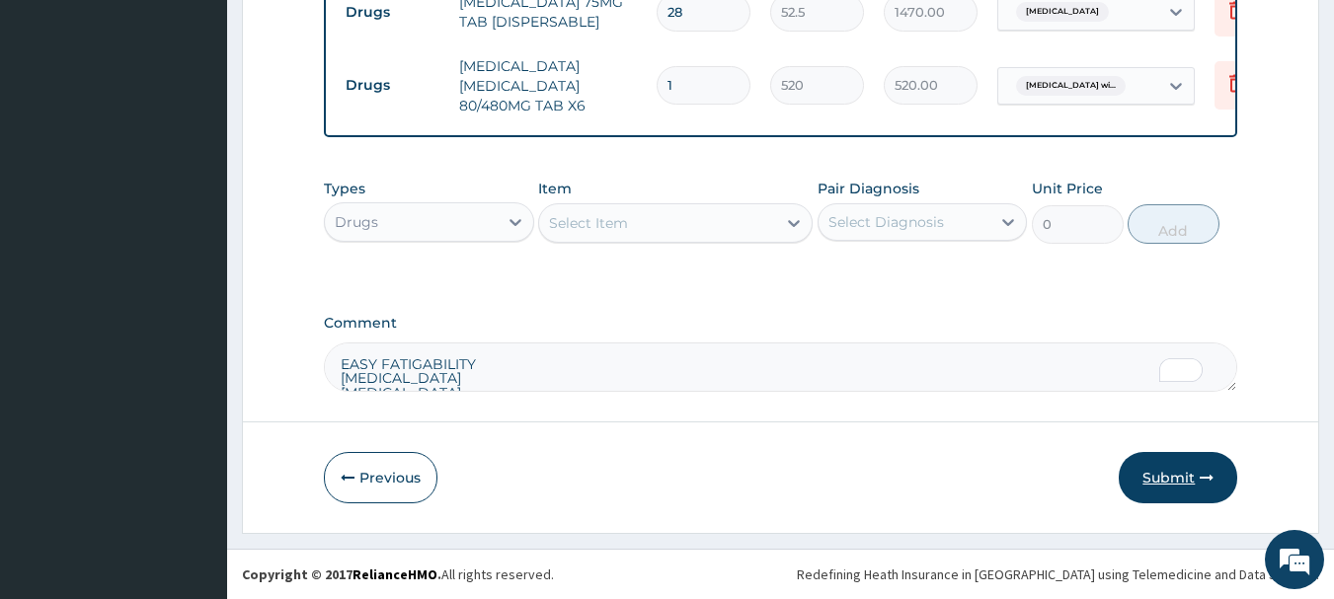
click at [1169, 477] on button "Submit" at bounding box center [1178, 477] width 118 height 51
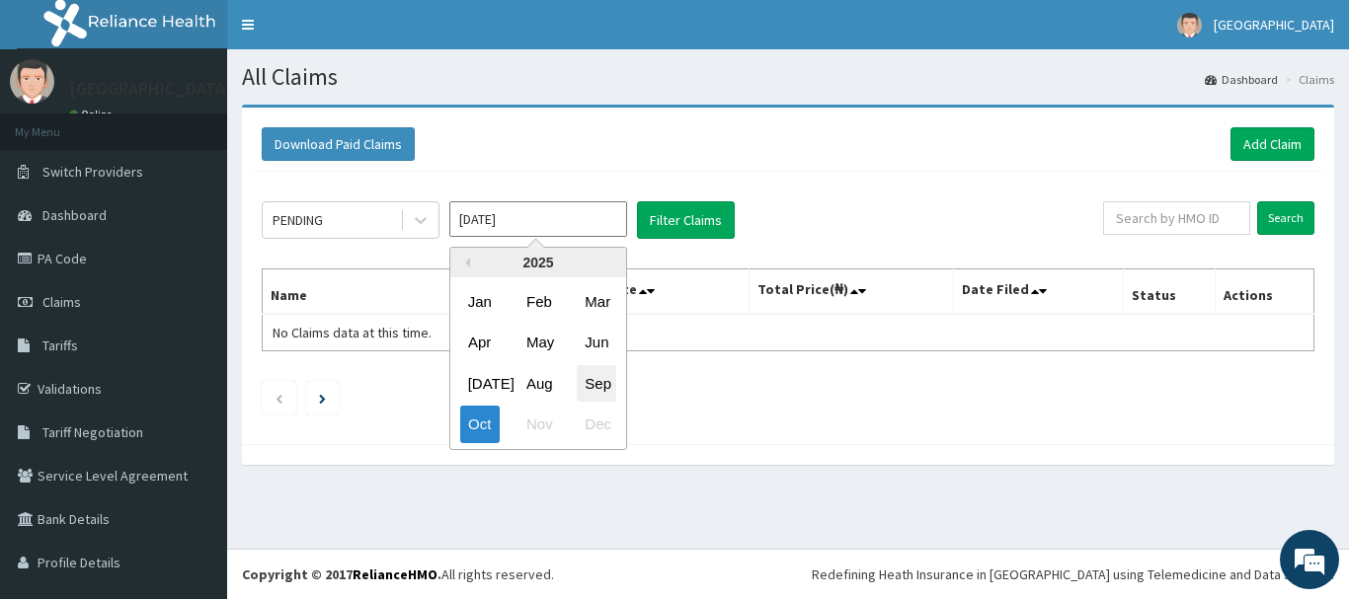
click at [588, 379] on div "Sep" at bounding box center [596, 383] width 39 height 37
type input "[DATE]"
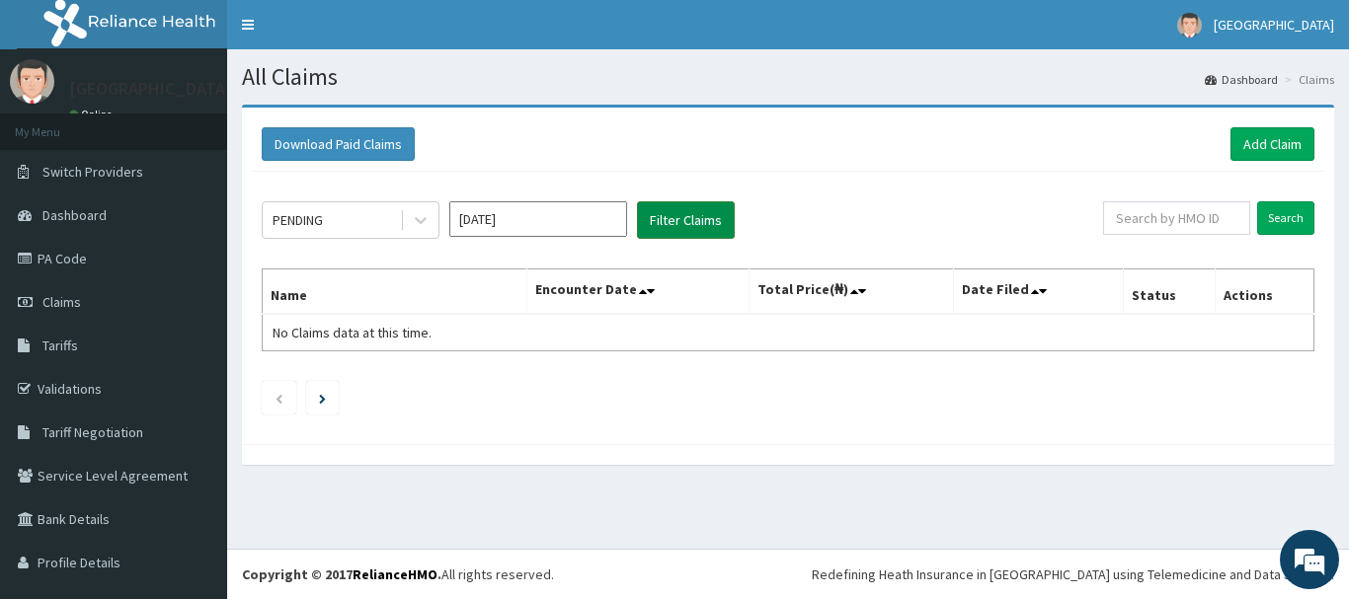
click at [669, 211] on button "Filter Claims" at bounding box center [686, 220] width 98 height 38
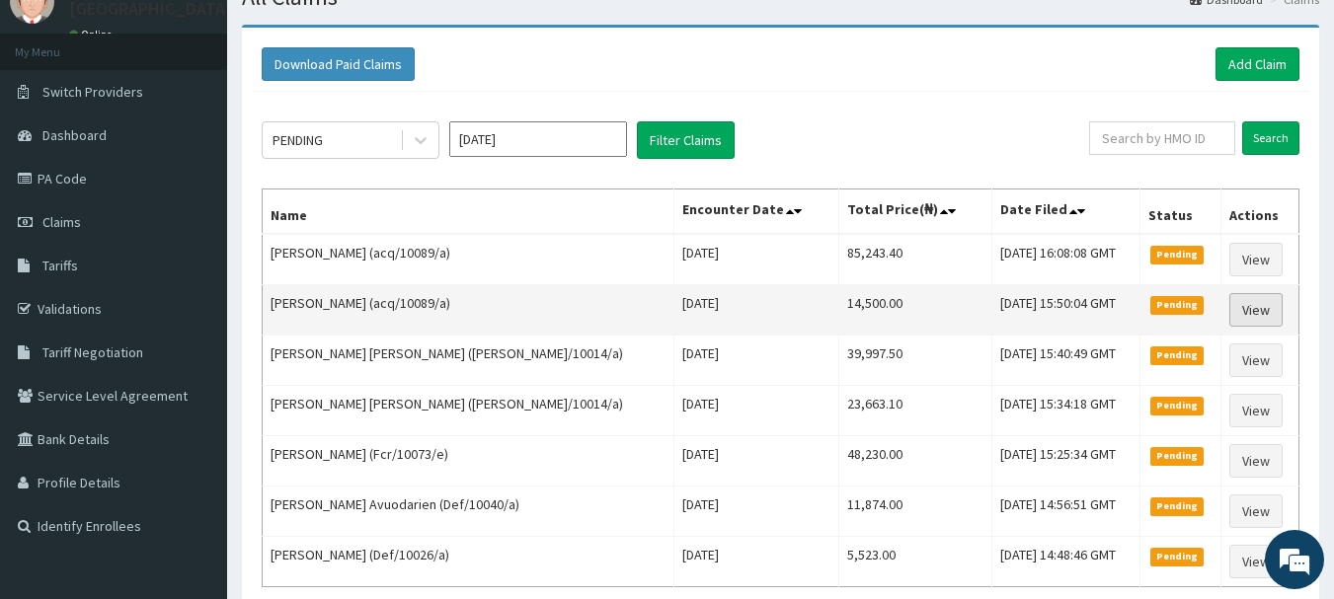
click at [1245, 310] on link "View" at bounding box center [1255, 310] width 53 height 34
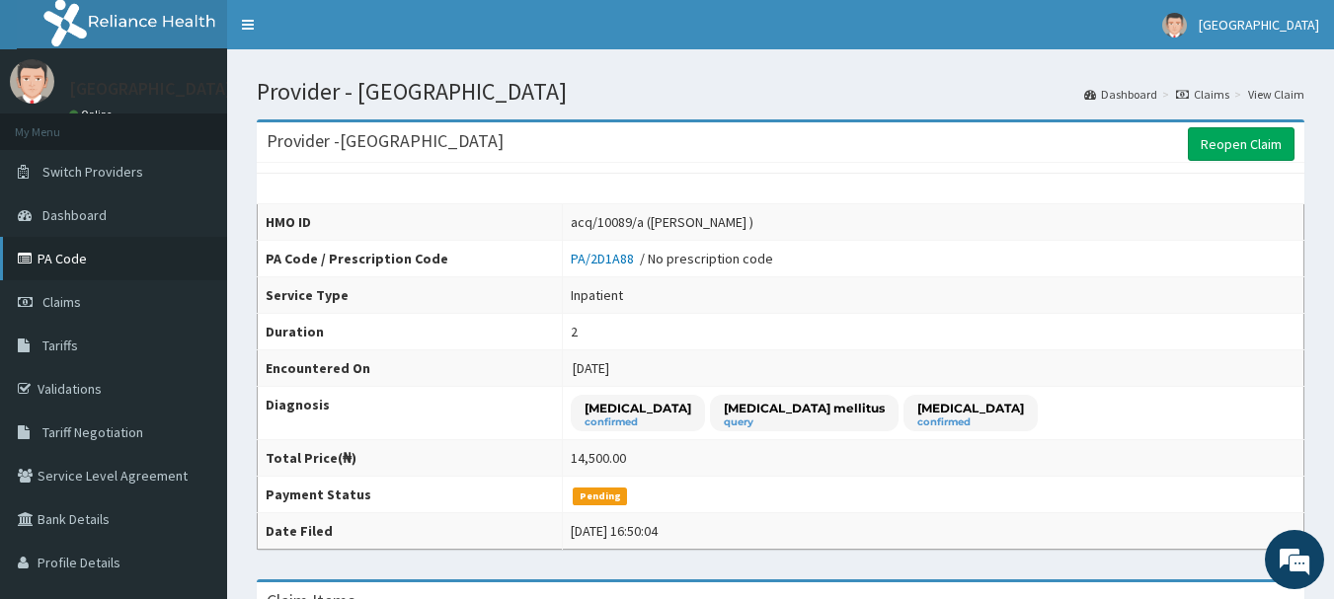
click at [64, 265] on link "PA Code" at bounding box center [113, 258] width 227 height 43
click at [65, 302] on span "Claims" at bounding box center [61, 302] width 39 height 18
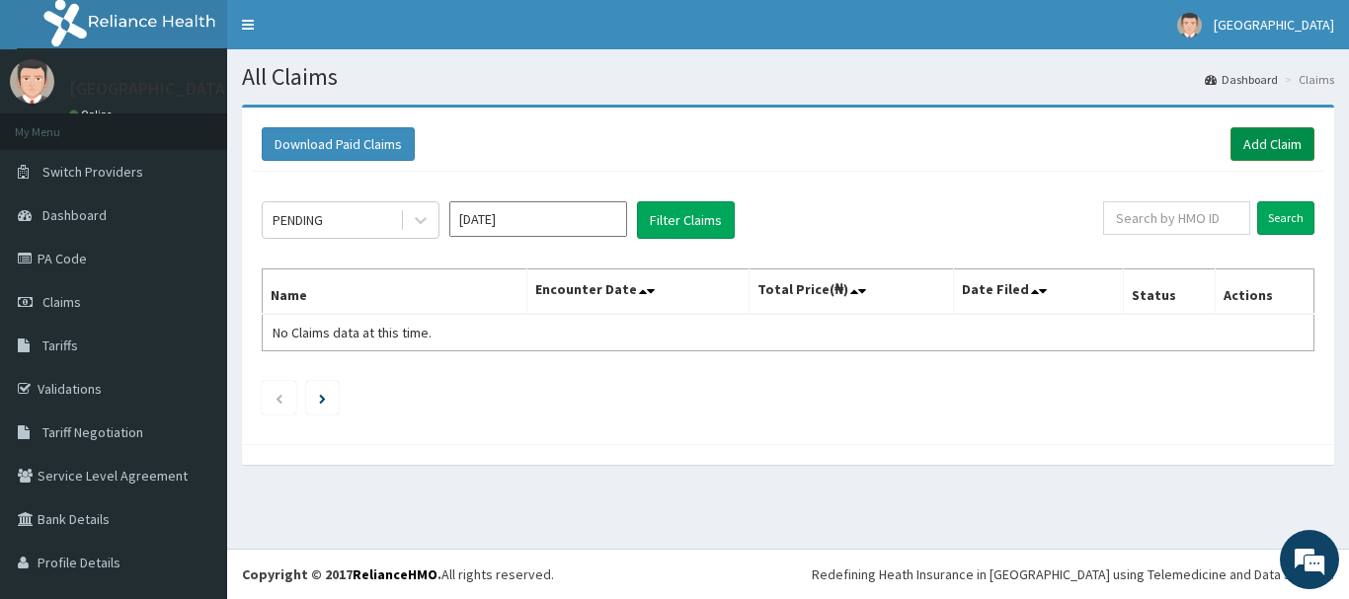
click at [1234, 144] on link "Add Claim" at bounding box center [1272, 144] width 84 height 34
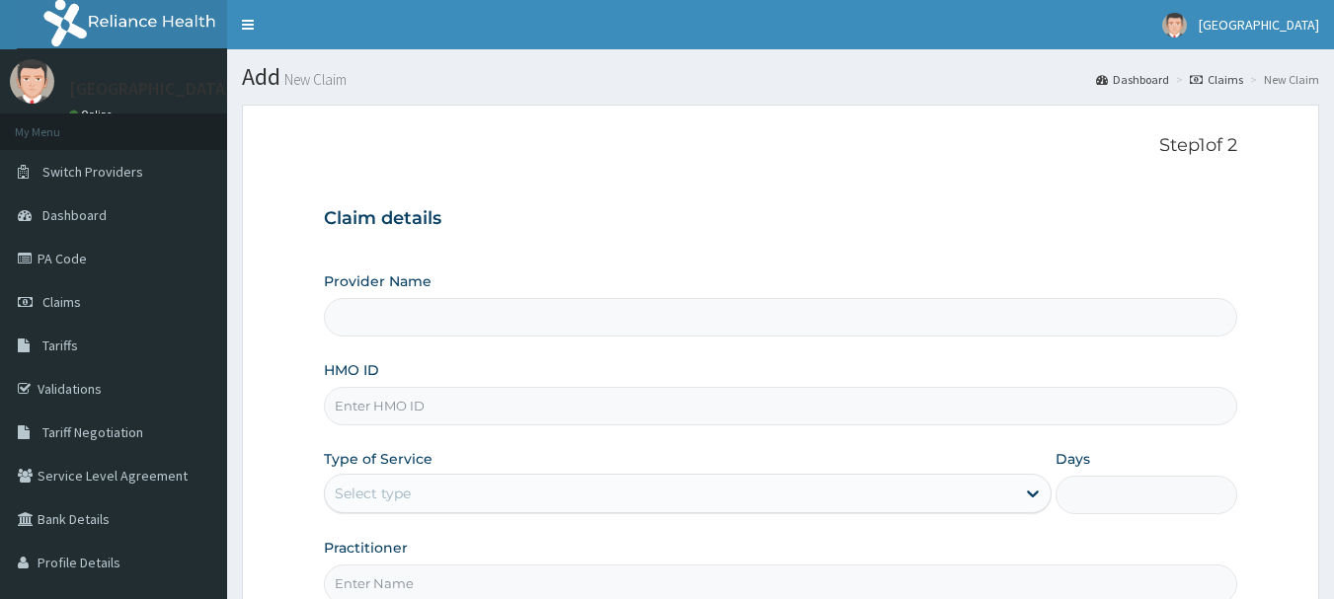
drag, startPoint x: 0, startPoint y: 0, endPoint x: 583, endPoint y: 408, distance: 711.8
click at [583, 408] on input "HMO ID" at bounding box center [781, 406] width 914 height 39
paste input "Yss/10207/c"
type input "Yss/10207/c"
type input "[GEOGRAPHIC_DATA]"
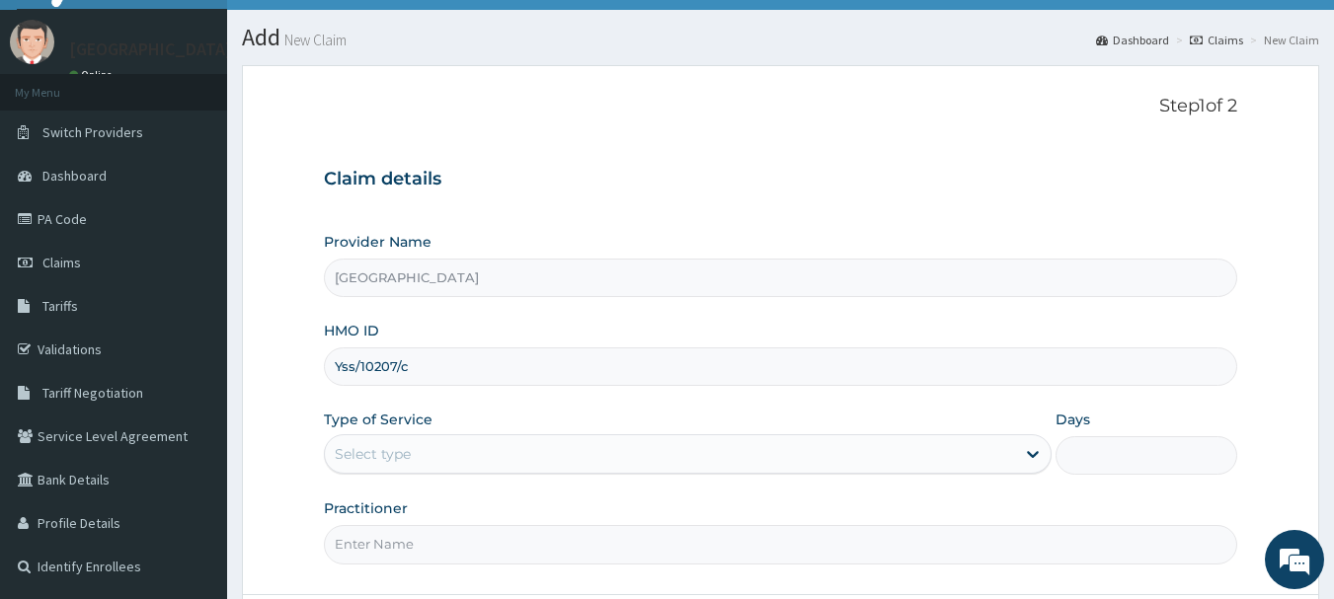
scroll to position [131, 0]
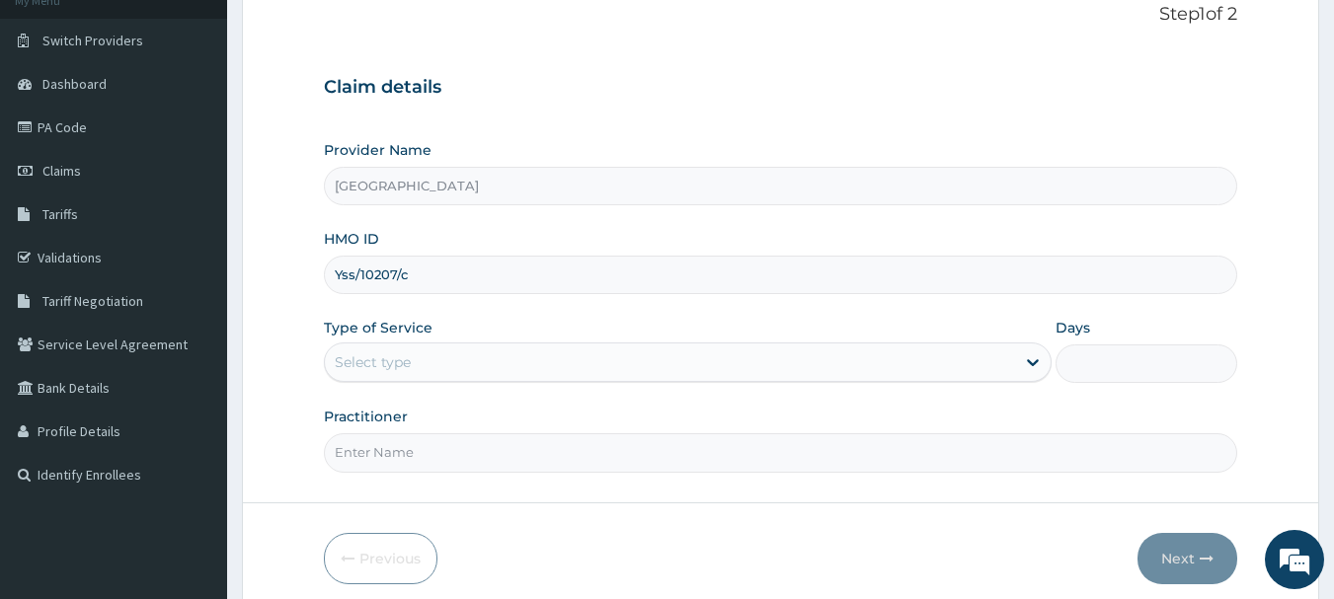
type input "Yss/10207/c"
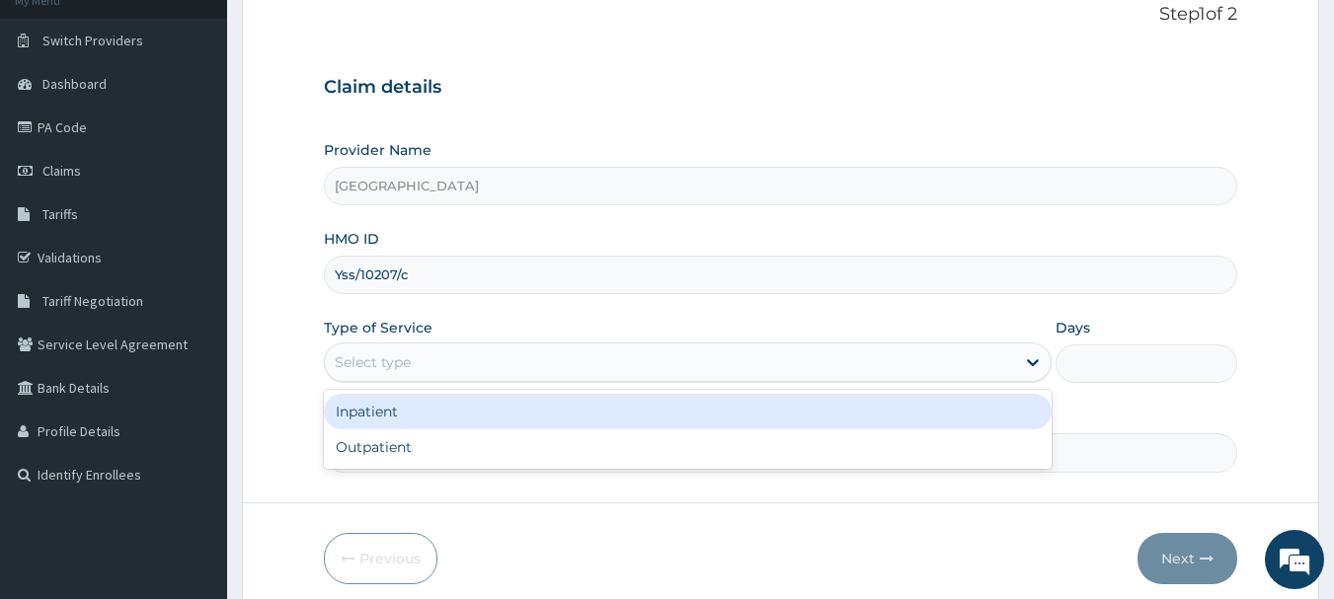
click at [752, 360] on div "Select type" at bounding box center [670, 363] width 690 height 32
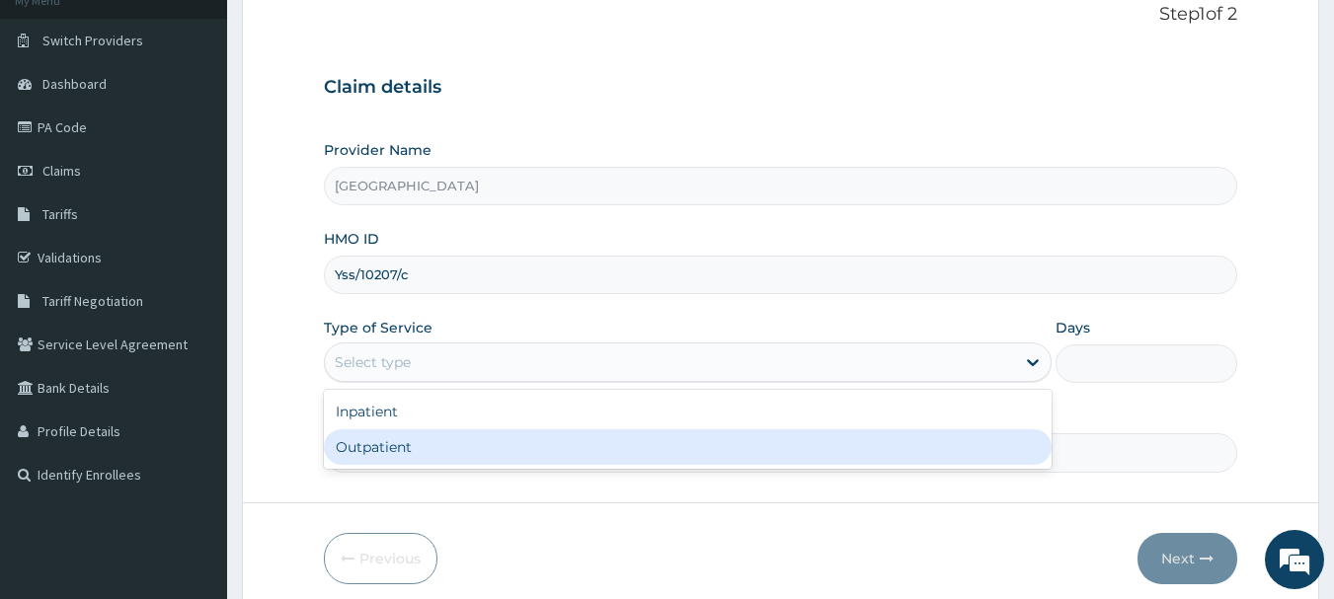
click at [696, 434] on div "Outpatient" at bounding box center [688, 447] width 728 height 36
type input "1"
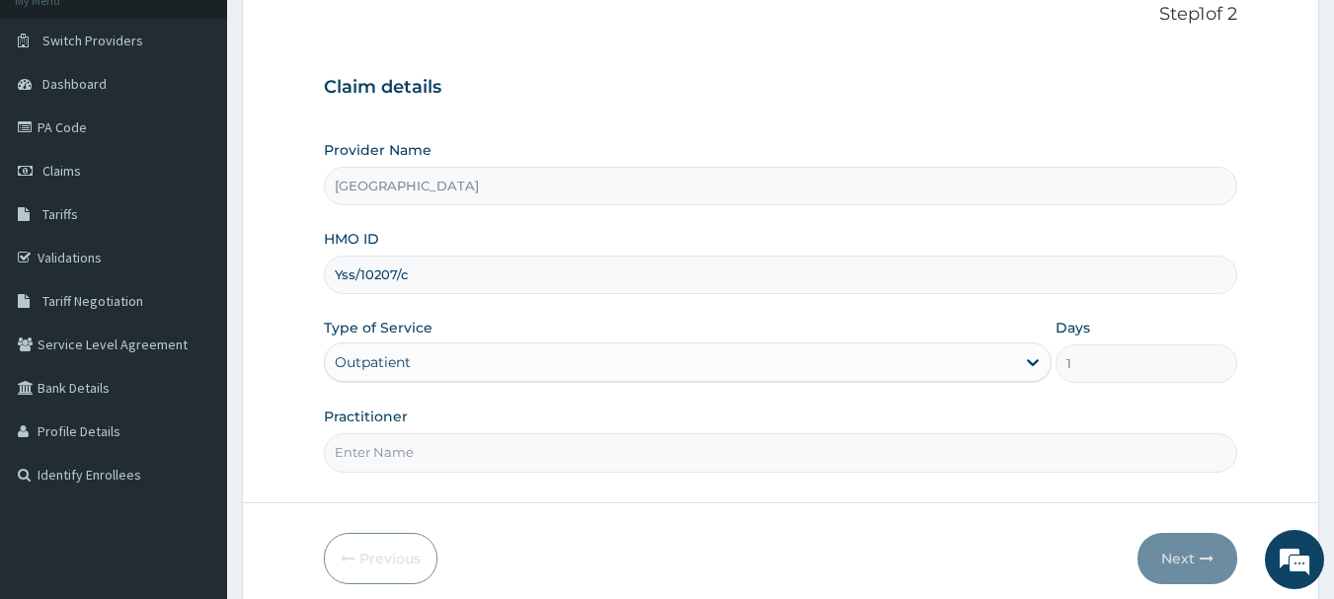
click at [677, 444] on input "Practitioner" at bounding box center [781, 452] width 914 height 39
type input "Dr.Akinwusi"
click at [1173, 563] on button "Next" at bounding box center [1187, 558] width 100 height 51
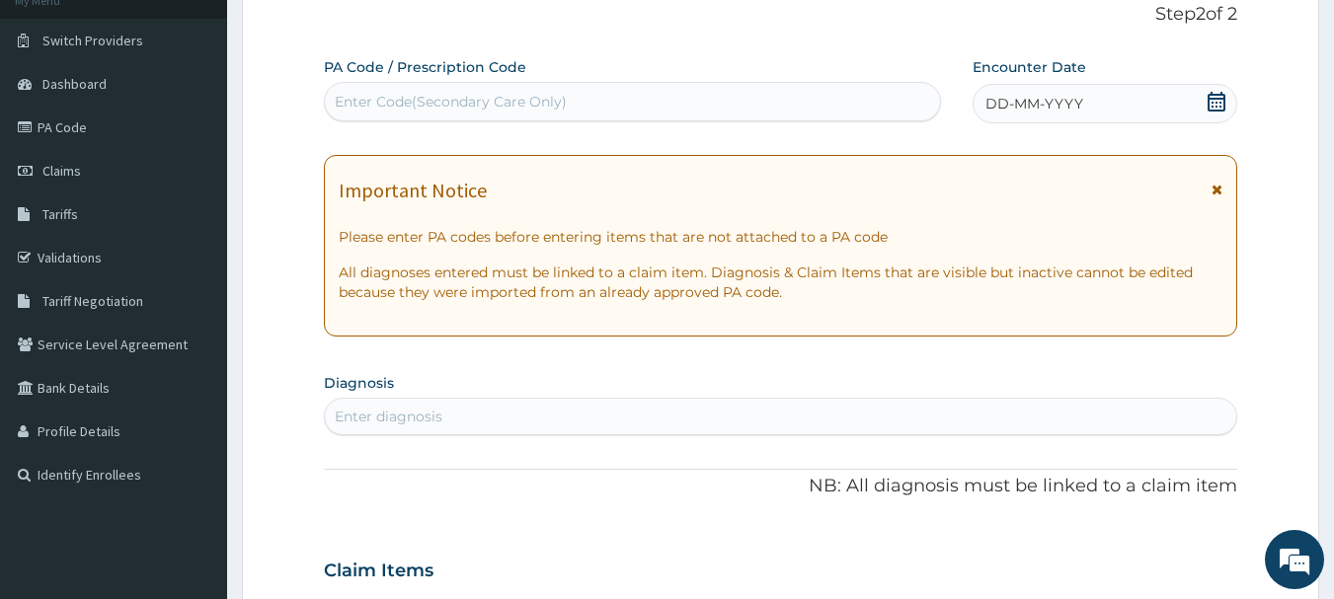
click at [1214, 105] on icon at bounding box center [1216, 102] width 20 height 20
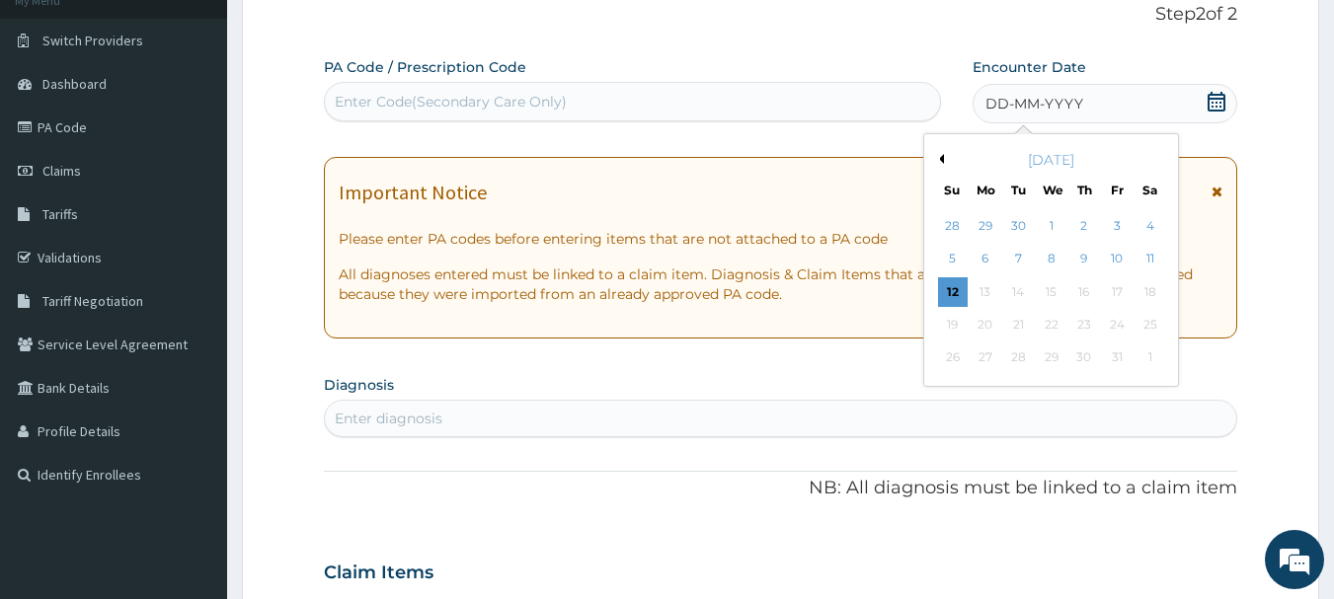
click at [941, 159] on button "Previous Month" at bounding box center [939, 159] width 10 height 10
click at [945, 292] on div "14" at bounding box center [953, 292] width 30 height 30
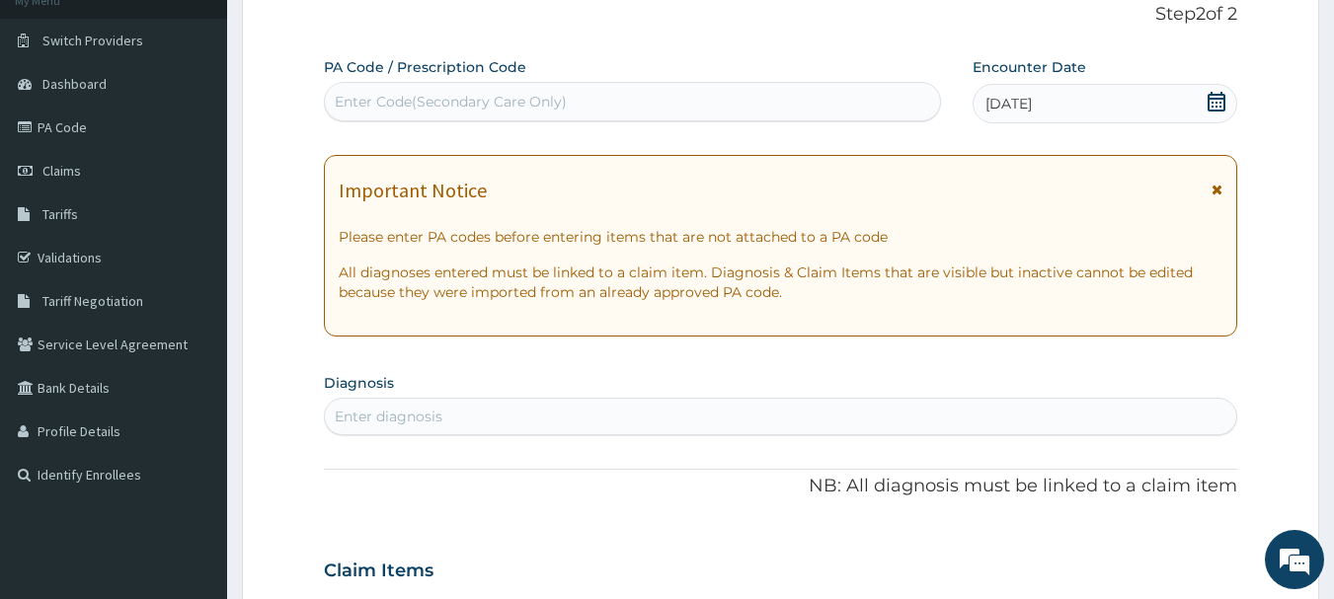
click at [748, 413] on div "Enter diagnosis" at bounding box center [781, 417] width 912 height 32
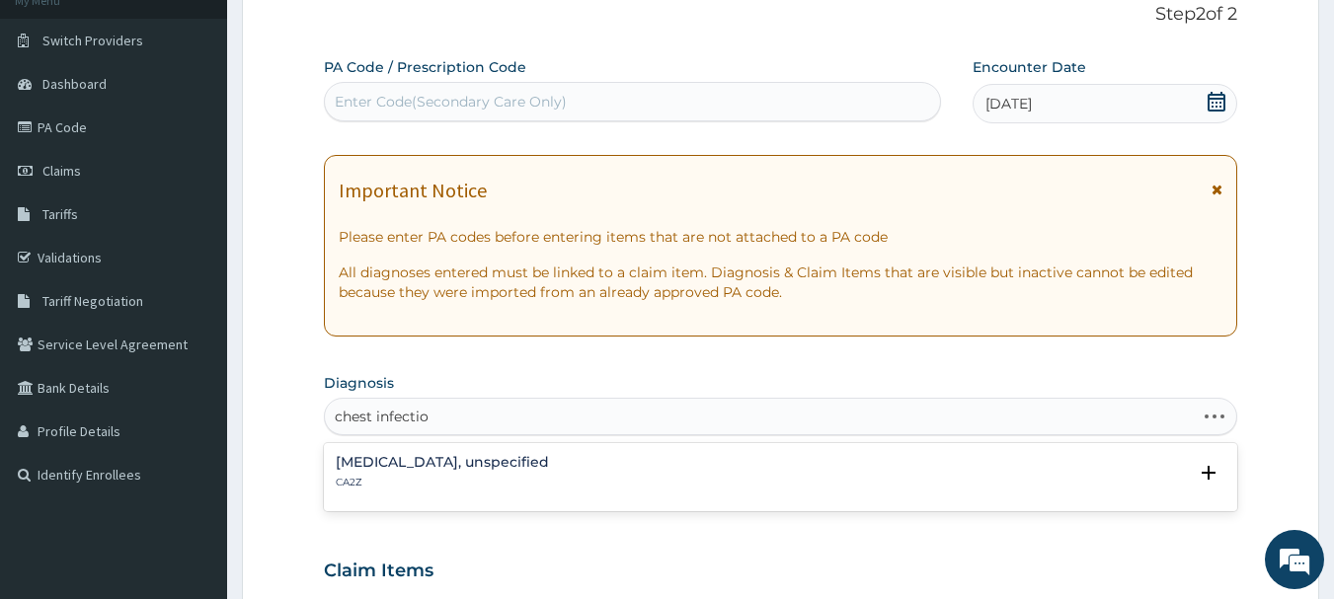
type input "[MEDICAL_DATA]"
click at [549, 468] on h4 "[MEDICAL_DATA], unspecified" at bounding box center [442, 462] width 213 height 15
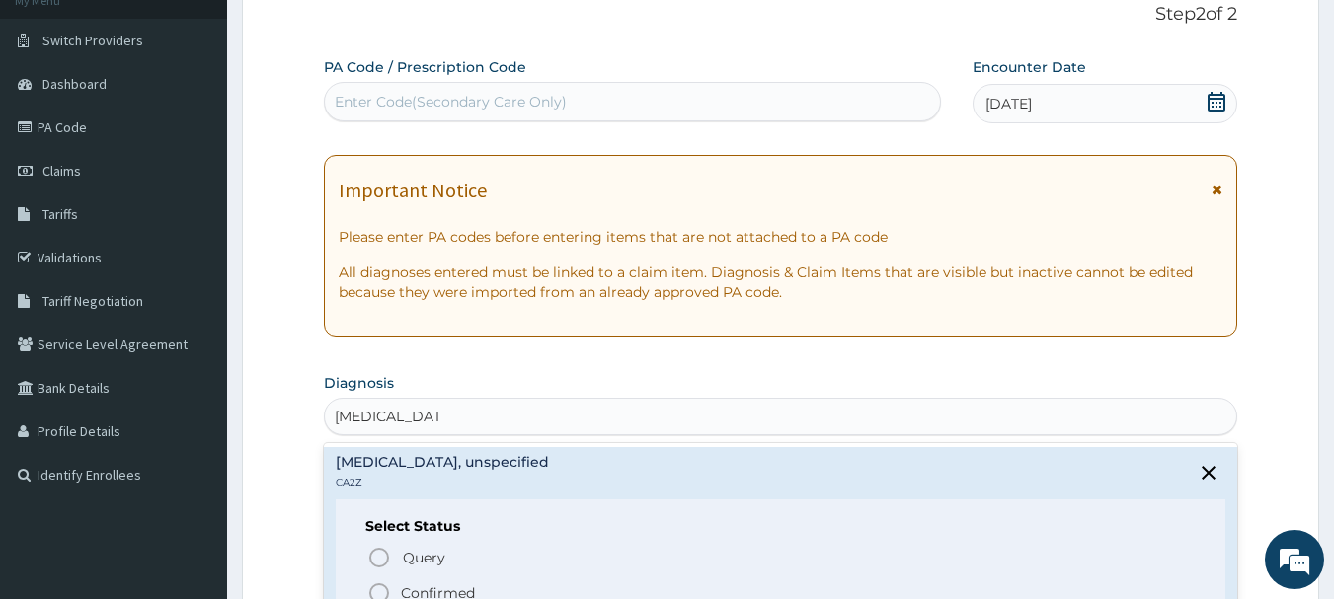
click at [378, 587] on icon "status option filled" at bounding box center [379, 593] width 24 height 24
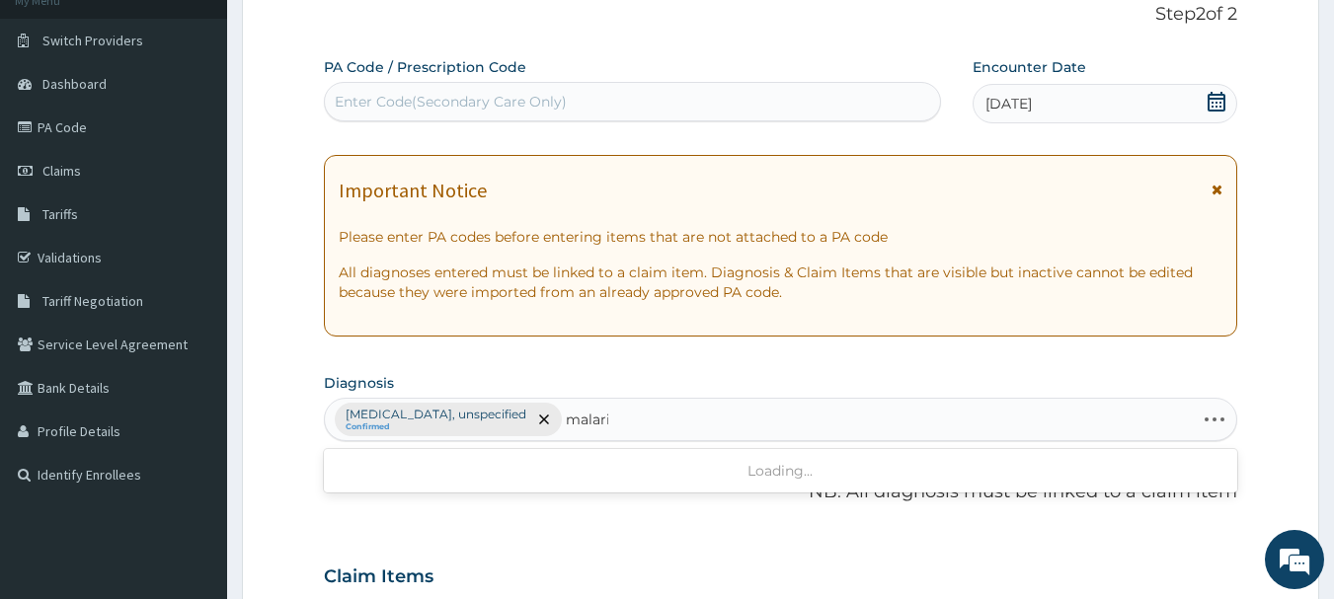
type input "[MEDICAL_DATA]"
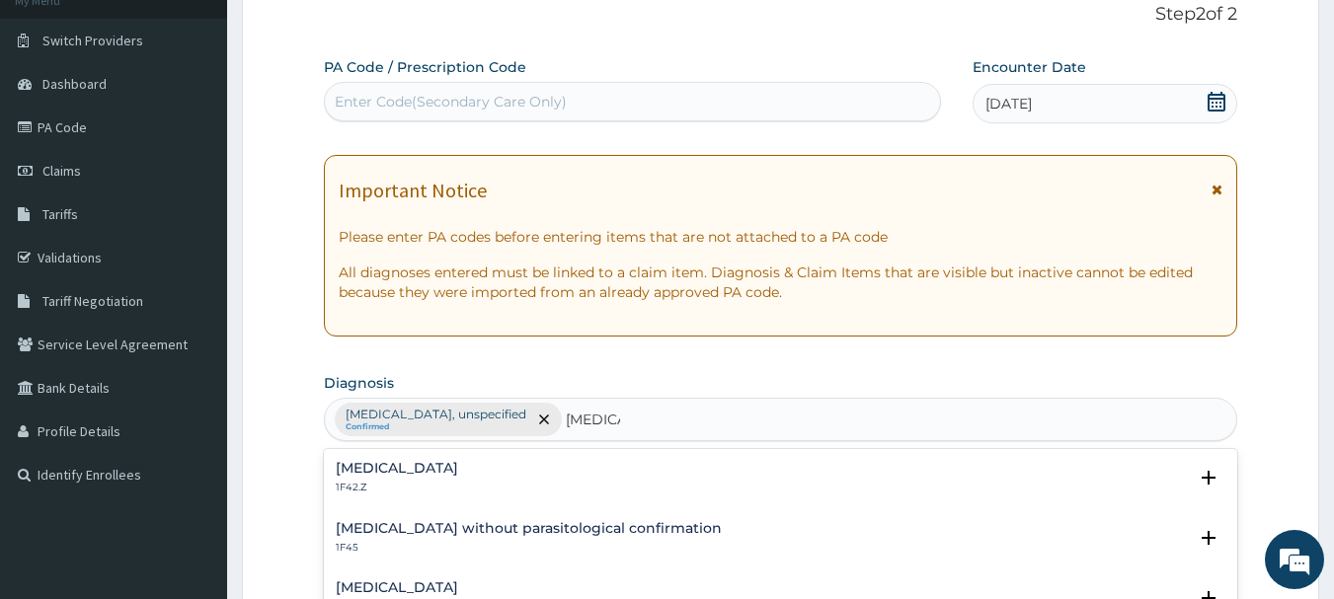
click at [455, 472] on h4 "[MEDICAL_DATA]" at bounding box center [397, 468] width 122 height 15
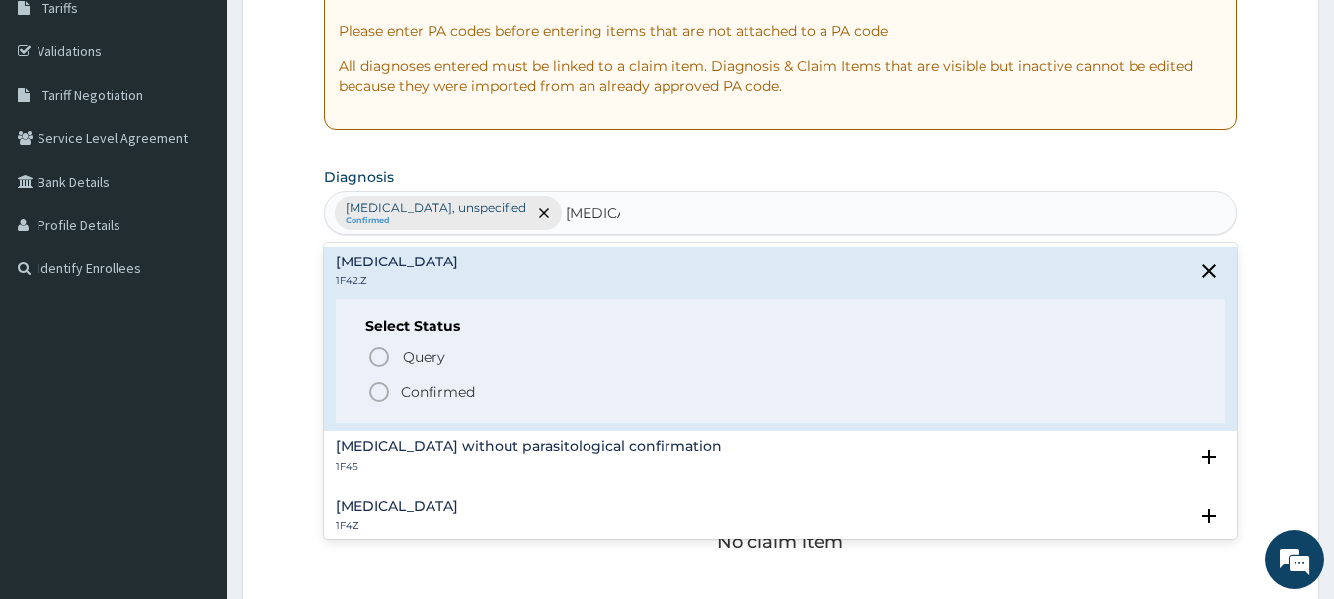
scroll to position [341, 0]
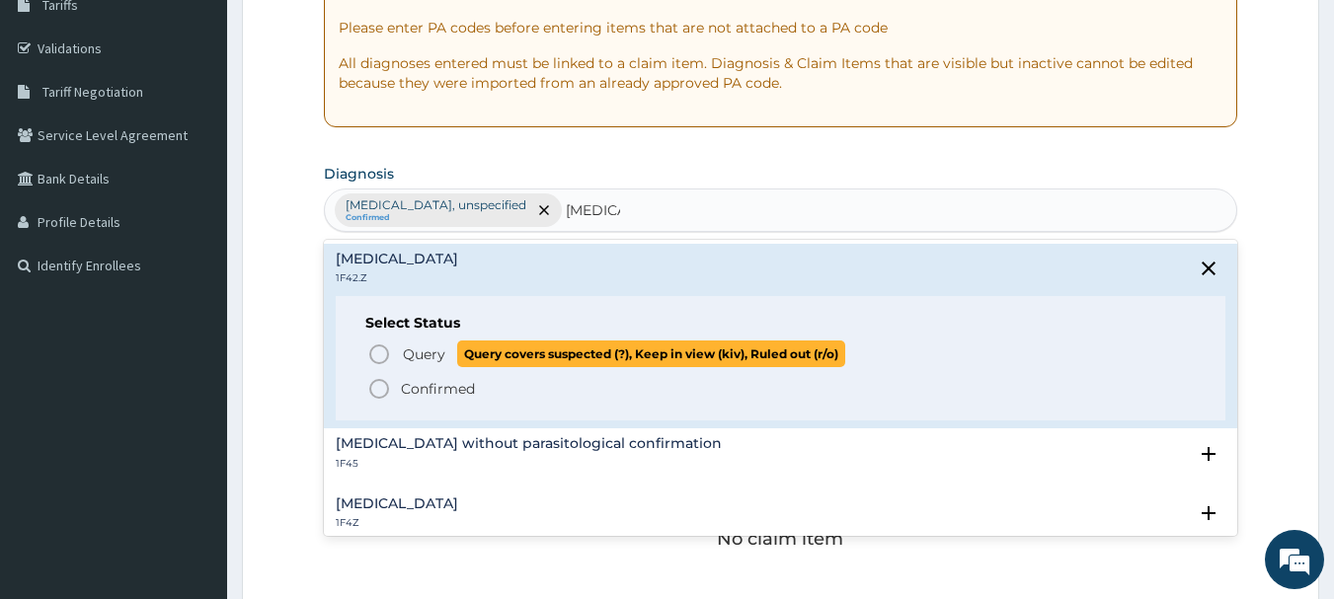
click at [381, 350] on icon "status option query" at bounding box center [379, 355] width 24 height 24
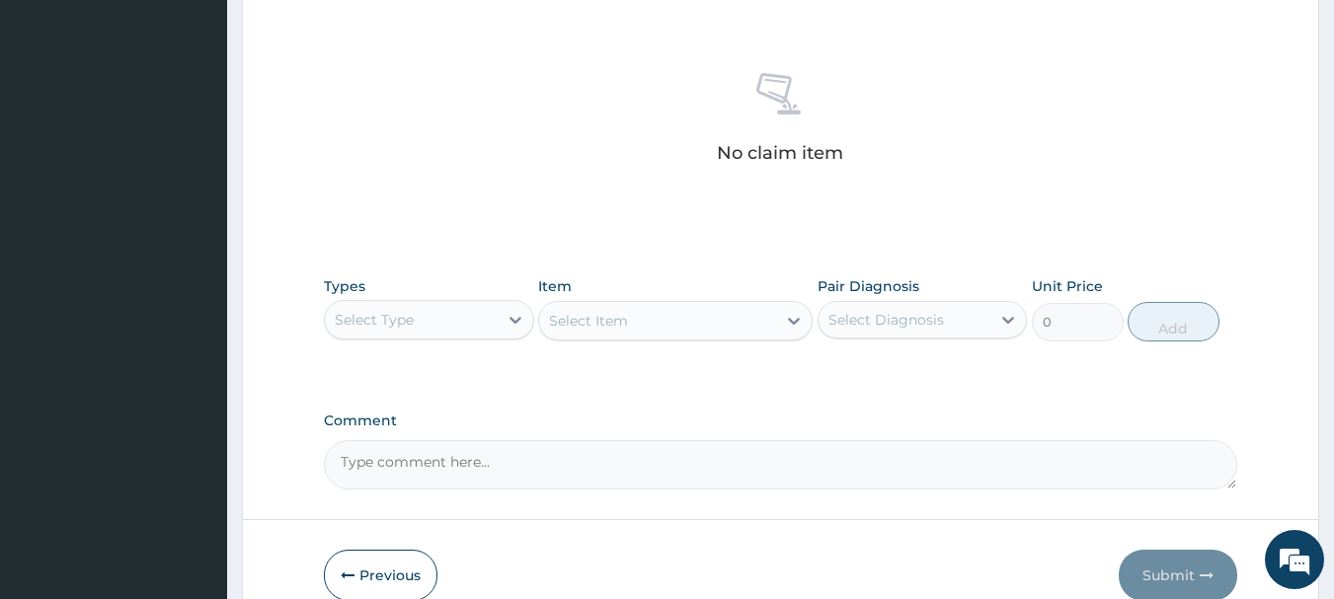
scroll to position [824, 0]
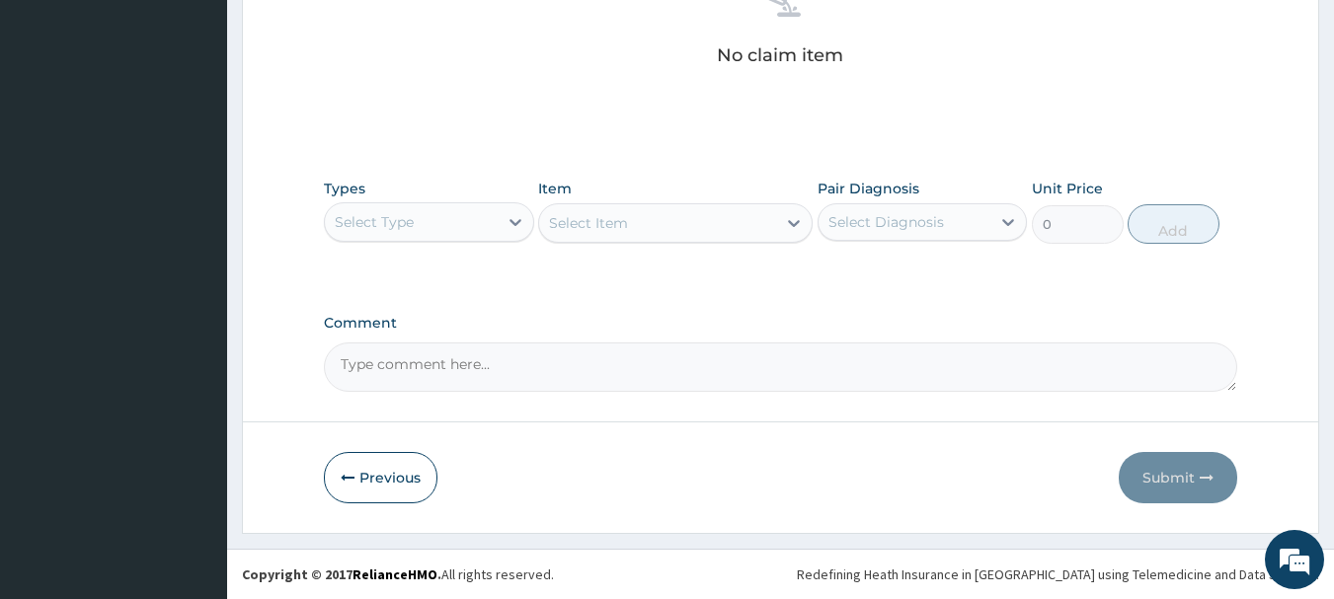
click at [447, 223] on div "Select Type" at bounding box center [411, 222] width 173 height 32
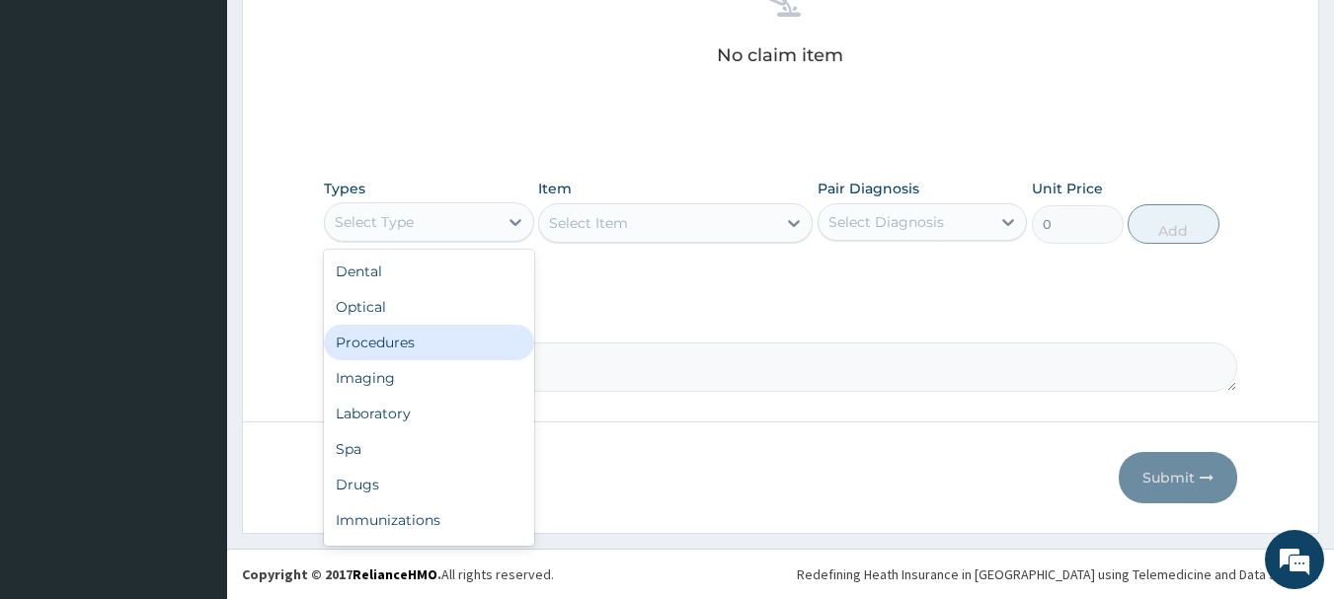
click at [438, 333] on div "Procedures" at bounding box center [429, 343] width 210 height 36
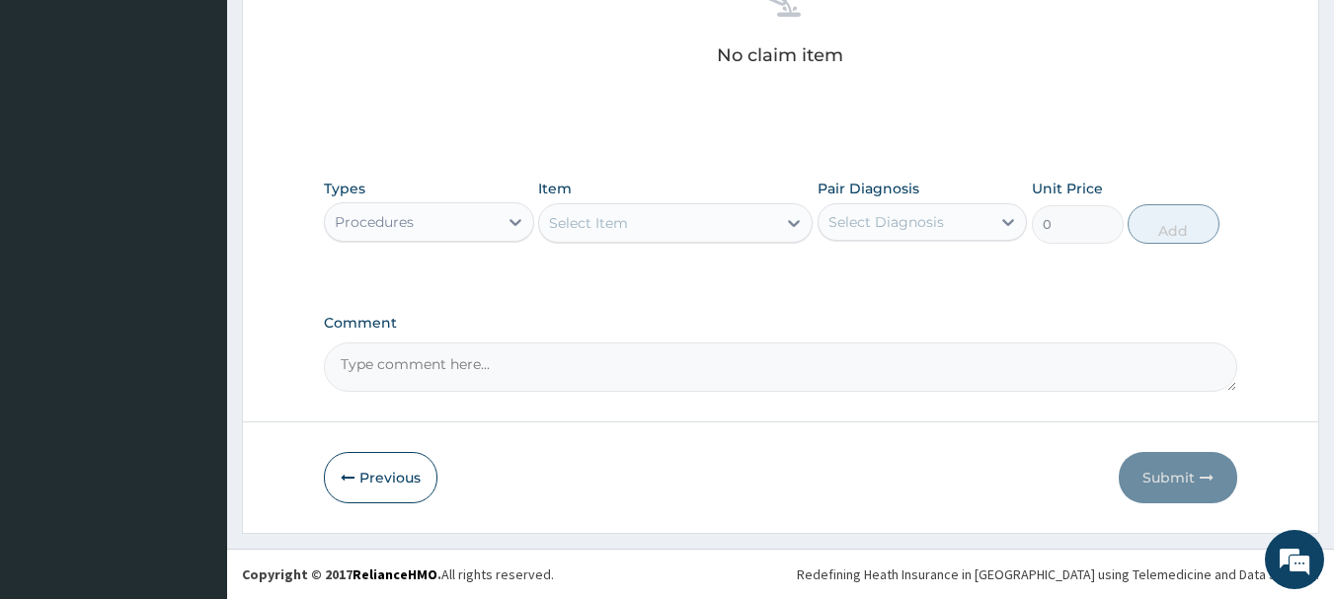
click at [631, 211] on div "Select Item" at bounding box center [657, 223] width 237 height 32
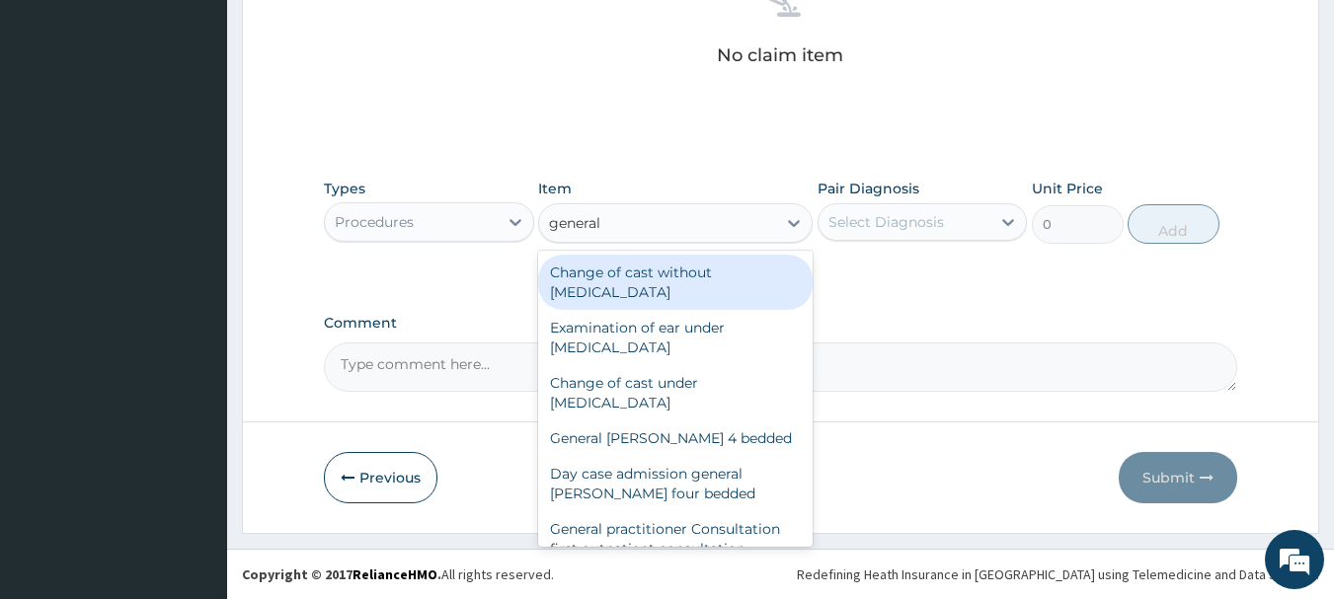
type input "general p"
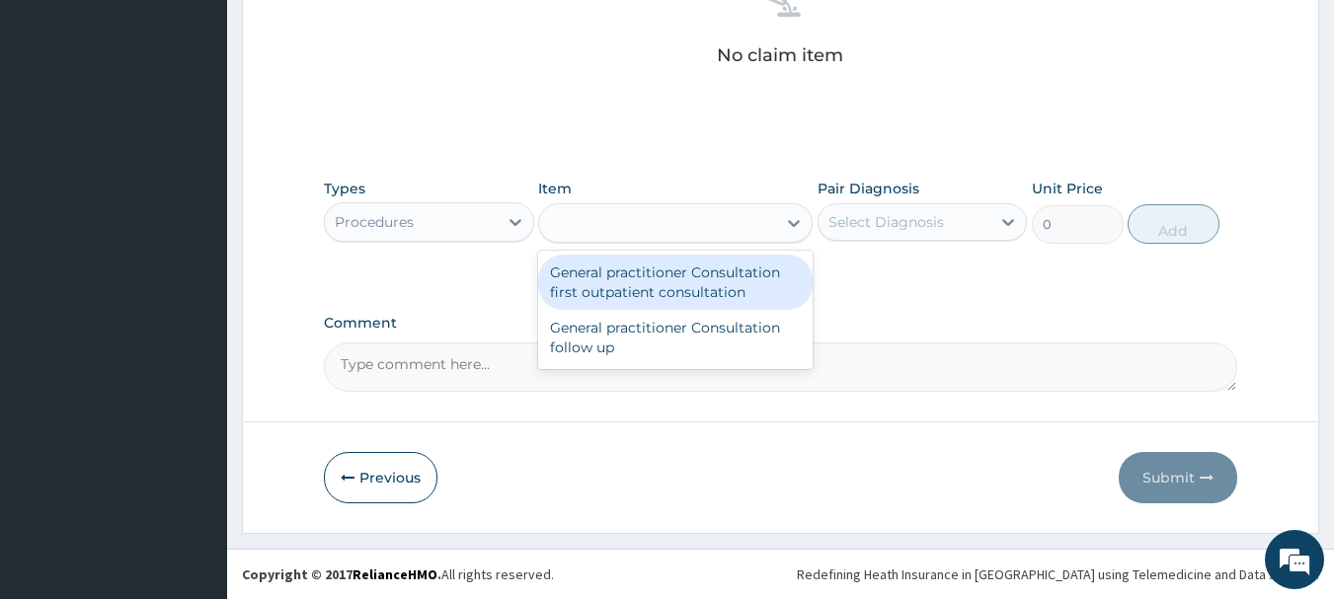
type input "3000"
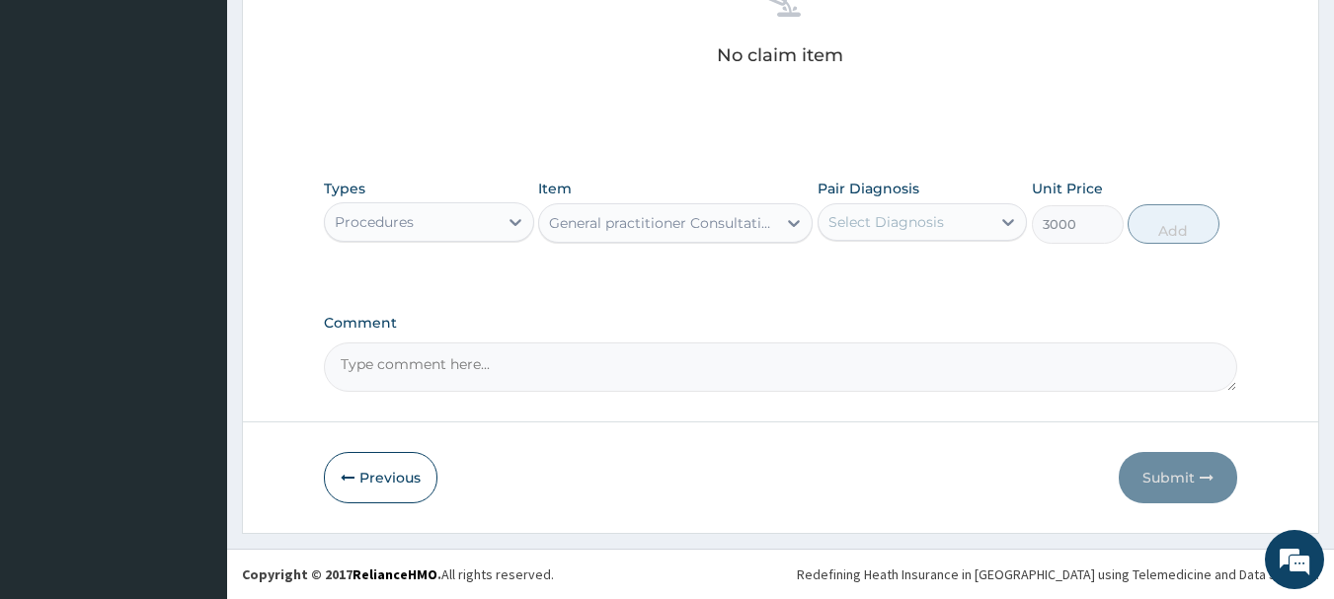
click at [849, 207] on div "Select Diagnosis" at bounding box center [904, 222] width 173 height 32
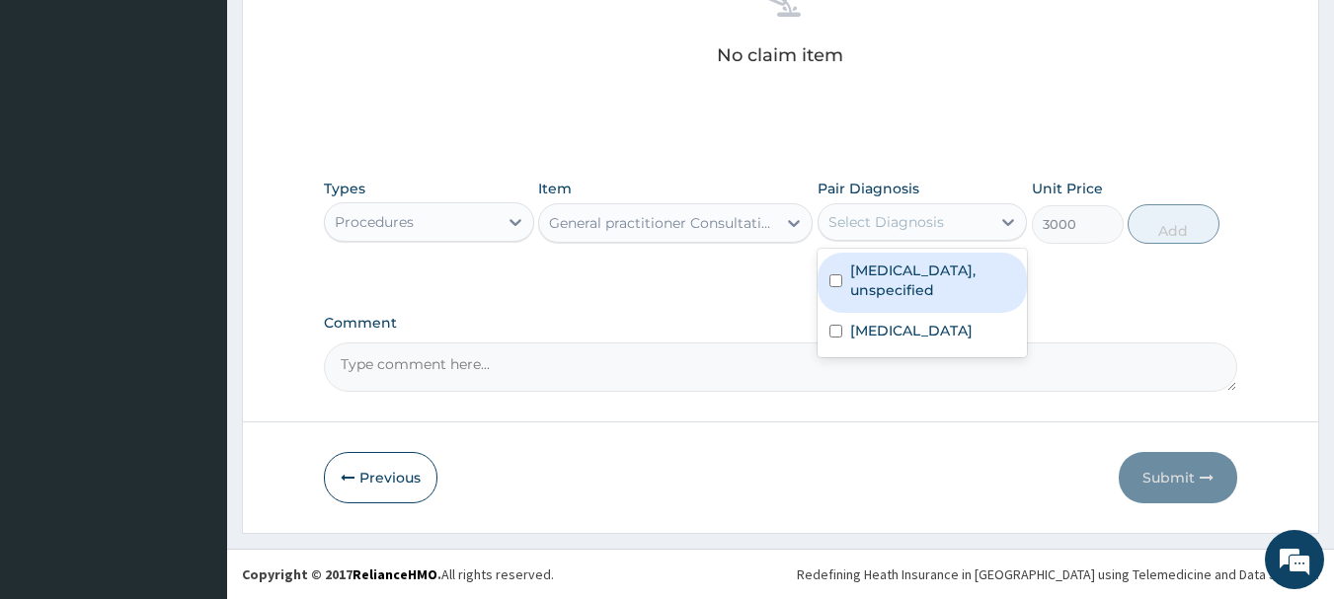
click at [898, 281] on label "[MEDICAL_DATA], unspecified" at bounding box center [933, 280] width 166 height 39
checkbox input "true"
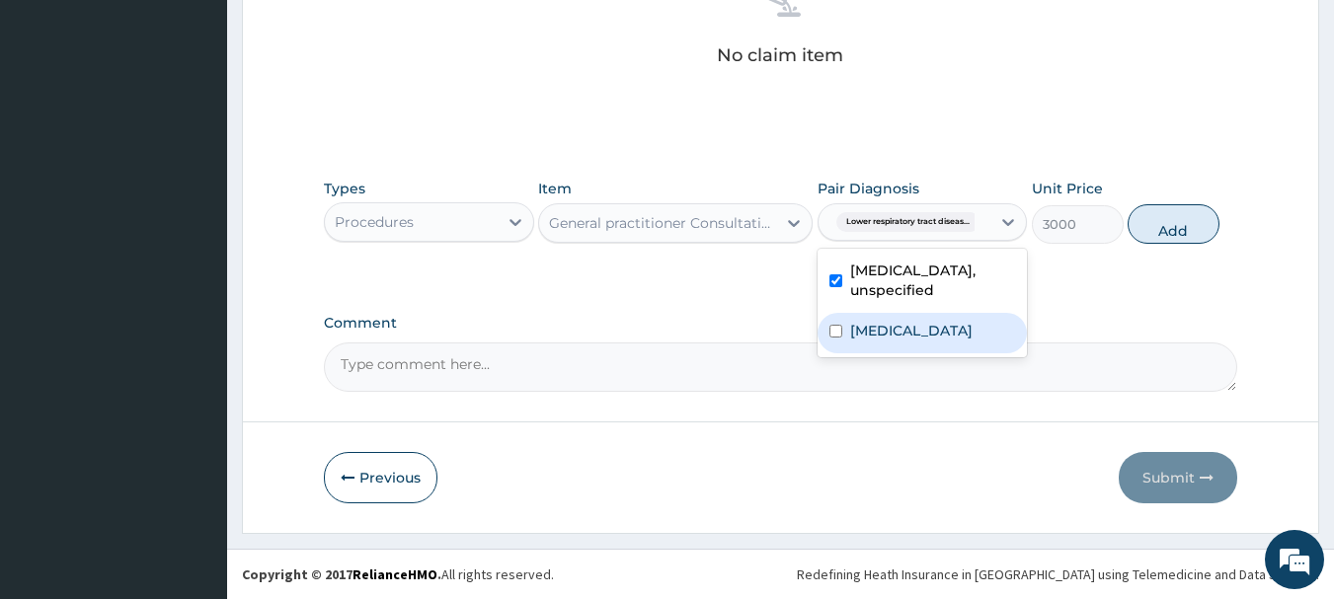
click at [919, 341] on label "[MEDICAL_DATA]" at bounding box center [911, 331] width 122 height 20
checkbox input "true"
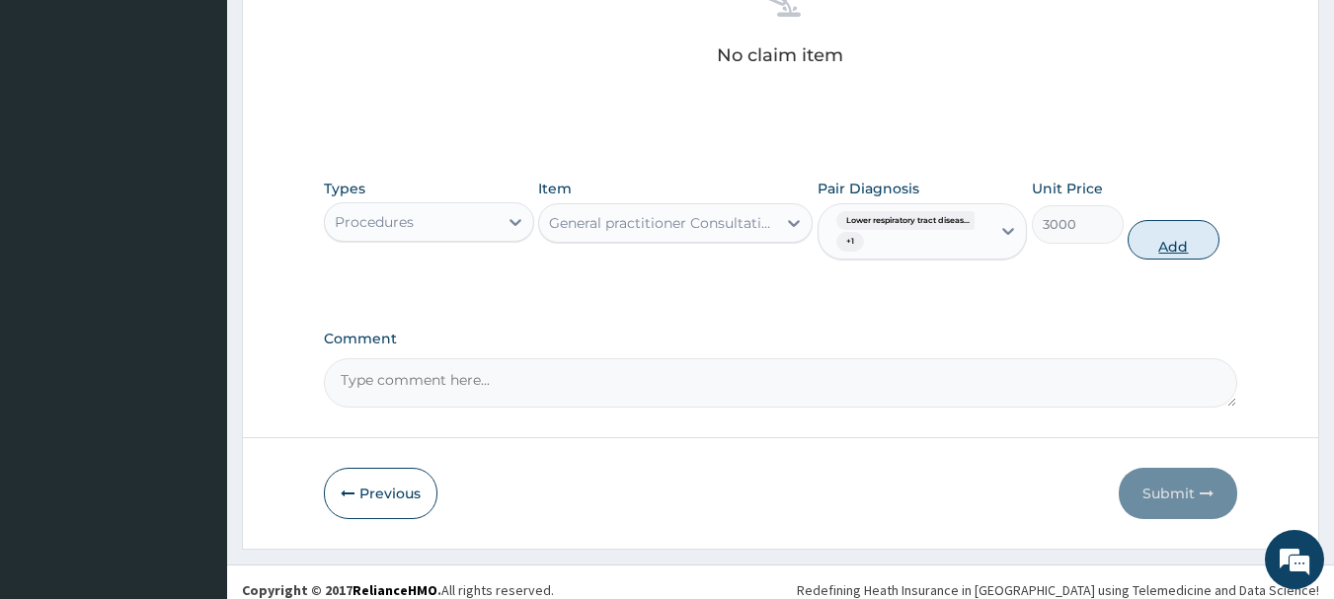
click at [1178, 251] on button "Add" at bounding box center [1173, 239] width 92 height 39
type input "0"
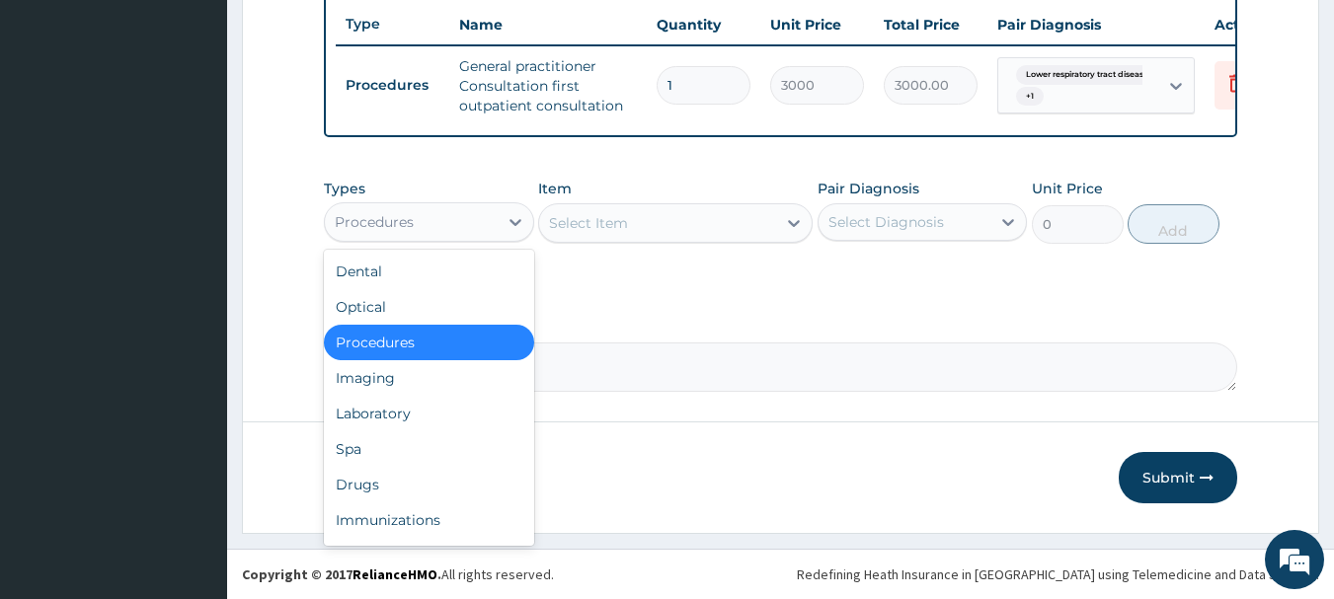
click at [452, 223] on div "Procedures" at bounding box center [411, 222] width 173 height 32
click at [442, 417] on div "Laboratory" at bounding box center [429, 414] width 210 height 36
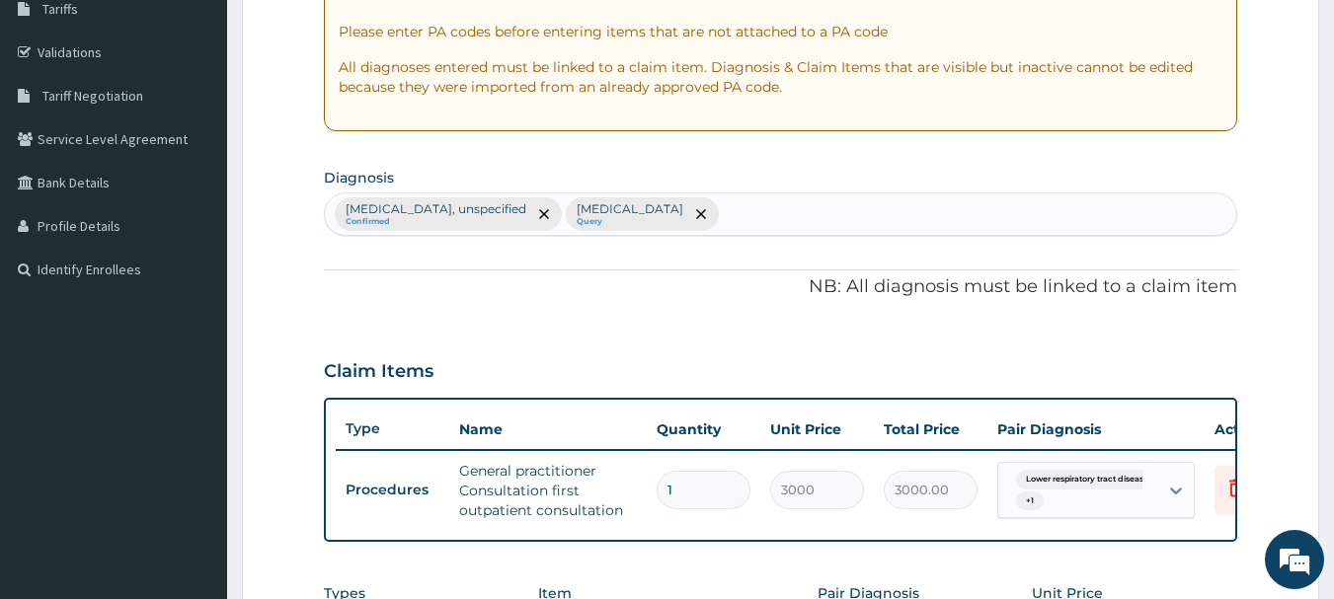
scroll to position [308, 0]
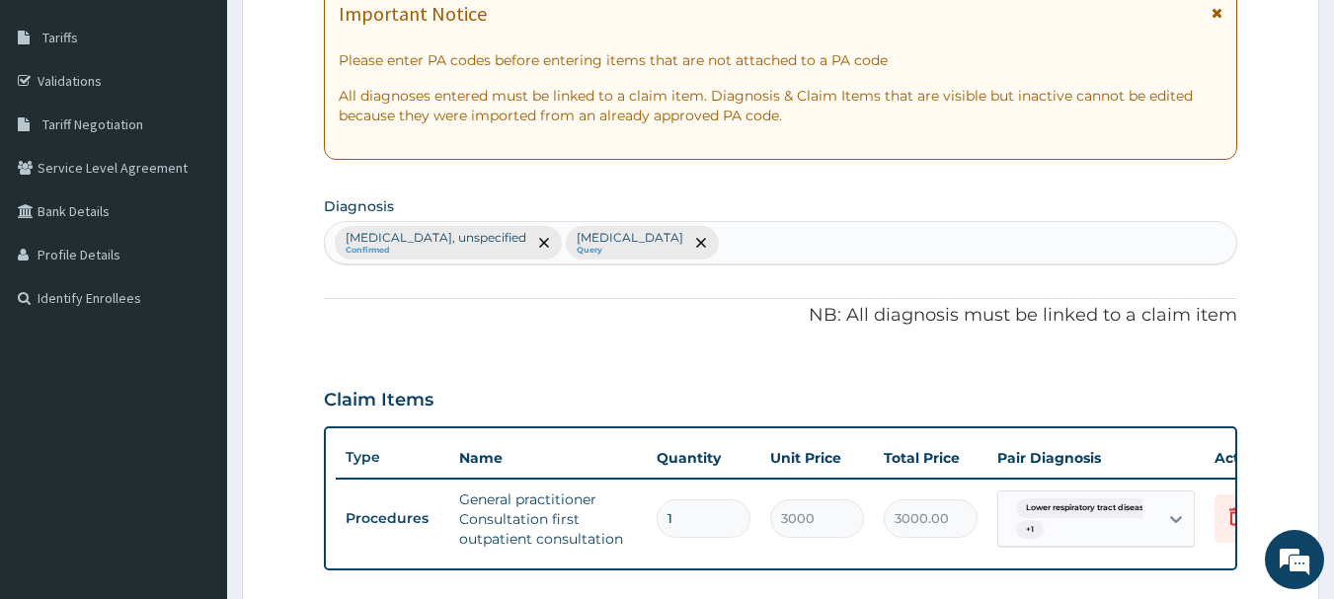
click at [1043, 233] on div "[MEDICAL_DATA], unspecified Confirmed [MEDICAL_DATA] Query" at bounding box center [781, 242] width 912 height 41
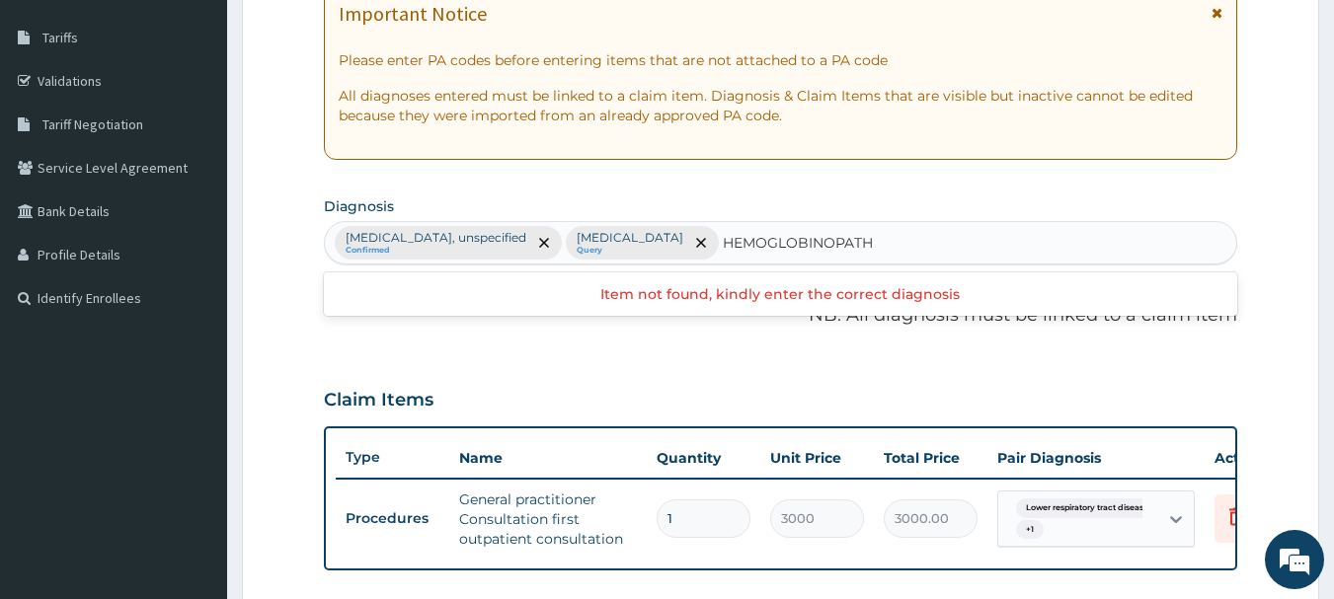
type input "HEMOGLOBINOPATHi"
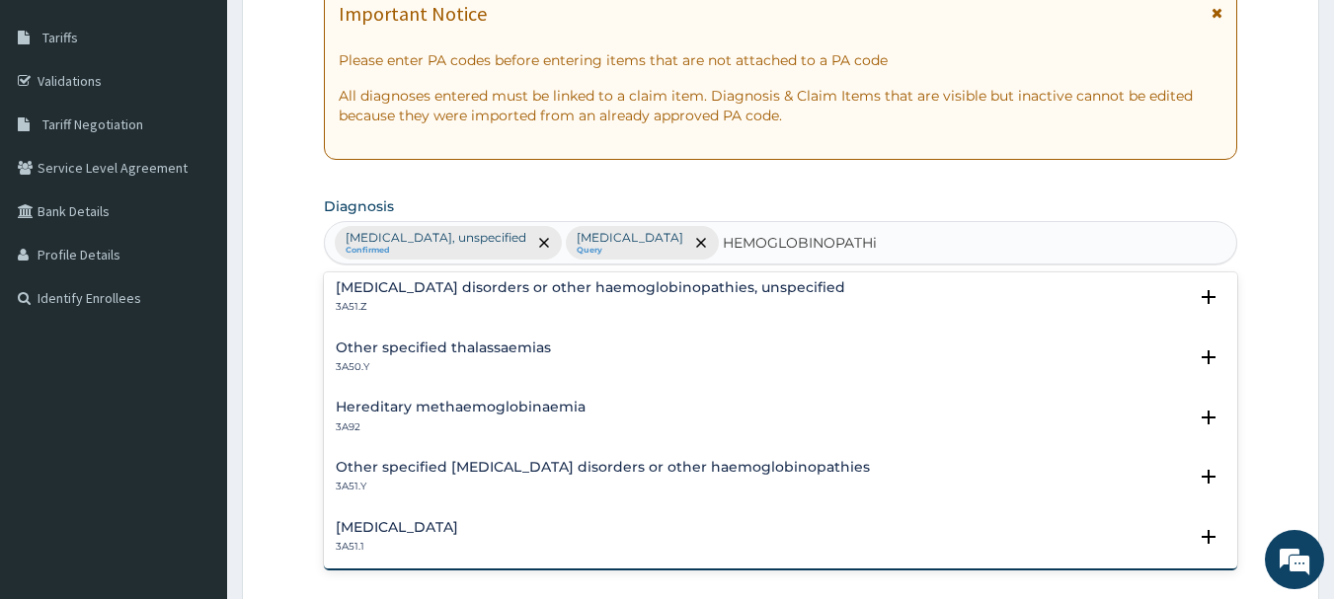
scroll to position [0, 0]
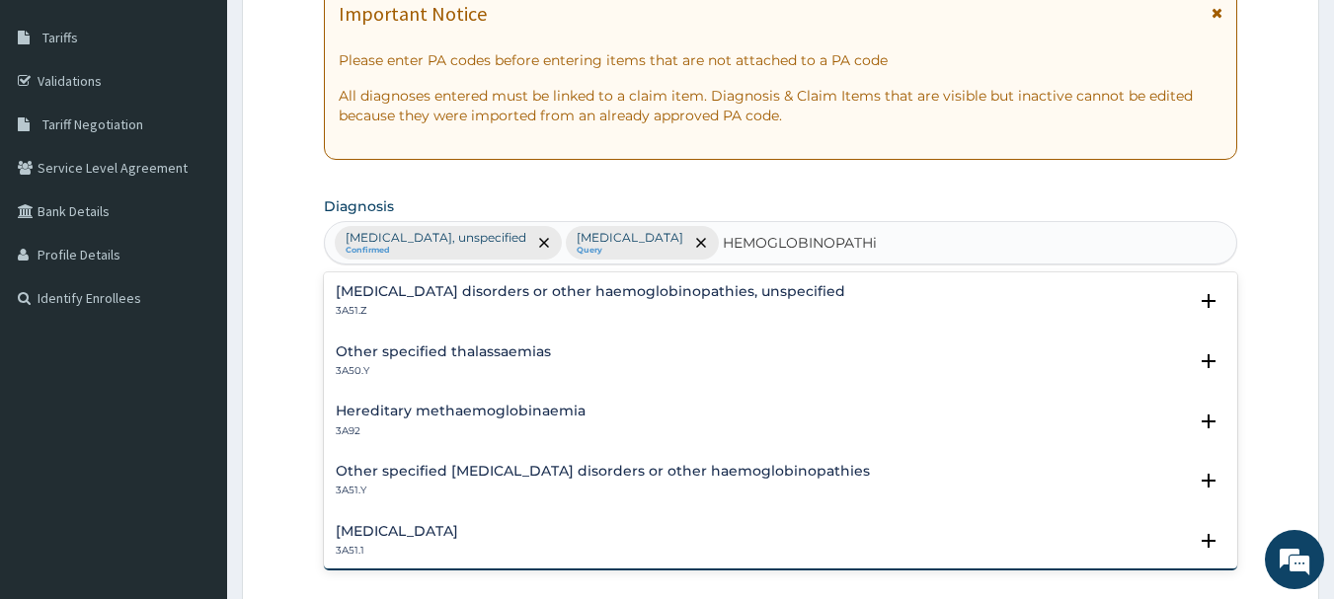
click at [659, 286] on h4 "[MEDICAL_DATA] disorders or other haemoglobinopathies, unspecified" at bounding box center [590, 291] width 509 height 15
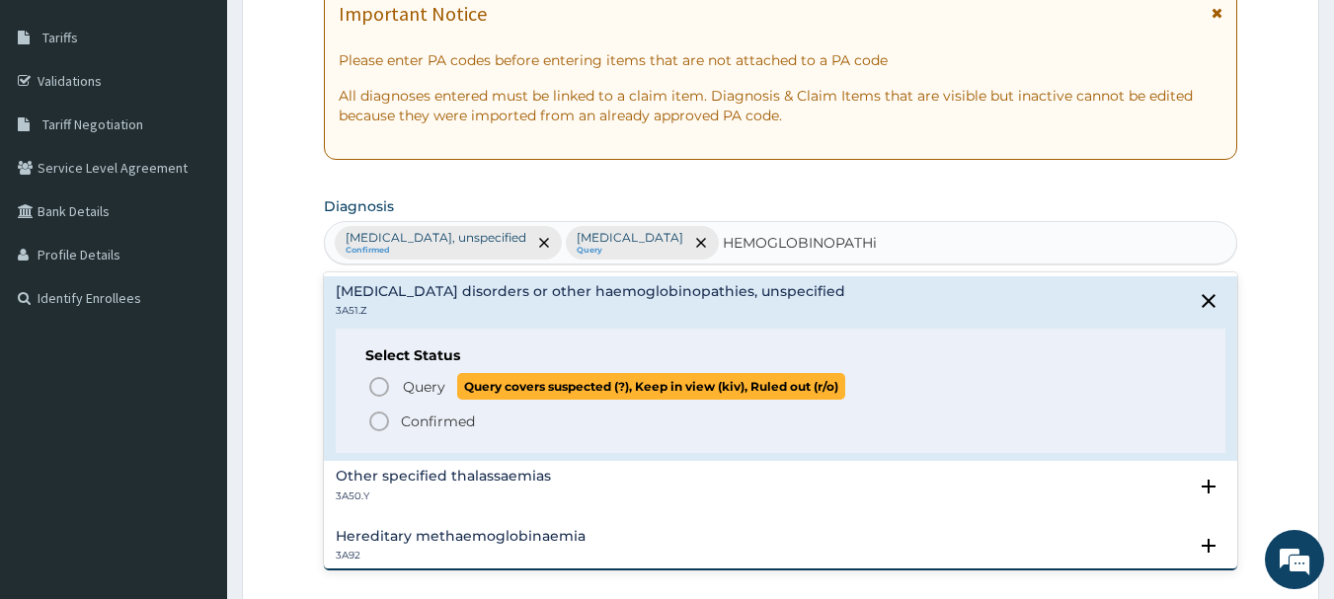
click at [383, 387] on icon "status option query" at bounding box center [379, 387] width 24 height 24
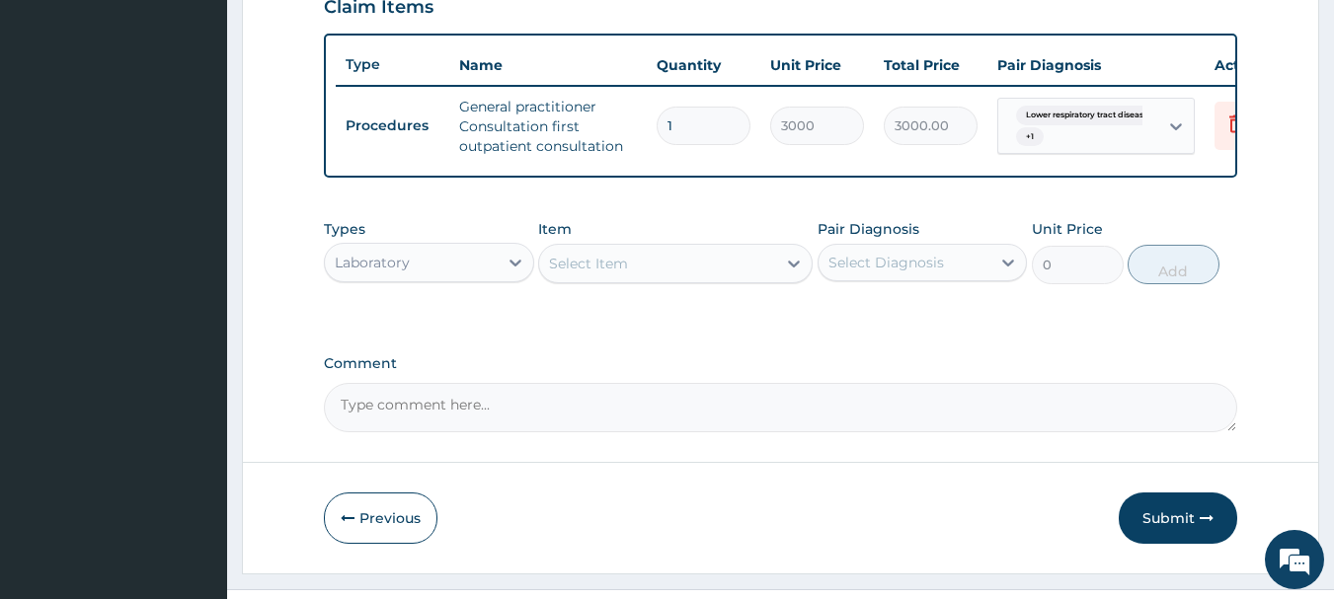
scroll to position [757, 0]
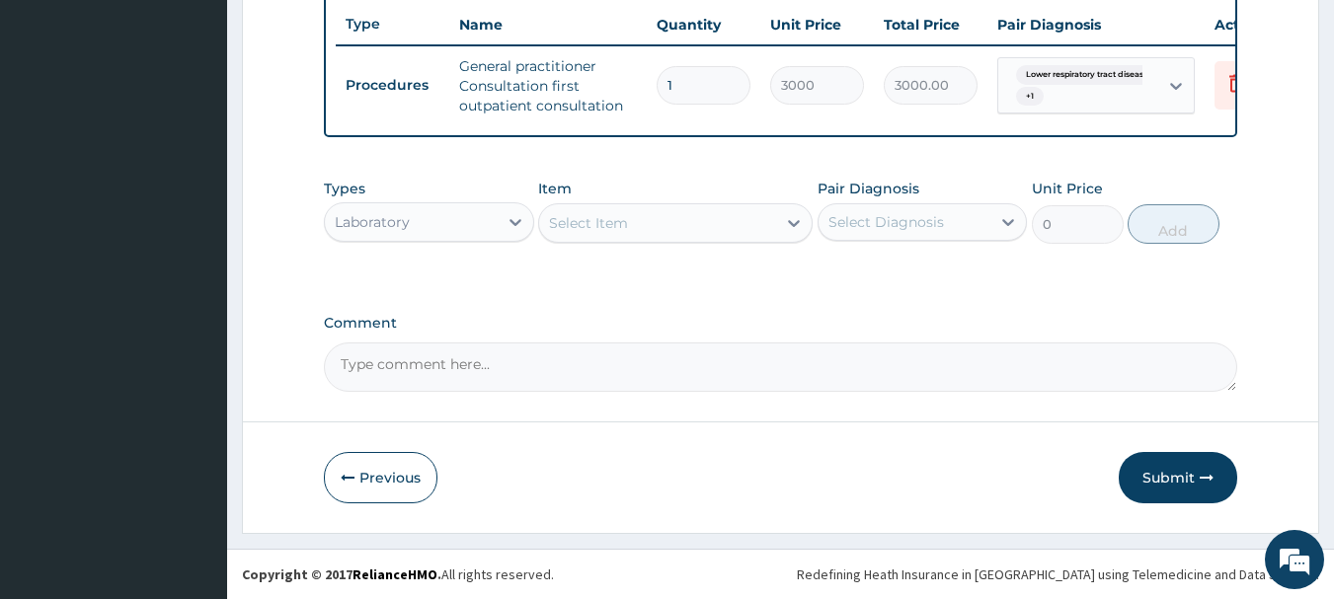
click at [657, 239] on div "Select Item" at bounding box center [657, 223] width 237 height 32
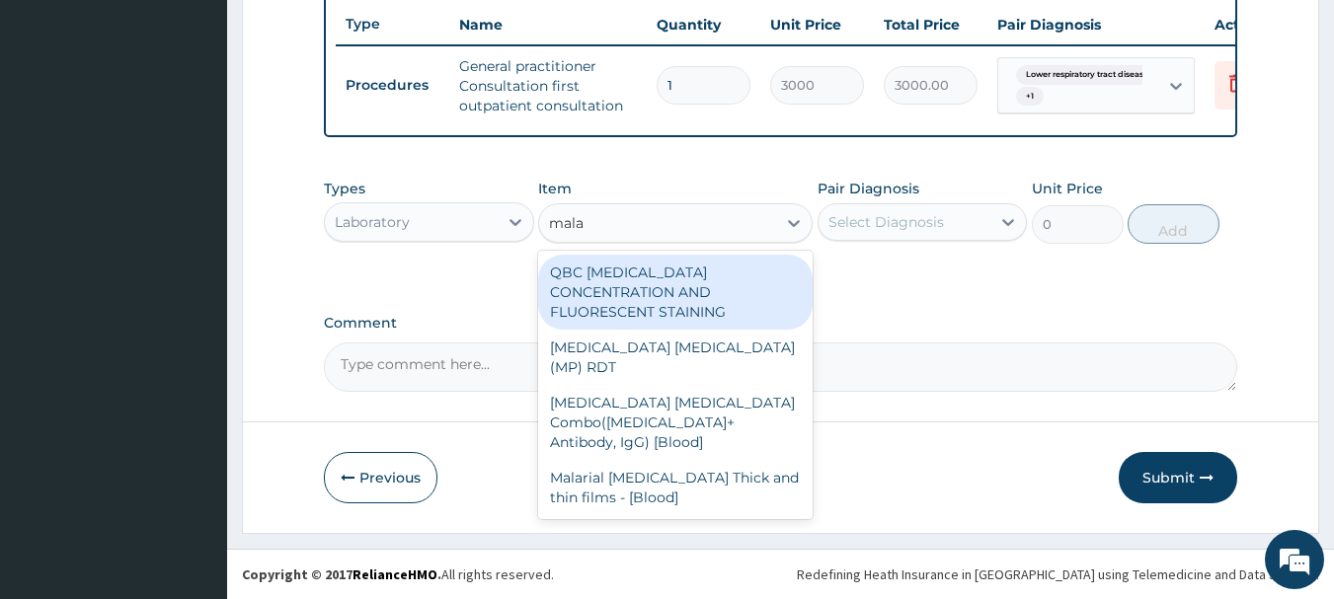
type input "malar"
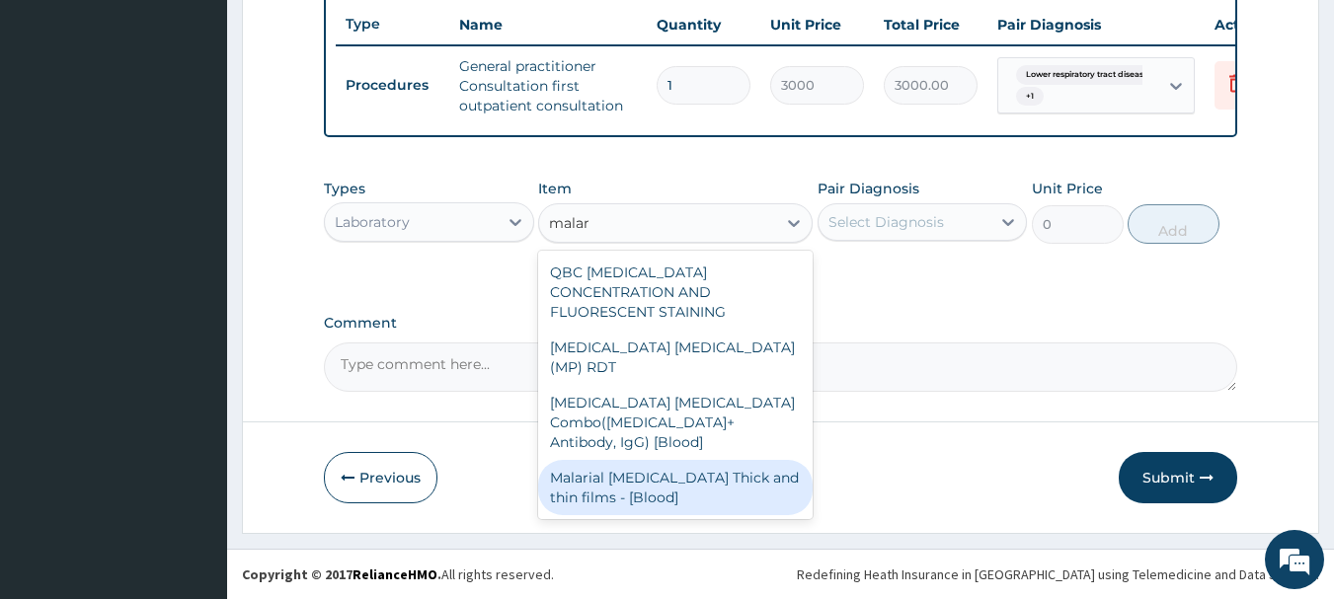
click at [691, 461] on div "Malarial [MEDICAL_DATA] Thick and thin films - [Blood]" at bounding box center [675, 487] width 274 height 55
type input "1500"
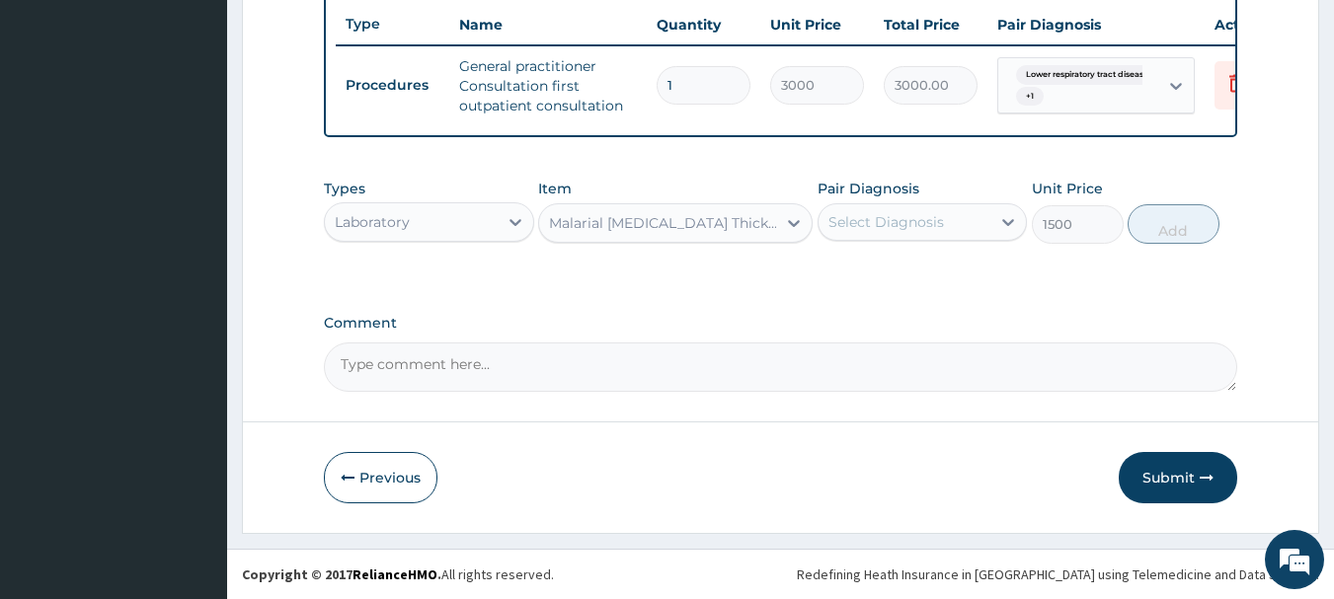
click at [907, 232] on div "Select Diagnosis" at bounding box center [886, 222] width 116 height 20
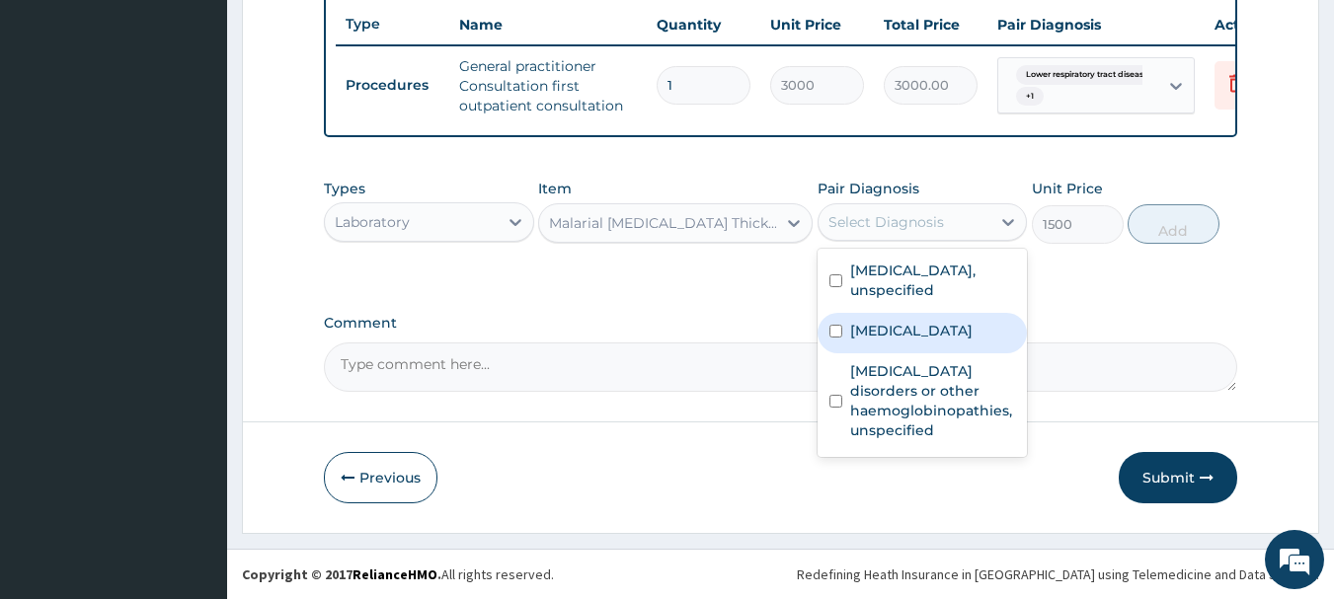
click at [924, 341] on label "[MEDICAL_DATA]" at bounding box center [911, 331] width 122 height 20
checkbox input "true"
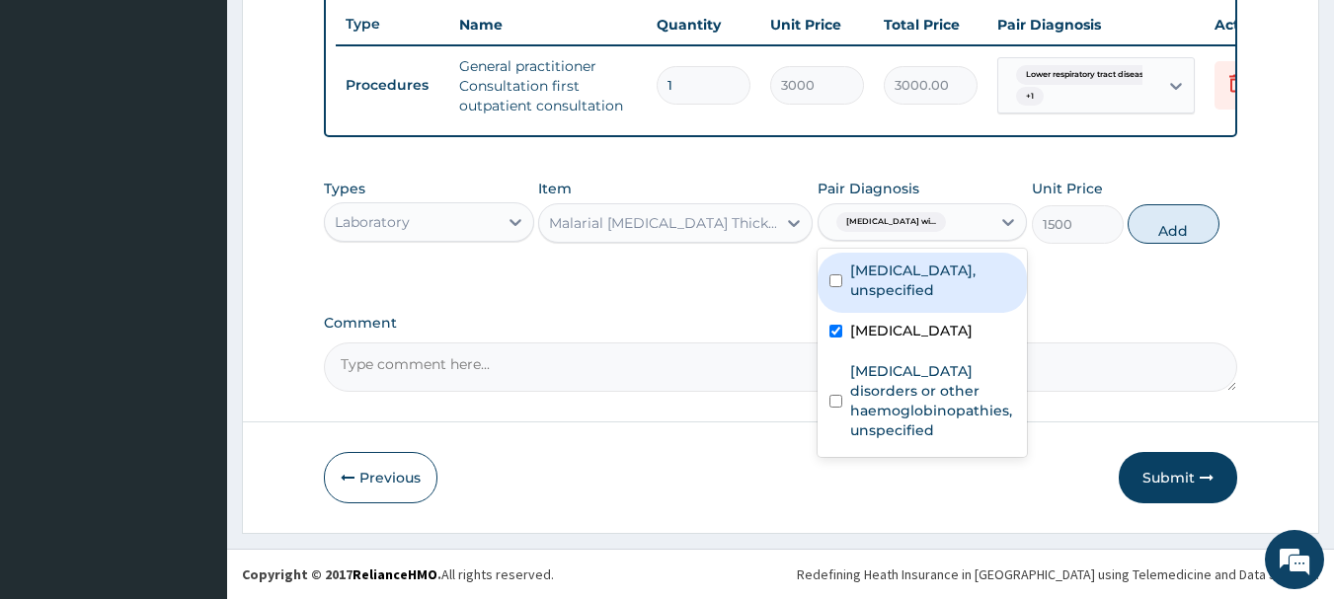
click at [1157, 244] on button "Add" at bounding box center [1173, 223] width 92 height 39
type input "0"
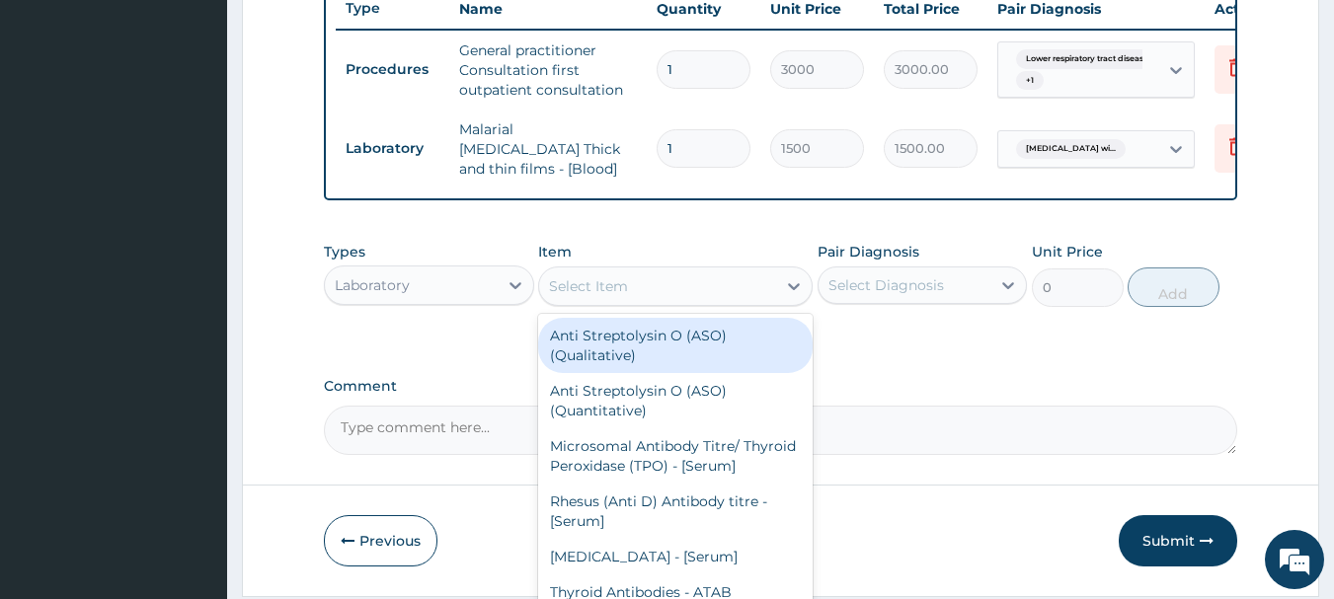
click at [631, 302] on div "Select Item" at bounding box center [657, 287] width 237 height 32
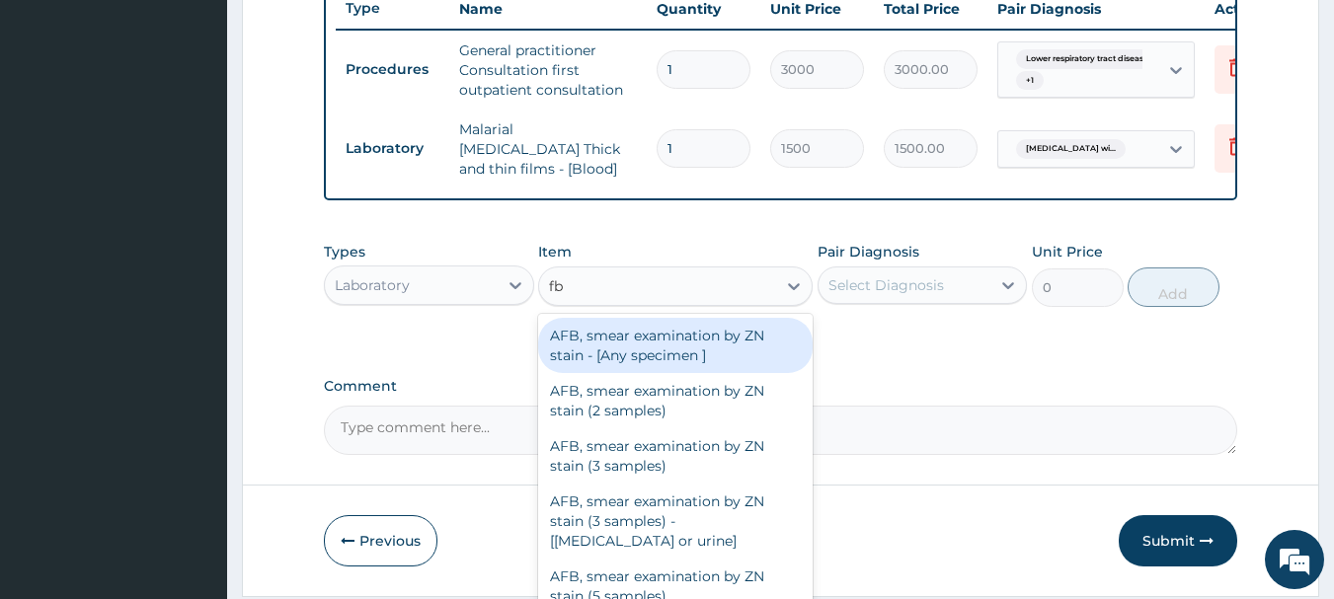
type input "fbc"
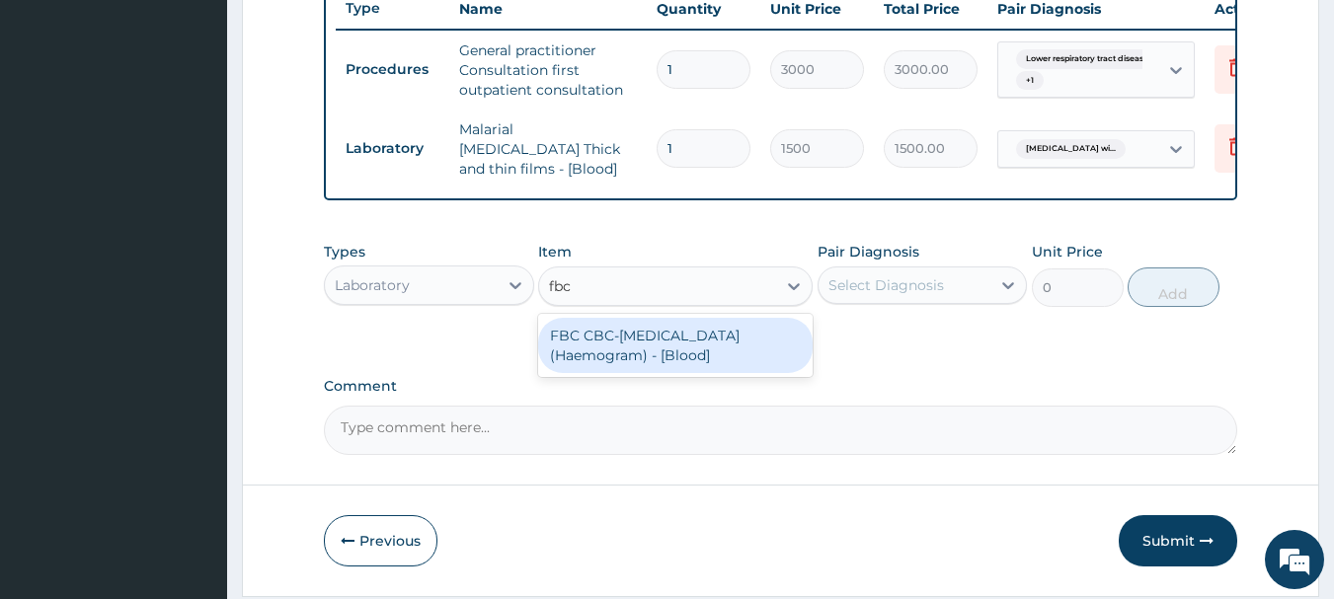
click at [659, 369] on div "FBC CBC-[MEDICAL_DATA] (Haemogram) - [Blood]" at bounding box center [675, 345] width 274 height 55
type input "3000"
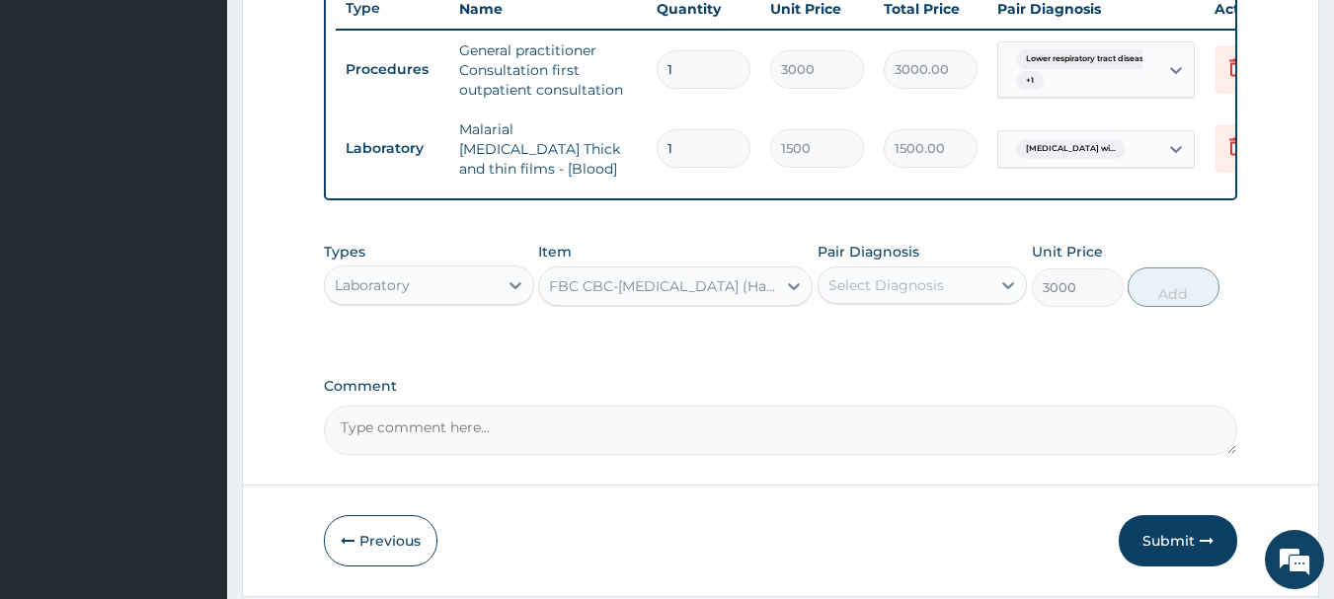
click at [871, 295] on div "Select Diagnosis" at bounding box center [886, 285] width 116 height 20
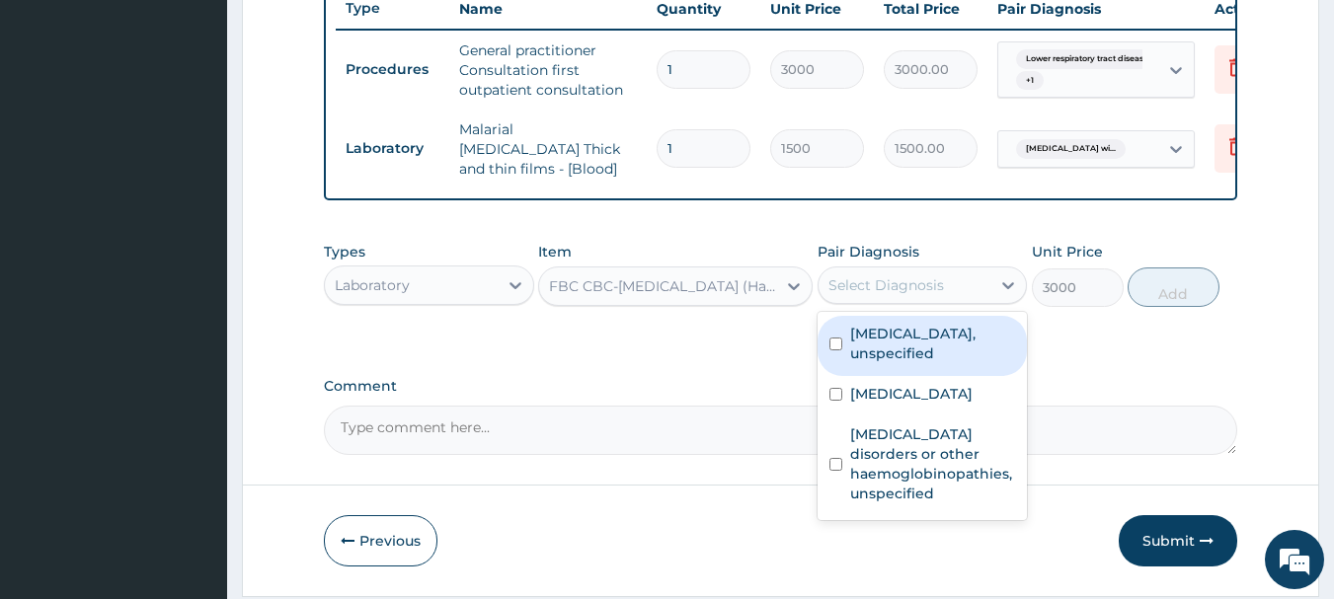
click at [902, 376] on div "[MEDICAL_DATA], unspecified" at bounding box center [922, 346] width 210 height 60
checkbox input "true"
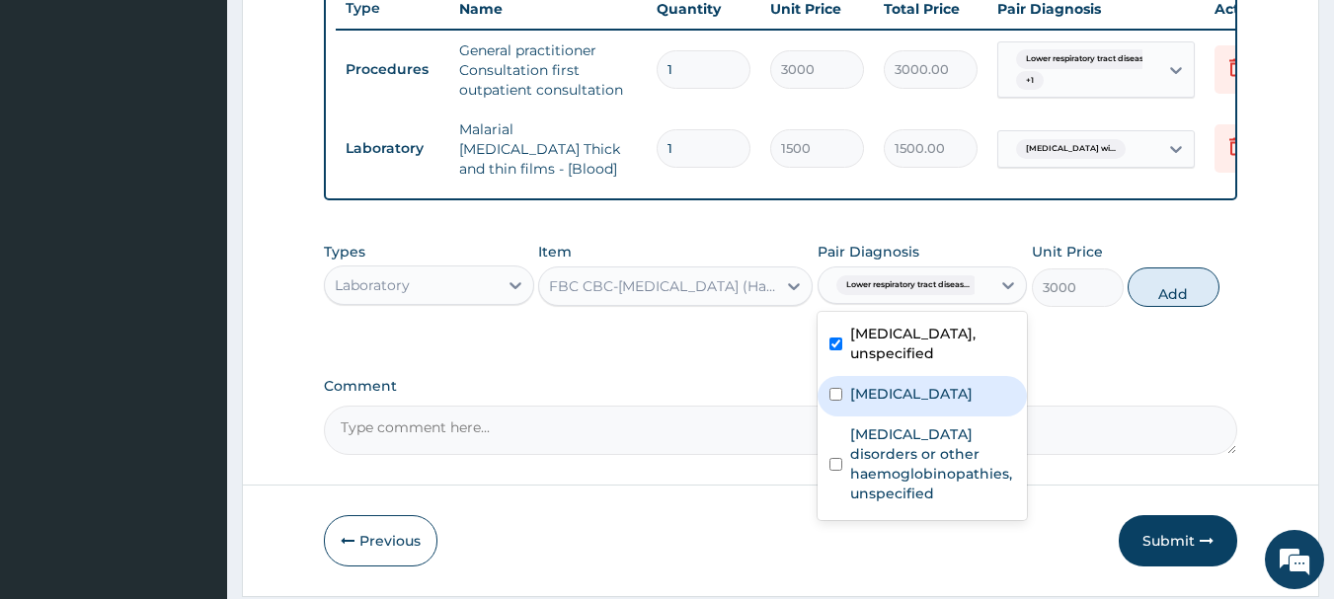
click at [920, 404] on label "[MEDICAL_DATA]" at bounding box center [911, 394] width 122 height 20
checkbox input "true"
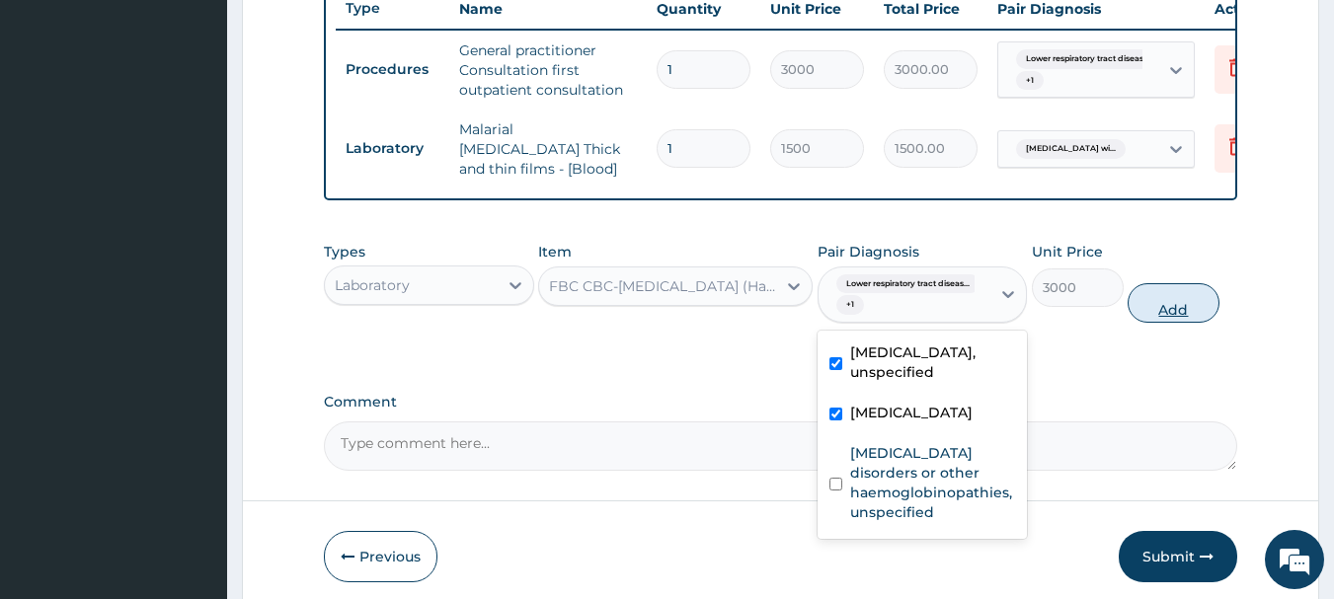
click at [1167, 323] on button "Add" at bounding box center [1173, 302] width 92 height 39
type input "0"
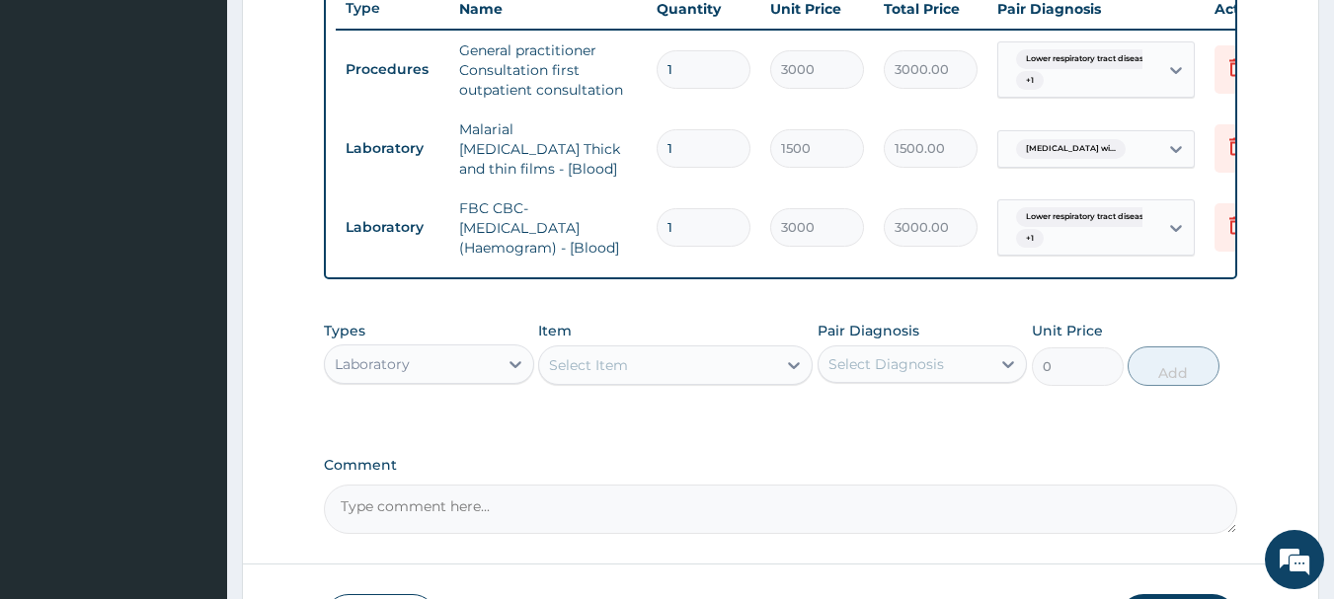
click at [629, 381] on div "Select Item" at bounding box center [657, 365] width 237 height 32
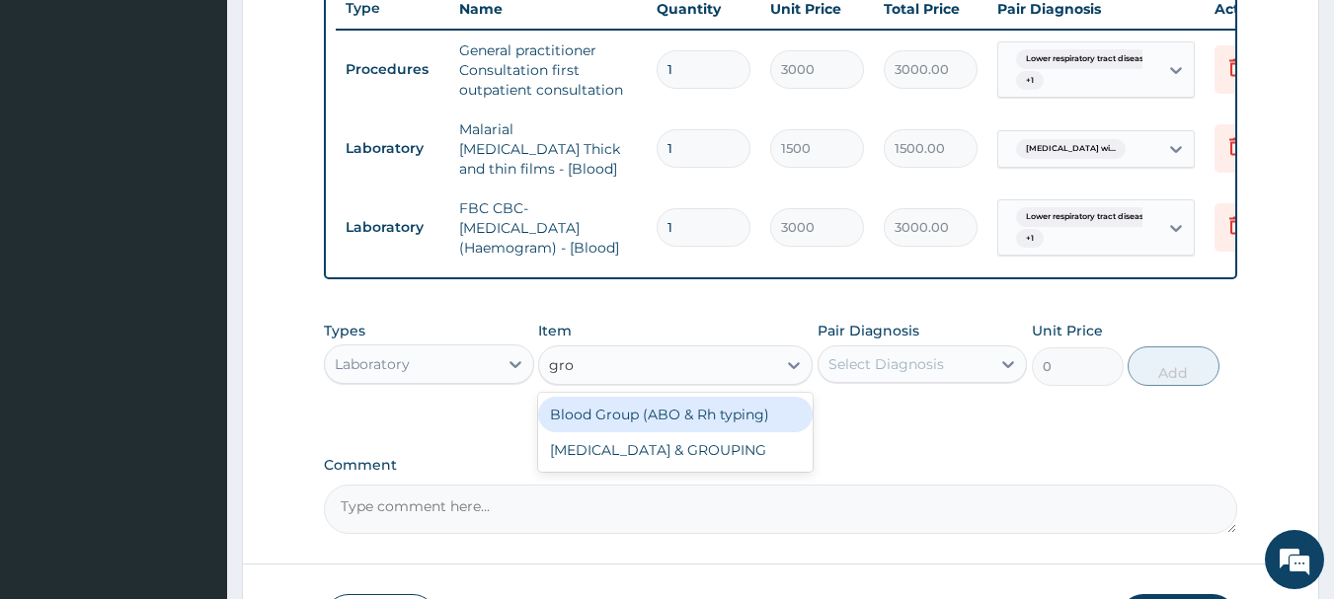
type input "grou"
click at [655, 432] on div "Blood Group (ABO & Rh typing)" at bounding box center [675, 415] width 274 height 36
type input "2000"
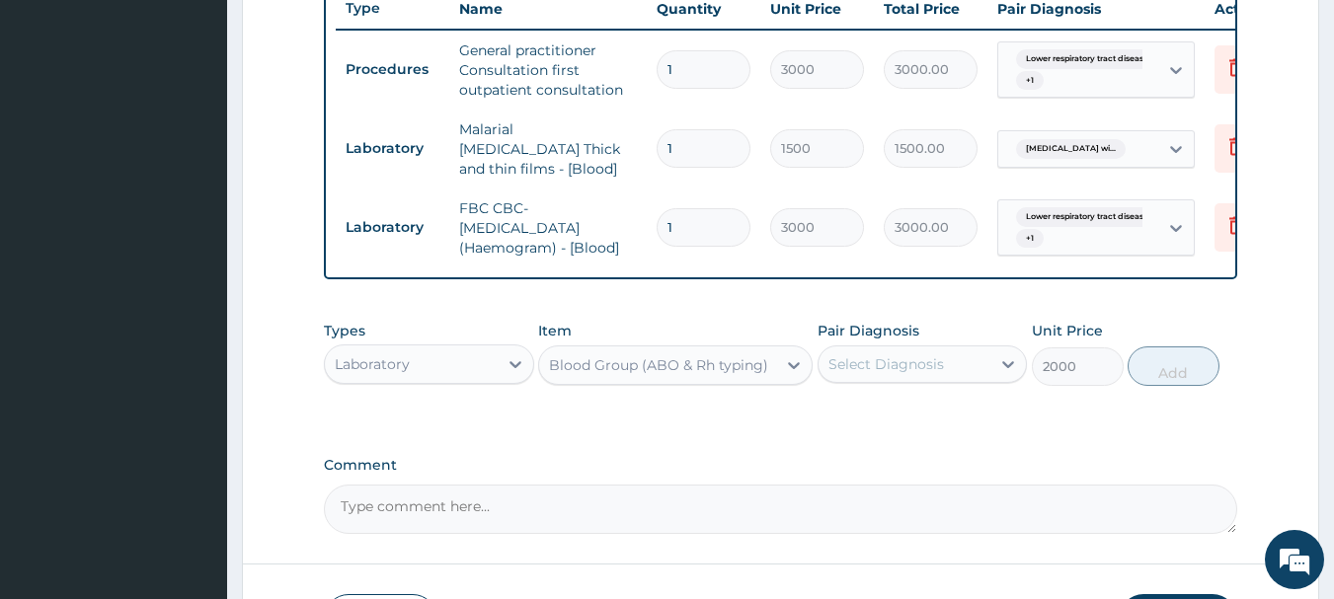
click at [879, 374] on div "Select Diagnosis" at bounding box center [886, 364] width 116 height 20
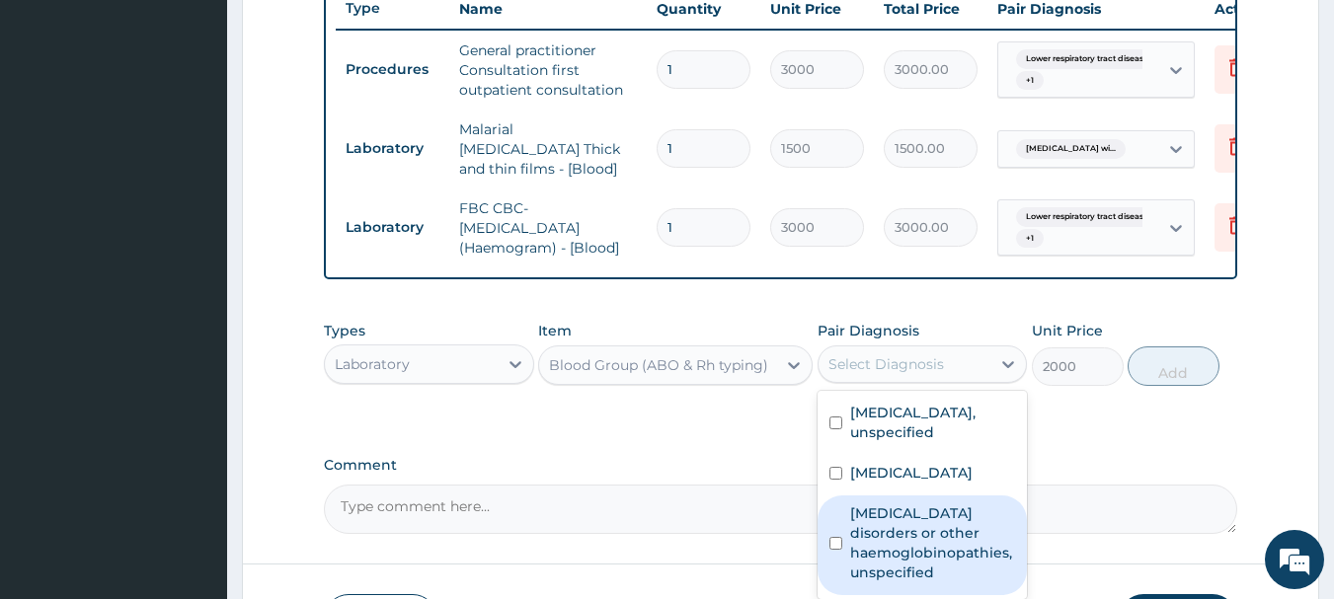
click at [996, 582] on label "[MEDICAL_DATA] disorders or other haemoglobinopathies, unspecified" at bounding box center [933, 543] width 166 height 79
checkbox input "true"
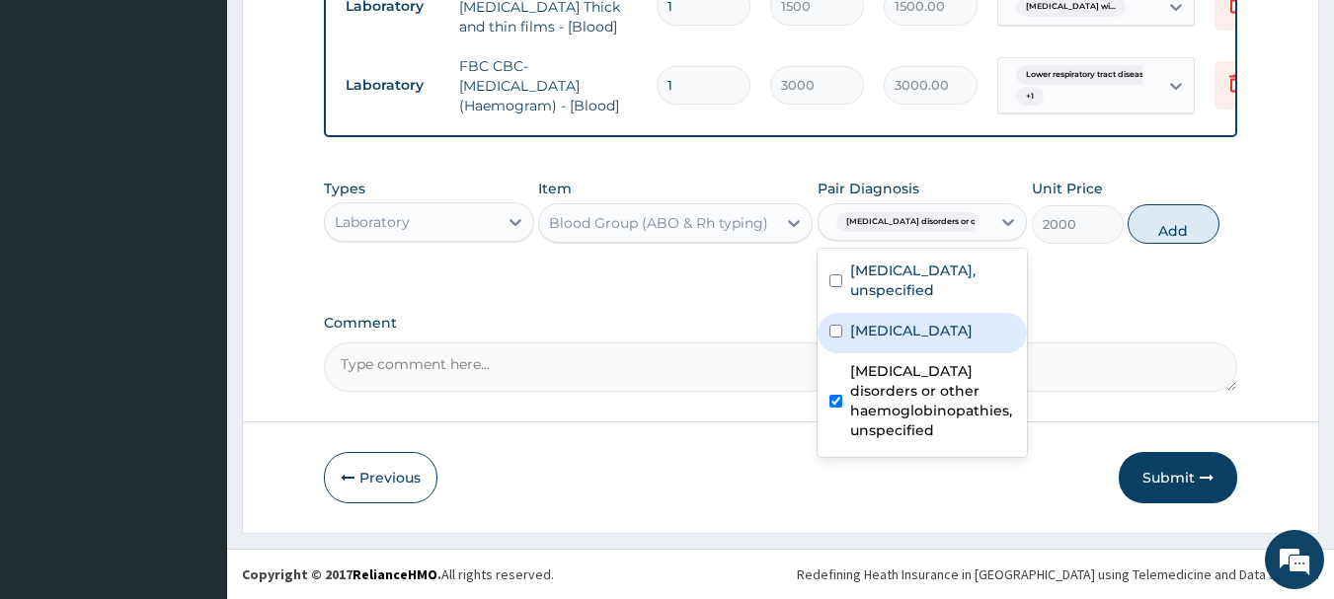
scroll to position [941, 0]
click at [1153, 234] on button "Add" at bounding box center [1173, 223] width 92 height 39
type input "0"
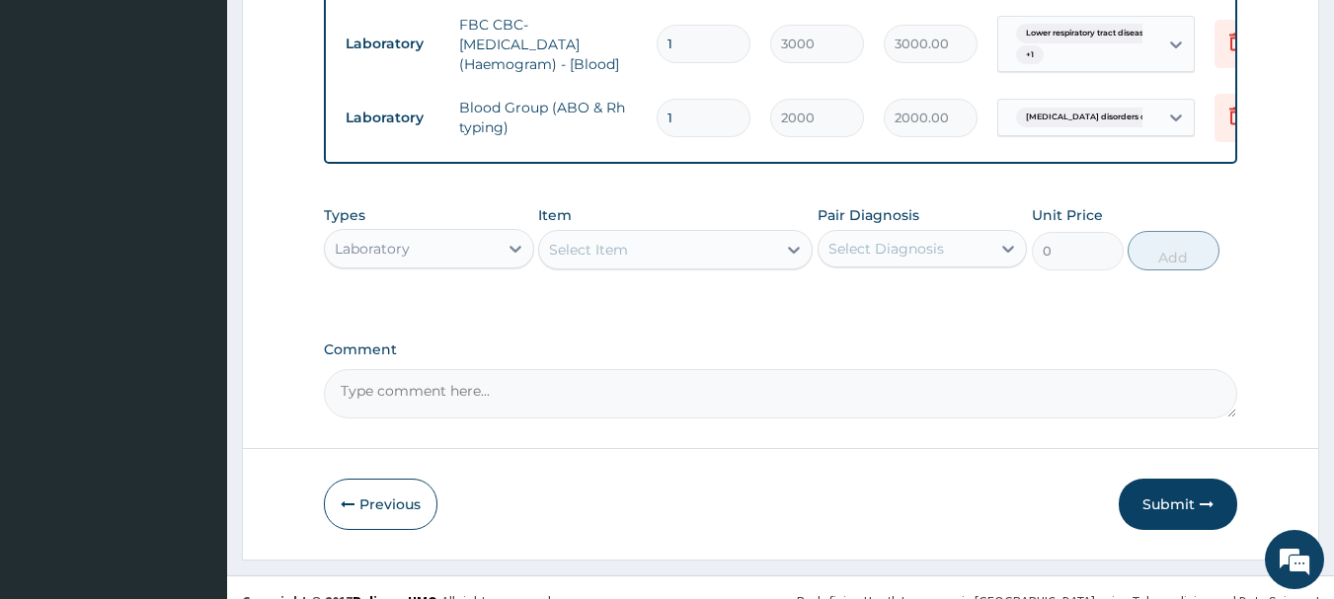
click at [395, 259] on div "Laboratory" at bounding box center [372, 249] width 75 height 20
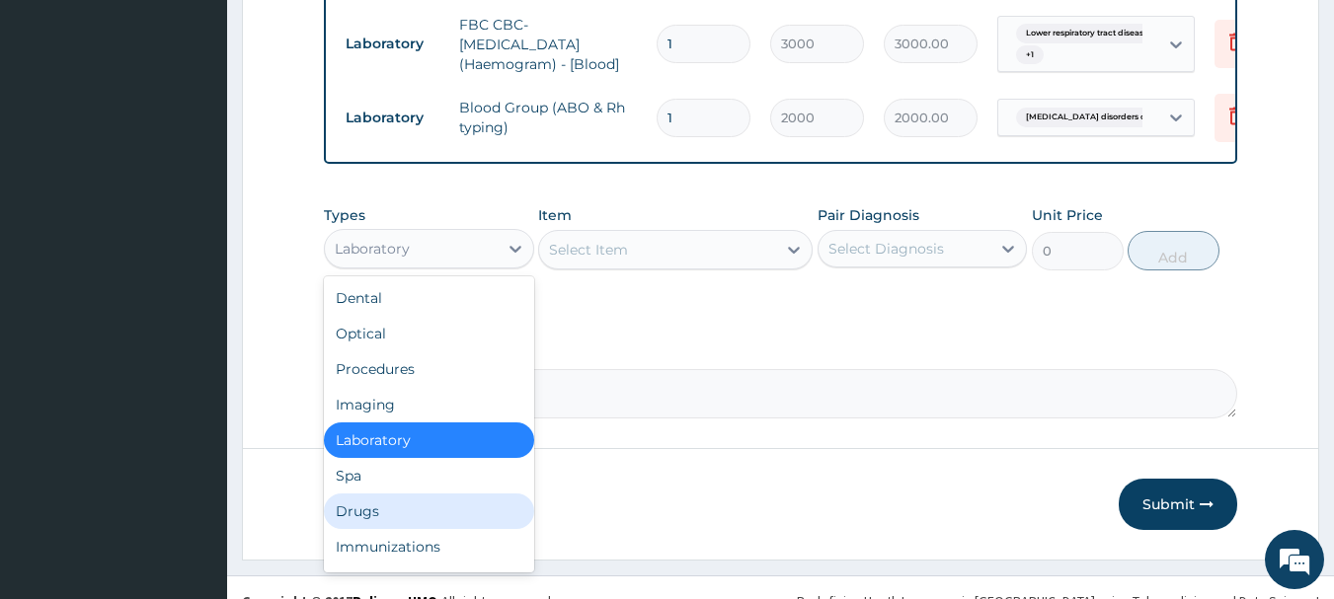
click at [389, 529] on div "Drugs" at bounding box center [429, 512] width 210 height 36
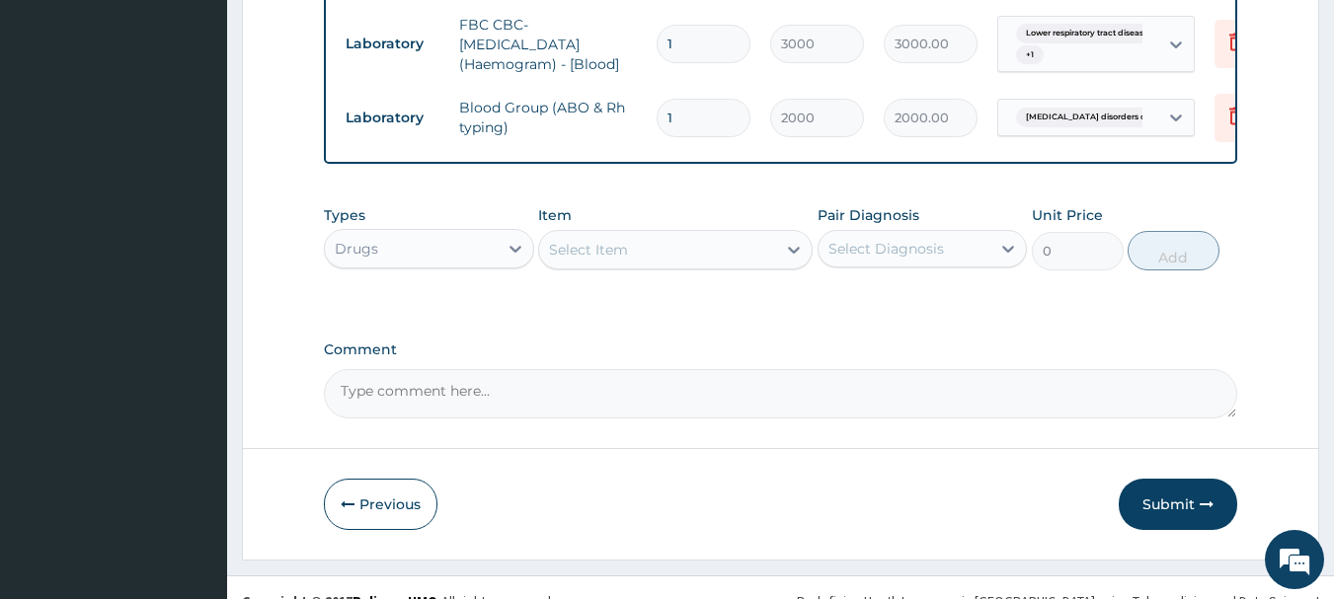
click at [683, 266] on div "Select Item" at bounding box center [657, 250] width 237 height 32
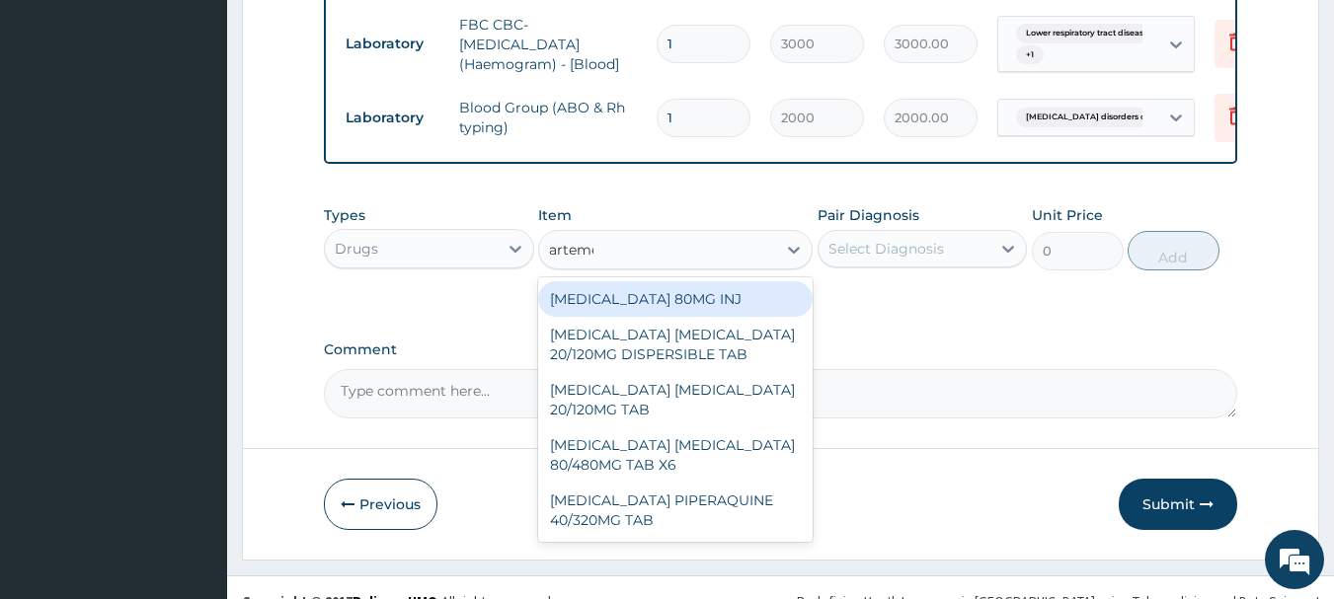
type input "artemeth"
click at [714, 317] on div "[MEDICAL_DATA] 80MG INJ" at bounding box center [675, 299] width 274 height 36
type input "1400"
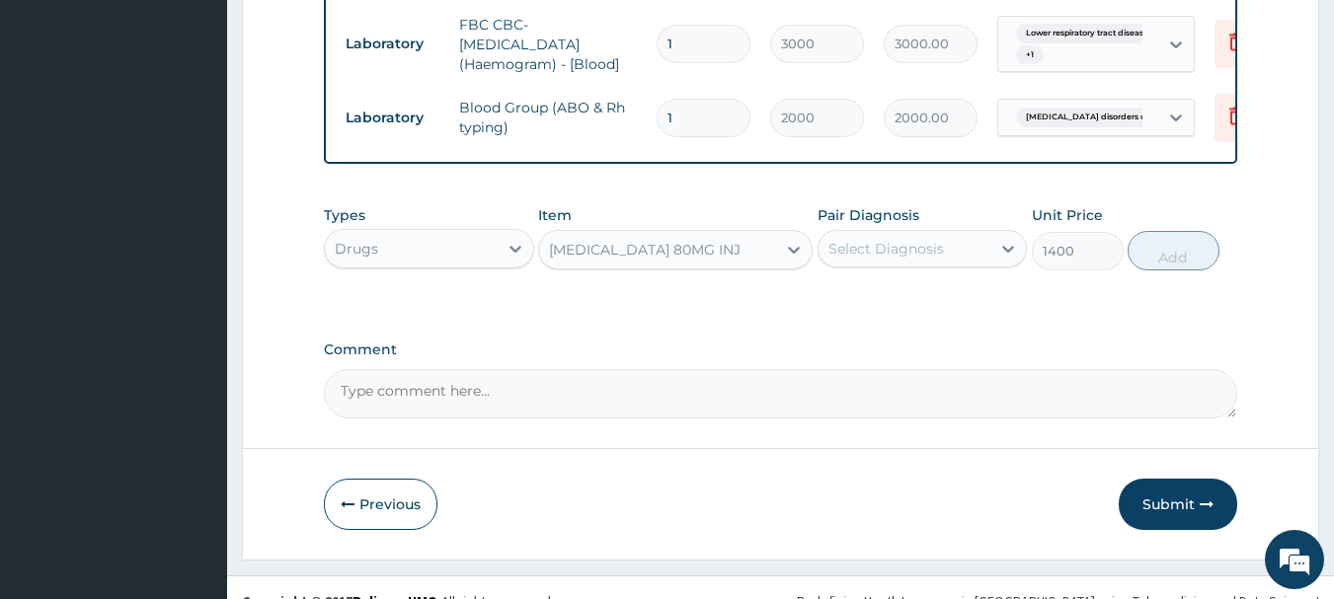
click at [848, 259] on div "Select Diagnosis" at bounding box center [886, 249] width 116 height 20
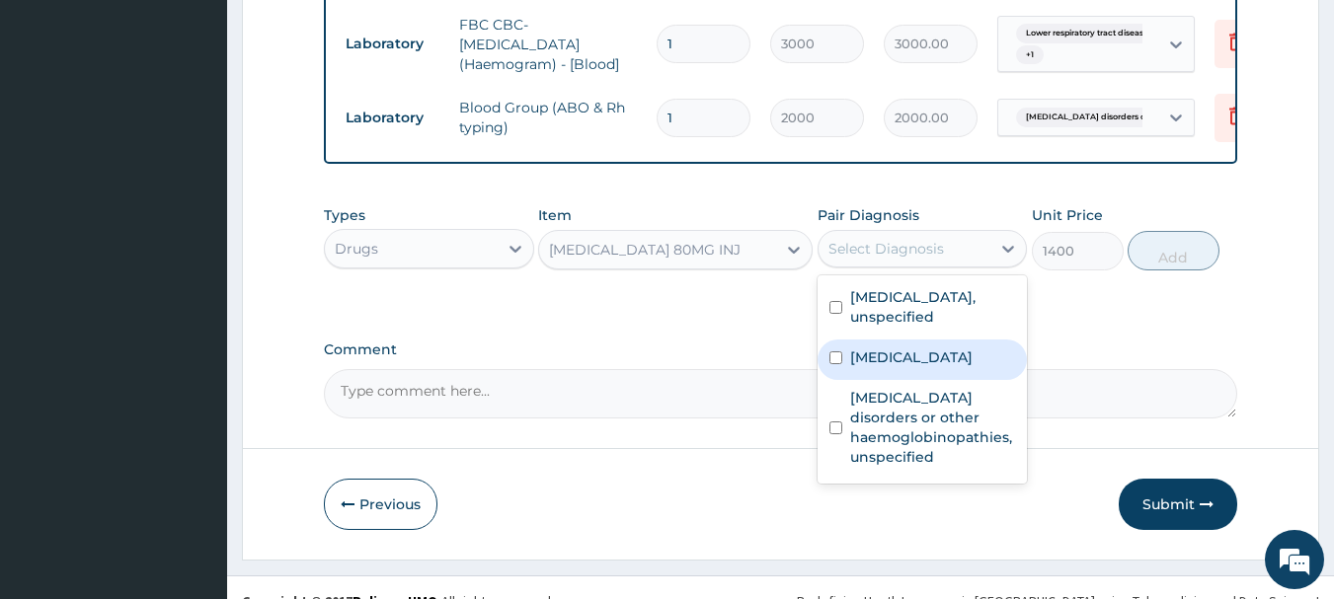
click at [894, 367] on label "[MEDICAL_DATA]" at bounding box center [911, 358] width 122 height 20
checkbox input "true"
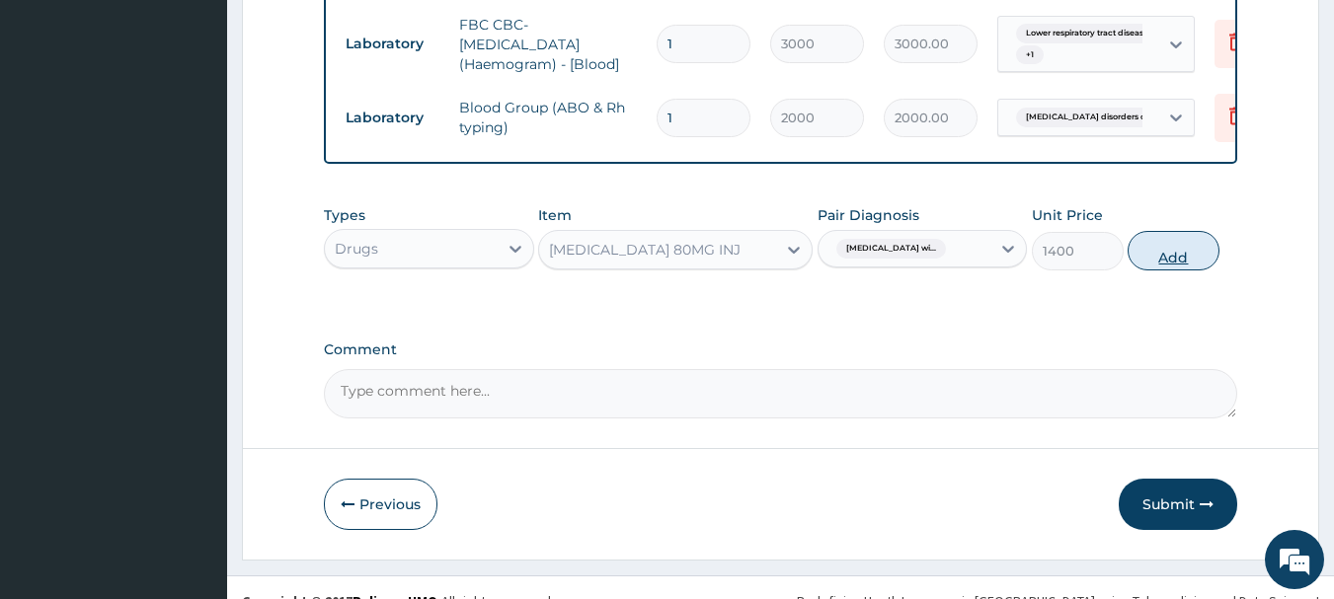
click at [1151, 271] on button "Add" at bounding box center [1173, 250] width 92 height 39
type input "0"
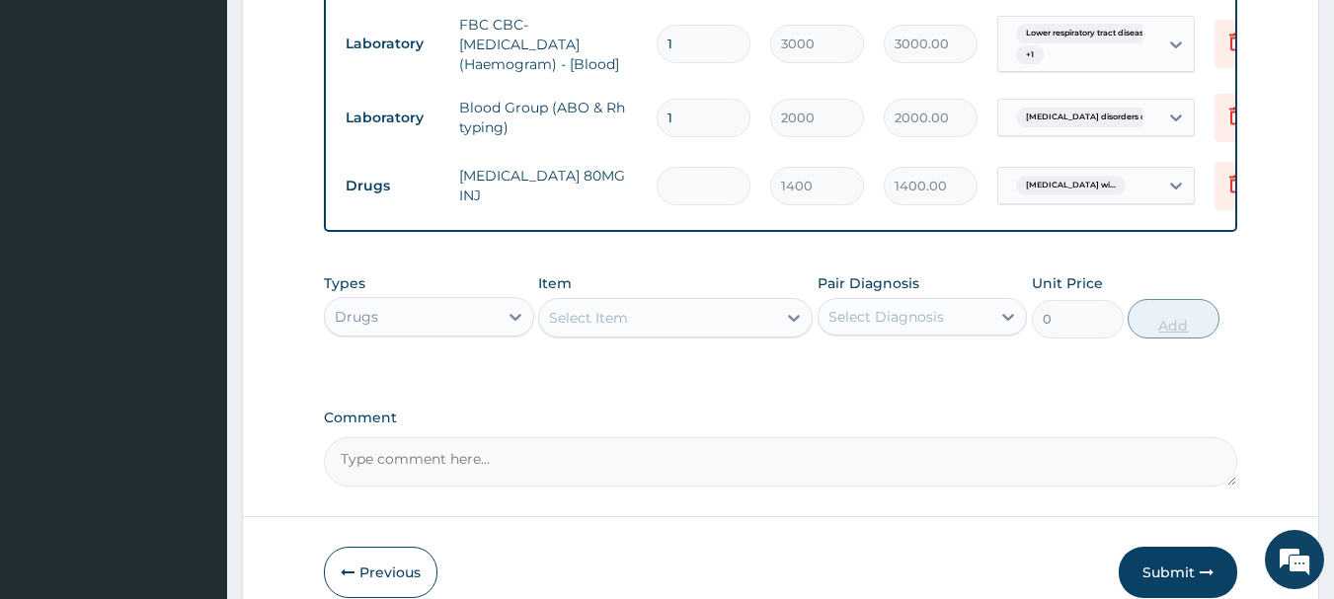
type input "0.00"
type input "3"
type input "4200.00"
type input "3"
click at [642, 334] on div "Select Item" at bounding box center [657, 318] width 237 height 32
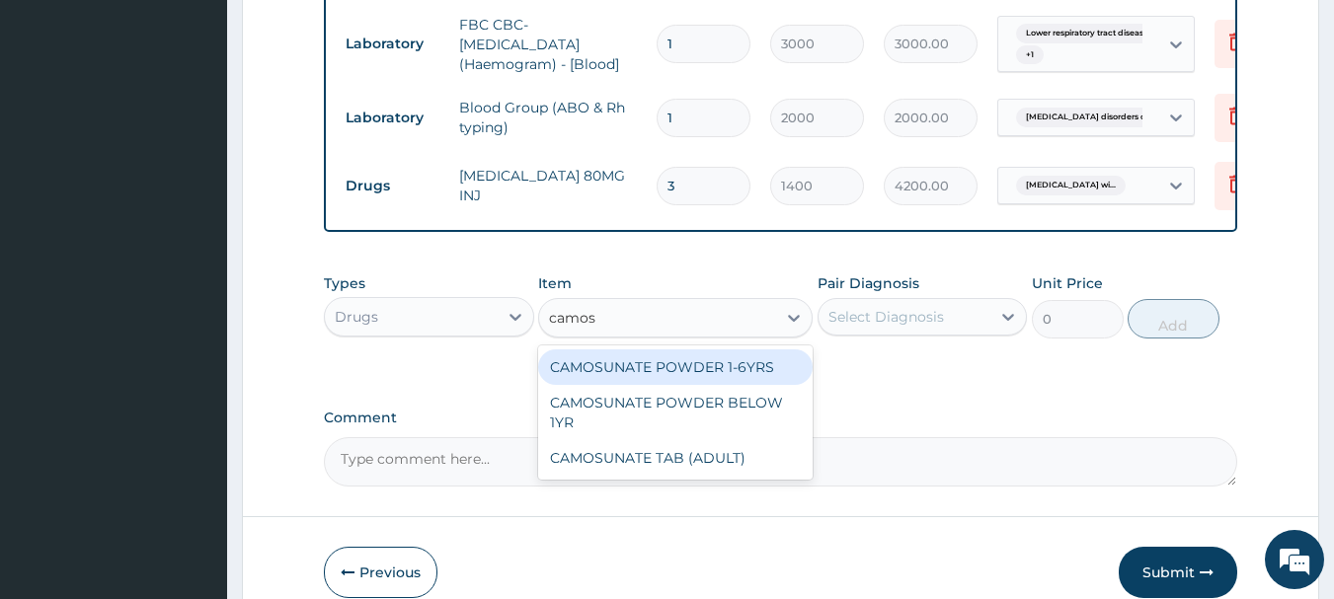
type input "camosu"
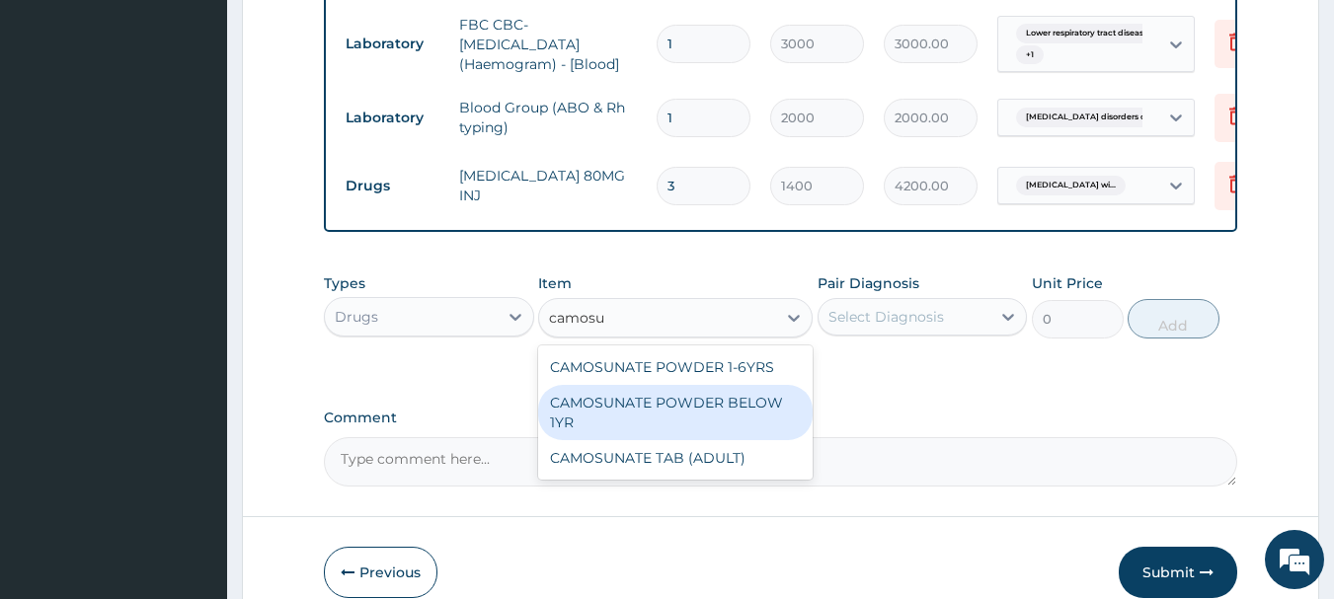
click at [668, 440] on div "CAMOSUNATE POWDER BELOW 1YR" at bounding box center [675, 412] width 274 height 55
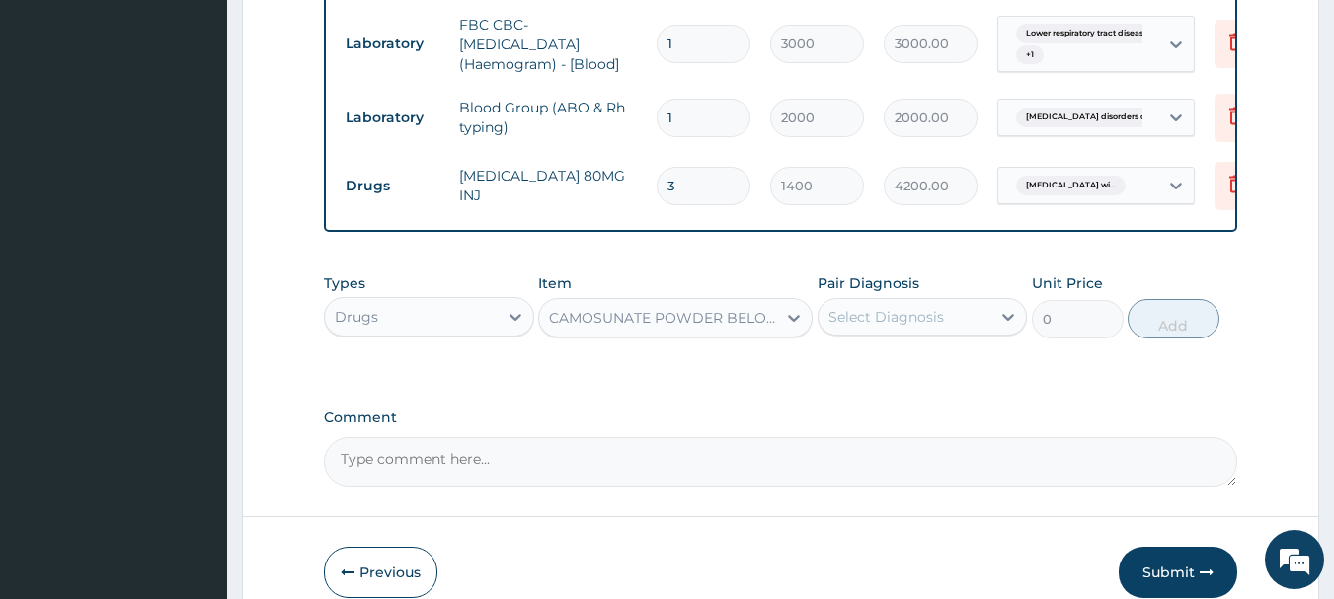
type input "1575"
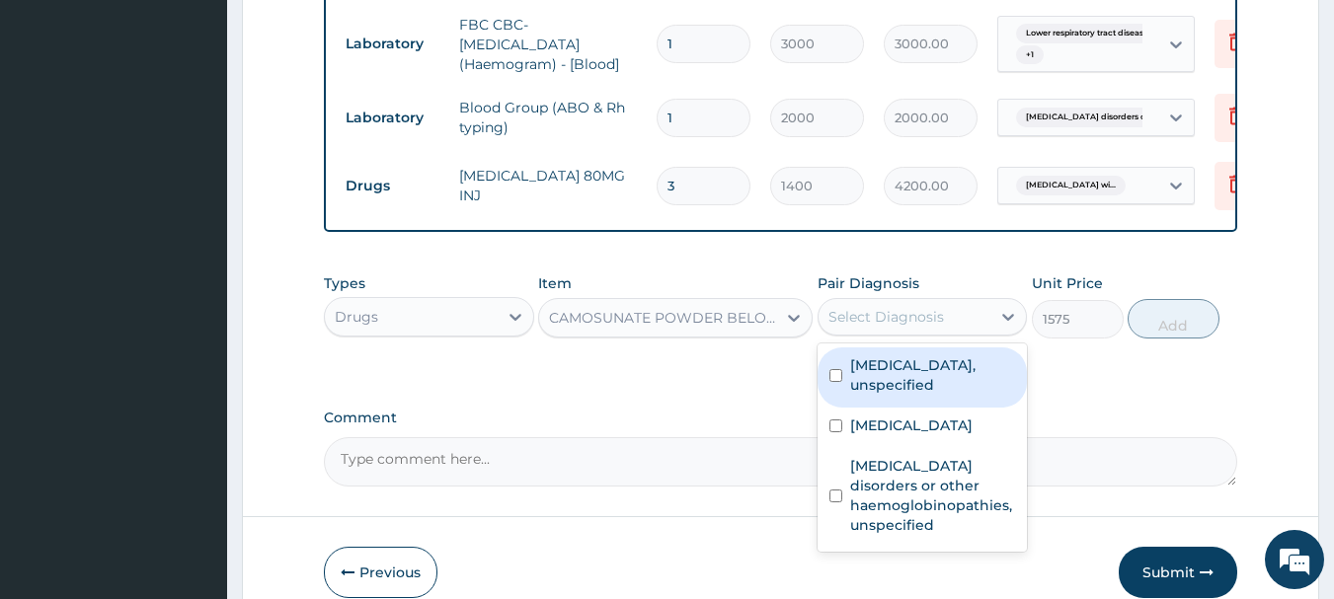
click at [944, 333] on div "Select Diagnosis" at bounding box center [904, 317] width 173 height 32
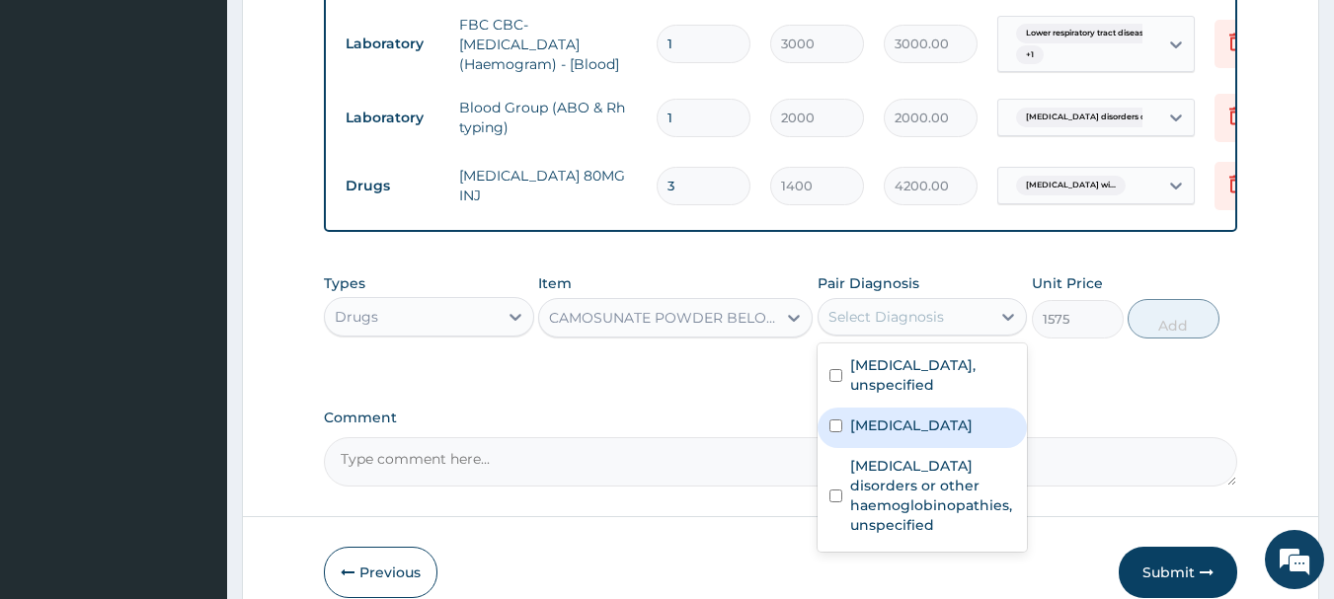
click at [957, 435] on label "[MEDICAL_DATA]" at bounding box center [911, 426] width 122 height 20
checkbox input "true"
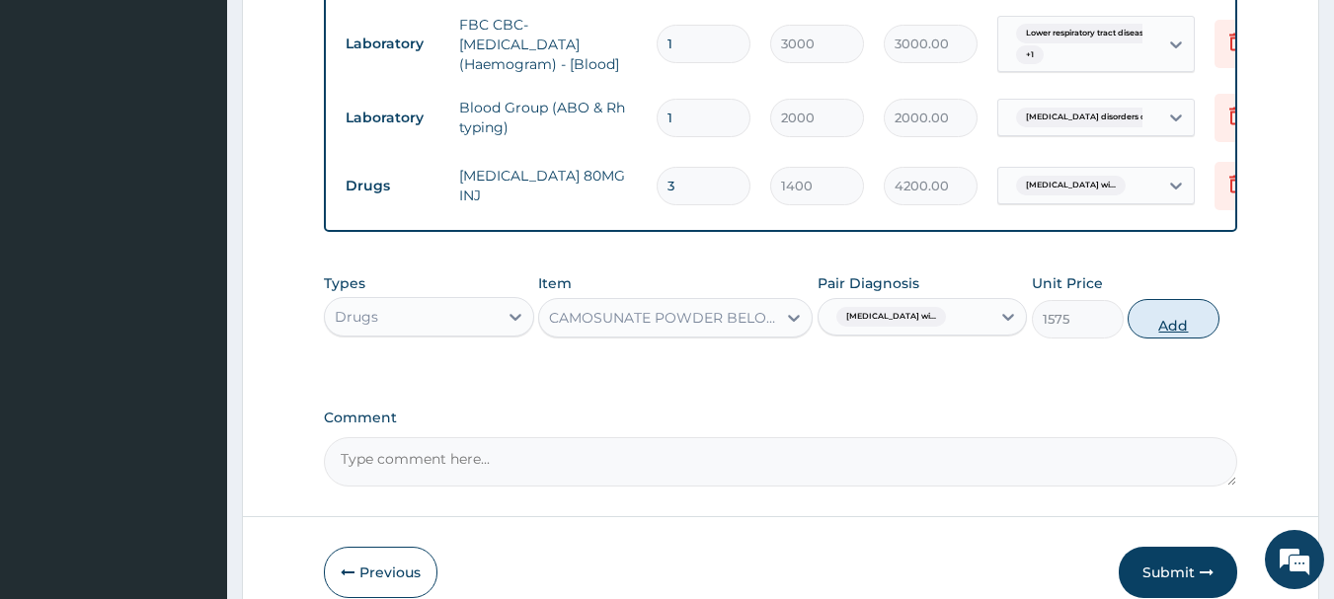
click at [1162, 339] on button "Add" at bounding box center [1173, 318] width 92 height 39
type input "0"
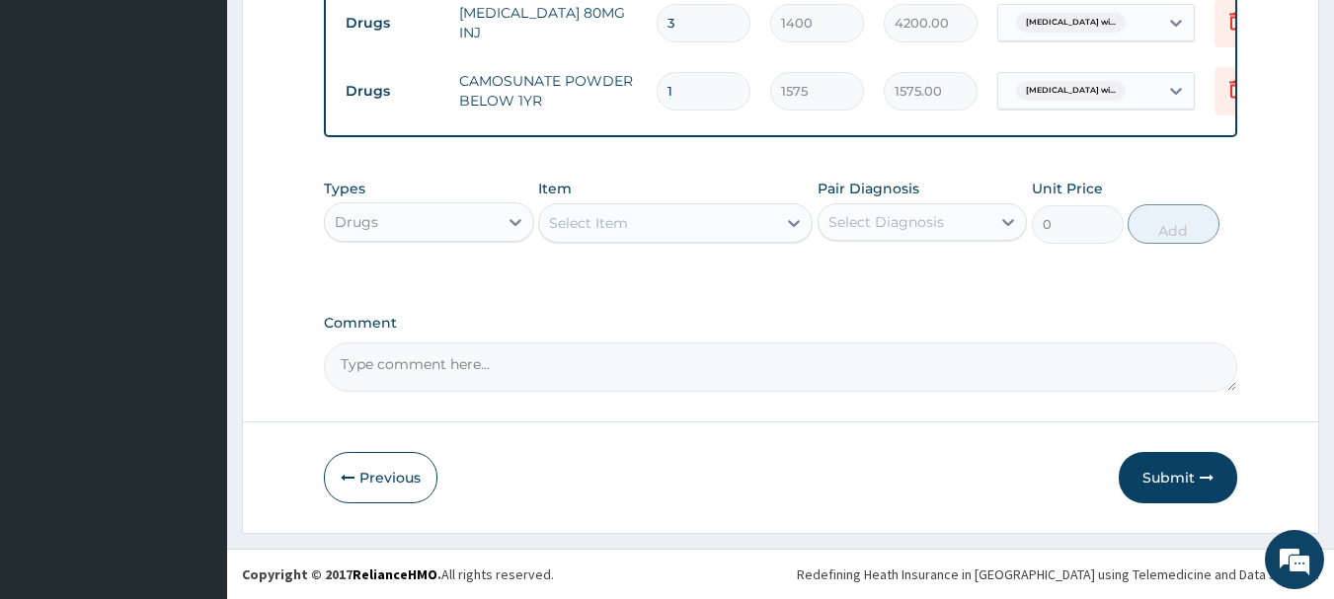
scroll to position [1124, 0]
click at [676, 239] on div "Select Item" at bounding box center [657, 223] width 237 height 32
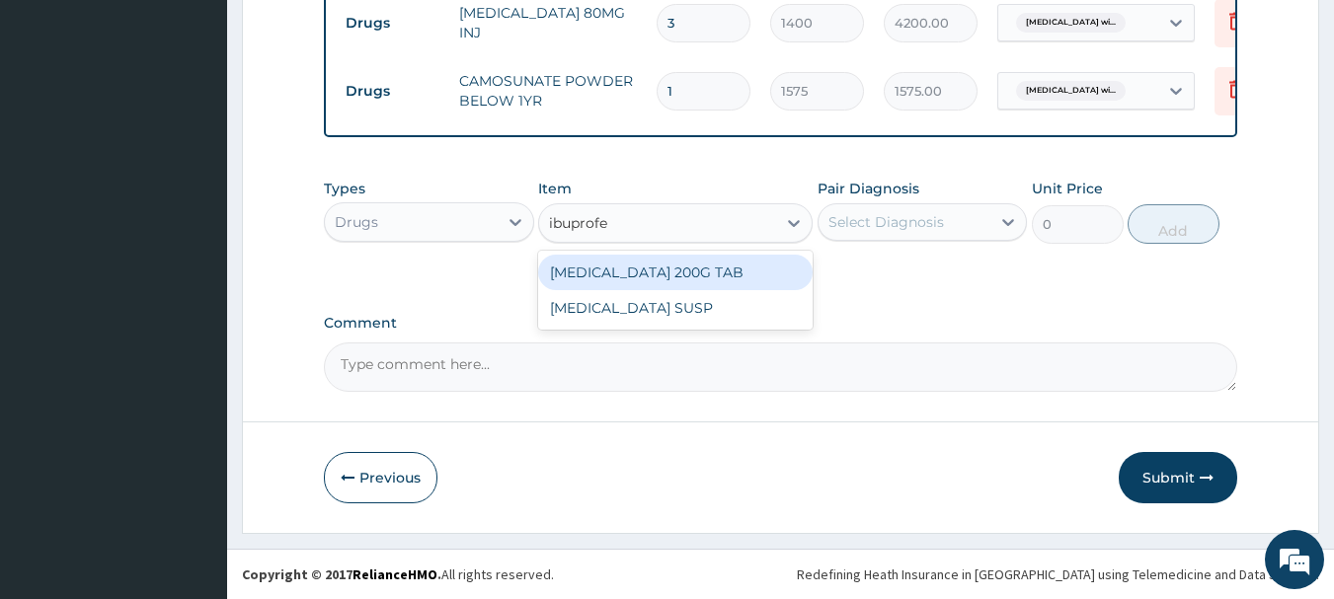
type input "[MEDICAL_DATA]"
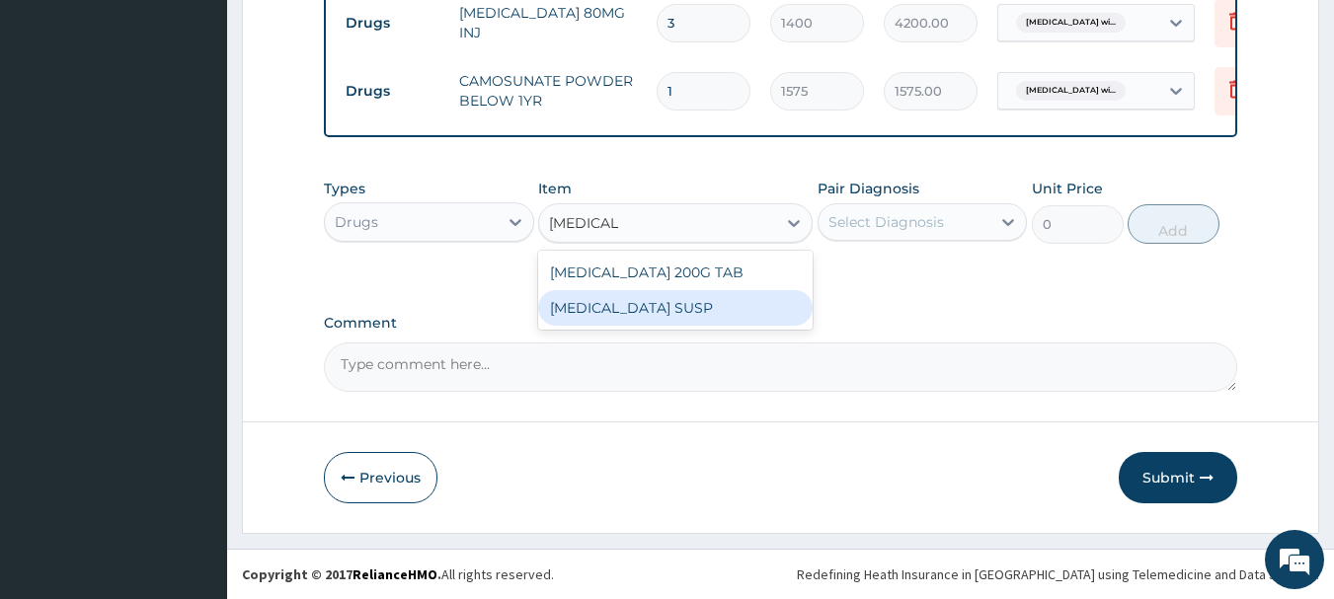
click at [694, 326] on div "[MEDICAL_DATA] SUSP" at bounding box center [675, 308] width 274 height 36
type input "525"
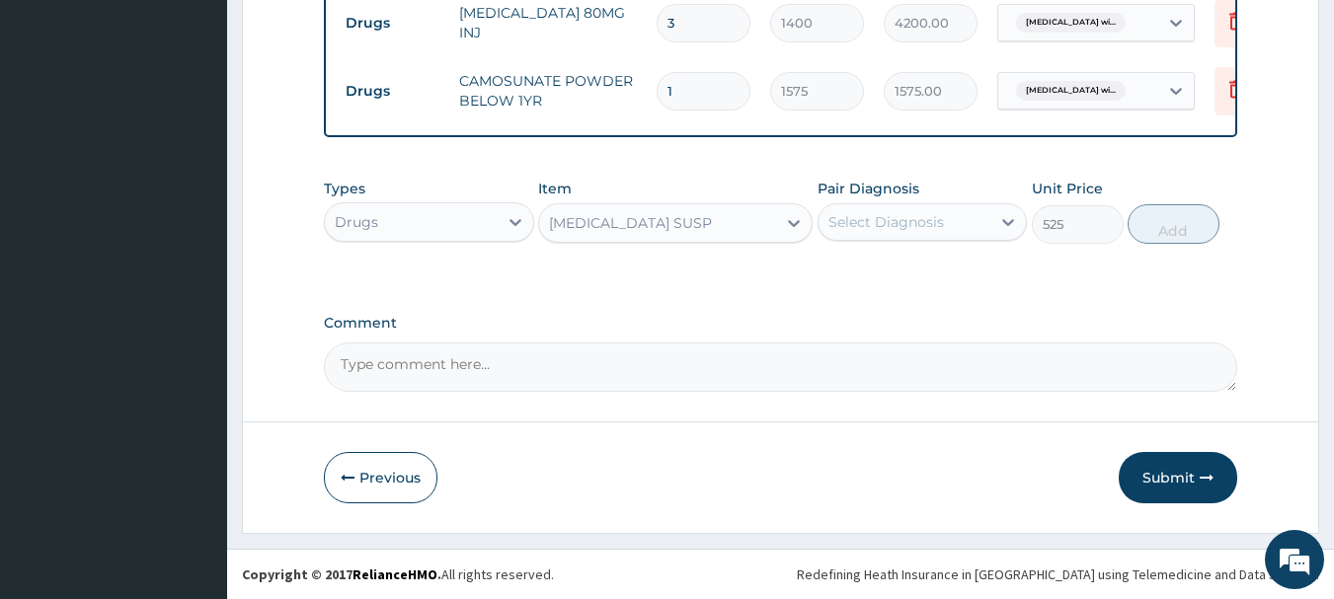
click at [873, 232] on div "Select Diagnosis" at bounding box center [886, 222] width 116 height 20
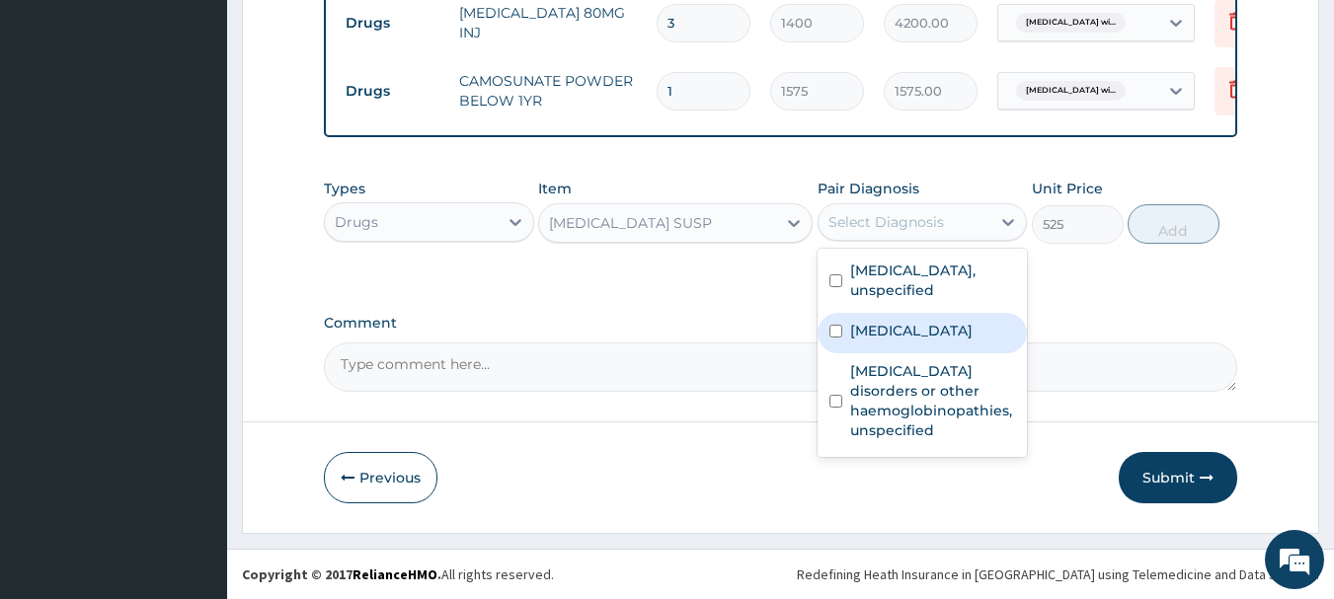
click at [911, 341] on label "[MEDICAL_DATA]" at bounding box center [911, 331] width 122 height 20
checkbox input "true"
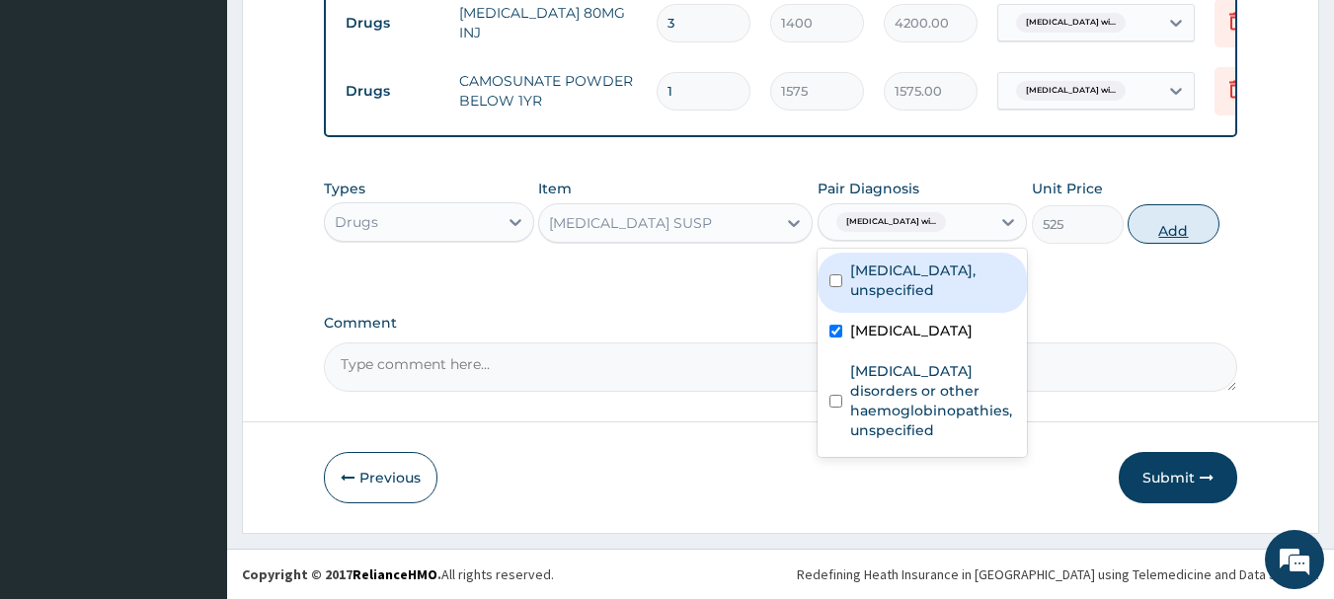
click at [1166, 244] on button "Add" at bounding box center [1173, 223] width 92 height 39
type input "0"
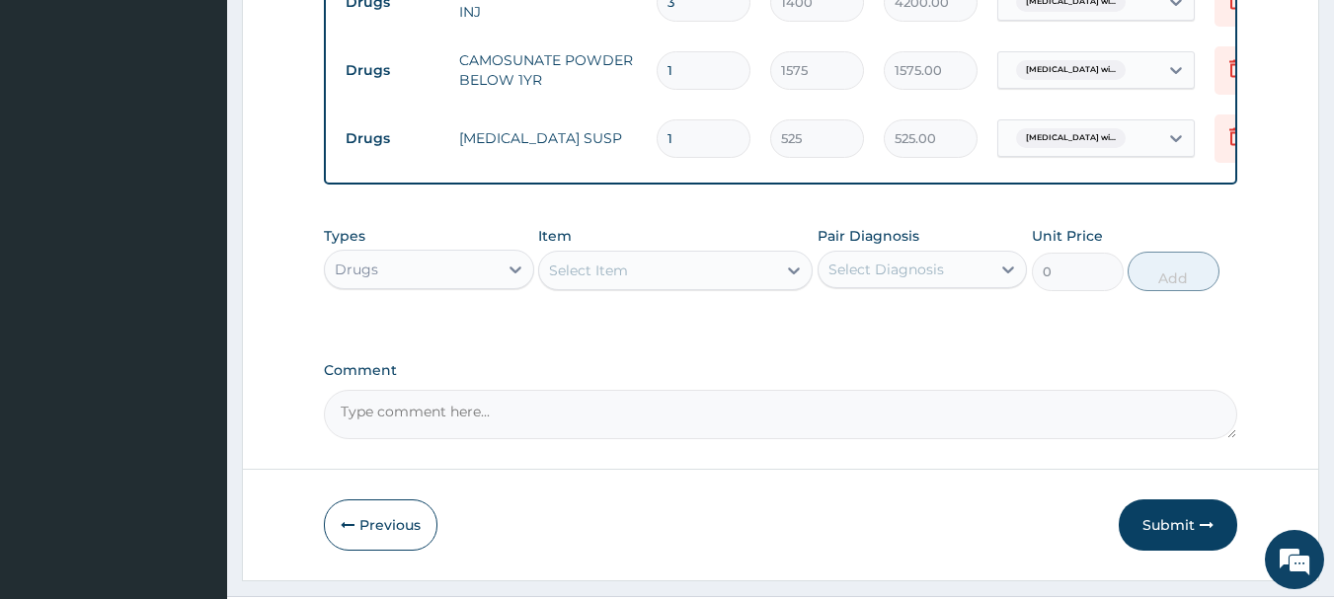
click at [642, 286] on div "Select Item" at bounding box center [657, 271] width 237 height 32
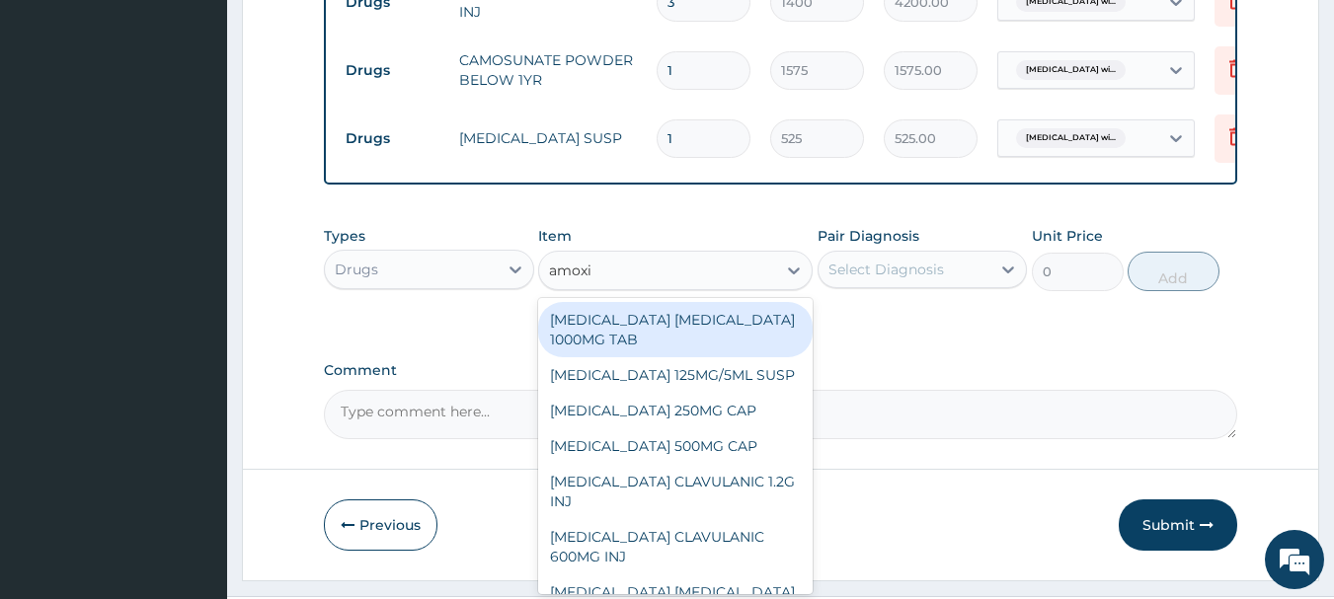
type input "amoxic"
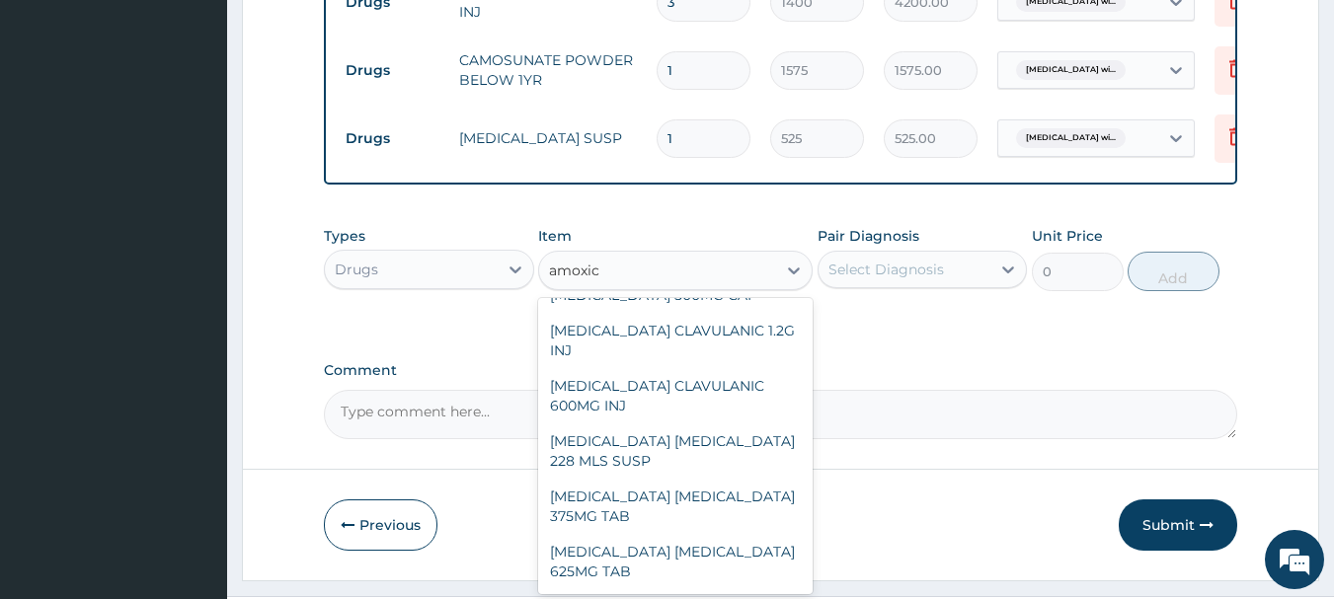
scroll to position [163, 0]
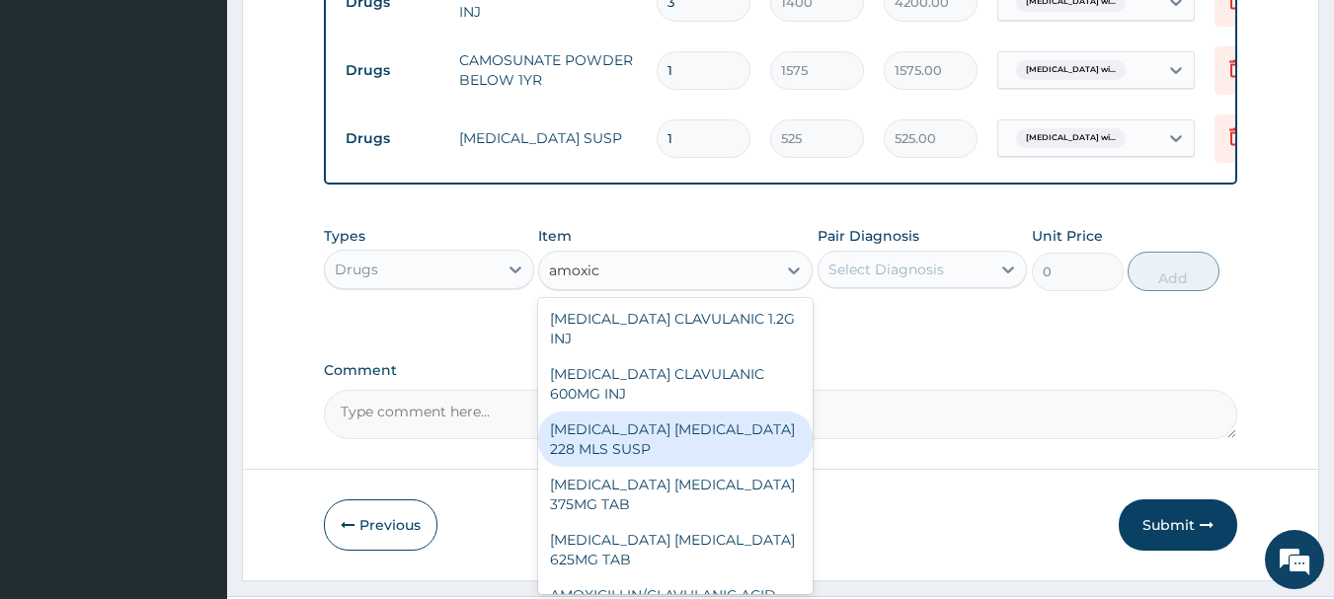
click at [709, 467] on div "[MEDICAL_DATA] [MEDICAL_DATA] 228 MLS SUSP" at bounding box center [675, 439] width 274 height 55
type input "2100"
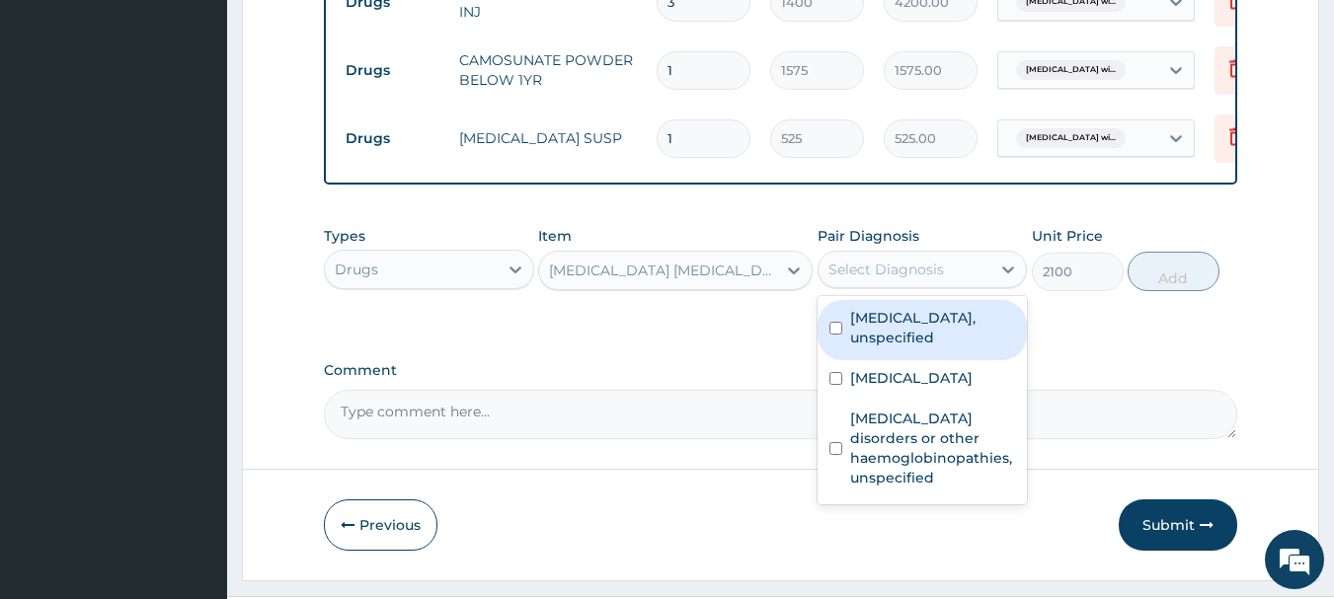
click at [913, 279] on div "Select Diagnosis" at bounding box center [886, 270] width 116 height 20
click at [924, 348] on label "[MEDICAL_DATA], unspecified" at bounding box center [933, 327] width 166 height 39
checkbox input "true"
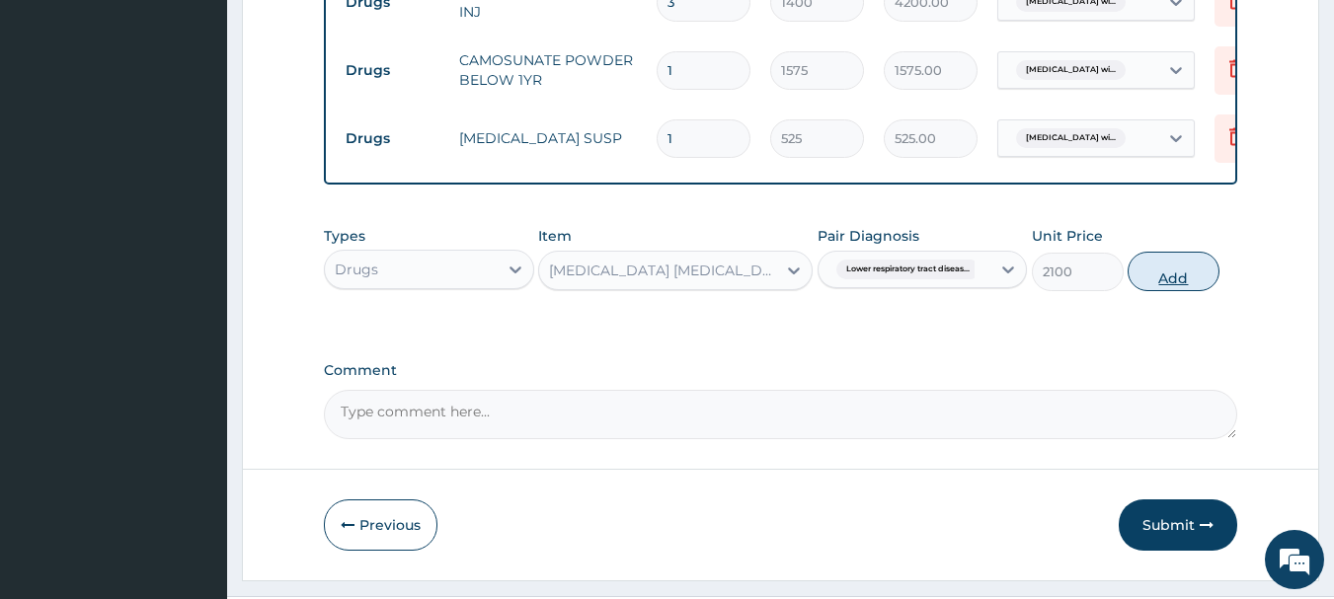
click at [1182, 291] on button "Add" at bounding box center [1173, 271] width 92 height 39
type input "0"
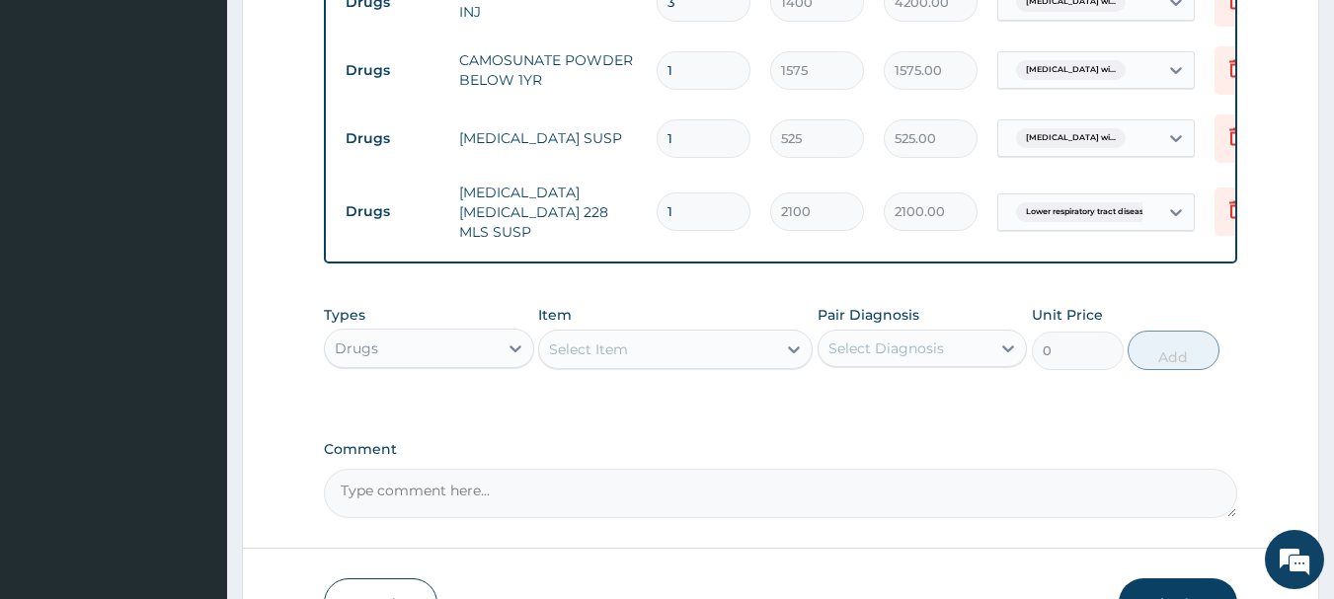
click at [695, 365] on div "Select Item" at bounding box center [657, 350] width 237 height 32
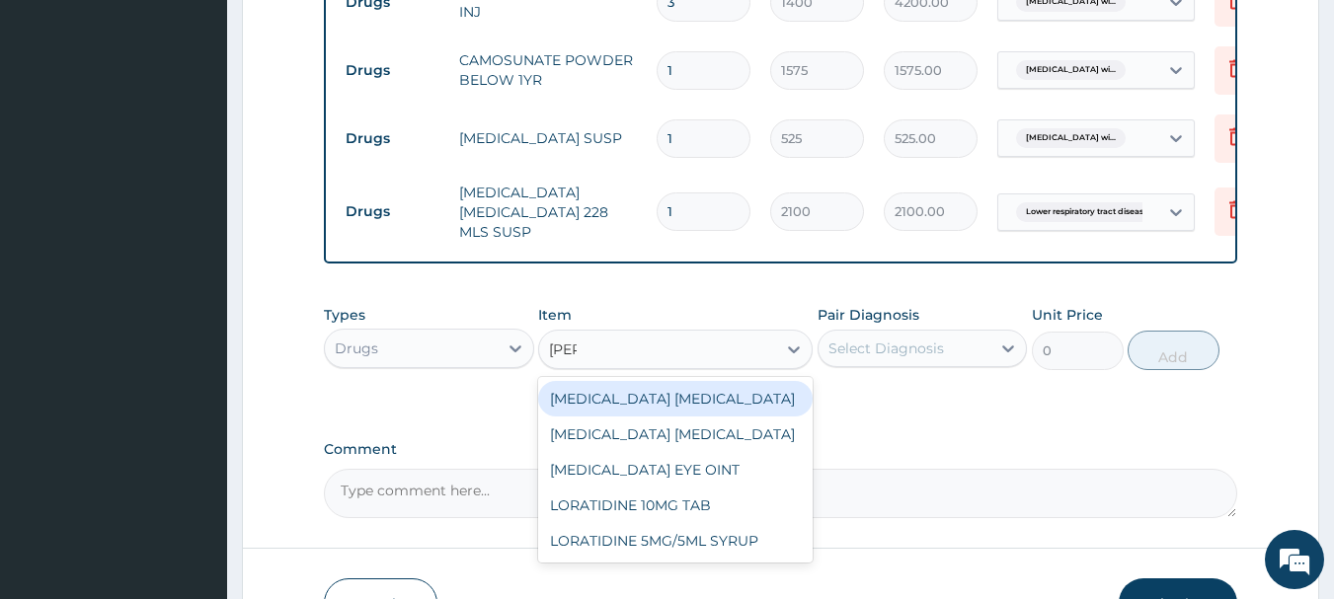
type input "lorat"
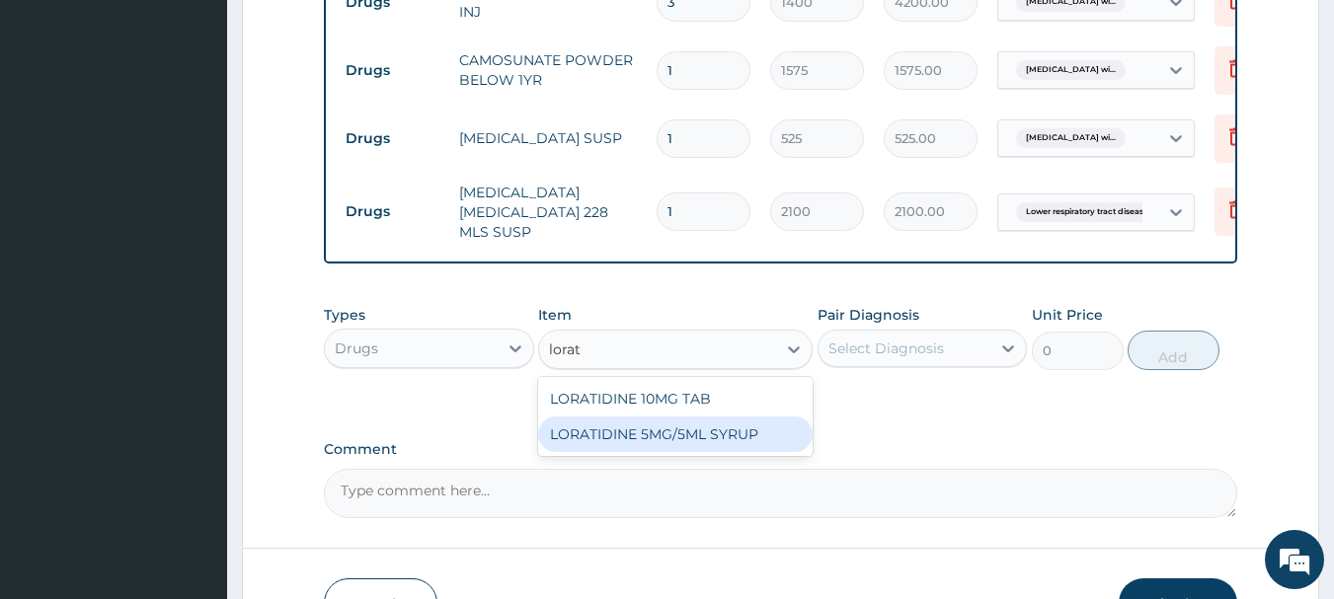
click at [735, 452] on div "LORATIDINE 5MG/5ML SYRUP" at bounding box center [675, 435] width 274 height 36
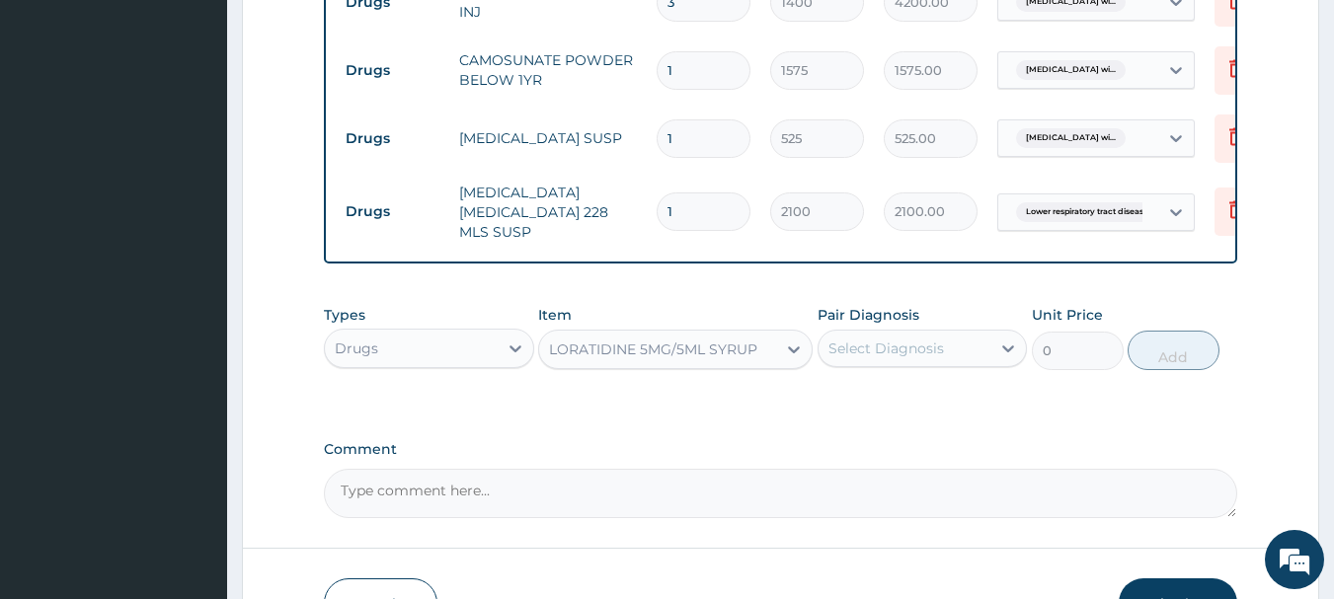
type input "900"
click at [904, 358] on div "Select Diagnosis" at bounding box center [886, 349] width 116 height 20
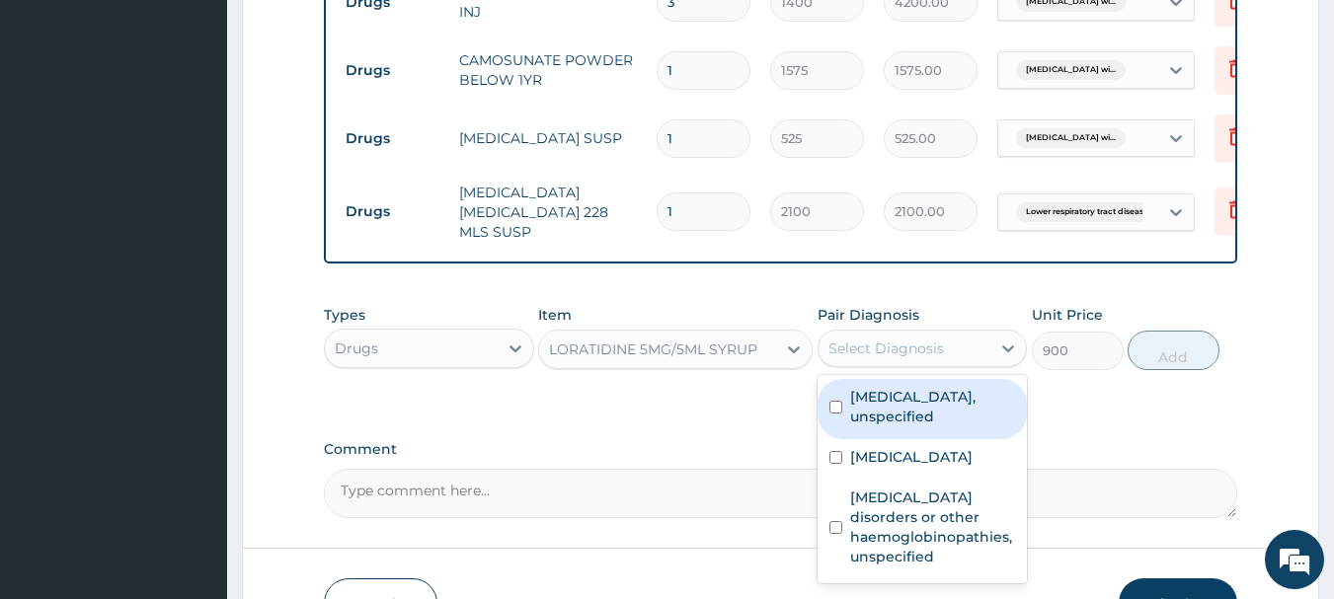
click at [916, 426] on label "[MEDICAL_DATA], unspecified" at bounding box center [933, 406] width 166 height 39
checkbox input "true"
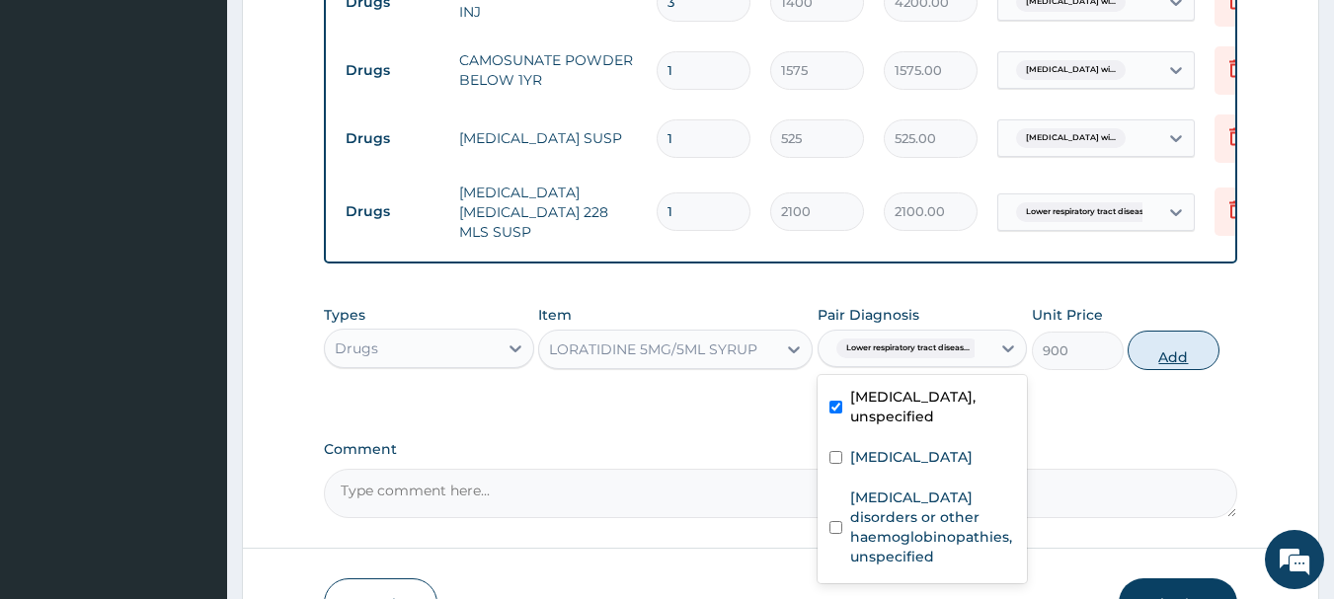
click at [1165, 370] on button "Add" at bounding box center [1173, 350] width 92 height 39
type input "0"
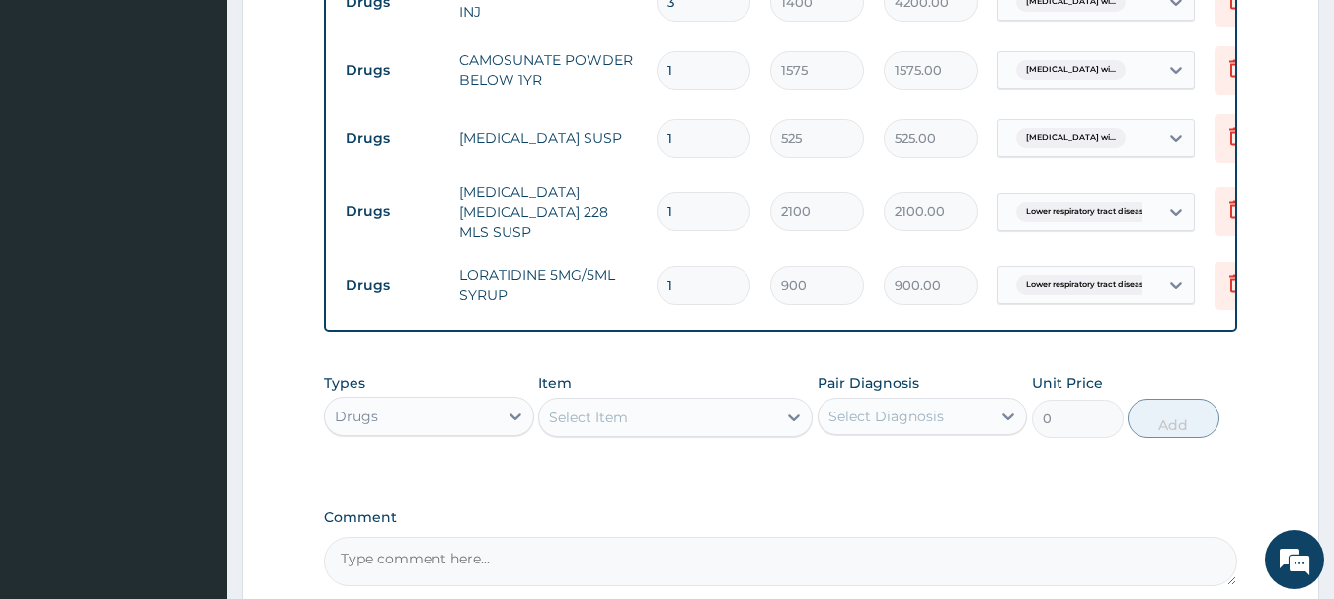
click at [691, 433] on div "Select Item" at bounding box center [657, 418] width 237 height 32
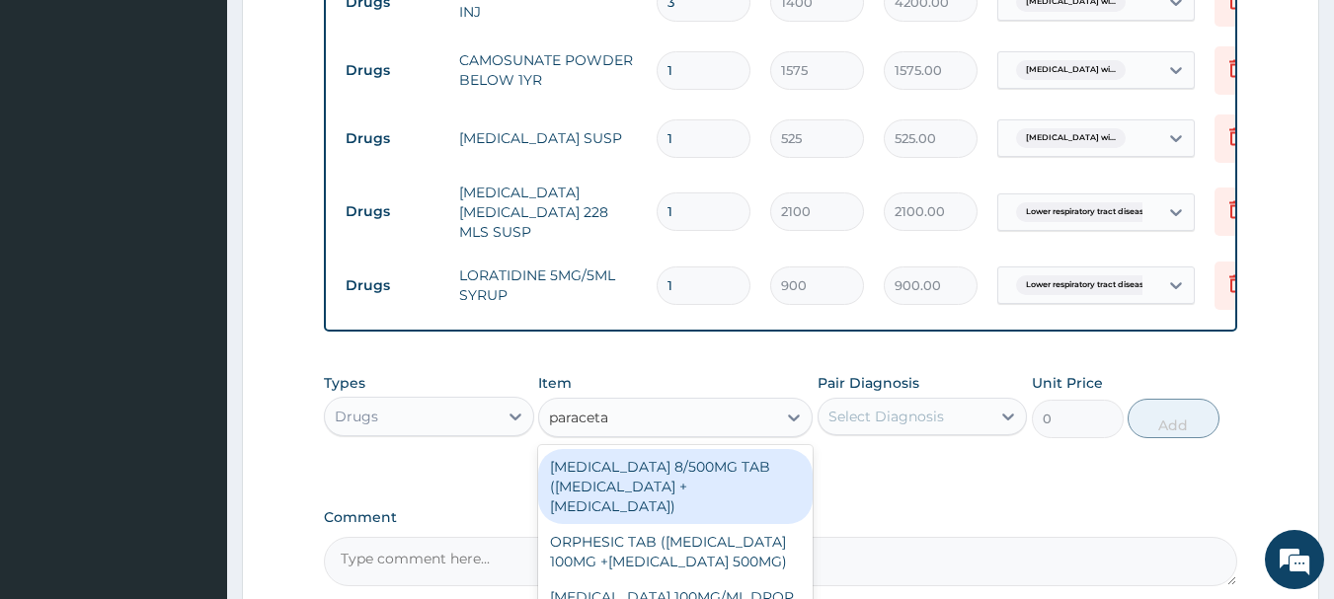
type input "paracetam"
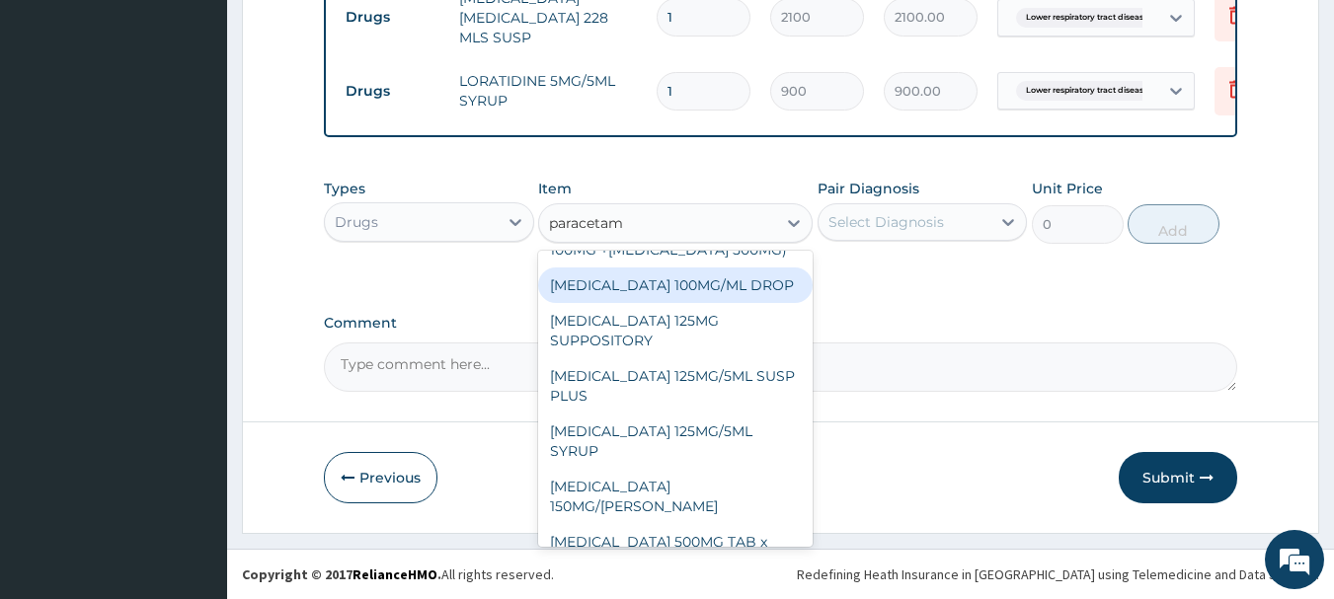
scroll to position [131, 0]
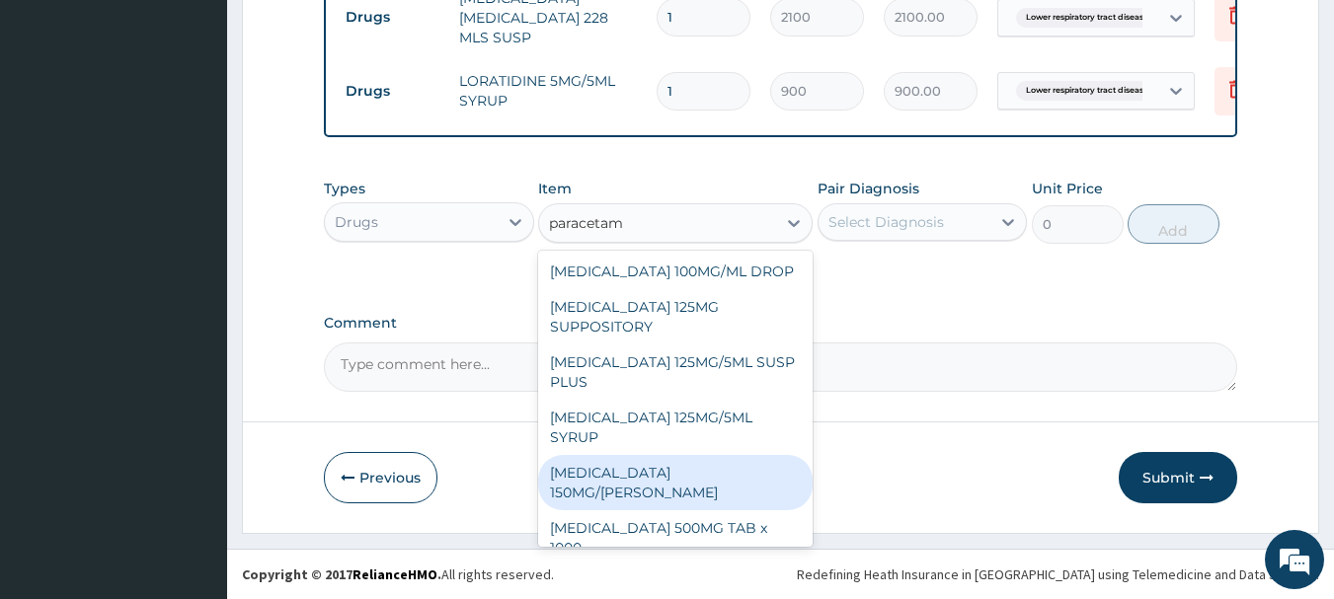
click at [749, 474] on div "[MEDICAL_DATA] 150MG/[PERSON_NAME]" at bounding box center [675, 482] width 274 height 55
type input "900"
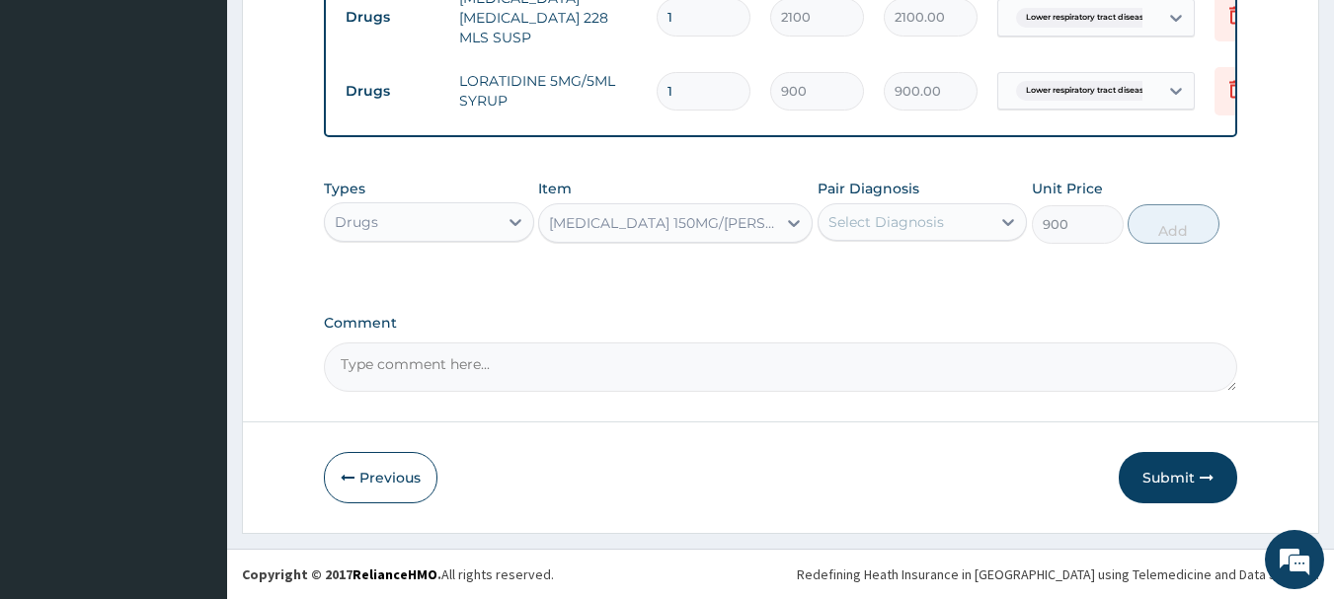
click at [906, 223] on div "Select Diagnosis" at bounding box center [886, 222] width 116 height 20
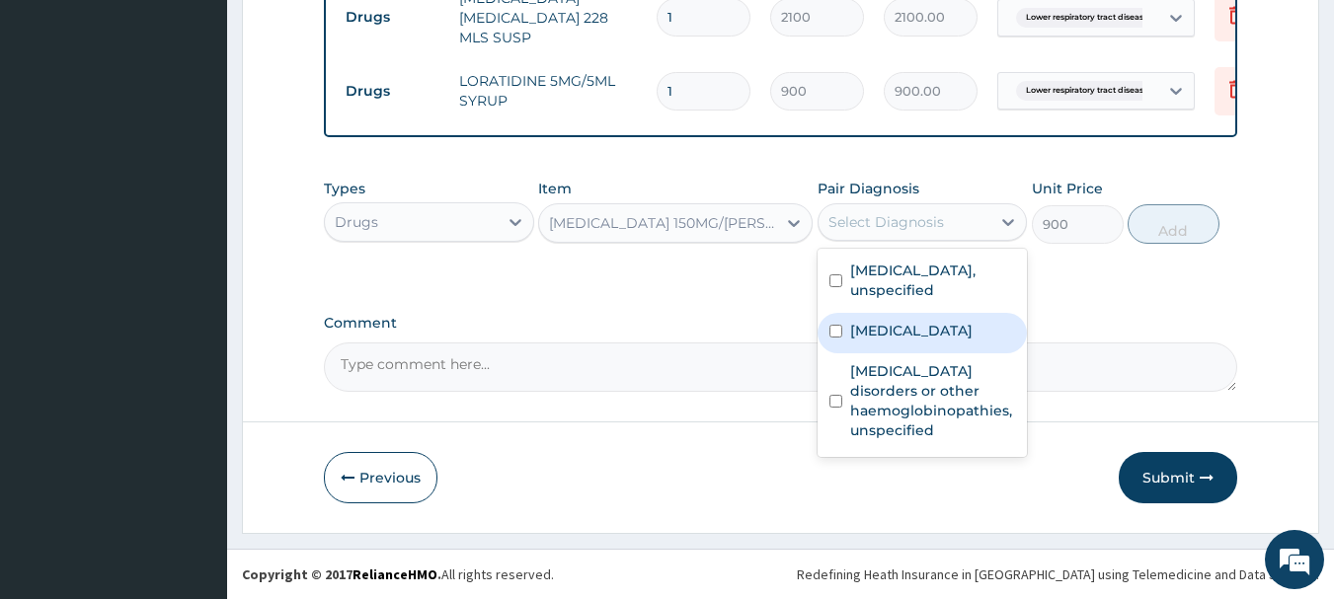
click at [924, 329] on label "[MEDICAL_DATA]" at bounding box center [911, 331] width 122 height 20
checkbox input "true"
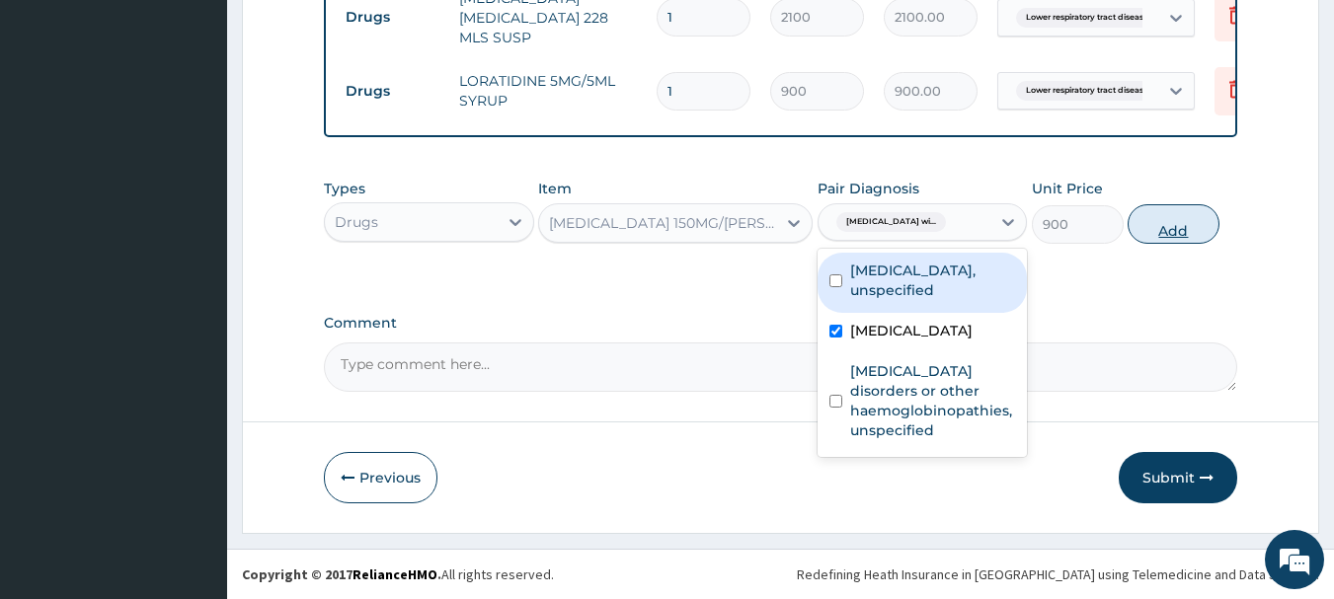
click at [1180, 227] on button "Add" at bounding box center [1173, 223] width 92 height 39
type input "0"
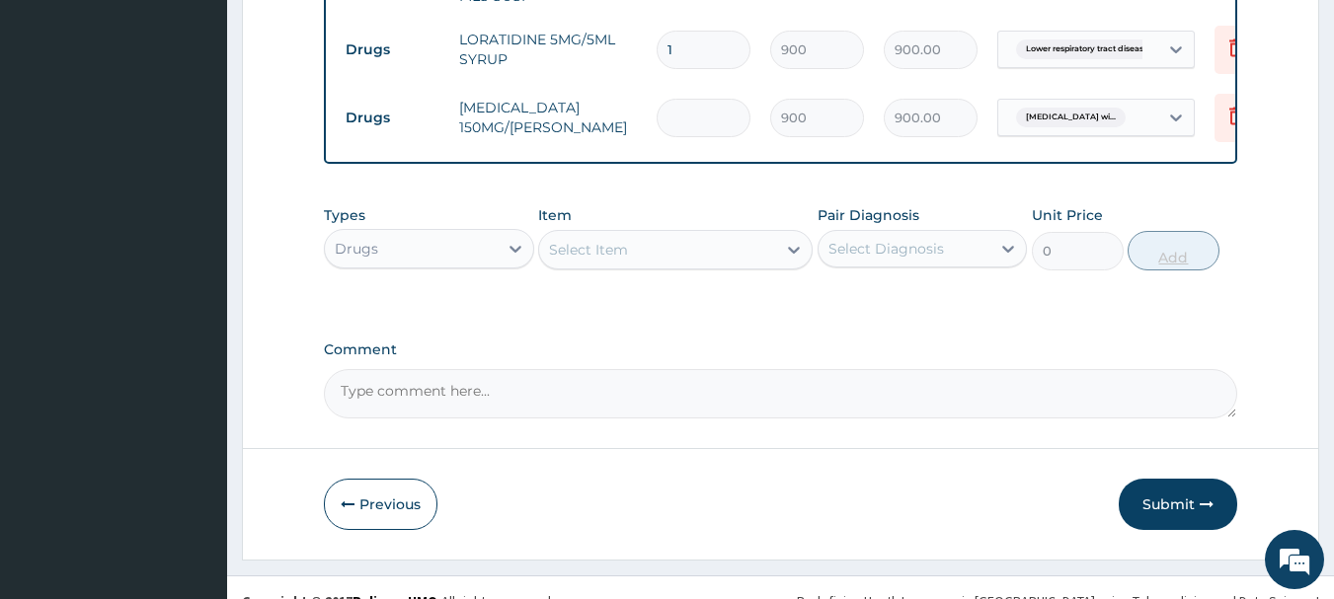
type input "0.00"
type input "2"
type input "1800.00"
type input "2"
click at [1170, 530] on button "Submit" at bounding box center [1178, 504] width 118 height 51
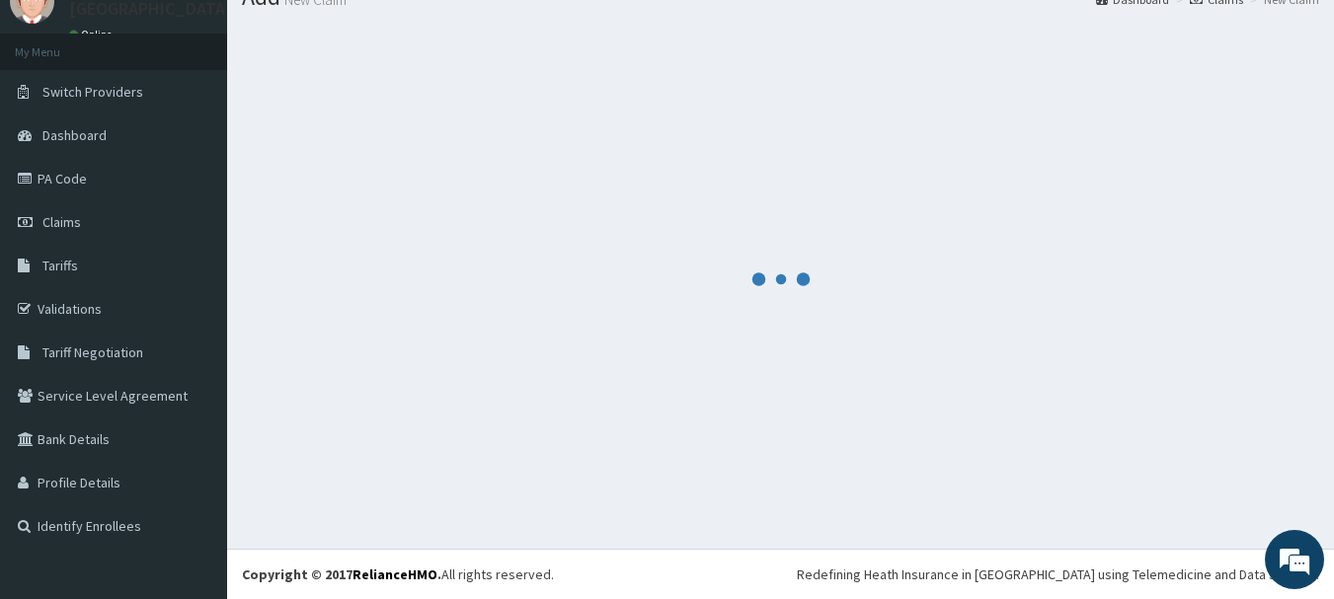
scroll to position [80, 0]
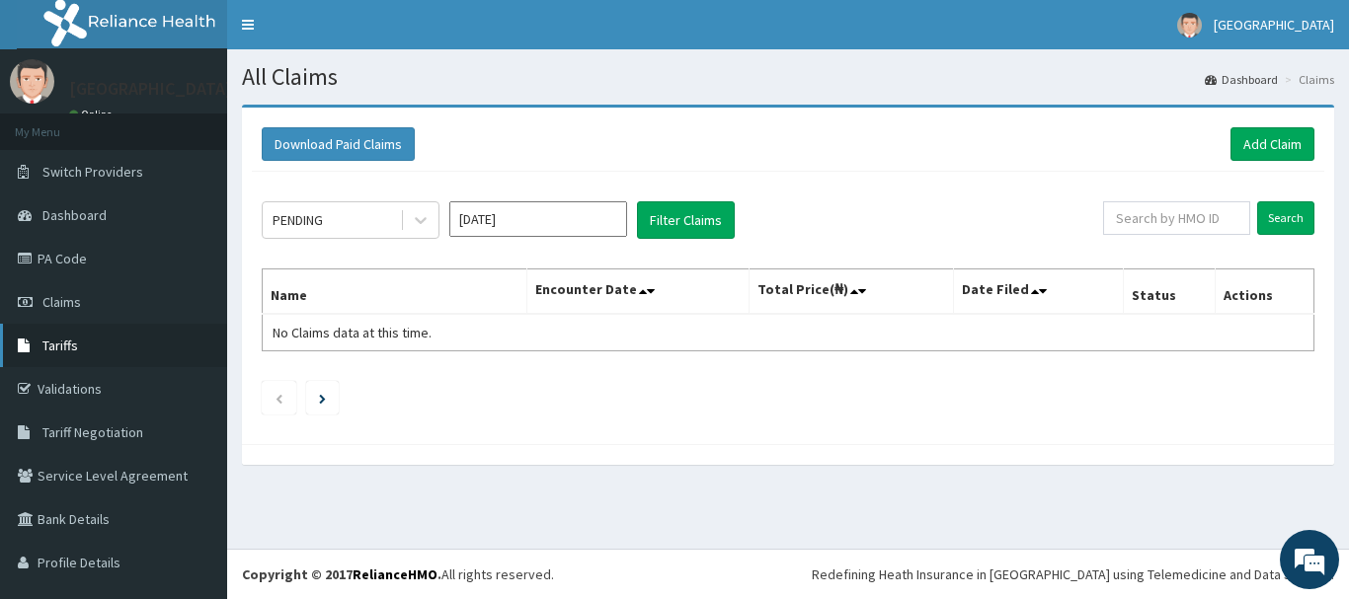
click at [74, 345] on span "Tariffs" at bounding box center [60, 346] width 36 height 18
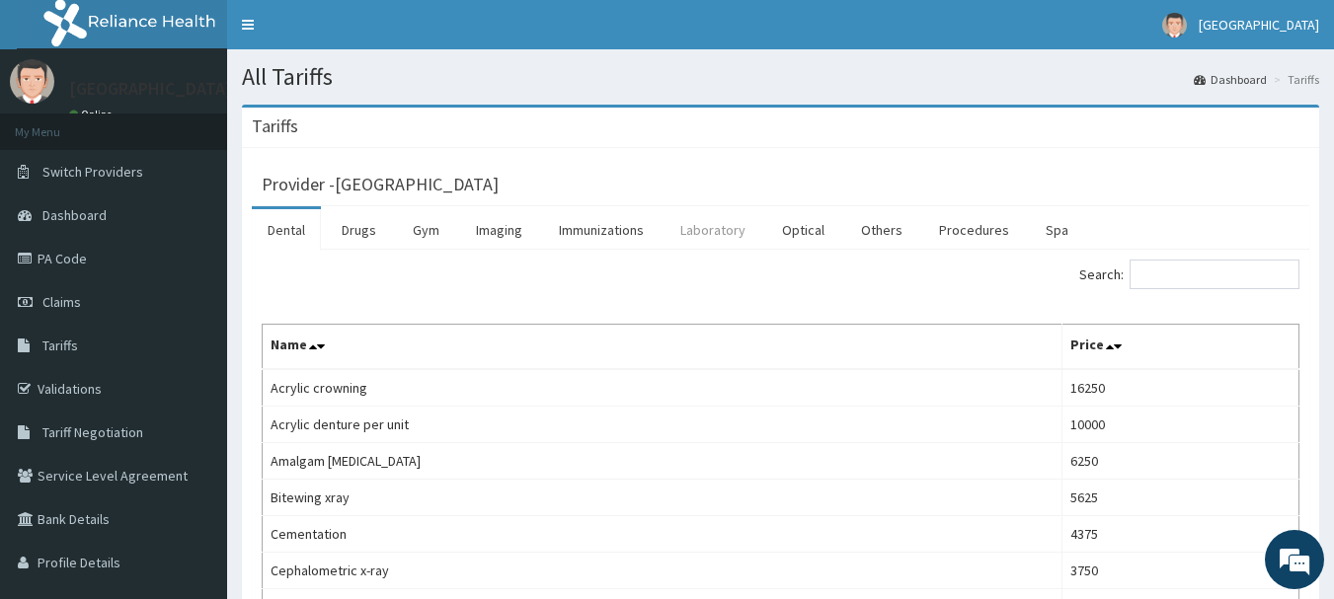
click at [749, 229] on link "Laboratory" at bounding box center [712, 229] width 97 height 41
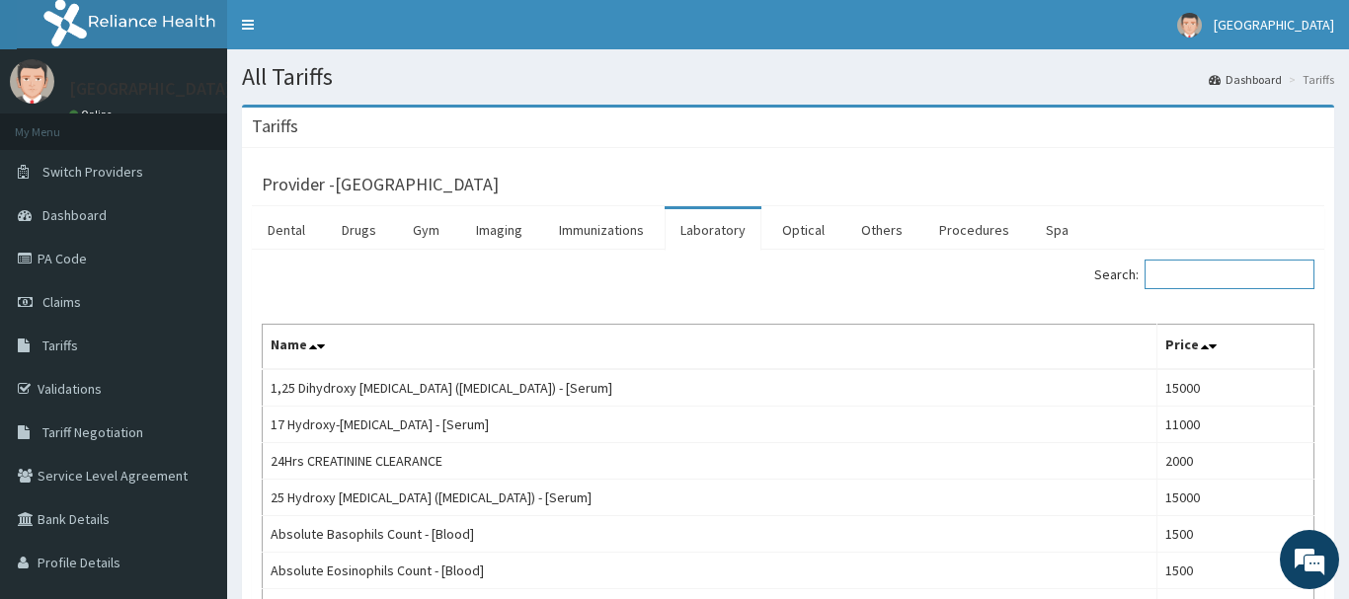
click at [1173, 280] on input "Search:" at bounding box center [1229, 275] width 170 height 30
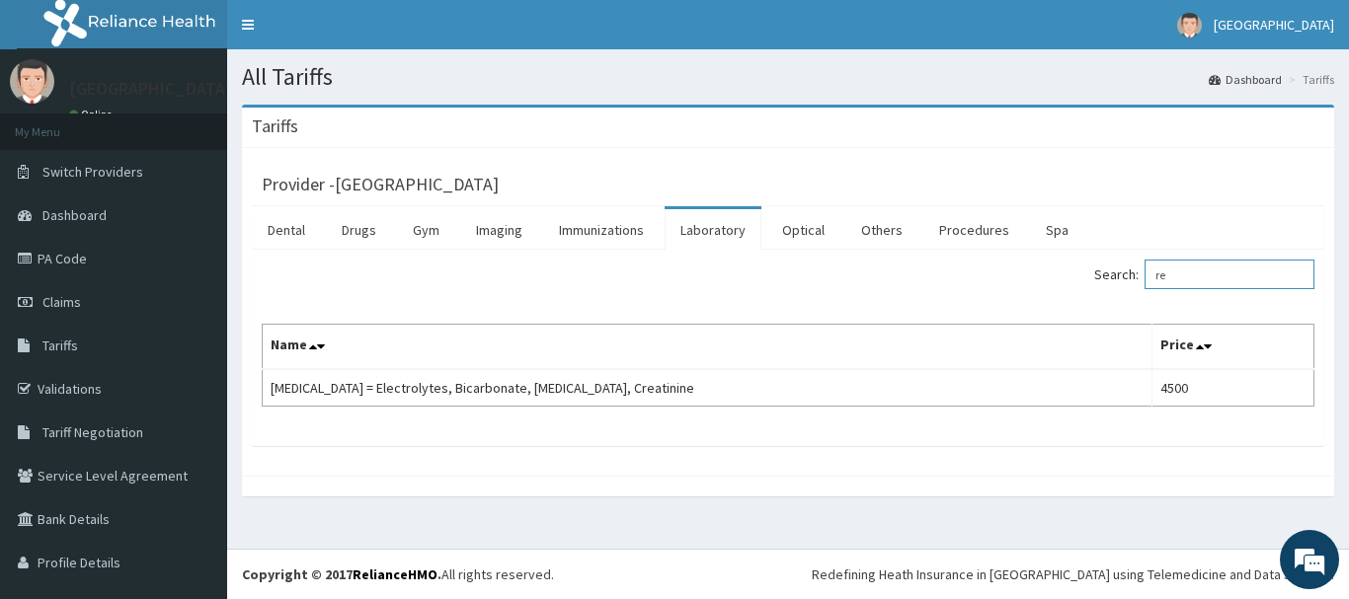
type input "r"
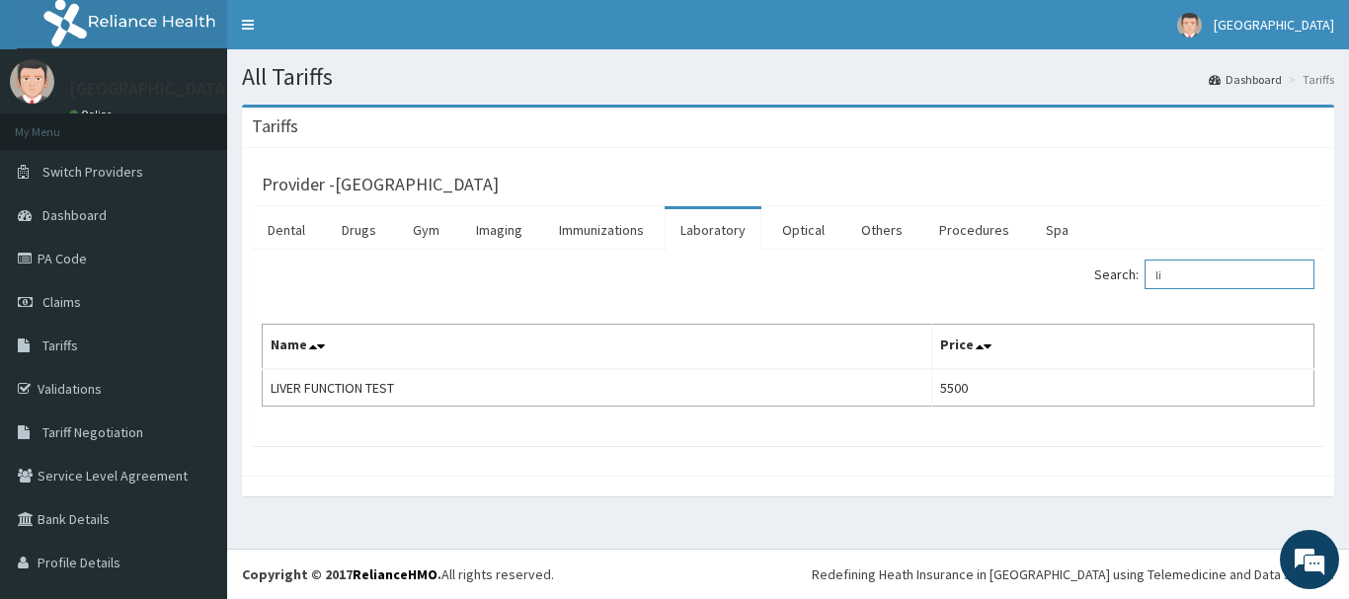
type input "l"
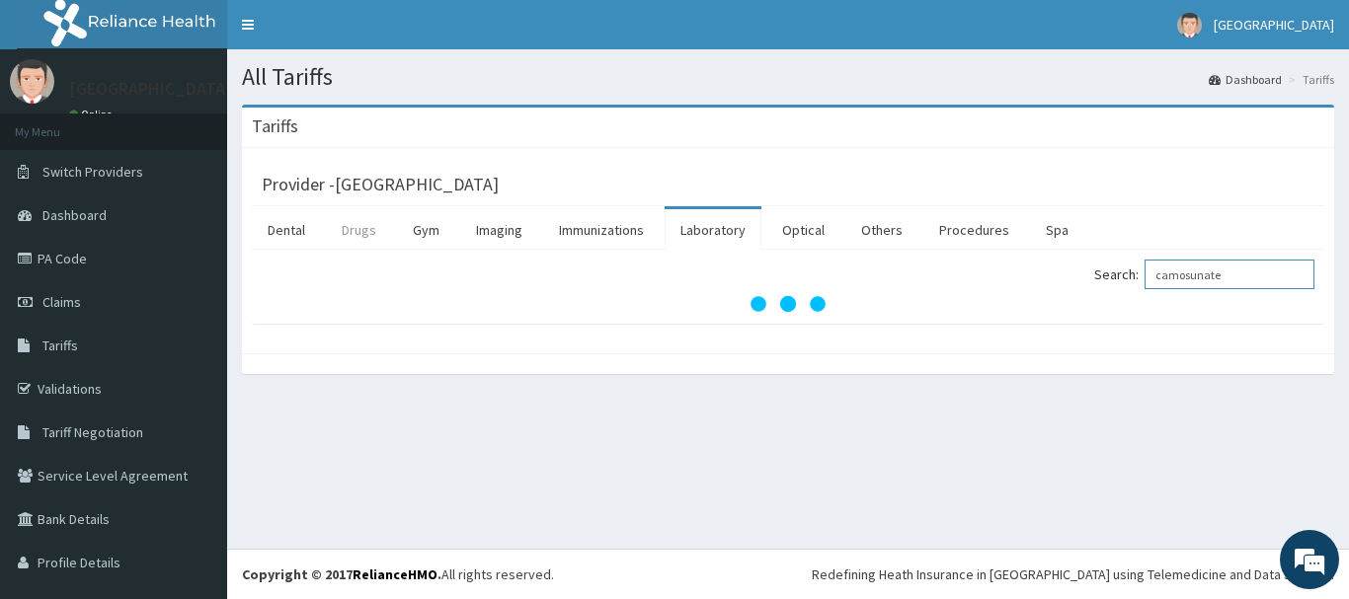
type input "camosunate"
click at [374, 238] on link "Drugs" at bounding box center [359, 229] width 66 height 41
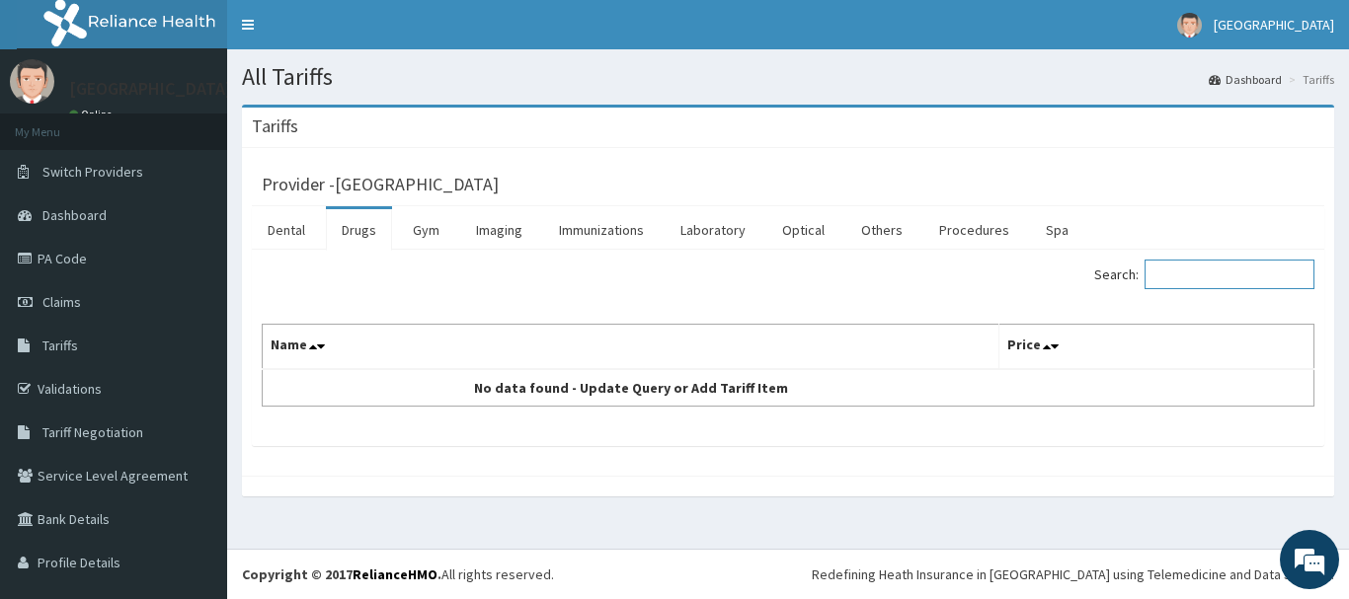
click at [1201, 280] on input "Search:" at bounding box center [1229, 275] width 170 height 30
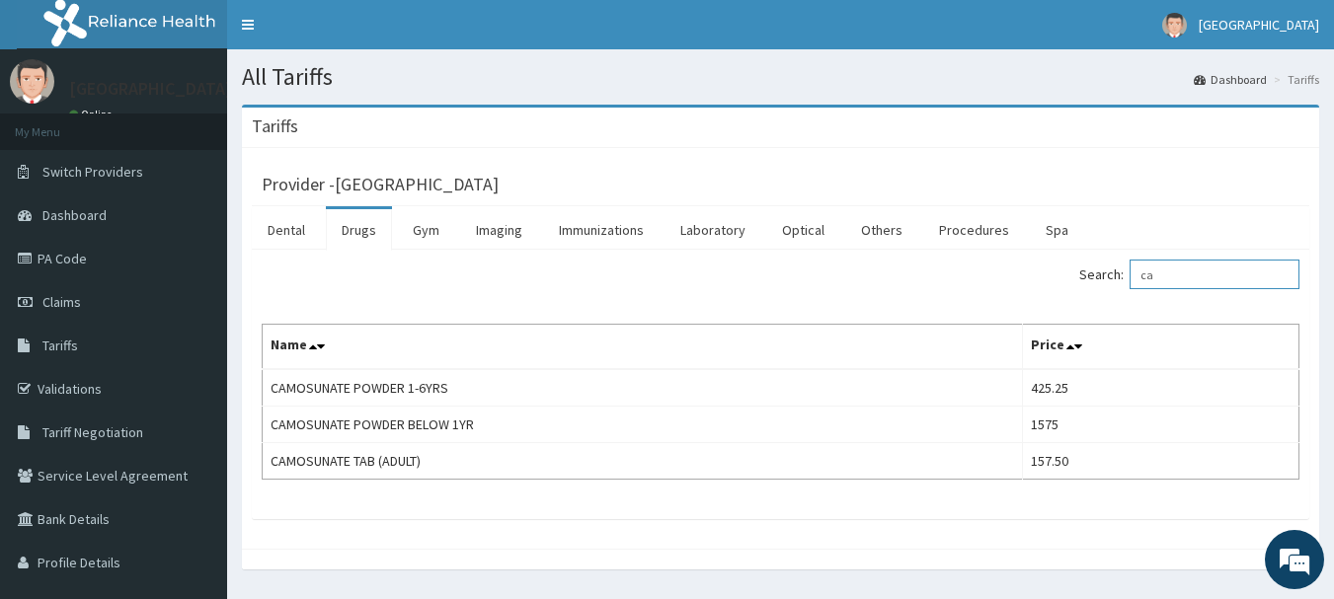
type input "c"
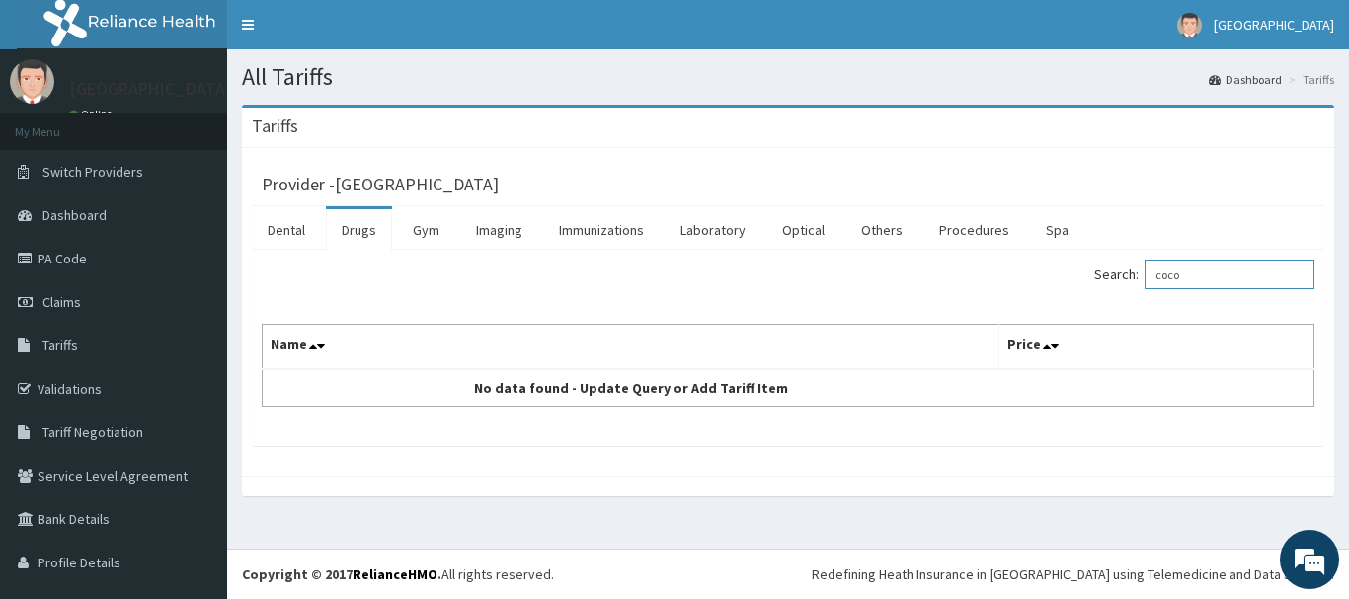
type input "coco"
click at [747, 238] on link "Laboratory" at bounding box center [712, 229] width 97 height 41
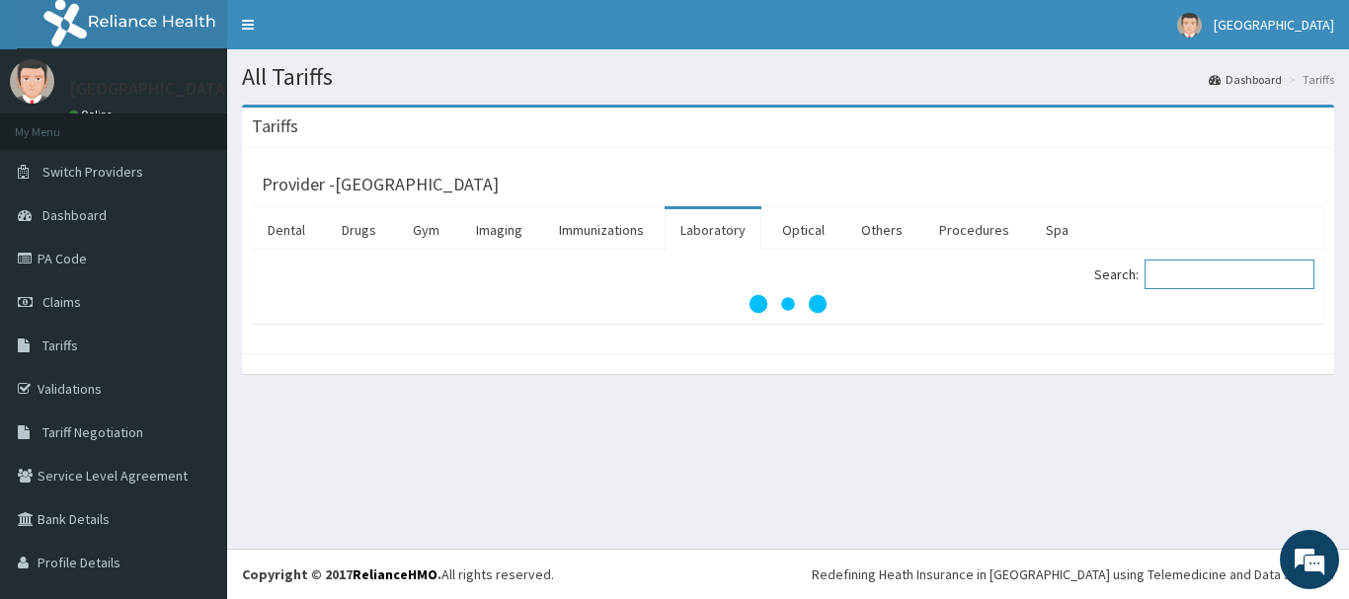
click at [1203, 271] on input "Search:" at bounding box center [1229, 275] width 170 height 30
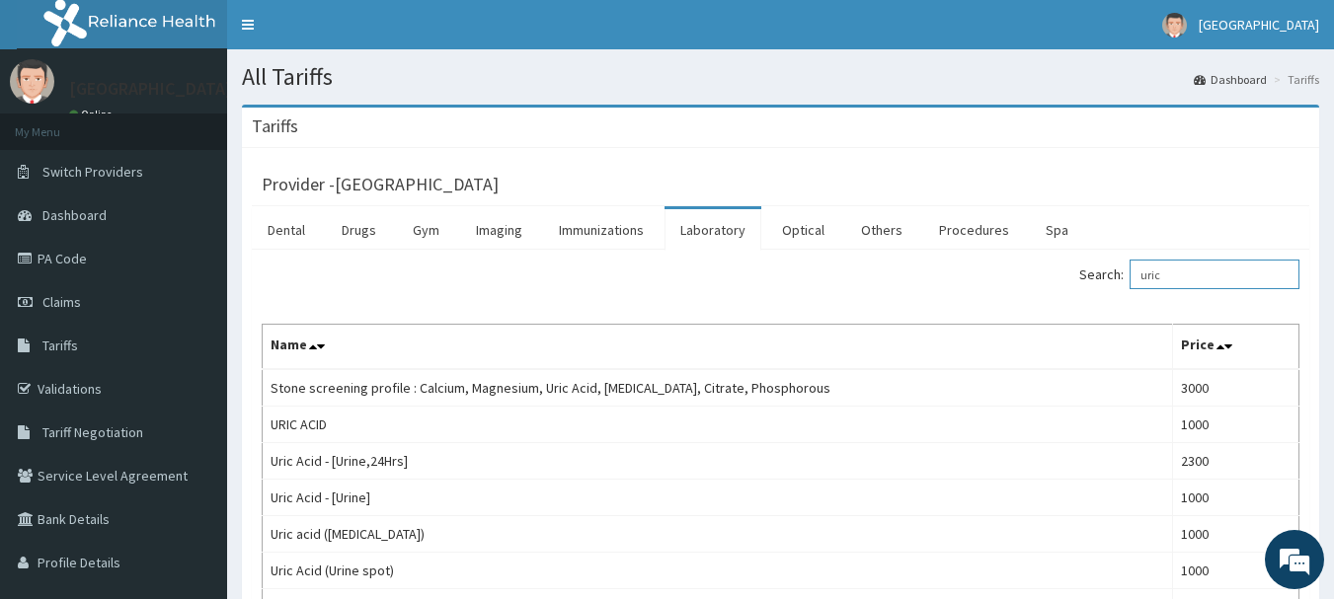
type input "uric"
click at [66, 258] on link "PA Code" at bounding box center [113, 258] width 227 height 43
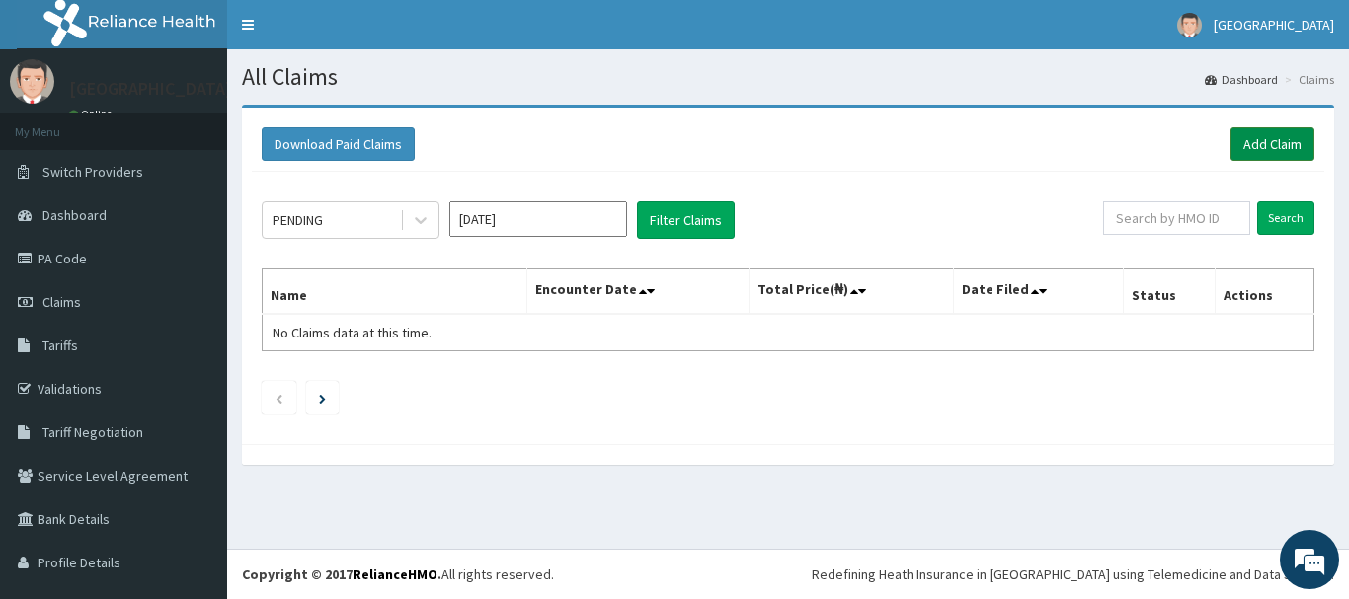
click at [1246, 143] on link "Add Claim" at bounding box center [1272, 144] width 84 height 34
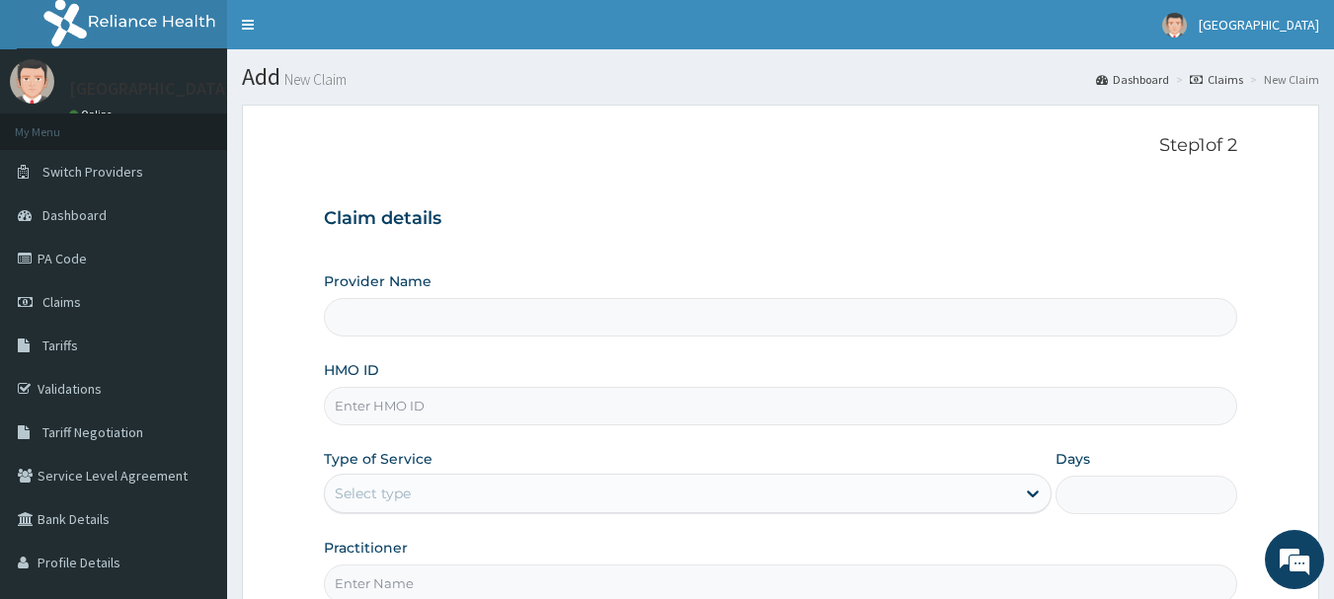
click at [546, 404] on input "HMO ID" at bounding box center [781, 406] width 914 height 39
paste input "Yss/10207/c"
type input "[GEOGRAPHIC_DATA]"
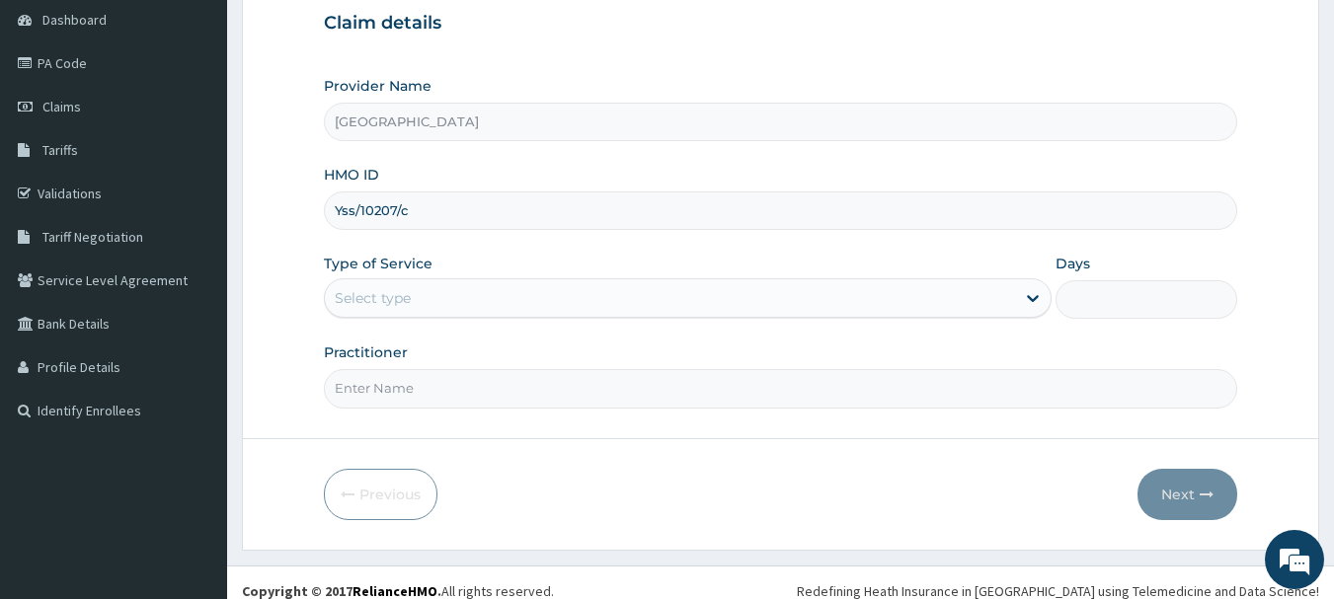
scroll to position [208, 0]
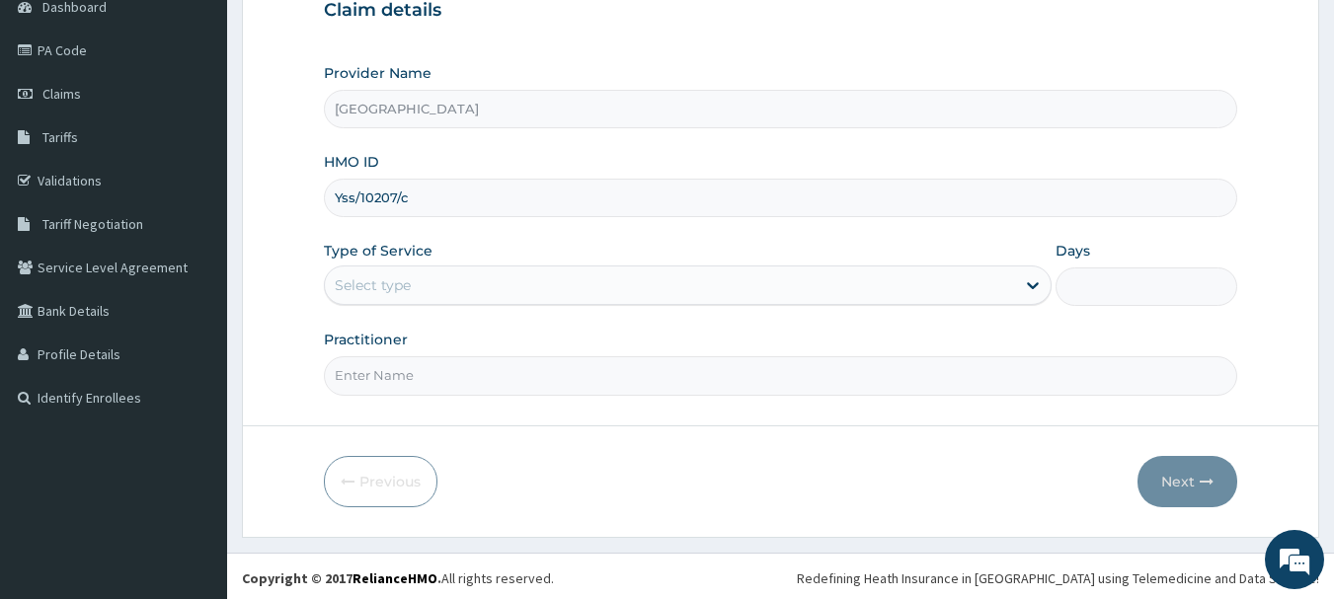
type input "Yss/10207/c"
click at [541, 289] on div "Select type" at bounding box center [670, 286] width 690 height 32
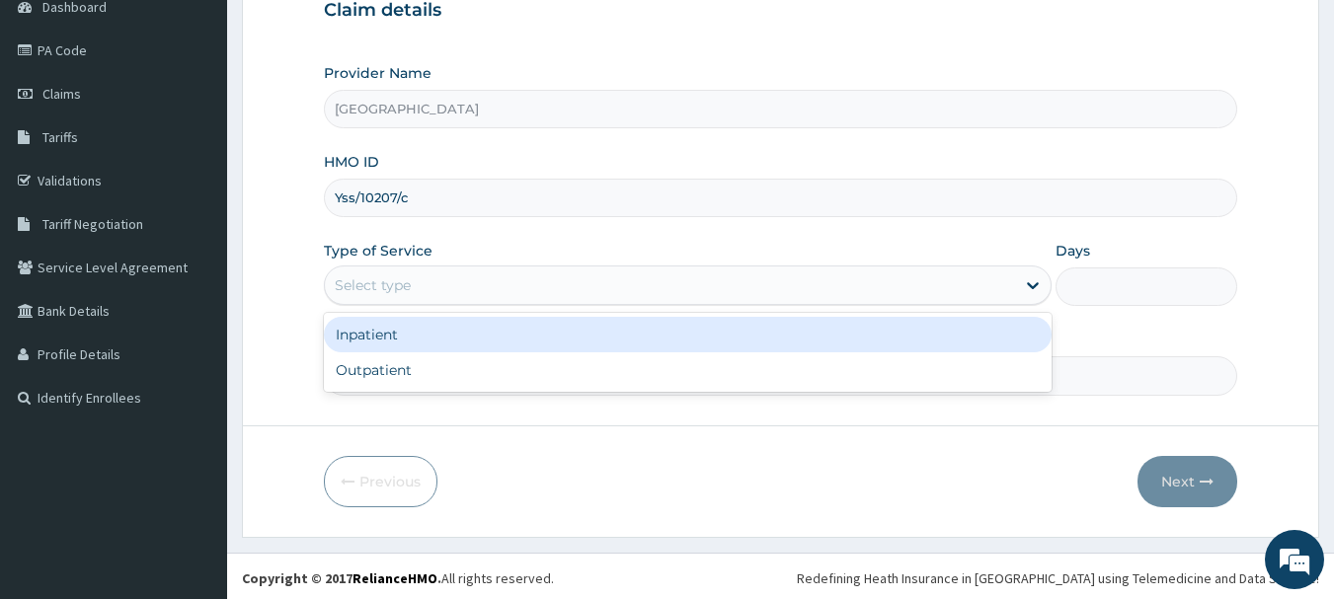
click at [554, 339] on div "Inpatient" at bounding box center [688, 335] width 728 height 36
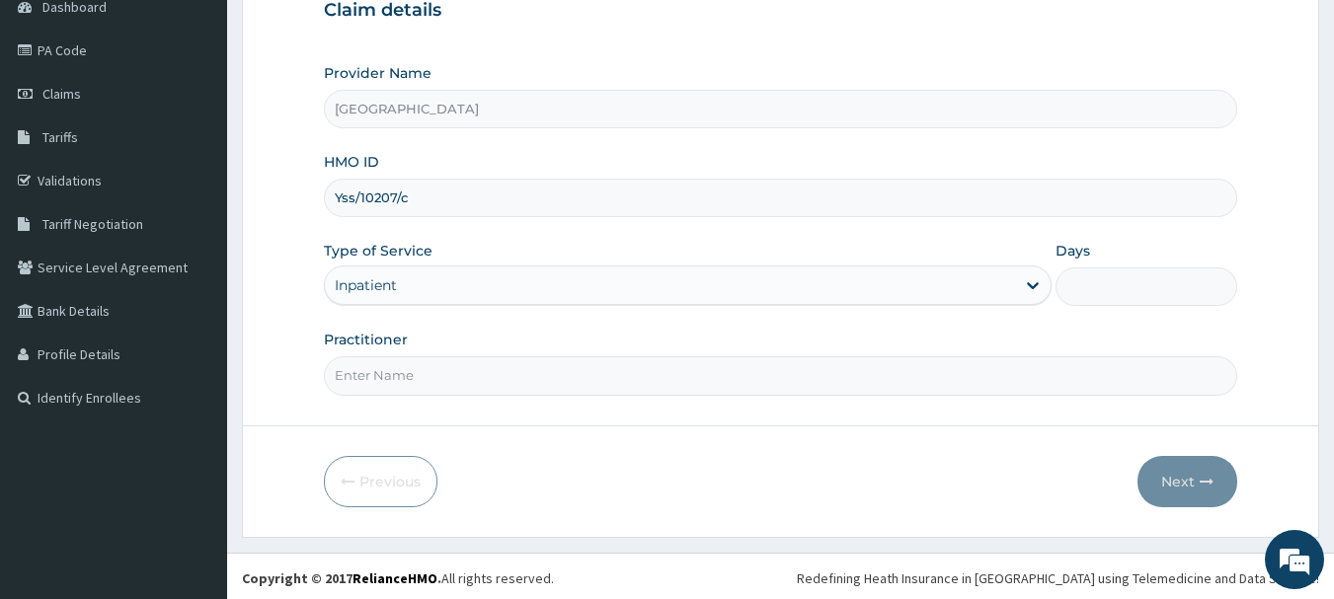
click at [1125, 289] on input "Days" at bounding box center [1146, 287] width 182 height 39
type input "2"
click at [855, 379] on input "Practitioner" at bounding box center [781, 375] width 914 height 39
type input "Dr.Akinwusi"
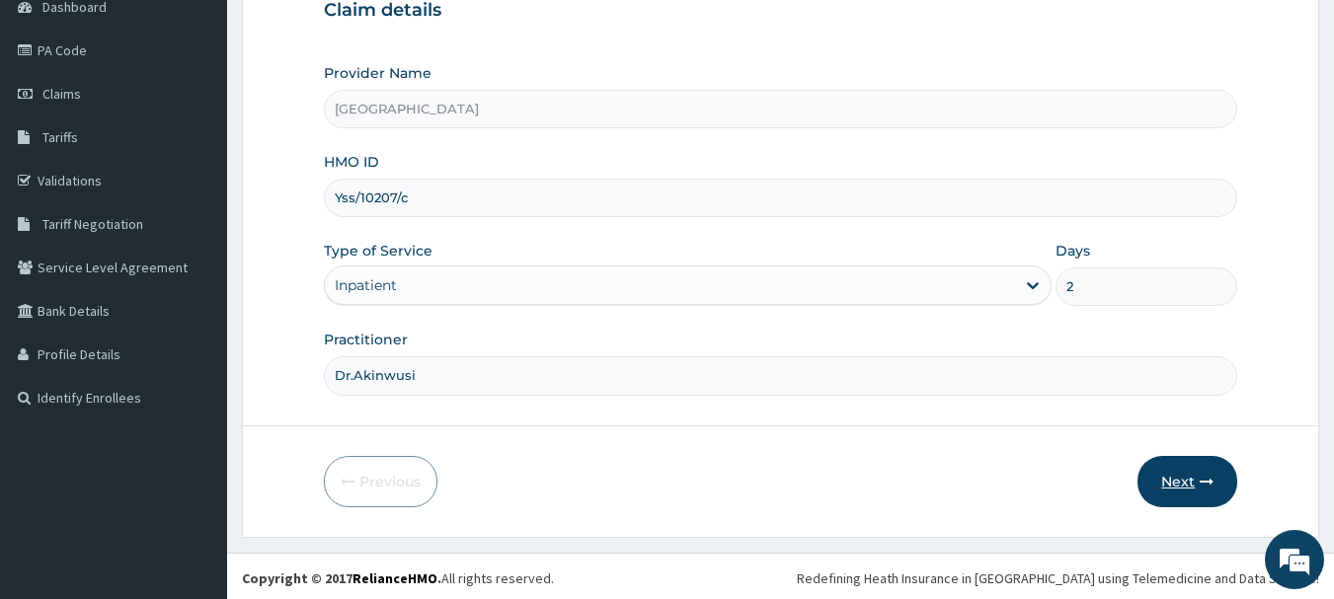
click at [1162, 481] on button "Next" at bounding box center [1187, 481] width 100 height 51
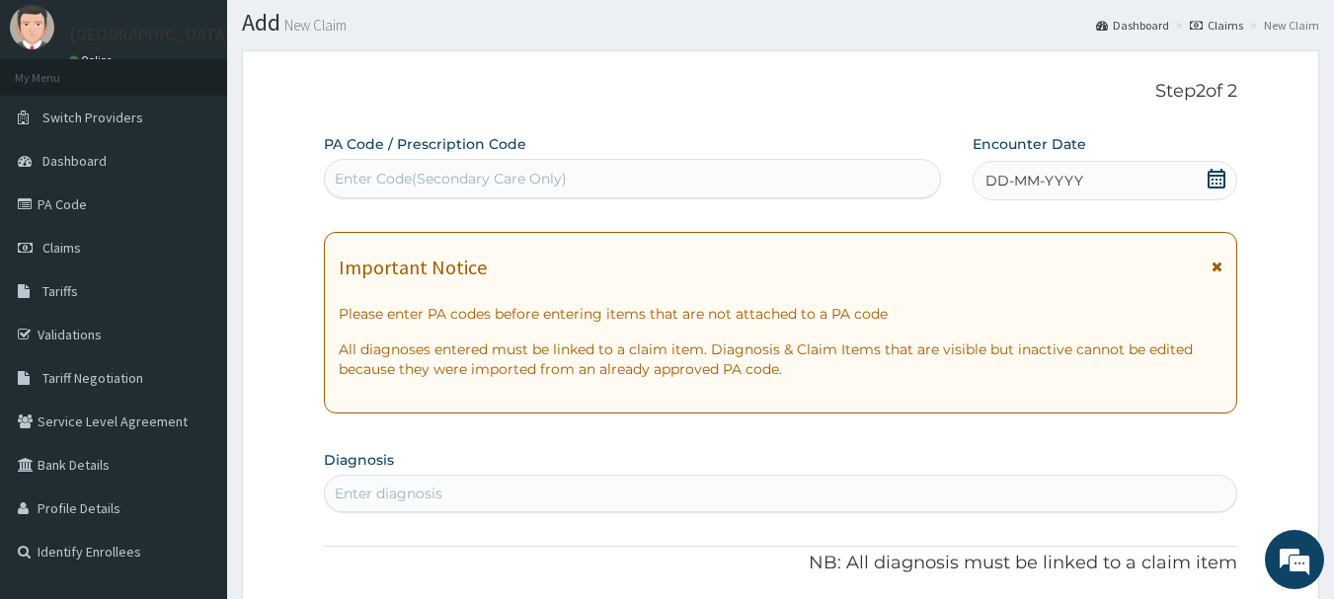
scroll to position [22, 0]
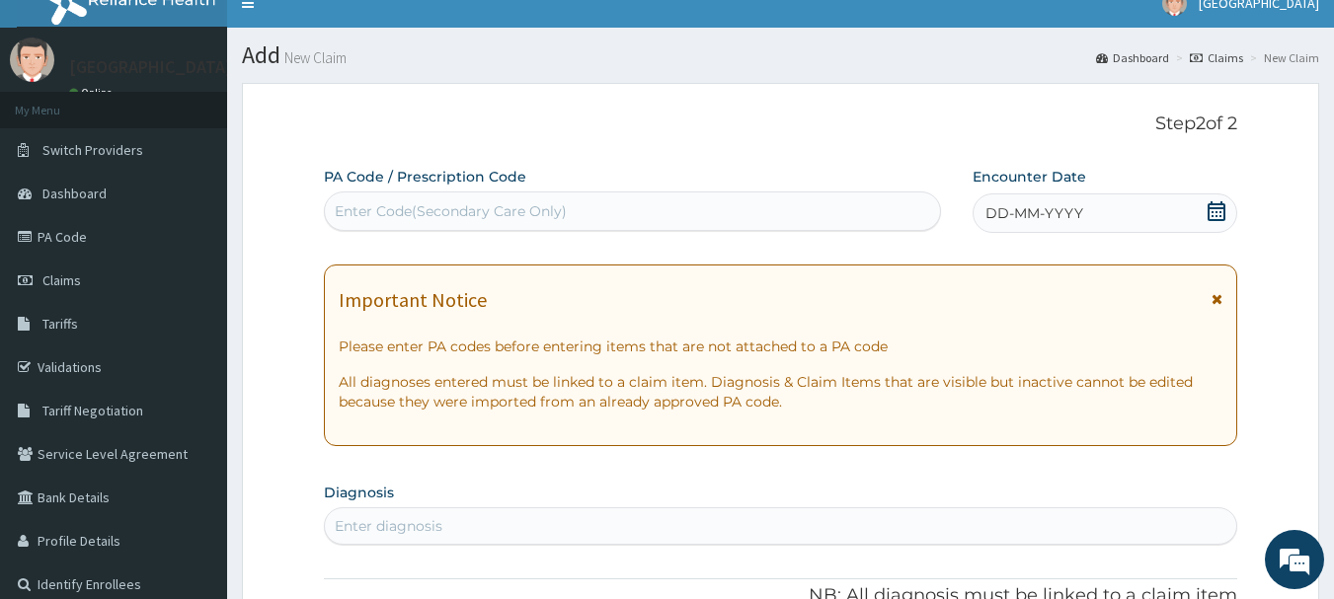
click at [800, 210] on div "Enter Code(Secondary Care Only)" at bounding box center [633, 211] width 616 height 32
paste input "PA/E1ADE9"
type input "PA/E1ADE9"
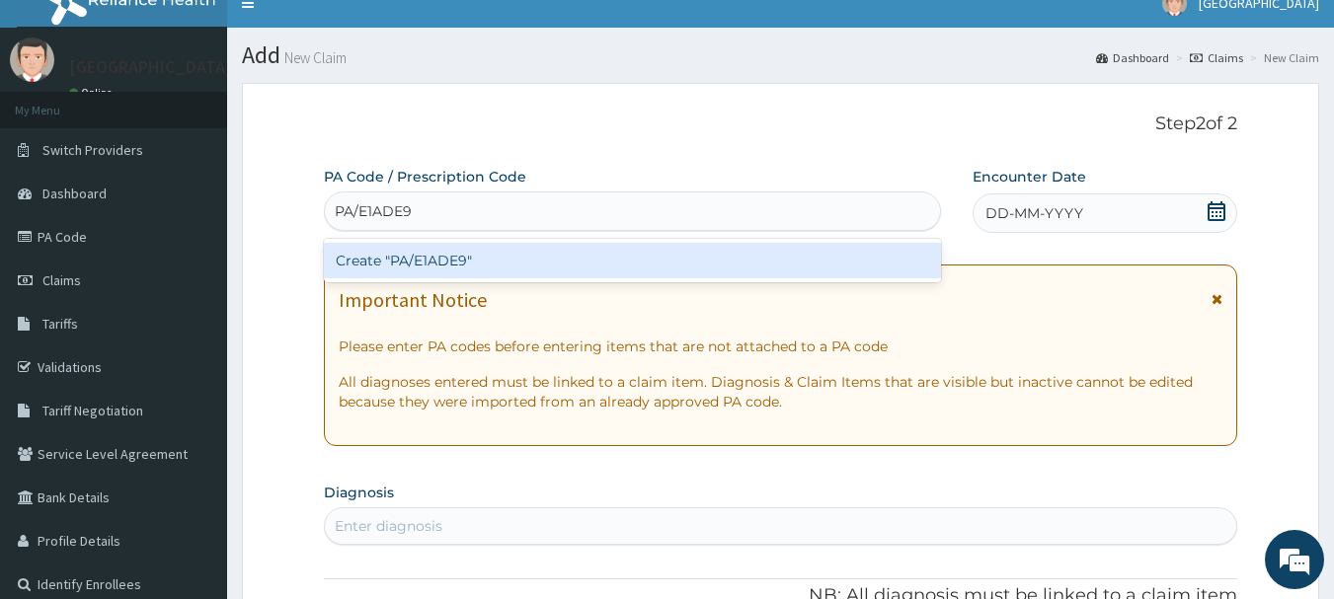
click at [770, 260] on div "Create "PA/E1ADE9"" at bounding box center [633, 261] width 618 height 36
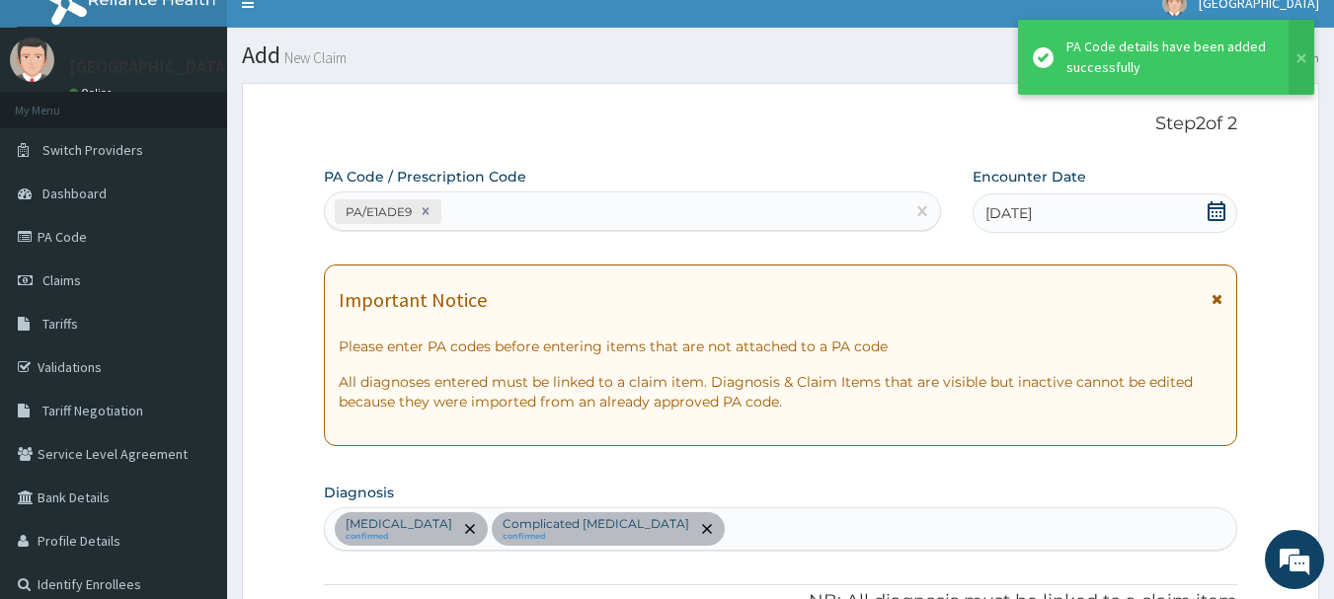
scroll to position [738, 0]
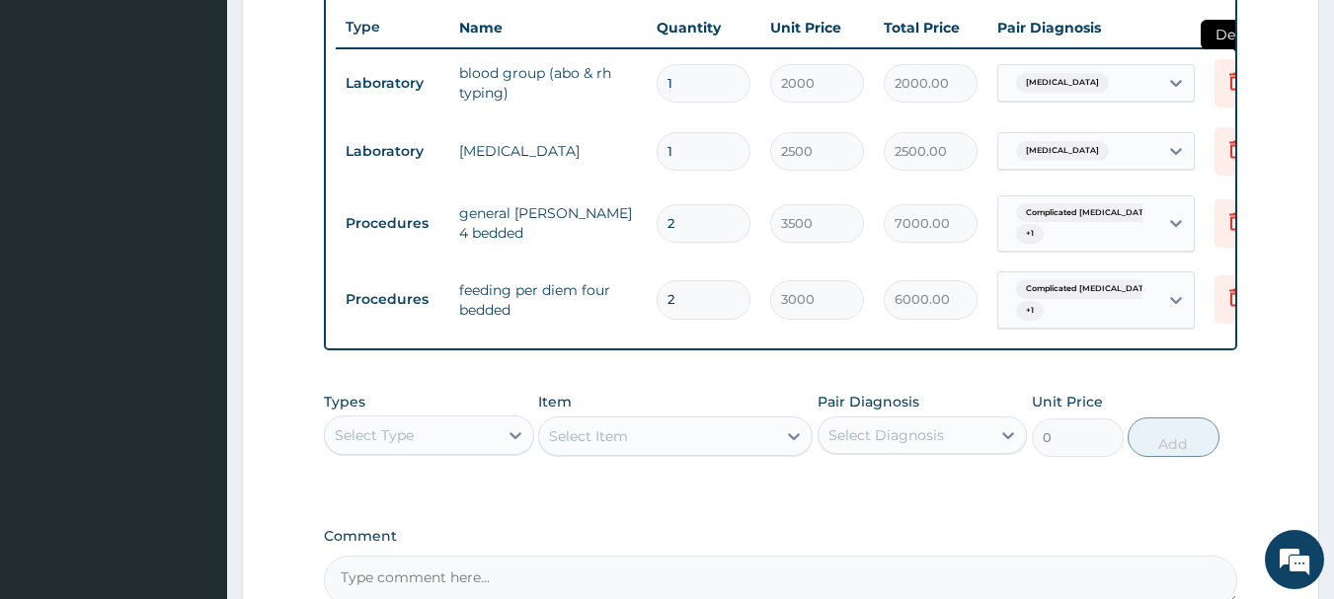
click at [1228, 81] on icon at bounding box center [1236, 81] width 24 height 24
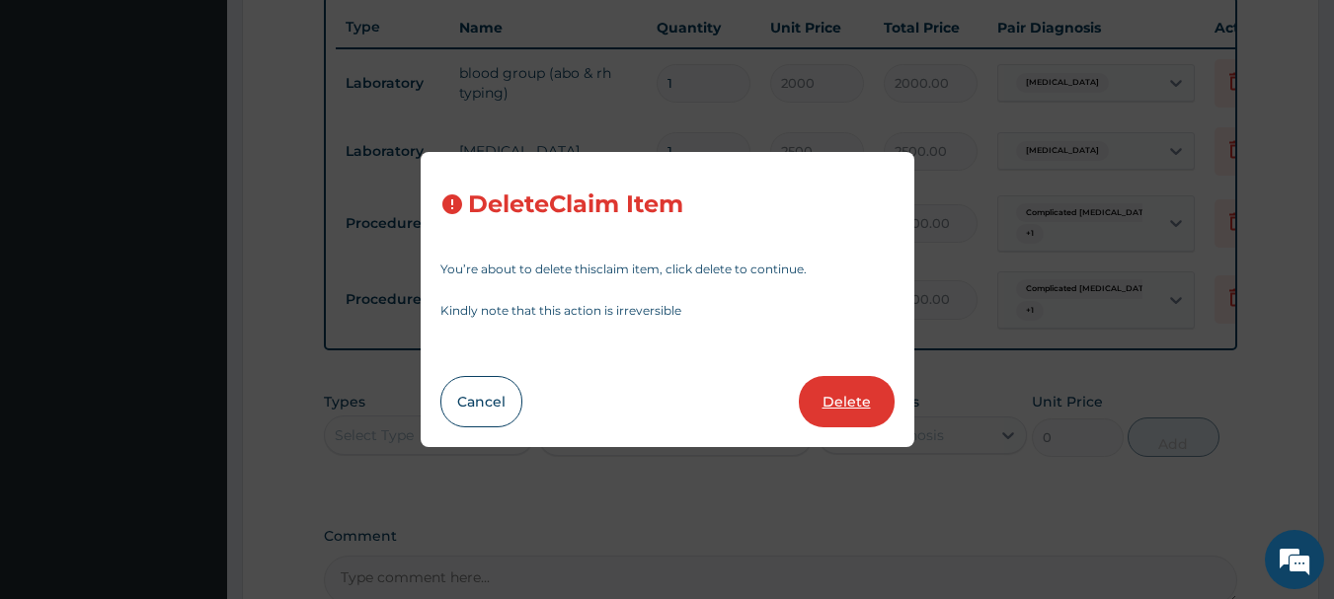
click at [860, 401] on button "Delete" at bounding box center [847, 401] width 96 height 51
type input "2500"
type input "2500.00"
type input "2"
type input "3500"
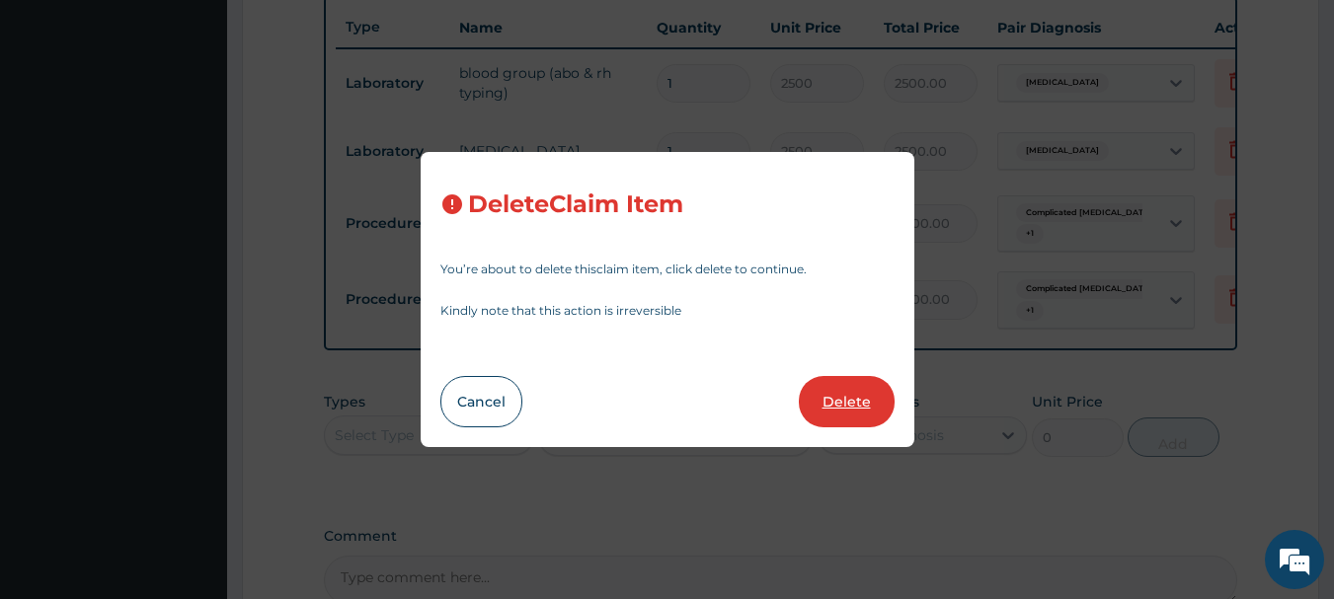
type input "7000.00"
type input "3000"
type input "6000.00"
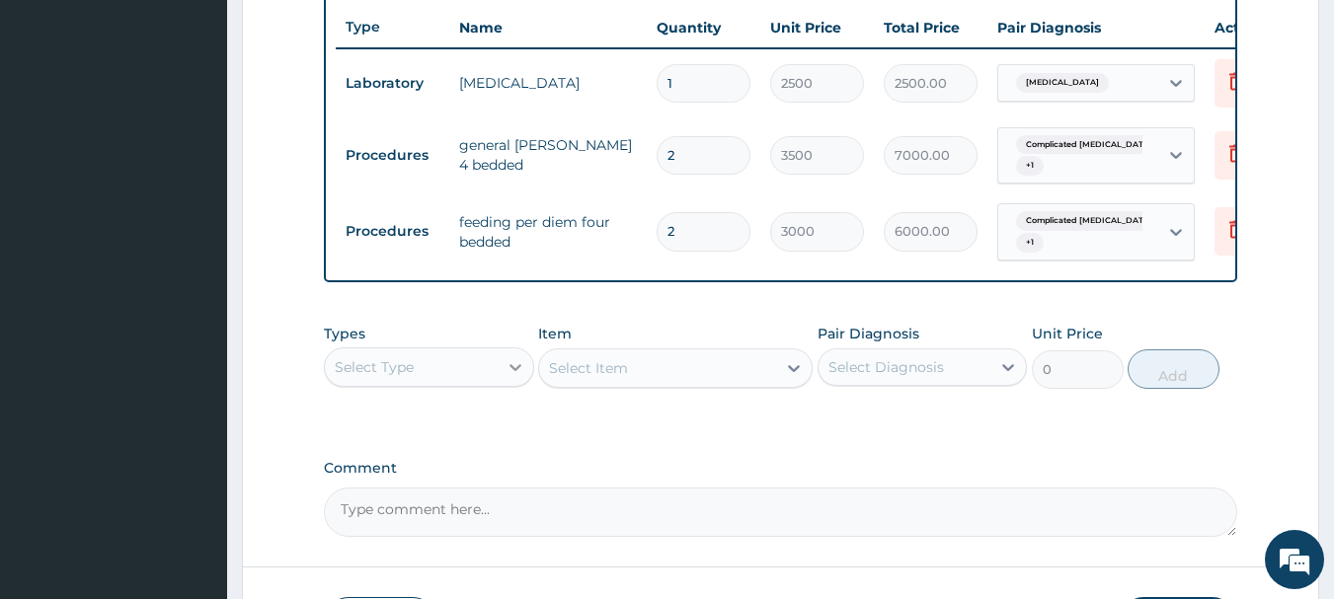
click at [505, 377] on icon at bounding box center [515, 367] width 20 height 20
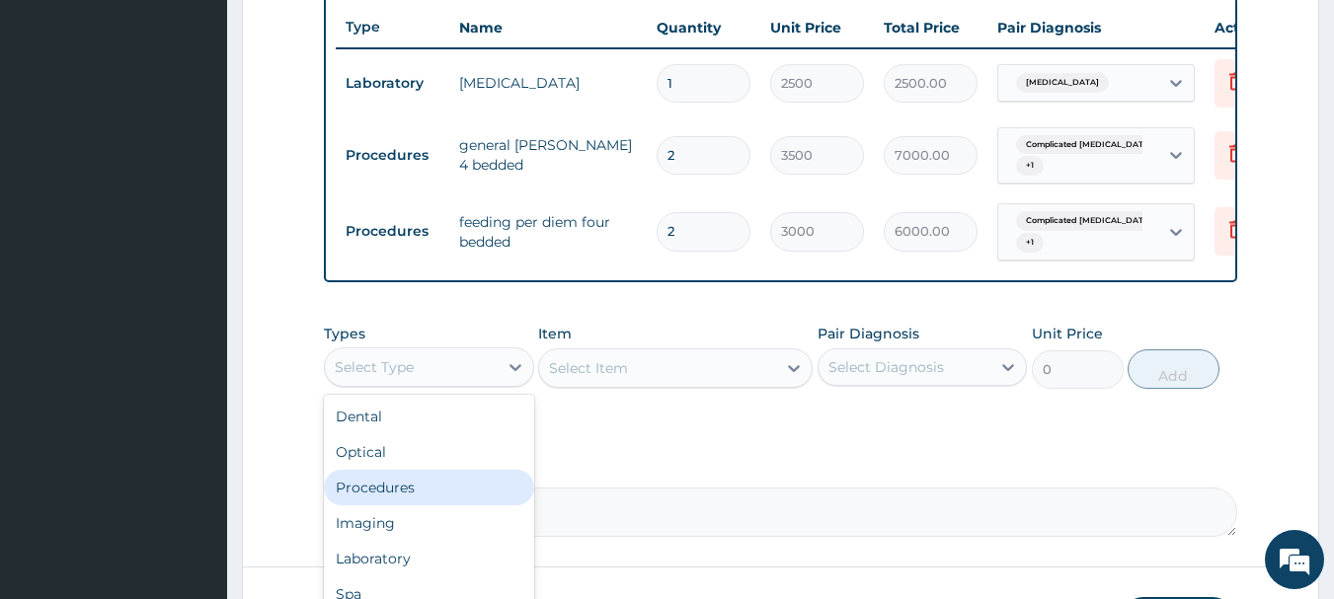
click at [446, 504] on div "Procedures" at bounding box center [429, 488] width 210 height 36
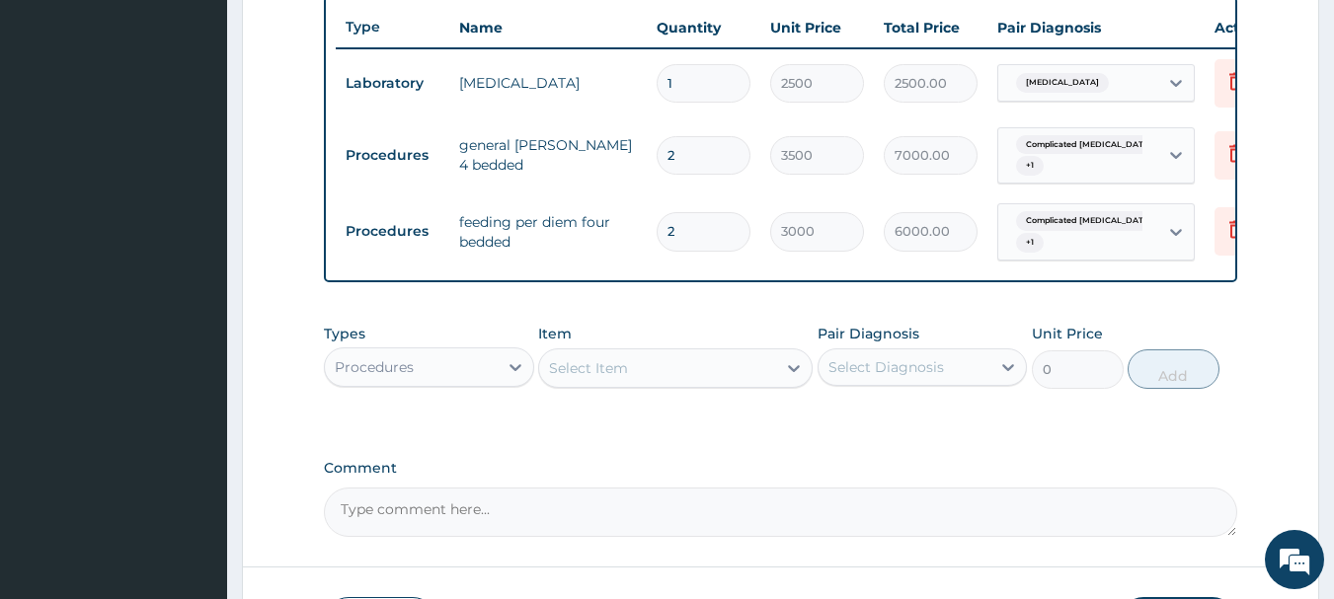
click at [623, 378] on div "Select Item" at bounding box center [588, 368] width 79 height 20
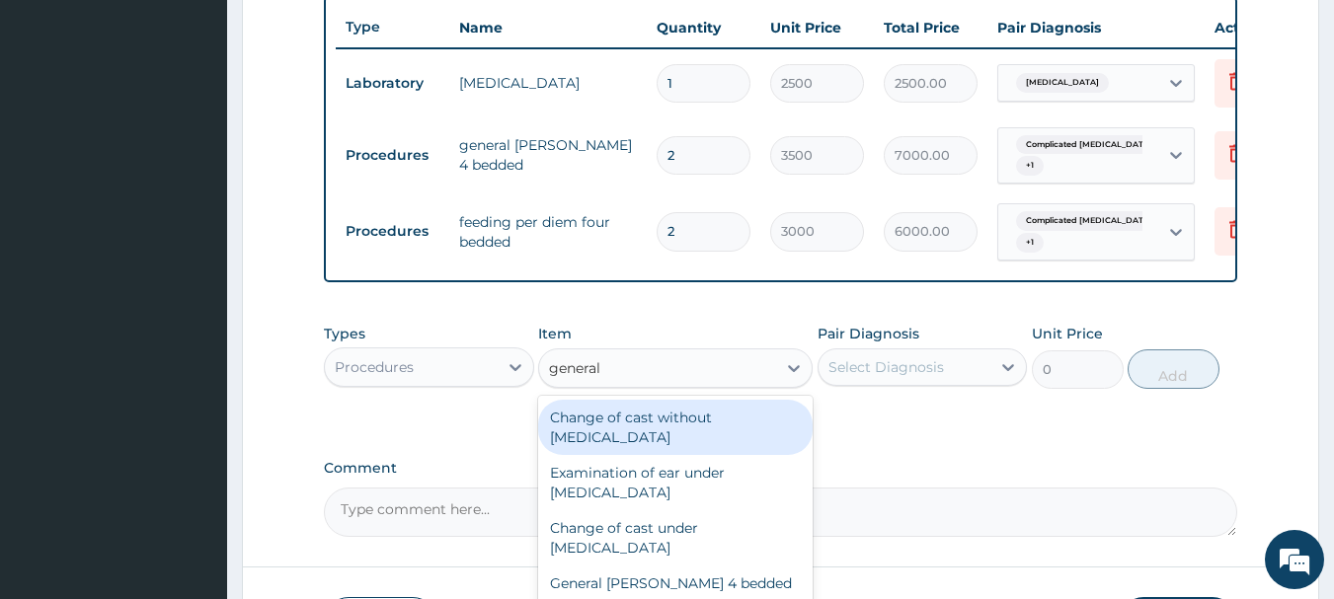
type input "general p"
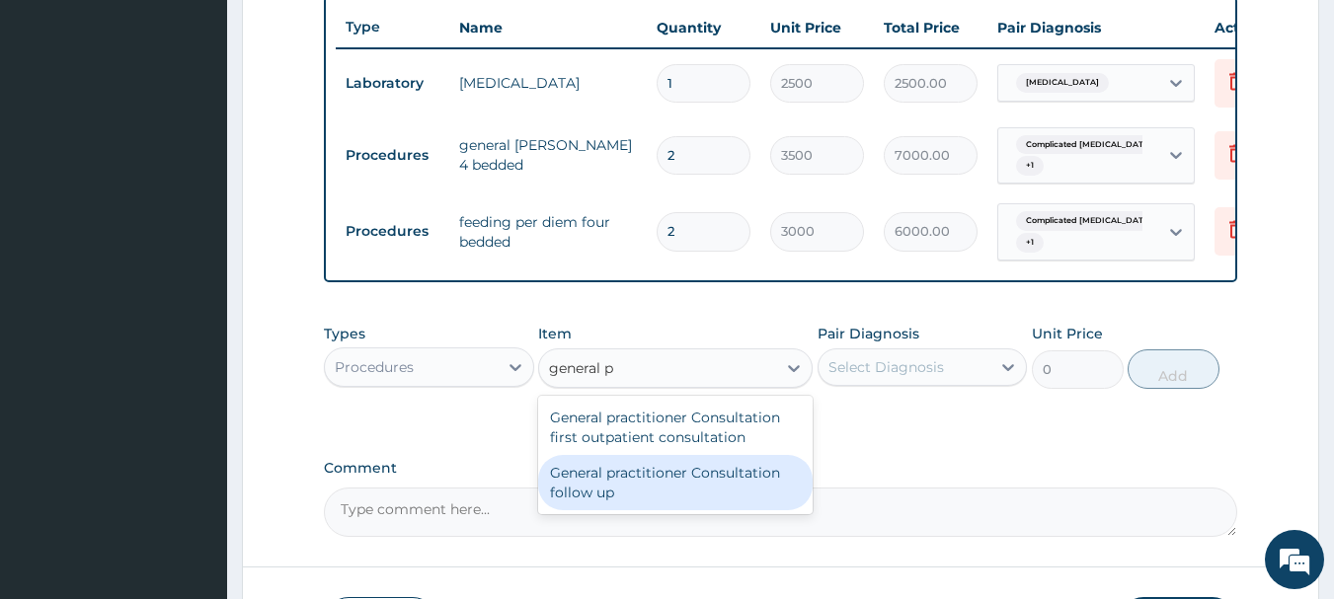
click at [654, 490] on div "General practitioner Consultation follow up" at bounding box center [675, 482] width 274 height 55
type input "2500"
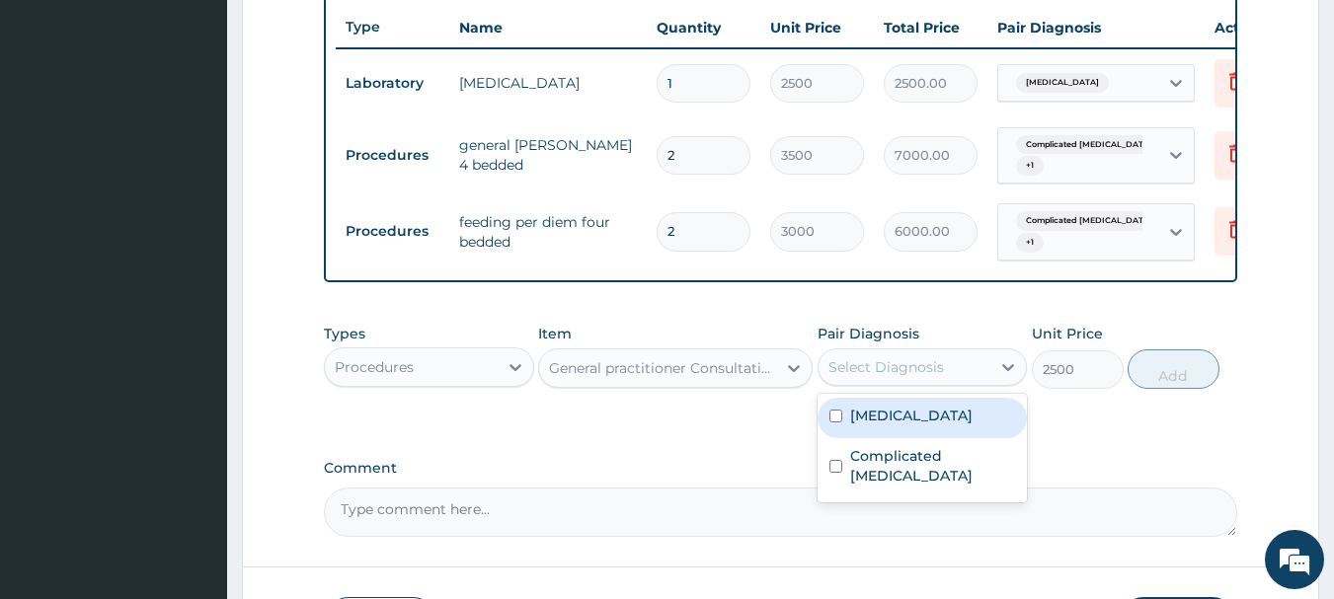
click at [897, 377] on div "Select Diagnosis" at bounding box center [886, 367] width 116 height 20
click at [910, 426] on label "Hemoglobinopathy" at bounding box center [911, 416] width 122 height 20
checkbox input "true"
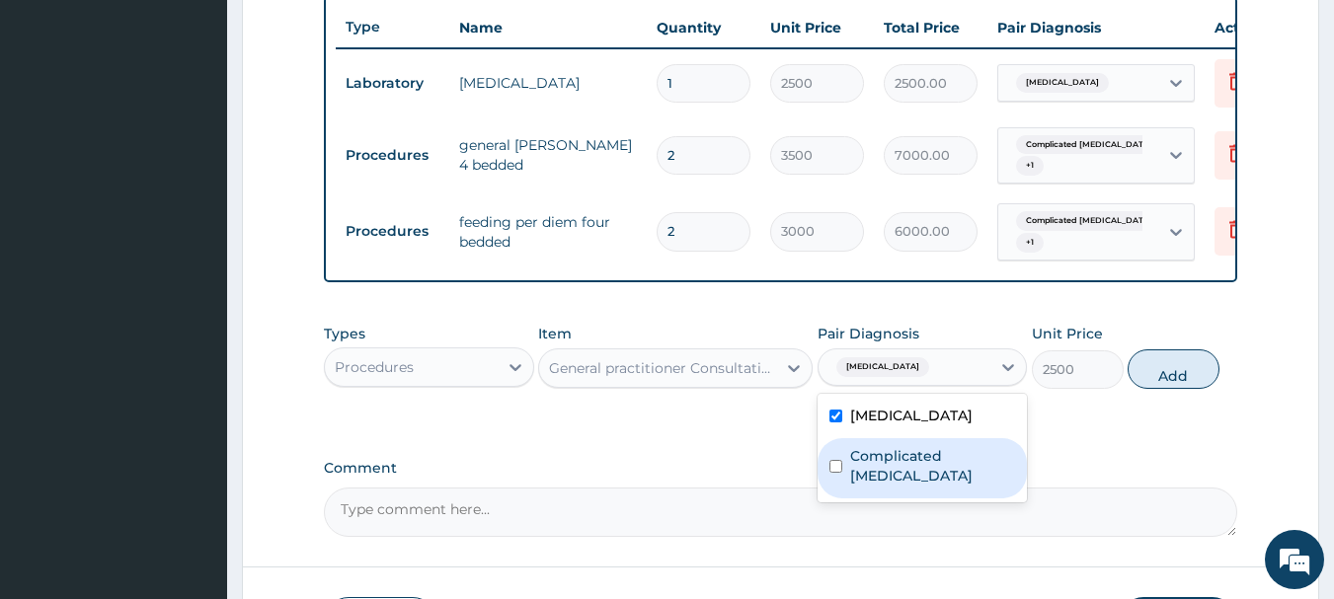
click at [915, 452] on div "Complicated malaria" at bounding box center [922, 468] width 210 height 60
checkbox input "true"
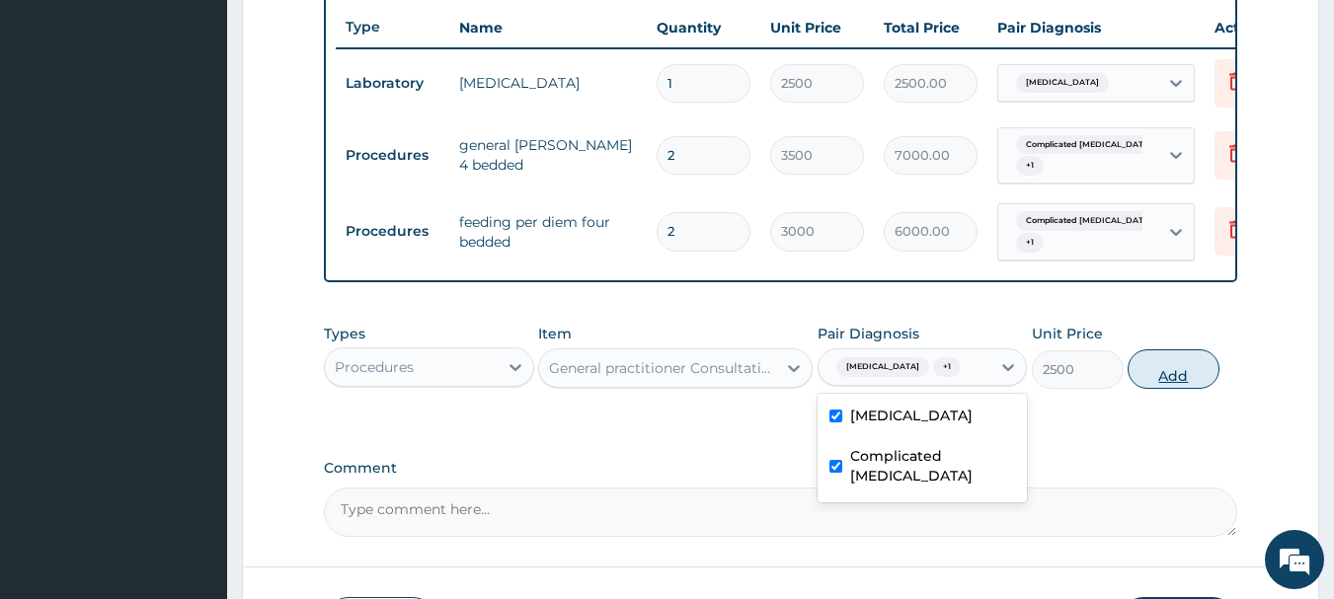
click at [1149, 389] on button "Add" at bounding box center [1173, 368] width 92 height 39
type input "0"
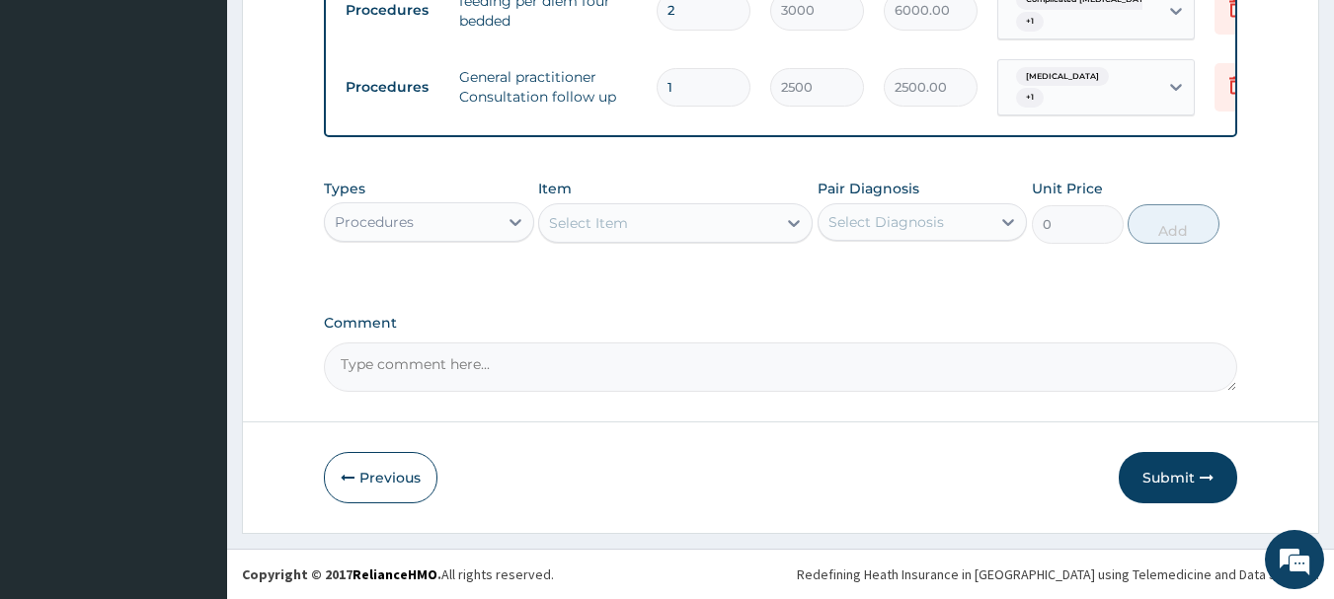
scroll to position [974, 0]
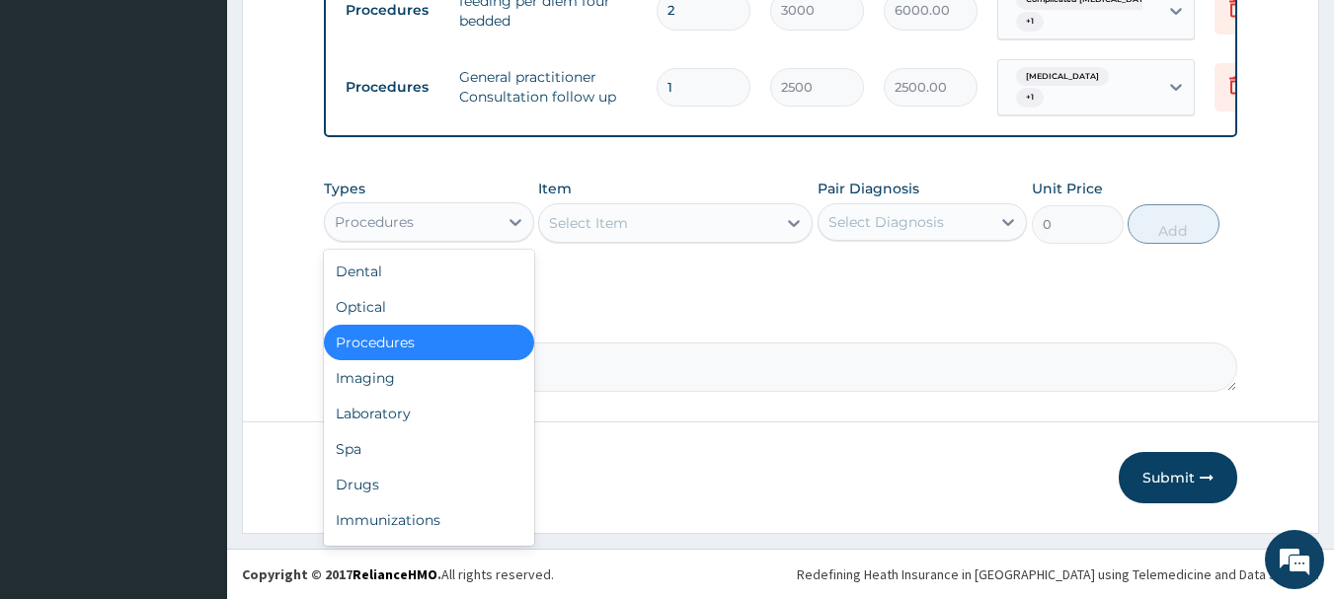
click at [413, 233] on div "Procedures" at bounding box center [411, 222] width 173 height 32
click at [398, 470] on div "Drugs" at bounding box center [429, 485] width 210 height 36
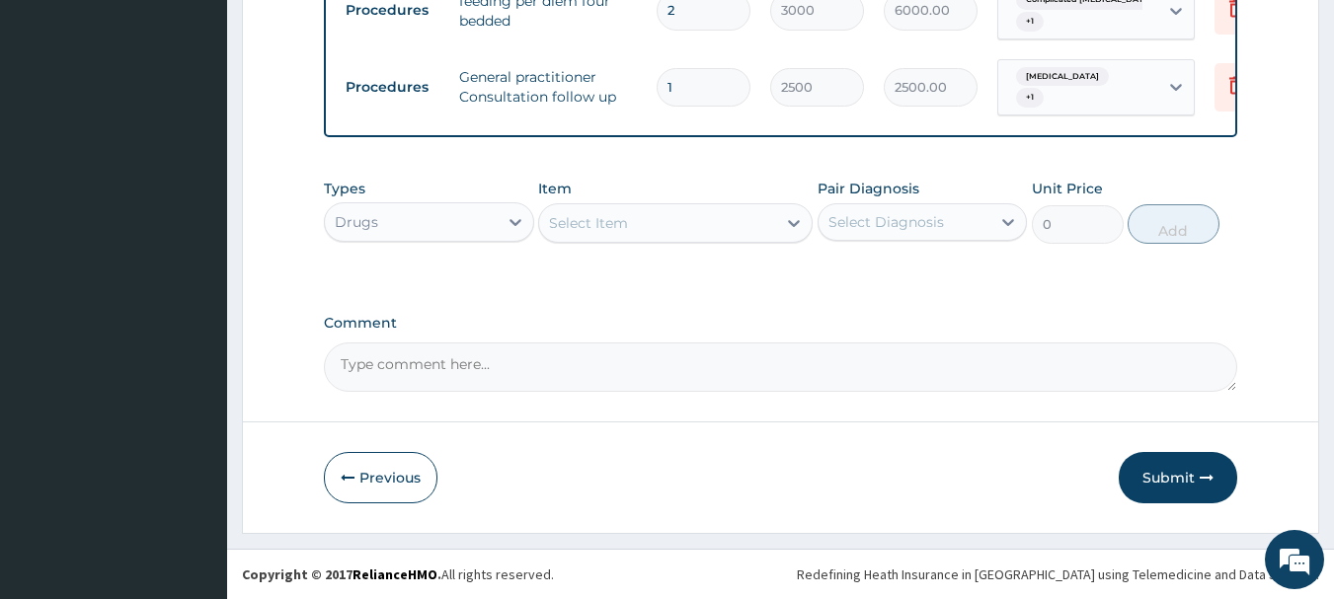
click at [660, 225] on div "Select Item" at bounding box center [657, 223] width 237 height 32
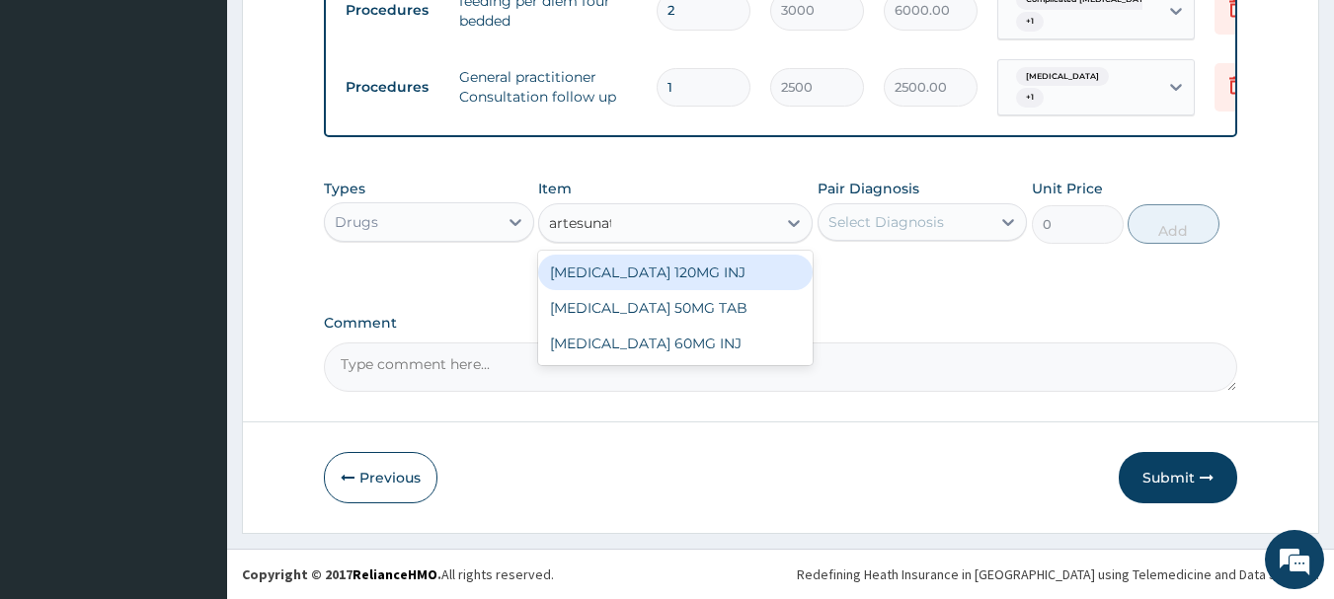
type input "artesunate"
click at [672, 271] on div "ARTESUNATE 120MG INJ" at bounding box center [675, 273] width 274 height 36
type input "1750"
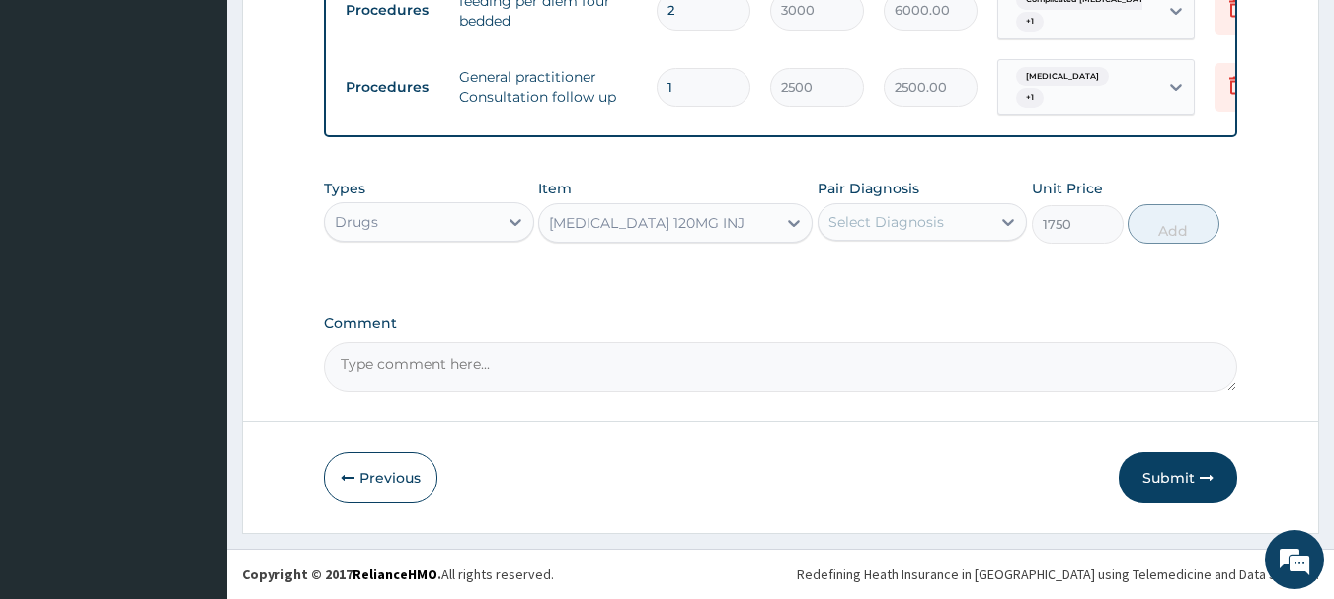
click at [697, 226] on div "ARTESUNATE 120MG INJ" at bounding box center [646, 223] width 195 height 20
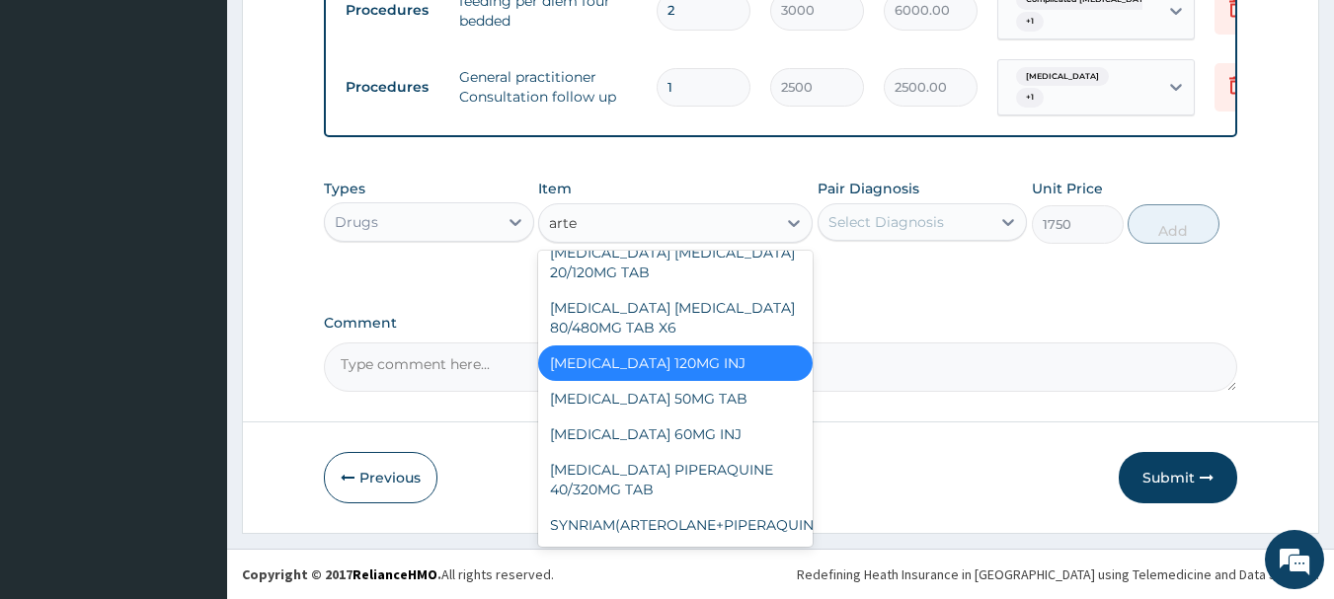
scroll to position [0, 0]
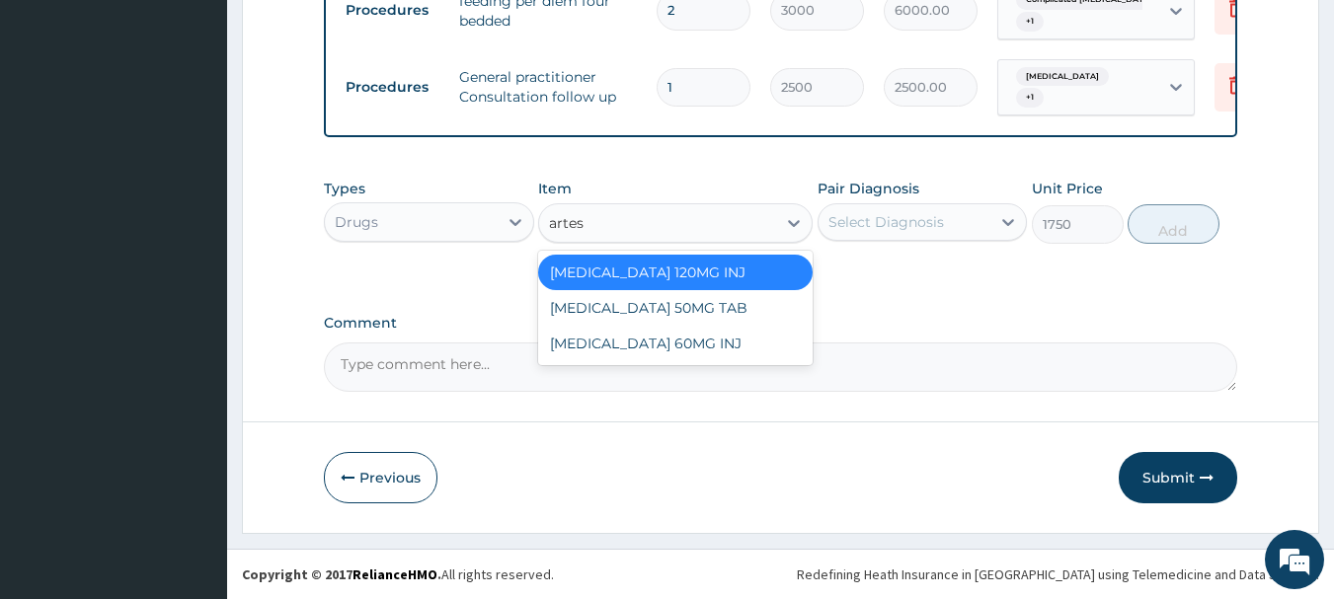
type input "artesu"
click at [703, 342] on div "ARTESUNATE 60MG INJ" at bounding box center [675, 344] width 274 height 36
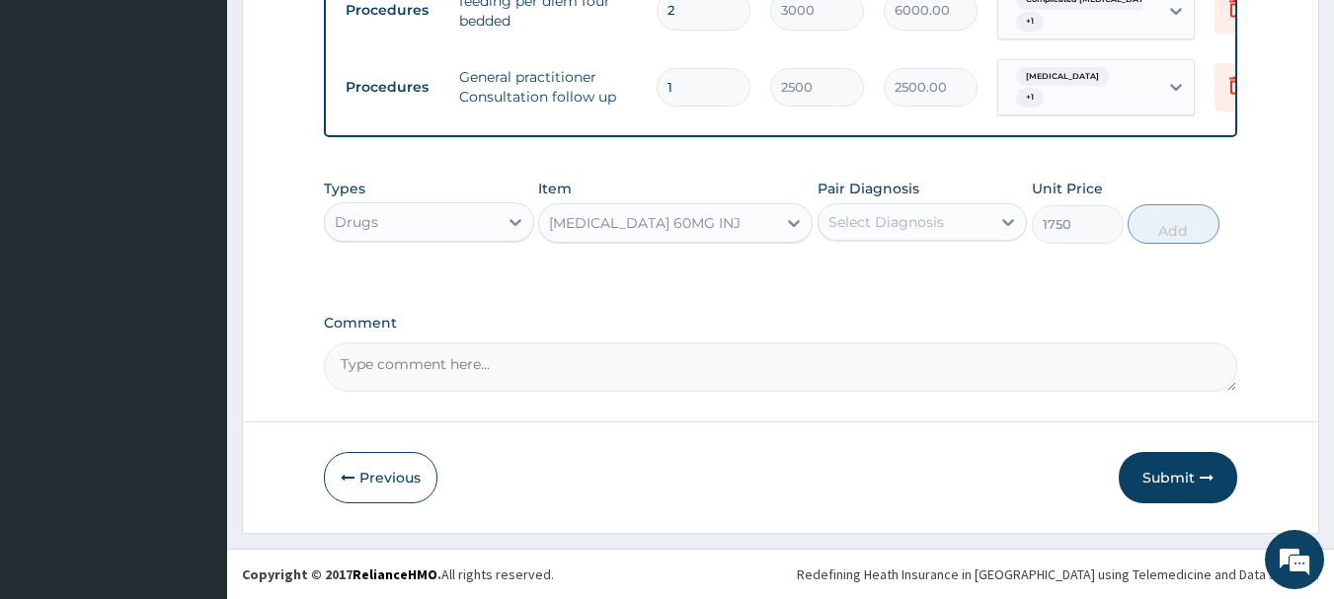
click at [869, 231] on div "Select Diagnosis" at bounding box center [886, 222] width 116 height 20
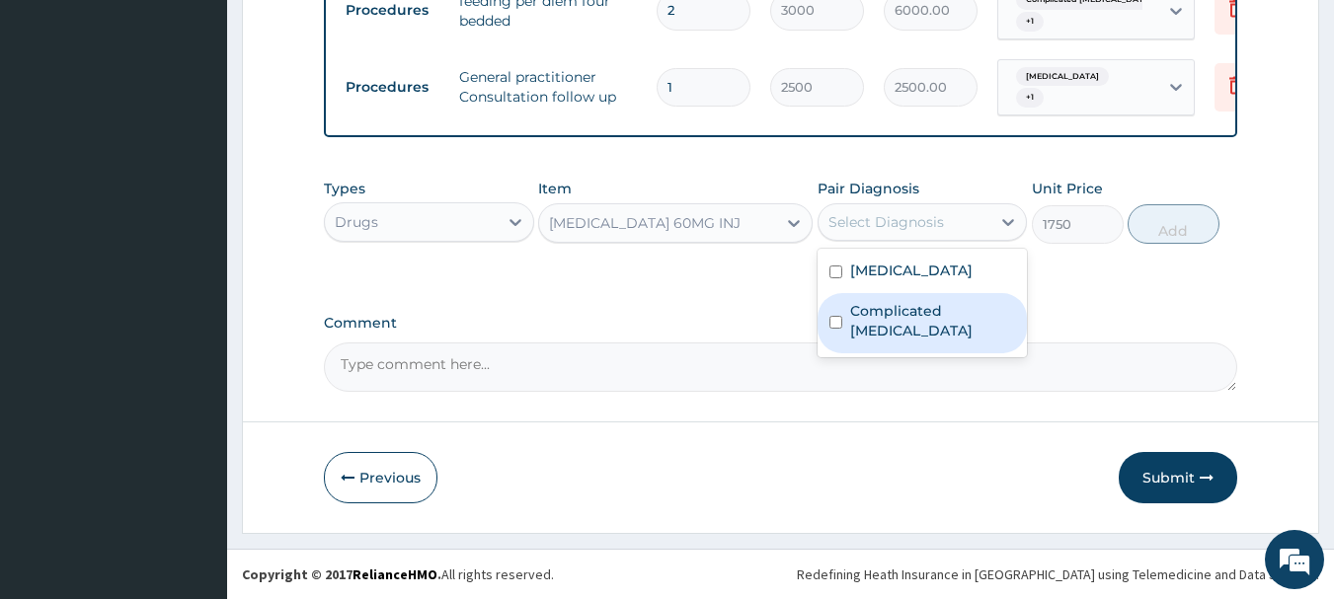
click at [902, 301] on label "Complicated malaria" at bounding box center [933, 320] width 166 height 39
checkbox input "true"
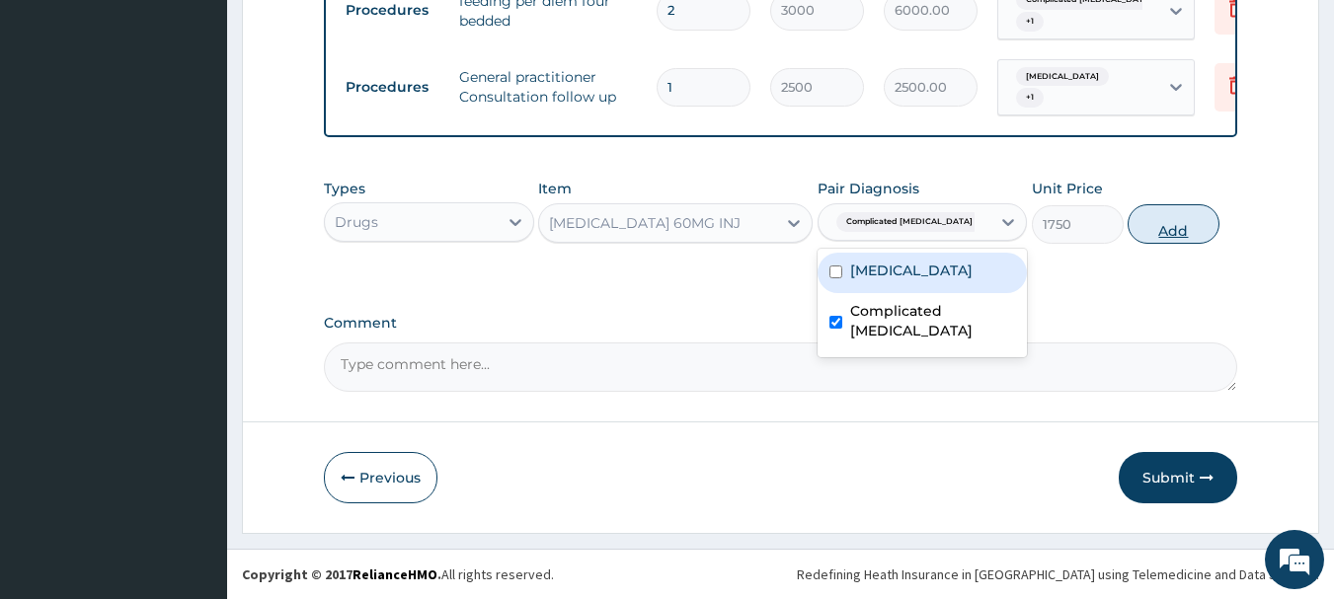
click at [1174, 219] on button "Add" at bounding box center [1173, 223] width 92 height 39
type input "0"
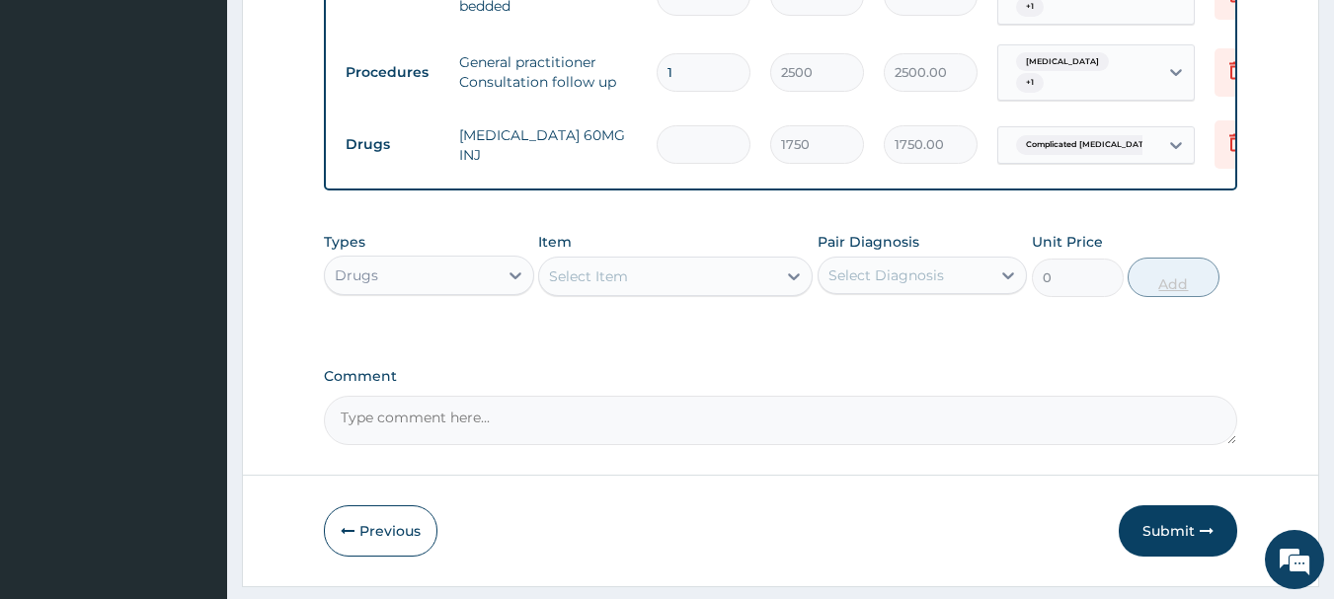
type input "0.00"
type input "2"
type input "3500.00"
type input "2"
click at [649, 292] on div "Select Item" at bounding box center [657, 277] width 237 height 32
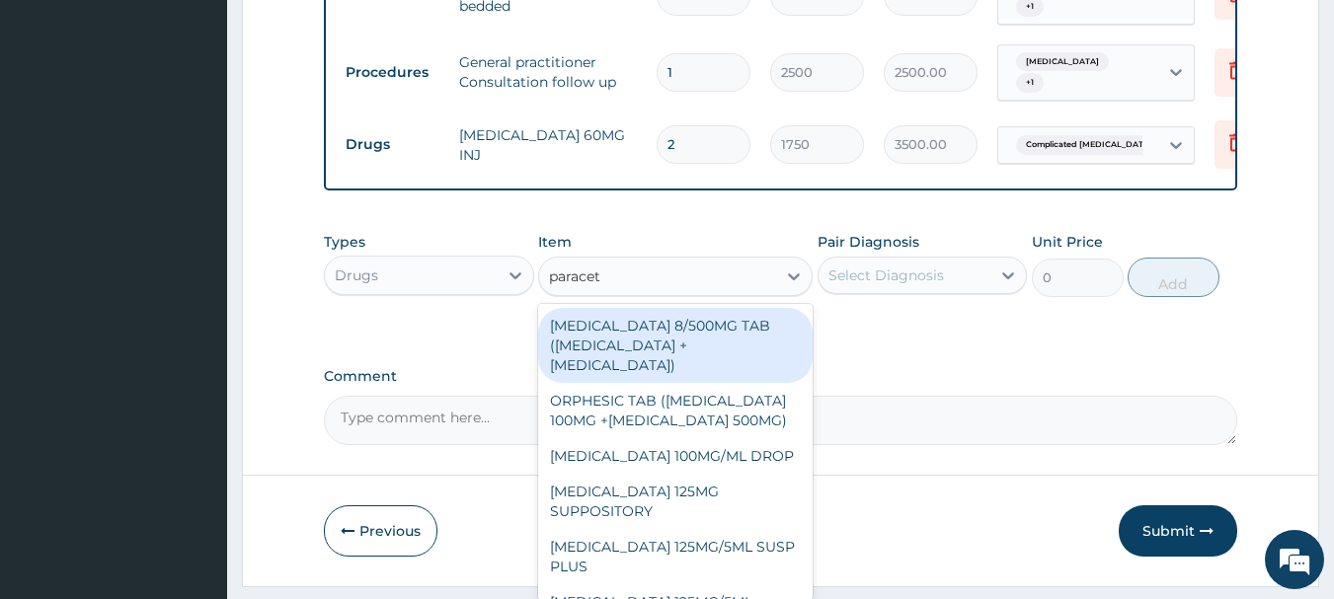
type input "paraceta"
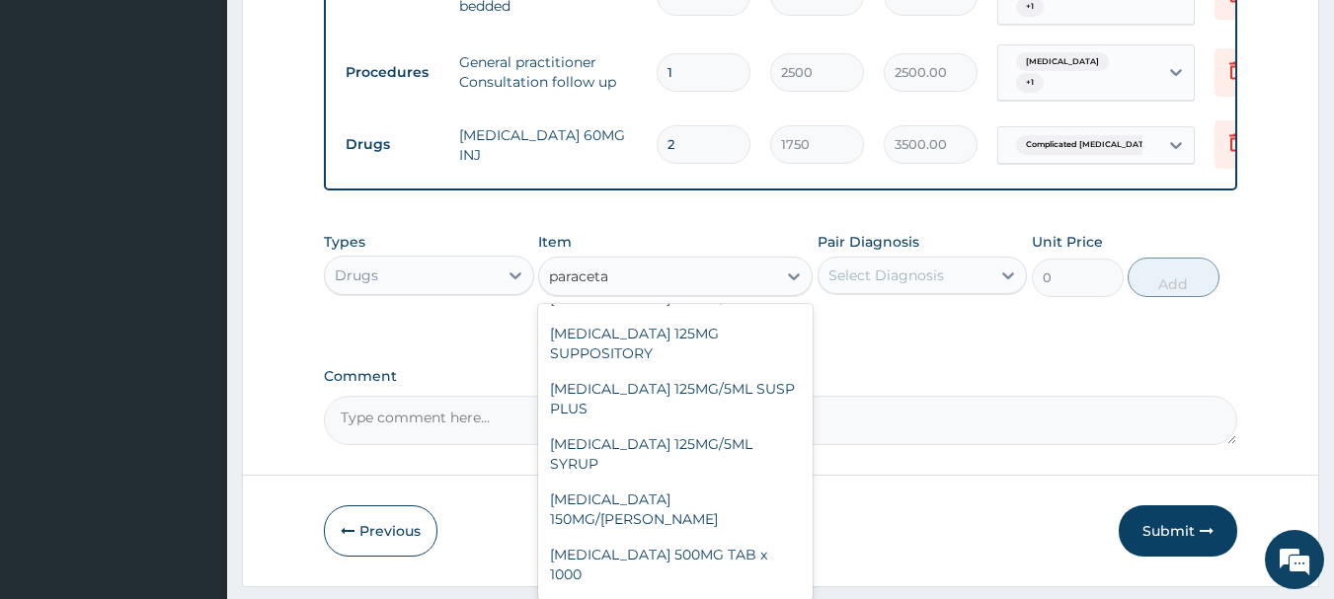
scroll to position [165, 0]
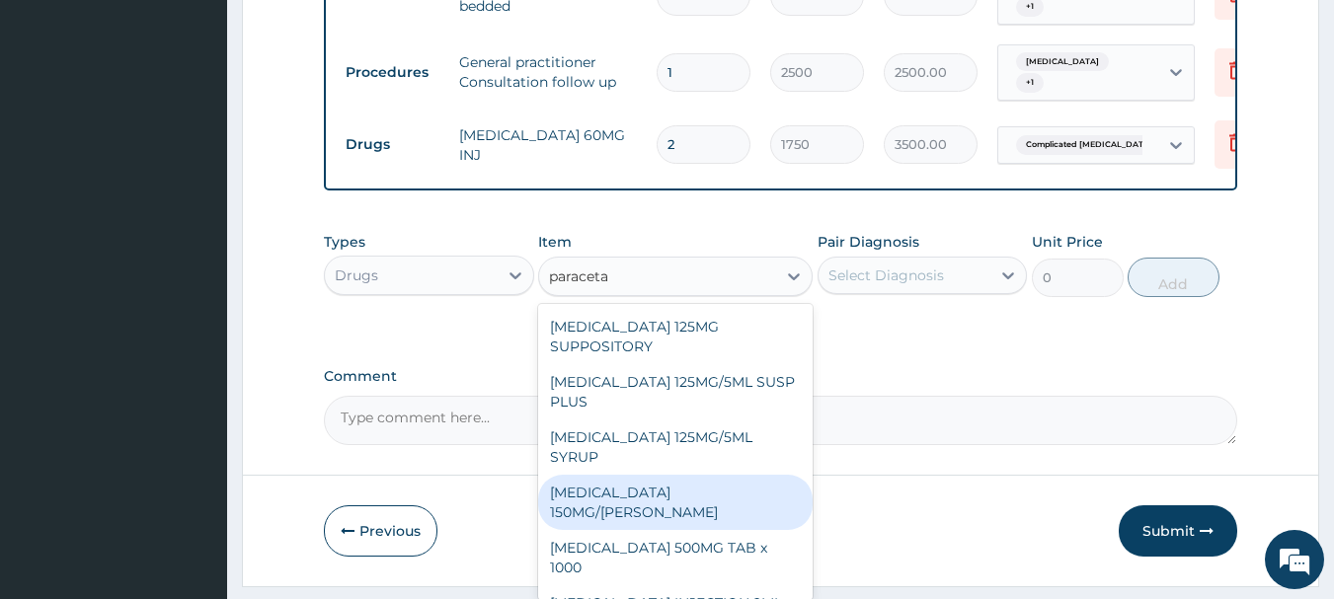
click at [746, 505] on div "PARACETAMOL 150MG/ML VIAL" at bounding box center [675, 502] width 274 height 55
type input "900"
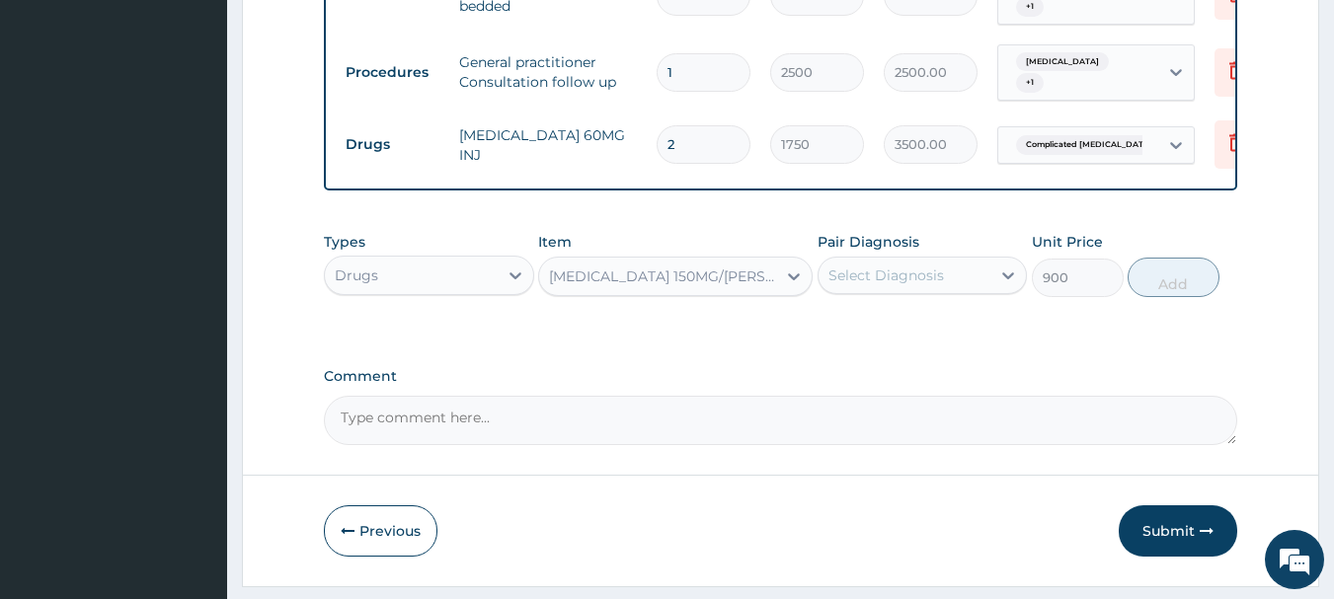
click at [902, 285] on div "Select Diagnosis" at bounding box center [886, 276] width 116 height 20
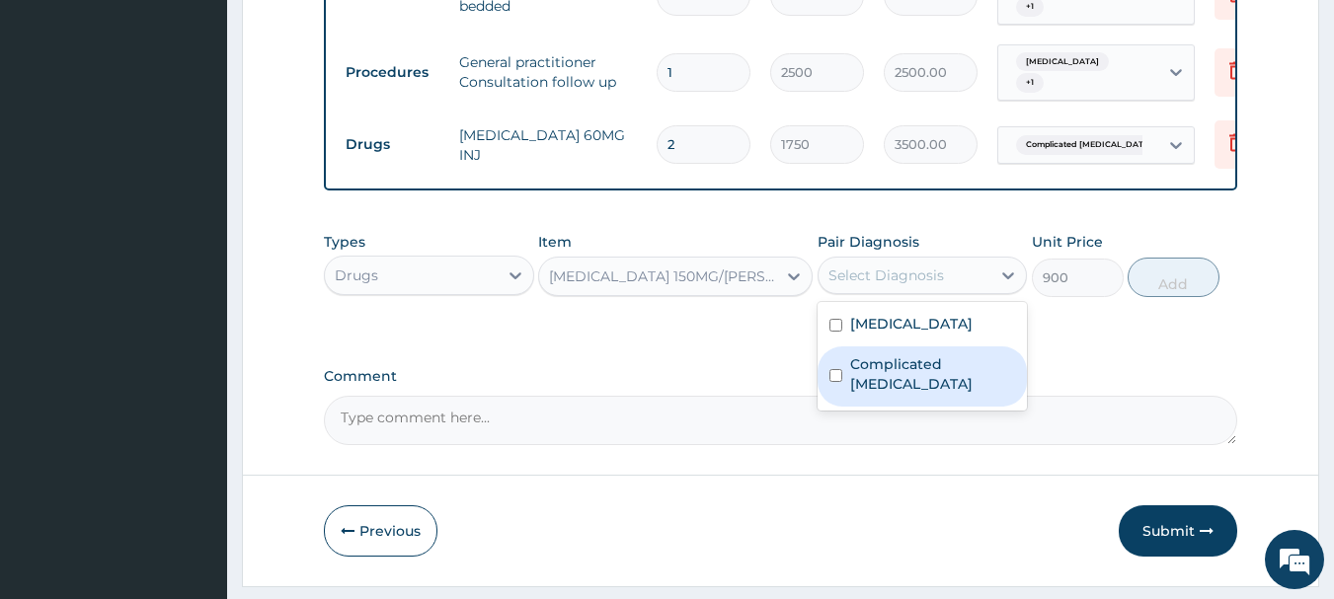
click at [928, 371] on label "Complicated malaria" at bounding box center [933, 373] width 166 height 39
checkbox input "true"
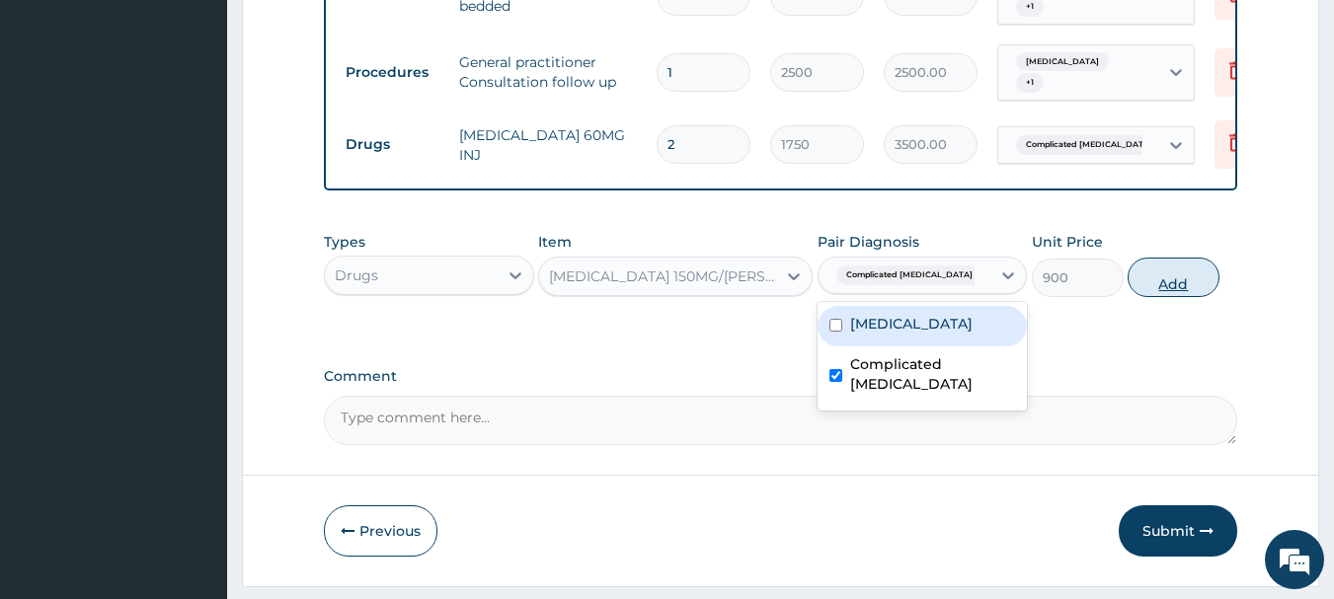
click at [1157, 297] on button "Add" at bounding box center [1173, 277] width 92 height 39
type input "0"
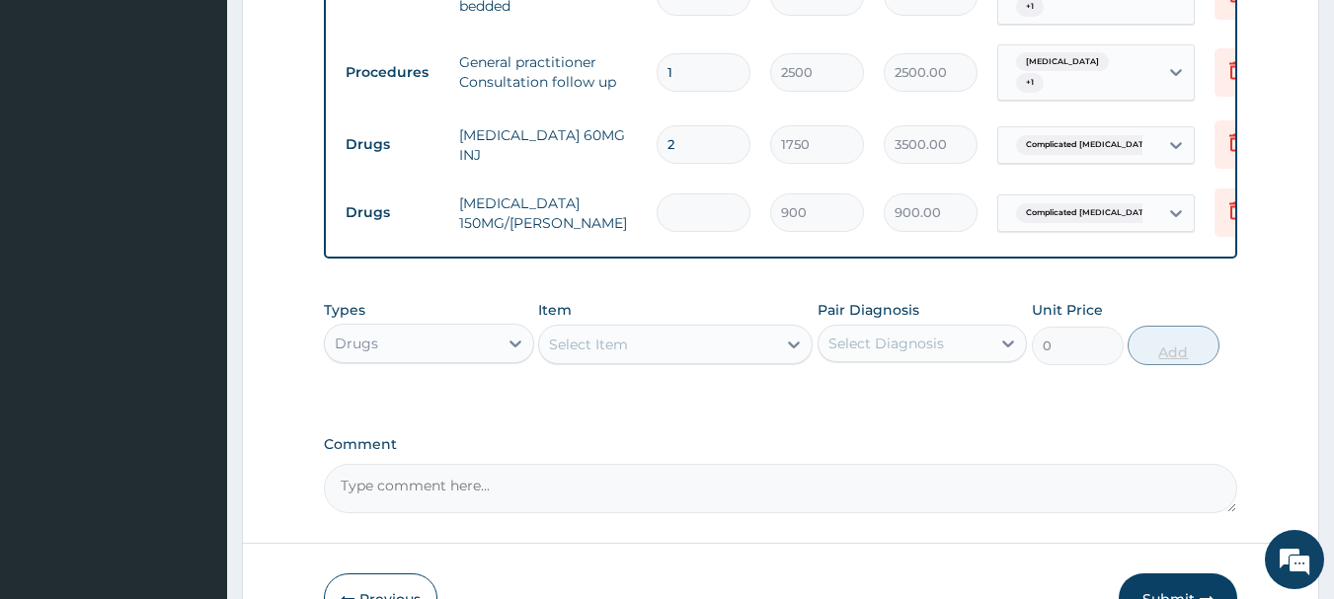
type input "0.00"
type input "4"
type input "3600.00"
type input "4"
click at [688, 360] on div "Select Item" at bounding box center [657, 345] width 237 height 32
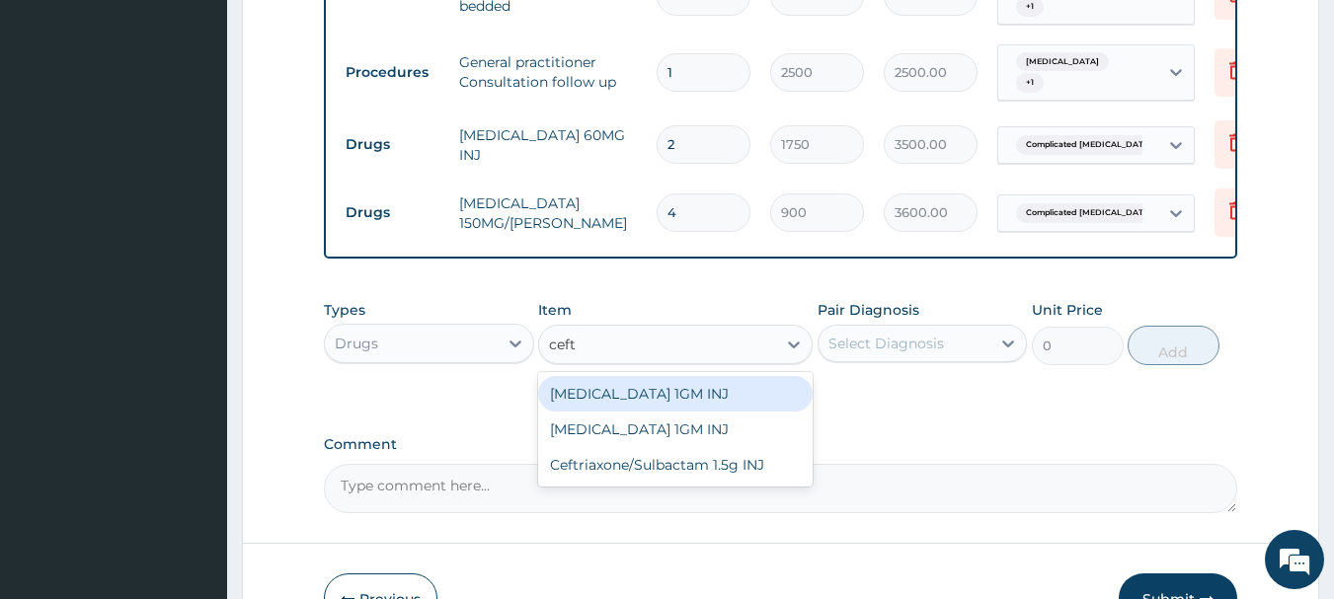
type input "ceftr"
click at [712, 402] on div "CEFTRIAXONE 1GM INJ" at bounding box center [675, 394] width 274 height 36
type input "1400"
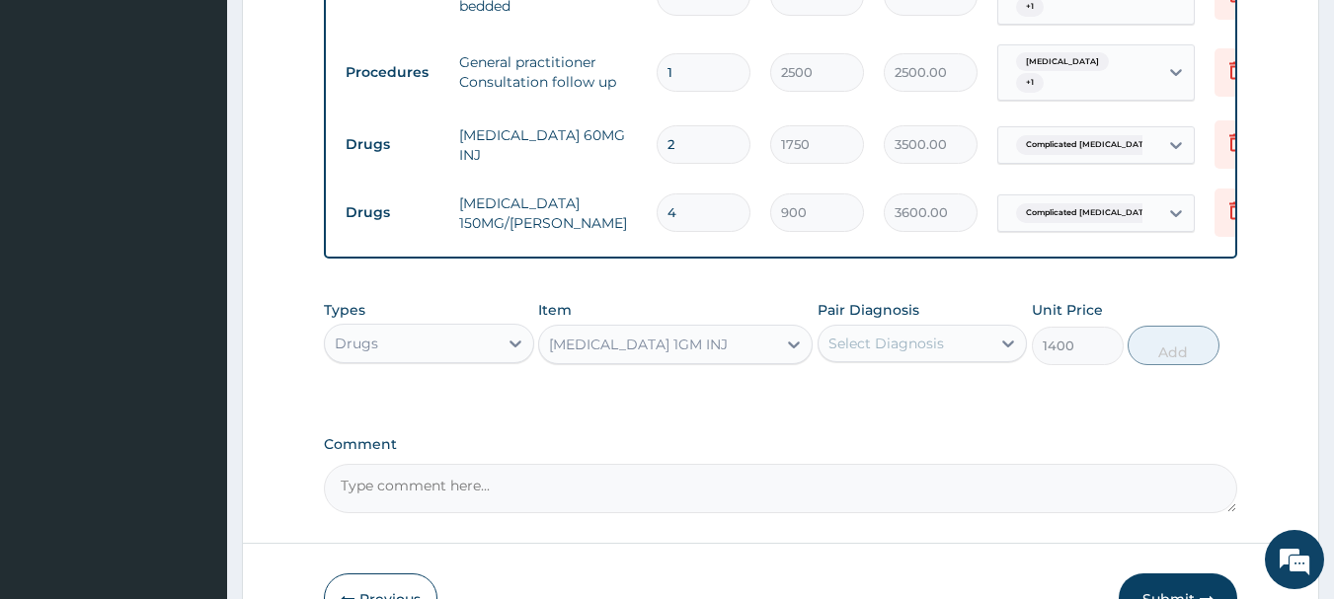
click at [886, 353] on div "Select Diagnosis" at bounding box center [886, 344] width 116 height 20
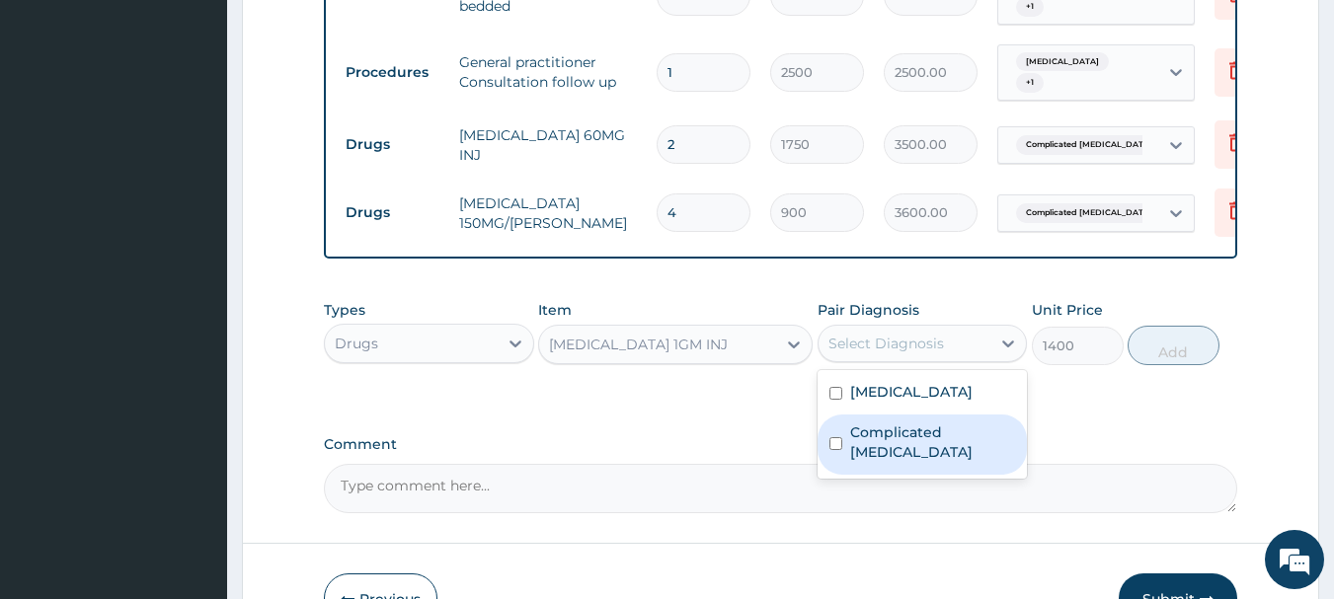
click at [914, 441] on label "Complicated malaria" at bounding box center [933, 442] width 166 height 39
checkbox input "true"
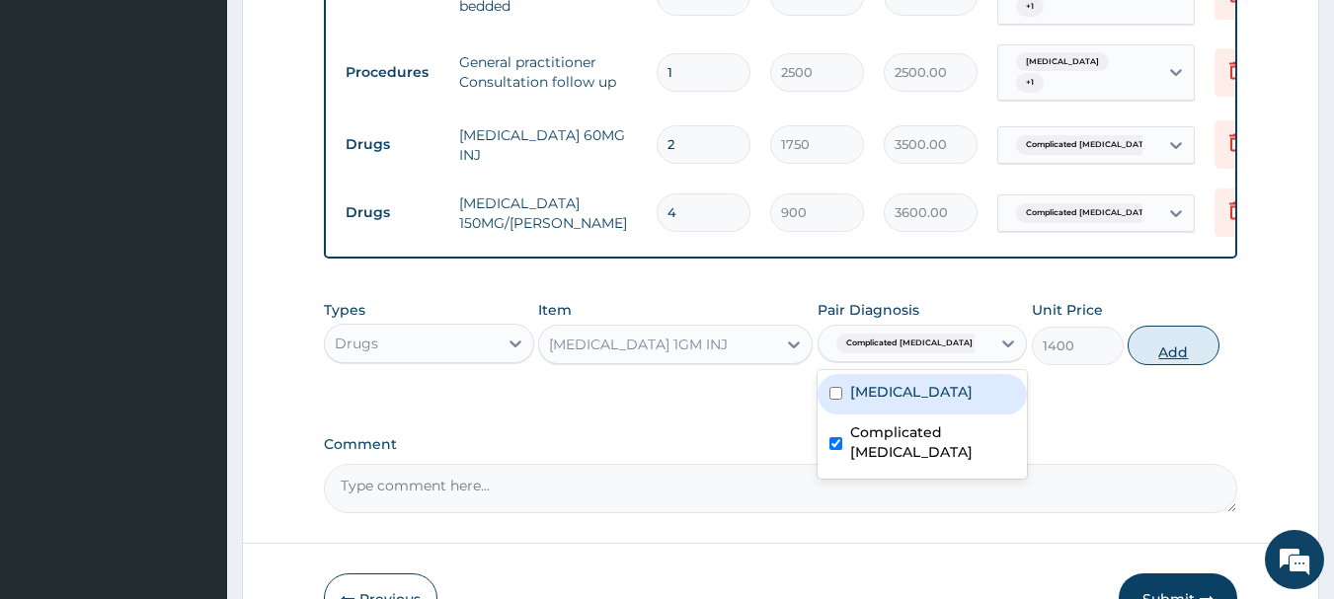
click at [1183, 365] on button "Add" at bounding box center [1173, 345] width 92 height 39
type input "0"
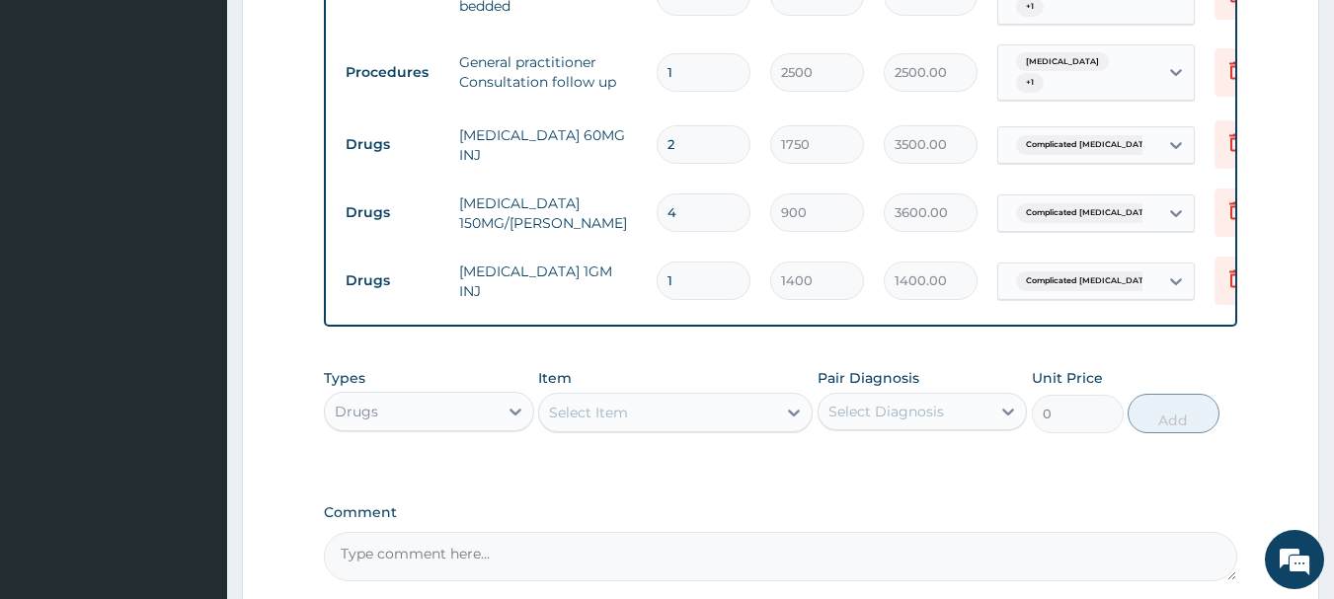
click at [682, 428] on div "Select Item" at bounding box center [657, 413] width 237 height 32
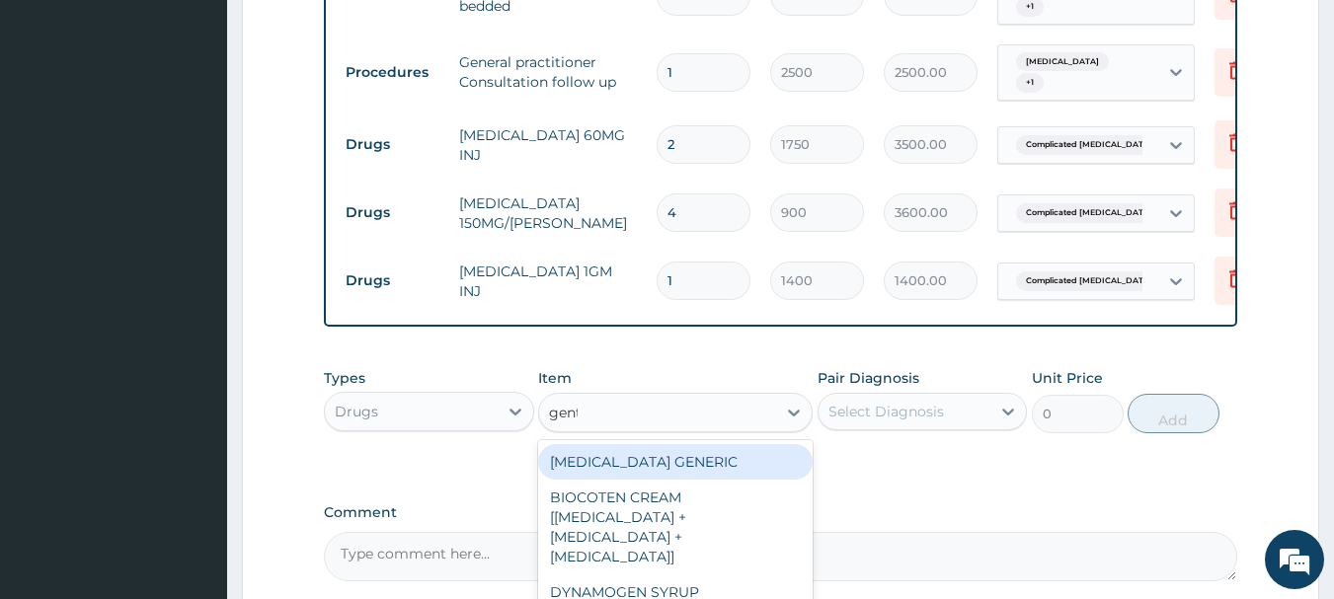
type input "genta"
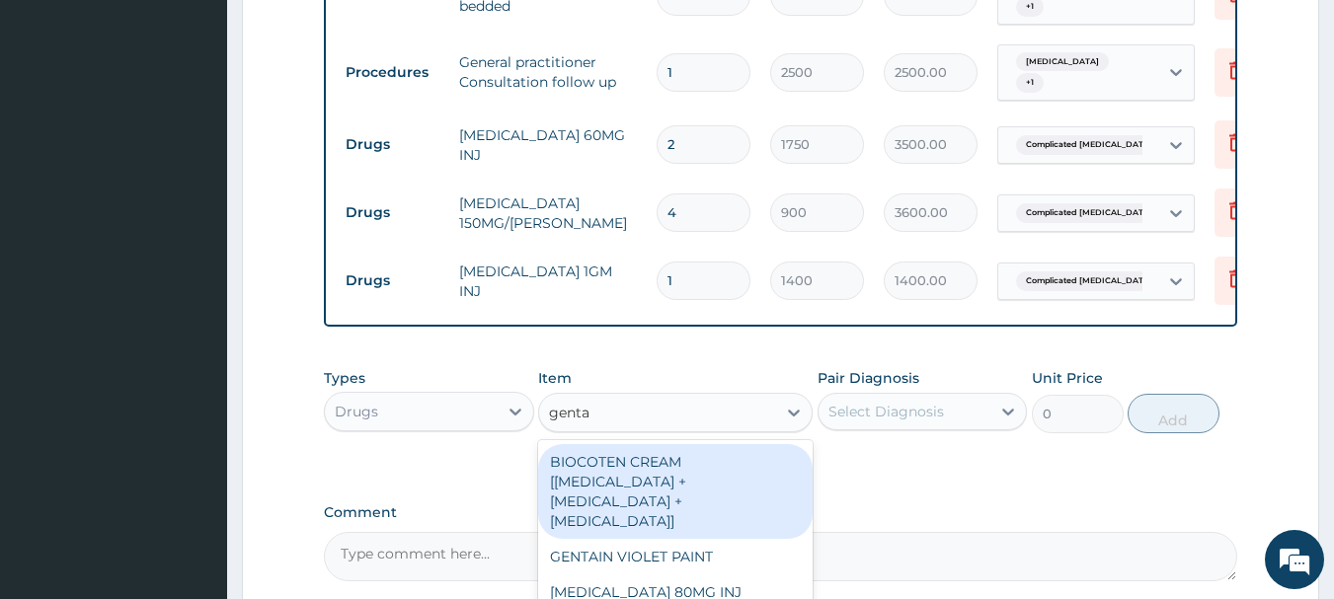
scroll to position [1179, 0]
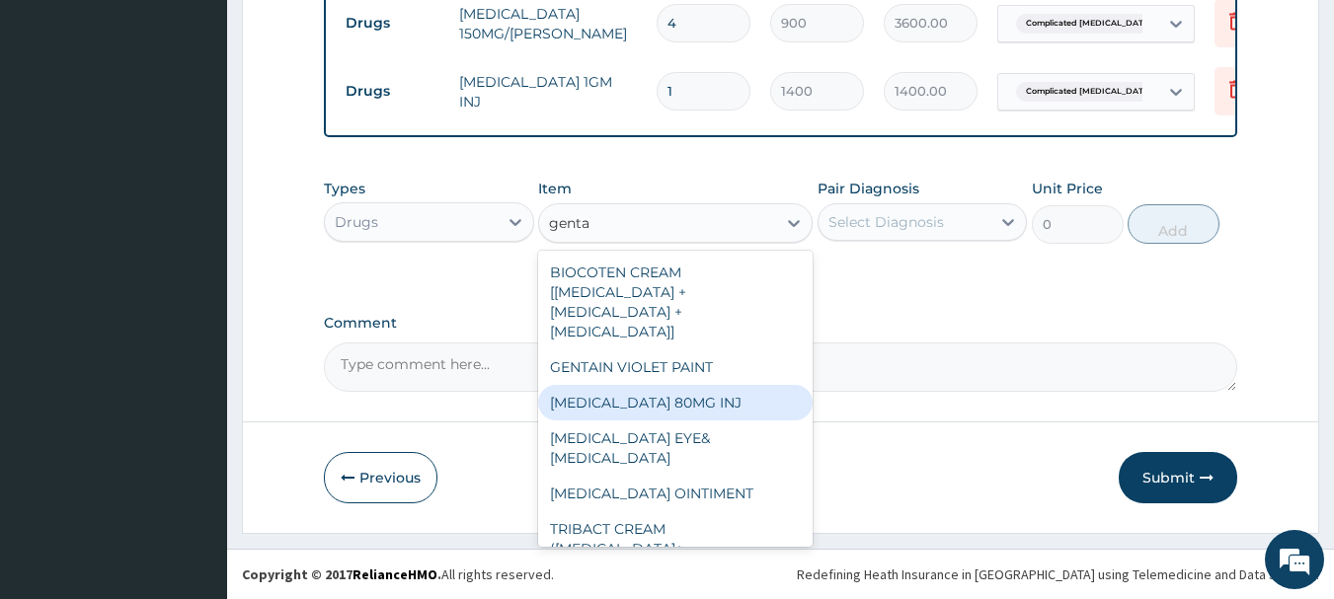
click at [731, 388] on div "GENTAMICIN 80MG INJ" at bounding box center [675, 403] width 274 height 36
type input "700"
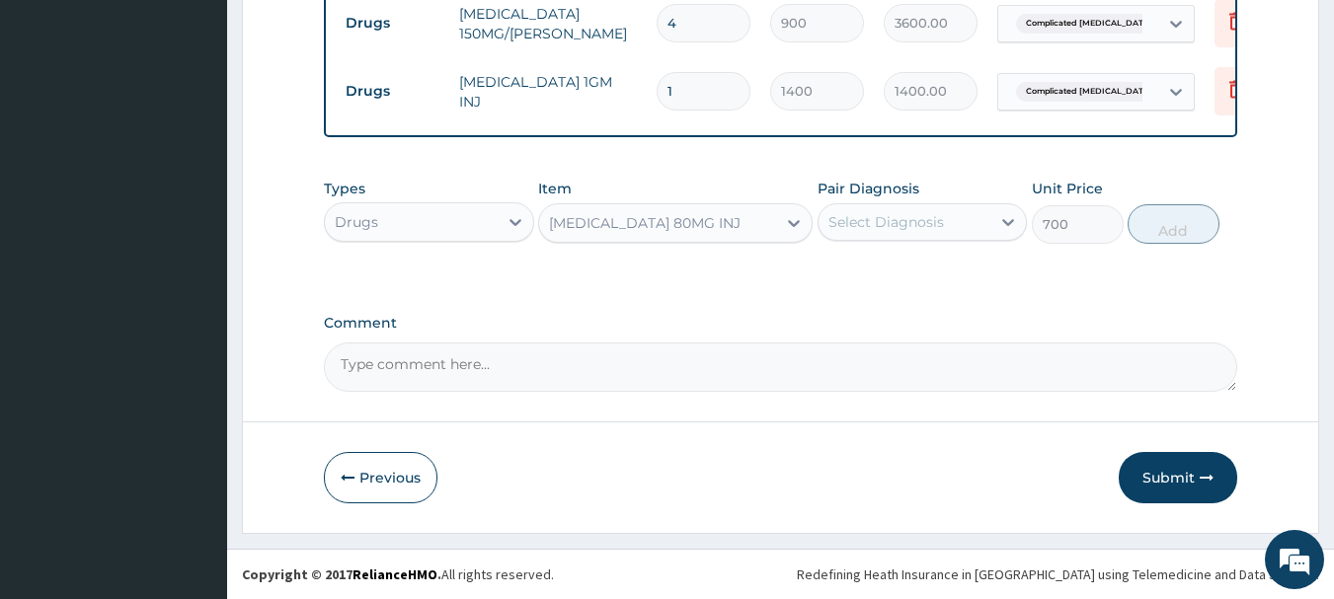
click at [921, 219] on div "Select Diagnosis" at bounding box center [886, 222] width 116 height 20
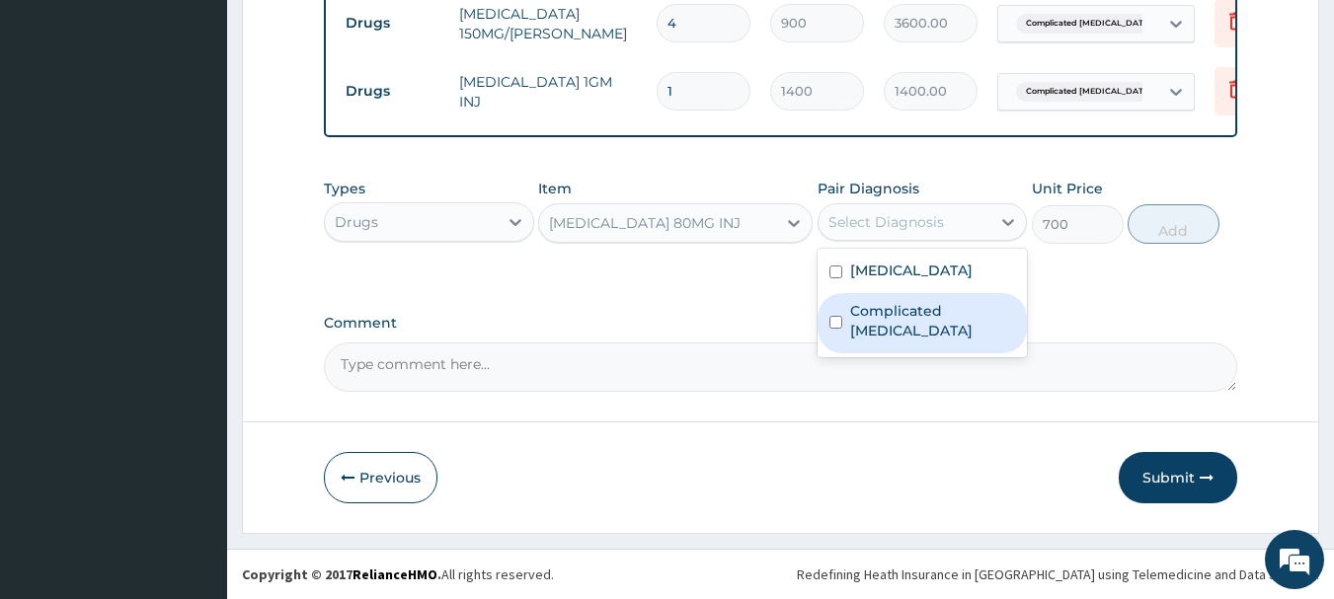
click at [950, 306] on label "Complicated malaria" at bounding box center [933, 320] width 166 height 39
checkbox input "true"
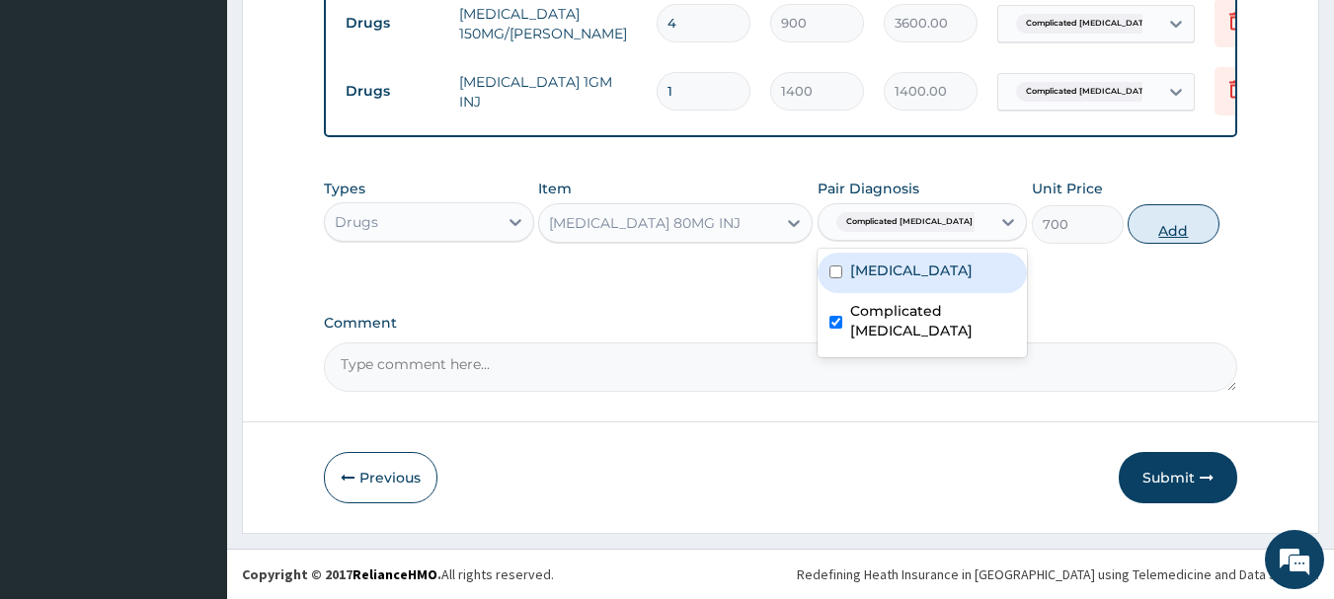
click at [1153, 233] on button "Add" at bounding box center [1173, 223] width 92 height 39
type input "0"
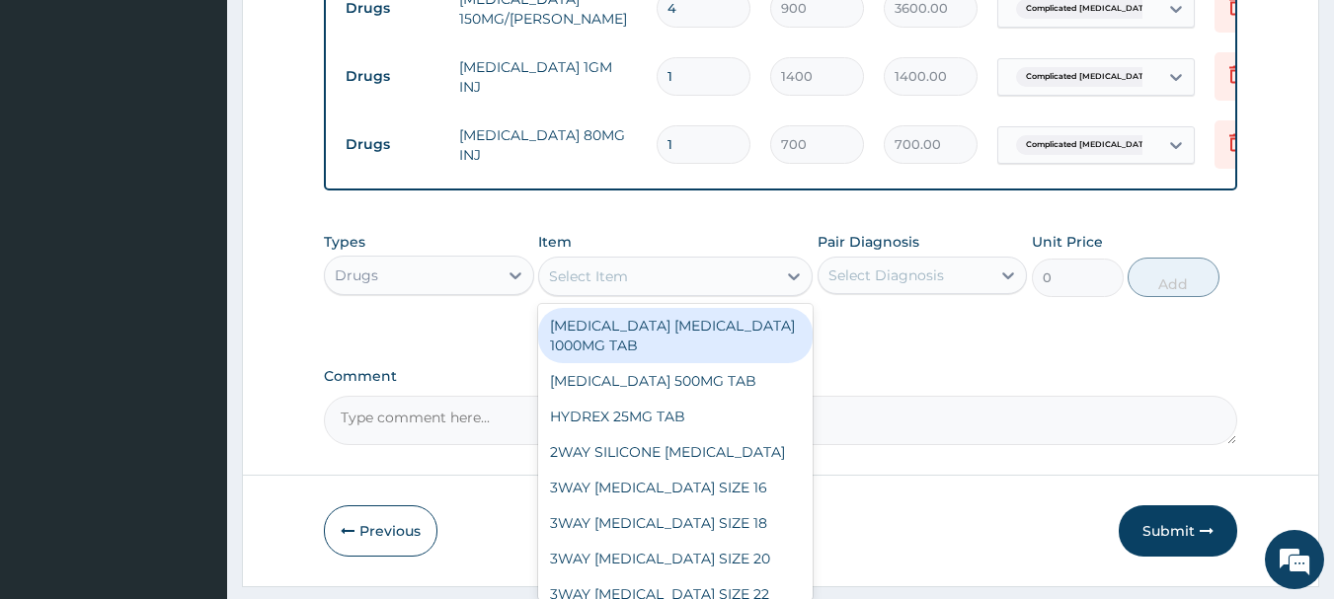
click at [690, 291] on div "Select Item" at bounding box center [657, 277] width 237 height 32
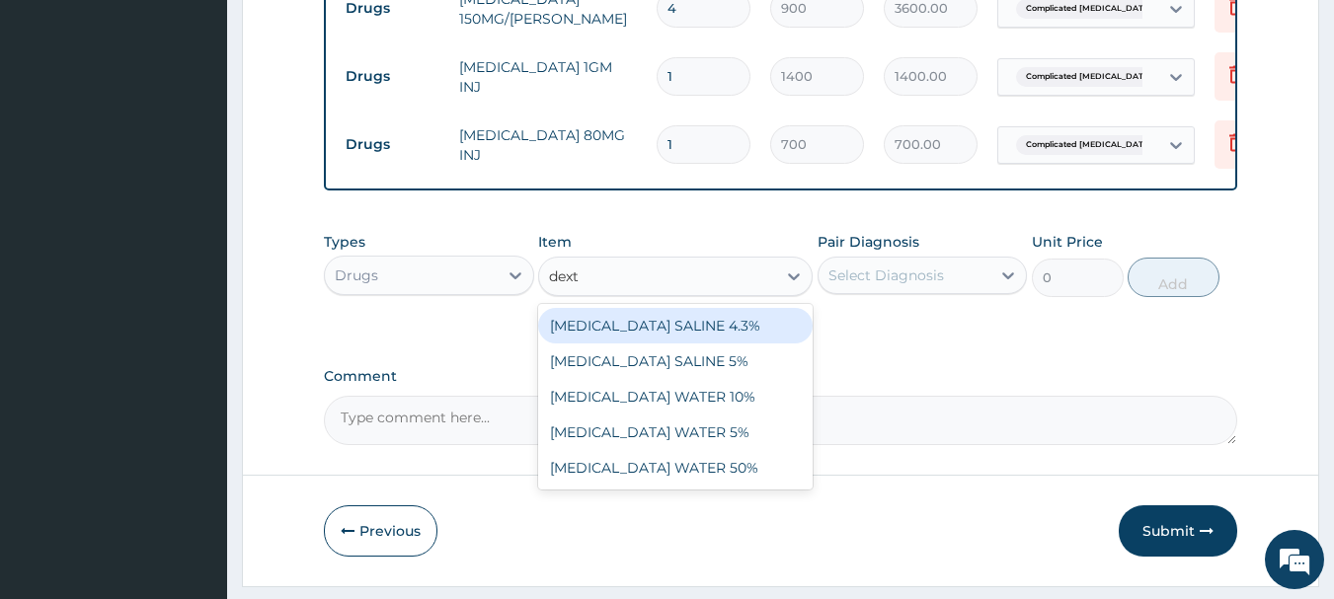
type input "dextr"
click at [692, 329] on div "DEXTROSE SALINE 4.3%" at bounding box center [675, 326] width 274 height 36
type input "1400"
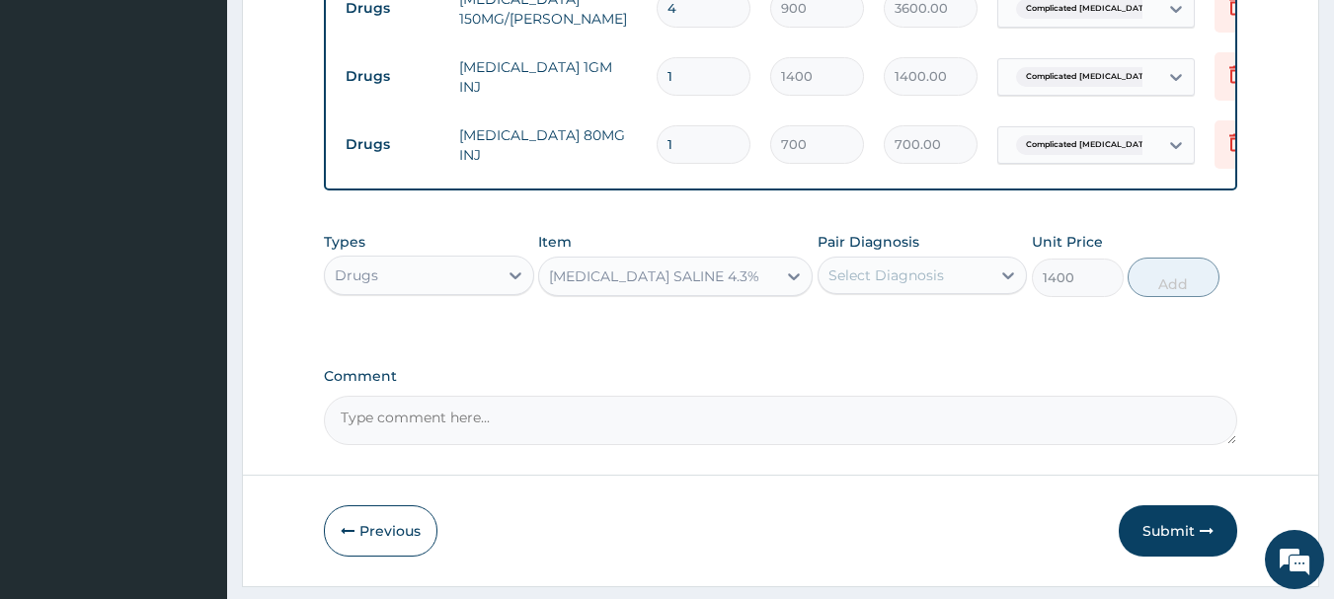
click at [861, 279] on div "Select Diagnosis" at bounding box center [904, 276] width 173 height 32
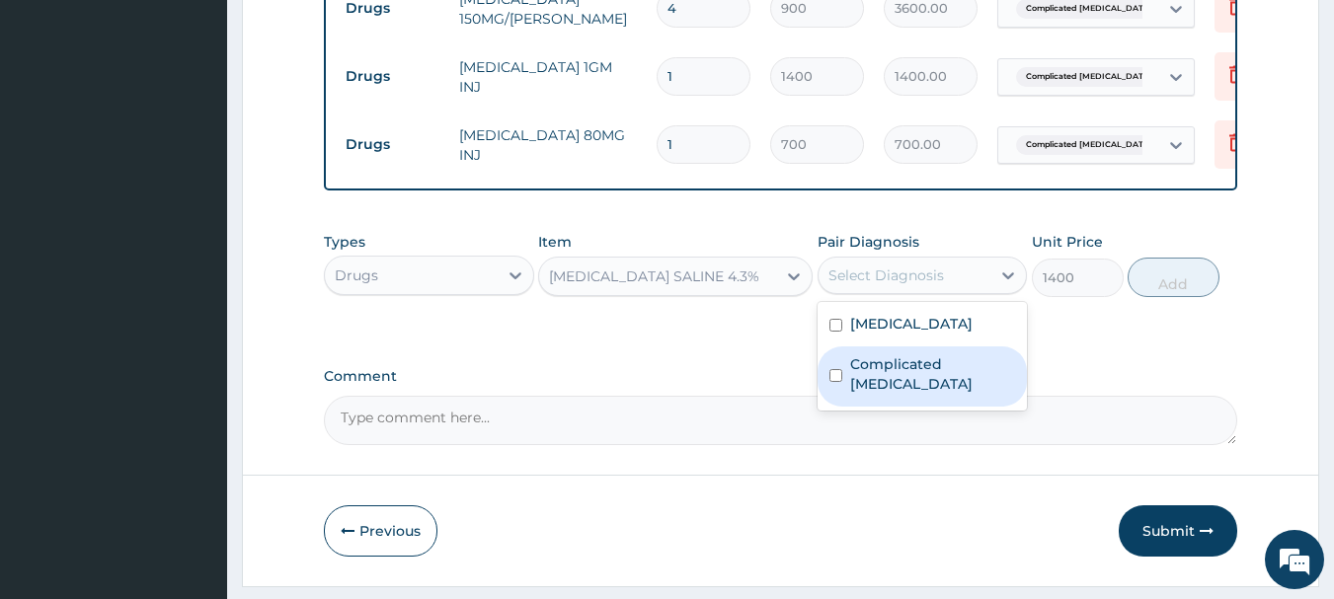
click at [918, 385] on label "Complicated malaria" at bounding box center [933, 373] width 166 height 39
checkbox input "true"
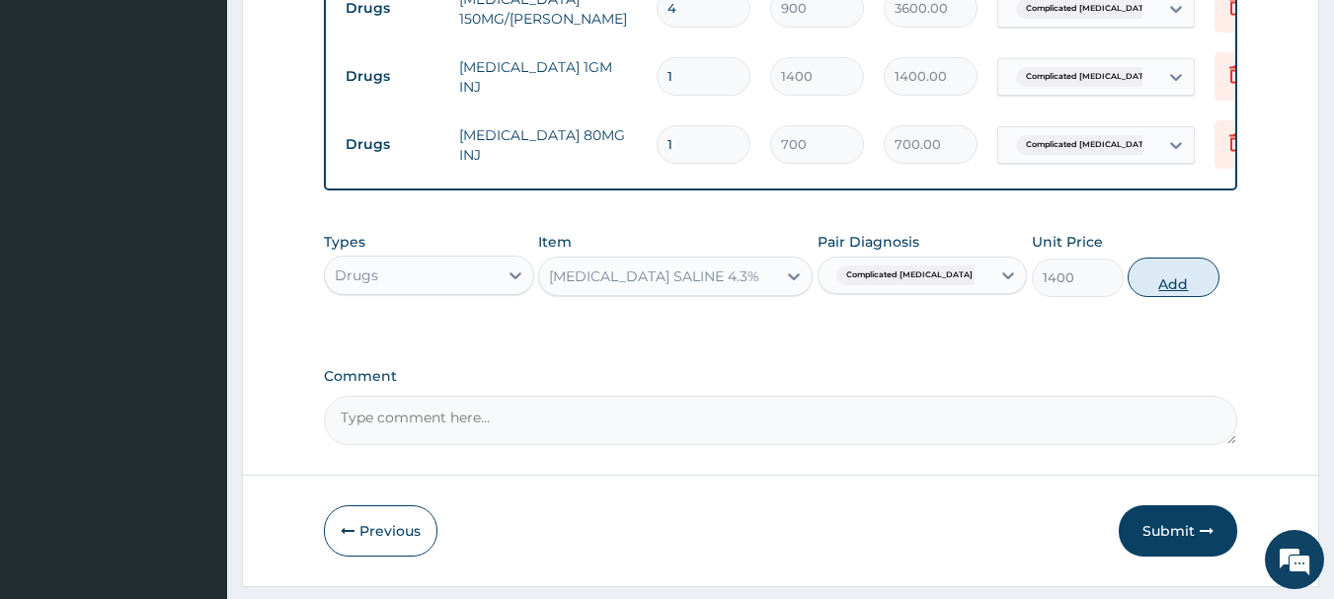
click at [1151, 297] on button "Add" at bounding box center [1173, 277] width 92 height 39
type input "0"
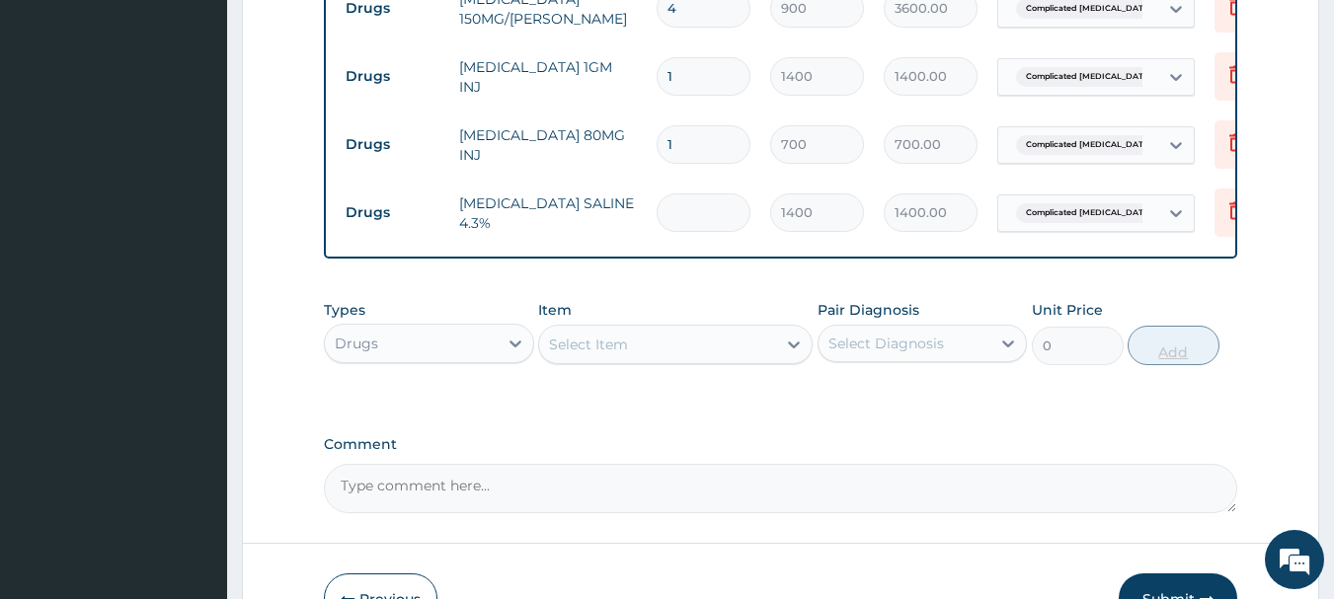
type input "0.00"
type input "3"
type input "4200.00"
type input "3"
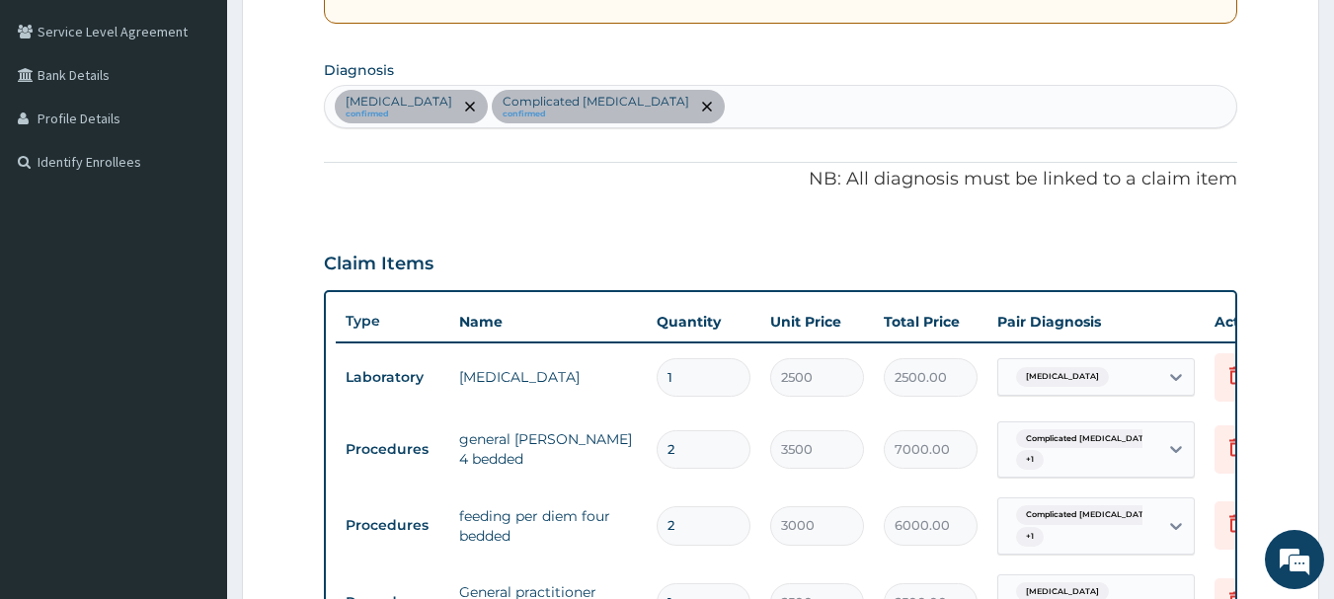
scroll to position [440, 0]
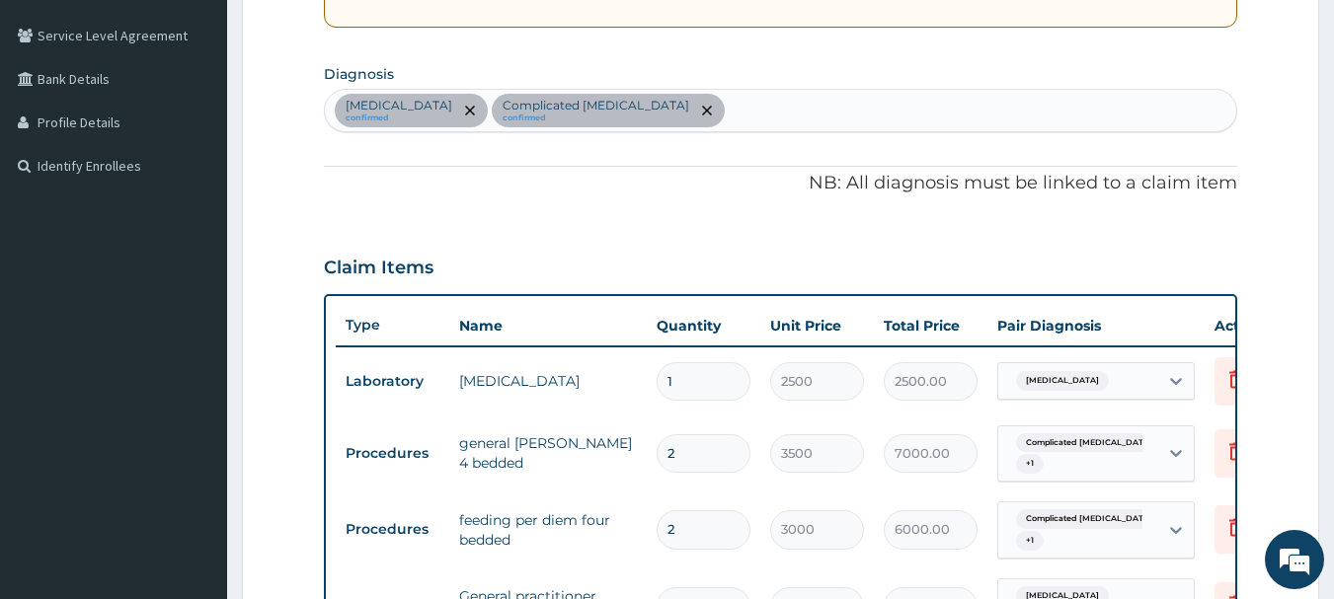
click at [809, 122] on div "Hemoglobinopathy confirmed Complicated malaria confirmed" at bounding box center [781, 110] width 912 height 41
type input "cough"
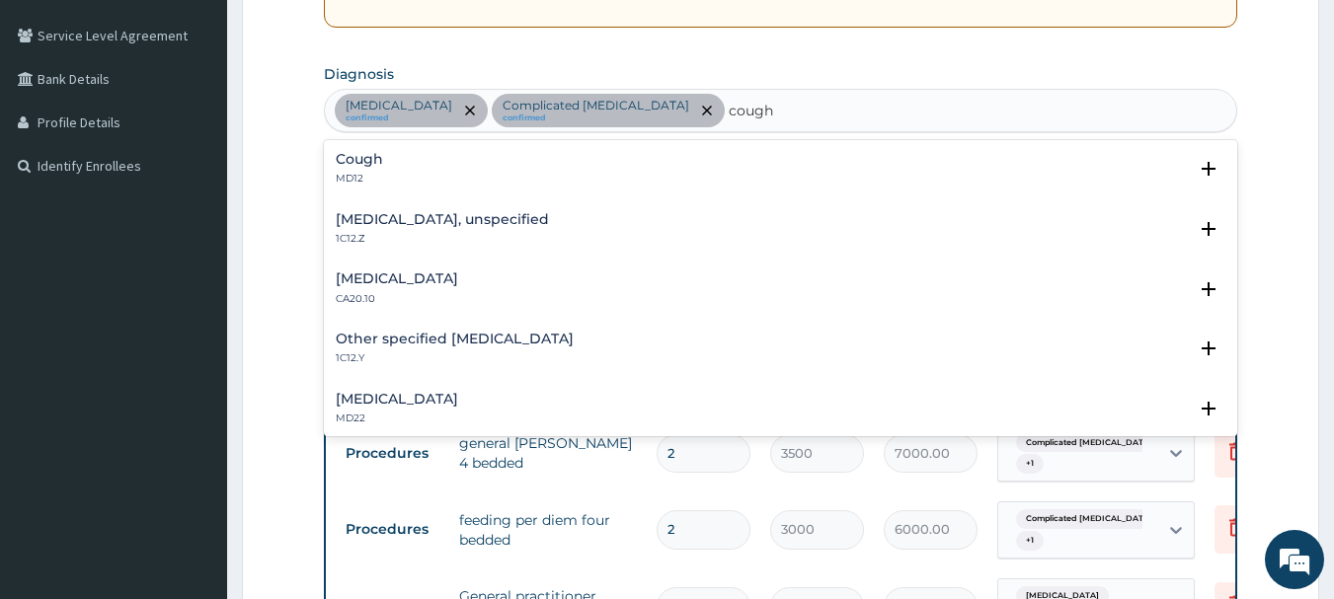
click at [398, 160] on div "Cough MD12" at bounding box center [781, 169] width 891 height 35
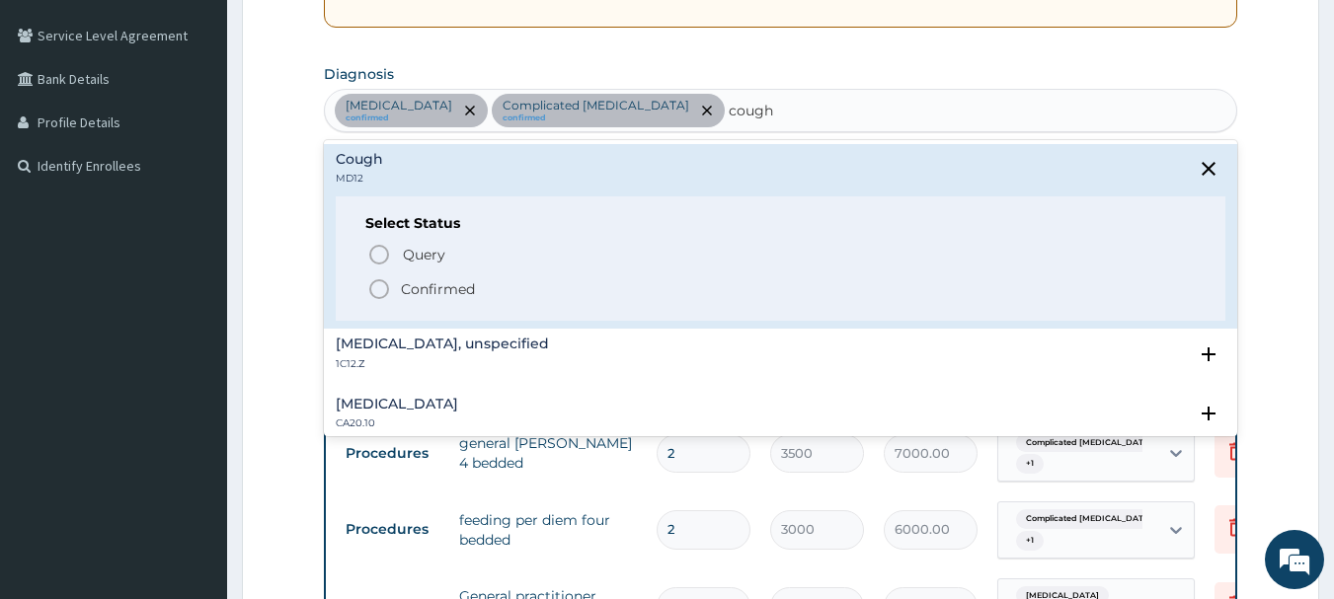
click at [381, 289] on icon "status option filled" at bounding box center [379, 289] width 24 height 24
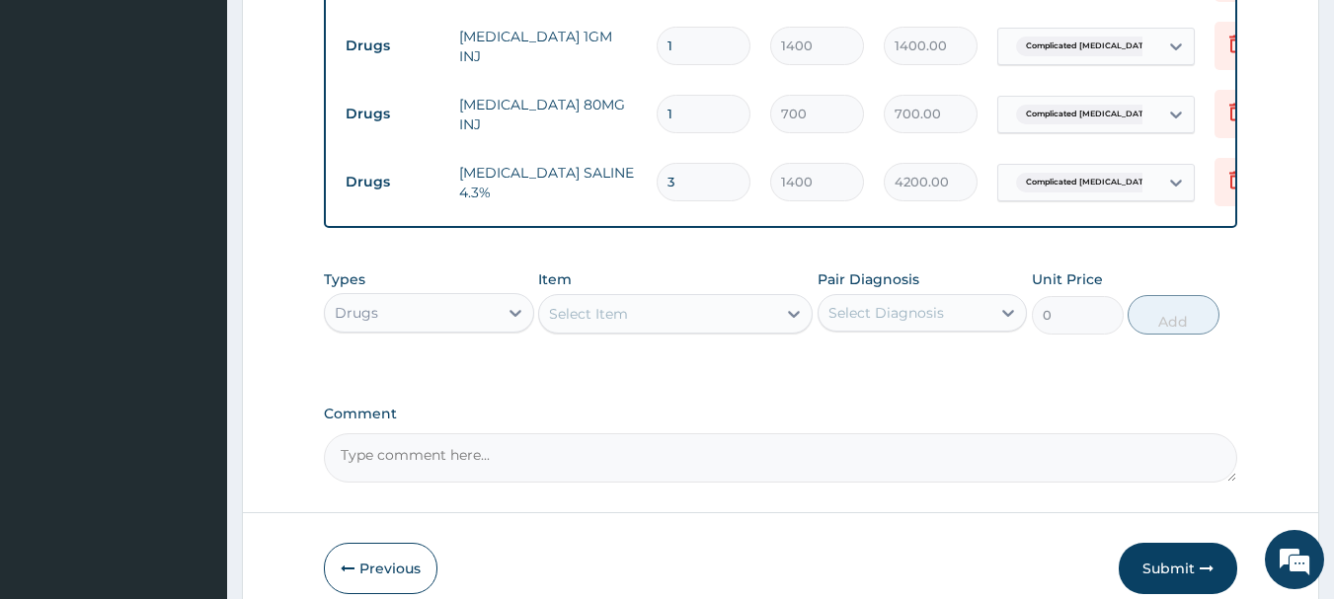
scroll to position [1289, 0]
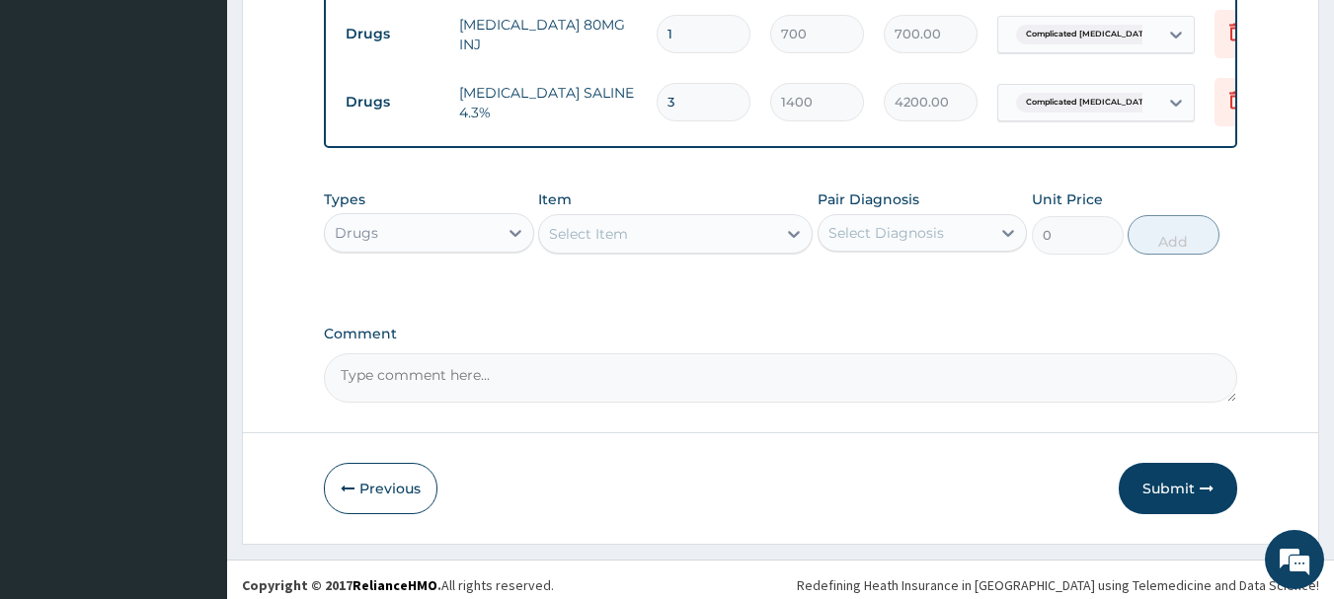
click at [728, 250] on div "Select Item" at bounding box center [657, 234] width 237 height 32
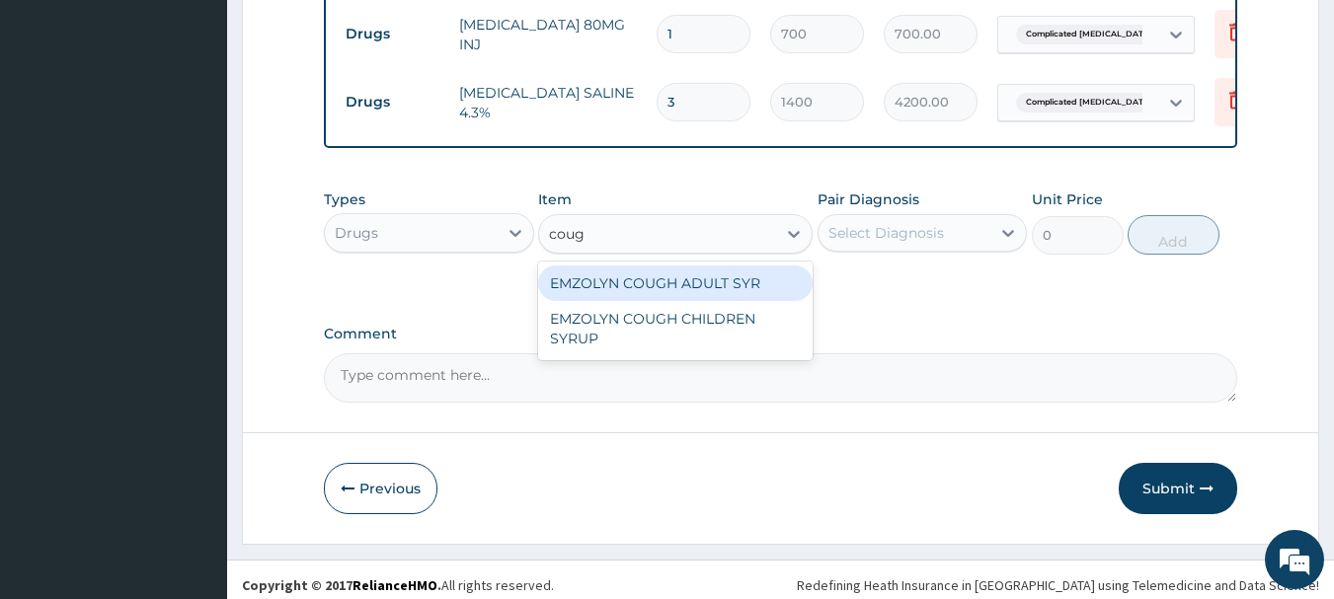
type input "cough"
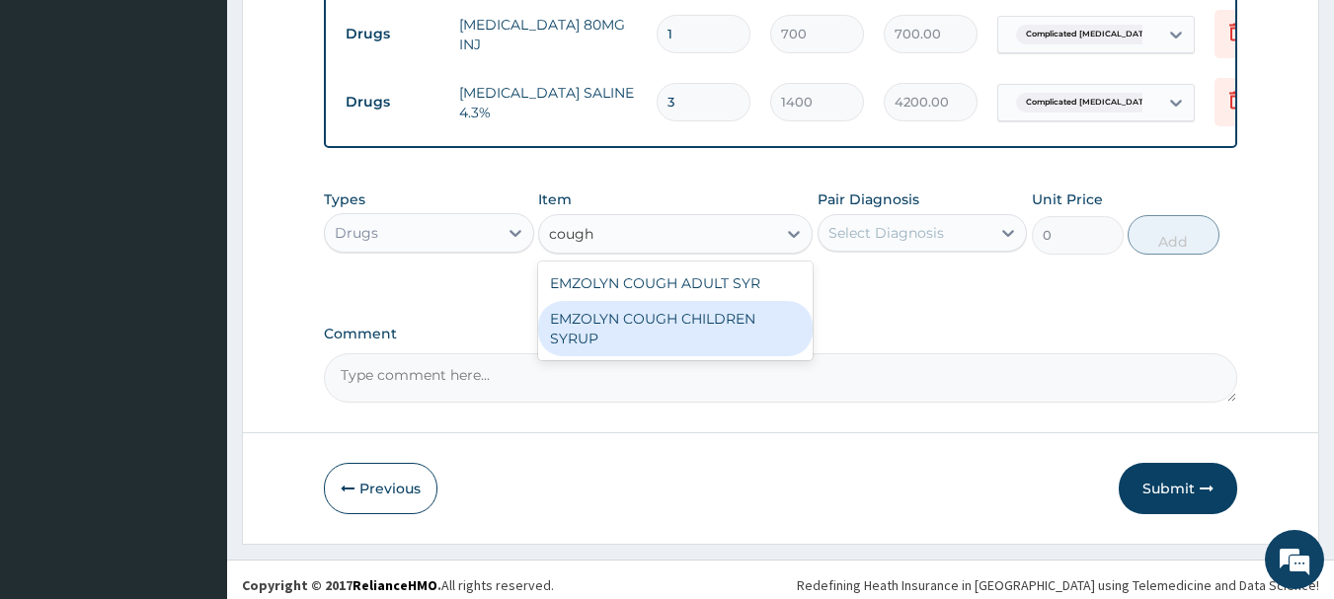
click at [736, 327] on div "EMZOLYN COUGH CHILDREN SYRUP" at bounding box center [675, 328] width 274 height 55
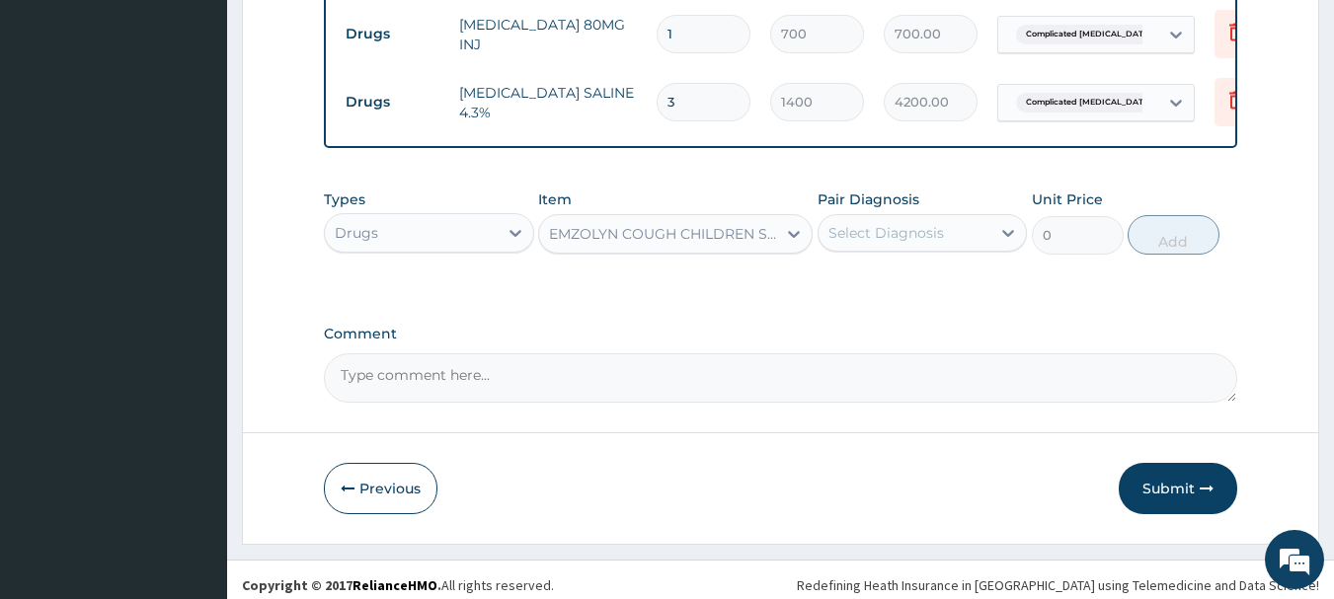
type input "900"
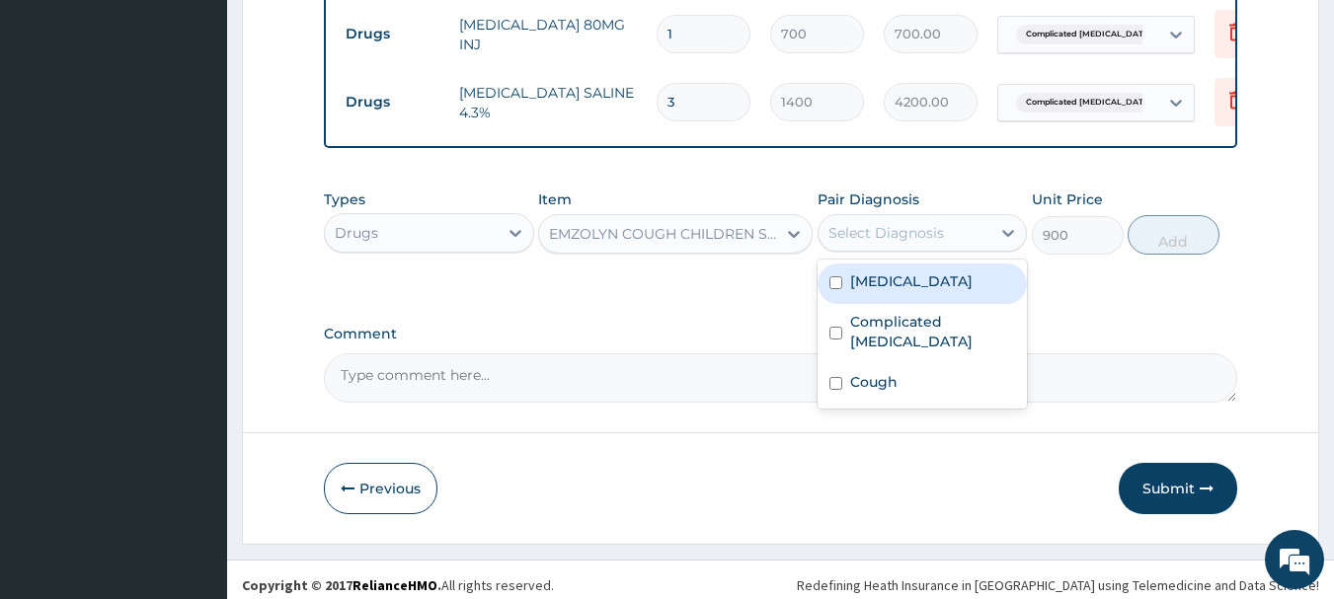
click at [887, 243] on div "Select Diagnosis" at bounding box center [886, 233] width 116 height 20
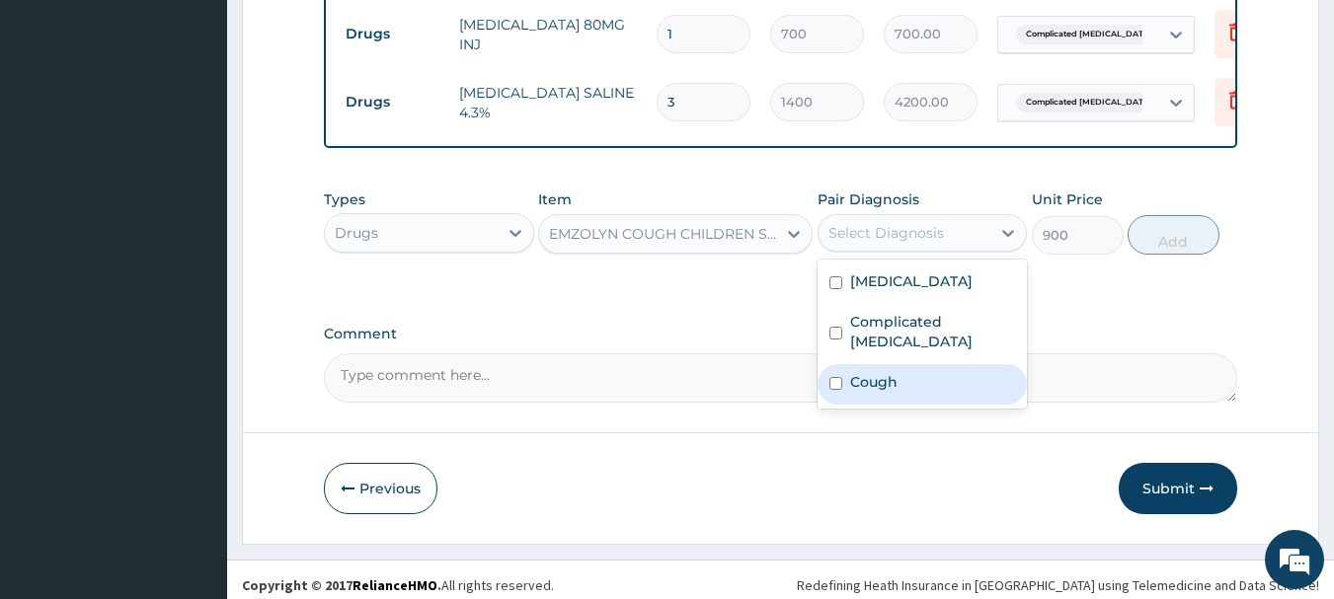
click at [916, 366] on div "Cough" at bounding box center [922, 384] width 210 height 40
checkbox input "true"
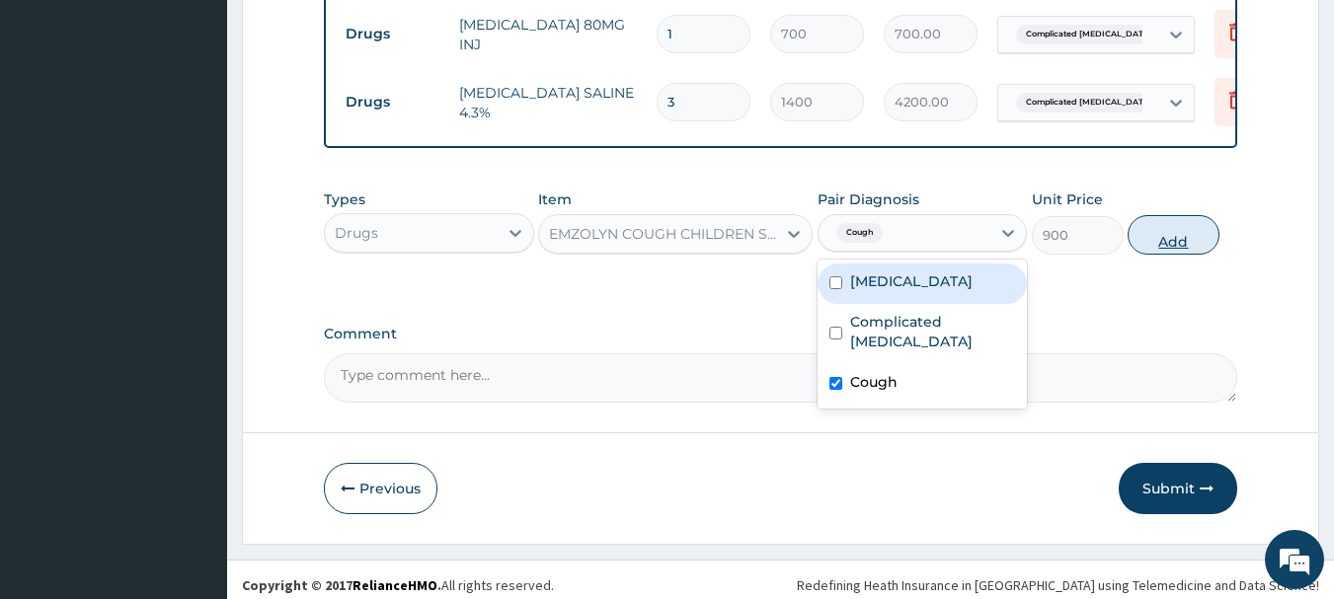
click at [1162, 255] on button "Add" at bounding box center [1173, 234] width 92 height 39
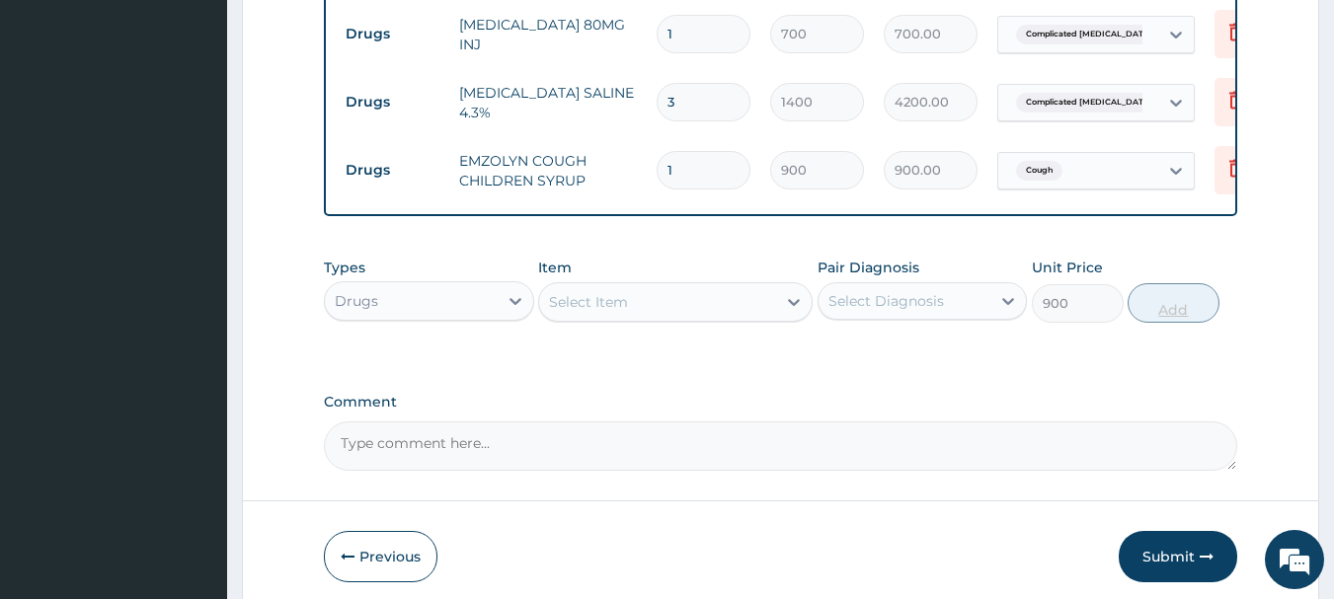
type input "0"
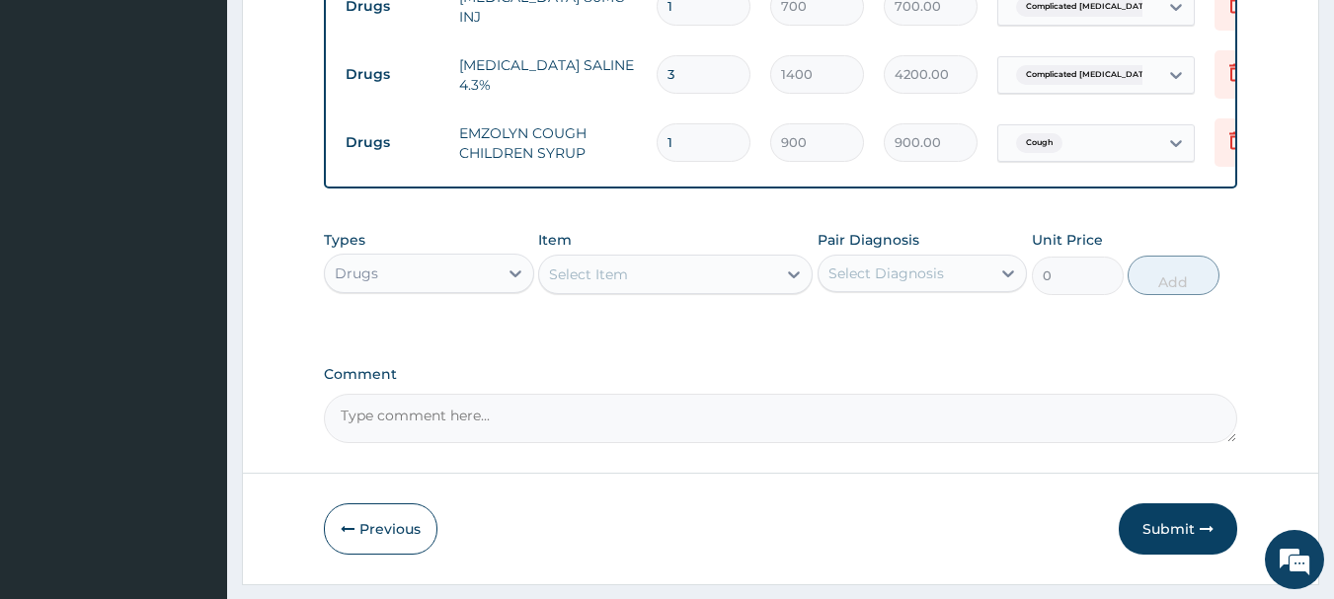
scroll to position [1383, 0]
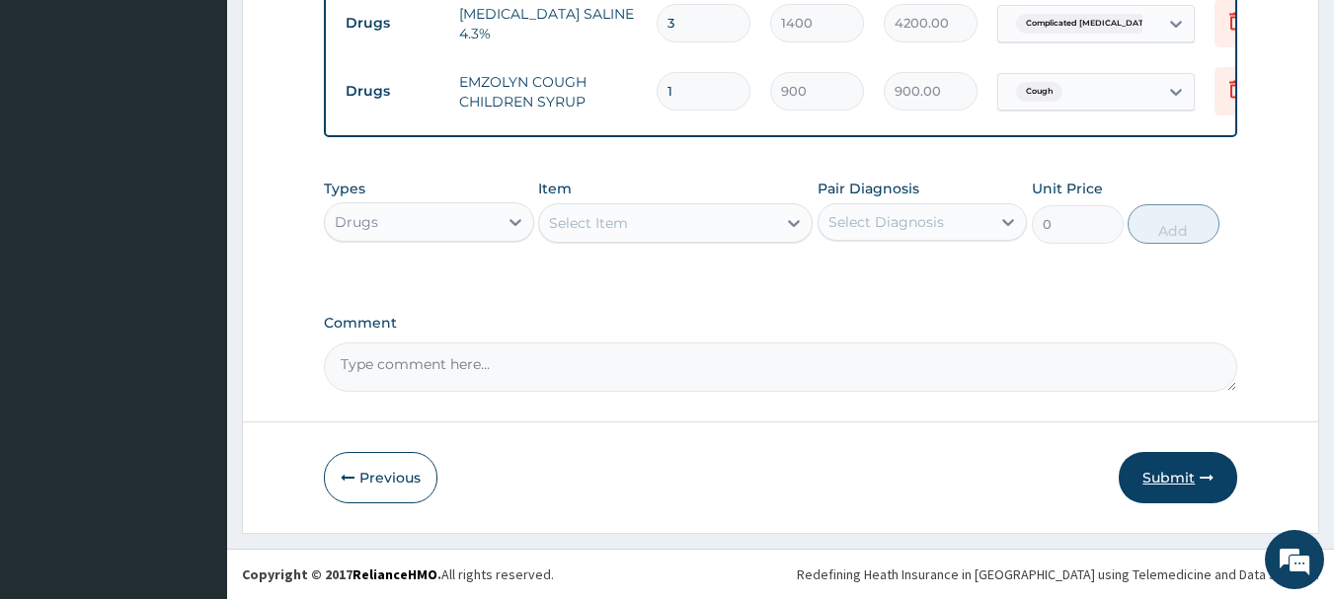
click at [1167, 476] on button "Submit" at bounding box center [1178, 477] width 118 height 51
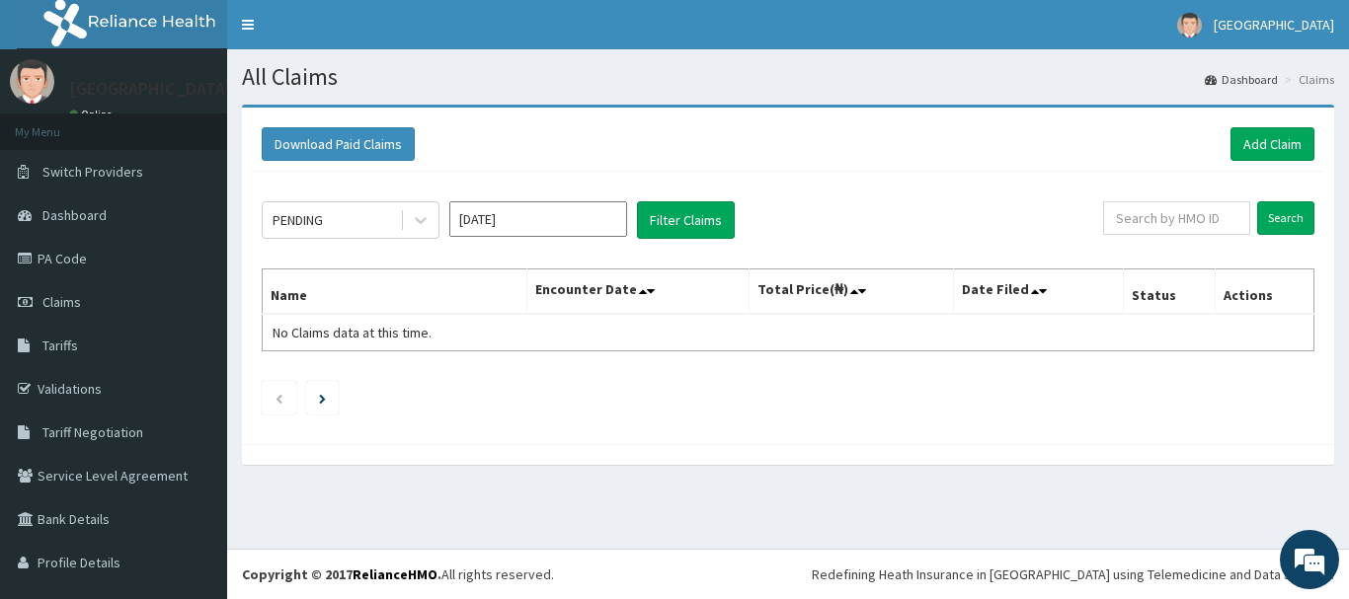
click at [520, 220] on input "[DATE]" at bounding box center [538, 219] width 178 height 36
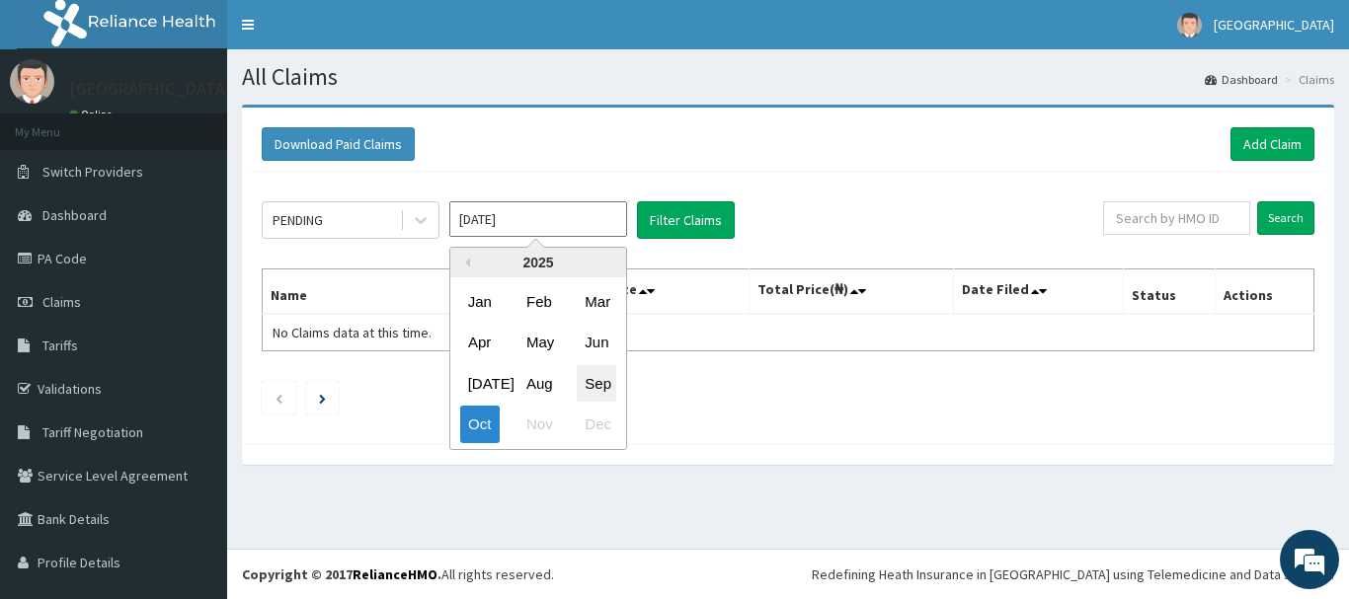
click at [581, 381] on div "Sep" at bounding box center [596, 383] width 39 height 37
type input "[DATE]"
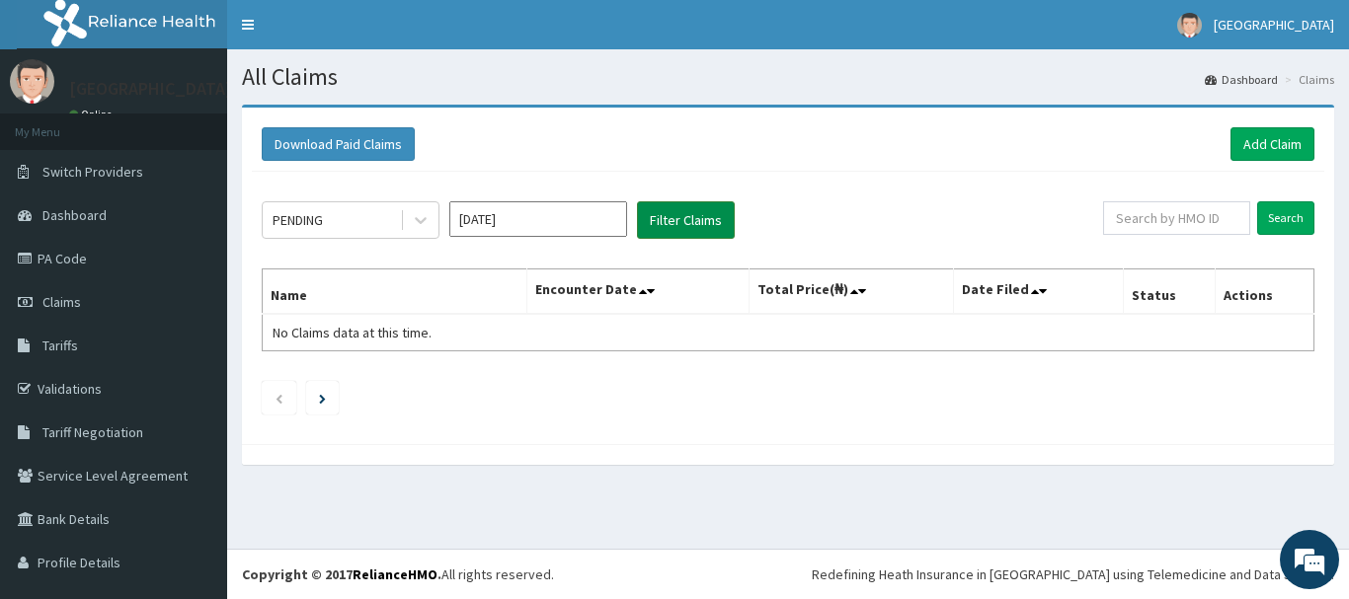
click at [667, 228] on button "Filter Claims" at bounding box center [686, 220] width 98 height 38
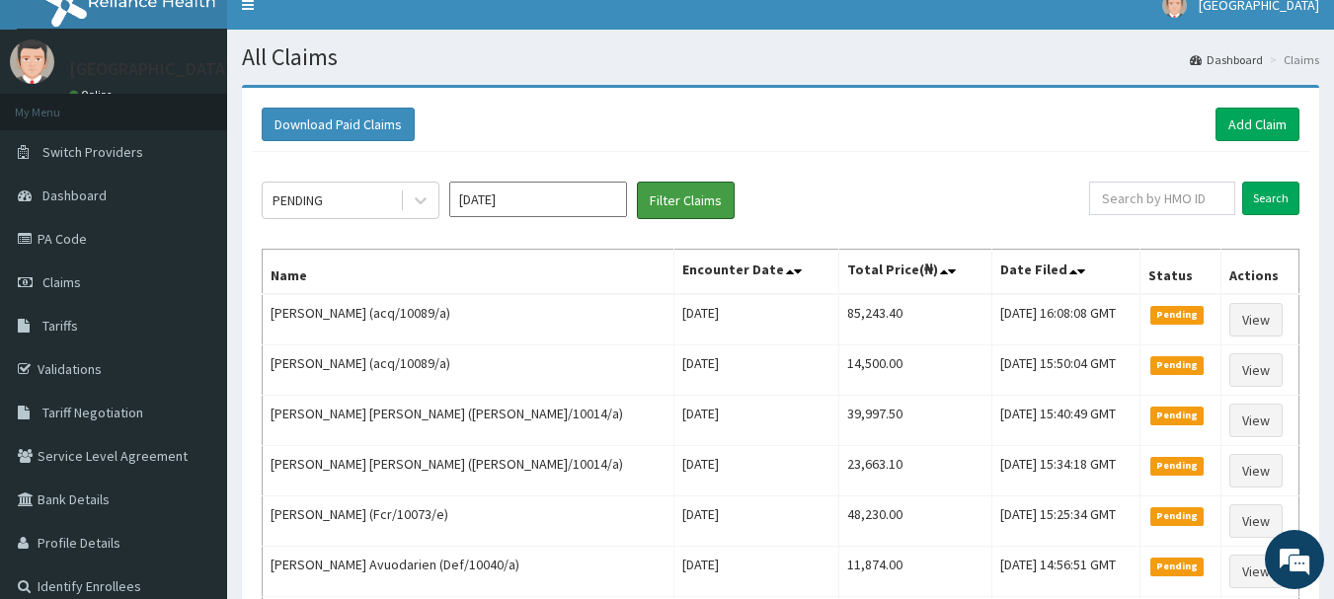
scroll to position [15, 0]
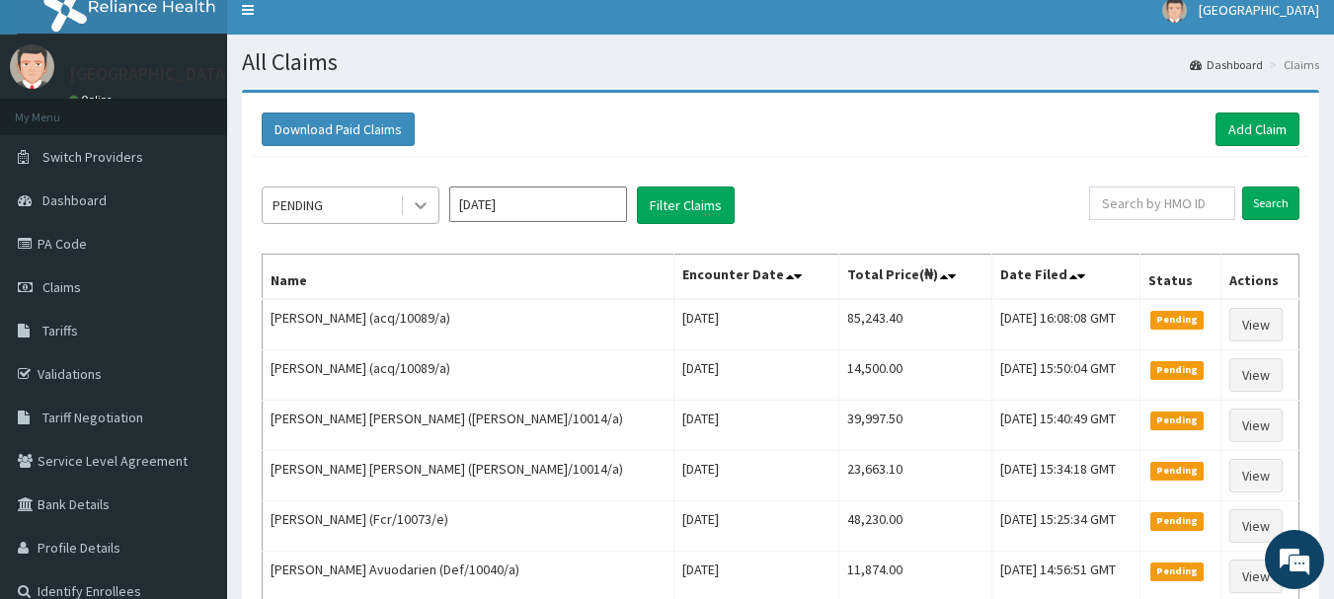
click at [418, 203] on icon at bounding box center [421, 205] width 20 height 20
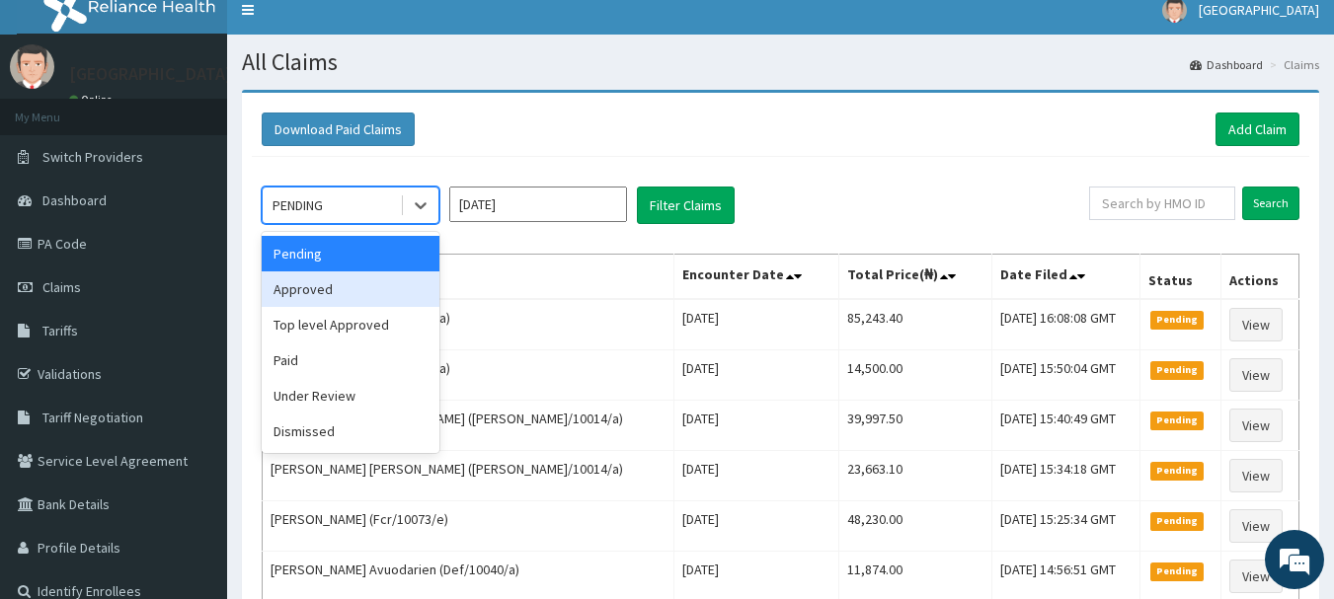
click at [361, 296] on div "Approved" at bounding box center [351, 289] width 178 height 36
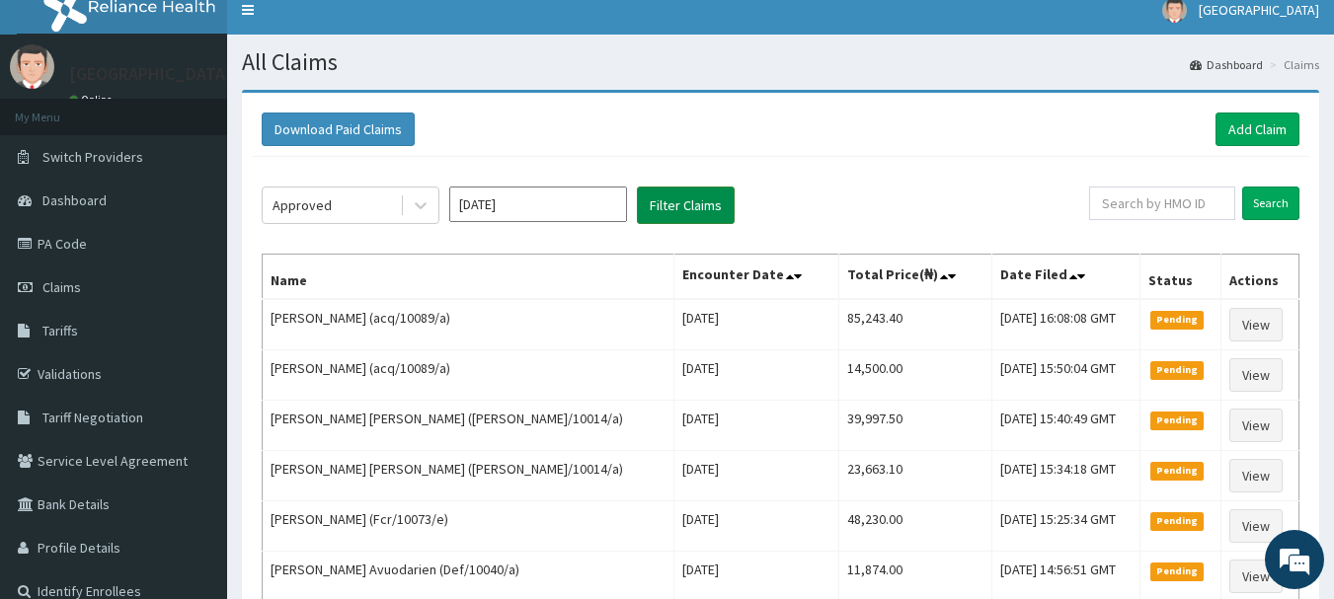
click at [677, 209] on button "Filter Claims" at bounding box center [686, 206] width 98 height 38
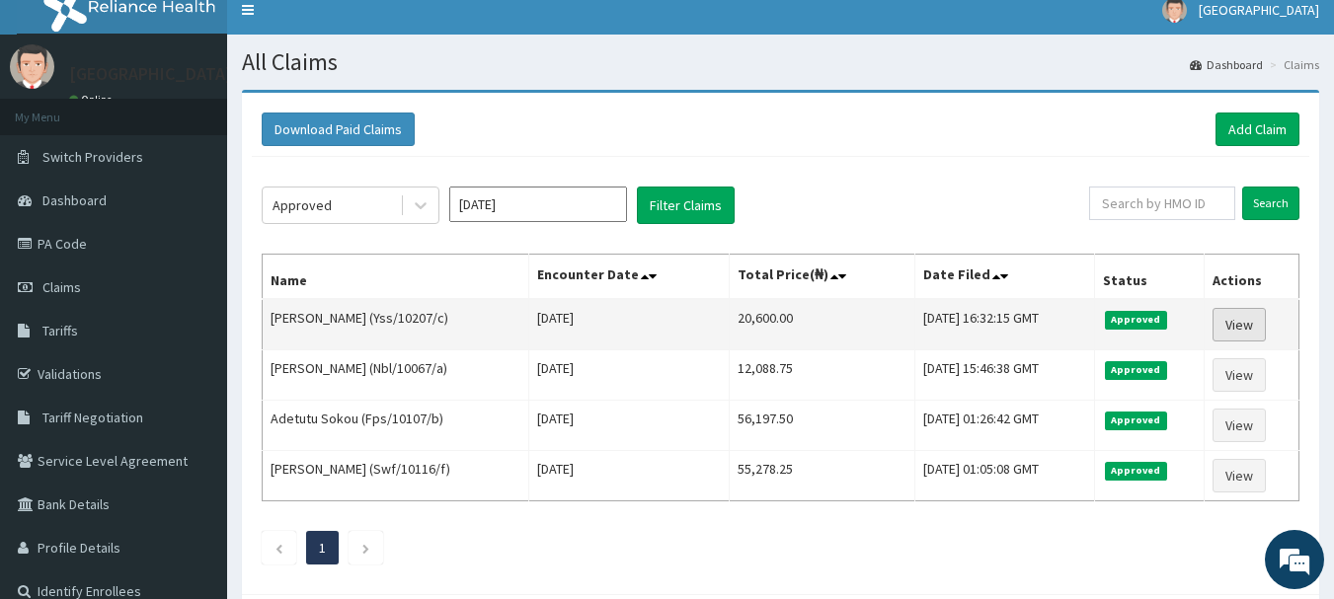
click at [1241, 325] on link "View" at bounding box center [1238, 325] width 53 height 34
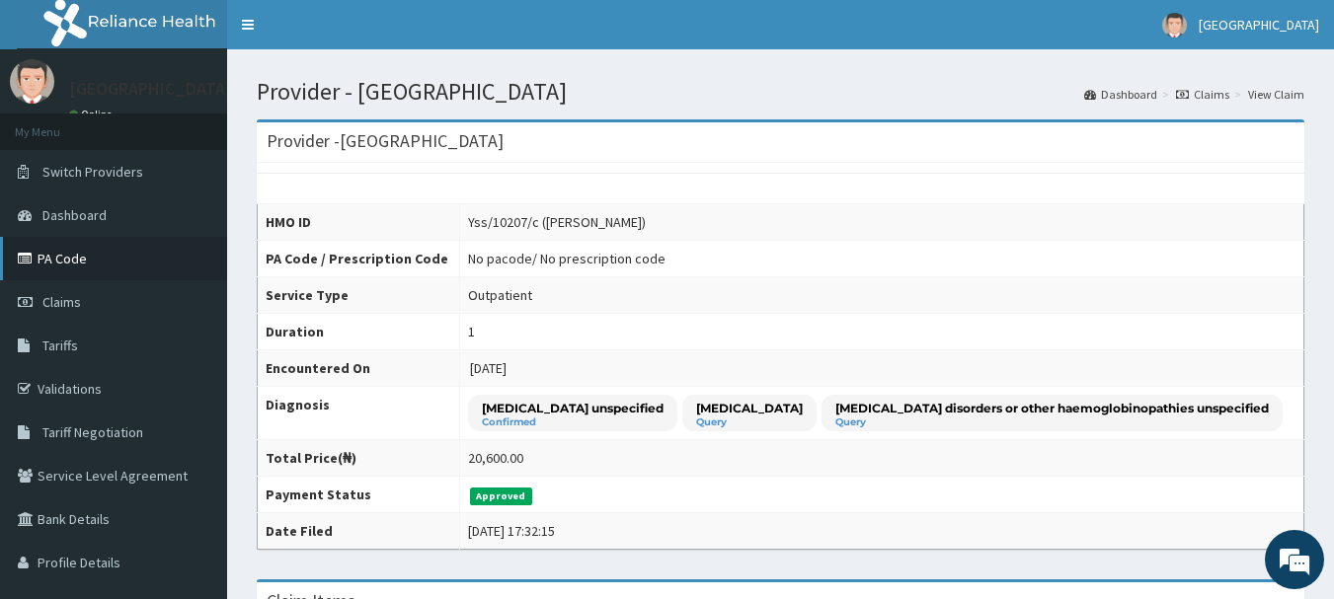
click at [52, 259] on link "PA Code" at bounding box center [113, 258] width 227 height 43
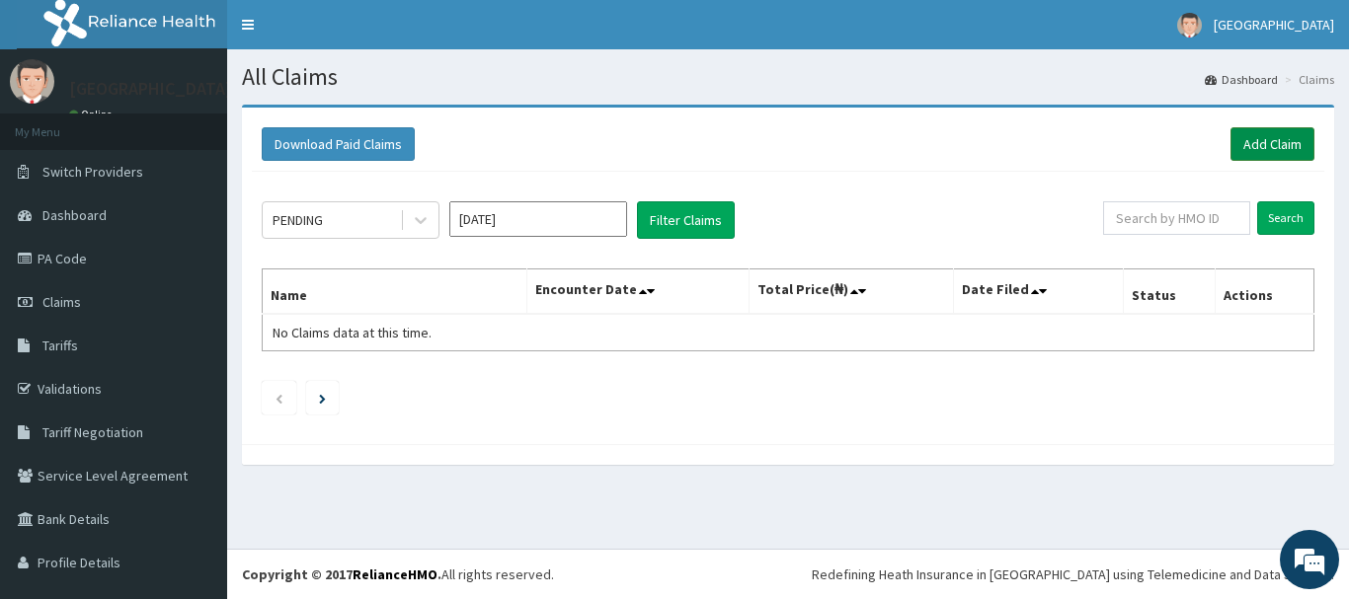
click at [1241, 147] on link "Add Claim" at bounding box center [1272, 144] width 84 height 34
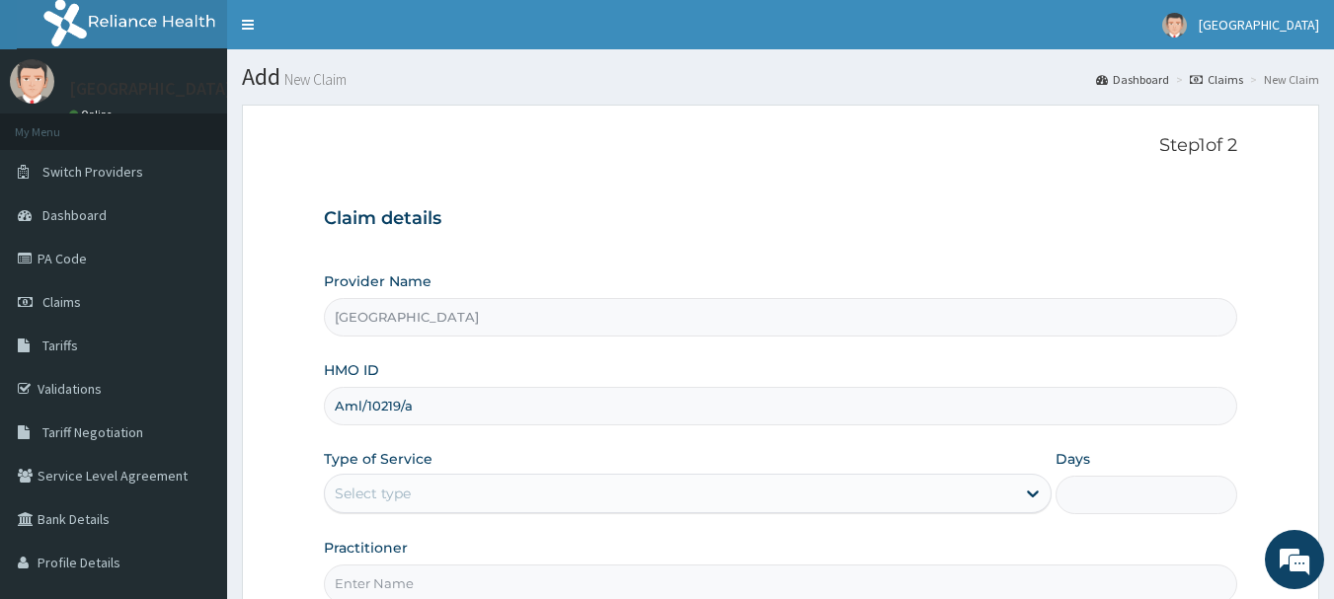
type input "Aml/10219/a"
click at [1303, 279] on form "Step 1 of 2 Claim details Provider Name Mazaf Medical Centre HMO ID Aml/10219/a…" at bounding box center [780, 425] width 1077 height 641
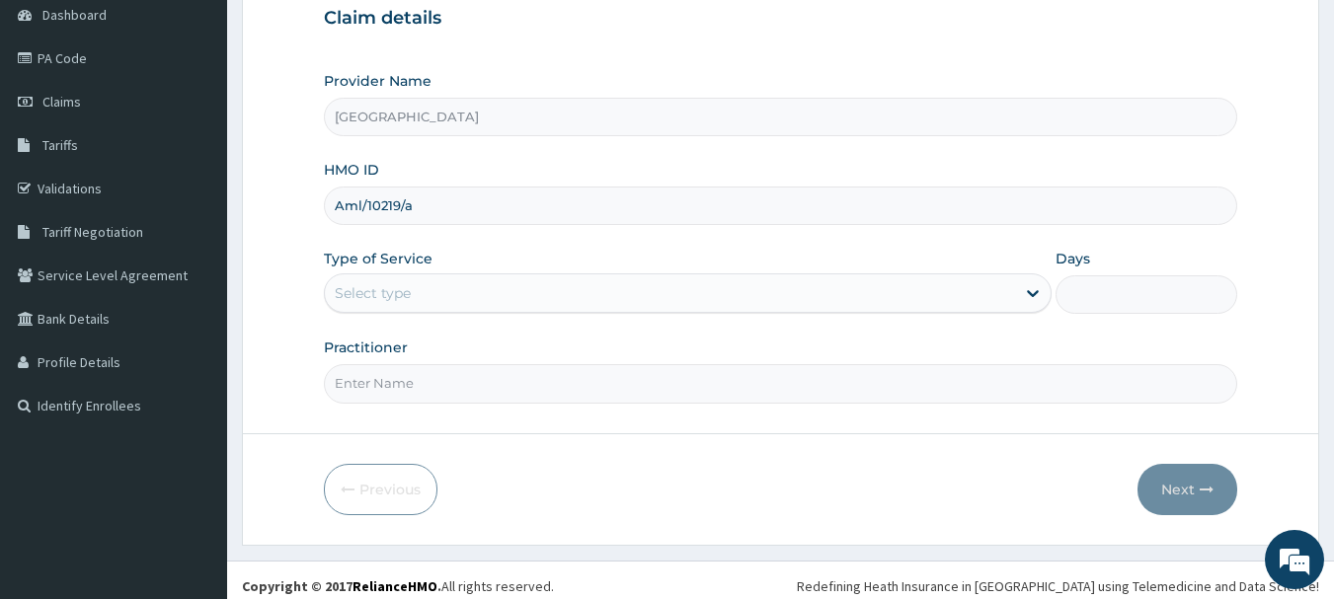
scroll to position [203, 0]
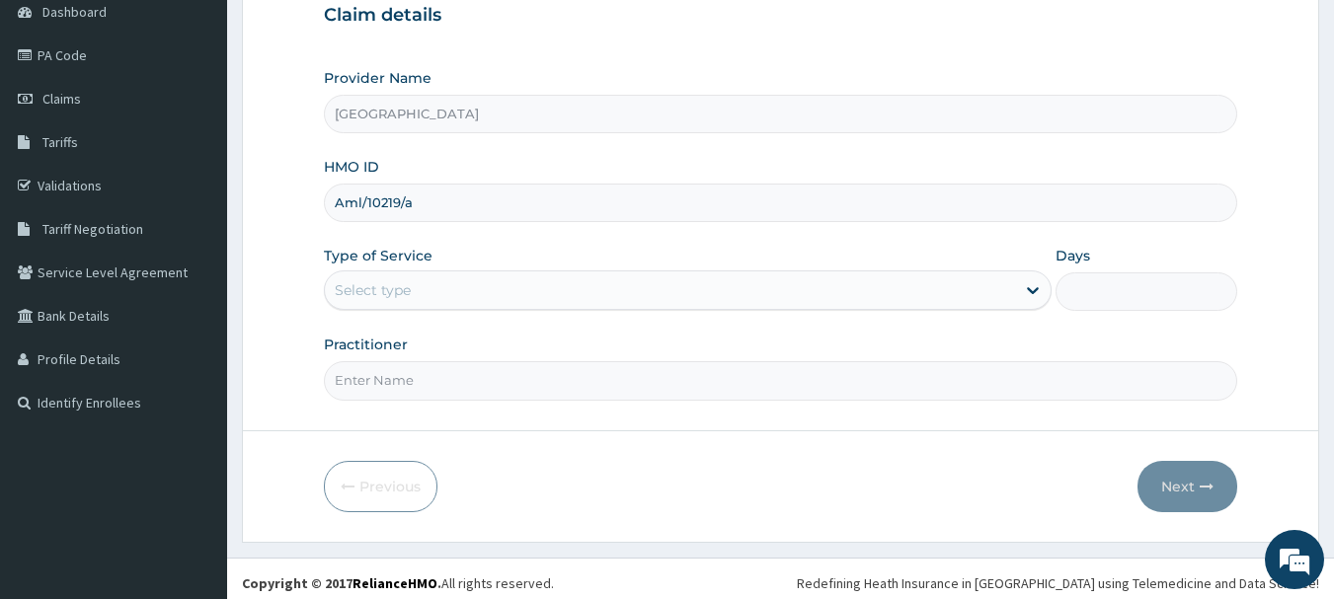
click at [688, 285] on div "Select type" at bounding box center [670, 290] width 690 height 32
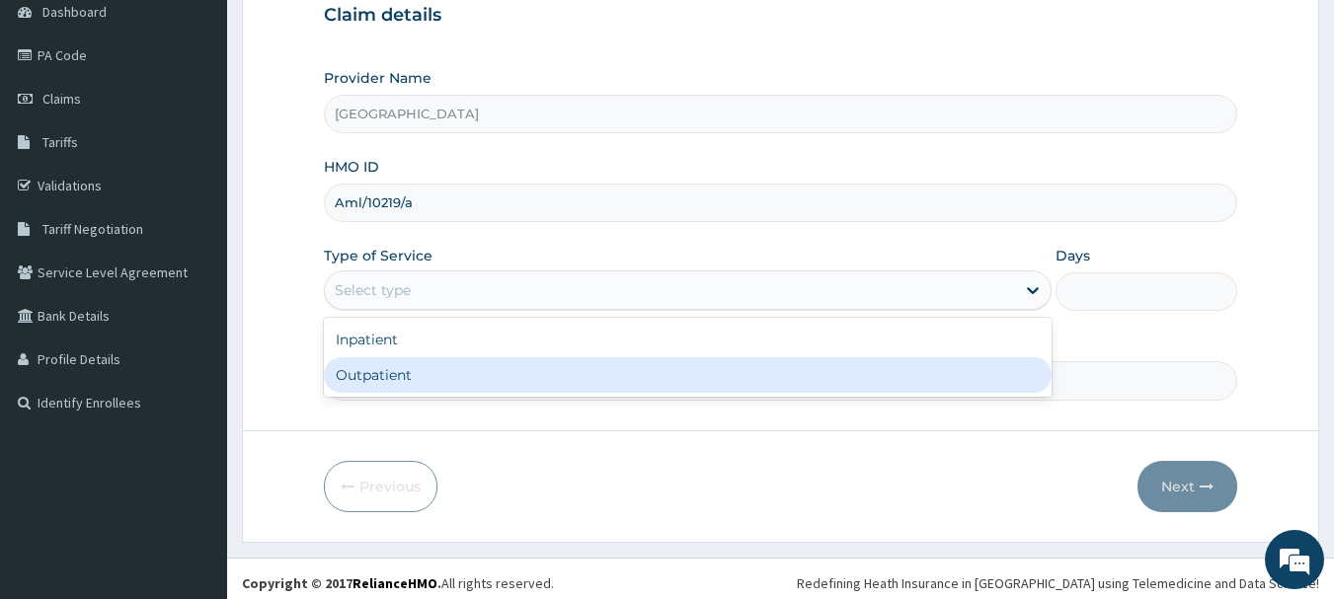
click at [560, 369] on div "Outpatient" at bounding box center [688, 375] width 728 height 36
type input "1"
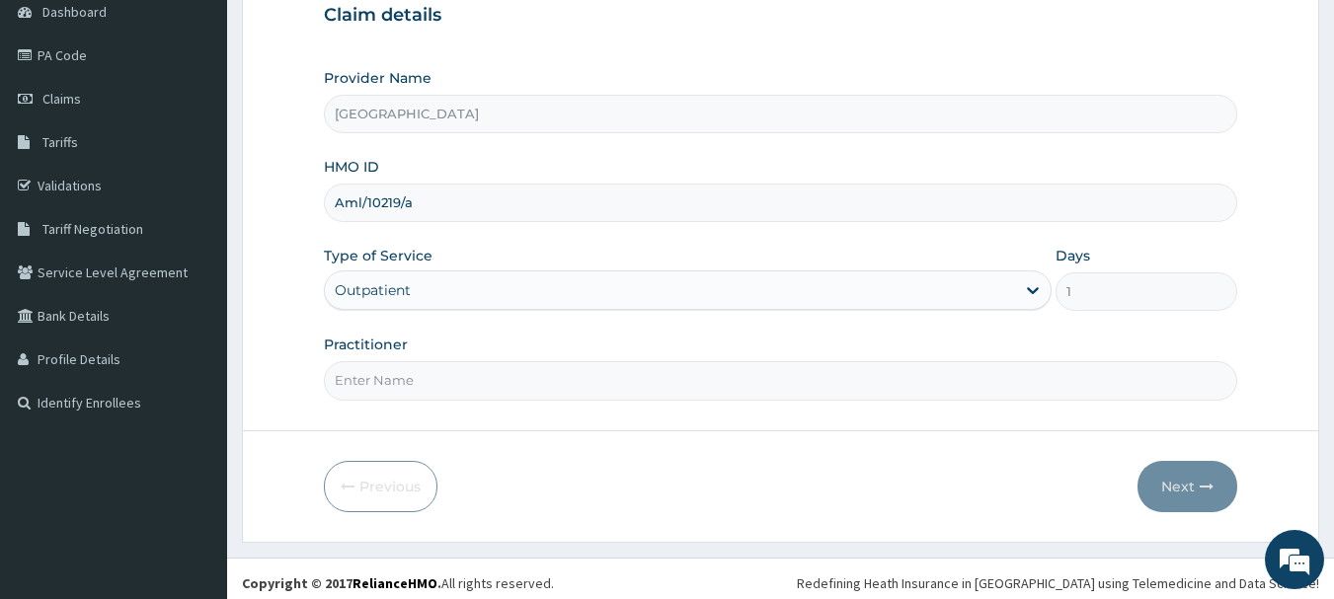
click at [782, 380] on input "Practitioner" at bounding box center [781, 380] width 914 height 39
type input "Dr.Akinwusi"
click at [1181, 485] on button "Next" at bounding box center [1187, 486] width 100 height 51
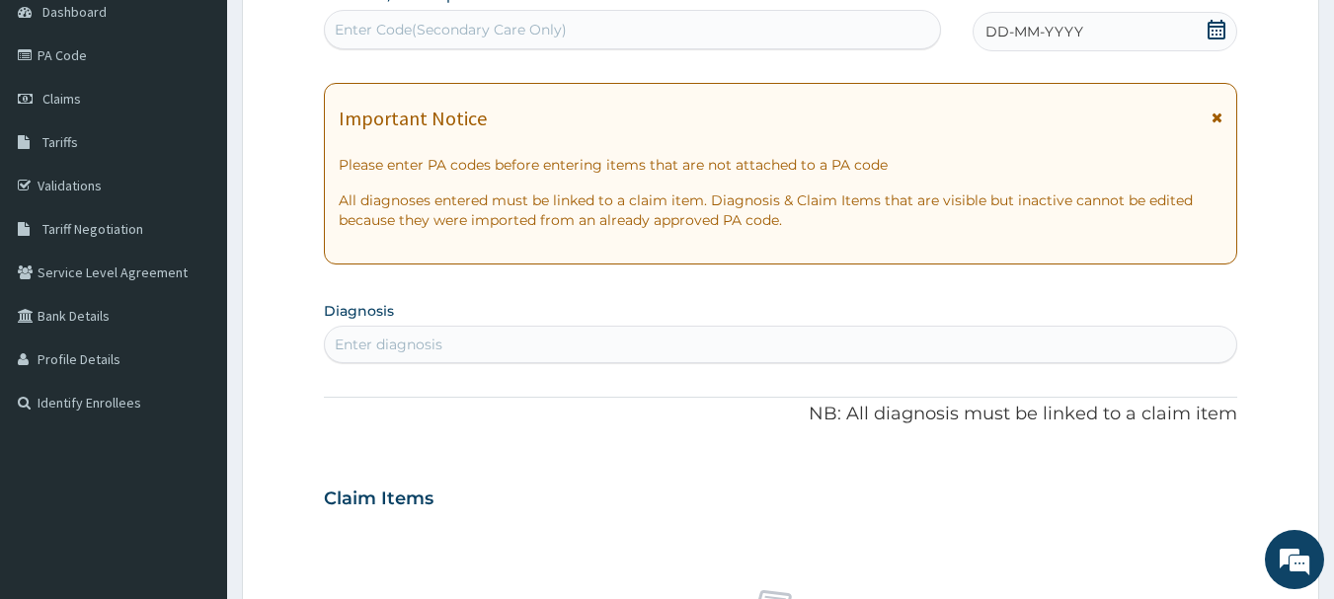
click at [759, 39] on div "Enter Code(Secondary Care Only)" at bounding box center [633, 30] width 616 height 32
paste input "PA/F5B101"
type input "PA/F5B101"
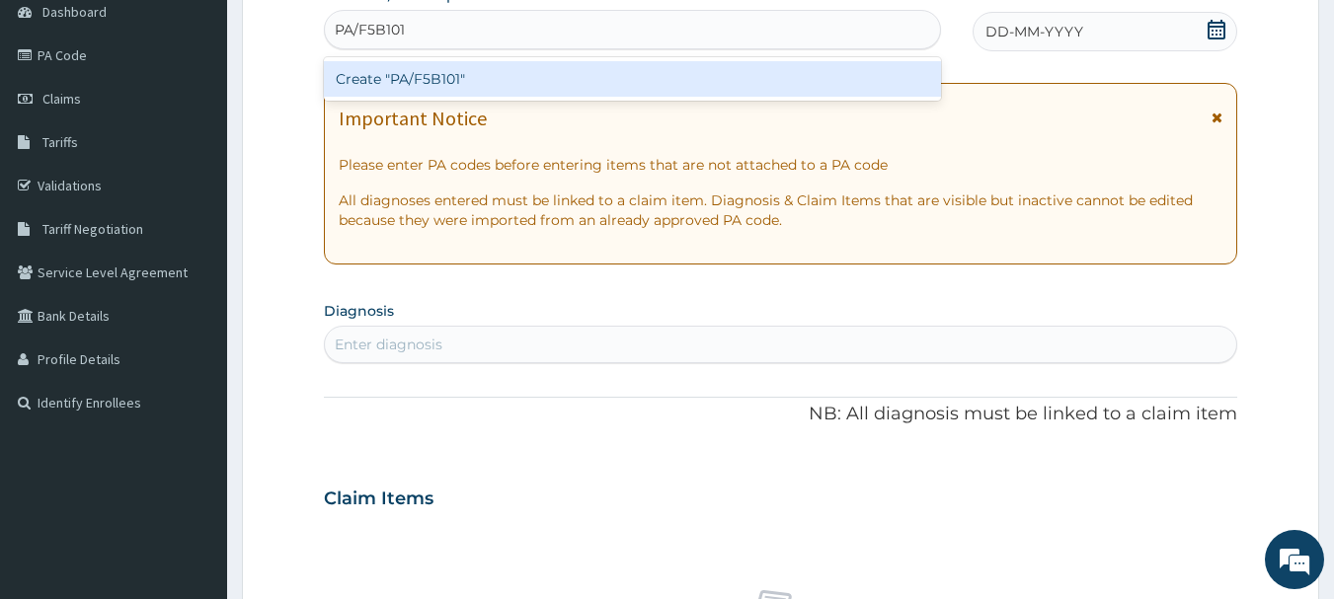
click at [641, 76] on div "Create "PA/F5B101"" at bounding box center [633, 79] width 618 height 36
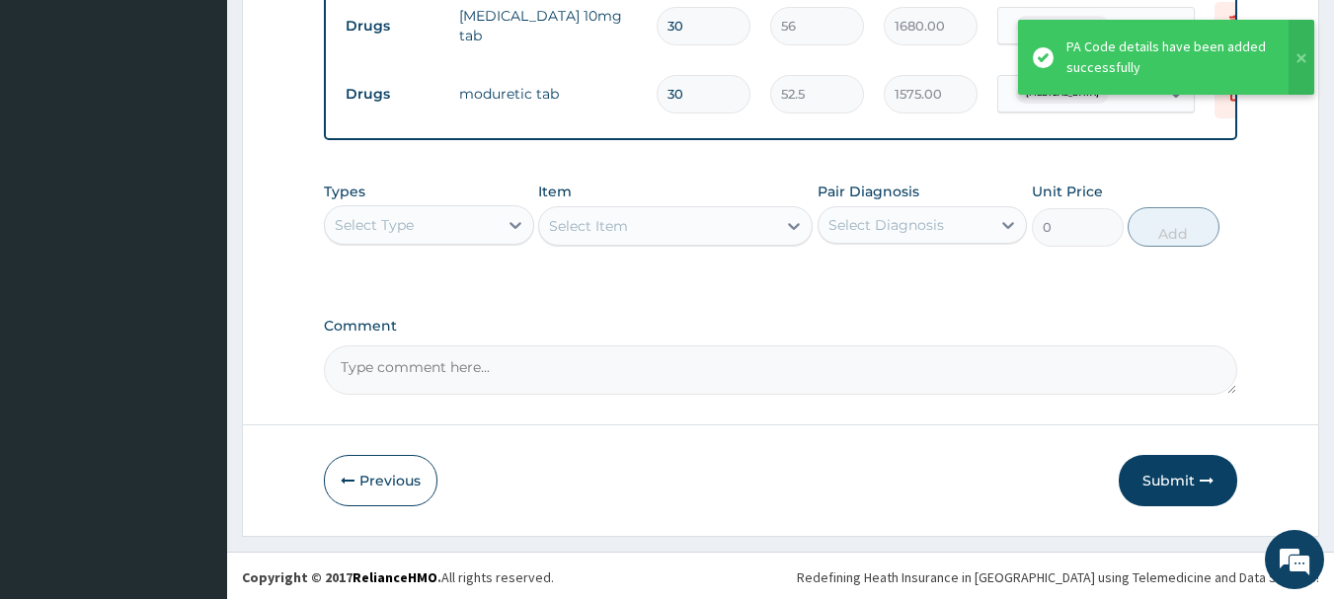
scroll to position [814, 0]
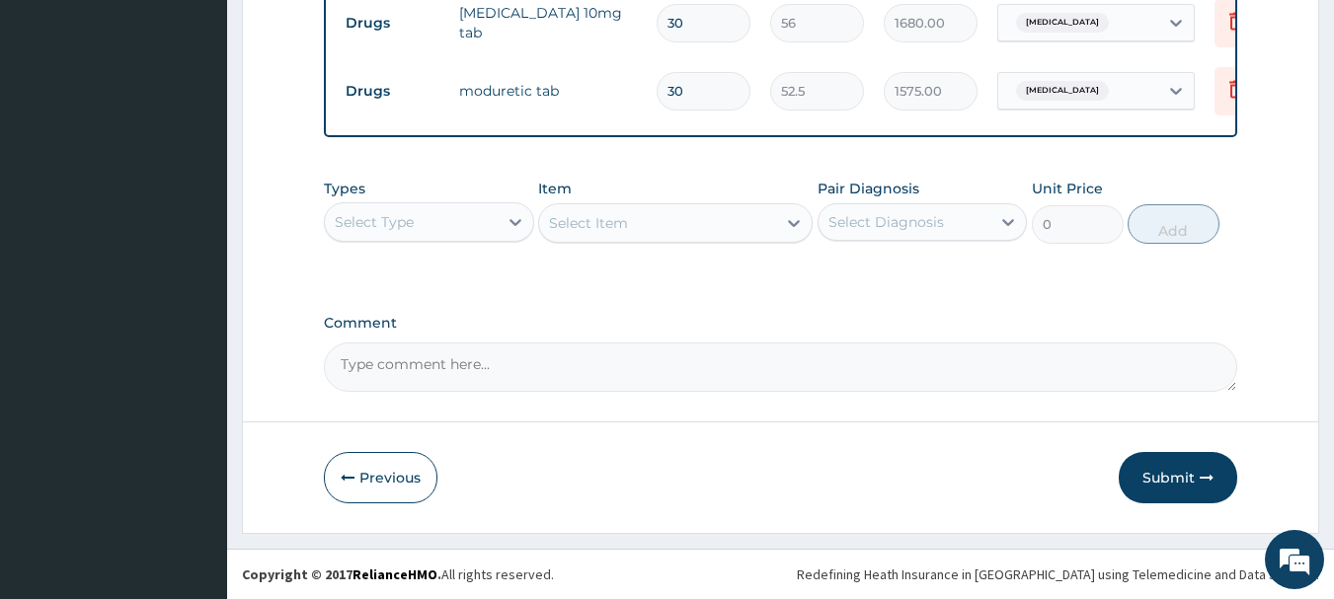
click at [435, 215] on div "Select Type" at bounding box center [411, 222] width 173 height 32
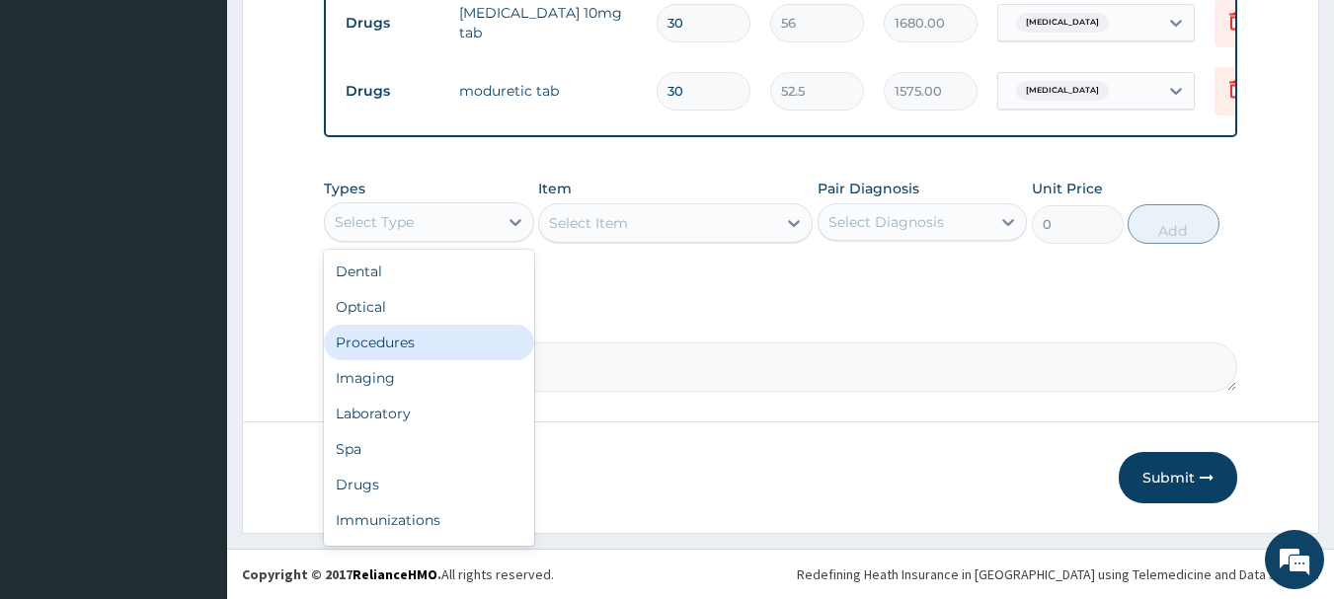
click at [445, 336] on div "Procedures" at bounding box center [429, 343] width 210 height 36
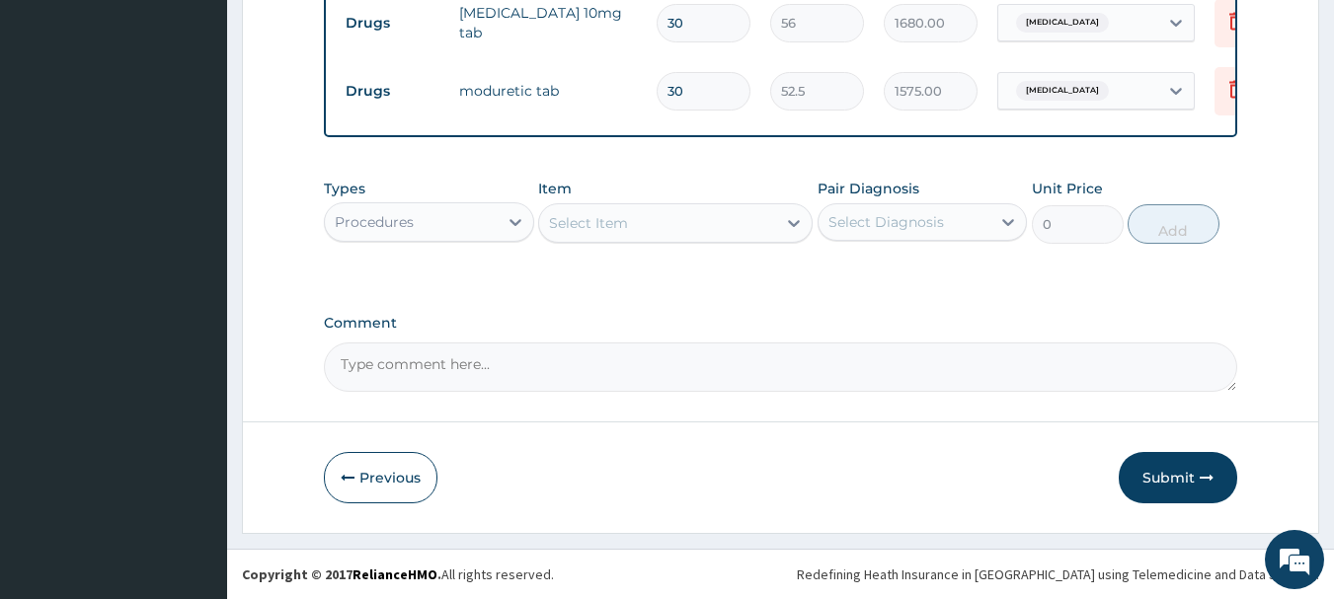
click at [620, 219] on div "Select Item" at bounding box center [588, 223] width 79 height 20
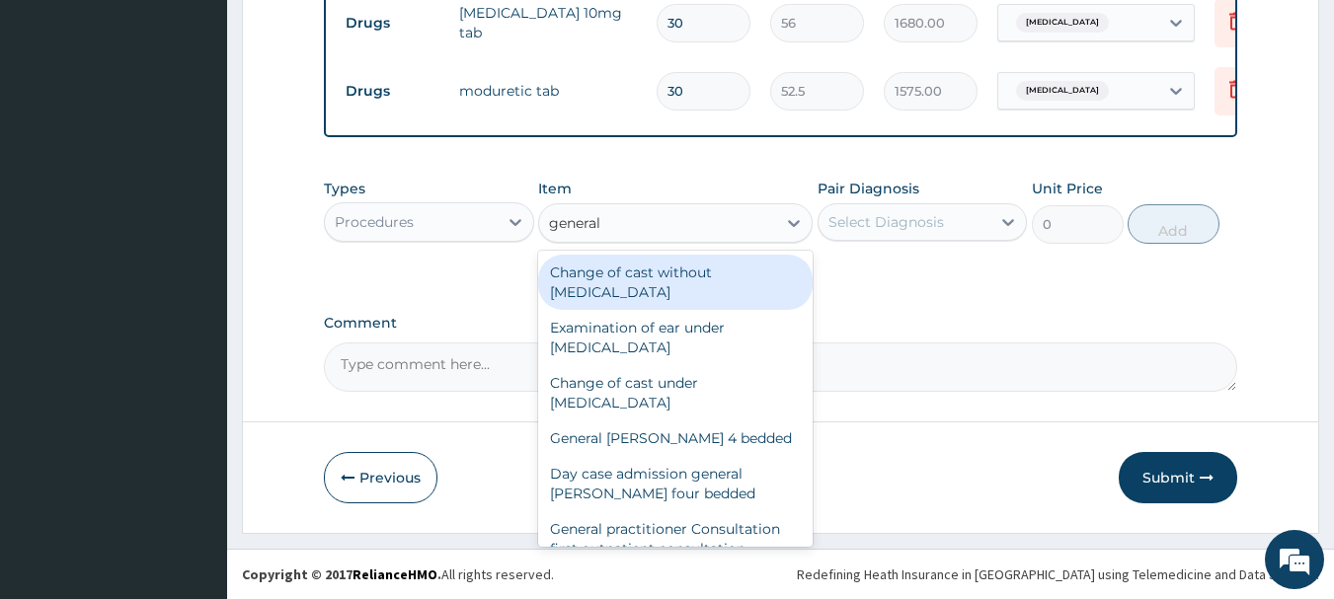
type input "general p"
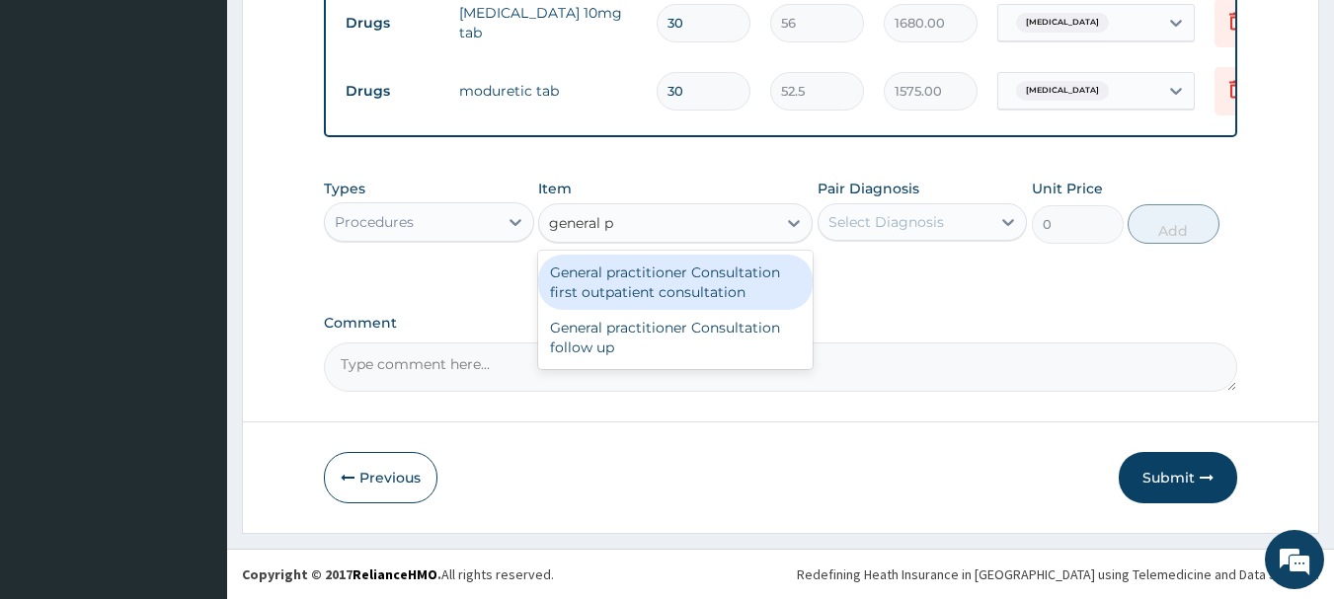
type input "3000"
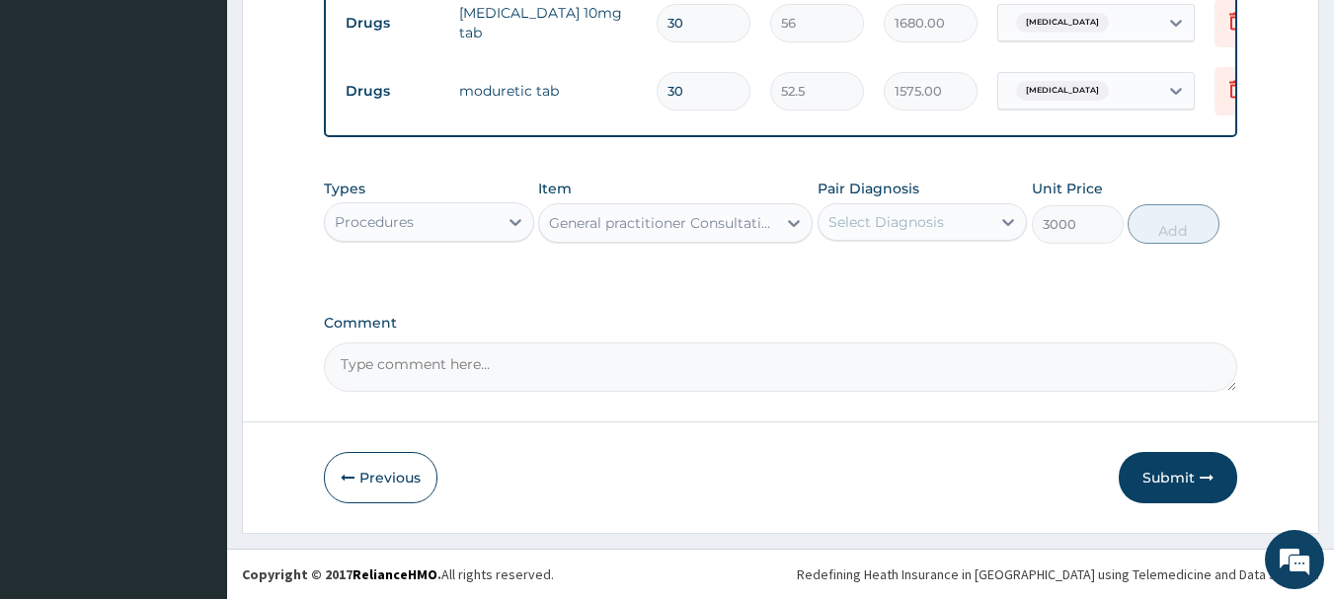
click at [878, 221] on div "Select Diagnosis" at bounding box center [886, 222] width 116 height 20
click at [913, 280] on label "Secondary hypertension" at bounding box center [911, 271] width 122 height 20
checkbox input "true"
click at [1184, 234] on button "Add" at bounding box center [1173, 223] width 92 height 39
type input "0"
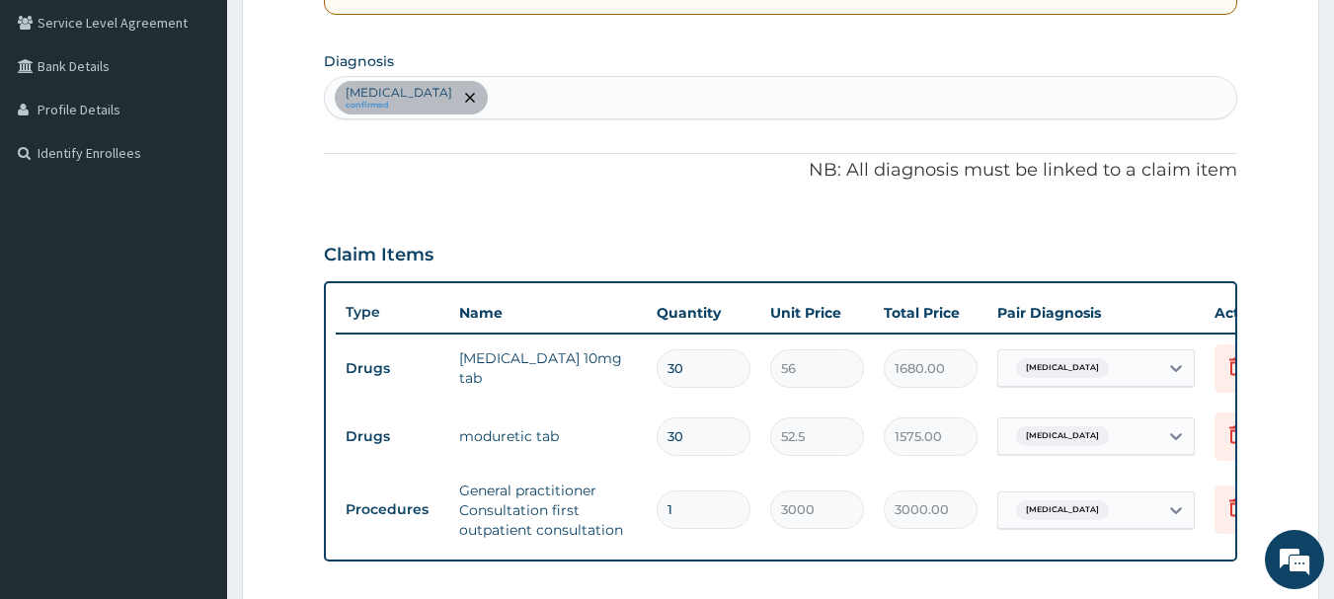
scroll to position [396, 0]
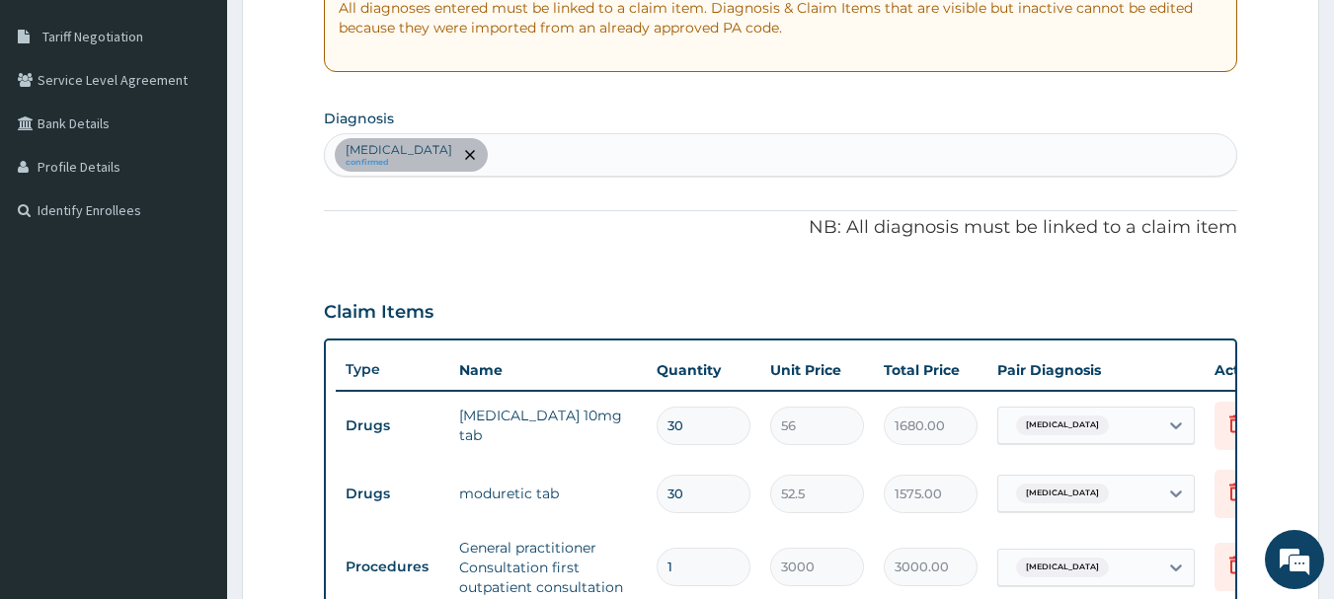
click at [629, 160] on div "Secondary hypertension confirmed" at bounding box center [781, 154] width 912 height 41
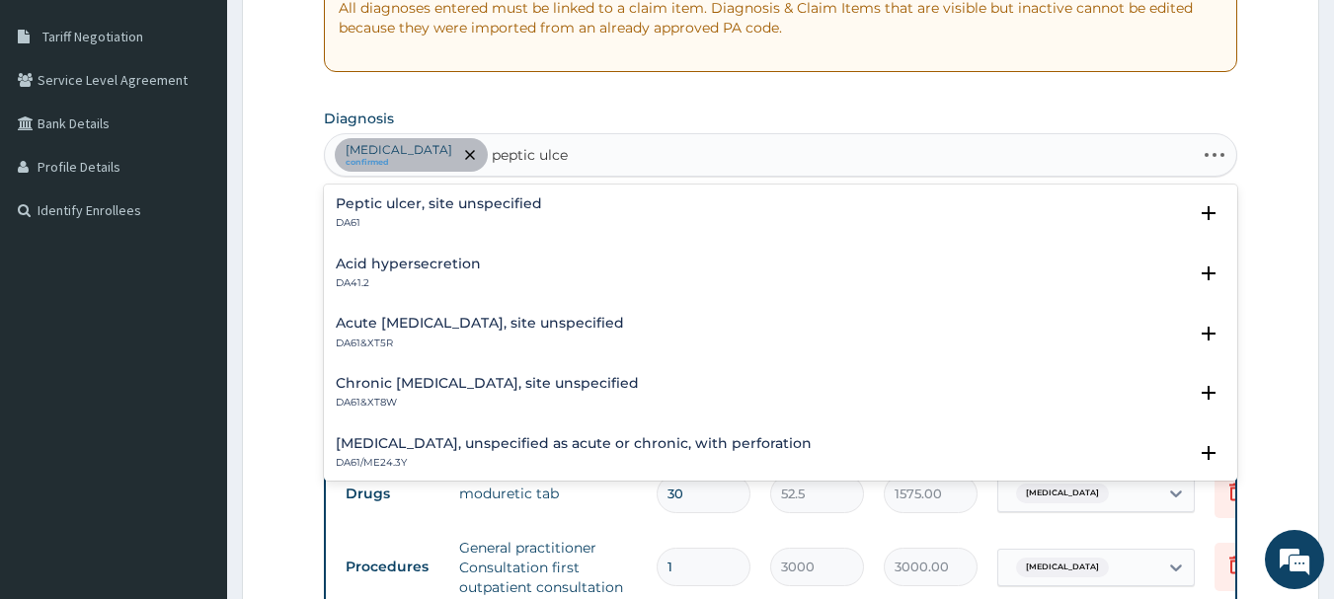
type input "peptic ulcer"
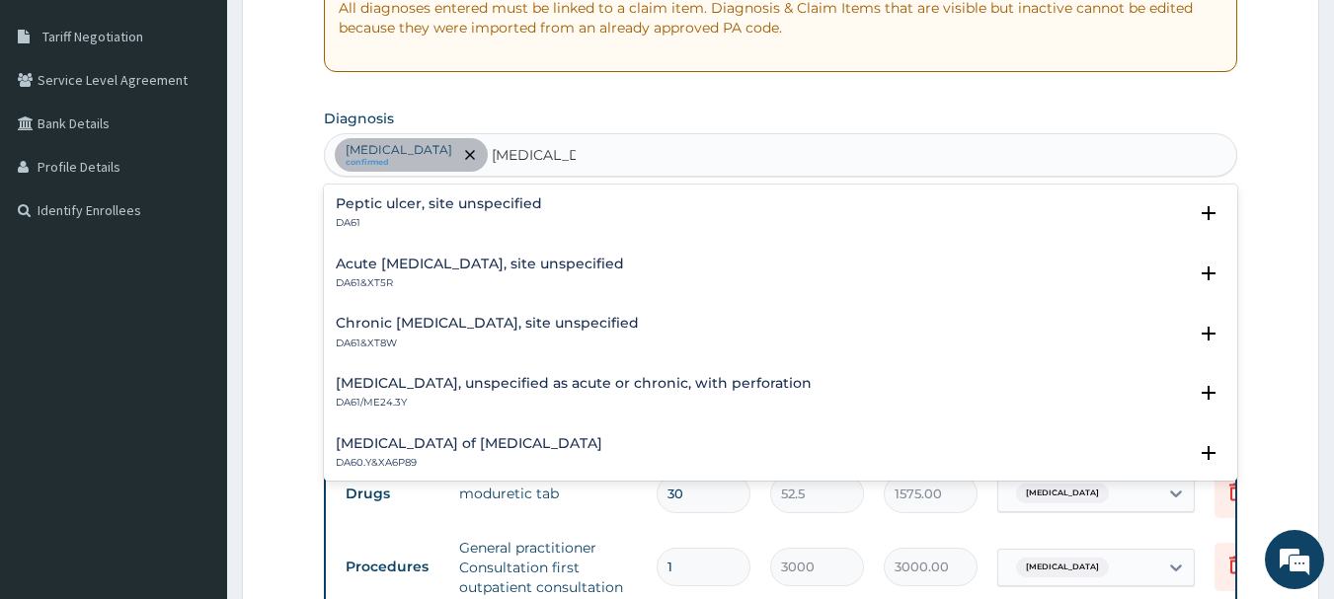
click at [448, 197] on h4 "Peptic ulcer, site unspecified" at bounding box center [439, 203] width 206 height 15
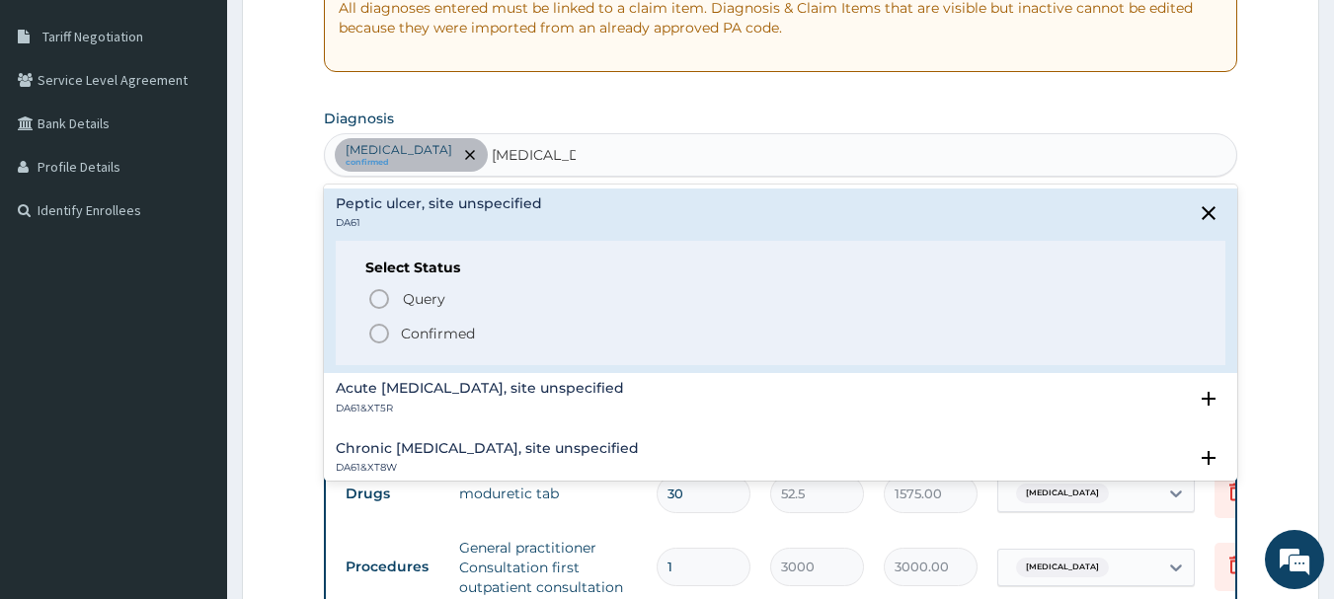
click at [378, 334] on icon "status option filled" at bounding box center [379, 334] width 24 height 24
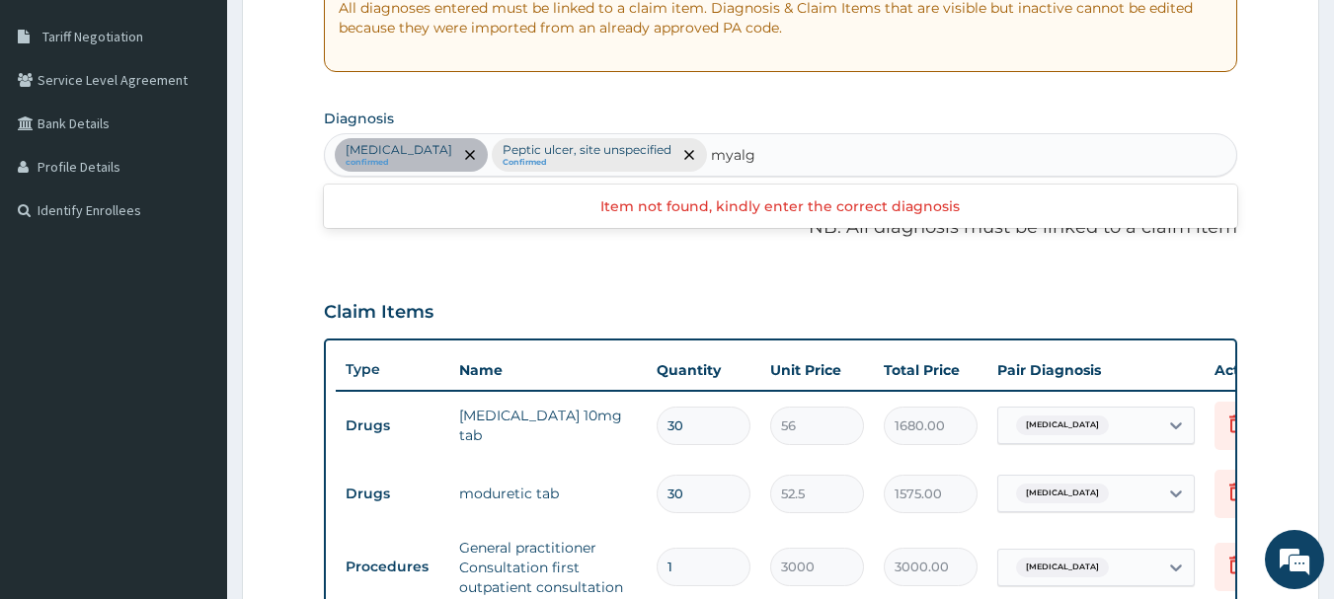
type input "myalgia"
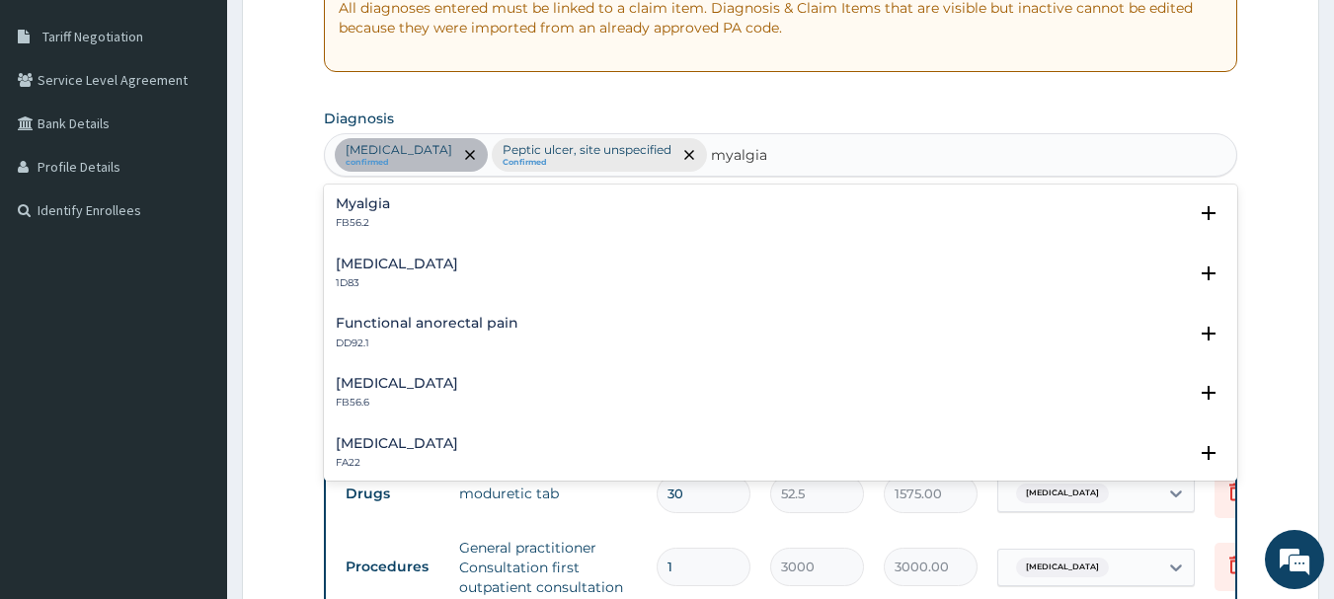
click at [453, 202] on div "Myalgia FB56.2" at bounding box center [781, 213] width 891 height 35
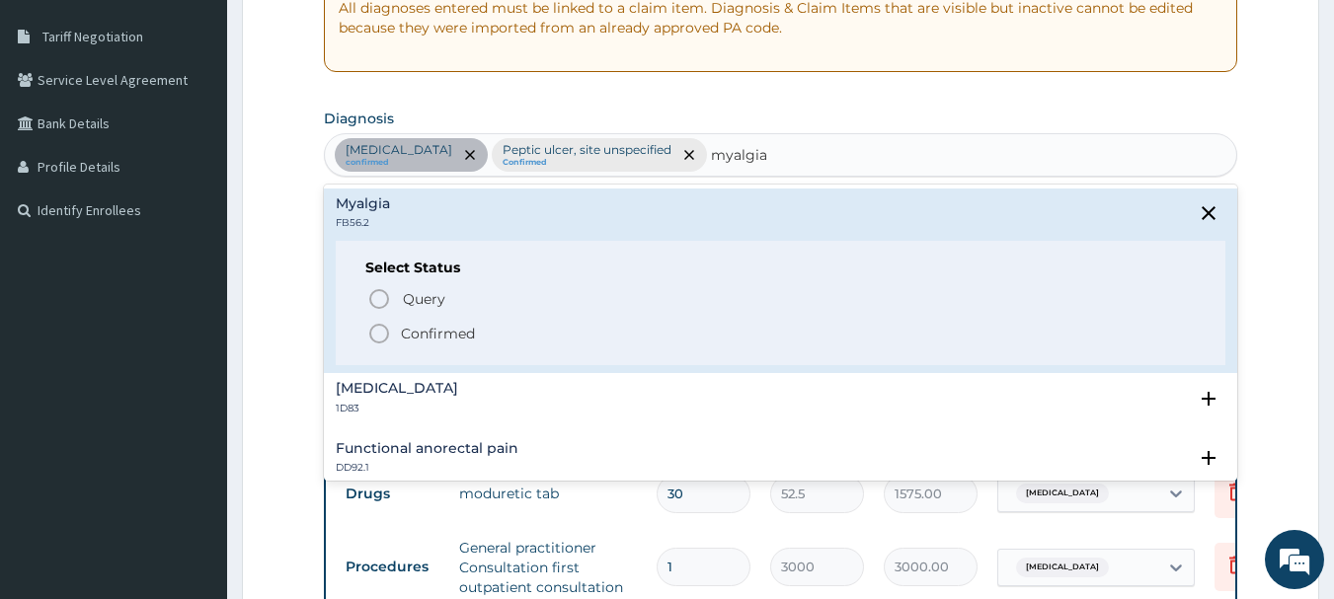
click at [378, 325] on circle "status option filled" at bounding box center [379, 334] width 18 height 18
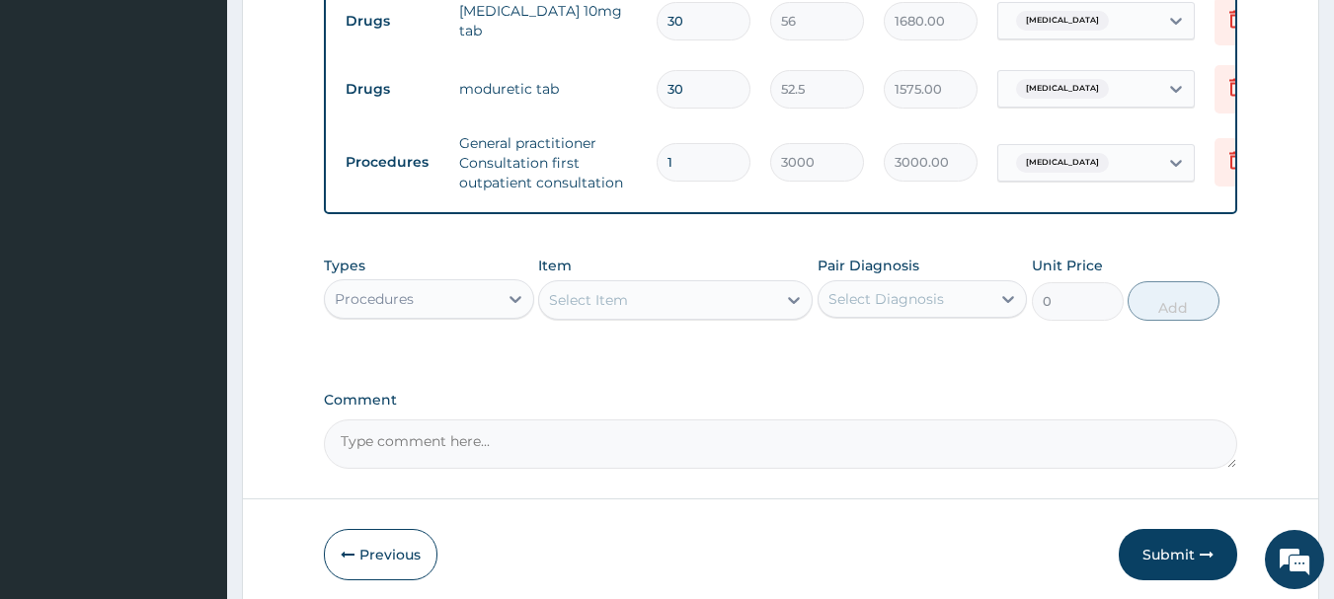
scroll to position [892, 0]
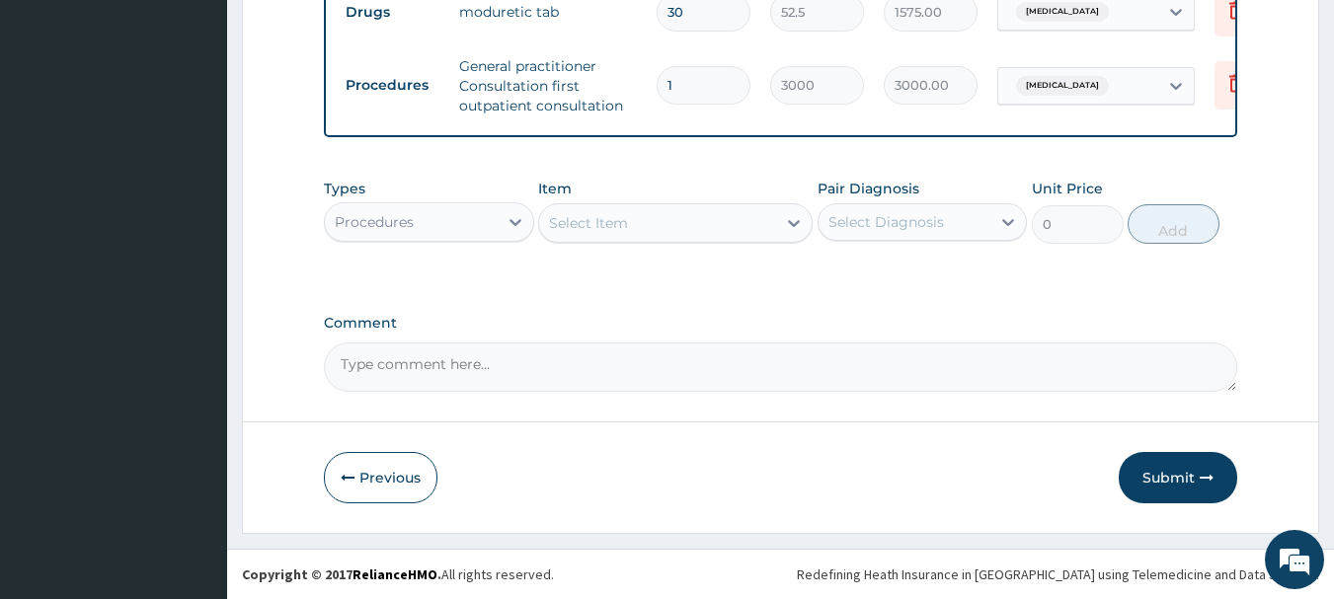
click at [455, 226] on div "Procedures" at bounding box center [411, 222] width 173 height 32
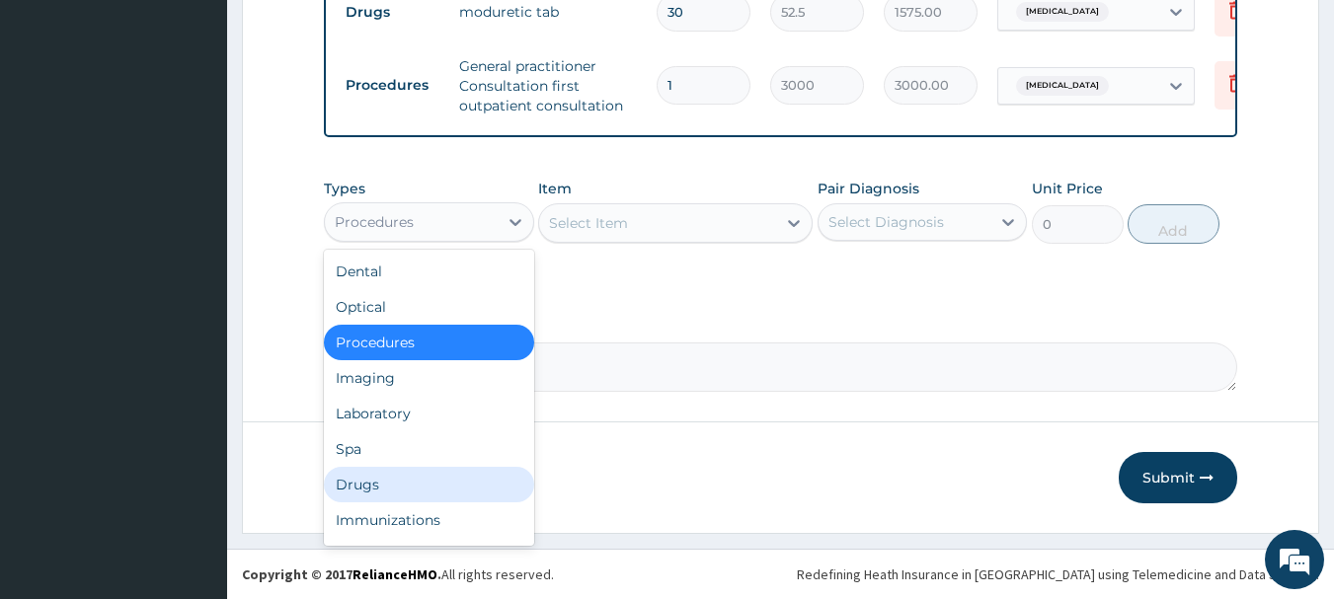
click at [426, 484] on div "Drugs" at bounding box center [429, 485] width 210 height 36
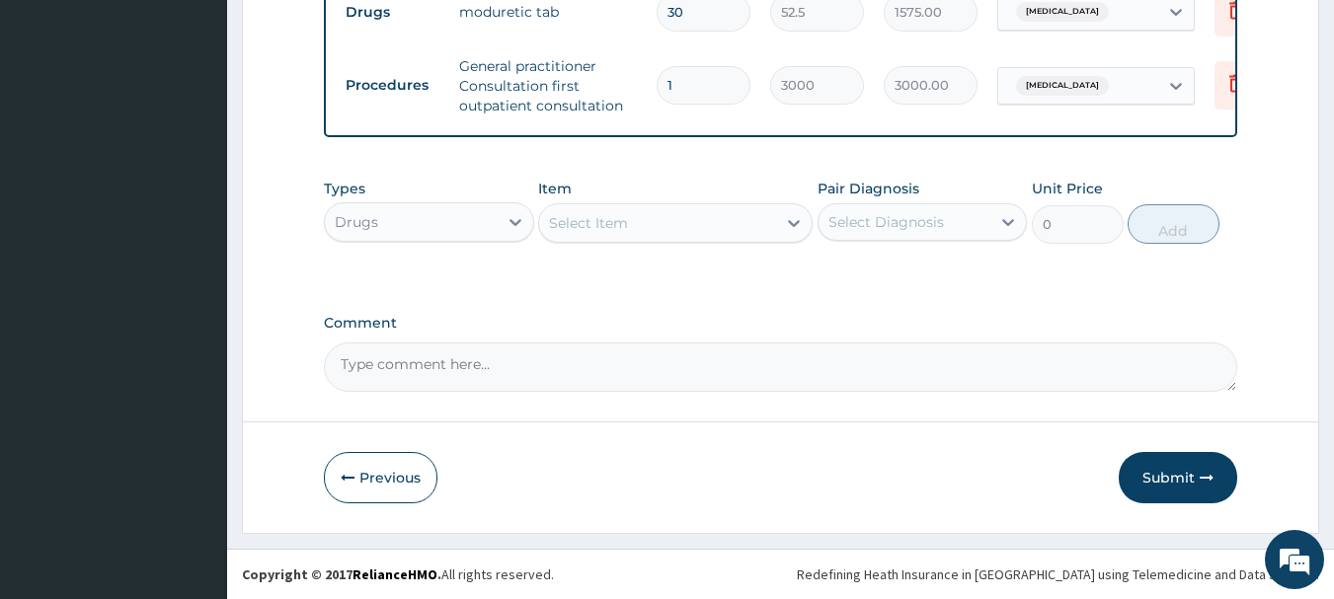
click at [644, 224] on div "Select Item" at bounding box center [657, 223] width 237 height 32
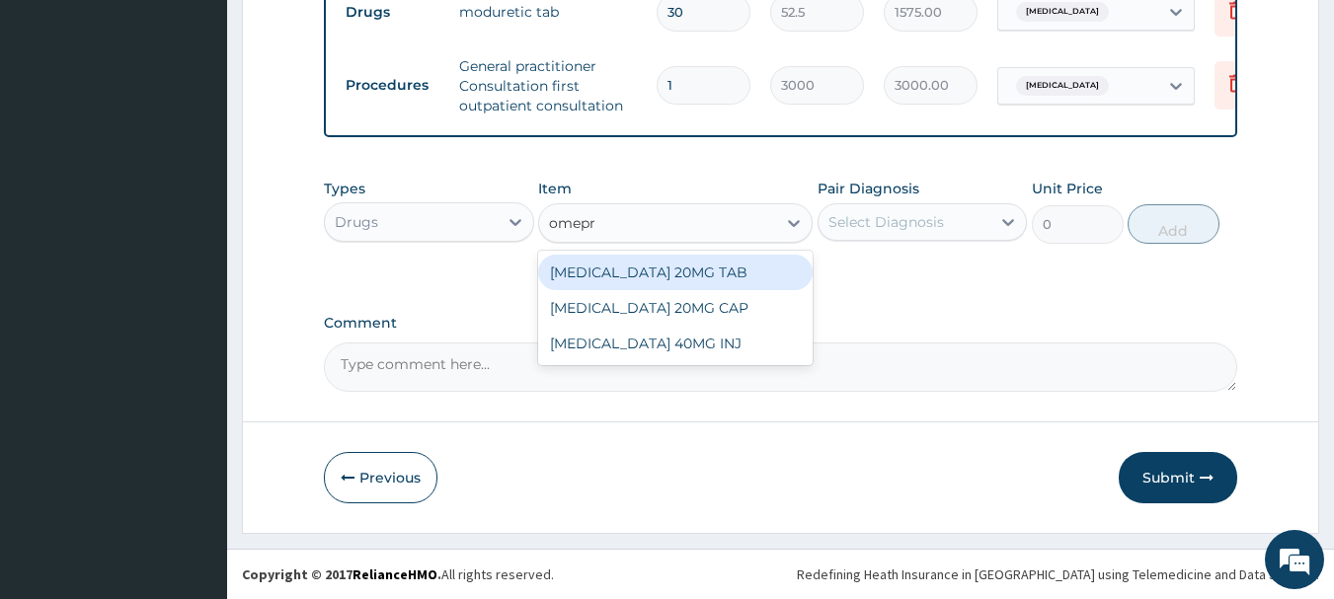
type input "omepra"
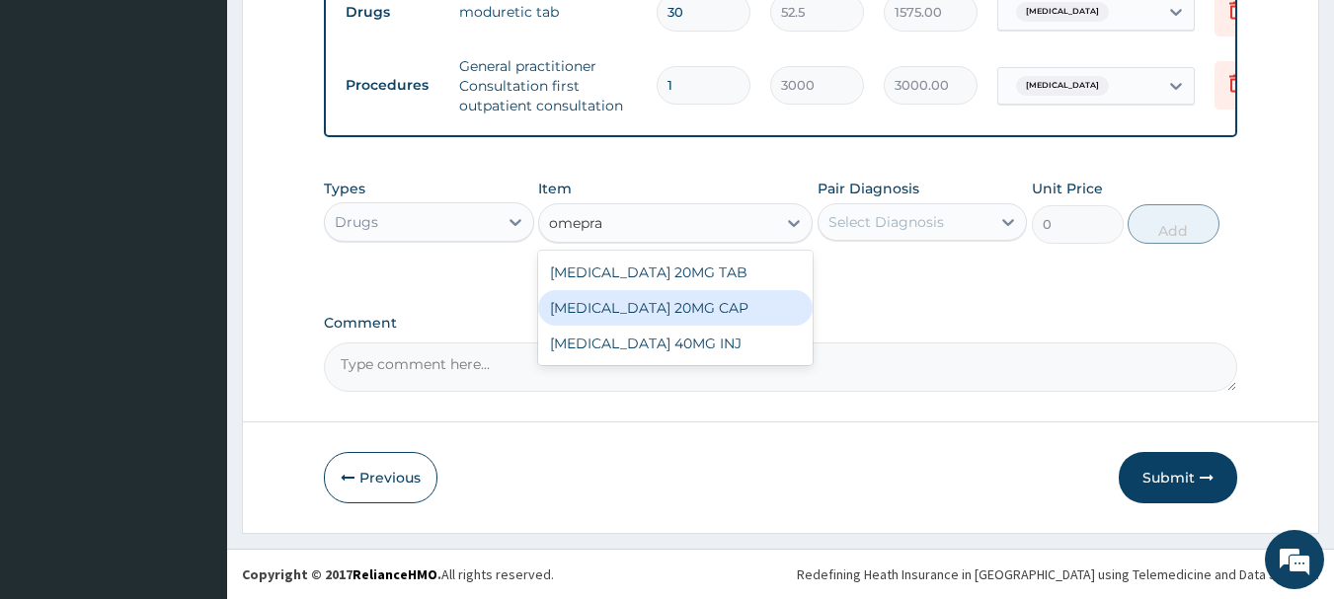
click at [669, 301] on div "[MEDICAL_DATA] 20MG CAP" at bounding box center [675, 308] width 274 height 36
type input "85"
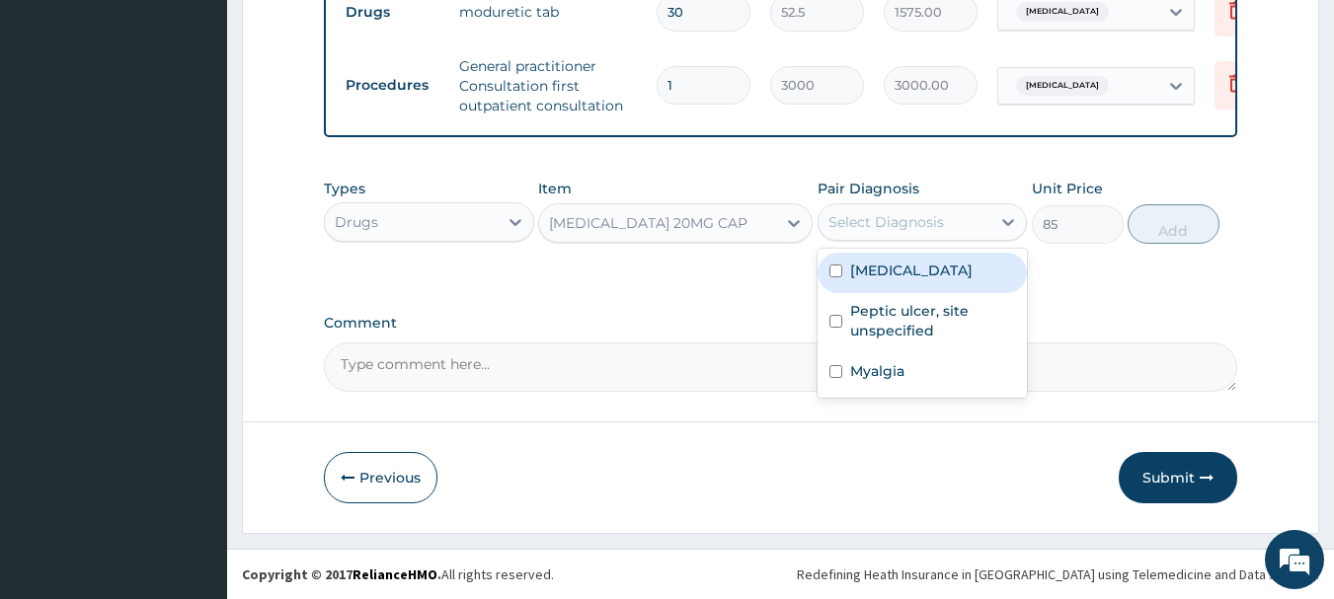
click at [926, 219] on div "Select Diagnosis" at bounding box center [886, 222] width 116 height 20
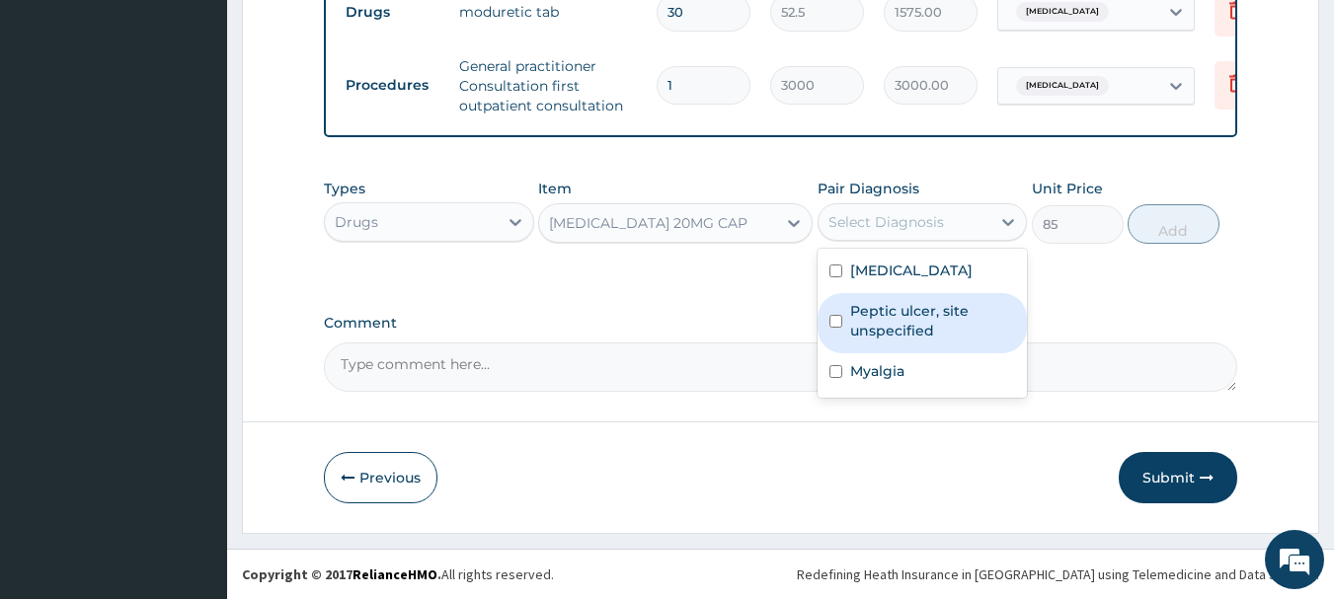
click at [918, 328] on label "Peptic ulcer, site unspecified" at bounding box center [933, 320] width 166 height 39
checkbox input "true"
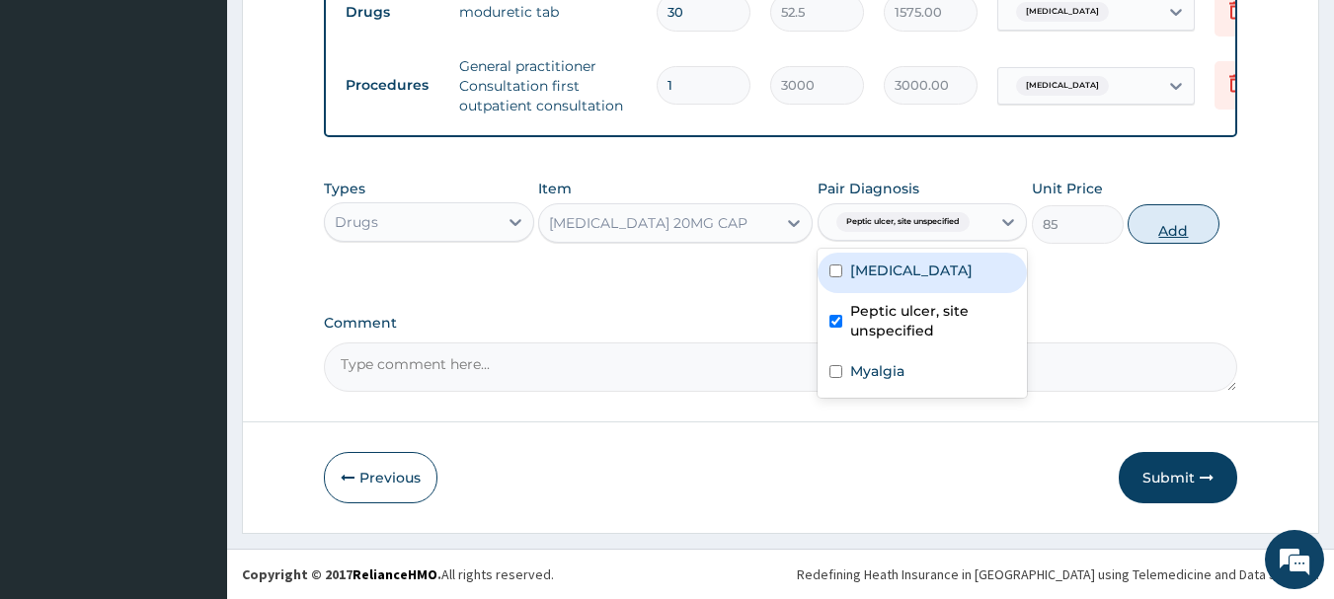
click at [1152, 228] on button "Add" at bounding box center [1173, 223] width 92 height 39
type input "0"
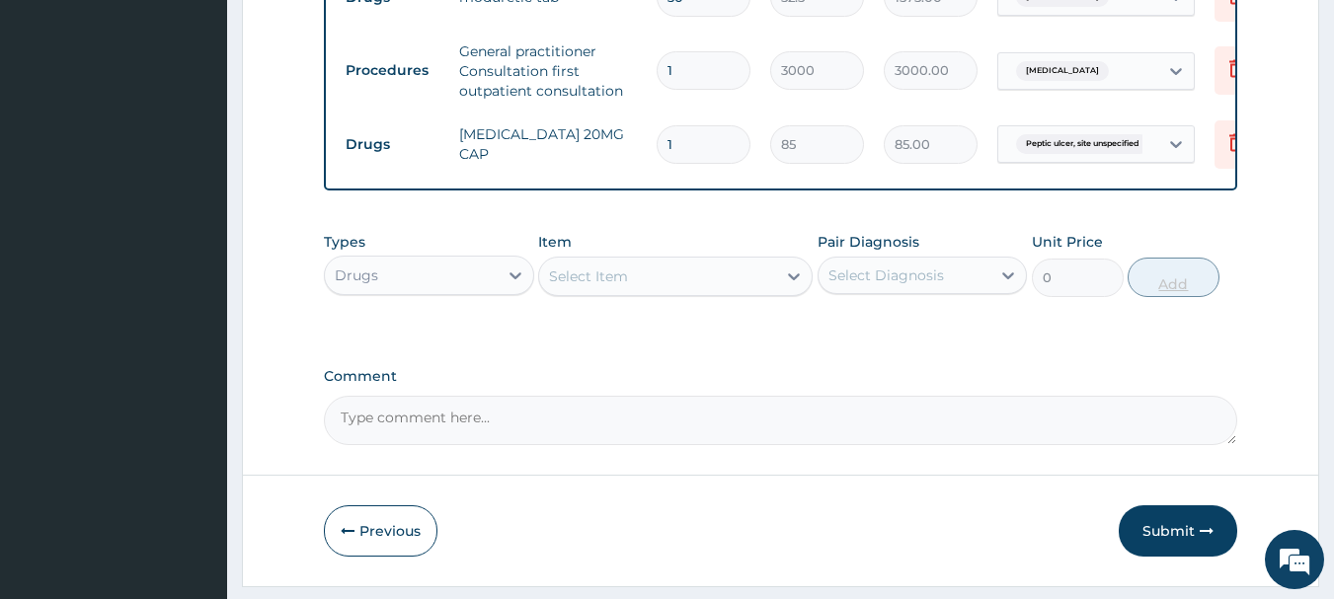
type input "14"
type input "1190.00"
type input "14"
click at [609, 286] on div "Select Item" at bounding box center [588, 277] width 79 height 20
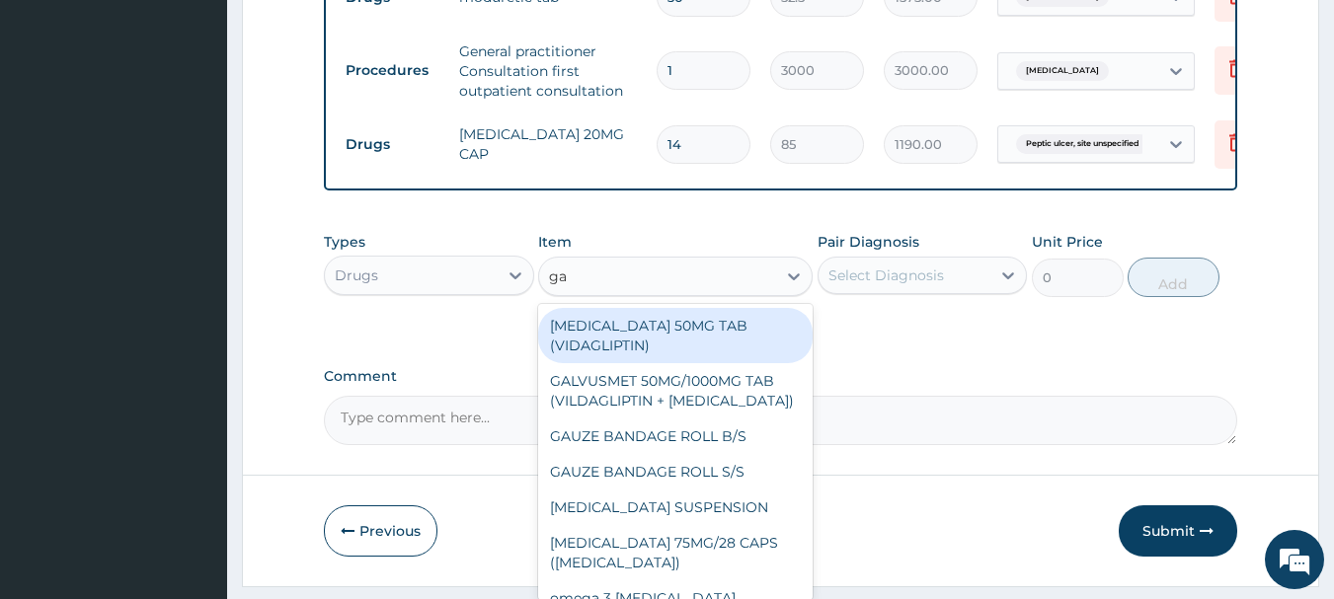
type input "g"
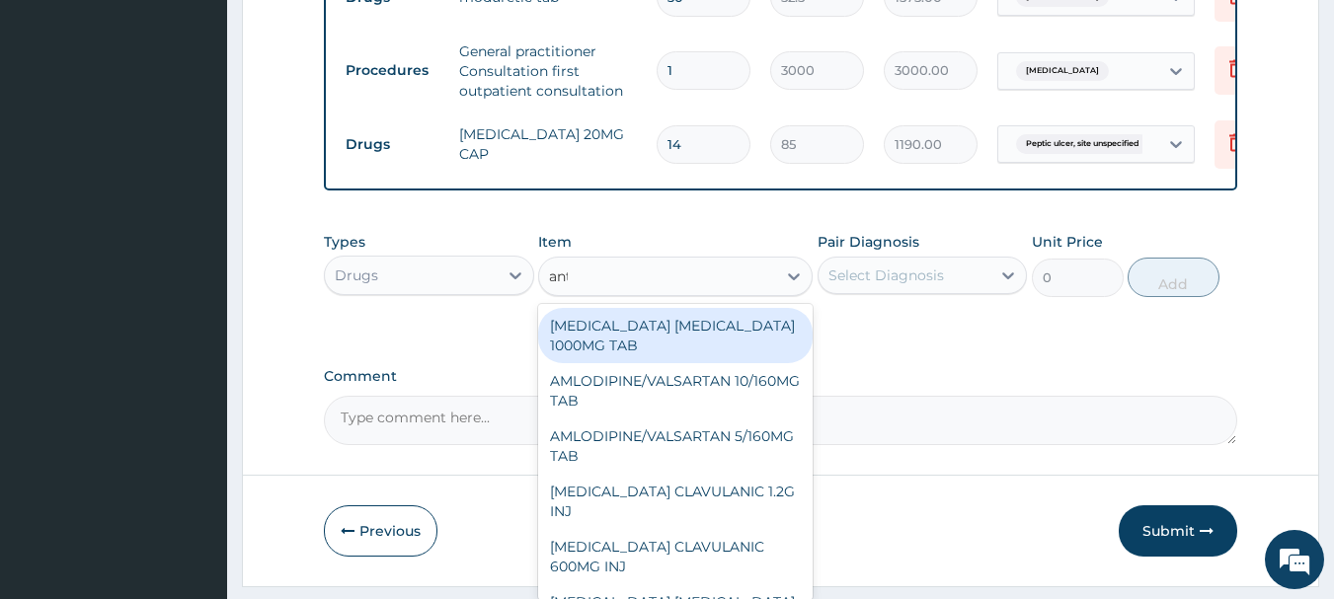
type input "anta"
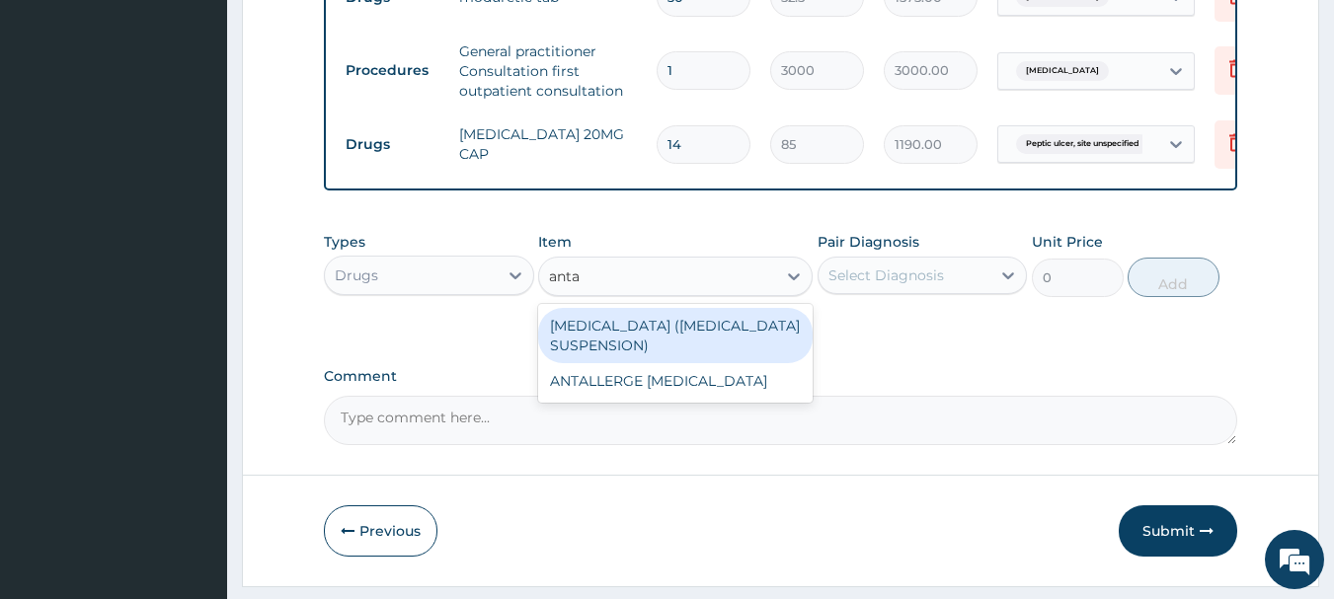
click at [652, 342] on div "[MEDICAL_DATA] ([MEDICAL_DATA] SUSPENSION)" at bounding box center [675, 335] width 274 height 55
type input "795.375"
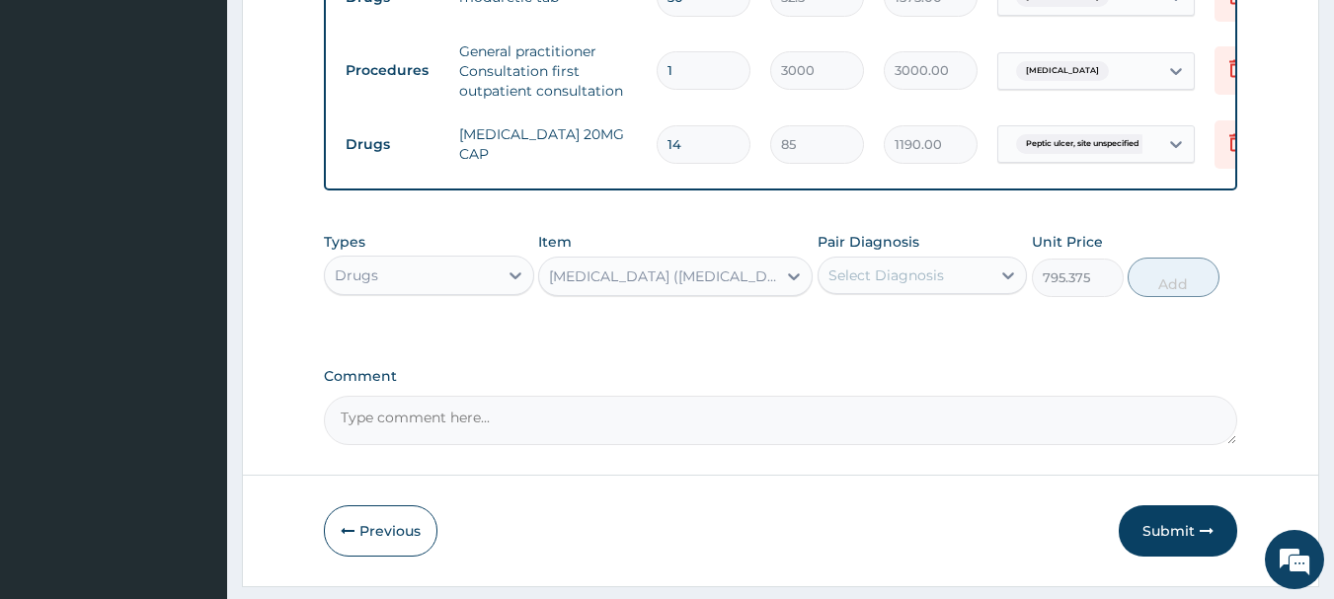
click at [859, 285] on div "Select Diagnosis" at bounding box center [886, 276] width 116 height 20
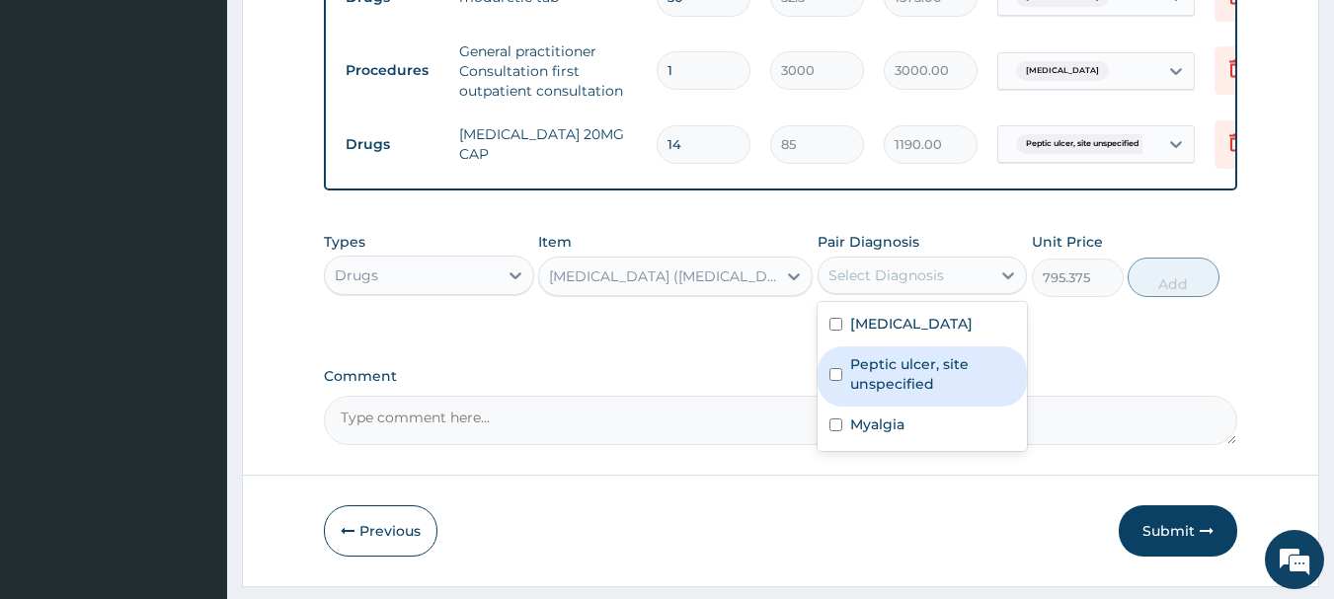
click at [916, 394] on label "Peptic ulcer, site unspecified" at bounding box center [933, 373] width 166 height 39
checkbox input "true"
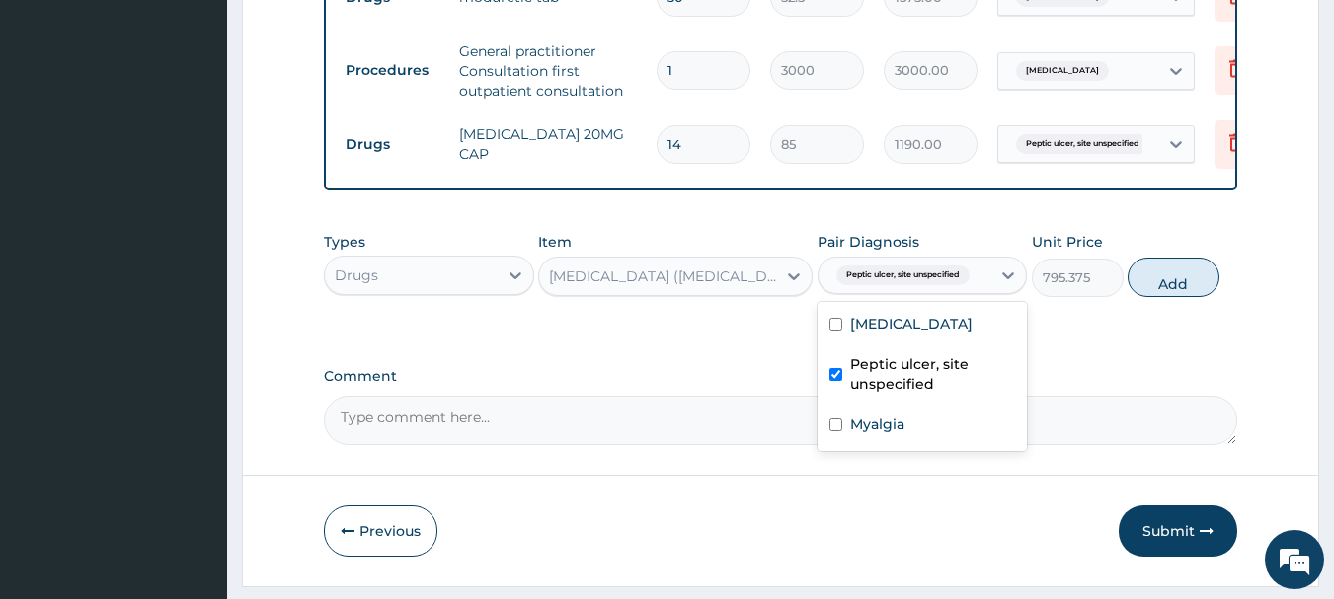
click at [1184, 297] on button "Add" at bounding box center [1173, 277] width 92 height 39
type input "0"
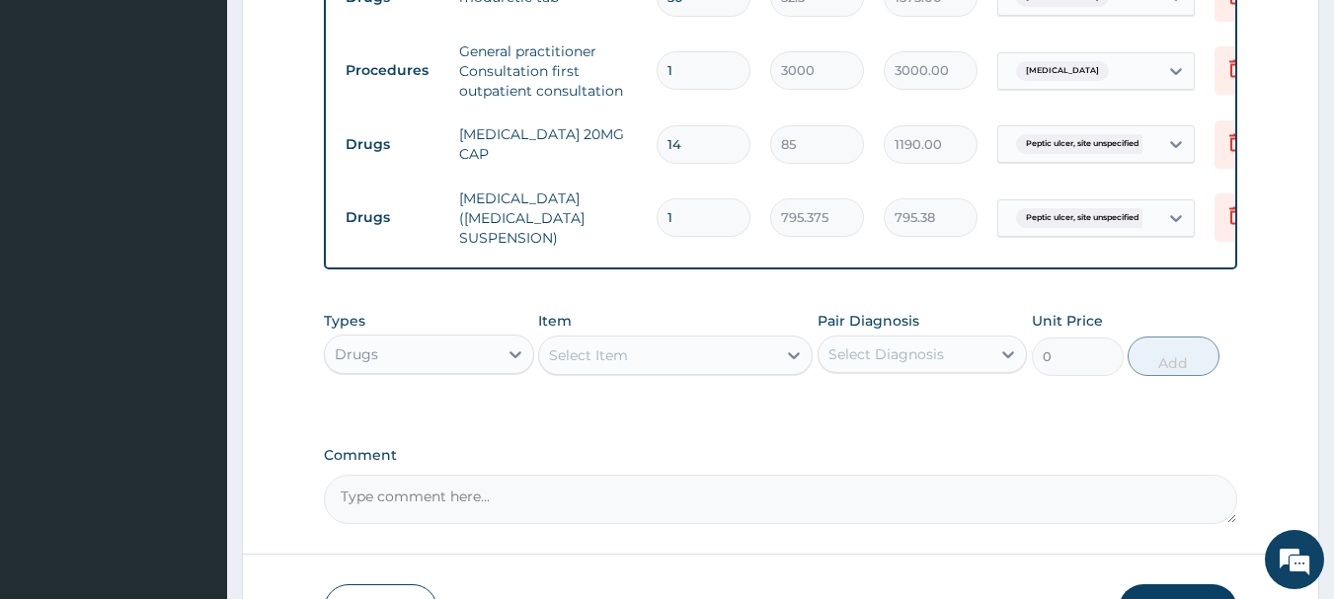
click at [671, 366] on div "Select Item" at bounding box center [657, 356] width 237 height 32
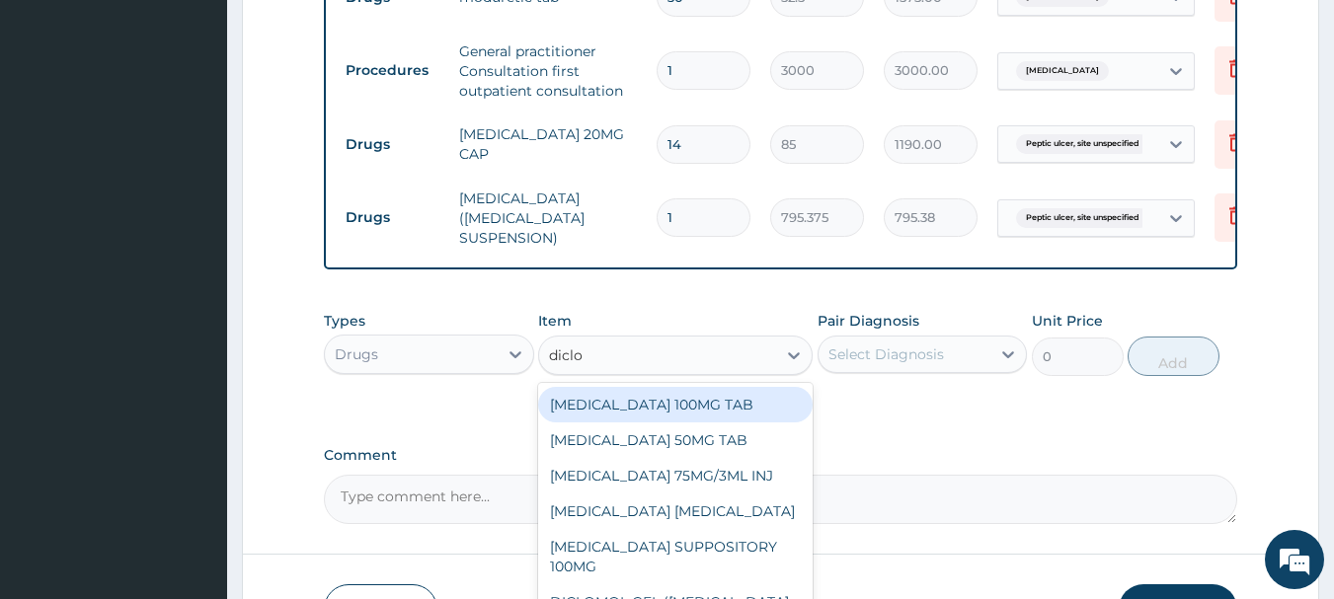
type input "diclom"
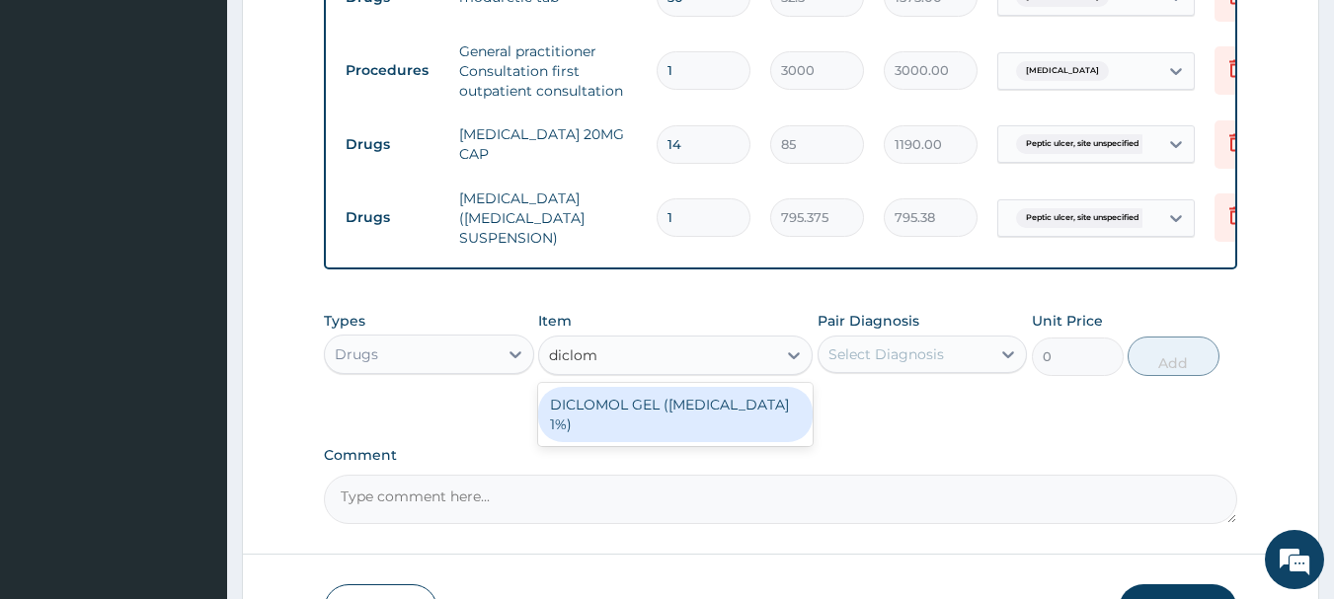
click at [675, 405] on div "DICLOMOL GEL ([MEDICAL_DATA] 1%)" at bounding box center [675, 414] width 274 height 55
type input "900"
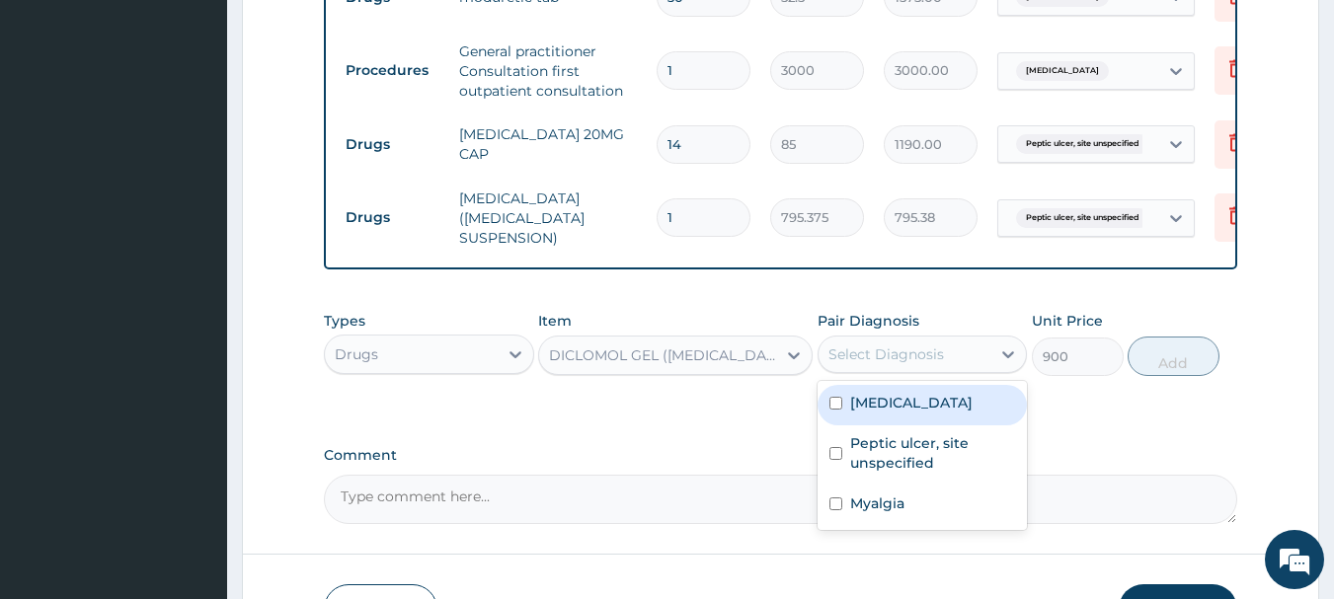
click at [860, 364] on div "Select Diagnosis" at bounding box center [886, 355] width 116 height 20
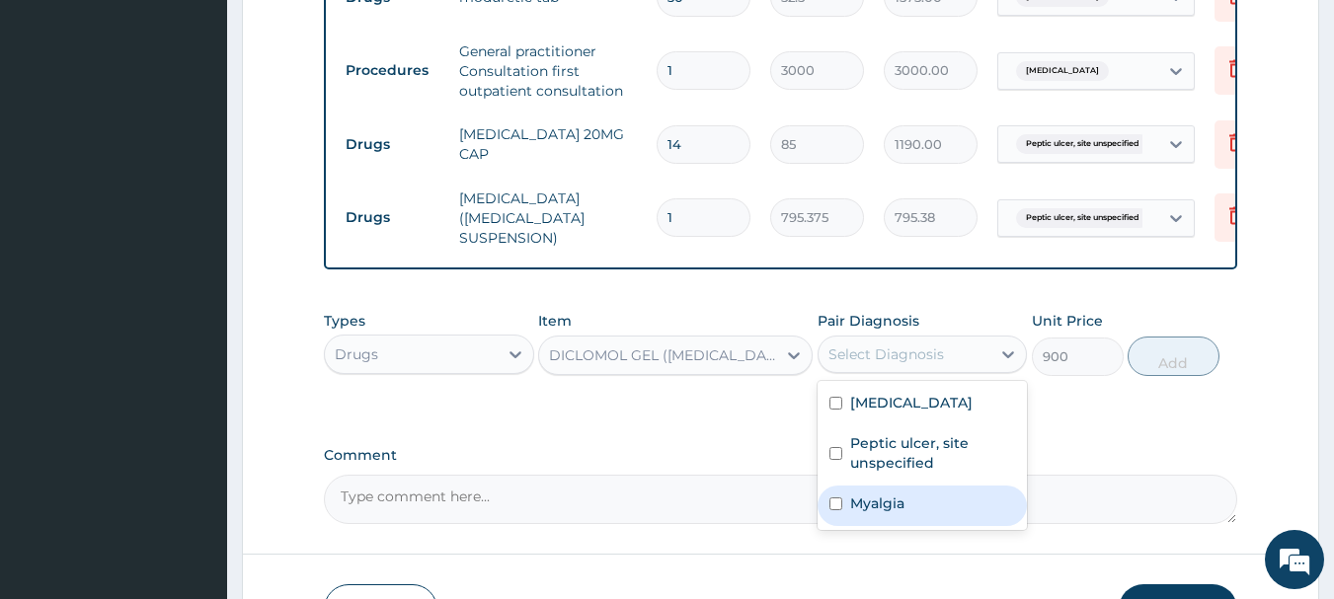
click at [893, 513] on label "Myalgia" at bounding box center [877, 504] width 54 height 20
checkbox input "true"
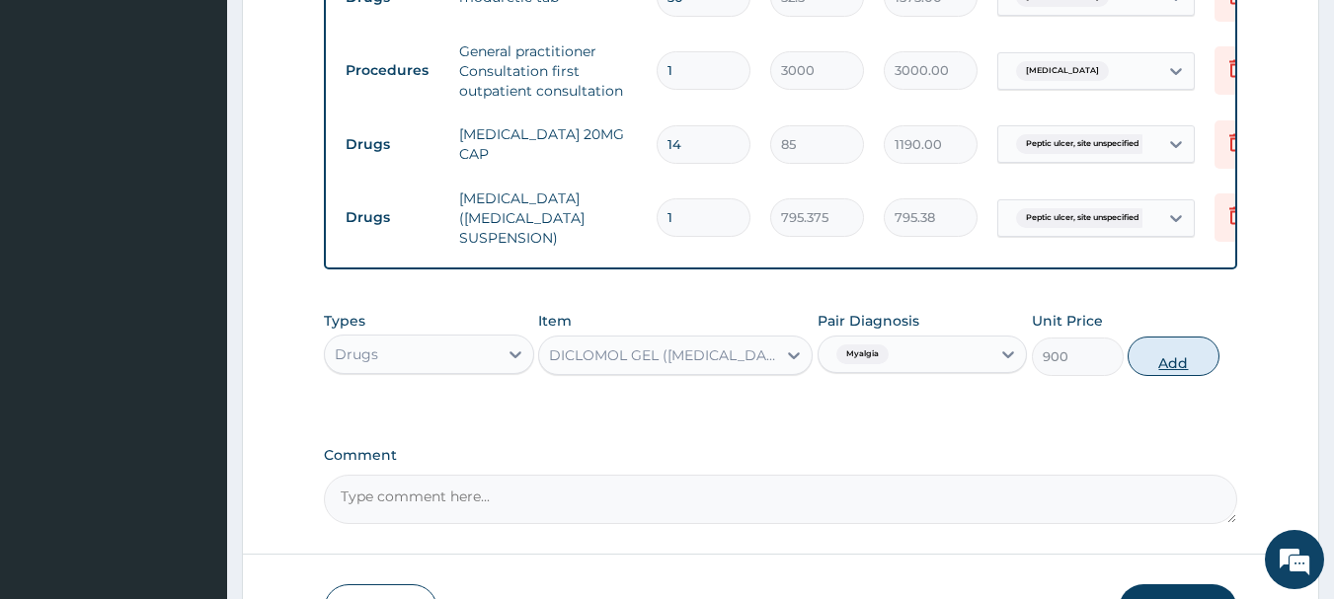
click at [1191, 366] on button "Add" at bounding box center [1173, 356] width 92 height 39
type input "0"
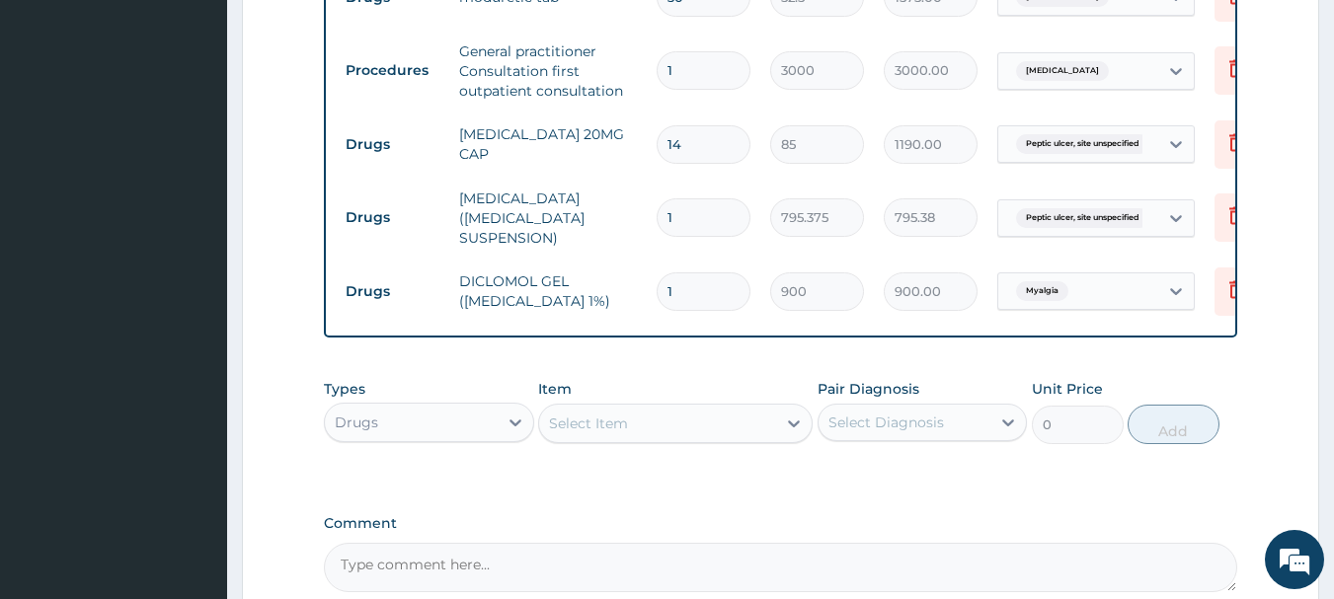
click at [677, 430] on div "Select Item" at bounding box center [657, 424] width 237 height 32
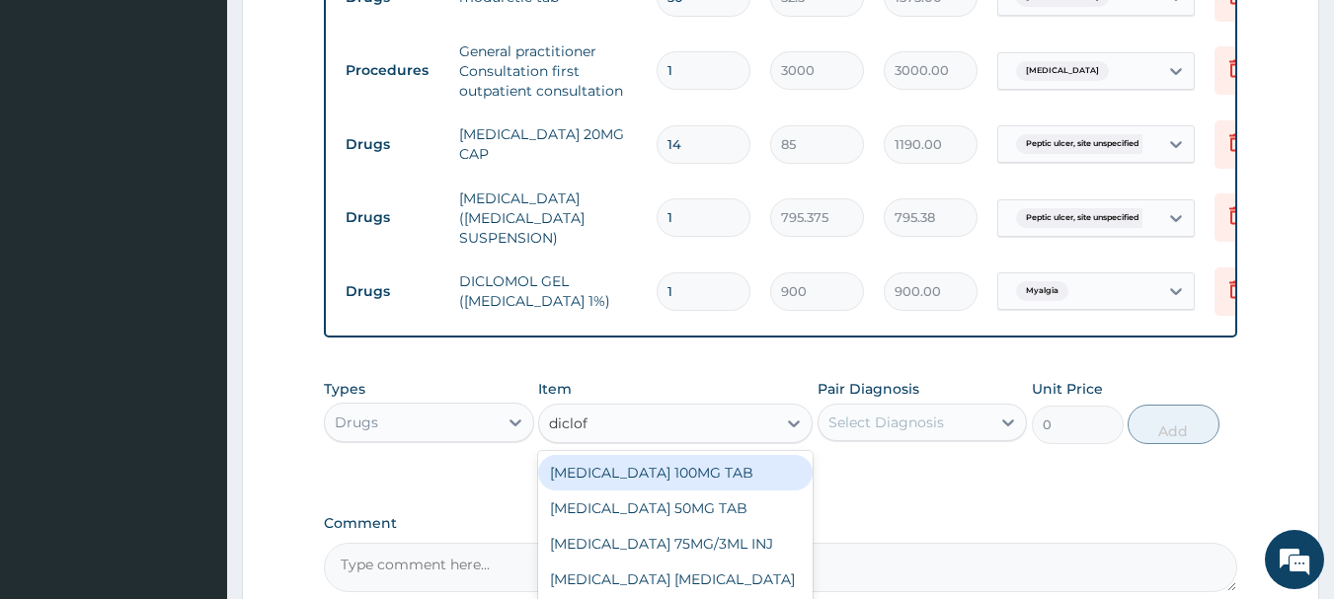
type input "diclofe"
click at [707, 483] on div "[MEDICAL_DATA] 100MG TAB" at bounding box center [675, 473] width 274 height 36
type input "63"
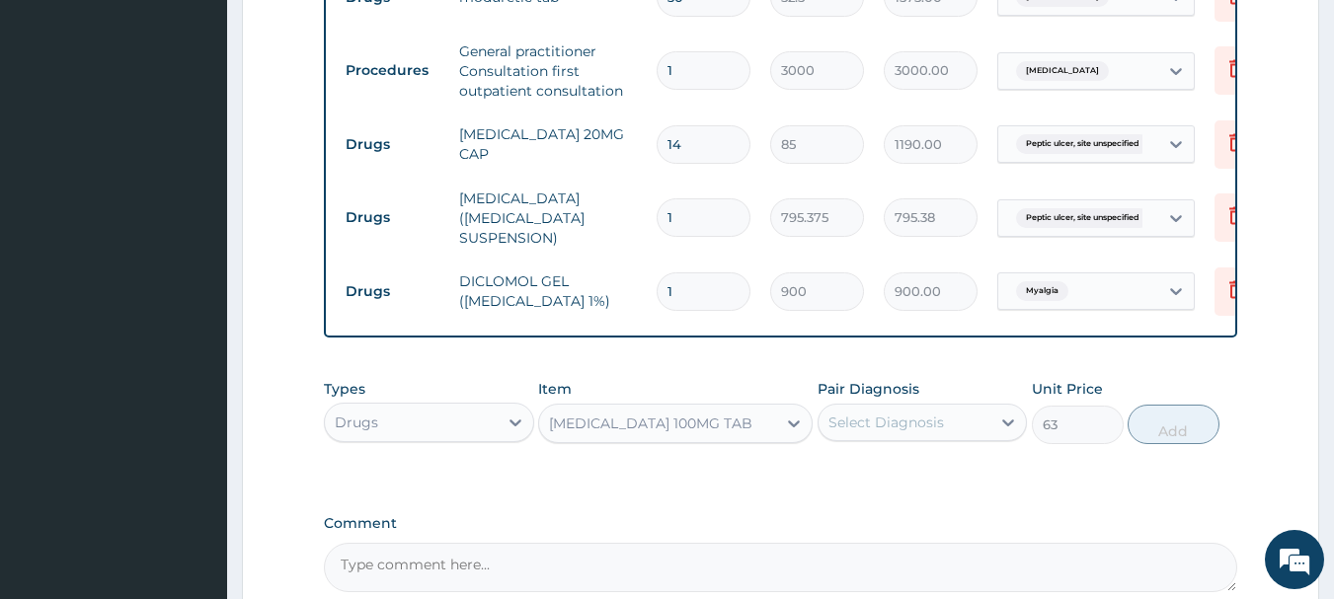
click at [865, 416] on div "Select Diagnosis" at bounding box center [886, 423] width 116 height 20
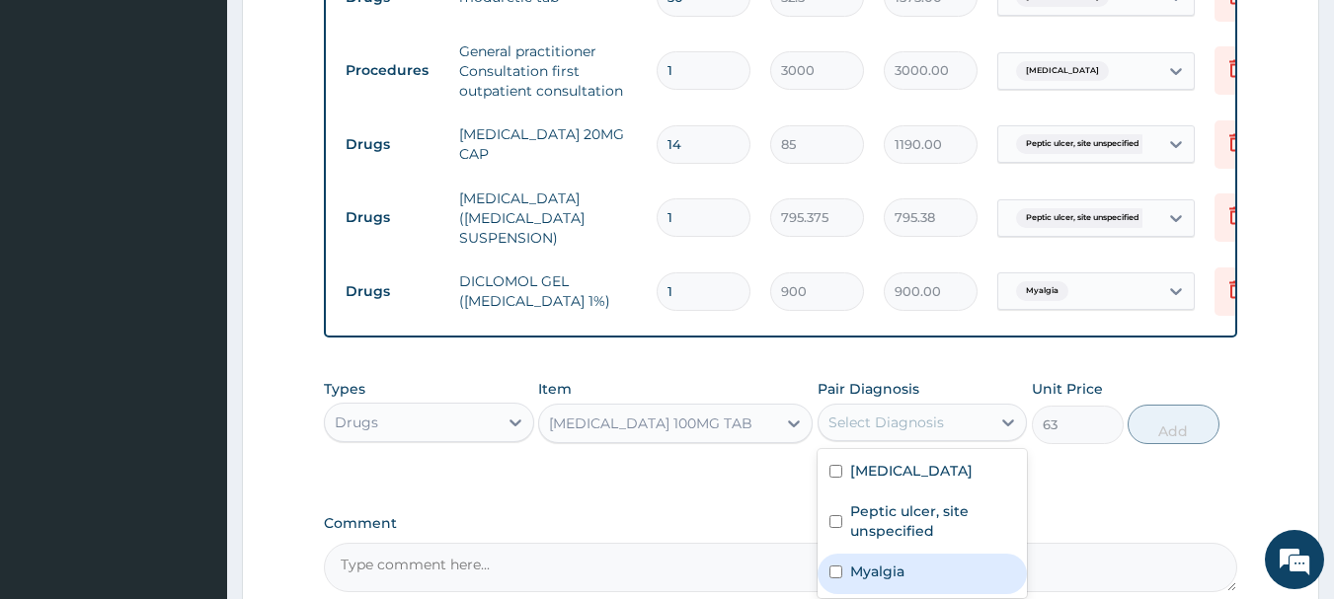
click at [901, 579] on div "Myalgia" at bounding box center [922, 574] width 210 height 40
checkbox input "true"
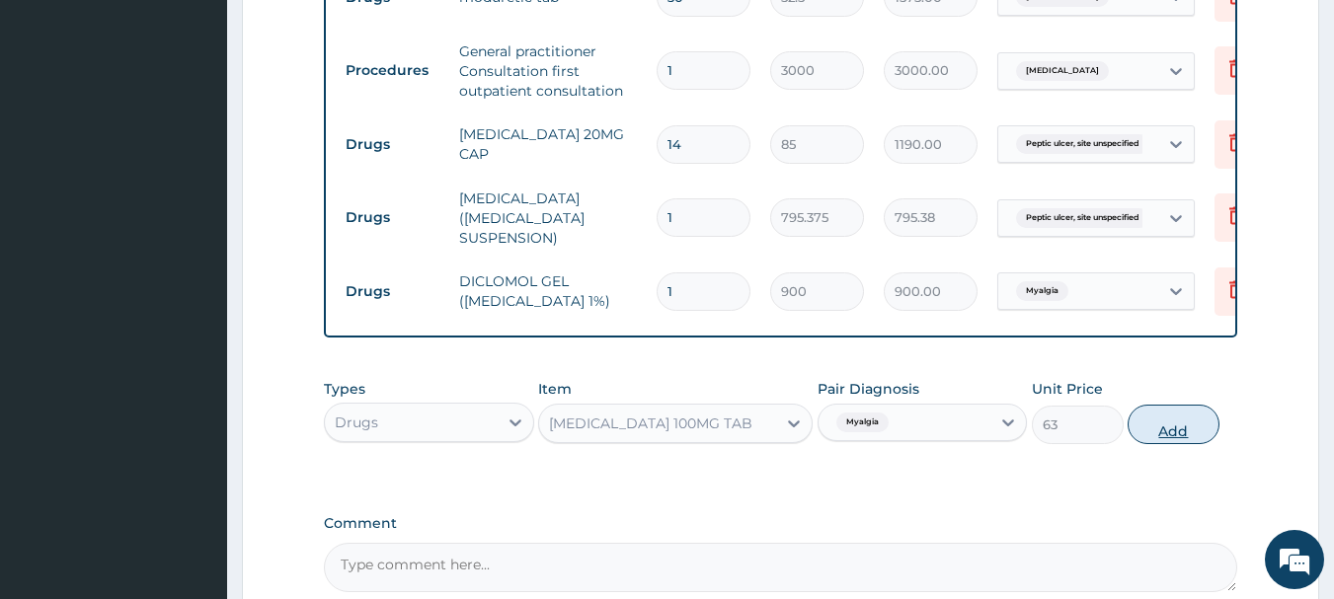
click at [1156, 438] on button "Add" at bounding box center [1173, 424] width 92 height 39
type input "0"
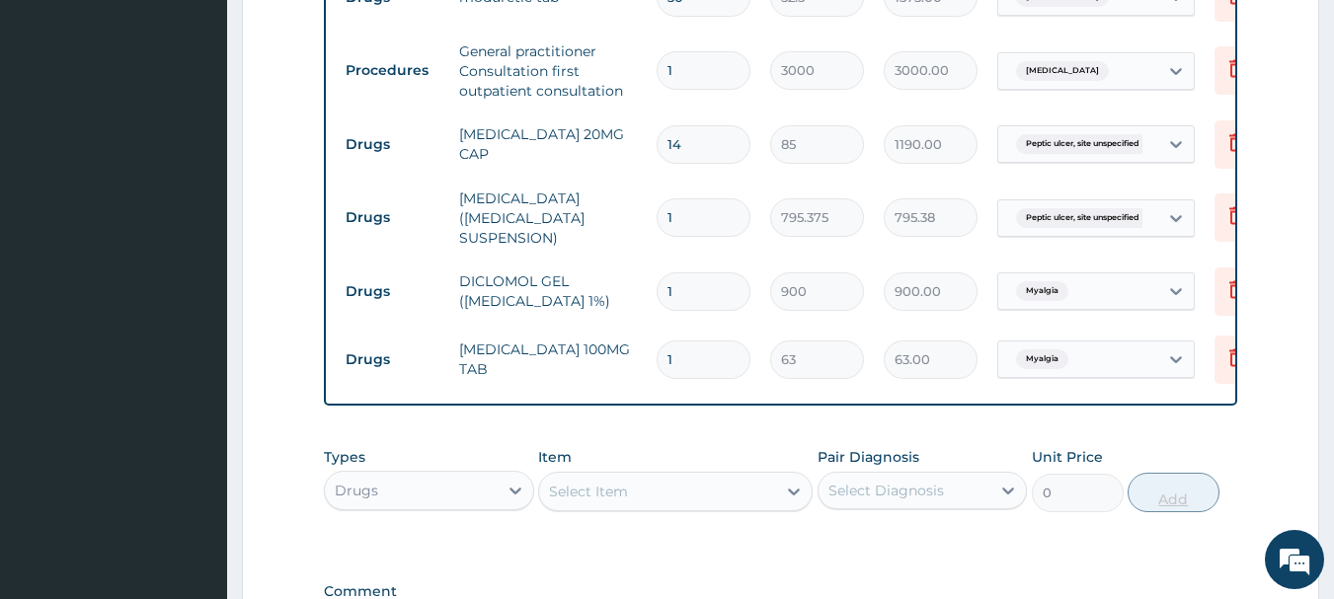
type input "10"
type input "630.00"
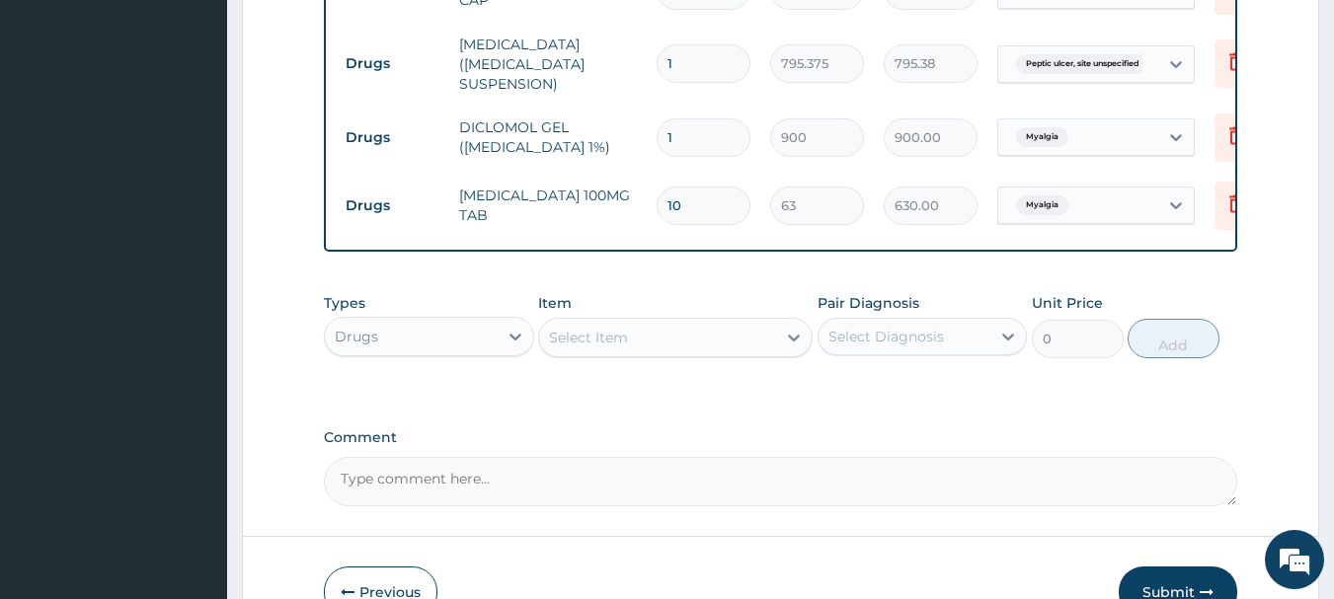
scroll to position [1062, 0]
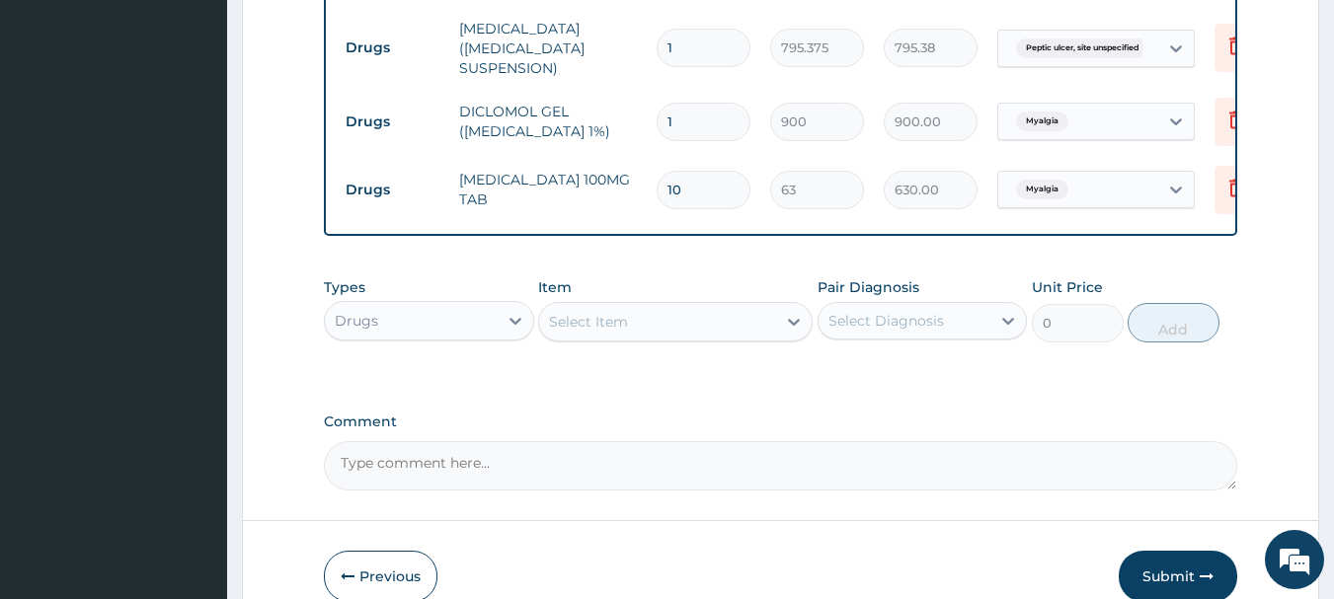
type input "10"
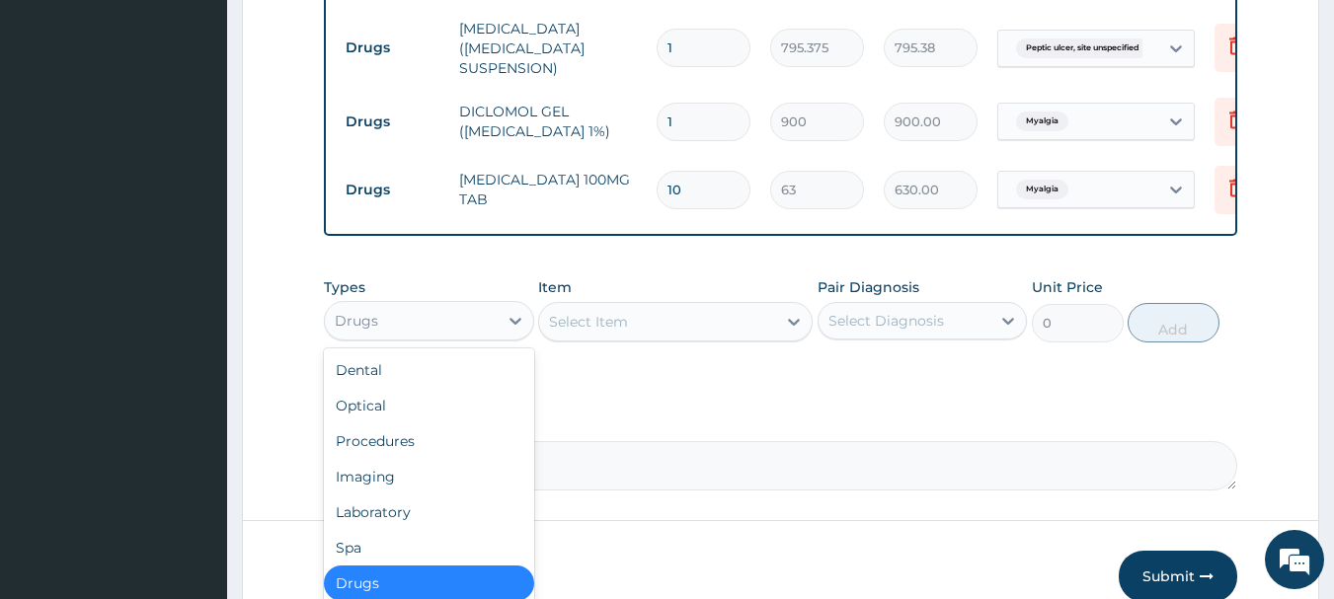
click at [466, 323] on div "Drugs" at bounding box center [411, 321] width 173 height 32
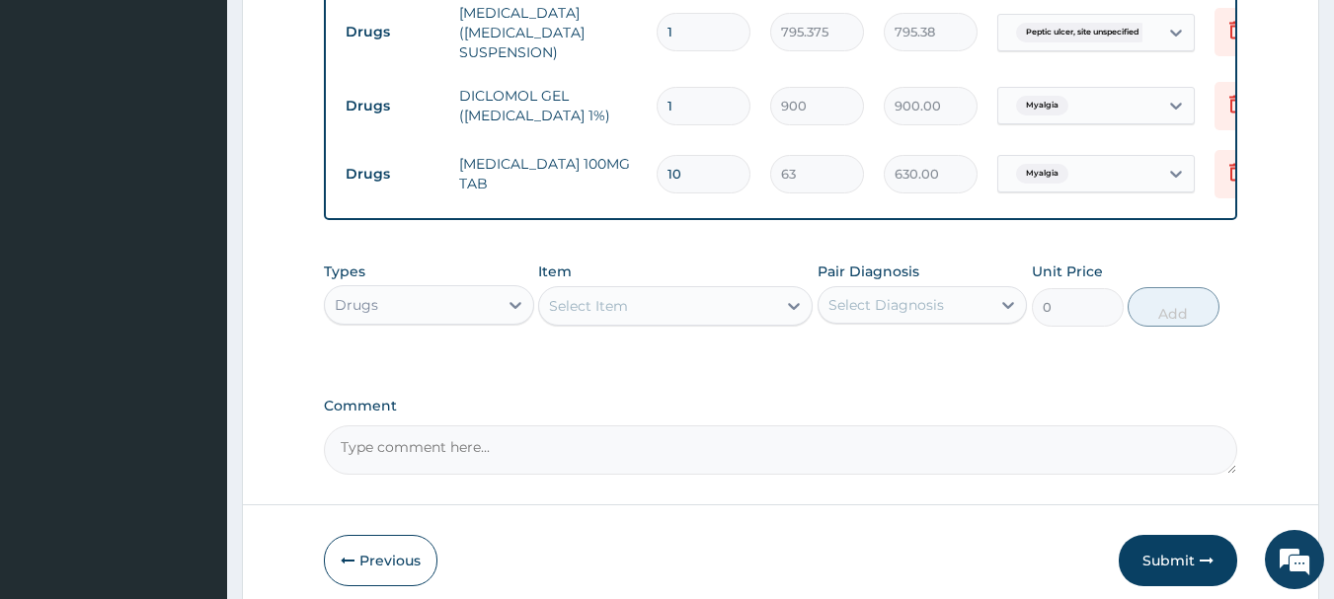
scroll to position [1165, 0]
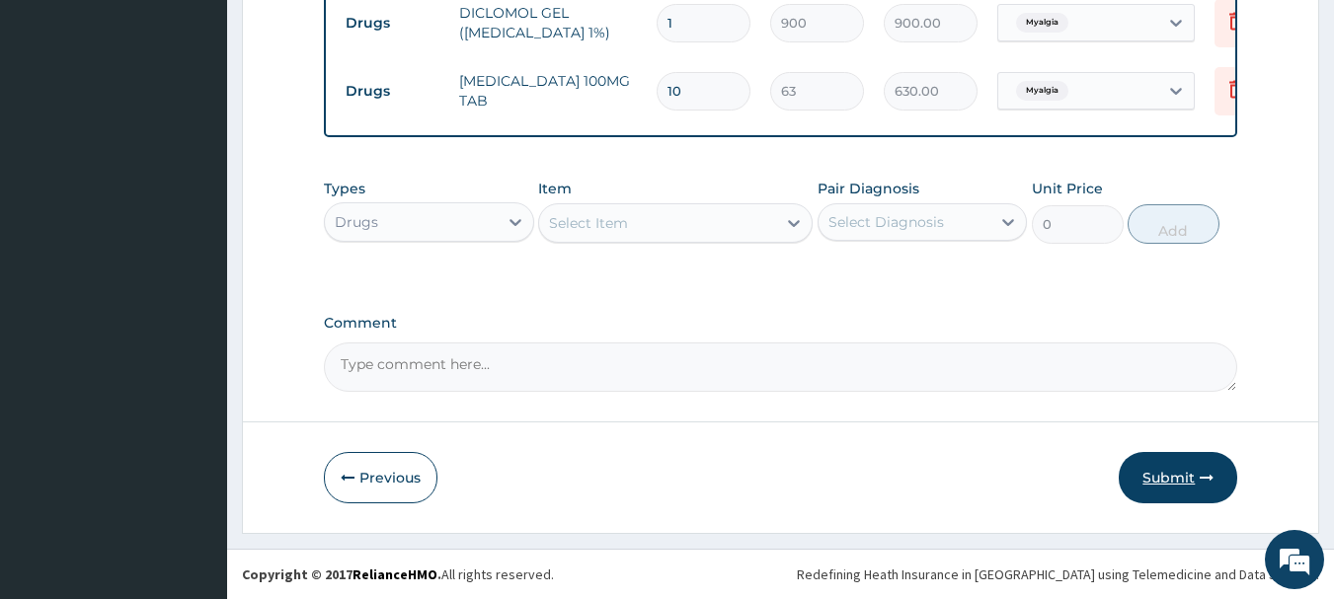
click at [1182, 482] on button "Submit" at bounding box center [1178, 477] width 118 height 51
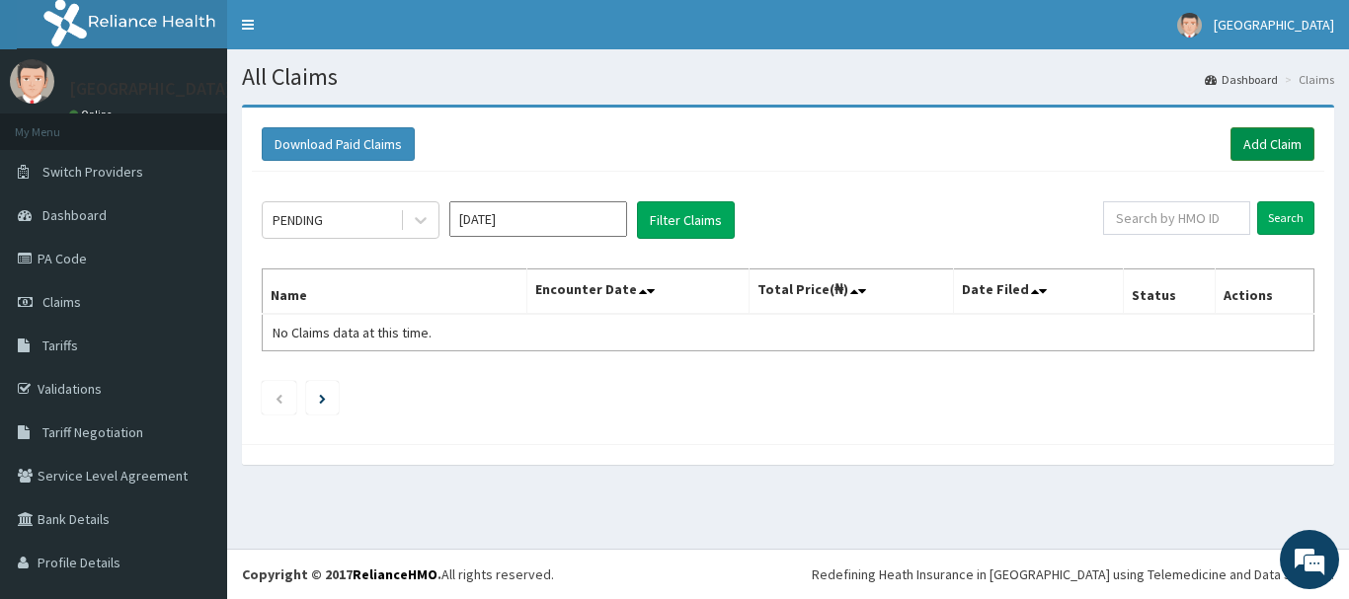
click at [1261, 141] on link "Add Claim" at bounding box center [1272, 144] width 84 height 34
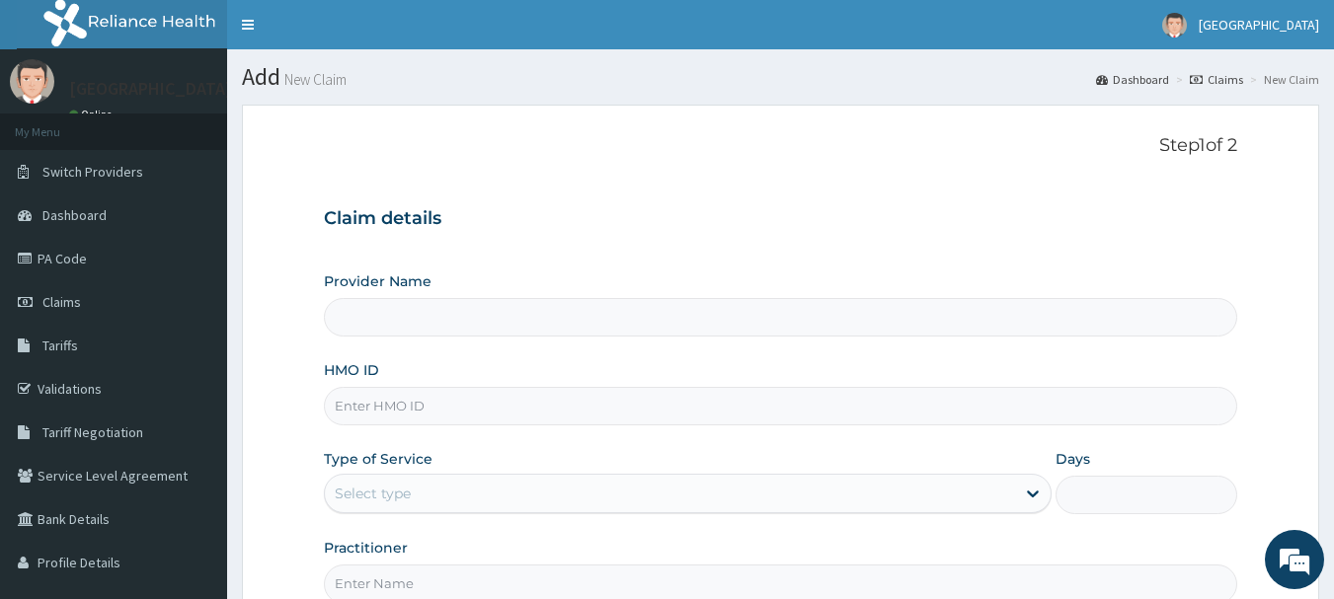
click at [495, 403] on input "HMO ID" at bounding box center [781, 406] width 914 height 39
paste input "Yss/10207/a"
type input "Yss/10207/a"
type input "[GEOGRAPHIC_DATA]"
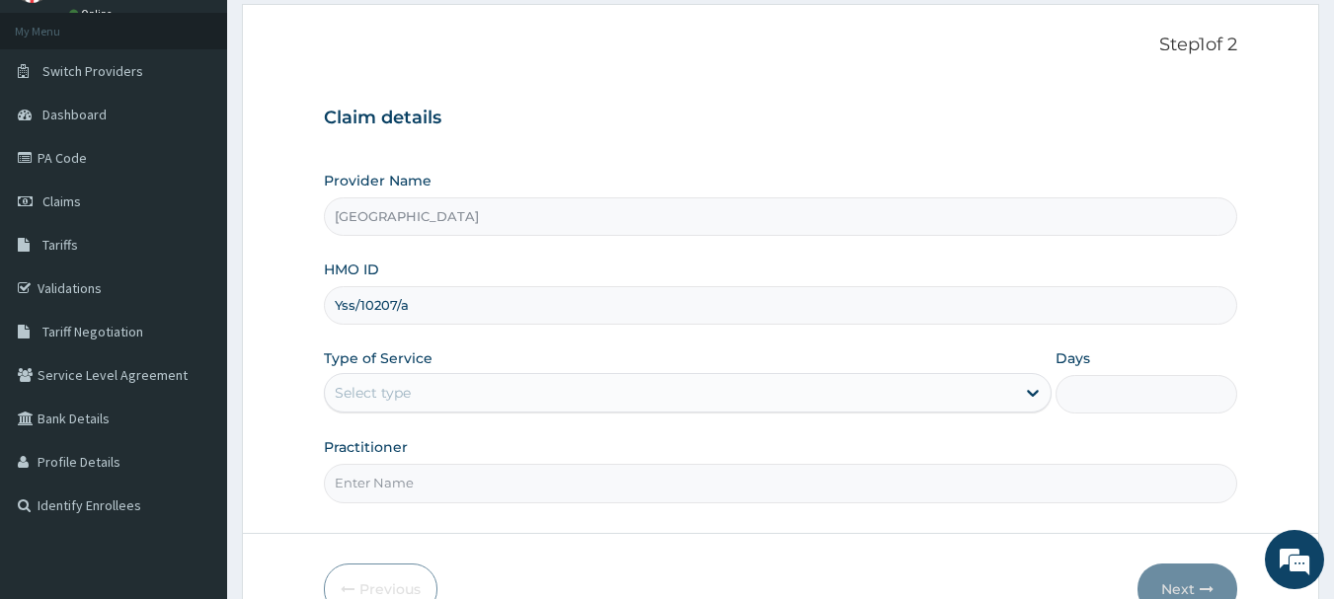
scroll to position [134, 0]
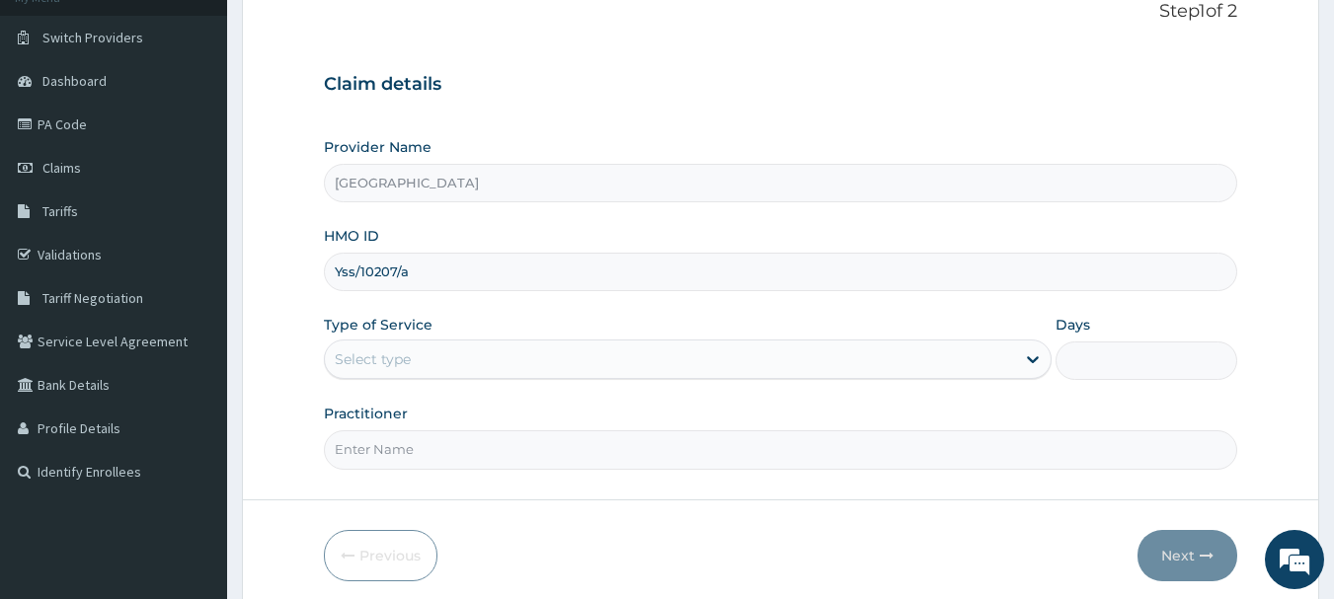
type input "Yss/10207/a"
click at [733, 361] on div "Select type" at bounding box center [670, 360] width 690 height 32
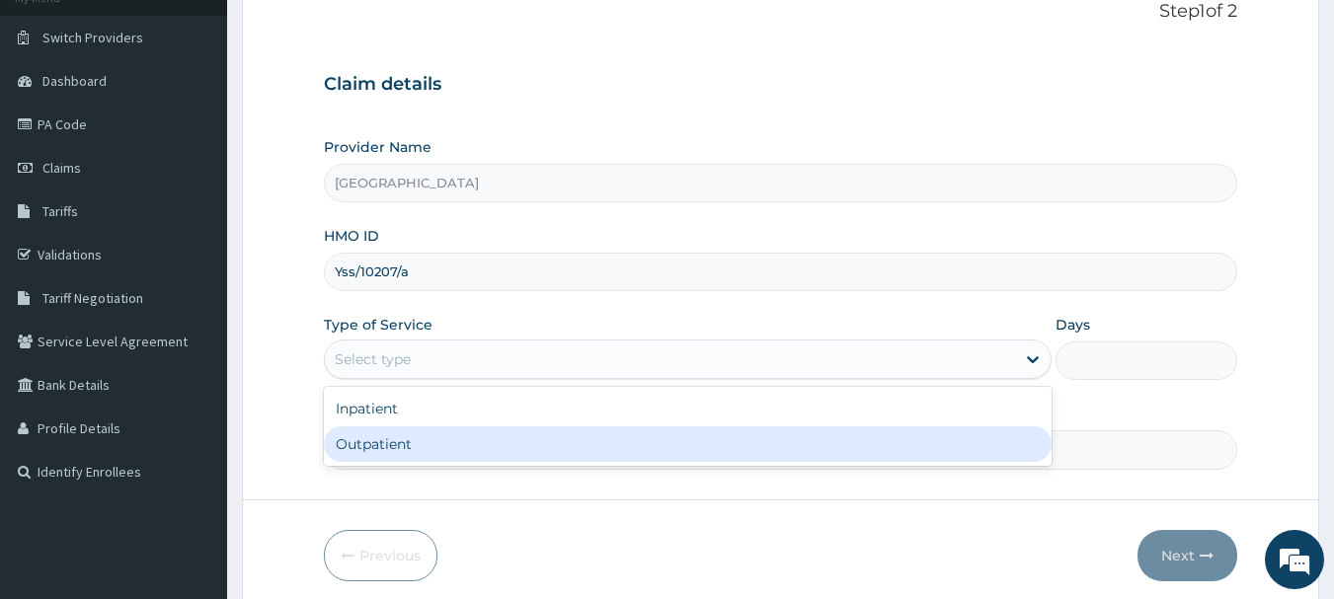
click at [677, 440] on div "Outpatient" at bounding box center [688, 444] width 728 height 36
type input "1"
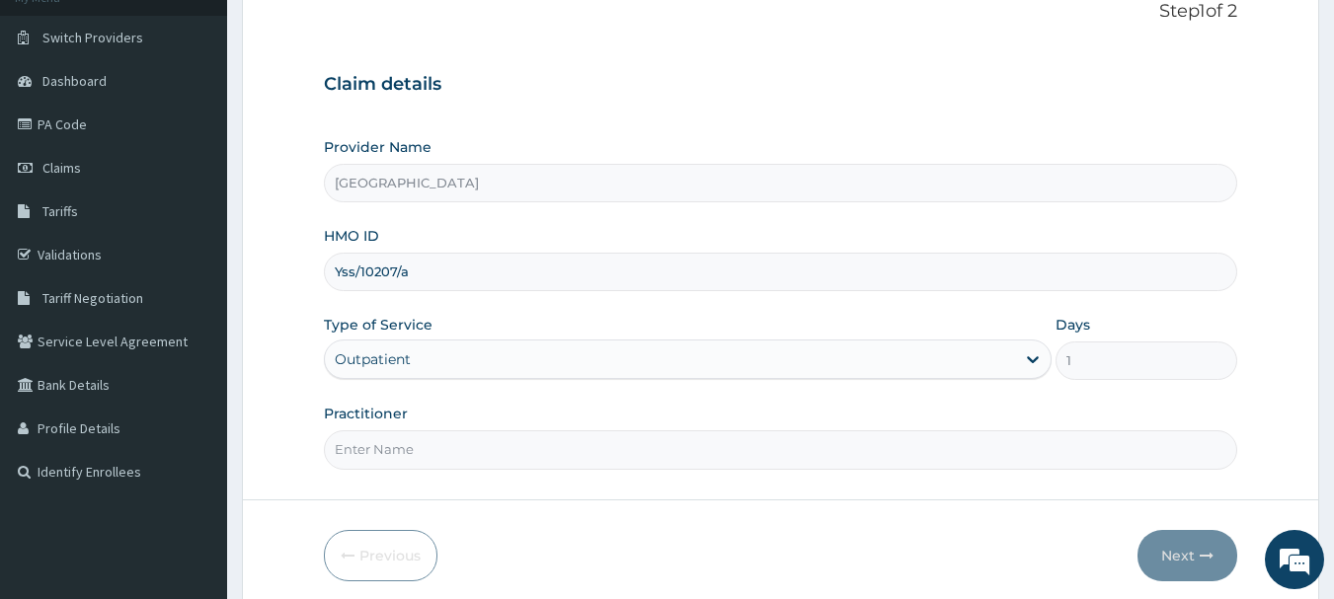
click at [715, 452] on input "Practitioner" at bounding box center [781, 449] width 914 height 39
type input "Dr.Akinwusi"
click at [1177, 547] on button "Next" at bounding box center [1187, 555] width 100 height 51
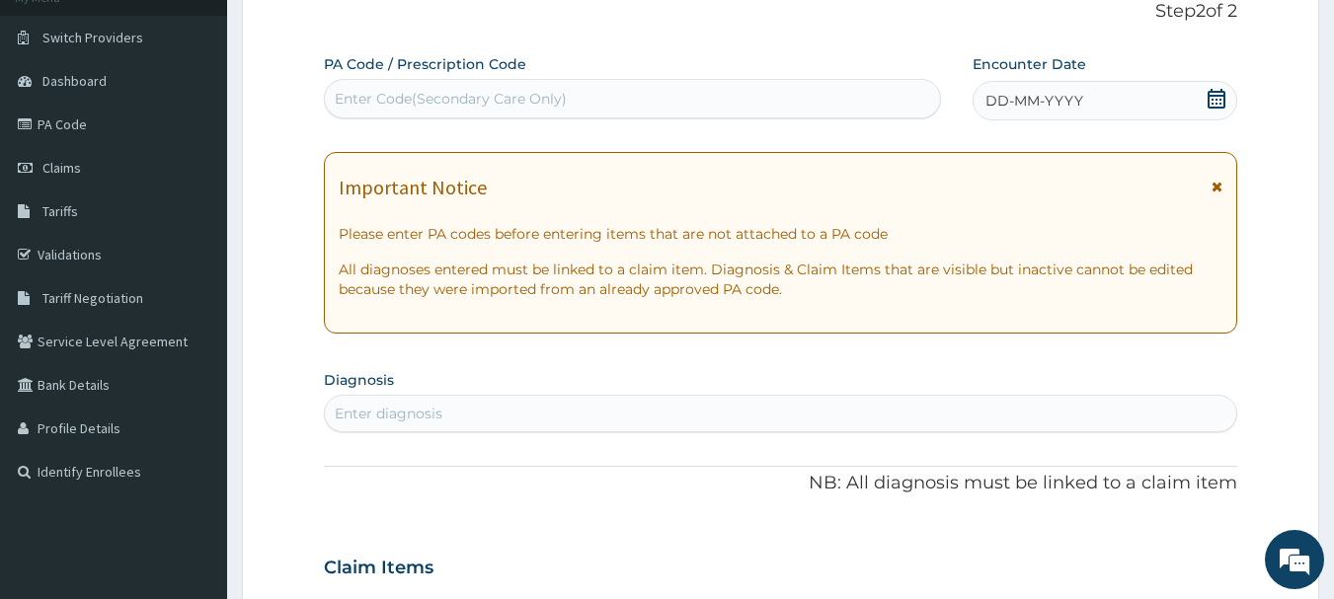
scroll to position [0, 0]
click at [1220, 100] on icon at bounding box center [1216, 99] width 18 height 20
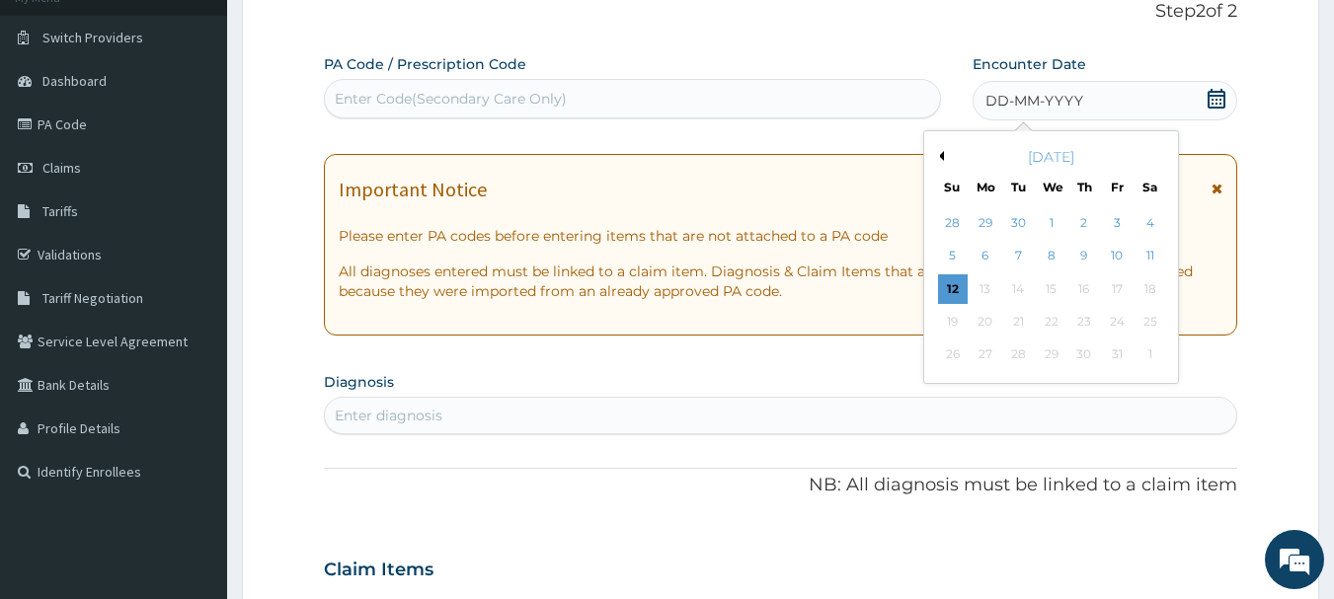
click at [940, 158] on button "Previous Month" at bounding box center [939, 156] width 10 height 10
click at [1022, 293] on div "16" at bounding box center [1019, 289] width 30 height 30
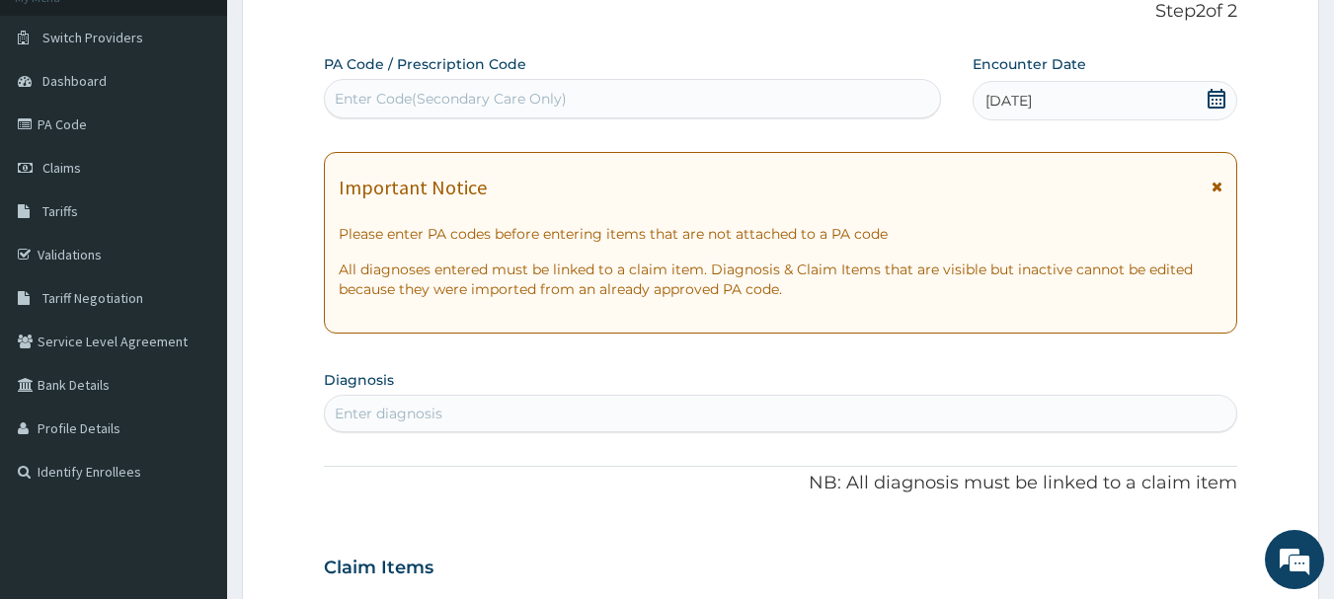
scroll to position [231, 0]
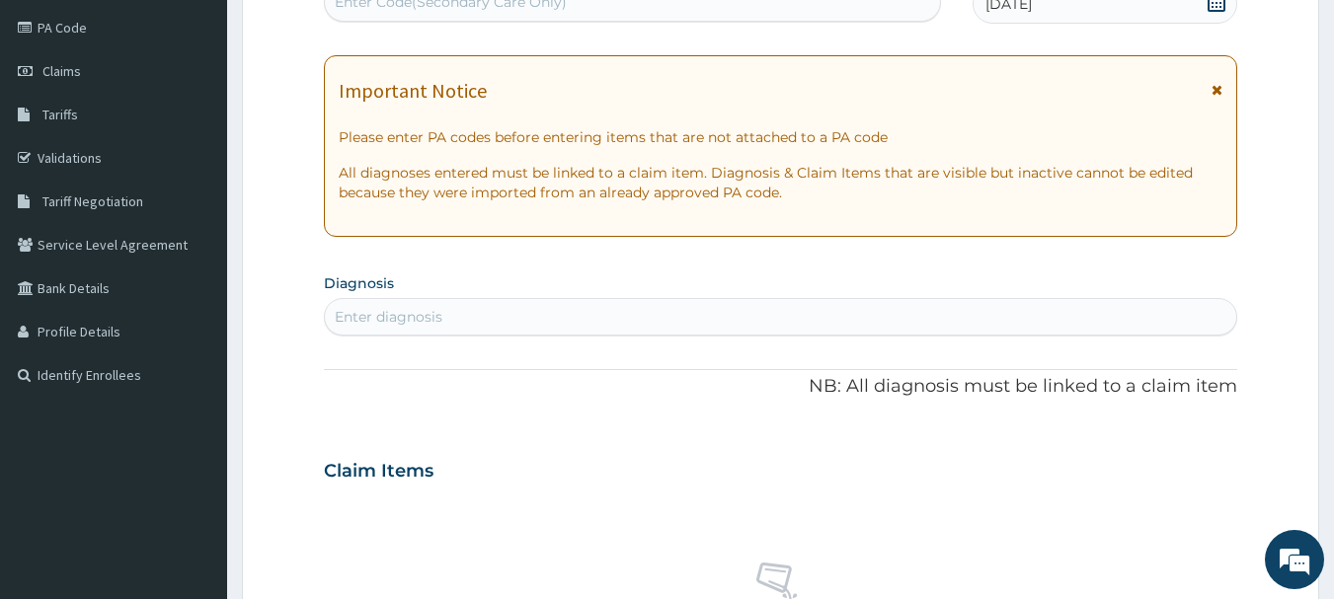
click at [739, 316] on div "Enter diagnosis" at bounding box center [781, 317] width 912 height 32
type input "[MEDICAL_DATA]"
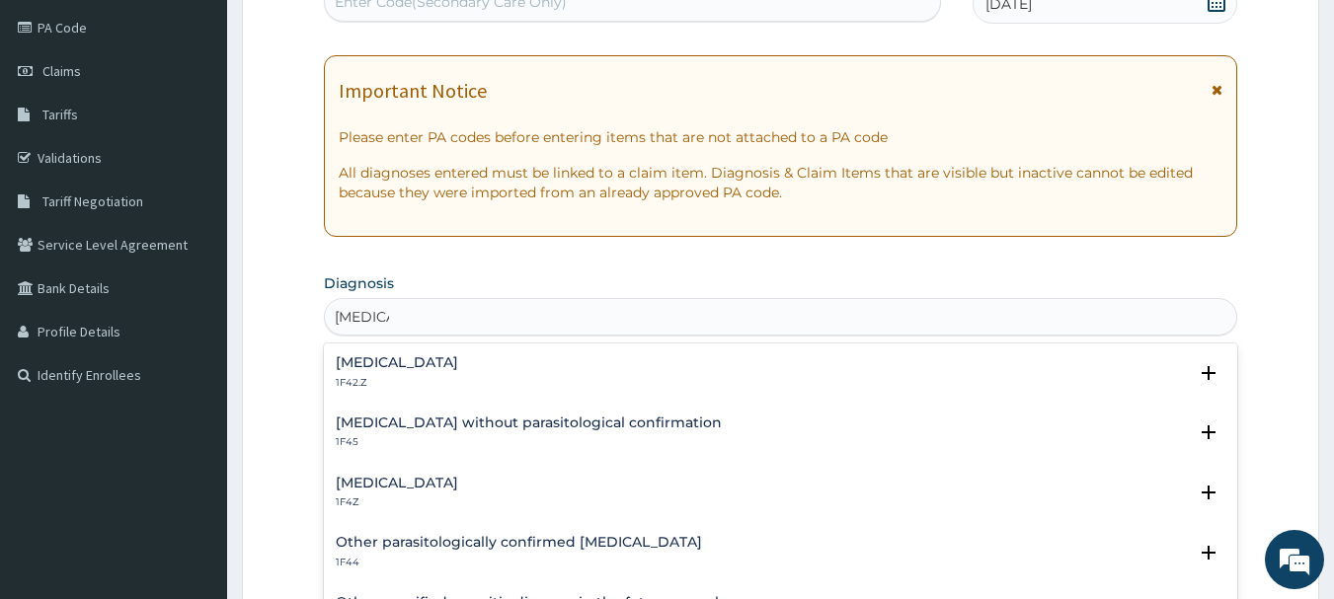
click at [458, 369] on h4 "[MEDICAL_DATA]" at bounding box center [397, 362] width 122 height 15
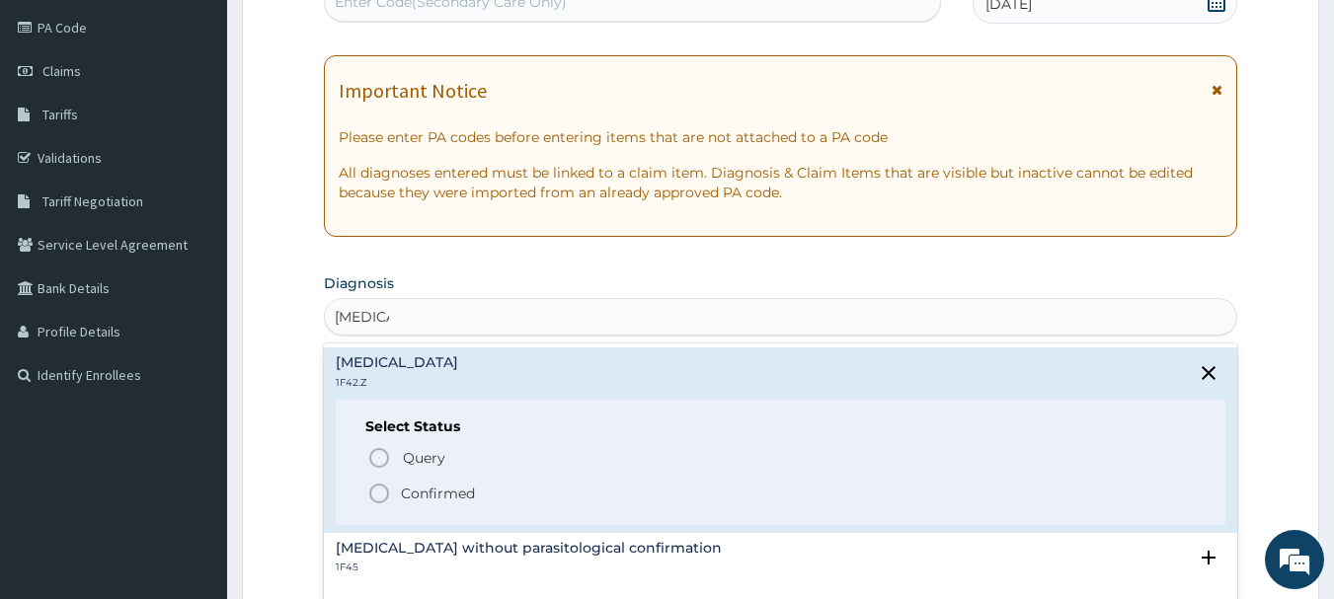
click at [377, 498] on icon "status option filled" at bounding box center [379, 494] width 24 height 24
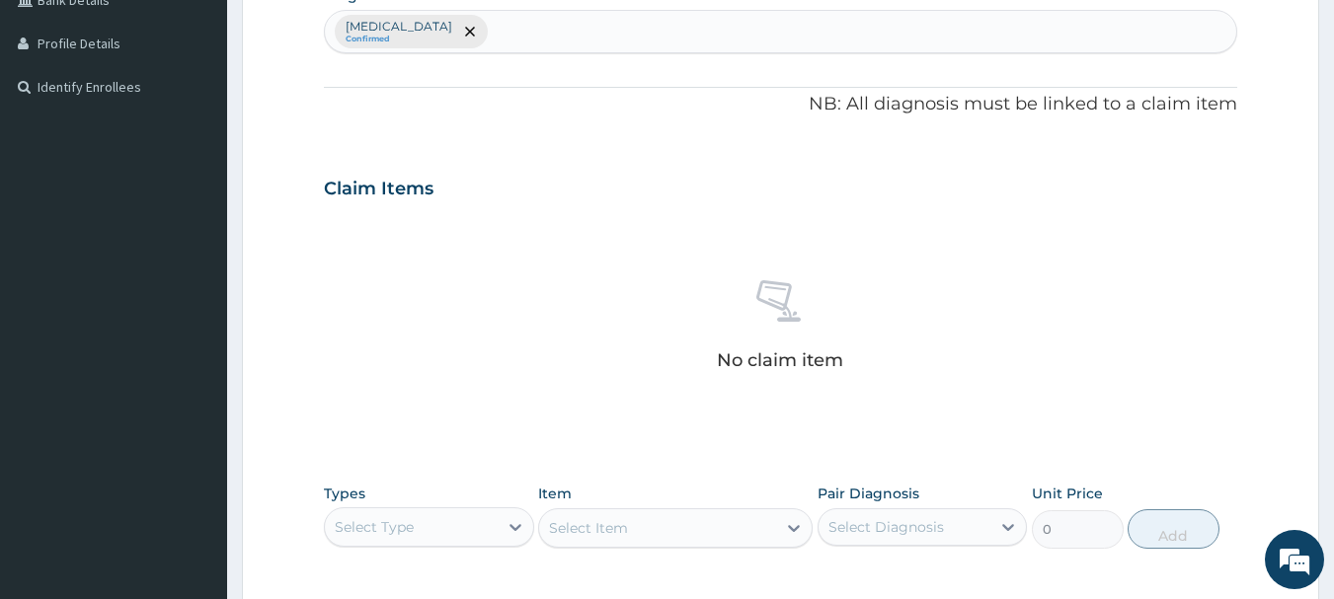
scroll to position [732, 0]
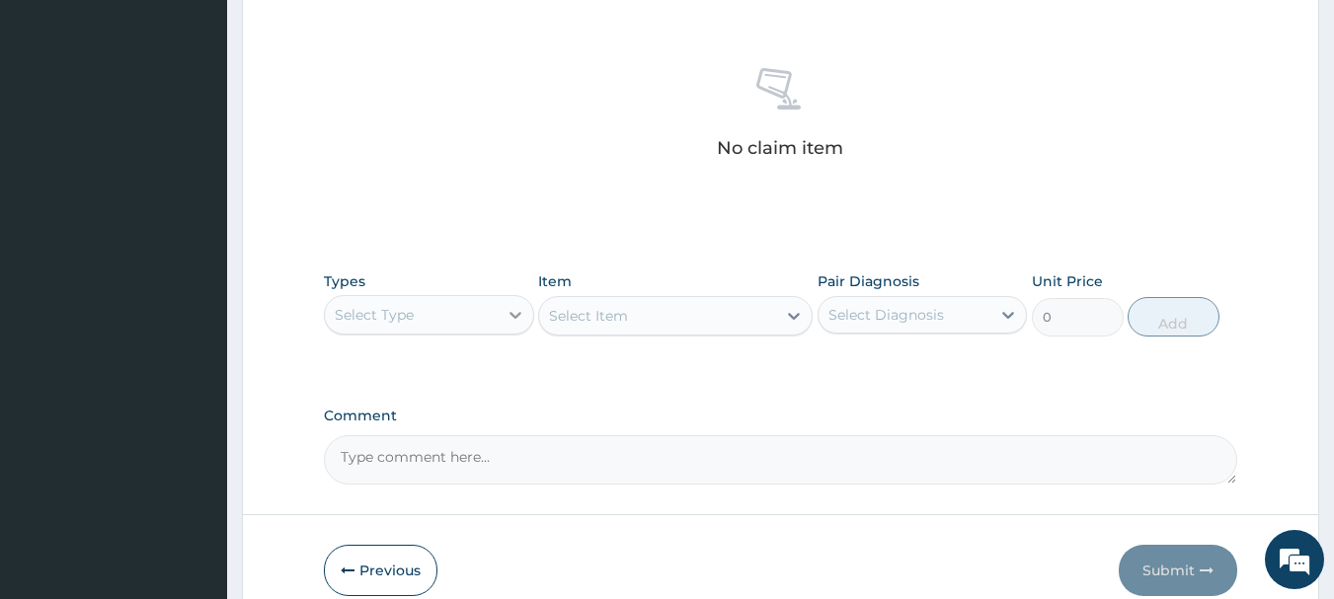
click at [517, 308] on icon at bounding box center [515, 315] width 20 height 20
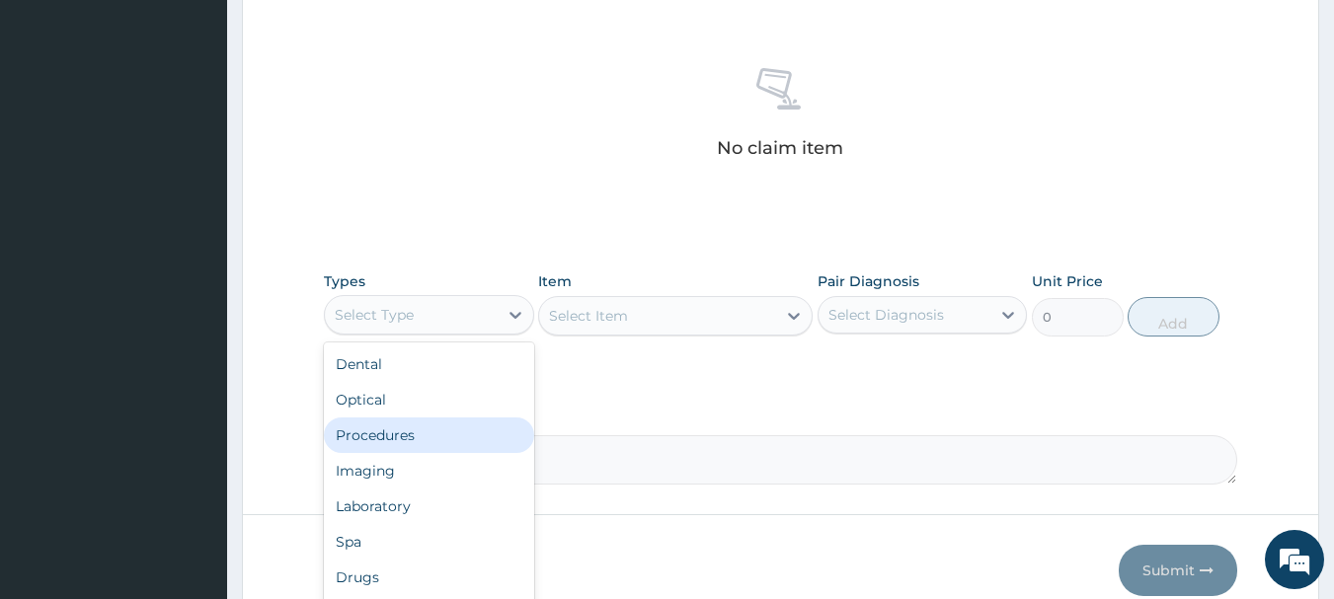
click at [468, 428] on div "Procedures" at bounding box center [429, 436] width 210 height 36
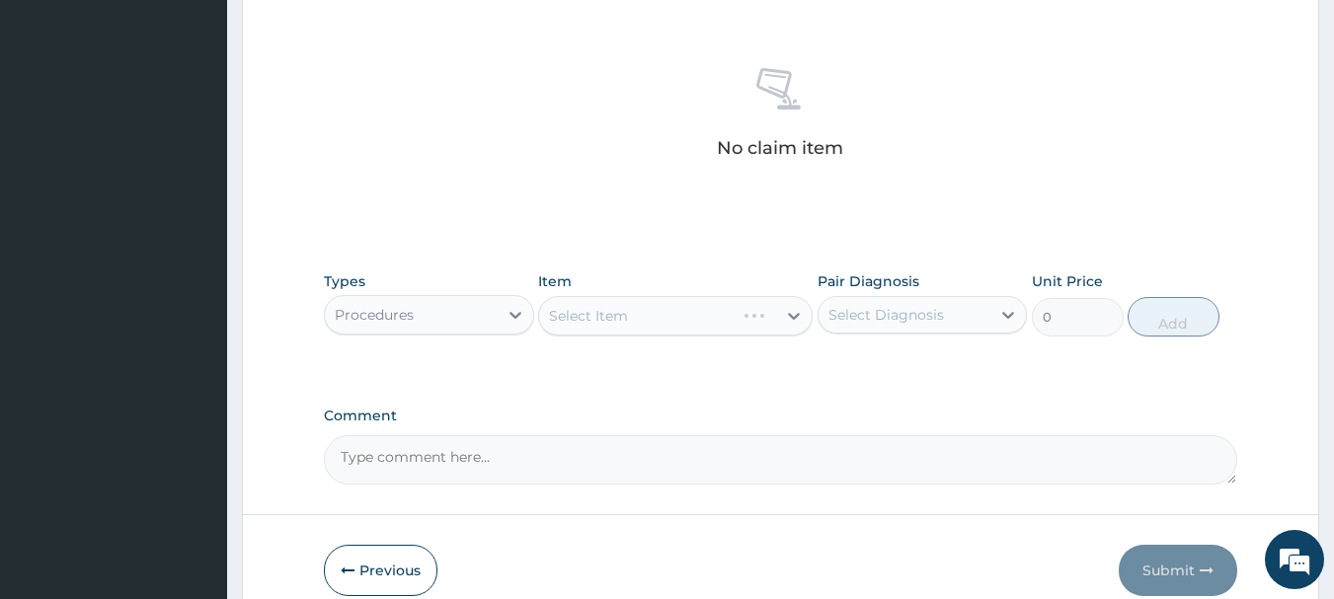
click at [674, 308] on div "Select Item" at bounding box center [675, 315] width 274 height 39
click at [674, 308] on div "Select Item" at bounding box center [657, 316] width 237 height 32
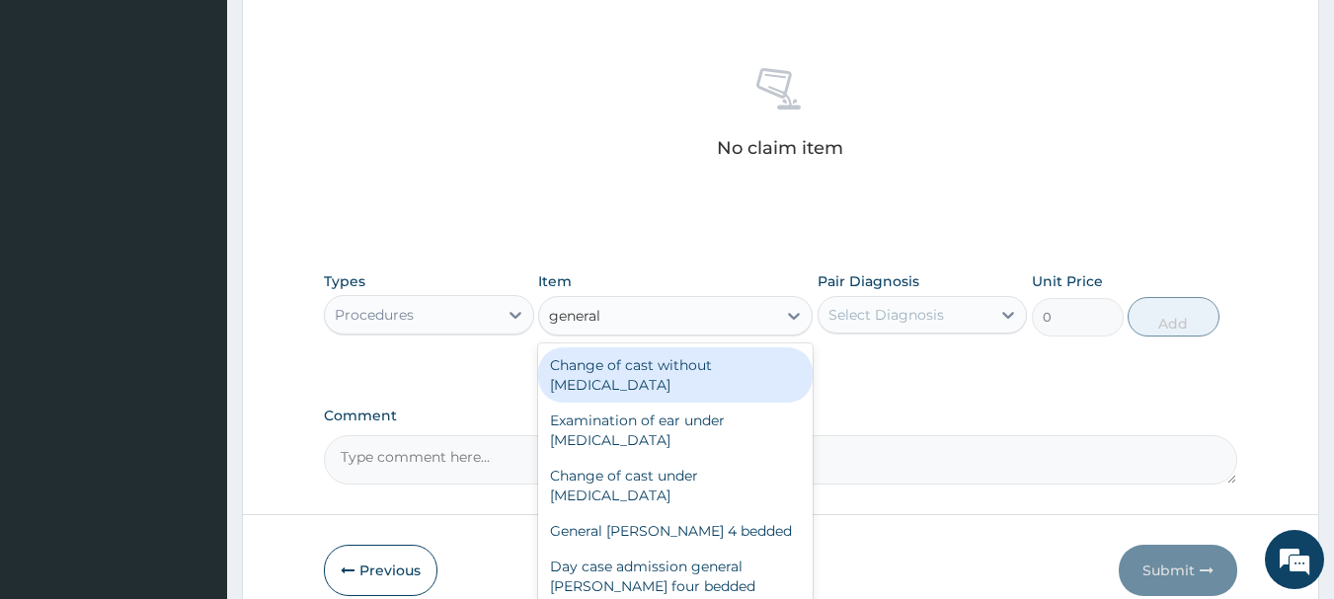
type input "general p"
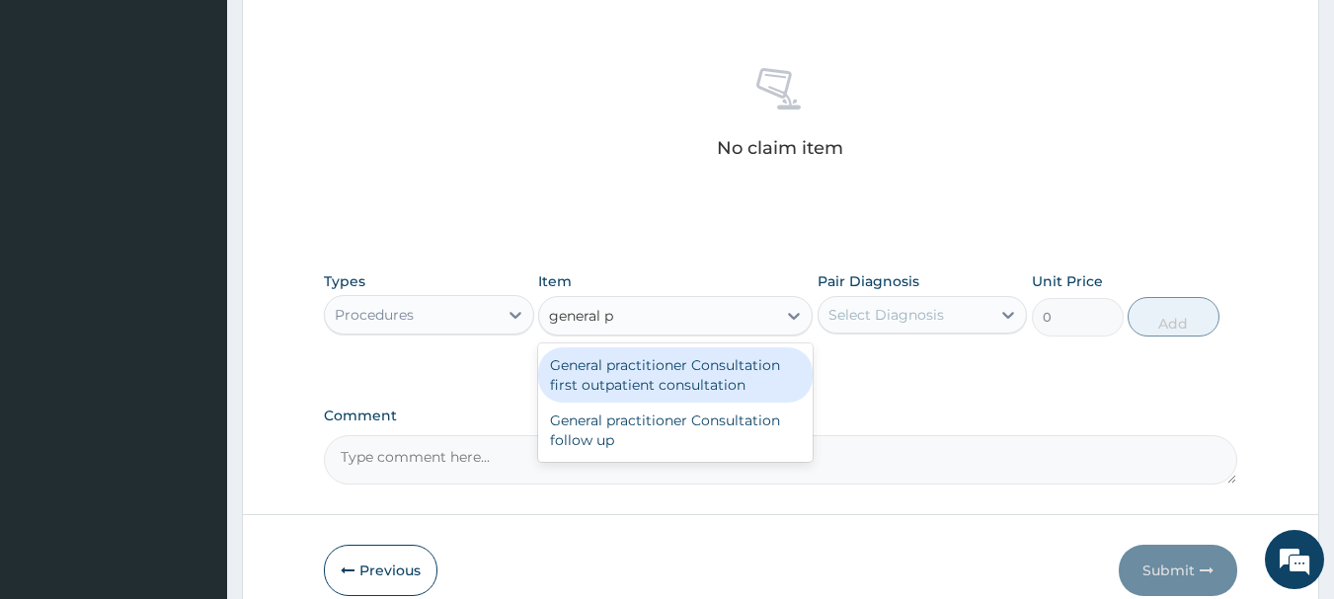
type input "3000"
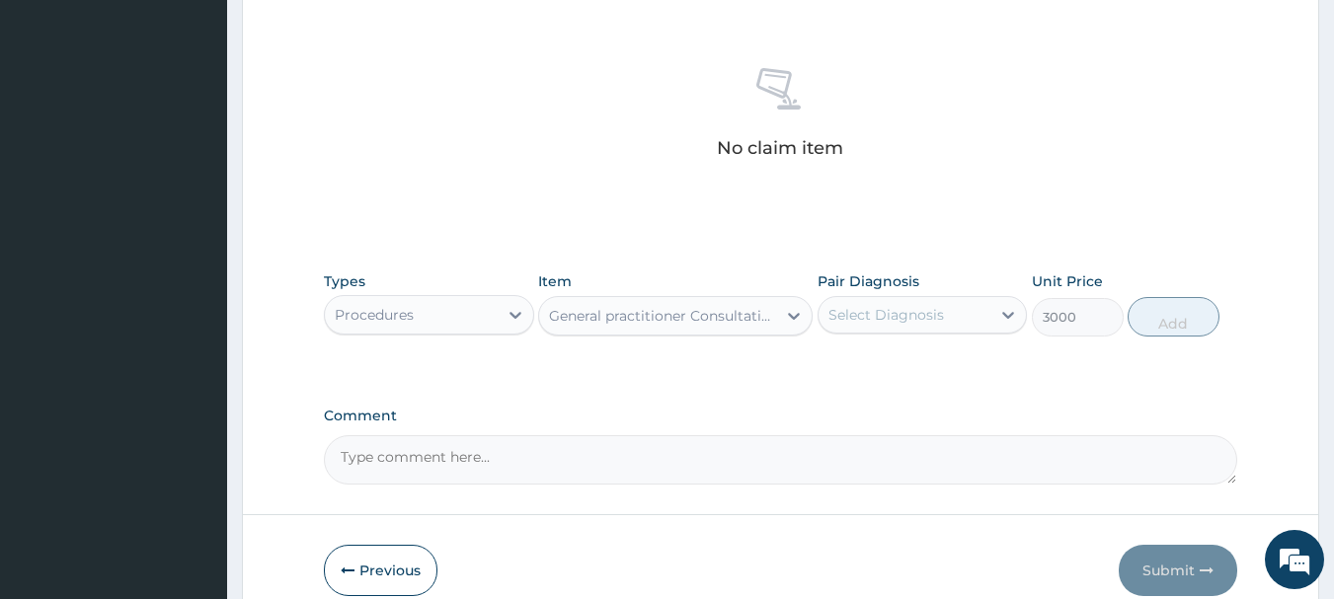
click at [864, 312] on div "Select Diagnosis" at bounding box center [886, 315] width 116 height 20
click at [883, 373] on label "Plasmodium malariae malaria without complication" at bounding box center [911, 363] width 122 height 20
checkbox input "true"
click at [1163, 331] on button "Add" at bounding box center [1173, 316] width 92 height 39
type input "0"
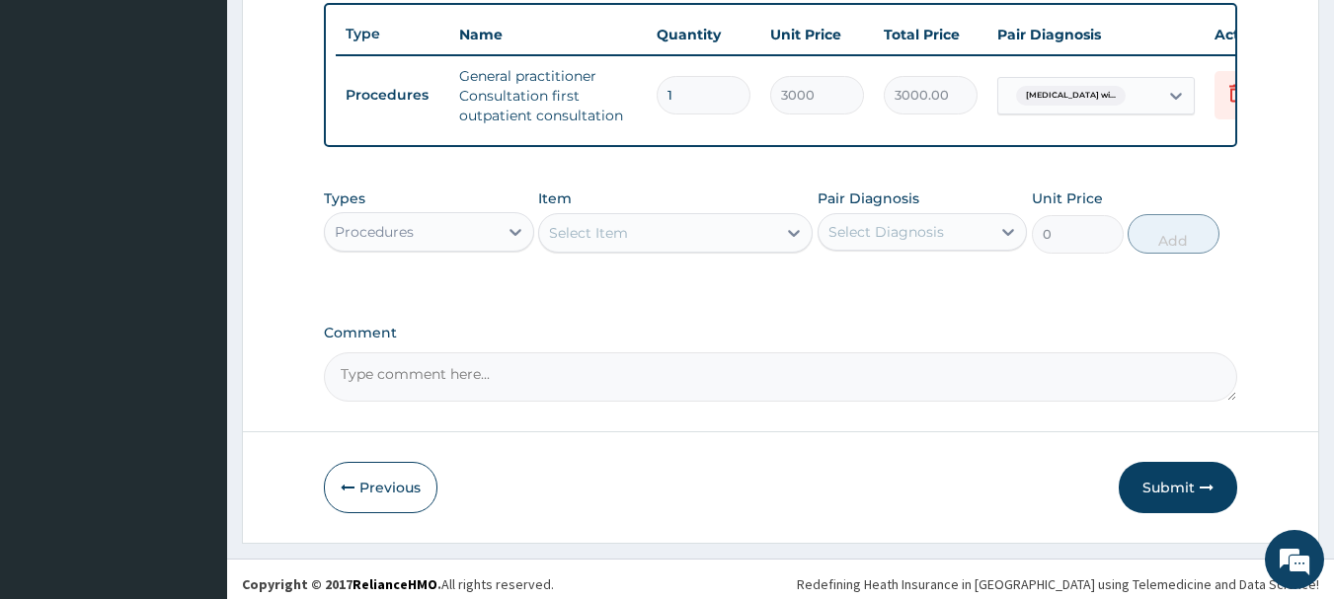
click at [488, 243] on div "Procedures" at bounding box center [411, 232] width 173 height 32
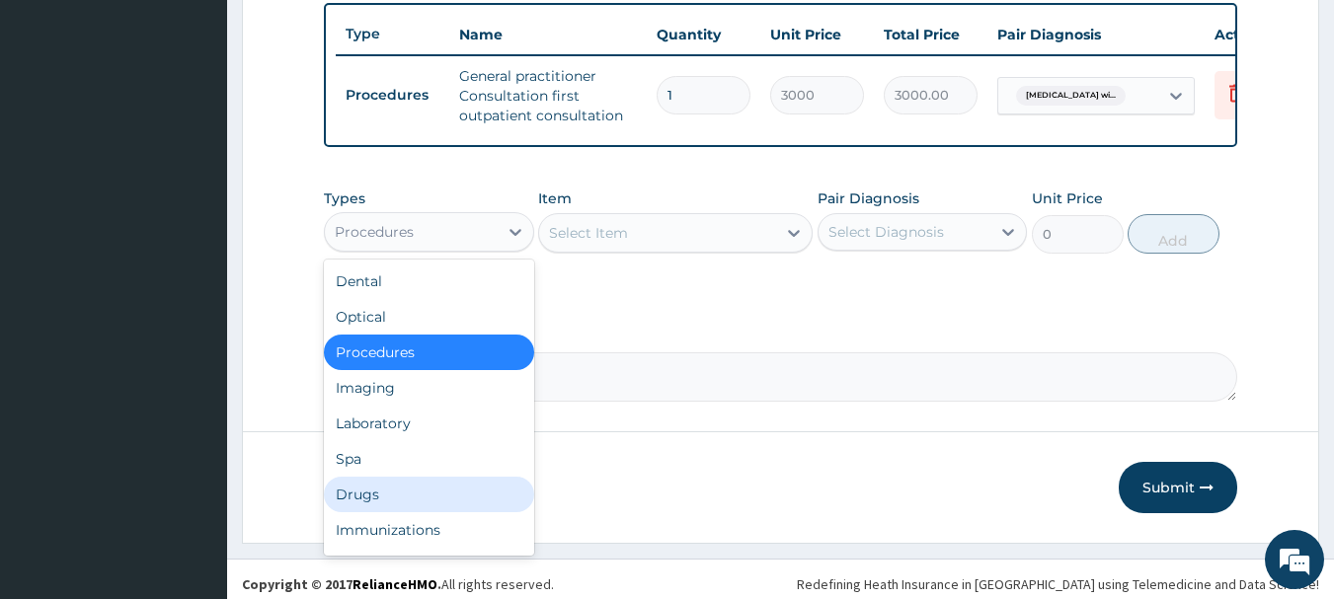
click at [406, 507] on div "Drugs" at bounding box center [429, 495] width 210 height 36
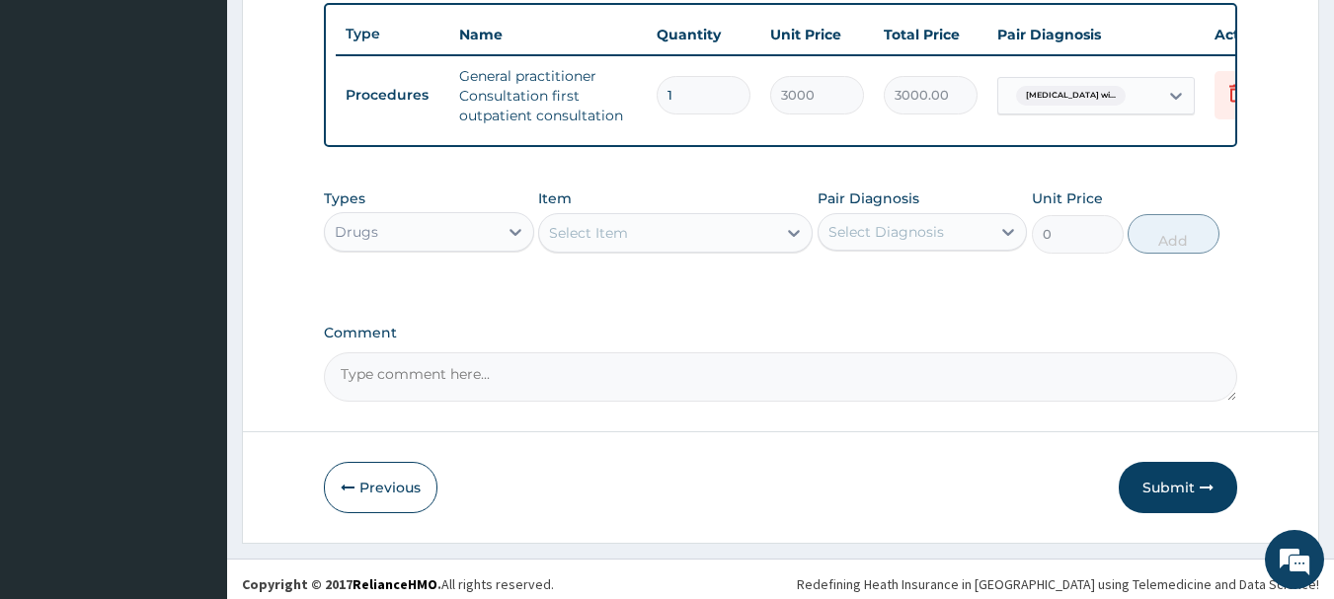
click at [643, 248] on div "Select Item" at bounding box center [657, 233] width 237 height 32
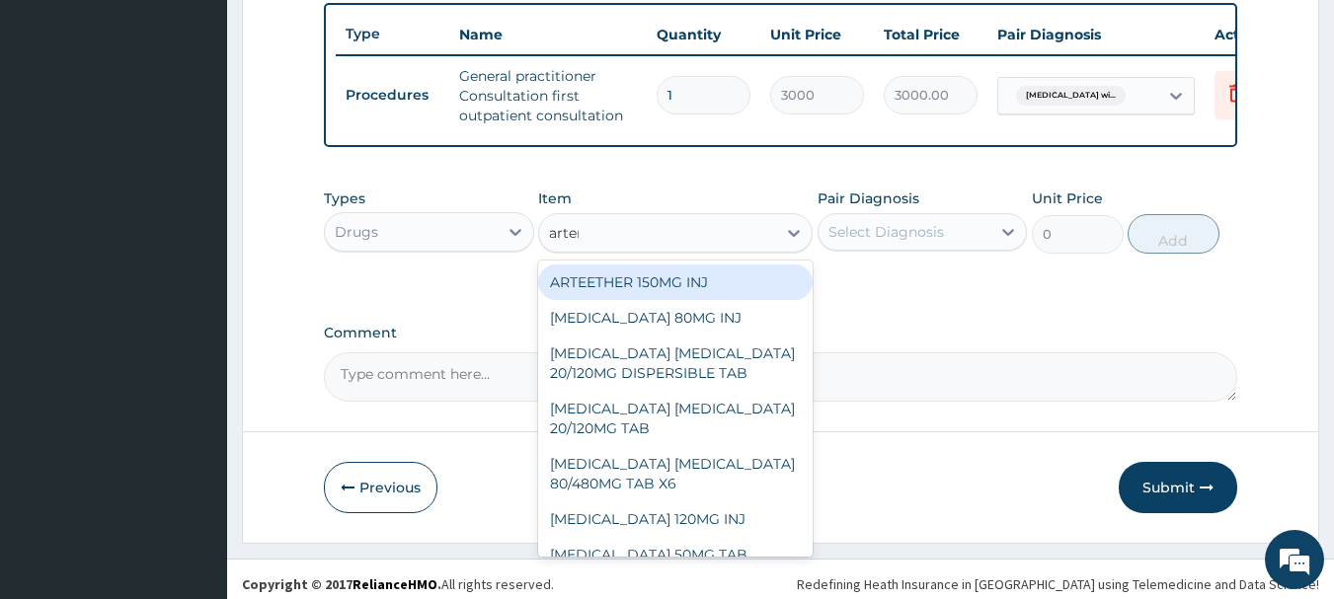
type input "arteme"
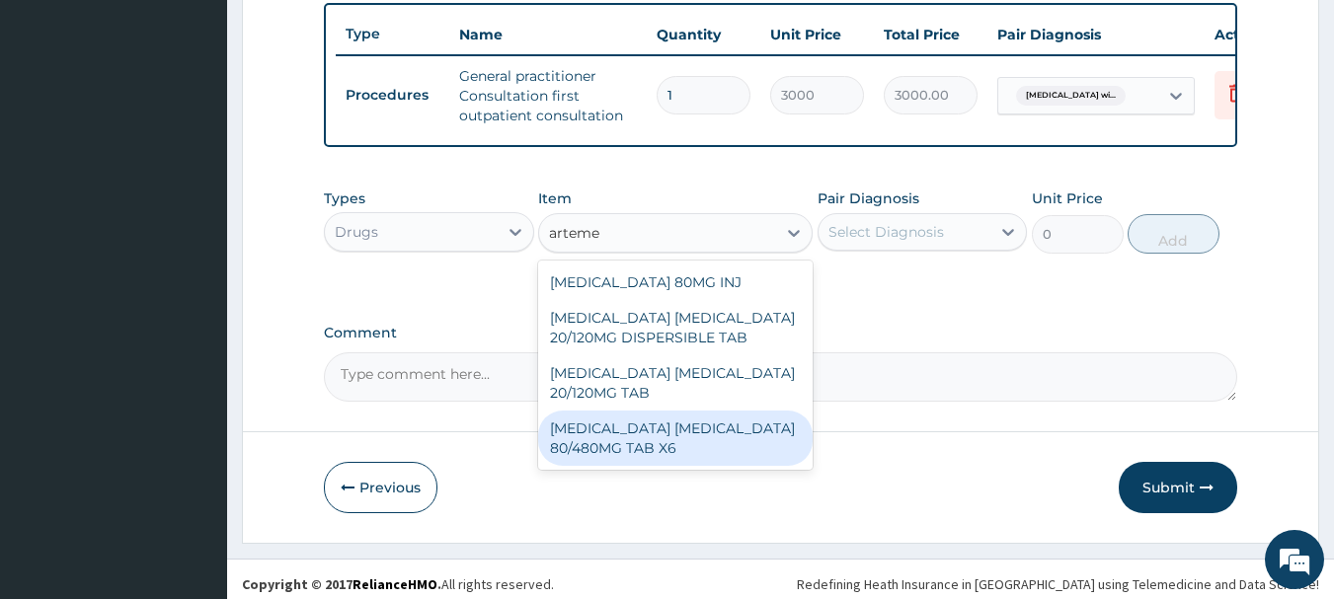
click at [685, 456] on div "[MEDICAL_DATA] [MEDICAL_DATA] 80/480MG TAB X6" at bounding box center [675, 438] width 274 height 55
type input "520"
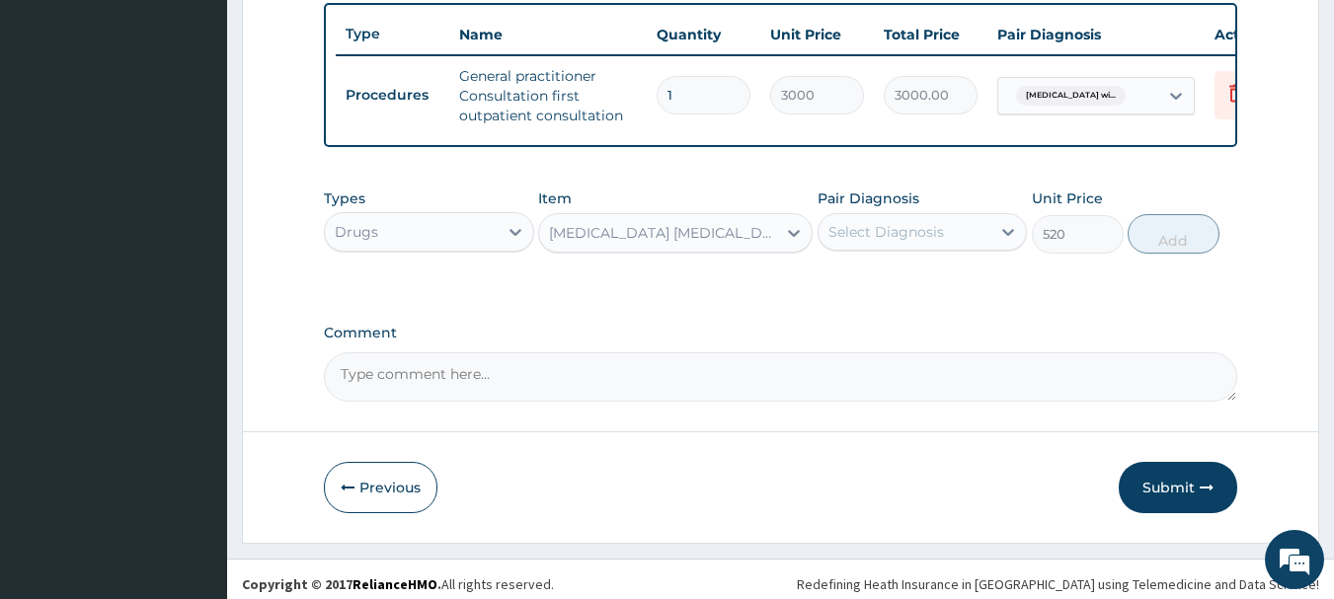
click at [973, 248] on div "Select Diagnosis" at bounding box center [904, 232] width 173 height 32
click at [946, 290] on label "Plasmodium malariae malaria without complication" at bounding box center [911, 281] width 122 height 20
checkbox input "true"
click at [1167, 254] on button "Add" at bounding box center [1173, 233] width 92 height 39
type input "0"
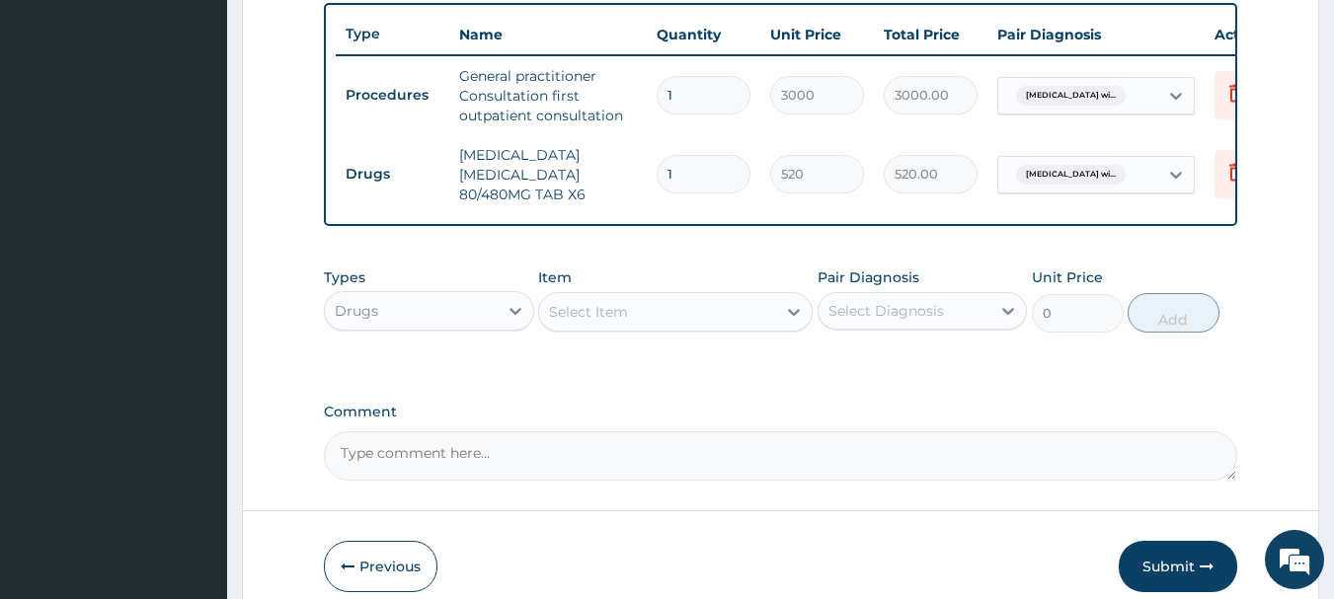
click at [672, 319] on div "Select Item" at bounding box center [657, 312] width 237 height 32
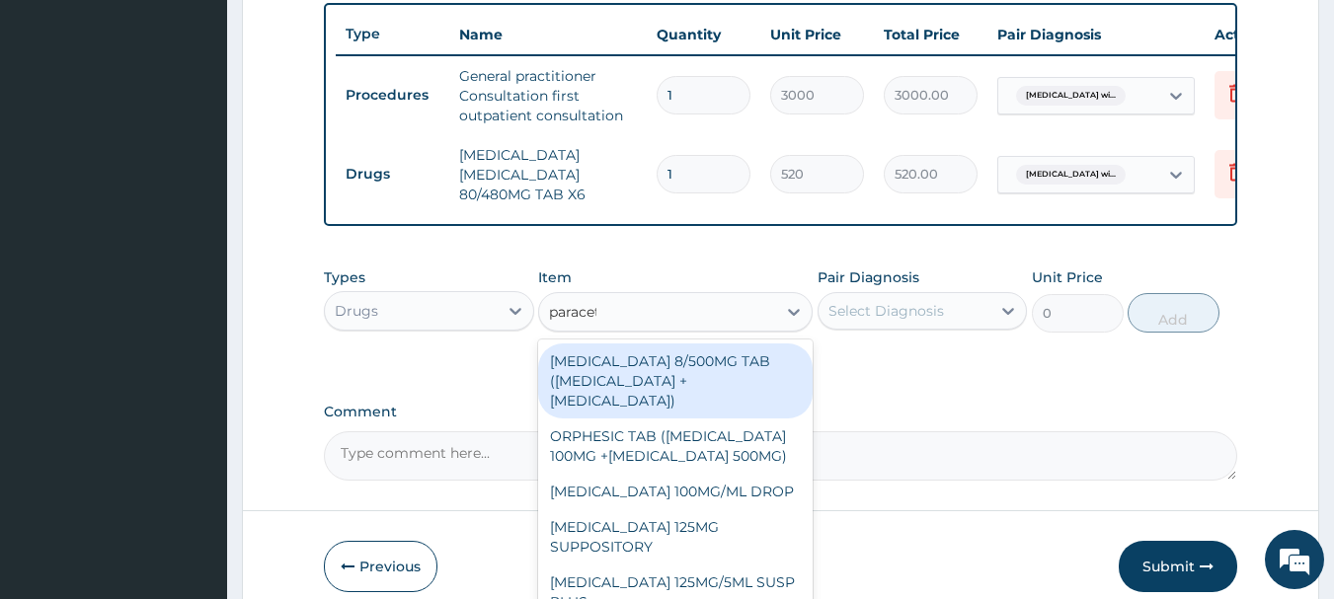
type input "paraceta"
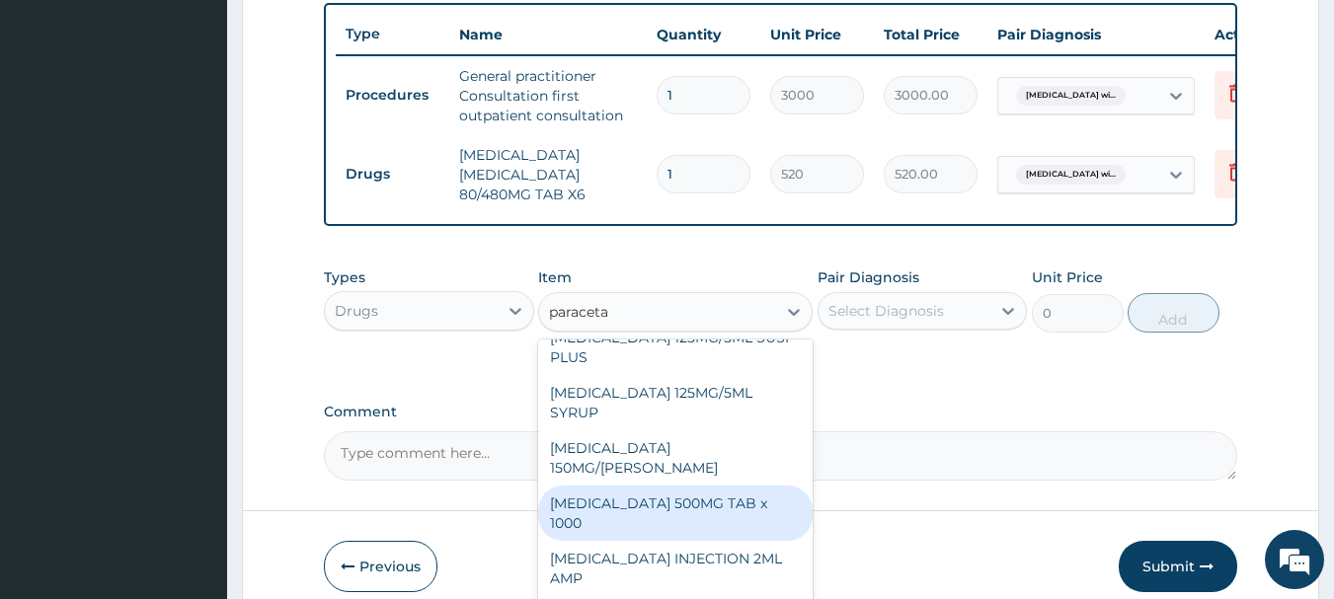
click at [718, 496] on div "[MEDICAL_DATA] 500MG TAB x 1000" at bounding box center [675, 513] width 274 height 55
type input "300"
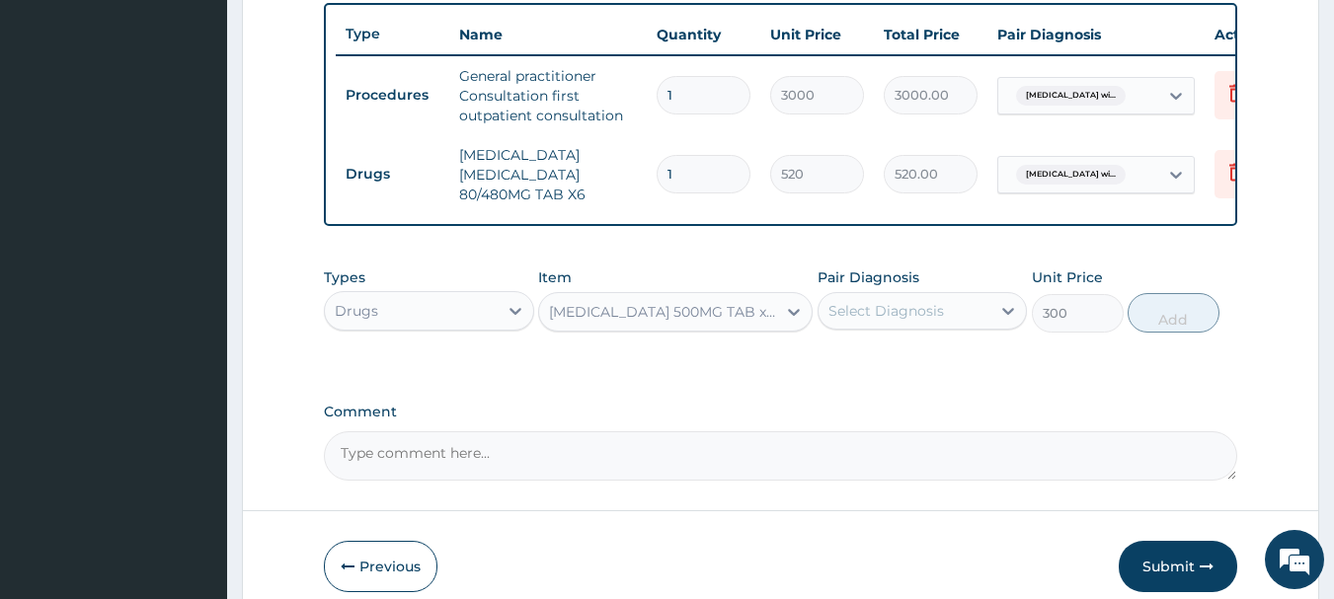
click at [885, 321] on div "Select Diagnosis" at bounding box center [886, 311] width 116 height 20
click at [896, 369] on label "Plasmodium malariae malaria without complication" at bounding box center [911, 359] width 122 height 20
checkbox input "true"
click at [1158, 333] on button "Add" at bounding box center [1173, 312] width 92 height 39
type input "0"
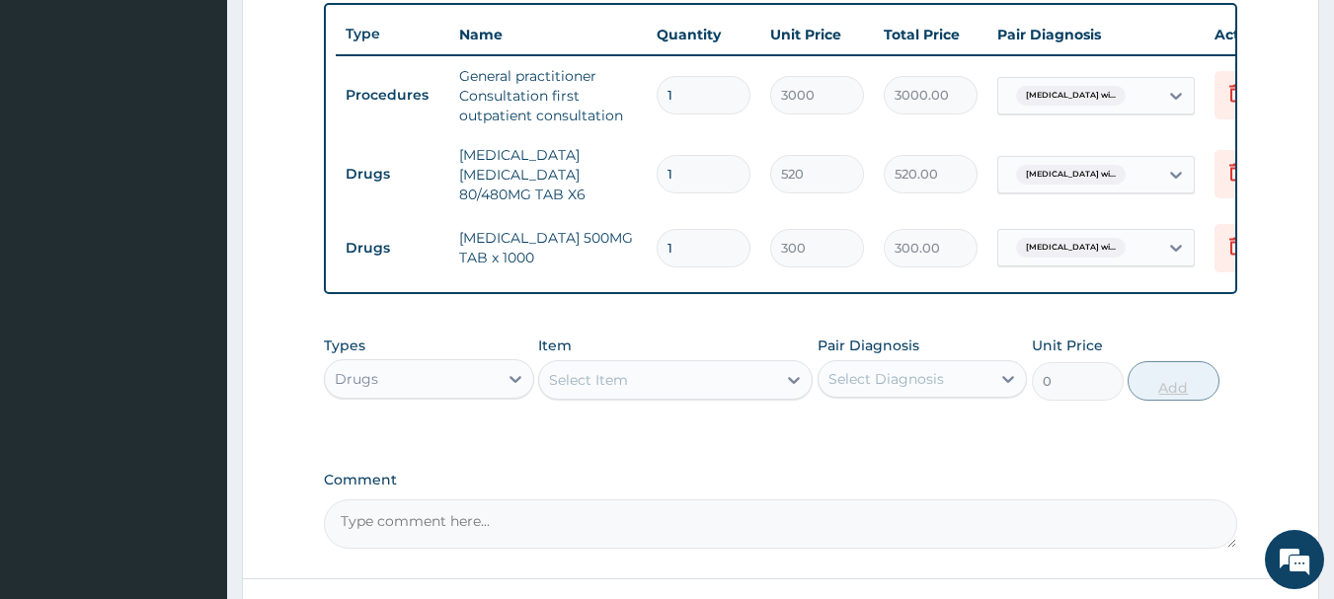
type input "0.00"
type input "3"
type input "900.00"
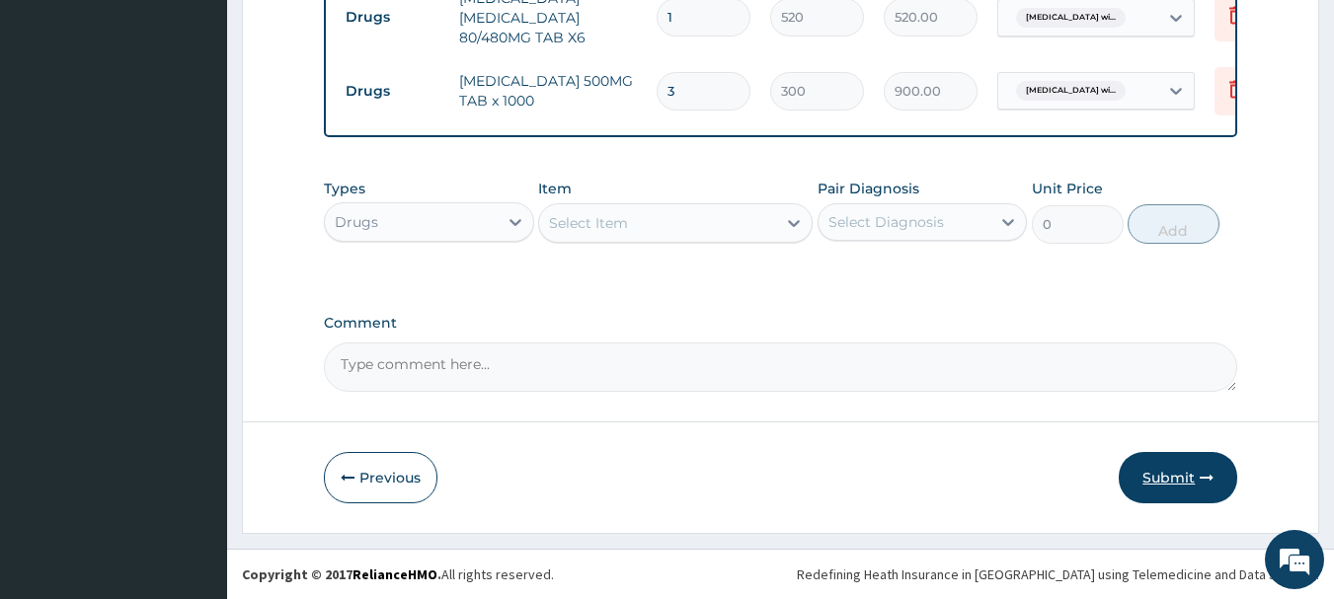
type input "3"
click at [1155, 476] on button "Submit" at bounding box center [1178, 477] width 118 height 51
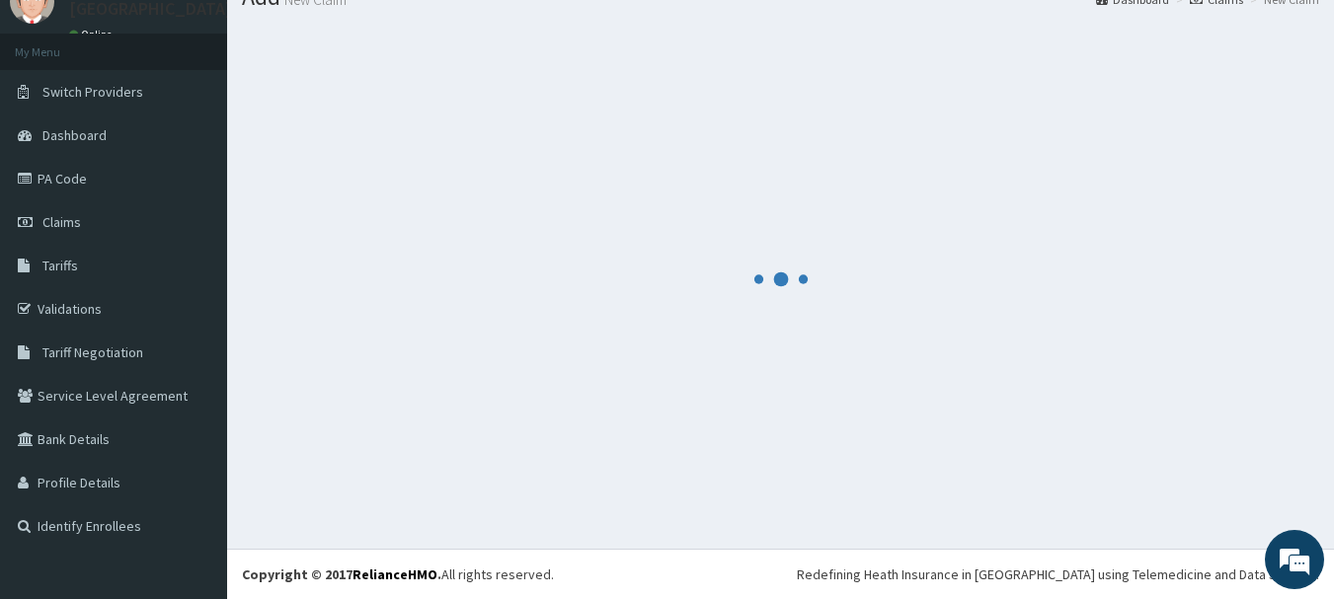
scroll to position [80, 0]
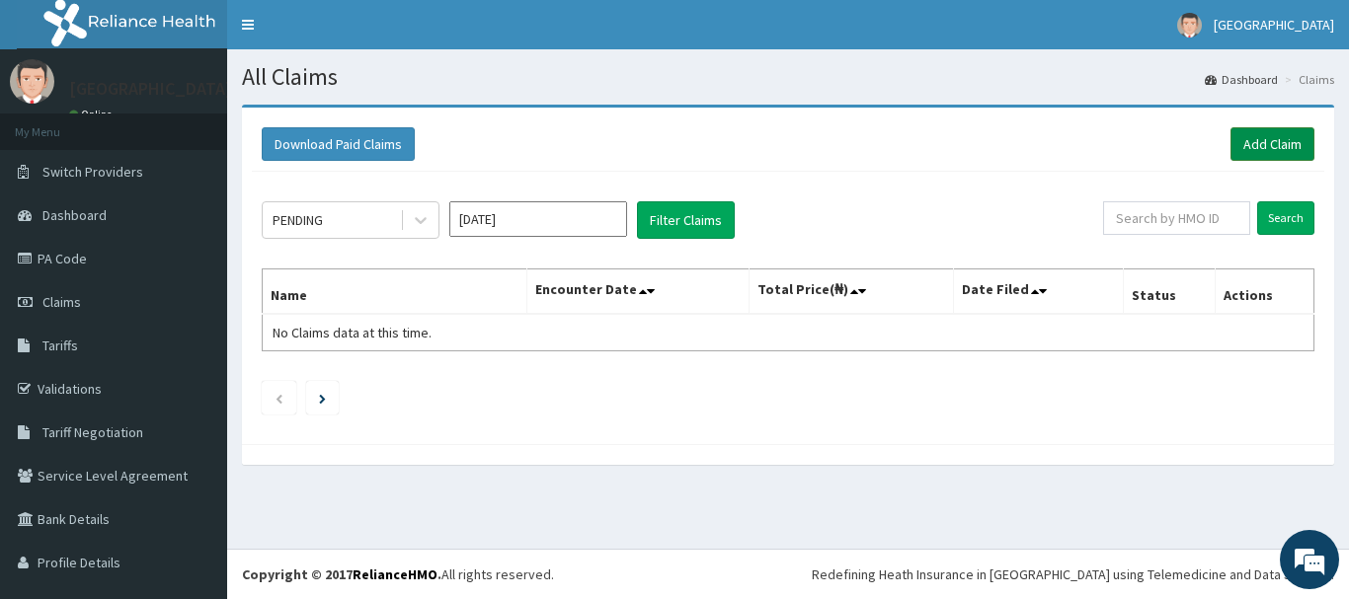
click at [1239, 137] on link "Add Claim" at bounding box center [1272, 144] width 84 height 34
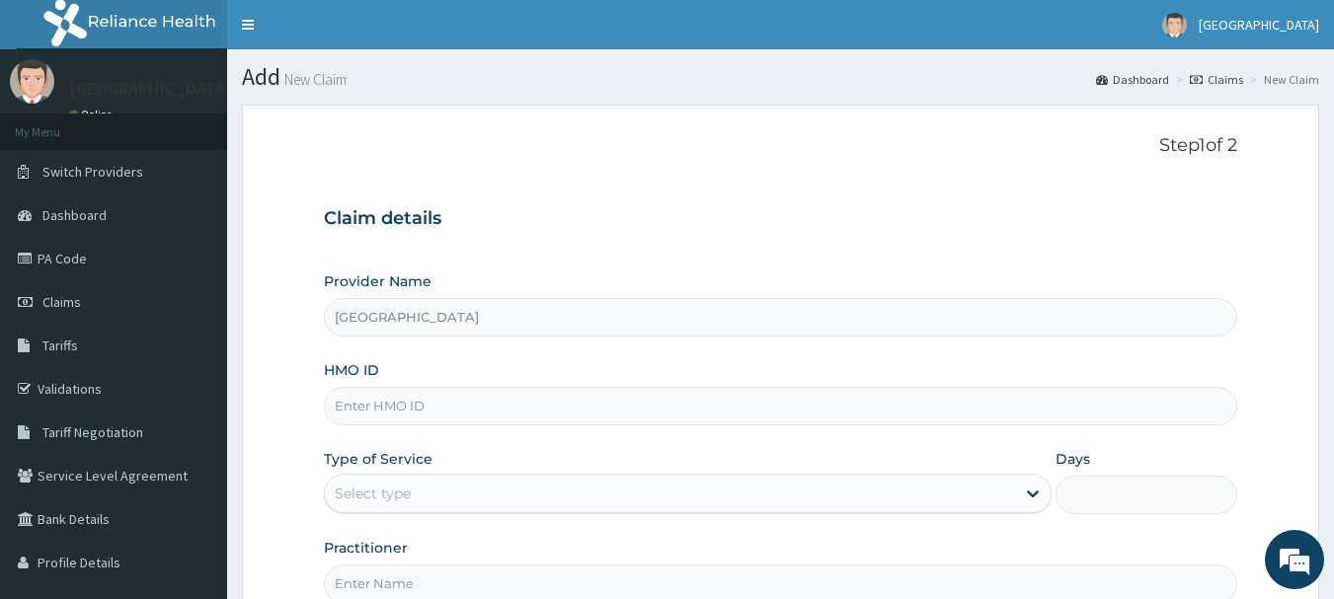
click at [570, 405] on input "HMO ID" at bounding box center [781, 406] width 914 height 39
paste input "Aip/10102/a"
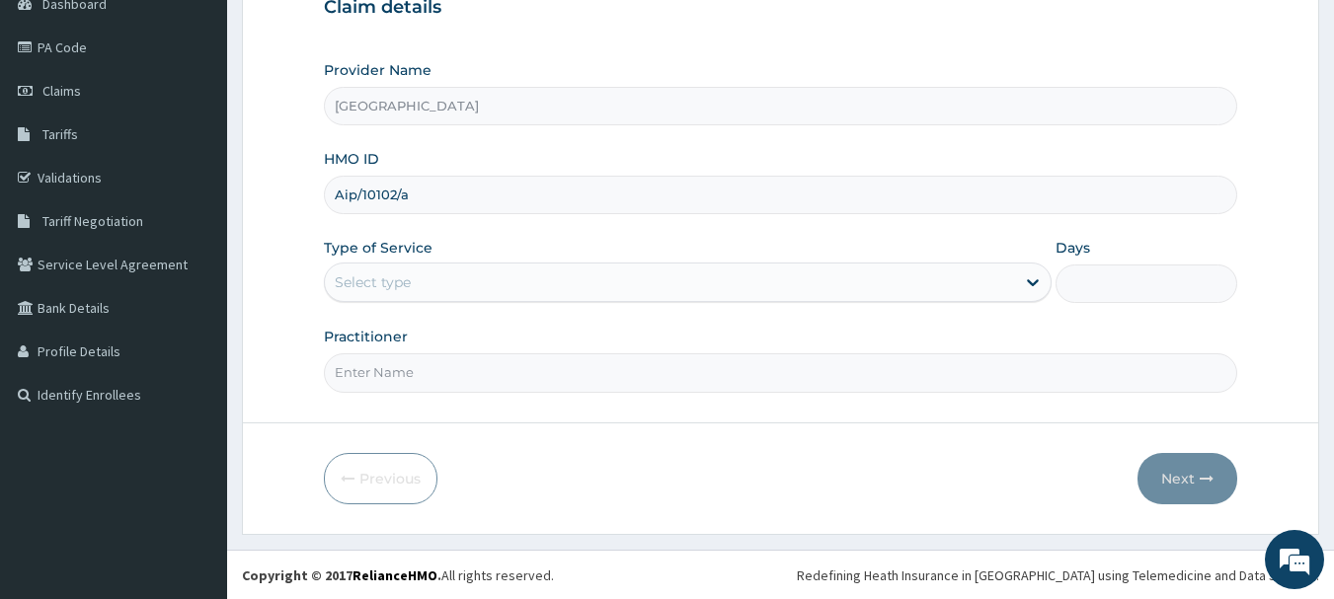
scroll to position [212, 0]
type input "Aip/10102/a"
click at [674, 290] on div "Select type" at bounding box center [670, 282] width 690 height 32
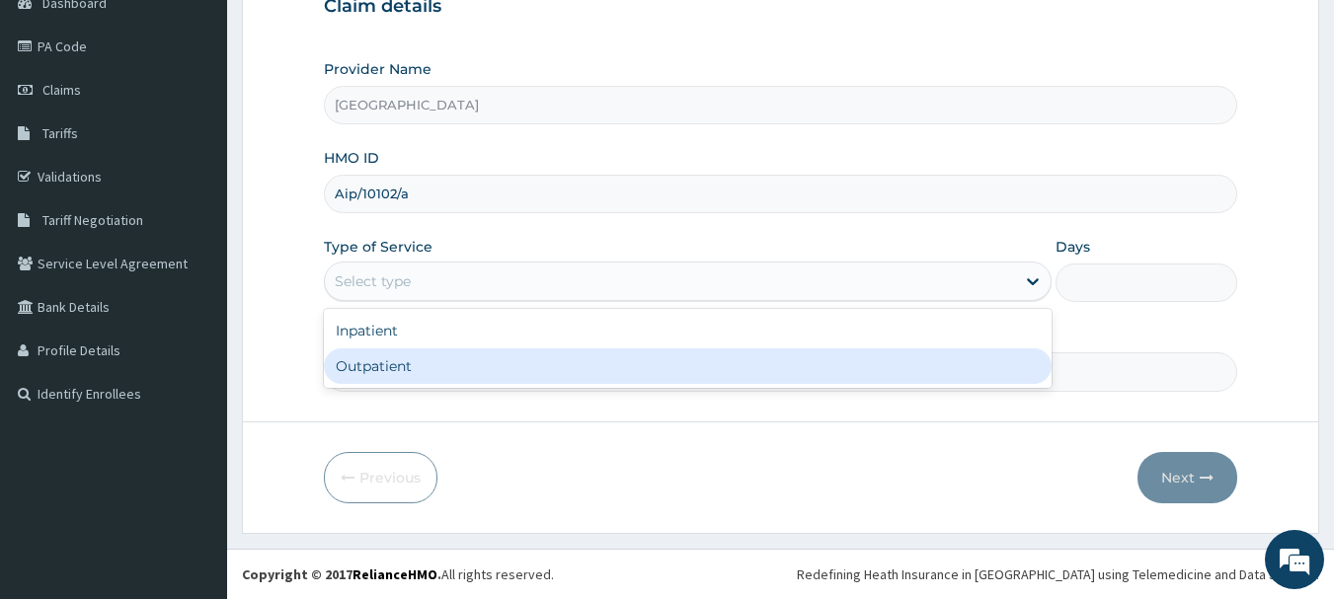
scroll to position [0, 0]
click at [605, 357] on div "Outpatient" at bounding box center [688, 367] width 728 height 36
type input "1"
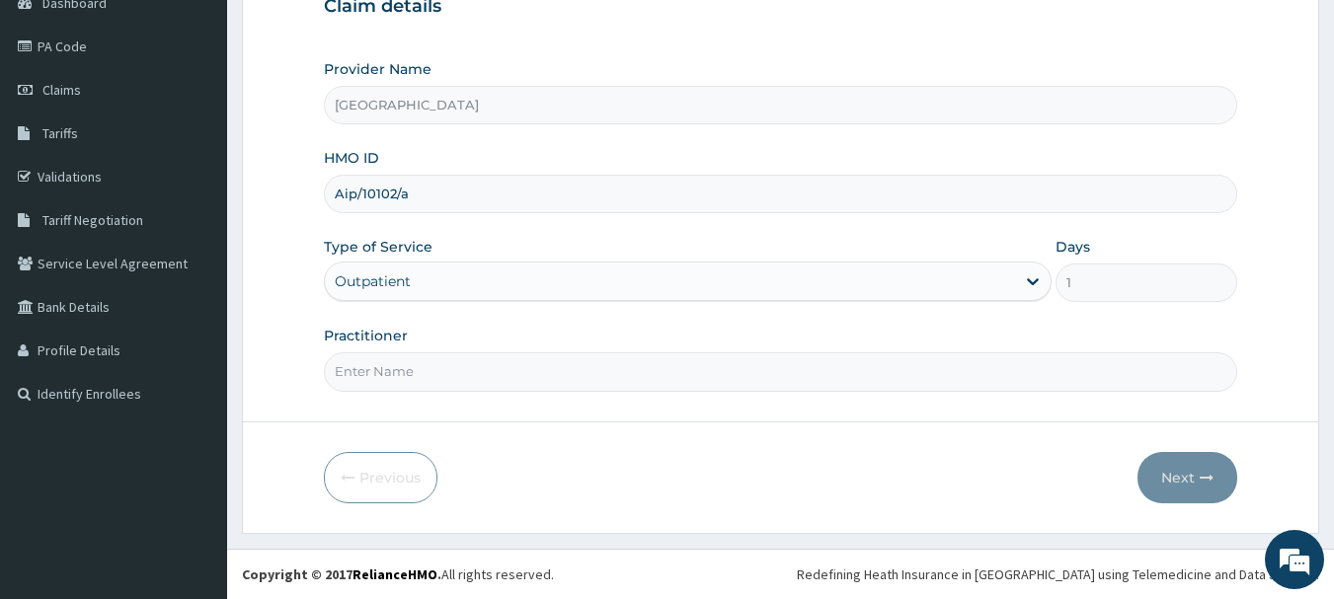
click at [651, 379] on input "Practitioner" at bounding box center [781, 371] width 914 height 39
type input "Dr.Akinwusi"
click at [1176, 480] on button "Next" at bounding box center [1187, 477] width 100 height 51
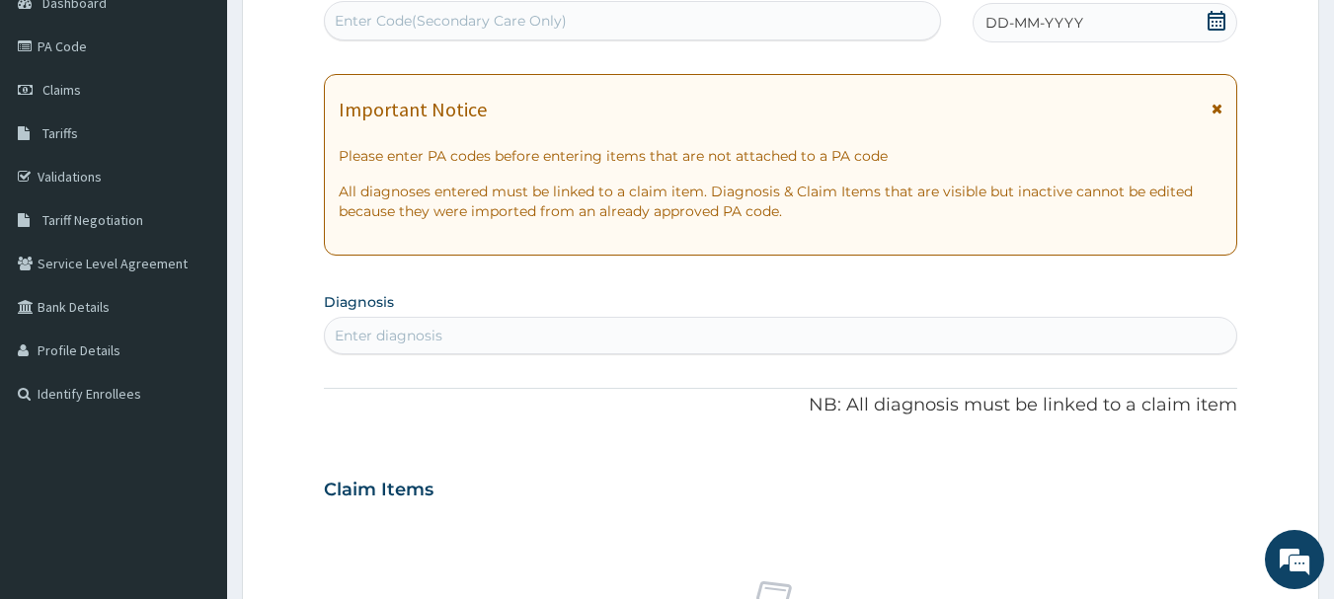
click at [1213, 26] on icon at bounding box center [1216, 21] width 18 height 20
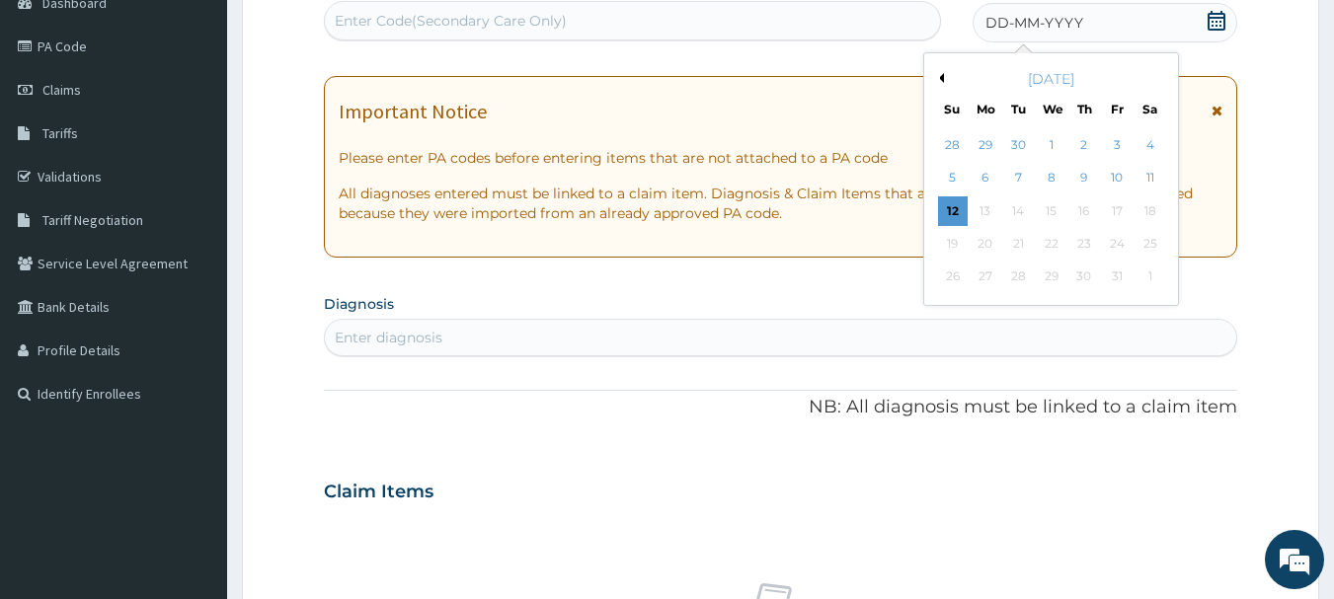
click at [942, 76] on button "Previous Month" at bounding box center [939, 78] width 10 height 10
click at [1051, 214] on div "17" at bounding box center [1052, 211] width 30 height 30
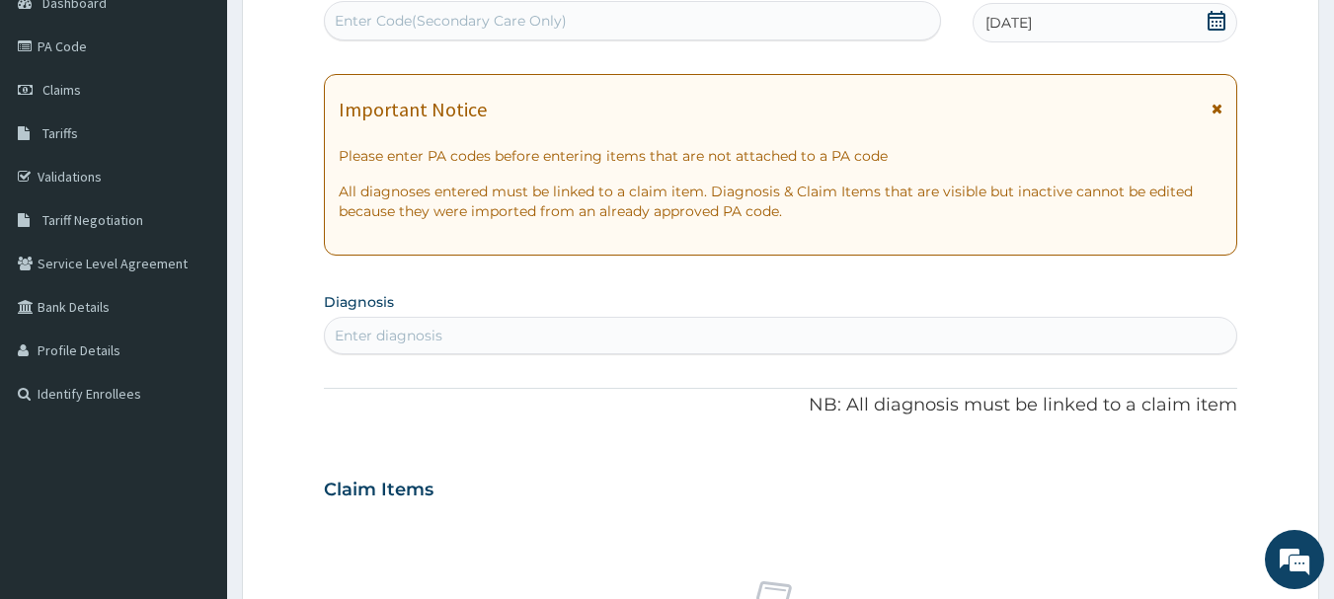
click at [805, 330] on div "Enter diagnosis" at bounding box center [781, 336] width 912 height 32
type input "upper respiratory"
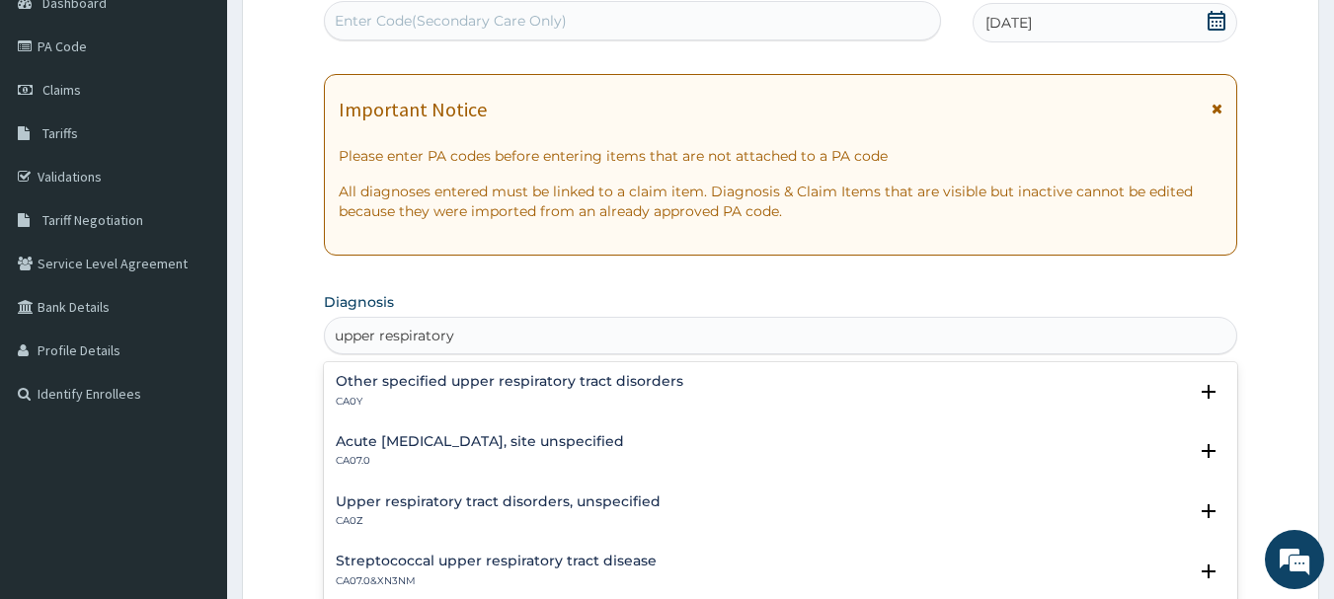
click at [511, 502] on h4 "Upper respiratory tract disorders, unspecified" at bounding box center [498, 502] width 325 height 15
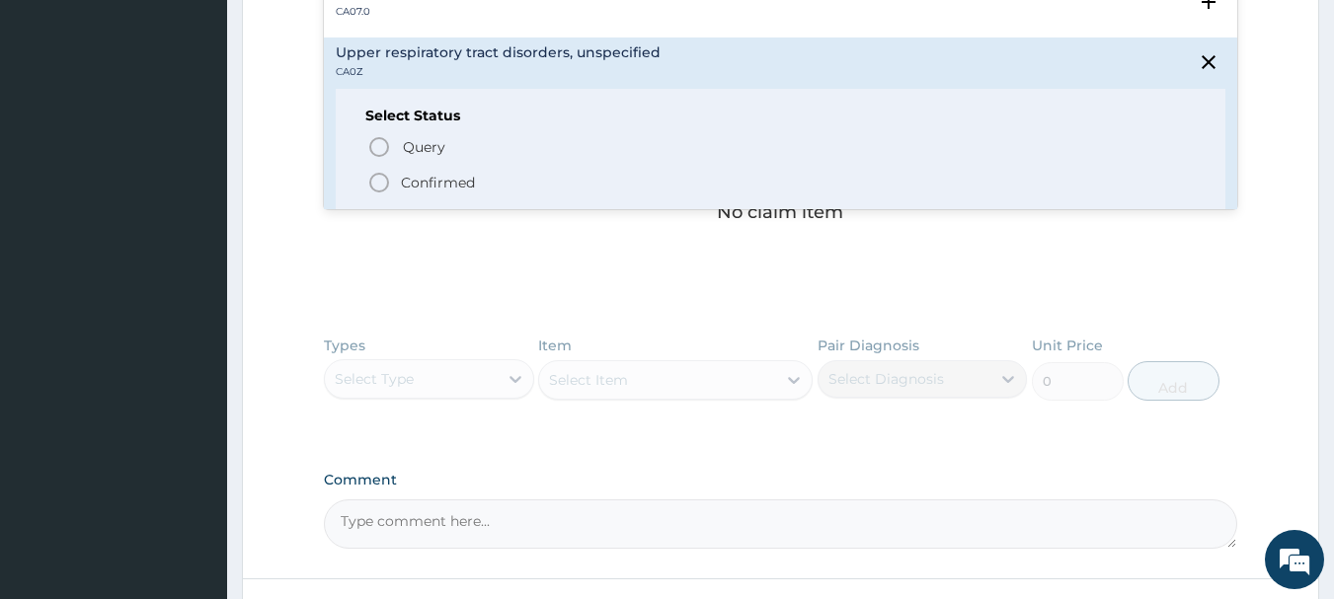
scroll to position [659, 0]
click at [572, 182] on span "Confirmed" at bounding box center [781, 186] width 829 height 24
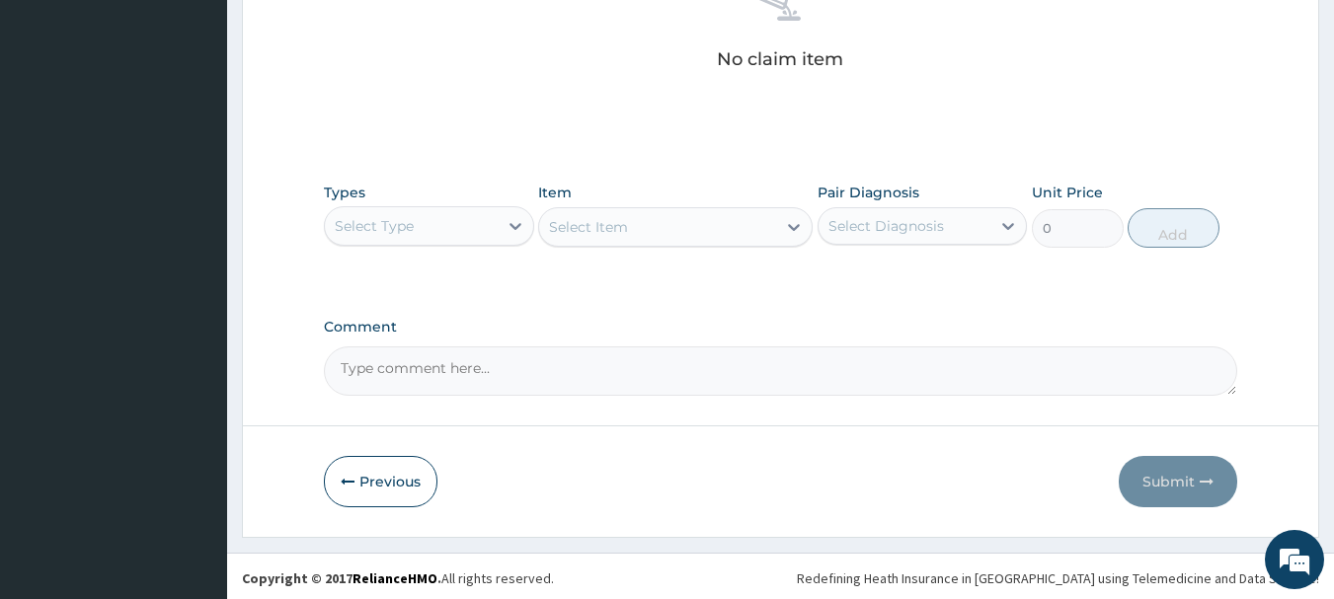
scroll to position [824, 0]
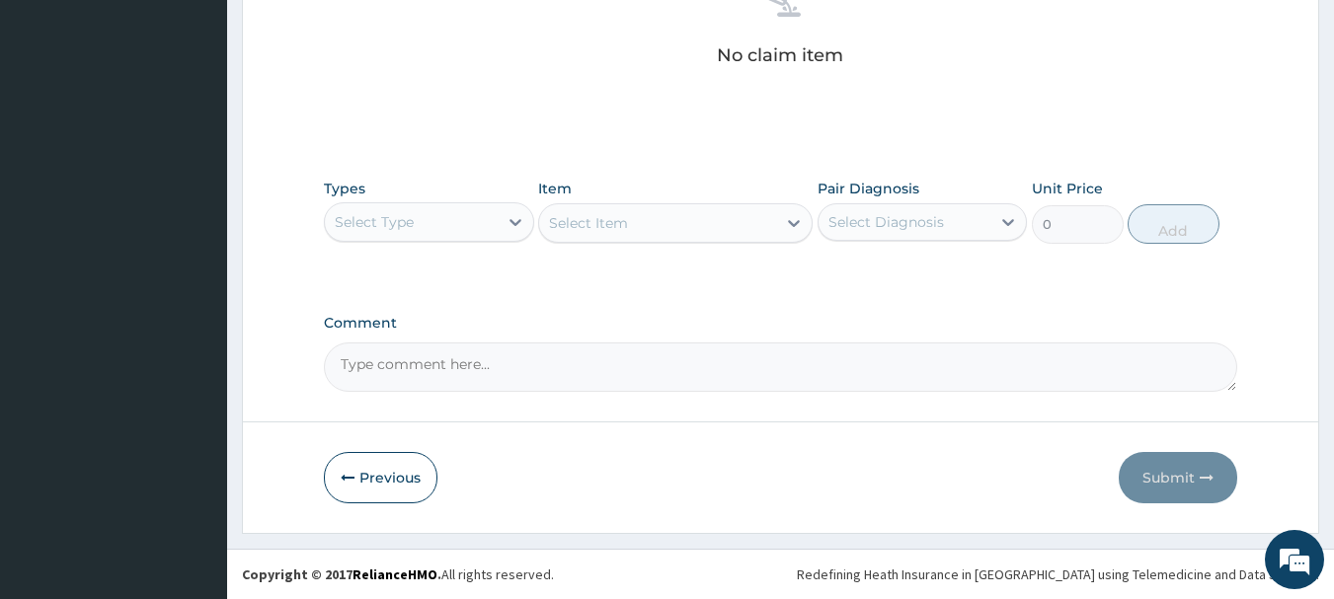
click at [457, 217] on div "Select Type" at bounding box center [411, 222] width 173 height 32
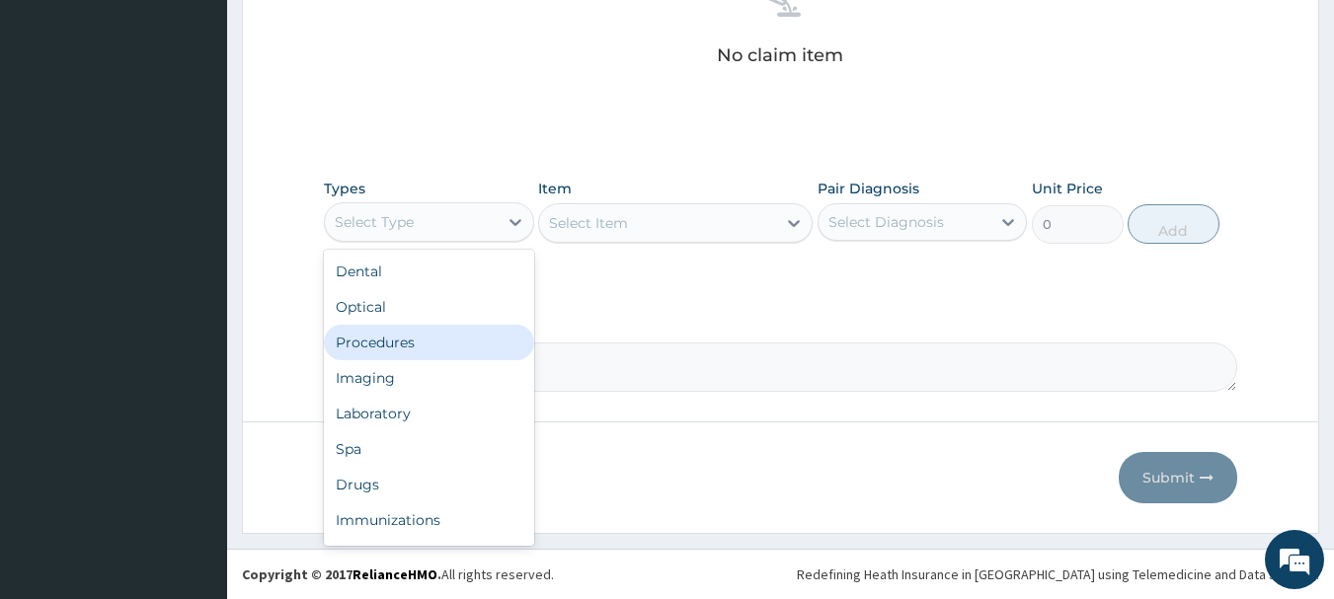
click at [446, 332] on div "Procedures" at bounding box center [429, 343] width 210 height 36
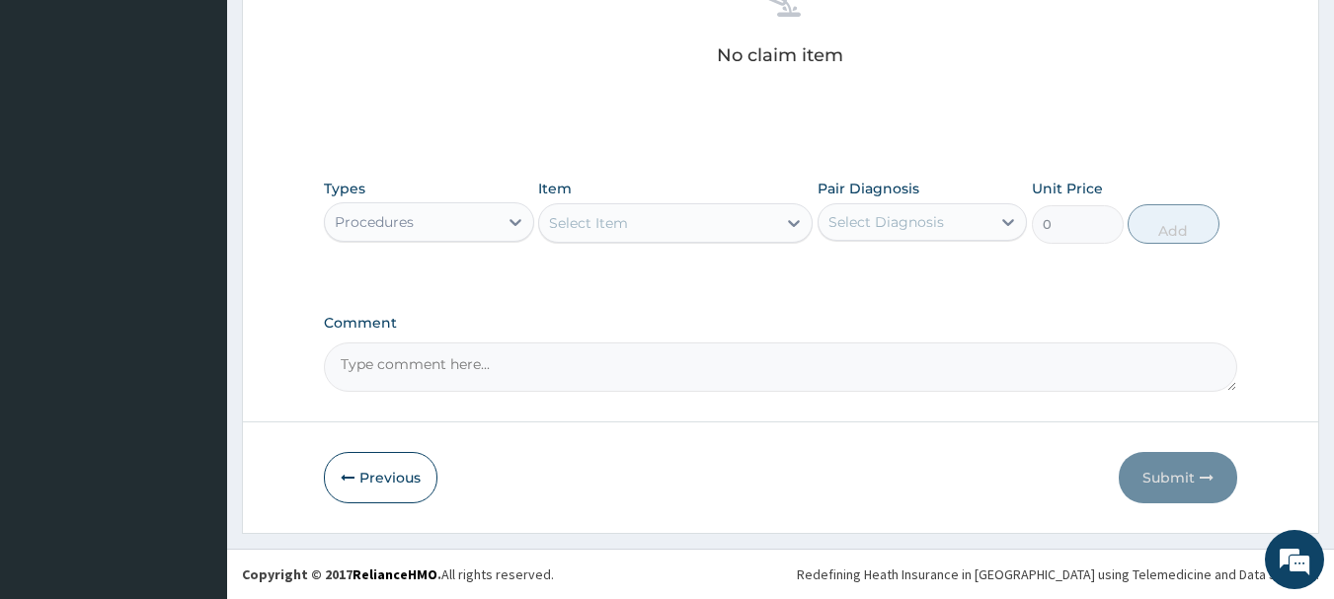
click at [657, 224] on div "Select Item" at bounding box center [657, 223] width 237 height 32
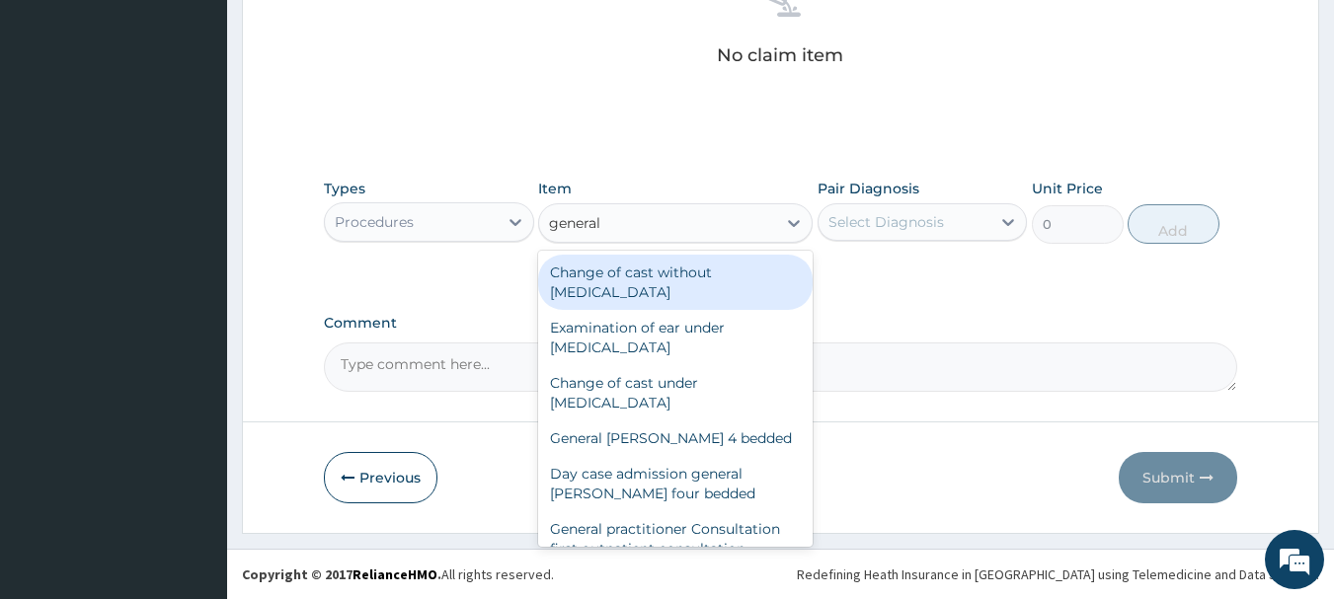
type input "general p"
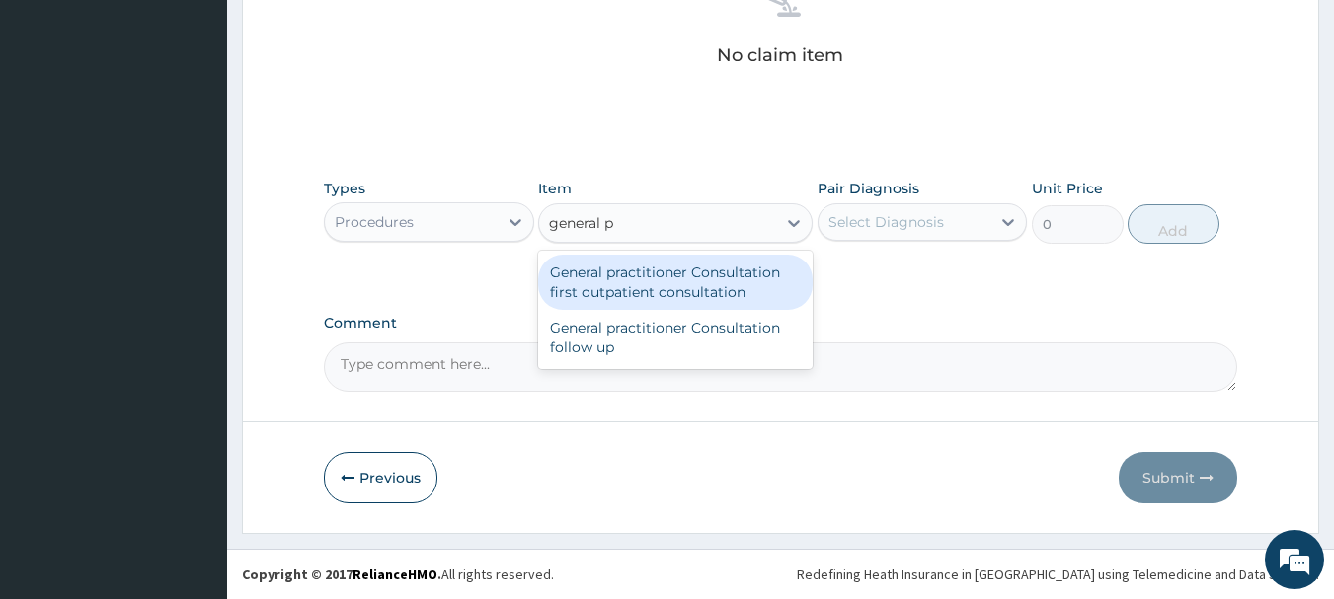
click at [679, 271] on div "General practitioner Consultation first outpatient consultation" at bounding box center [675, 282] width 274 height 55
type input "3000"
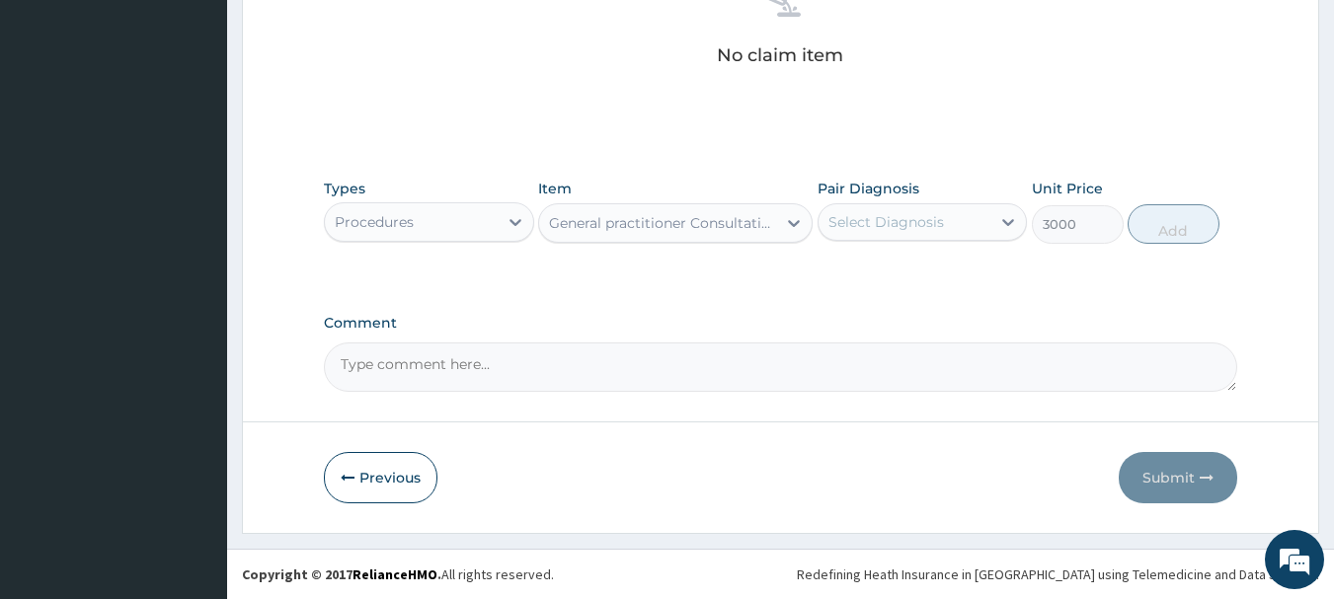
click at [872, 232] on div "Select Diagnosis" at bounding box center [904, 222] width 173 height 32
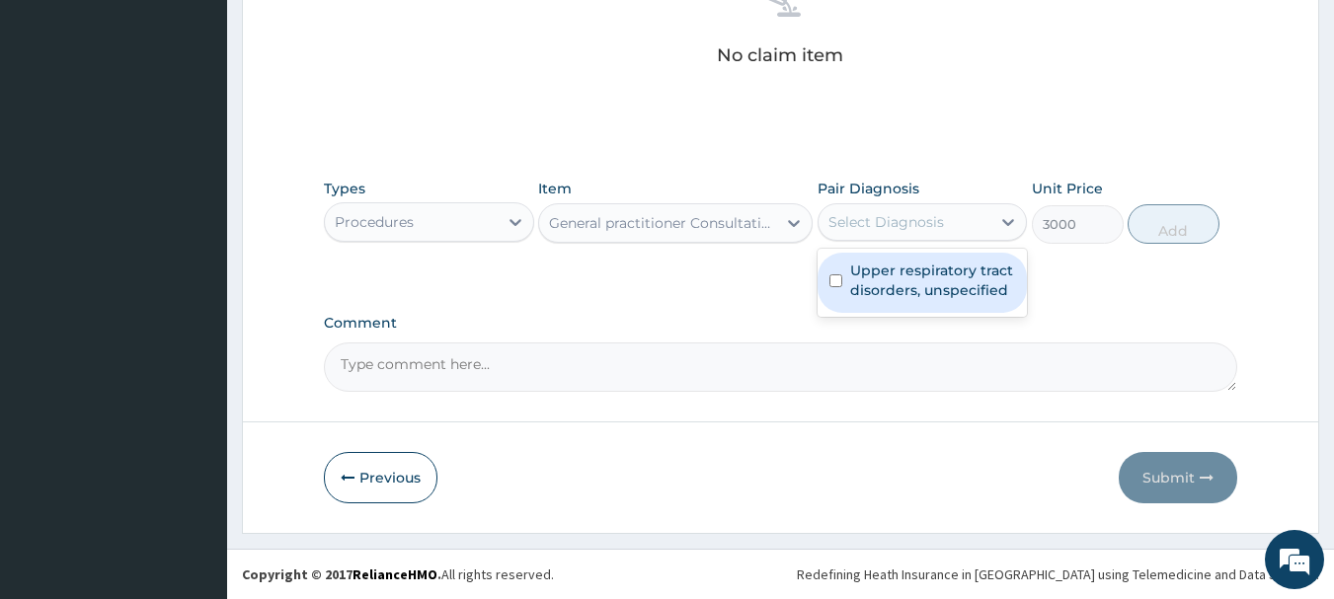
click at [889, 271] on label "Upper respiratory tract disorders, unspecified" at bounding box center [933, 280] width 166 height 39
checkbox input "true"
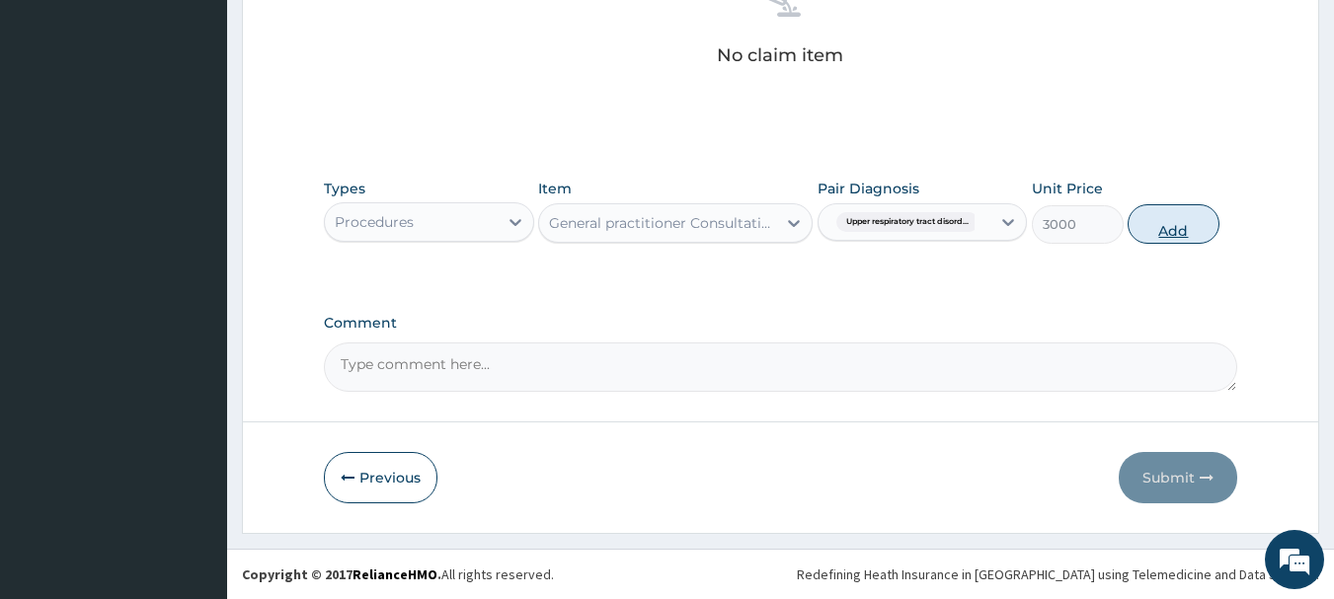
click at [1167, 232] on button "Add" at bounding box center [1173, 223] width 92 height 39
type input "0"
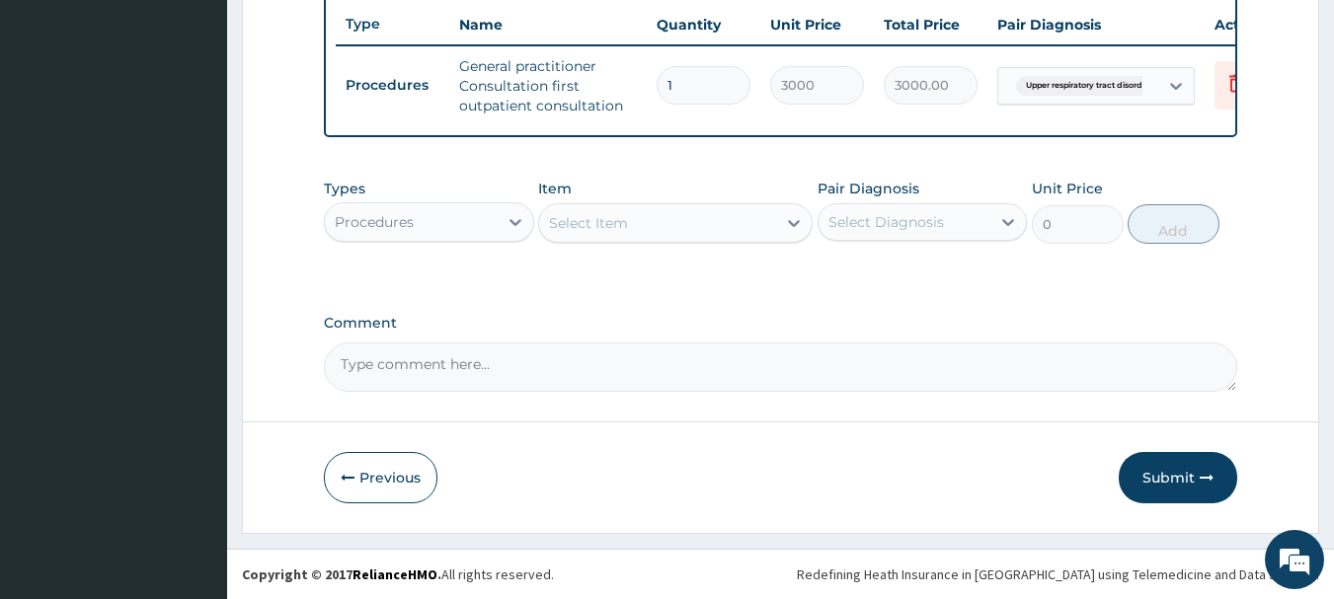
click at [477, 234] on div "Procedures" at bounding box center [411, 222] width 173 height 32
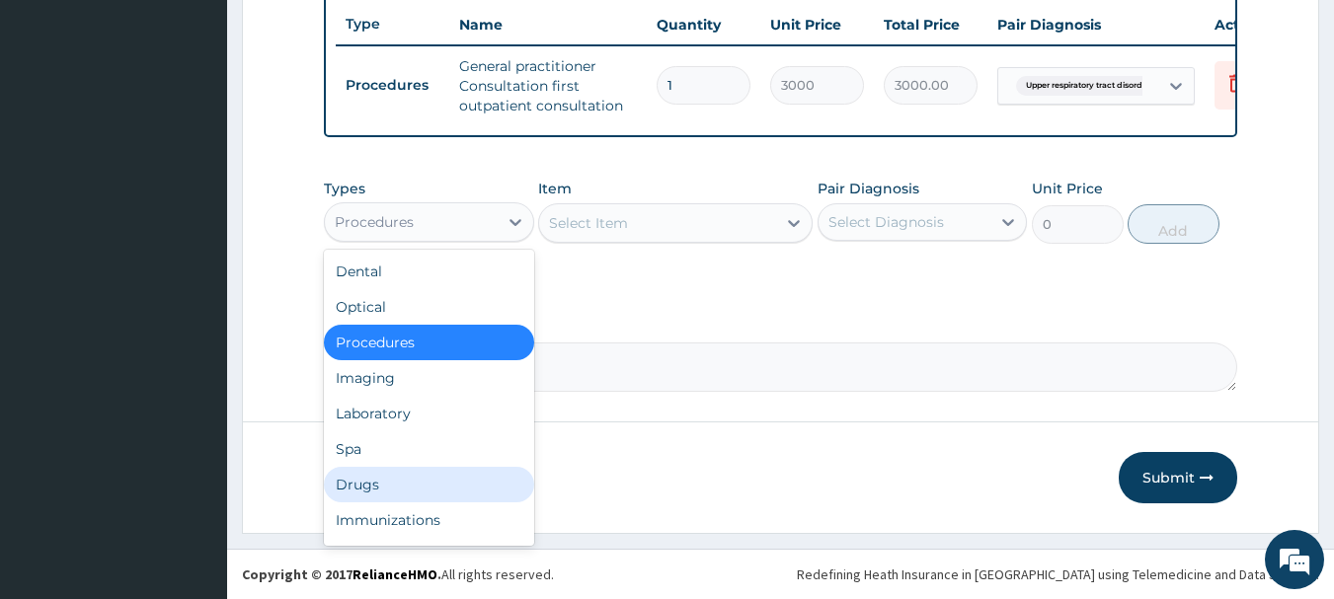
click at [404, 472] on div "Drugs" at bounding box center [429, 485] width 210 height 36
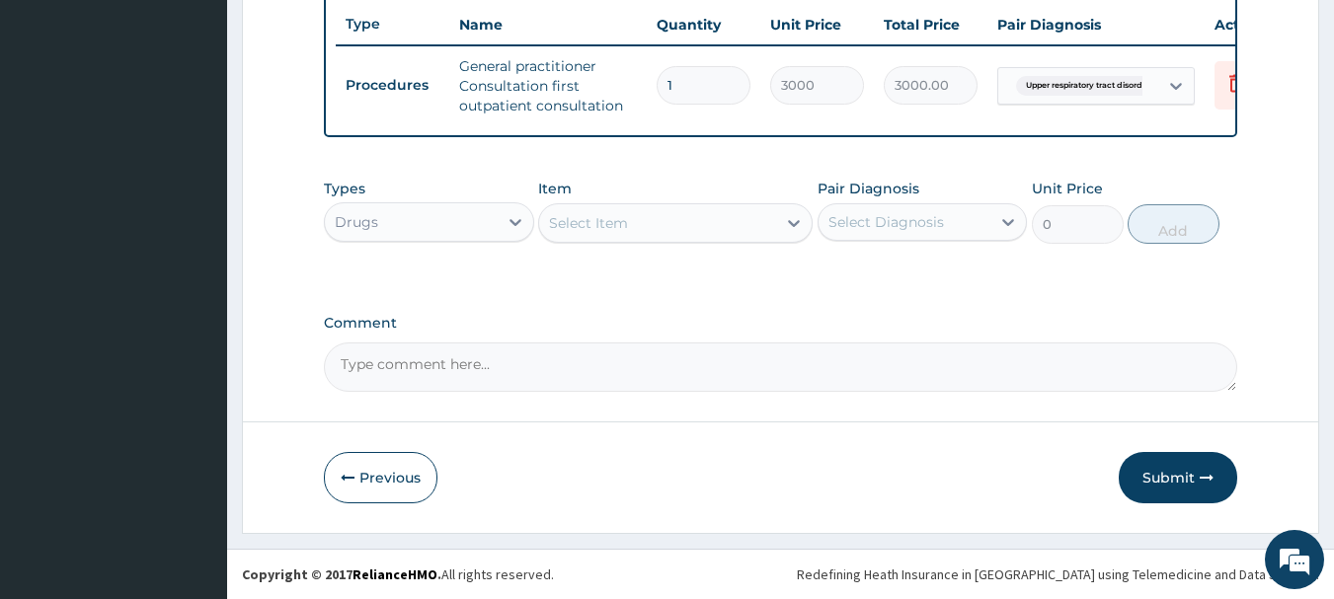
click at [695, 228] on div "Select Item" at bounding box center [657, 223] width 237 height 32
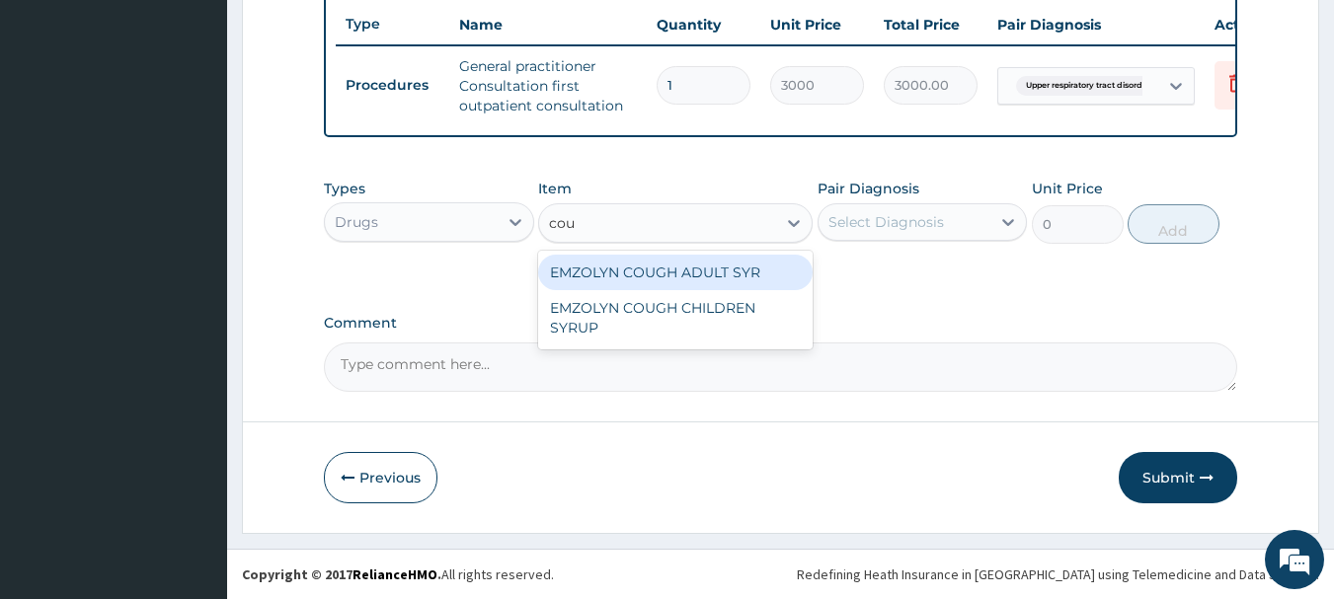
type input "coug"
click at [683, 272] on div "EMZOLYN COUGH ADULT SYR" at bounding box center [675, 273] width 274 height 36
type input "900"
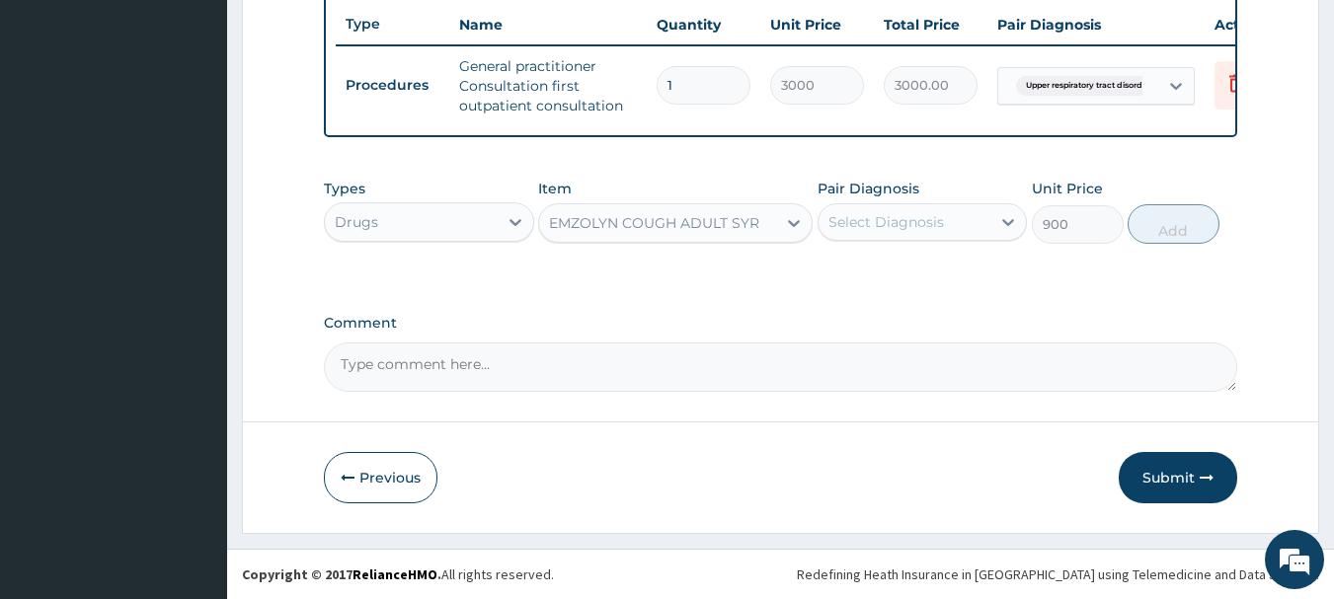
click at [863, 226] on div "Select Diagnosis" at bounding box center [886, 222] width 116 height 20
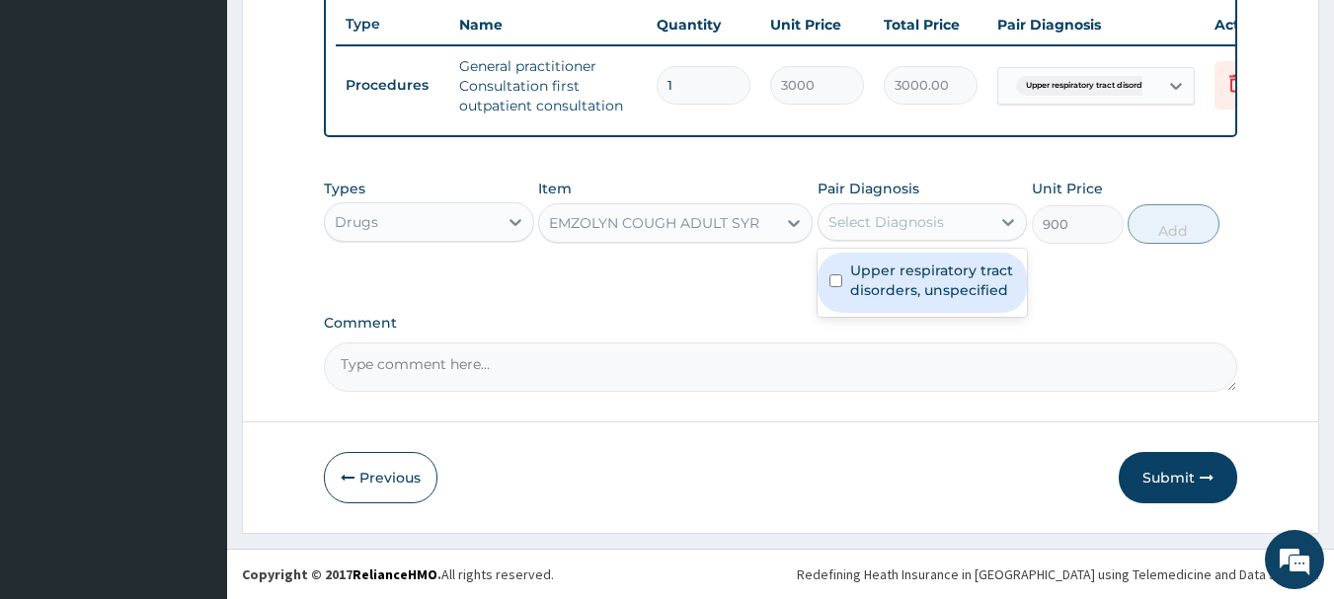
click at [886, 278] on label "Upper respiratory tract disorders, unspecified" at bounding box center [933, 280] width 166 height 39
checkbox input "true"
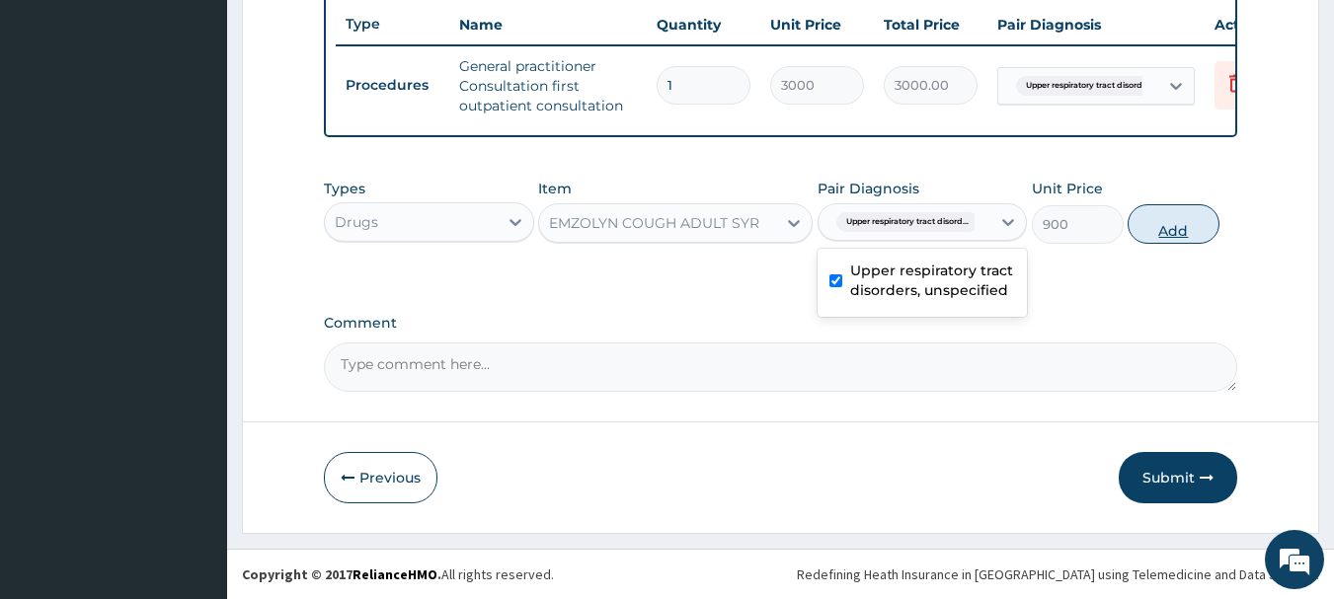
click at [1157, 226] on button "Add" at bounding box center [1173, 223] width 92 height 39
type input "0"
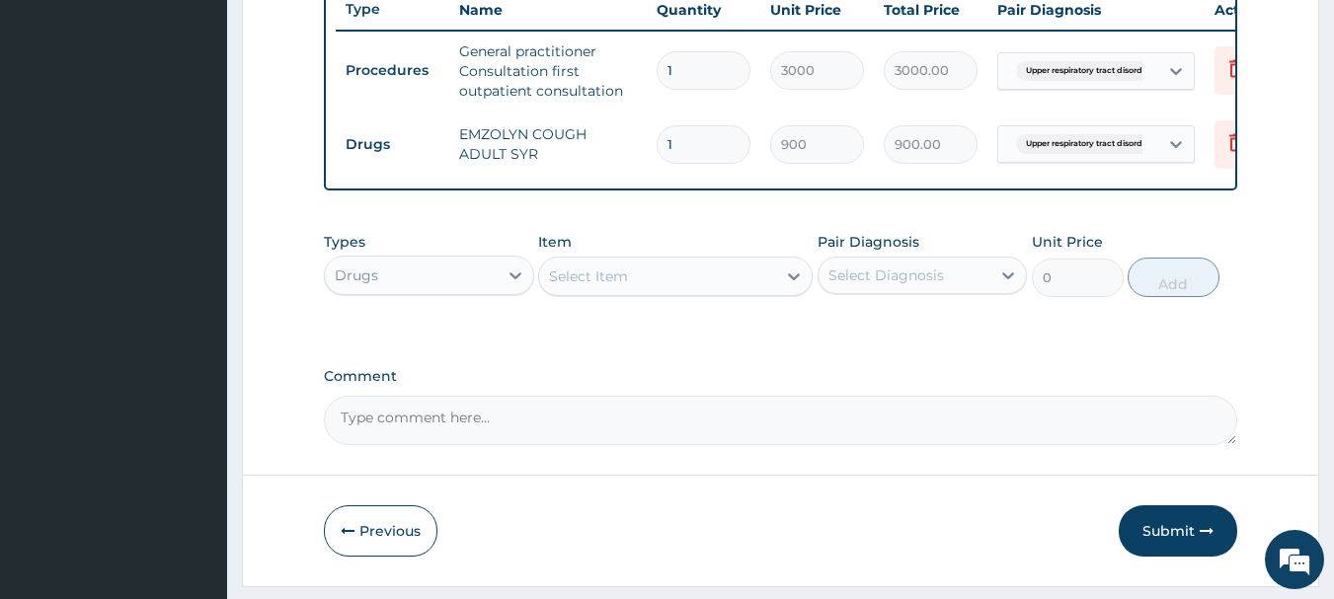
click at [650, 284] on div "Select Item" at bounding box center [657, 277] width 237 height 32
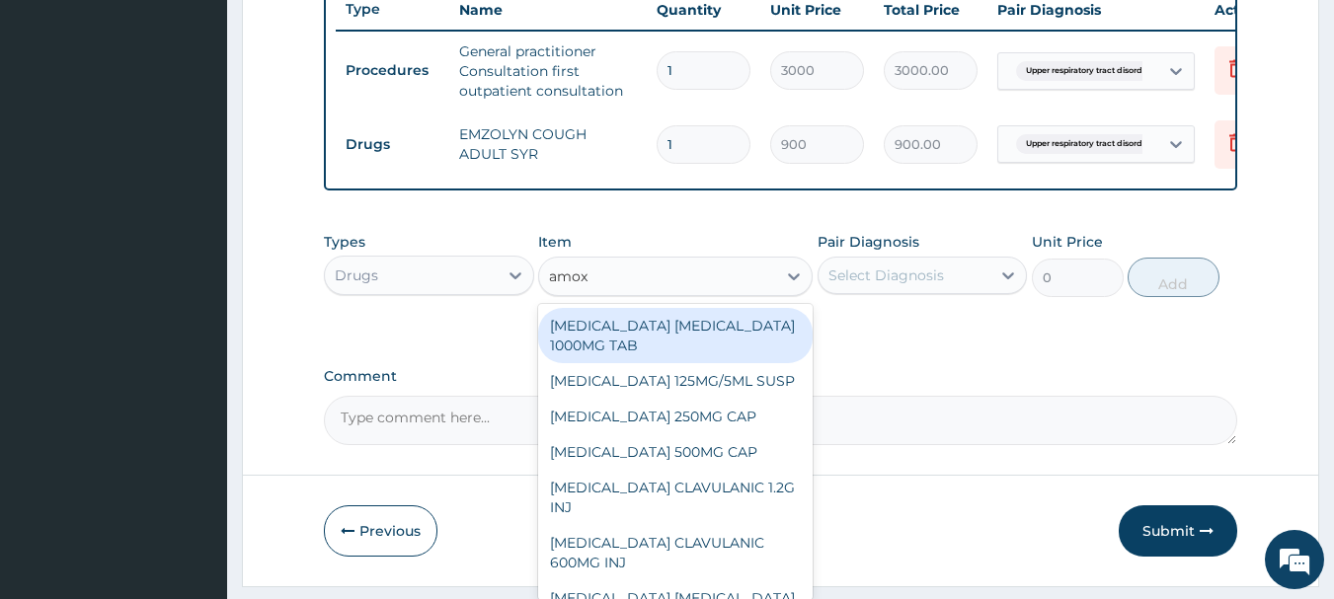
type input "amoxi"
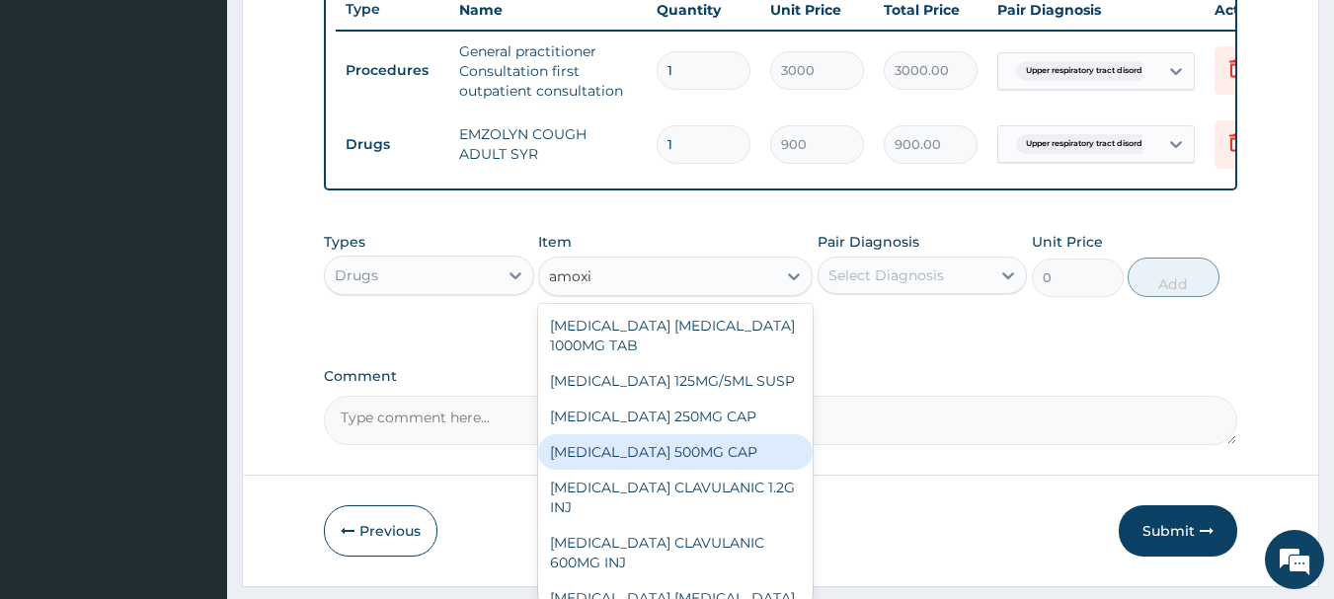
click at [683, 462] on div "[MEDICAL_DATA] 500MG CAP" at bounding box center [675, 452] width 274 height 36
type input "60"
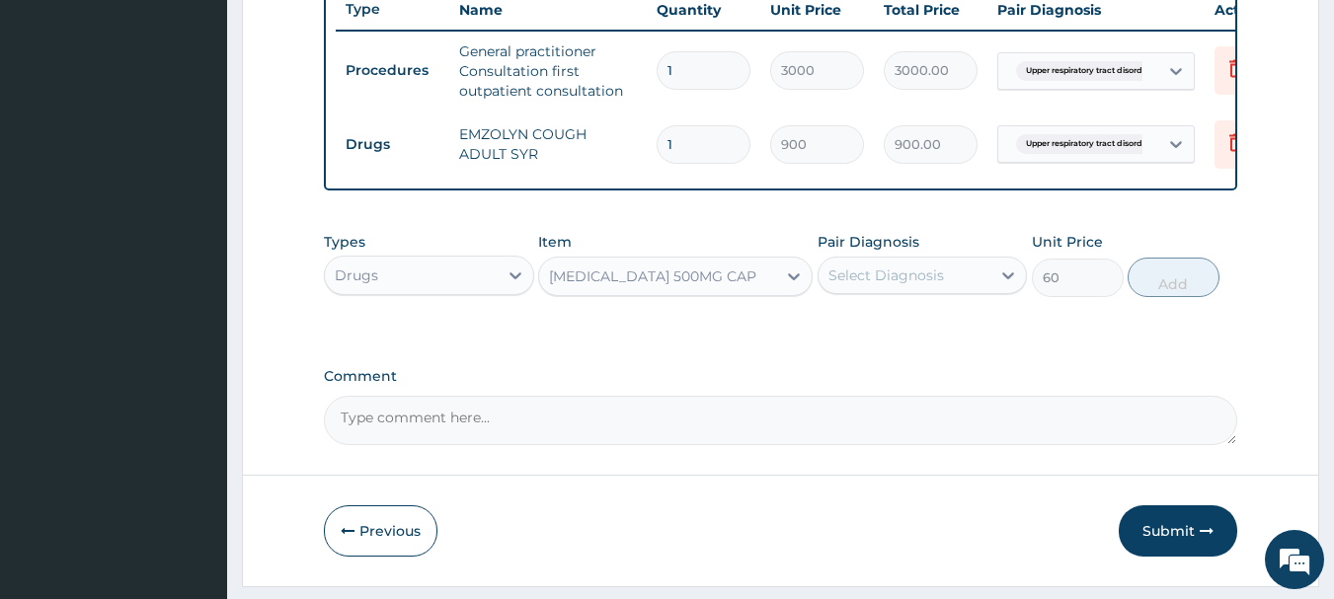
click at [899, 285] on div "Select Diagnosis" at bounding box center [886, 276] width 116 height 20
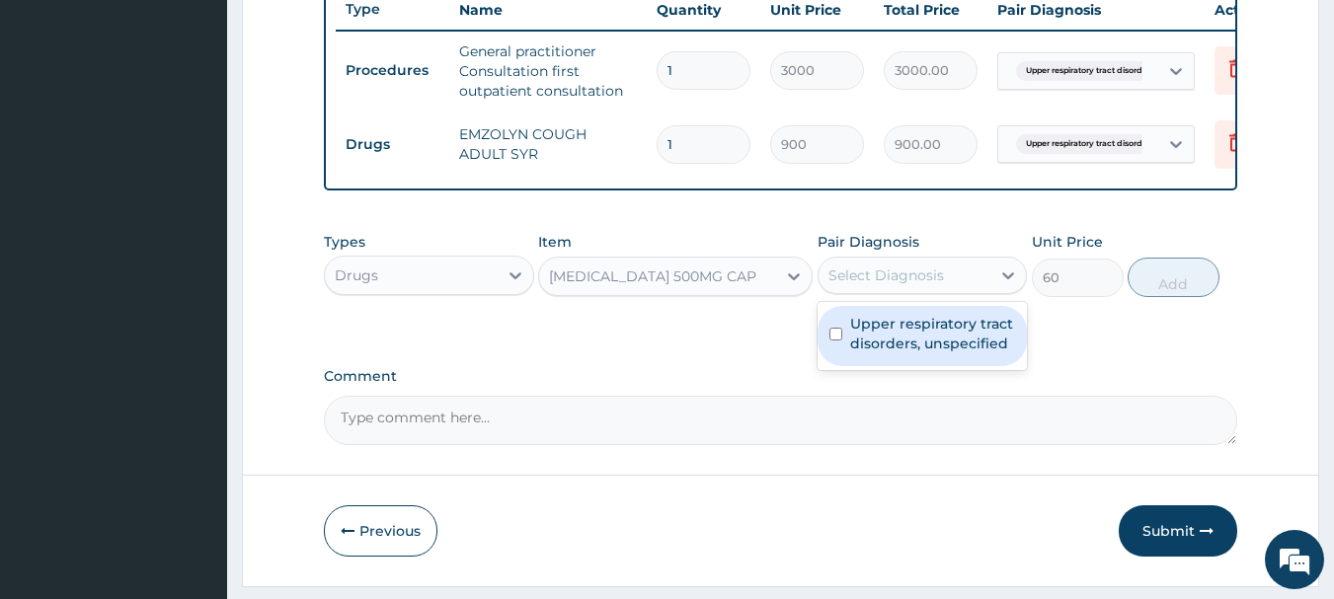
click at [910, 345] on label "Upper respiratory tract disorders, unspecified" at bounding box center [933, 333] width 166 height 39
checkbox input "true"
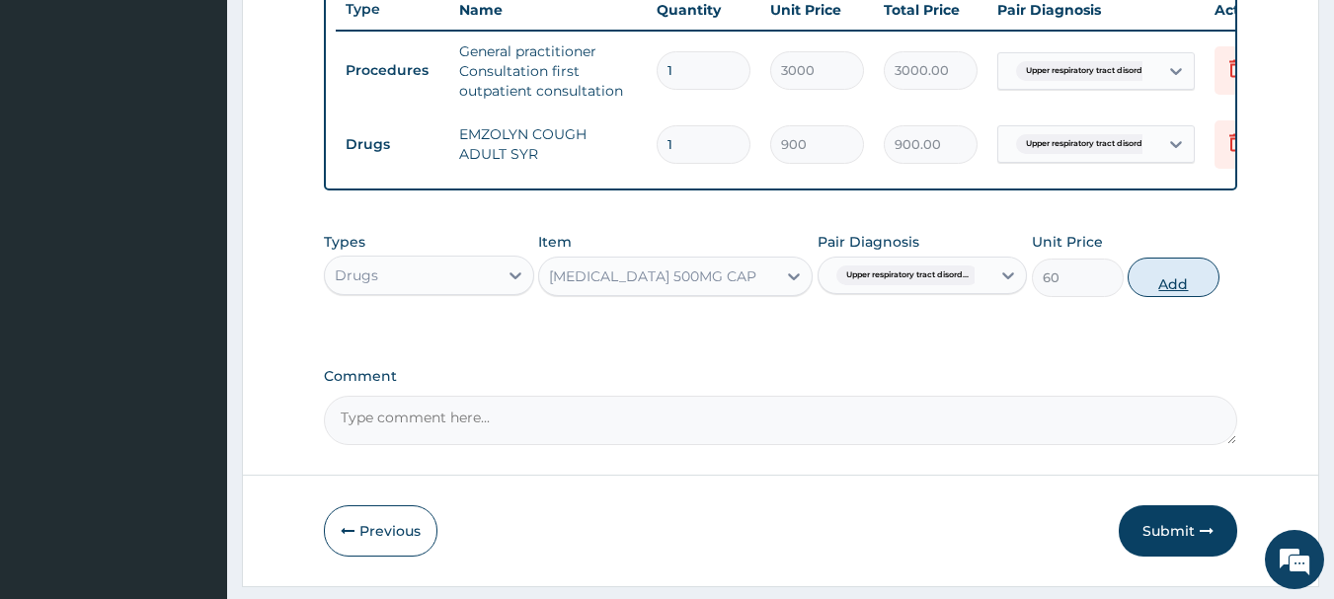
click at [1154, 297] on button "Add" at bounding box center [1173, 277] width 92 height 39
type input "0"
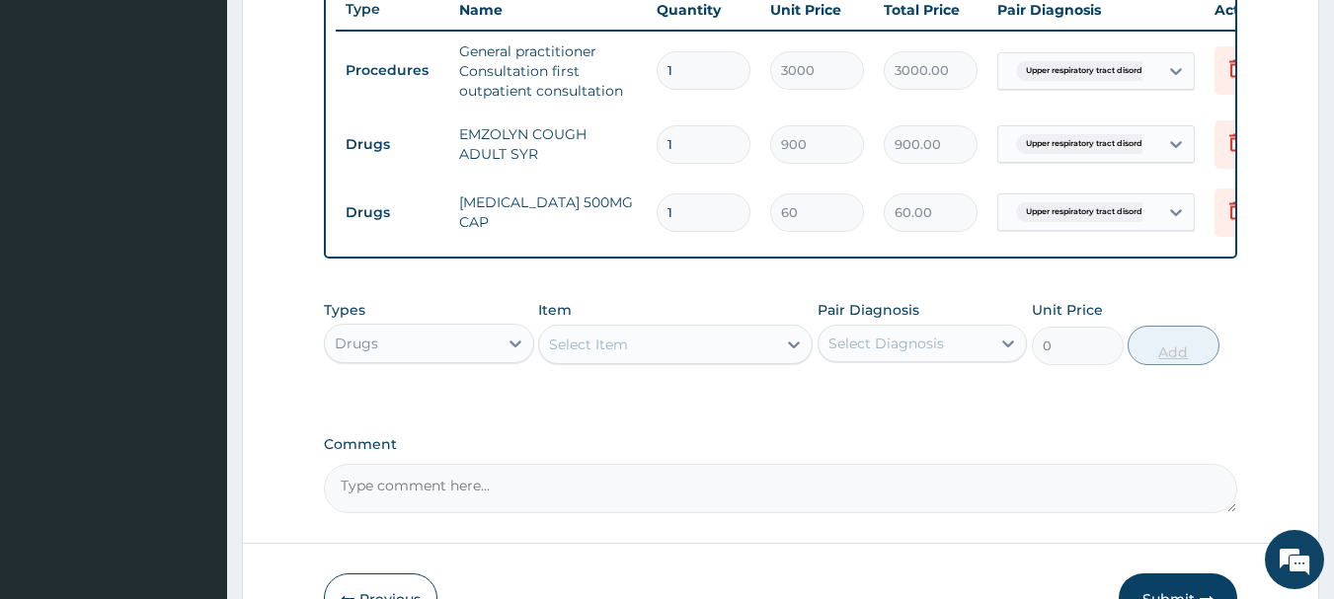
type input "15"
type input "900.00"
type input "15"
click at [667, 354] on div "Select Item" at bounding box center [657, 345] width 237 height 32
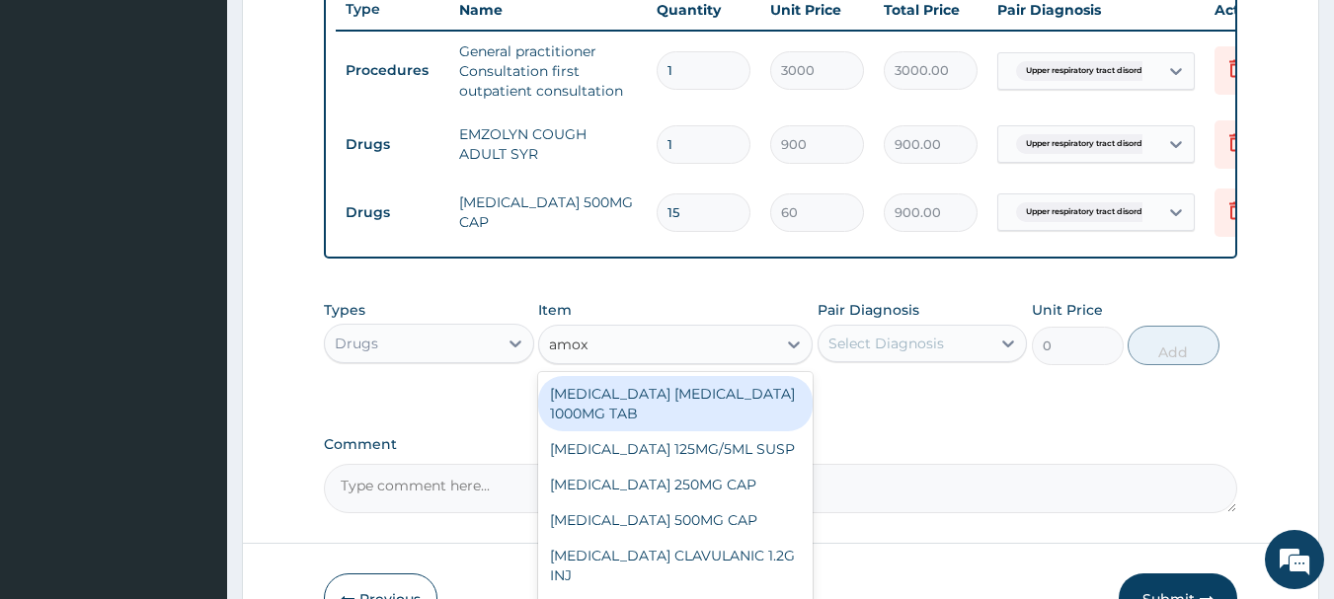
type input "amoxi"
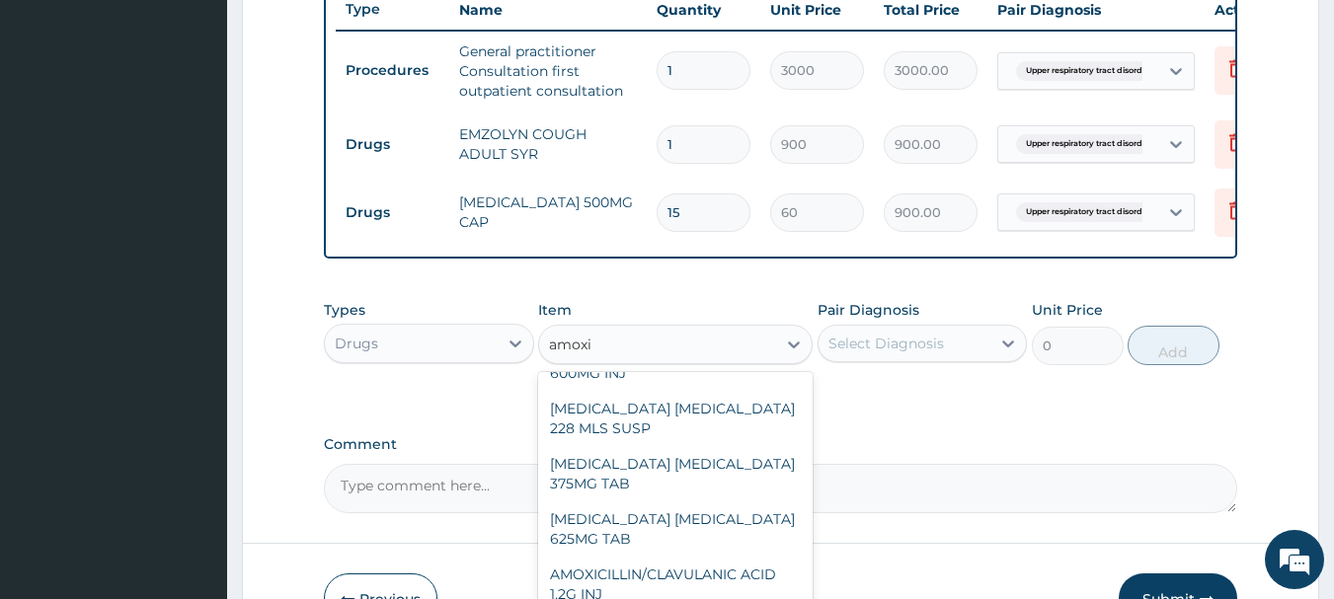
scroll to position [272, 0]
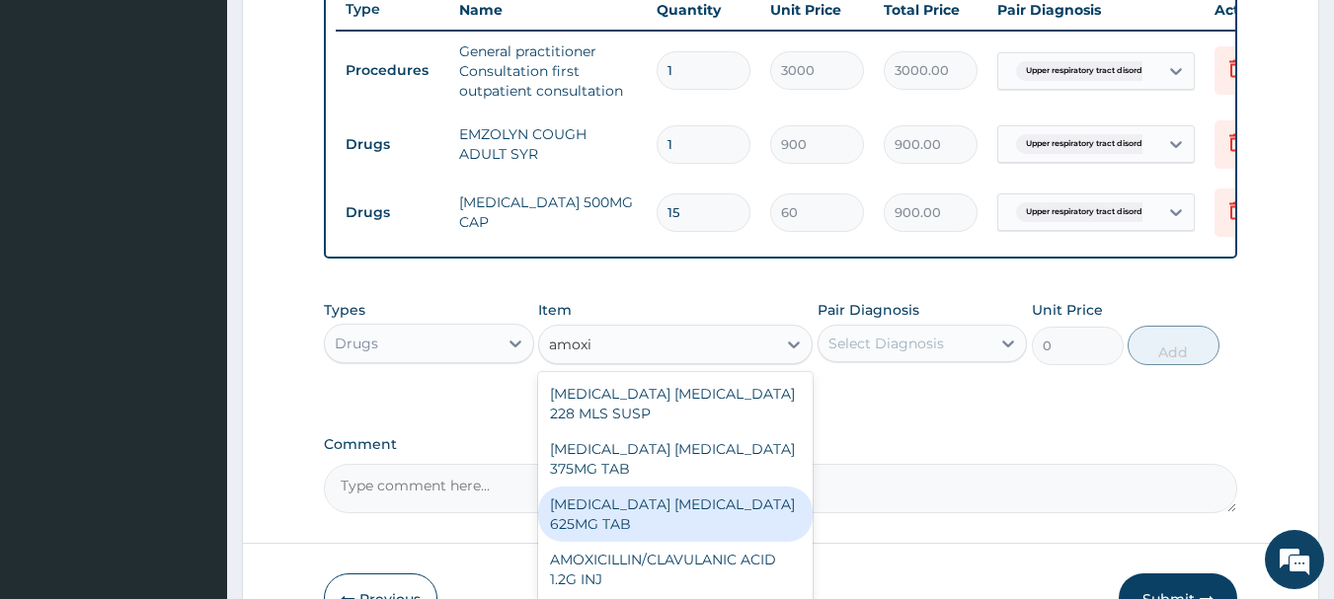
click at [739, 524] on div "[MEDICAL_DATA] [MEDICAL_DATA] 625MG TAB" at bounding box center [675, 514] width 274 height 55
type input "140.62503"
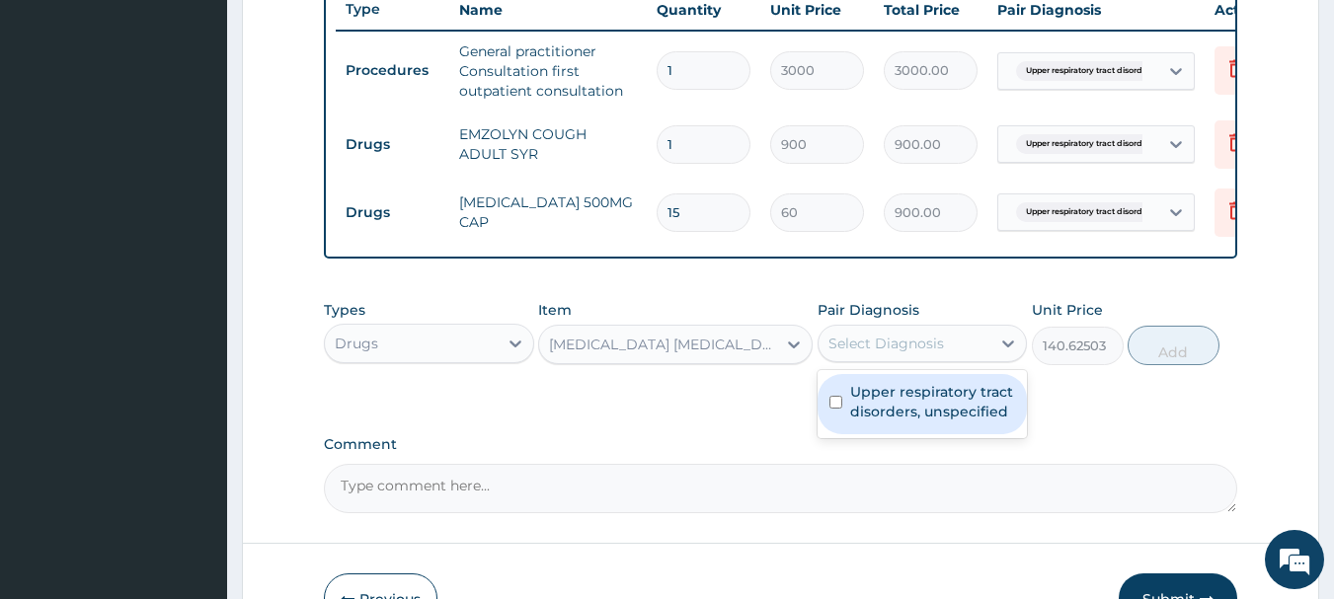
click at [891, 353] on div "Select Diagnosis" at bounding box center [886, 344] width 116 height 20
click at [915, 414] on label "Upper respiratory tract disorders, unspecified" at bounding box center [933, 401] width 166 height 39
checkbox input "true"
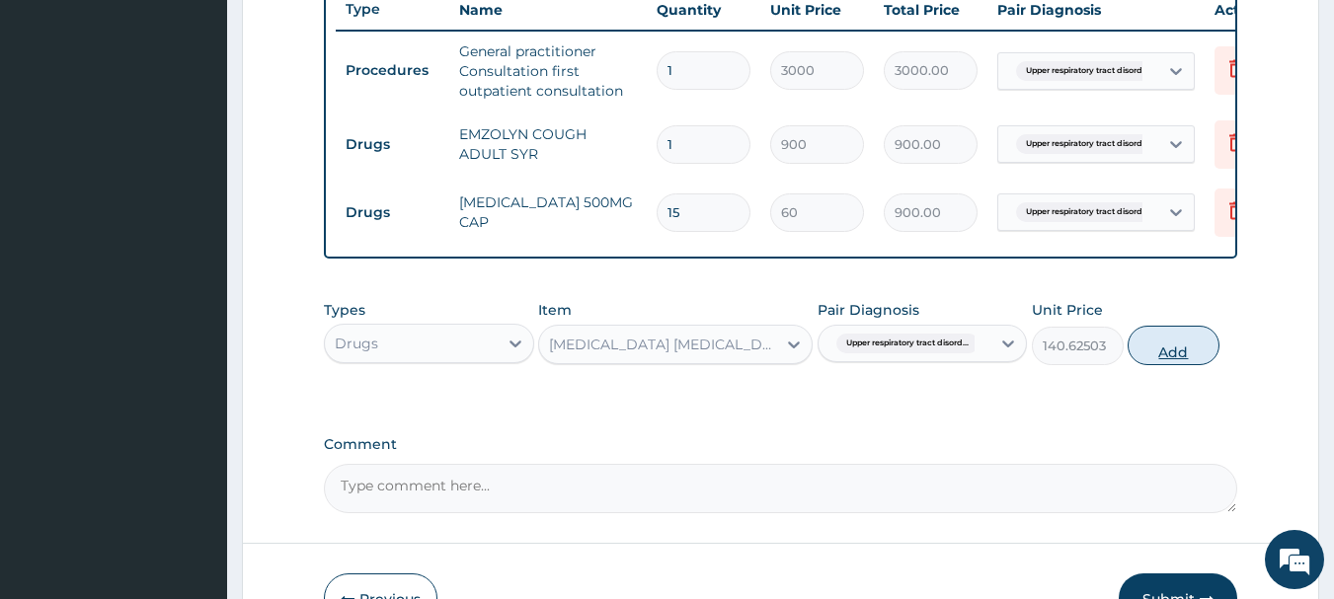
click at [1170, 360] on button "Add" at bounding box center [1173, 345] width 92 height 39
type input "0"
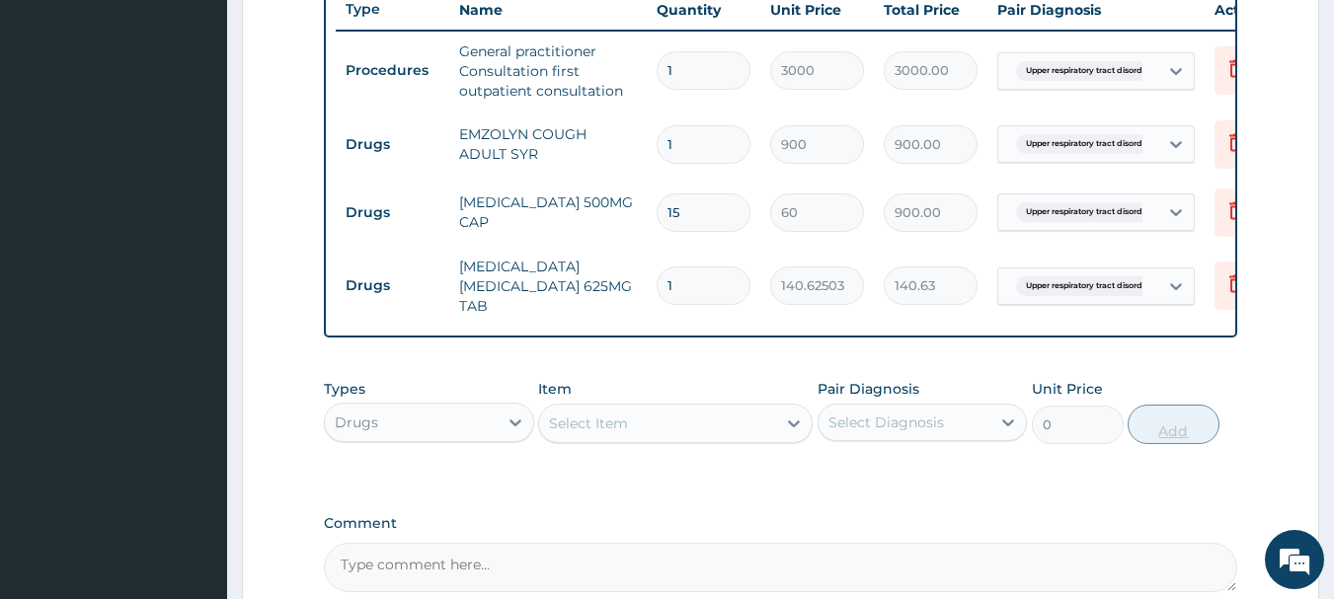
type input "10"
type input "1406.25"
type input "10"
click at [1231, 209] on icon at bounding box center [1236, 210] width 14 height 18
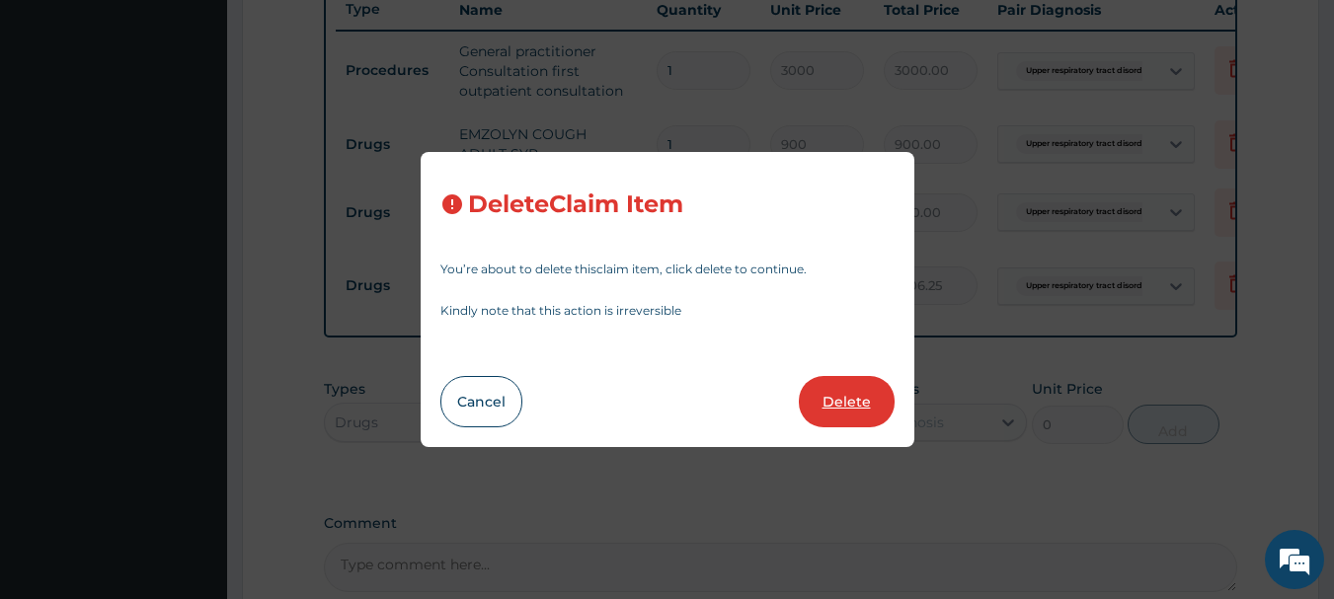
click at [852, 404] on button "Delete" at bounding box center [847, 401] width 96 height 51
type input "10"
type input "140.62503"
type input "1406.25"
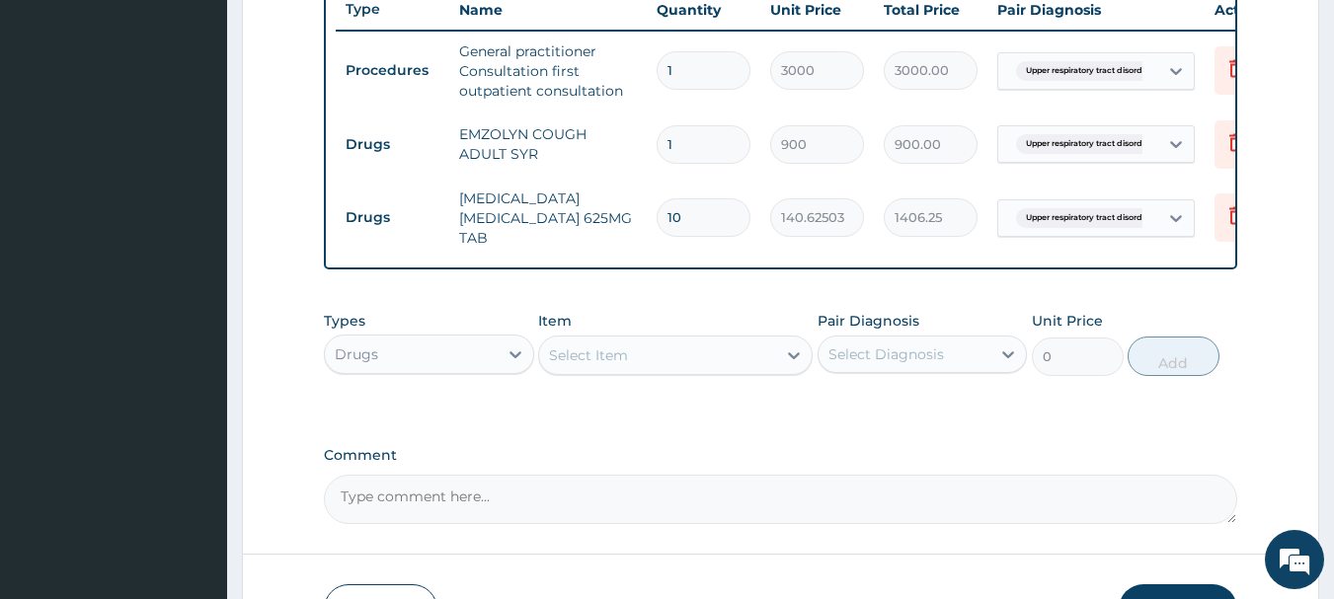
scroll to position [903, 0]
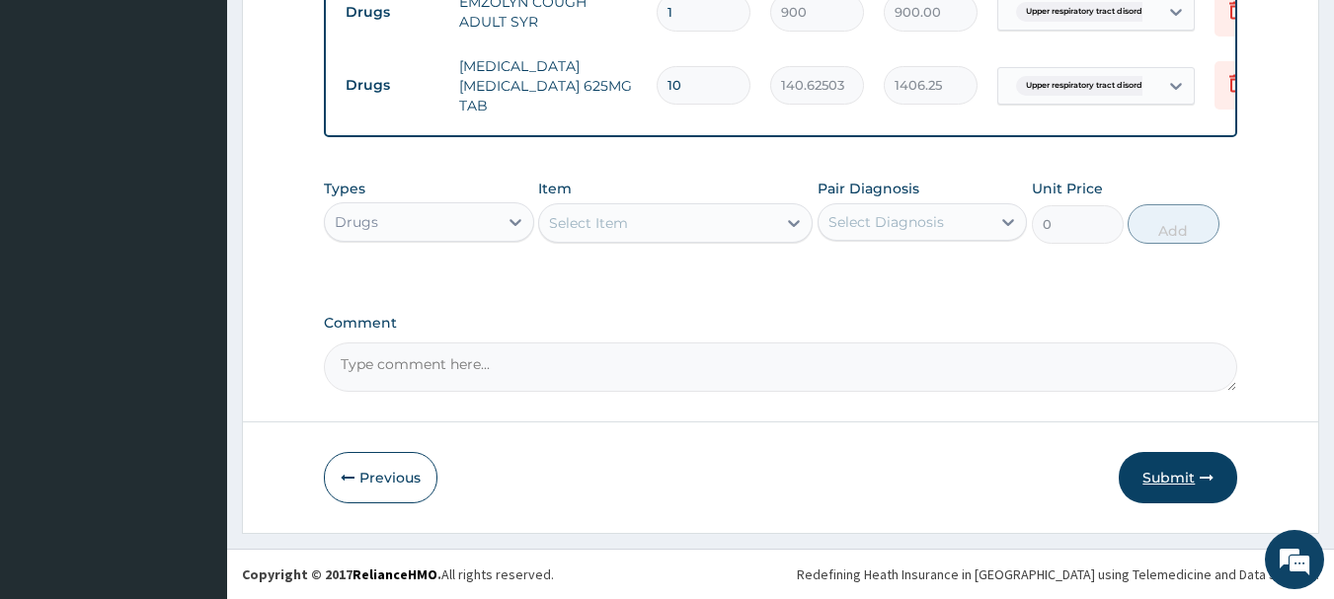
click at [1171, 480] on button "Submit" at bounding box center [1178, 477] width 118 height 51
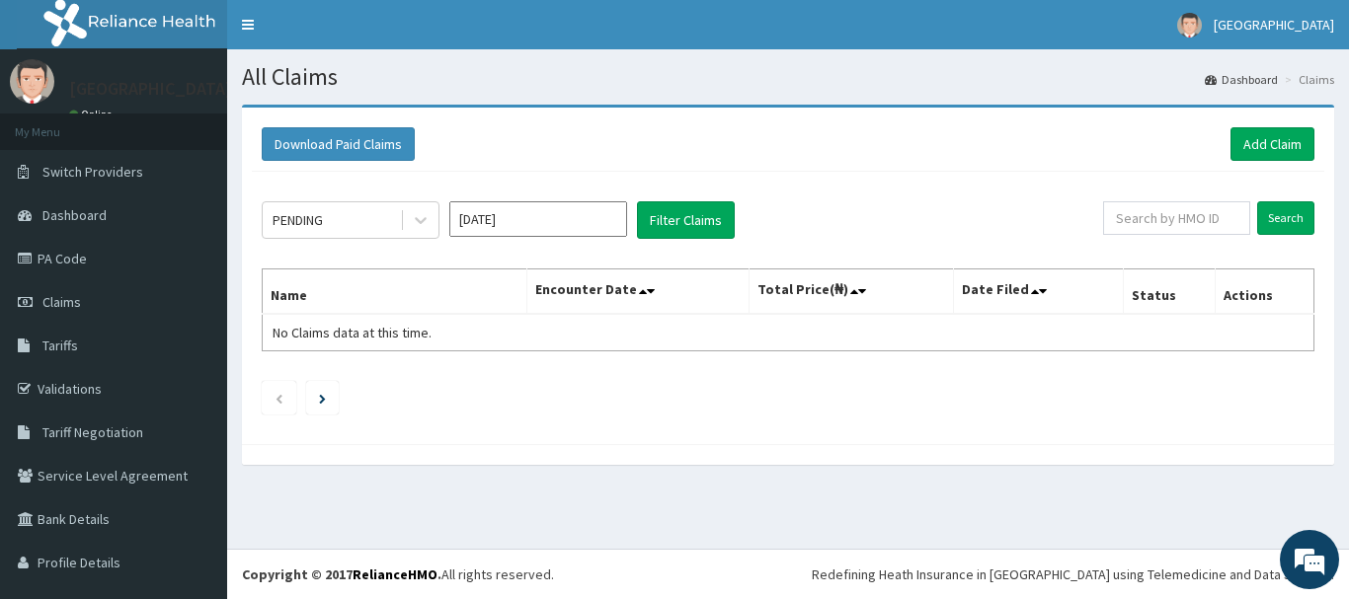
click at [536, 214] on input "[DATE]" at bounding box center [538, 219] width 178 height 36
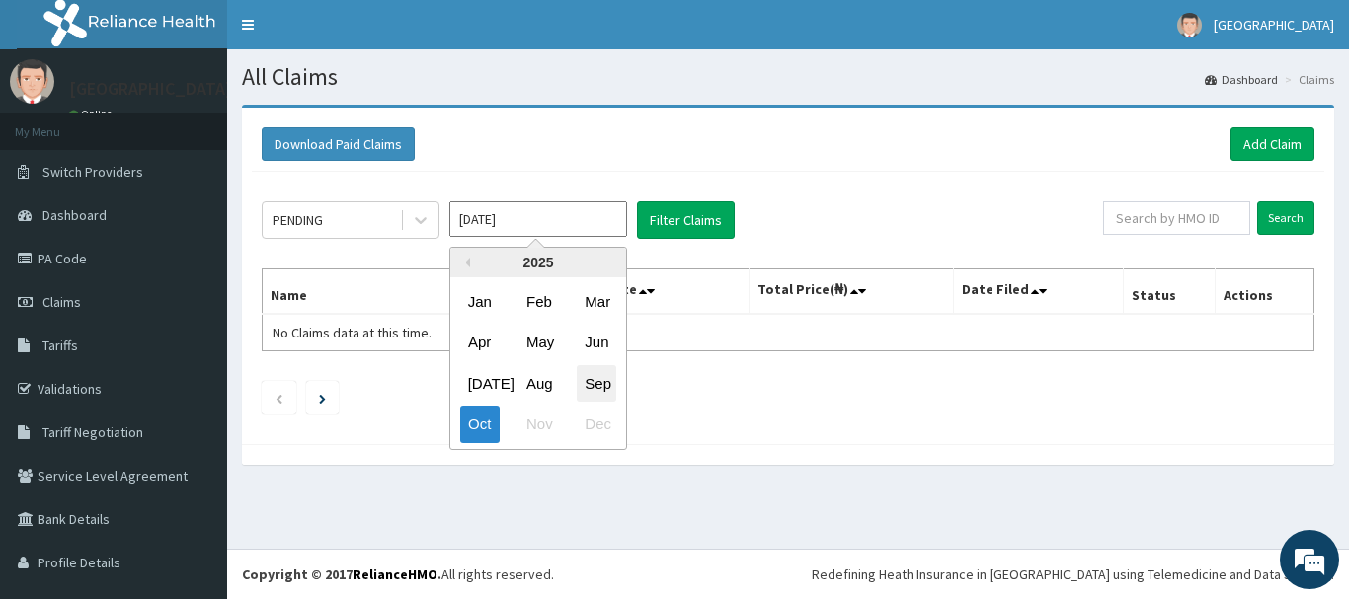
click at [585, 377] on div "Sep" at bounding box center [596, 383] width 39 height 37
type input "[DATE]"
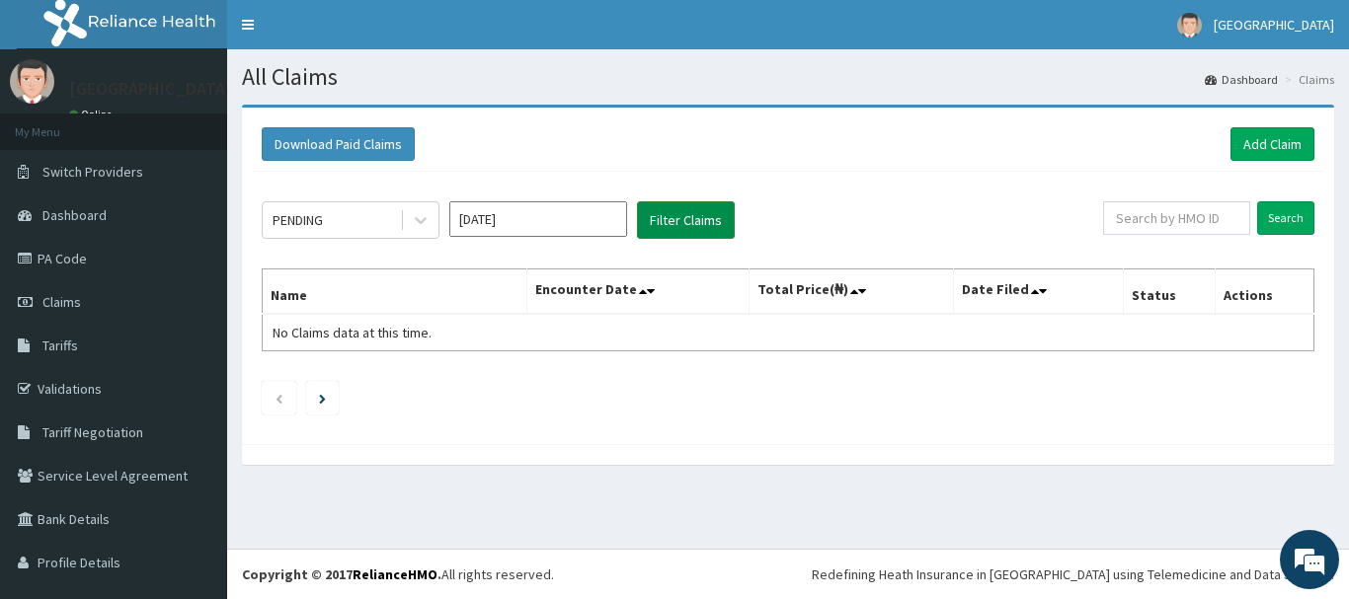
click at [718, 229] on button "Filter Claims" at bounding box center [686, 220] width 98 height 38
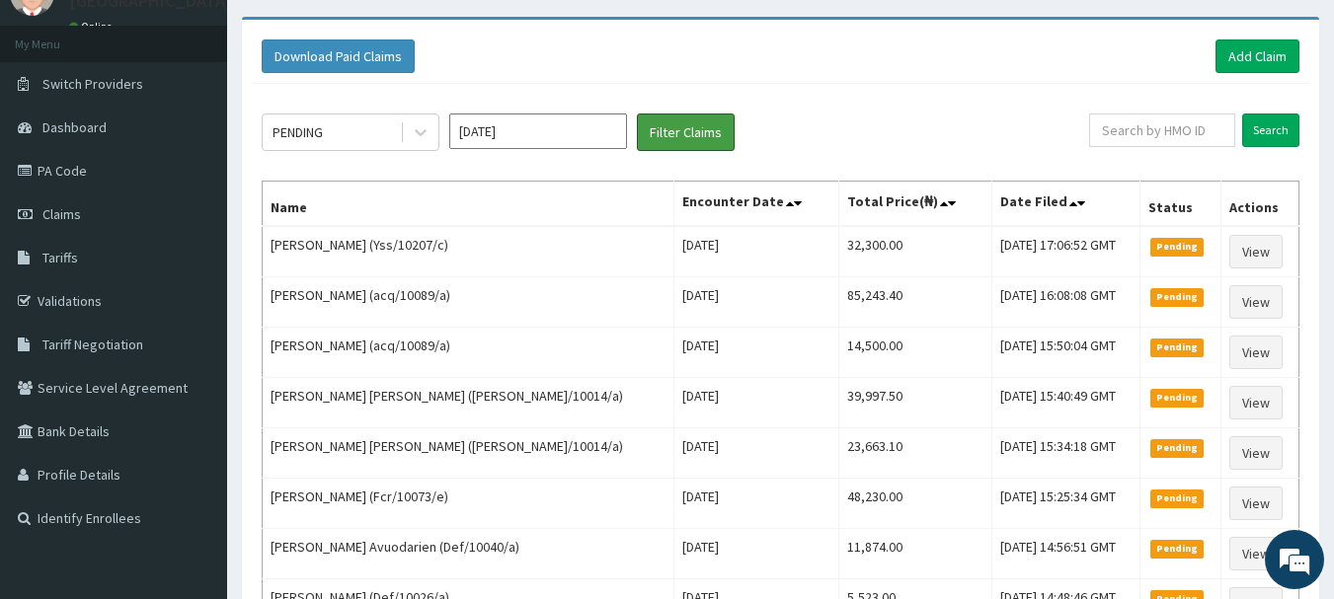
scroll to position [85, 0]
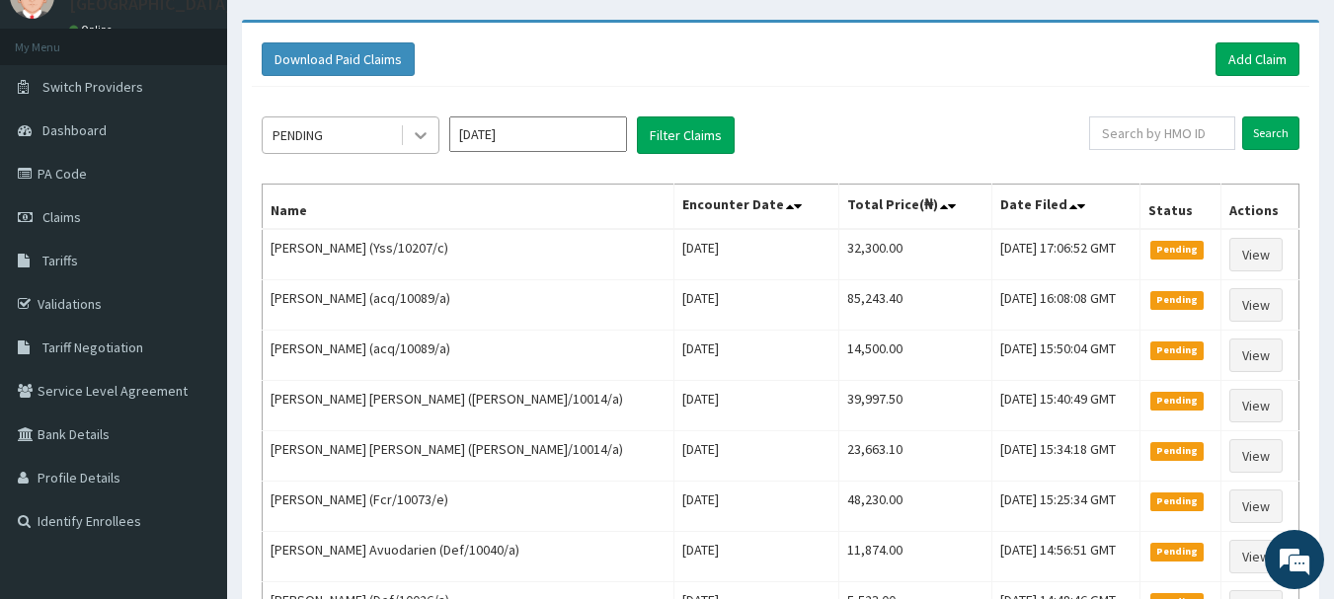
click at [426, 138] on icon at bounding box center [421, 135] width 20 height 20
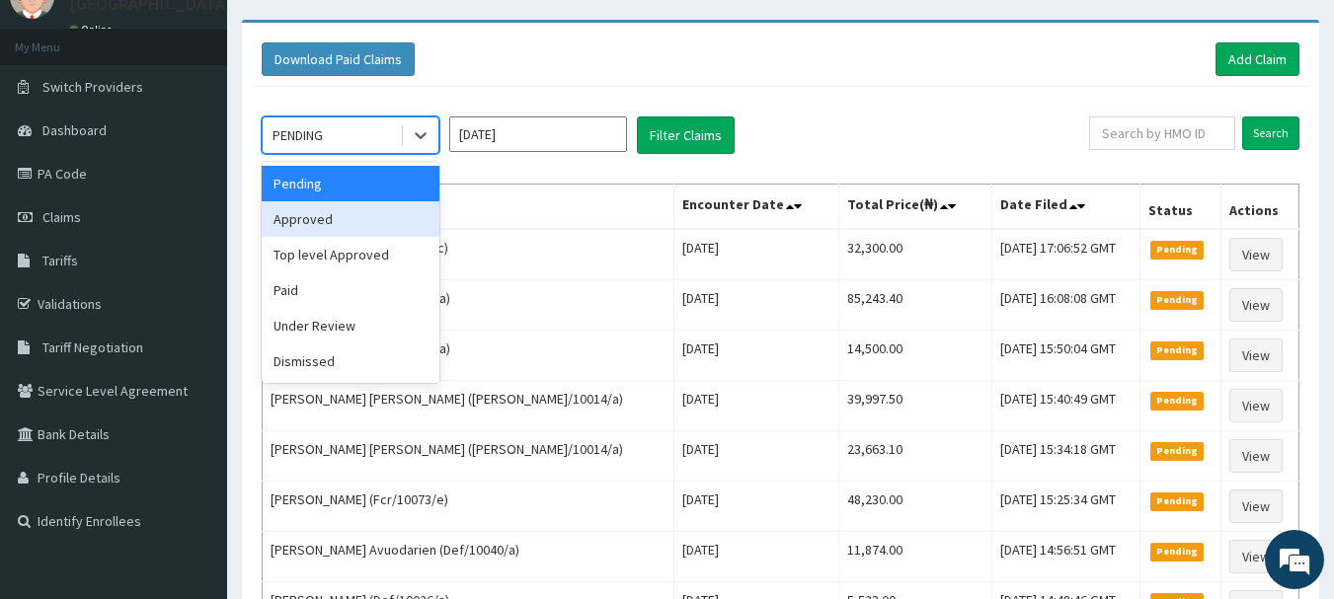
click at [335, 225] on div "Approved" at bounding box center [351, 219] width 178 height 36
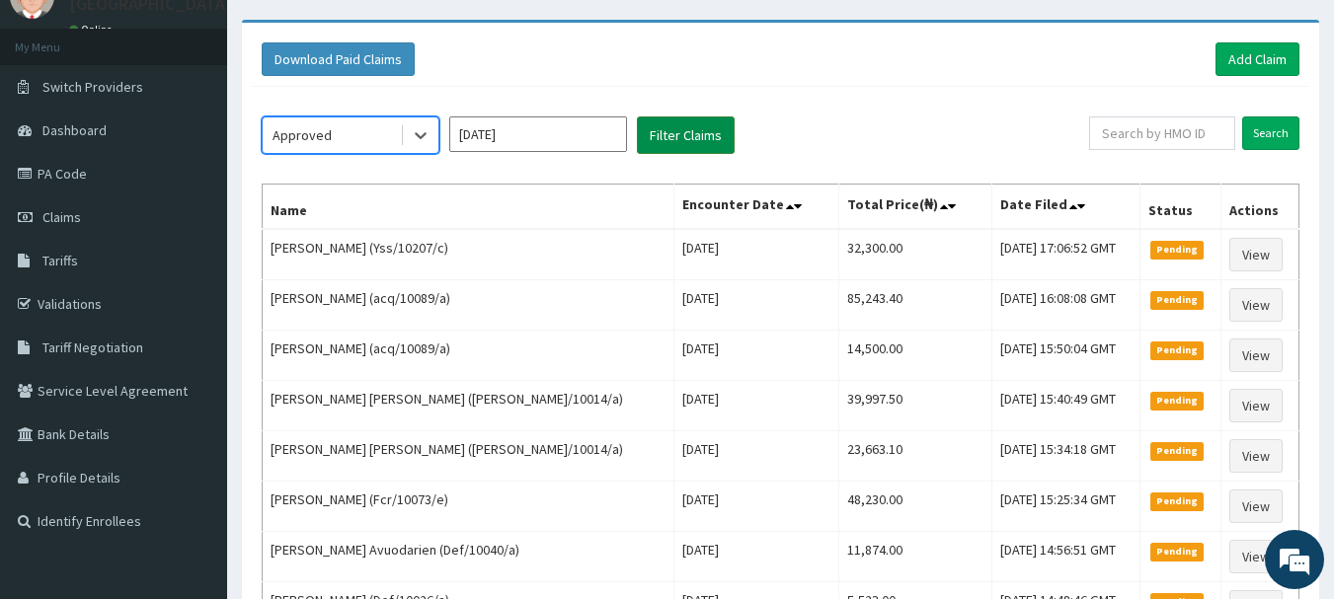
click at [690, 135] on button "Filter Claims" at bounding box center [686, 135] width 98 height 38
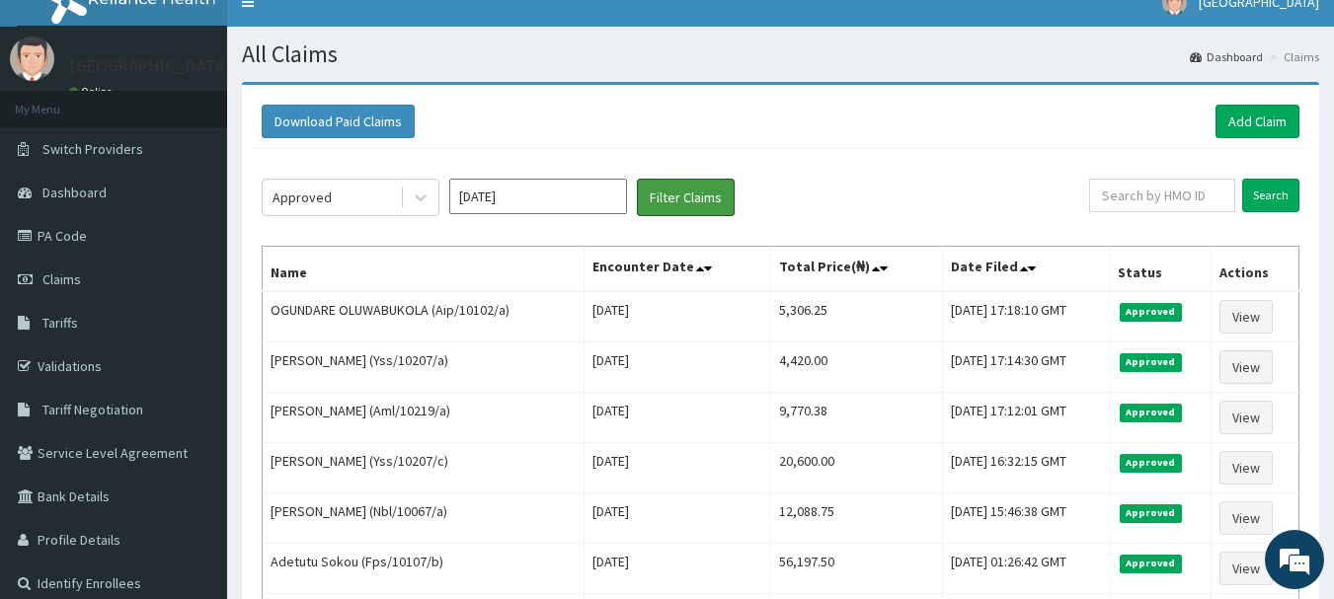
scroll to position [0, 0]
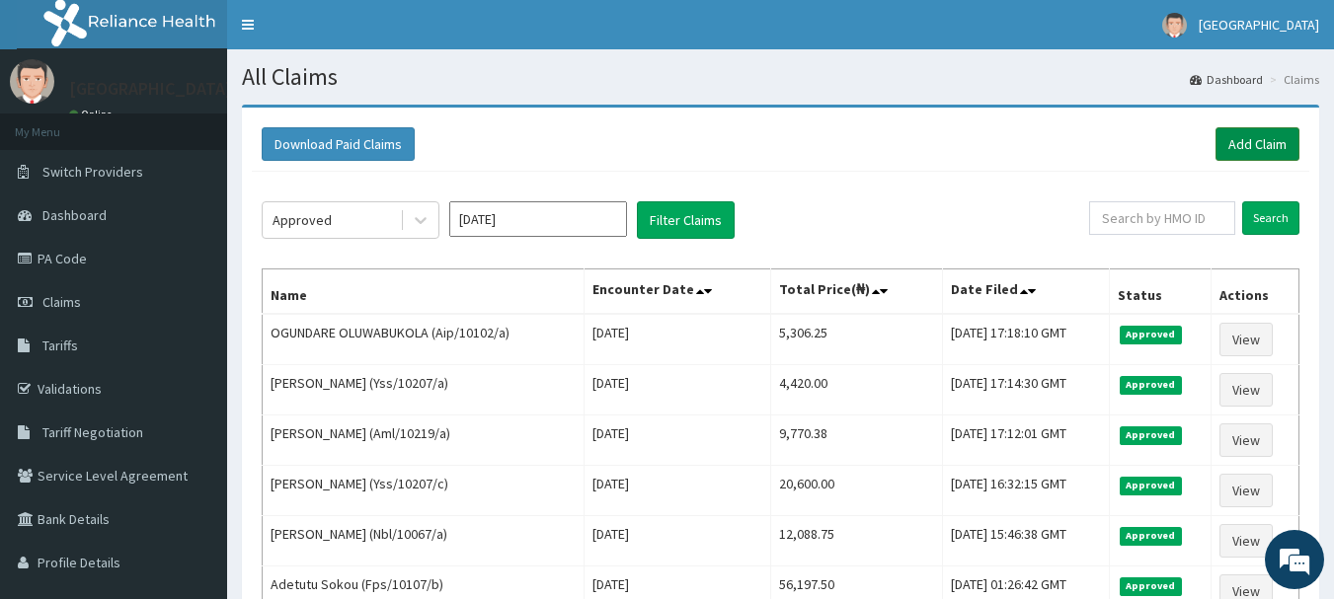
click at [1269, 136] on link "Add Claim" at bounding box center [1257, 144] width 84 height 34
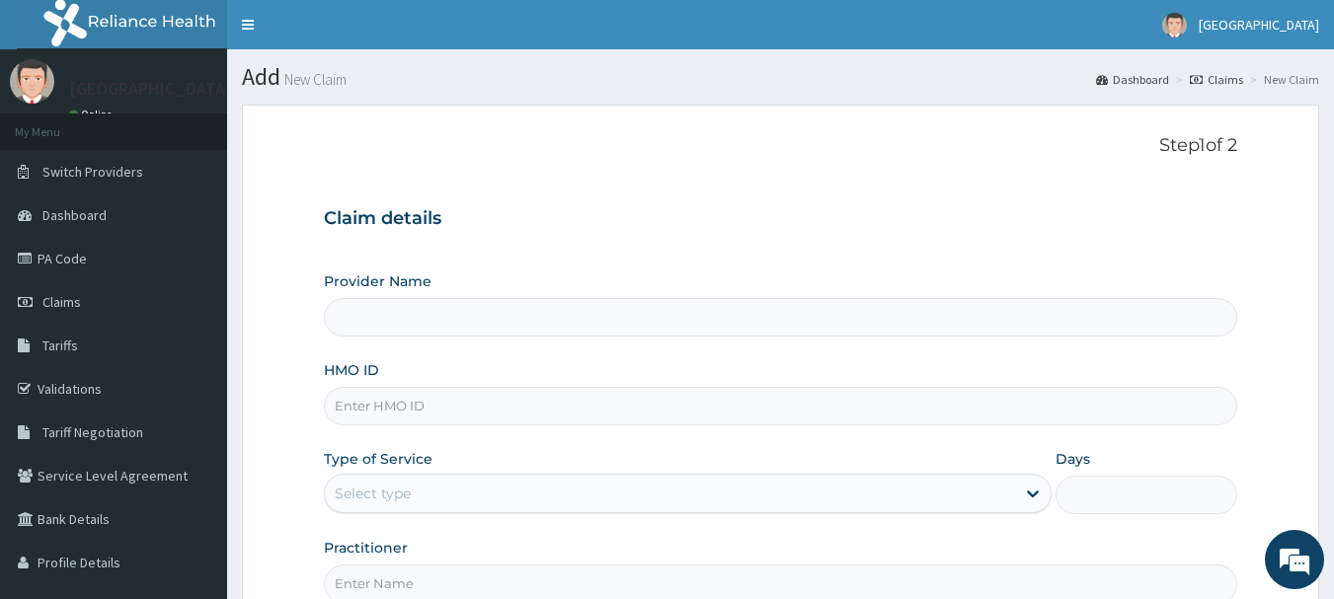
click at [588, 414] on input "HMO ID" at bounding box center [781, 406] width 914 height 39
paste input "Def/10022/a"
type input "Def/10022/a"
type input "[GEOGRAPHIC_DATA]"
type input "Def/10022/a"
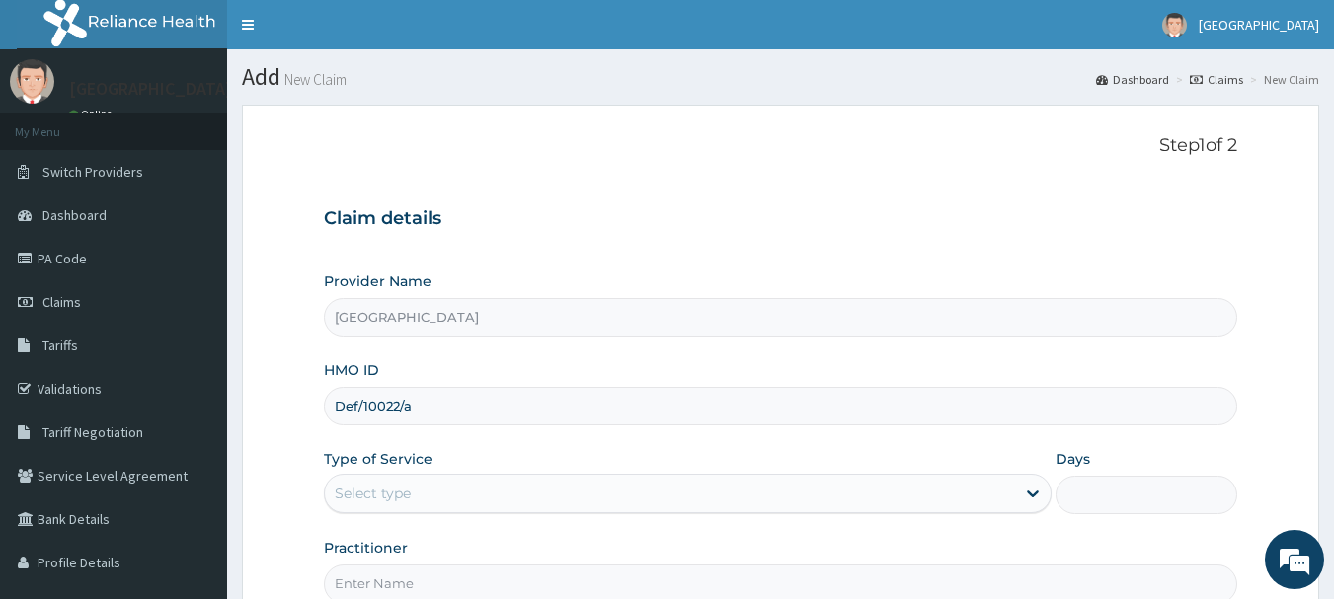
click at [578, 485] on div "Select type" at bounding box center [670, 494] width 690 height 32
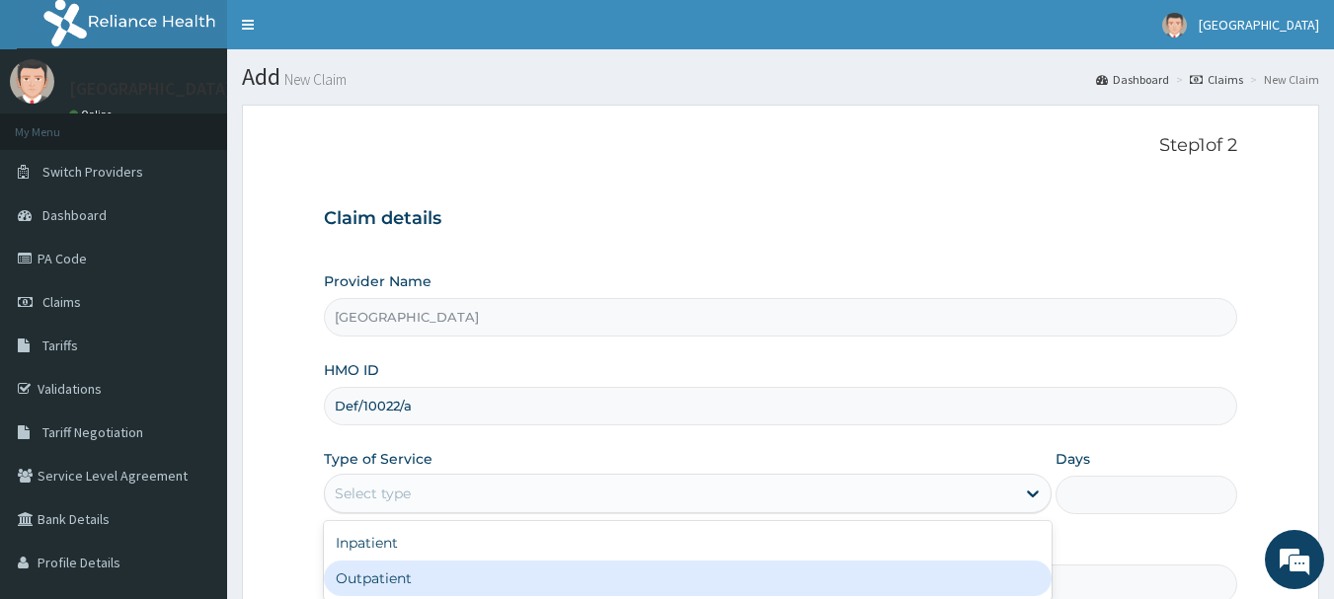
click at [552, 568] on div "Outpatient" at bounding box center [688, 579] width 728 height 36
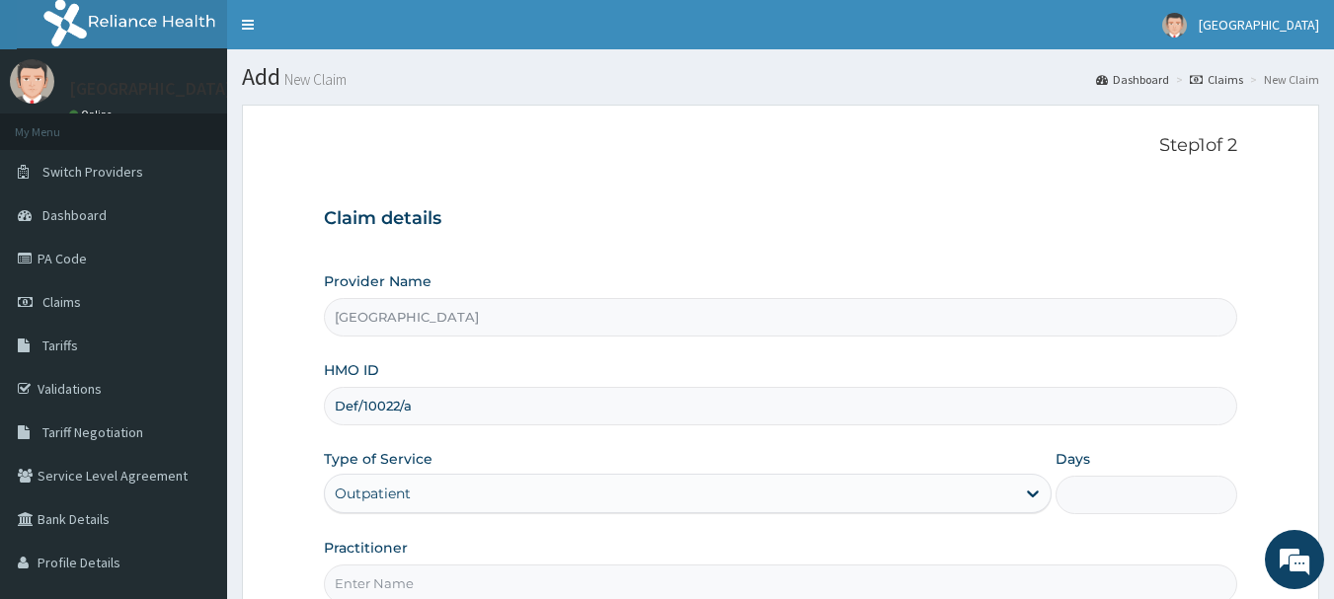
type input "1"
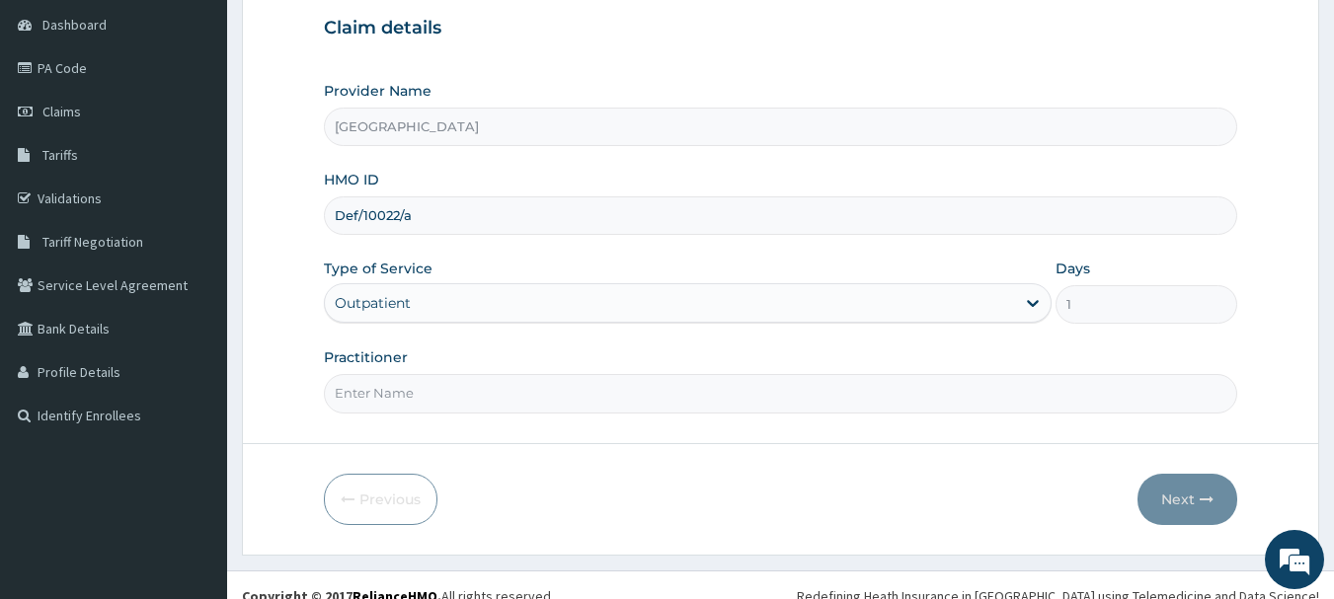
scroll to position [212, 0]
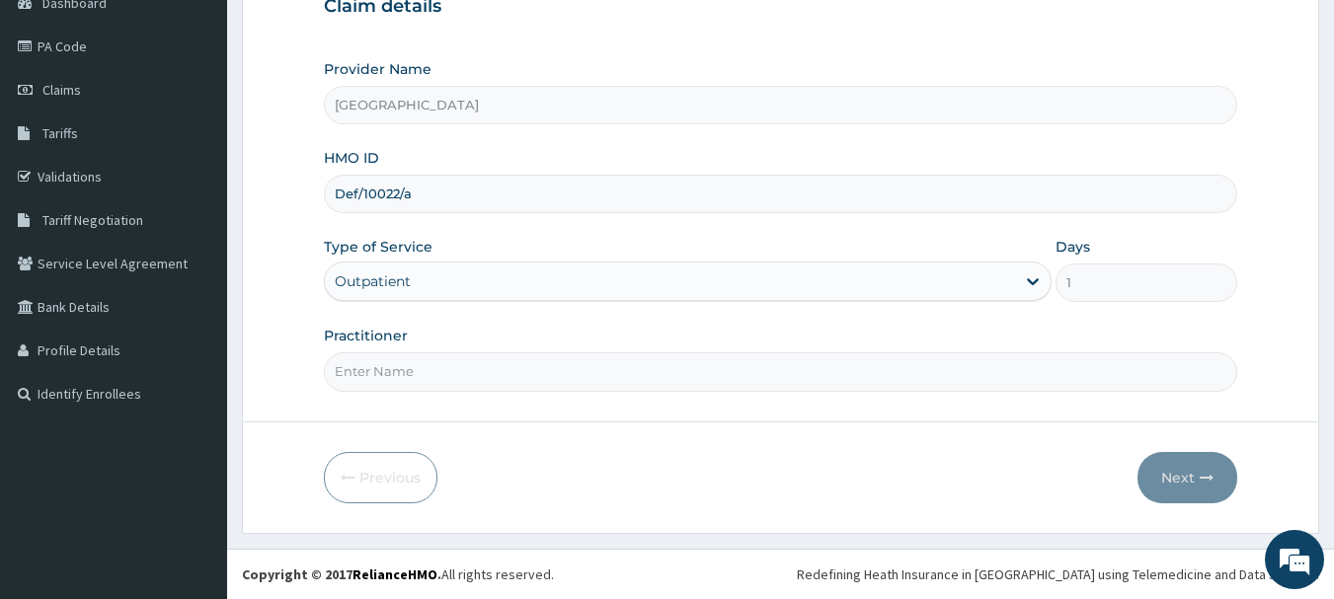
click at [531, 365] on input "Practitioner" at bounding box center [781, 371] width 914 height 39
type input "Dr.Akinwusi"
click at [1177, 472] on button "Next" at bounding box center [1187, 477] width 100 height 51
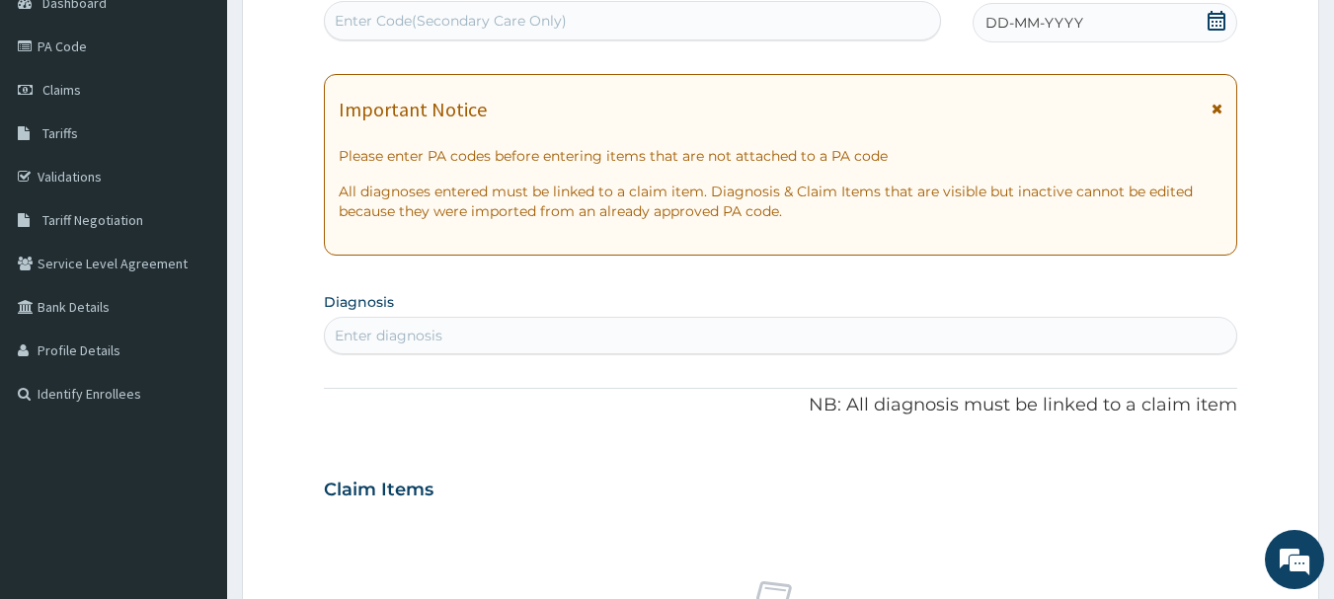
scroll to position [0, 0]
click at [1211, 21] on icon at bounding box center [1216, 21] width 20 height 20
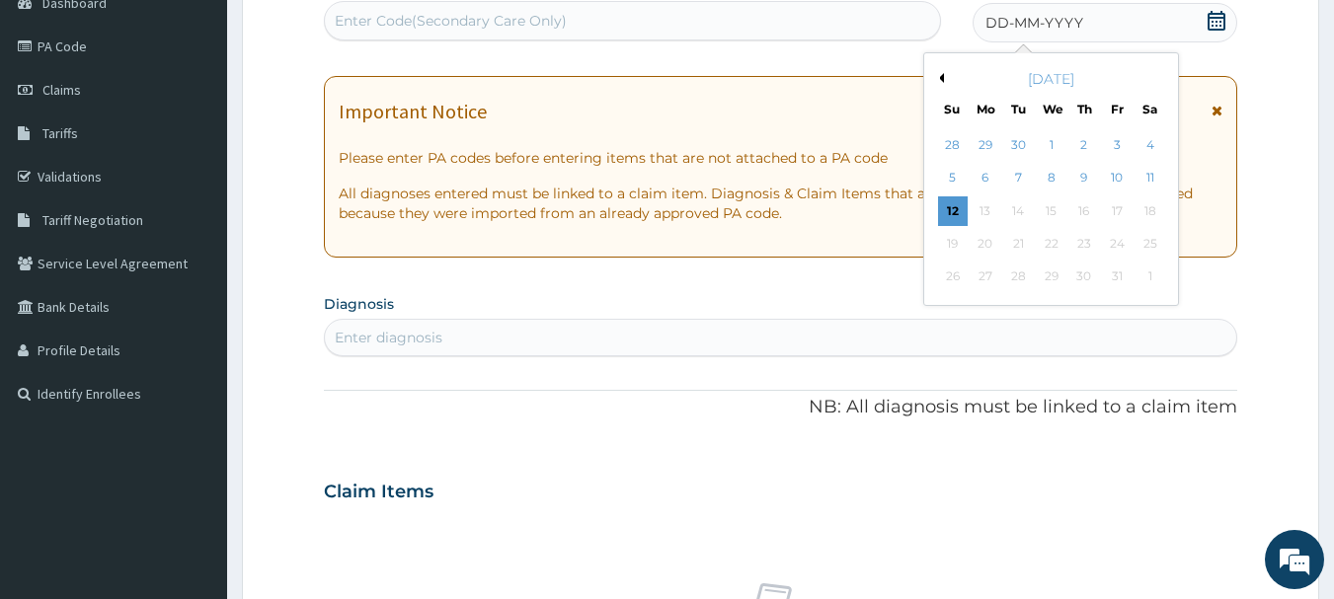
click at [941, 77] on button "Previous Month" at bounding box center [939, 78] width 10 height 10
click at [1045, 208] on div "17" at bounding box center [1052, 211] width 30 height 30
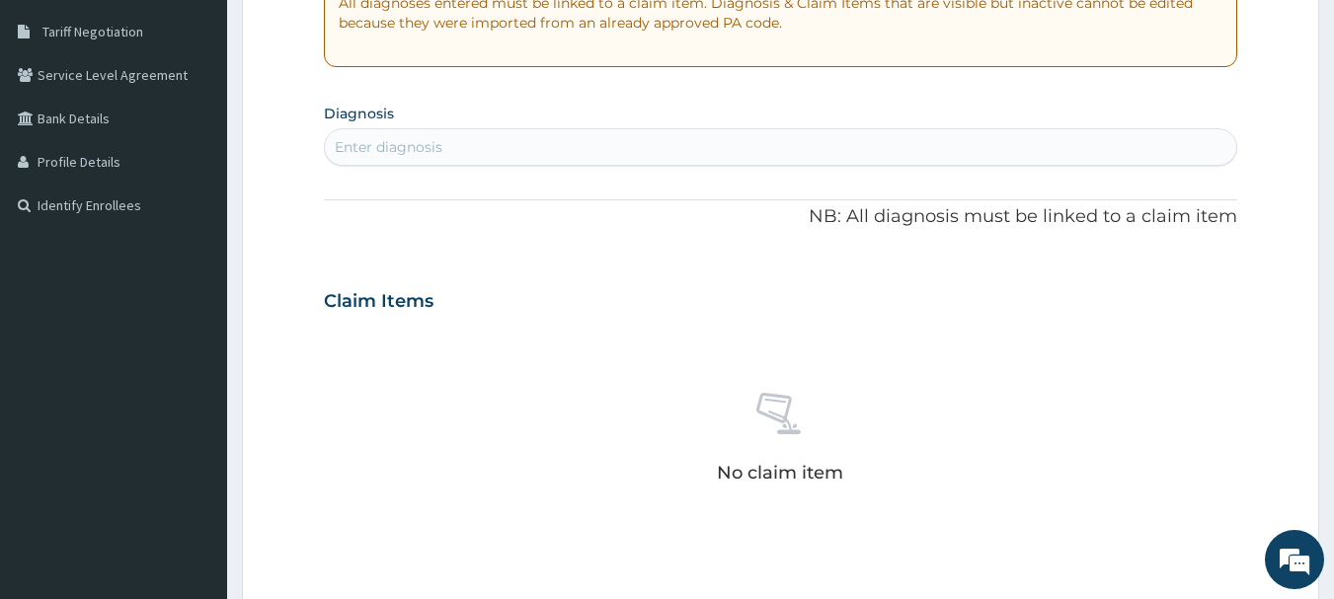
scroll to position [443, 0]
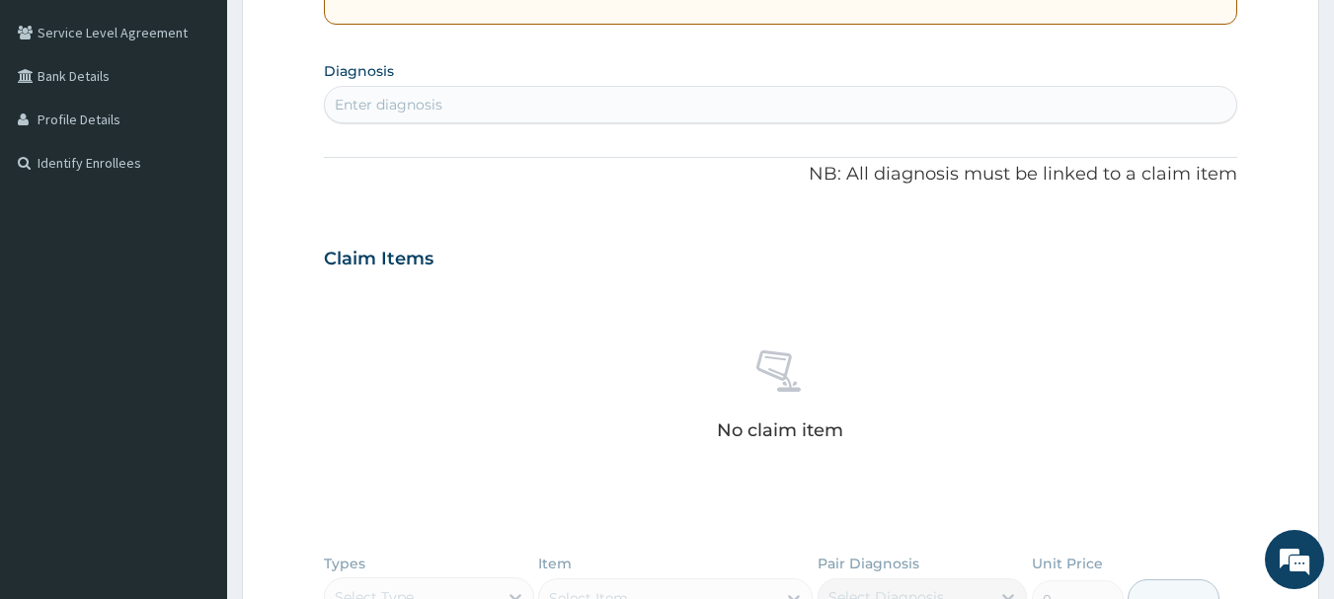
click at [554, 106] on div "Enter diagnosis" at bounding box center [781, 105] width 912 height 32
type input "[MEDICAL_DATA]"
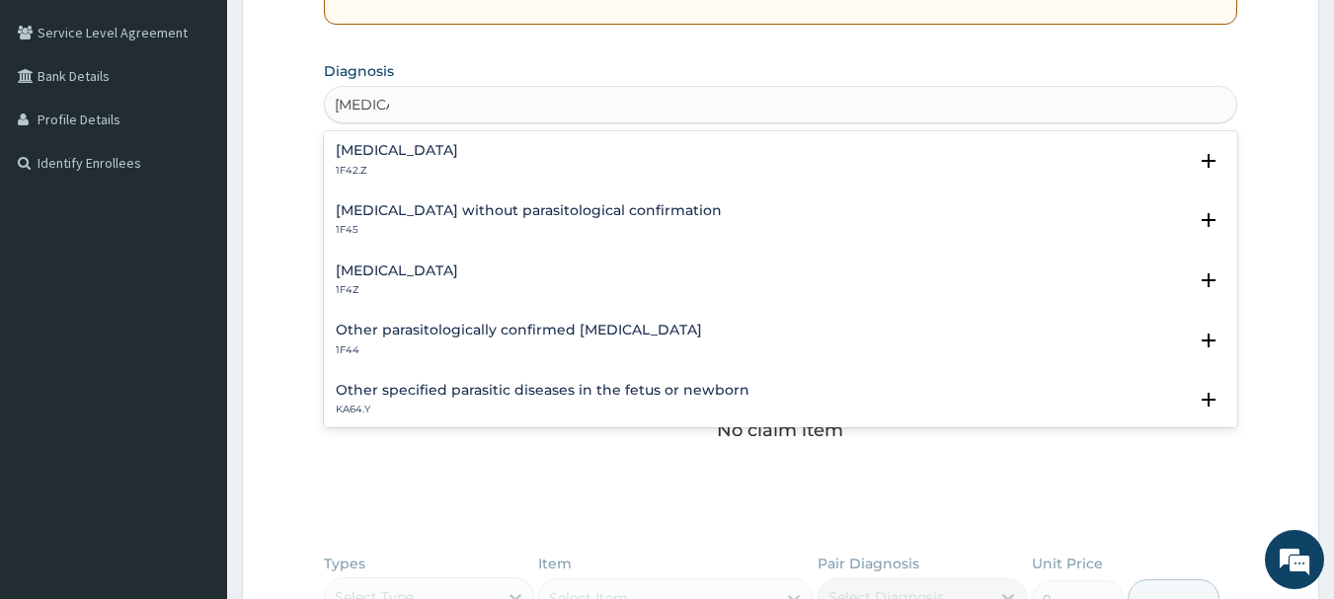
click at [458, 147] on h4 "[MEDICAL_DATA]" at bounding box center [397, 150] width 122 height 15
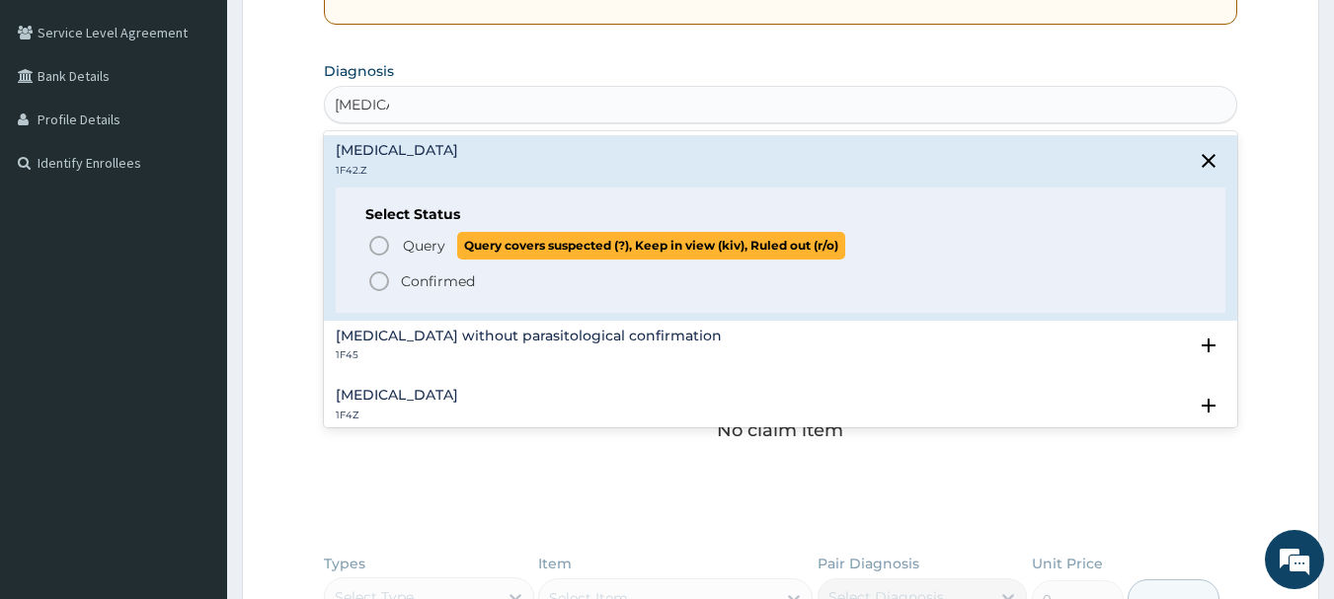
click at [383, 243] on icon "status option query" at bounding box center [379, 246] width 24 height 24
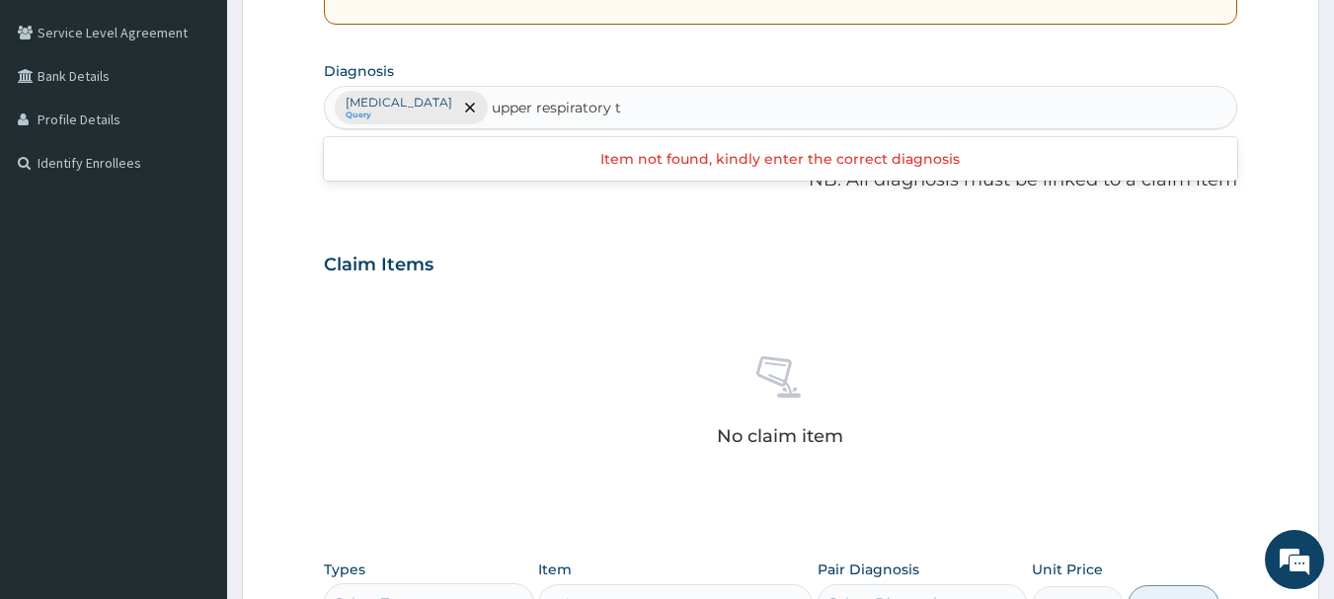
type input "upper respiratory"
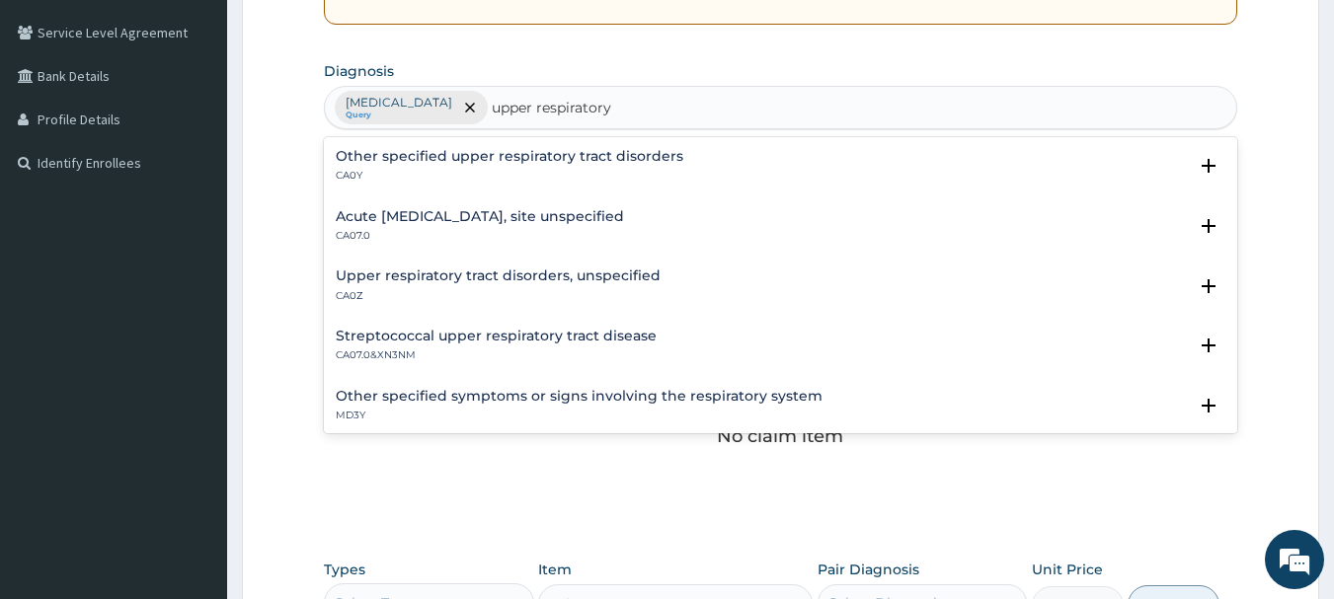
click at [457, 277] on h4 "Upper respiratory tract disorders, unspecified" at bounding box center [498, 276] width 325 height 15
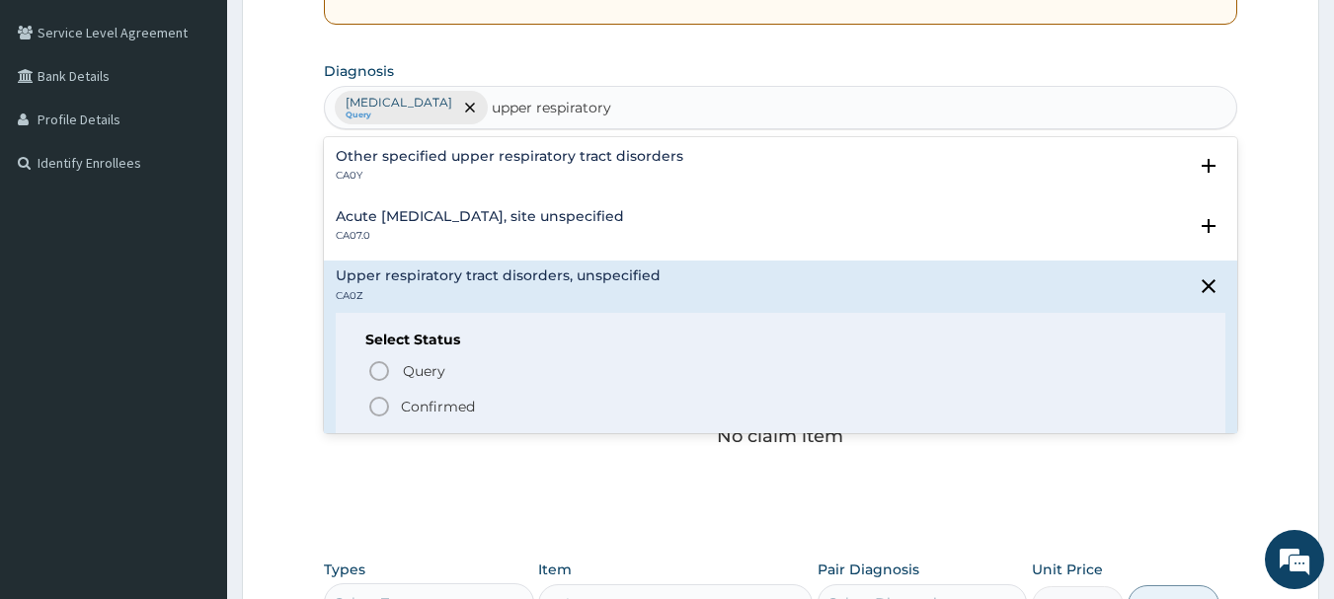
click at [380, 402] on icon "status option filled" at bounding box center [379, 407] width 24 height 24
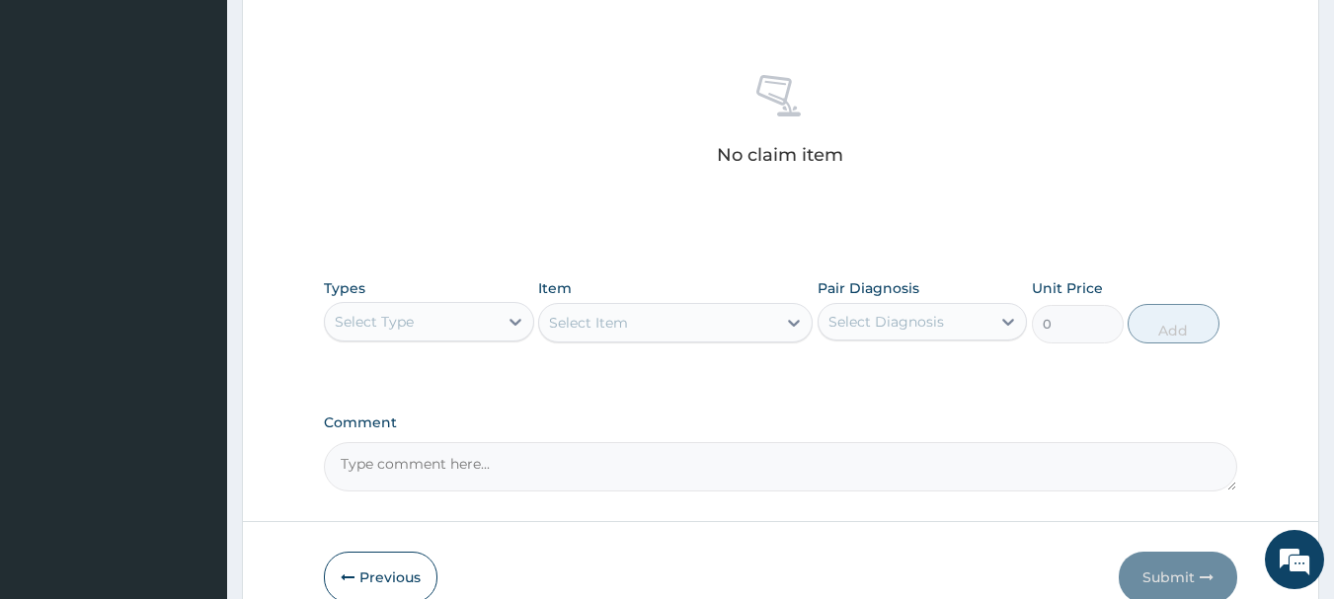
scroll to position [824, 0]
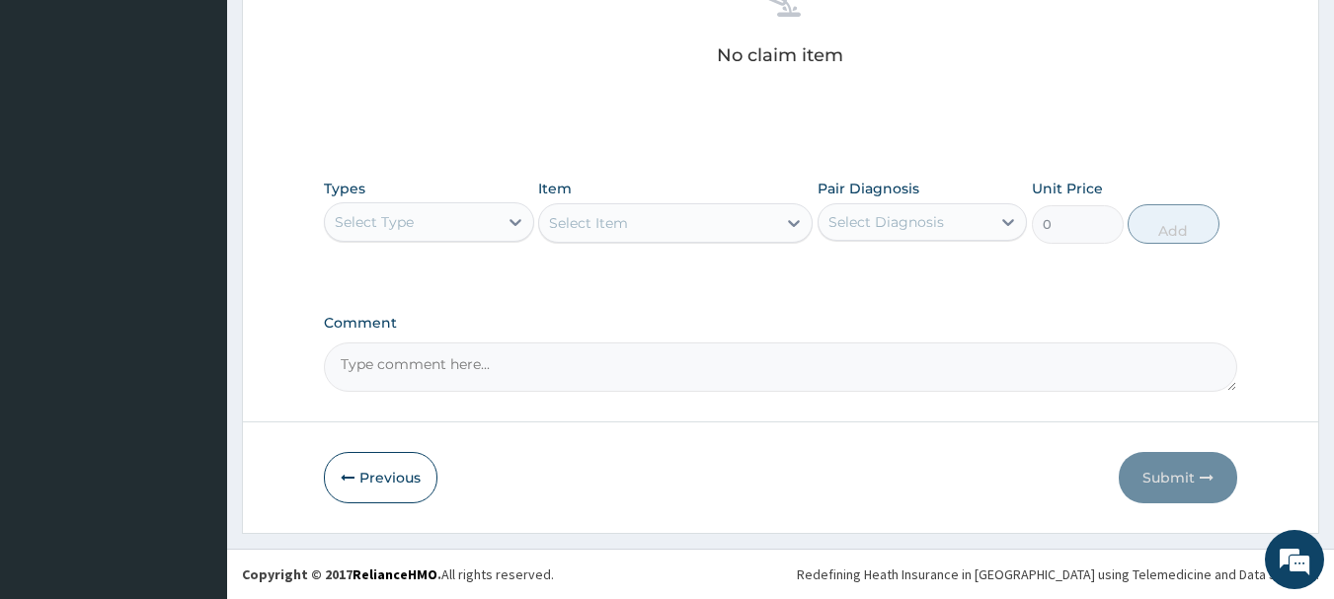
click at [475, 218] on div "Select Type" at bounding box center [411, 222] width 173 height 32
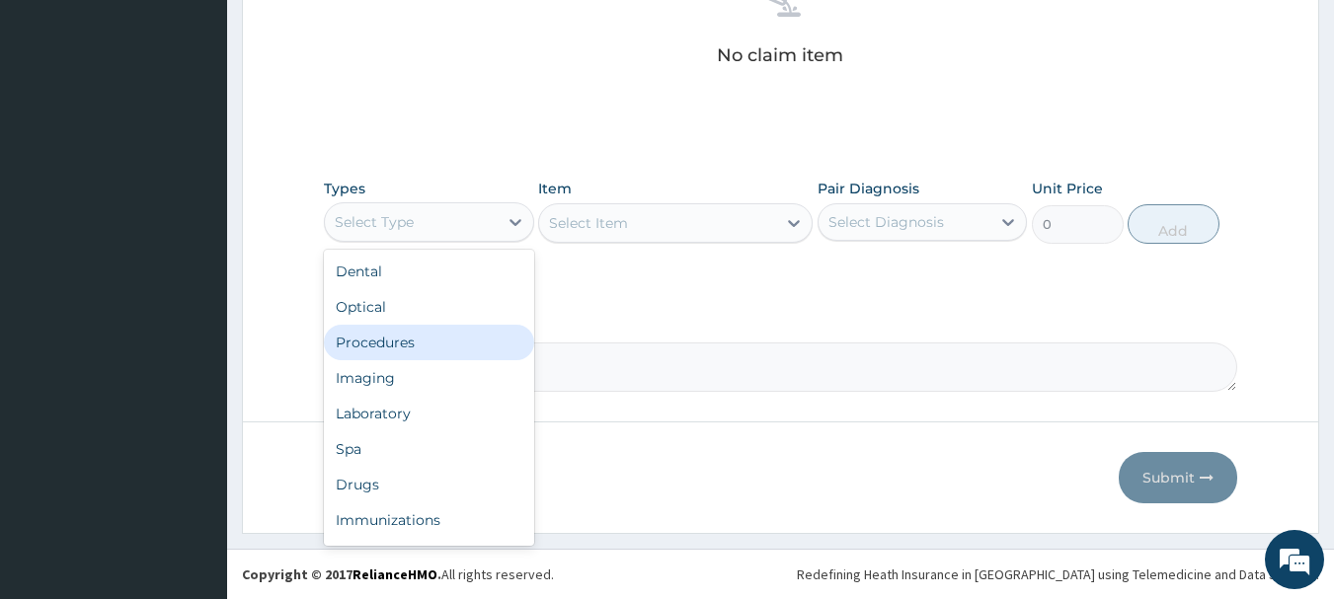
click at [463, 333] on div "Procedures" at bounding box center [429, 343] width 210 height 36
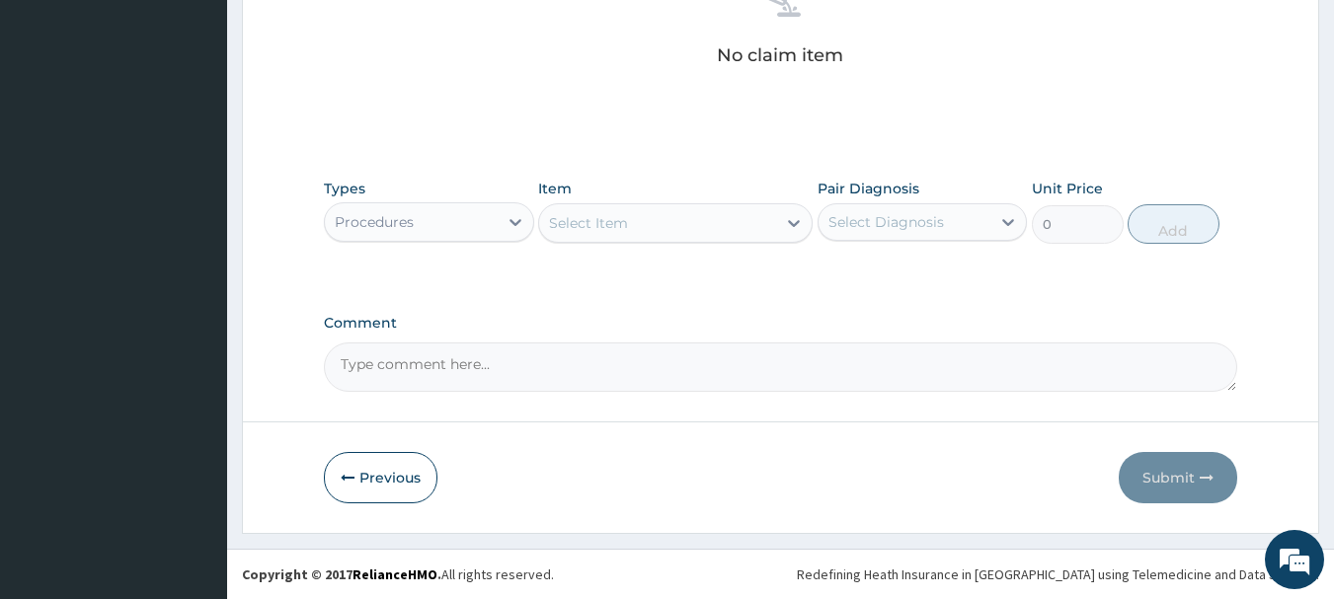
click at [655, 222] on div "Select Item" at bounding box center [657, 223] width 237 height 32
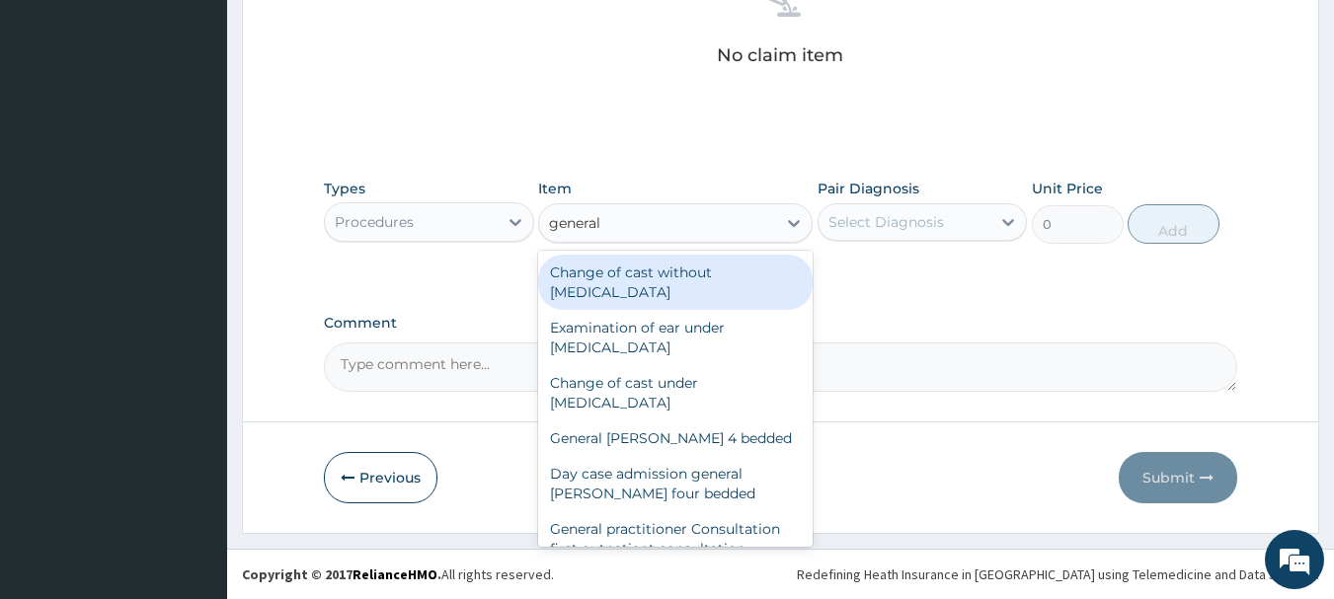
type input "general p"
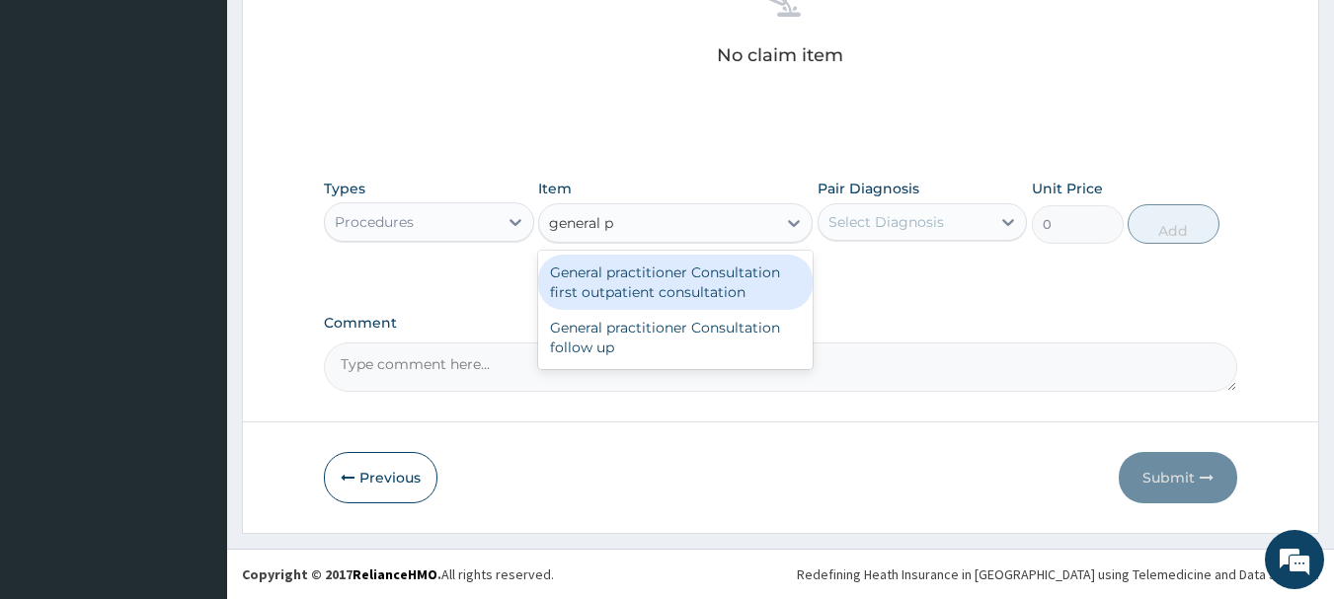
click at [676, 272] on div "General practitioner Consultation first outpatient consultation" at bounding box center [675, 282] width 274 height 55
type input "3000"
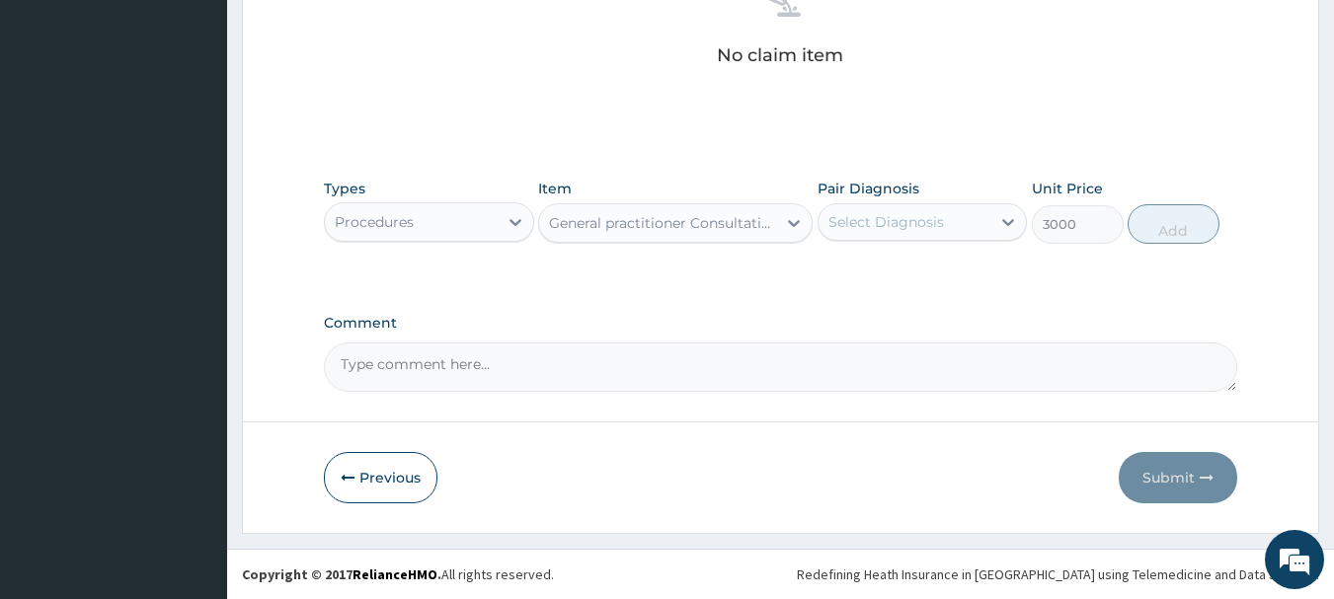
click at [871, 217] on div "Select Diagnosis" at bounding box center [886, 222] width 116 height 20
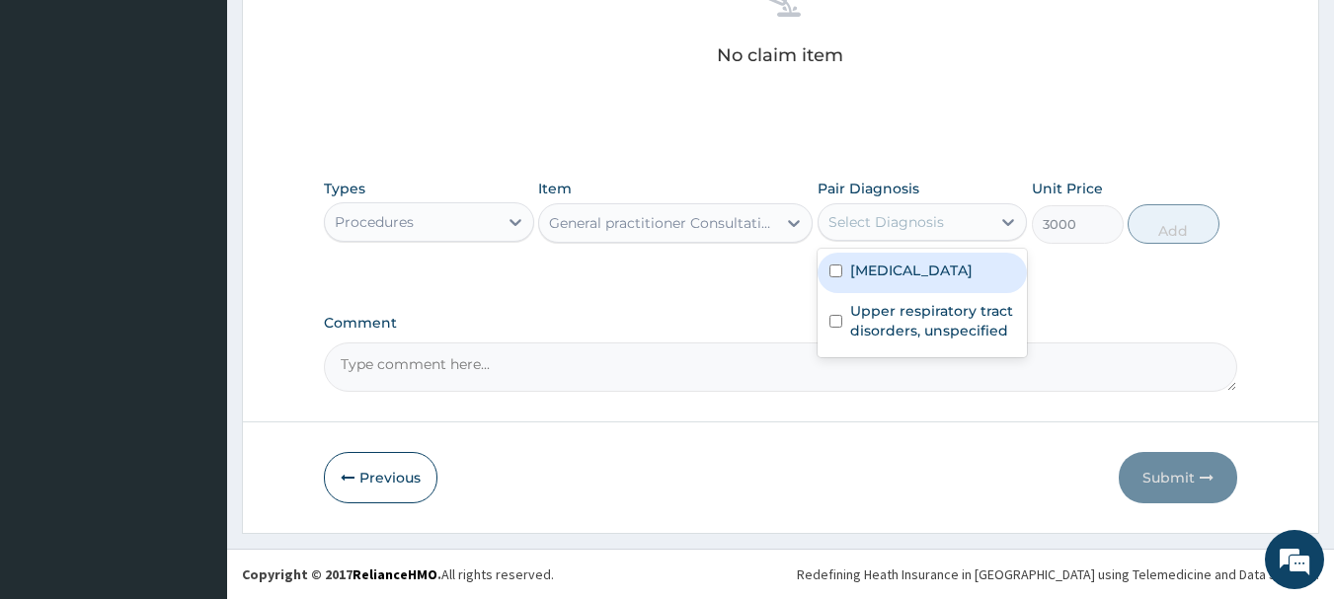
click at [888, 274] on label "Plasmodium malariae malaria without complication" at bounding box center [911, 271] width 122 height 20
checkbox input "true"
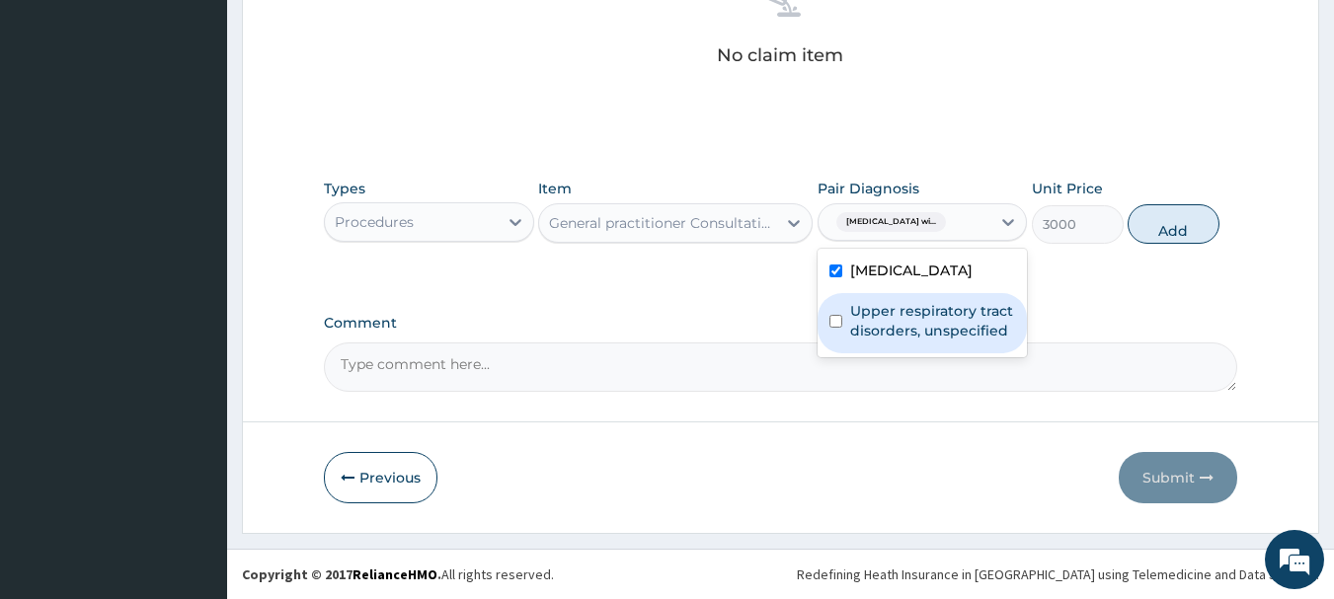
click at [914, 341] on label "Upper respiratory tract disorders, unspecified" at bounding box center [933, 320] width 166 height 39
checkbox input "true"
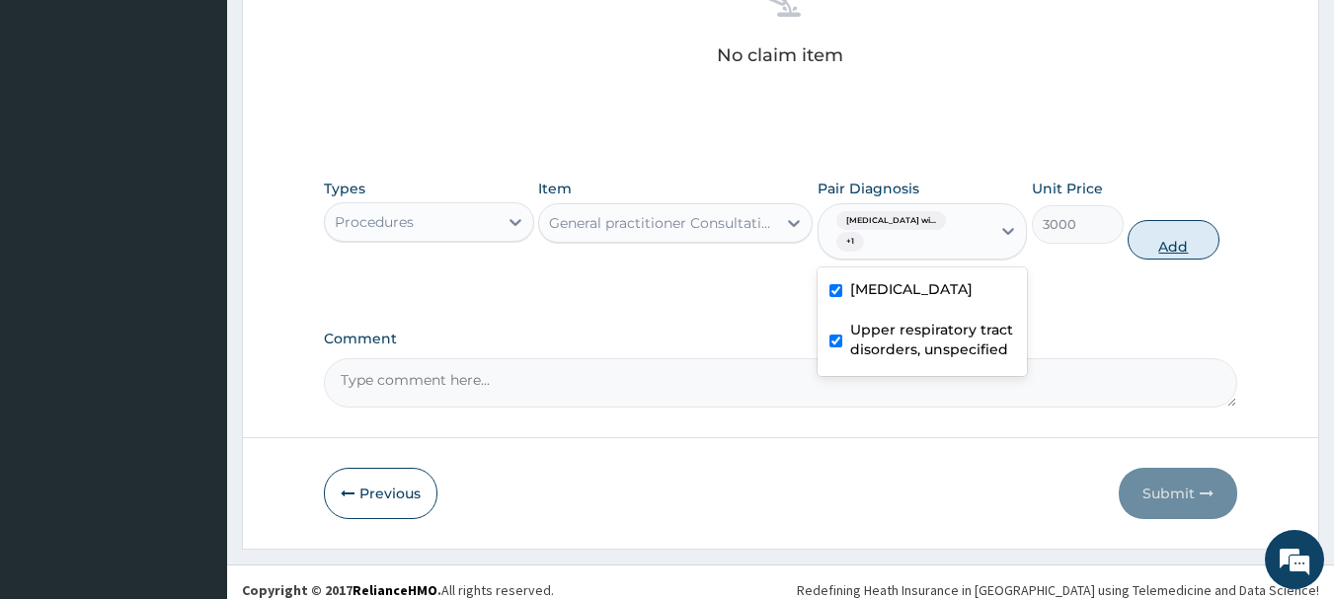
click at [1175, 237] on button "Add" at bounding box center [1173, 239] width 92 height 39
type input "0"
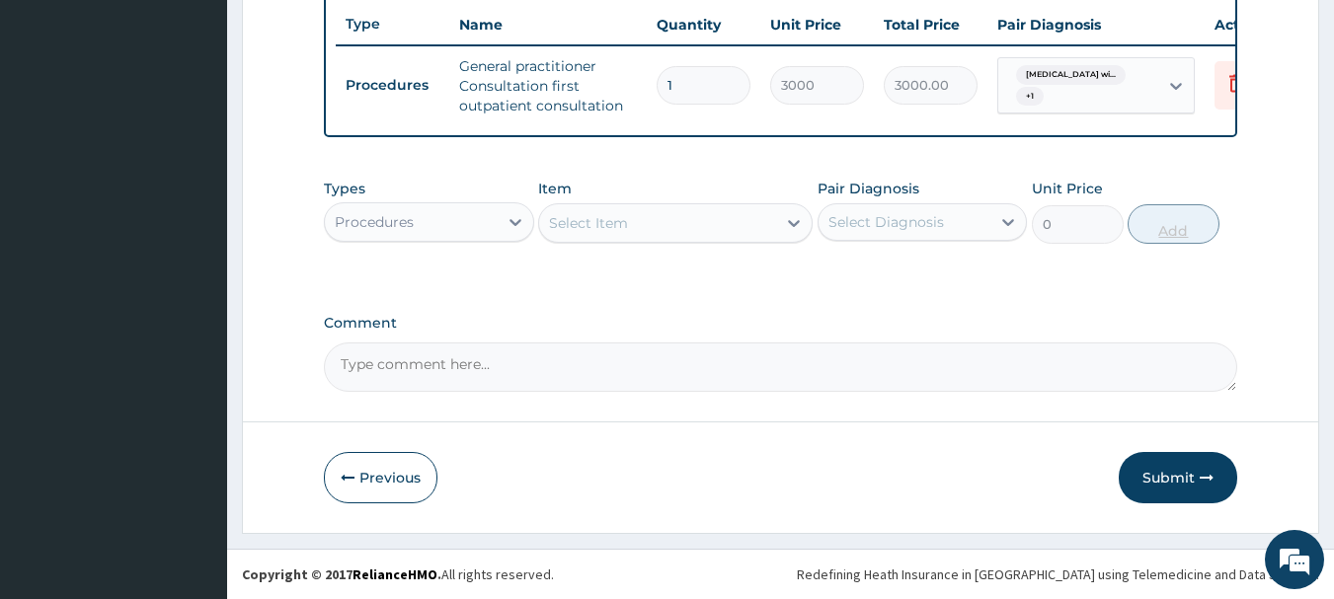
scroll to position [756, 0]
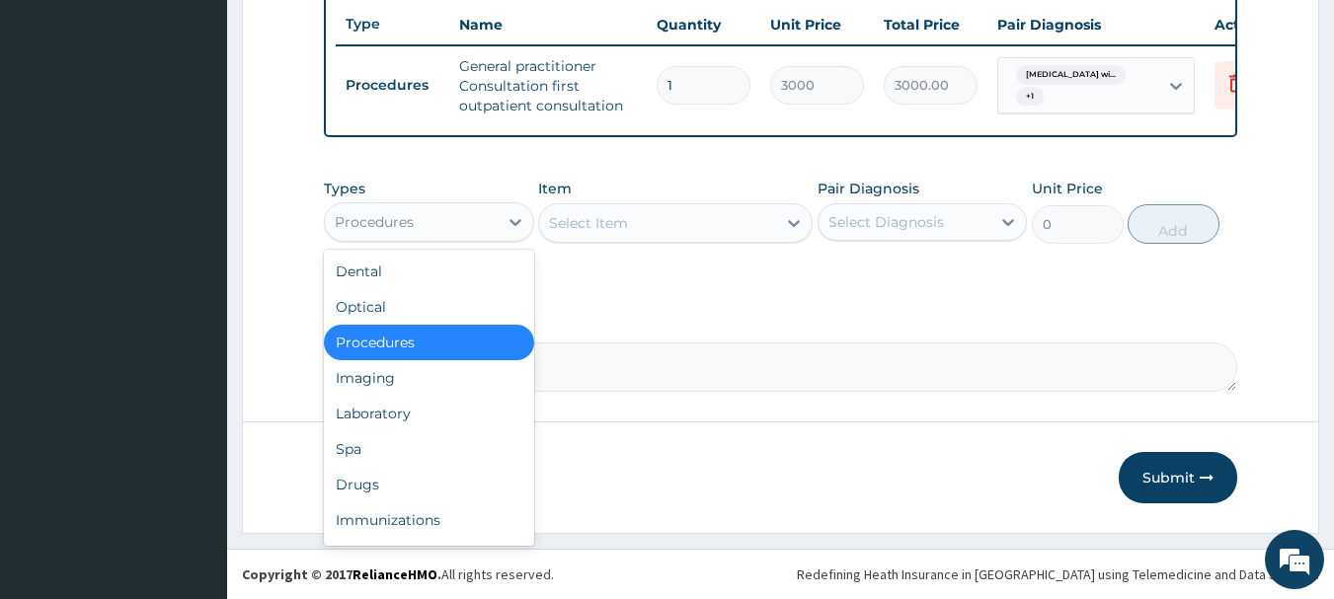
click at [481, 227] on div "Procedures" at bounding box center [411, 222] width 173 height 32
click at [461, 418] on div "Laboratory" at bounding box center [429, 414] width 210 height 36
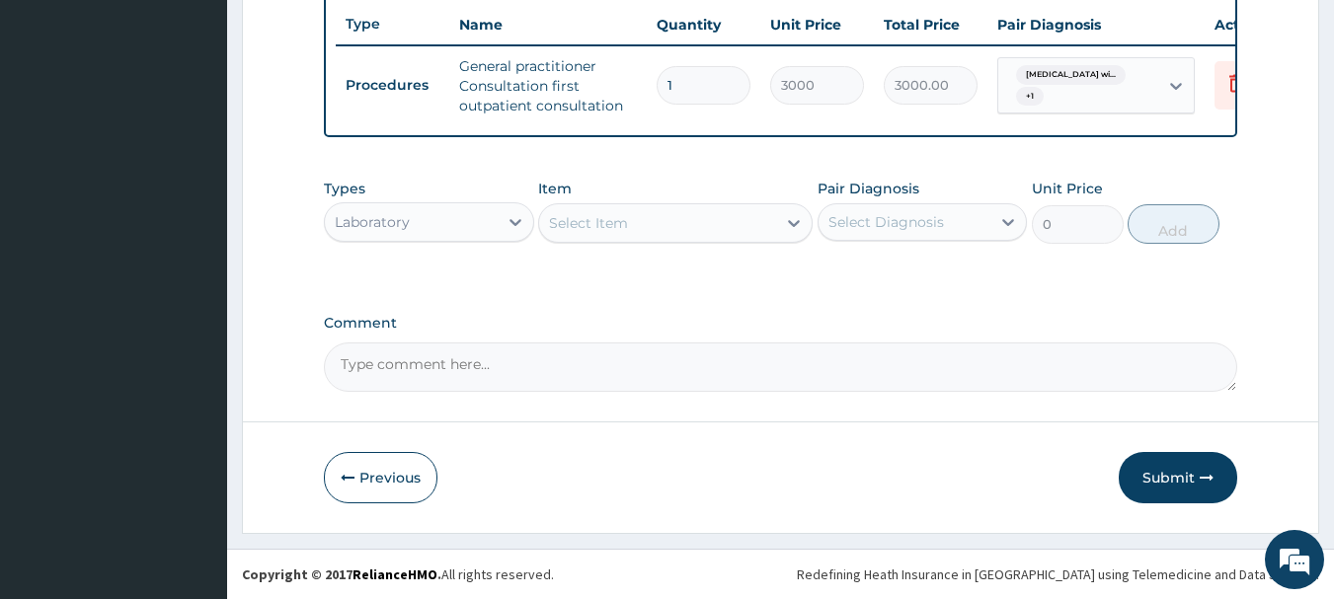
click at [670, 221] on div "Select Item" at bounding box center [657, 223] width 237 height 32
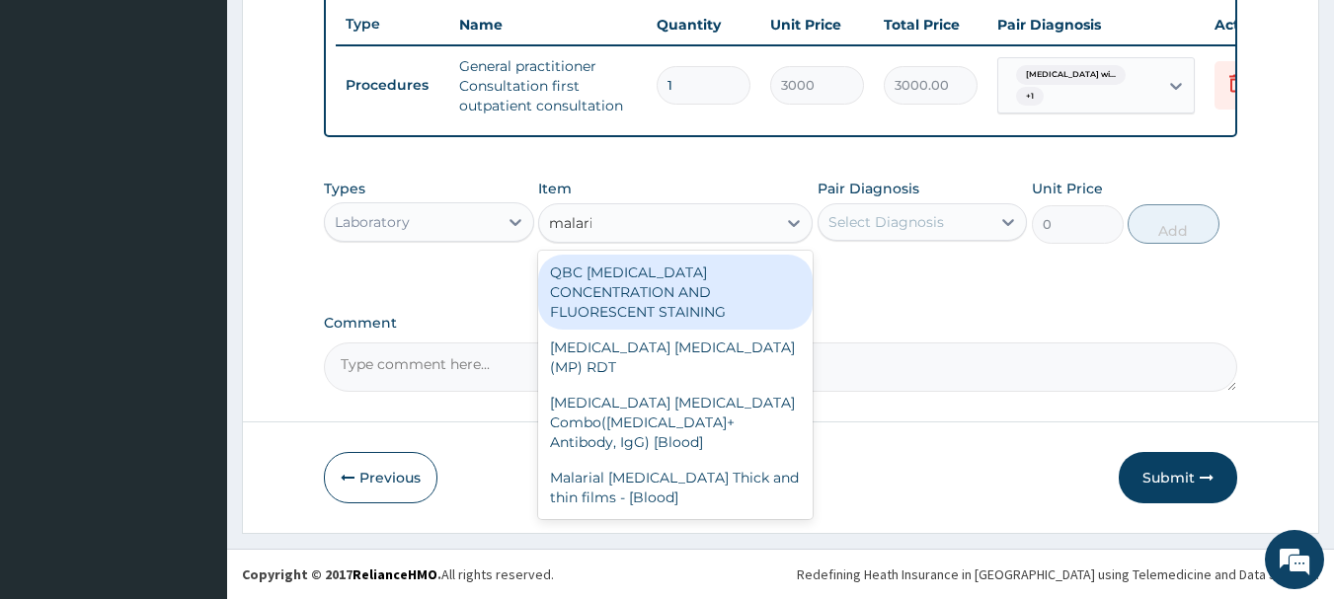
type input "malaria"
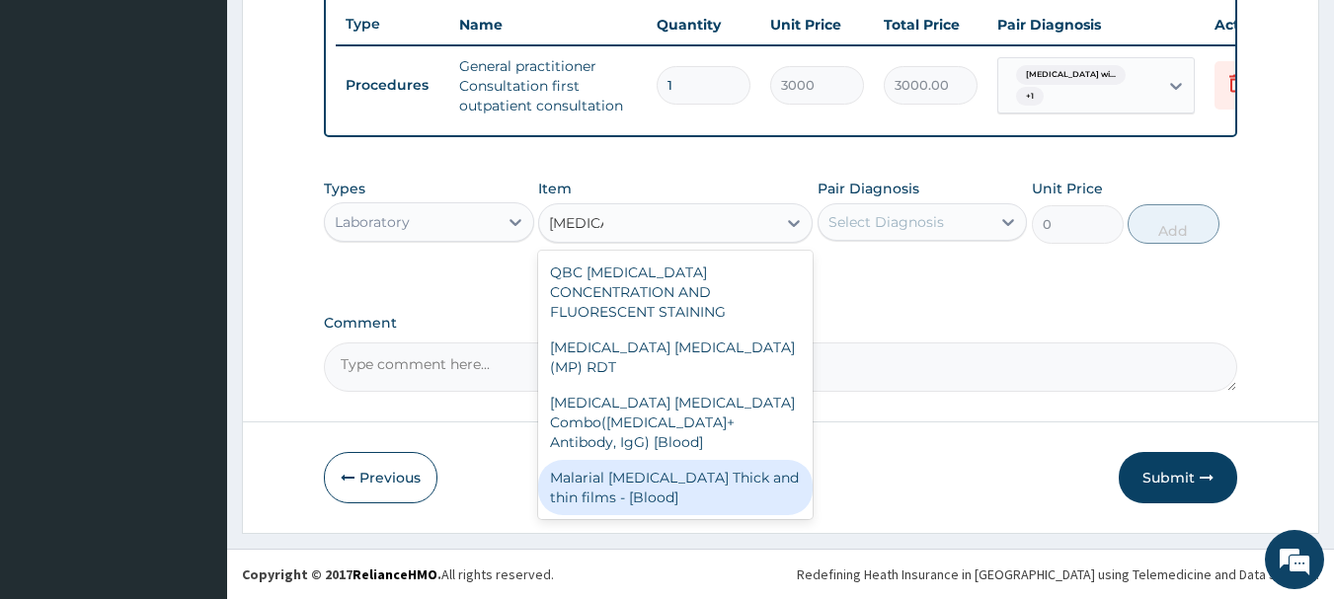
click at [695, 460] on div "Malarial Parasite Thick and thin films - [Blood]" at bounding box center [675, 487] width 274 height 55
type input "1500"
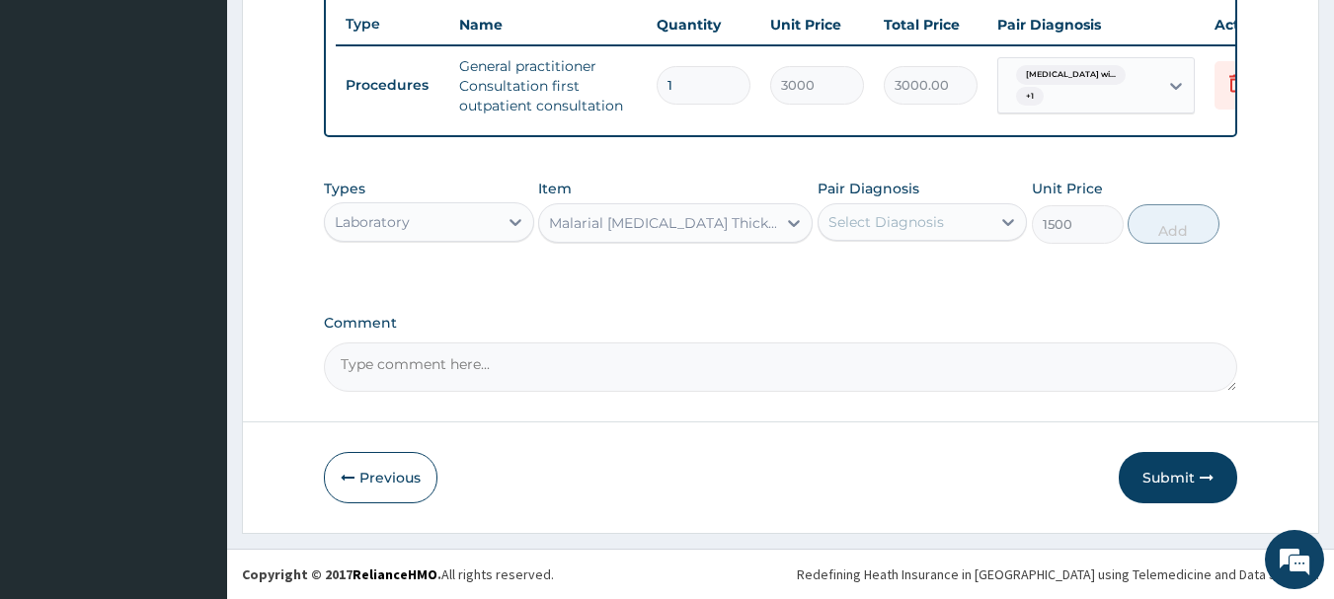
click at [875, 228] on div "Select Diagnosis" at bounding box center [886, 222] width 116 height 20
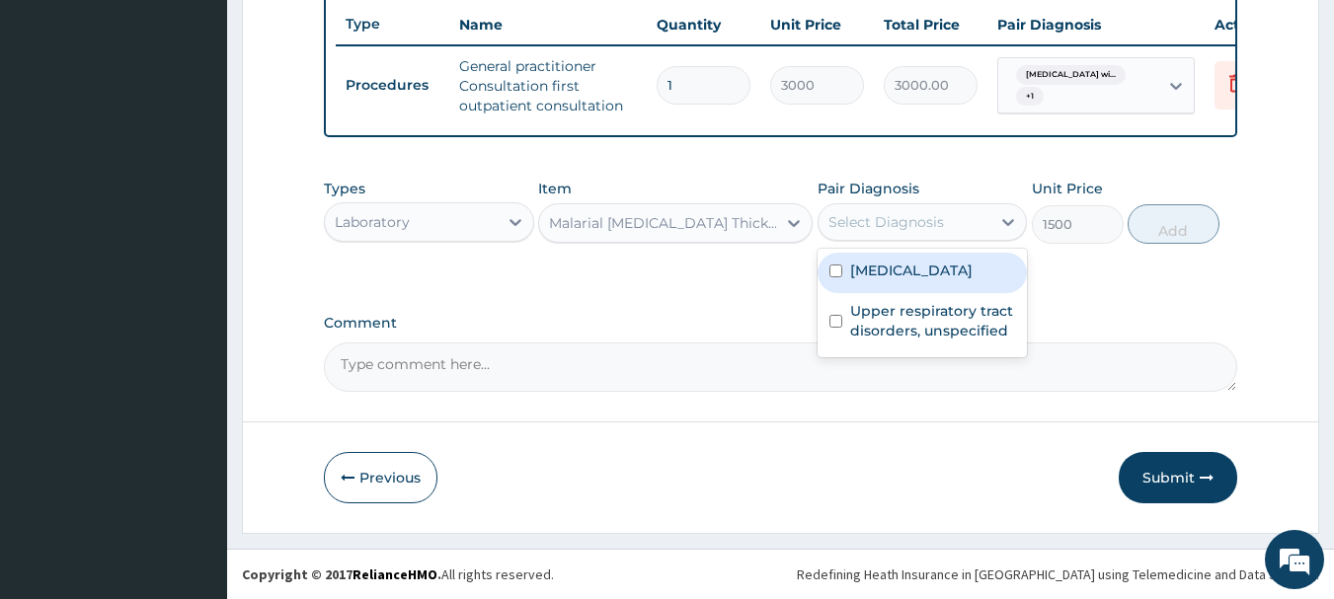
click at [894, 280] on label "Plasmodium malariae malaria without complication" at bounding box center [911, 271] width 122 height 20
checkbox input "true"
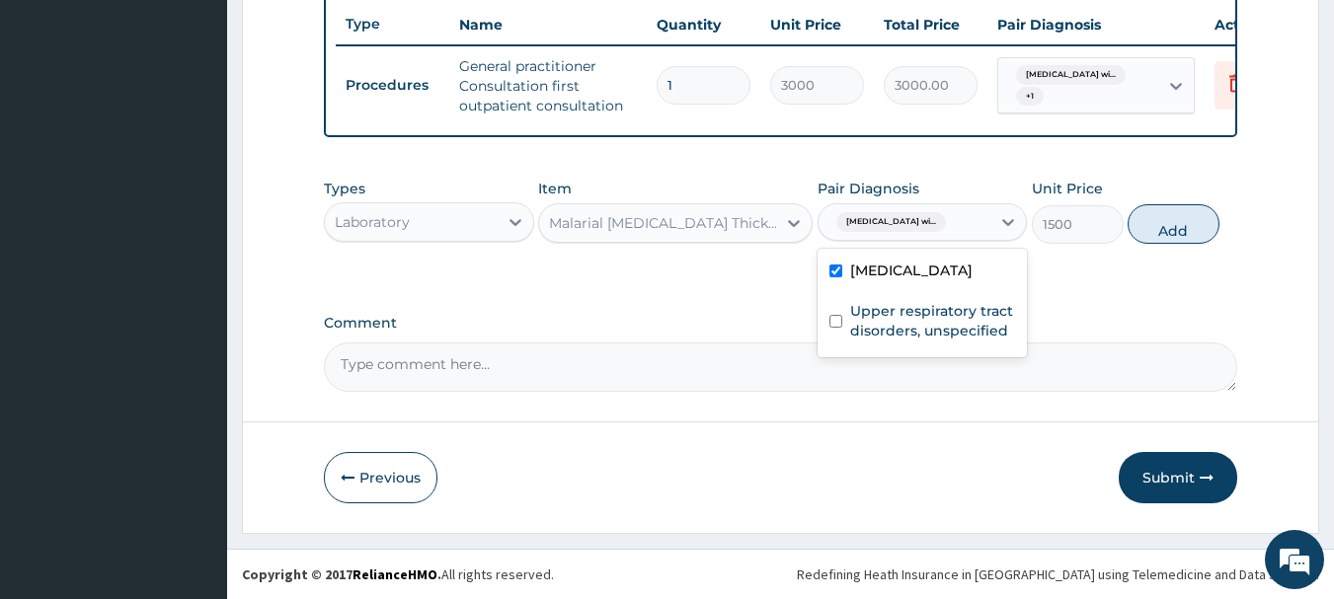
click at [1164, 225] on button "Add" at bounding box center [1173, 223] width 92 height 39
type input "0"
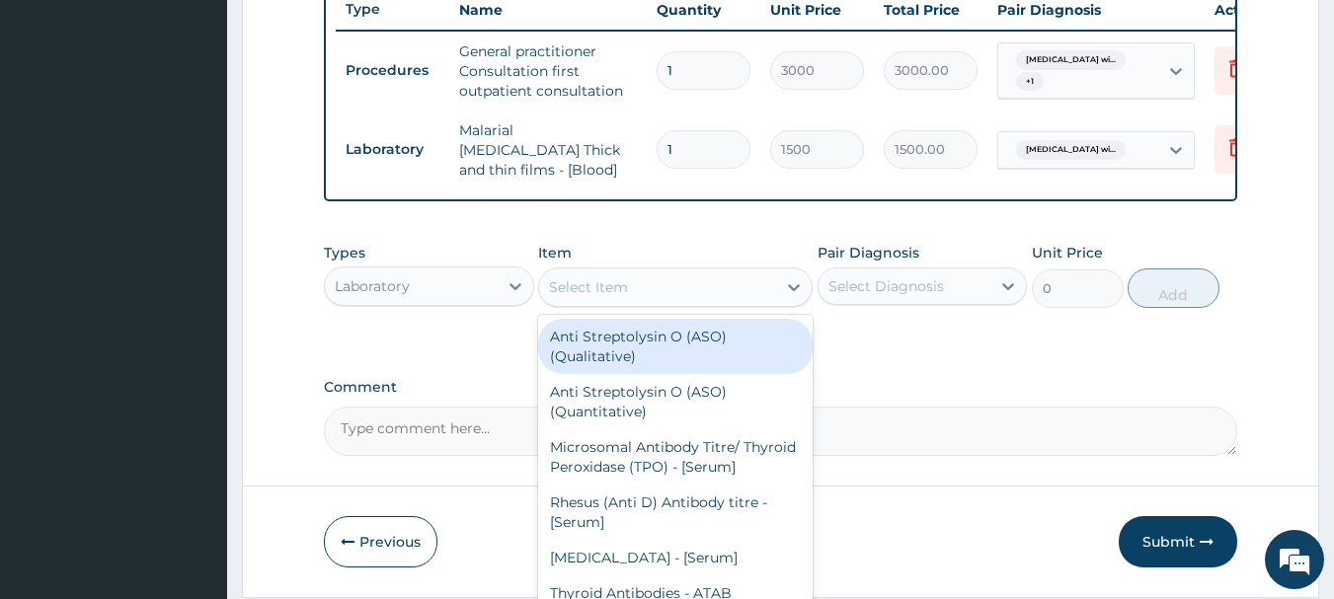
click at [703, 282] on div "Select Item" at bounding box center [657, 287] width 237 height 32
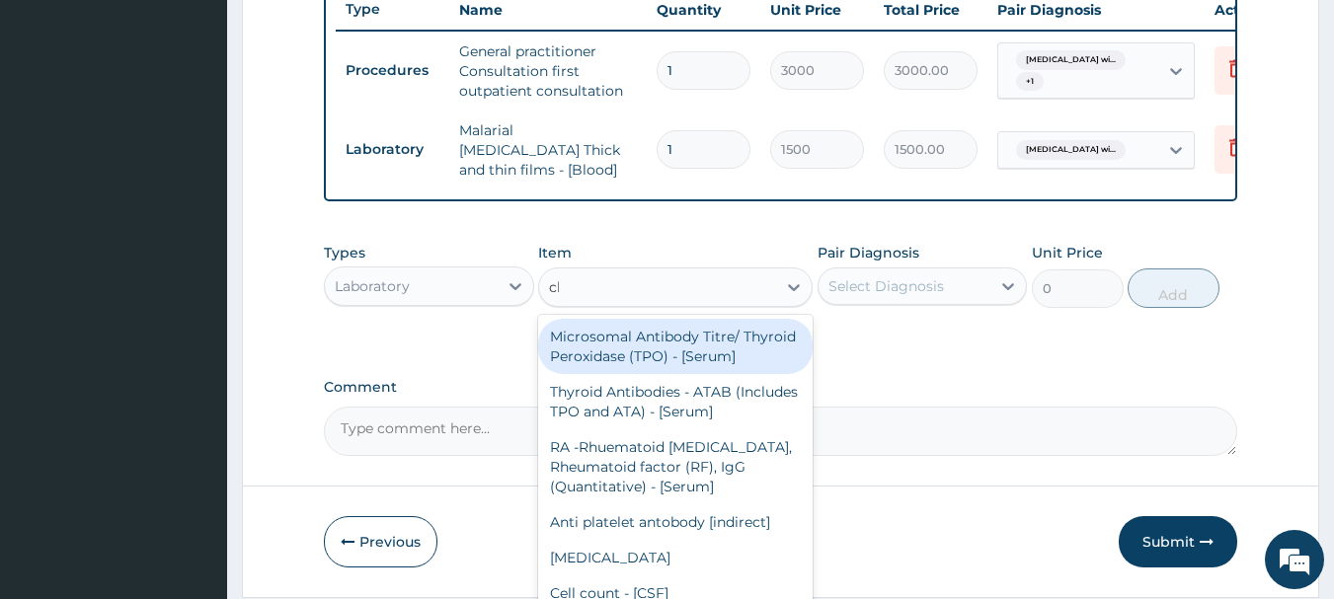
type input "cbc"
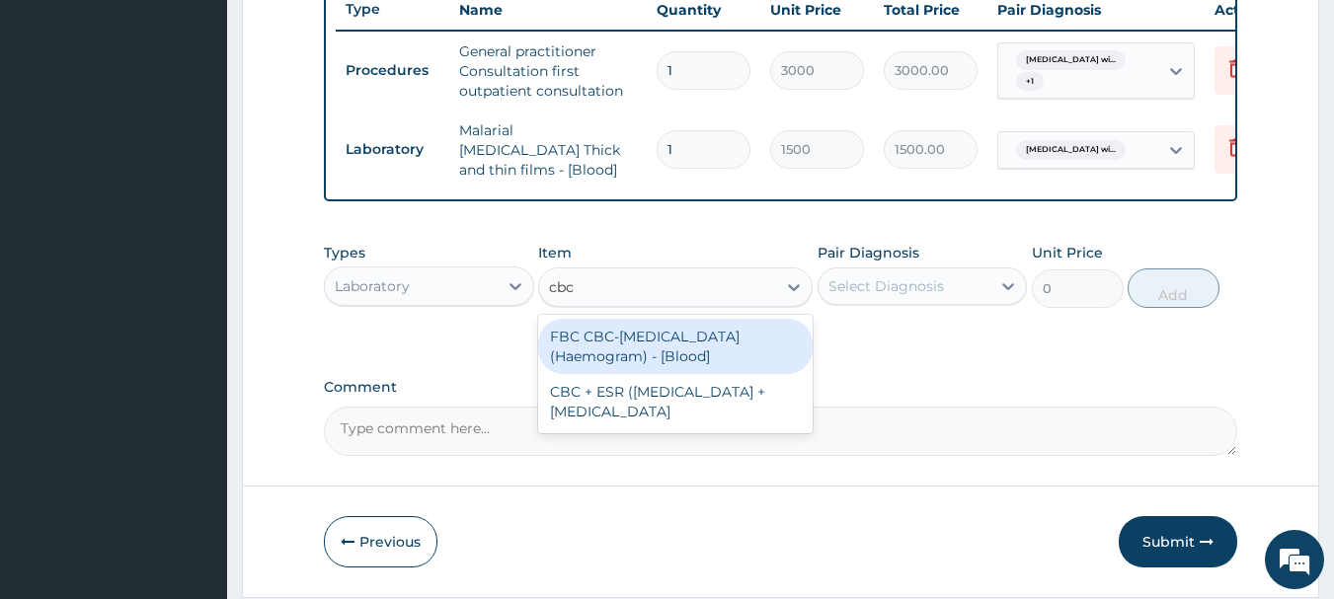
click at [713, 335] on div "FBC CBC-Complete Blood Count (Haemogram) - [Blood]" at bounding box center [675, 346] width 274 height 55
type input "3000"
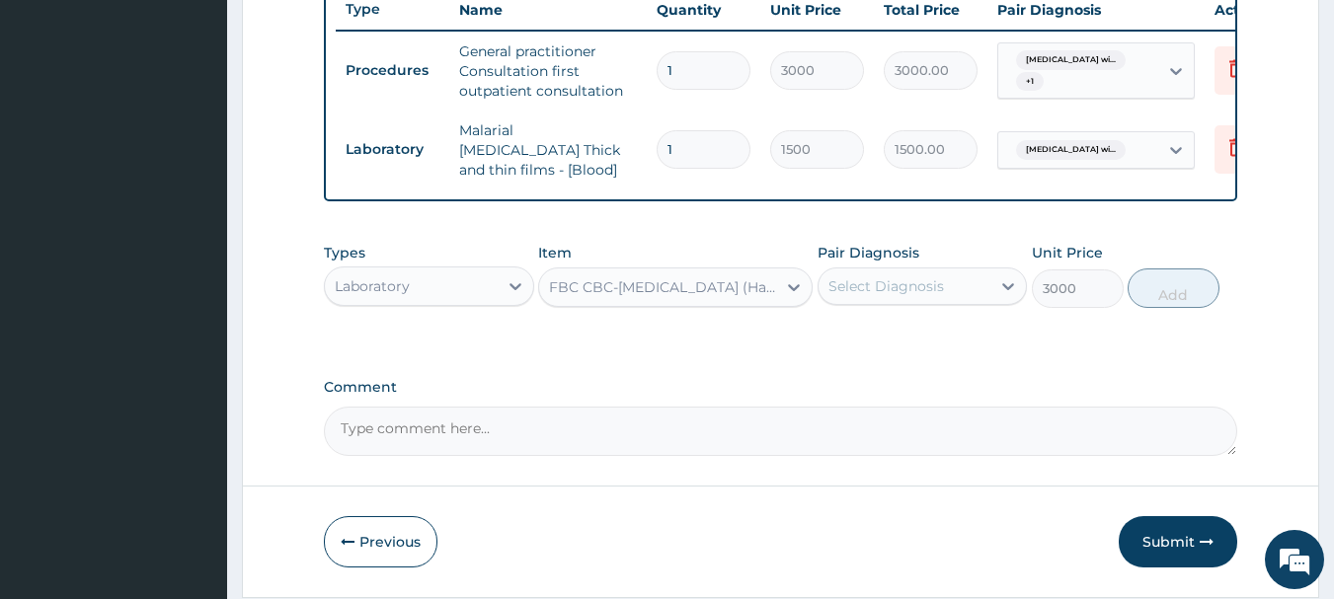
click at [852, 287] on div "Select Diagnosis" at bounding box center [886, 286] width 116 height 20
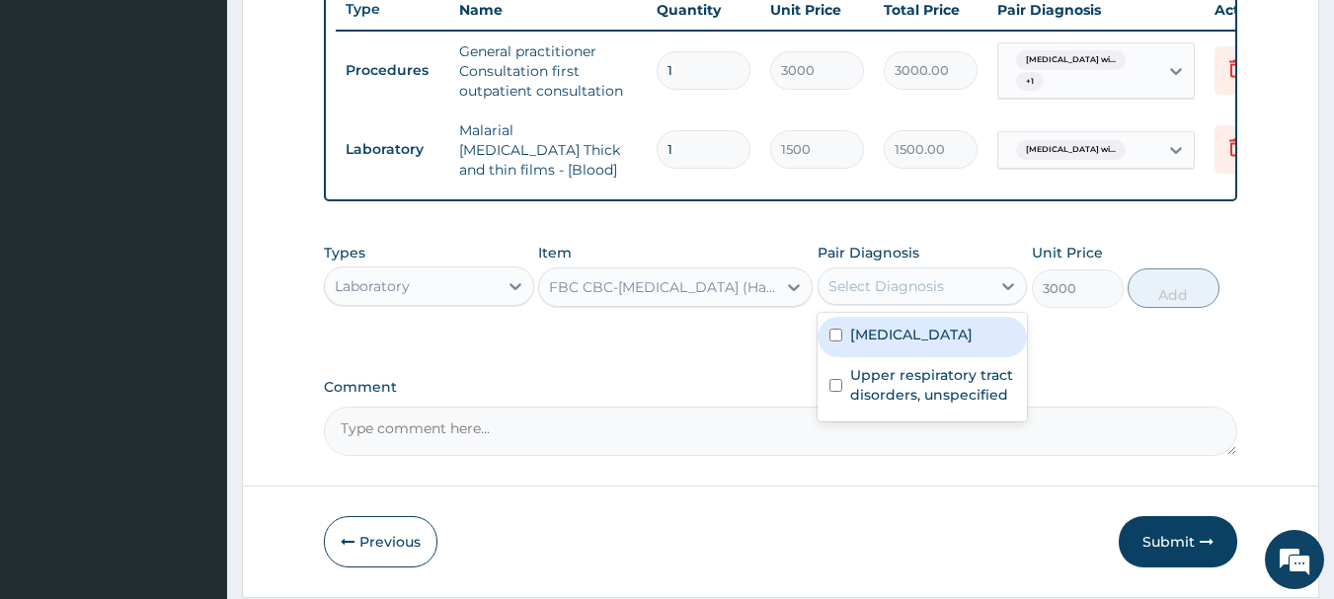
click at [876, 335] on label "Plasmodium malariae malaria without complication" at bounding box center [911, 335] width 122 height 20
checkbox input "true"
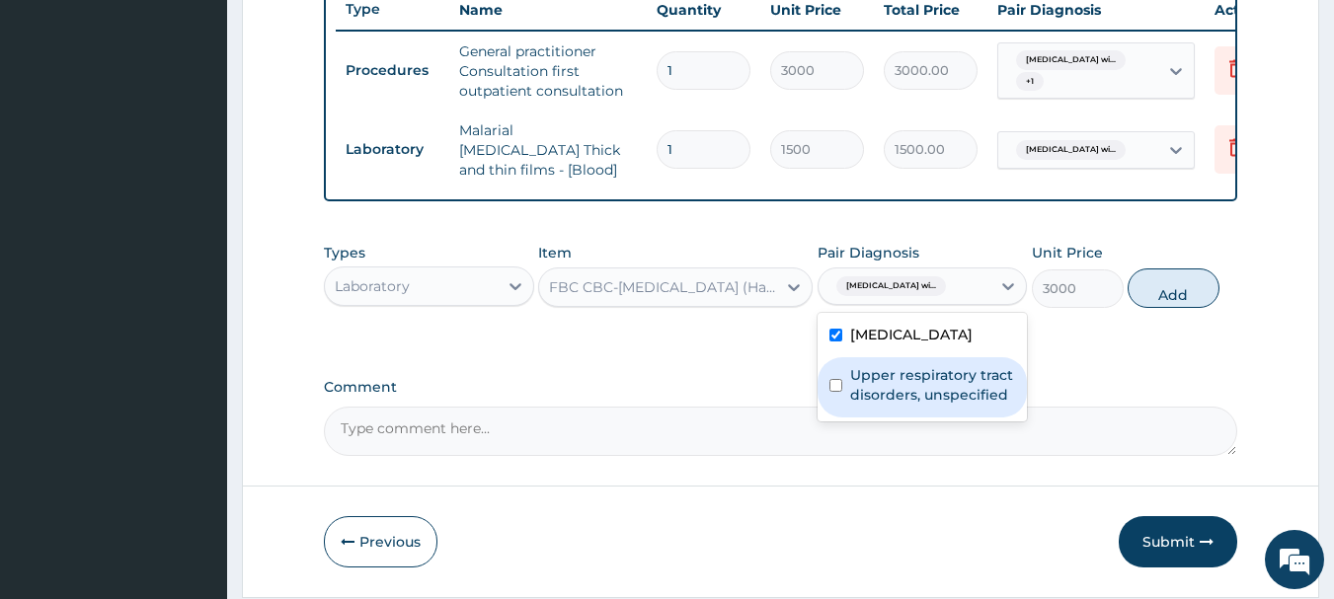
click at [901, 405] on label "Upper respiratory tract disorders, unspecified" at bounding box center [933, 384] width 166 height 39
checkbox input "true"
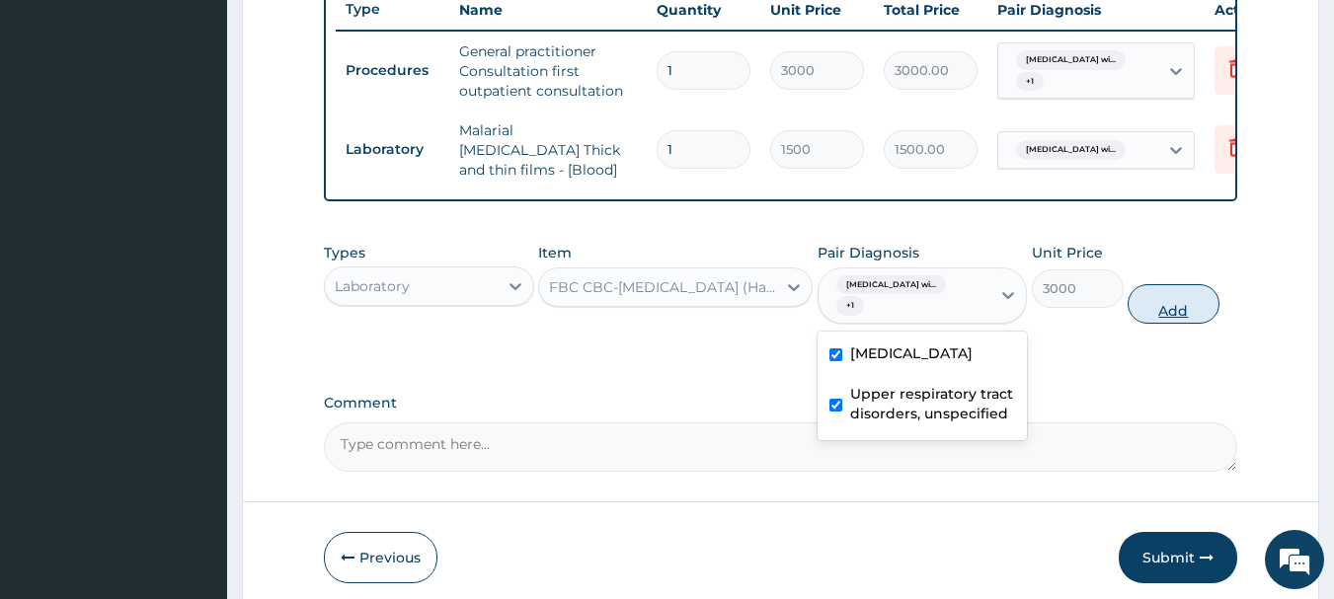
click at [1160, 306] on button "Add" at bounding box center [1173, 303] width 92 height 39
type input "0"
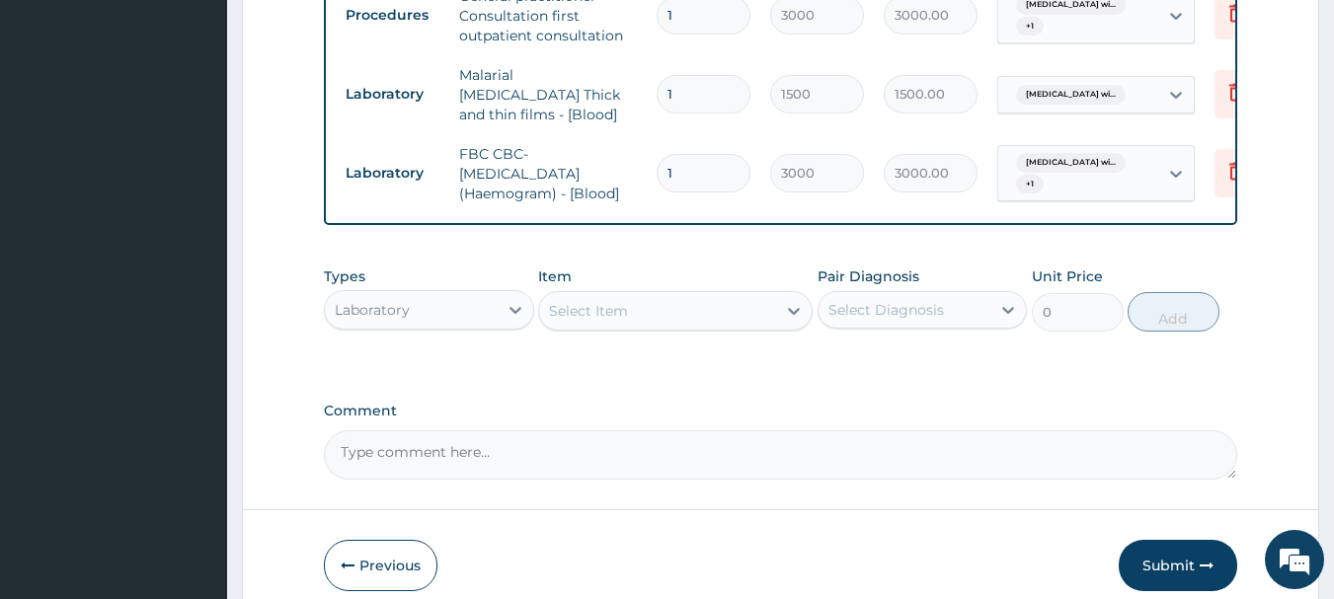
scroll to position [903, 0]
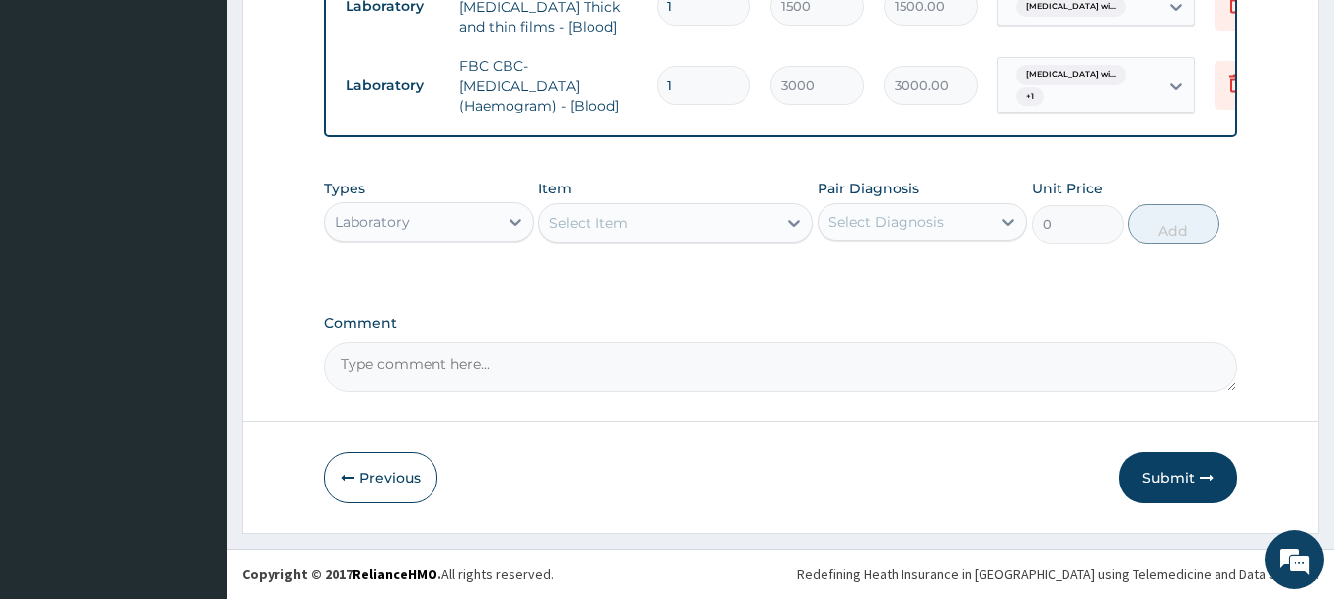
click at [489, 221] on div "Laboratory" at bounding box center [411, 222] width 173 height 32
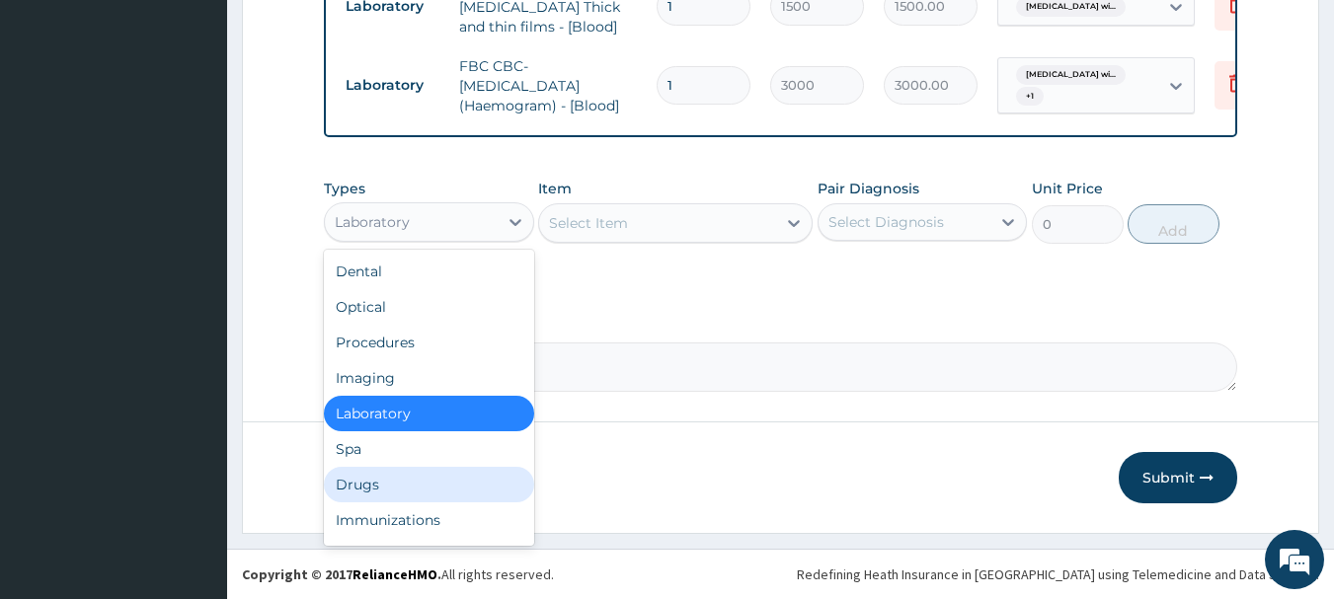
click at [406, 479] on div "Drugs" at bounding box center [429, 485] width 210 height 36
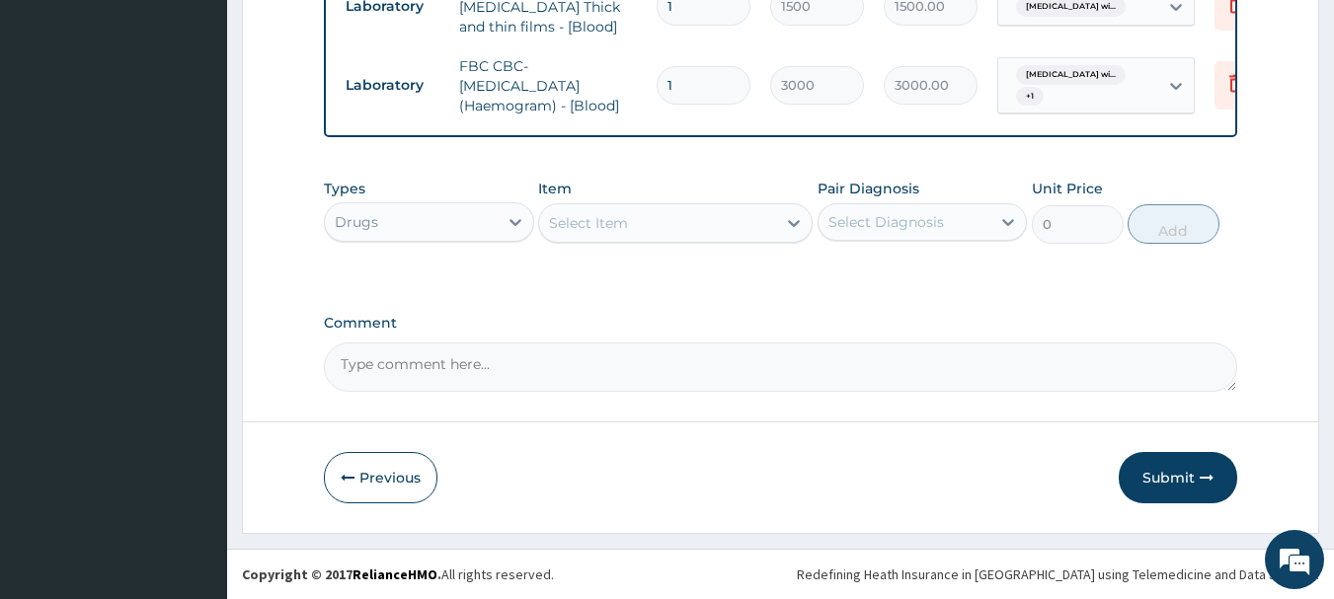
click at [659, 218] on div "Select Item" at bounding box center [657, 223] width 237 height 32
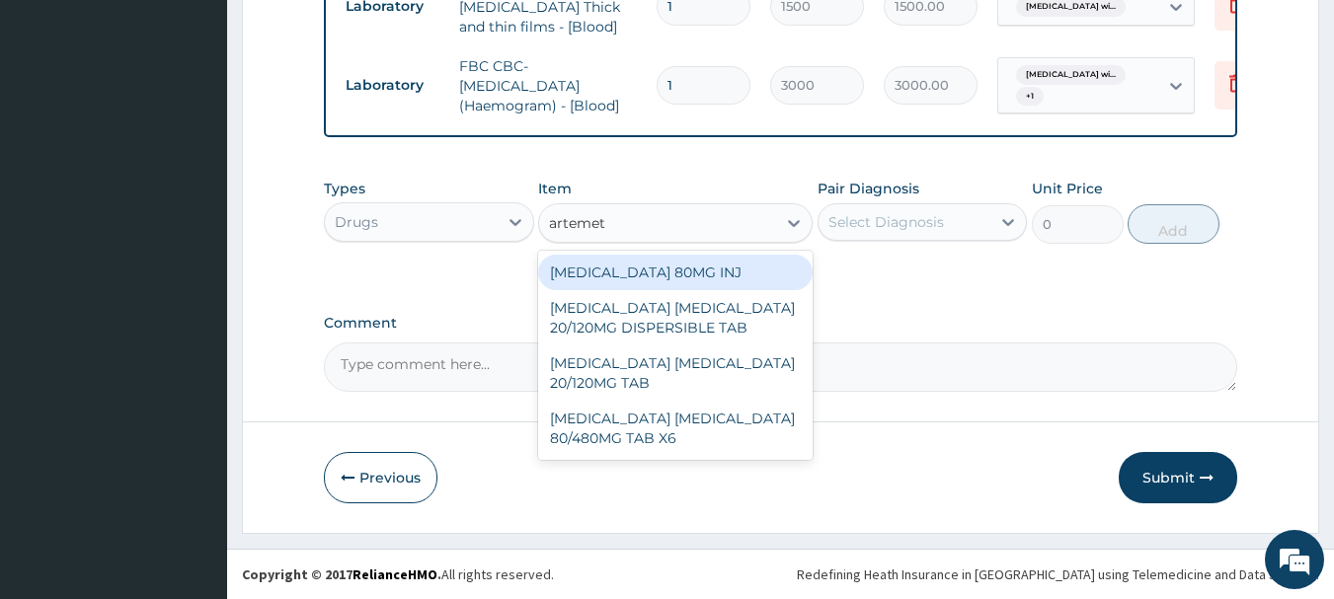
type input "artemeth"
click at [670, 270] on div "ARTEMETHER 80MG INJ" at bounding box center [675, 273] width 274 height 36
type input "1400"
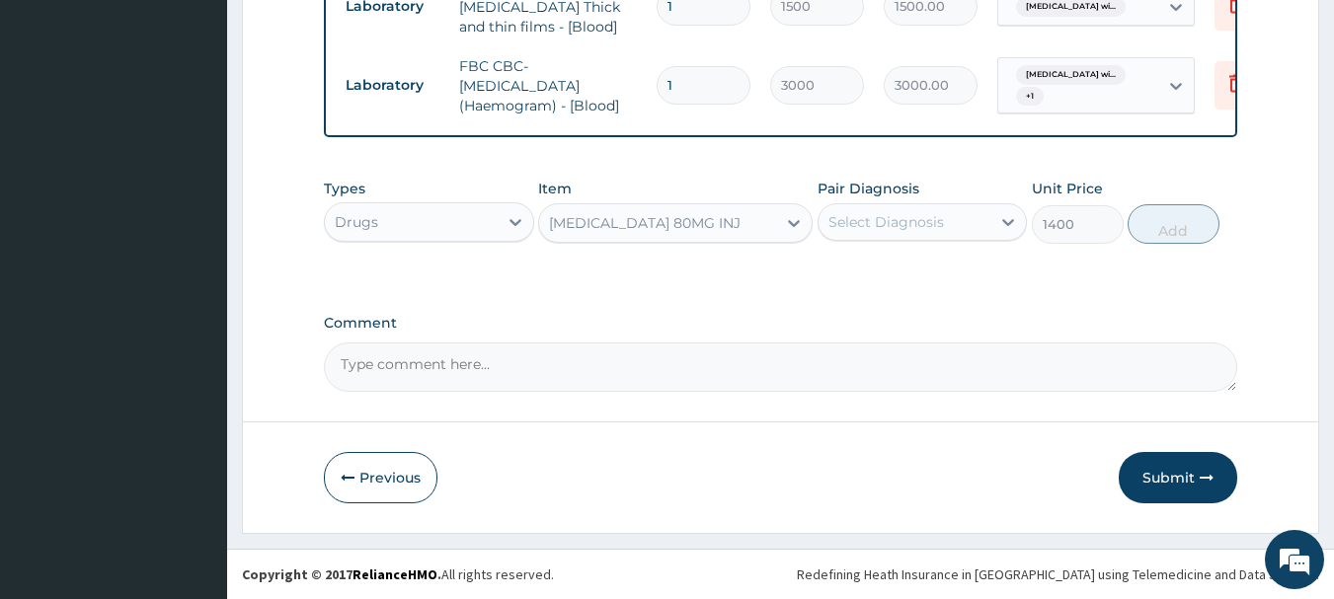
click at [847, 236] on div "Select Diagnosis" at bounding box center [904, 222] width 173 height 32
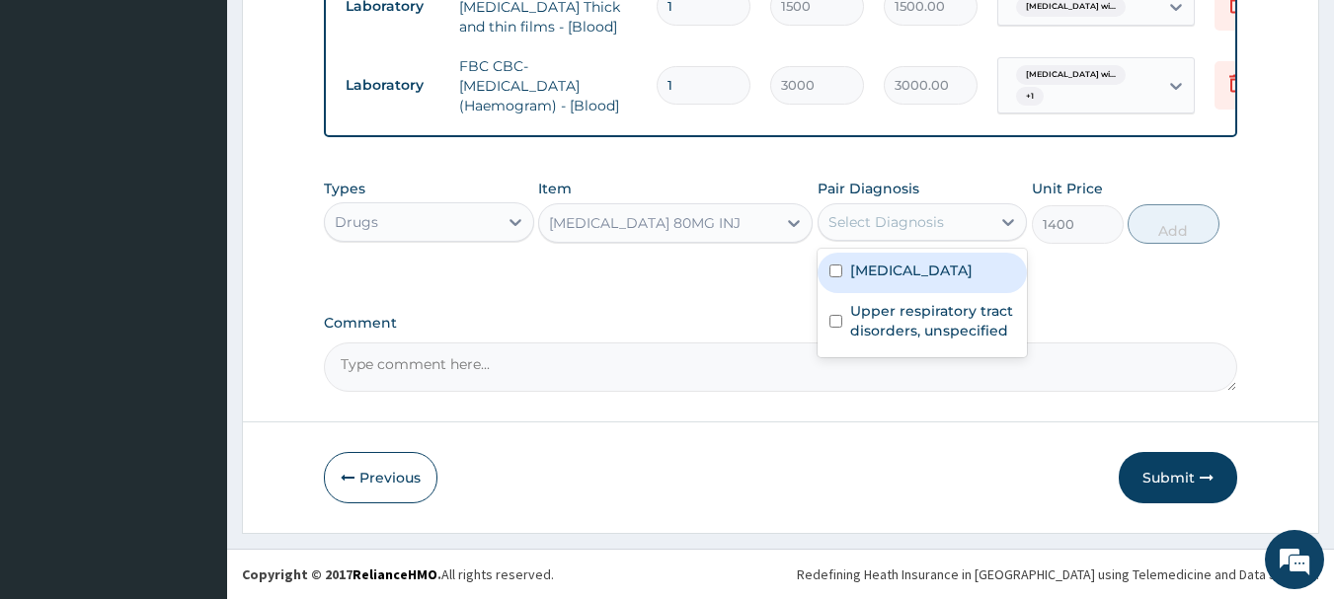
click at [879, 280] on label "Plasmodium malariae malaria without complication" at bounding box center [911, 271] width 122 height 20
checkbox input "true"
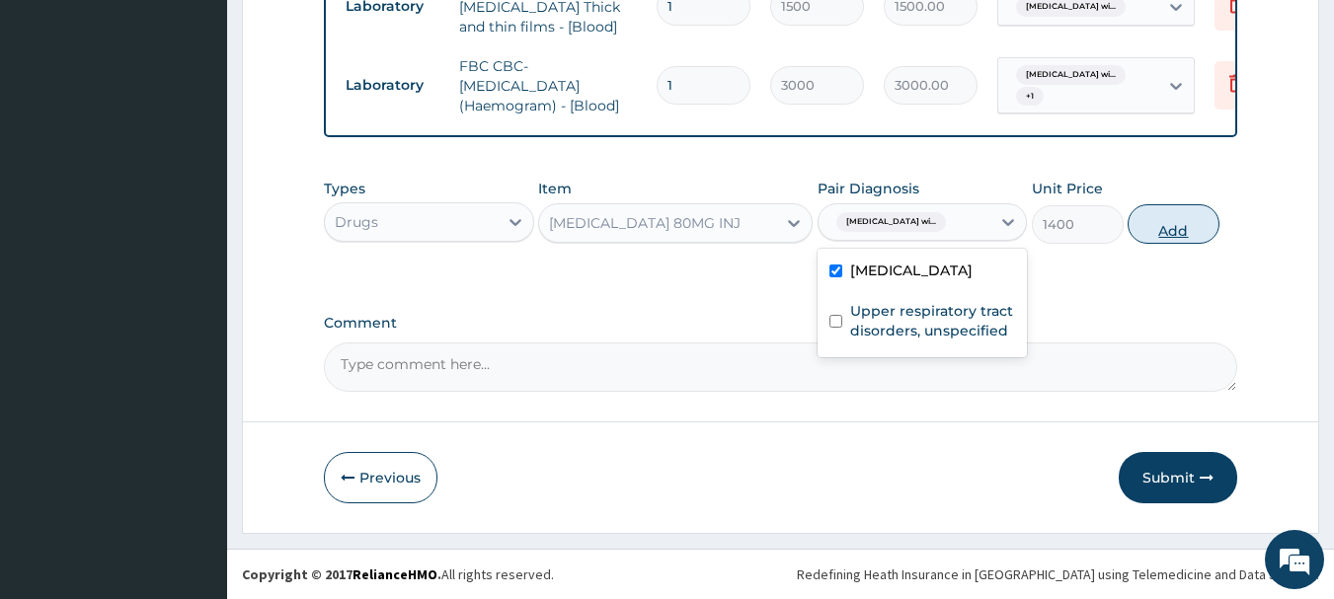
click at [1182, 233] on button "Add" at bounding box center [1173, 223] width 92 height 39
type input "0"
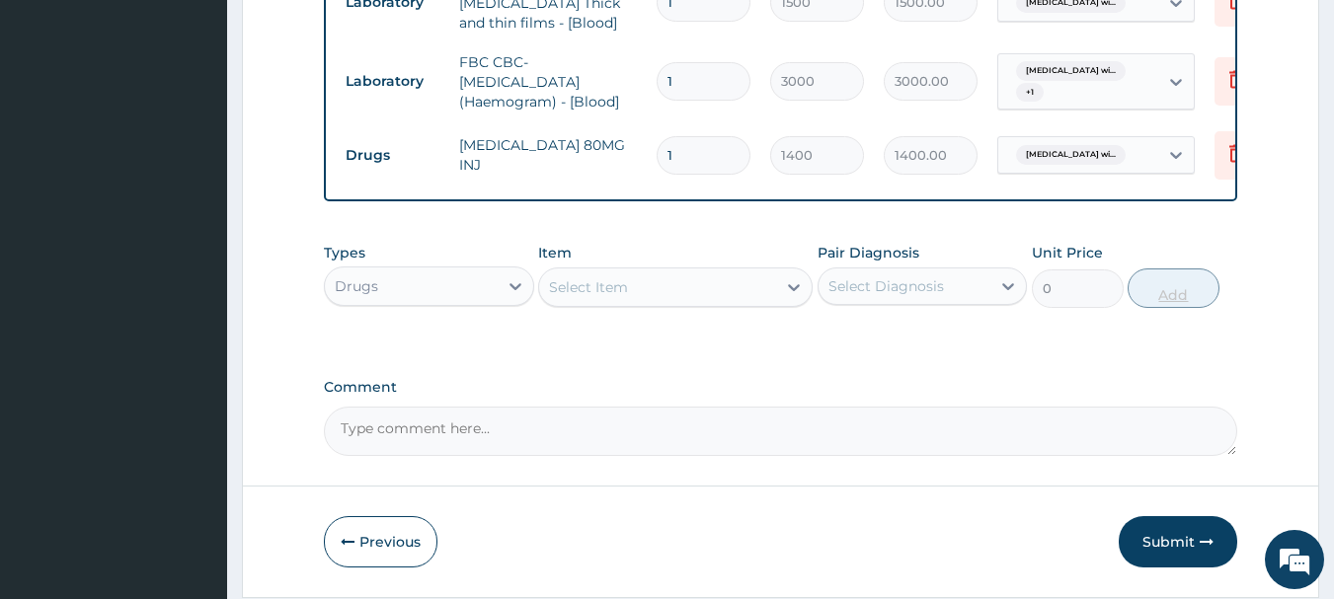
type input "0.00"
type input "6"
type input "8400.00"
type input "6"
click at [645, 275] on div "Select Item" at bounding box center [657, 287] width 237 height 32
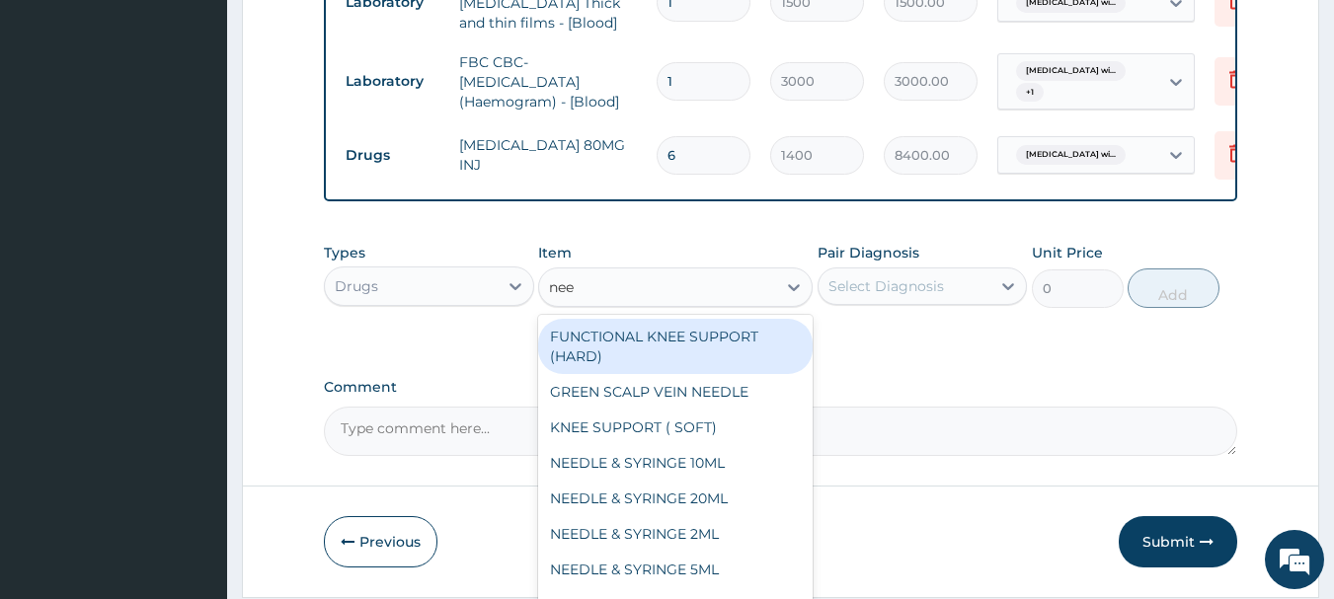
type input "need"
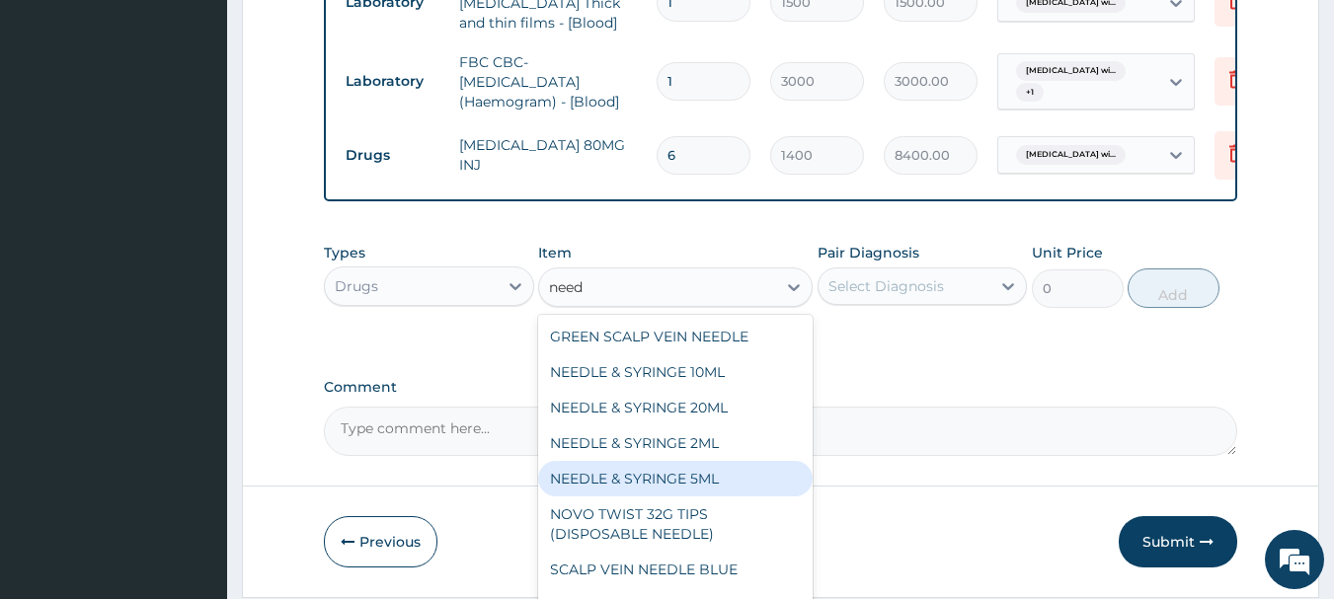
click at [706, 471] on div "NEEDLE & SYRINGE 5ML" at bounding box center [675, 479] width 274 height 36
type input "100"
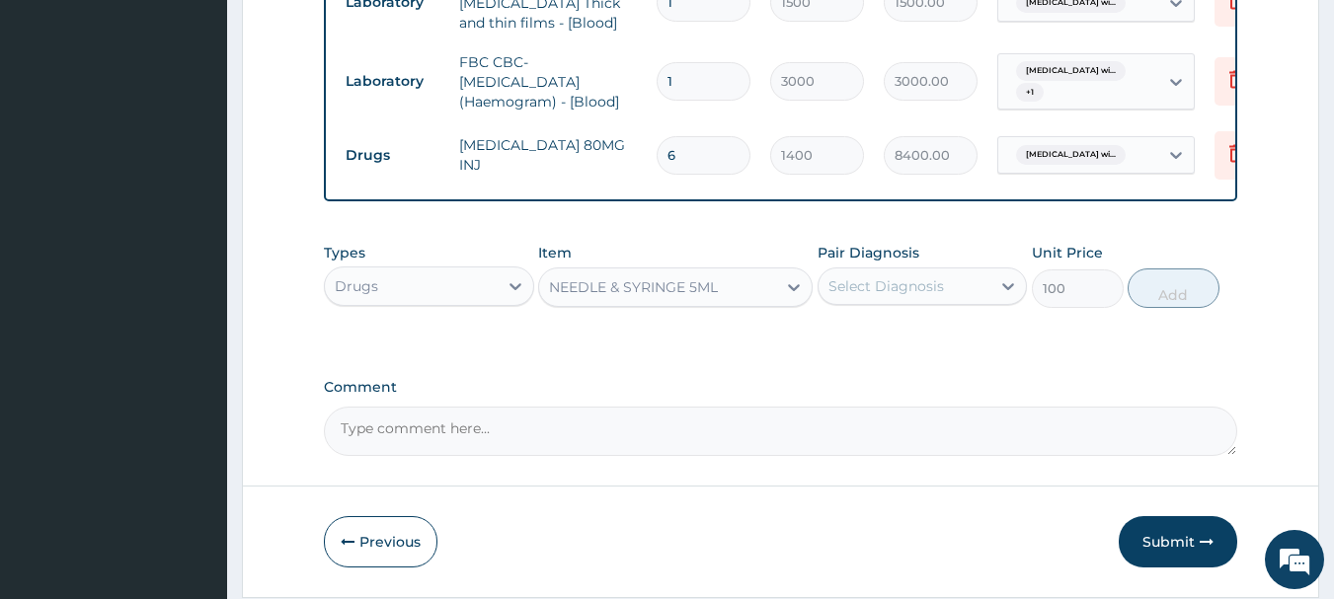
click at [888, 293] on div "Select Diagnosis" at bounding box center [886, 286] width 116 height 20
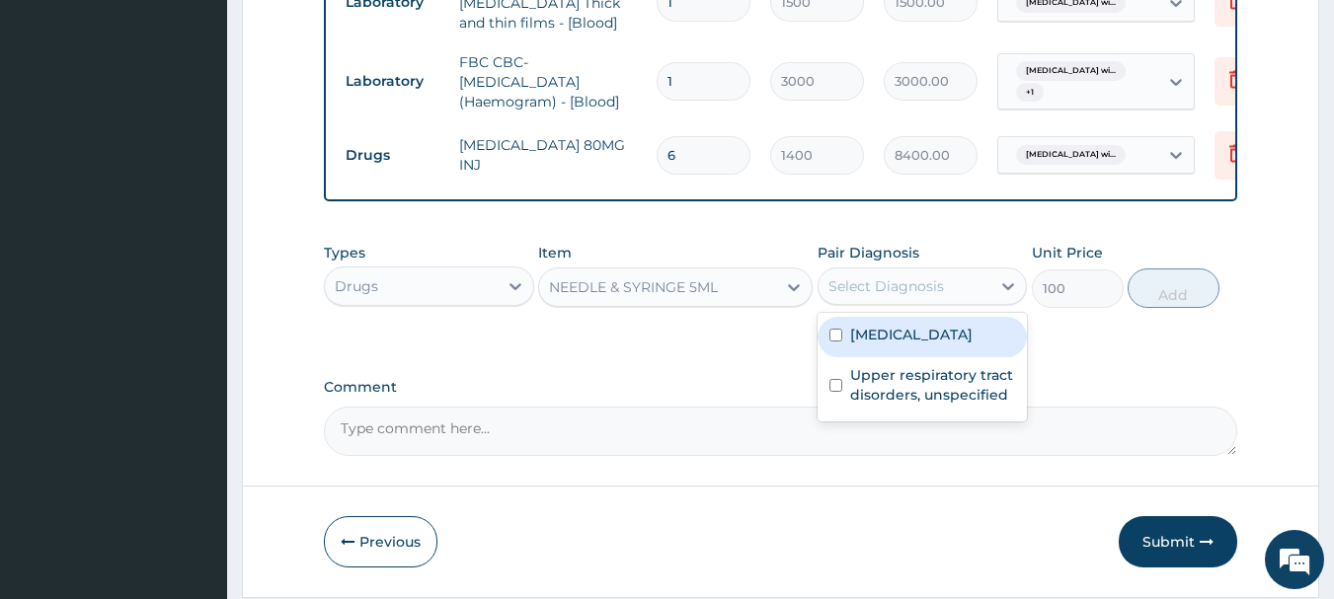
click at [925, 345] on label "Plasmodium malariae malaria without complication" at bounding box center [911, 335] width 122 height 20
checkbox input "true"
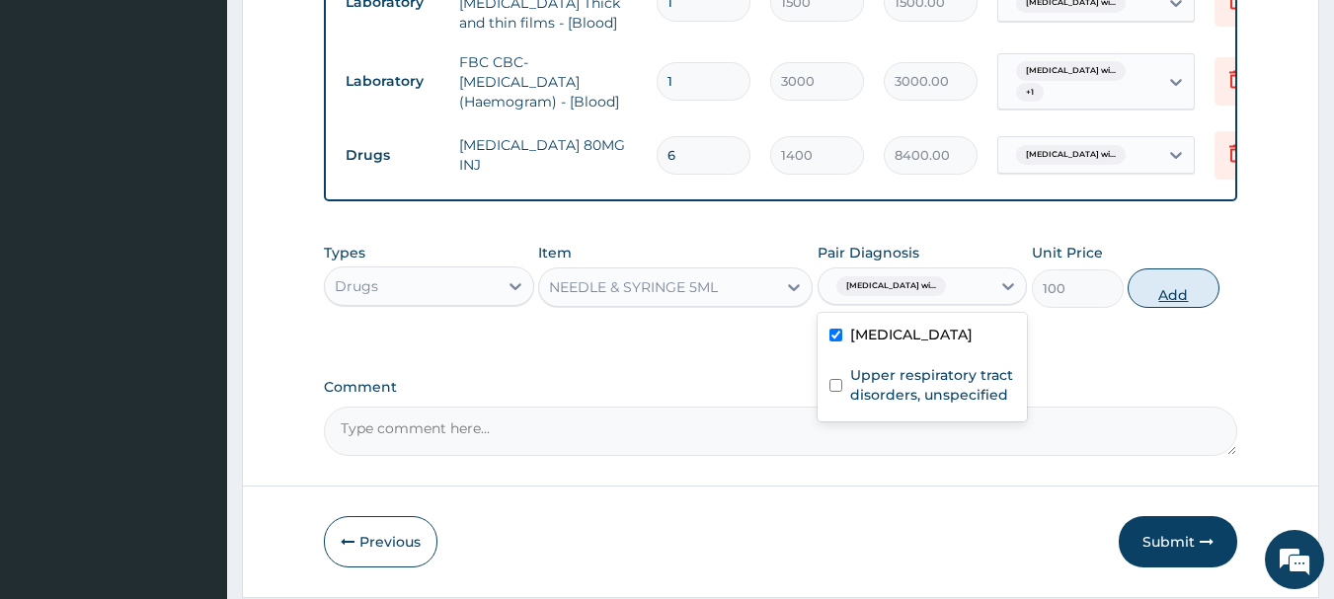
click at [1160, 304] on button "Add" at bounding box center [1173, 288] width 92 height 39
type input "0"
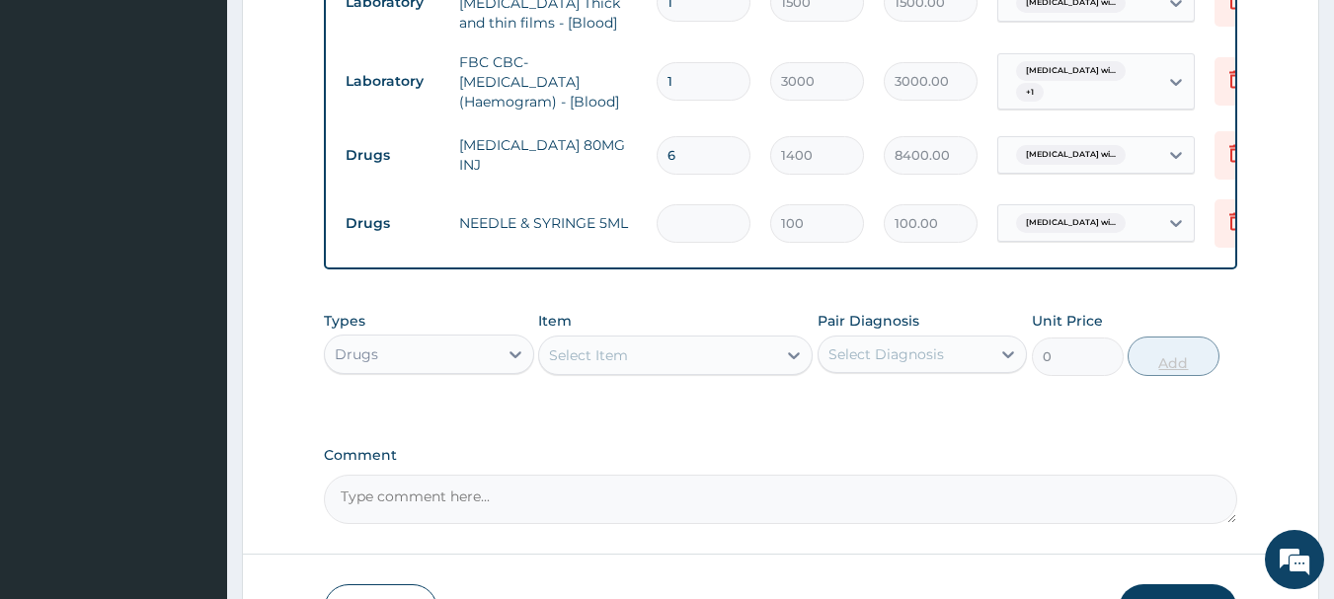
type input "0.00"
type input "7"
type input "700.00"
type input "7"
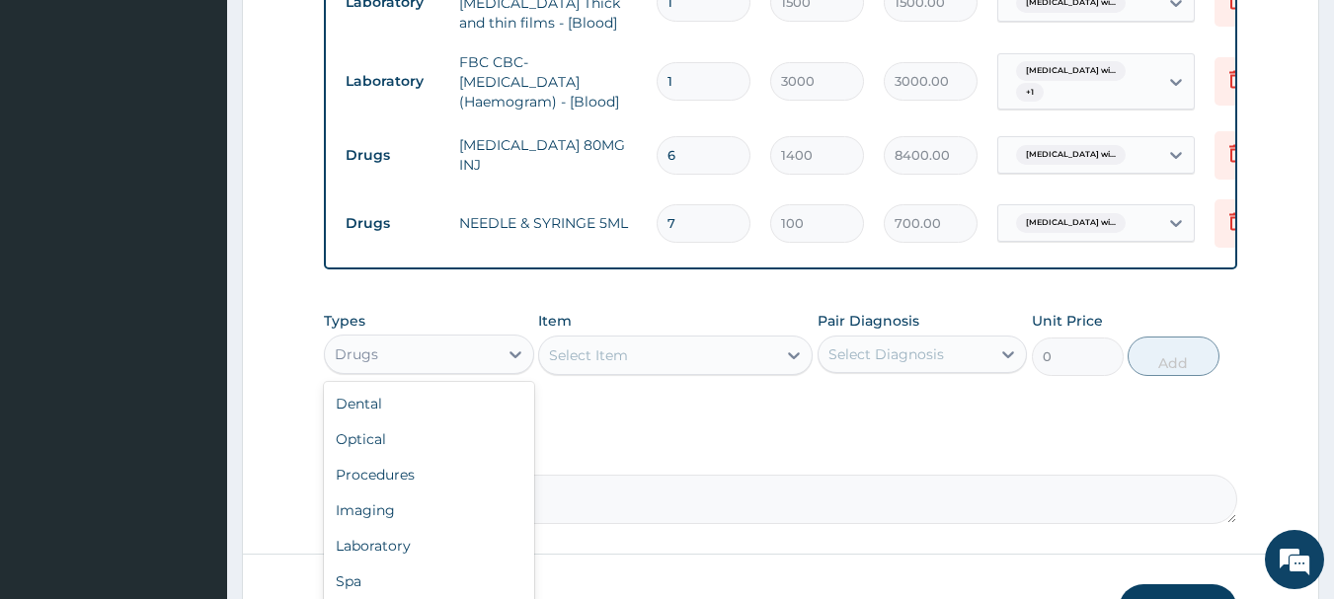
click at [489, 352] on div "Drugs" at bounding box center [411, 355] width 173 height 32
click at [613, 347] on div "Select Item" at bounding box center [657, 356] width 237 height 32
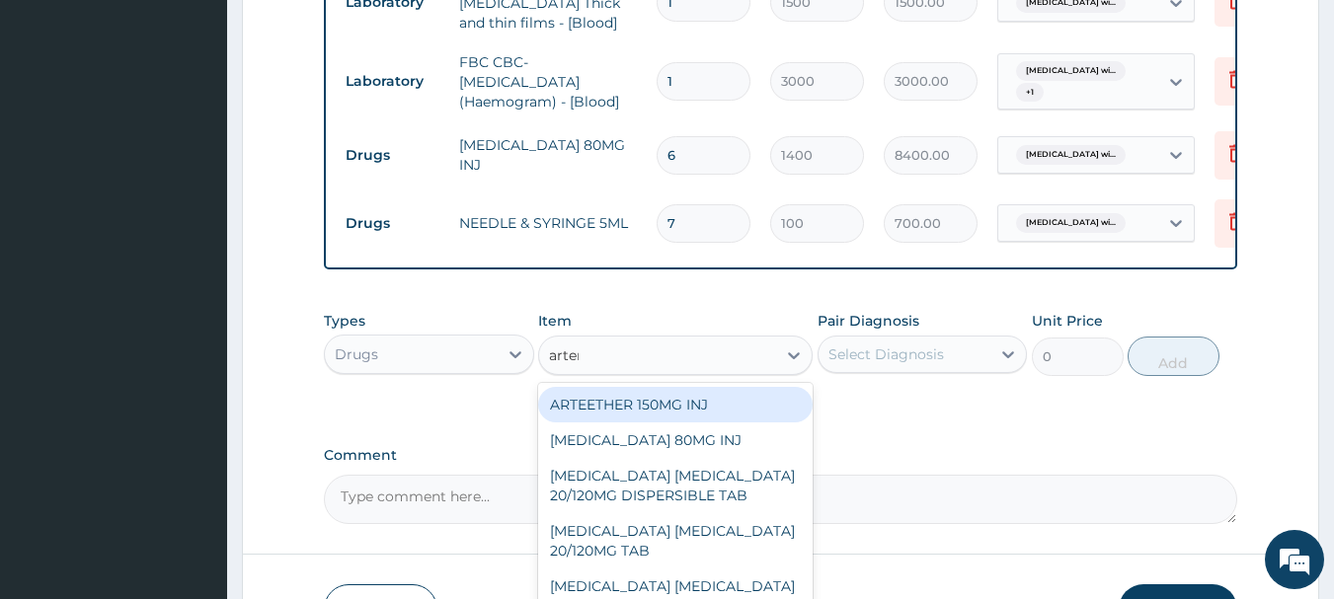
type input "arteme"
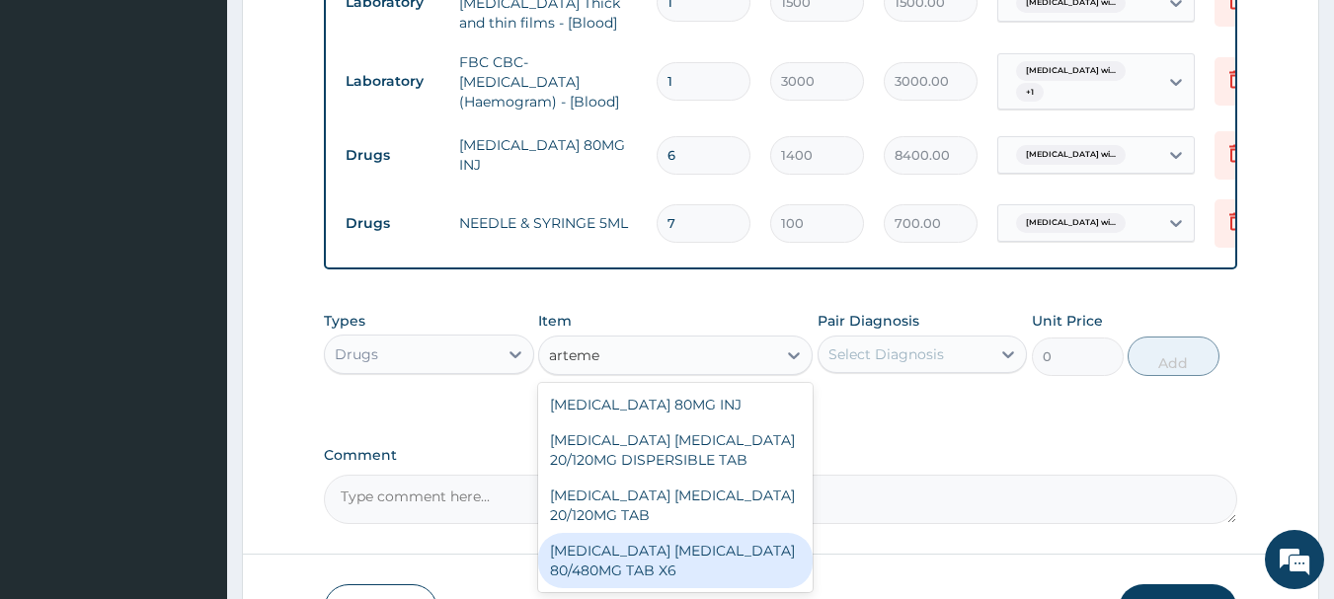
click at [682, 548] on div "ARTEMETHER LUMEFANTRINE 80/480MG TAB X6" at bounding box center [675, 560] width 274 height 55
type input "520"
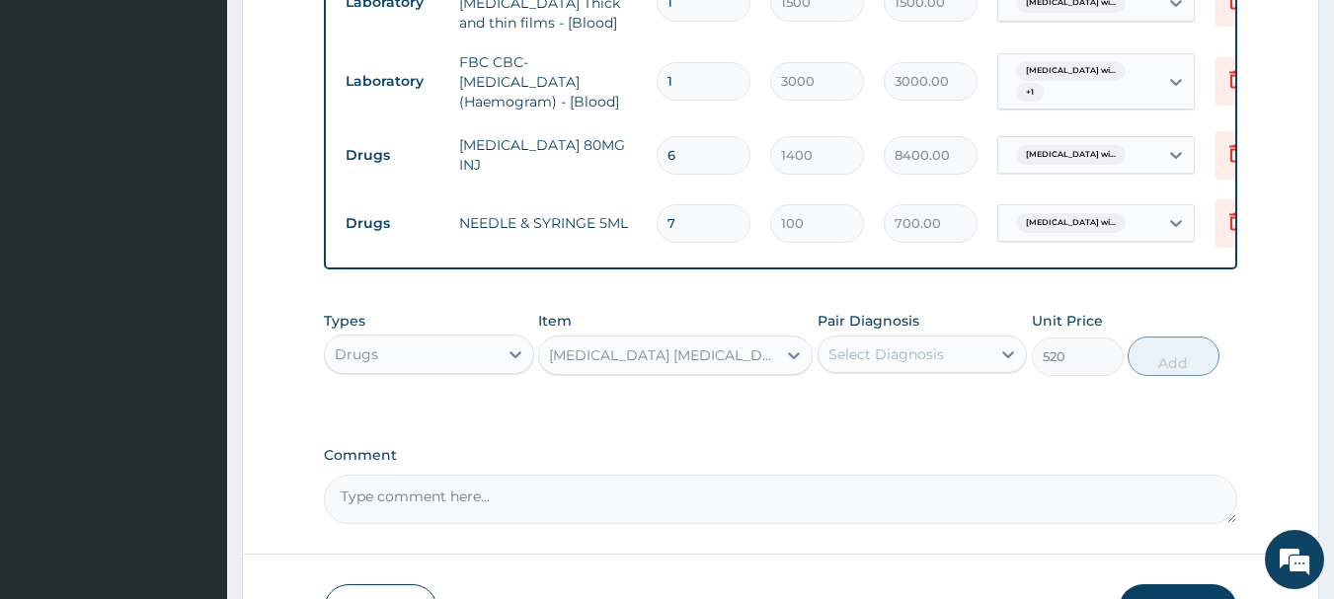
click at [881, 364] on div "Select Diagnosis" at bounding box center [886, 355] width 116 height 20
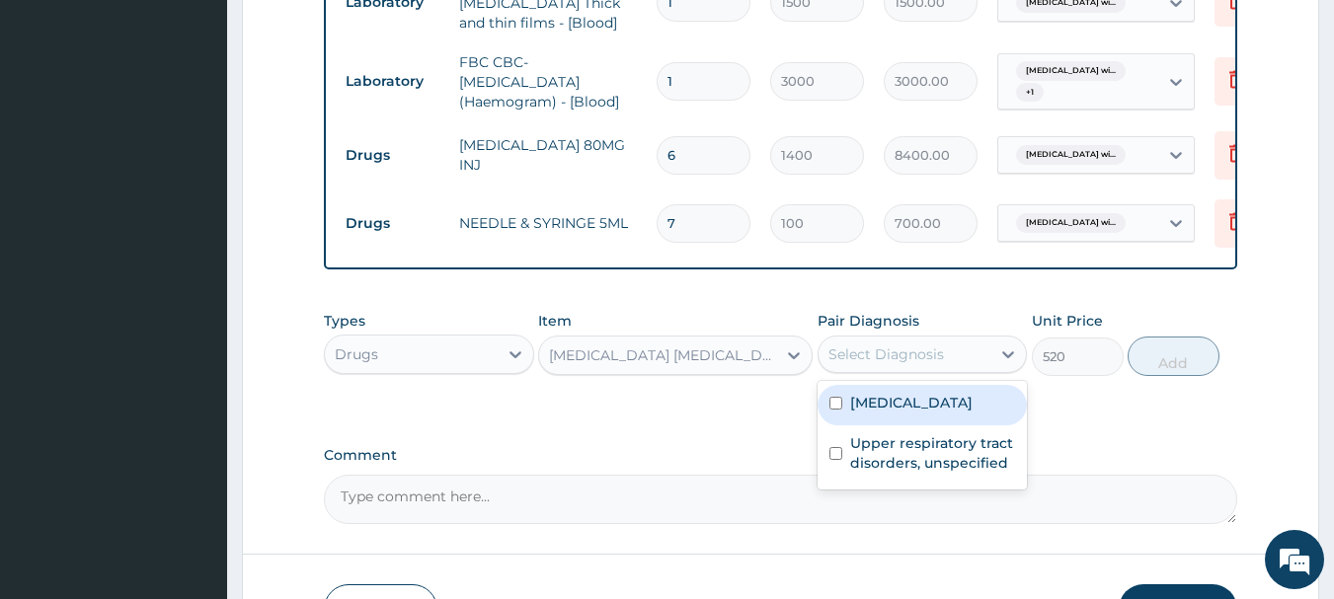
click at [928, 413] on label "Plasmodium malariae malaria without complication" at bounding box center [911, 403] width 122 height 20
checkbox input "true"
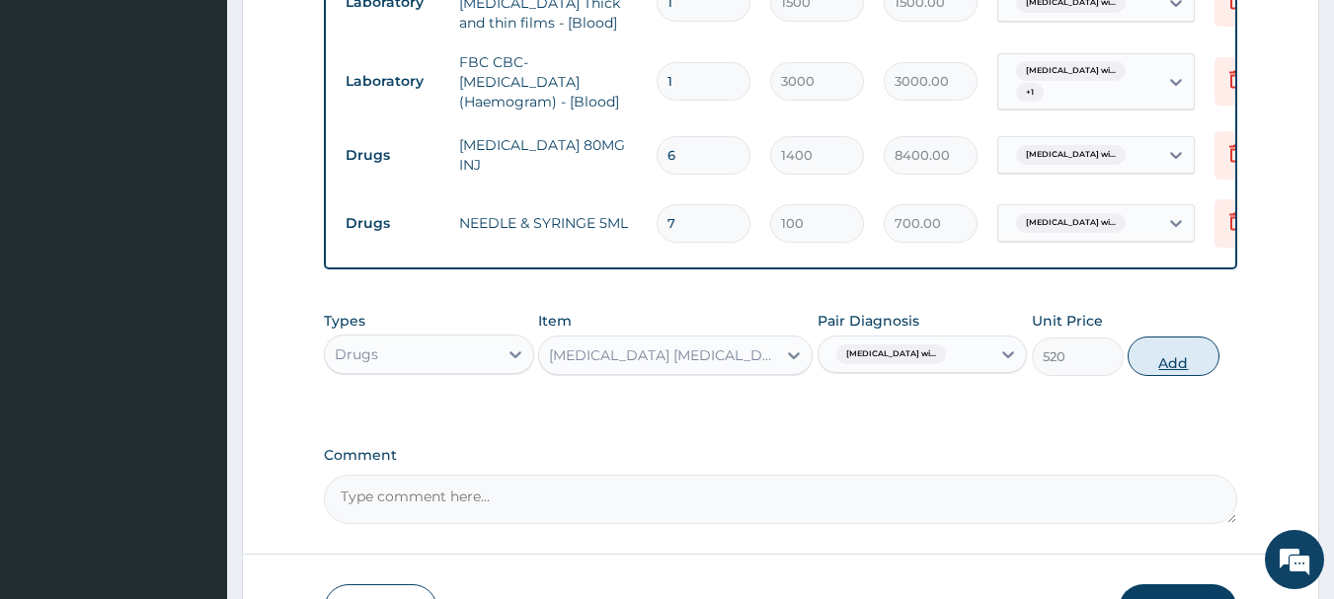
click at [1184, 363] on button "Add" at bounding box center [1173, 356] width 92 height 39
type input "0"
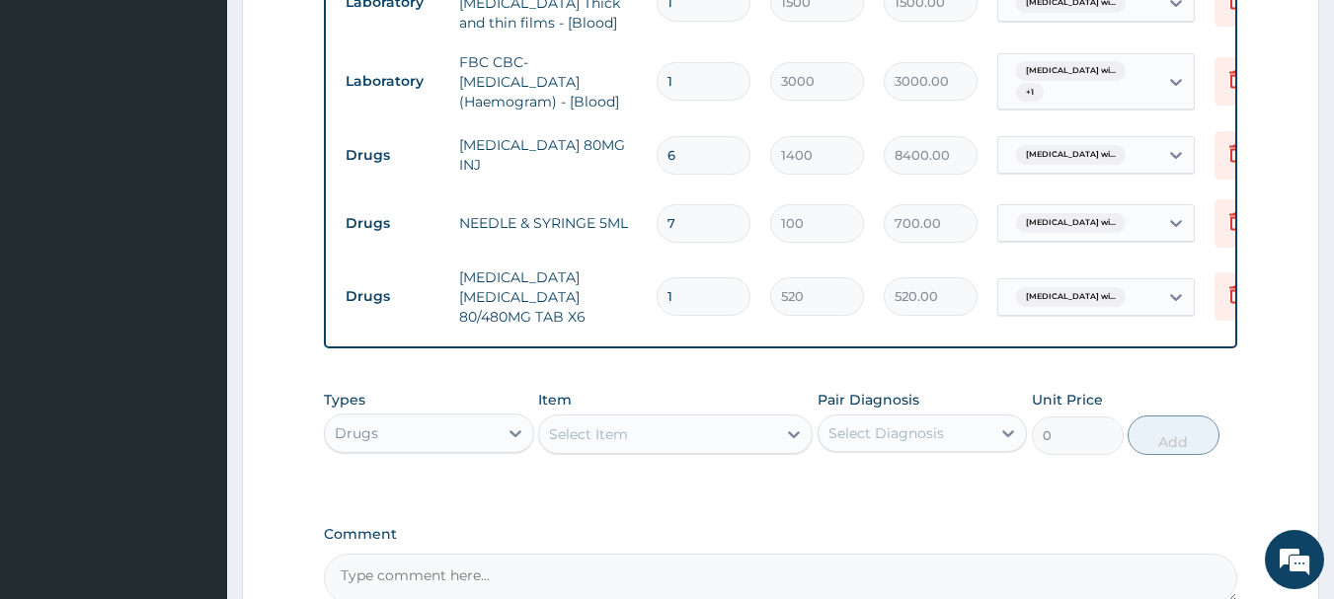
scroll to position [1119, 0]
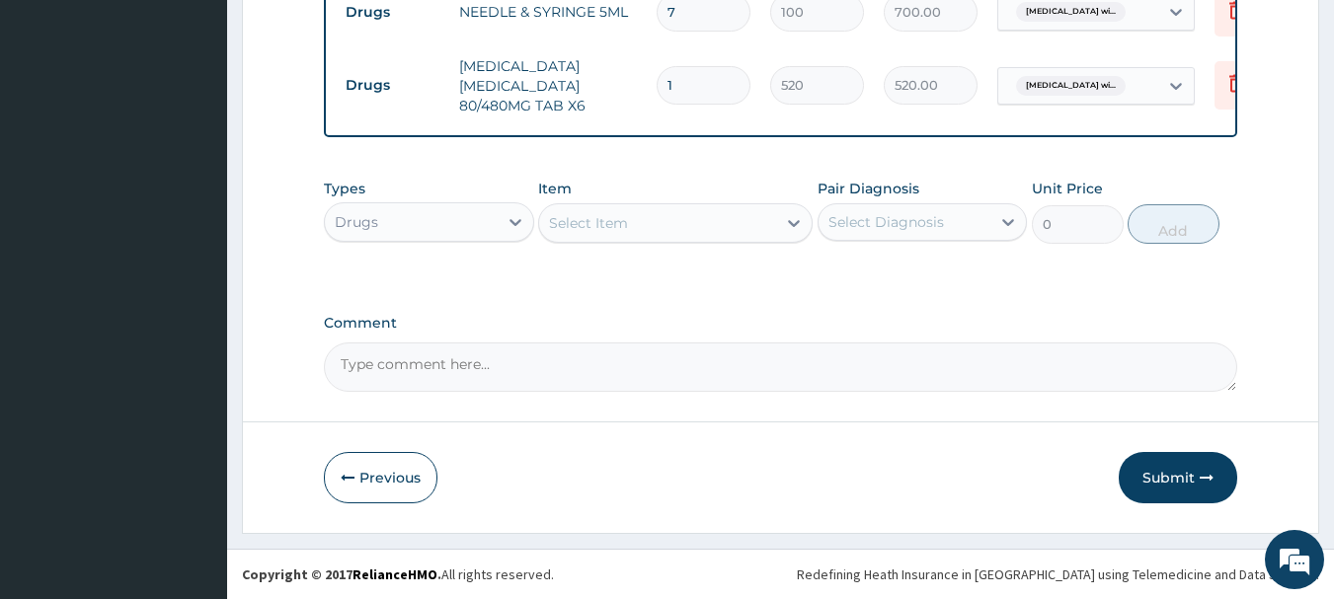
click at [734, 220] on div "Select Item" at bounding box center [657, 223] width 237 height 32
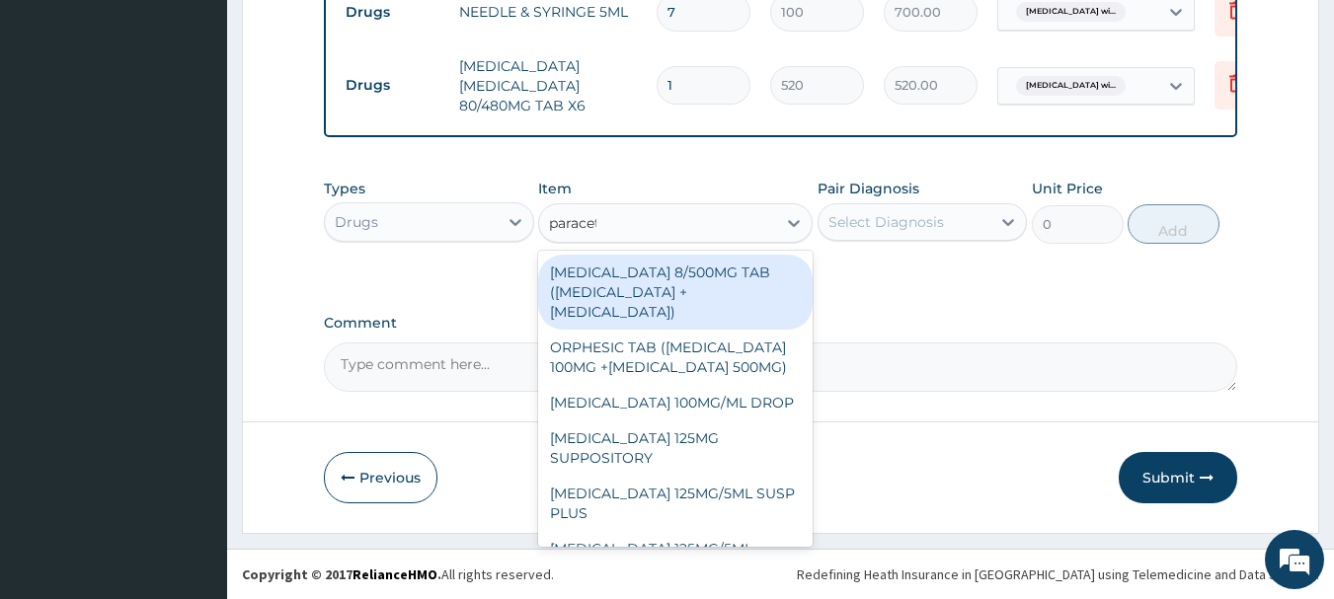
type input "paraceta"
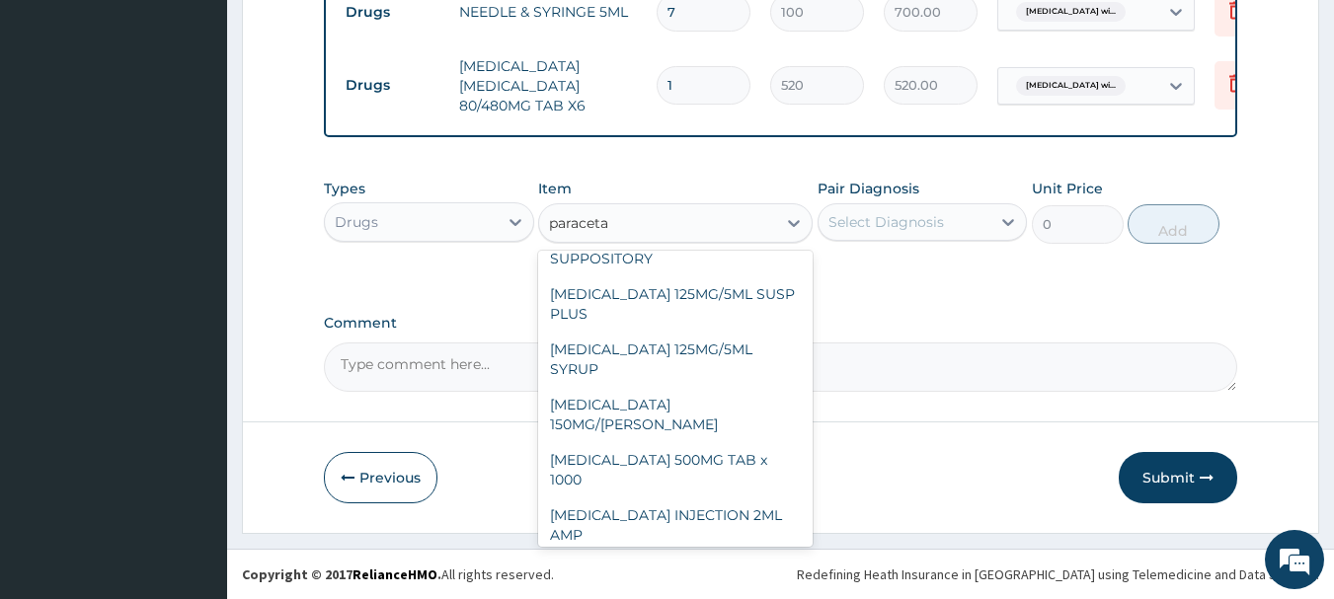
scroll to position [203, 0]
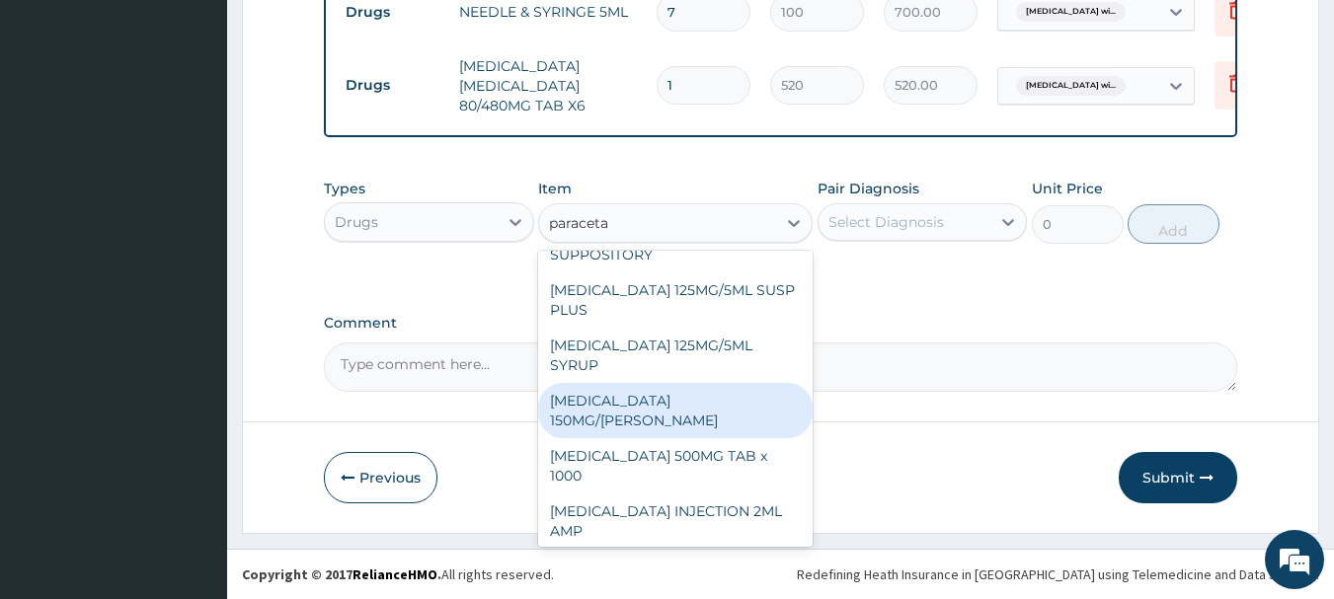
click at [761, 407] on div "PARACETAMOL 150MG/ML VIAL" at bounding box center [675, 410] width 274 height 55
type input "900"
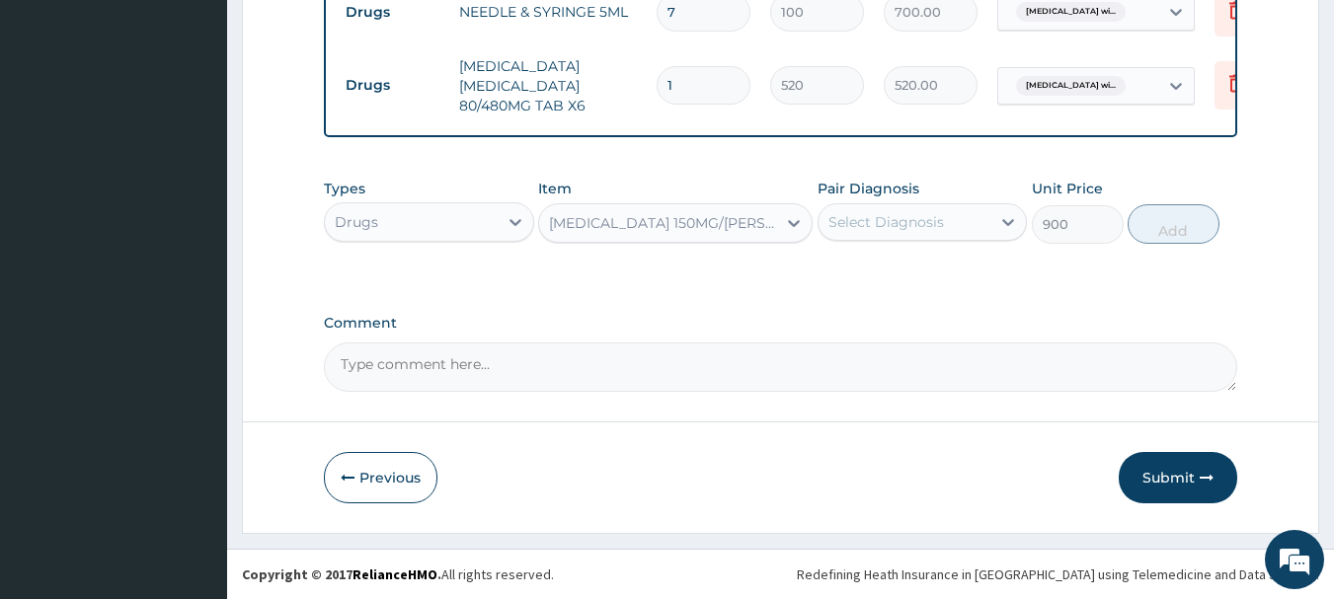
click at [891, 230] on div "Select Diagnosis" at bounding box center [886, 222] width 116 height 20
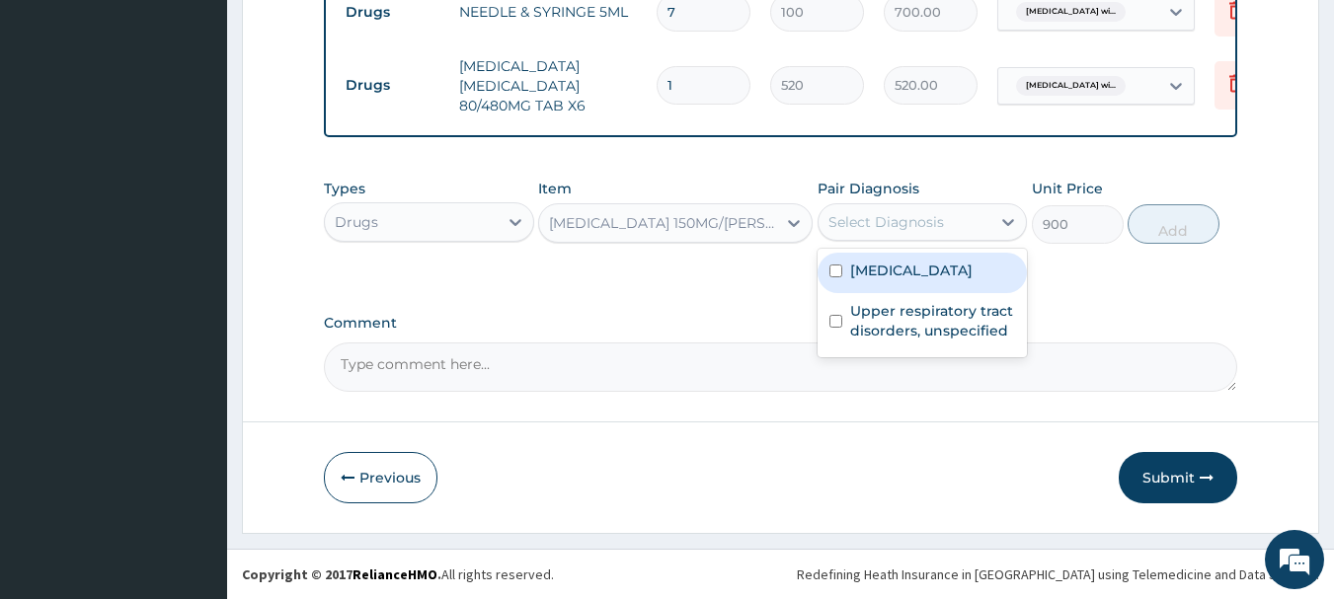
click at [917, 280] on label "Plasmodium malariae malaria without complication" at bounding box center [911, 271] width 122 height 20
checkbox input "true"
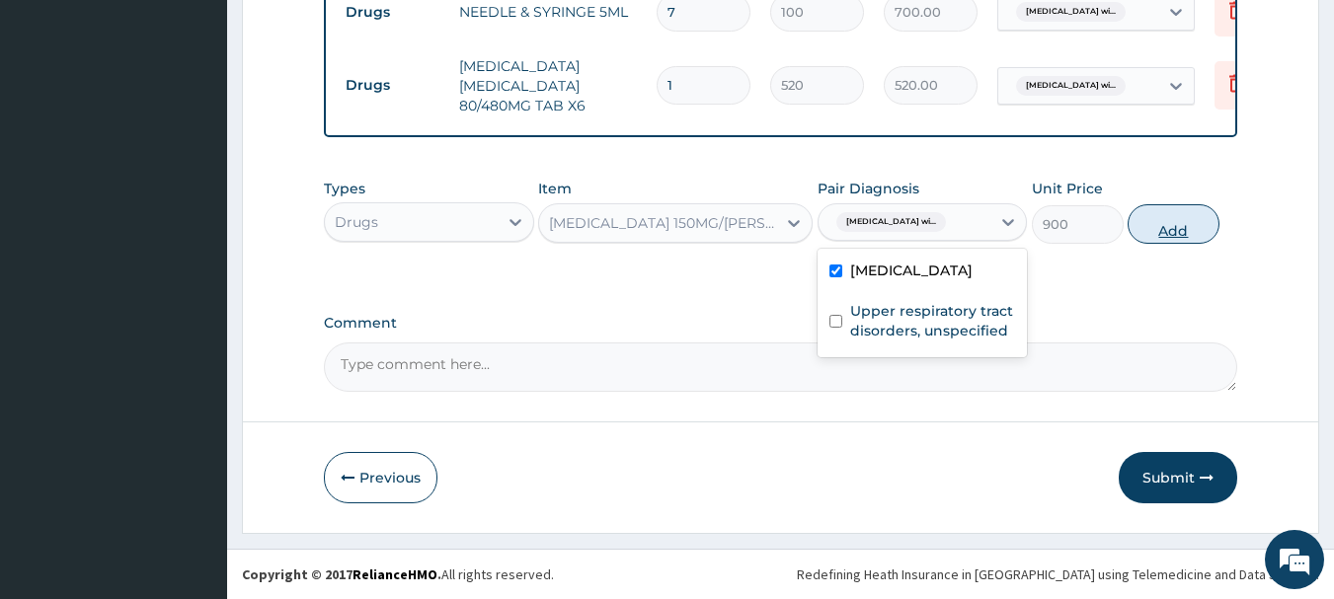
click at [1186, 232] on button "Add" at bounding box center [1173, 223] width 92 height 39
type input "0"
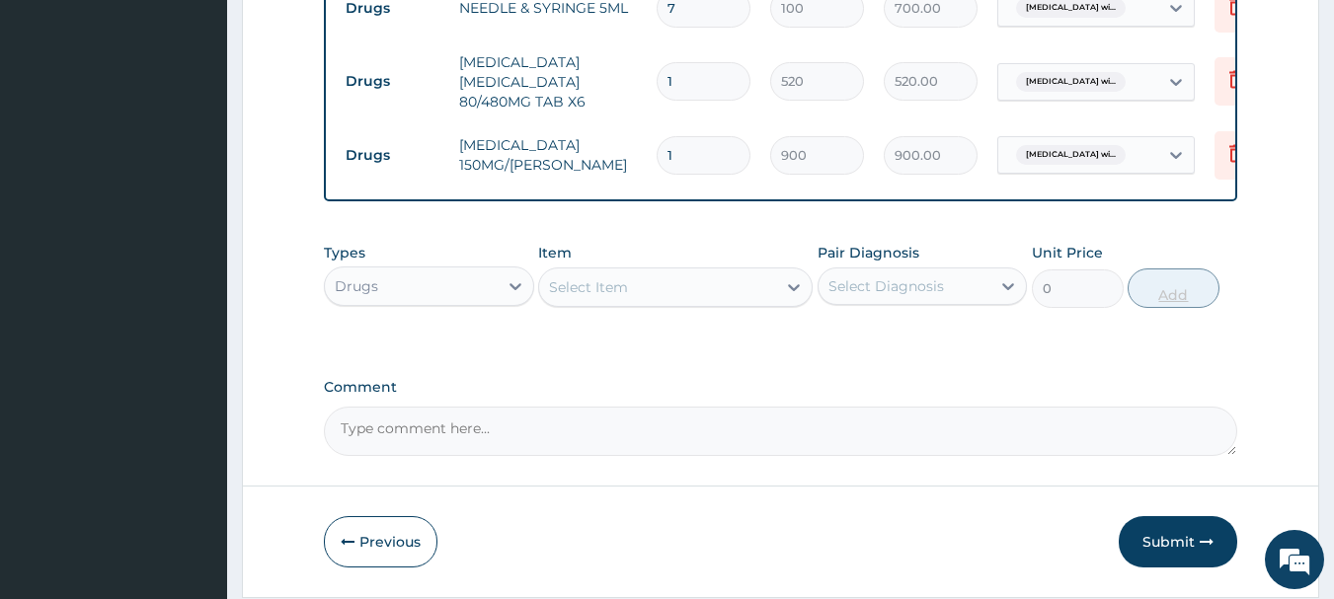
type input "0.00"
type input "2"
type input "1800.00"
type input "2"
click at [681, 298] on div "Select Item" at bounding box center [657, 287] width 237 height 32
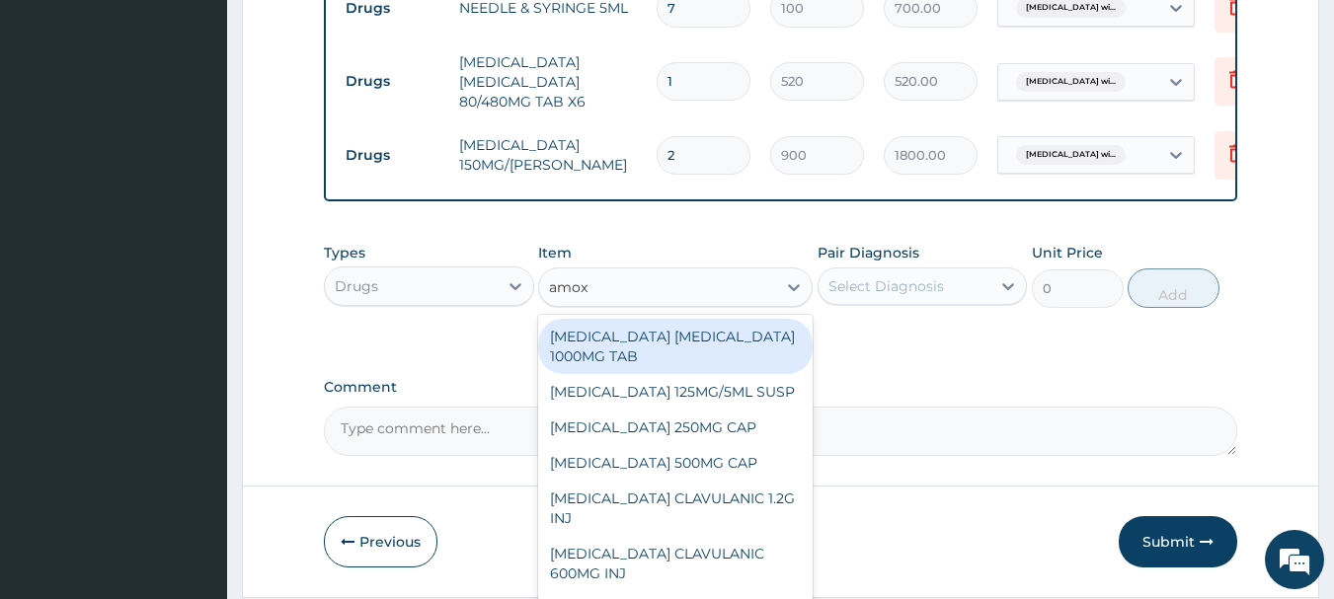
type input "amoxi"
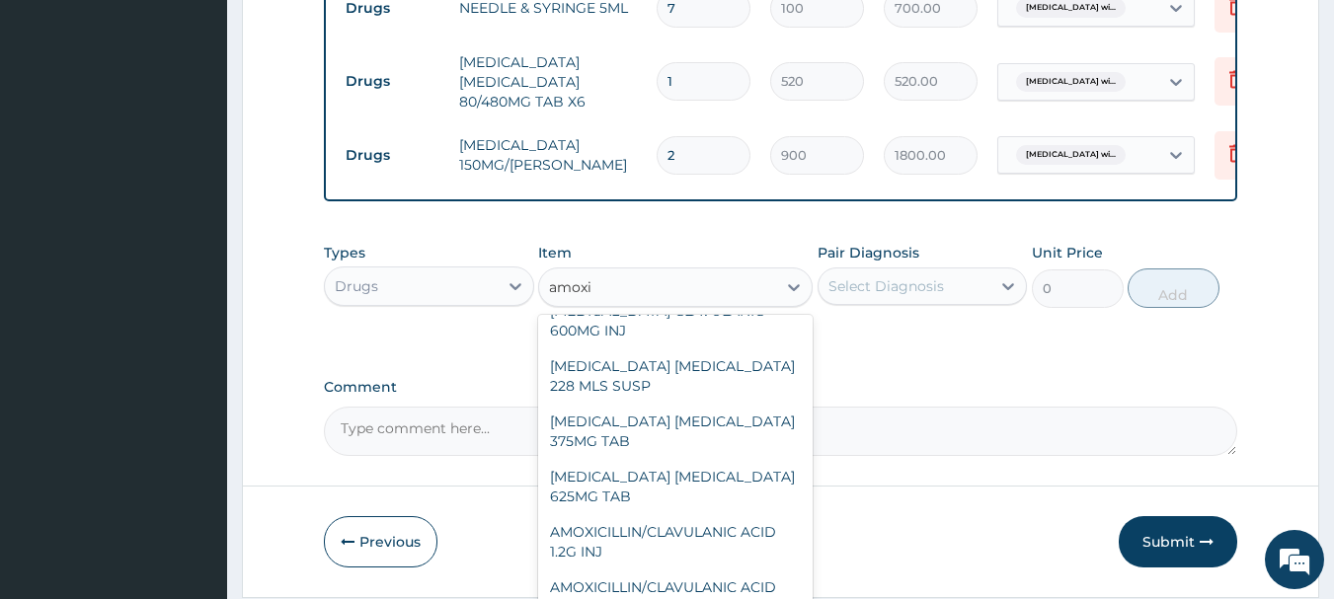
scroll to position [251, 0]
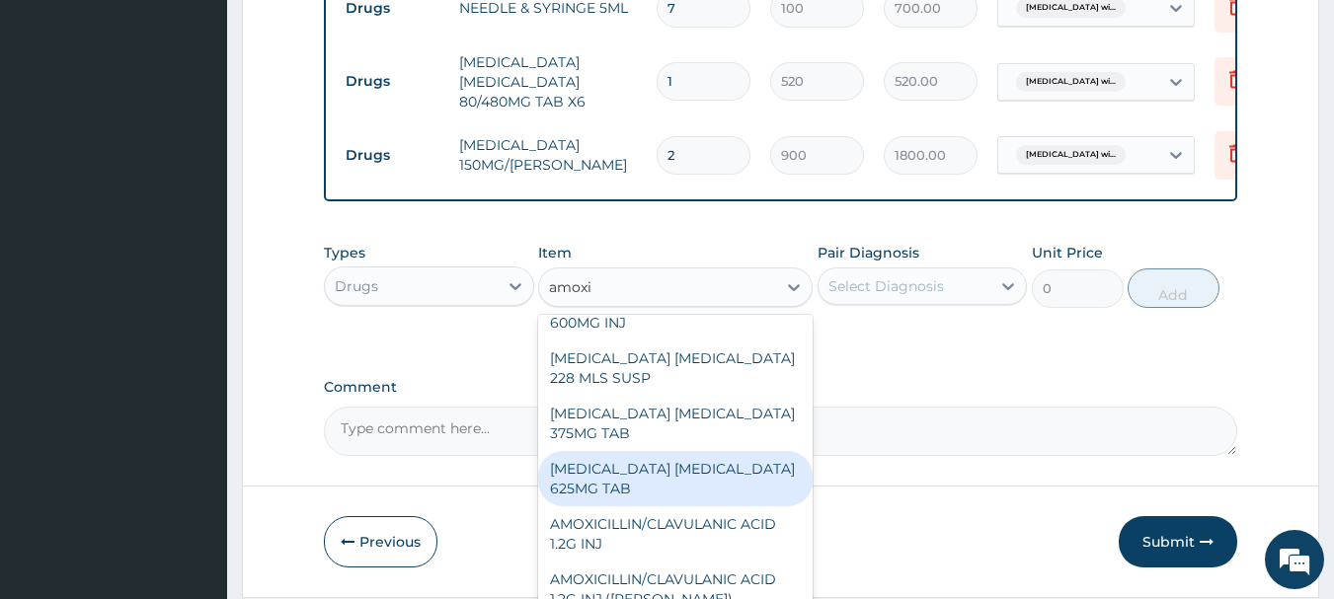
click at [738, 482] on div "AMOXICILLIN CLAVULANIC ACID 625MG TAB" at bounding box center [675, 478] width 274 height 55
type input "140.62503"
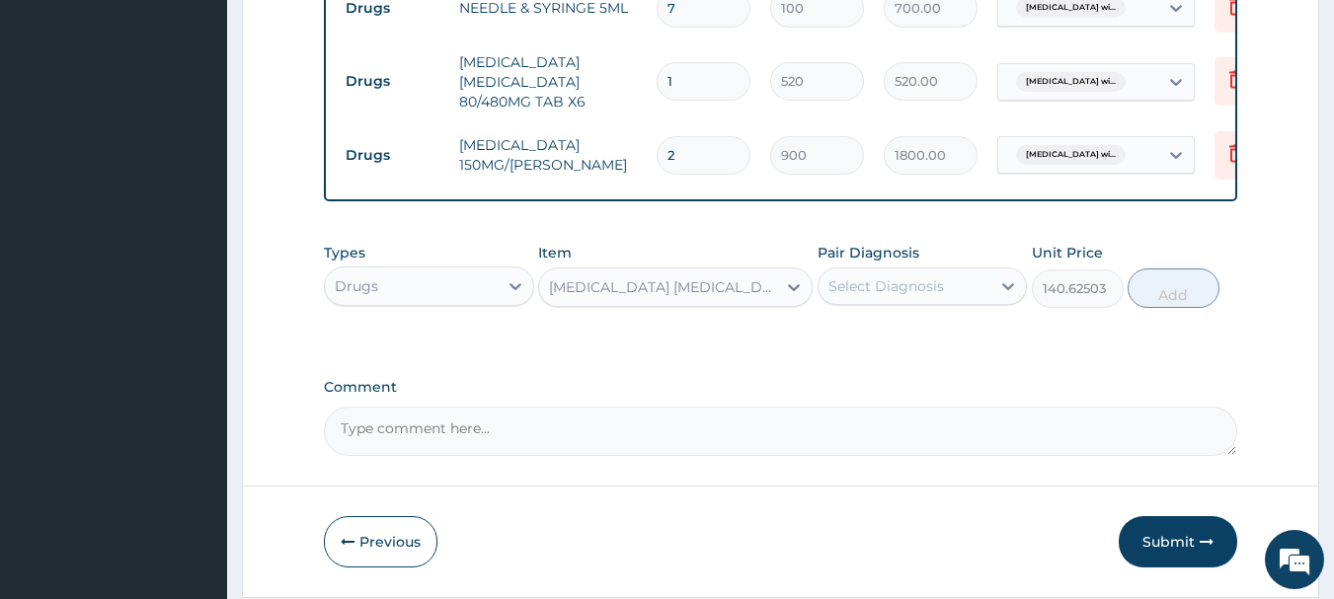
click at [873, 301] on div "Select Diagnosis" at bounding box center [904, 287] width 173 height 32
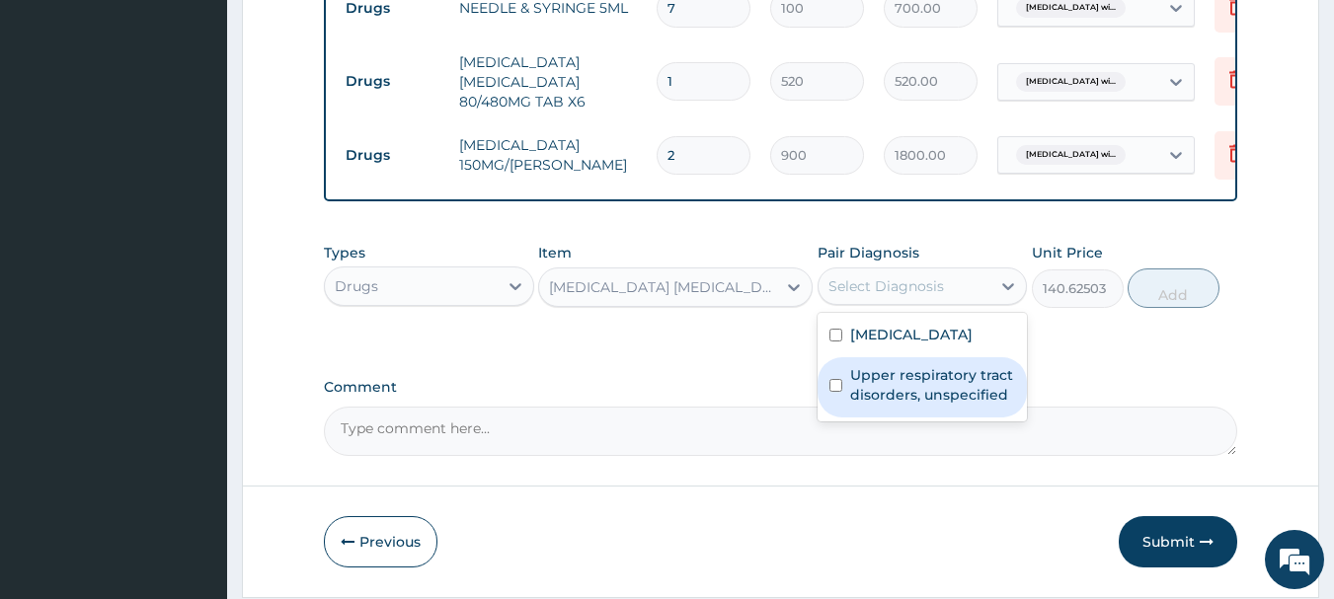
click at [915, 405] on label "Upper respiratory tract disorders, unspecified" at bounding box center [933, 384] width 166 height 39
checkbox input "true"
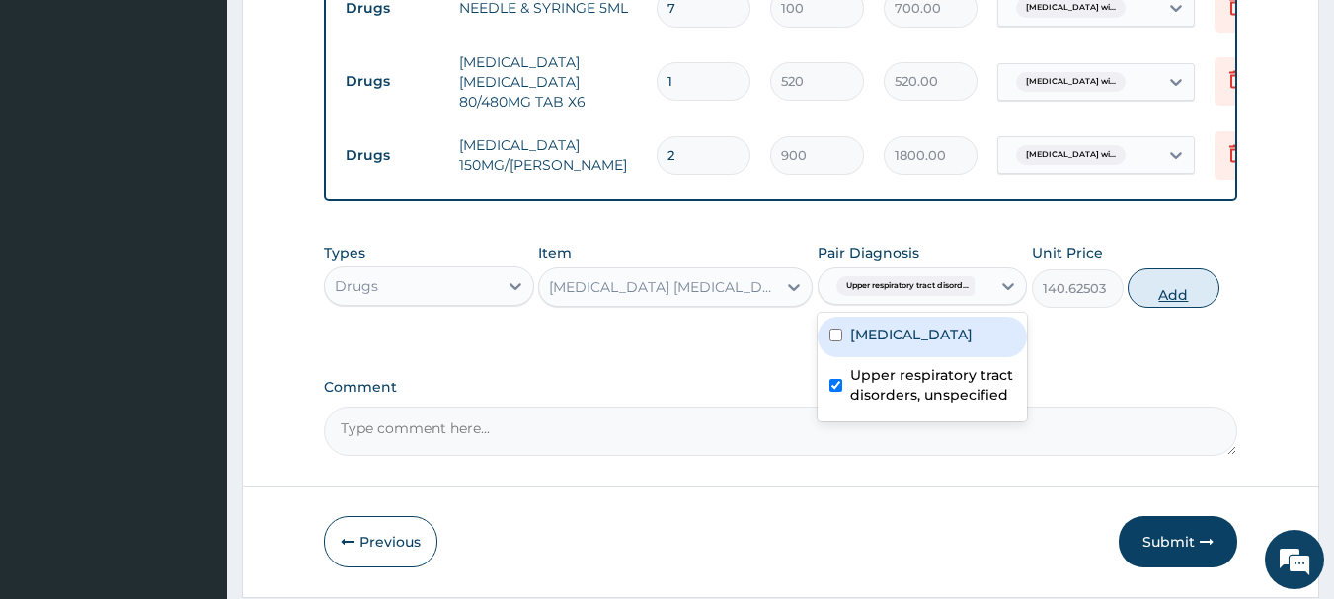
click at [1152, 299] on button "Add" at bounding box center [1173, 288] width 92 height 39
type input "0"
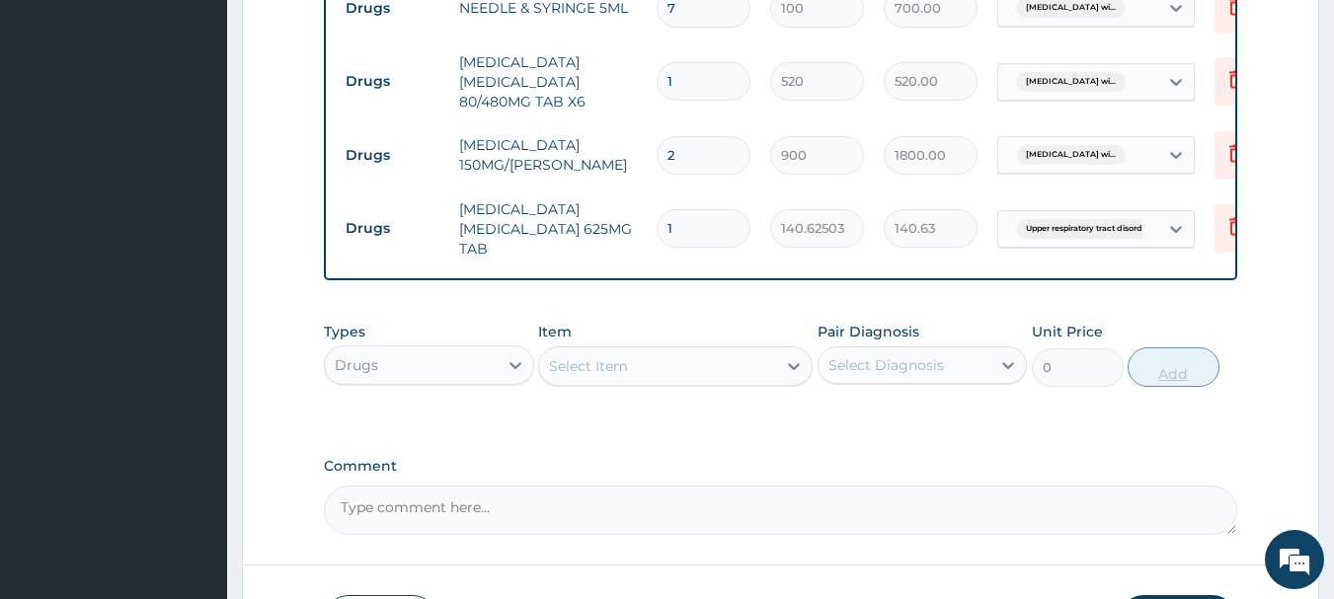
type input "14"
type input "1968.75"
type input "14"
click at [664, 369] on div "Select Item" at bounding box center [657, 366] width 237 height 32
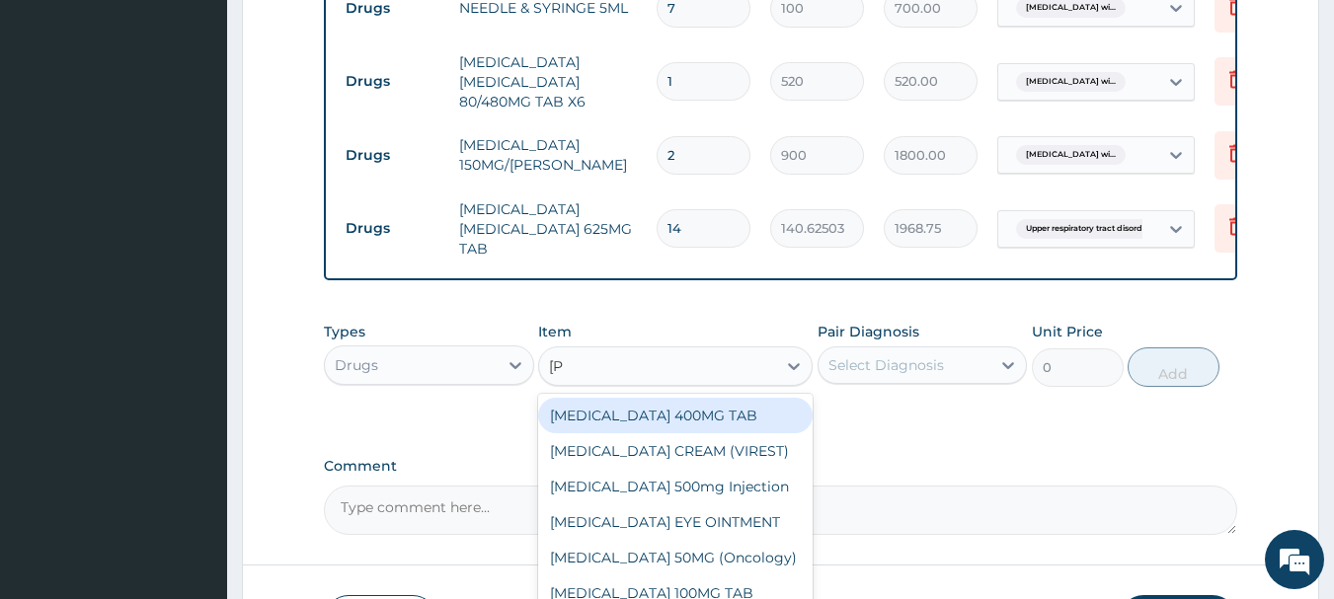
type input "lorat"
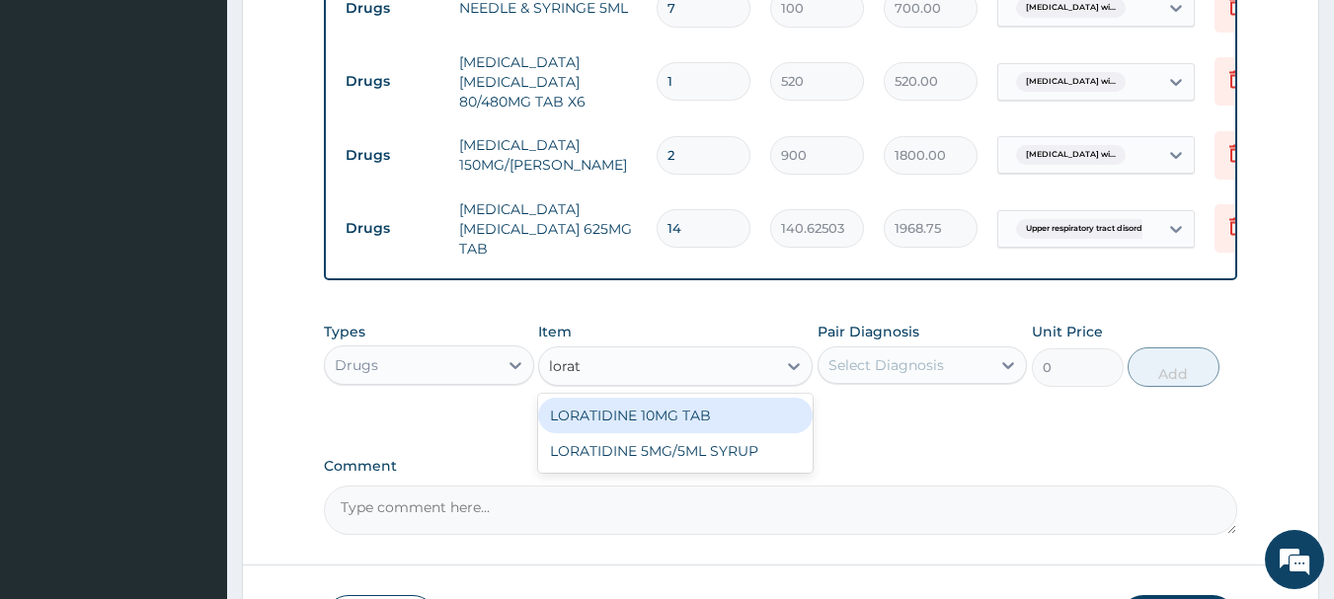
click at [703, 408] on div "LORATIDINE 10MG TAB" at bounding box center [675, 416] width 274 height 36
type input "52.5"
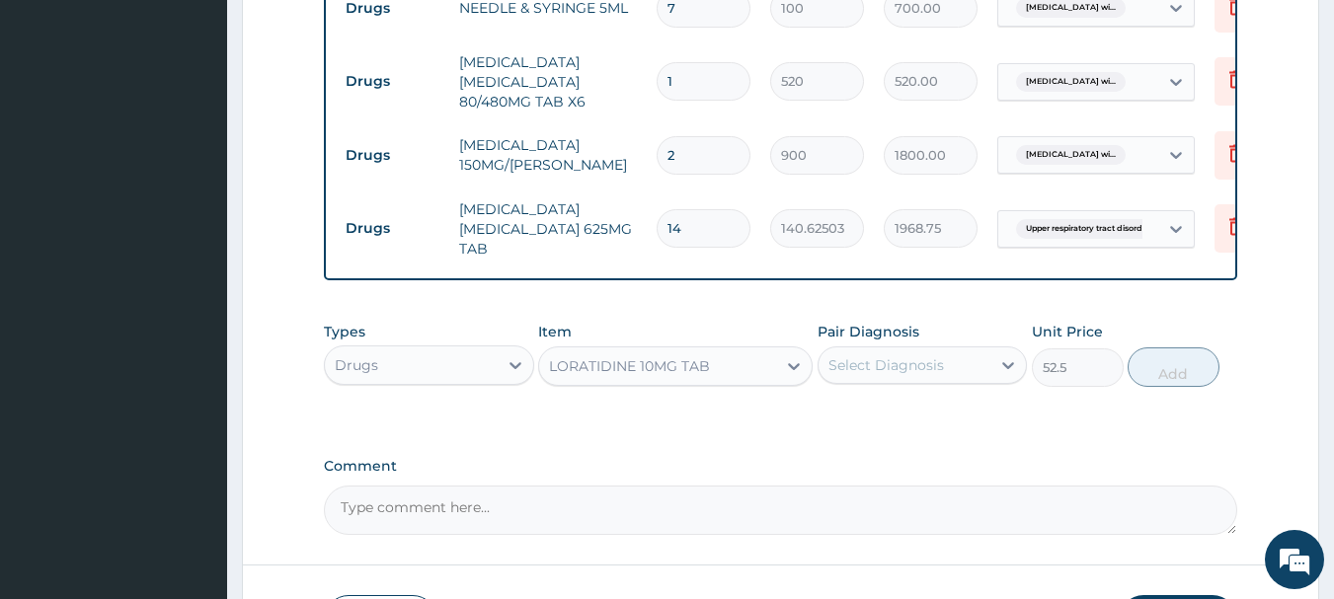
click at [878, 375] on div "Select Diagnosis" at bounding box center [886, 365] width 116 height 20
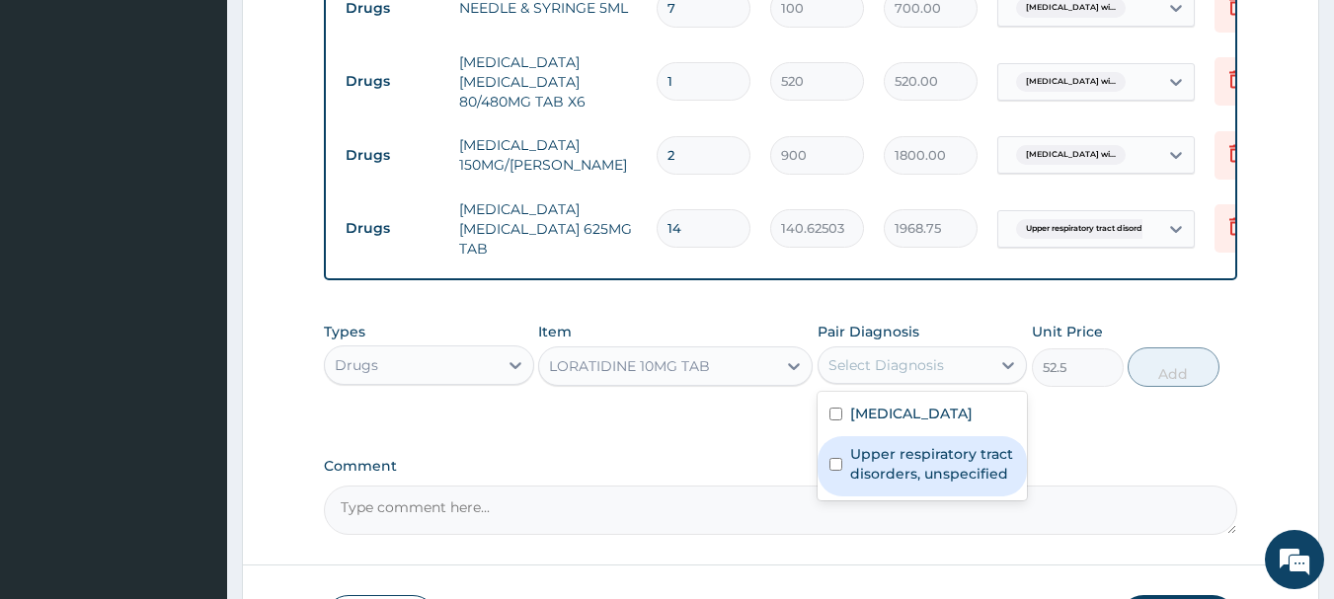
click at [924, 484] on label "Upper respiratory tract disorders, unspecified" at bounding box center [933, 463] width 166 height 39
checkbox input "true"
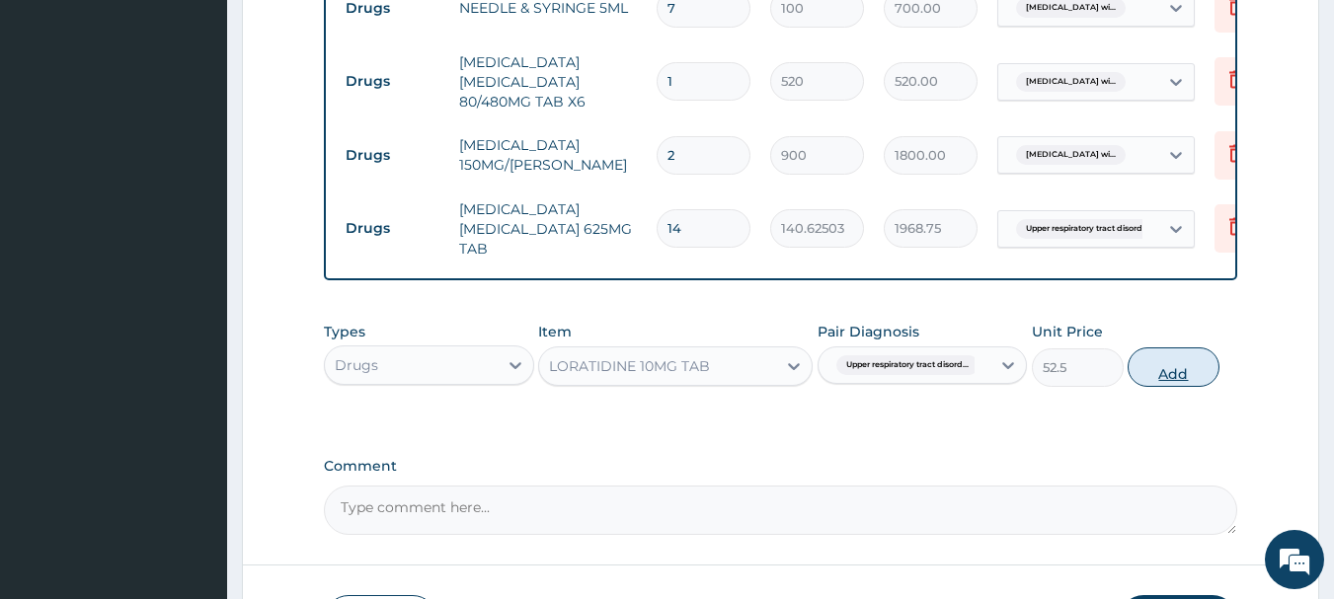
click at [1145, 382] on button "Add" at bounding box center [1173, 367] width 92 height 39
type input "0"
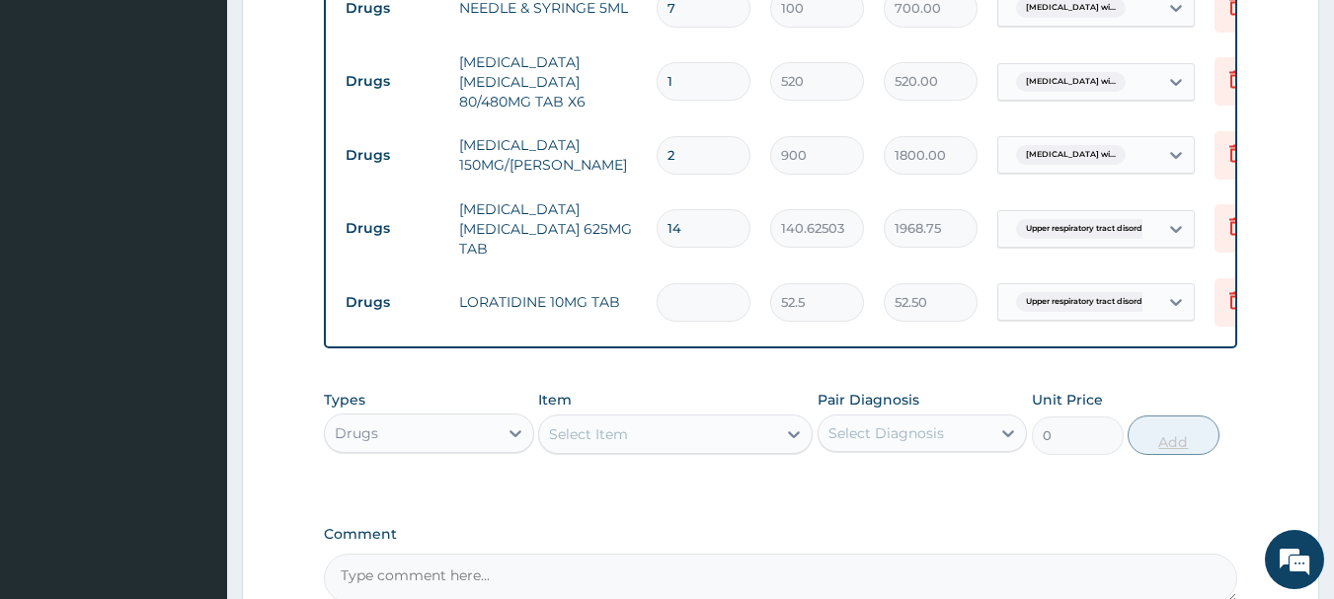
type input "0.00"
type input "5"
type input "262.50"
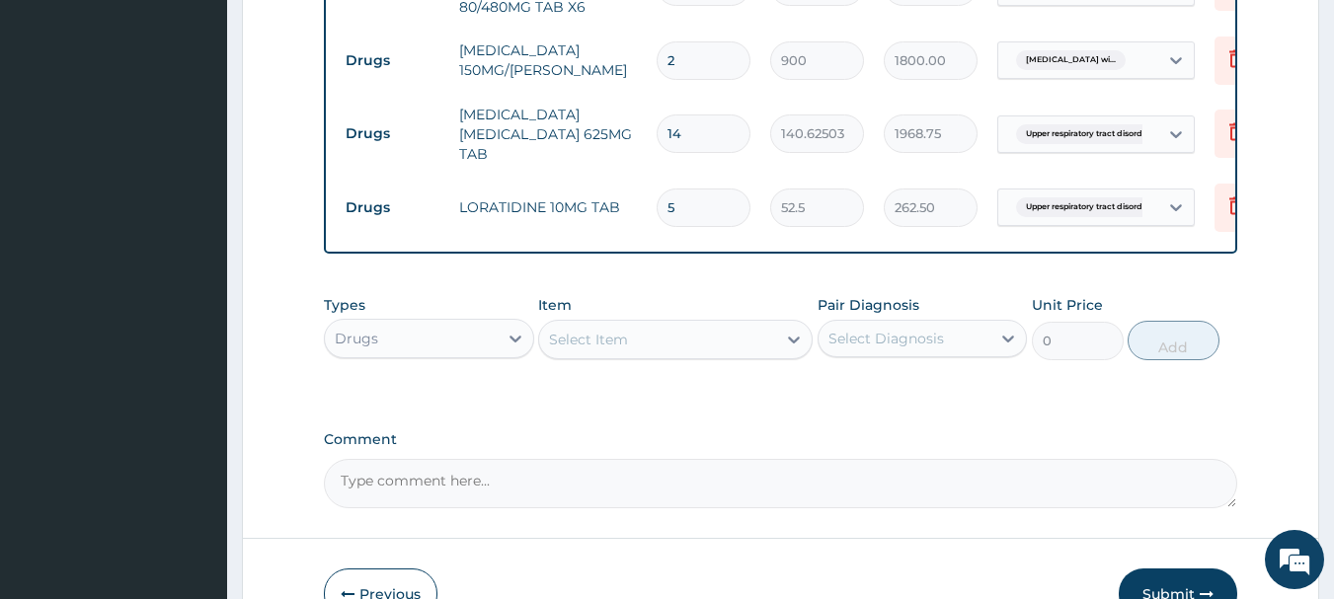
scroll to position [1258, 0]
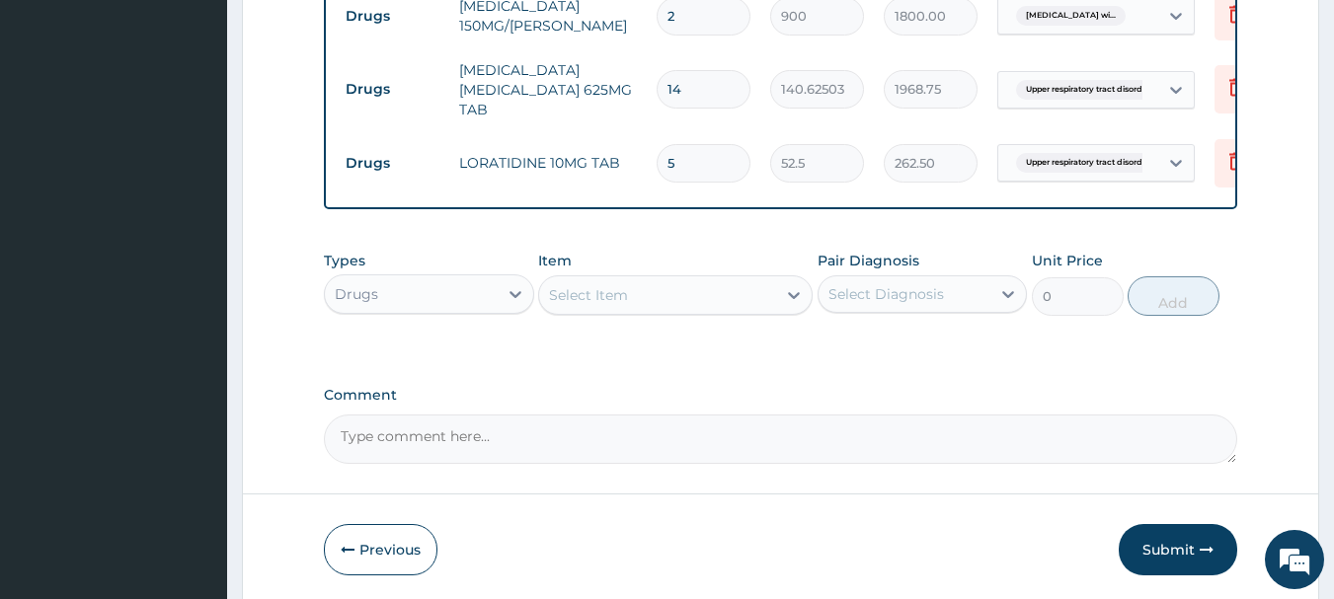
type input "5"
click at [699, 295] on div "Select Item" at bounding box center [657, 295] width 237 height 32
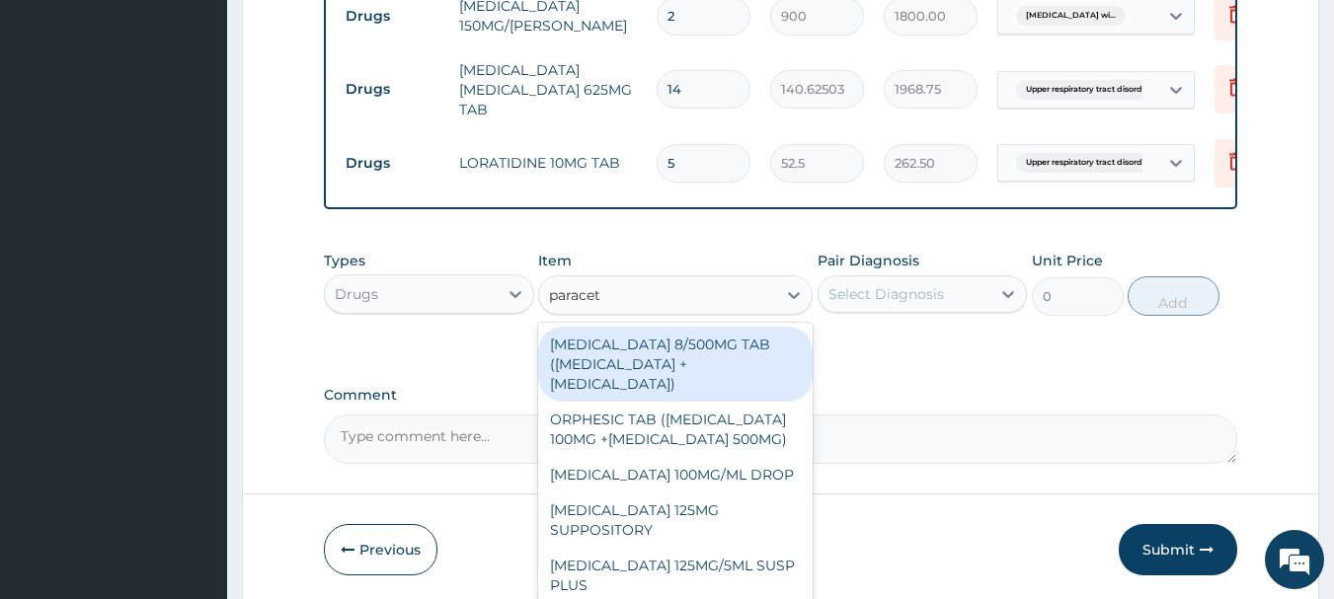
type input "paraceta"
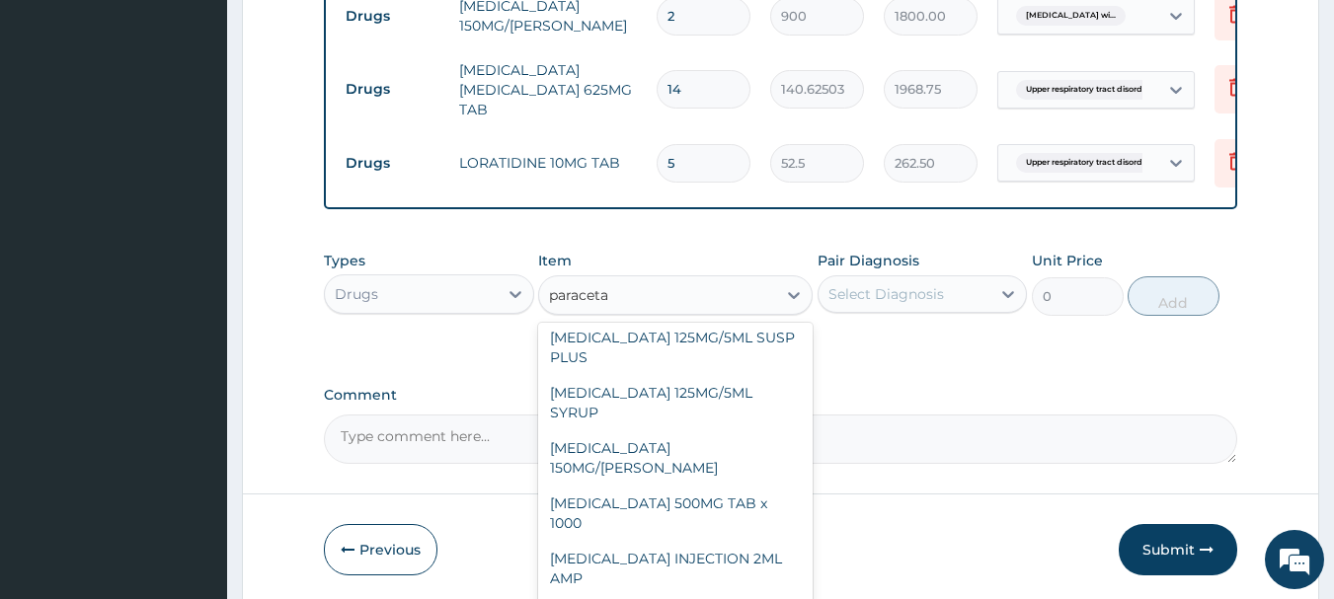
scroll to position [245, 0]
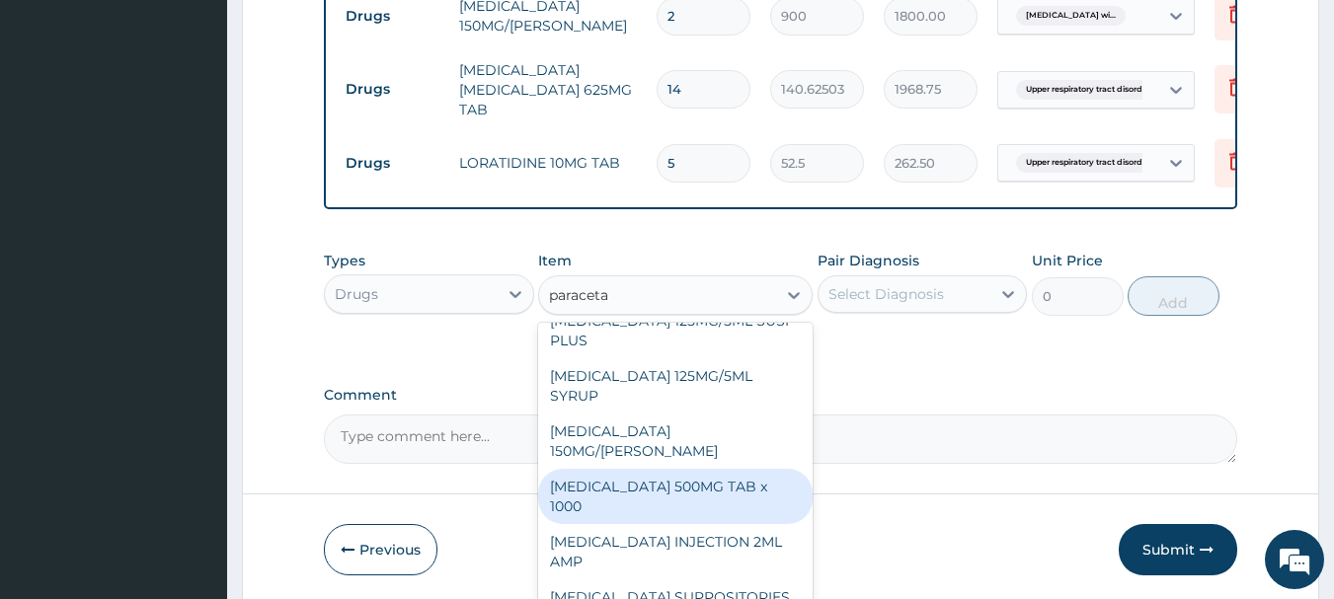
click at [740, 469] on div "PARACETAMOL 500MG TAB x 1000" at bounding box center [675, 496] width 274 height 55
type input "300"
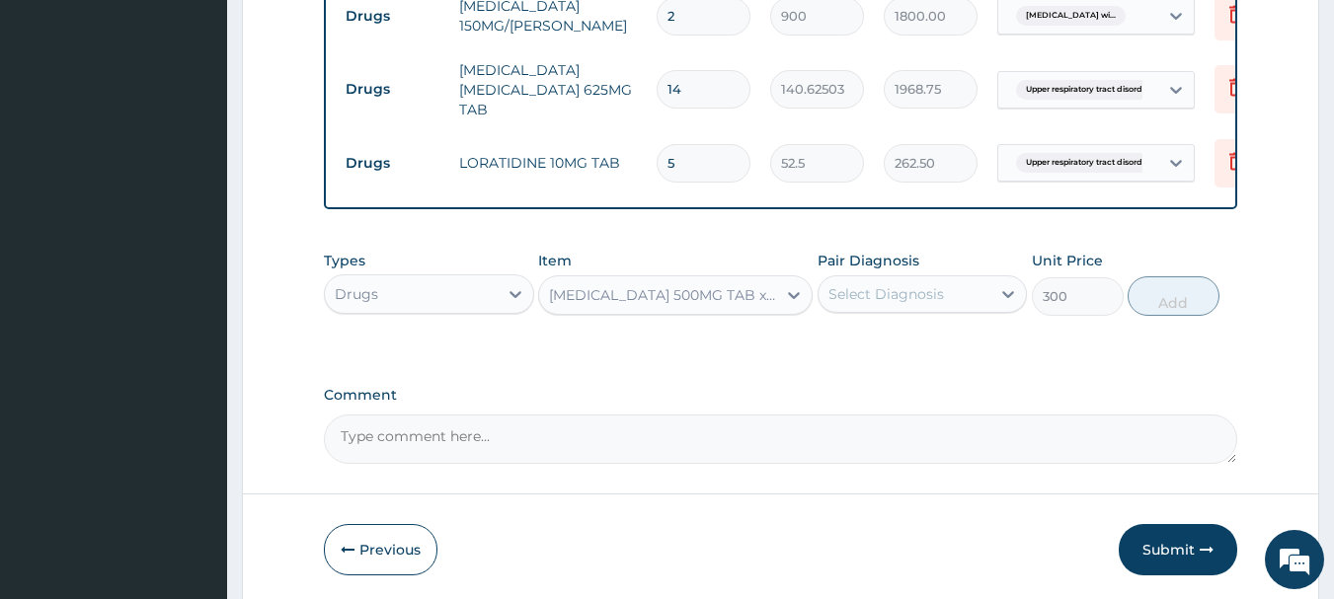
click at [886, 304] on div "Select Diagnosis" at bounding box center [886, 294] width 116 height 20
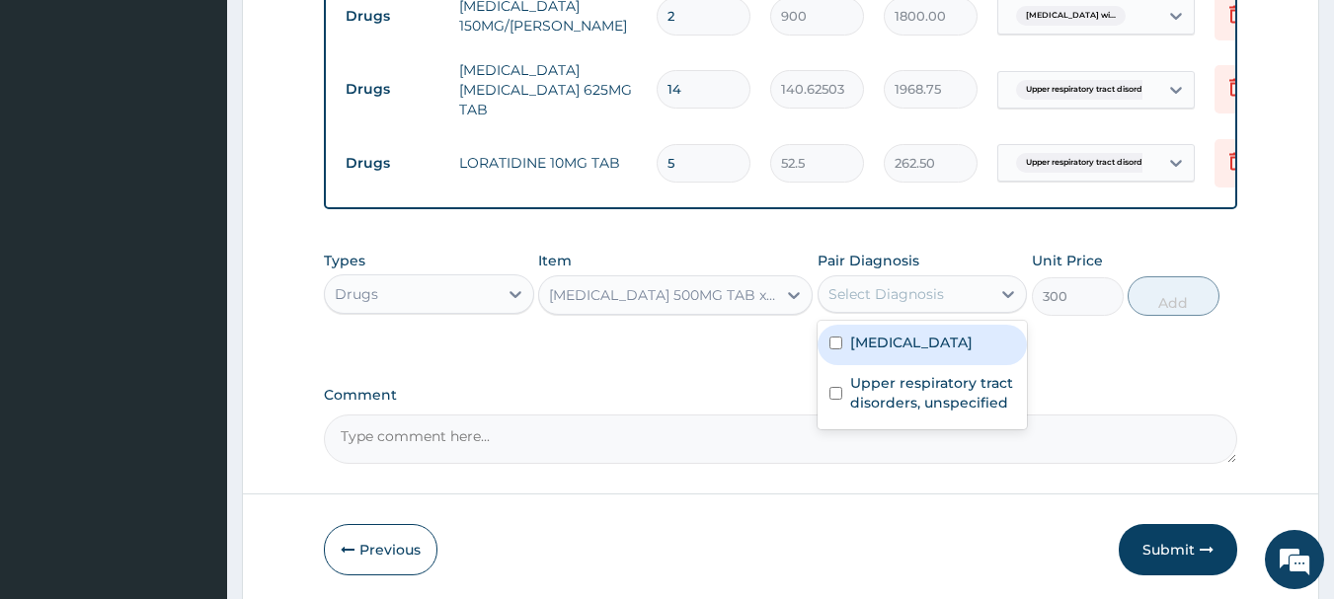
click at [911, 352] on label "Plasmodium malariae malaria without complication" at bounding box center [911, 343] width 122 height 20
checkbox input "true"
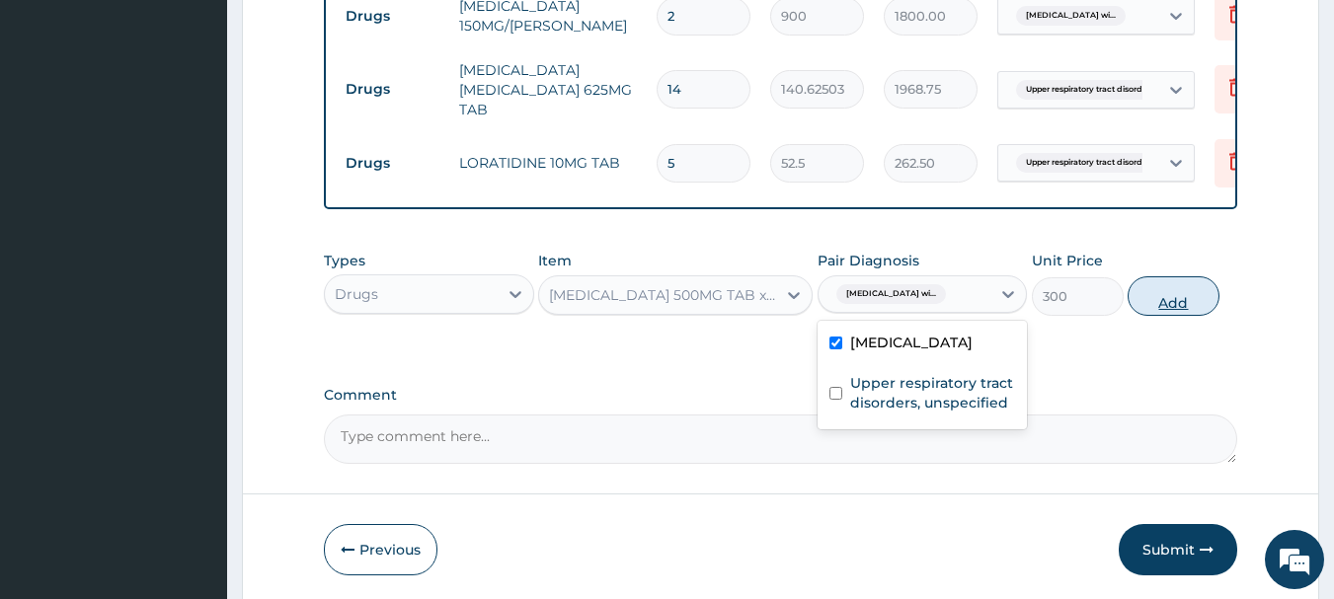
click at [1148, 307] on button "Add" at bounding box center [1173, 295] width 92 height 39
type input "0"
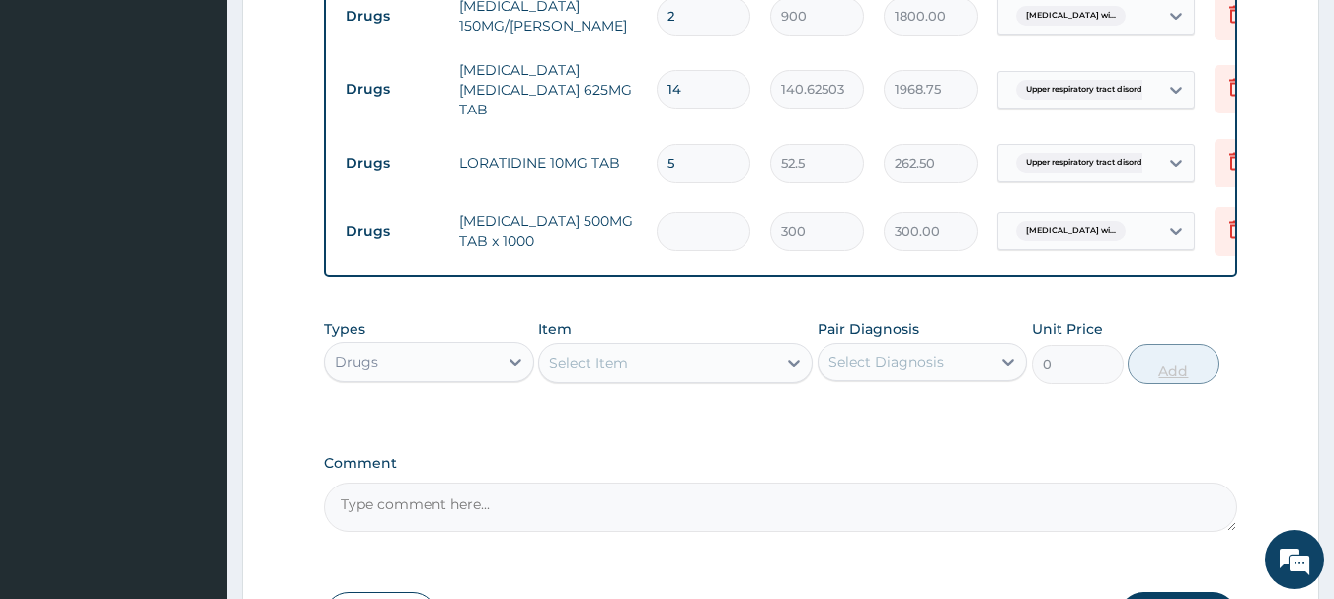
type input "0.00"
type input "4"
type input "1200.00"
type input "4"
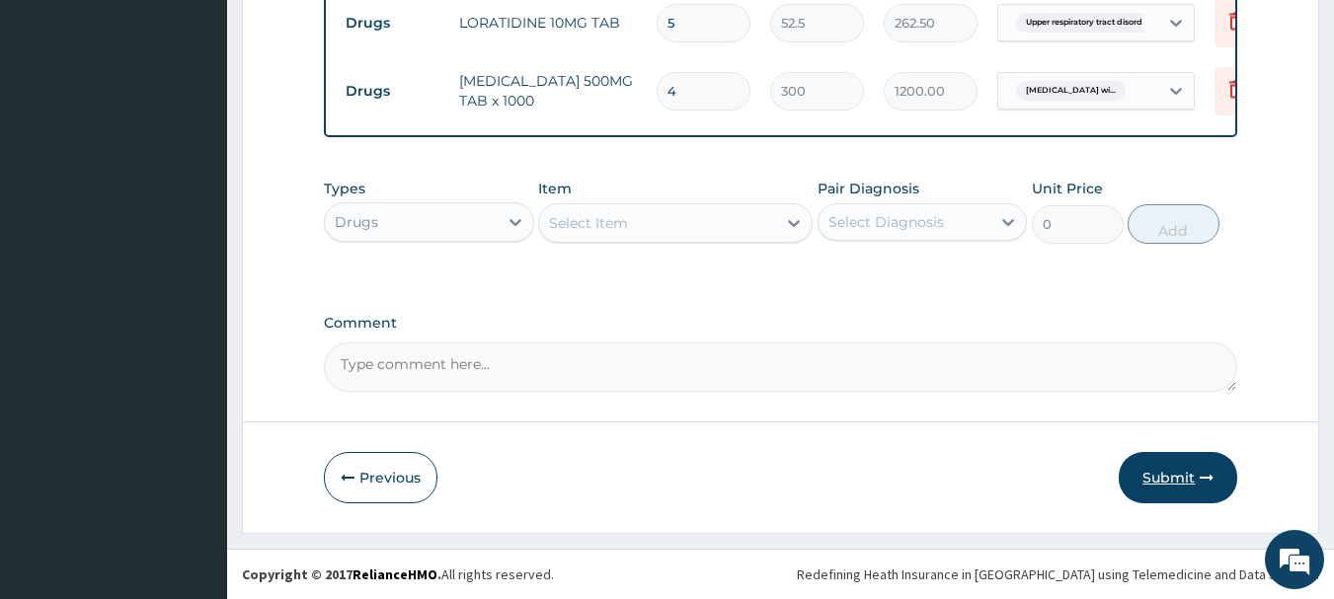
click at [1175, 475] on button "Submit" at bounding box center [1178, 477] width 118 height 51
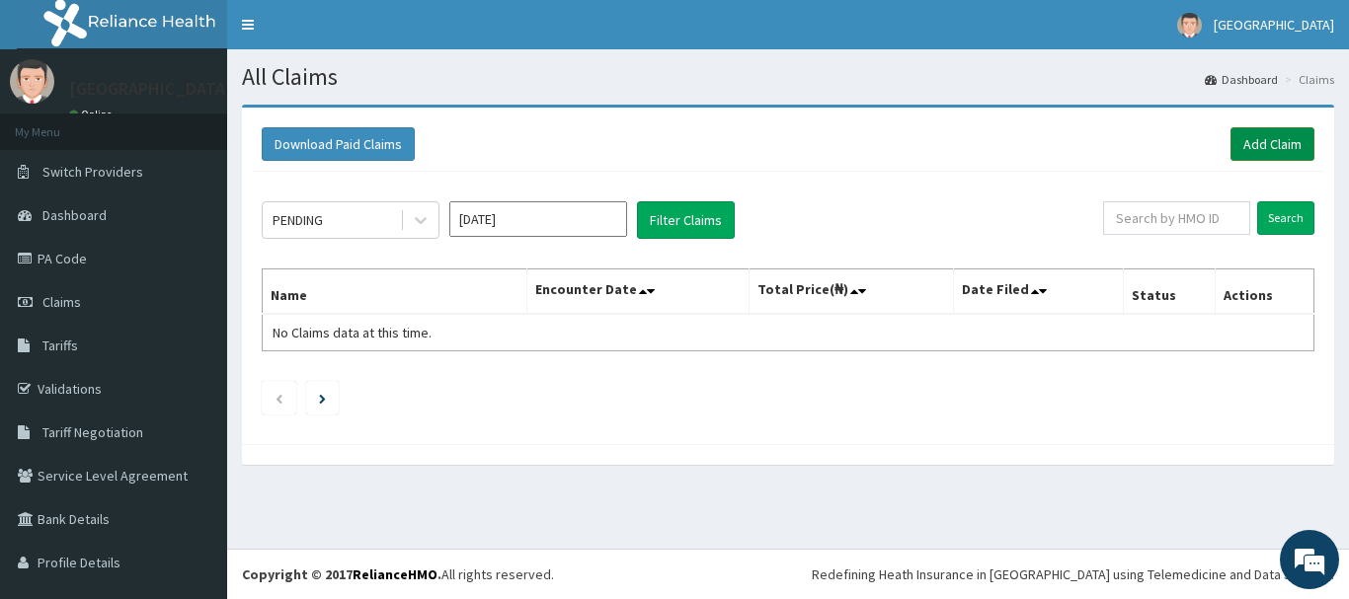
click at [1238, 147] on link "Add Claim" at bounding box center [1272, 144] width 84 height 34
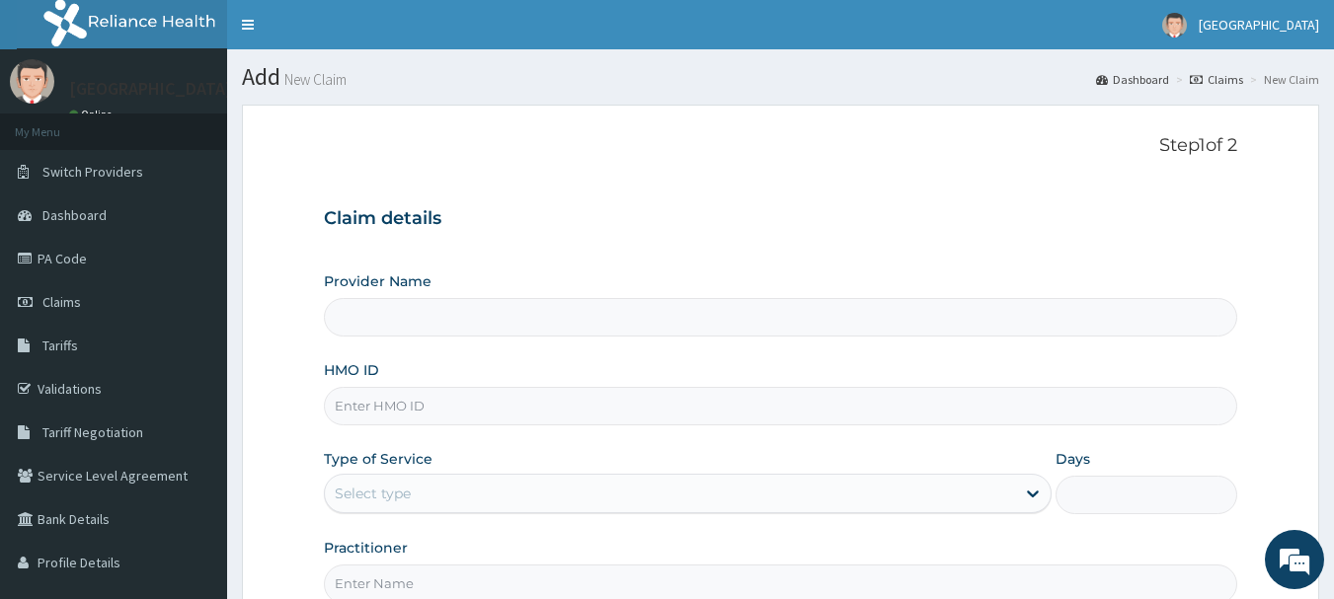
click at [481, 407] on input "HMO ID" at bounding box center [781, 406] width 914 height 39
paste input "Ces/10060/c"
type input "Ces/10060/c"
type input "[GEOGRAPHIC_DATA]"
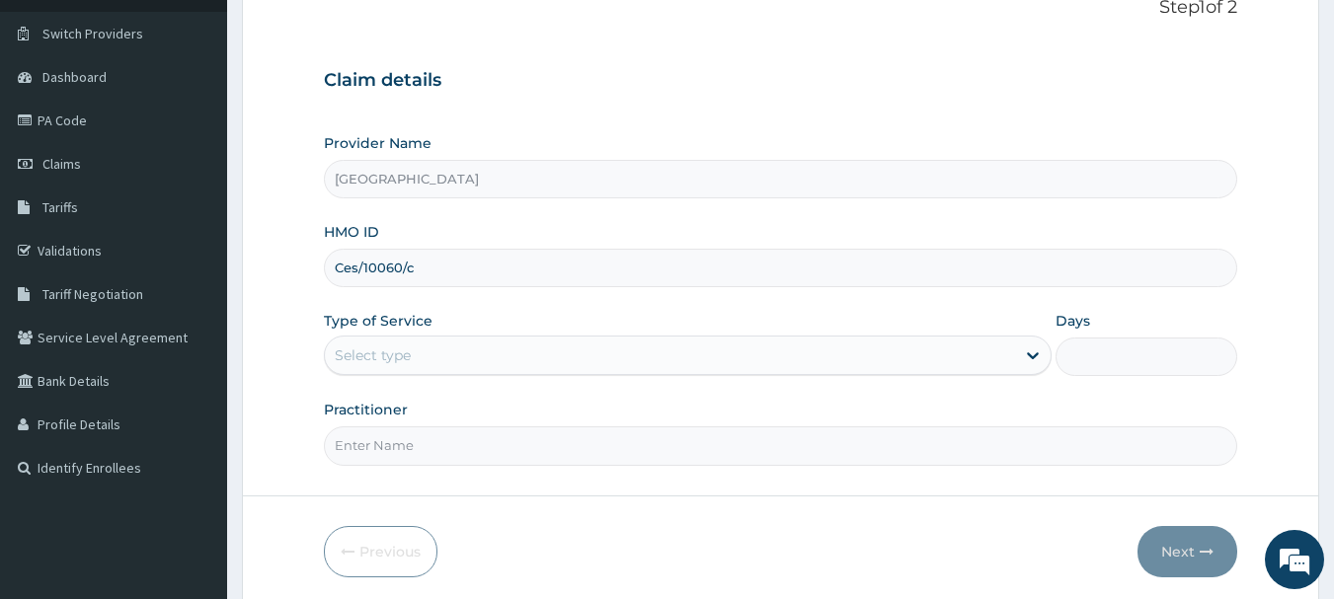
scroll to position [212, 0]
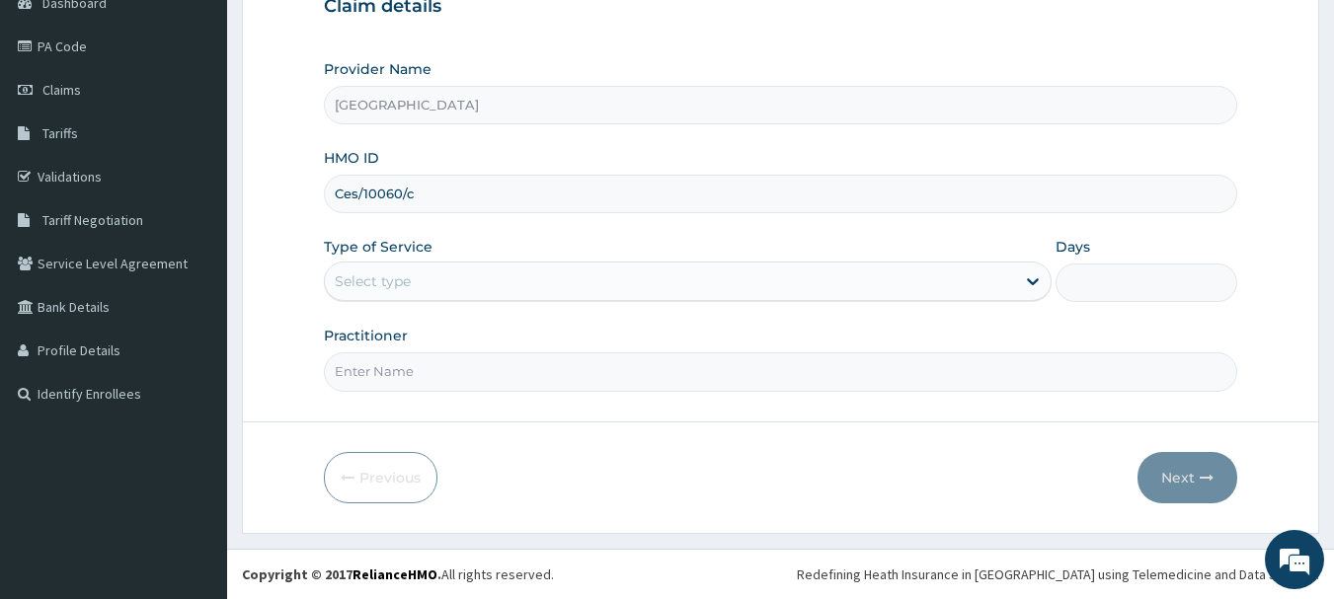
type input "Ces/10060/c"
click at [479, 279] on div "Select type" at bounding box center [670, 282] width 690 height 32
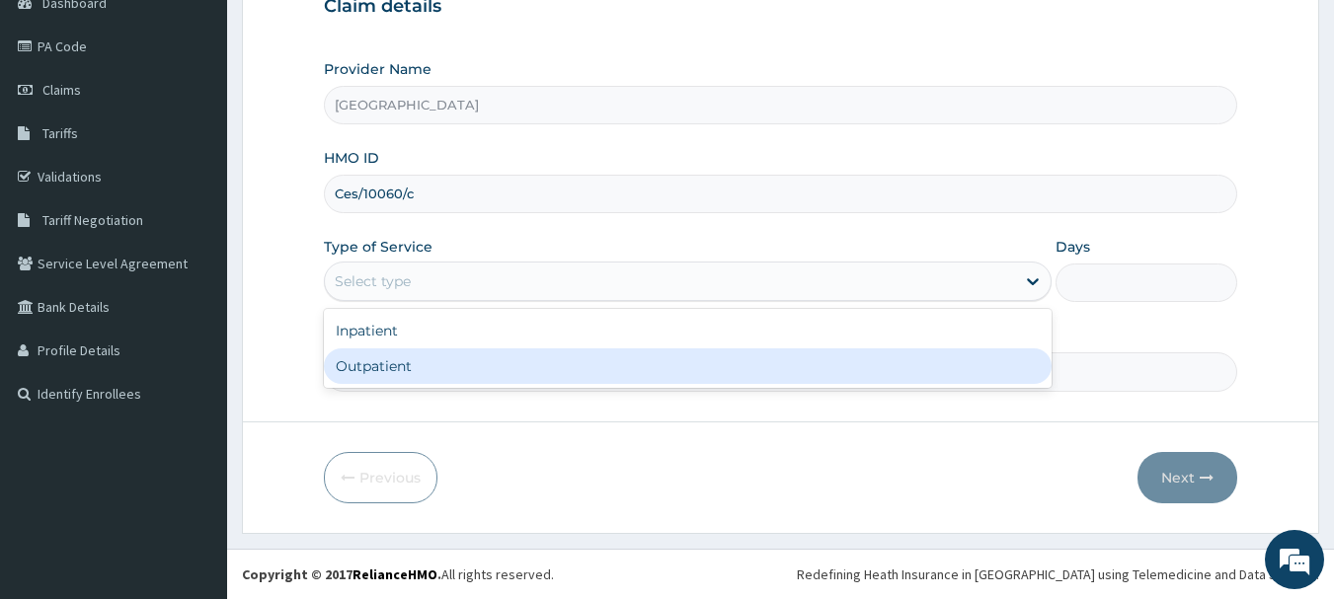
click at [464, 379] on div "Outpatient" at bounding box center [688, 367] width 728 height 36
type input "1"
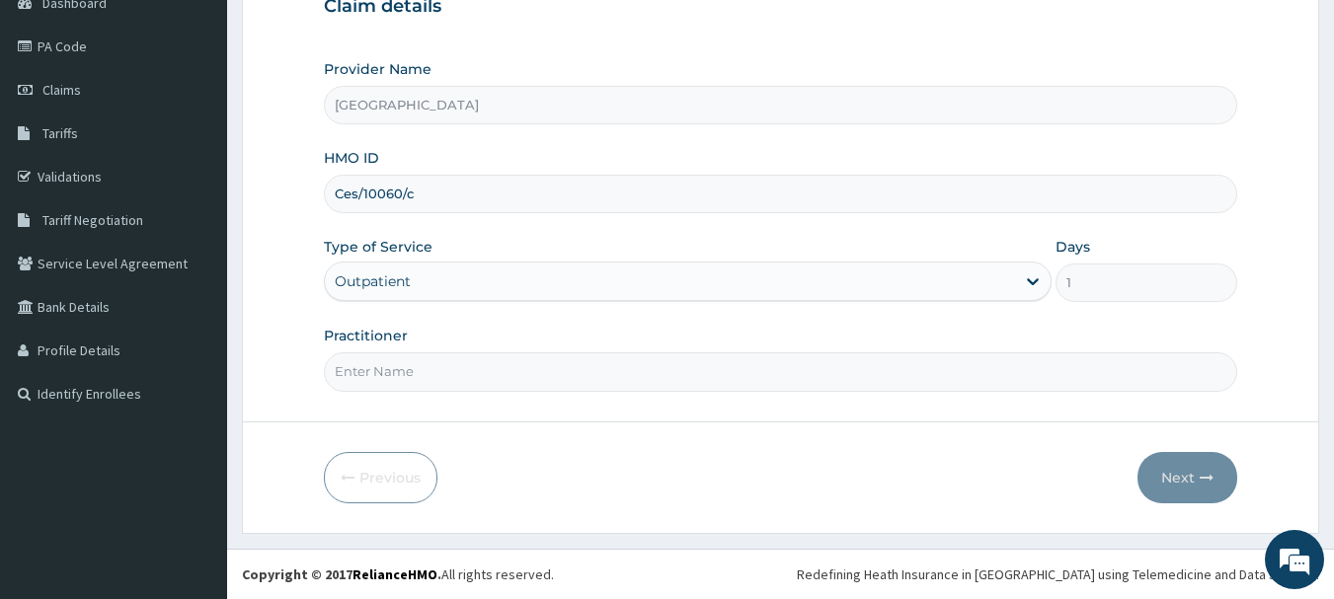
click at [457, 379] on input "Practitioner" at bounding box center [781, 371] width 914 height 39
type input "Dr.Akinwusi"
click at [1165, 477] on button "Next" at bounding box center [1187, 477] width 100 height 51
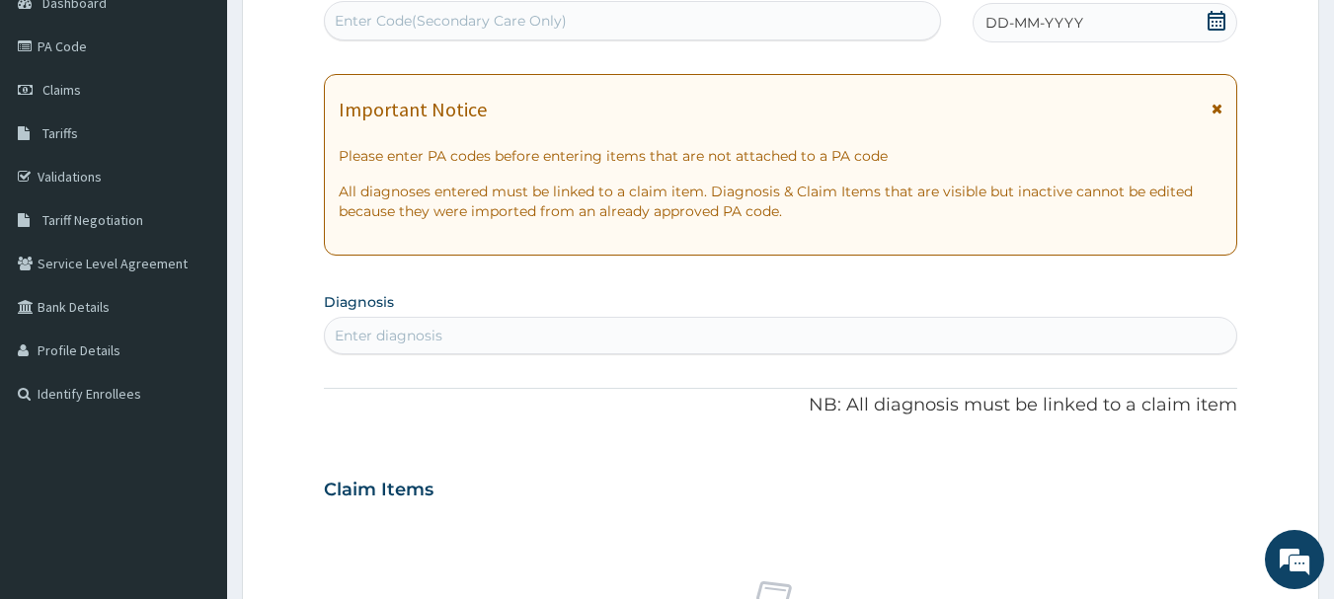
click at [1214, 22] on icon at bounding box center [1216, 21] width 20 height 20
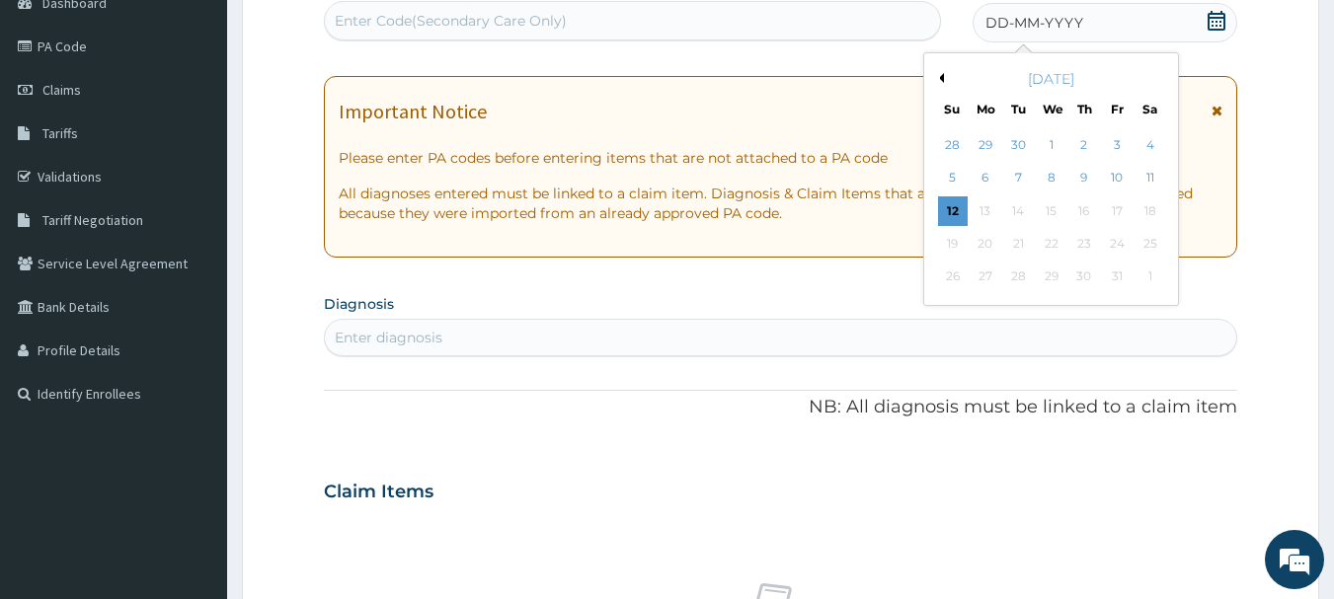
click at [943, 78] on button "Previous Month" at bounding box center [939, 78] width 10 height 10
click at [1050, 214] on div "17" at bounding box center [1052, 211] width 30 height 30
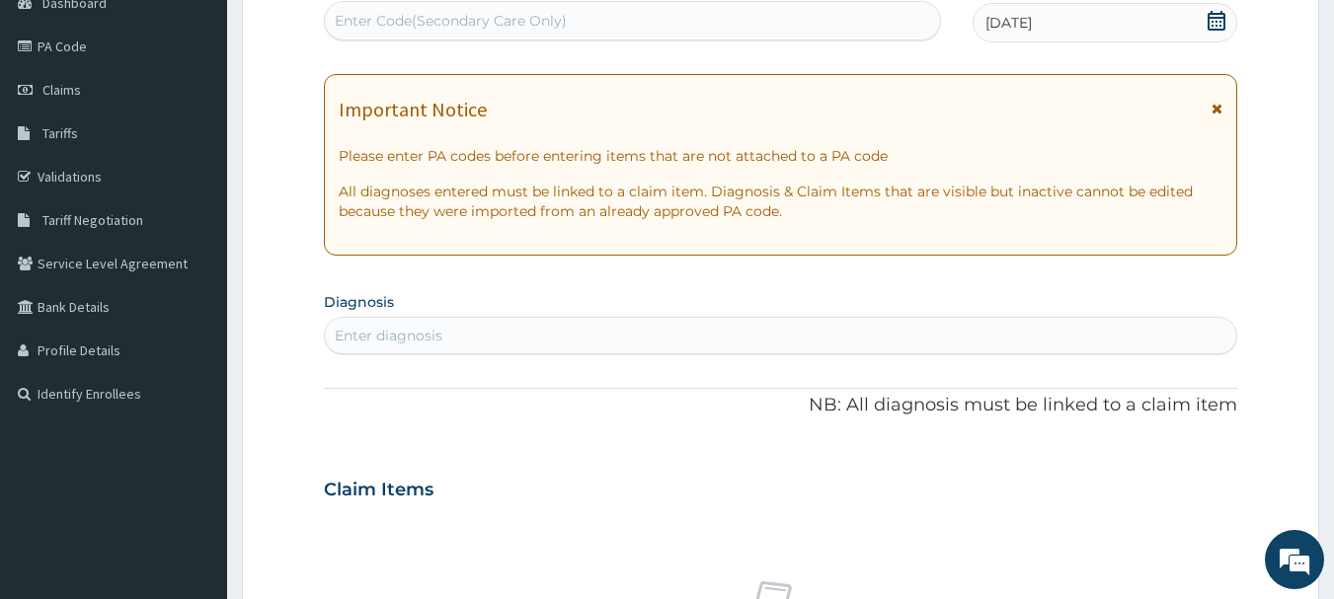
click at [614, 344] on div "Enter diagnosis" at bounding box center [781, 336] width 912 height 32
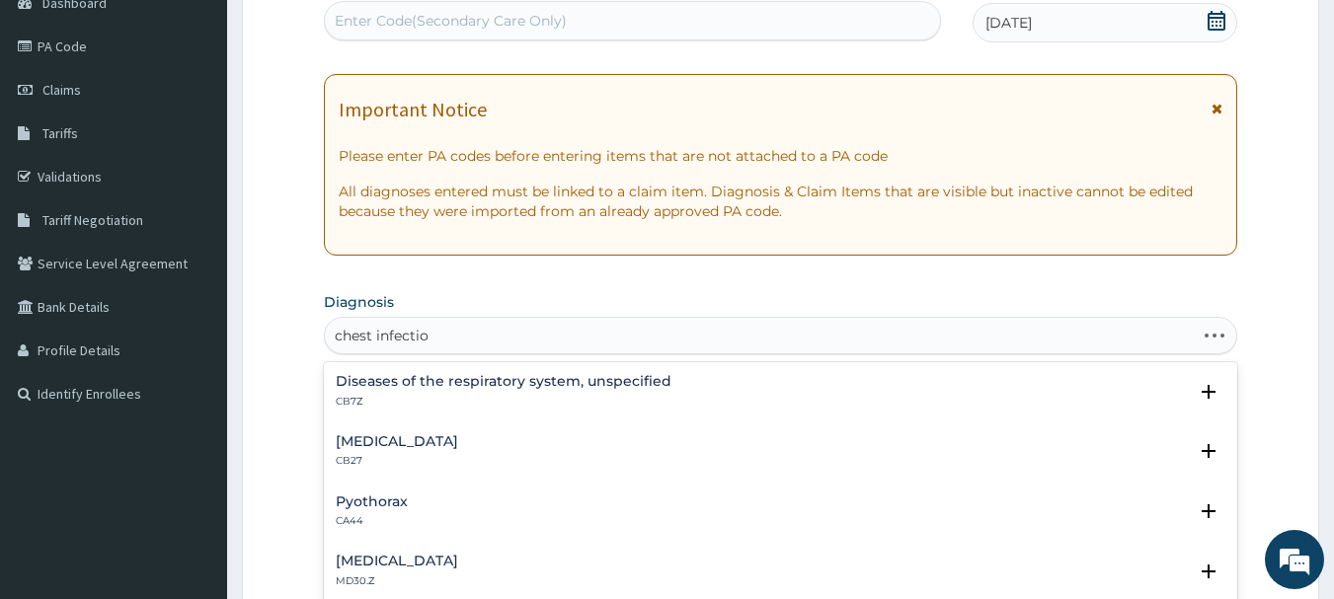
type input "[MEDICAL_DATA]"
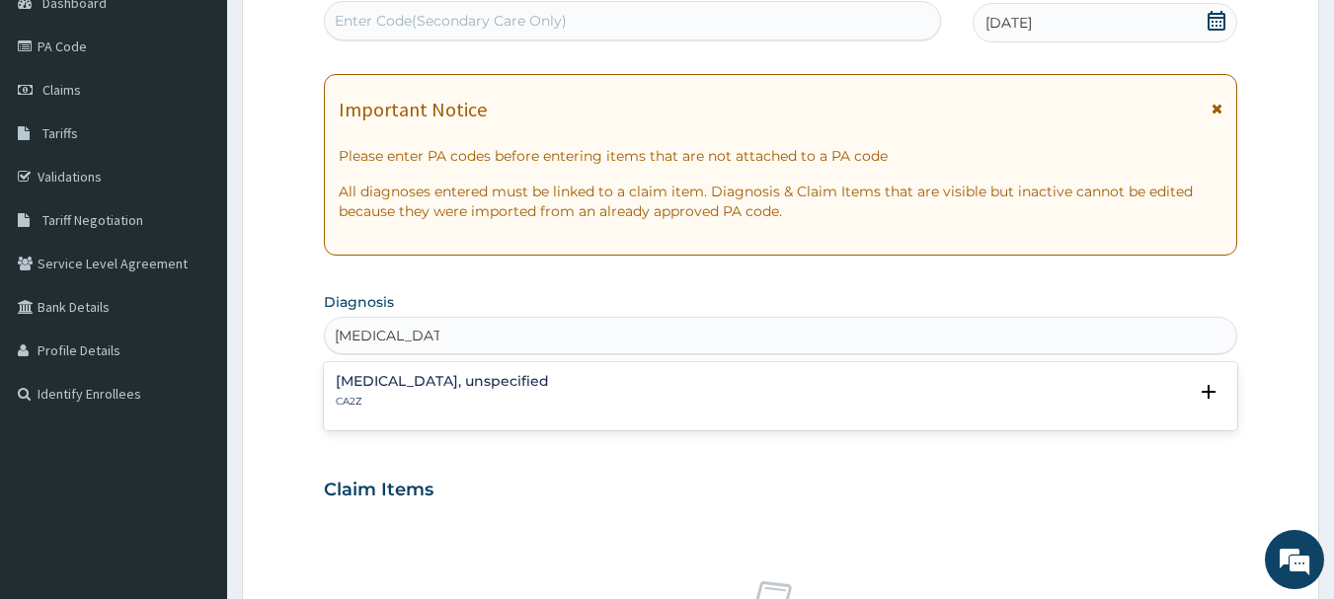
click at [549, 378] on h4 "[MEDICAL_DATA], unspecified" at bounding box center [442, 381] width 213 height 15
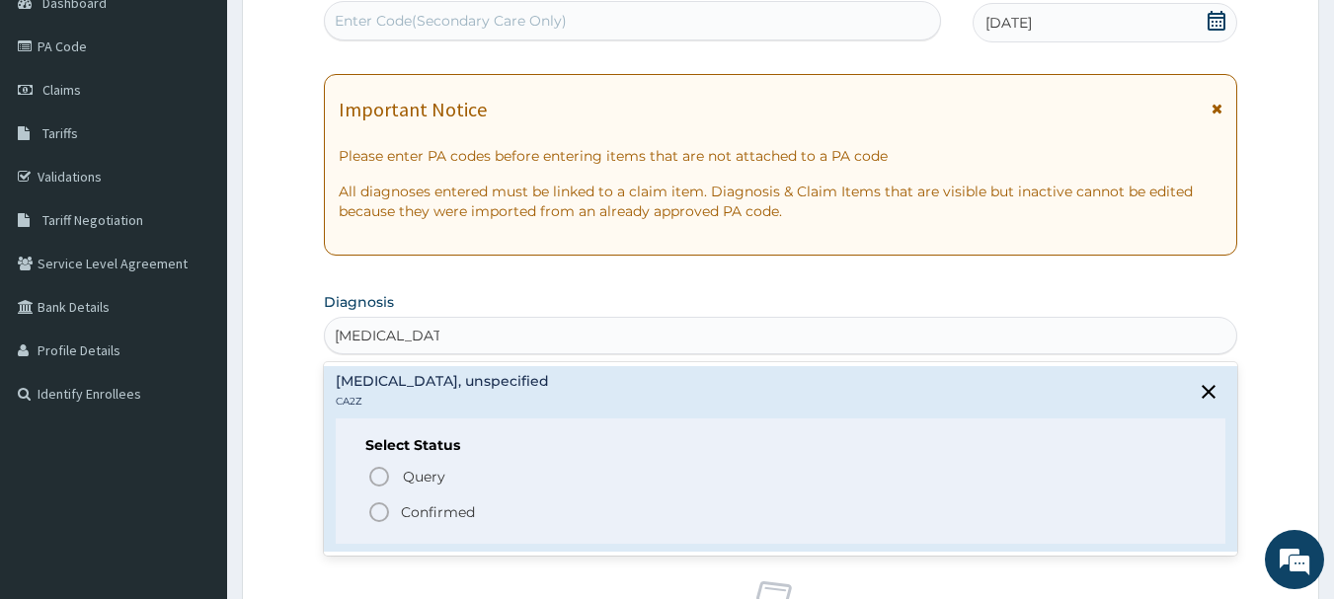
click at [382, 511] on icon "status option filled" at bounding box center [379, 513] width 24 height 24
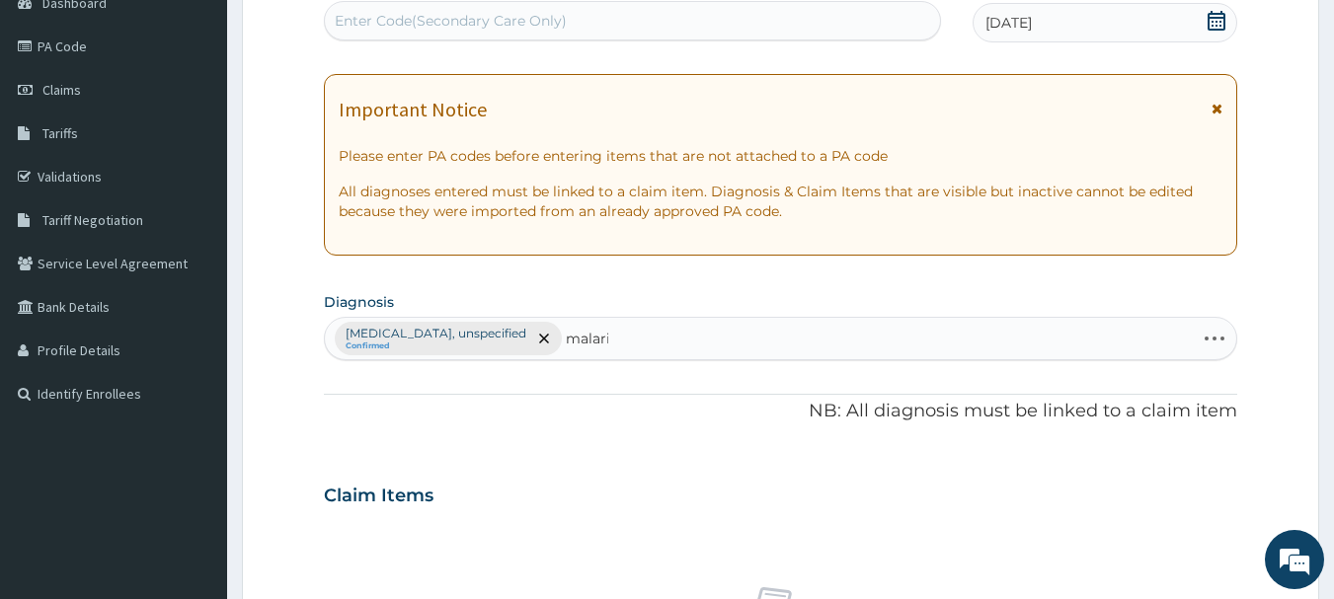
type input "[MEDICAL_DATA]"
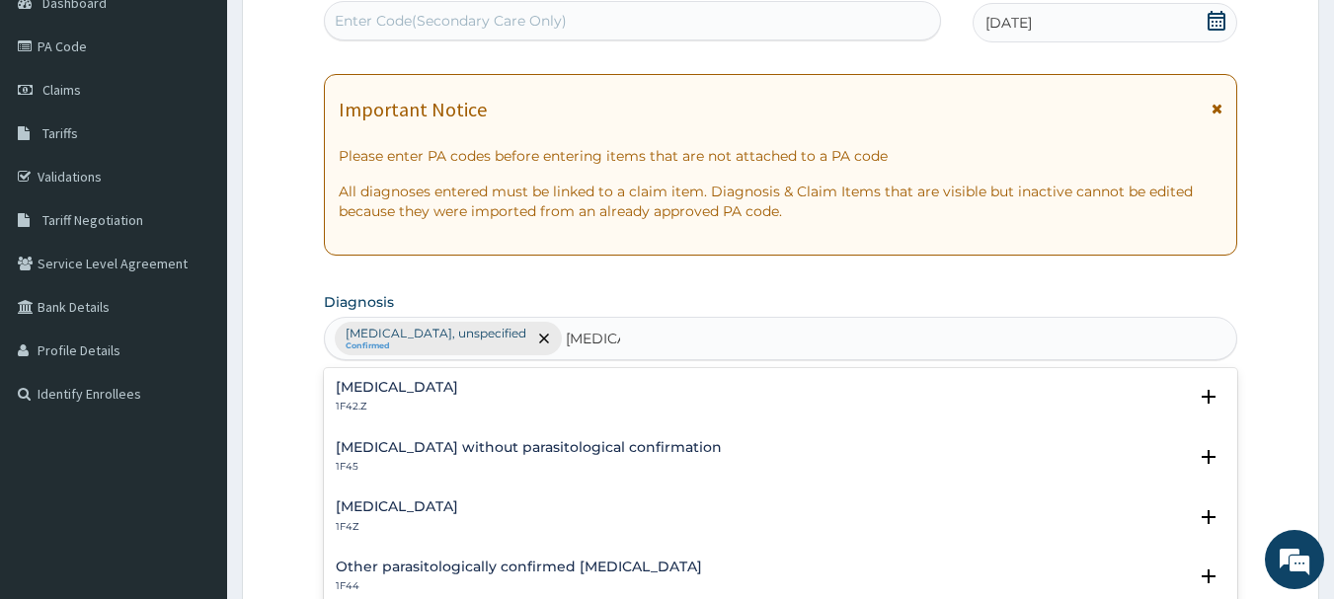
click at [458, 400] on p "1F42.Z" at bounding box center [397, 407] width 122 height 14
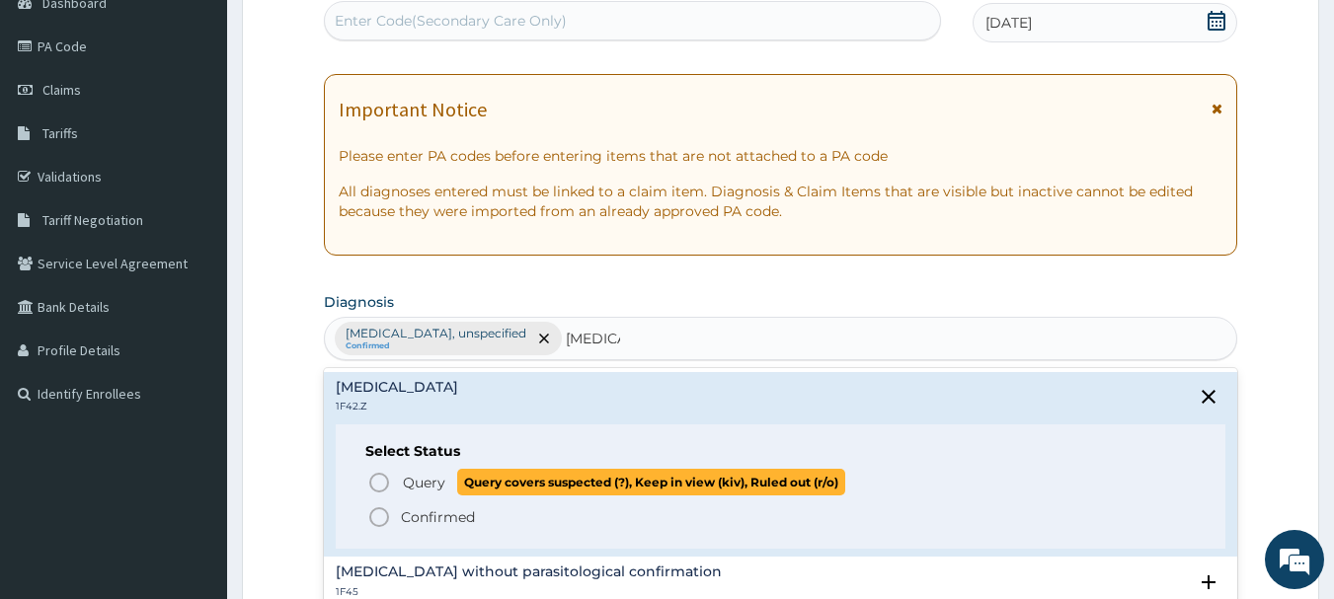
click at [379, 477] on icon "status option query" at bounding box center [379, 483] width 24 height 24
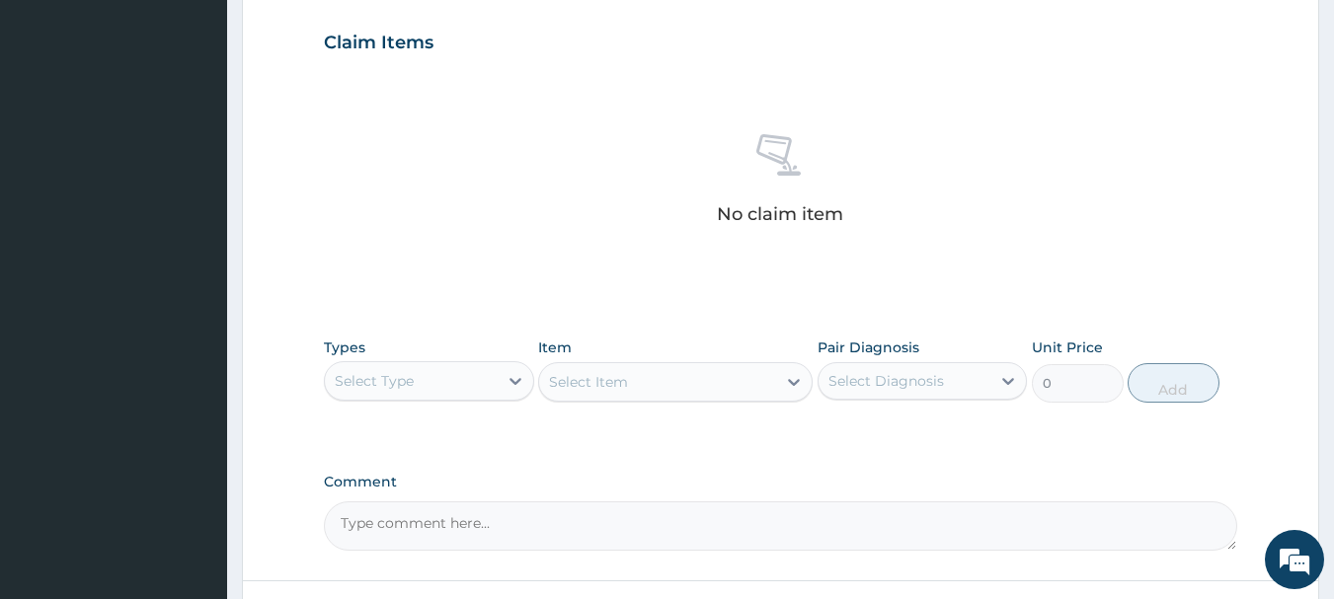
scroll to position [824, 0]
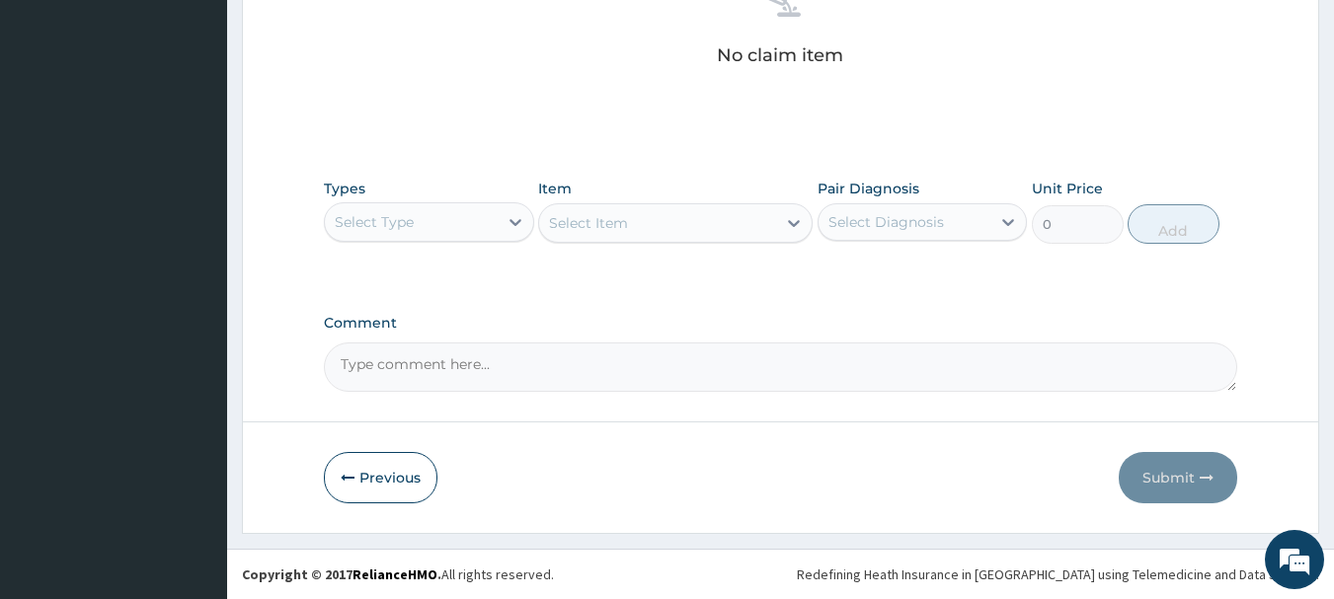
click at [445, 217] on div "Select Type" at bounding box center [411, 222] width 173 height 32
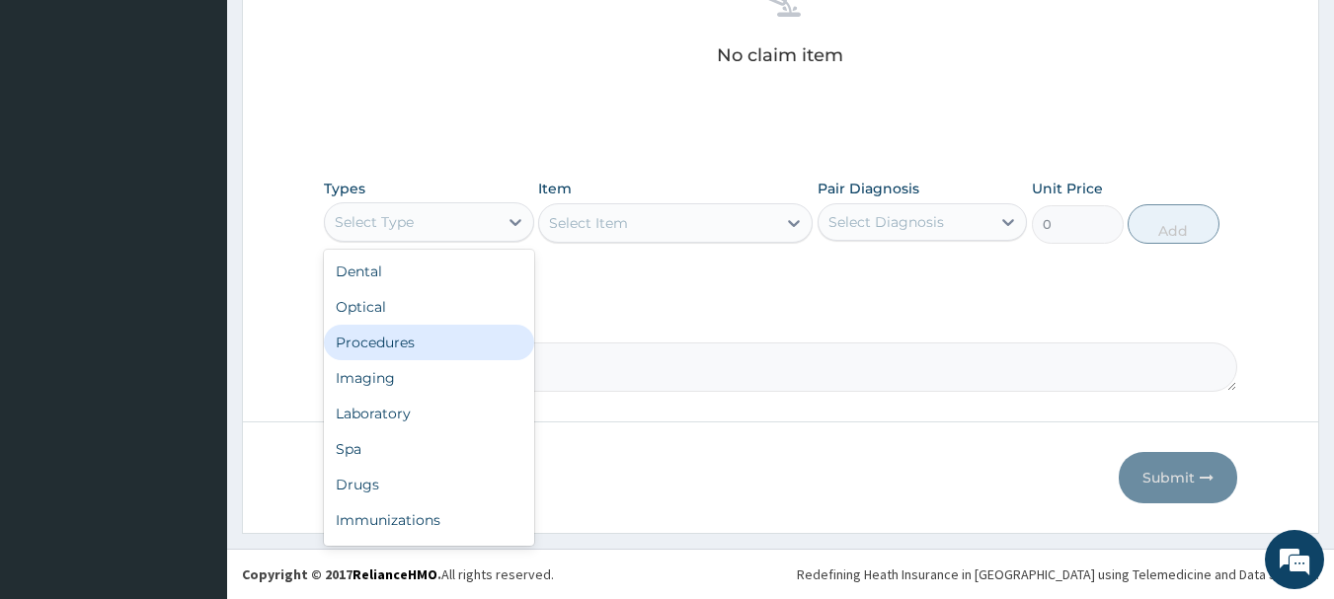
click at [444, 334] on div "Procedures" at bounding box center [429, 343] width 210 height 36
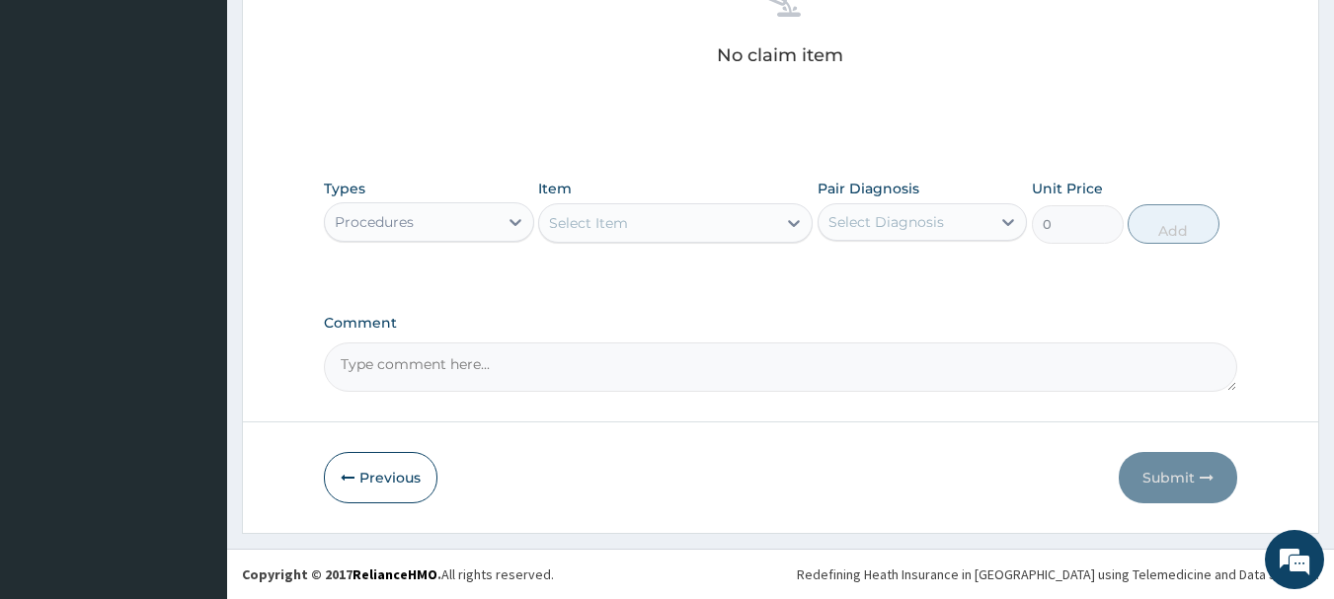
click at [638, 216] on div "Select Item" at bounding box center [657, 223] width 237 height 32
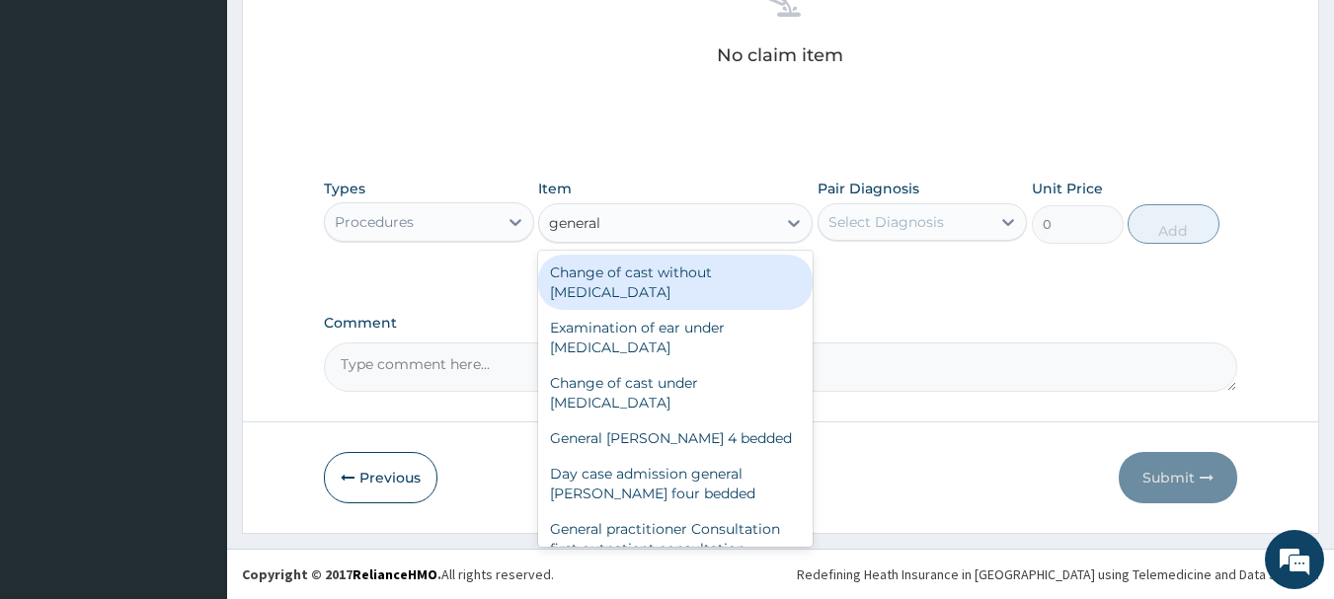
type input "general p"
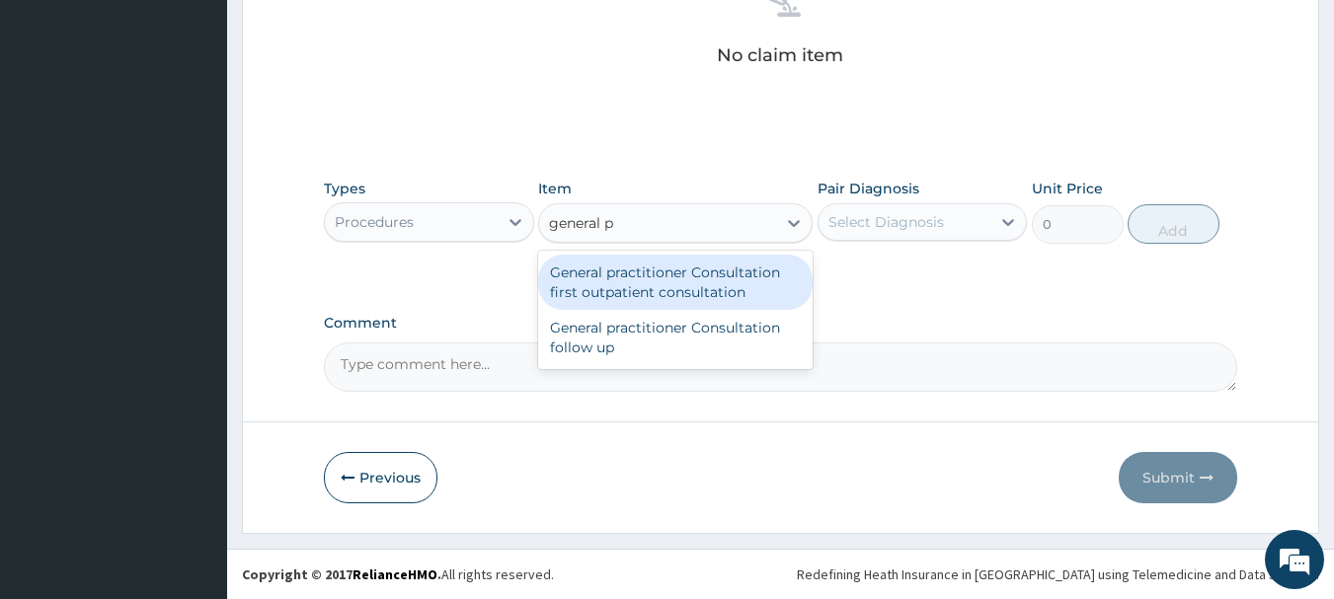
click at [722, 287] on div "General practitioner Consultation first outpatient consultation" at bounding box center [675, 282] width 274 height 55
type input "3000"
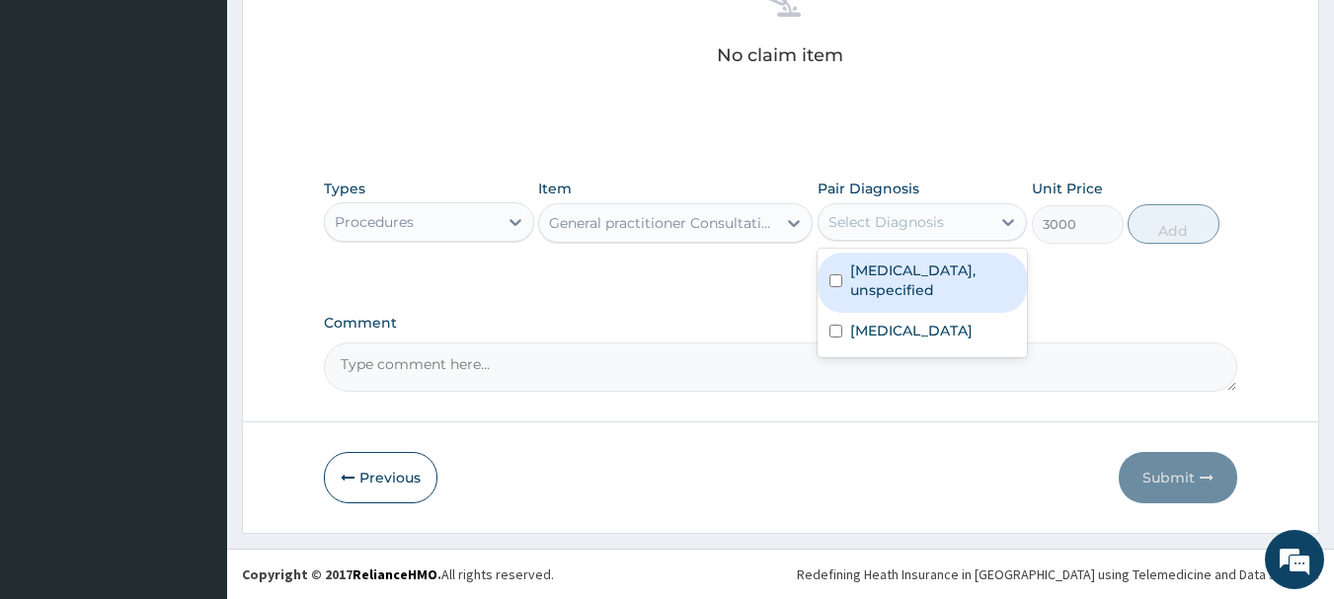
click at [861, 212] on div "Select Diagnosis" at bounding box center [886, 222] width 116 height 20
click at [882, 275] on label "[MEDICAL_DATA], unspecified" at bounding box center [933, 280] width 166 height 39
checkbox input "true"
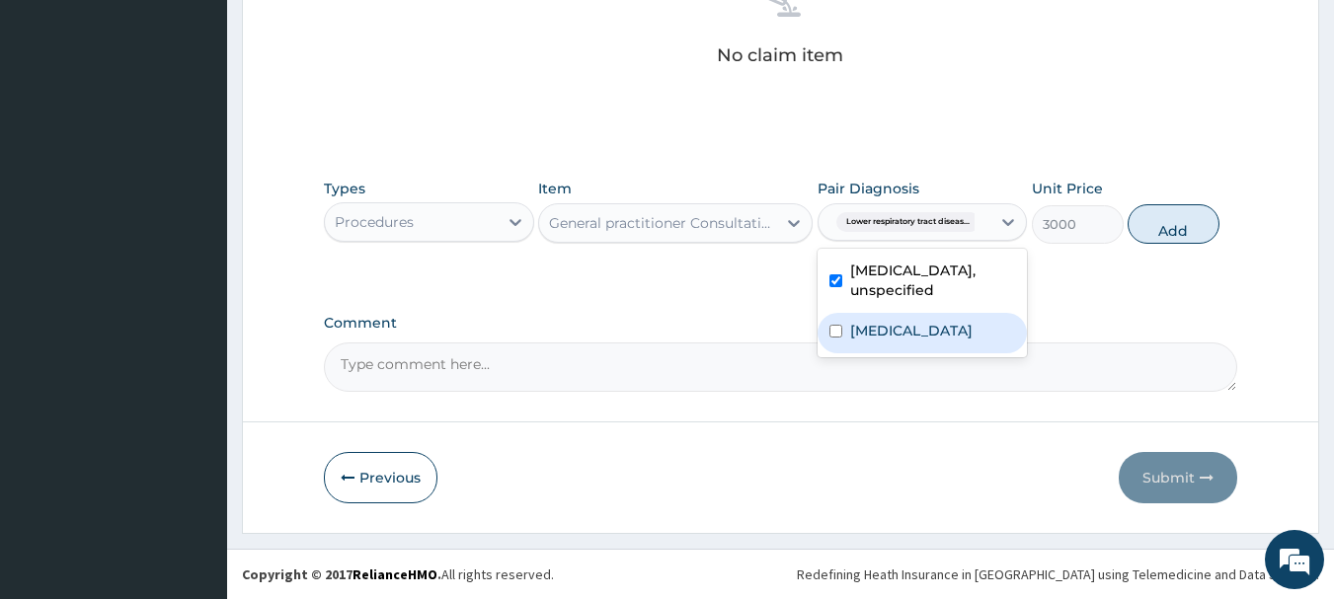
click at [906, 341] on label "[MEDICAL_DATA]" at bounding box center [911, 331] width 122 height 20
checkbox input "true"
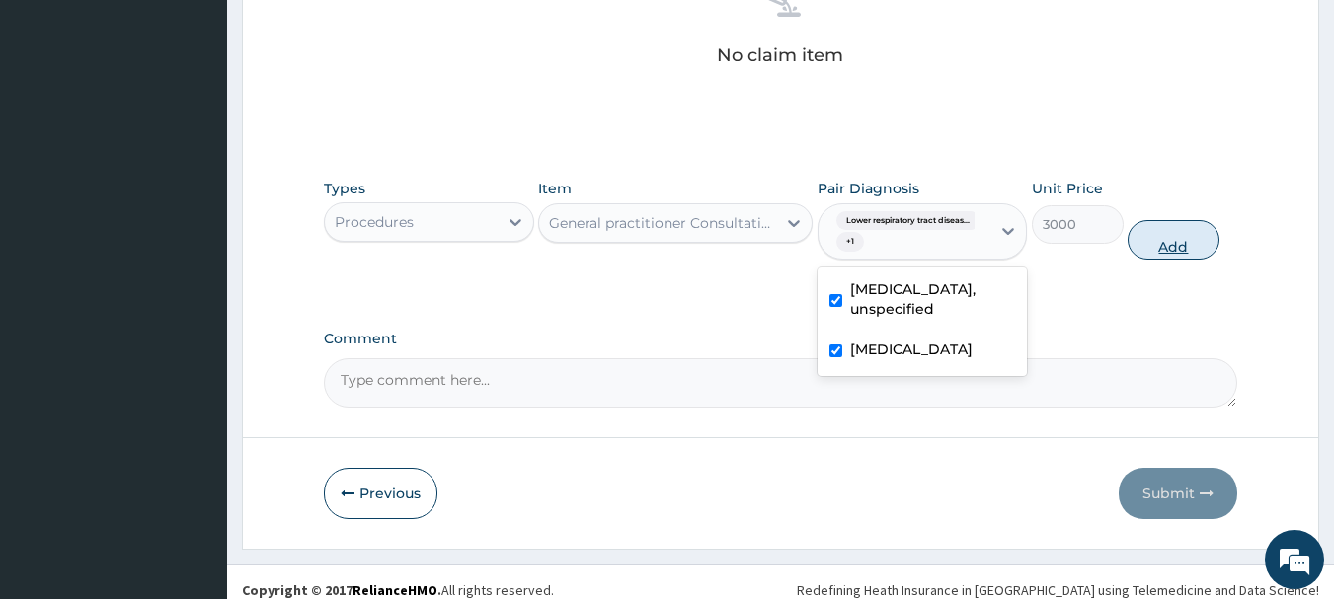
click at [1159, 247] on button "Add" at bounding box center [1173, 239] width 92 height 39
type input "0"
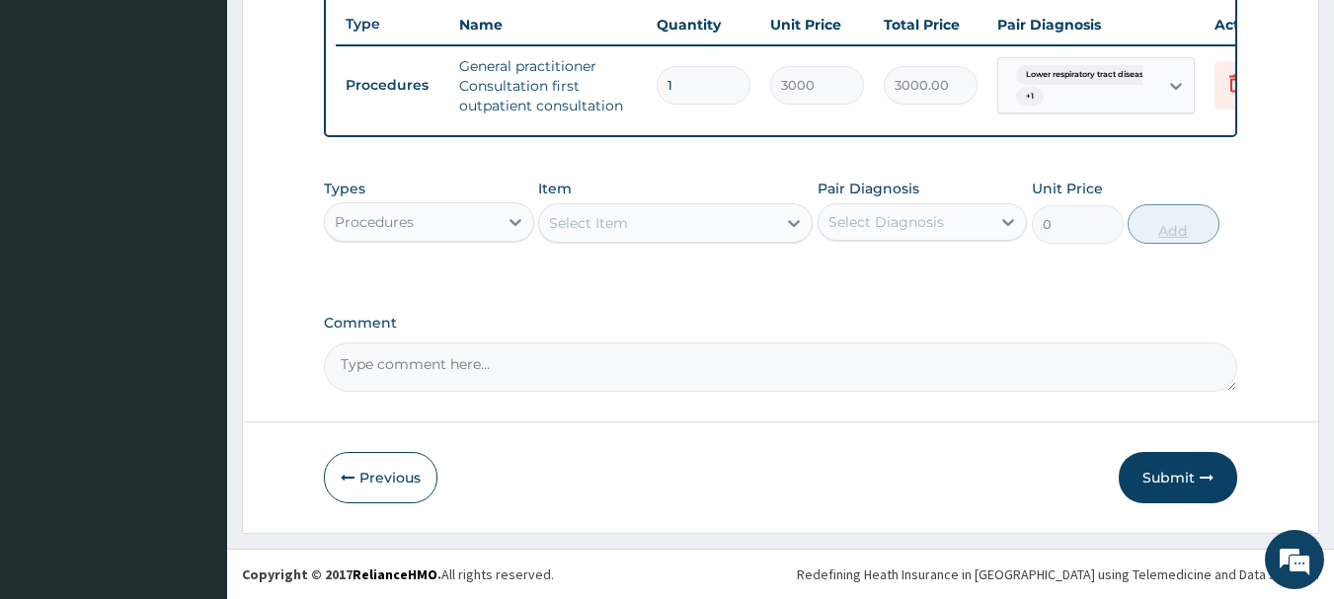
scroll to position [756, 0]
click at [458, 220] on div "Procedures" at bounding box center [411, 222] width 173 height 32
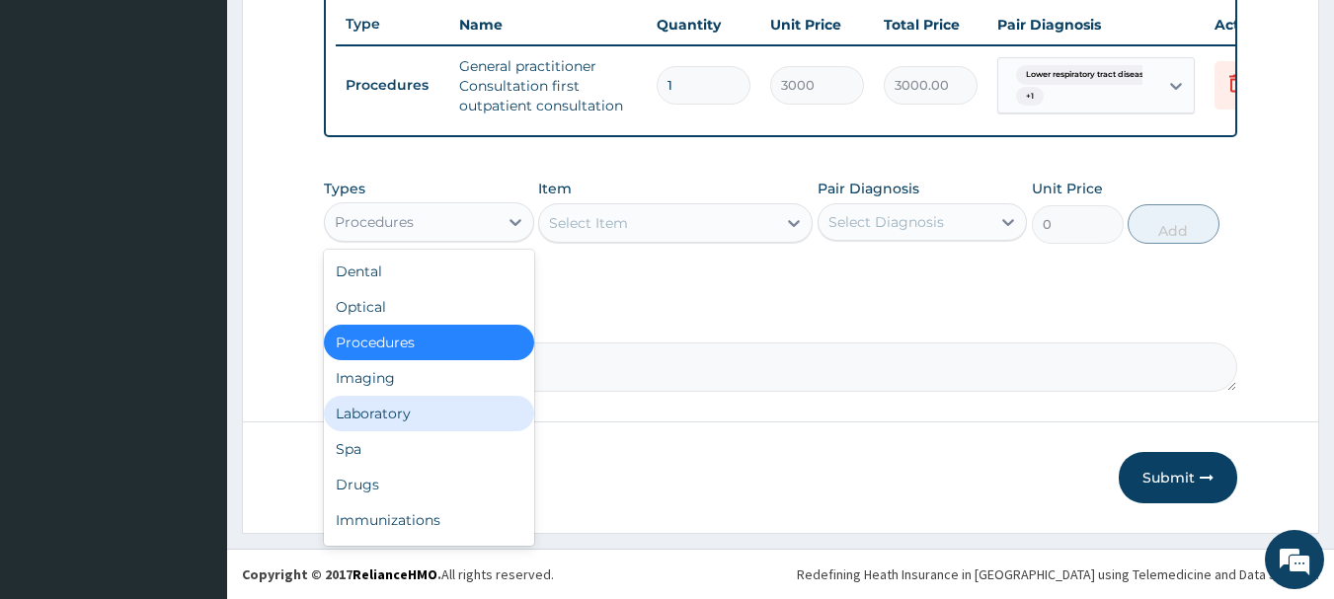
click at [456, 403] on div "Laboratory" at bounding box center [429, 414] width 210 height 36
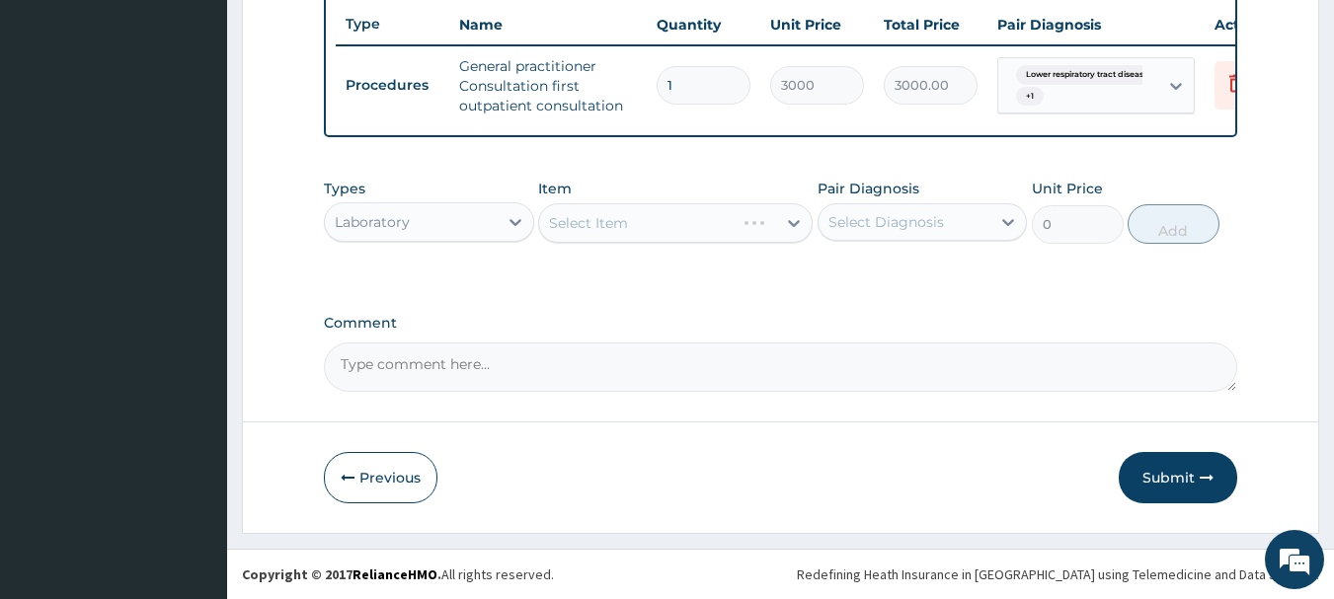
click at [641, 221] on div "Select Item" at bounding box center [675, 222] width 274 height 39
click at [683, 218] on div "Select Item" at bounding box center [657, 223] width 237 height 32
type input "malar"
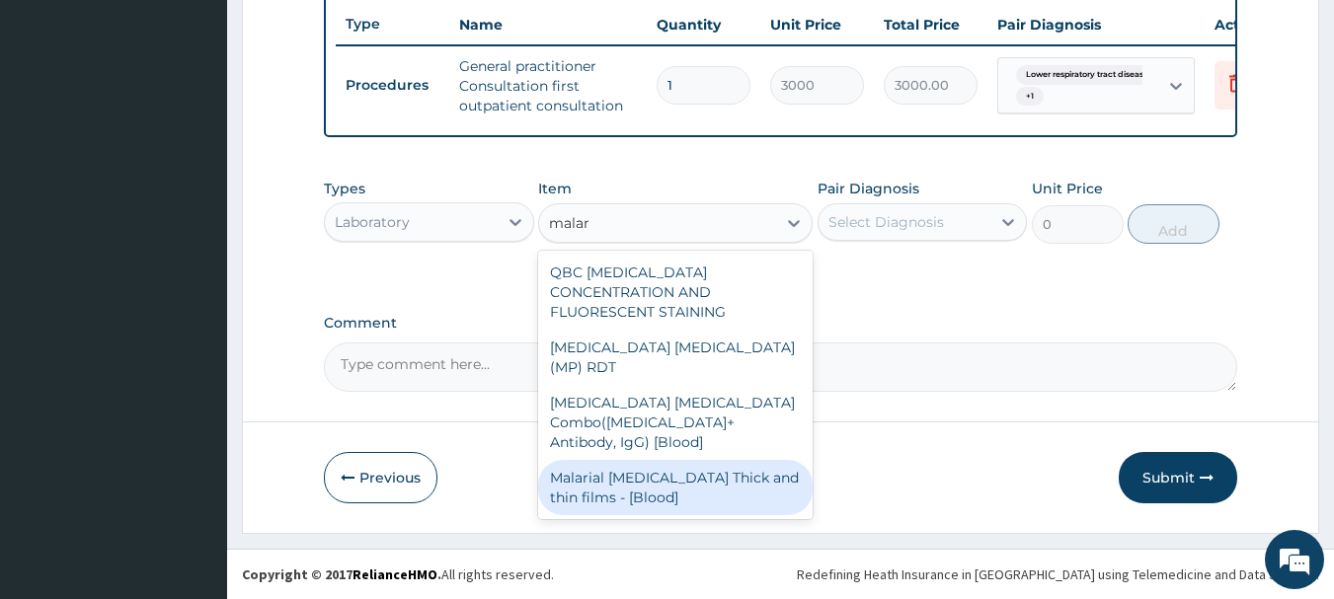
click at [722, 460] on div "Malarial [MEDICAL_DATA] Thick and thin films - [Blood]" at bounding box center [675, 487] width 274 height 55
type input "1500"
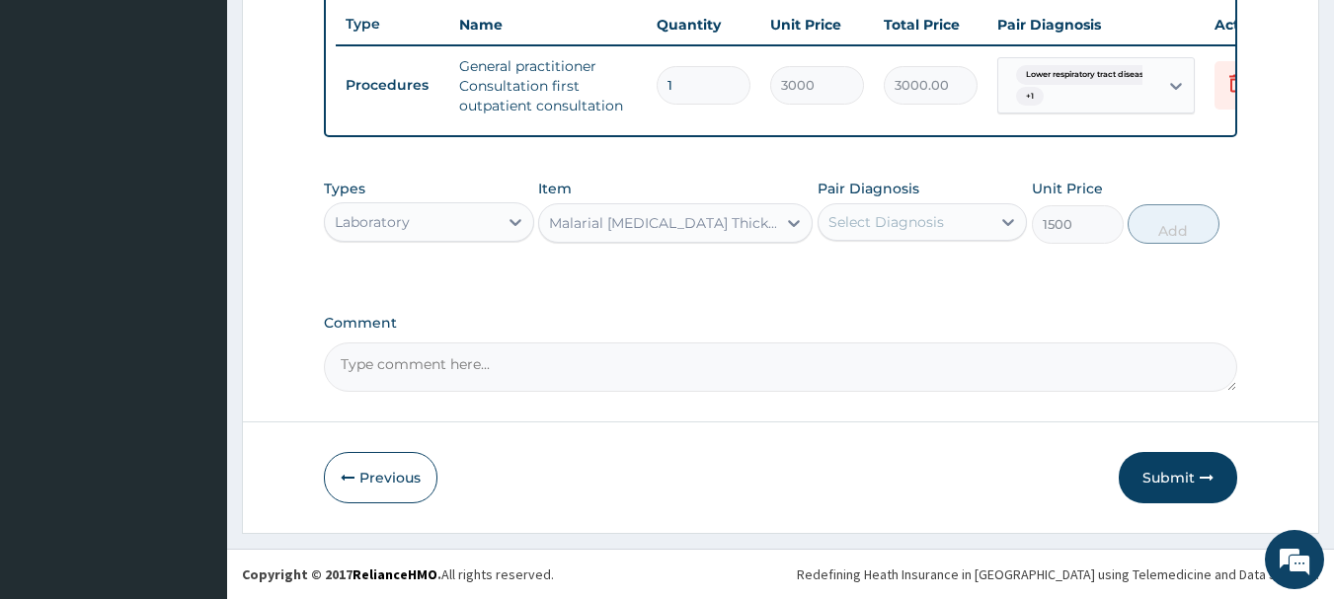
click at [883, 213] on div "Select Diagnosis" at bounding box center [886, 222] width 116 height 20
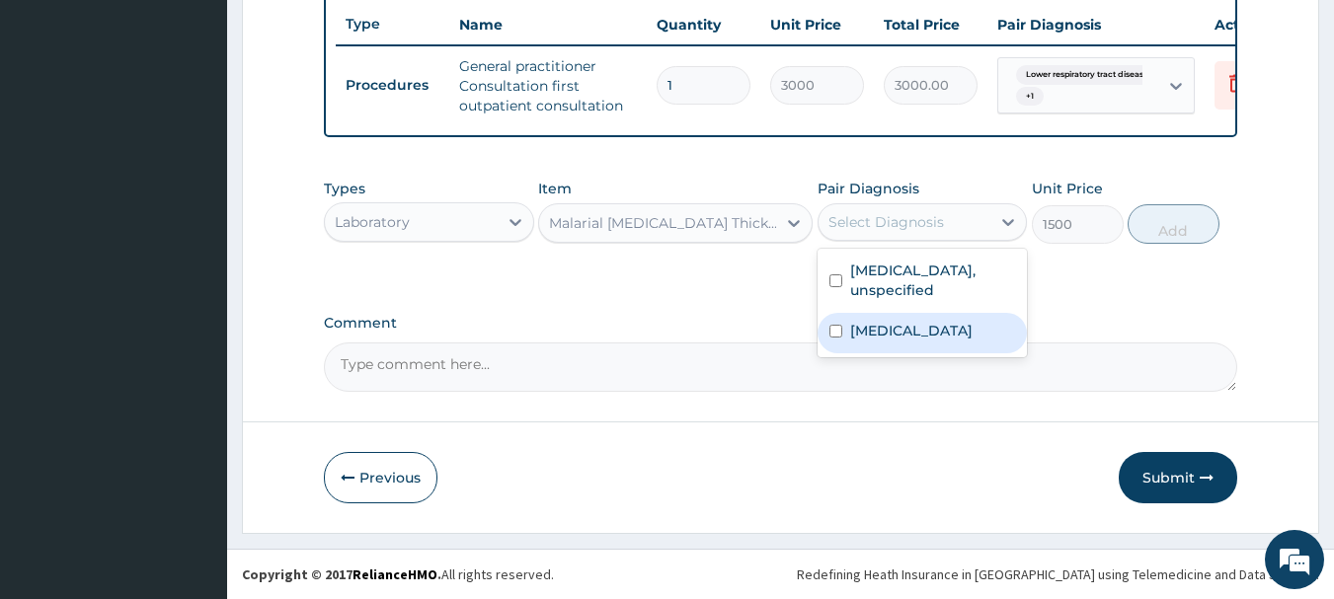
click at [914, 333] on label "[MEDICAL_DATA]" at bounding box center [911, 331] width 122 height 20
checkbox input "true"
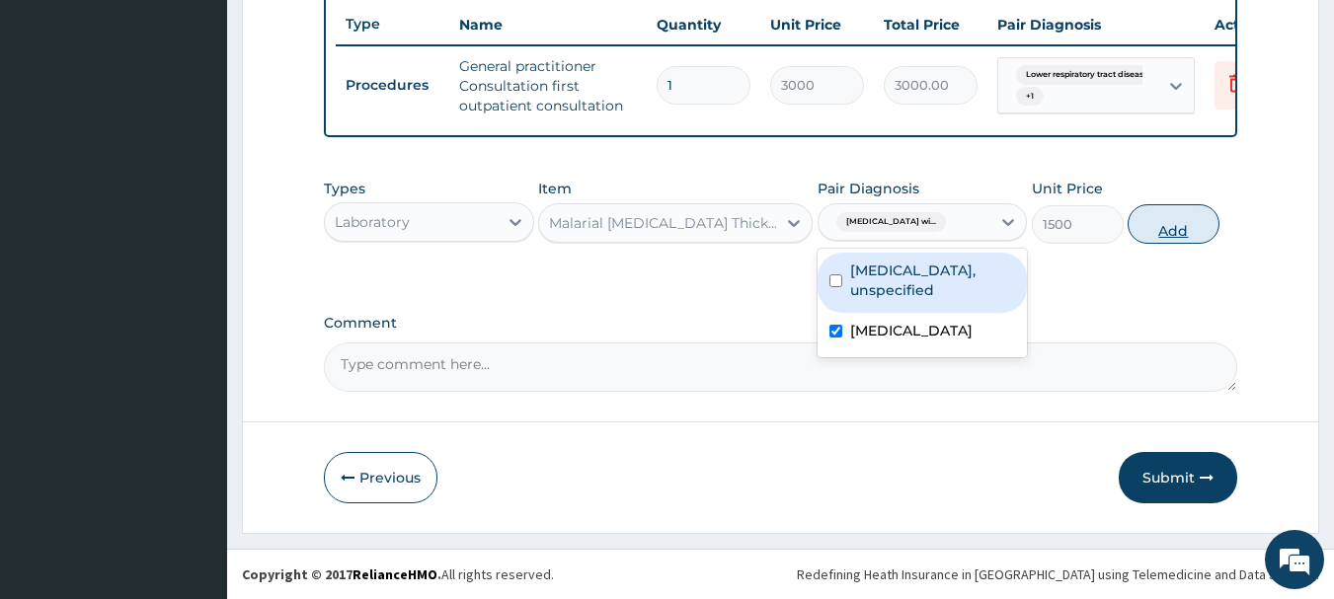
click at [1158, 240] on button "Add" at bounding box center [1173, 223] width 92 height 39
type input "0"
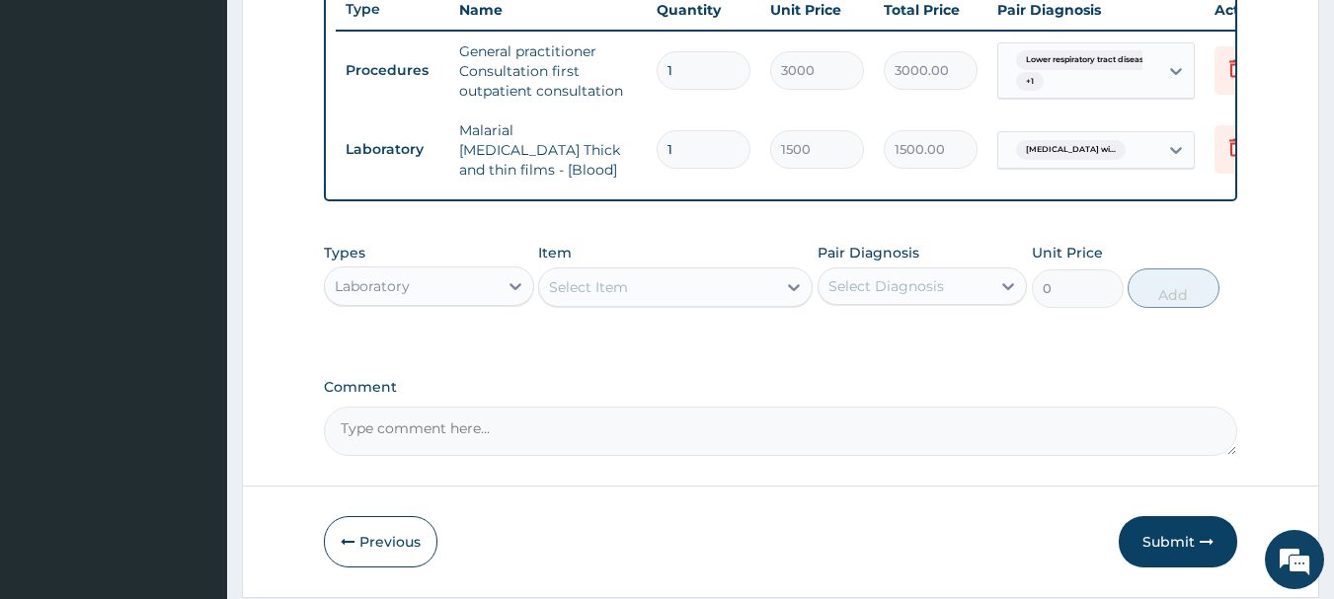
click at [709, 291] on div "Select Item" at bounding box center [657, 287] width 237 height 32
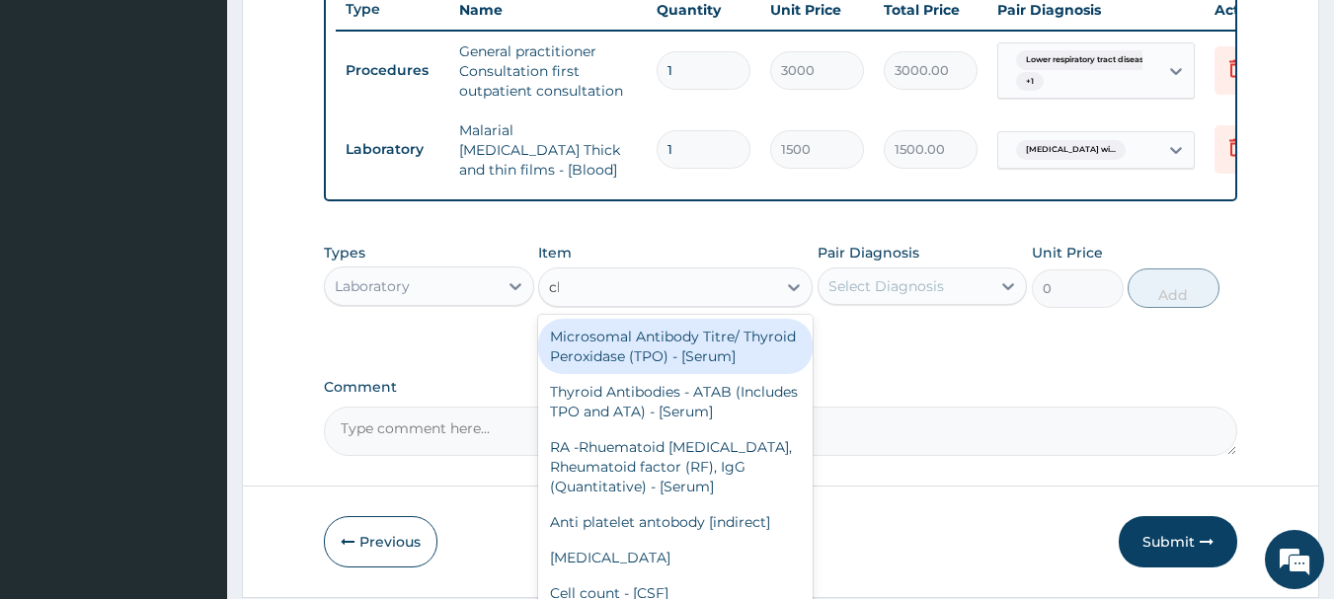
type input "cbc"
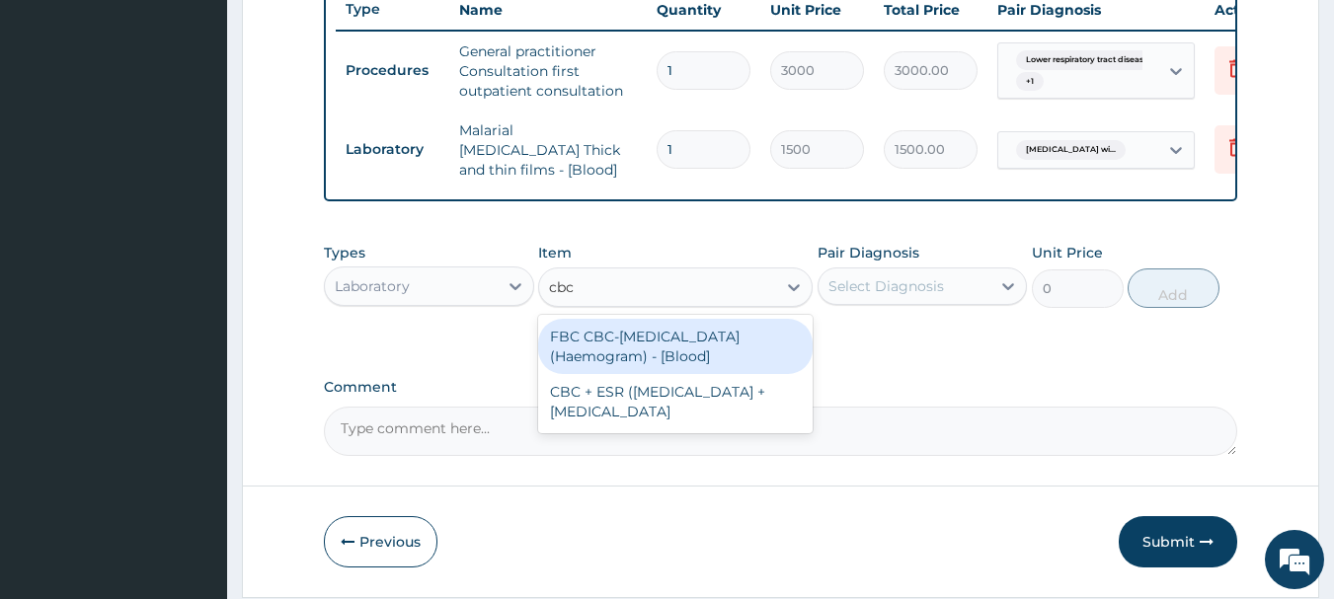
click at [733, 354] on div "FBC CBC-[MEDICAL_DATA] (Haemogram) - [Blood]" at bounding box center [675, 346] width 274 height 55
type input "3000"
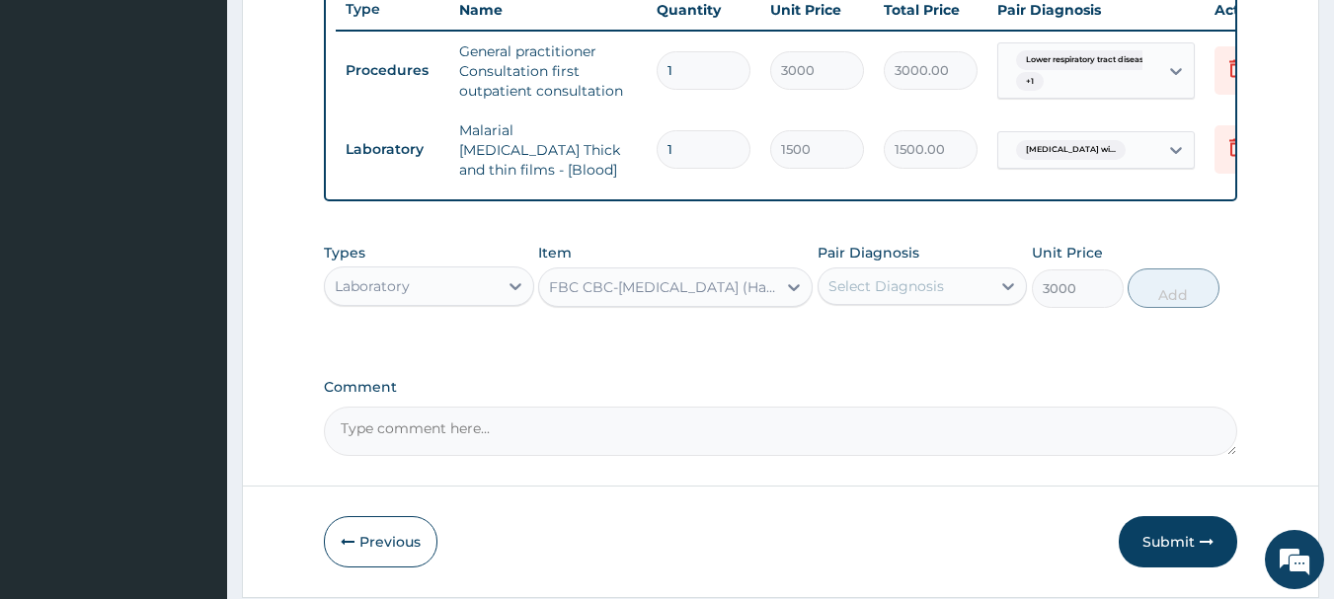
click at [865, 301] on div "Select Diagnosis" at bounding box center [904, 287] width 173 height 32
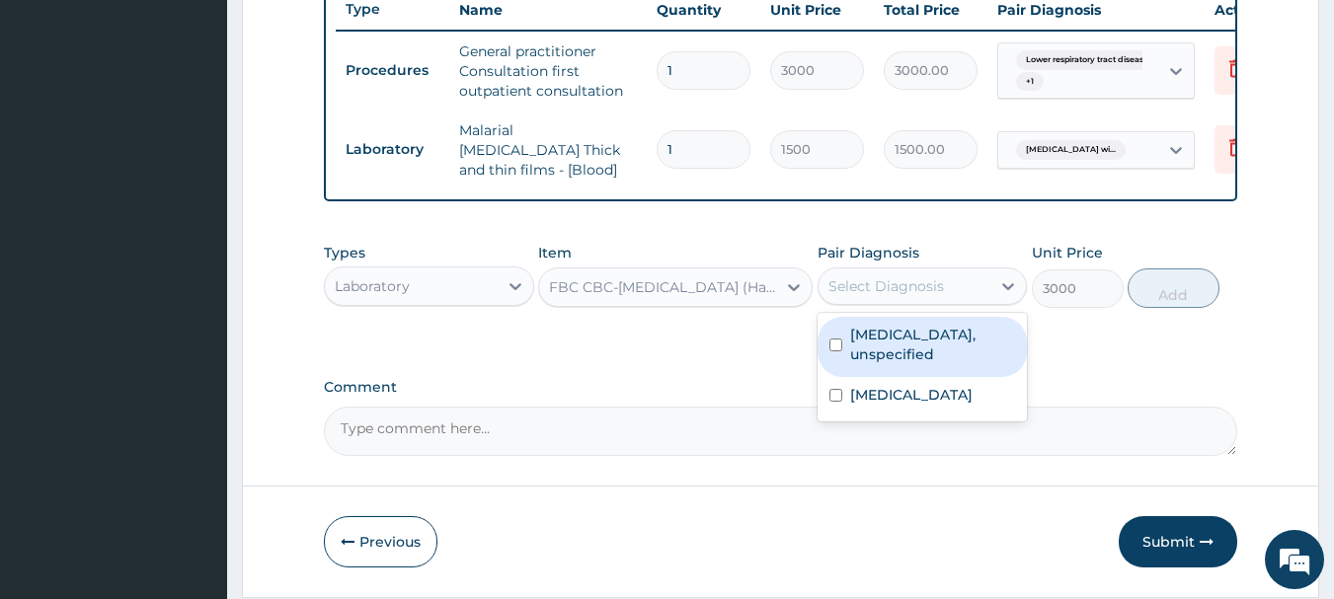
click at [887, 364] on label "[MEDICAL_DATA], unspecified" at bounding box center [933, 344] width 166 height 39
checkbox input "true"
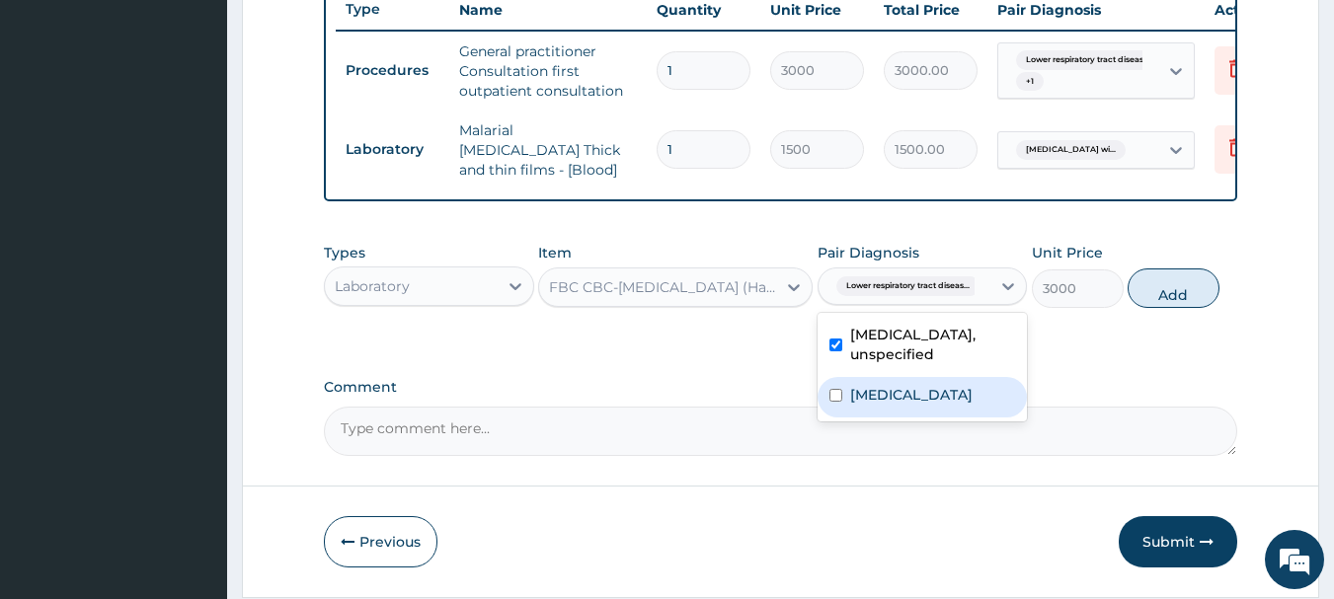
click at [903, 405] on label "[MEDICAL_DATA]" at bounding box center [911, 395] width 122 height 20
checkbox input "true"
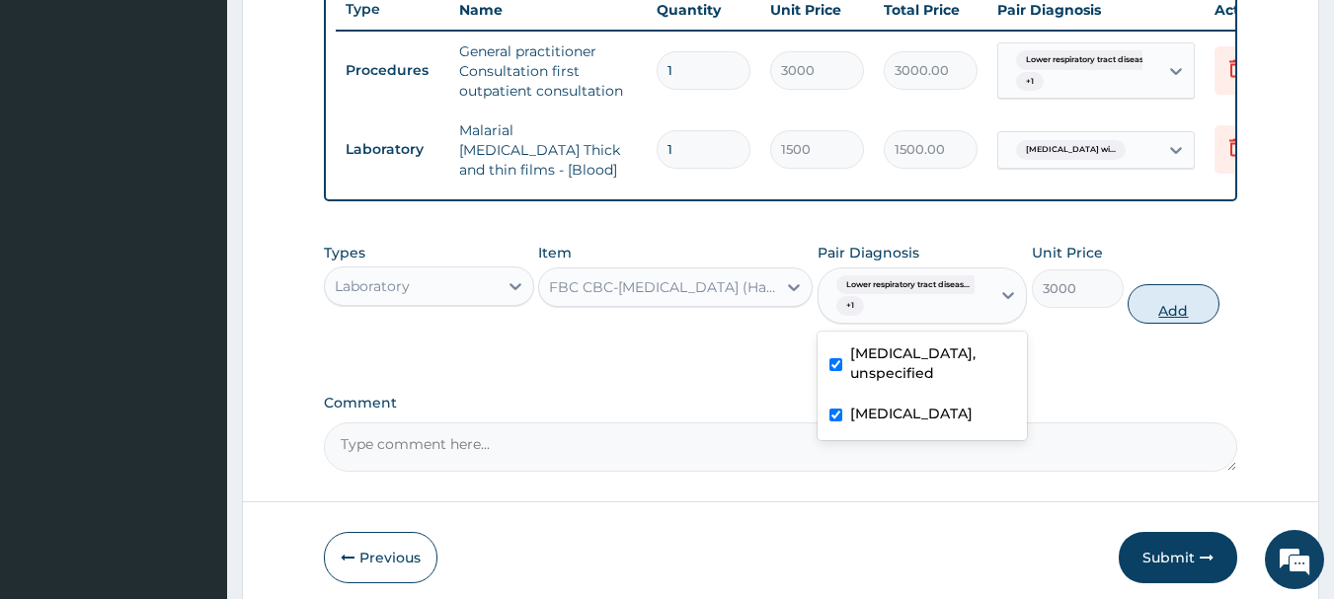
click at [1165, 311] on button "Add" at bounding box center [1173, 303] width 92 height 39
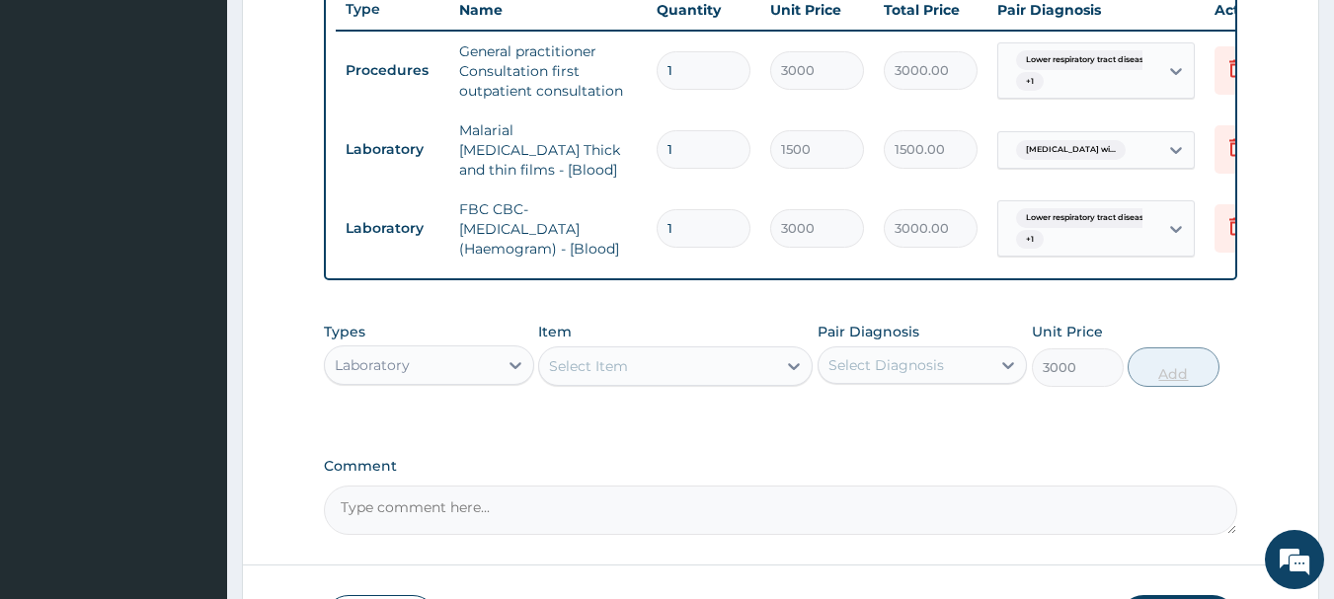
type input "0"
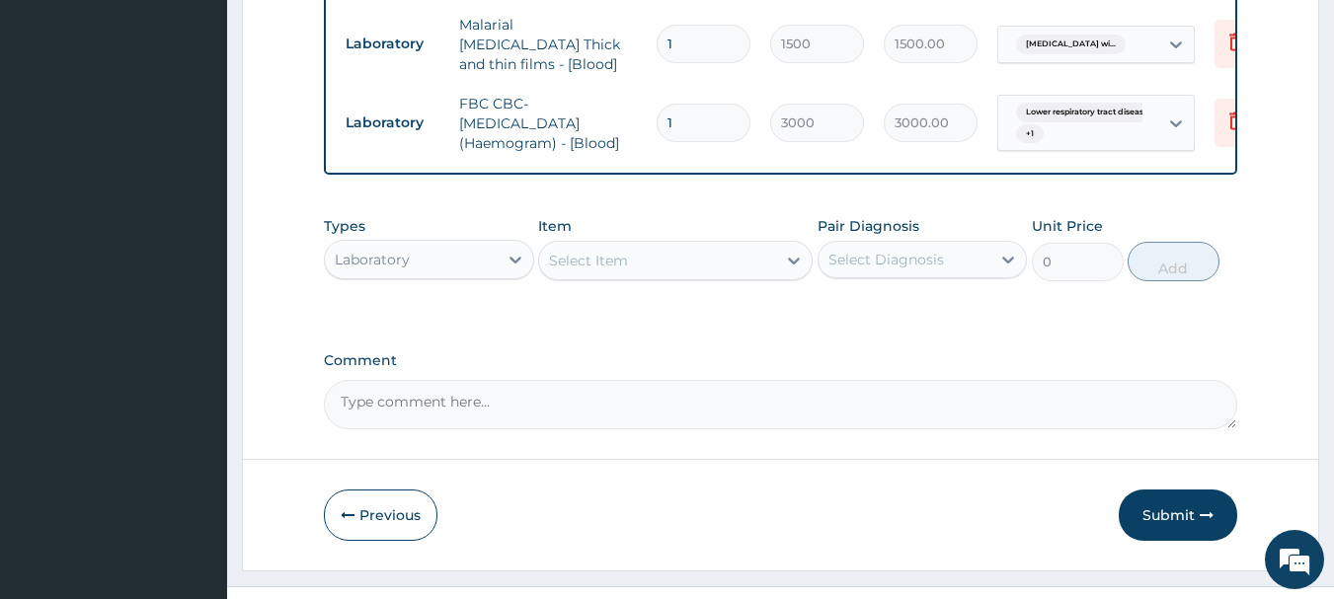
scroll to position [903, 0]
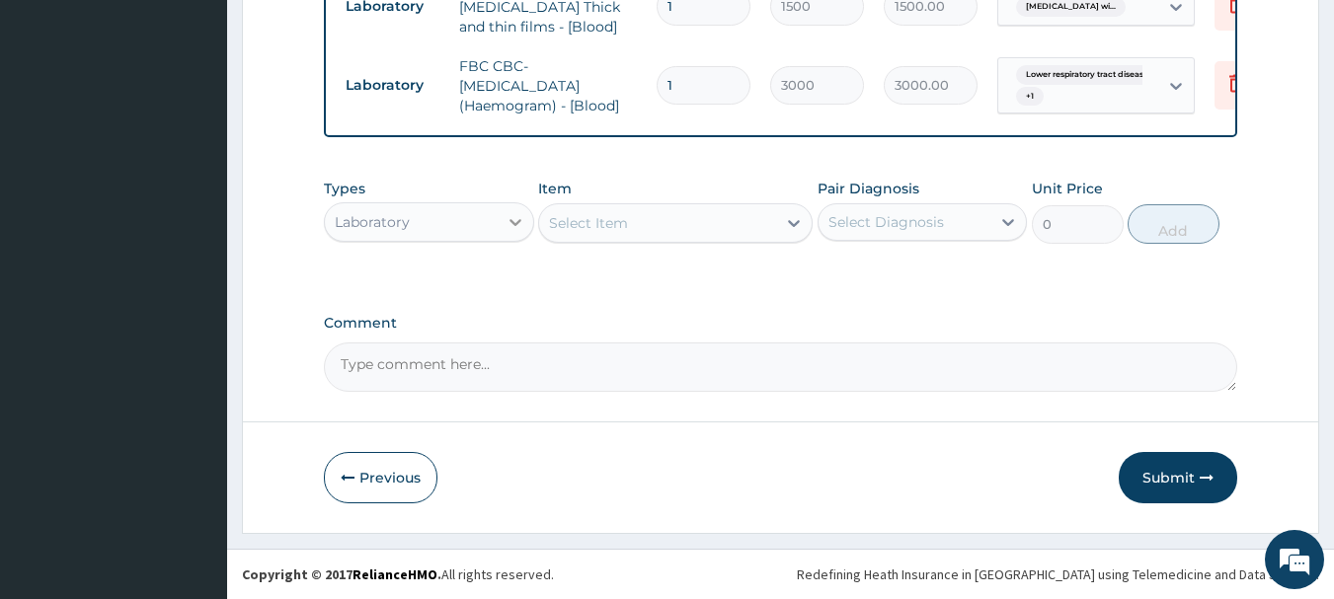
click at [501, 226] on div at bounding box center [516, 222] width 36 height 36
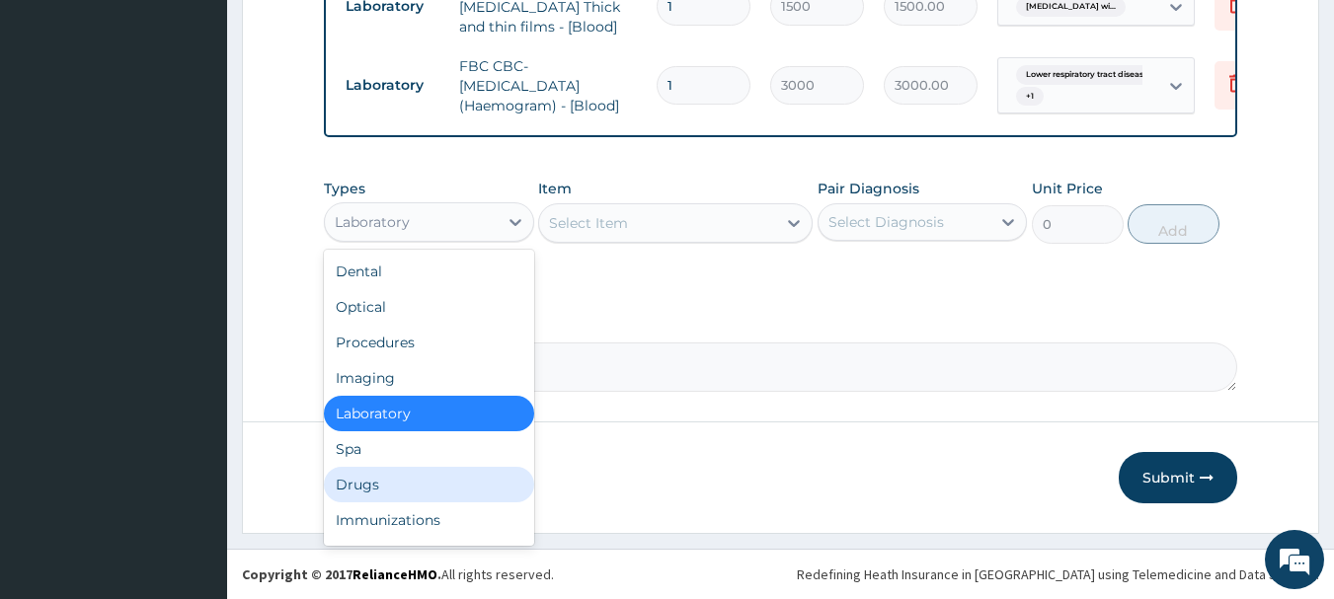
click at [426, 475] on div "Drugs" at bounding box center [429, 485] width 210 height 36
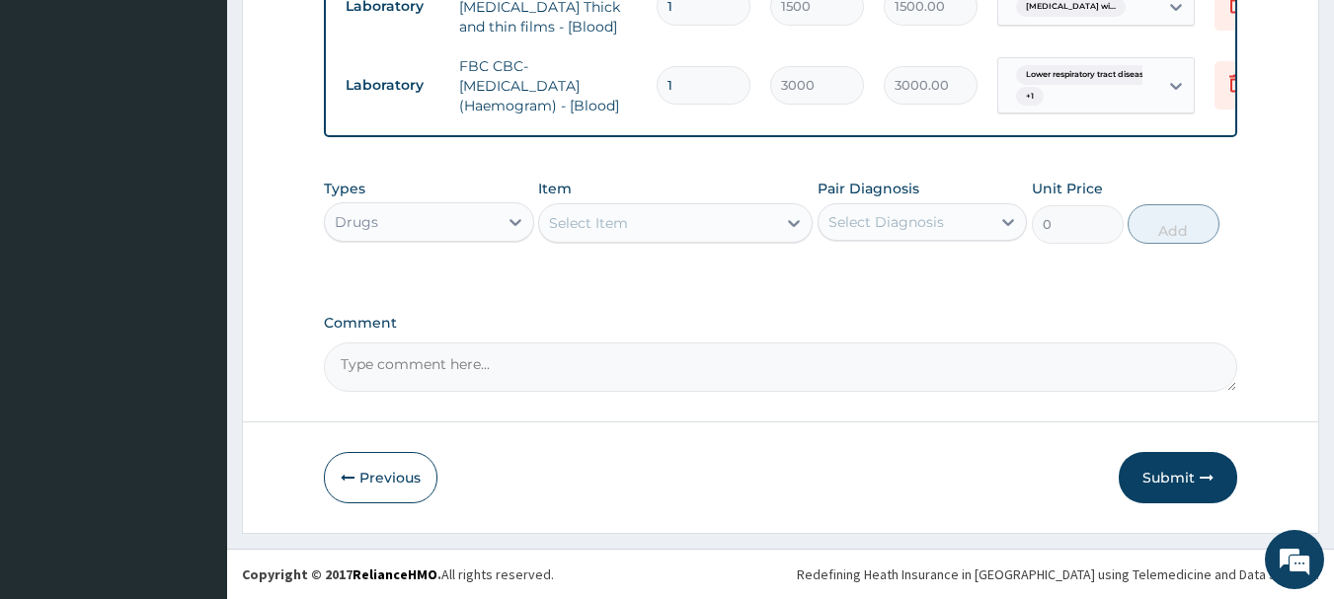
click at [656, 224] on div "Select Item" at bounding box center [657, 223] width 237 height 32
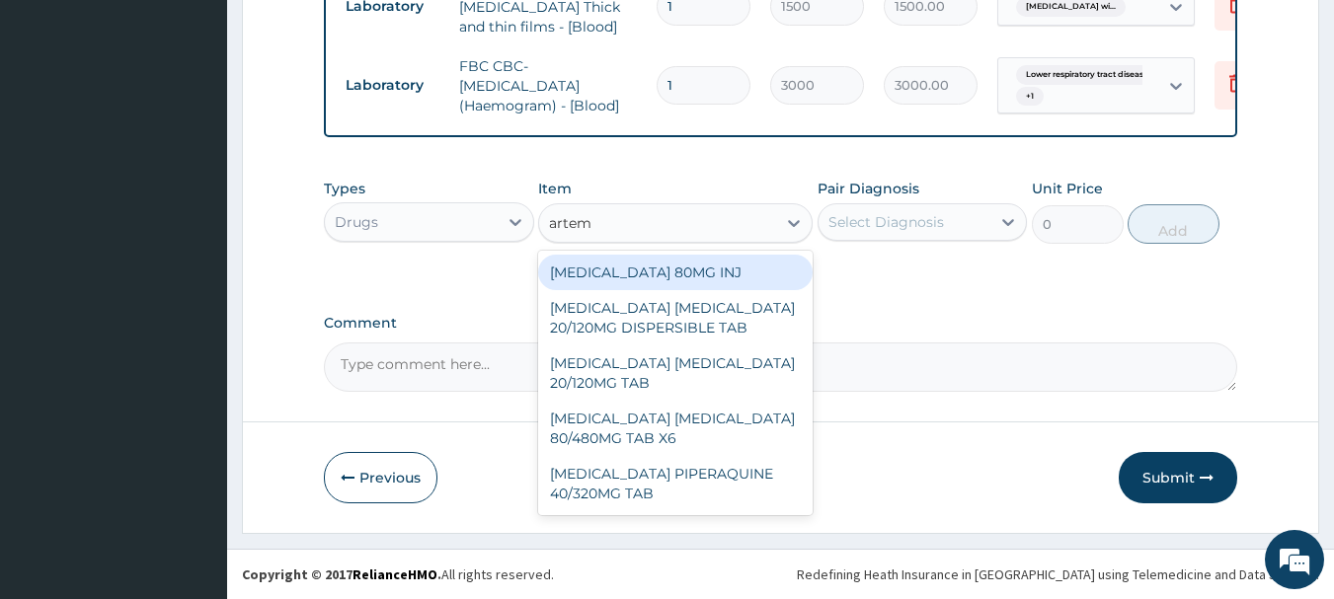
type input "arteme"
click at [682, 264] on div "[MEDICAL_DATA] 80MG INJ" at bounding box center [675, 273] width 274 height 36
type input "1400"
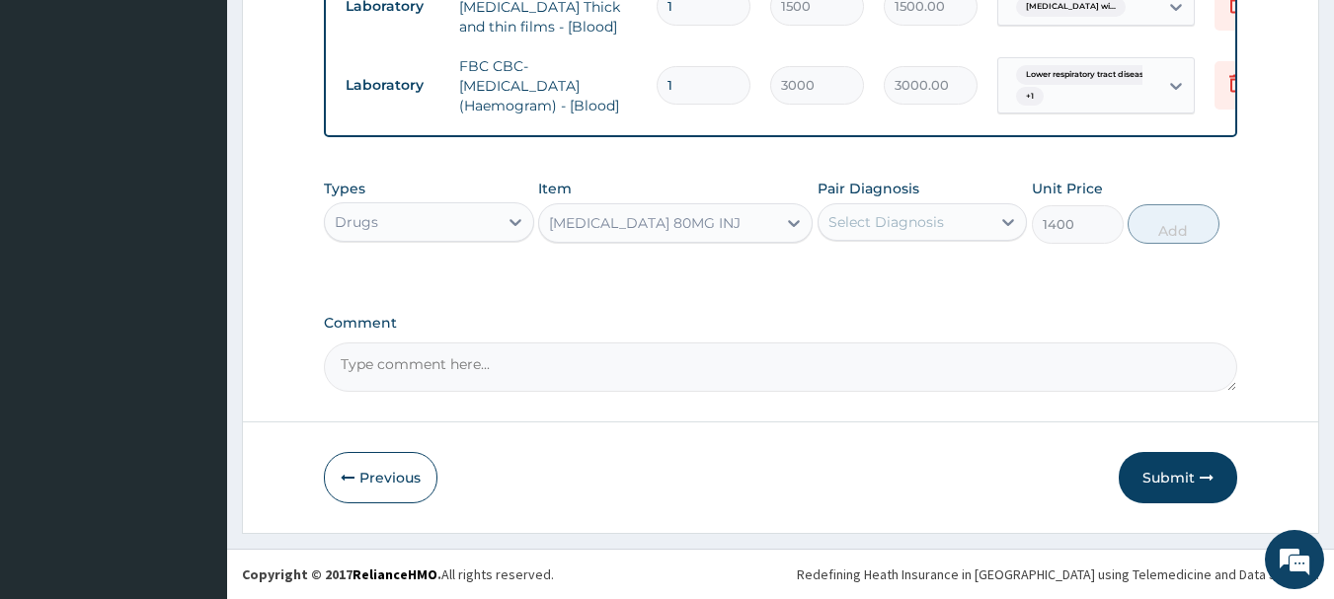
click at [868, 233] on div "Select Diagnosis" at bounding box center [904, 222] width 173 height 32
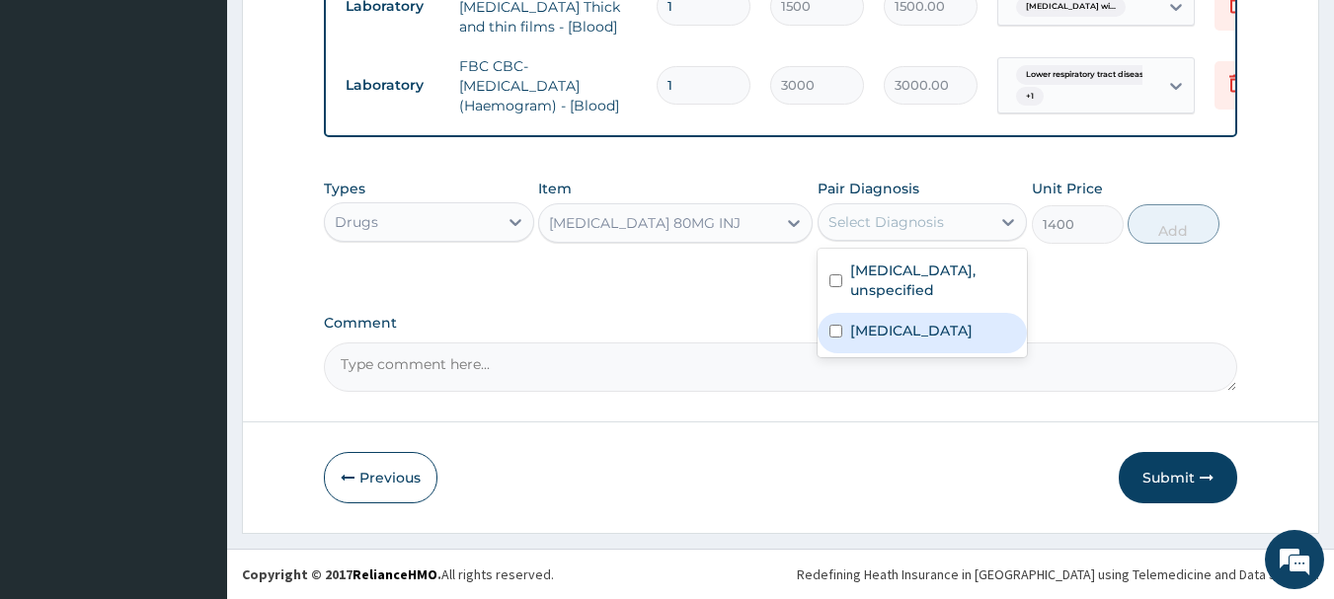
click at [921, 341] on label "[MEDICAL_DATA]" at bounding box center [911, 331] width 122 height 20
checkbox input "true"
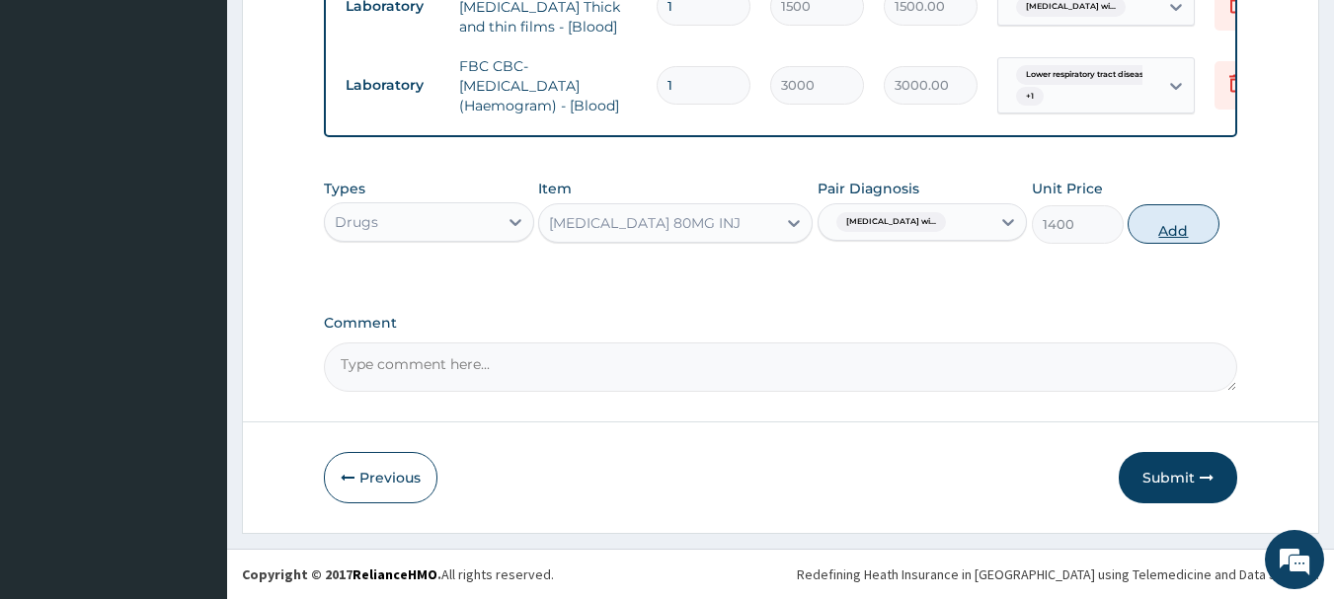
click at [1166, 231] on button "Add" at bounding box center [1173, 223] width 92 height 39
type input "0"
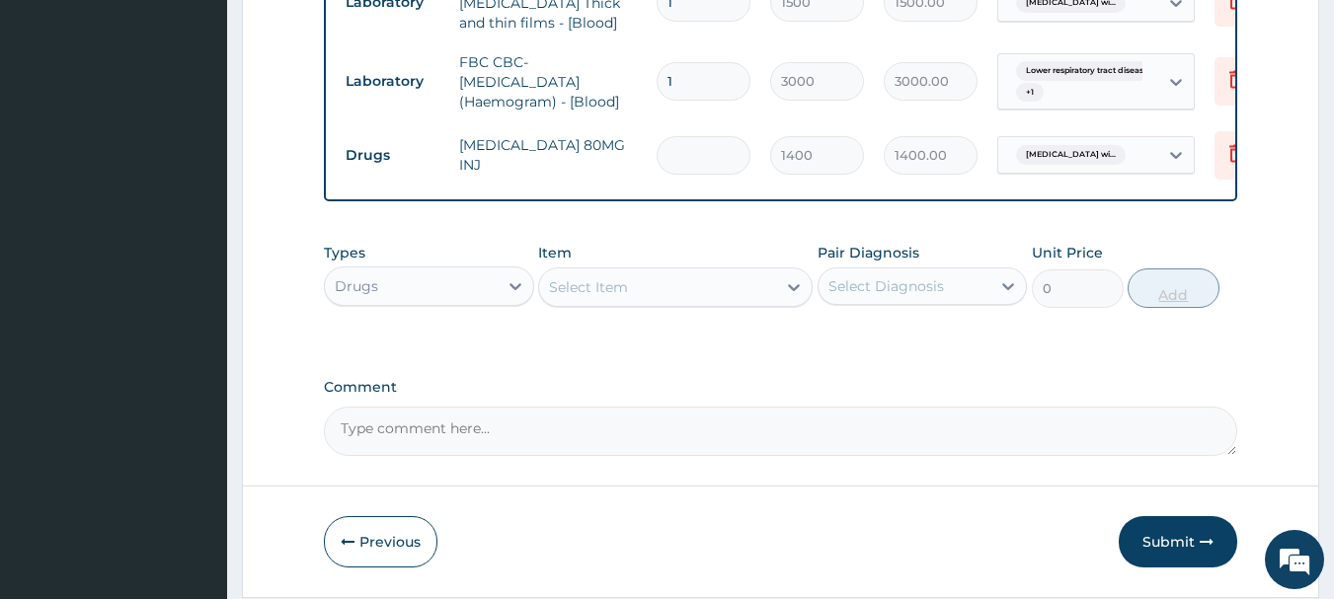
type input "0.00"
type input "3"
type input "4200.00"
type input "3"
click at [759, 282] on div "Select Item" at bounding box center [657, 287] width 237 height 32
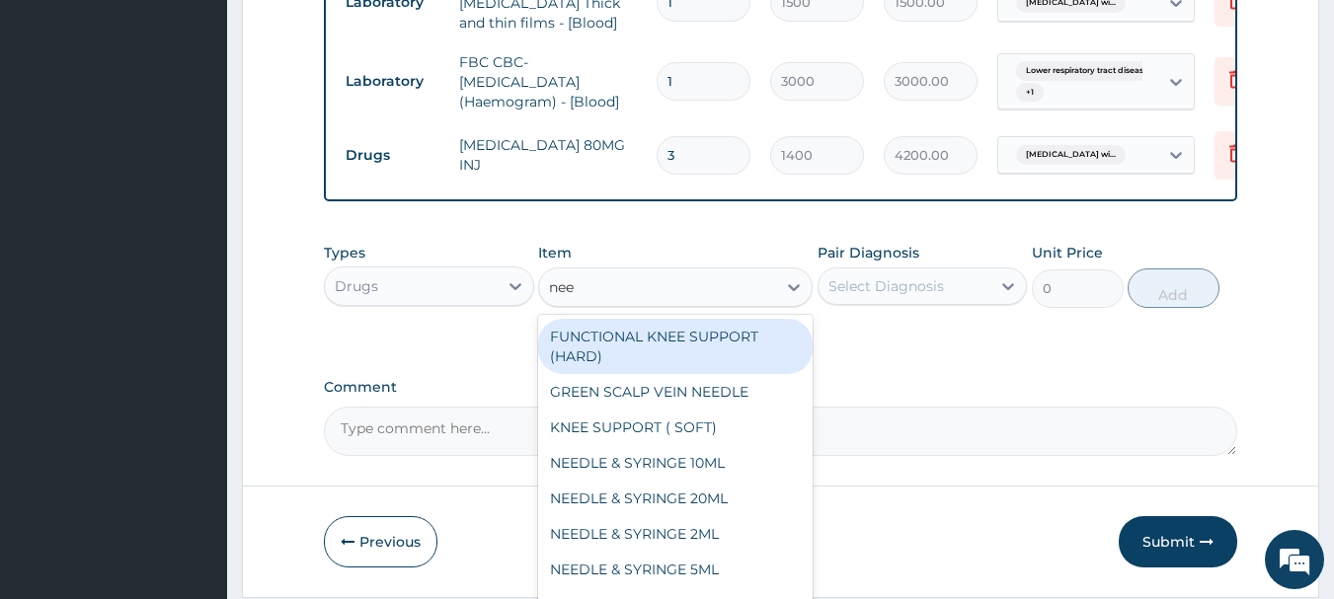
type input "need"
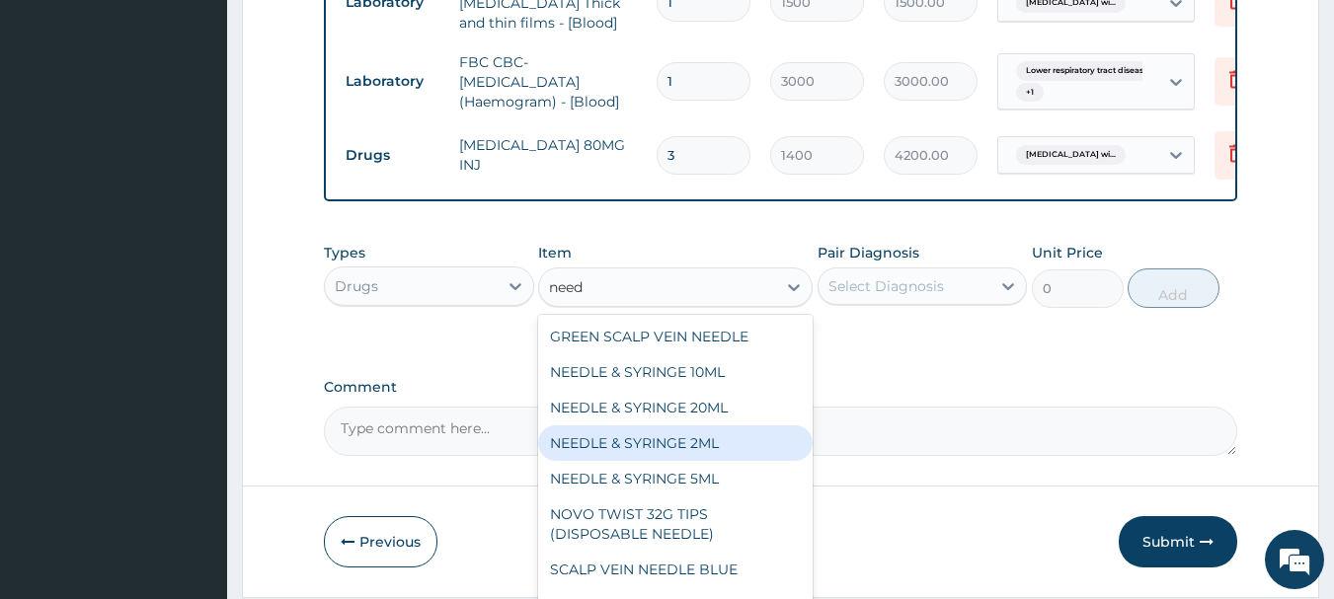
click at [726, 454] on div "NEEDLE & SYRINGE 2ML" at bounding box center [675, 444] width 274 height 36
type input "100"
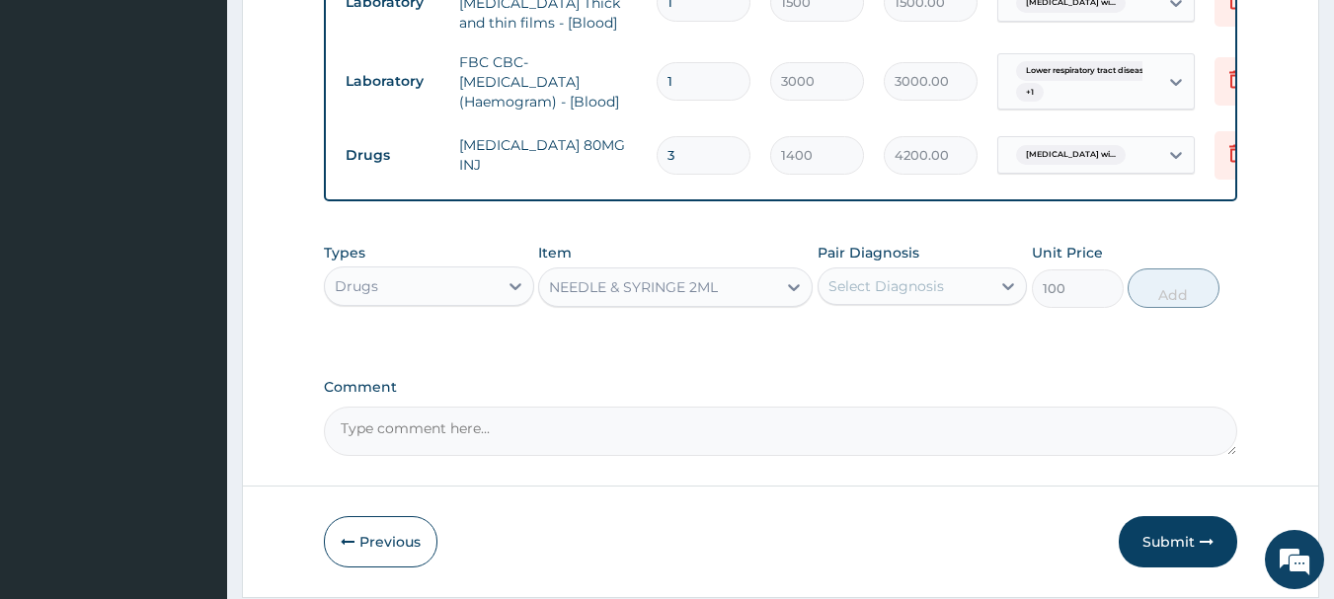
click at [952, 282] on div "Select Diagnosis" at bounding box center [904, 287] width 173 height 32
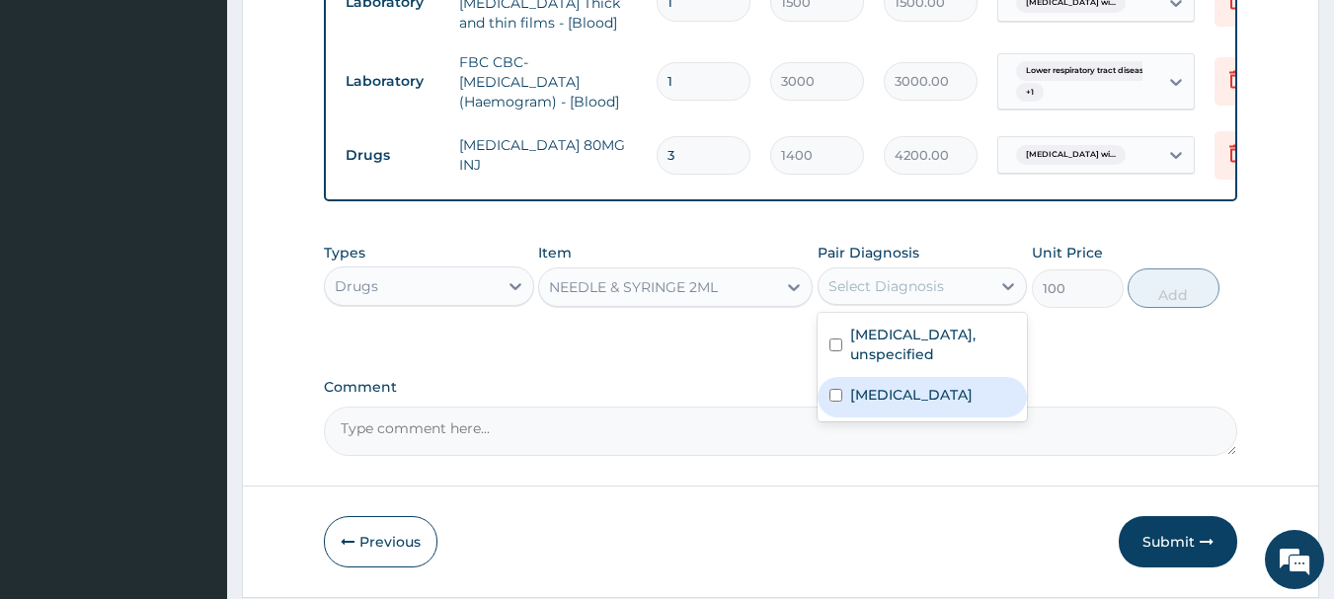
click at [951, 404] on label "[MEDICAL_DATA]" at bounding box center [911, 395] width 122 height 20
checkbox input "true"
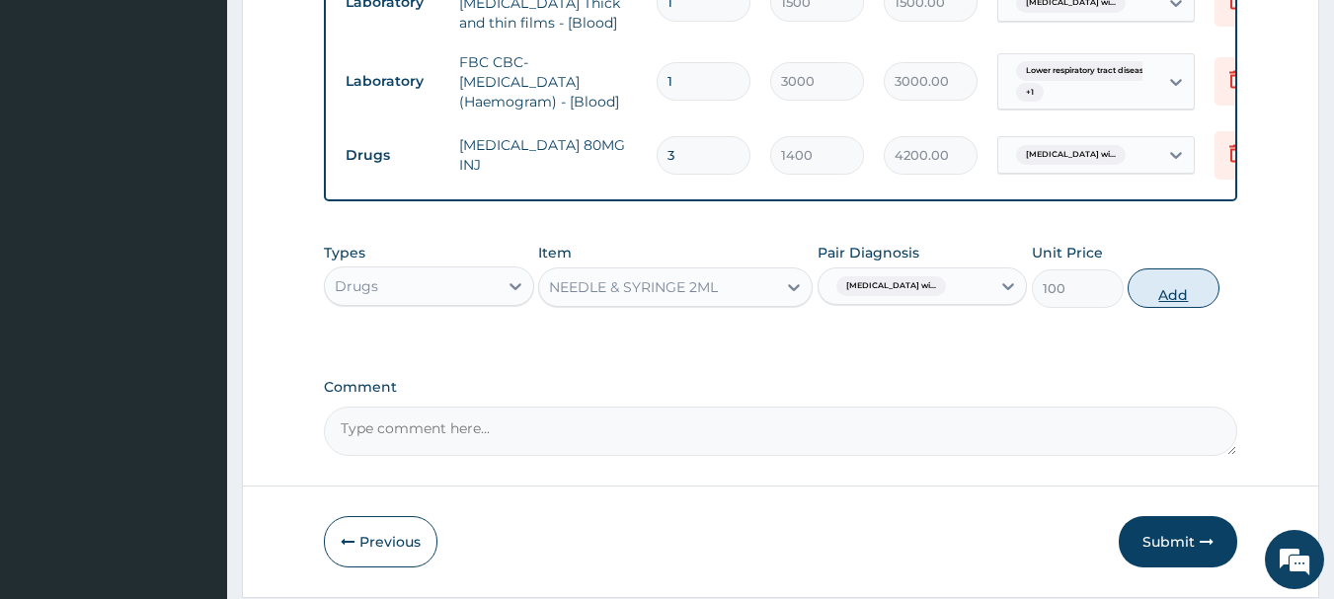
click at [1161, 300] on button "Add" at bounding box center [1173, 288] width 92 height 39
type input "0"
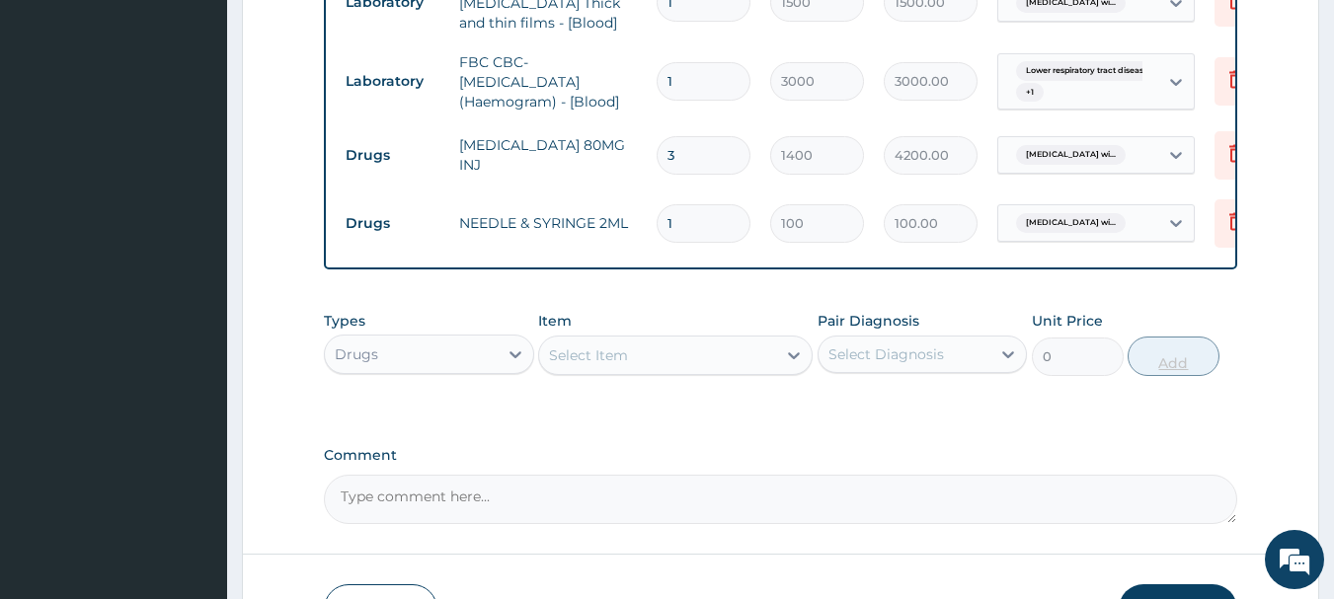
type input "0.00"
type input "4"
type input "400.00"
type input "4"
click at [659, 365] on div "Select Item" at bounding box center [657, 356] width 237 height 32
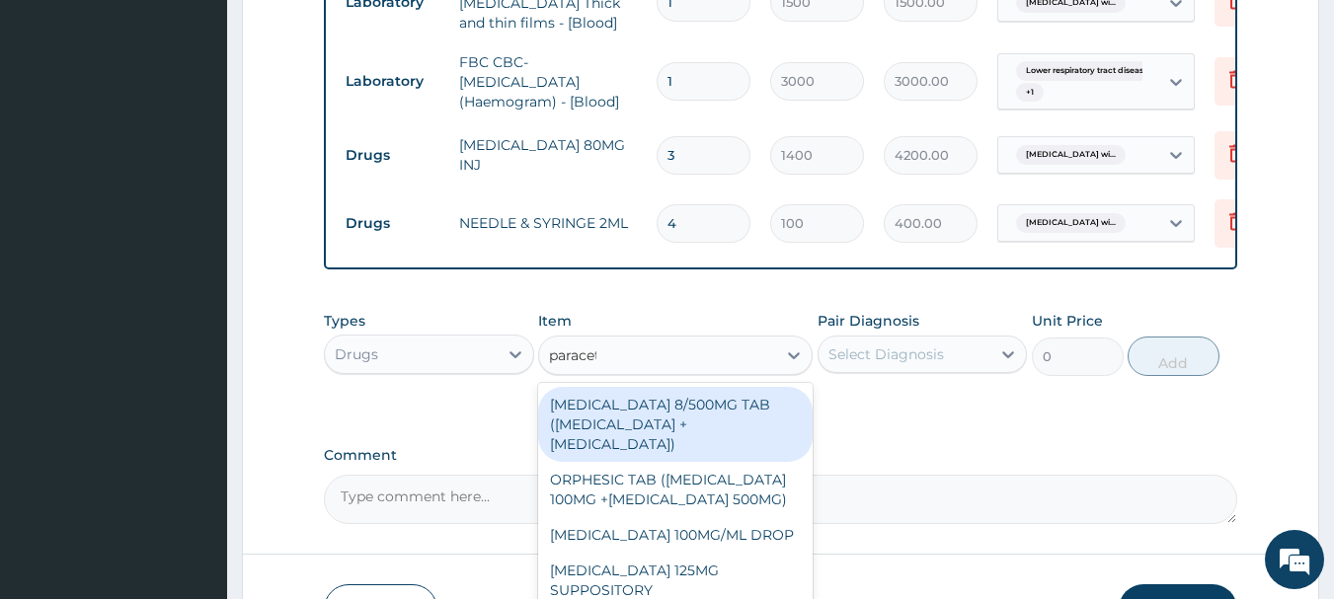
type input "paraceta"
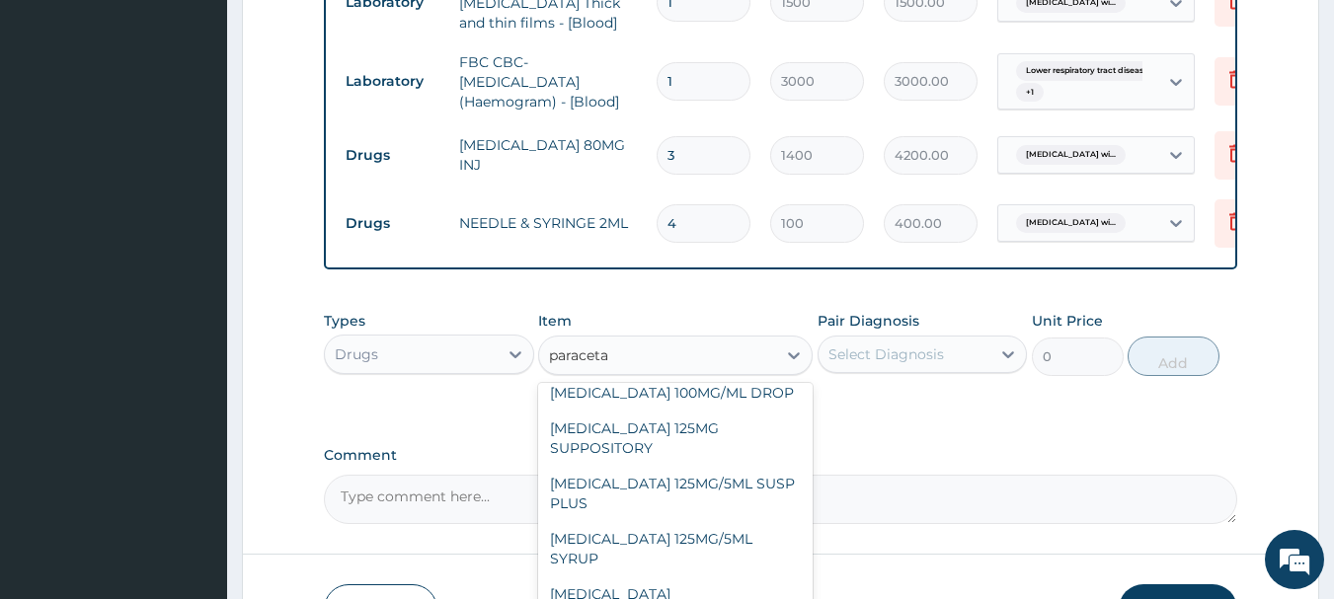
scroll to position [245, 0]
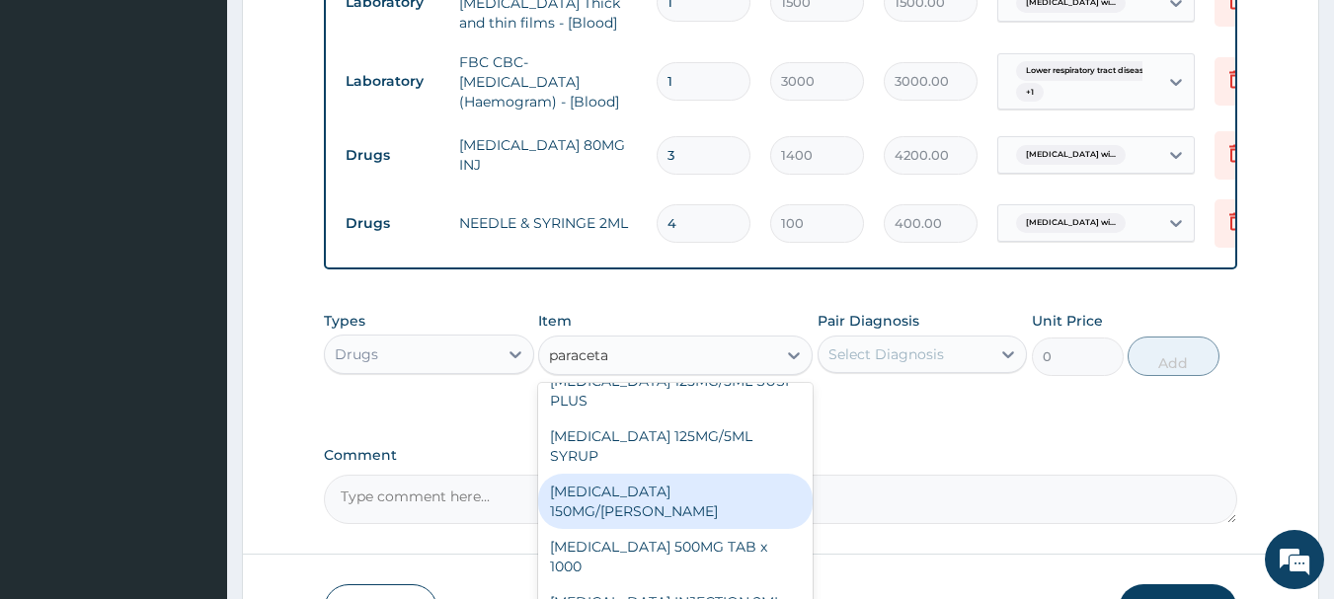
click at [771, 509] on div "[MEDICAL_DATA] 150MG/[PERSON_NAME]" at bounding box center [675, 501] width 274 height 55
type input "900"
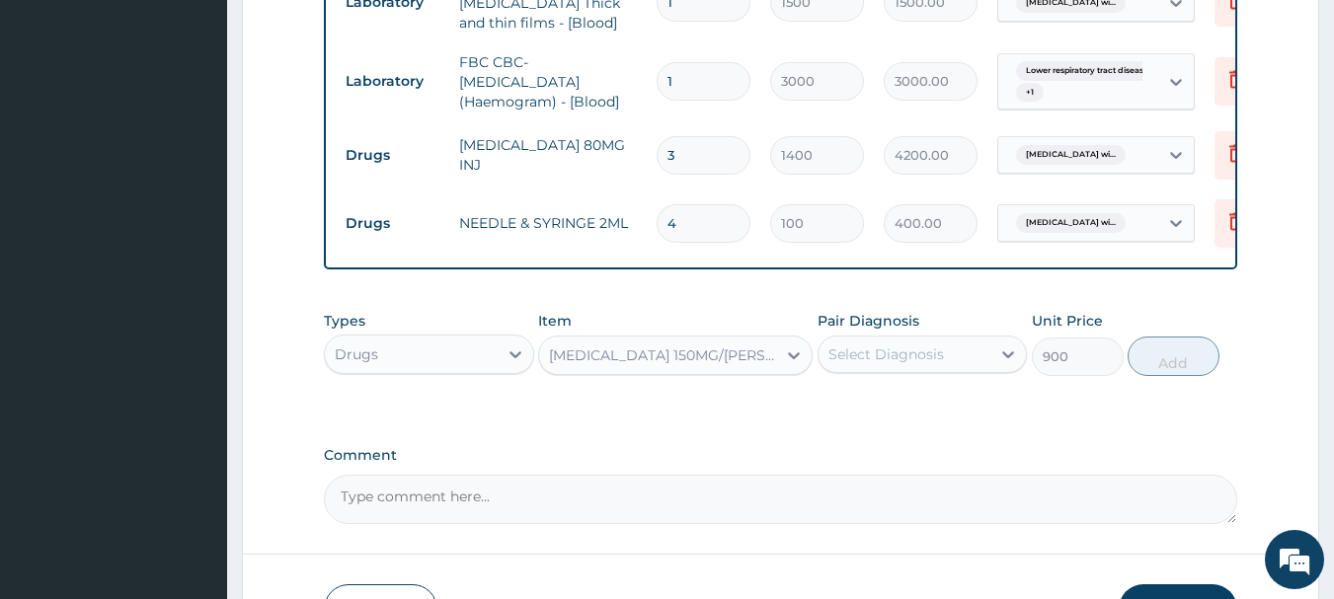
click at [898, 364] on div "Select Diagnosis" at bounding box center [886, 355] width 116 height 20
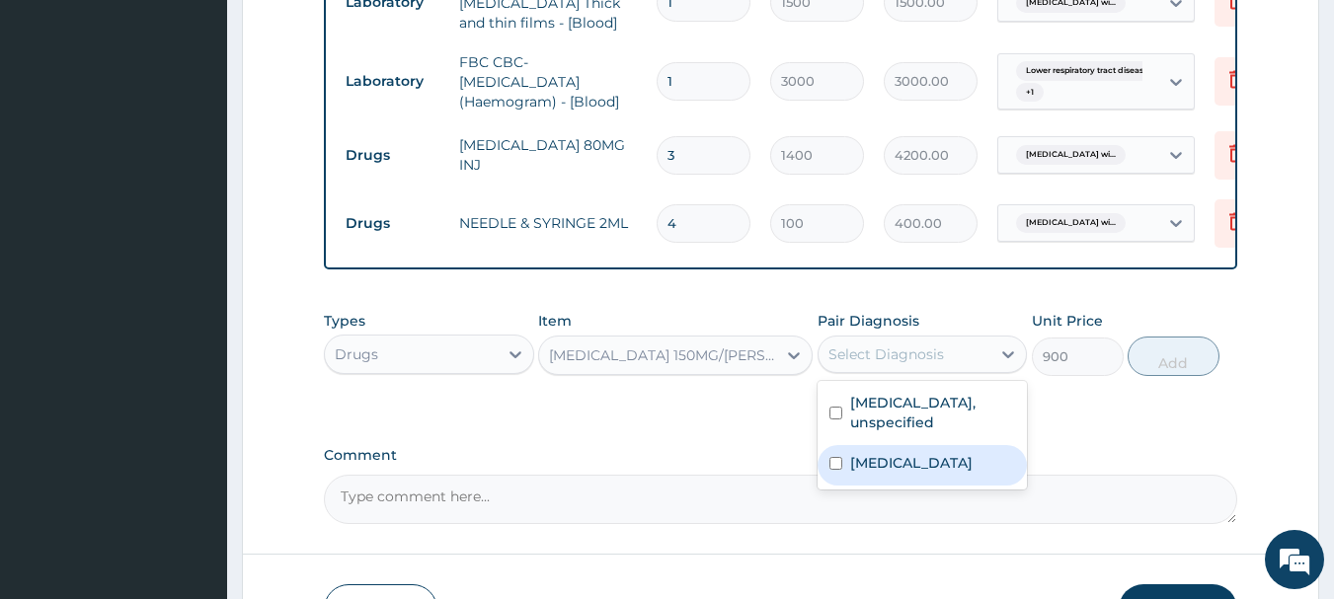
click at [934, 472] on label "[MEDICAL_DATA]" at bounding box center [911, 463] width 122 height 20
checkbox input "true"
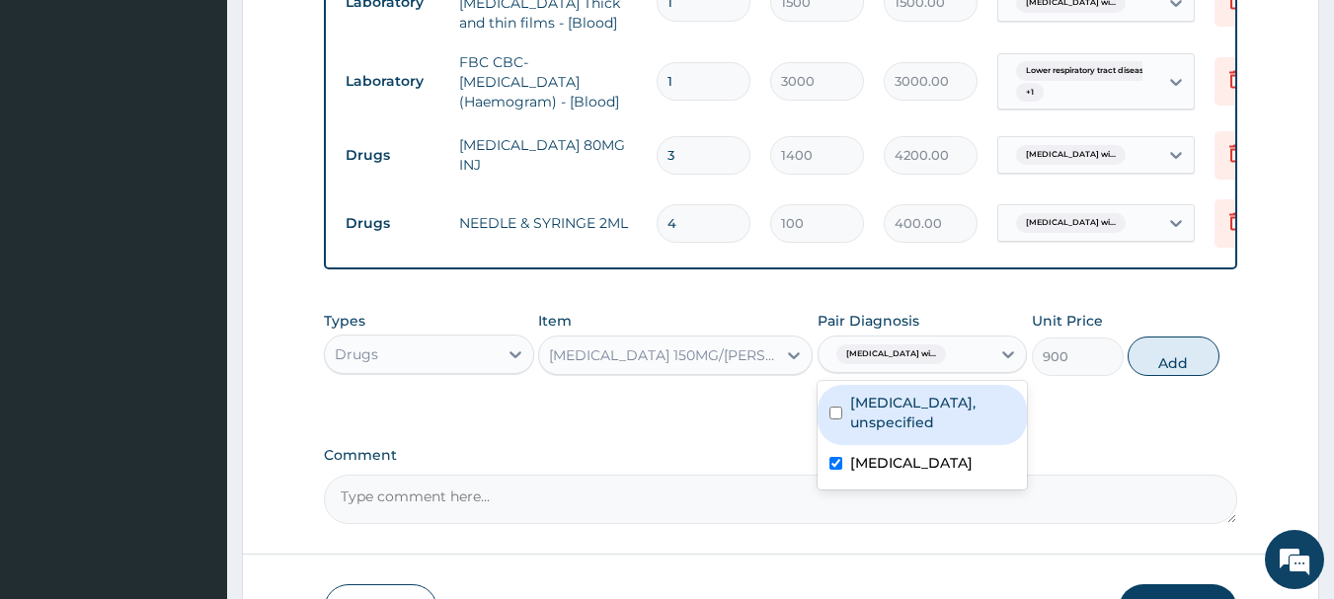
click at [1193, 363] on button "Add" at bounding box center [1173, 356] width 92 height 39
type input "0"
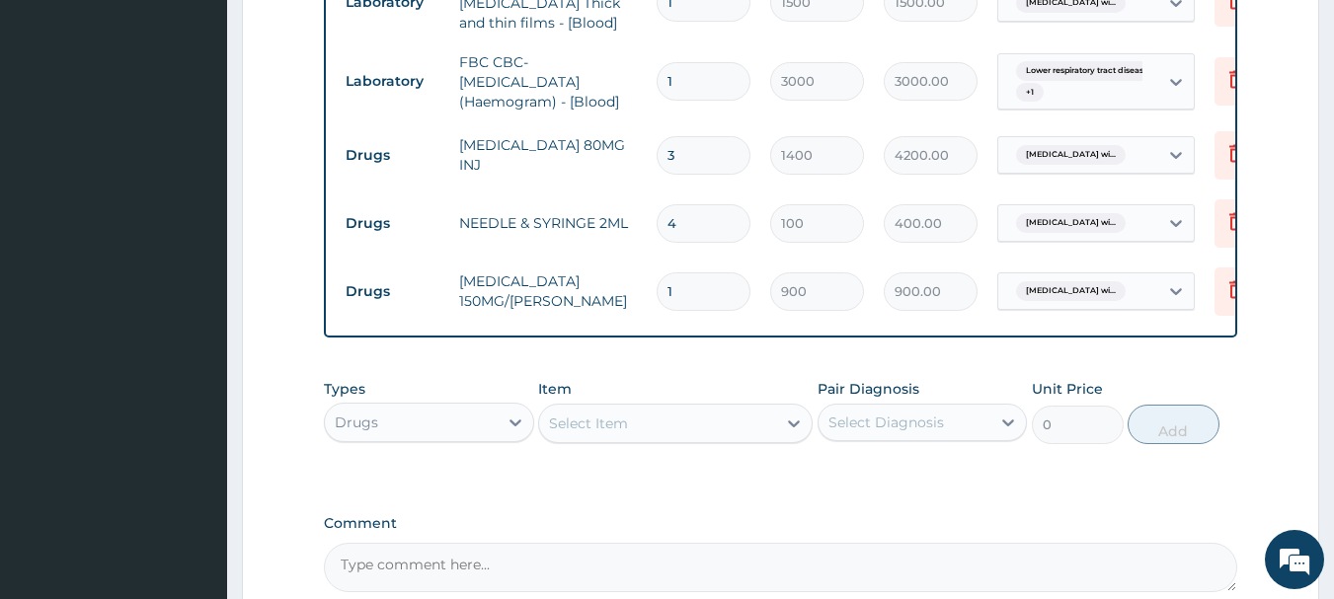
type input "0.00"
type input "2"
type input "1800.00"
type input "2"
click at [634, 431] on div "Select Item" at bounding box center [657, 424] width 237 height 32
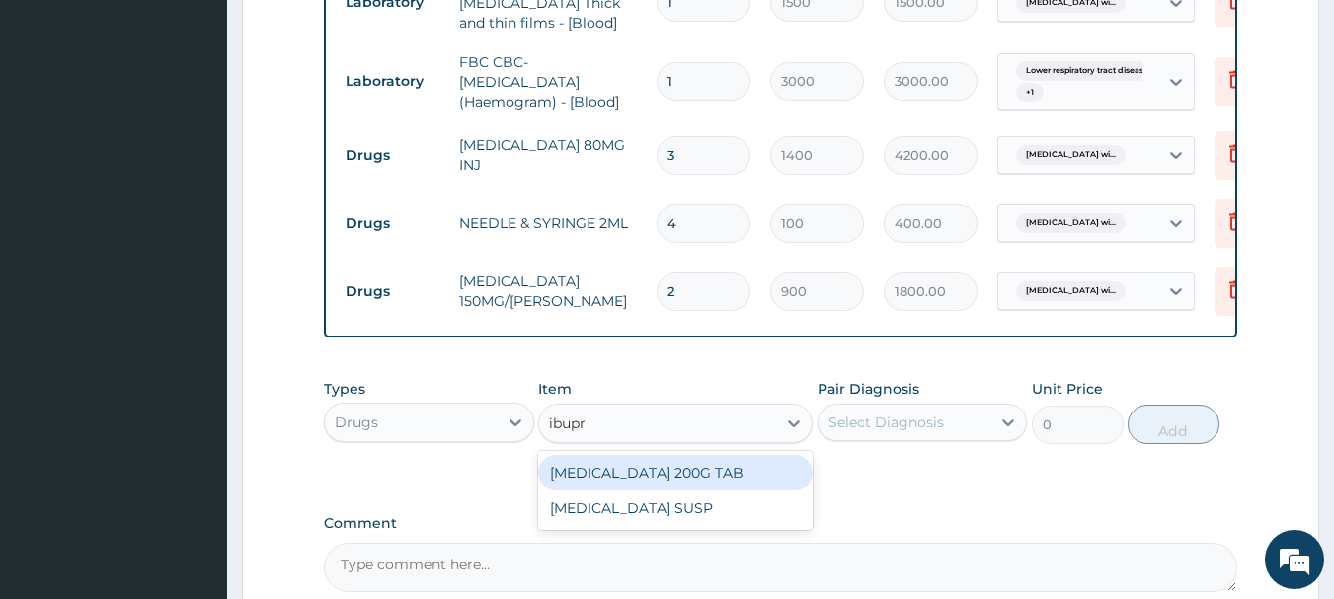
type input "ibupro"
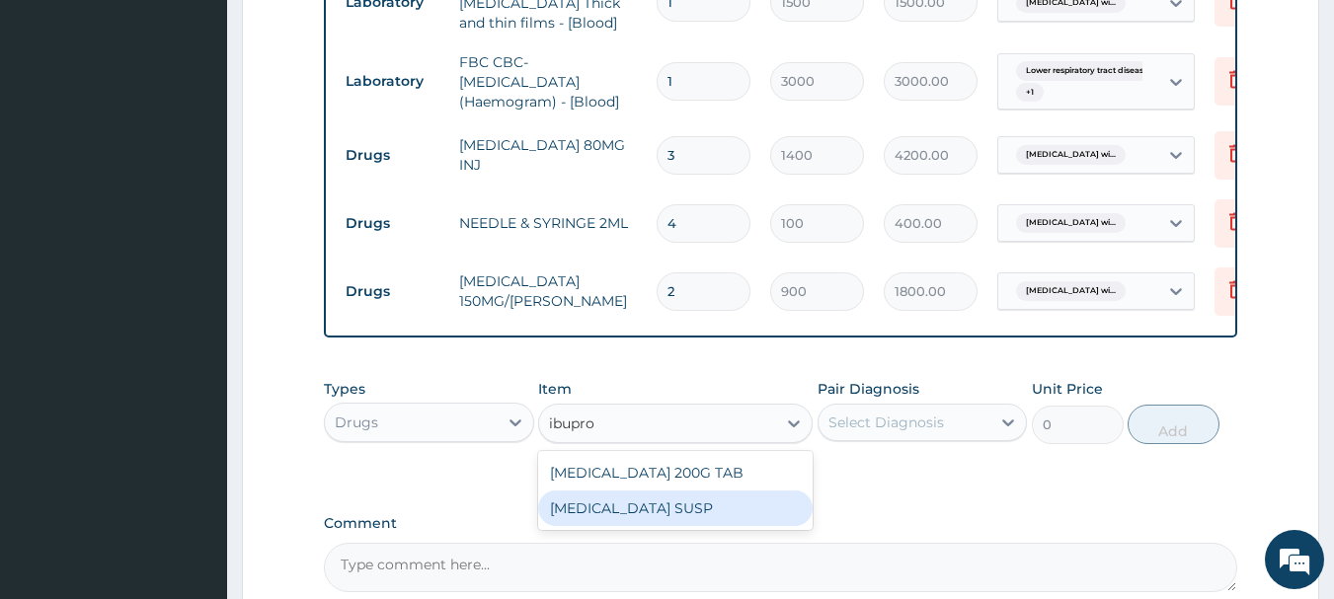
click at [682, 504] on div "[MEDICAL_DATA] SUSP" at bounding box center [675, 509] width 274 height 36
type input "525"
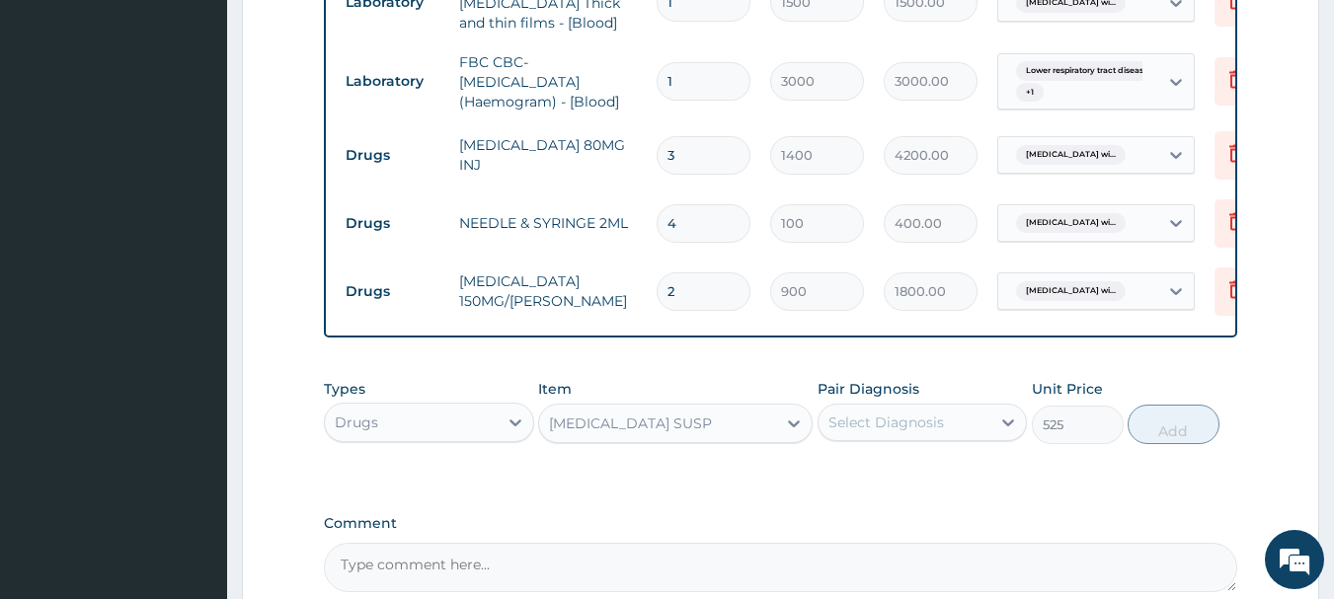
click at [913, 432] on div "Select Diagnosis" at bounding box center [886, 423] width 116 height 20
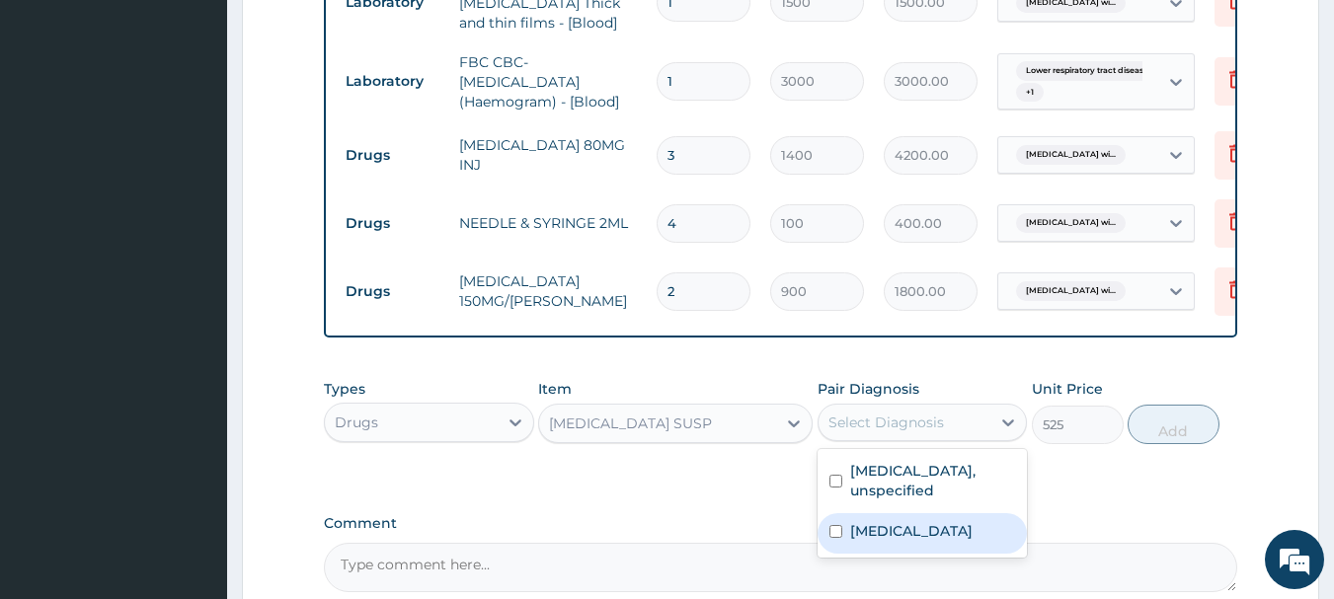
click at [939, 539] on label "[MEDICAL_DATA]" at bounding box center [911, 531] width 122 height 20
checkbox input "true"
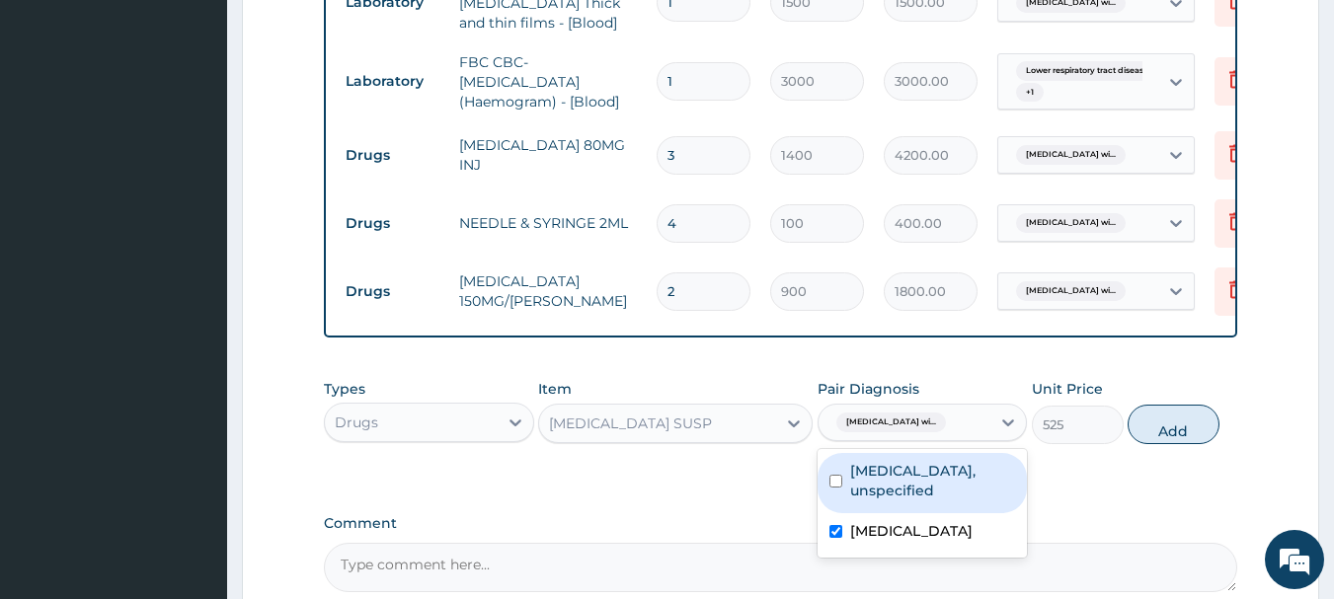
scroll to position [1108, 0]
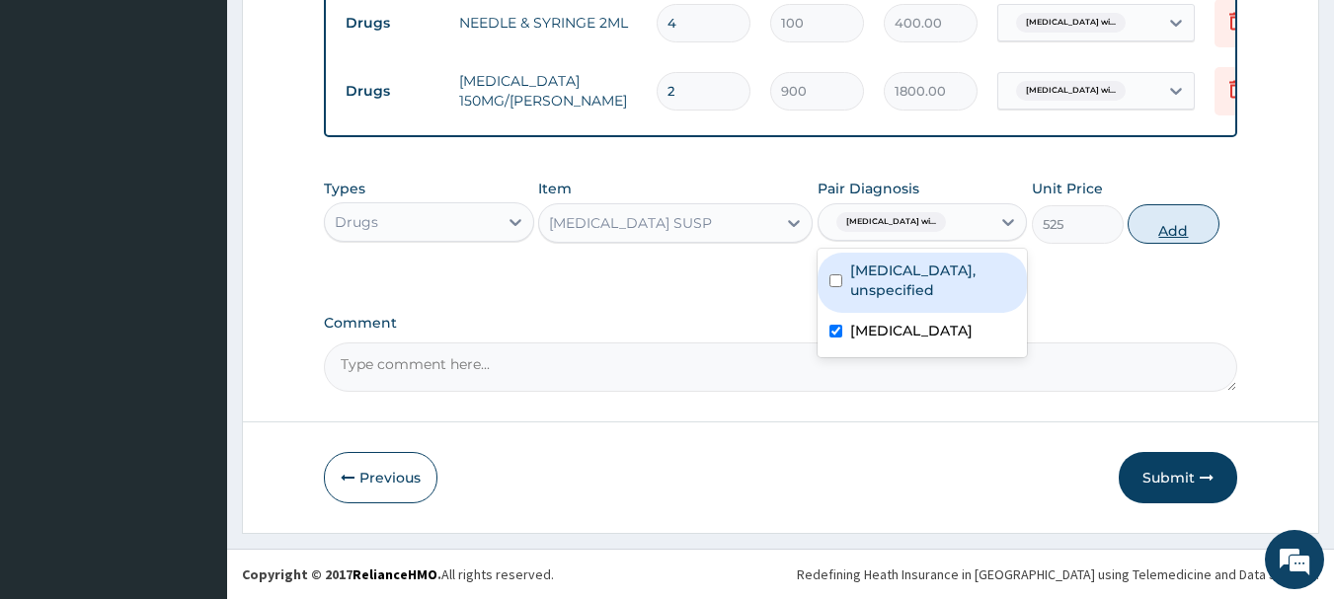
click at [1155, 228] on button "Add" at bounding box center [1173, 223] width 92 height 39
type input "0"
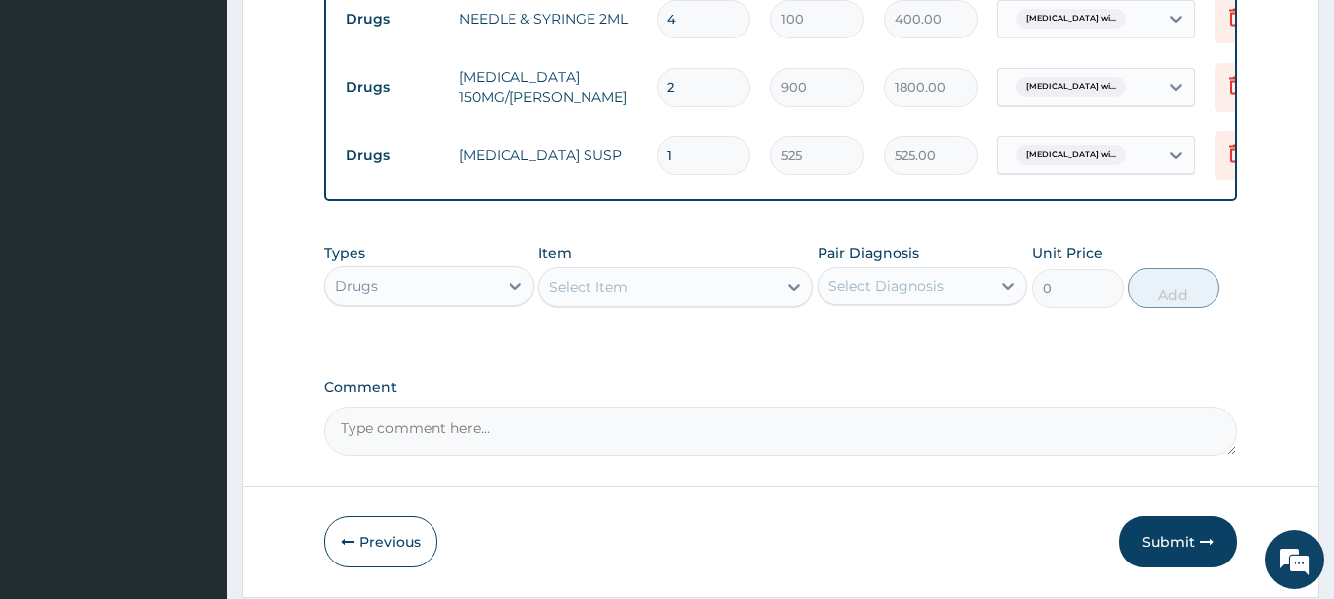
click at [618, 301] on div "Select Item" at bounding box center [657, 287] width 237 height 32
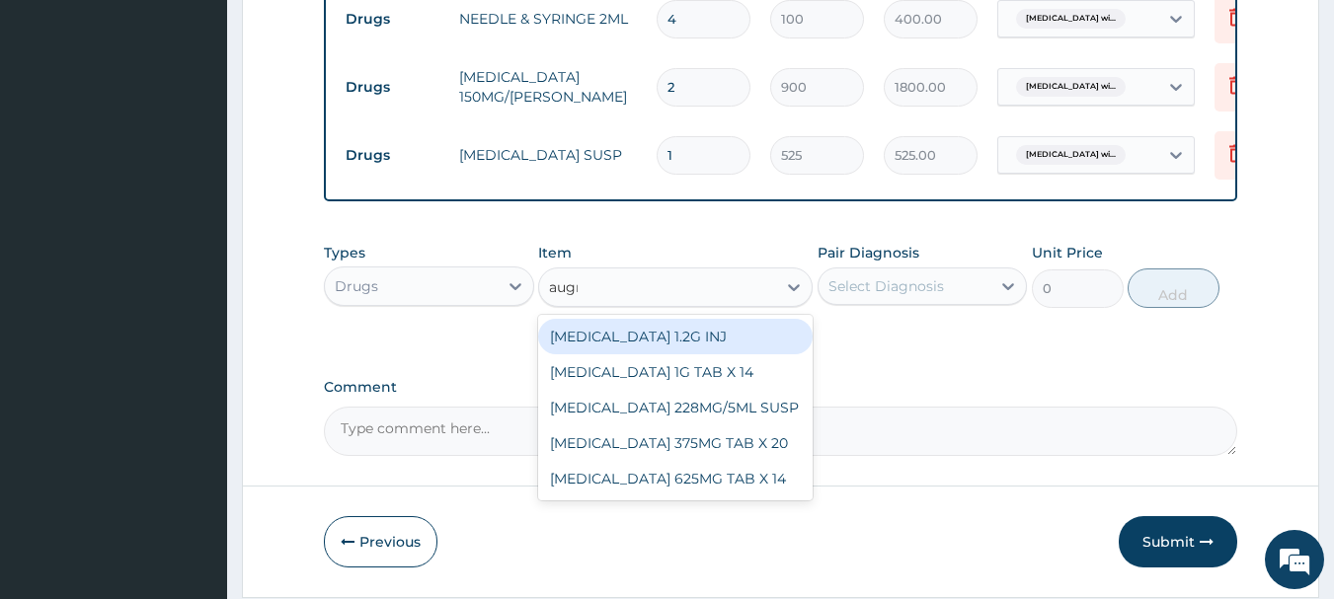
type input "augmen"
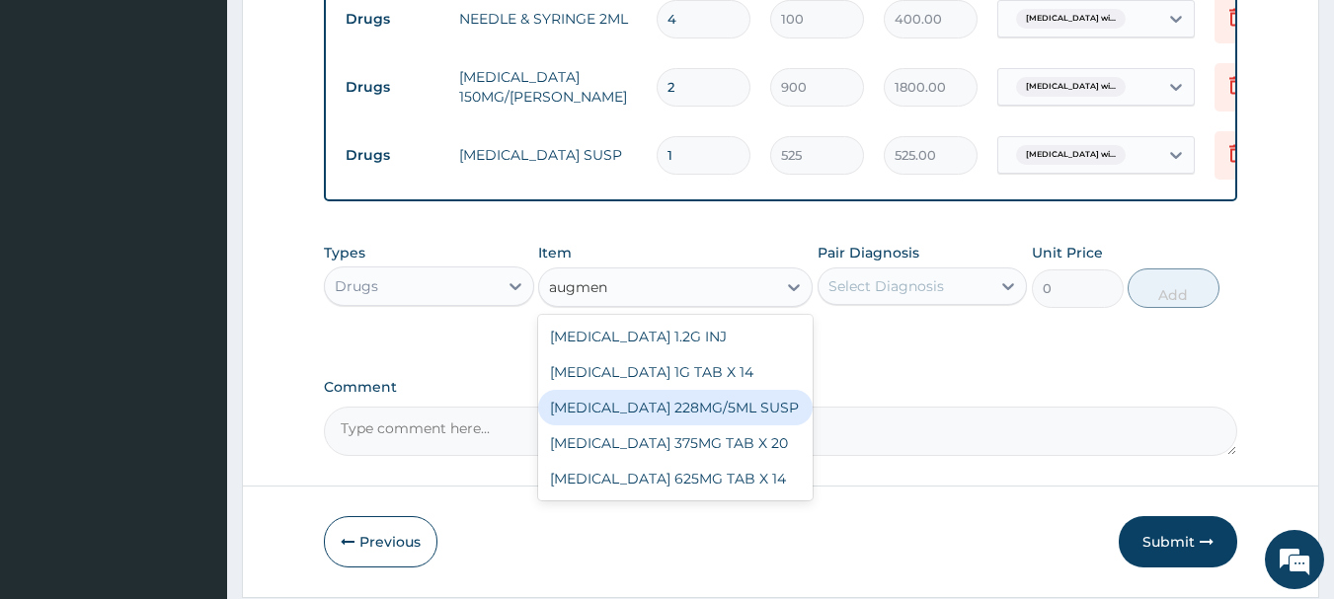
click at [707, 415] on div "[MEDICAL_DATA] 228MG/5ML SUSP" at bounding box center [675, 408] width 274 height 36
type input "3427.2"
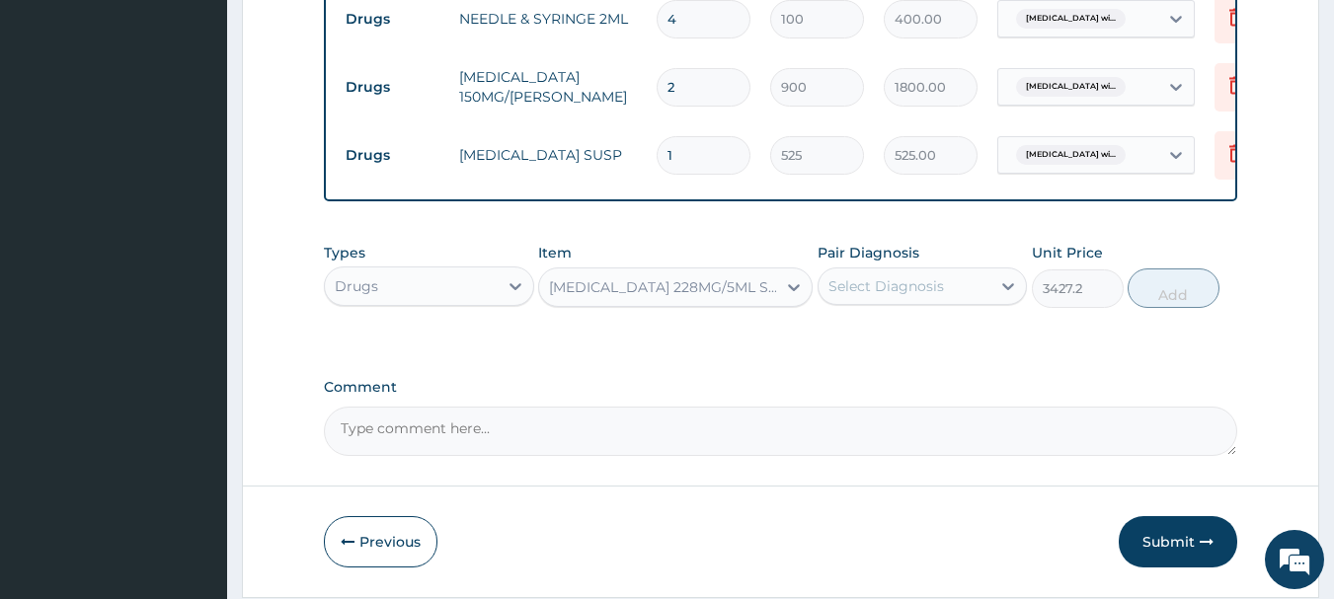
click at [870, 284] on div "Select Diagnosis" at bounding box center [886, 286] width 116 height 20
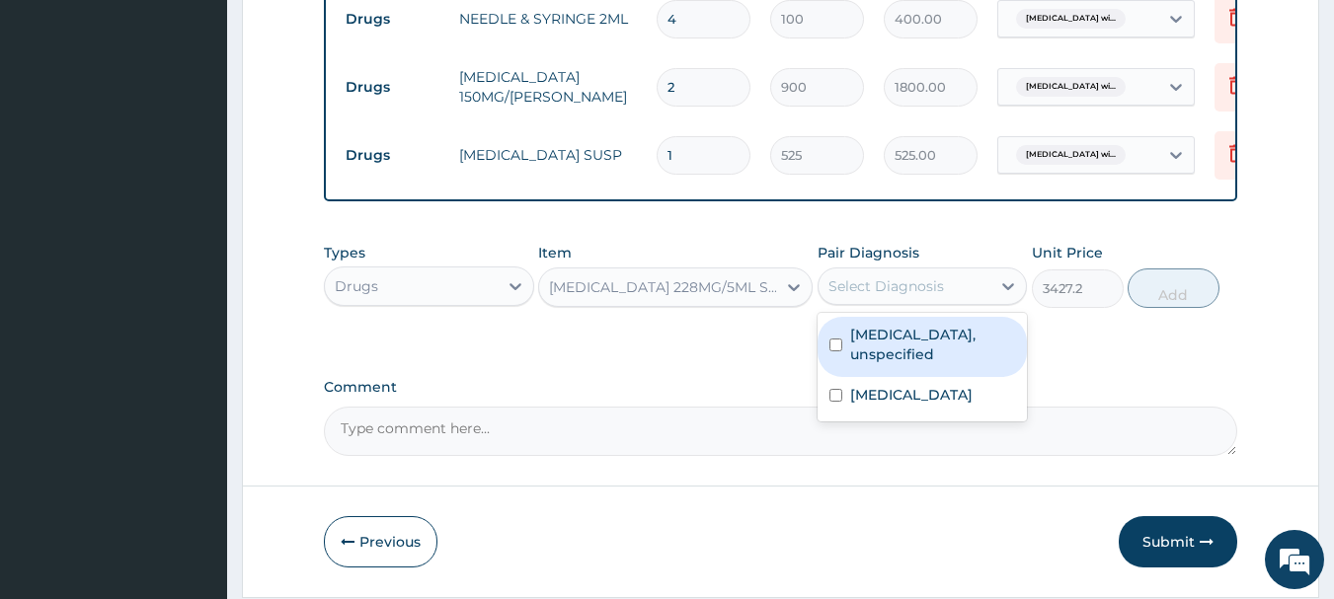
click at [891, 352] on label "[MEDICAL_DATA], unspecified" at bounding box center [933, 344] width 166 height 39
checkbox input "true"
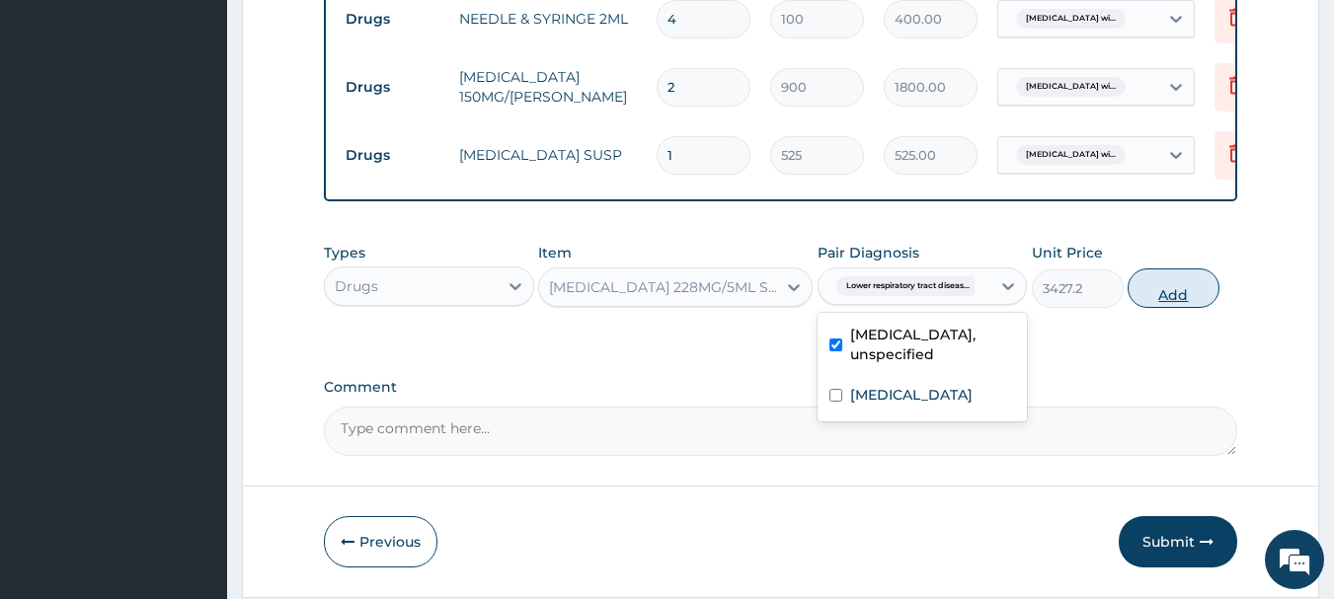
click at [1156, 296] on button "Add" at bounding box center [1173, 288] width 92 height 39
type input "0"
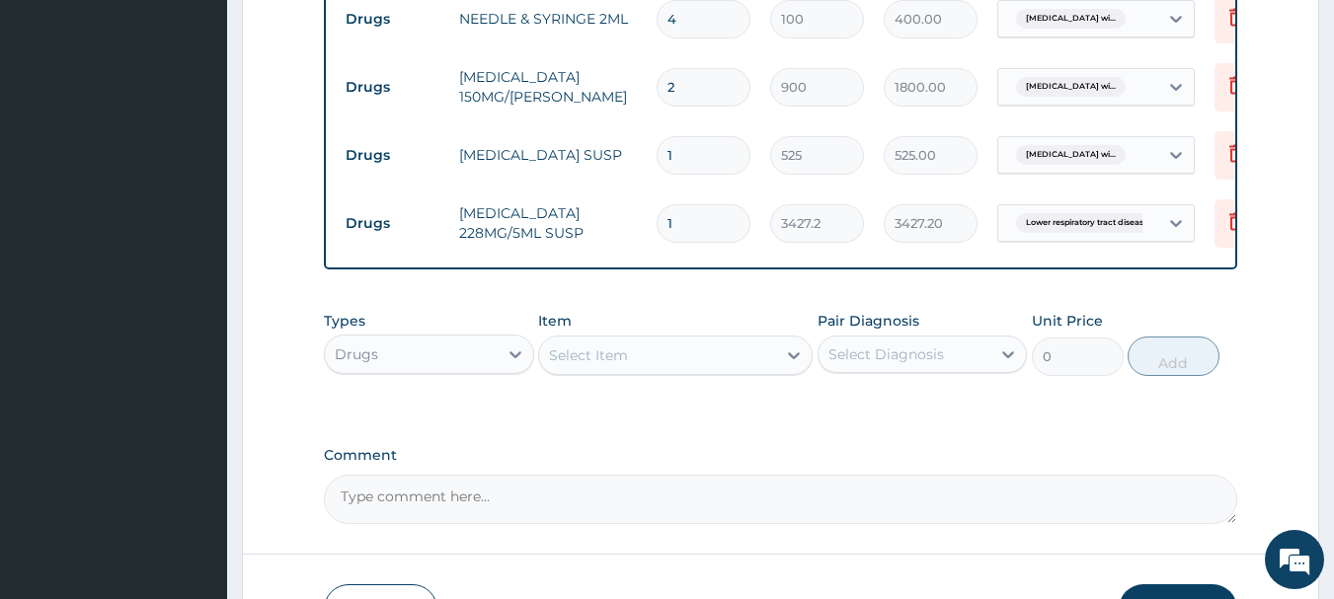
click at [663, 360] on div "Select Item" at bounding box center [657, 356] width 237 height 32
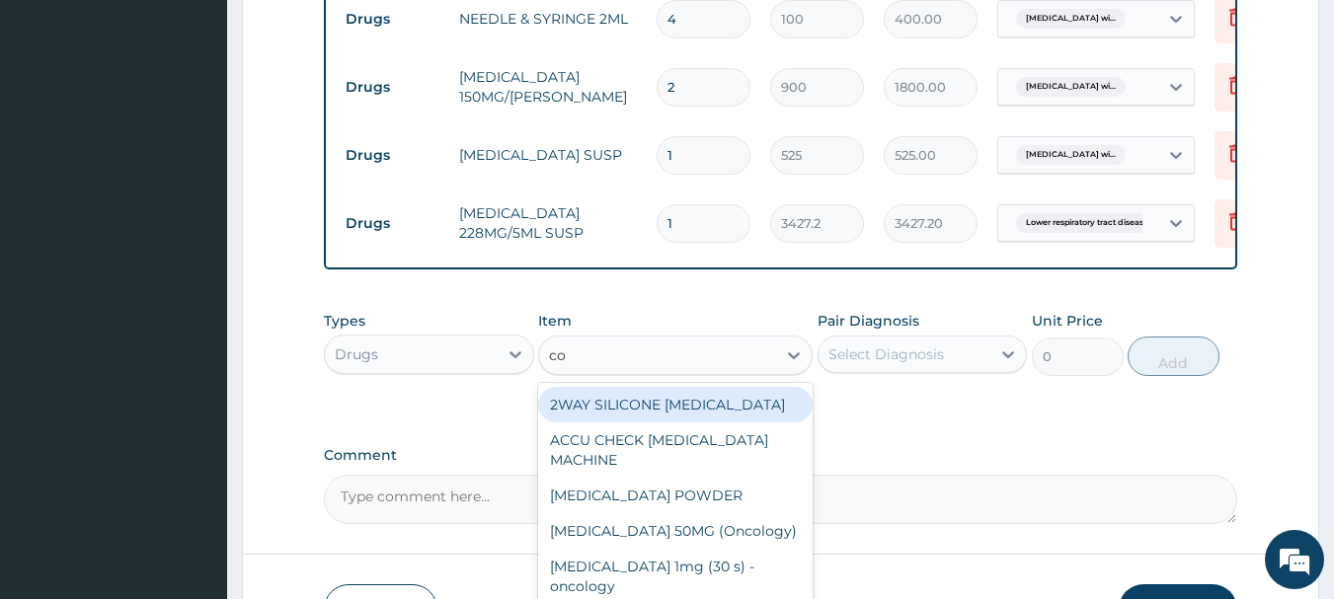
type input "cou"
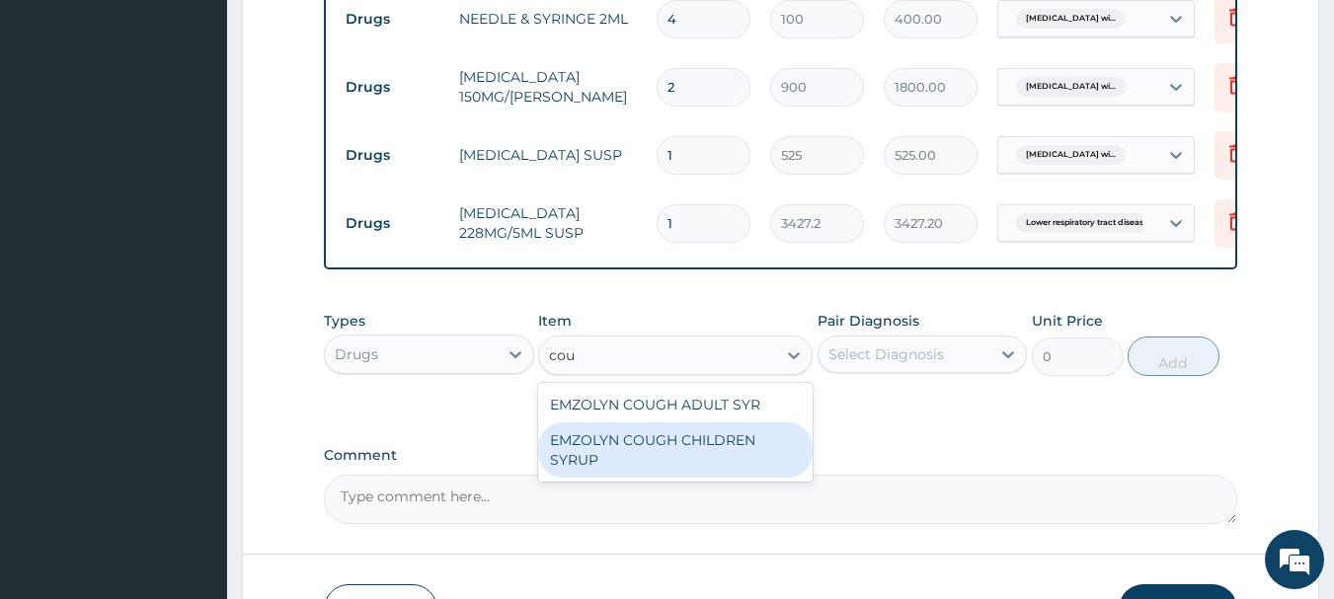
click at [703, 432] on div "EMZOLYN COUGH CHILDREN SYRUP" at bounding box center [675, 450] width 274 height 55
type input "900"
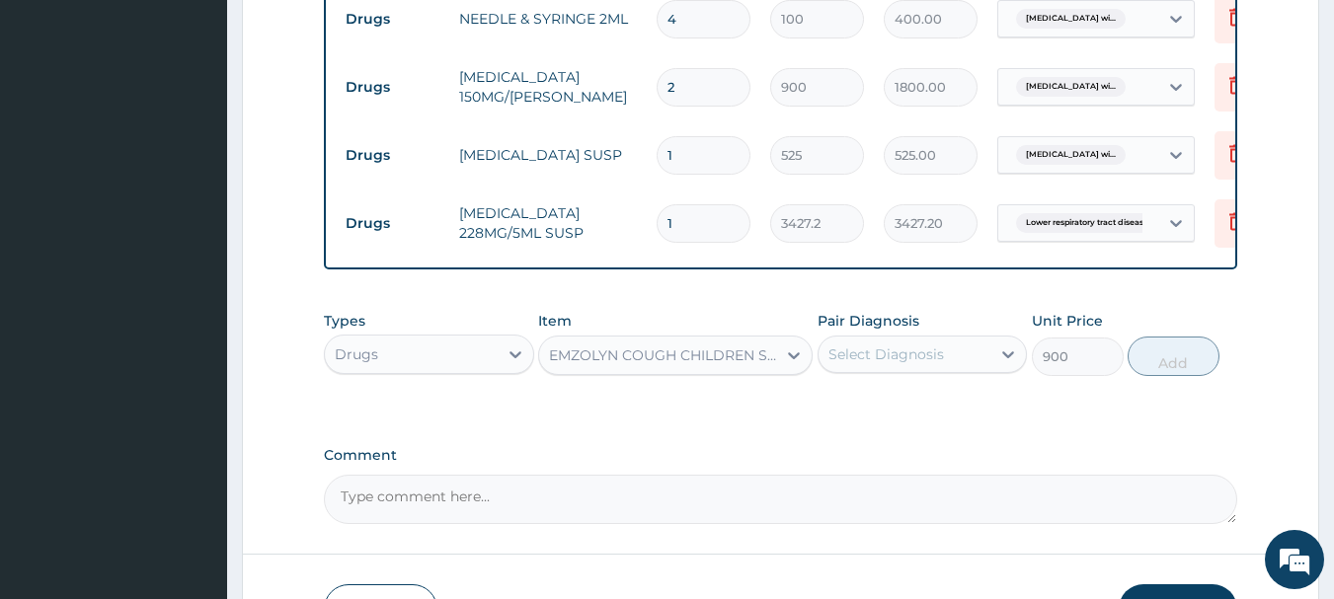
click at [876, 360] on div "Select Diagnosis" at bounding box center [886, 355] width 116 height 20
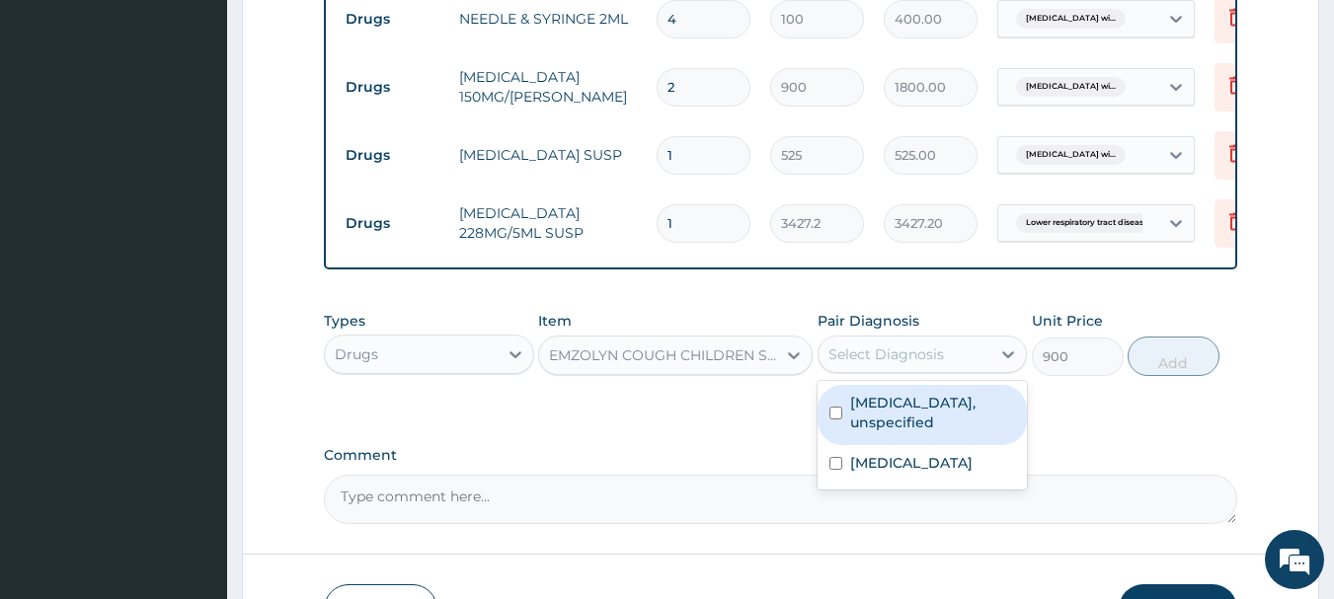
click at [931, 426] on label "[MEDICAL_DATA], unspecified" at bounding box center [933, 412] width 166 height 39
checkbox input "true"
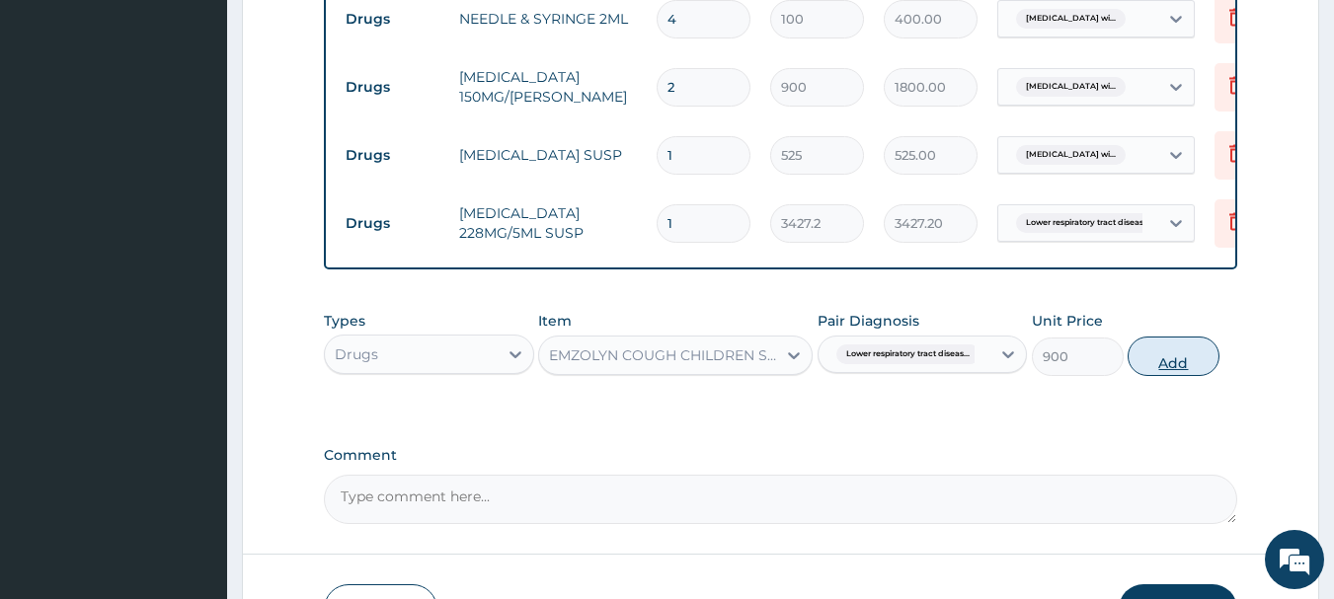
click at [1160, 363] on button "Add" at bounding box center [1173, 356] width 92 height 39
type input "0"
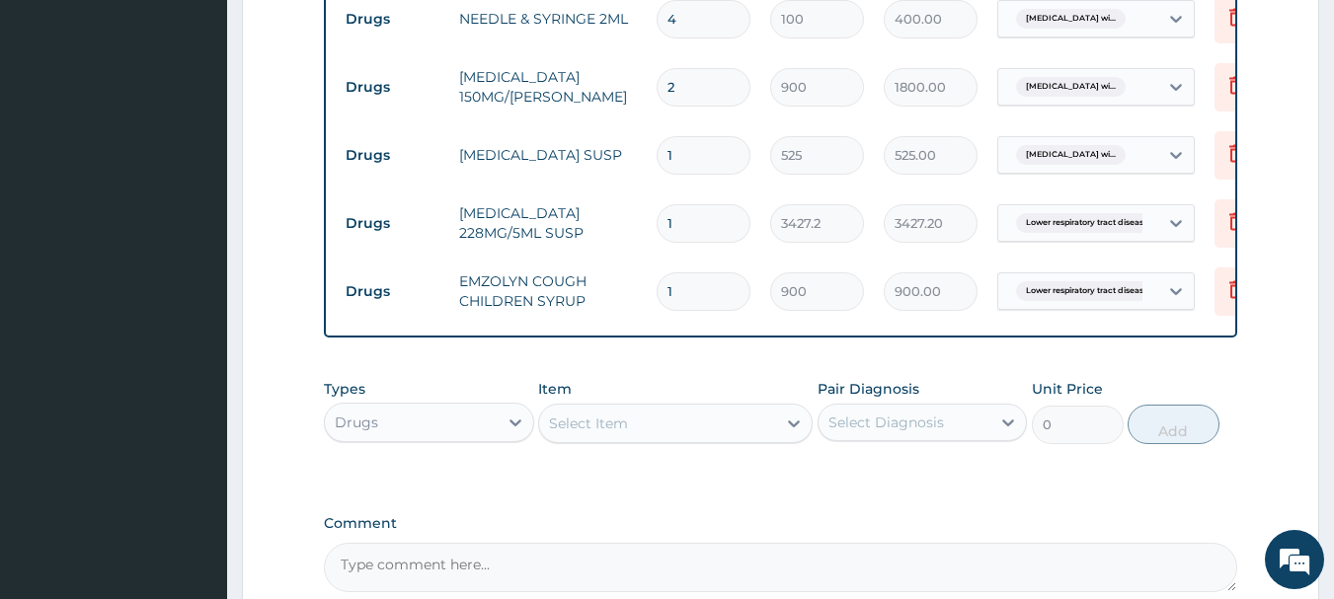
click at [663, 420] on div "Select Item" at bounding box center [657, 424] width 237 height 32
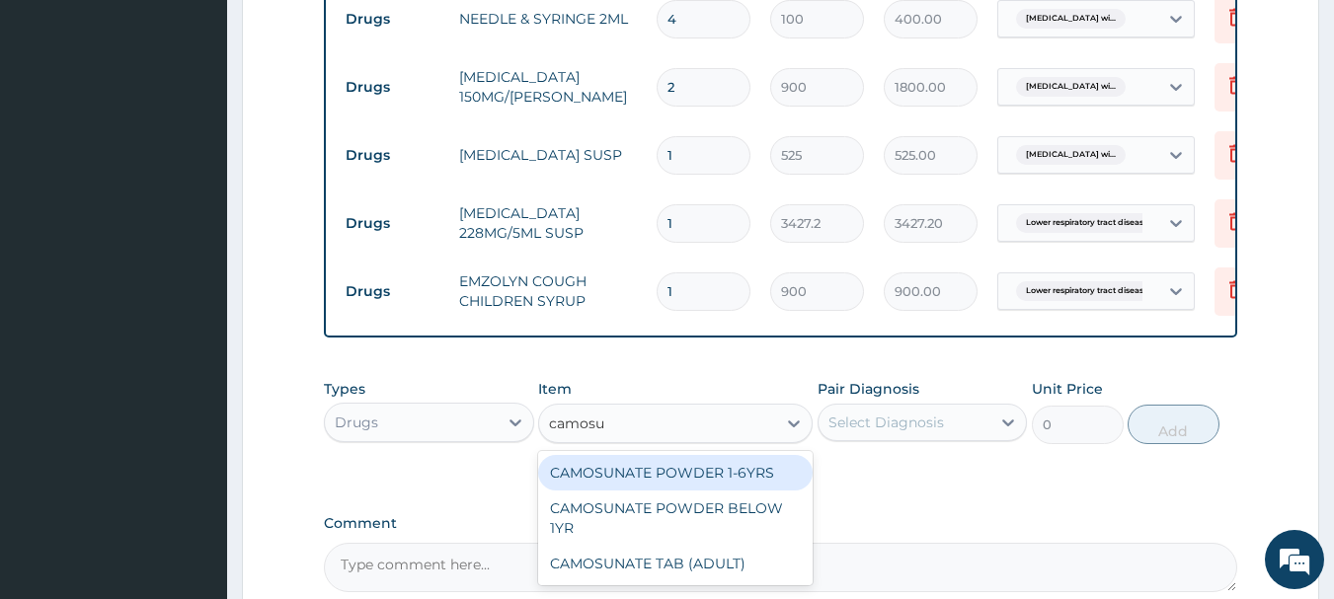
type input "camosun"
click at [708, 474] on div "CAMOSUNATE POWDER 1-6YRS" at bounding box center [675, 473] width 274 height 36
type input "425.25"
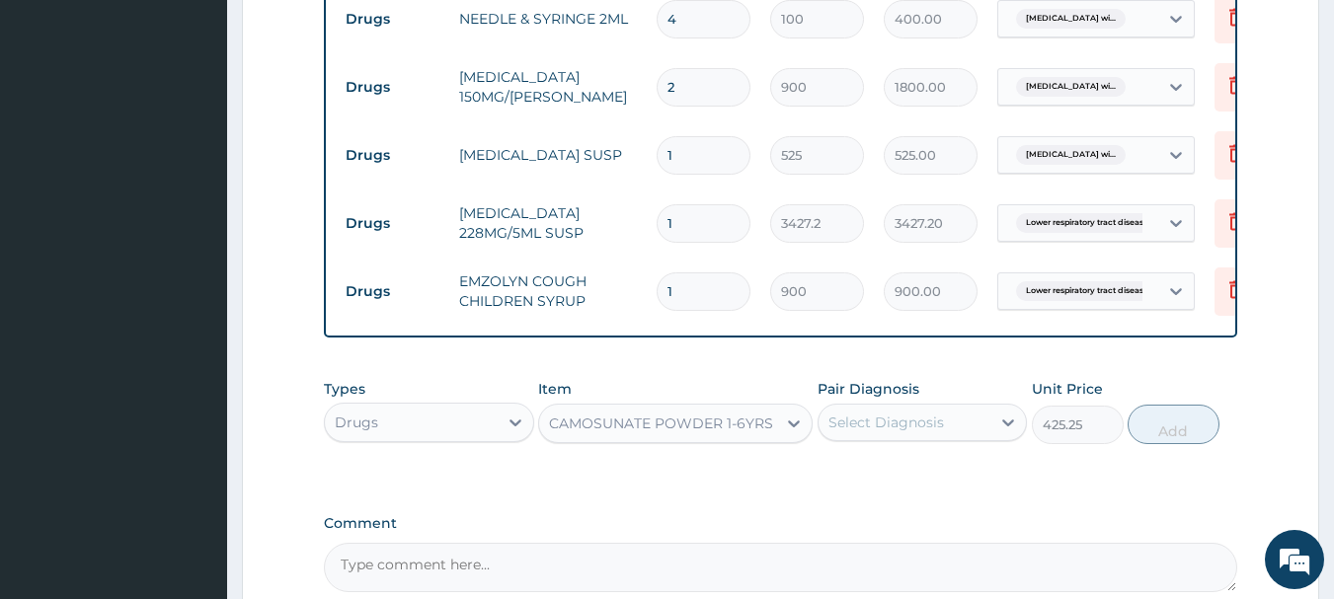
click at [987, 423] on div "Select Diagnosis" at bounding box center [904, 423] width 173 height 32
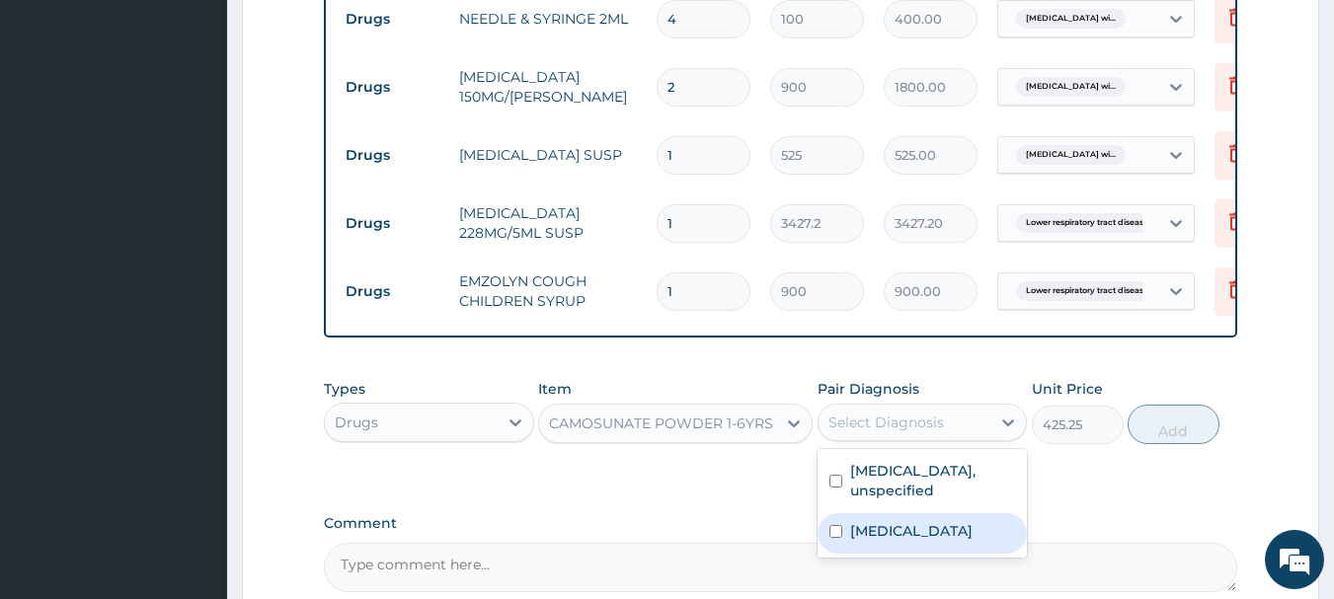
click at [972, 535] on label "[MEDICAL_DATA]" at bounding box center [911, 531] width 122 height 20
checkbox input "true"
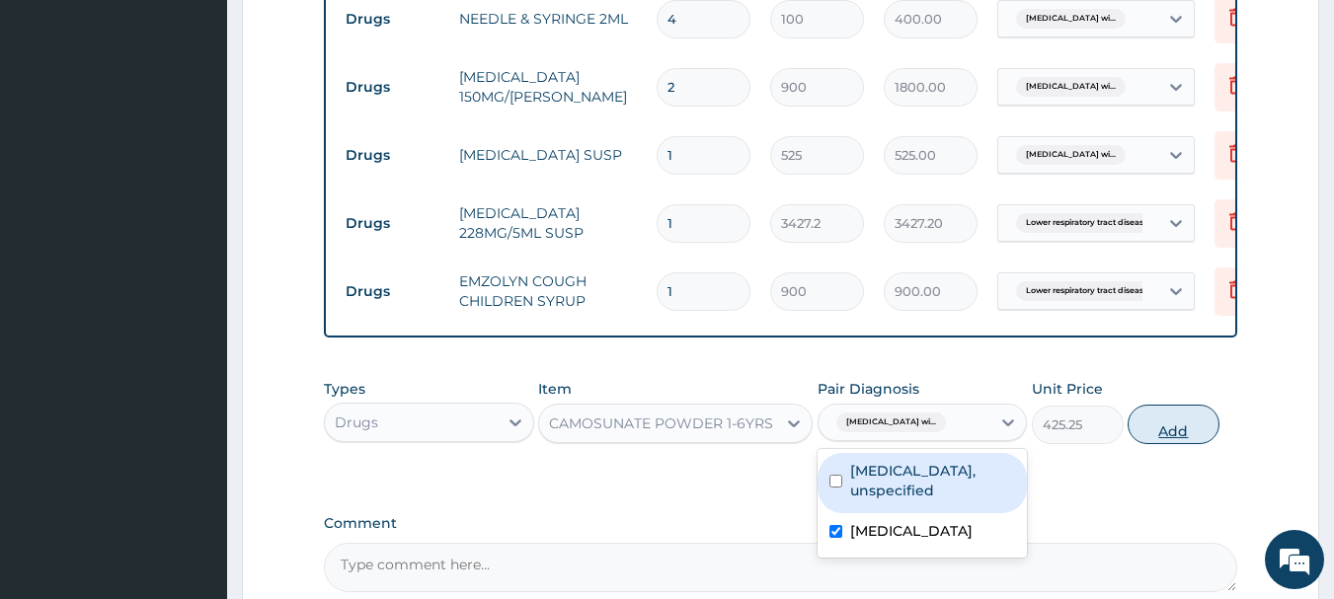
click at [1162, 438] on button "Add" at bounding box center [1173, 424] width 92 height 39
type input "0"
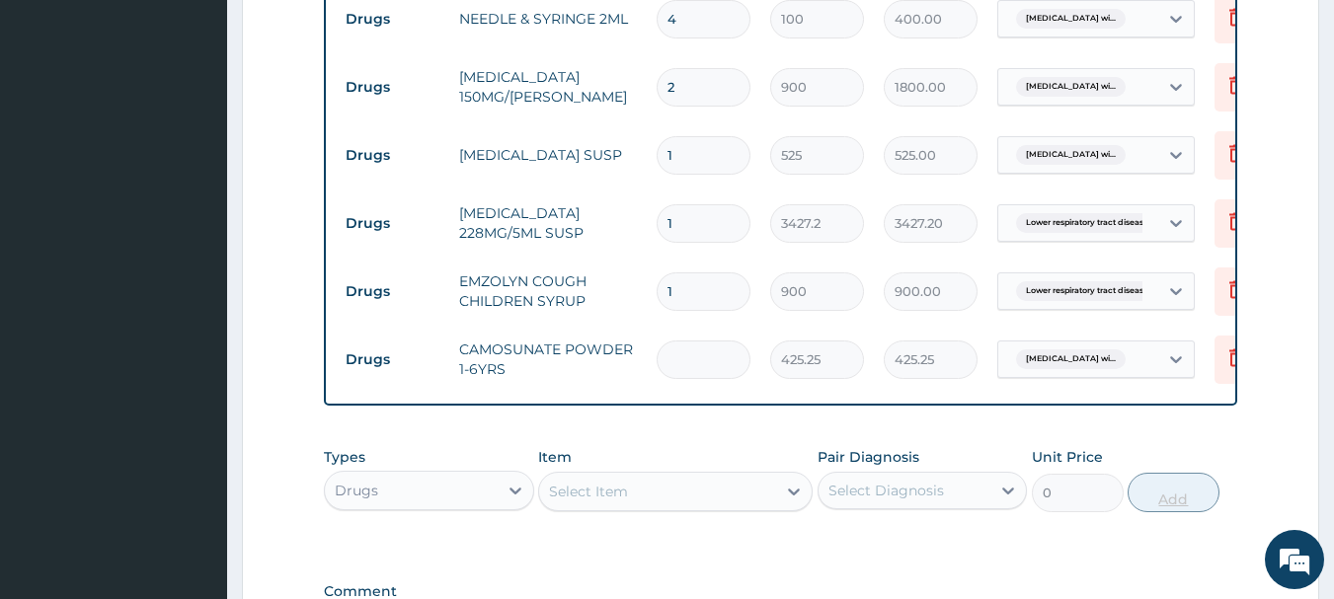
type input "0.00"
type input "3"
type input "1275.75"
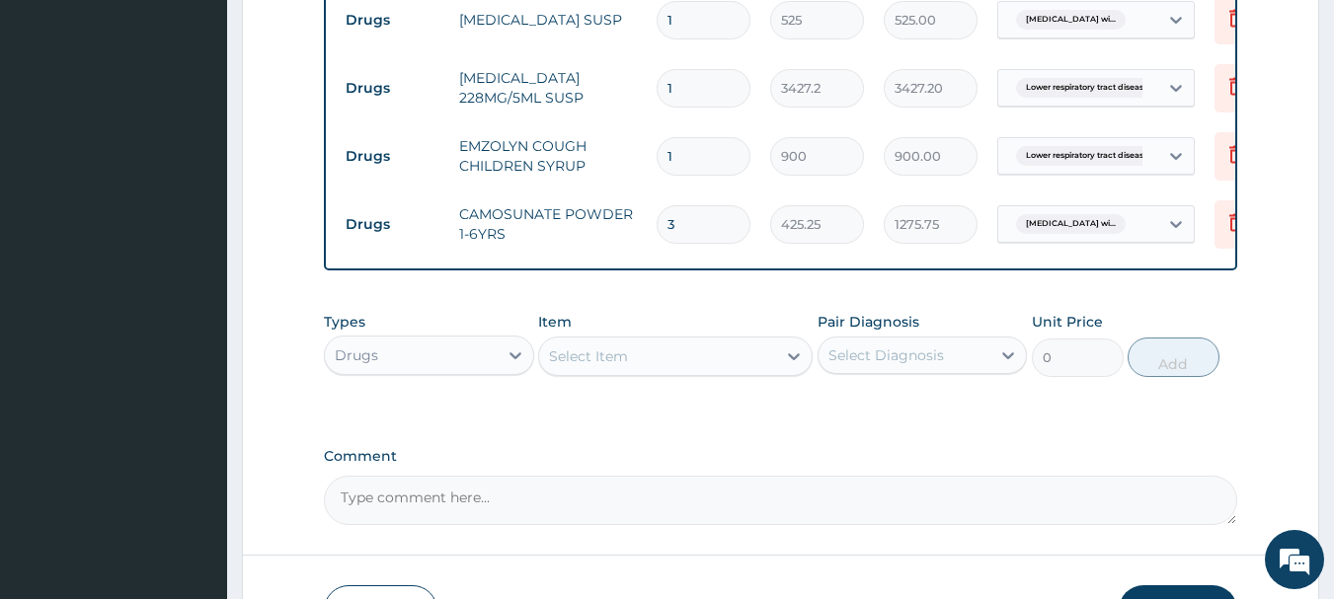
scroll to position [1340, 0]
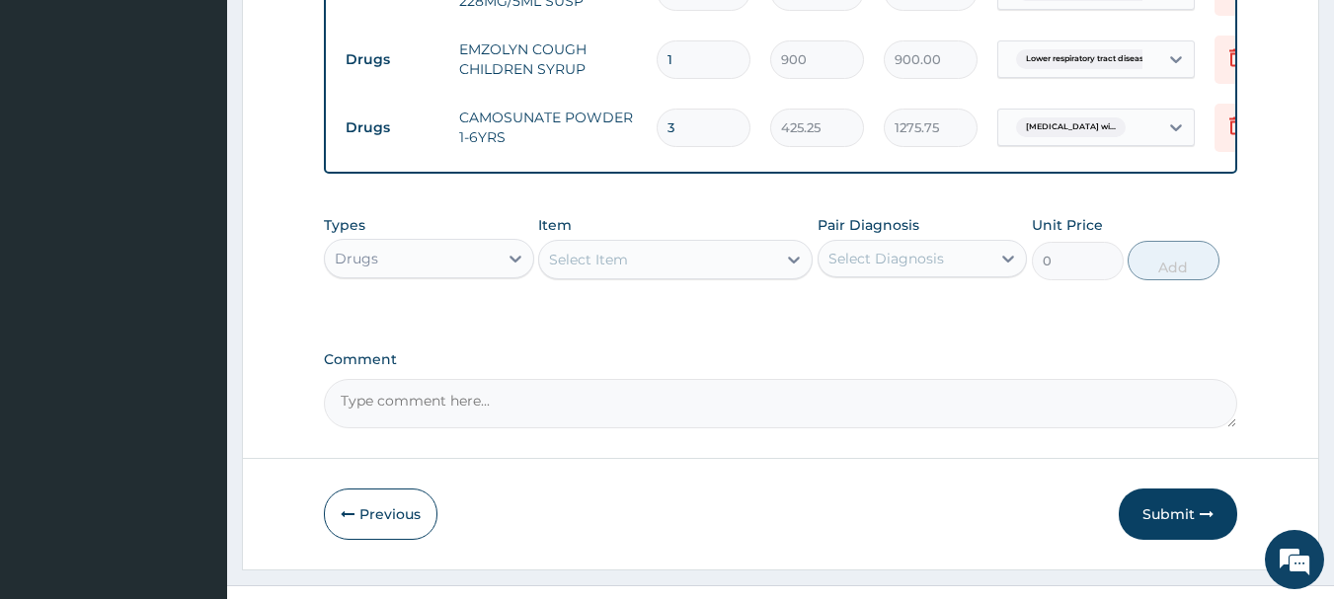
type input "3"
click at [1172, 514] on button "Submit" at bounding box center [1178, 514] width 118 height 51
